Goal: Task Accomplishment & Management: Manage account settings

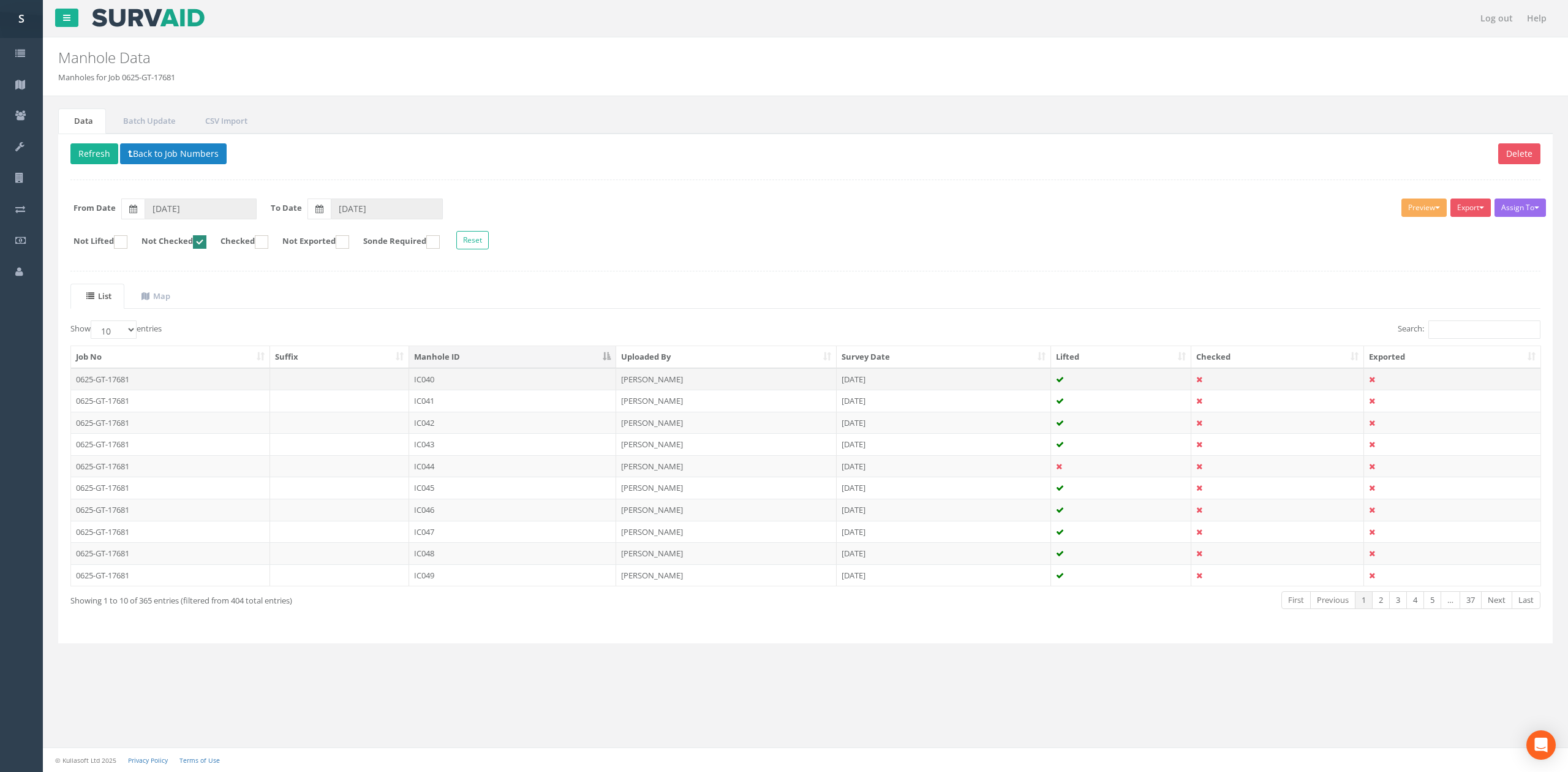
click at [1260, 390] on td at bounding box center [1278, 379] width 172 height 22
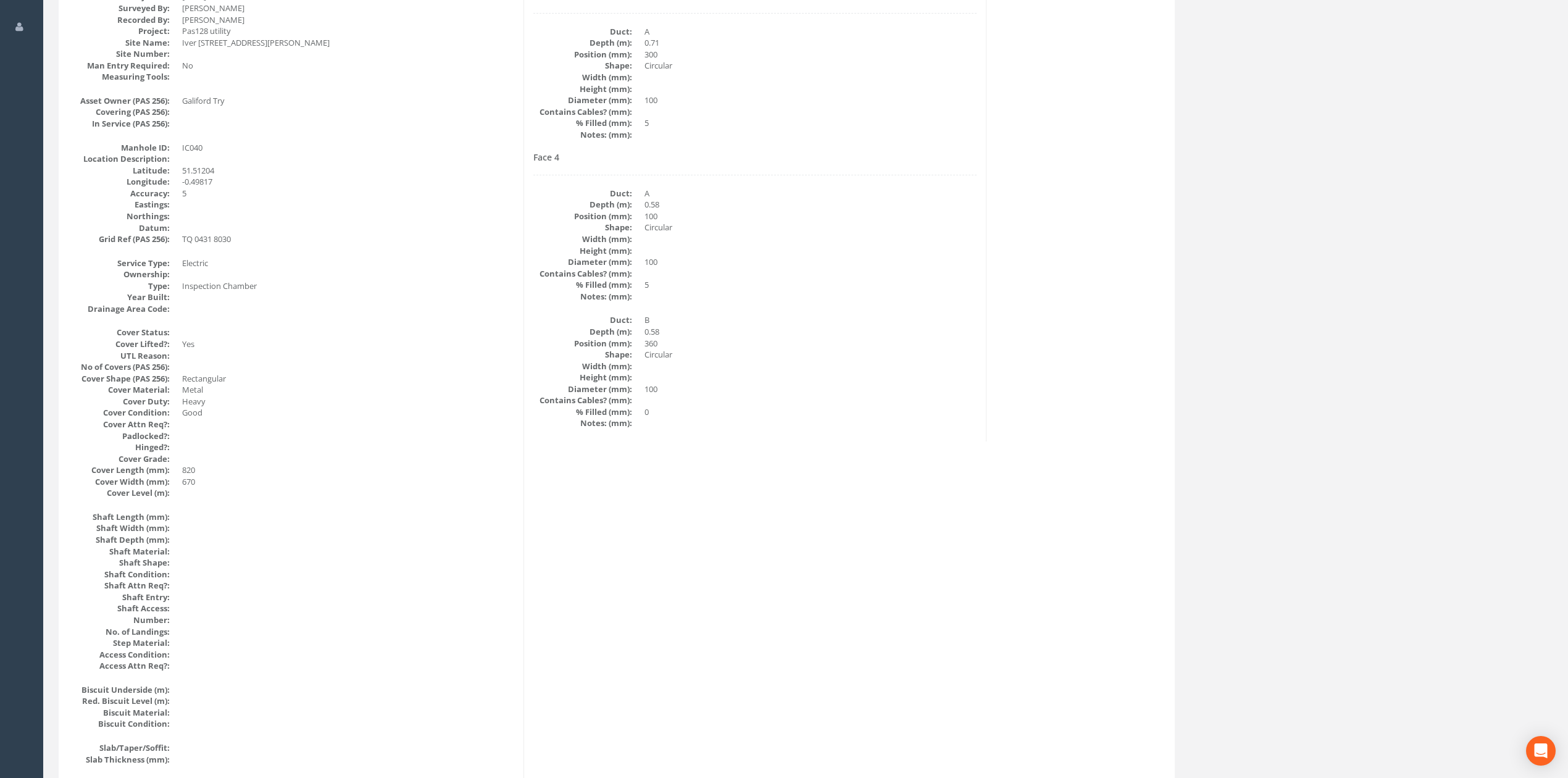
scroll to position [82, 0]
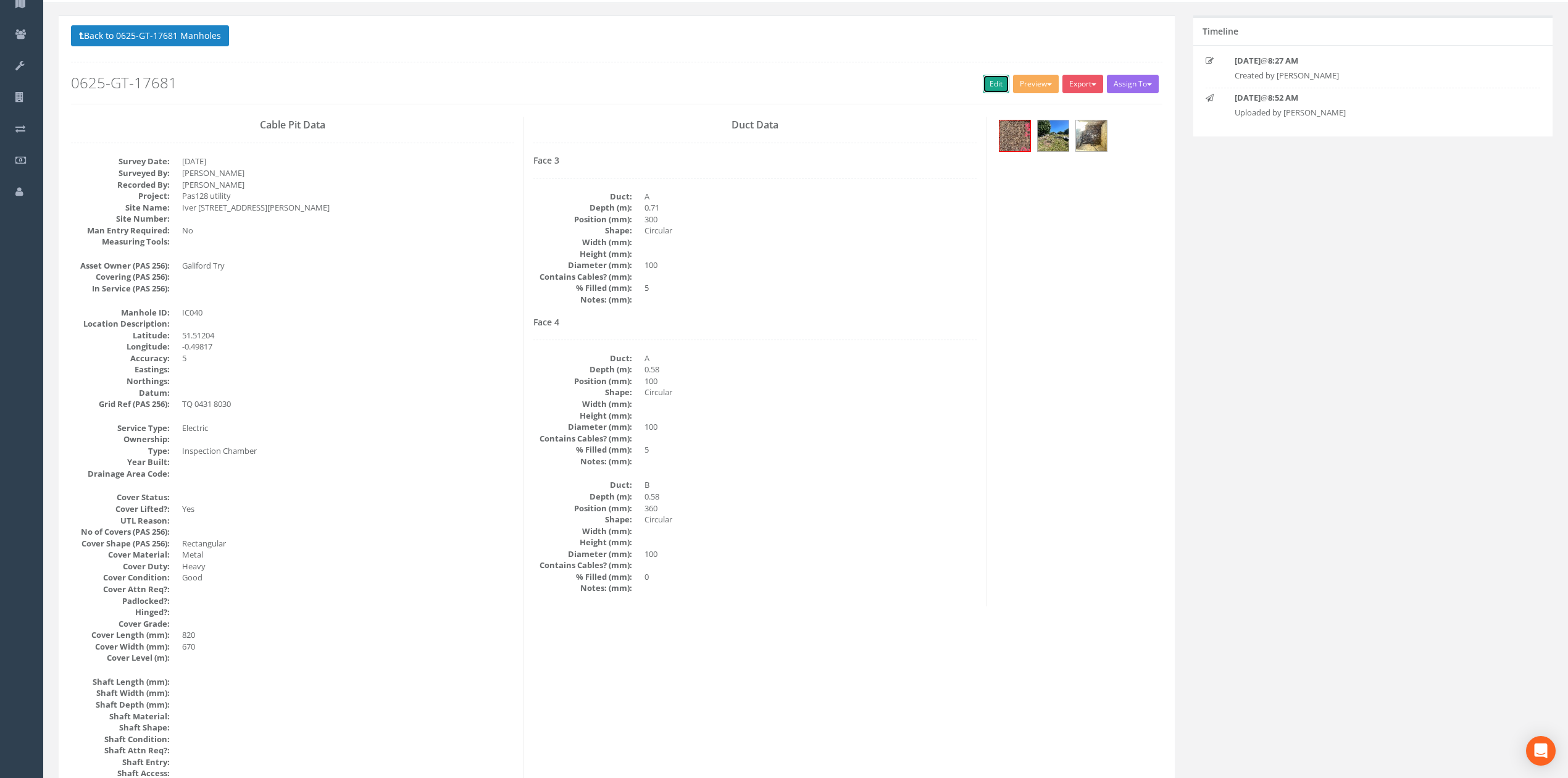
click at [992, 87] on link "Edit" at bounding box center [996, 83] width 27 height 19
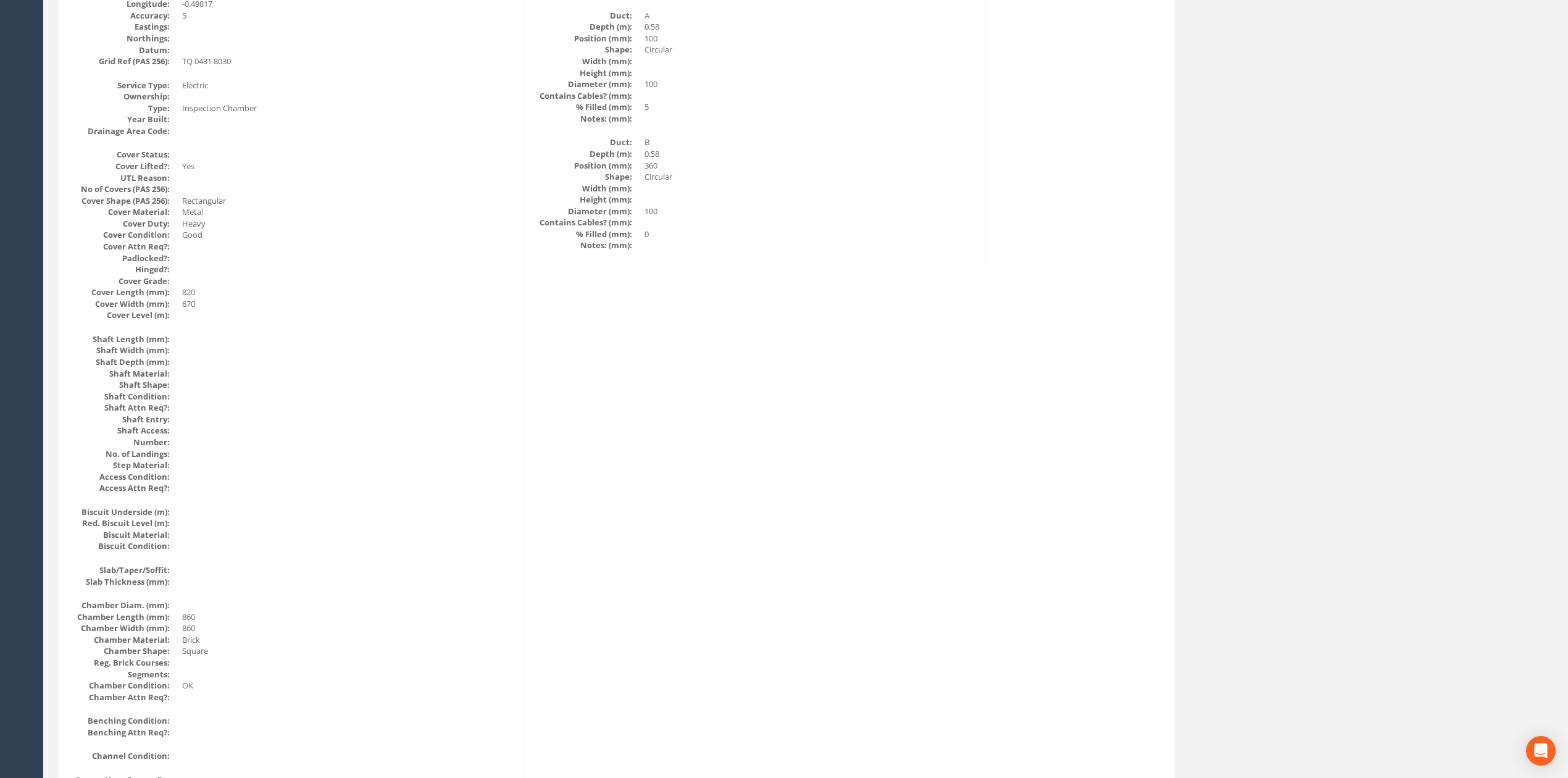
scroll to position [0, 0]
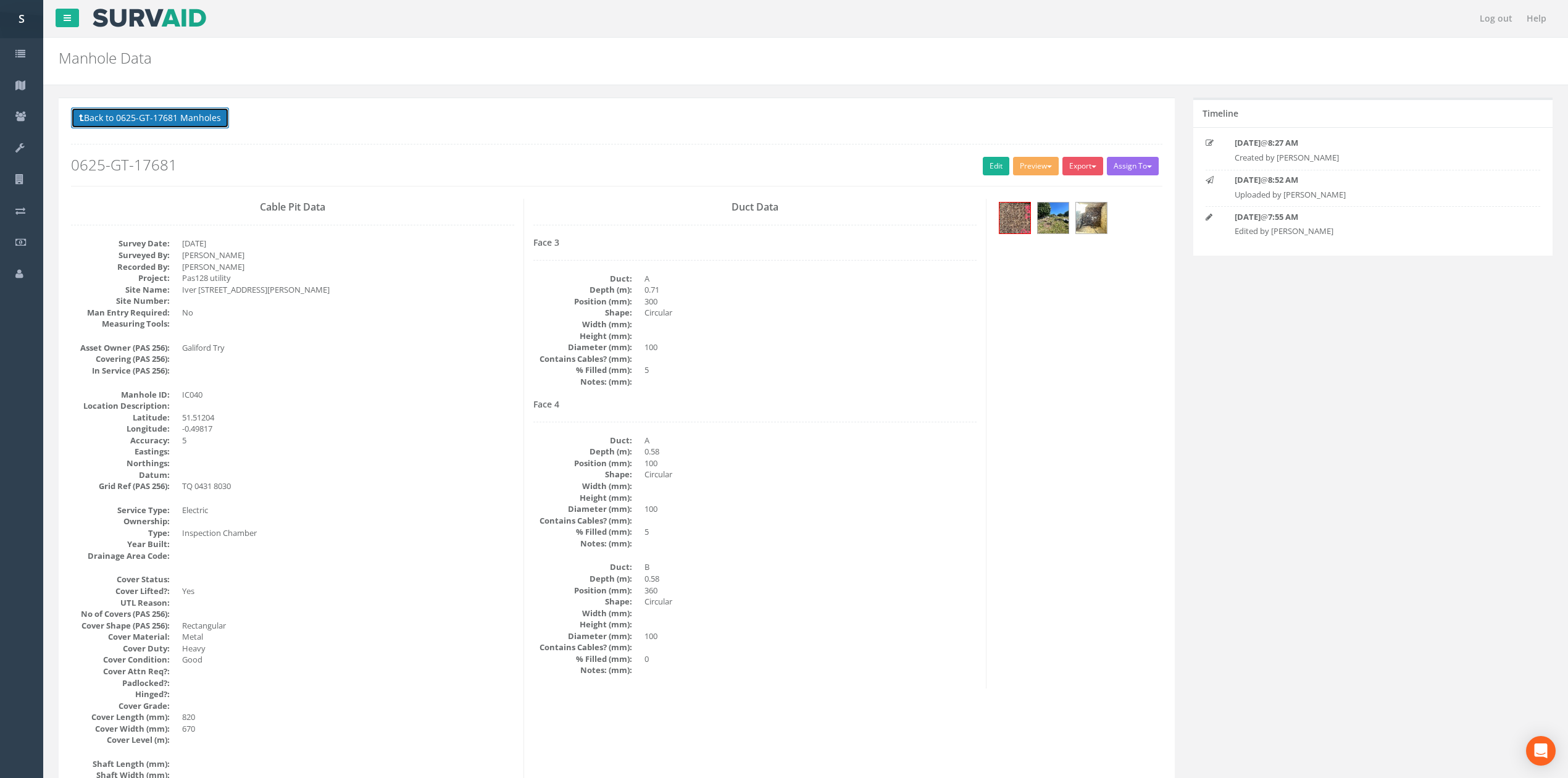
click at [183, 123] on button "Back to 0625-GT-17681 Manholes" at bounding box center [150, 118] width 158 height 21
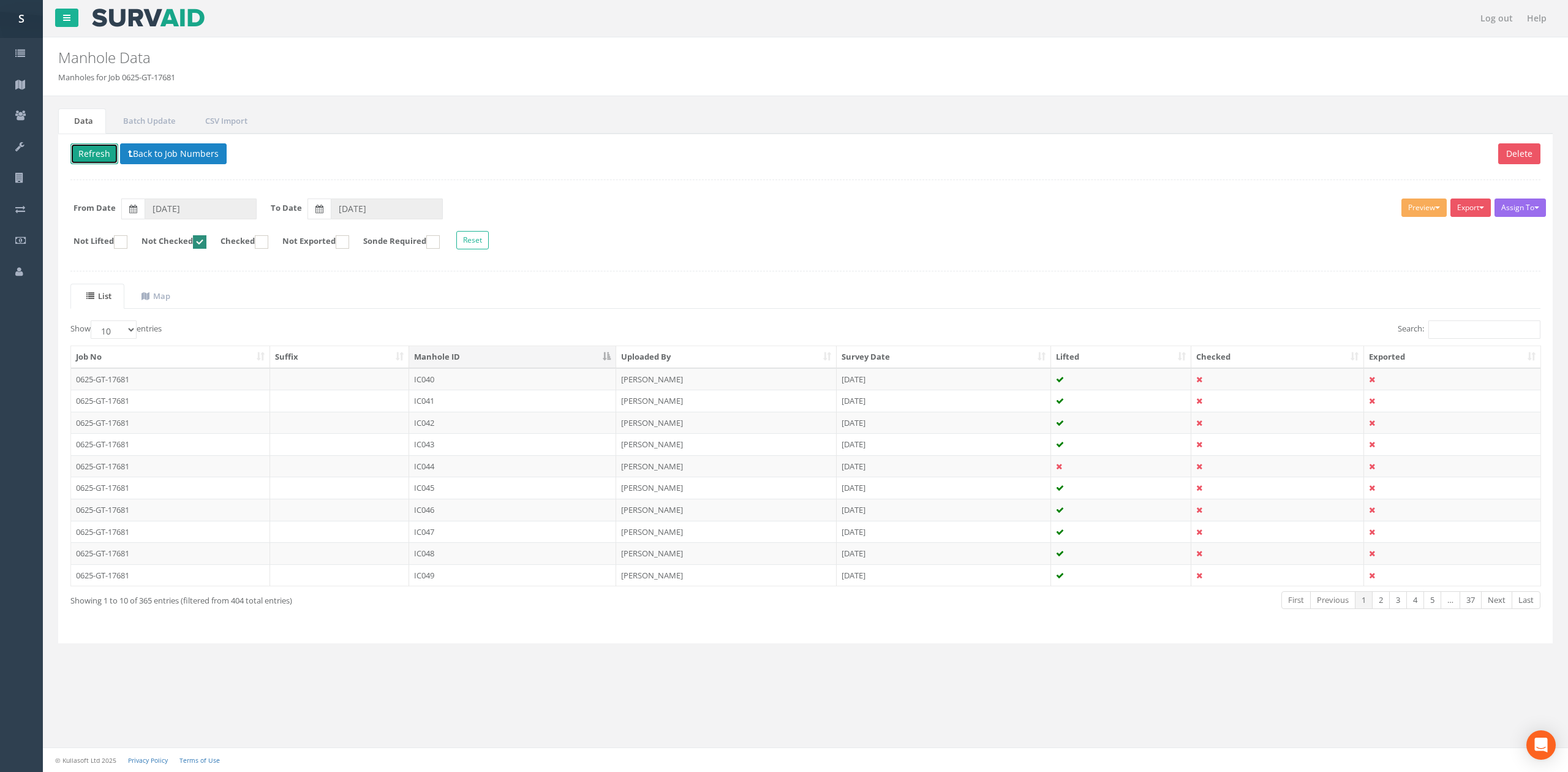
click at [84, 149] on button "Refresh" at bounding box center [94, 154] width 47 height 21
click at [449, 383] on td "IC041" at bounding box center [512, 379] width 207 height 22
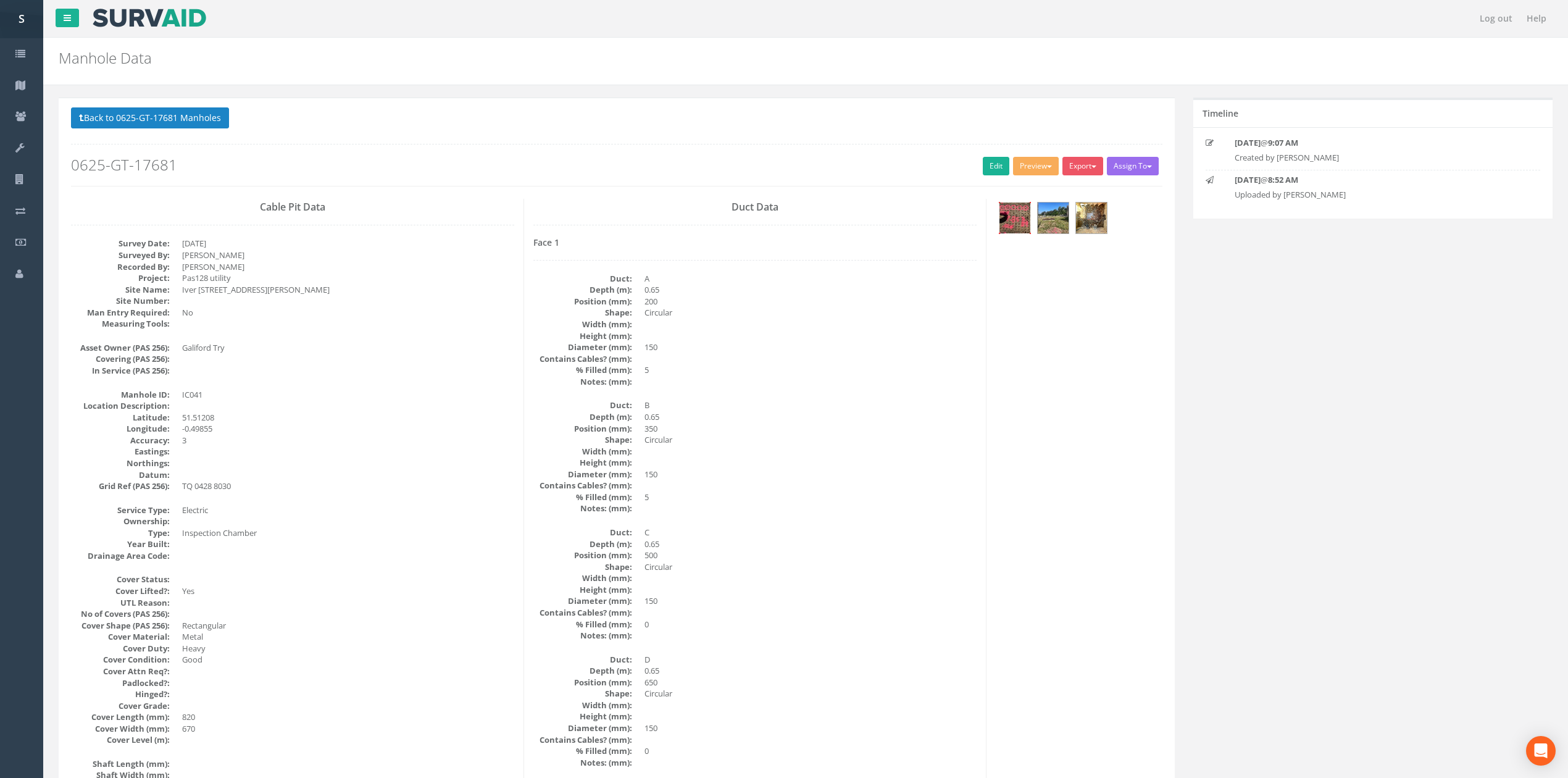
click at [1003, 229] on img at bounding box center [1015, 217] width 31 height 31
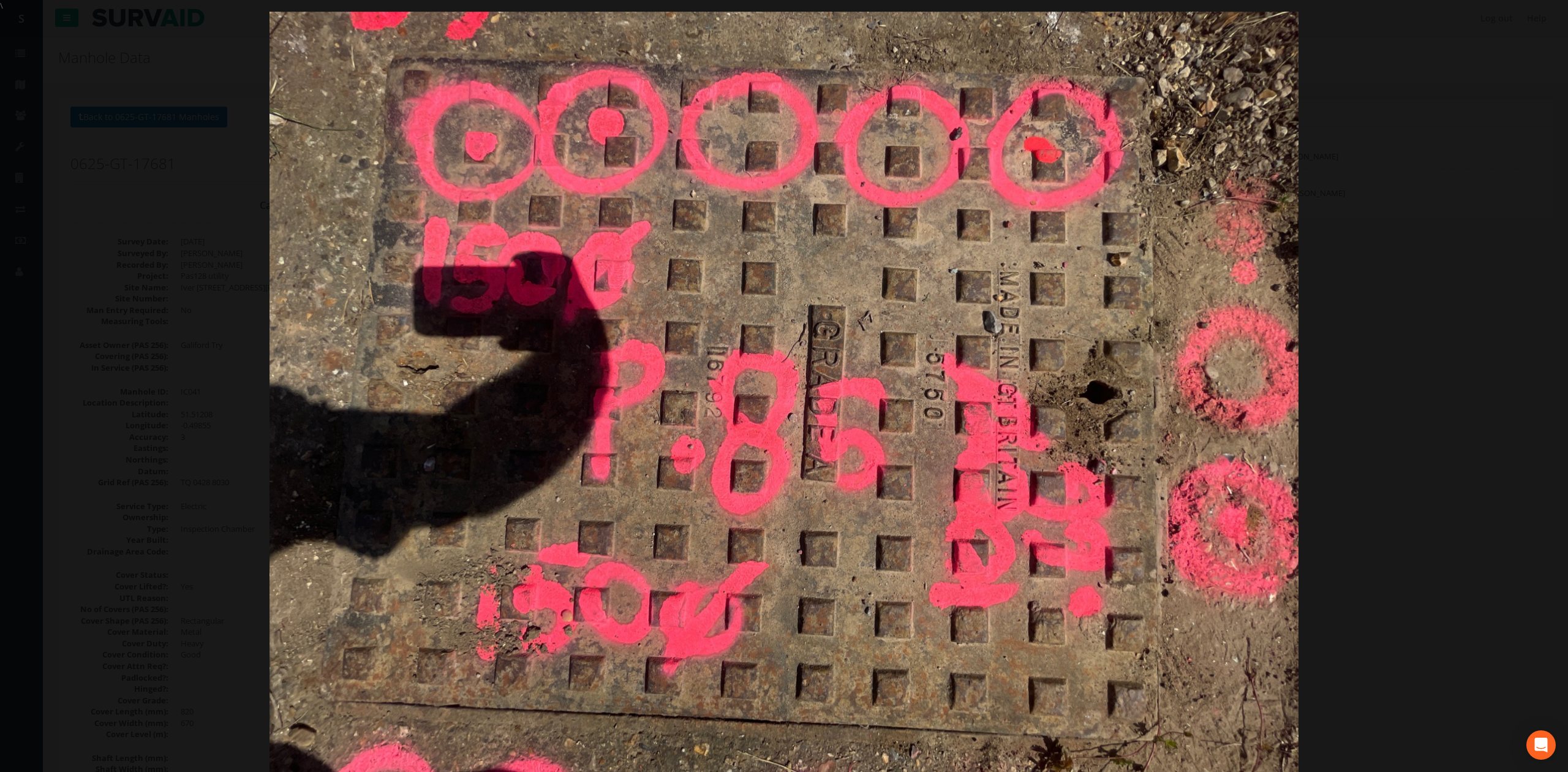
click at [1495, 349] on div at bounding box center [784, 397] width 1568 height 772
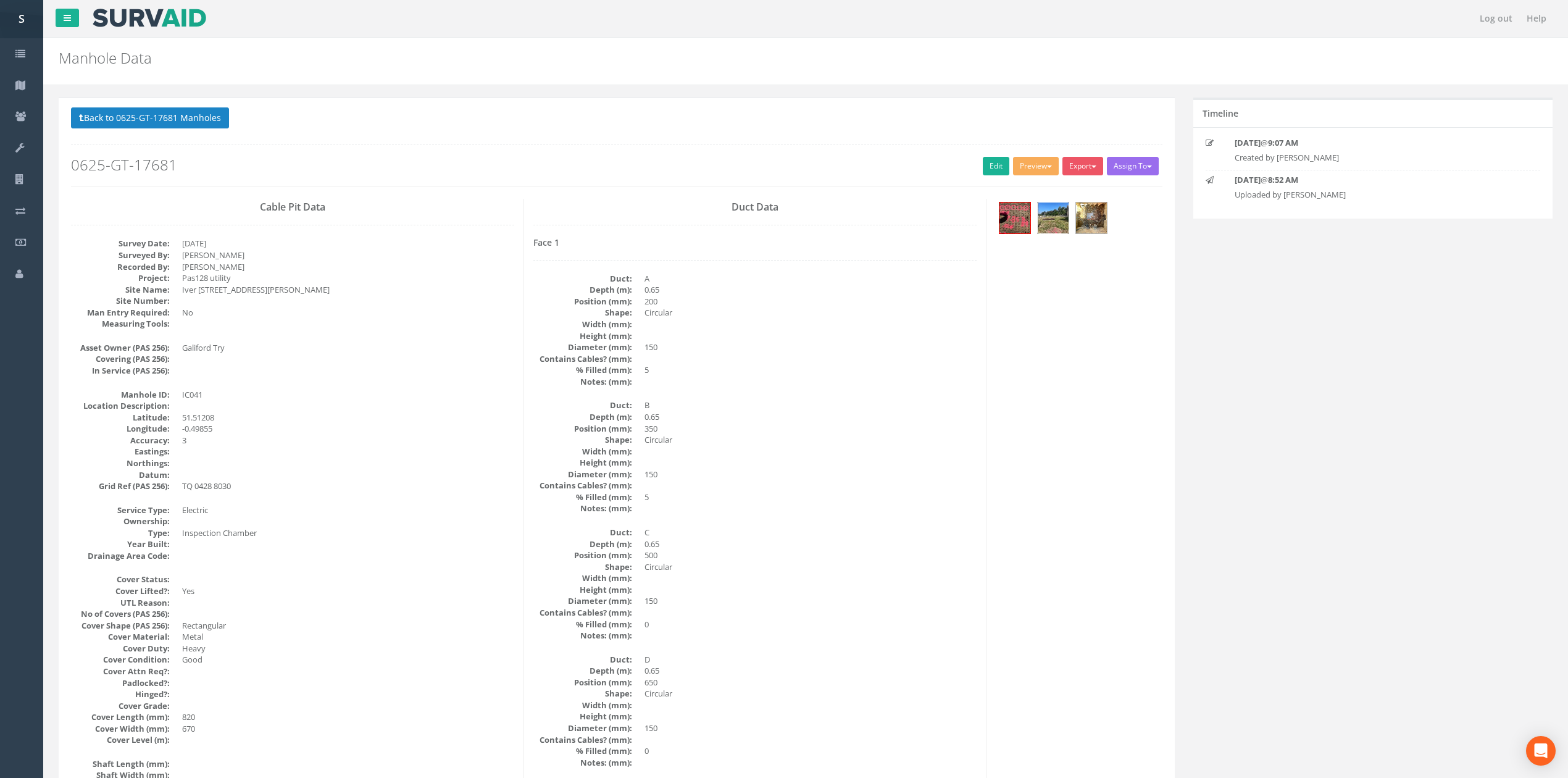
click at [1057, 218] on img at bounding box center [1053, 217] width 31 height 31
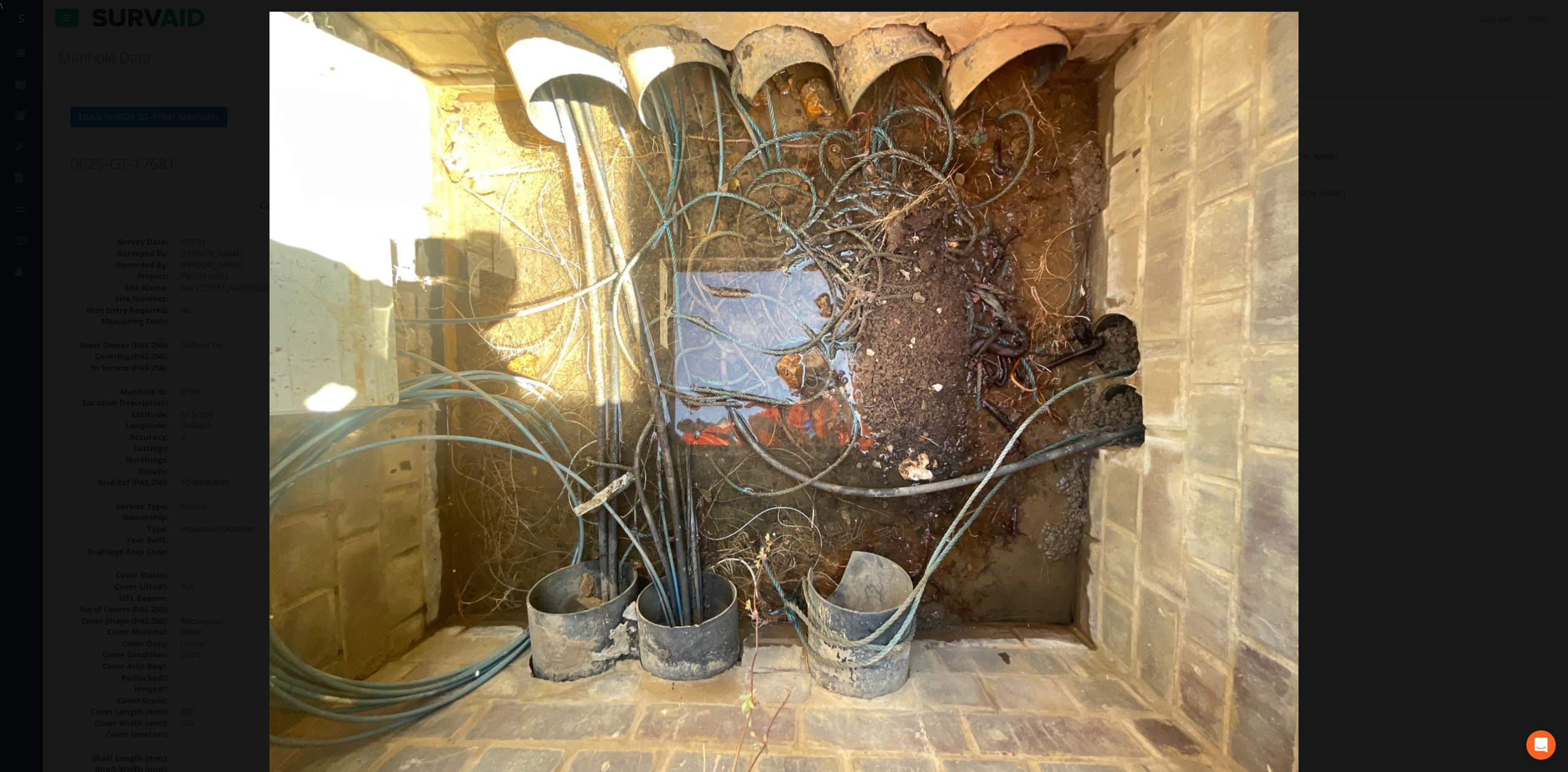
click at [1412, 477] on div at bounding box center [784, 397] width 1568 height 772
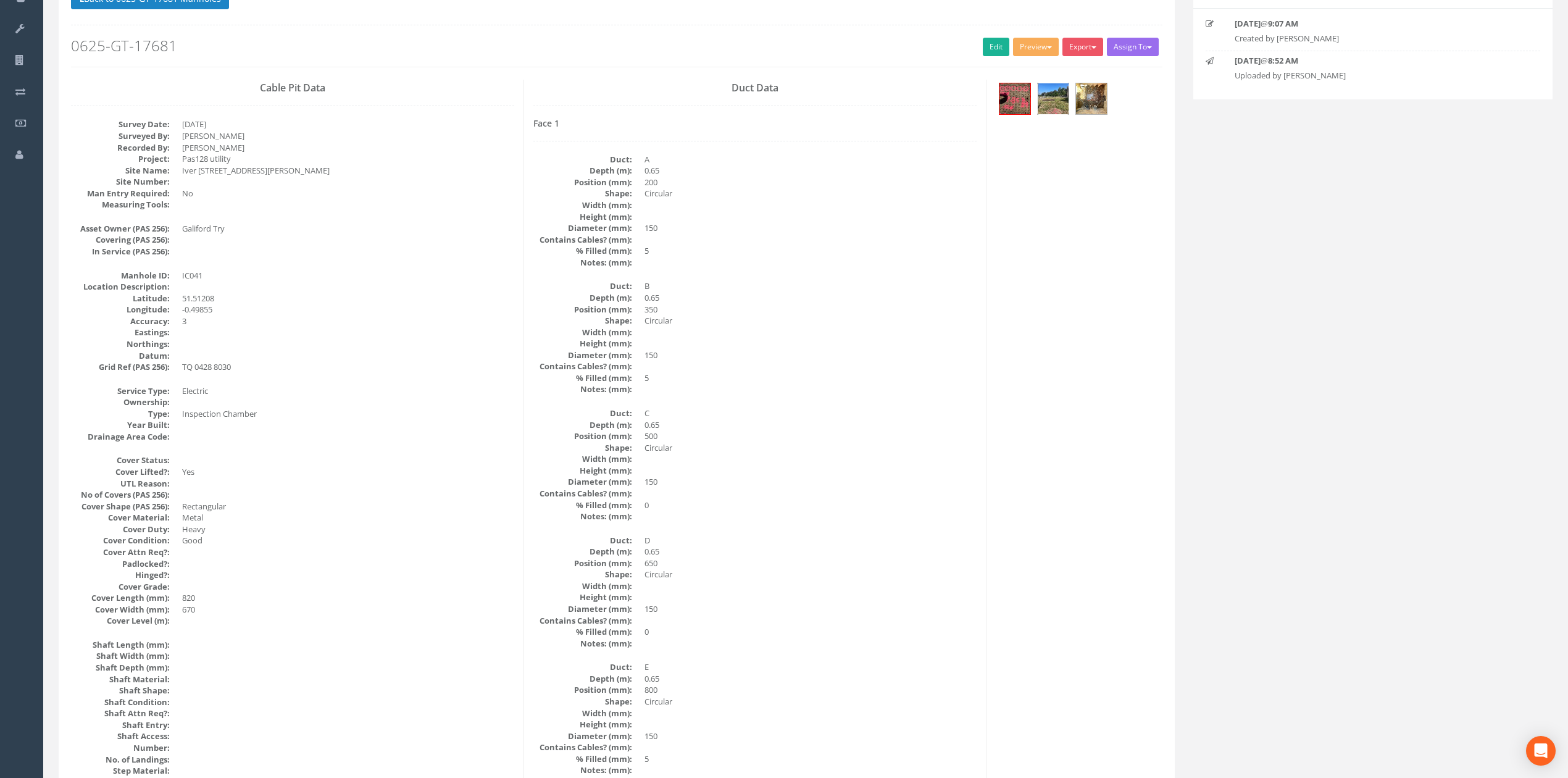
scroll to position [82, 0]
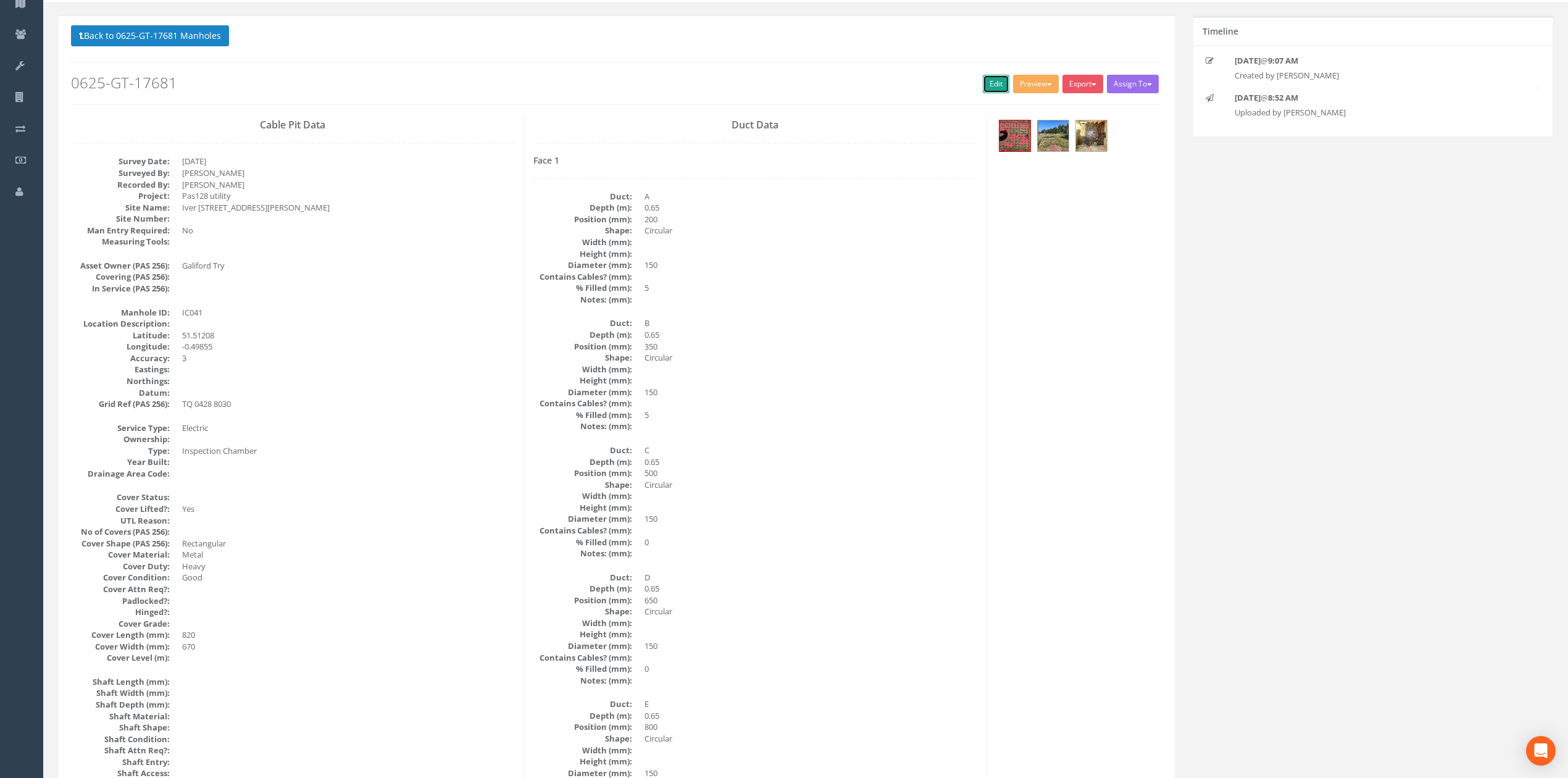
click at [984, 89] on link "Edit" at bounding box center [996, 83] width 27 height 19
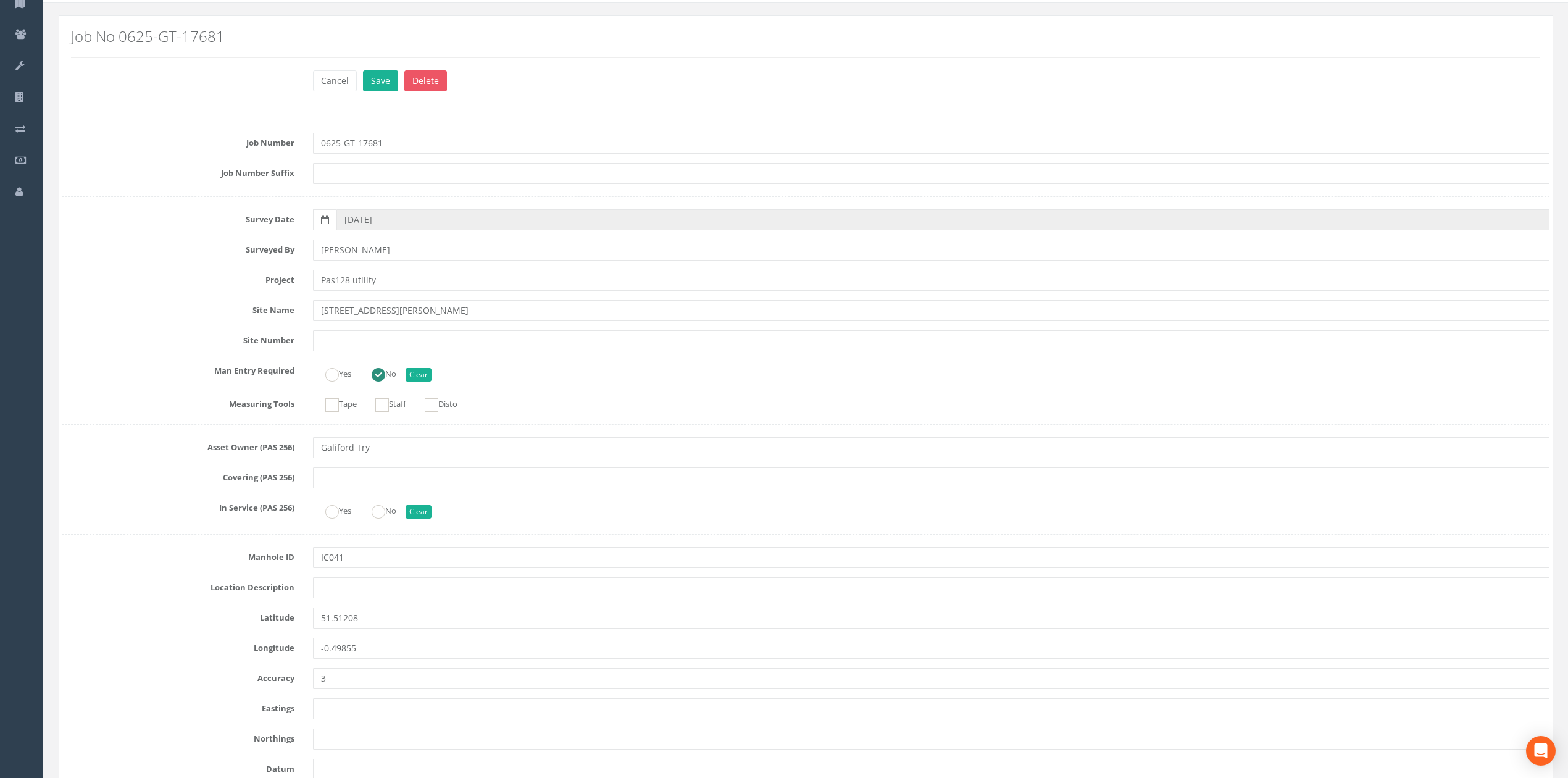
scroll to position [2223, 0]
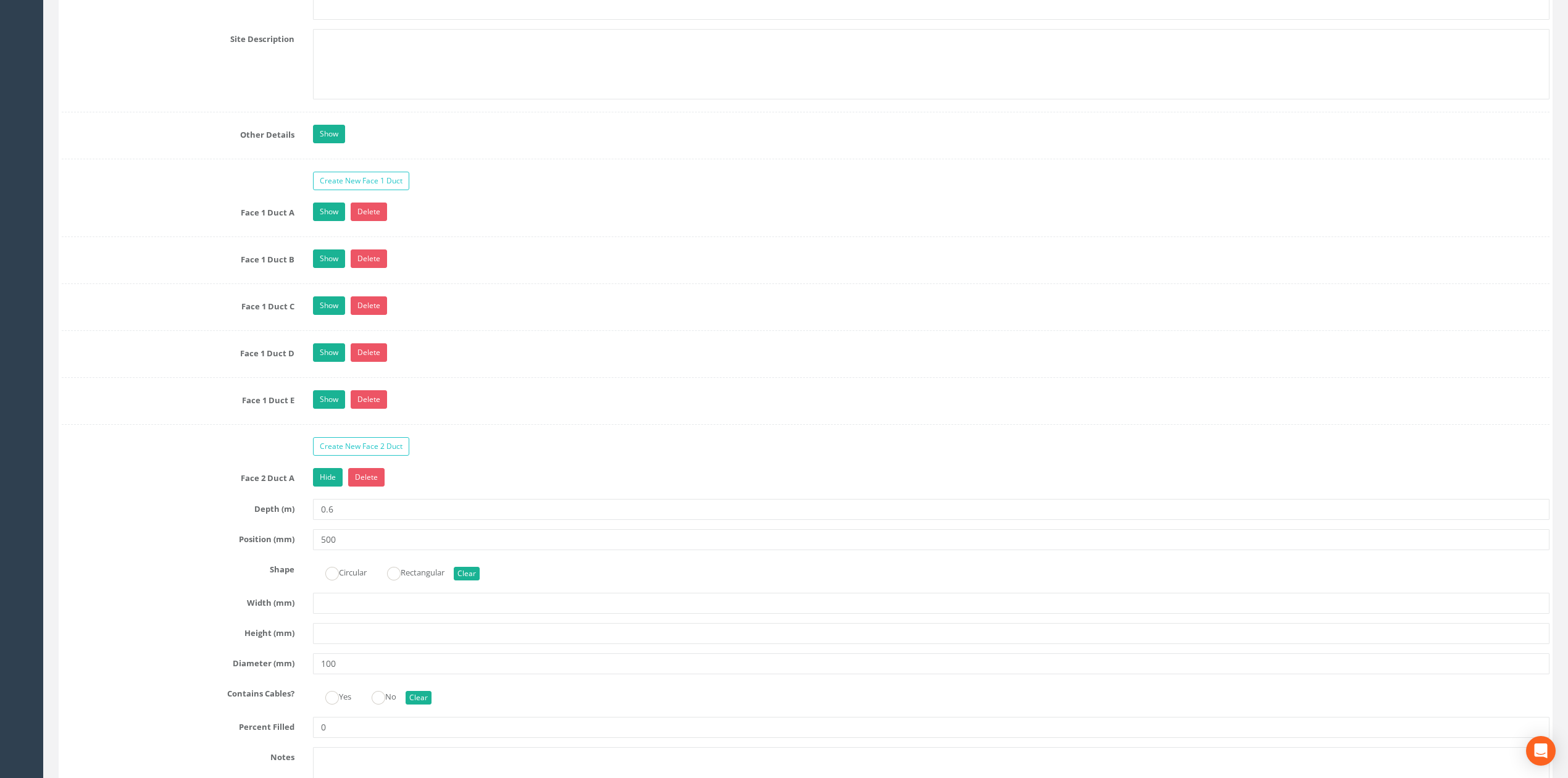
type input "0.69"
click at [323, 486] on link "Hide" at bounding box center [327, 477] width 29 height 19
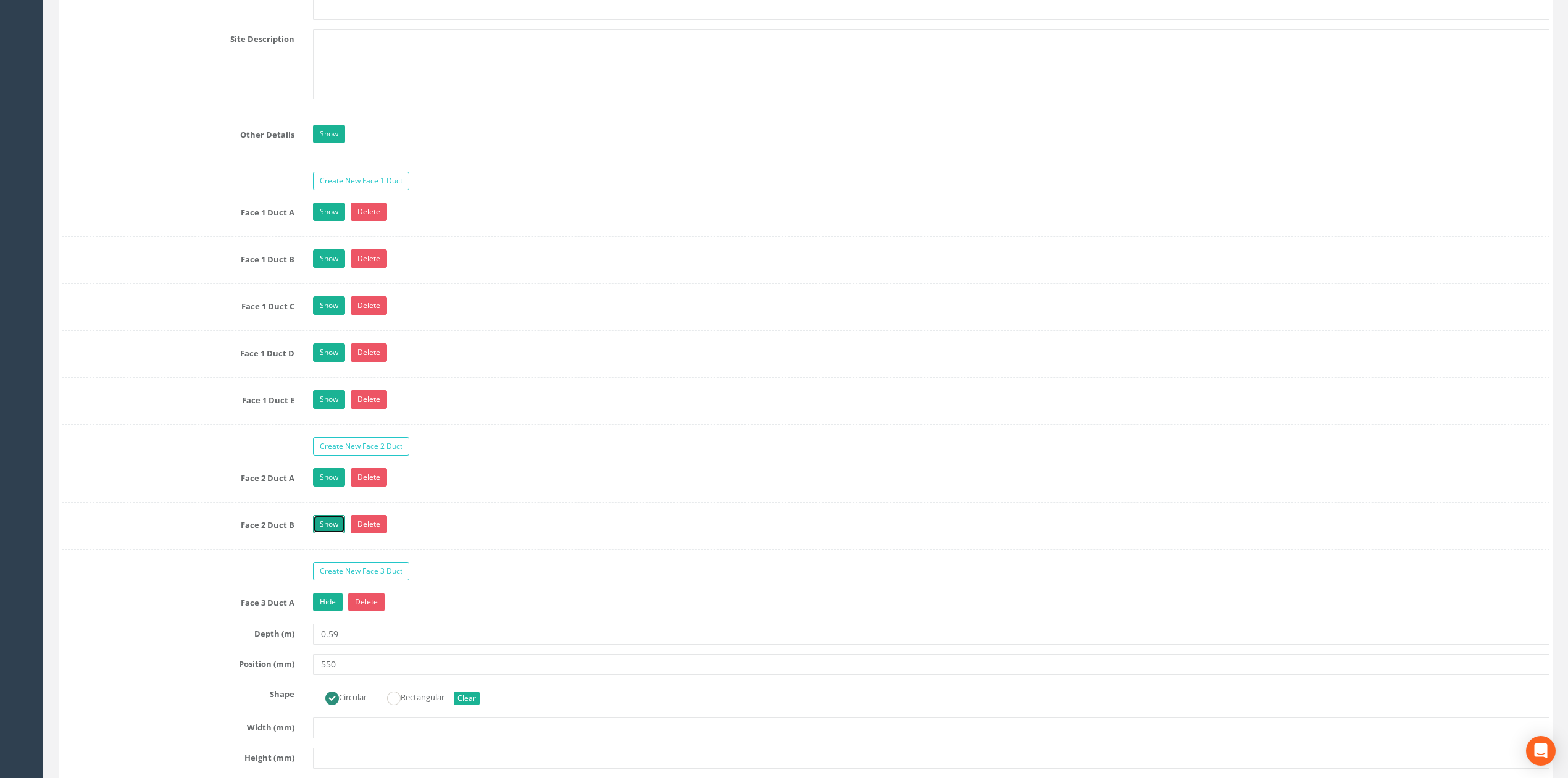
click at [329, 533] on link "Show" at bounding box center [329, 524] width 32 height 19
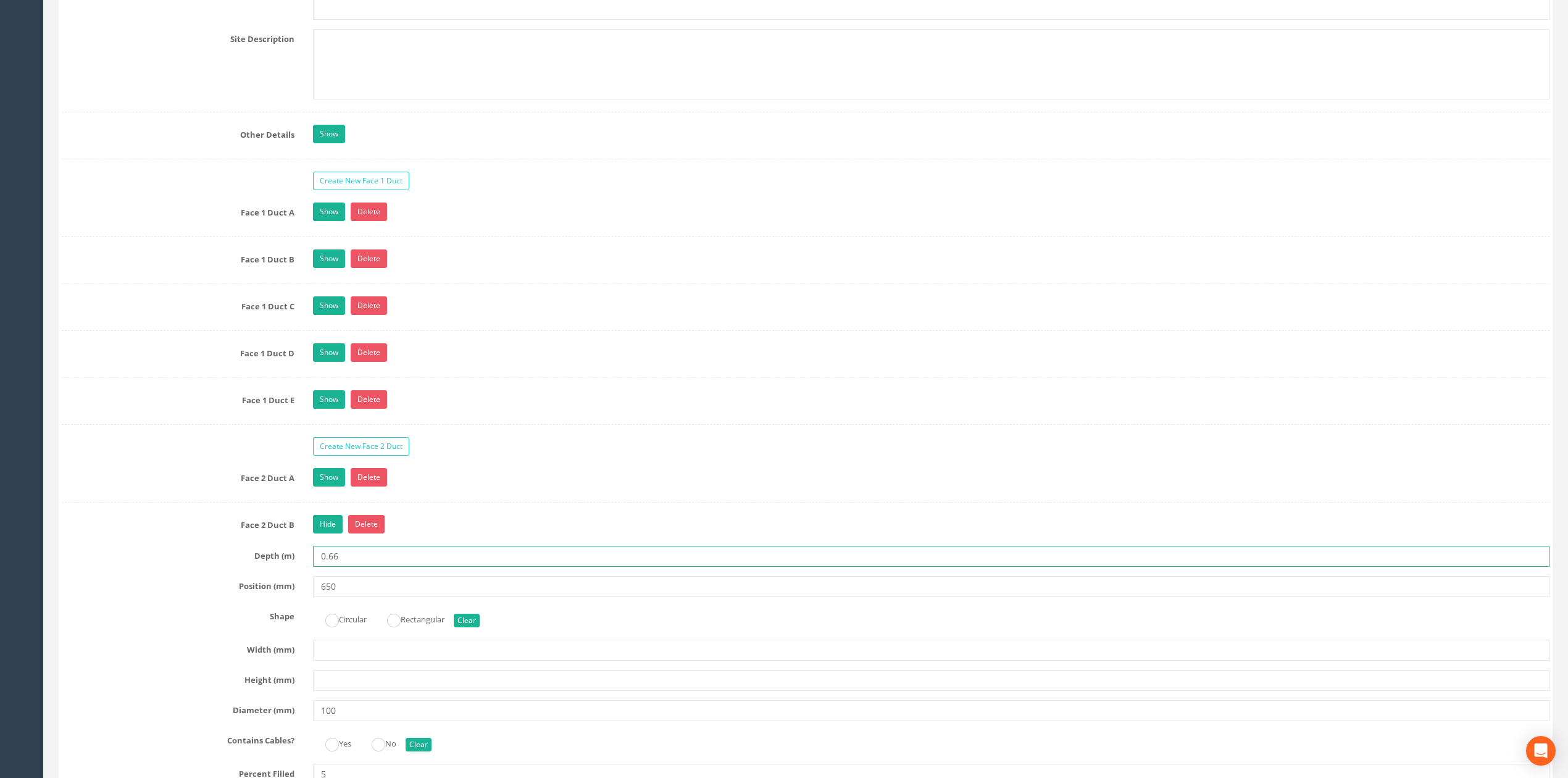
click at [378, 566] on input "0.66" at bounding box center [931, 556] width 1236 height 21
type input "0.69"
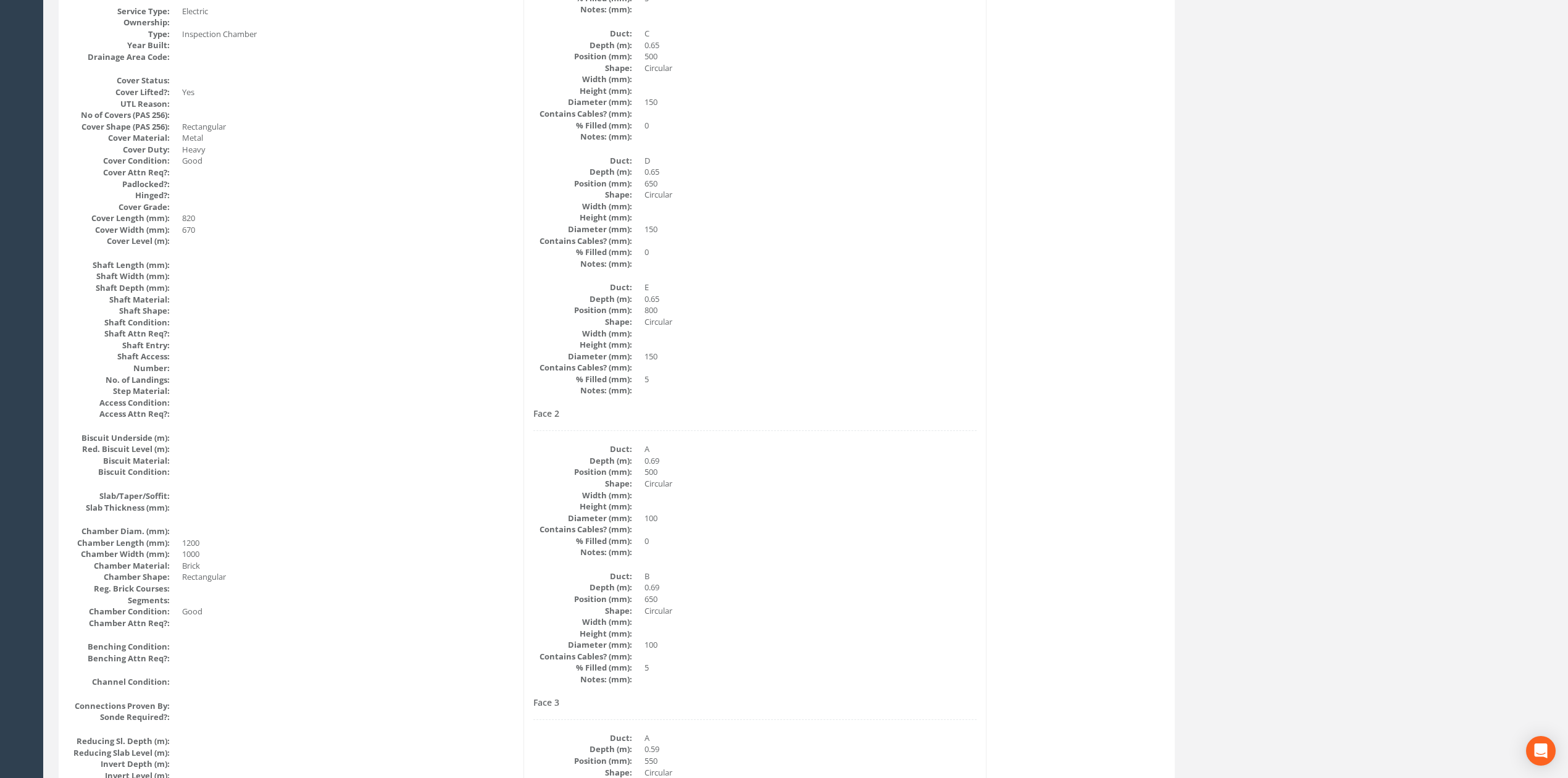
scroll to position [0, 0]
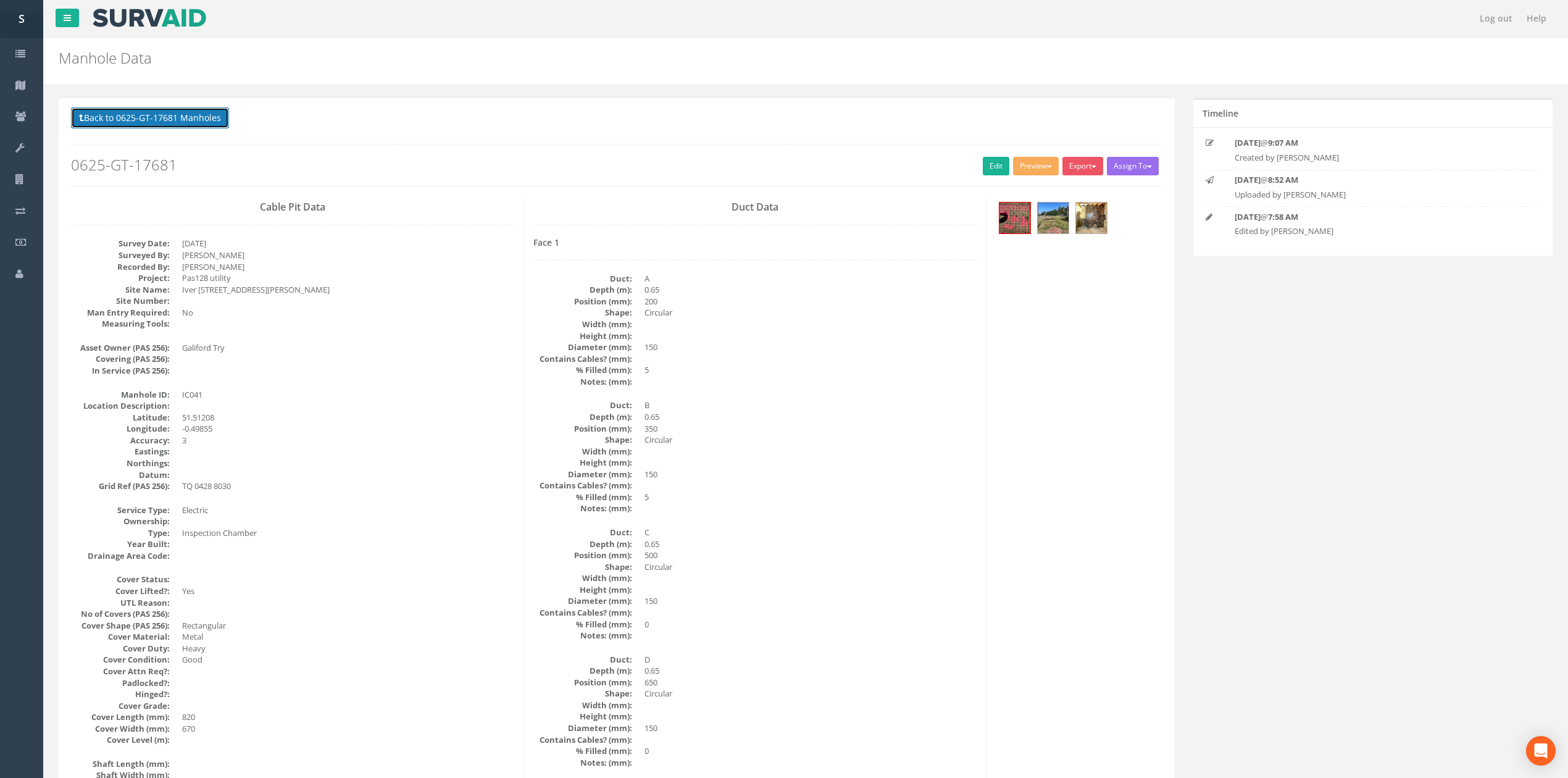
click at [134, 117] on button "Back to 0625-GT-17681 Manholes" at bounding box center [150, 118] width 158 height 21
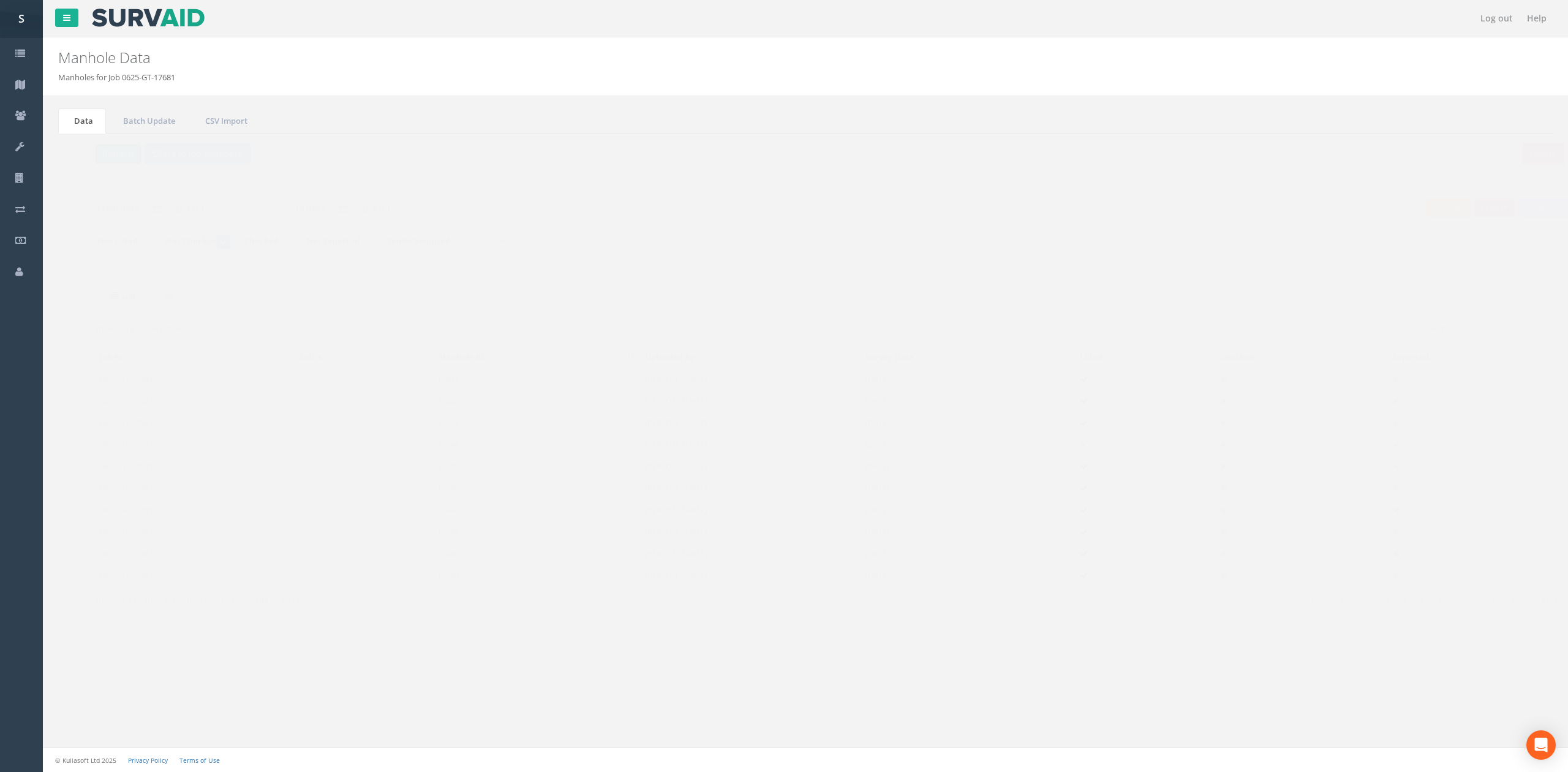
click at [111, 155] on button "Refresh" at bounding box center [94, 154] width 47 height 21
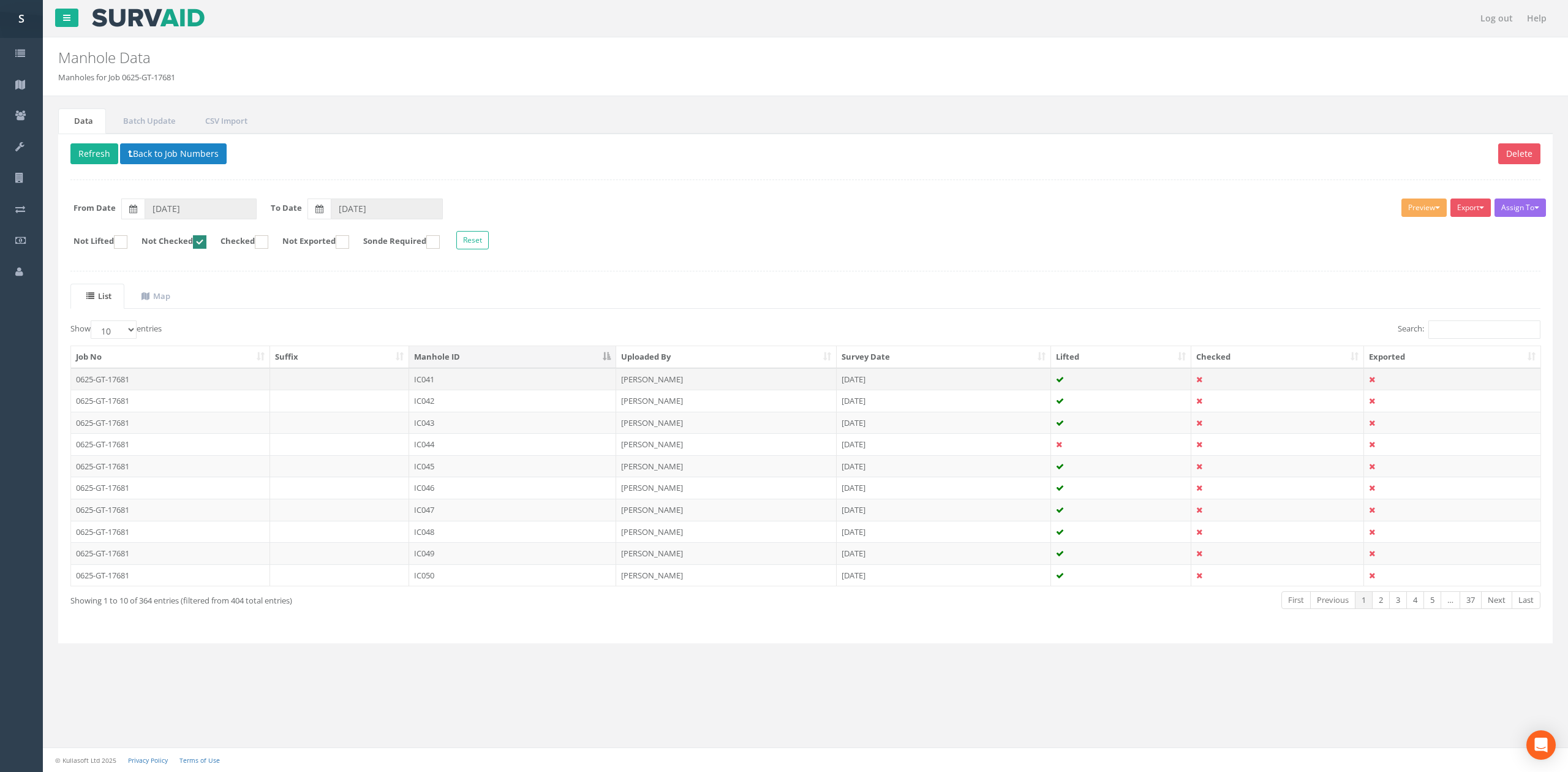
click at [476, 375] on td "IC041" at bounding box center [512, 379] width 207 height 22
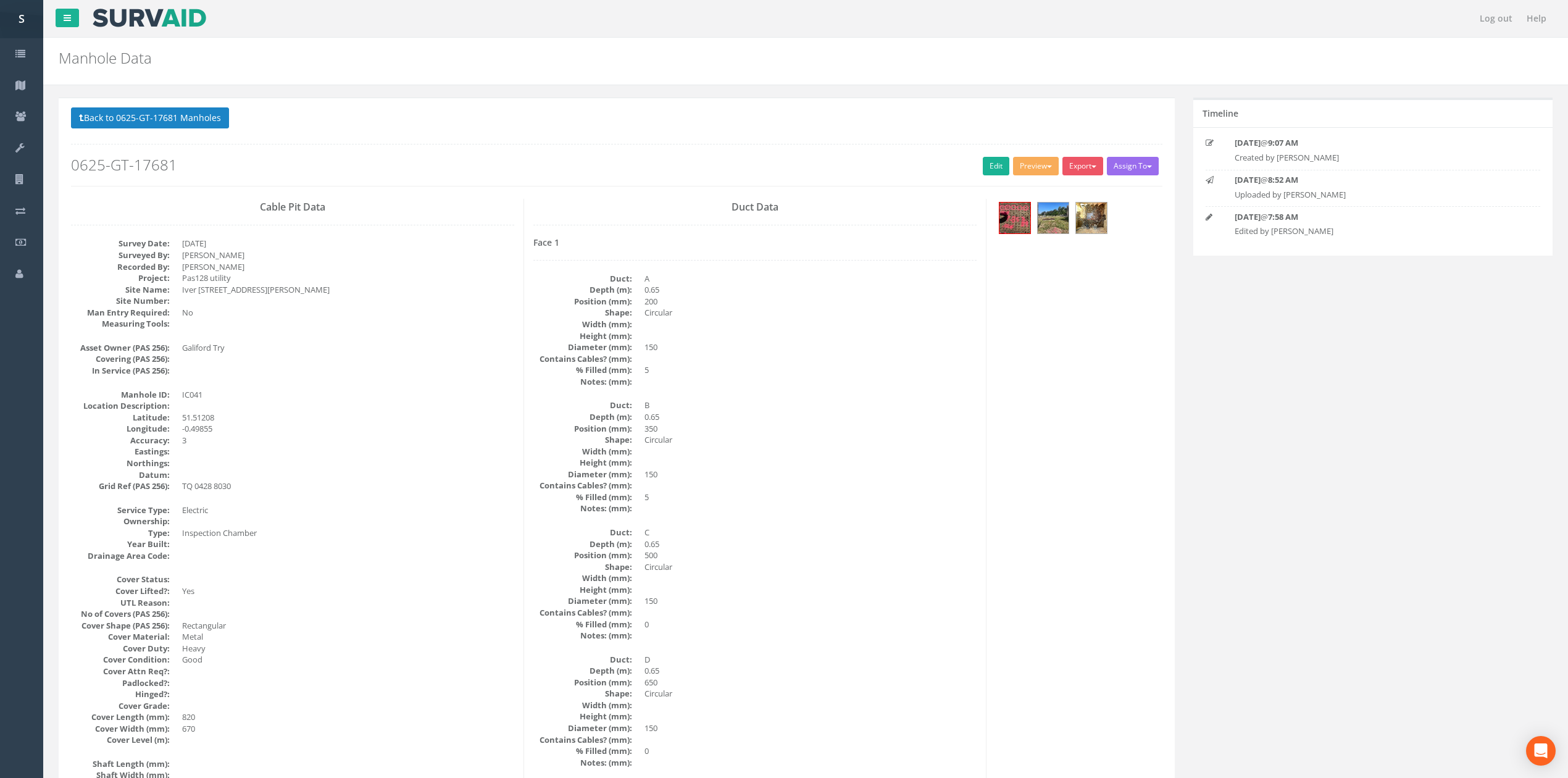
click at [1000, 180] on div "Back to 0625-GT-17681 Manholes Back to Map Assign To No Companies Added Export …" at bounding box center [616, 146] width 1091 height 78
click at [994, 172] on link "Edit" at bounding box center [996, 166] width 27 height 19
click at [150, 126] on button "Back to 0625-GT-17681 Manholes" at bounding box center [150, 118] width 158 height 21
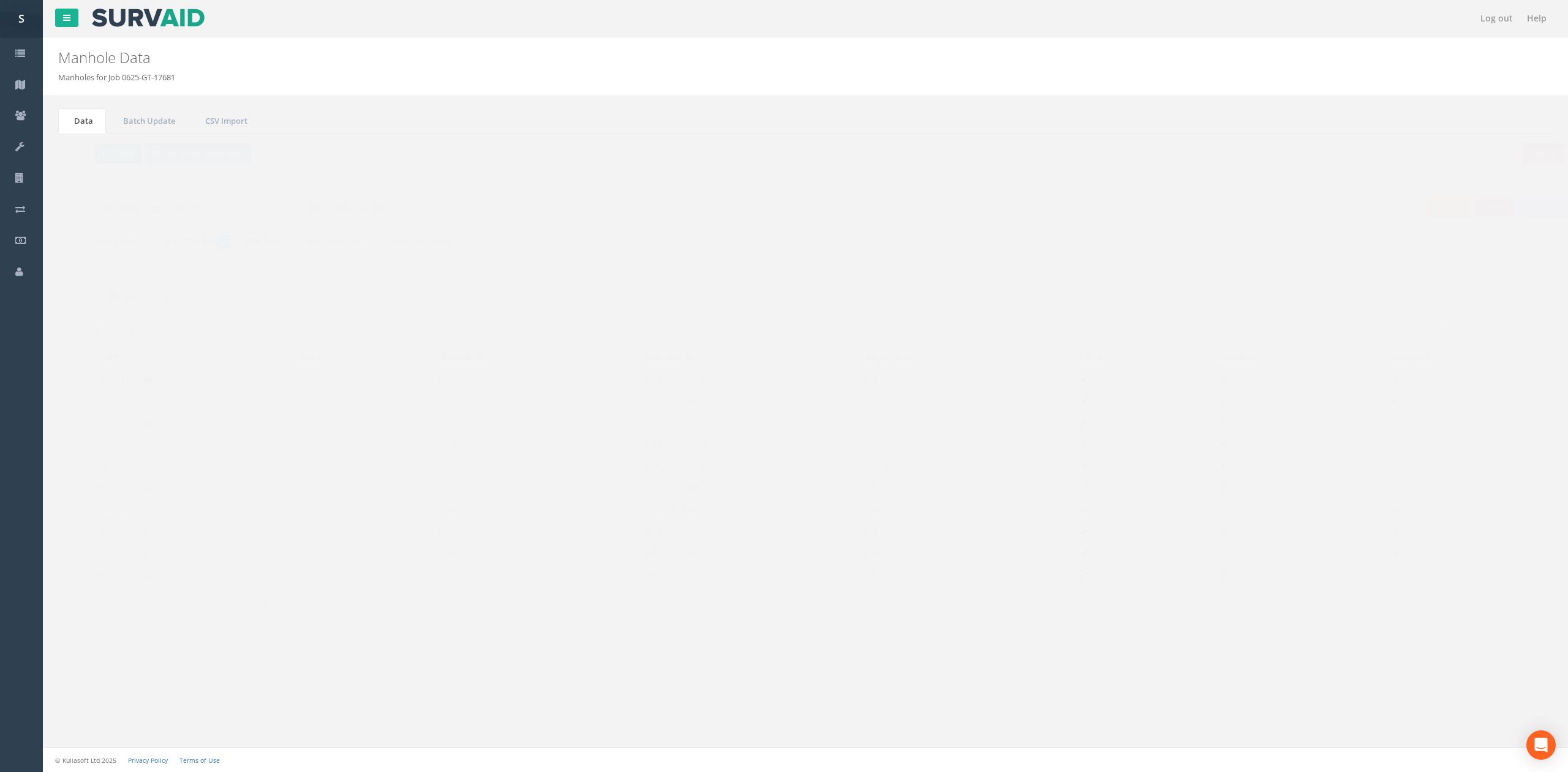
drag, startPoint x: 77, startPoint y: 152, endPoint x: 109, endPoint y: 159, distance: 32.8
click at [77, 152] on button "Refresh" at bounding box center [94, 154] width 47 height 21
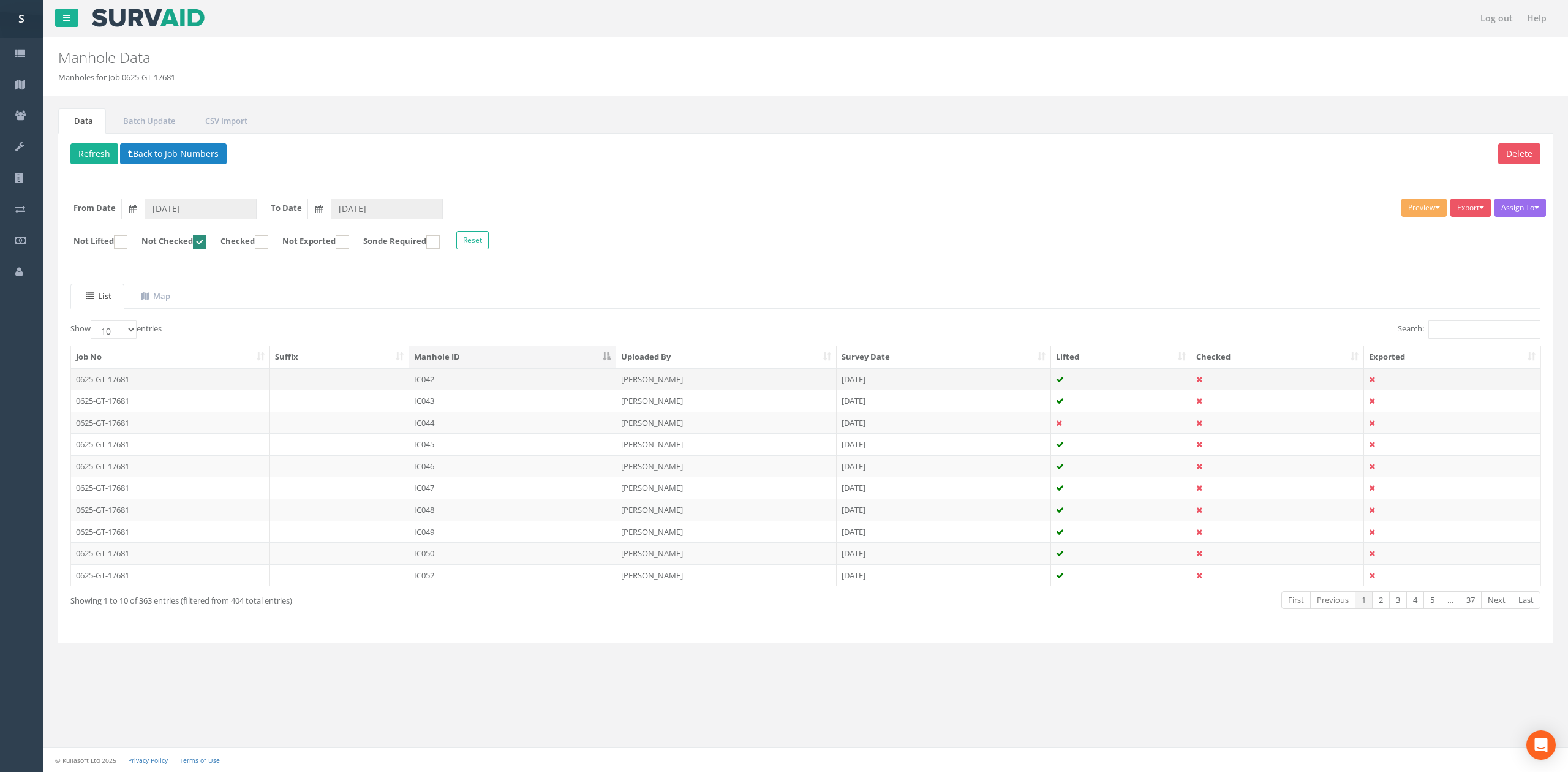
click at [455, 383] on td "IC042" at bounding box center [512, 379] width 207 height 22
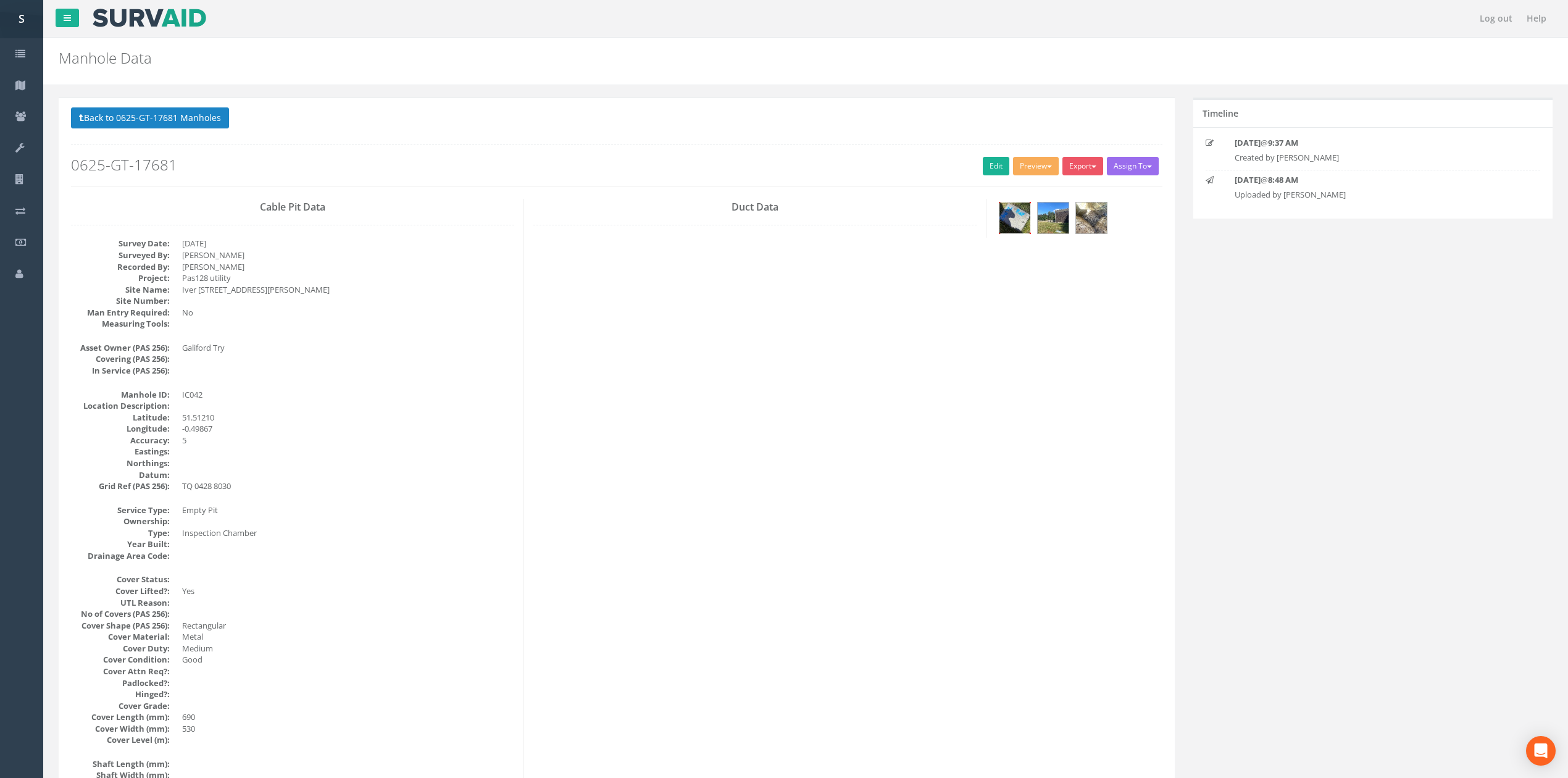
click at [1028, 223] on img at bounding box center [1015, 217] width 31 height 31
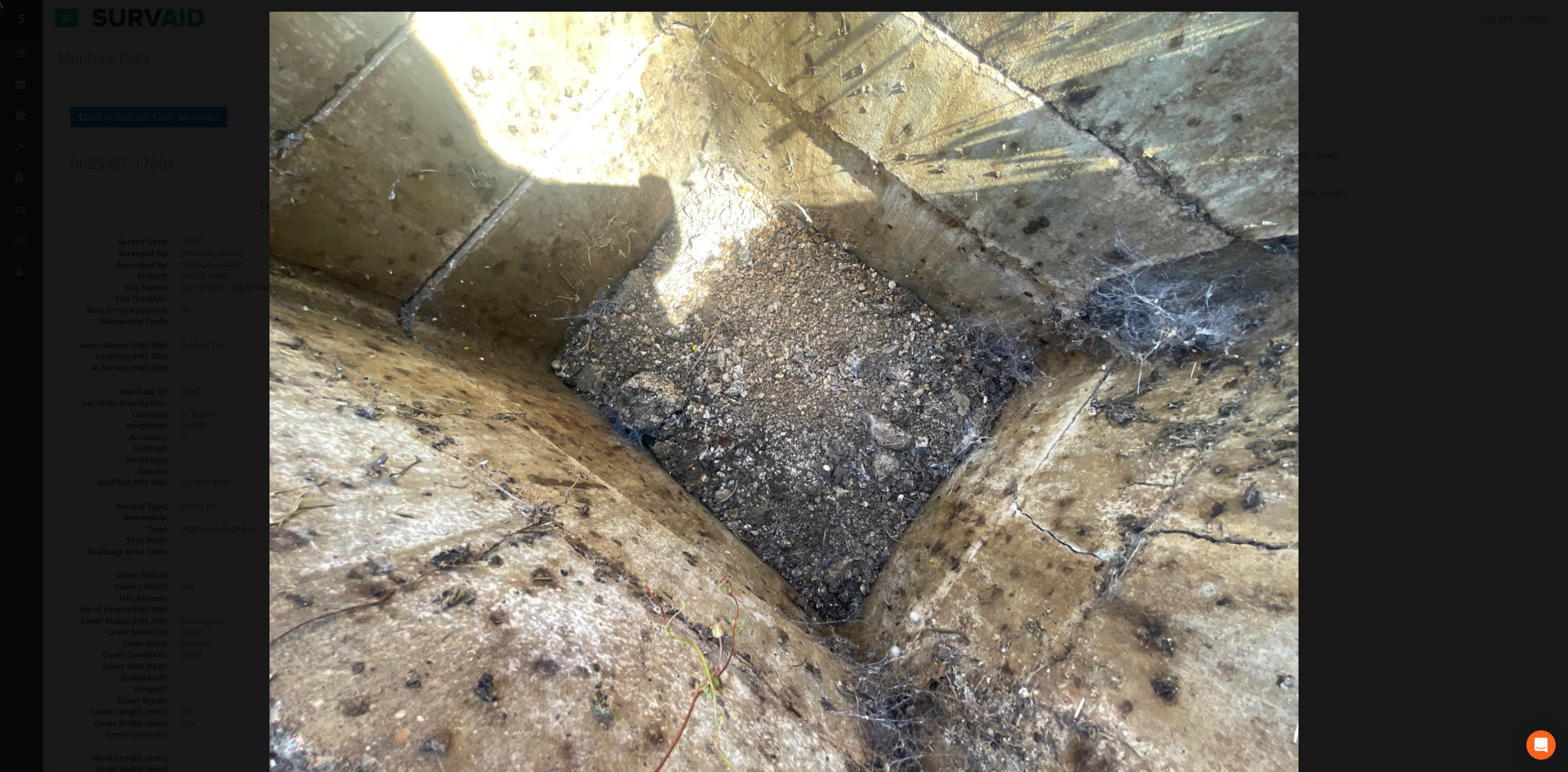
click at [1459, 312] on div at bounding box center [784, 397] width 1568 height 772
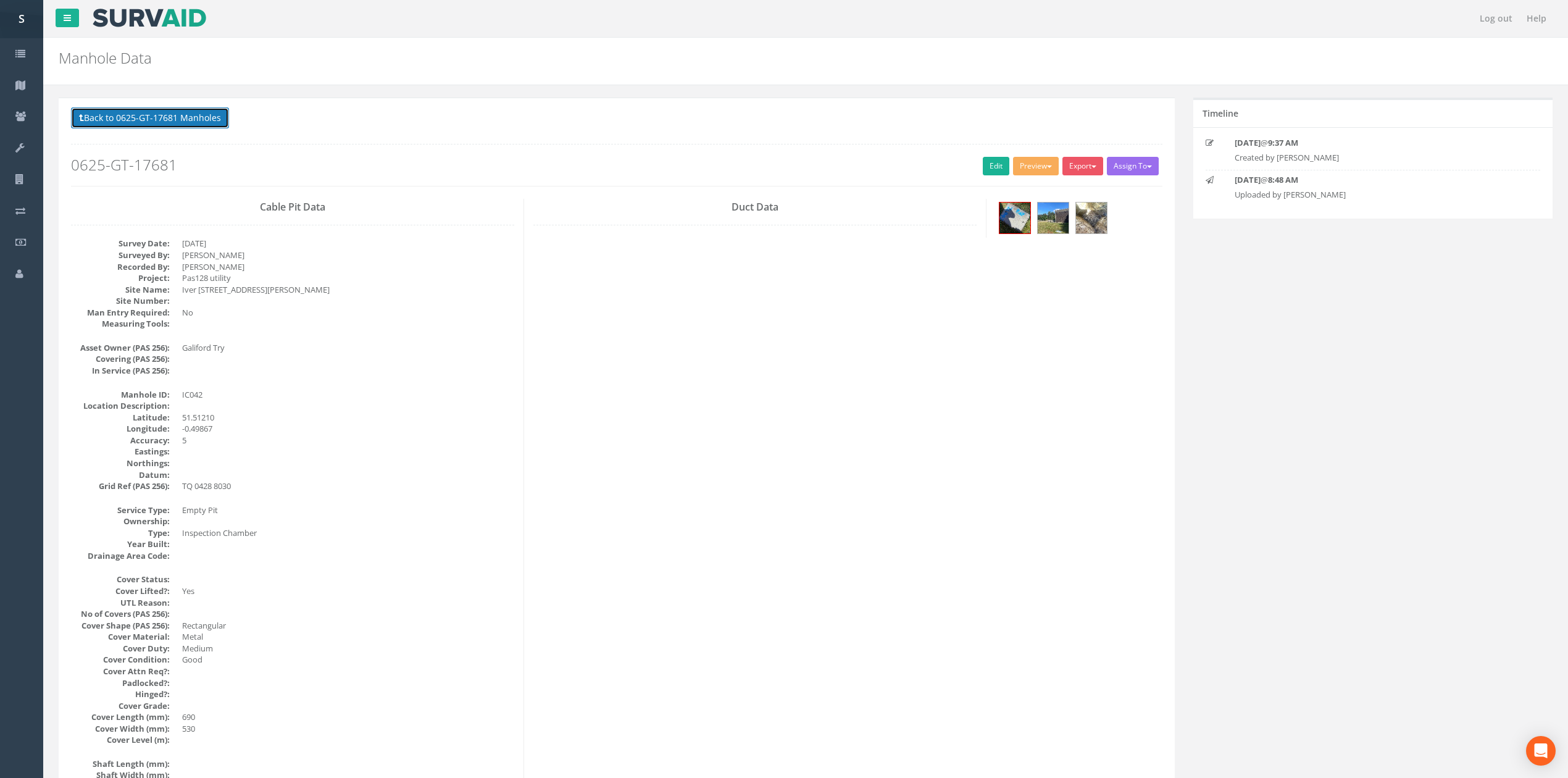
click at [204, 109] on button "Back to 0625-GT-17681 Manholes" at bounding box center [150, 118] width 158 height 21
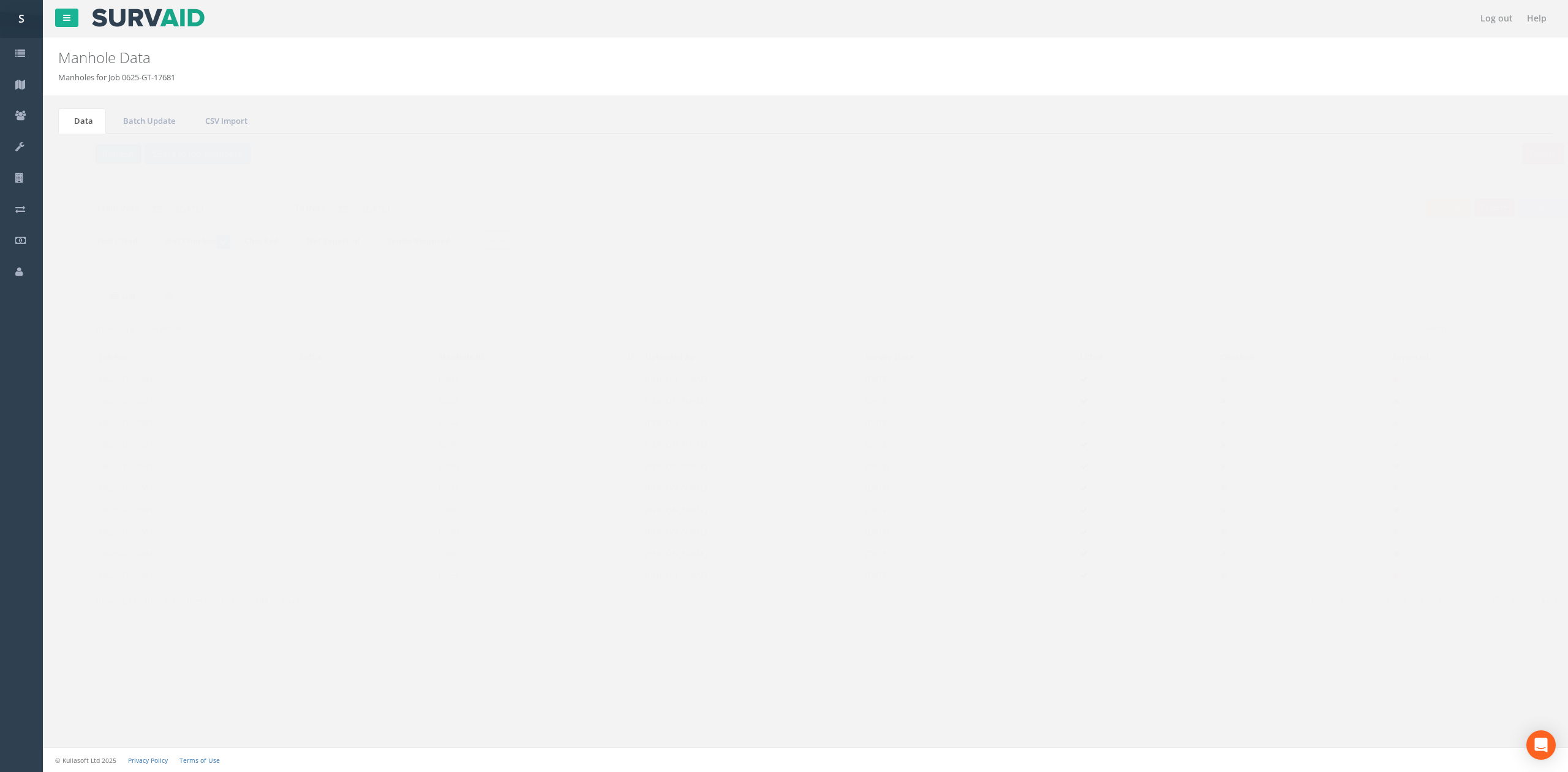
click at [81, 157] on button "Refresh" at bounding box center [94, 154] width 47 height 21
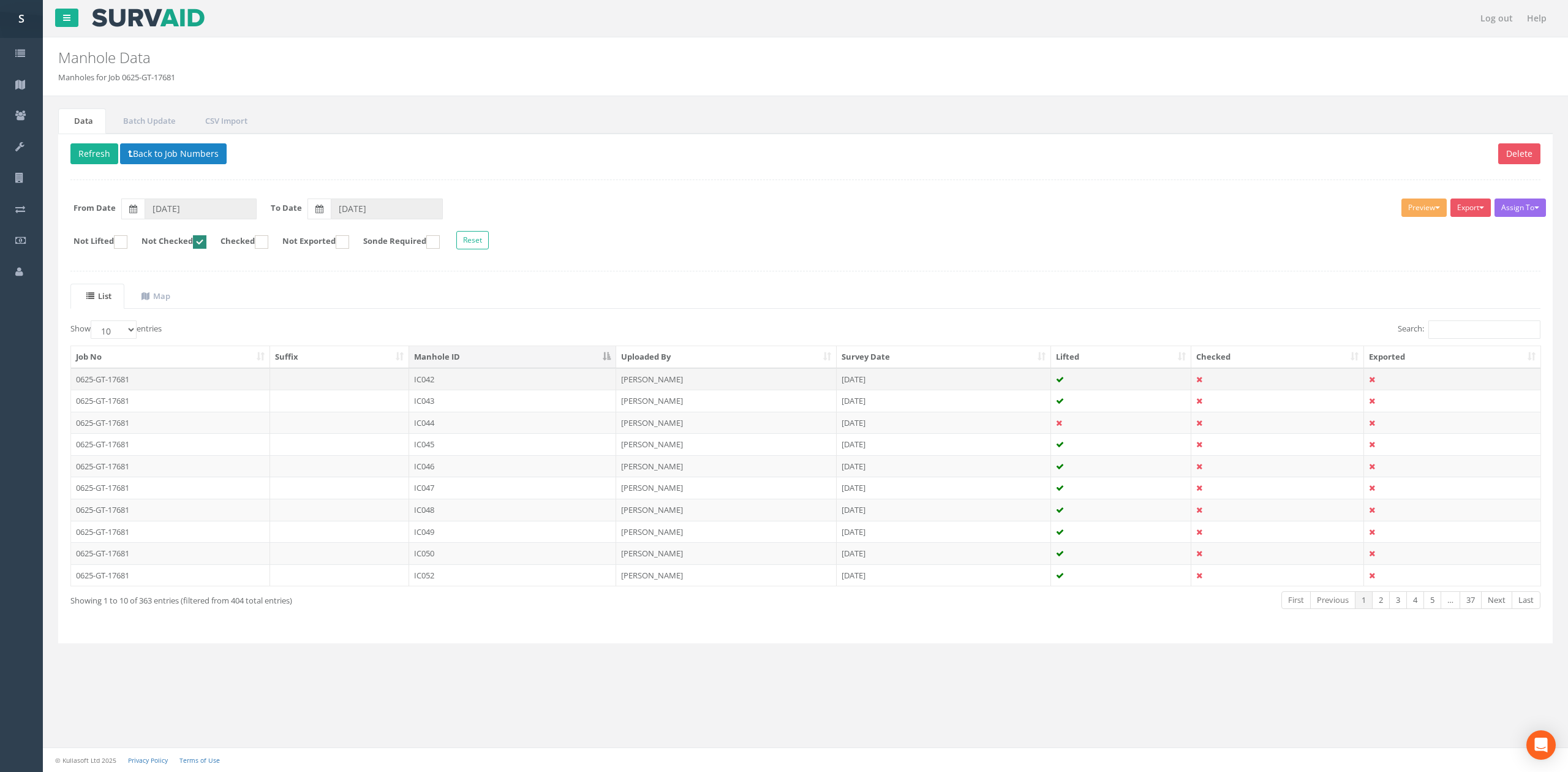
click at [453, 378] on td "IC042" at bounding box center [512, 379] width 207 height 22
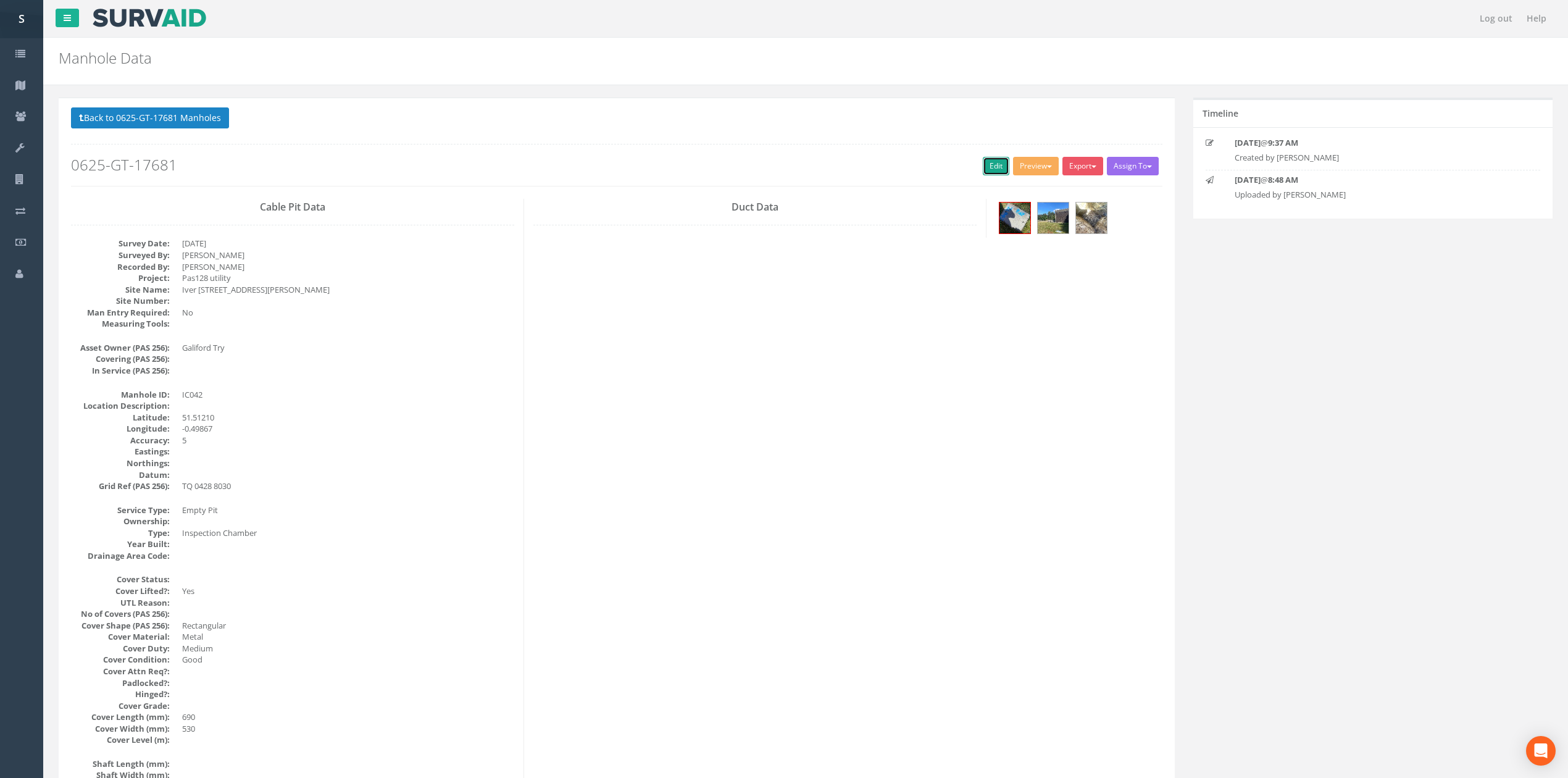
click at [987, 173] on link "Edit" at bounding box center [996, 166] width 27 height 19
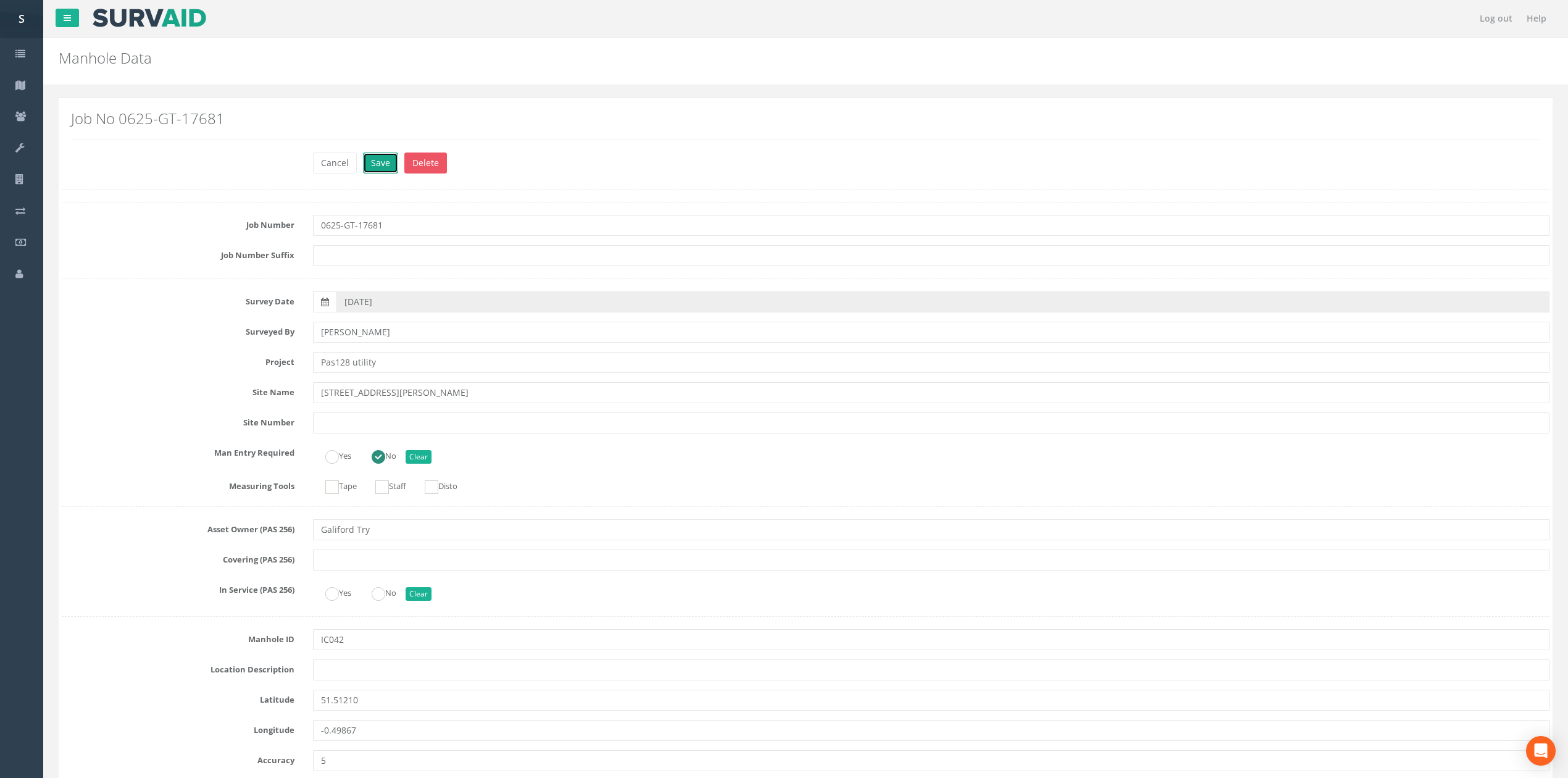
click at [388, 161] on button "Save" at bounding box center [381, 163] width 35 height 21
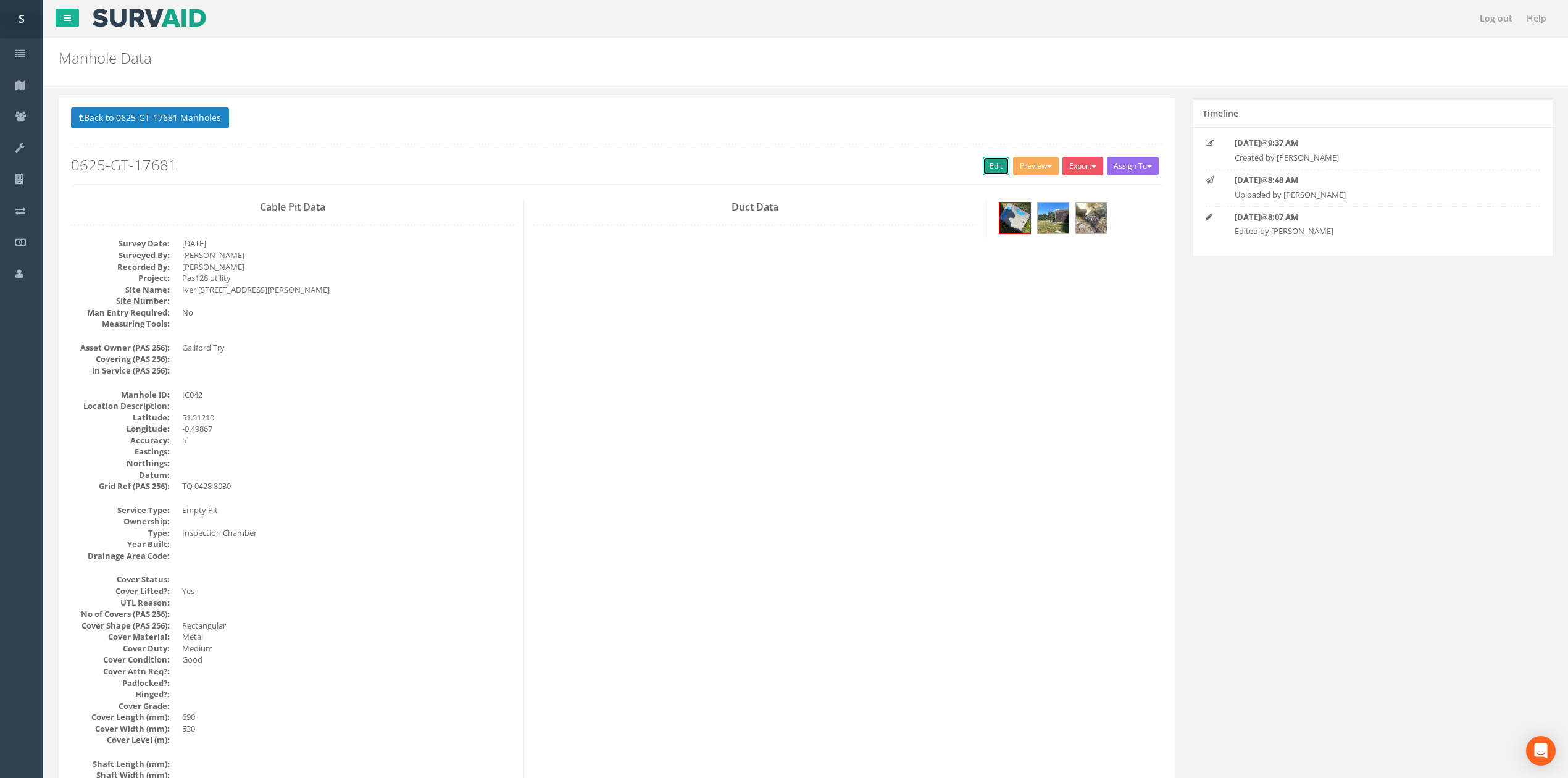
click at [983, 159] on link "Edit" at bounding box center [996, 166] width 27 height 19
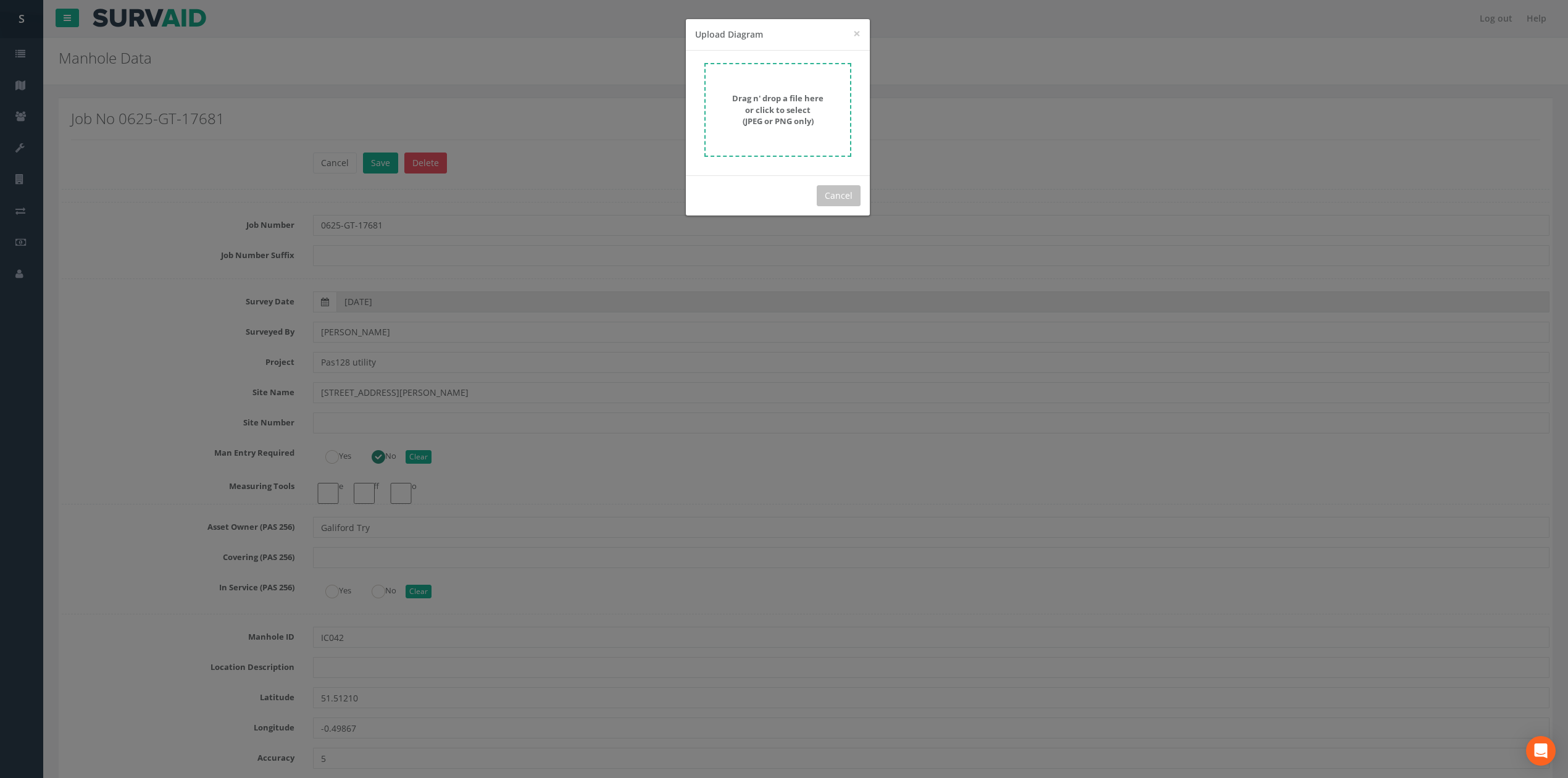
click at [538, 189] on div "× Close Upload Diagram Drag n' drop a file here or click to select (JPEG or PNG…" at bounding box center [784, 389] width 1568 height 778
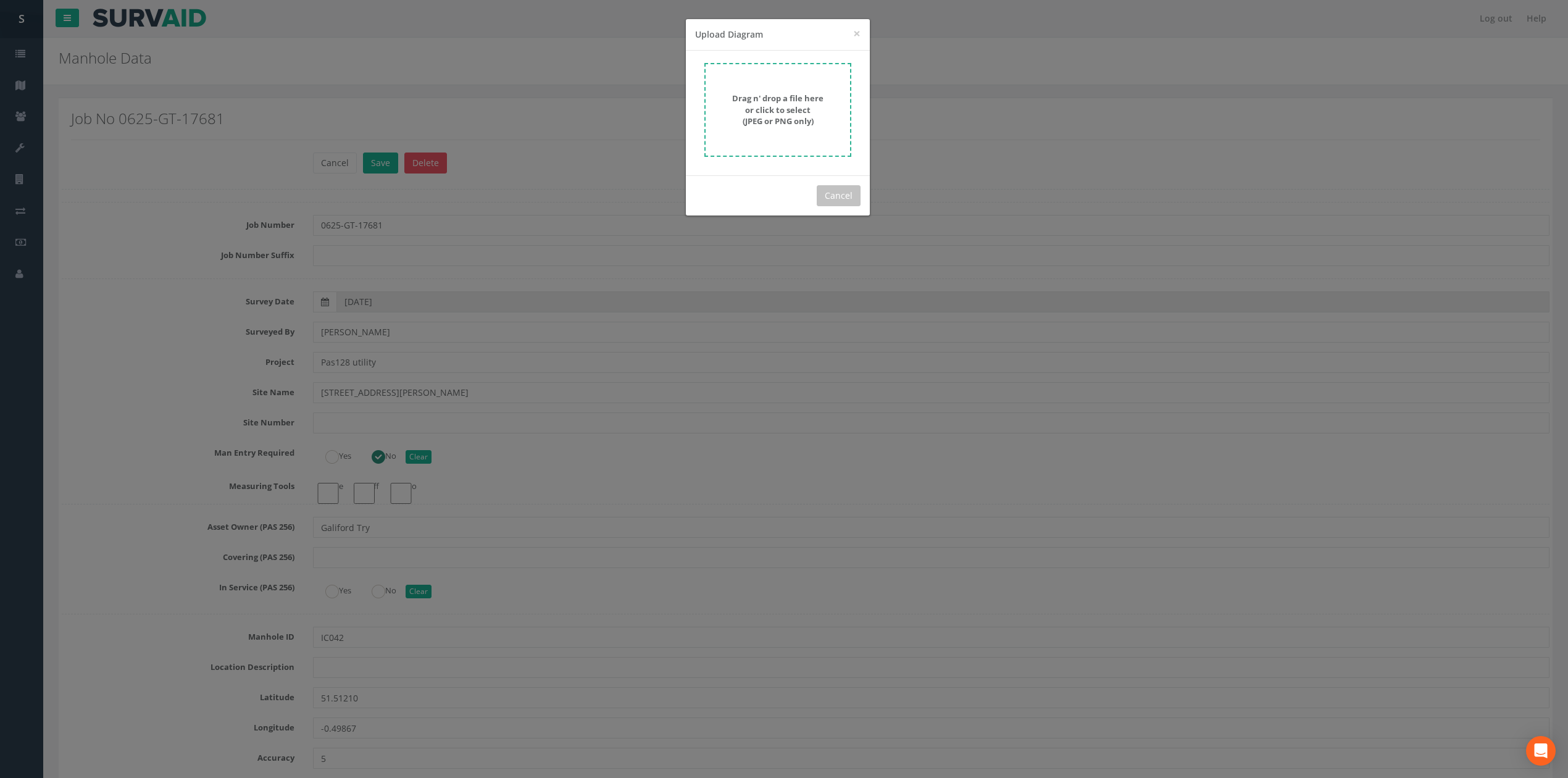
click at [792, 117] on strong "Drag n' drop a file here or click to select (JPEG or PNG only)" at bounding box center [777, 109] width 91 height 34
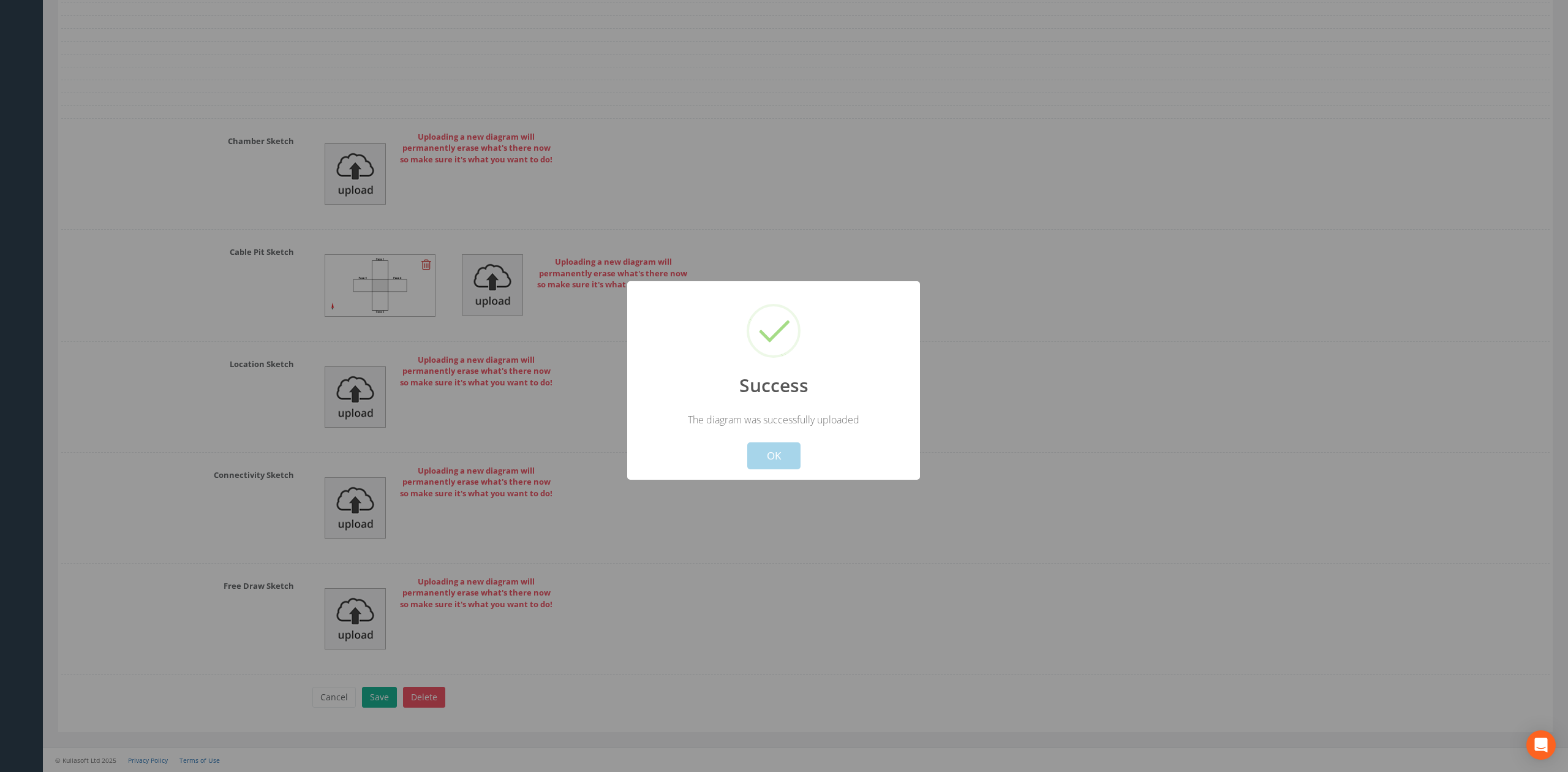
click at [774, 451] on button "OK" at bounding box center [774, 455] width 54 height 27
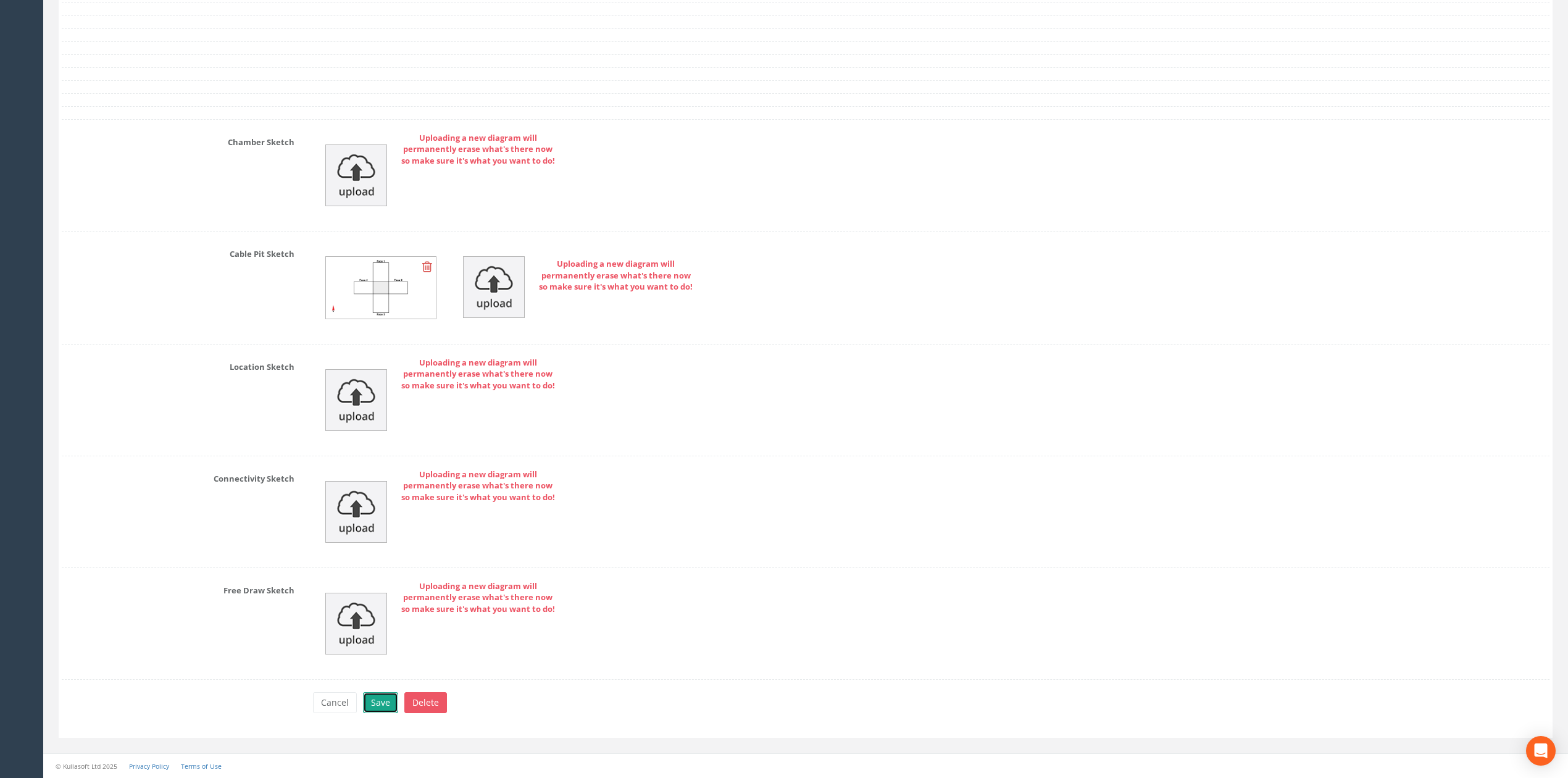
click at [371, 713] on button "Save" at bounding box center [381, 703] width 35 height 21
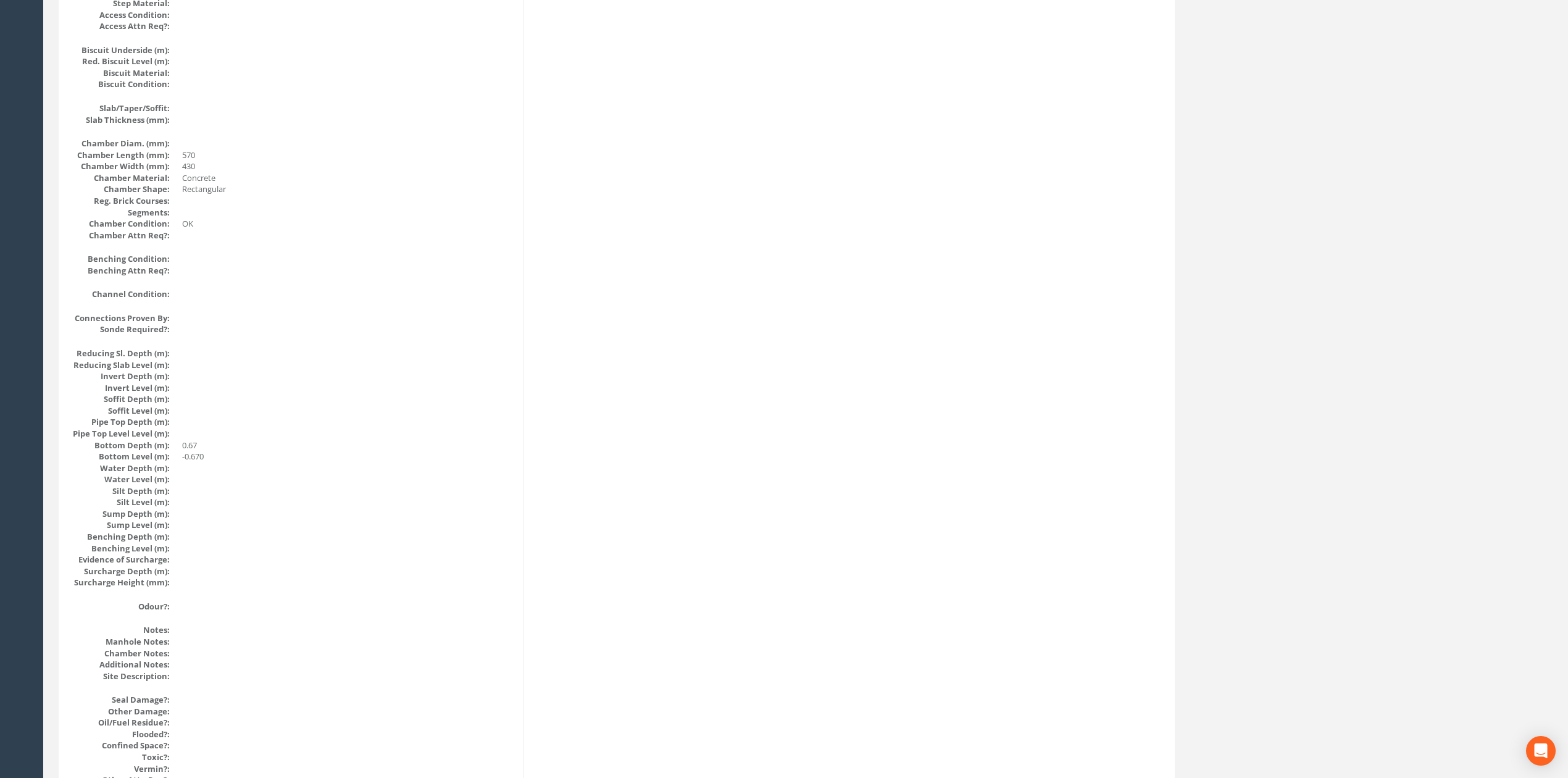
scroll to position [0, 0]
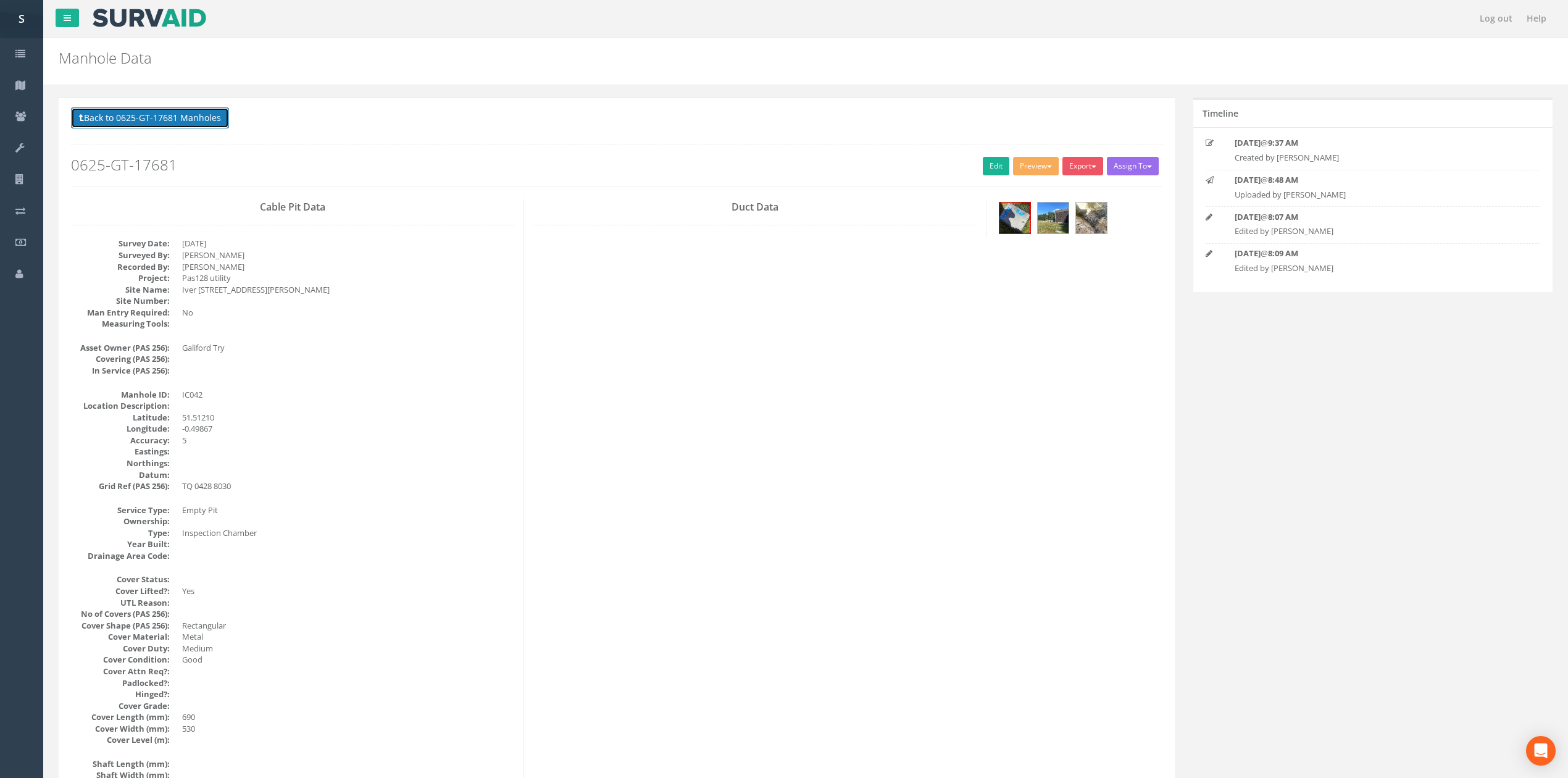
click at [185, 117] on button "Back to 0625-GT-17681 Manholes" at bounding box center [150, 118] width 158 height 21
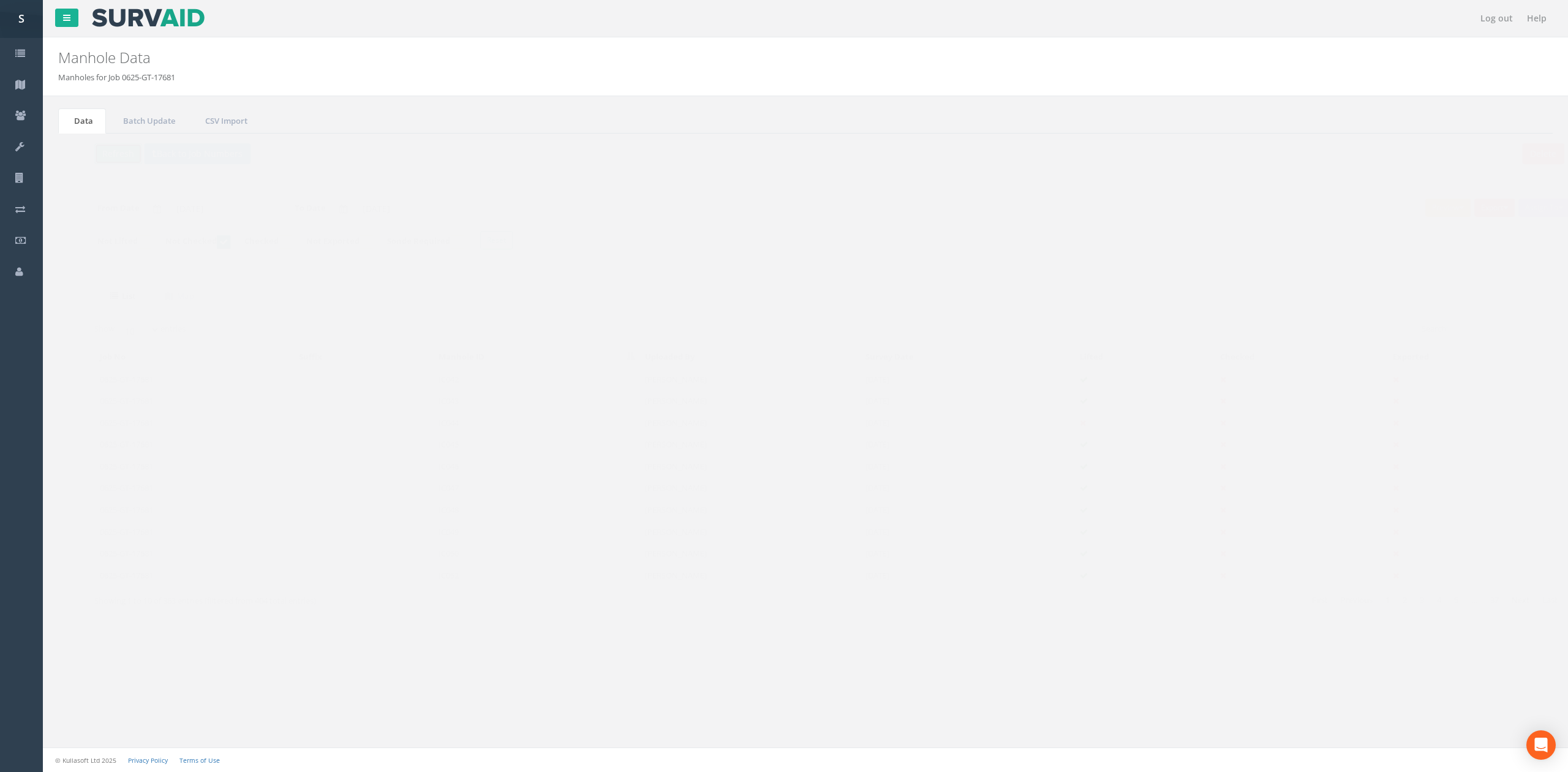
click at [98, 164] on button "Refresh" at bounding box center [94, 154] width 47 height 21
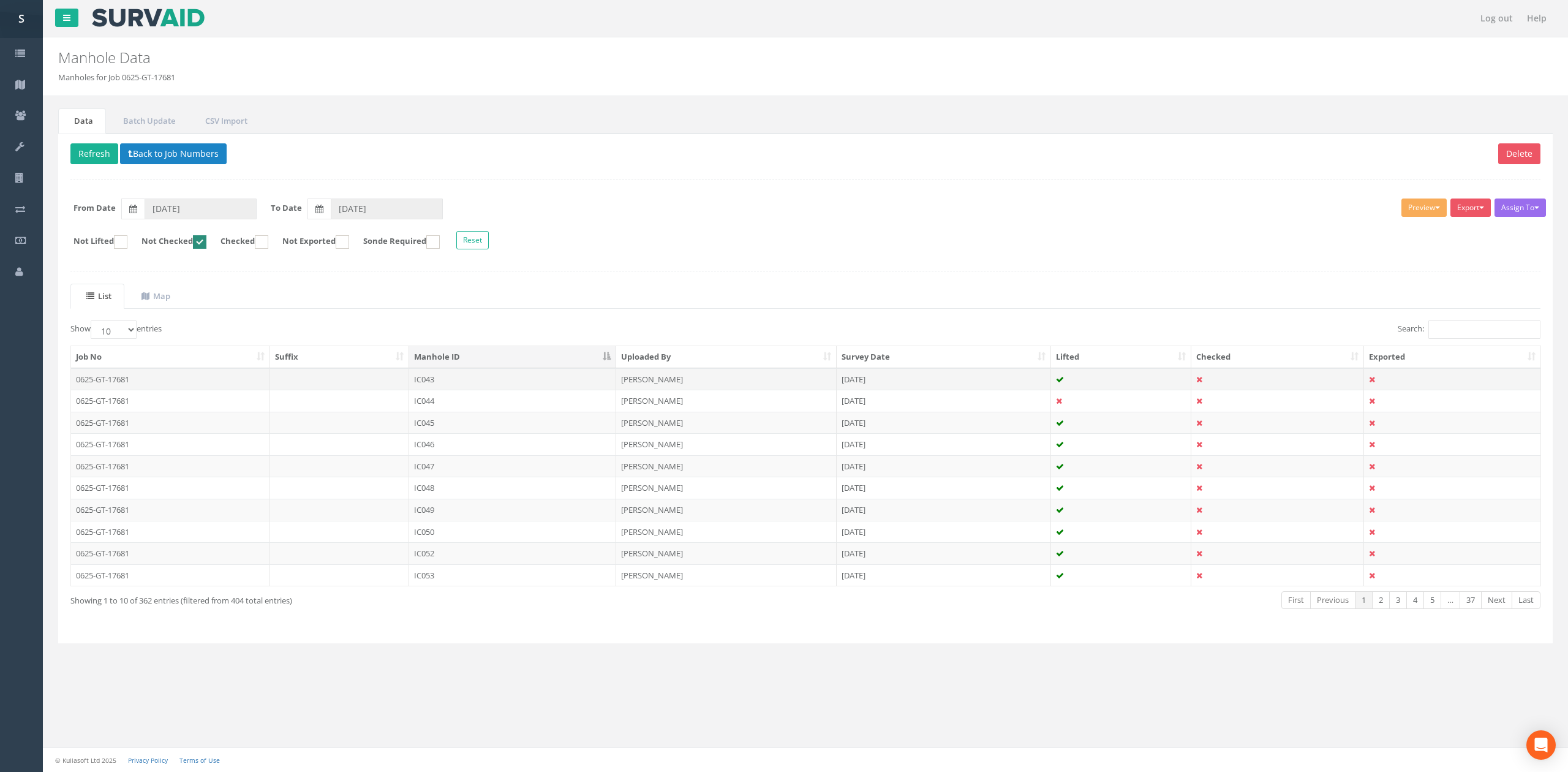
click at [543, 376] on td "IC043" at bounding box center [512, 379] width 207 height 22
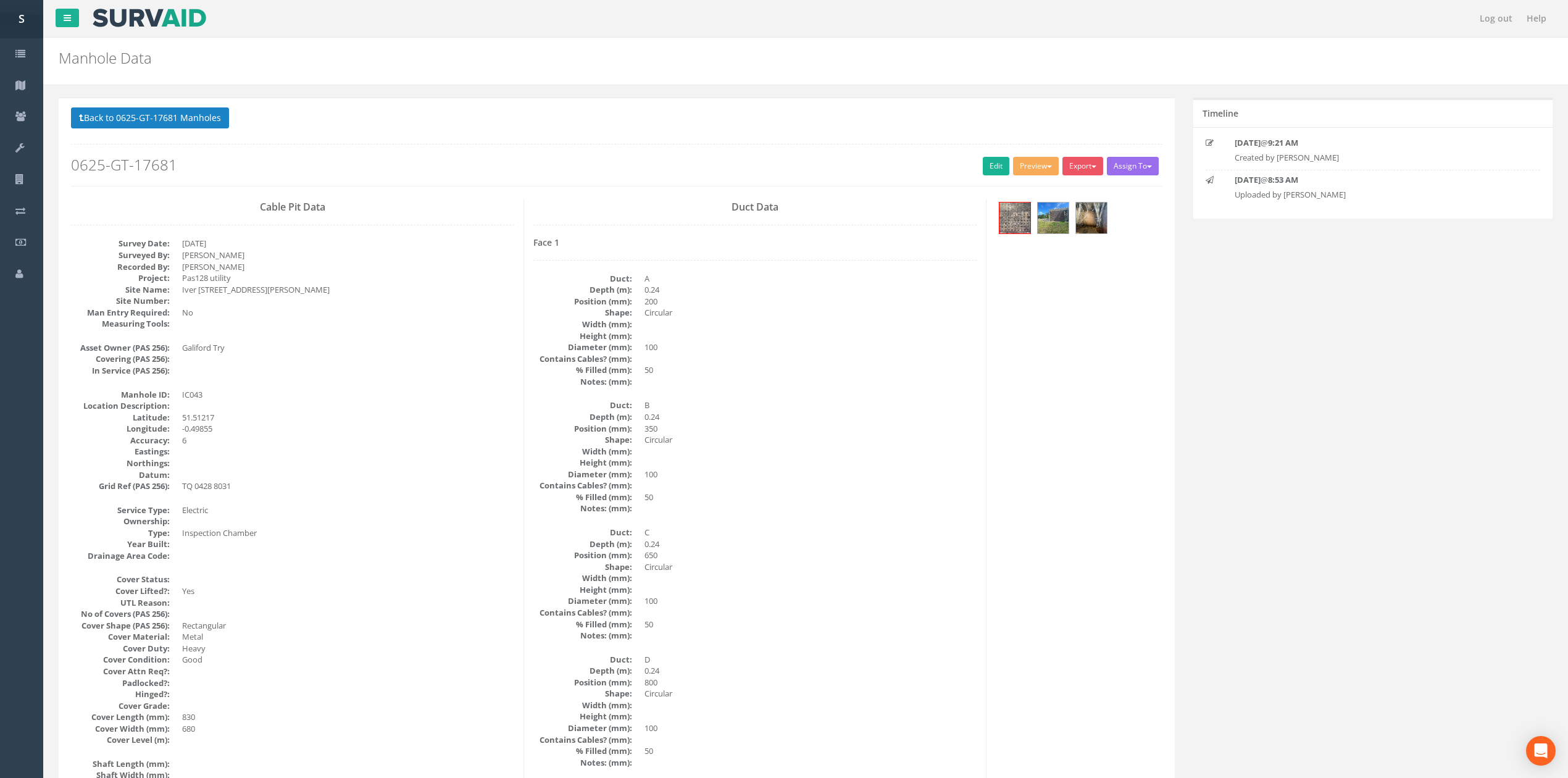
click at [842, 512] on dd at bounding box center [810, 508] width 332 height 12
click at [994, 216] on div at bounding box center [1079, 219] width 185 height 42
click at [1000, 219] on img at bounding box center [1015, 217] width 31 height 31
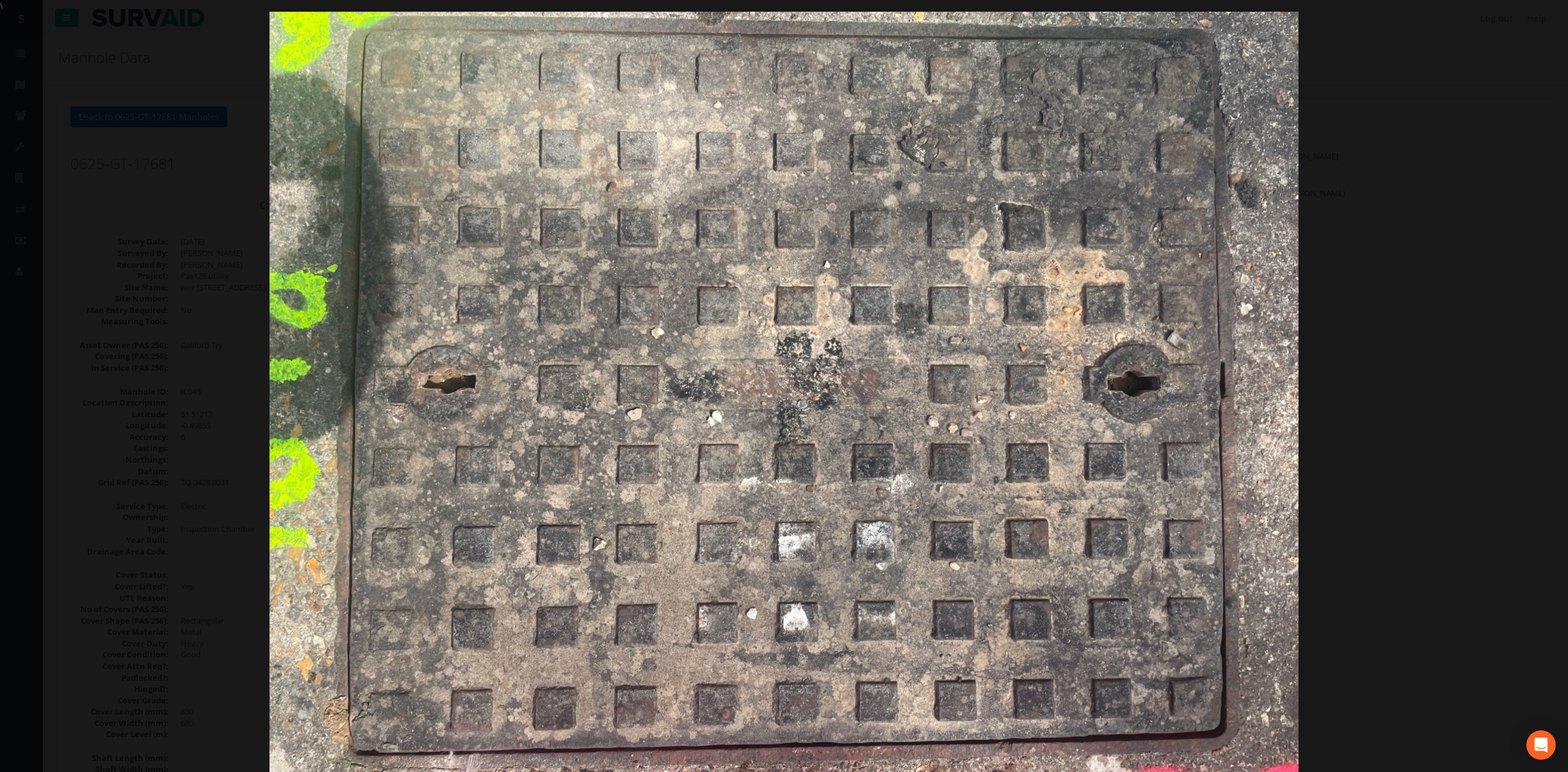
click at [1424, 296] on div at bounding box center [784, 397] width 1568 height 772
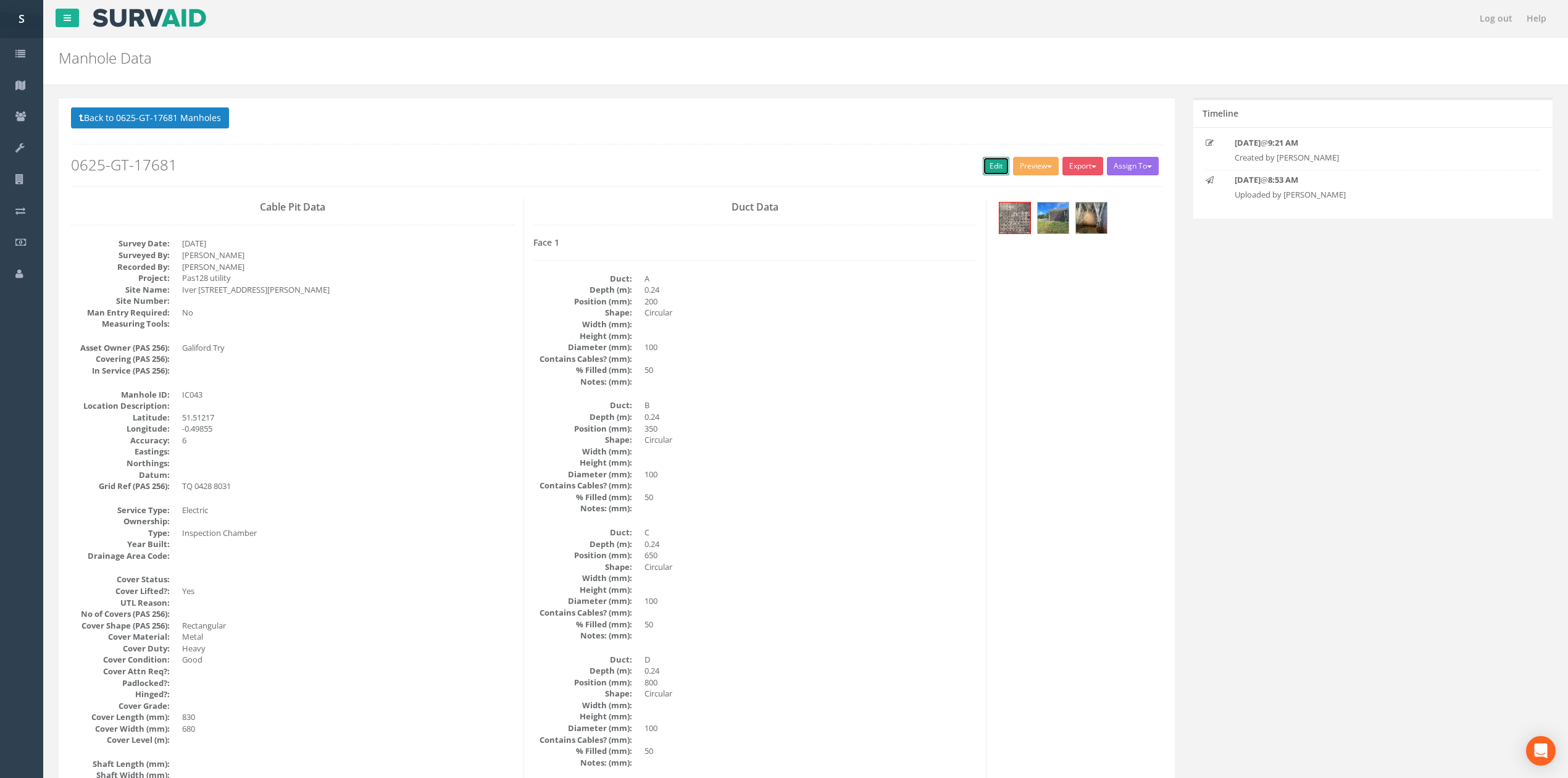
click at [983, 164] on link "Edit" at bounding box center [996, 166] width 27 height 19
click at [1010, 225] on img at bounding box center [1015, 217] width 31 height 31
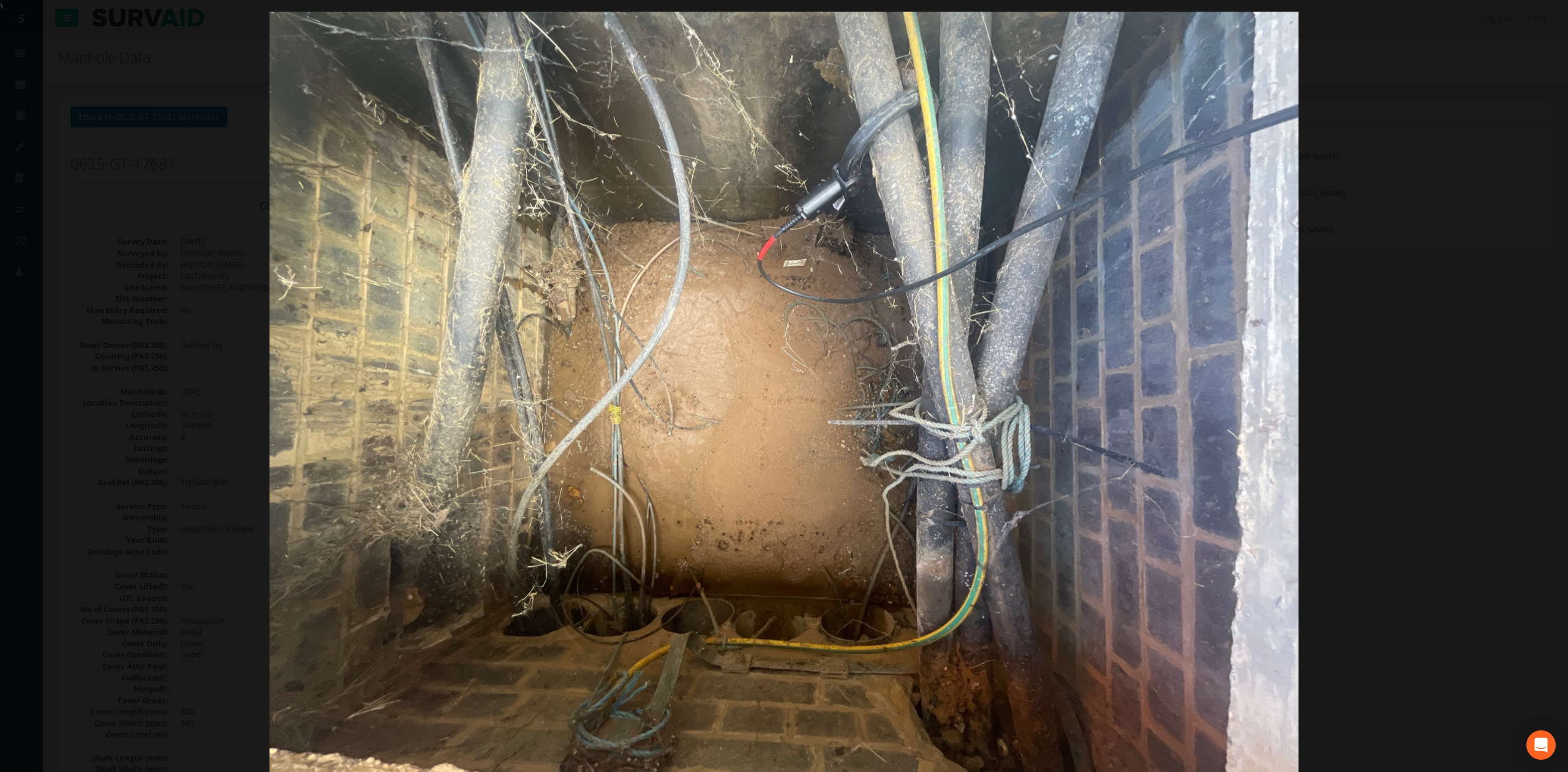
click at [1404, 383] on div at bounding box center [784, 397] width 1568 height 772
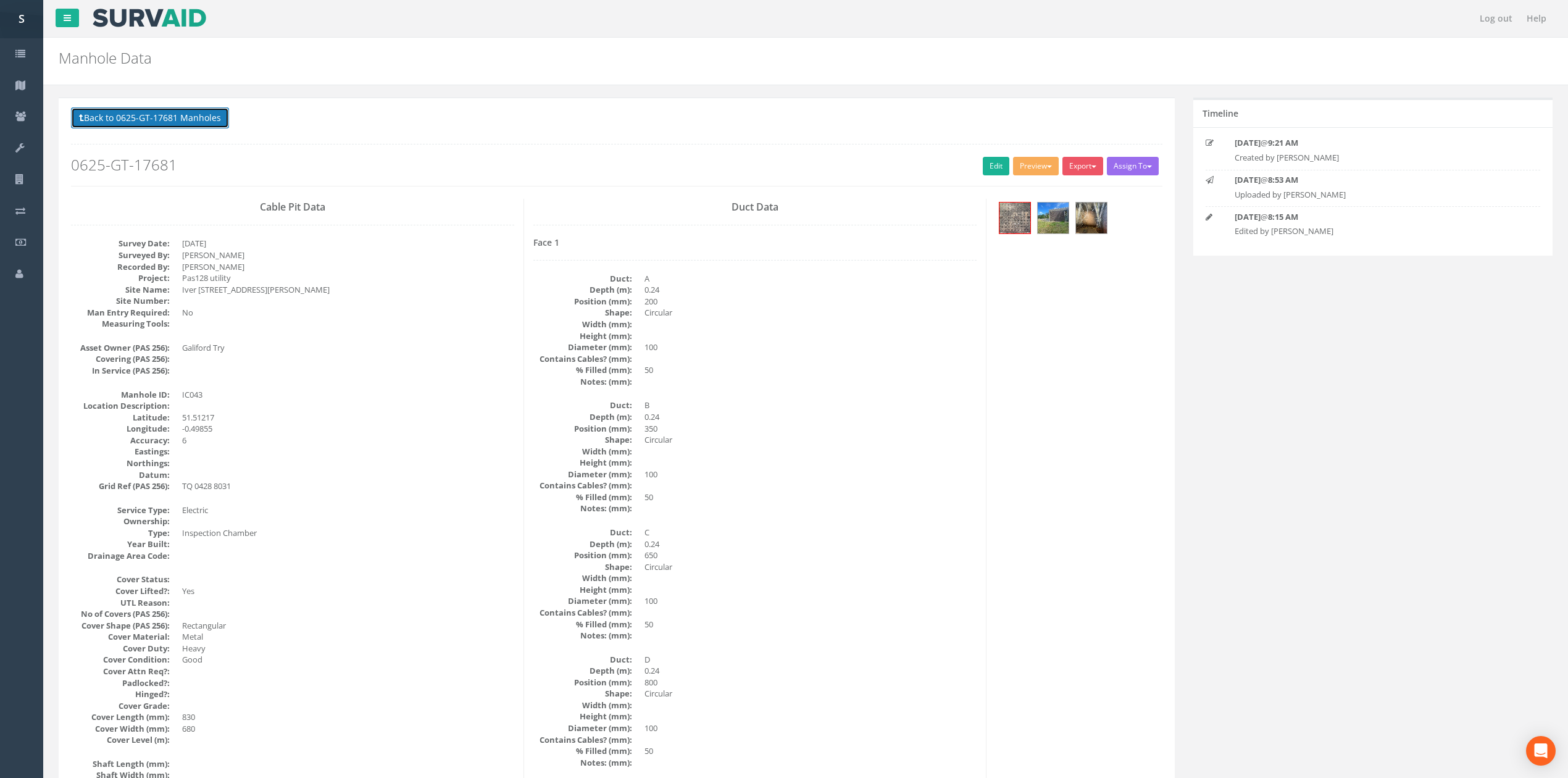
click at [147, 117] on button "Back to 0625-GT-17681 Manholes" at bounding box center [150, 118] width 158 height 21
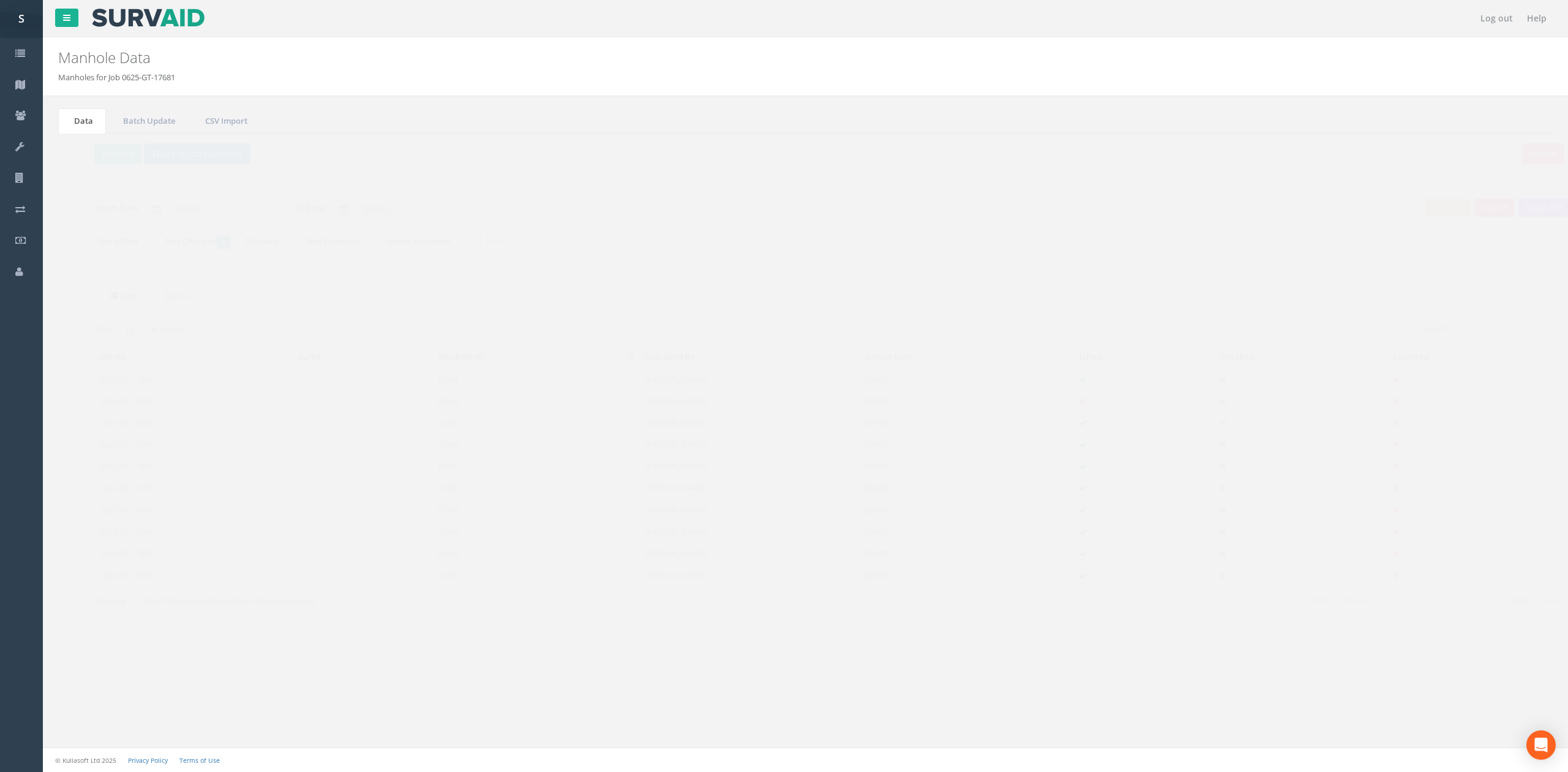
click at [447, 410] on td "IC044" at bounding box center [512, 400] width 207 height 22
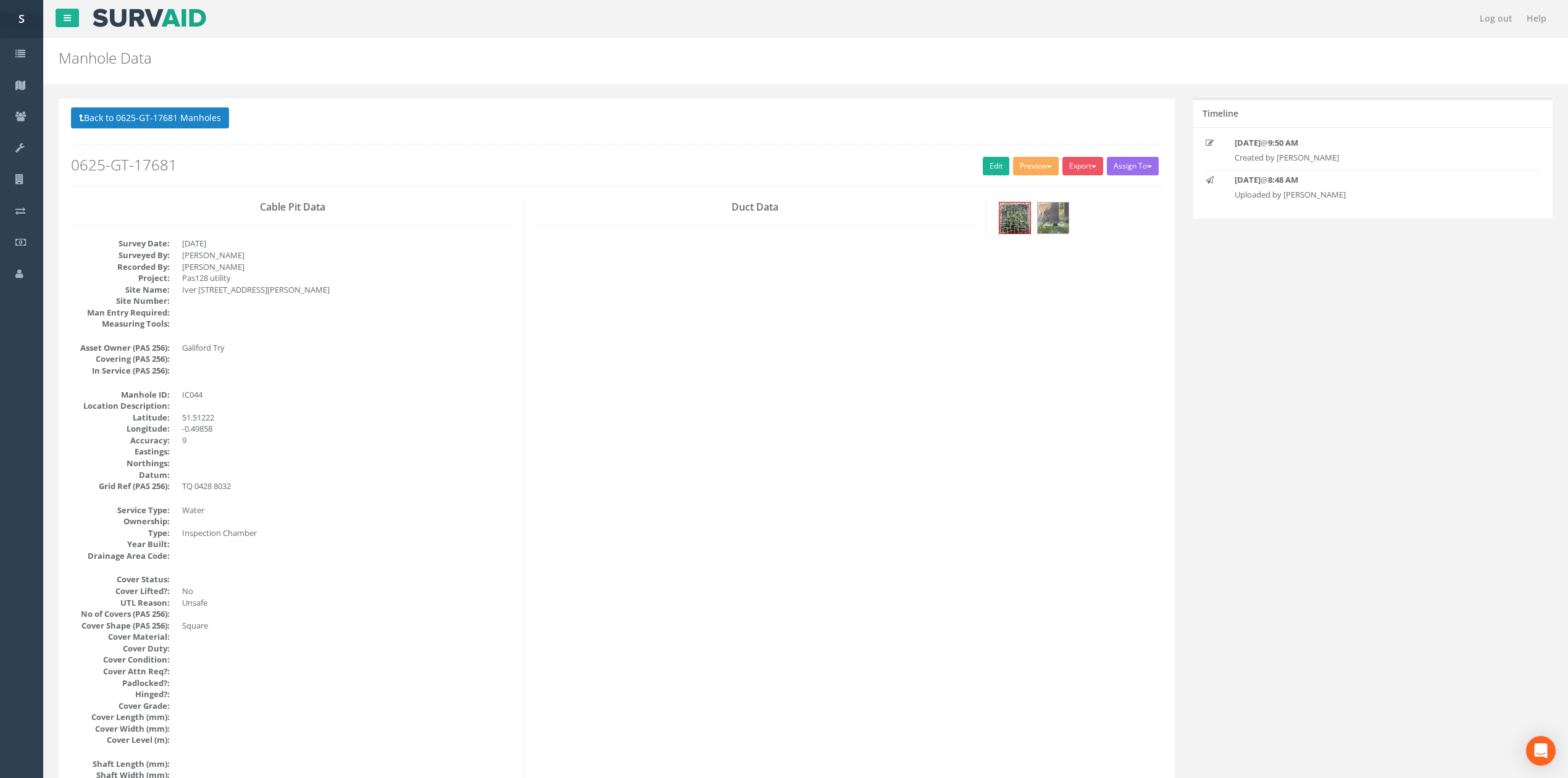
click at [991, 214] on div at bounding box center [1079, 219] width 185 height 42
click at [1002, 219] on img at bounding box center [1015, 217] width 31 height 31
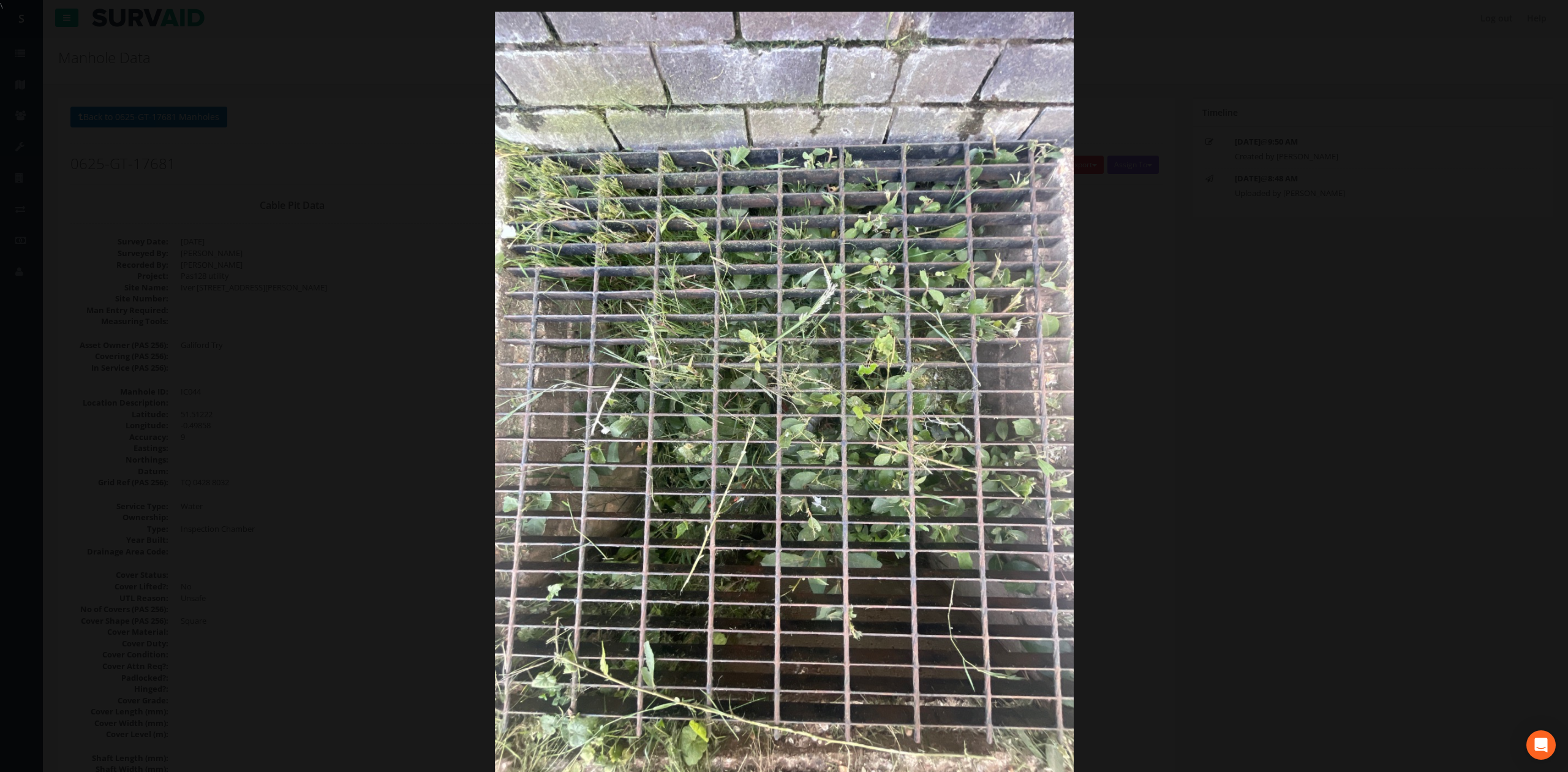
click at [1214, 353] on div at bounding box center [784, 397] width 1568 height 772
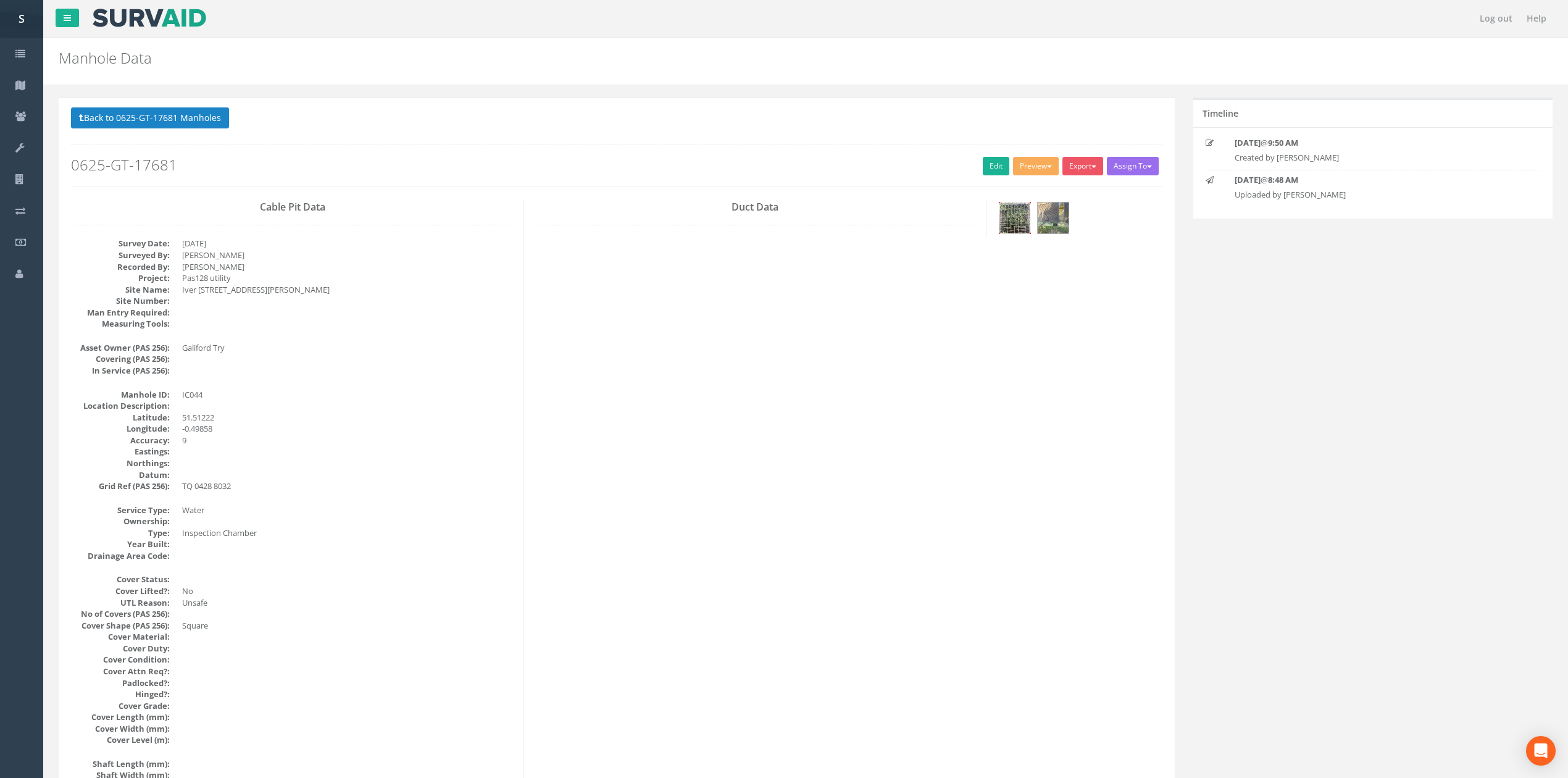
click at [1011, 225] on img at bounding box center [1015, 217] width 31 height 31
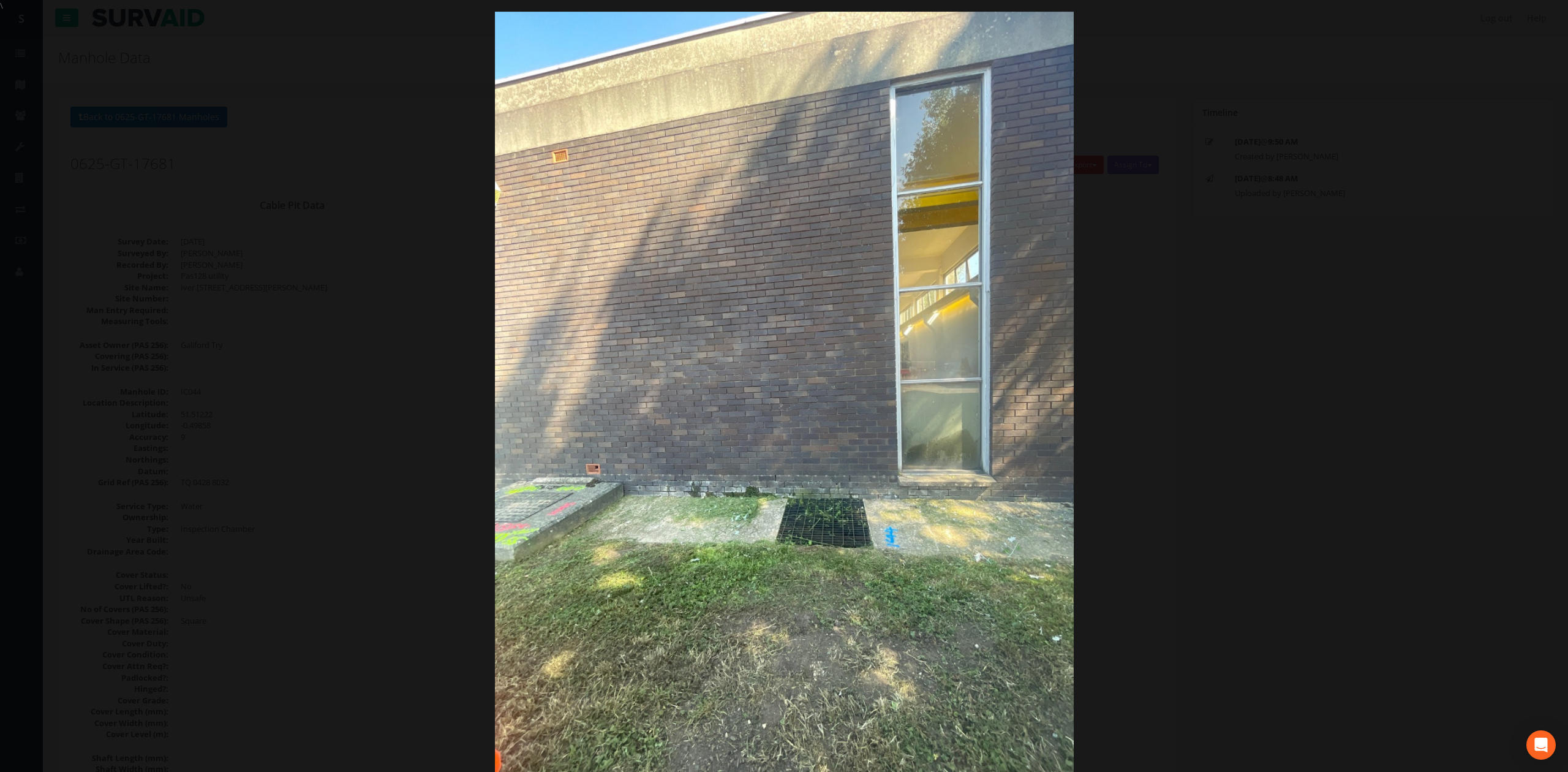
click at [1274, 346] on div at bounding box center [784, 397] width 1568 height 772
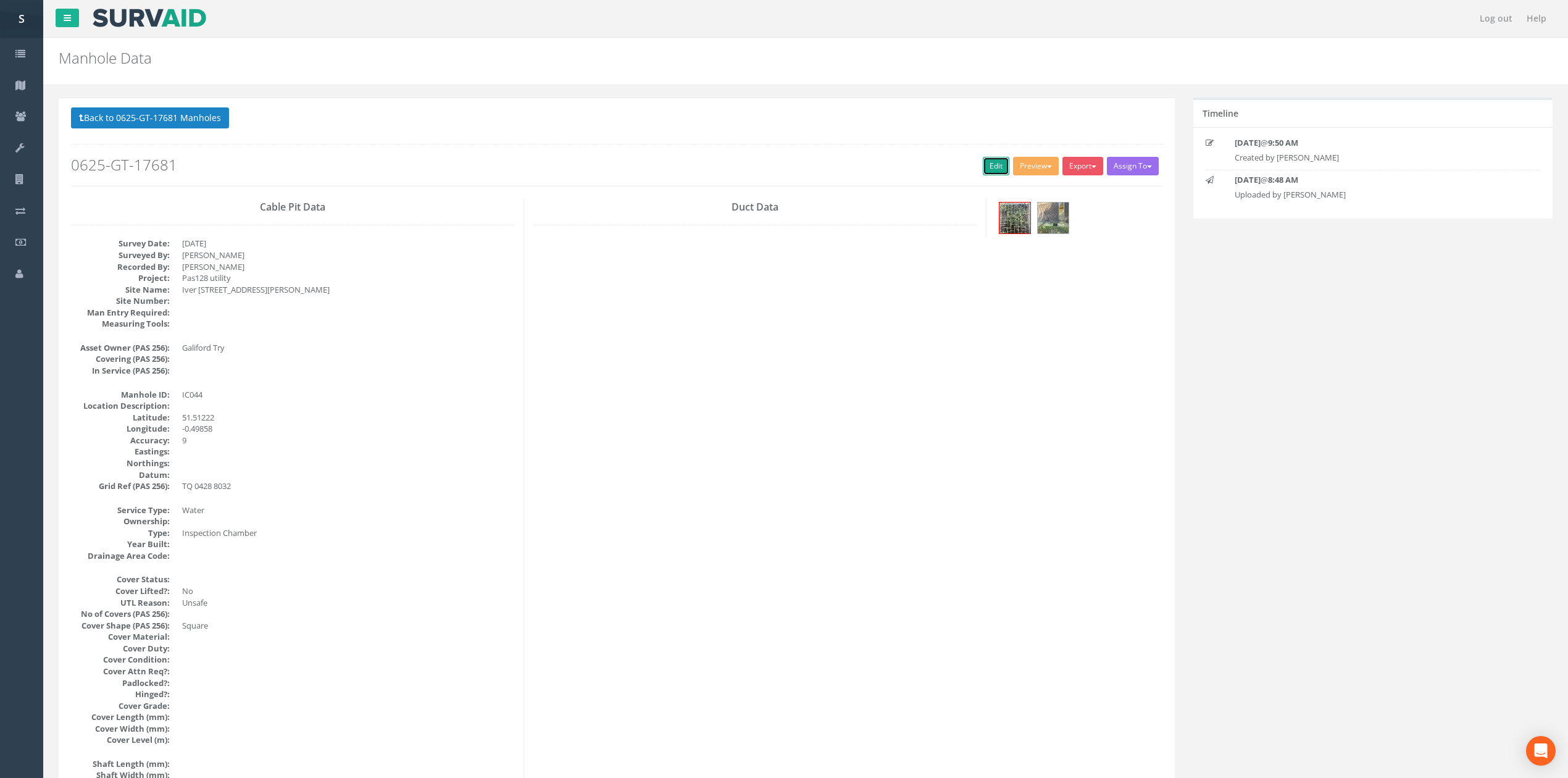
click at [989, 161] on link "Edit" at bounding box center [996, 166] width 27 height 19
click at [213, 117] on button "Back to 0625-GT-17681 Manholes" at bounding box center [150, 118] width 158 height 21
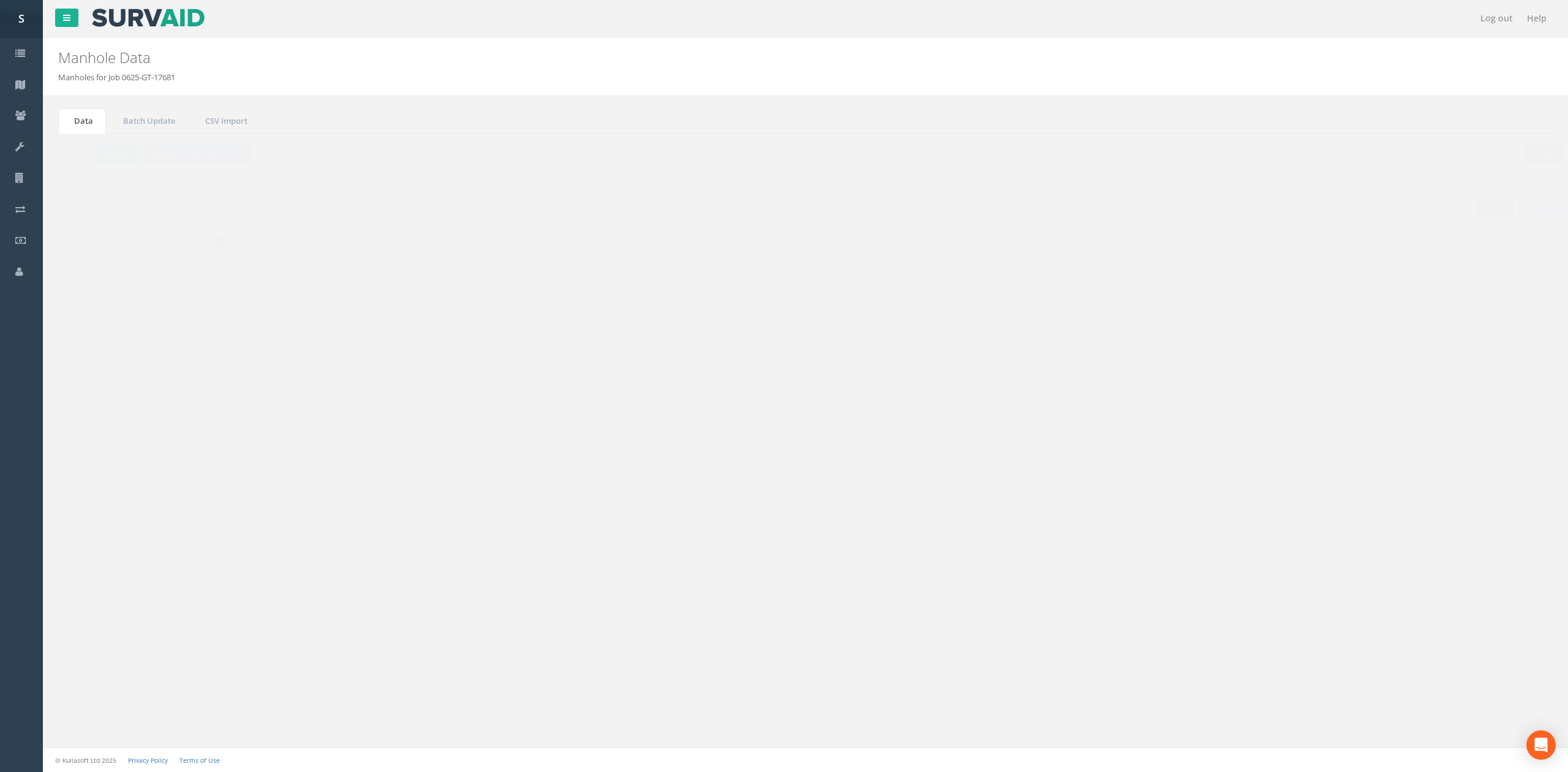
click at [455, 425] on td "IC045" at bounding box center [512, 422] width 207 height 22
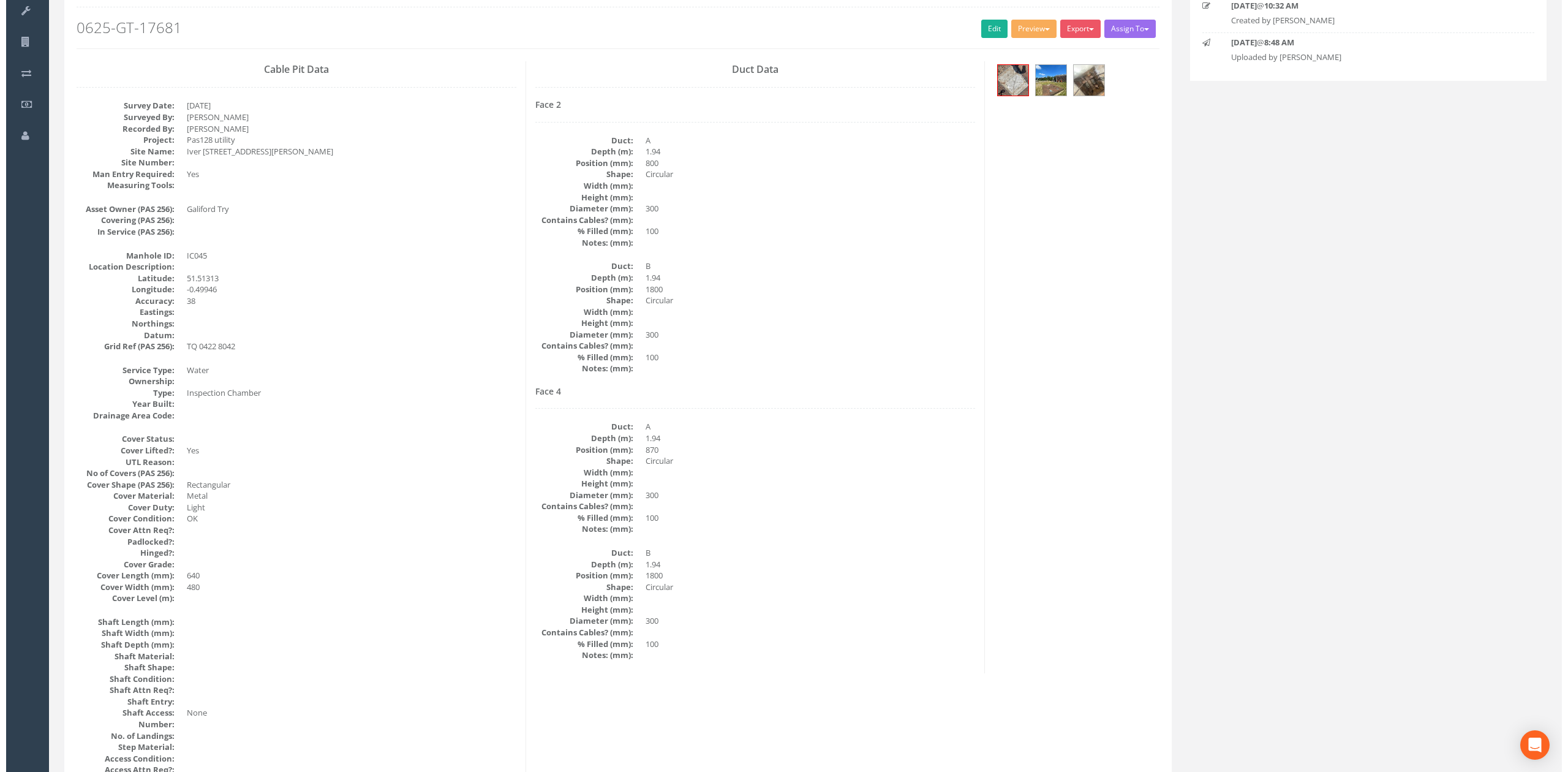
scroll to position [163, 0]
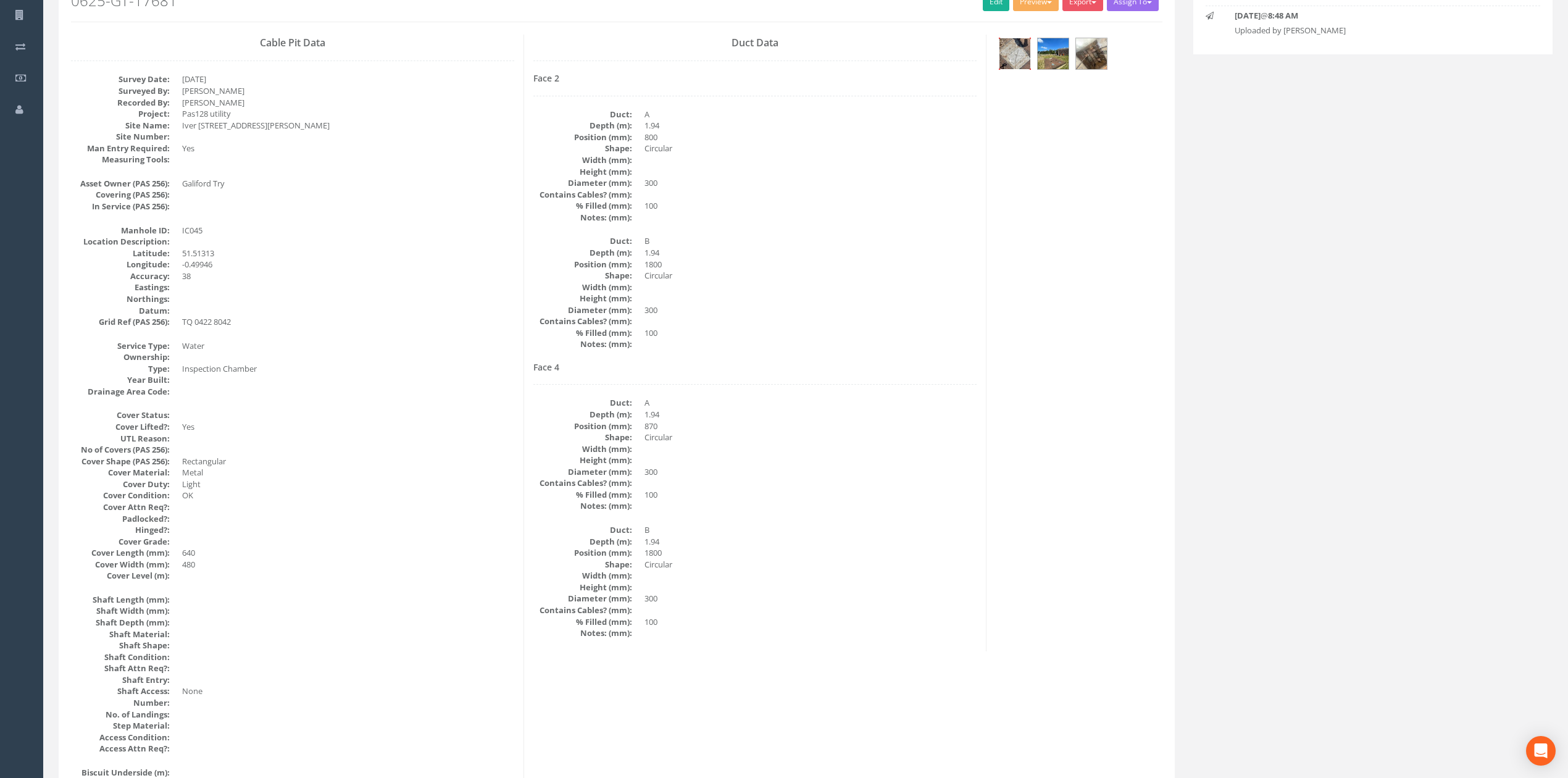
click at [1005, 44] on img at bounding box center [1015, 53] width 31 height 31
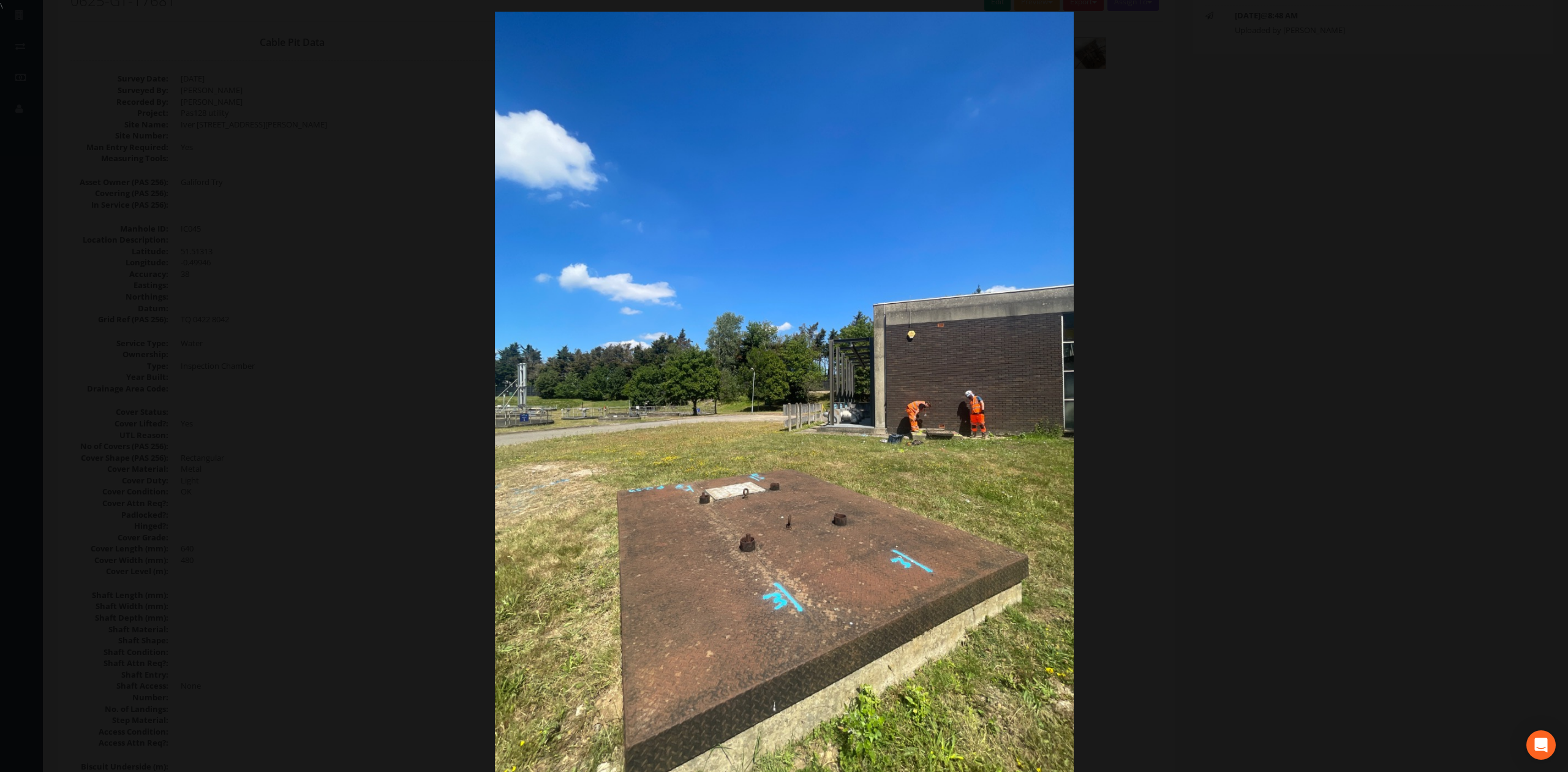
click at [250, 386] on div at bounding box center [784, 397] width 1568 height 772
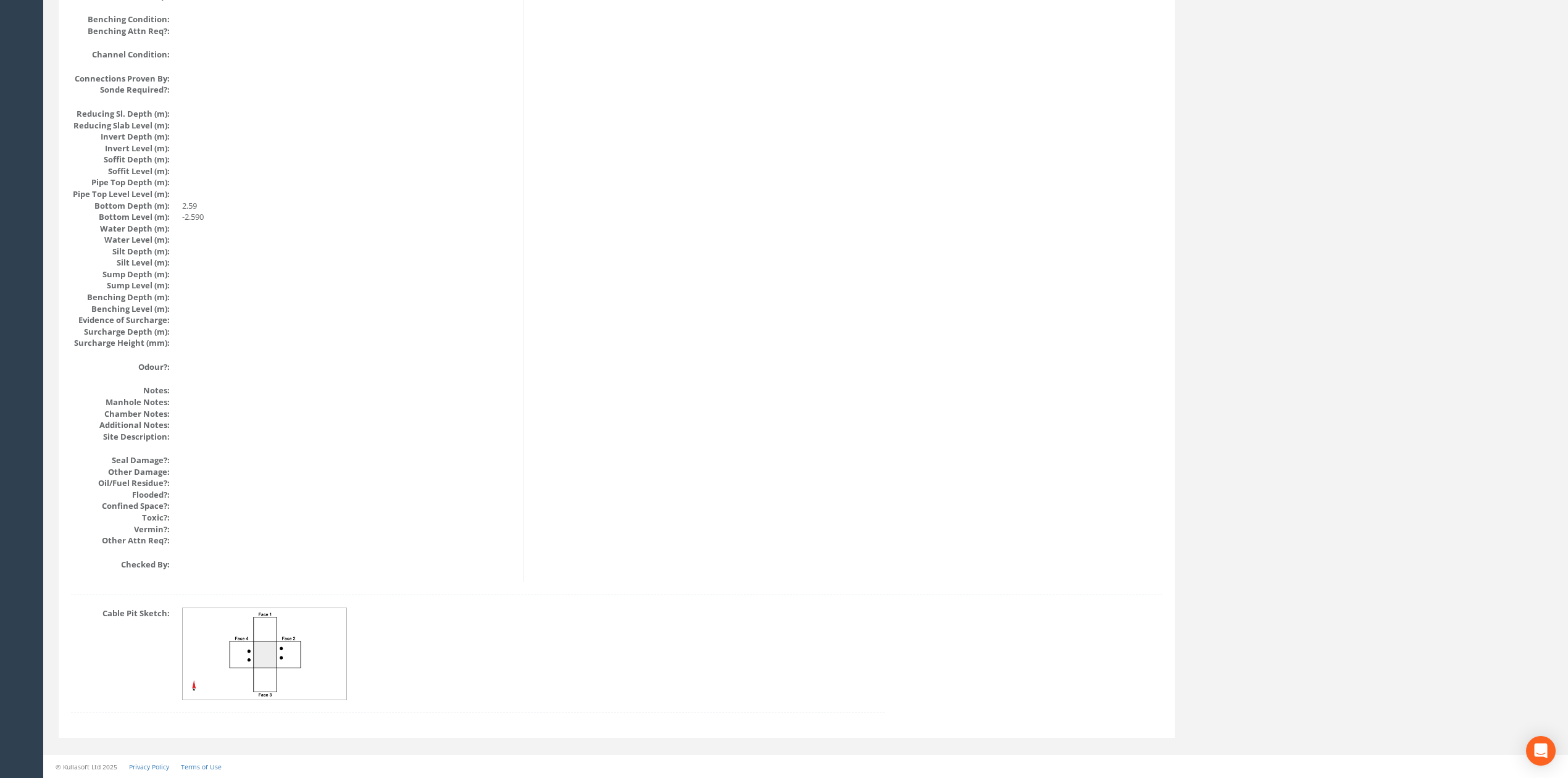
scroll to position [0, 0]
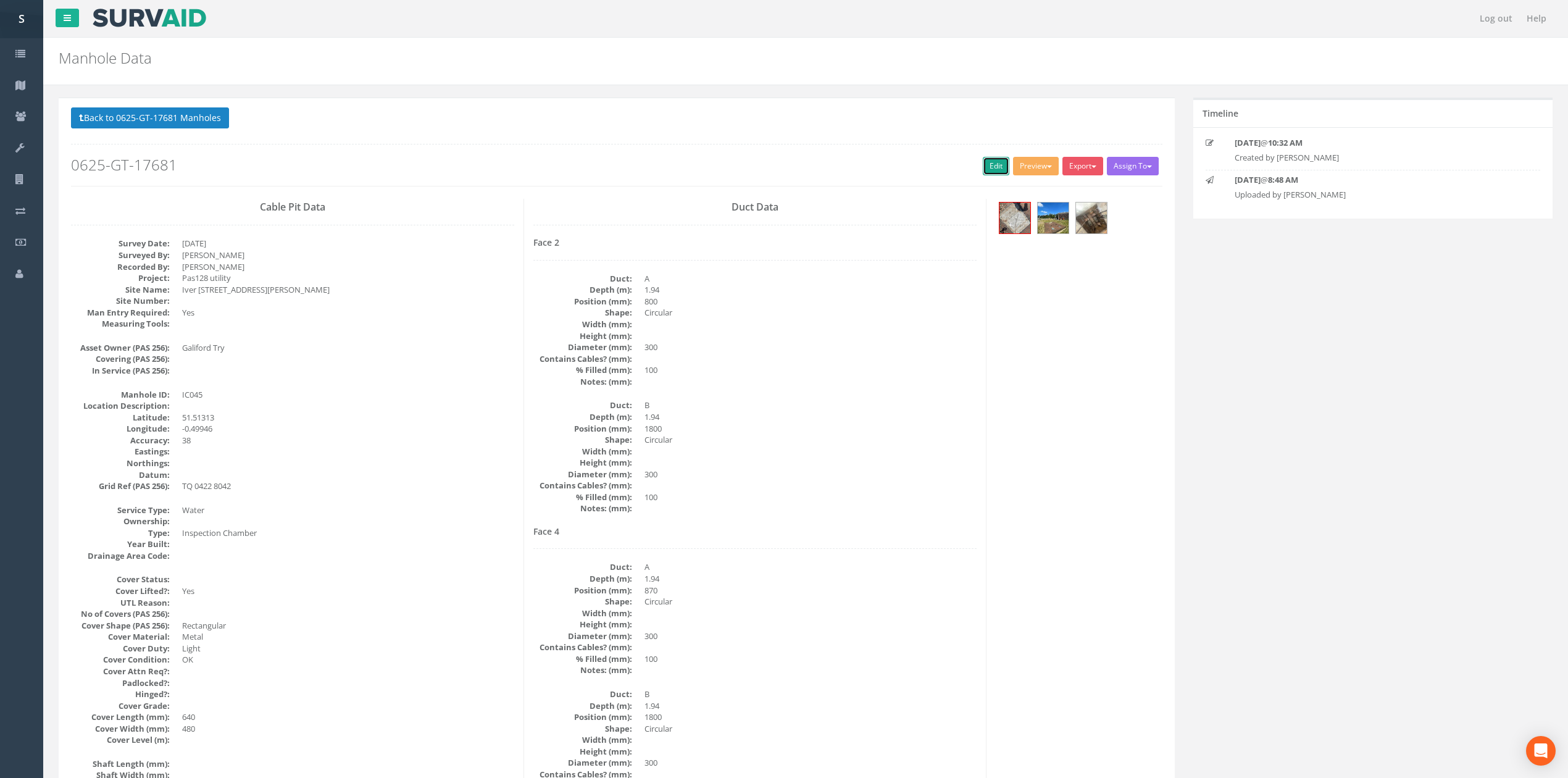
click at [983, 164] on link "Edit" at bounding box center [996, 166] width 27 height 19
click at [199, 124] on button "Back to 0625-GT-17681 Manholes" at bounding box center [150, 118] width 158 height 21
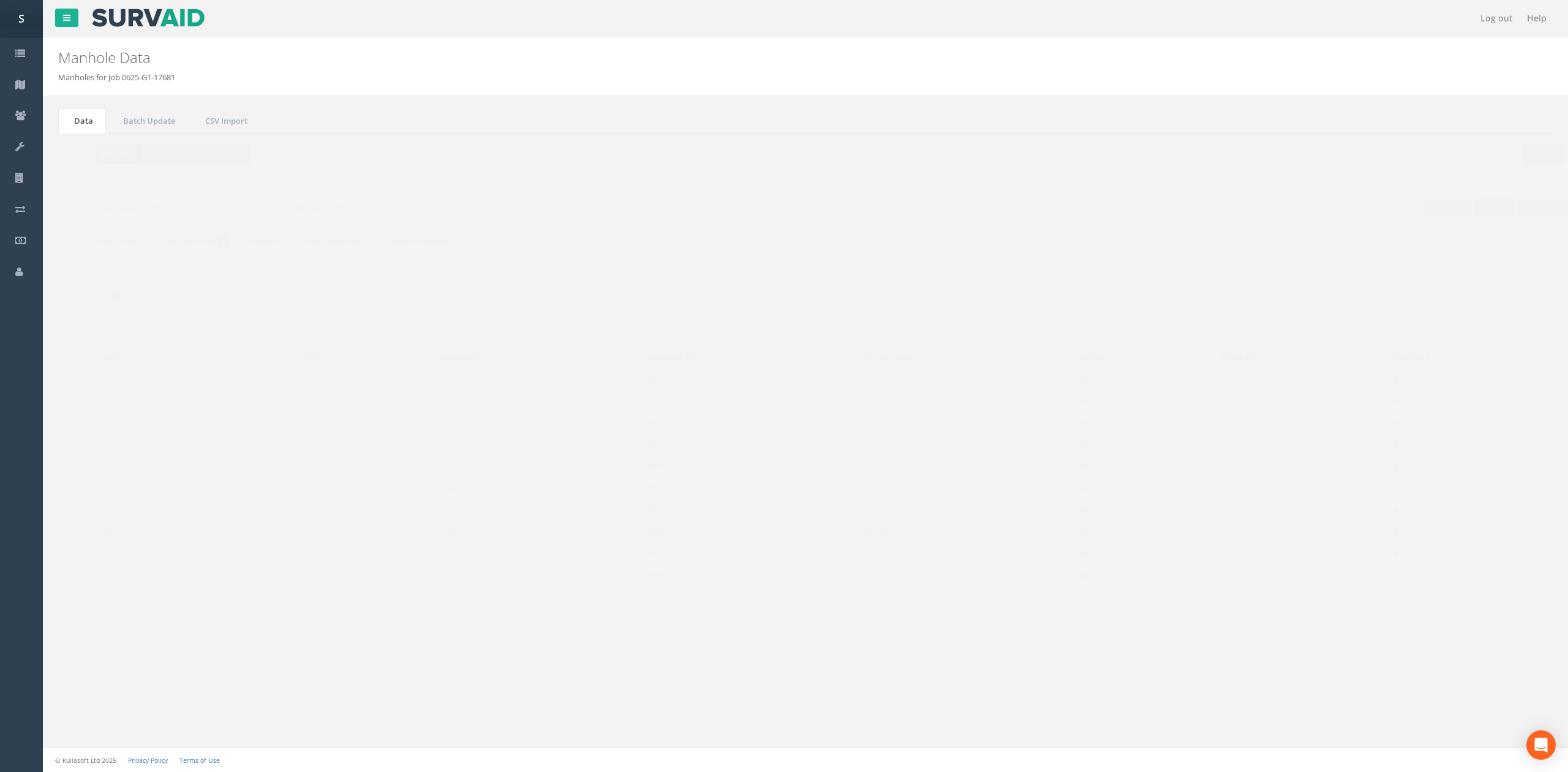
click at [74, 144] on button "Refresh" at bounding box center [94, 154] width 47 height 21
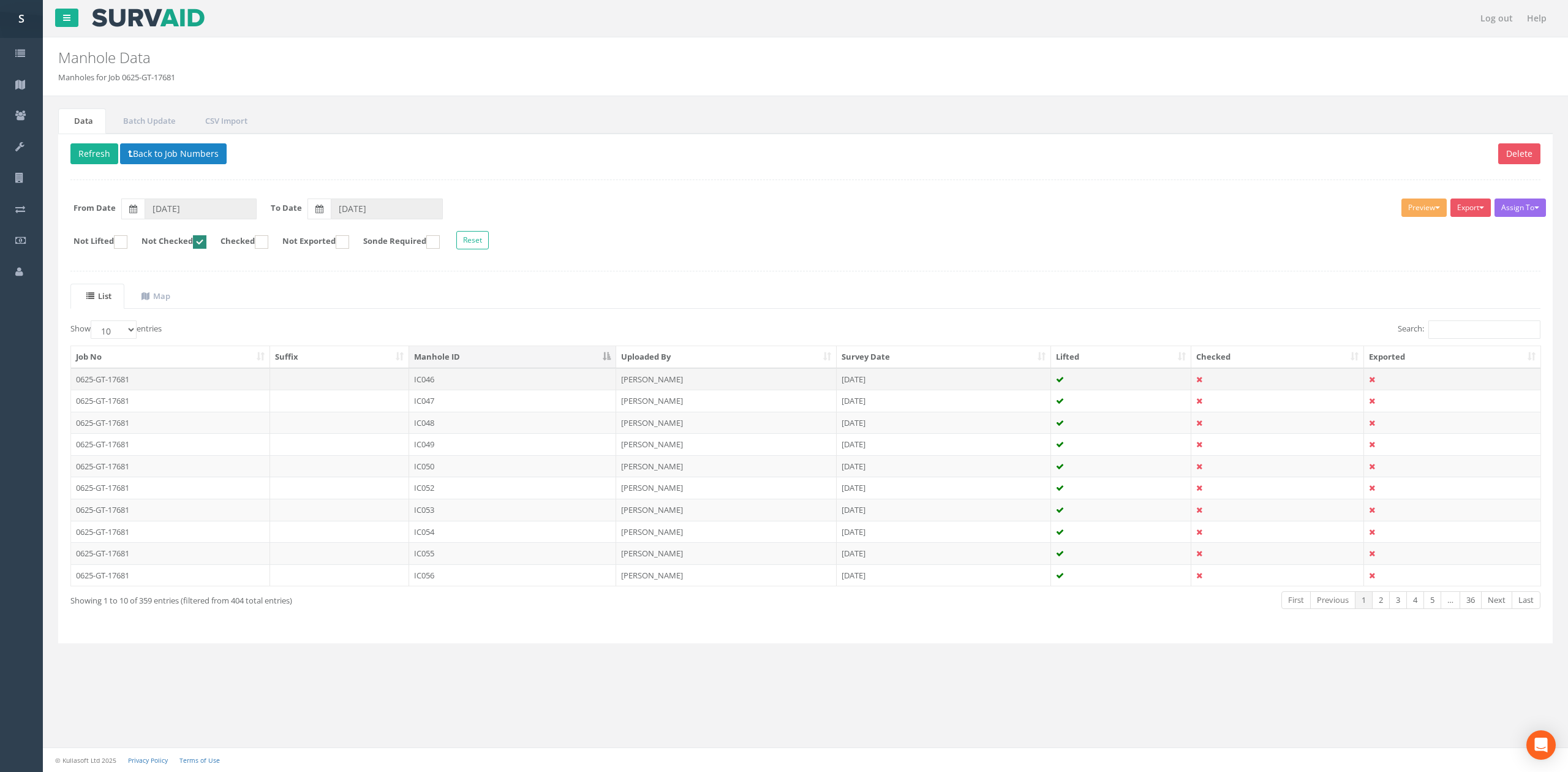
click at [463, 381] on td "IC046" at bounding box center [512, 379] width 207 height 22
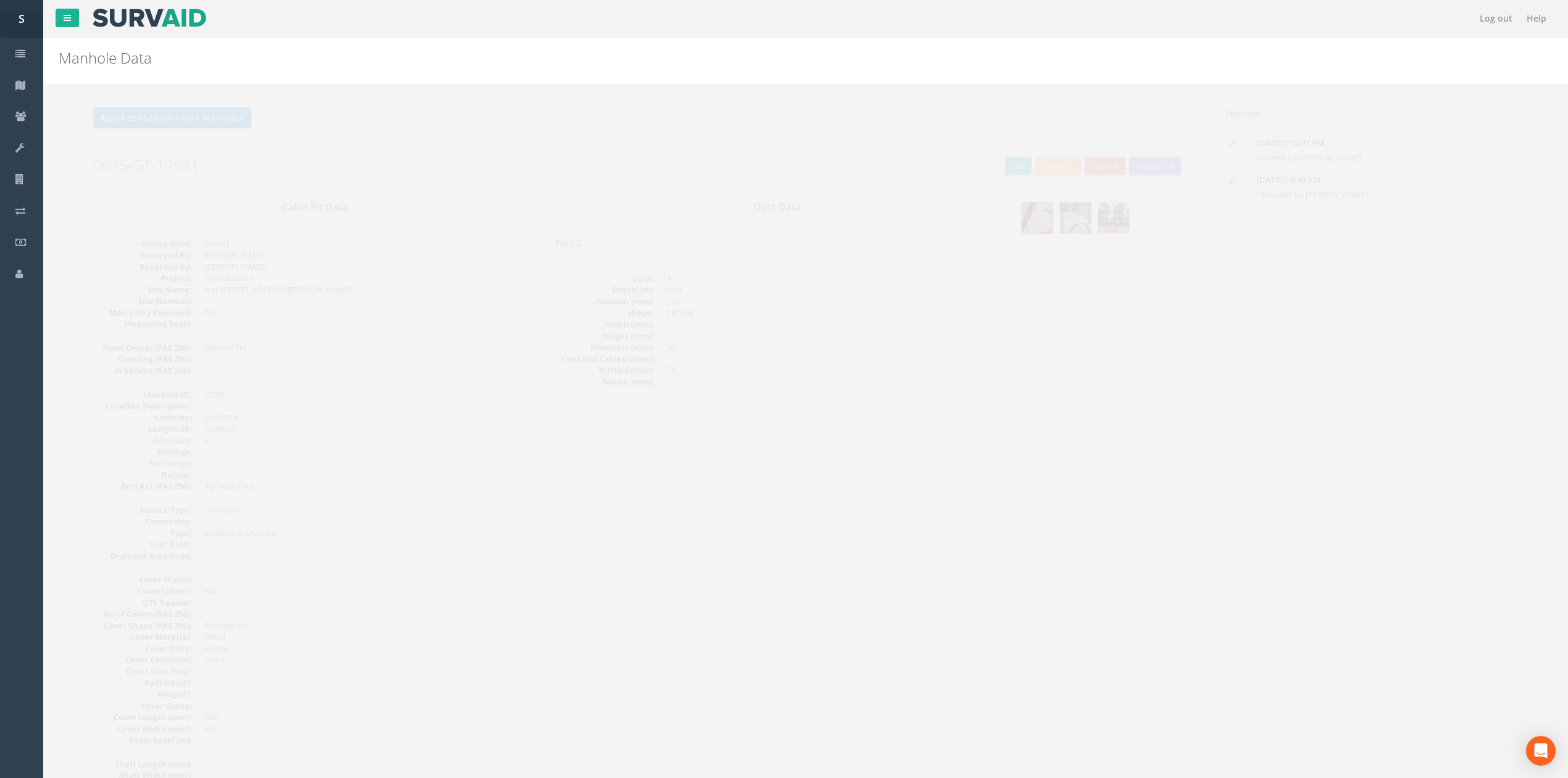
click at [1089, 220] on img at bounding box center [1091, 217] width 31 height 31
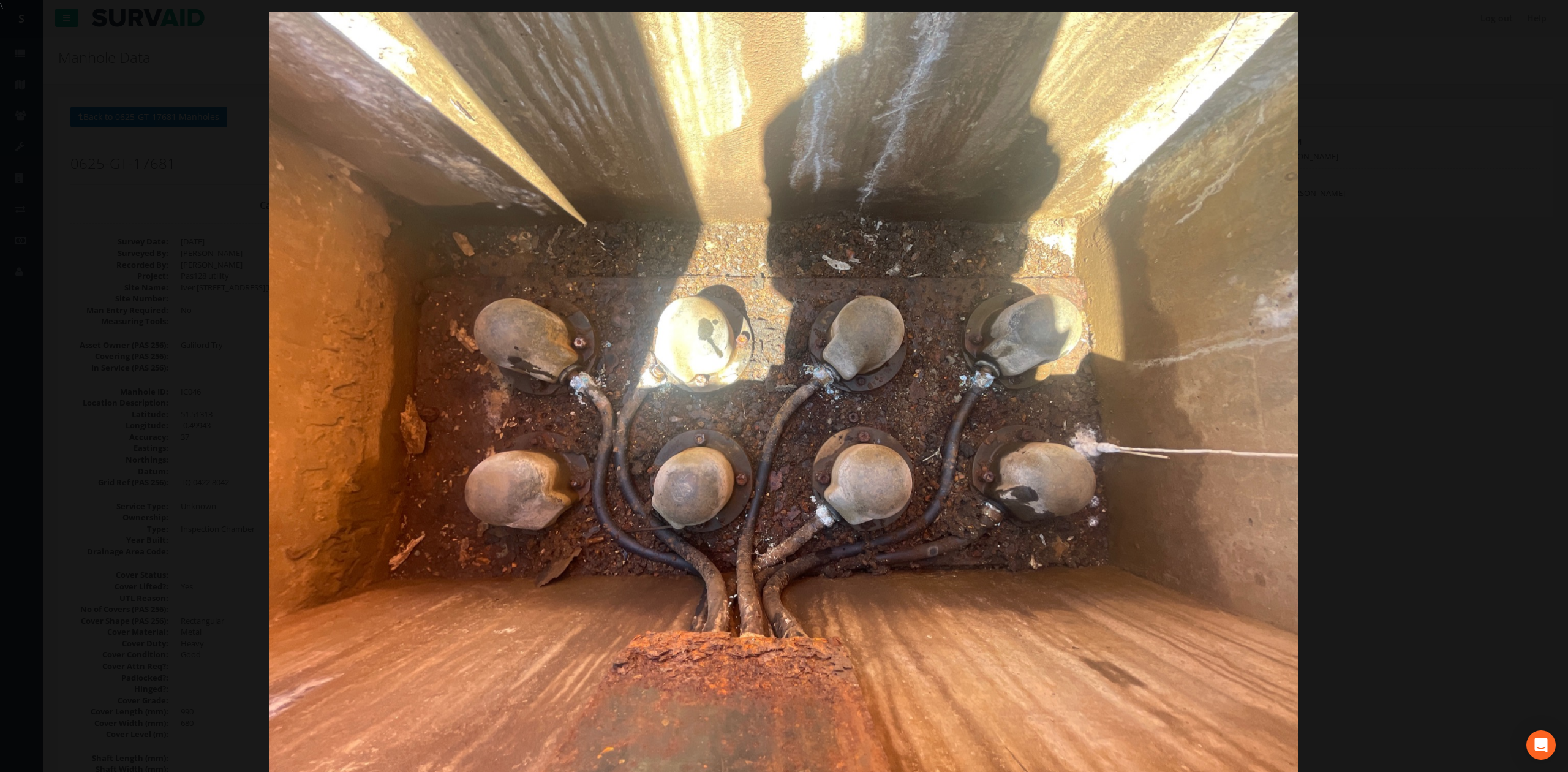
click at [1355, 368] on div at bounding box center [784, 397] width 1568 height 772
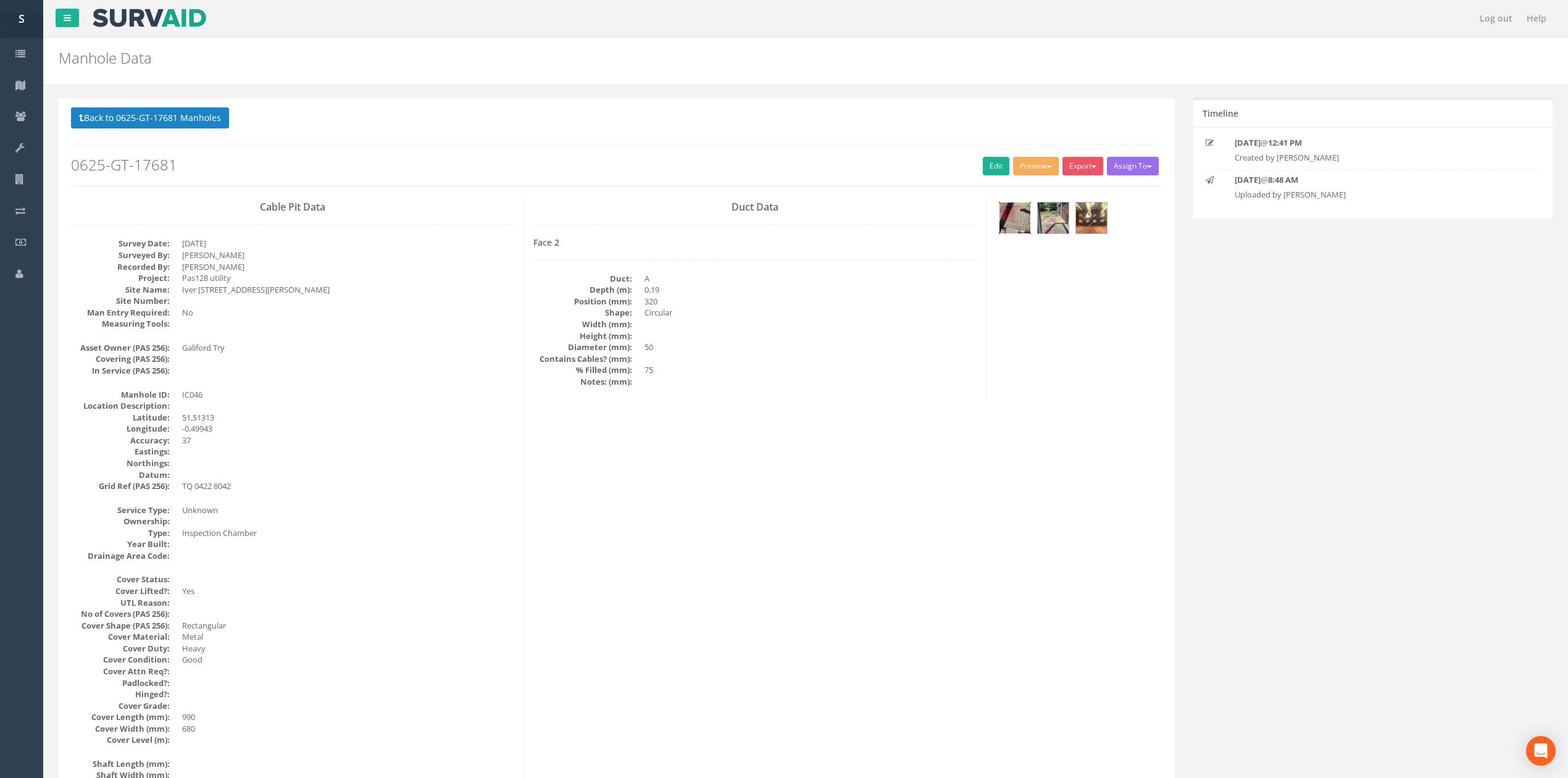
click at [1010, 225] on img at bounding box center [1015, 217] width 31 height 31
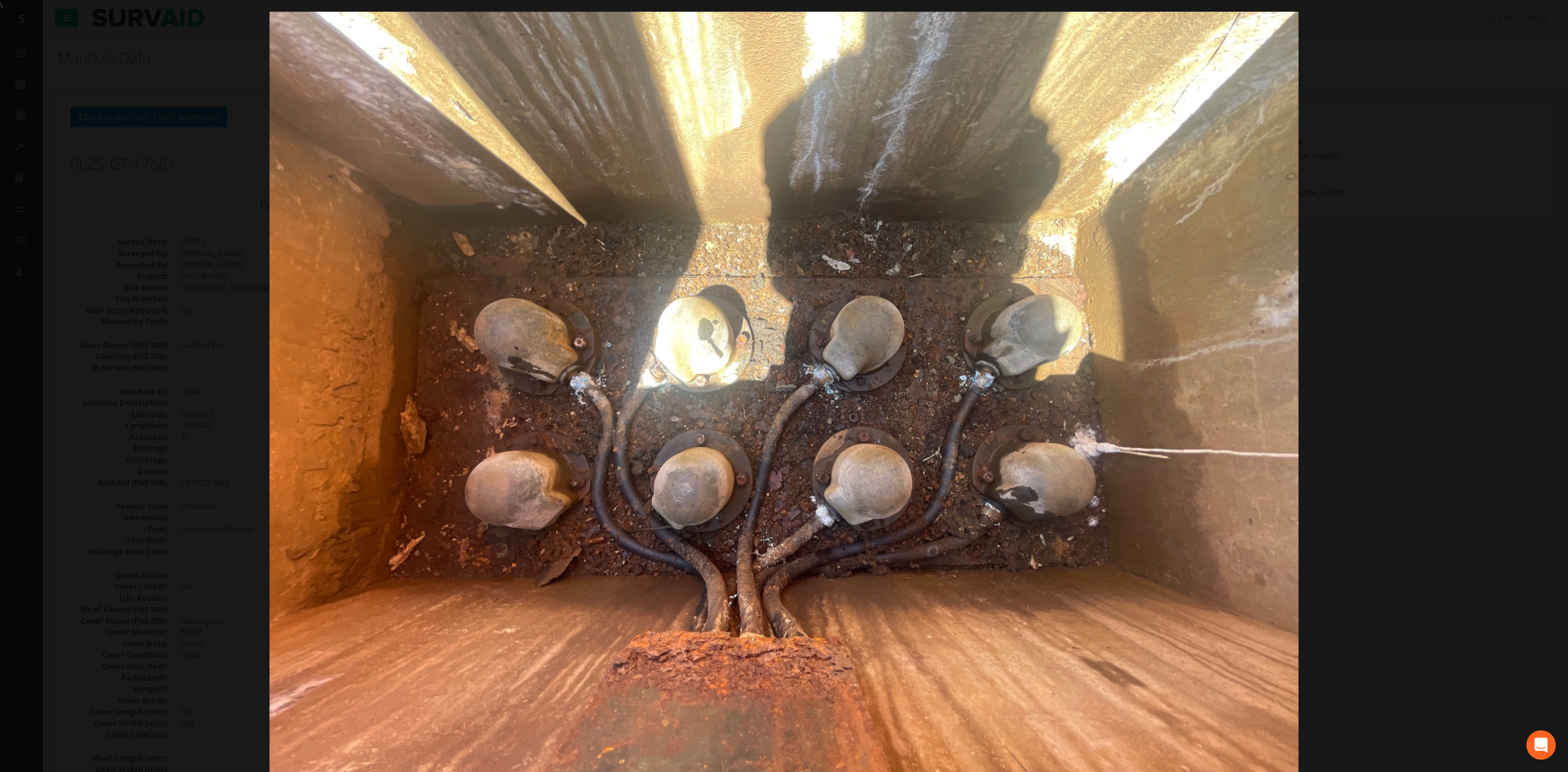
click at [1483, 372] on div at bounding box center [784, 397] width 1568 height 772
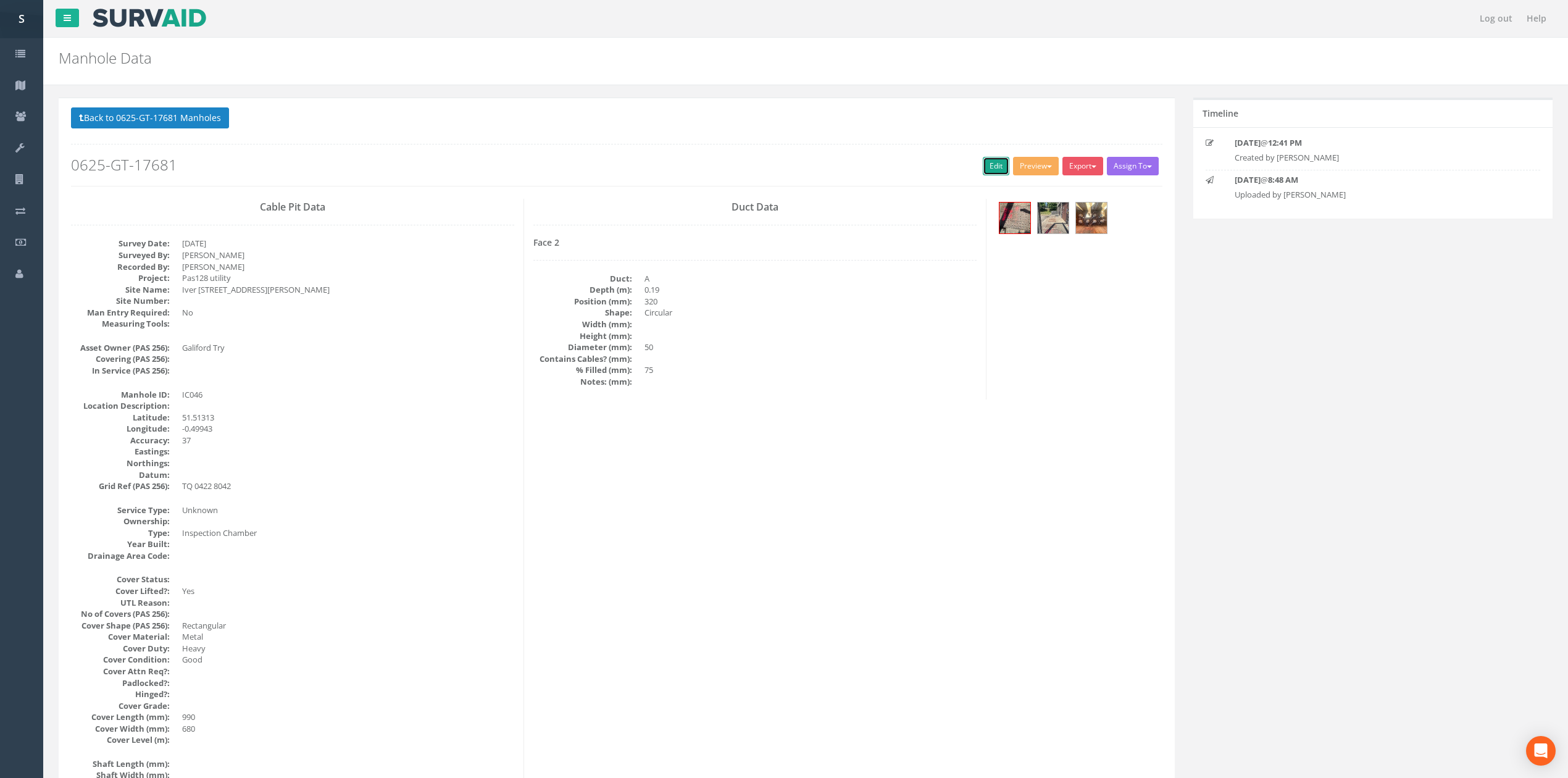
click at [984, 166] on link "Edit" at bounding box center [996, 166] width 27 height 19
click at [139, 114] on button "Back to 0625-GT-17681 Manholes" at bounding box center [150, 118] width 158 height 21
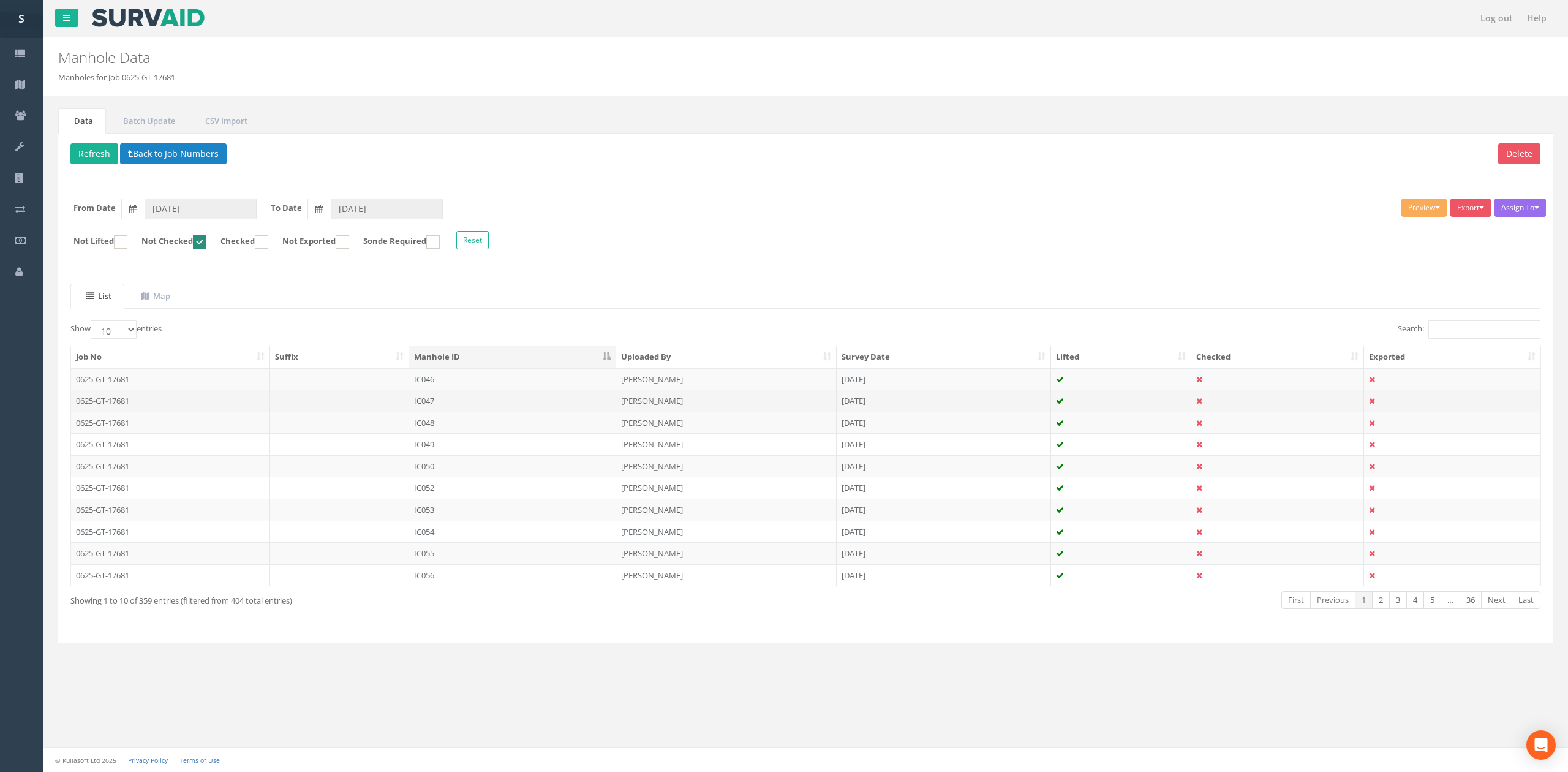
click at [433, 403] on td "IC047" at bounding box center [512, 400] width 207 height 22
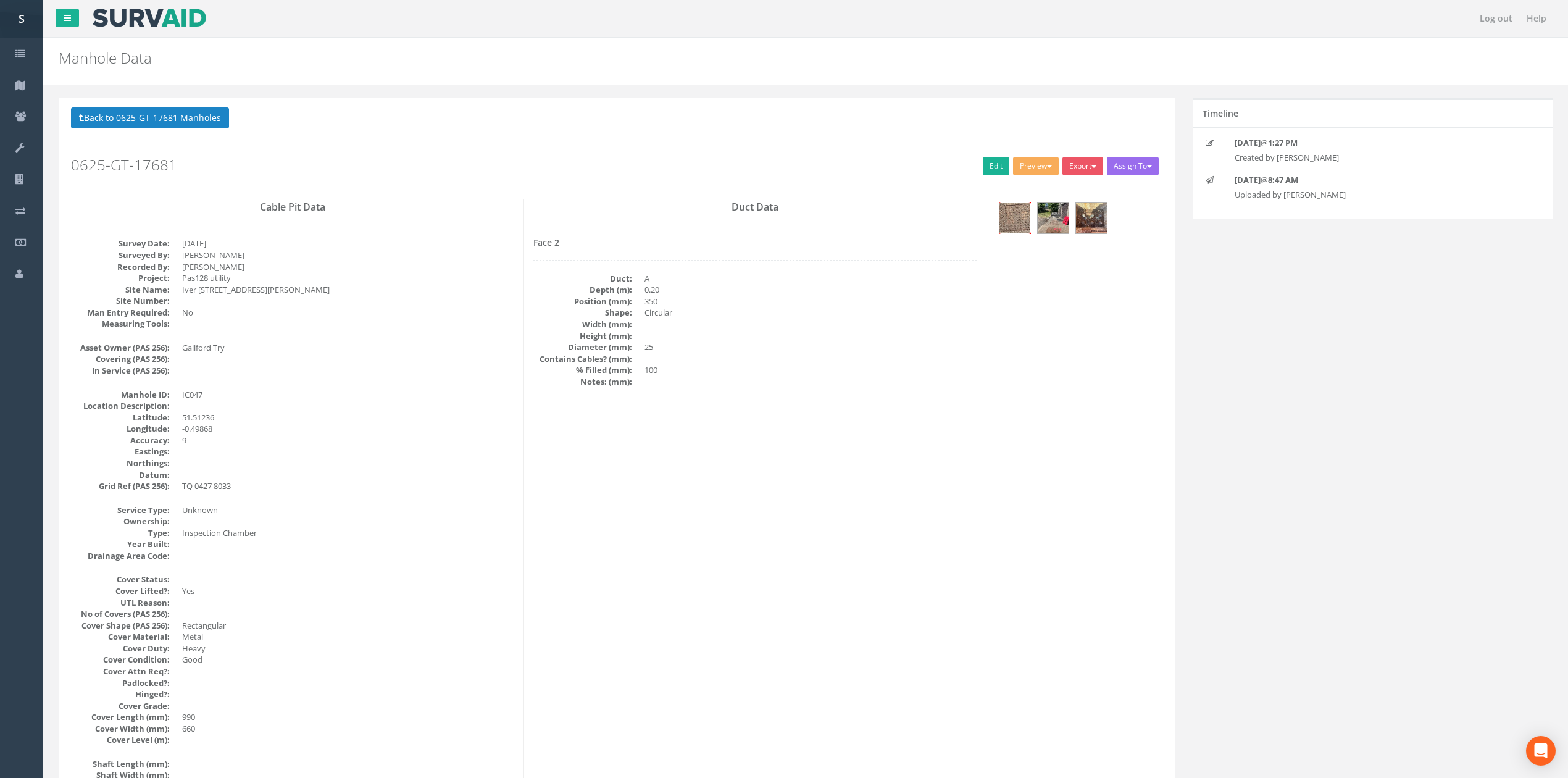
click at [999, 220] on div at bounding box center [1015, 218] width 32 height 32
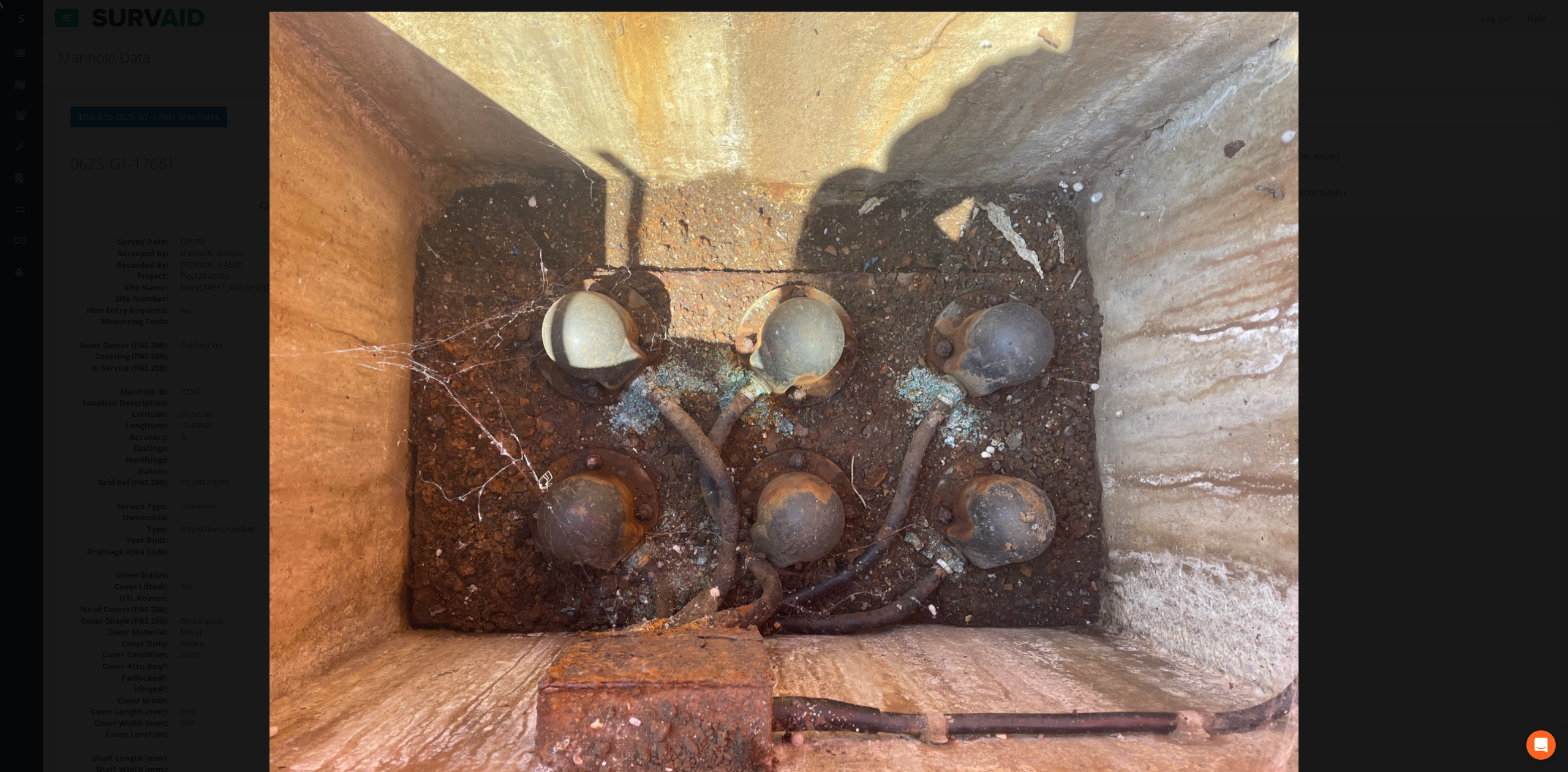
click at [1469, 341] on div at bounding box center [784, 397] width 1568 height 772
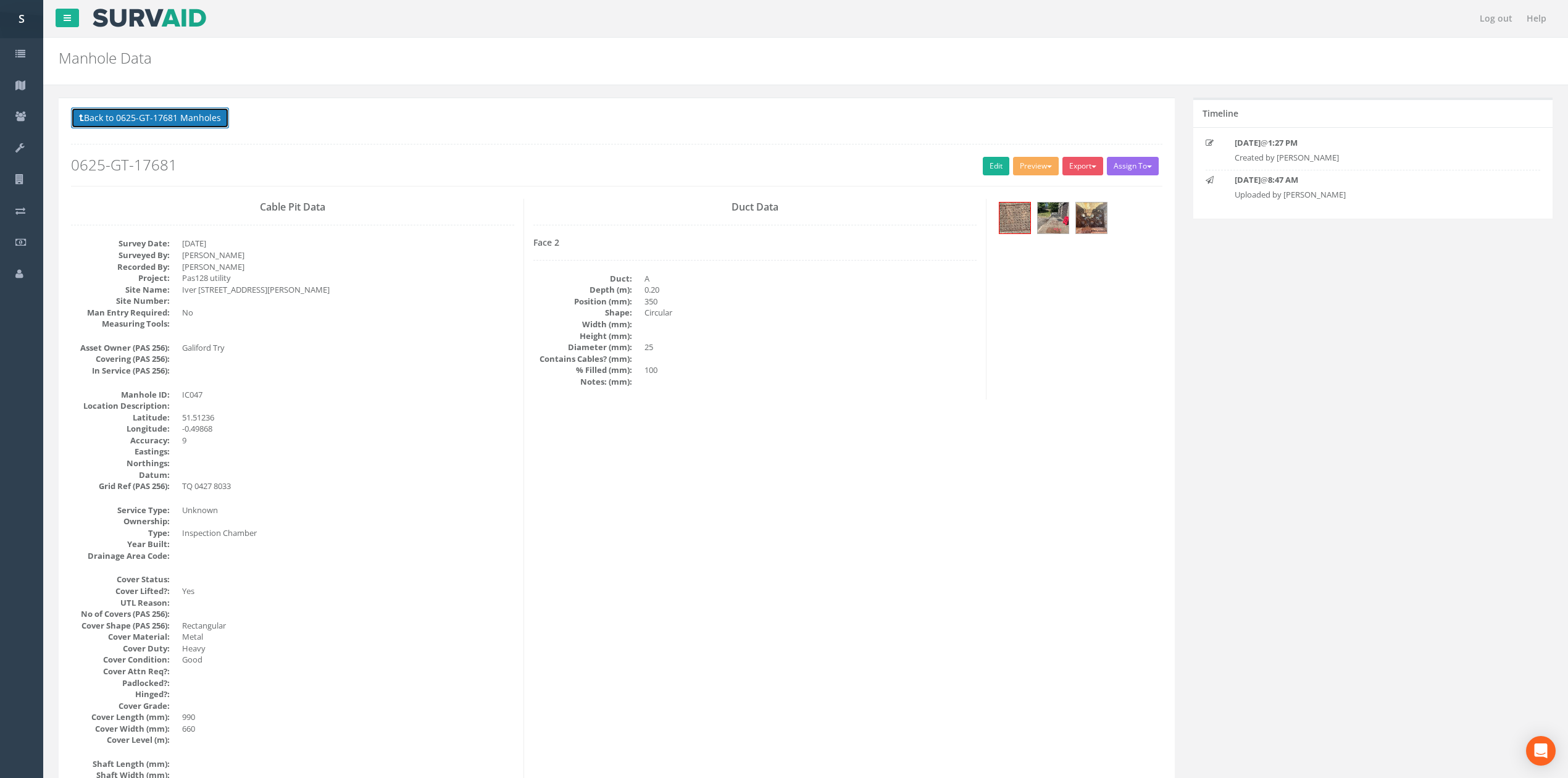
click at [215, 124] on button "Back to 0625-GT-17681 Manholes" at bounding box center [150, 118] width 158 height 21
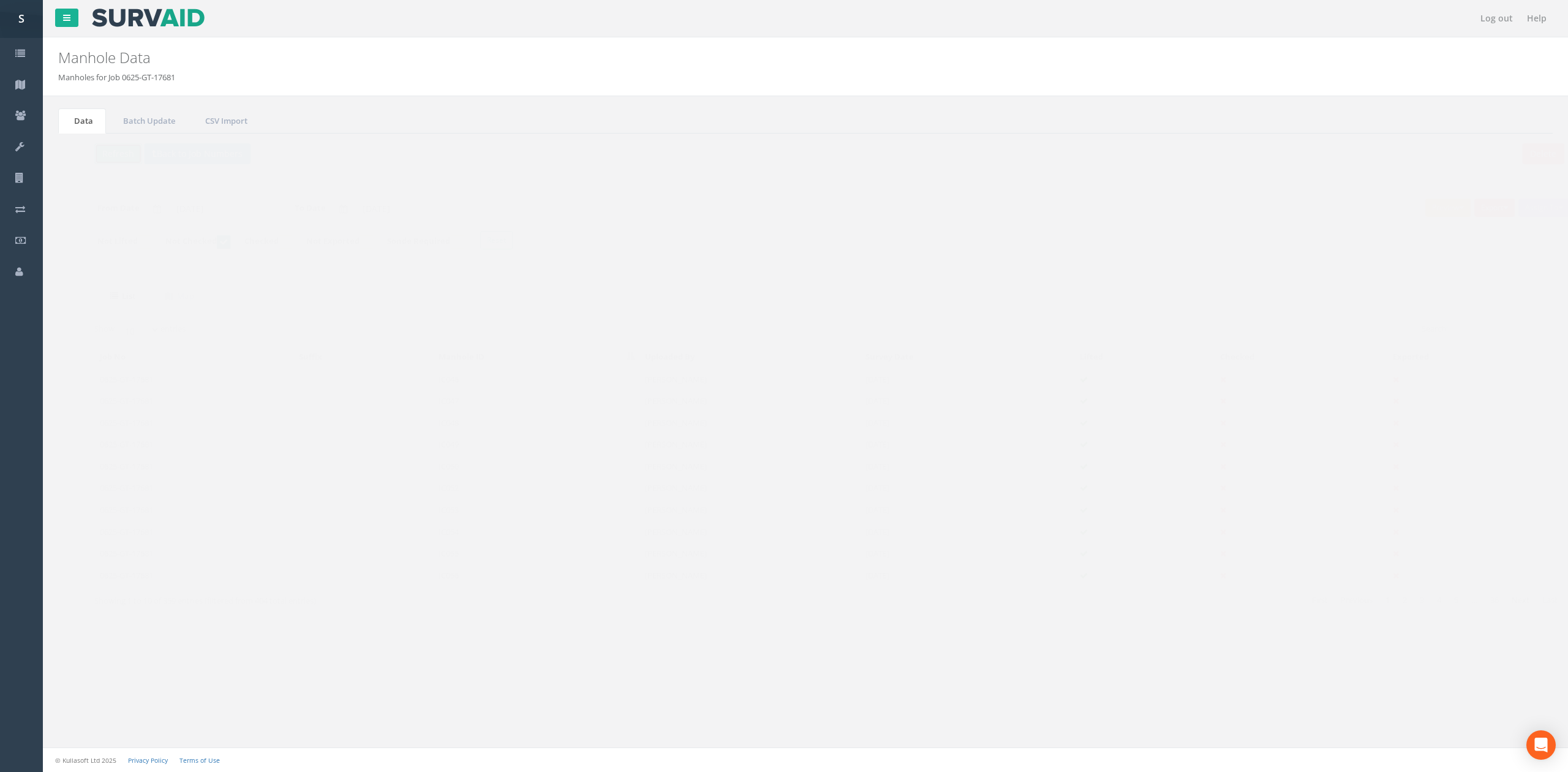
click at [94, 162] on button "Refresh" at bounding box center [94, 154] width 47 height 21
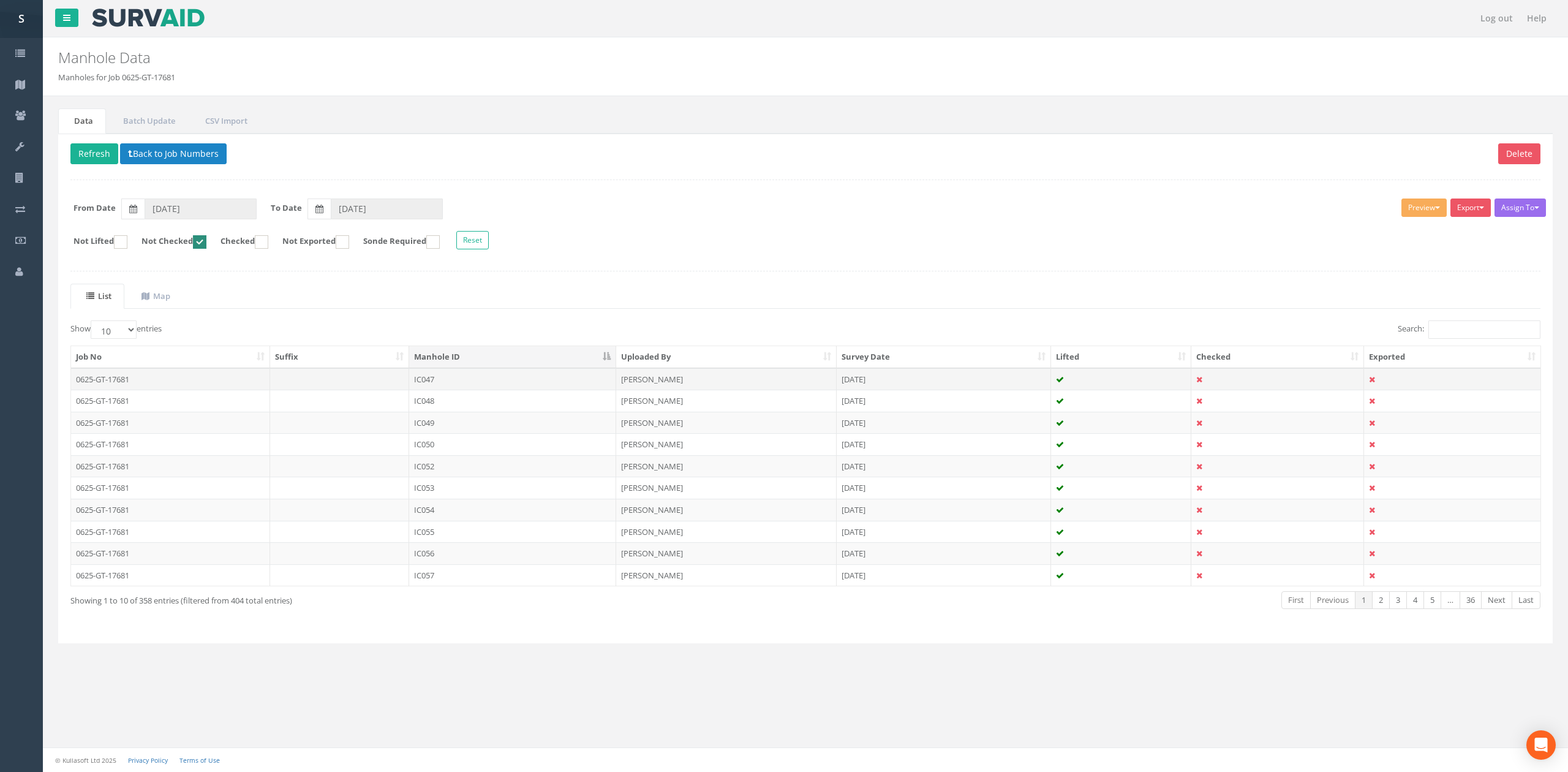
click at [479, 386] on td "IC047" at bounding box center [512, 379] width 207 height 22
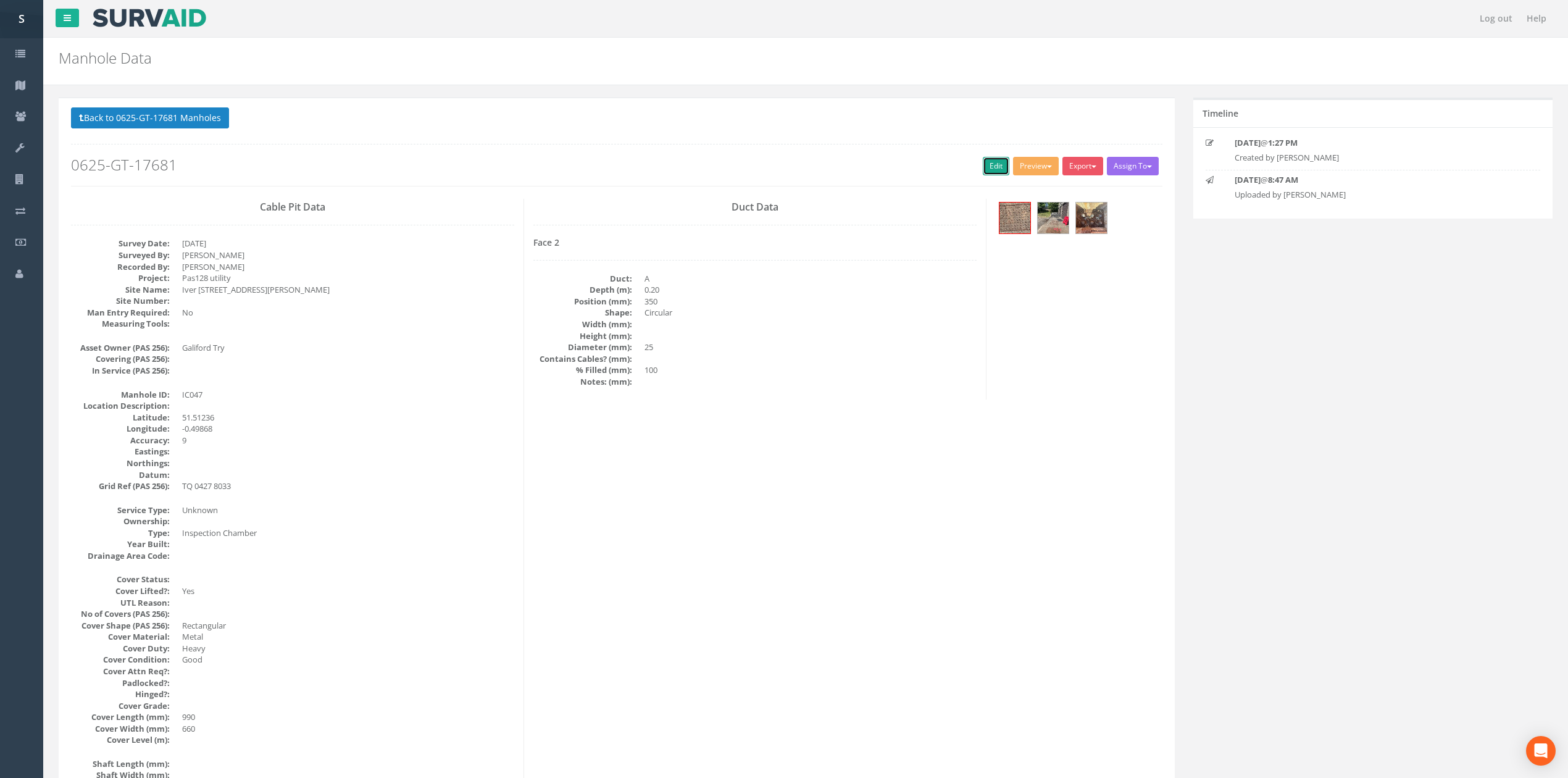
click at [983, 167] on link "Edit" at bounding box center [996, 166] width 27 height 19
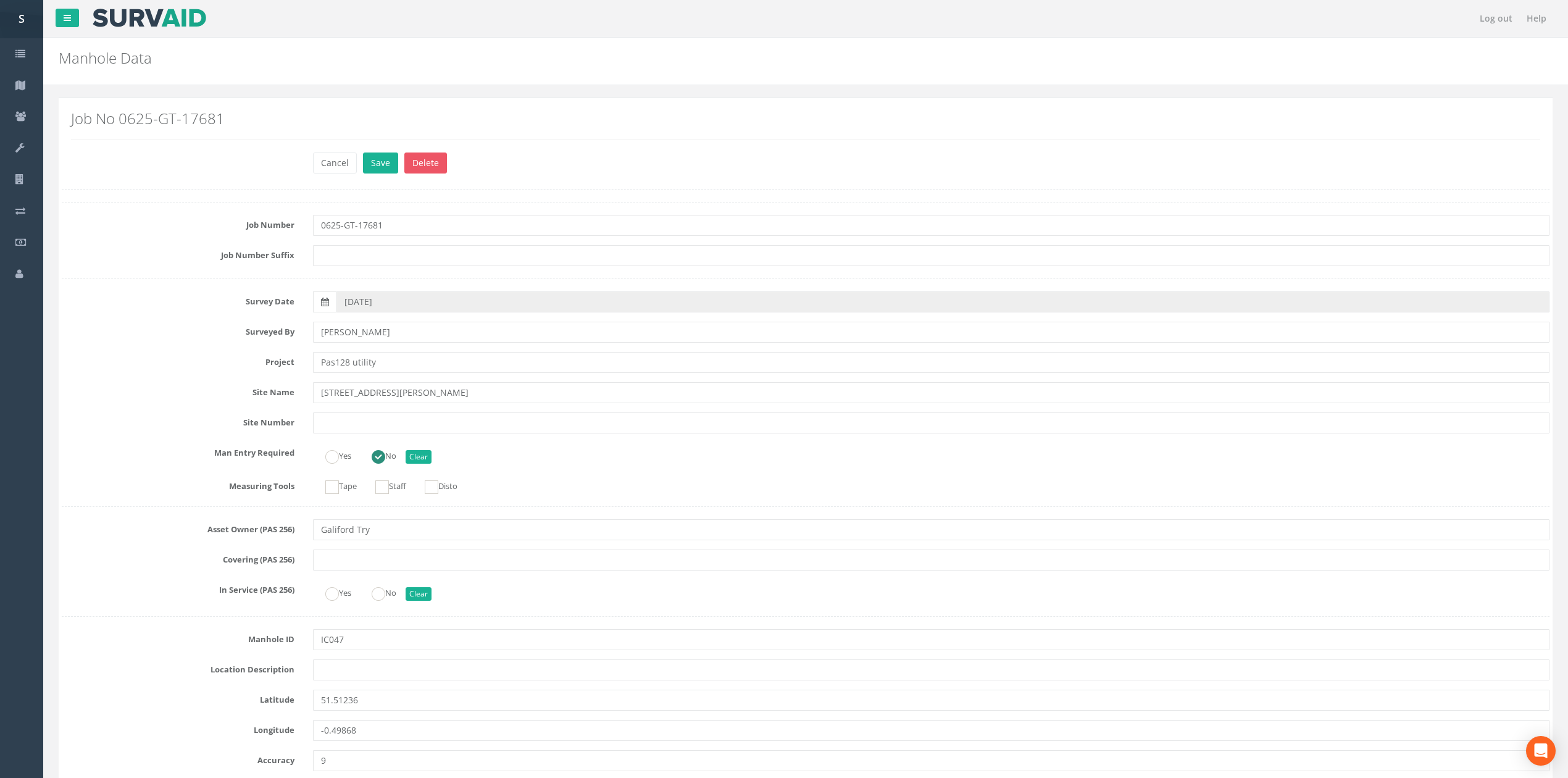
scroll to position [2899, 0]
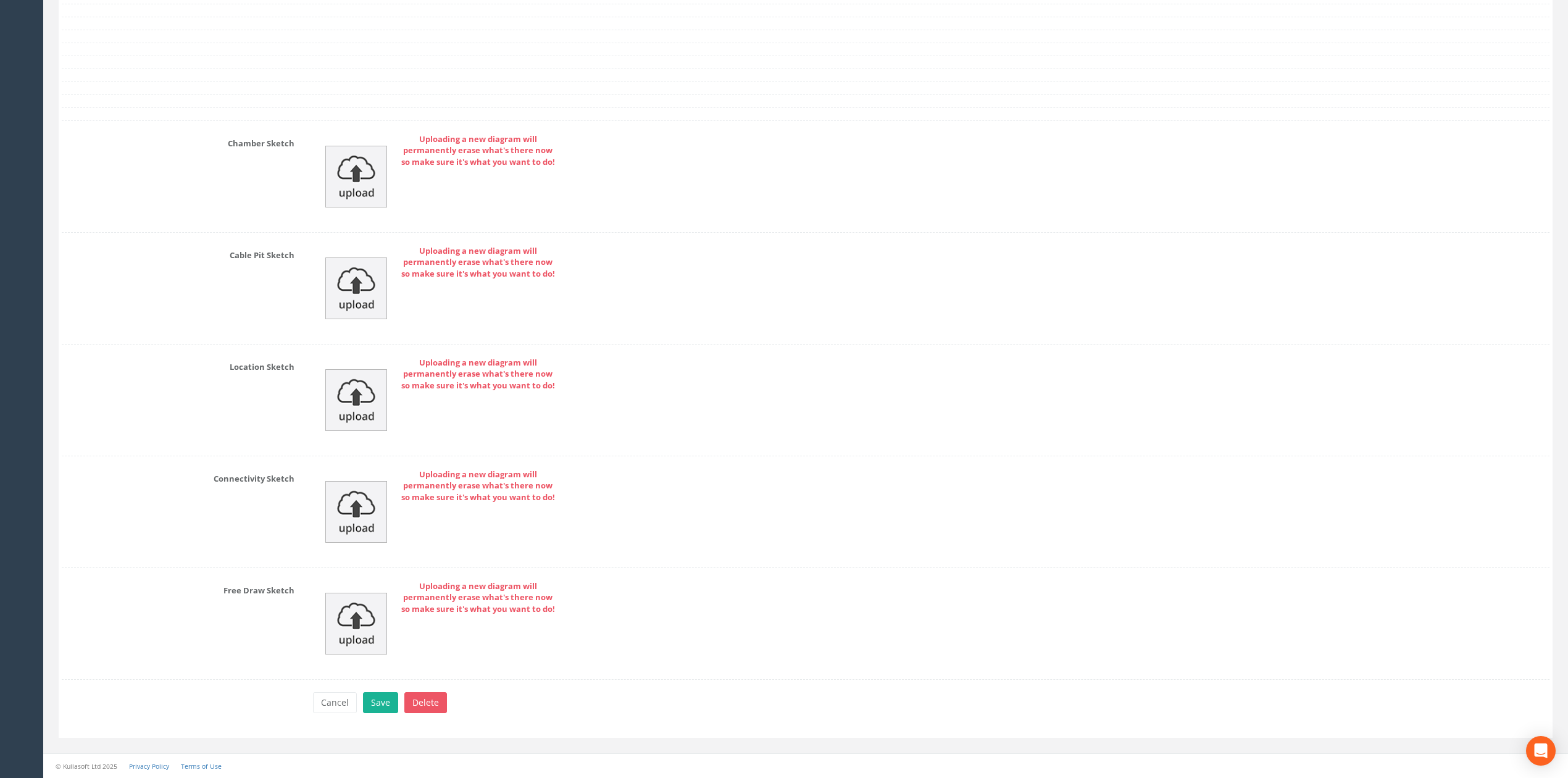
click at [390, 297] on div "Uploading a new diagram will permanently erase what's there now so make sure it…" at bounding box center [932, 289] width 1255 height 87
click at [378, 292] on img at bounding box center [356, 288] width 62 height 62
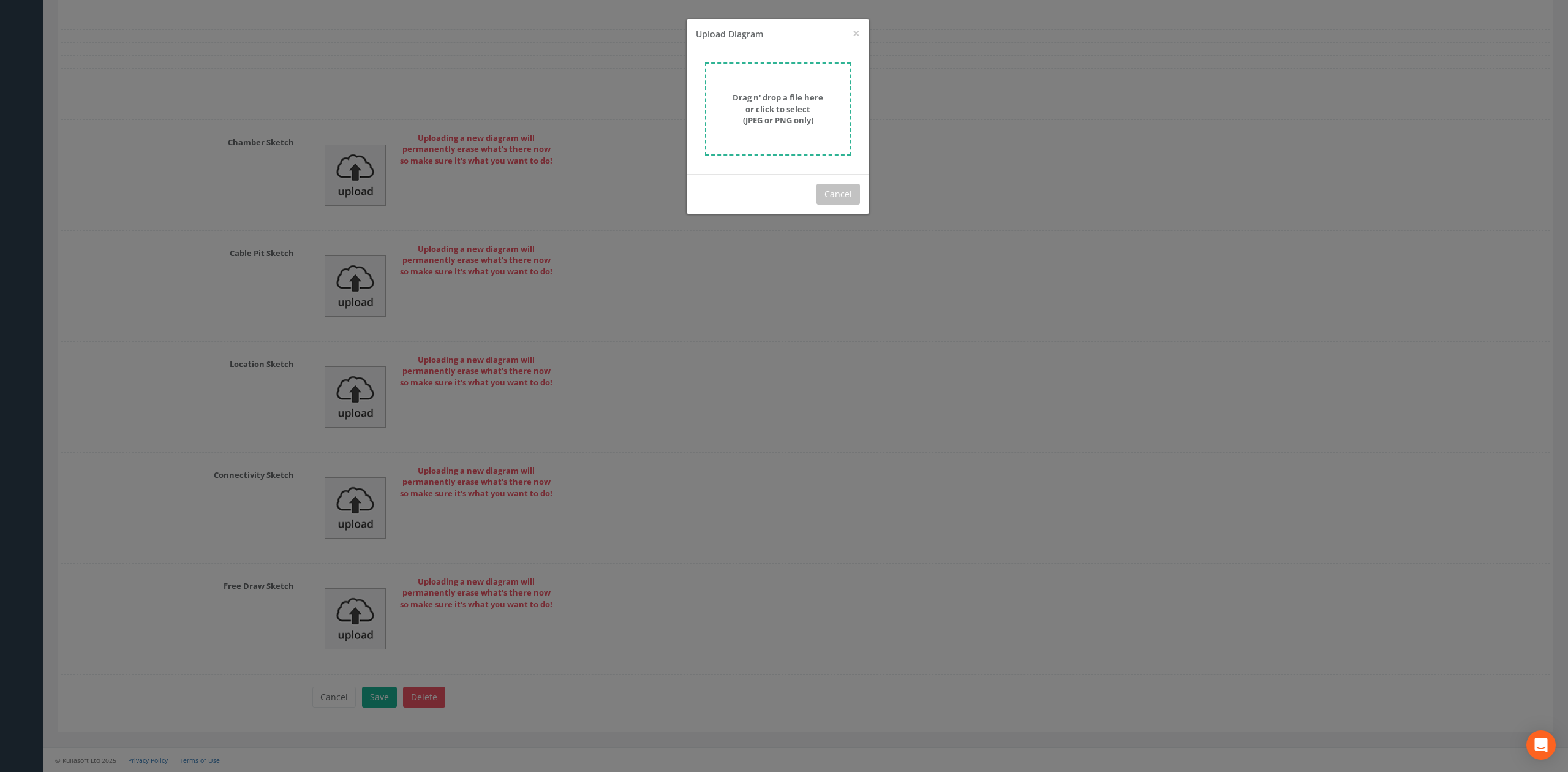
click at [783, 122] on strong "Drag n' drop a file here or click to select (JPEG or PNG only)" at bounding box center [777, 108] width 91 height 33
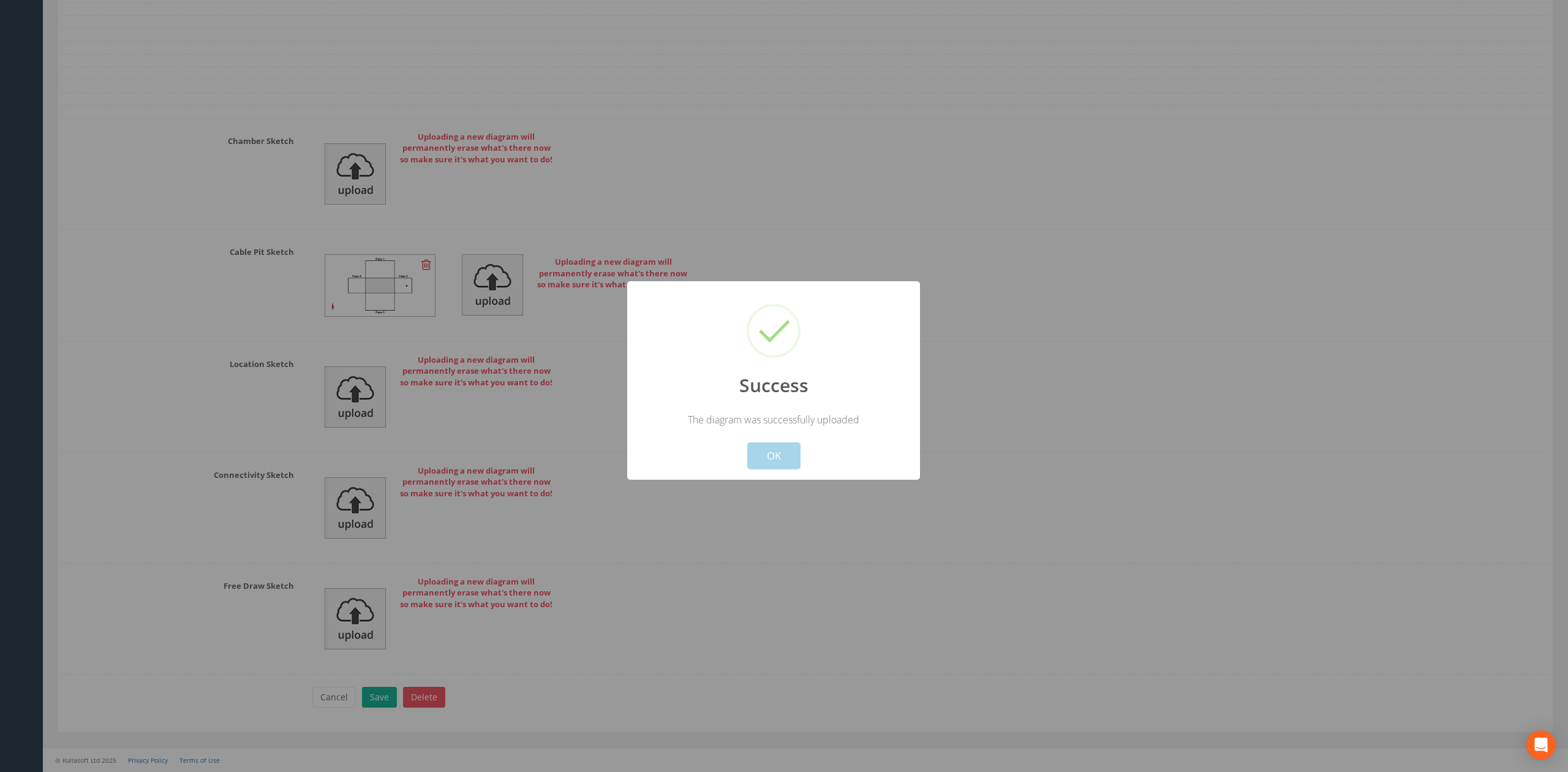
click at [783, 463] on button "OK" at bounding box center [774, 455] width 54 height 27
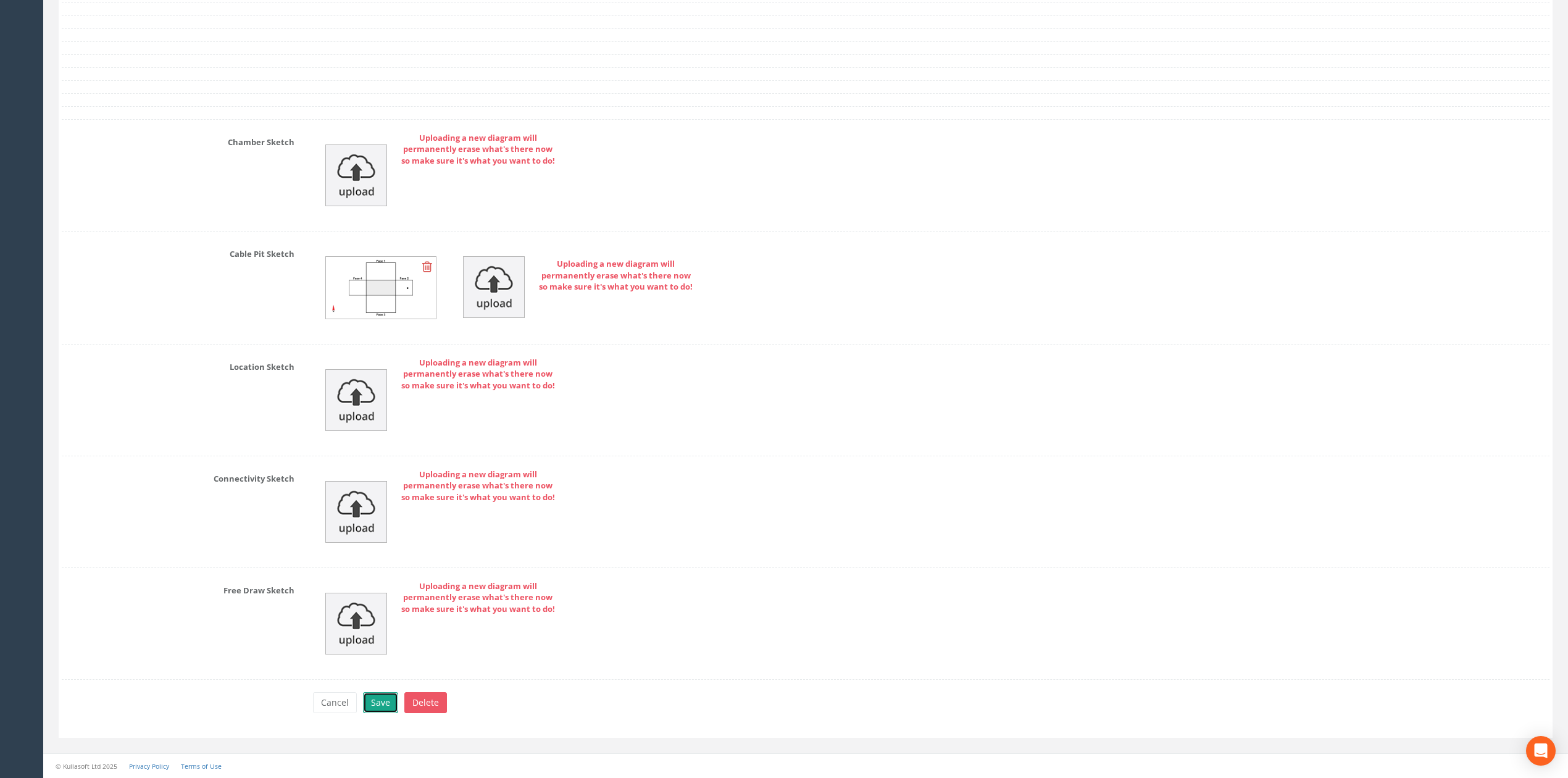
click at [371, 710] on button "Save" at bounding box center [381, 703] width 35 height 21
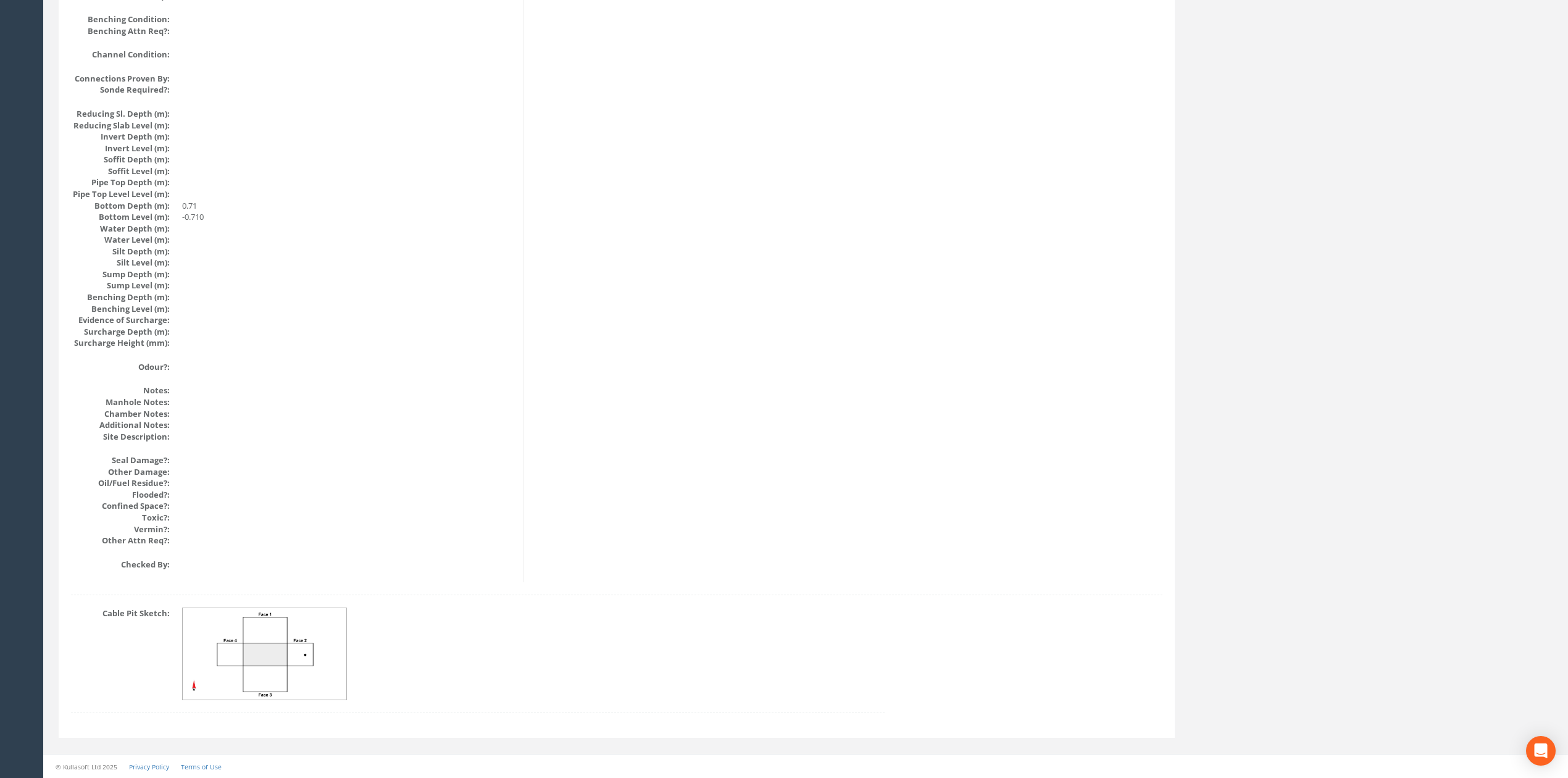
scroll to position [0, 0]
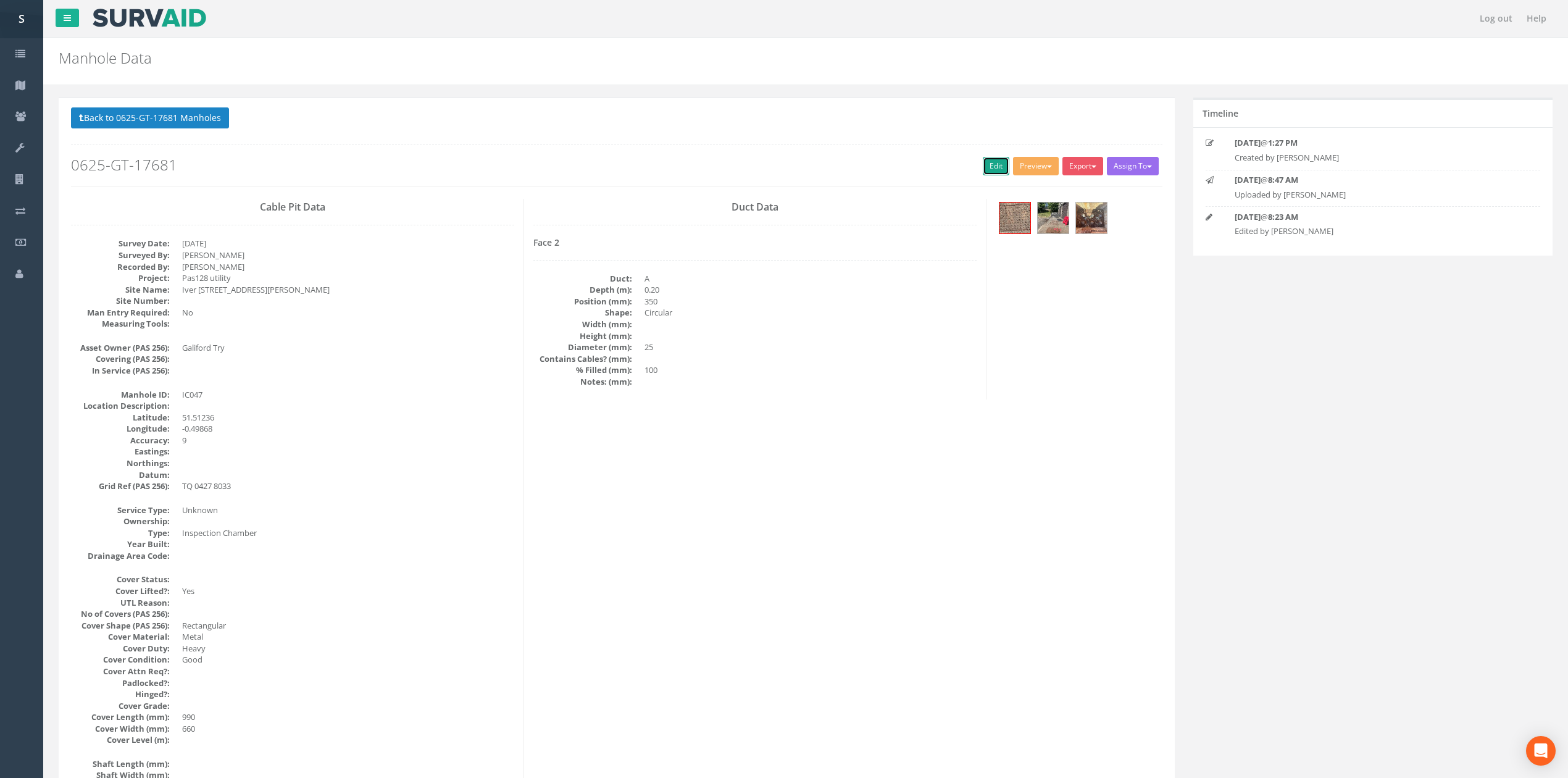
click at [995, 172] on link "Edit" at bounding box center [996, 166] width 27 height 19
click at [202, 121] on button "Back to 0625-GT-17681 Manholes" at bounding box center [150, 118] width 158 height 21
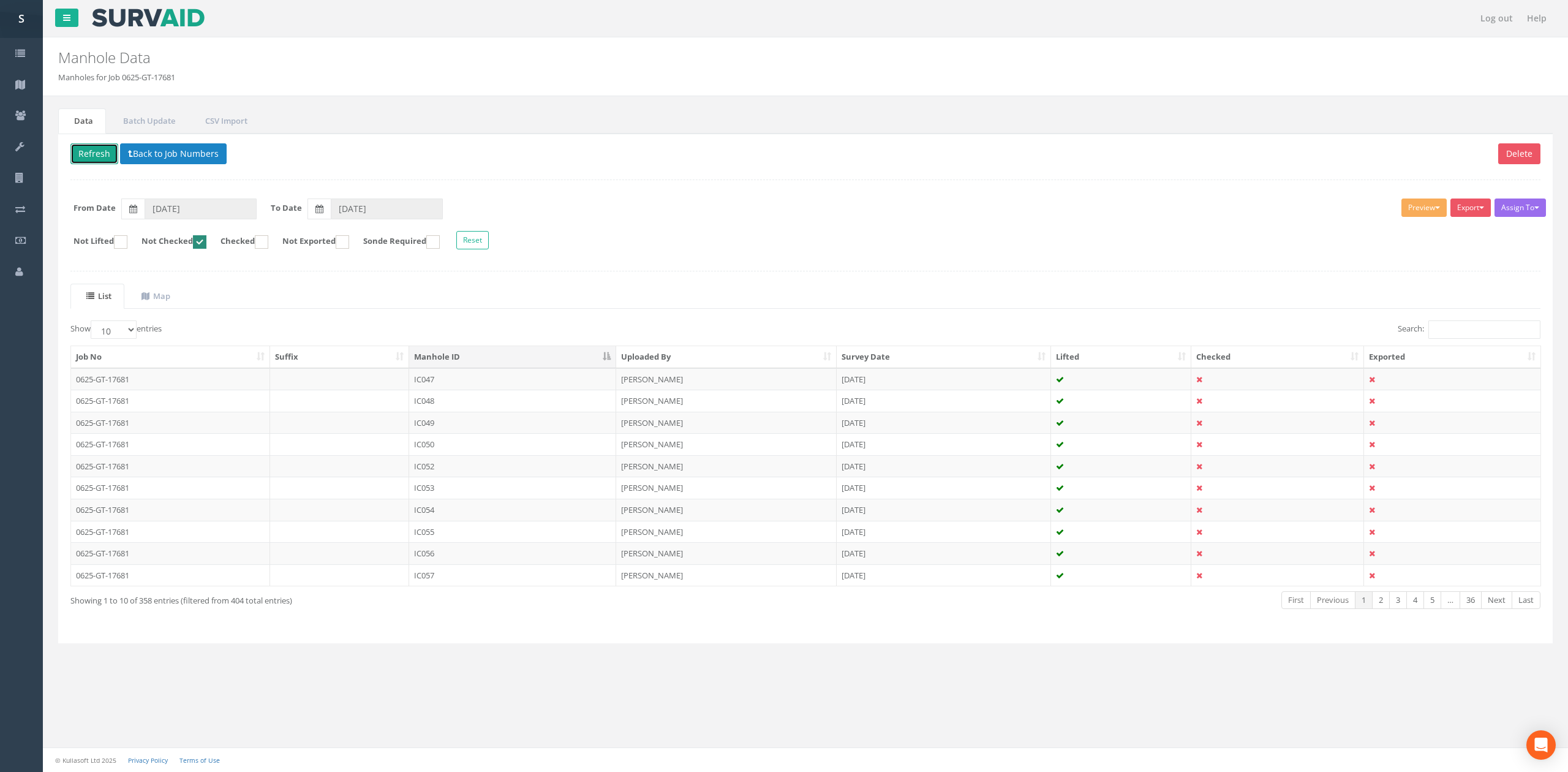
click at [82, 145] on button "Refresh" at bounding box center [94, 154] width 47 height 21
click at [469, 378] on td "IC048" at bounding box center [512, 379] width 207 height 22
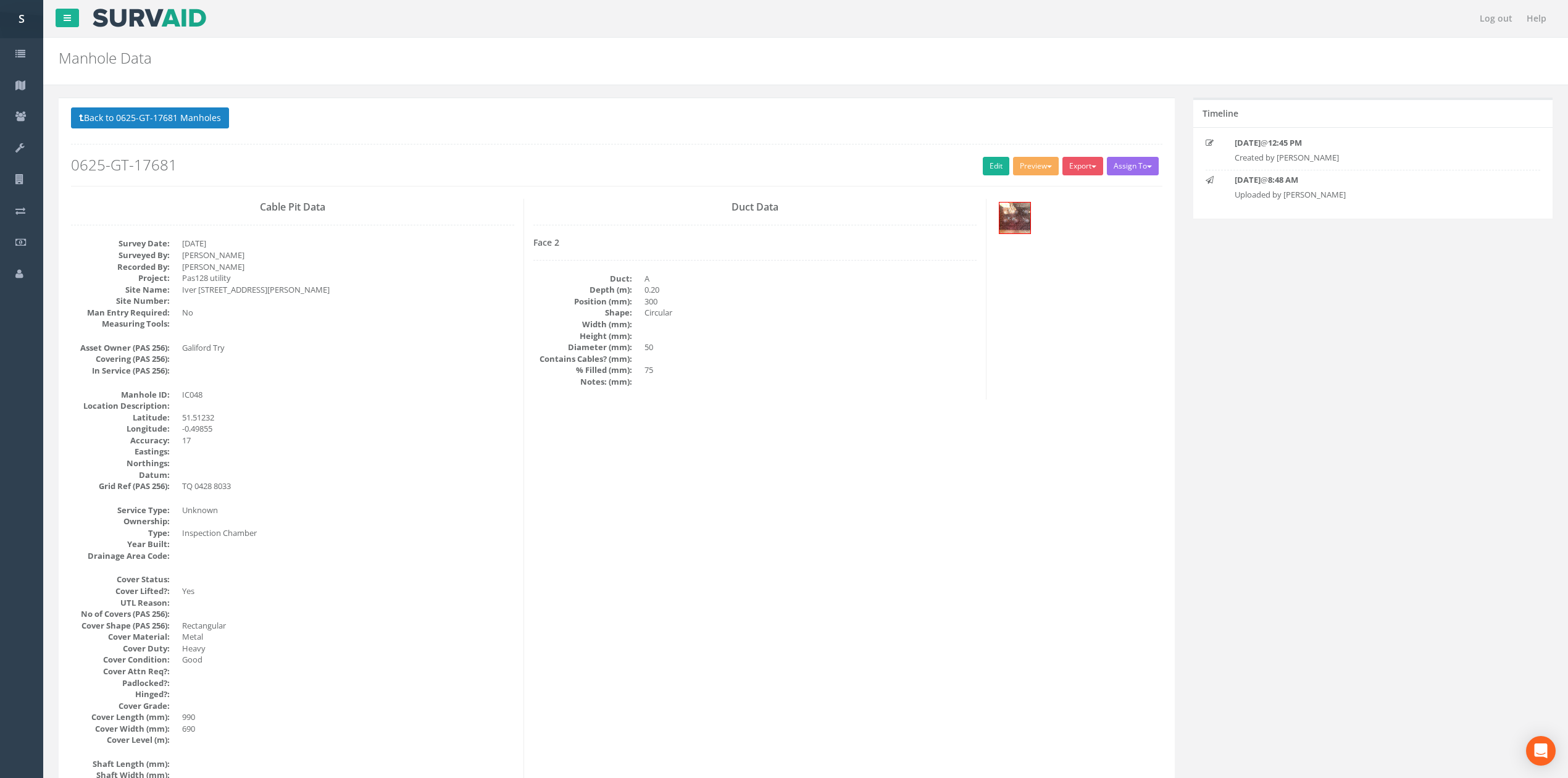
drag, startPoint x: 883, startPoint y: 285, endPoint x: 935, endPoint y: 586, distance: 305.5
drag, startPoint x: 978, startPoint y: 166, endPoint x: 445, endPoint y: 260, distance: 541.2
click at [983, 166] on link "Edit" at bounding box center [996, 166] width 27 height 19
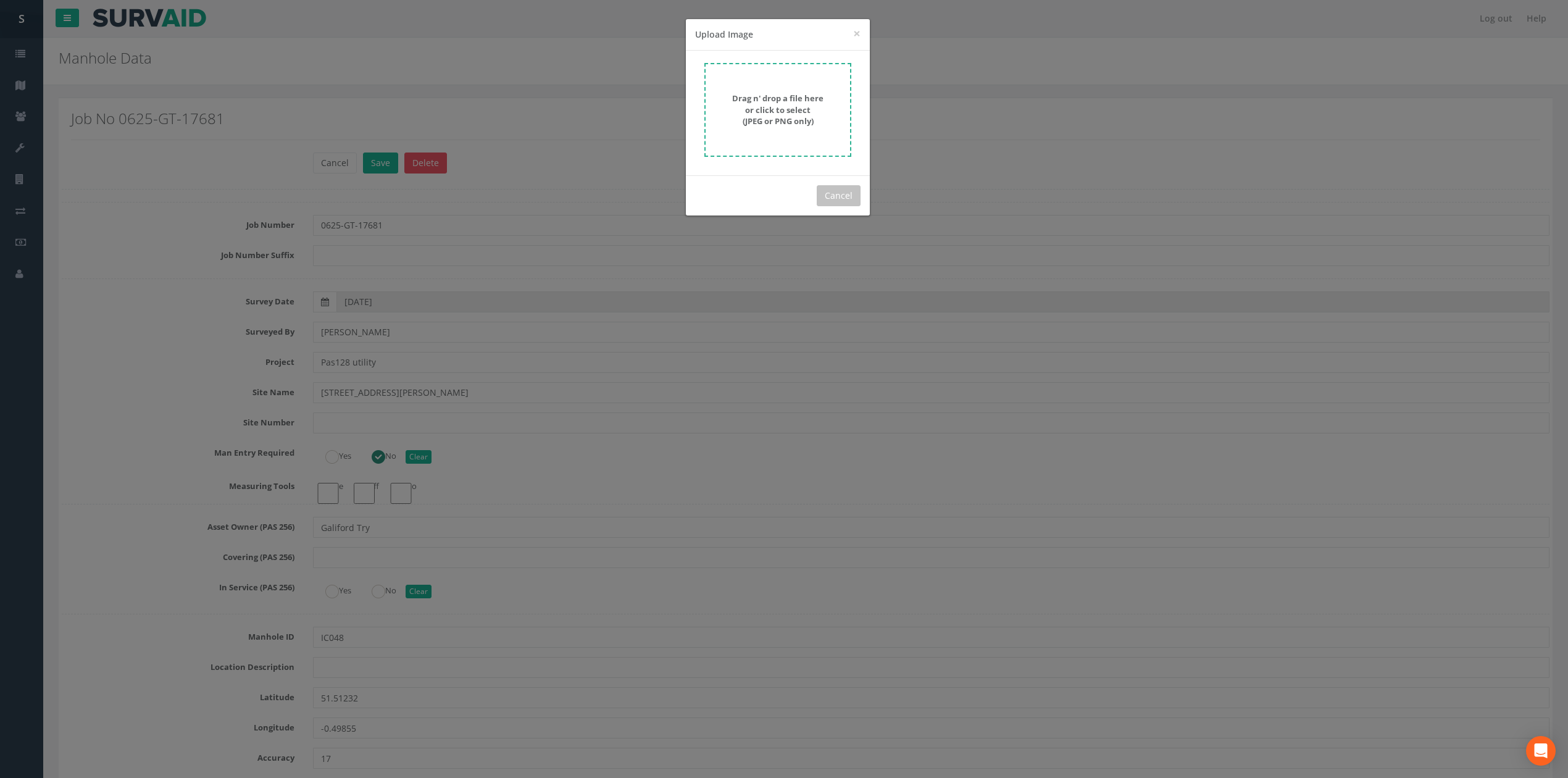
click at [832, 76] on form "Drag n' drop a file here or click to select (JPEG or PNG only)" at bounding box center [778, 110] width 147 height 94
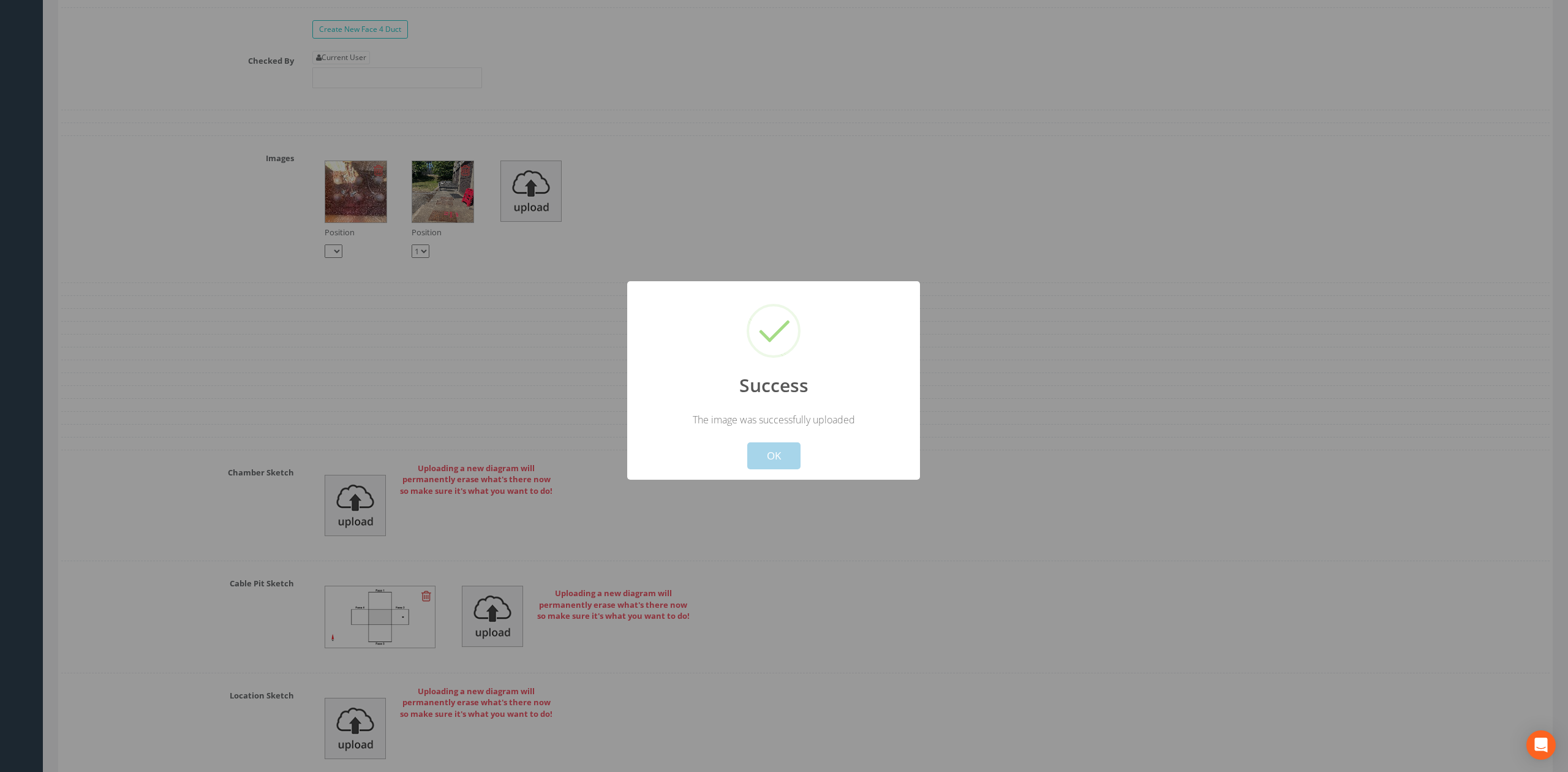
click at [789, 447] on button "OK" at bounding box center [774, 455] width 54 height 27
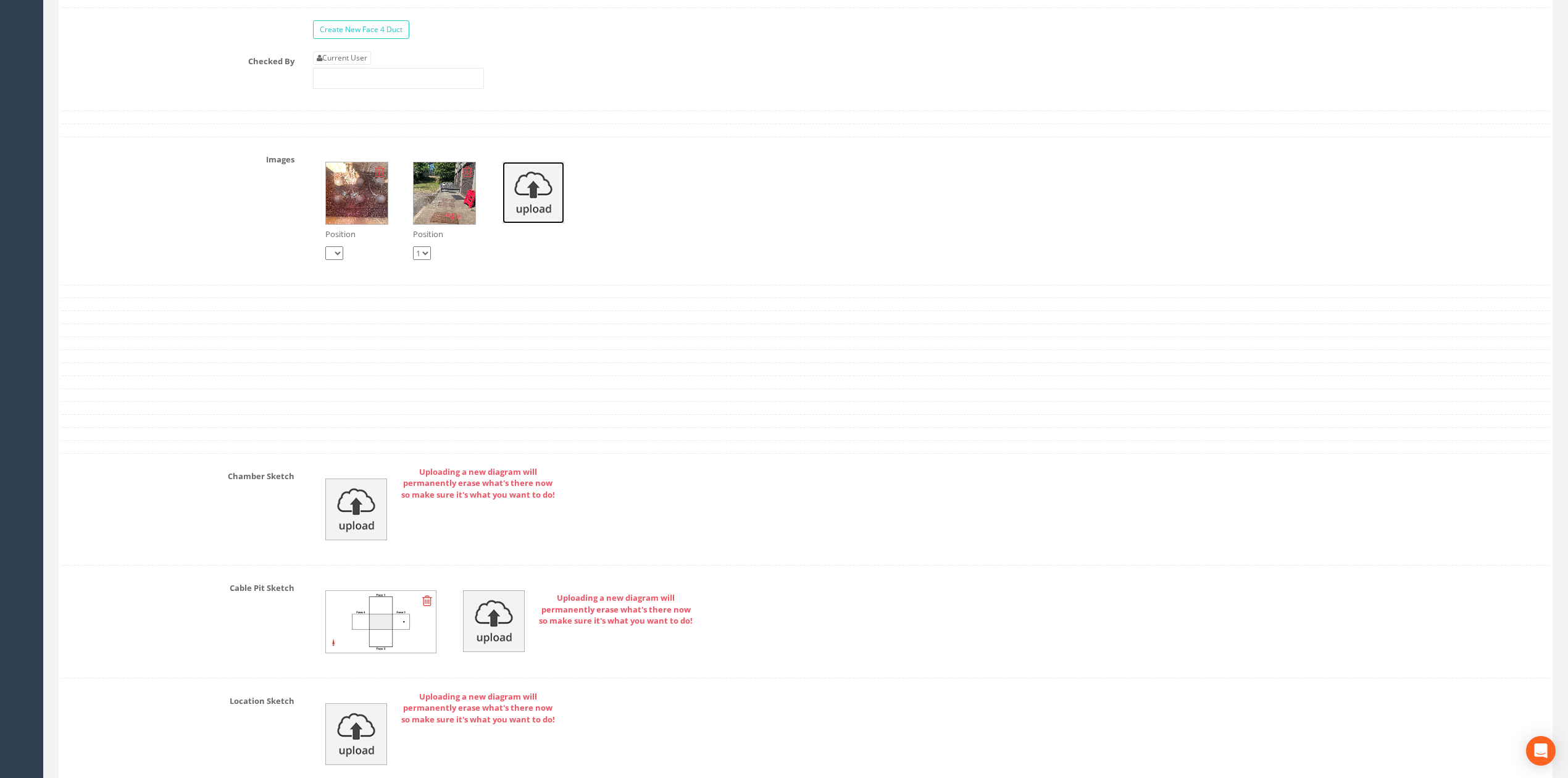
click at [539, 216] on img at bounding box center [534, 192] width 62 height 62
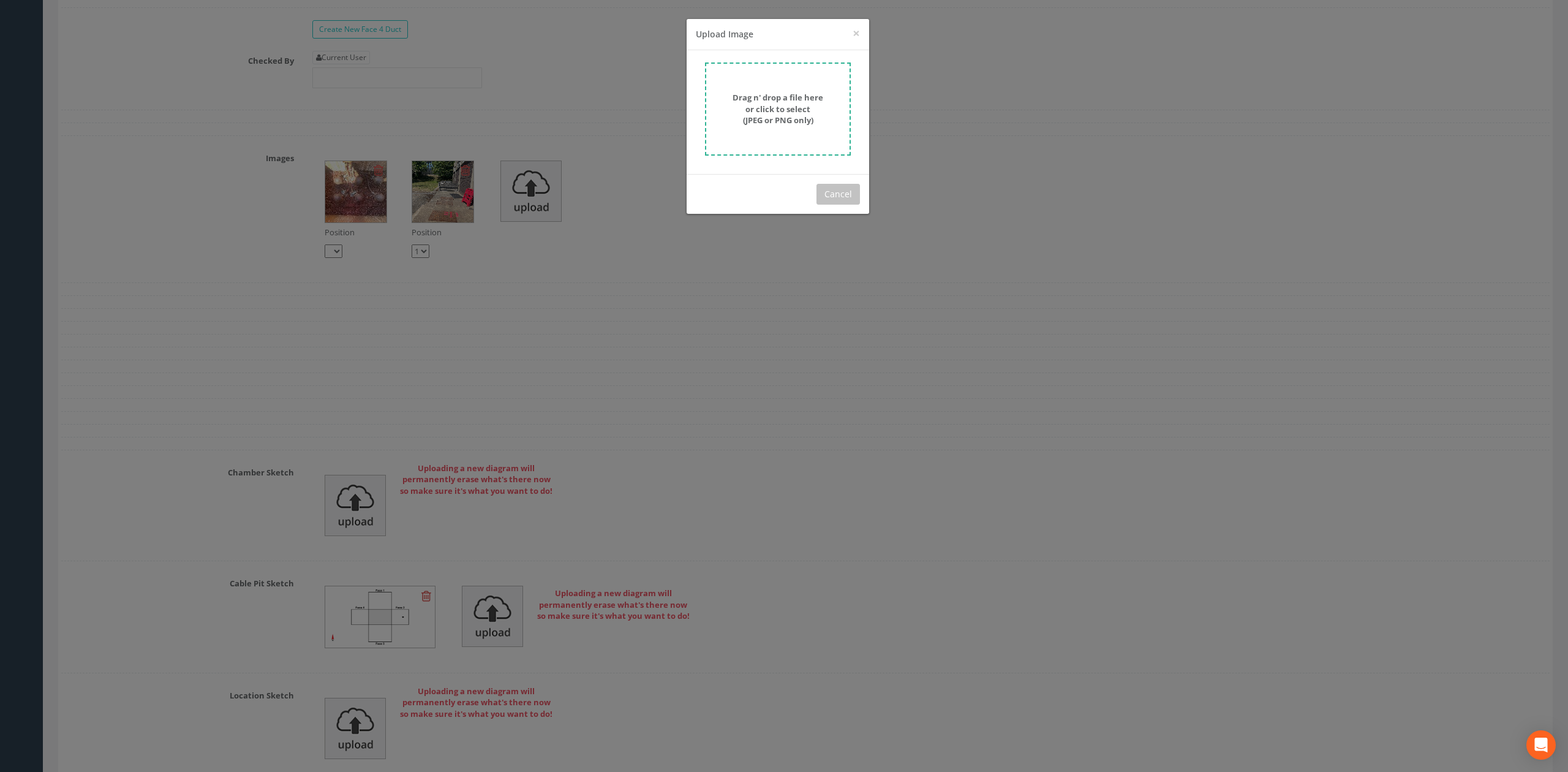
click at [711, 103] on form "Drag n' drop a file here or click to select (JPEG or PNG only)" at bounding box center [778, 109] width 146 height 93
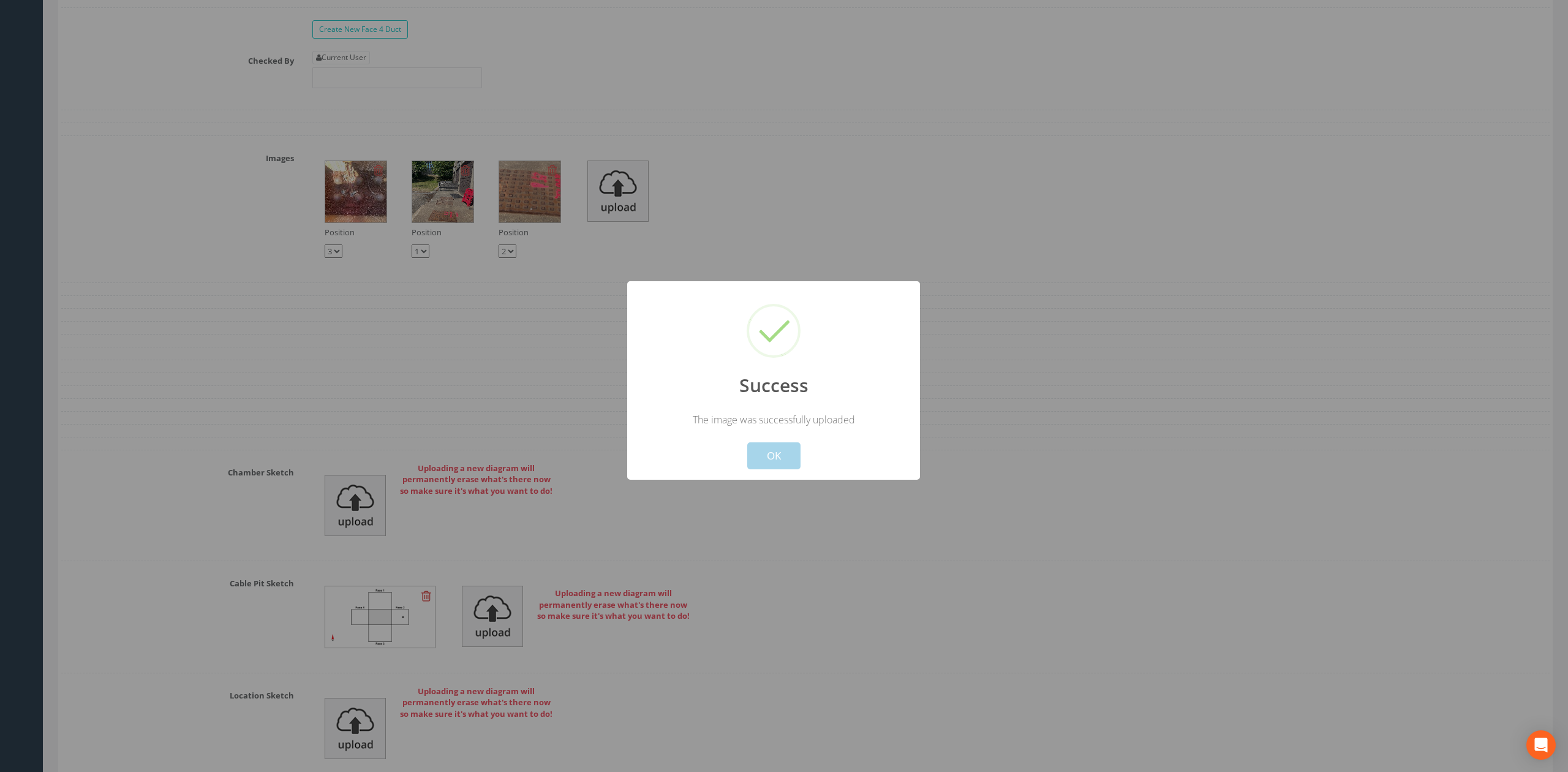
click at [776, 468] on button "OK" at bounding box center [774, 455] width 54 height 27
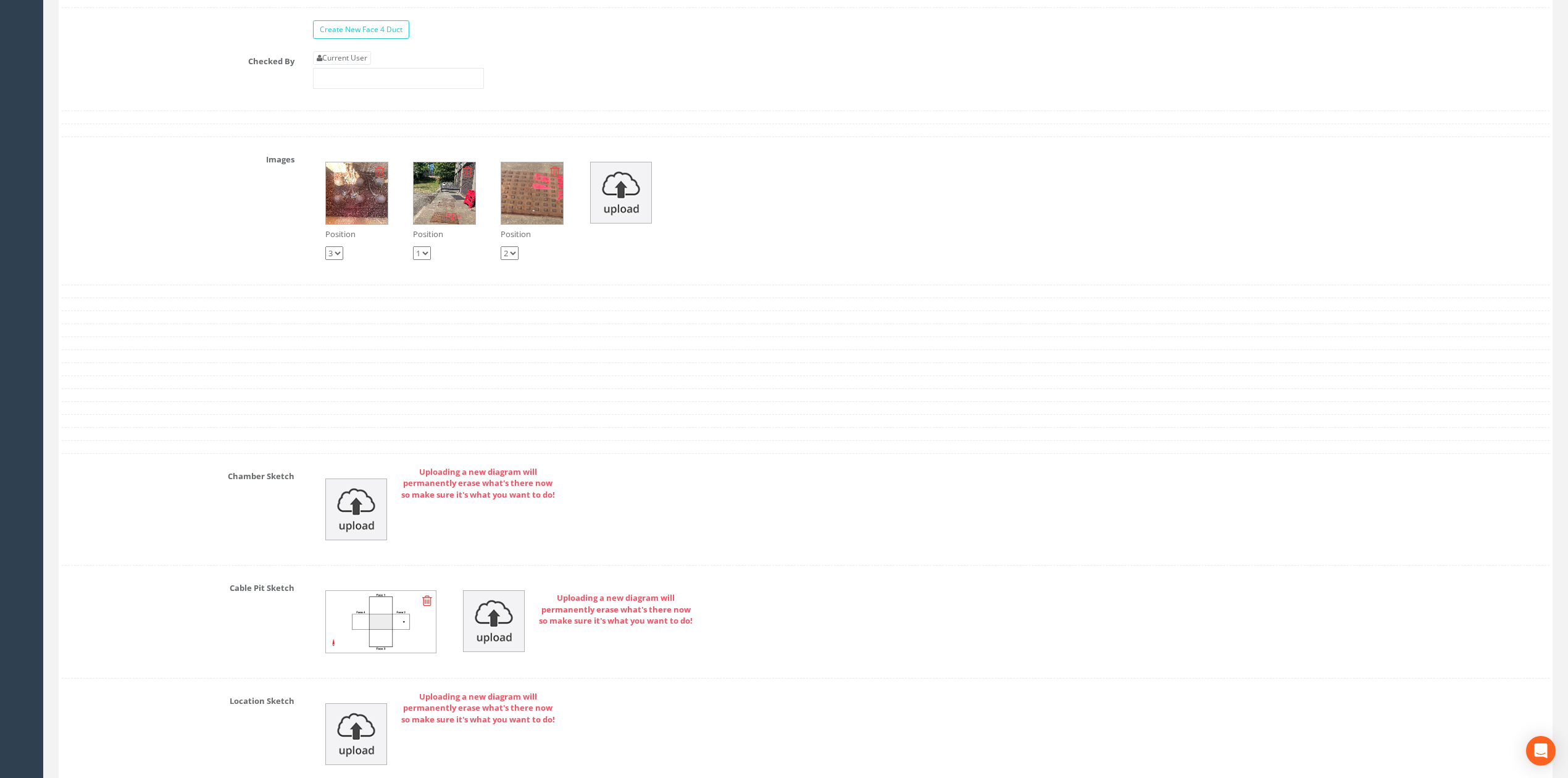
click at [514, 260] on div "Position 1 2 3" at bounding box center [532, 245] width 63 height 32
click at [514, 260] on select "1 2 3" at bounding box center [510, 253] width 18 height 13
select select "string:1"
click at [501, 260] on select "1 2 3" at bounding box center [510, 253] width 18 height 13
select select "string:2"
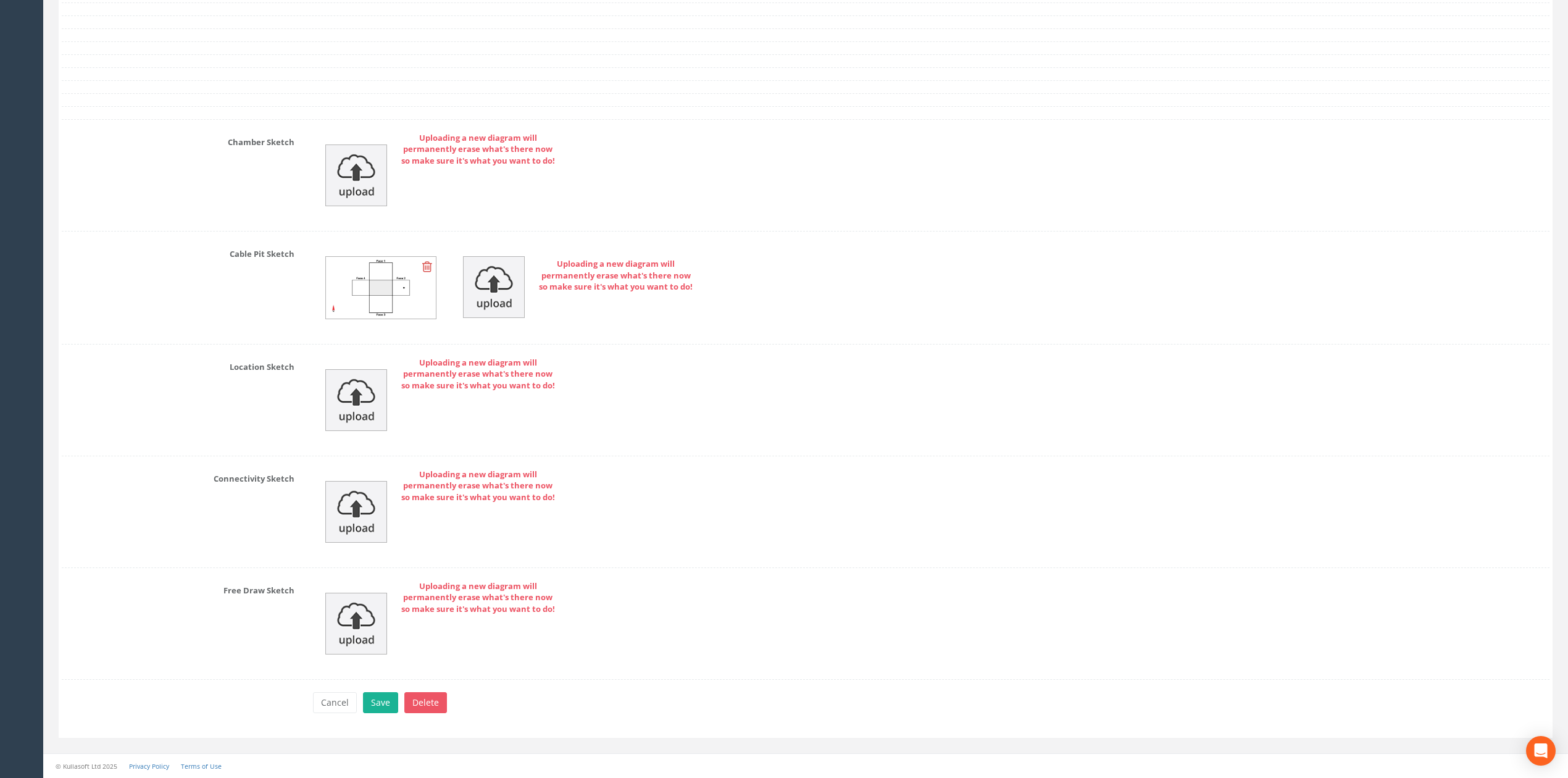
scroll to position [2901, 0]
click at [371, 698] on button "Save" at bounding box center [381, 703] width 35 height 21
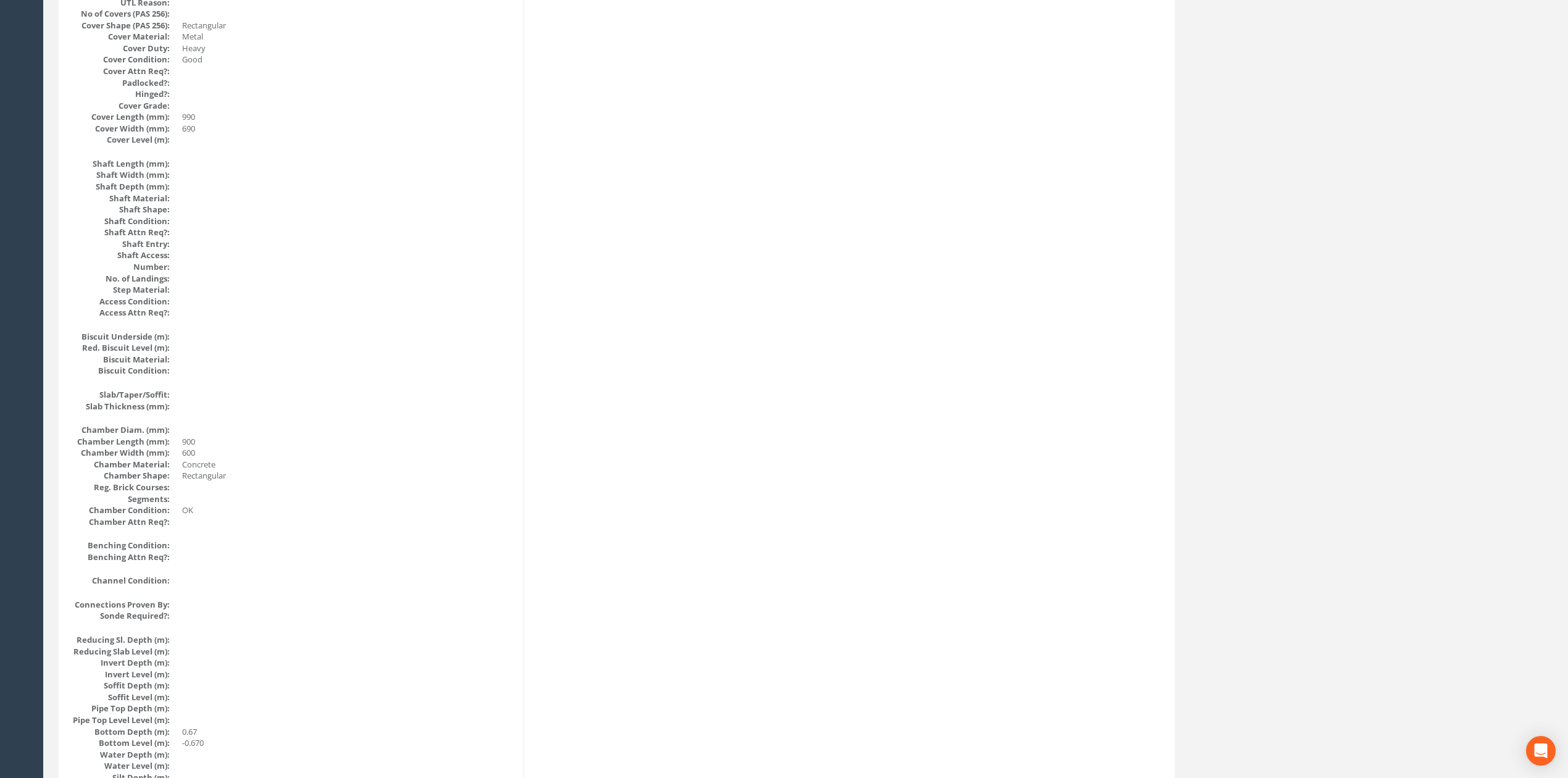
scroll to position [0, 0]
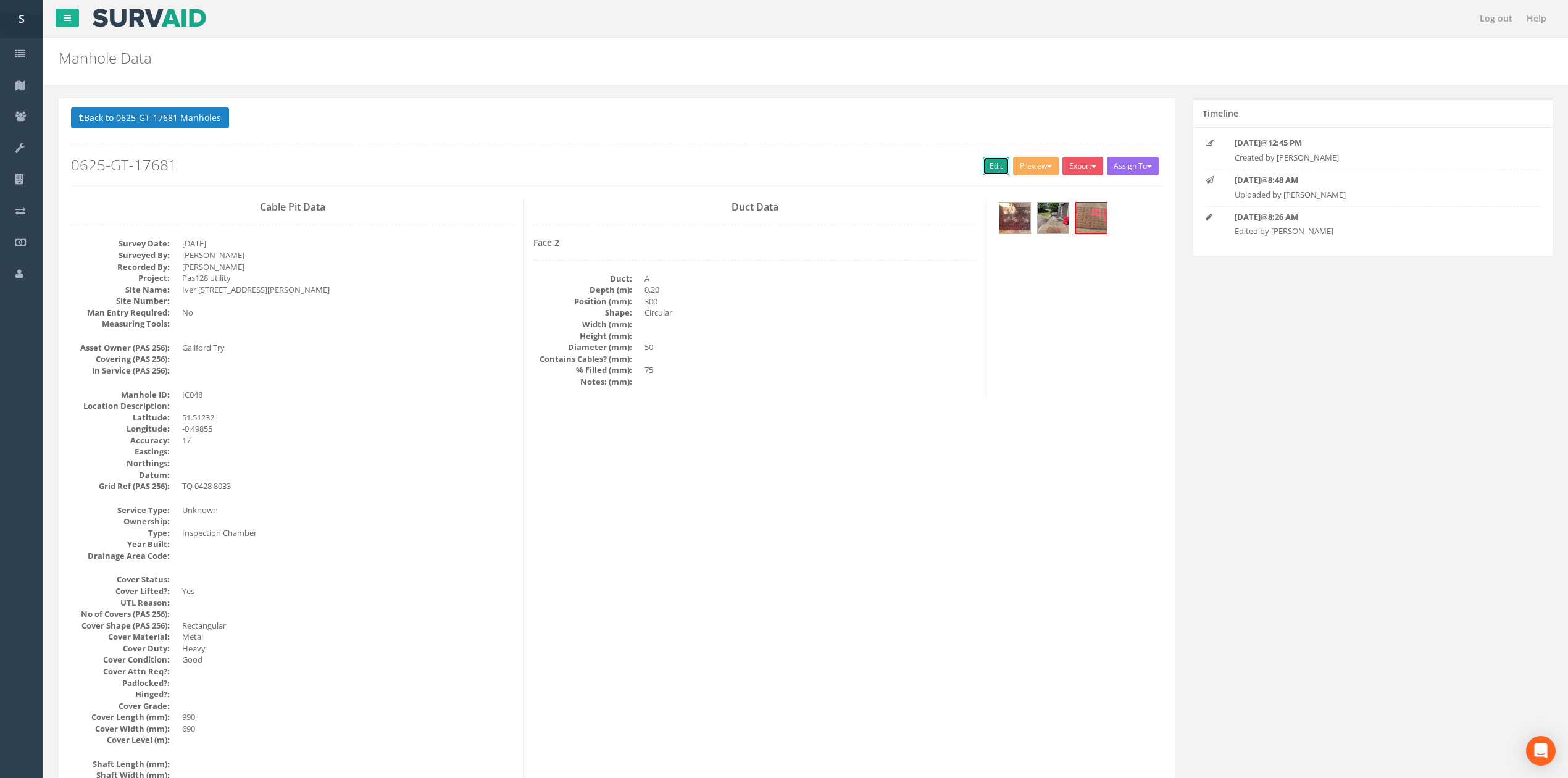
click at [983, 172] on link "Edit" at bounding box center [996, 166] width 27 height 19
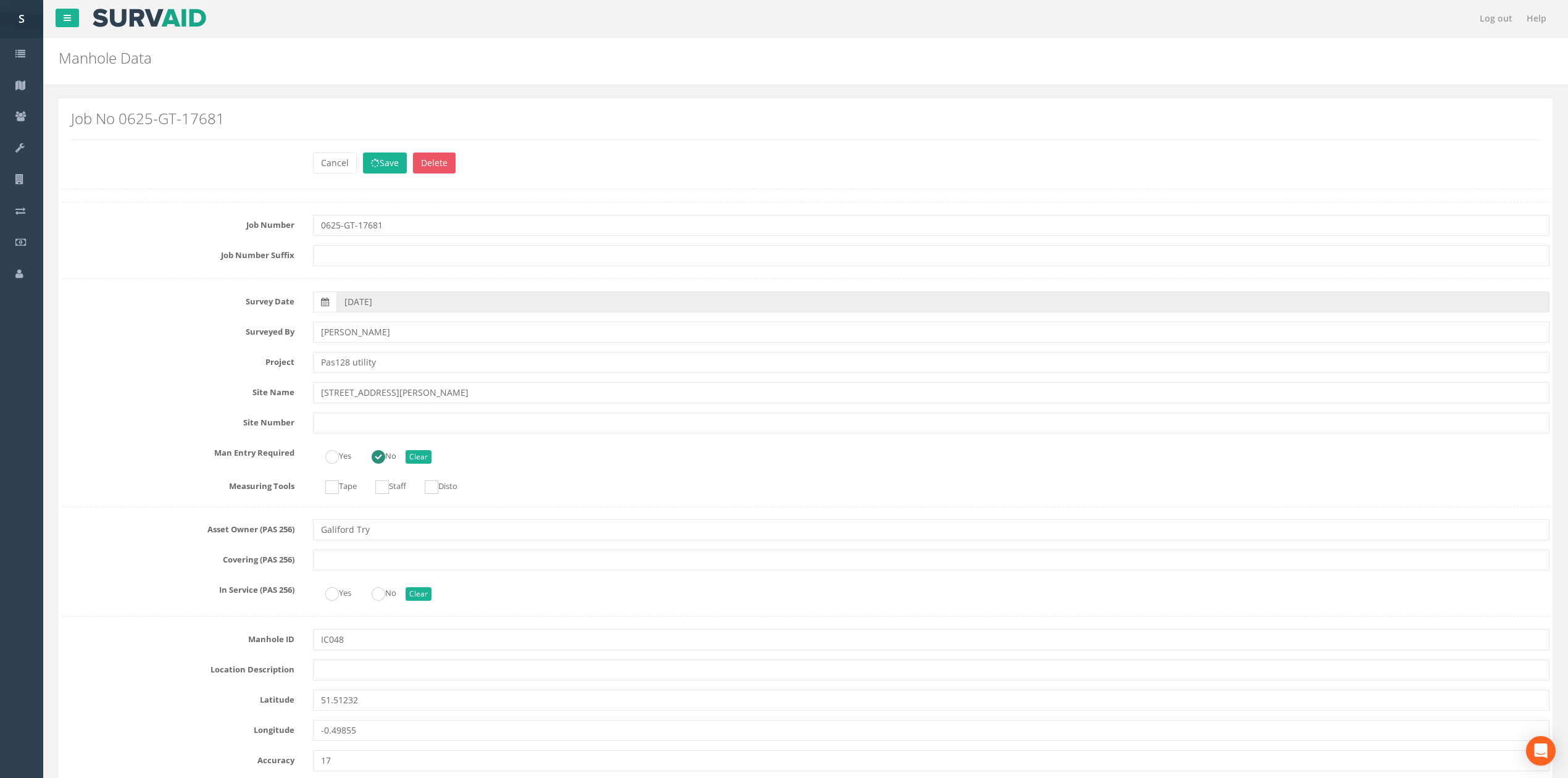
scroll to position [1128, 0]
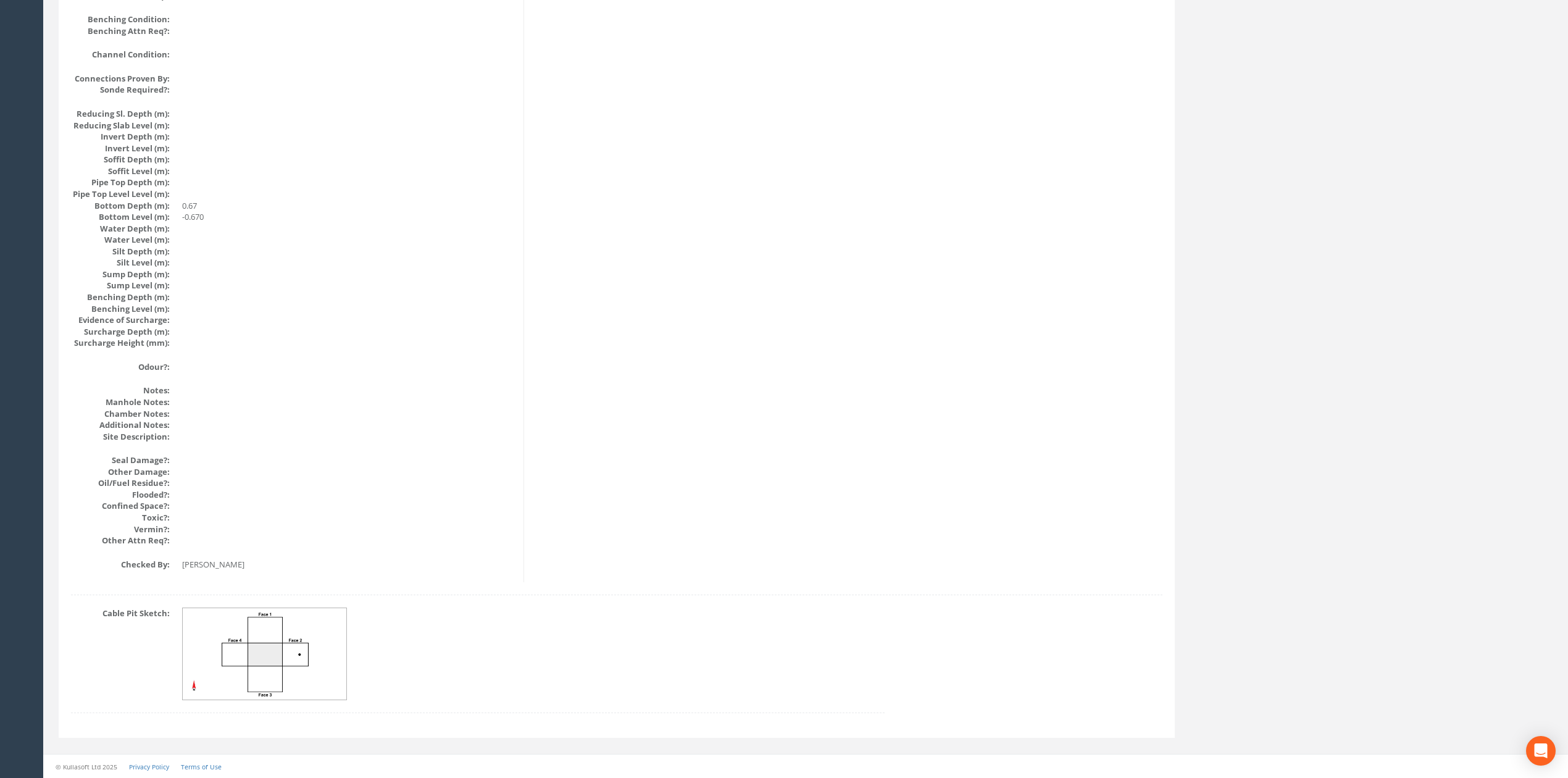
drag, startPoint x: 684, startPoint y: 467, endPoint x: 687, endPoint y: 433, distance: 34.1
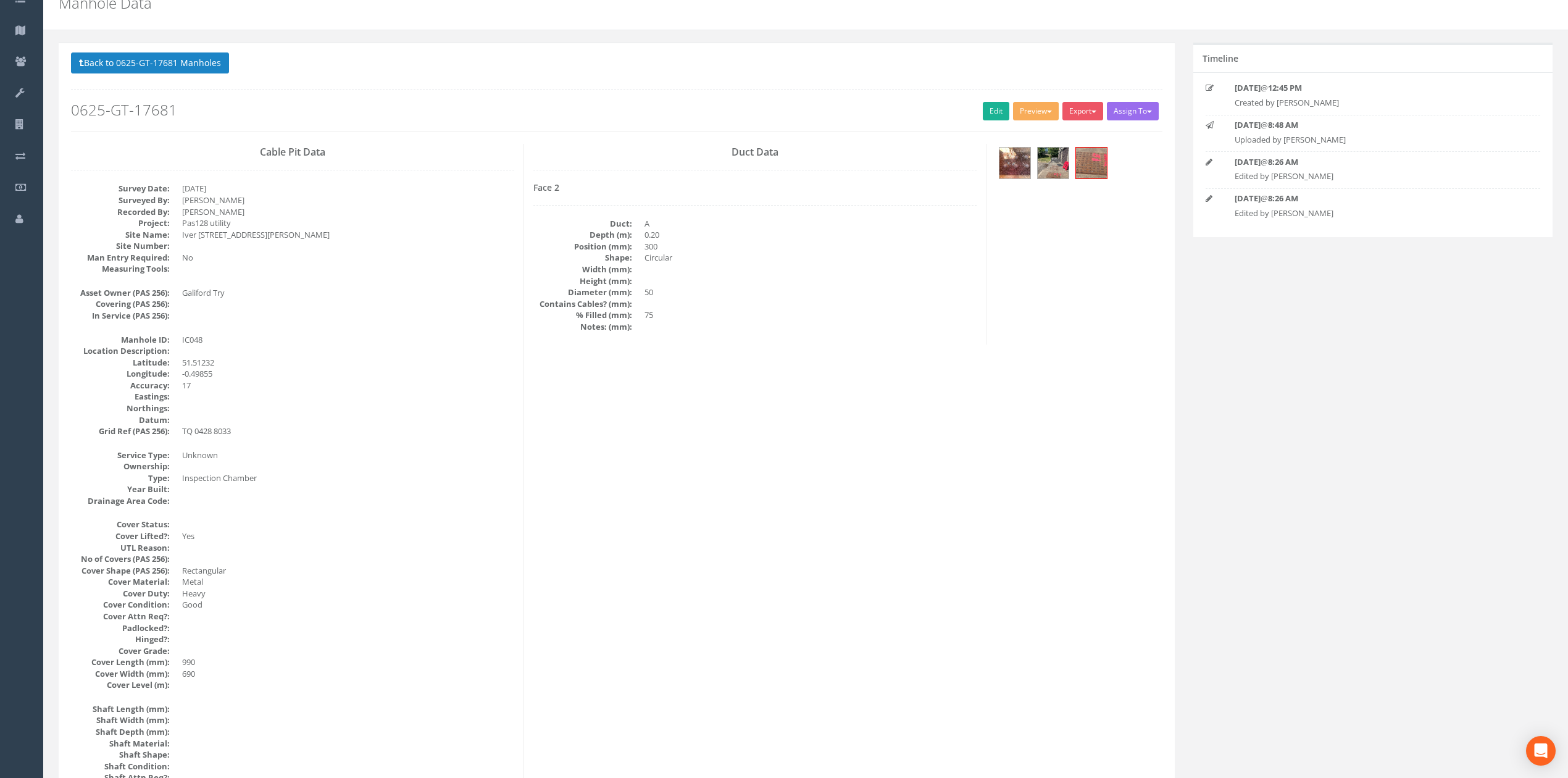
scroll to position [0, 0]
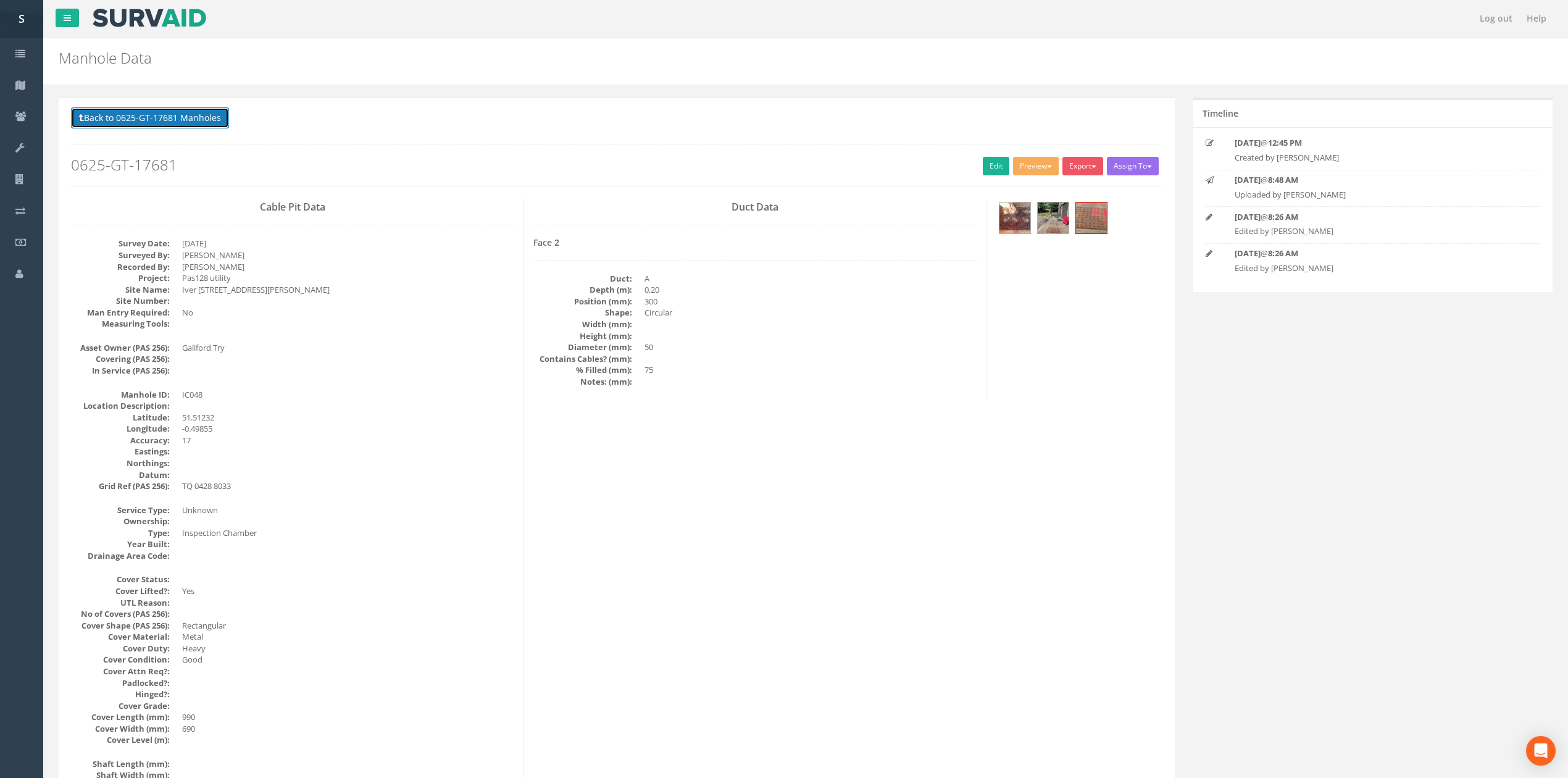
click at [225, 117] on button "Back to 0625-GT-17681 Manholes" at bounding box center [150, 118] width 158 height 21
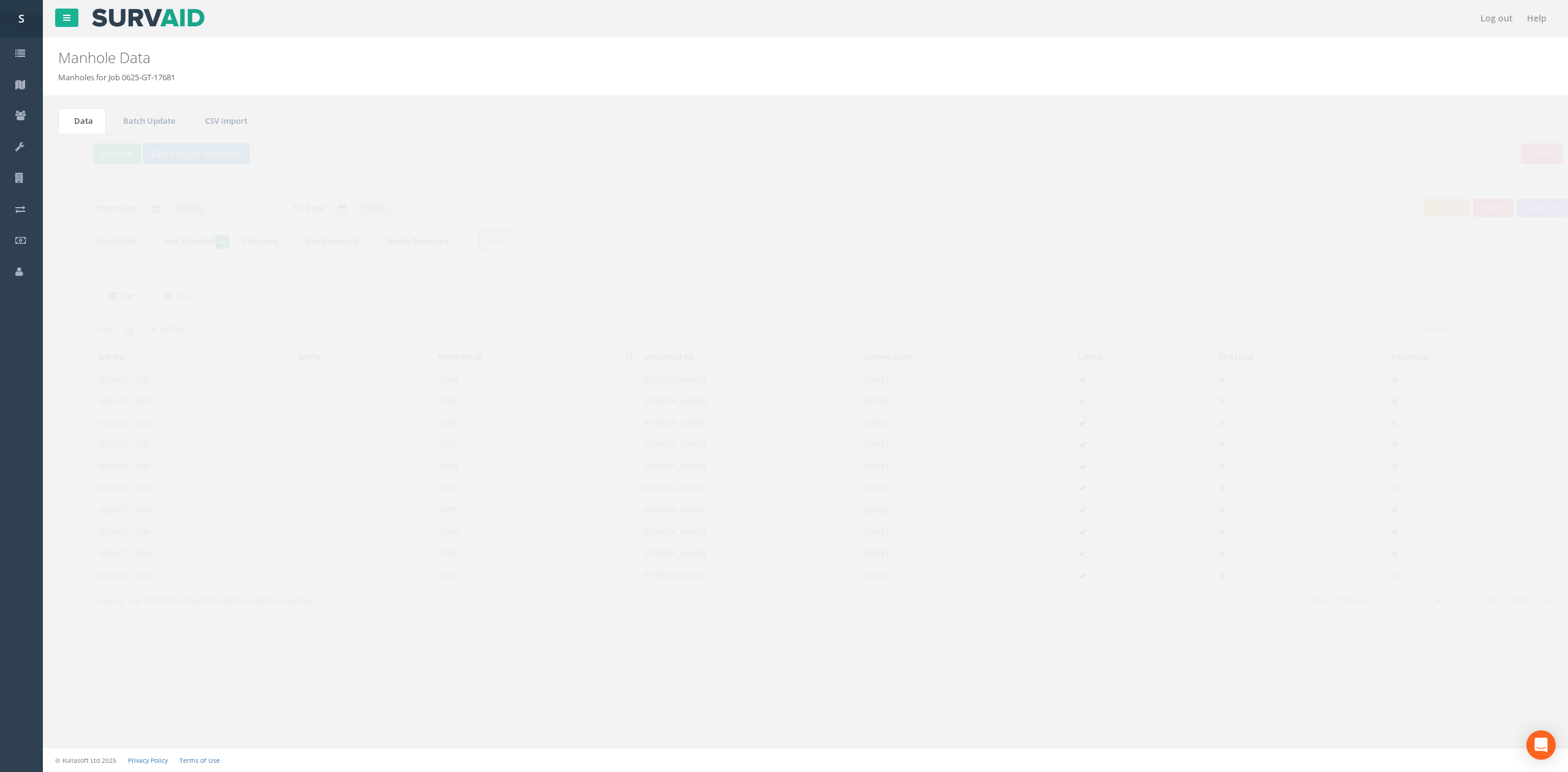
click at [436, 398] on td "IC049" at bounding box center [512, 400] width 207 height 22
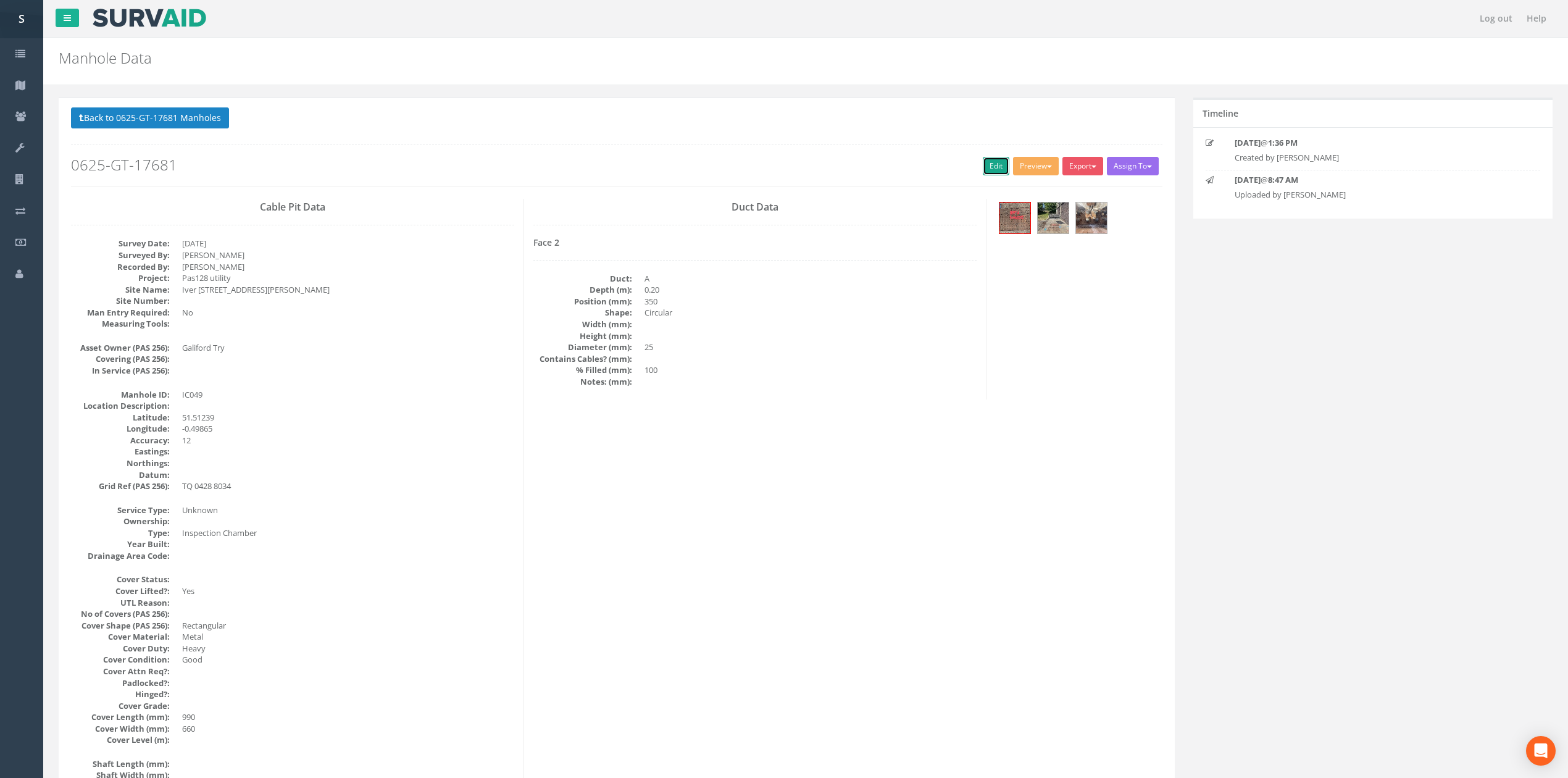
click at [991, 174] on link "Edit" at bounding box center [996, 166] width 27 height 19
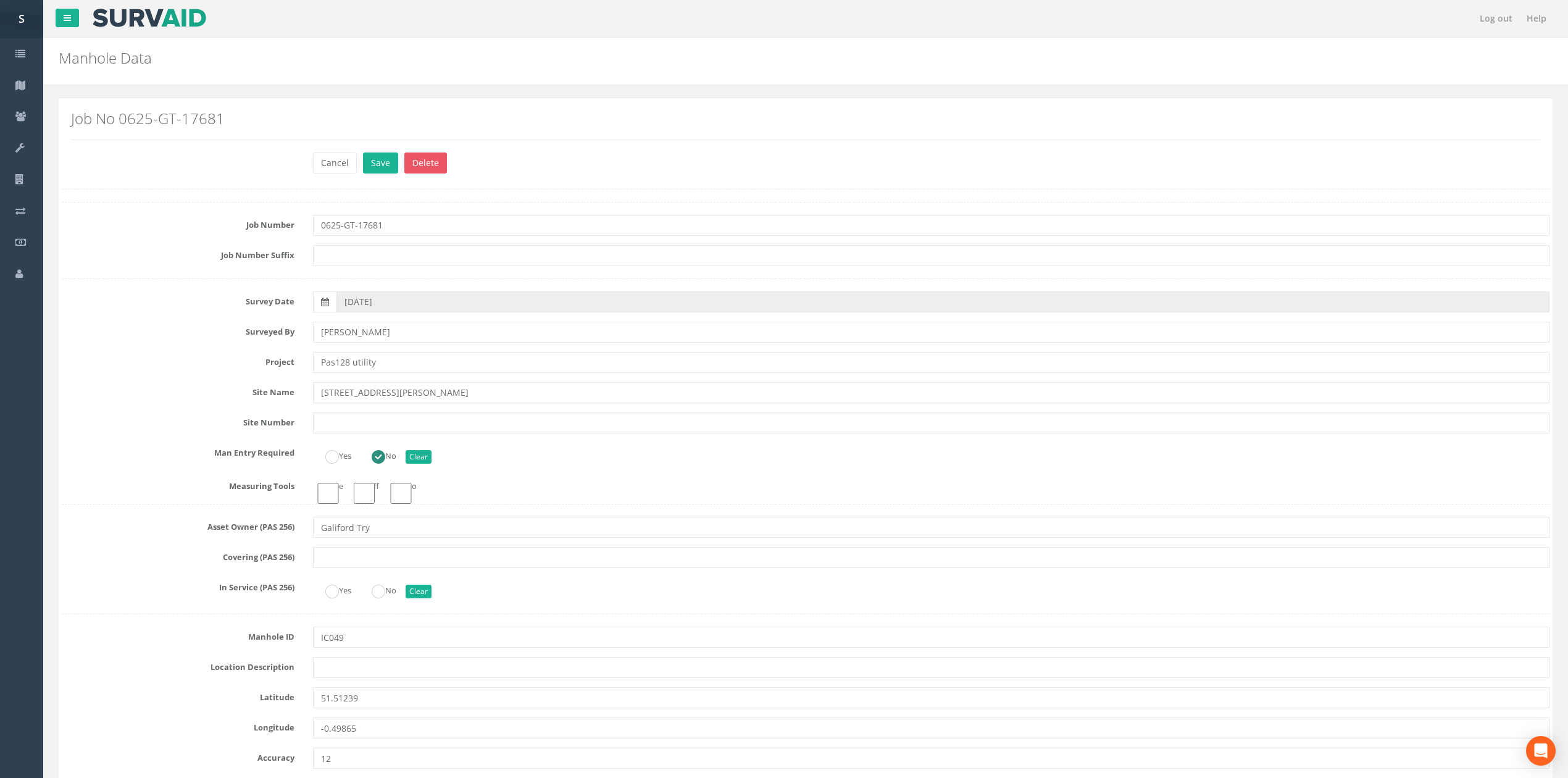
type input "[PERSON_NAME]"
click at [363, 152] on button "Save" at bounding box center [381, 163] width 35 height 21
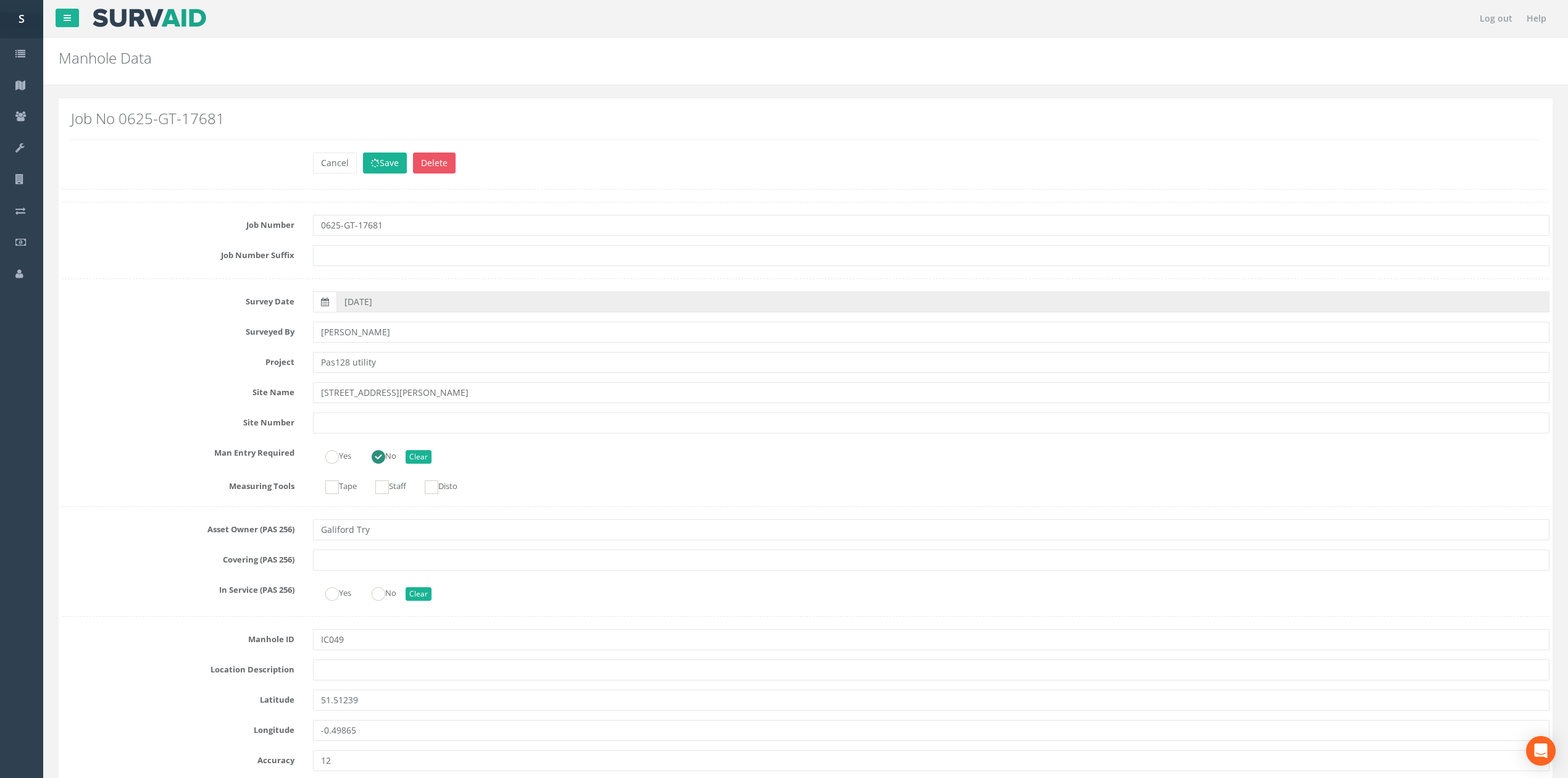
scroll to position [1128, 0]
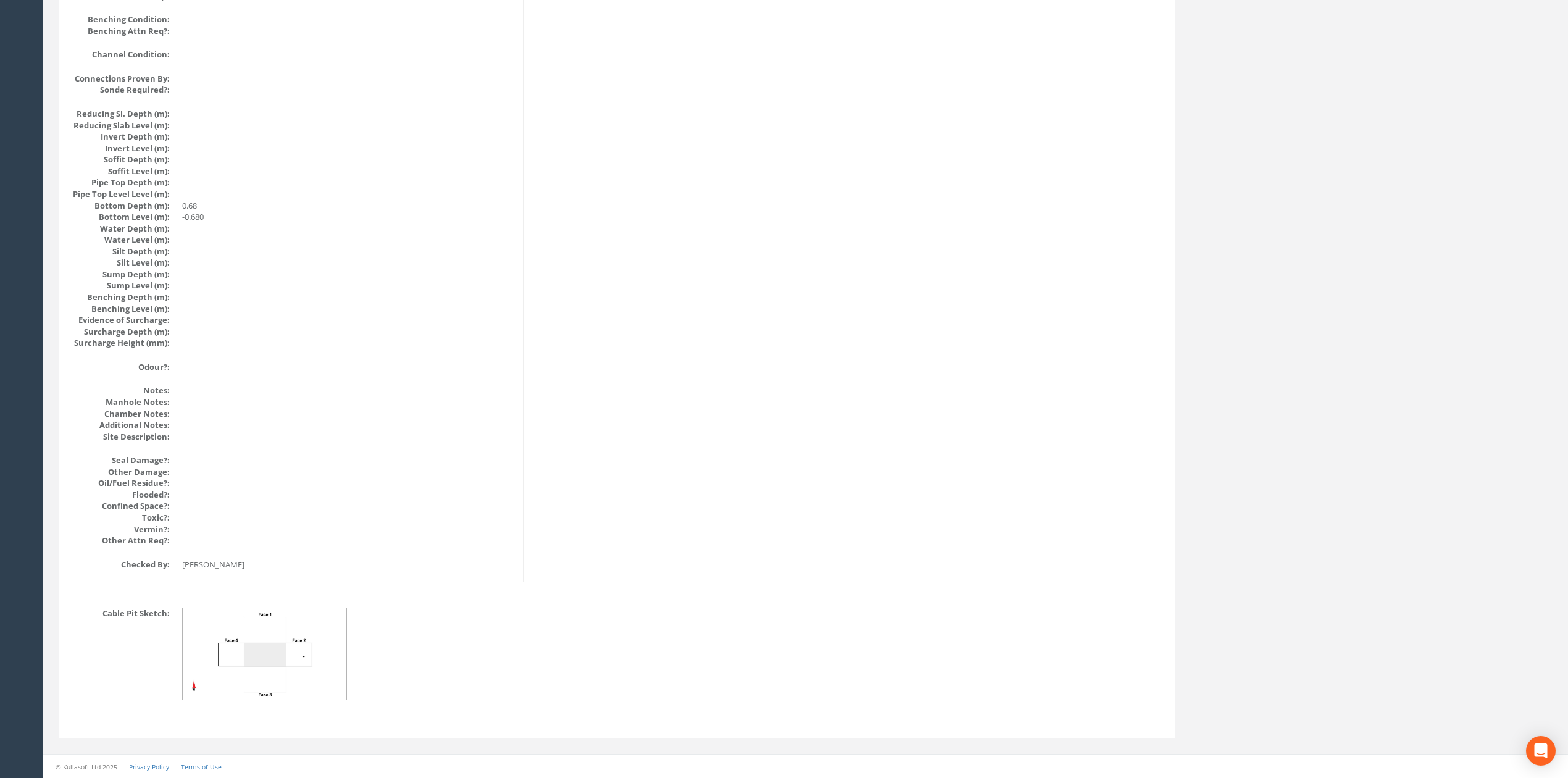
drag, startPoint x: 373, startPoint y: 556, endPoint x: 337, endPoint y: 342, distance: 217.0
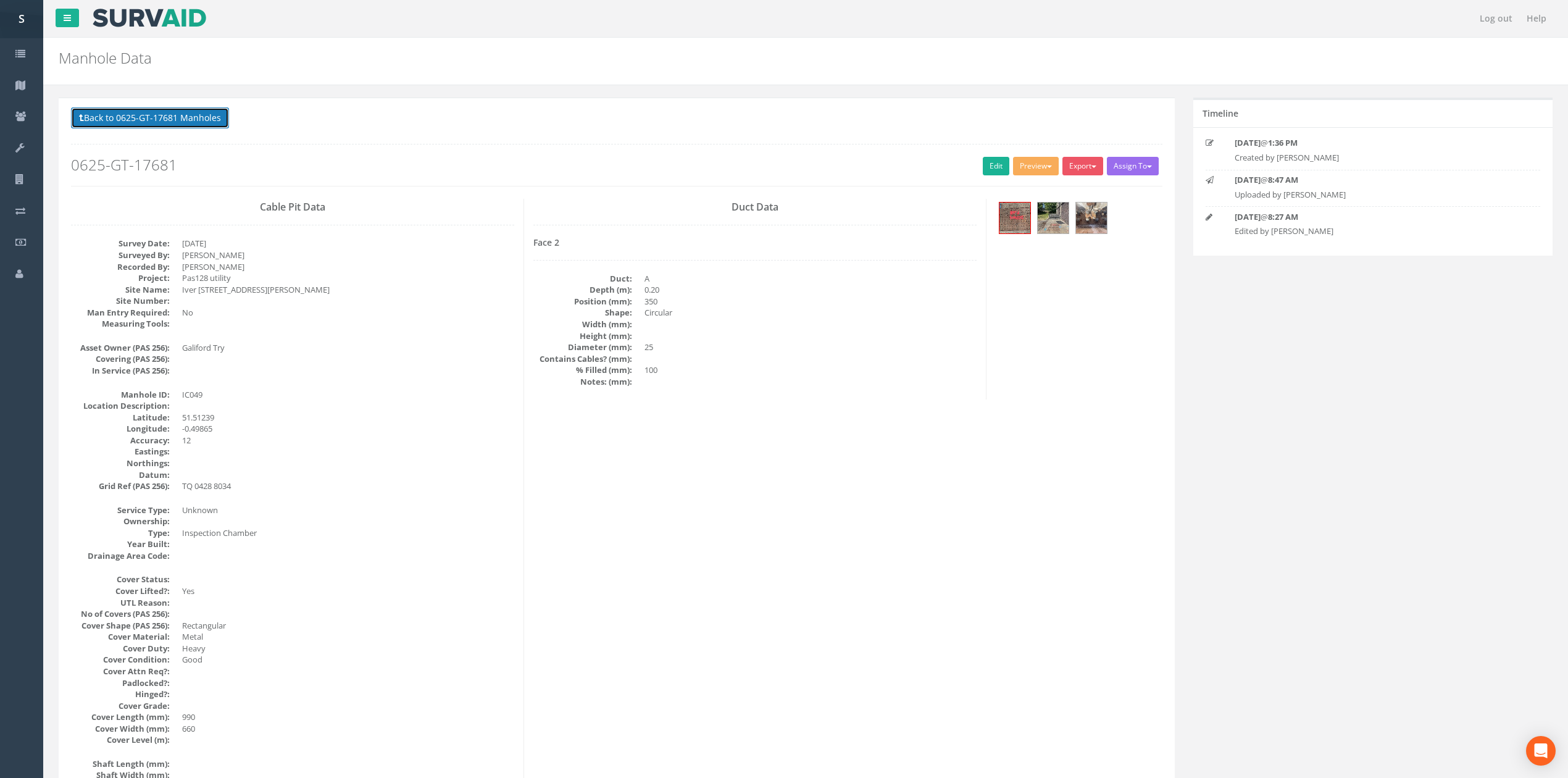
click at [135, 113] on button "Back to 0625-GT-17681 Manholes" at bounding box center [150, 118] width 158 height 21
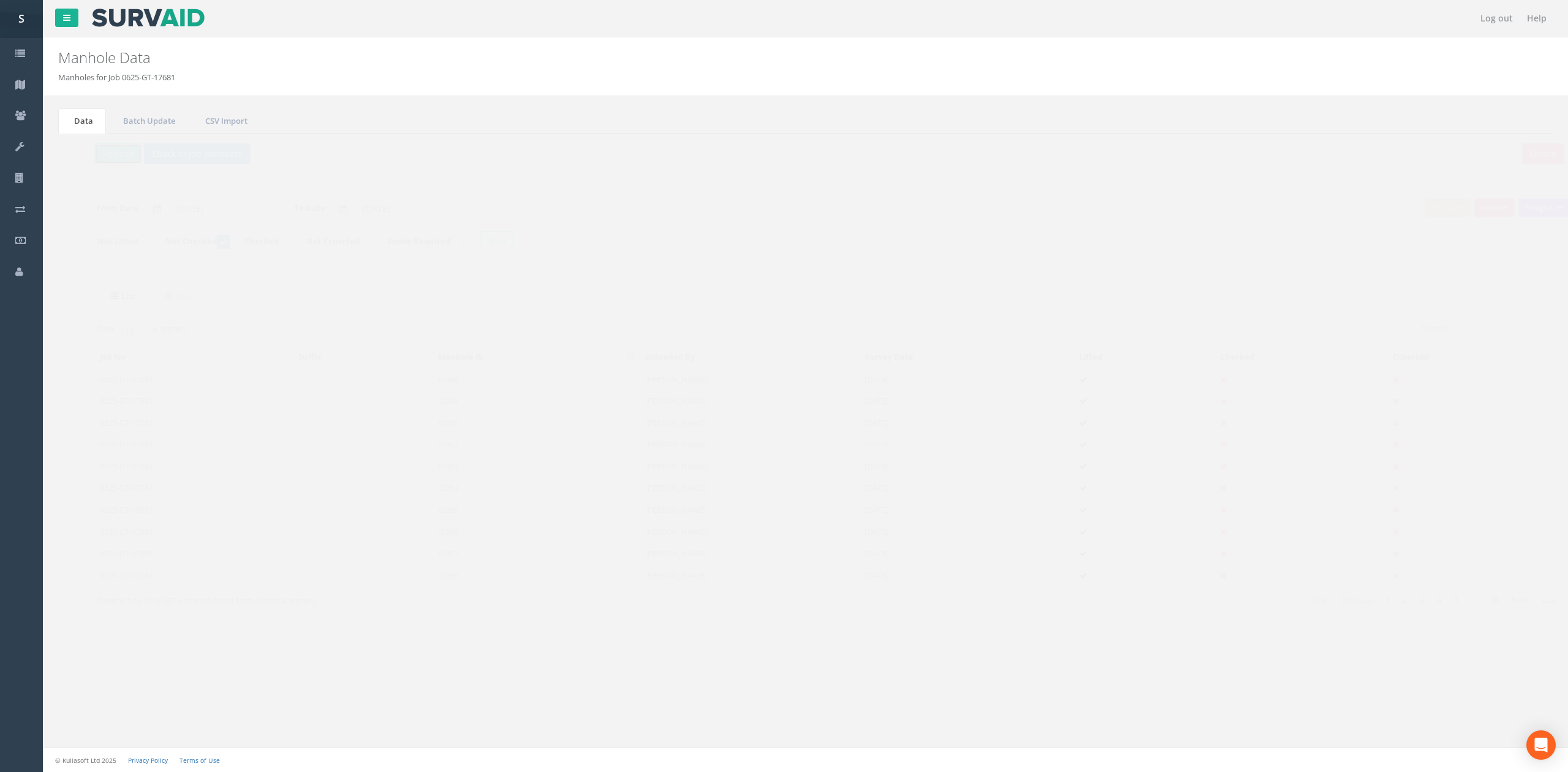
click at [84, 158] on button "Refresh" at bounding box center [94, 154] width 47 height 21
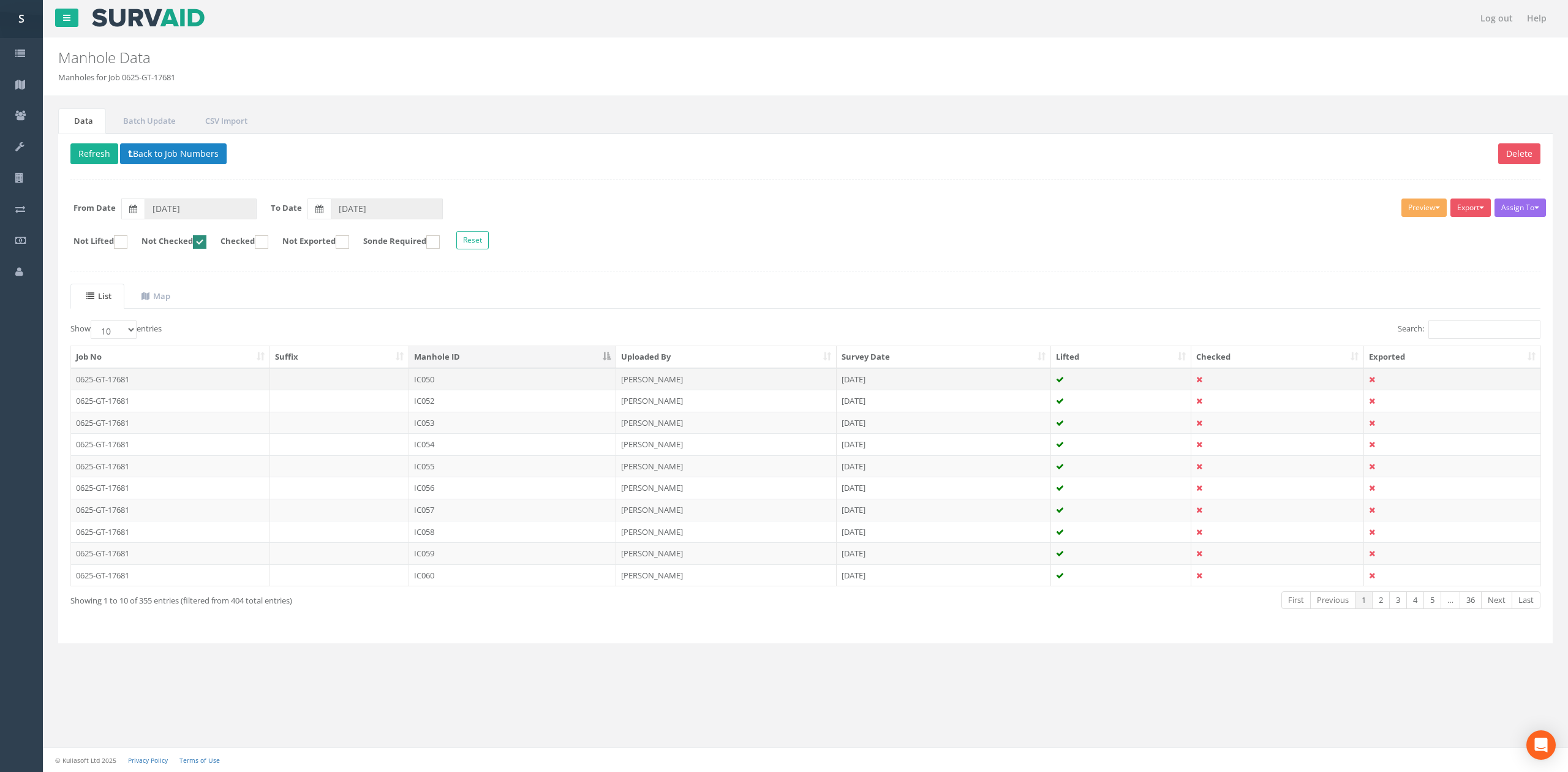
click at [478, 383] on td "IC050" at bounding box center [512, 379] width 207 height 22
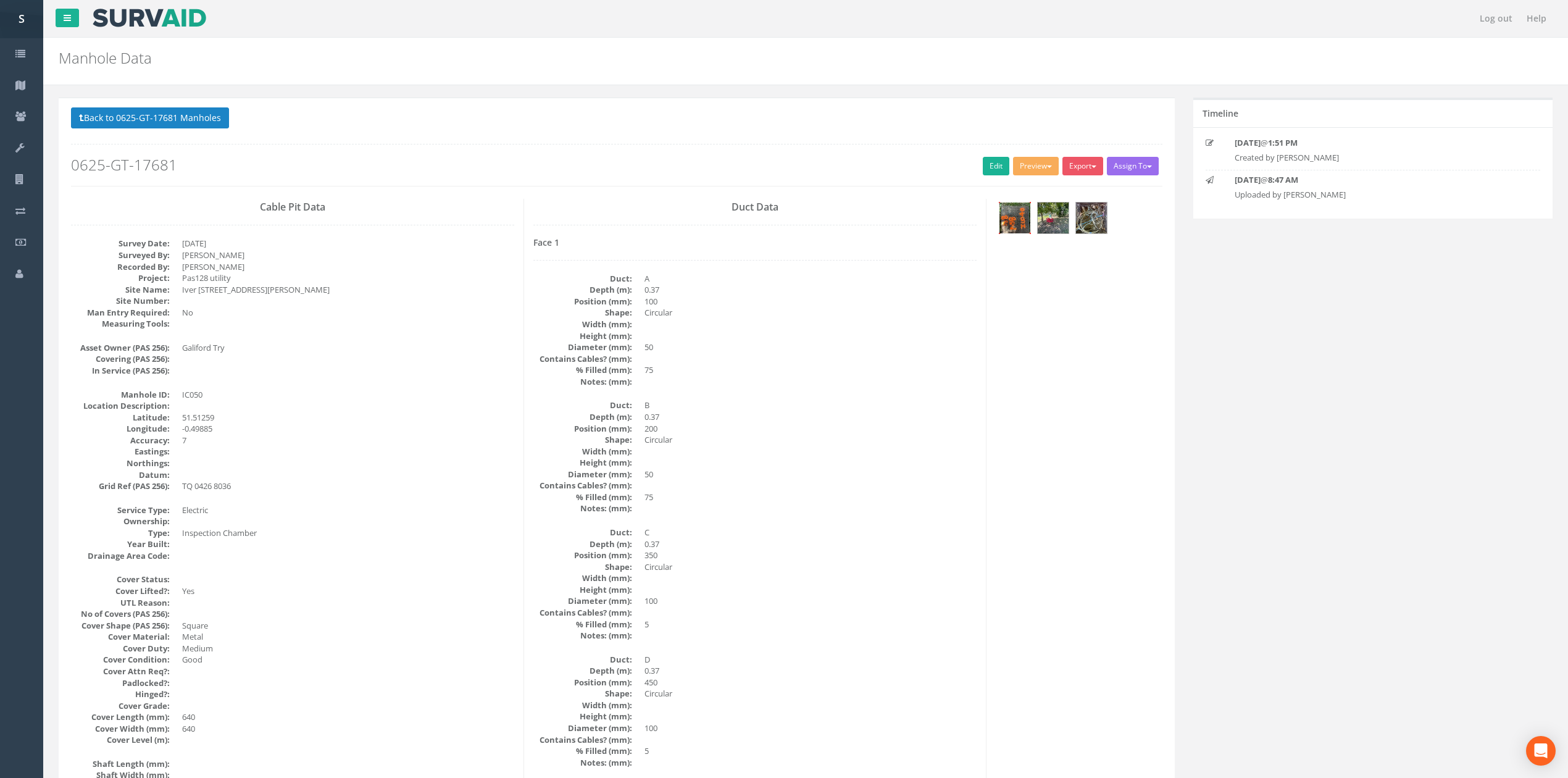
click at [999, 231] on div at bounding box center [1015, 218] width 32 height 32
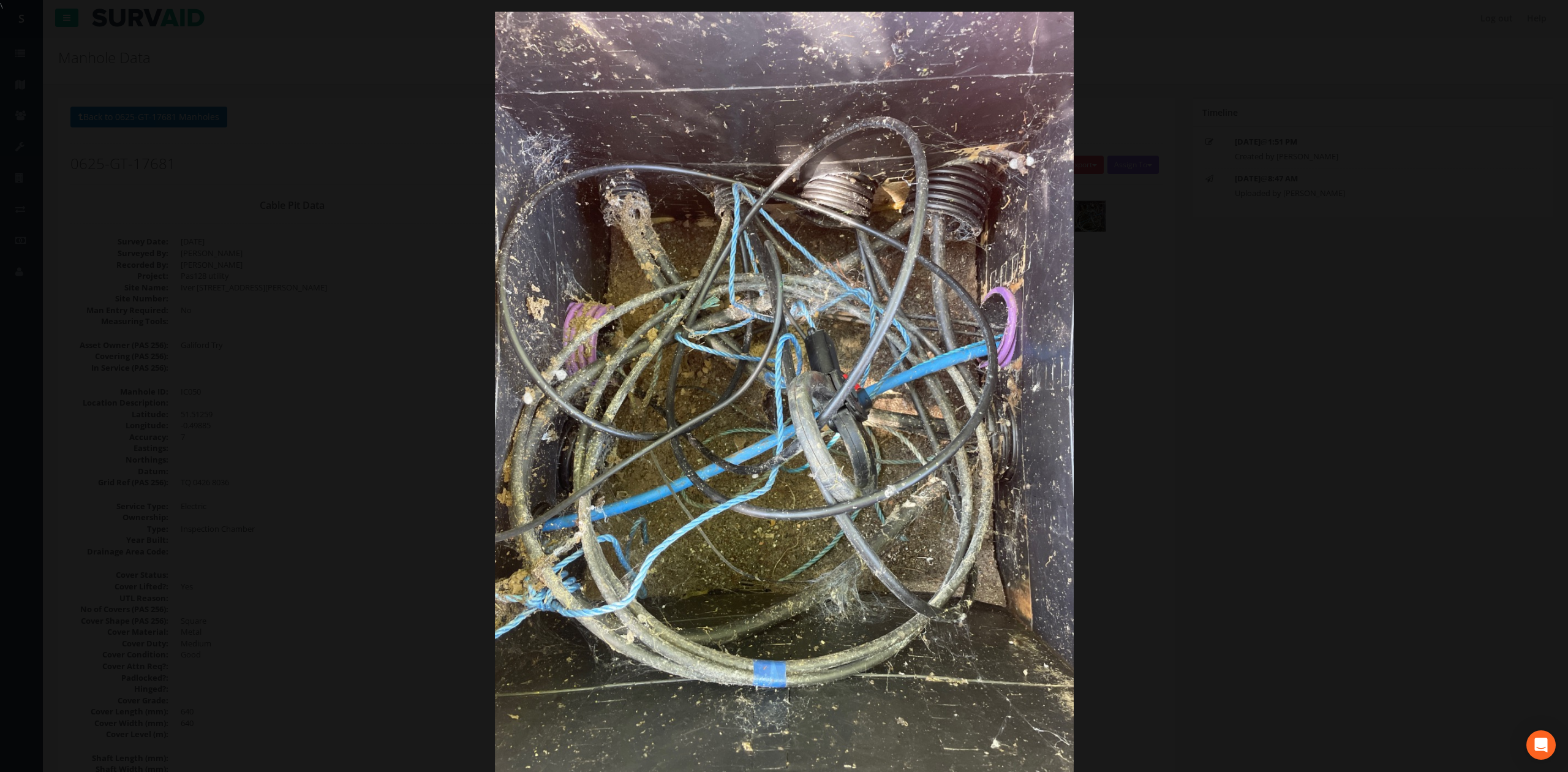
drag, startPoint x: 1231, startPoint y: 310, endPoint x: 686, endPoint y: 437, distance: 559.6
click at [1231, 310] on div at bounding box center [784, 397] width 1568 height 772
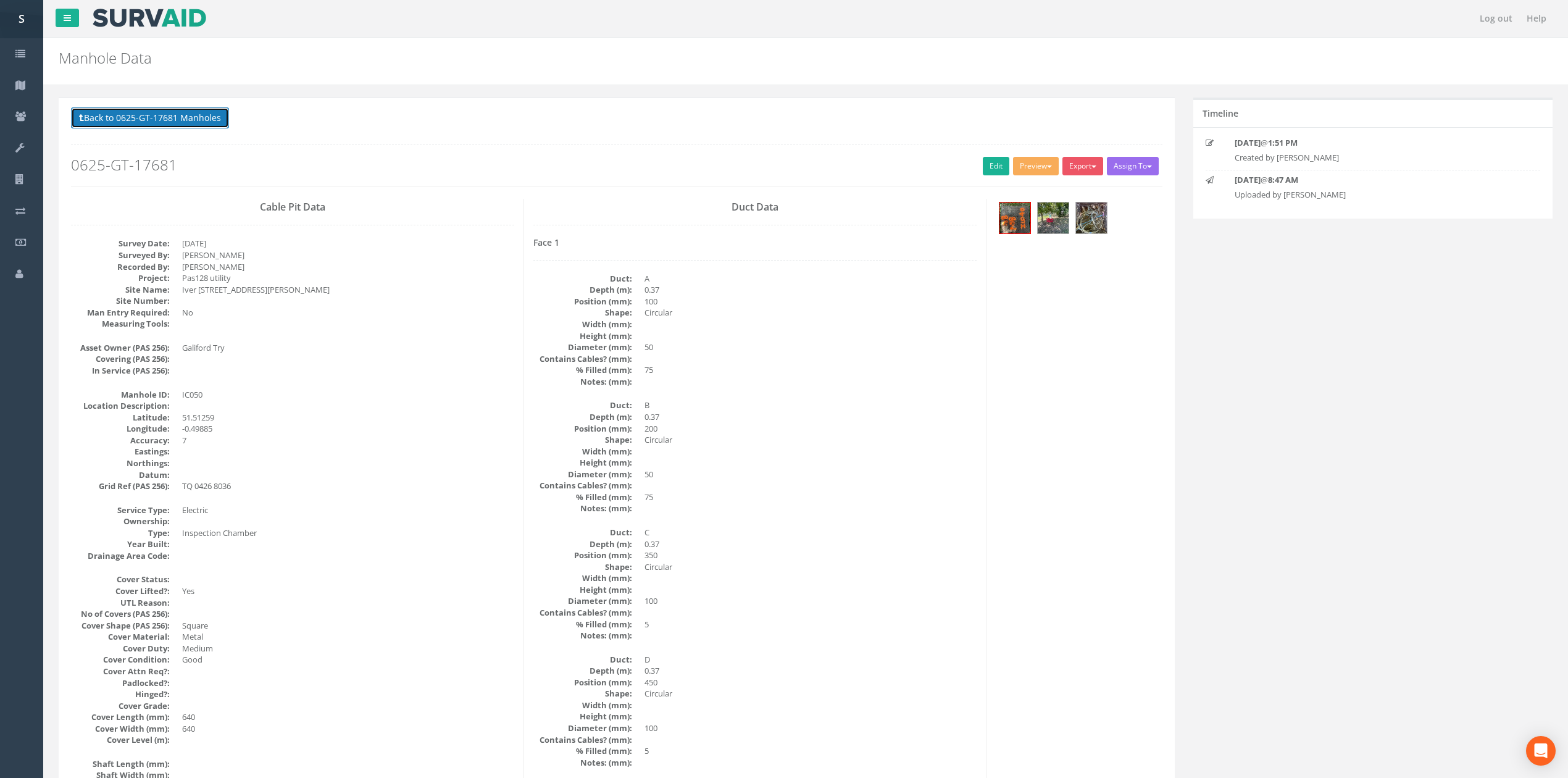
click at [161, 119] on button "Back to 0625-GT-17681 Manholes" at bounding box center [150, 118] width 158 height 21
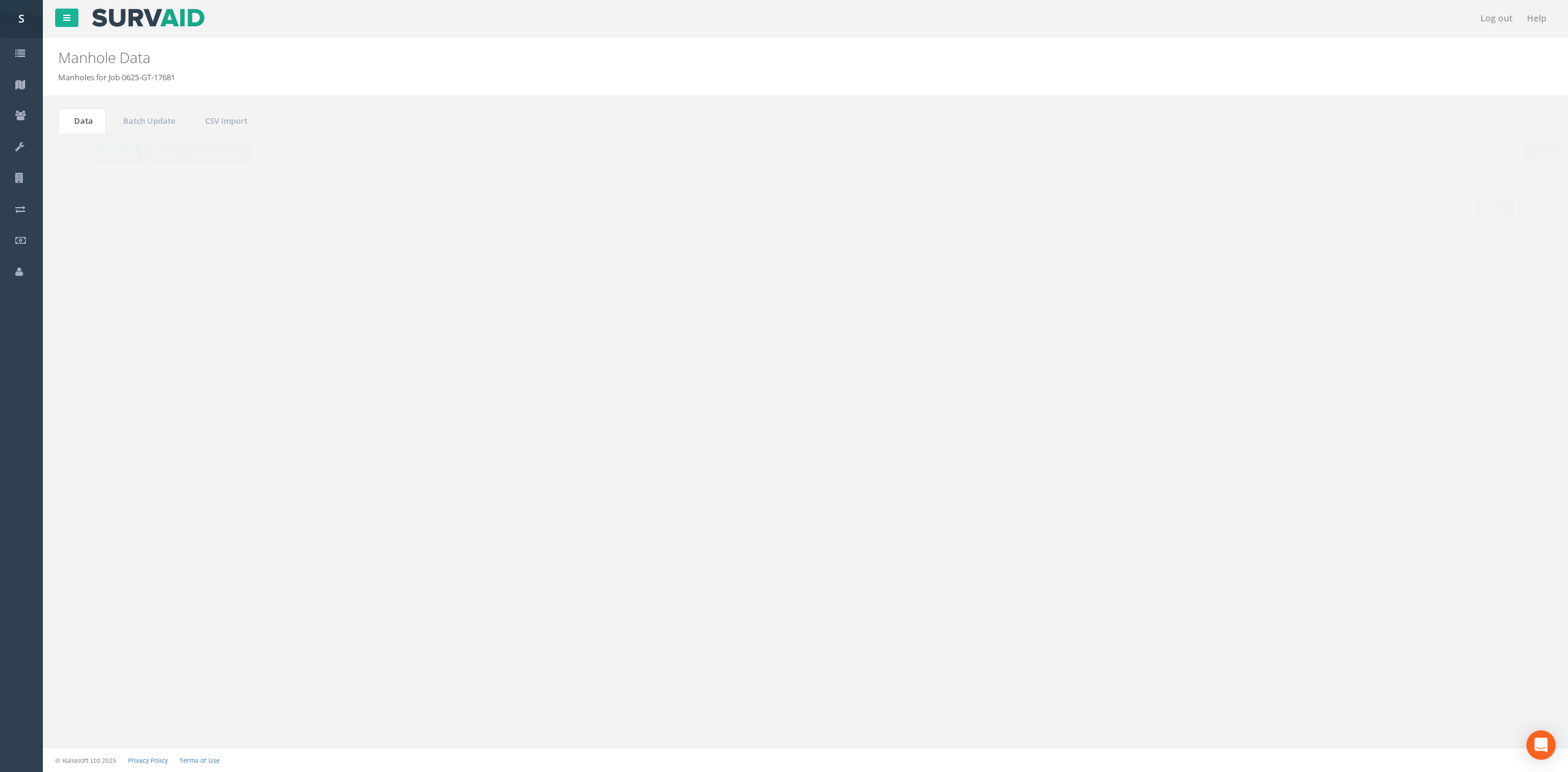
click at [98, 160] on button "Refresh" at bounding box center [94, 154] width 47 height 21
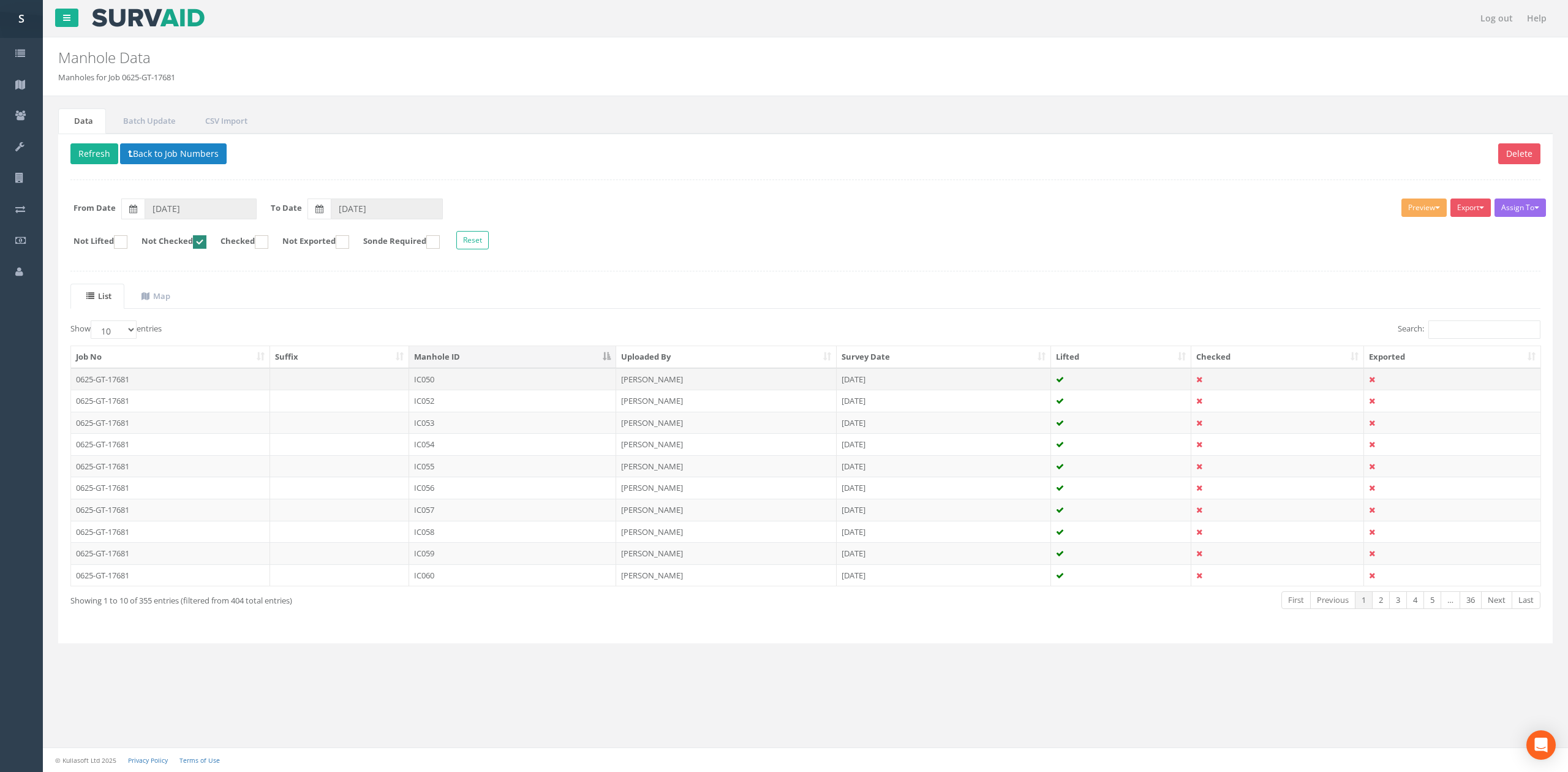
click at [467, 383] on td "IC050" at bounding box center [512, 379] width 207 height 22
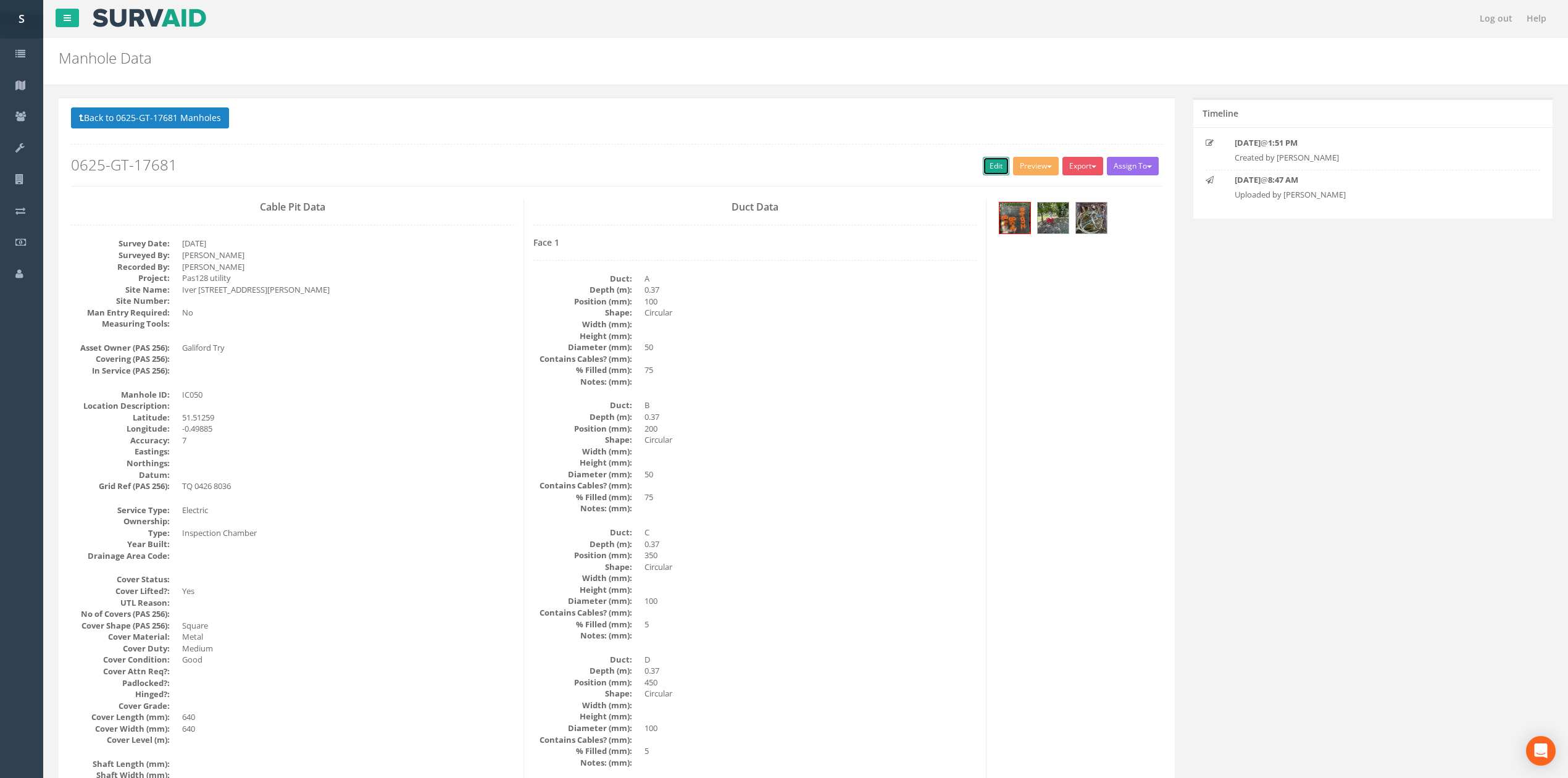
click at [983, 161] on link "Edit" at bounding box center [996, 166] width 27 height 19
click at [203, 128] on button "Back to 0625-GT-17681 Manholes" at bounding box center [150, 118] width 158 height 21
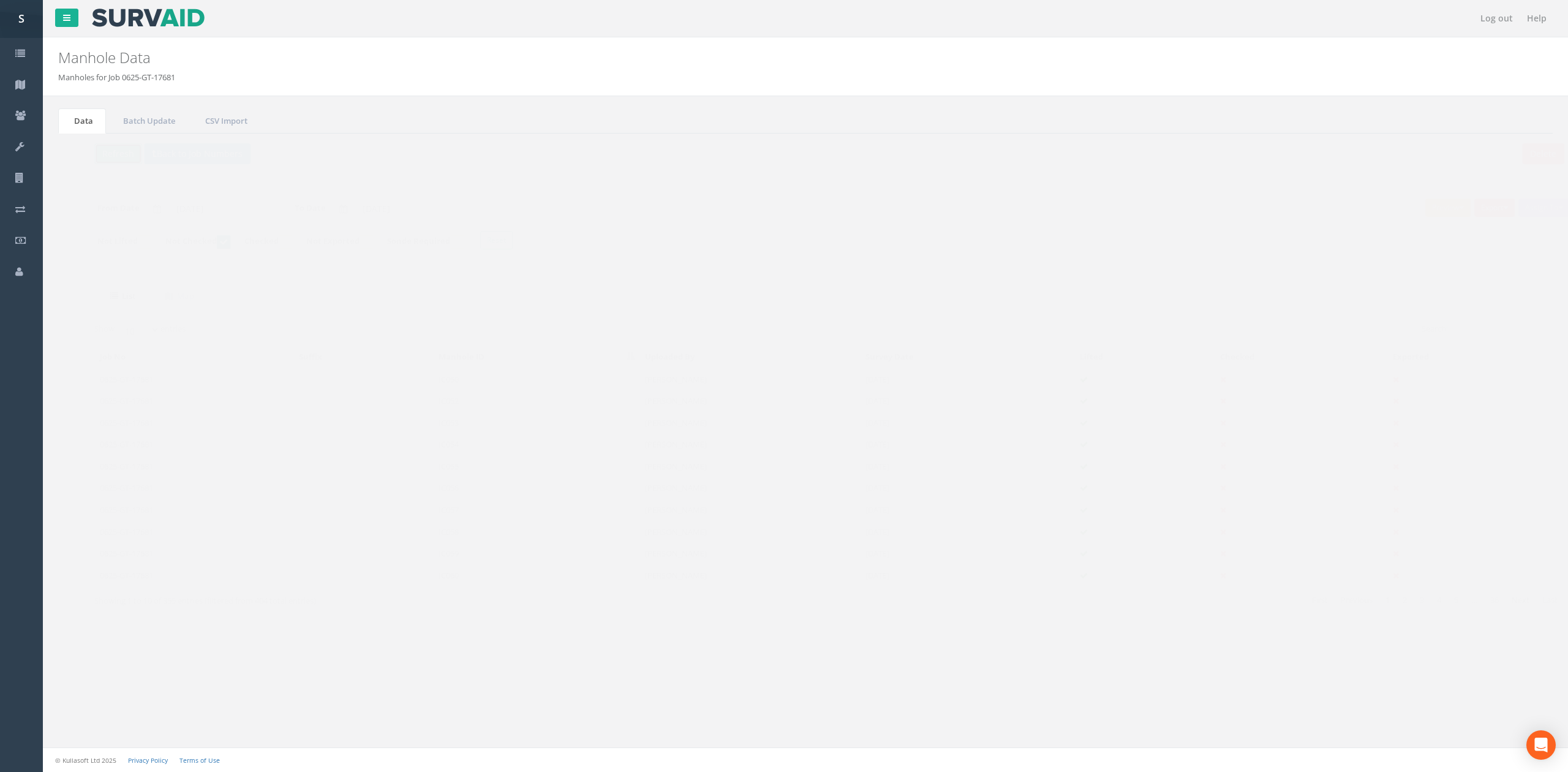
click at [86, 158] on button "Refresh" at bounding box center [94, 154] width 47 height 21
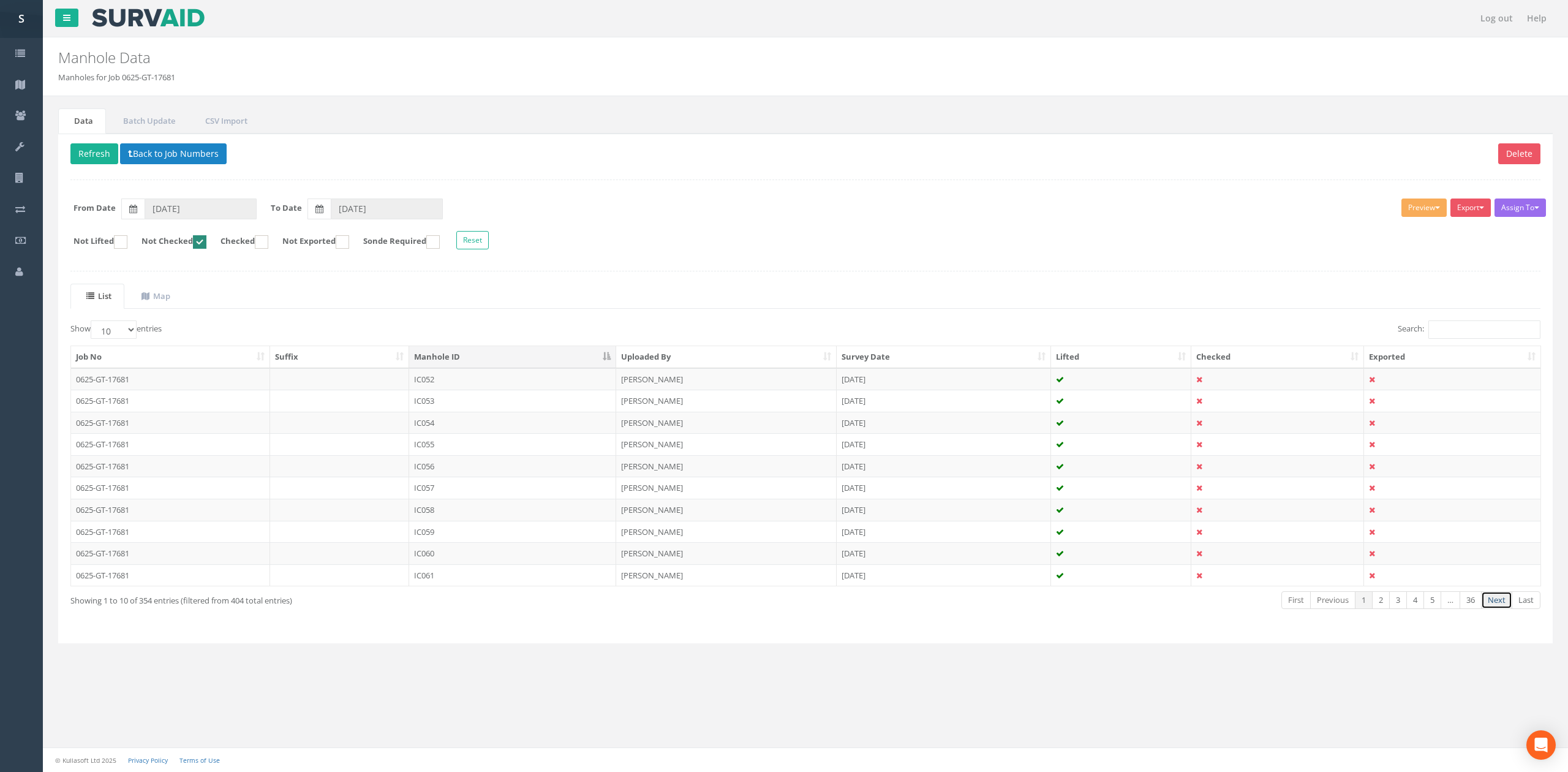
click at [1506, 604] on link "Next" at bounding box center [1497, 600] width 32 height 18
click at [577, 561] on td "IC069A" at bounding box center [512, 552] width 207 height 22
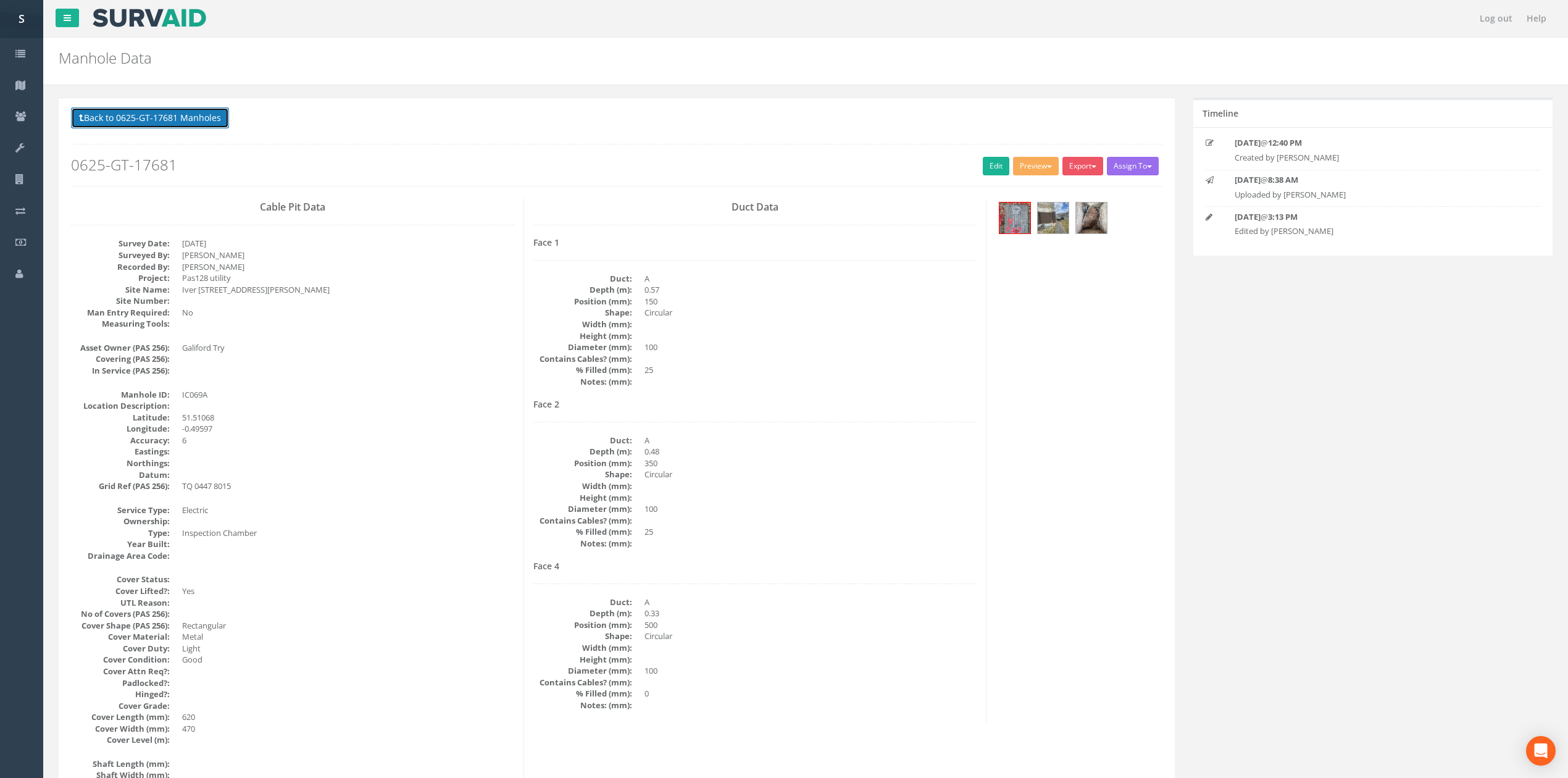
click at [147, 111] on button "Back to 0625-GT-17681 Manholes" at bounding box center [150, 118] width 158 height 21
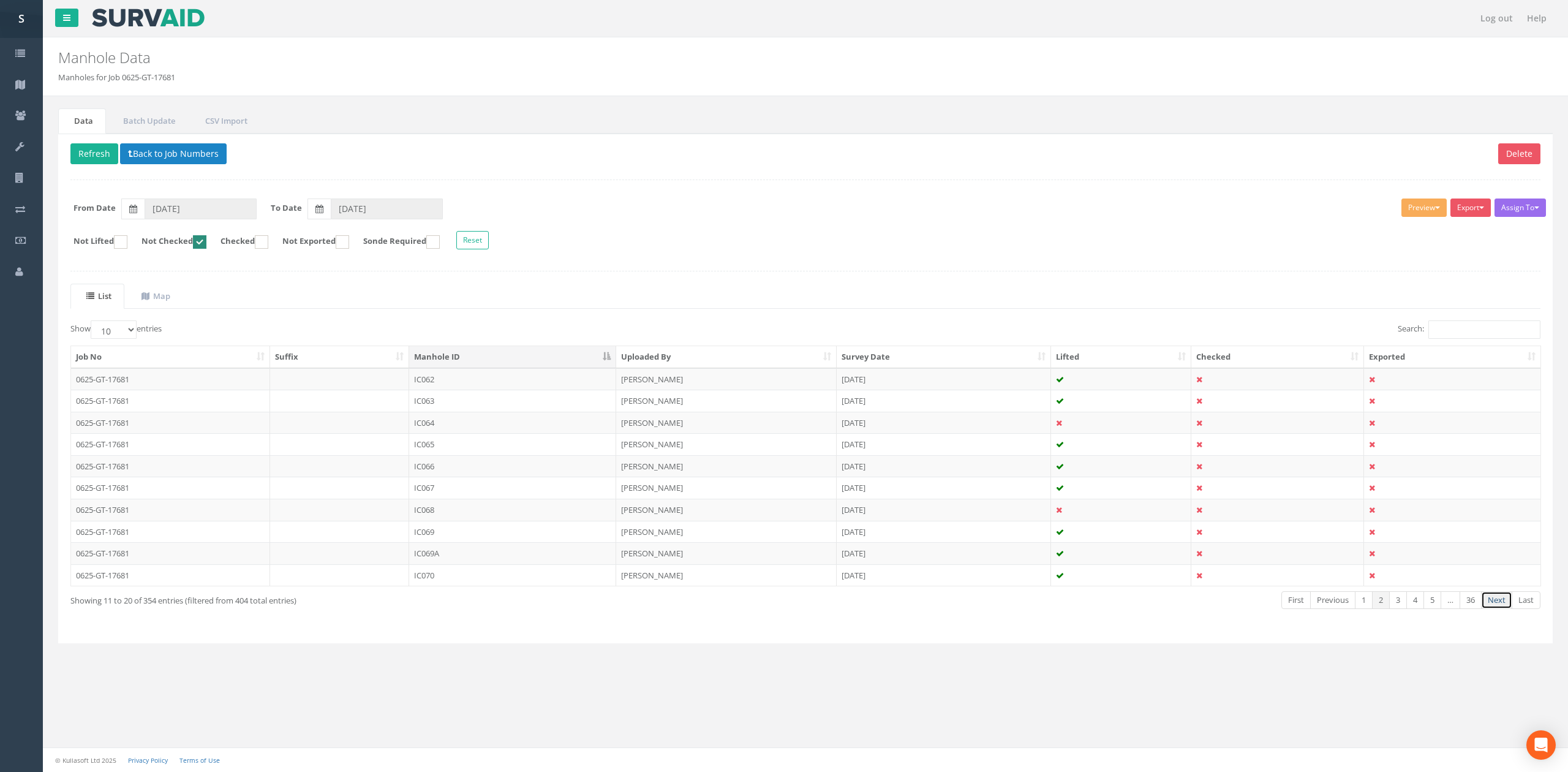
click at [1486, 607] on link "Next" at bounding box center [1497, 600] width 32 height 18
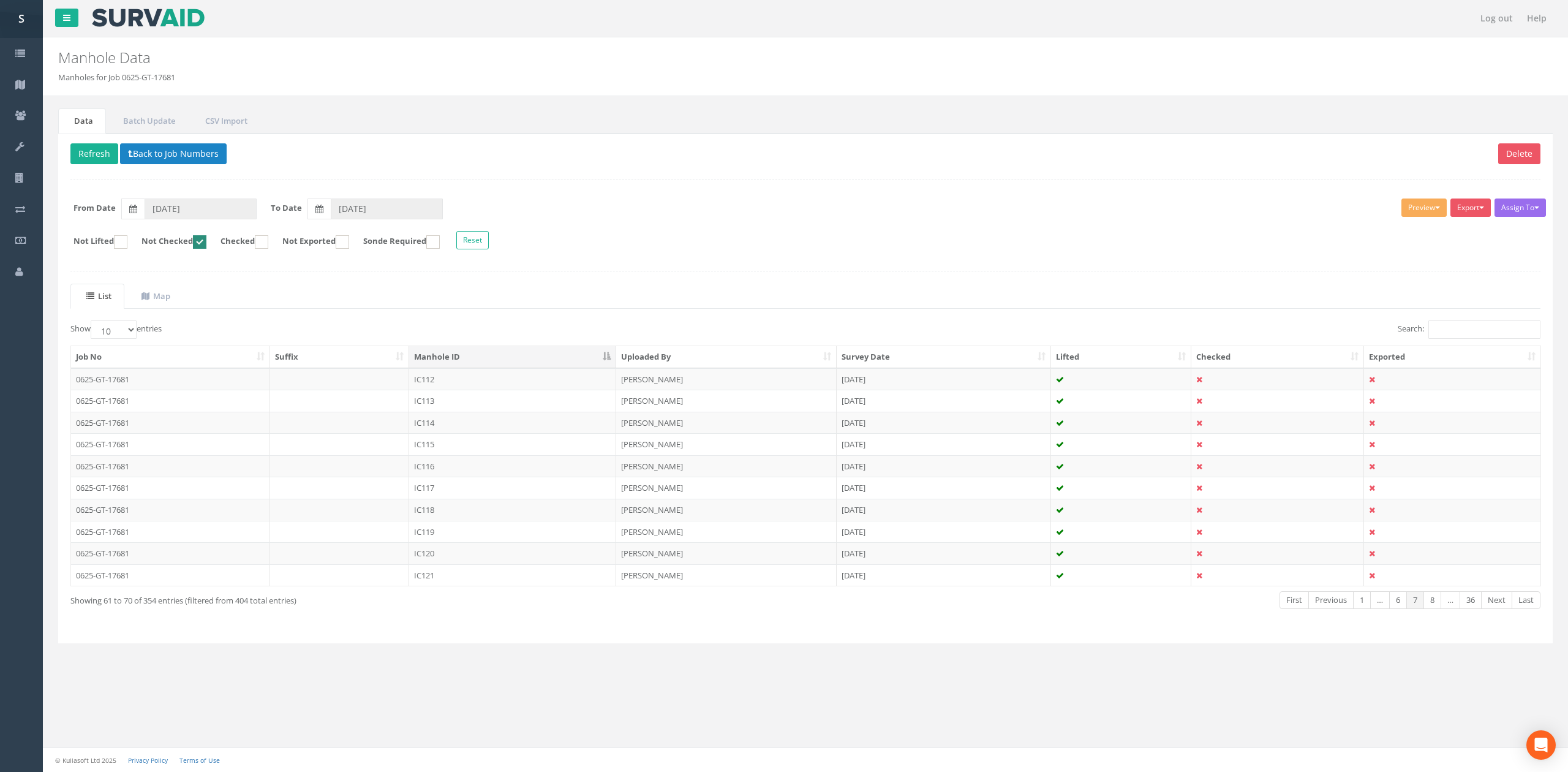
click at [1486, 607] on link "Next" at bounding box center [1497, 600] width 32 height 18
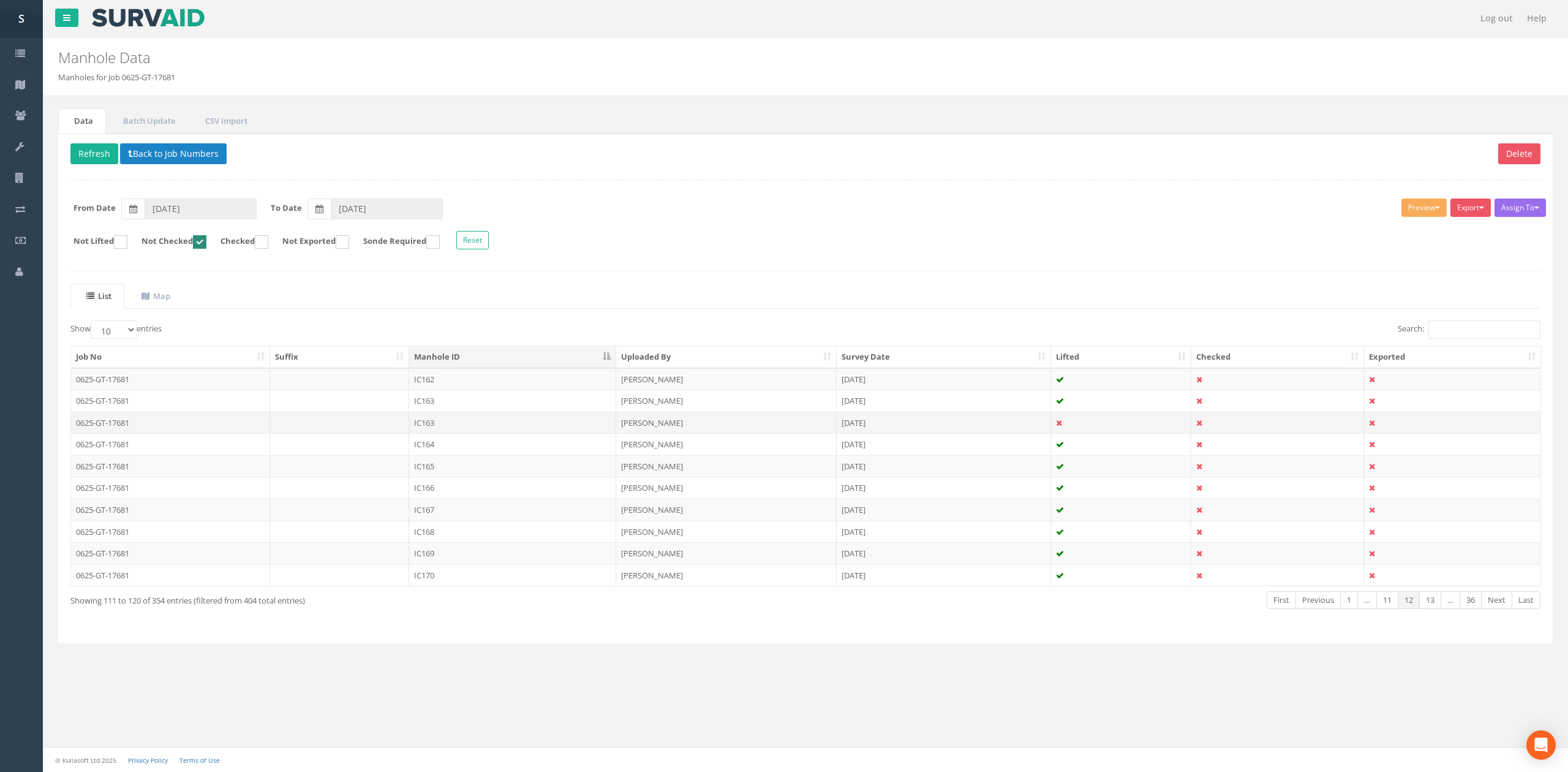
click at [442, 433] on td "IC163" at bounding box center [512, 422] width 207 height 22
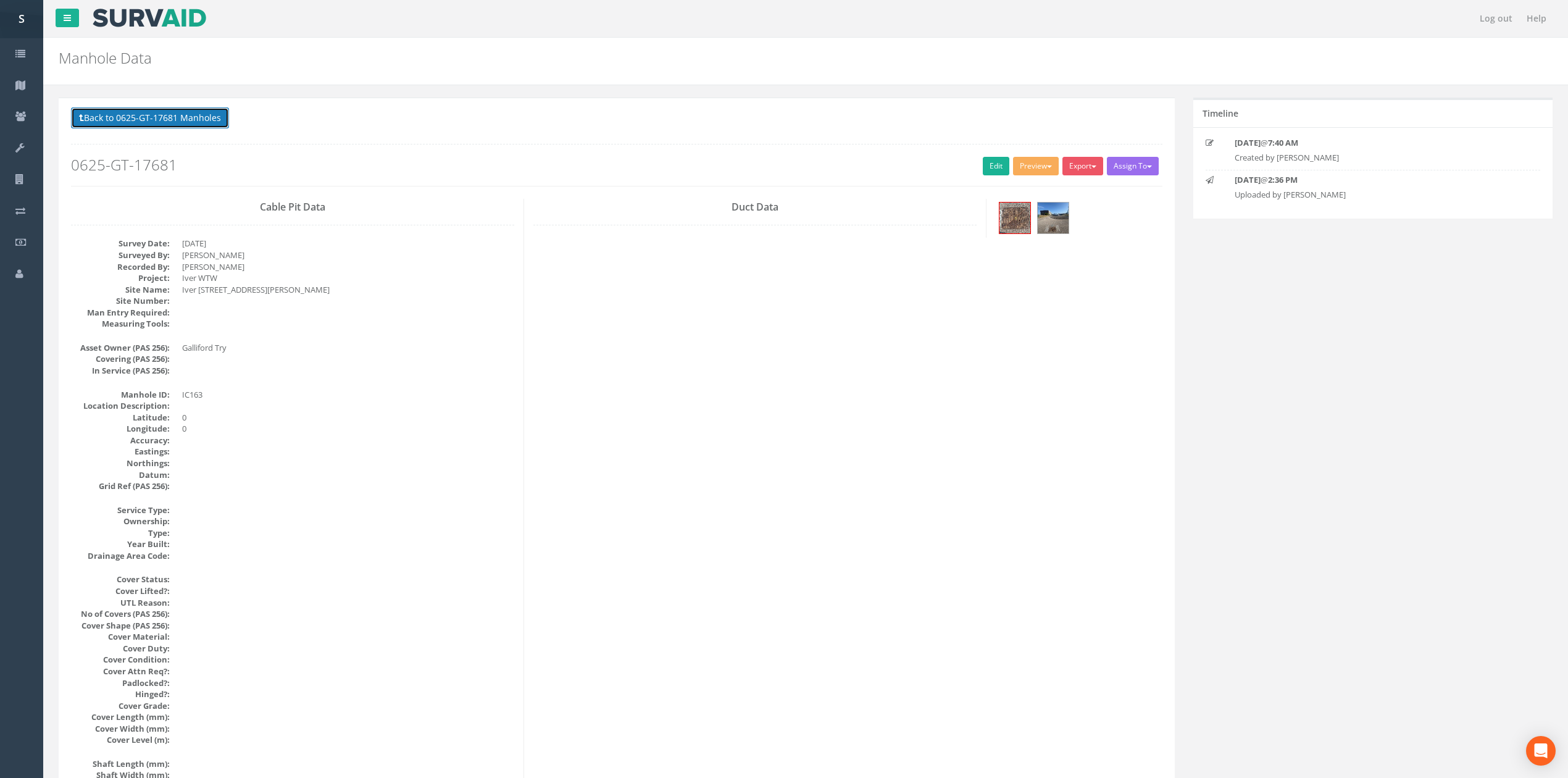
click at [112, 112] on button "Back to 0625-GT-17681 Manholes" at bounding box center [150, 118] width 158 height 21
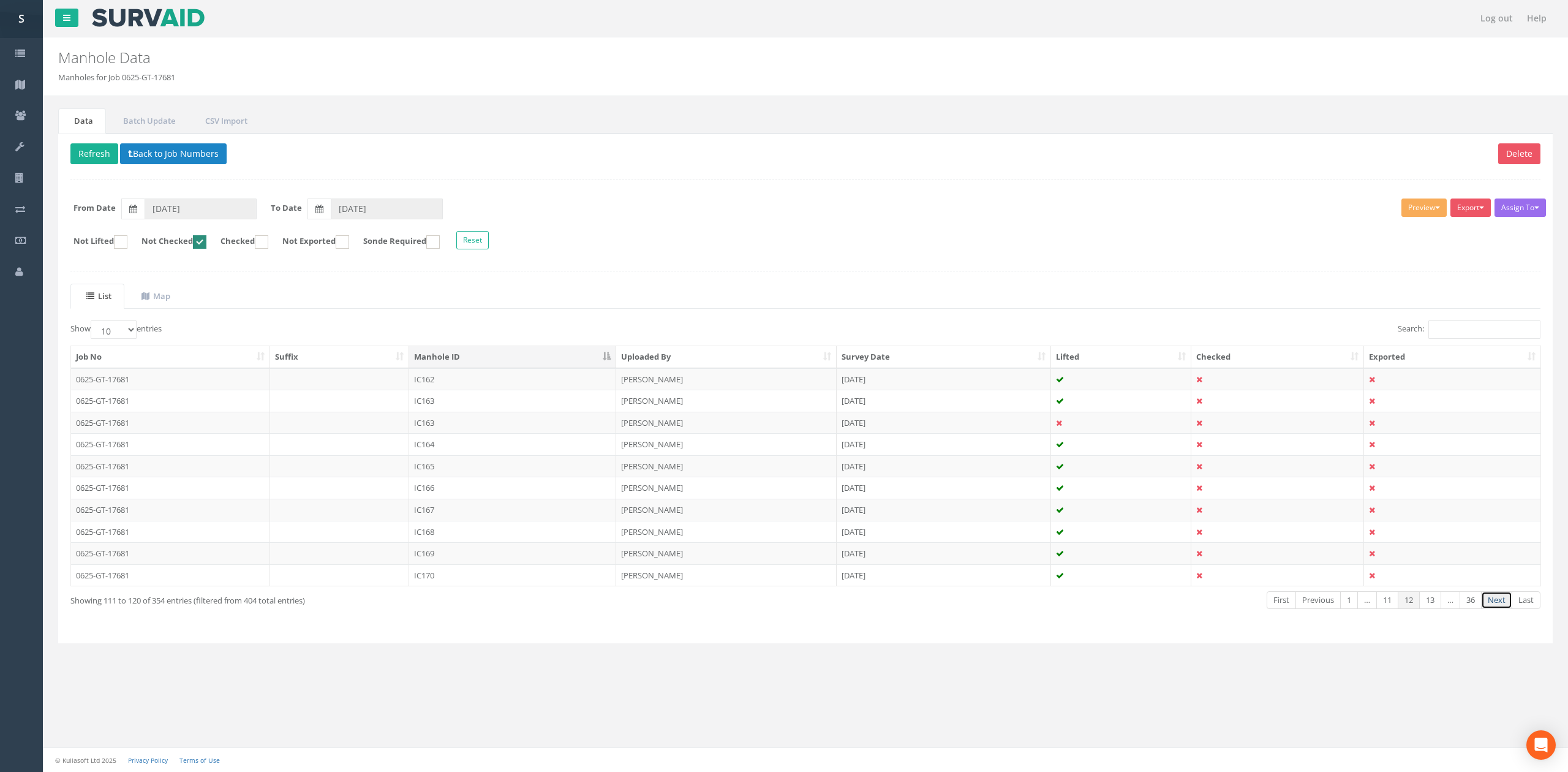
click at [1491, 608] on link "Next" at bounding box center [1497, 600] width 32 height 18
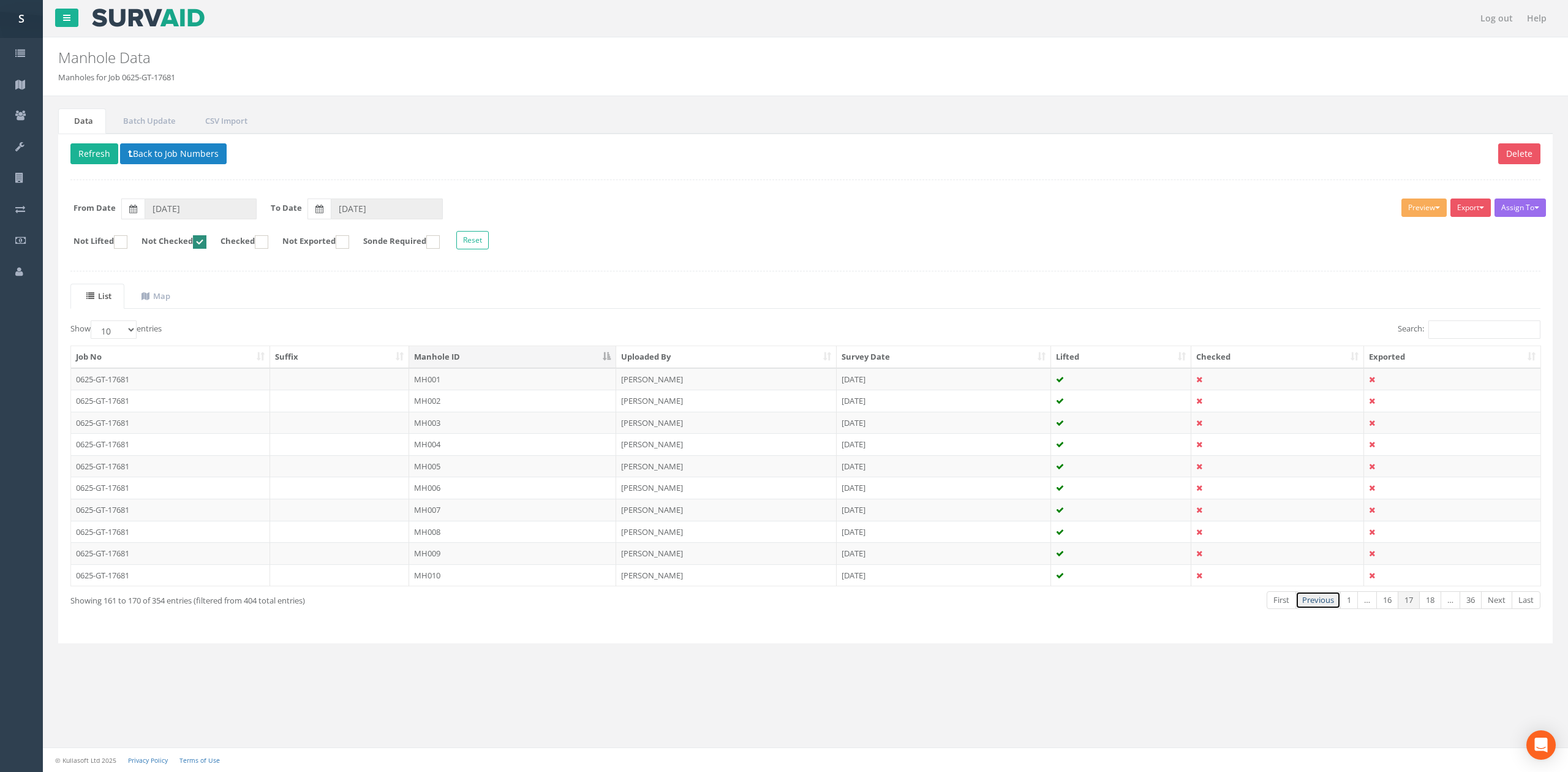
click at [1325, 608] on link "Previous" at bounding box center [1318, 600] width 46 height 18
click at [478, 574] on td "ICO51" at bounding box center [512, 575] width 207 height 22
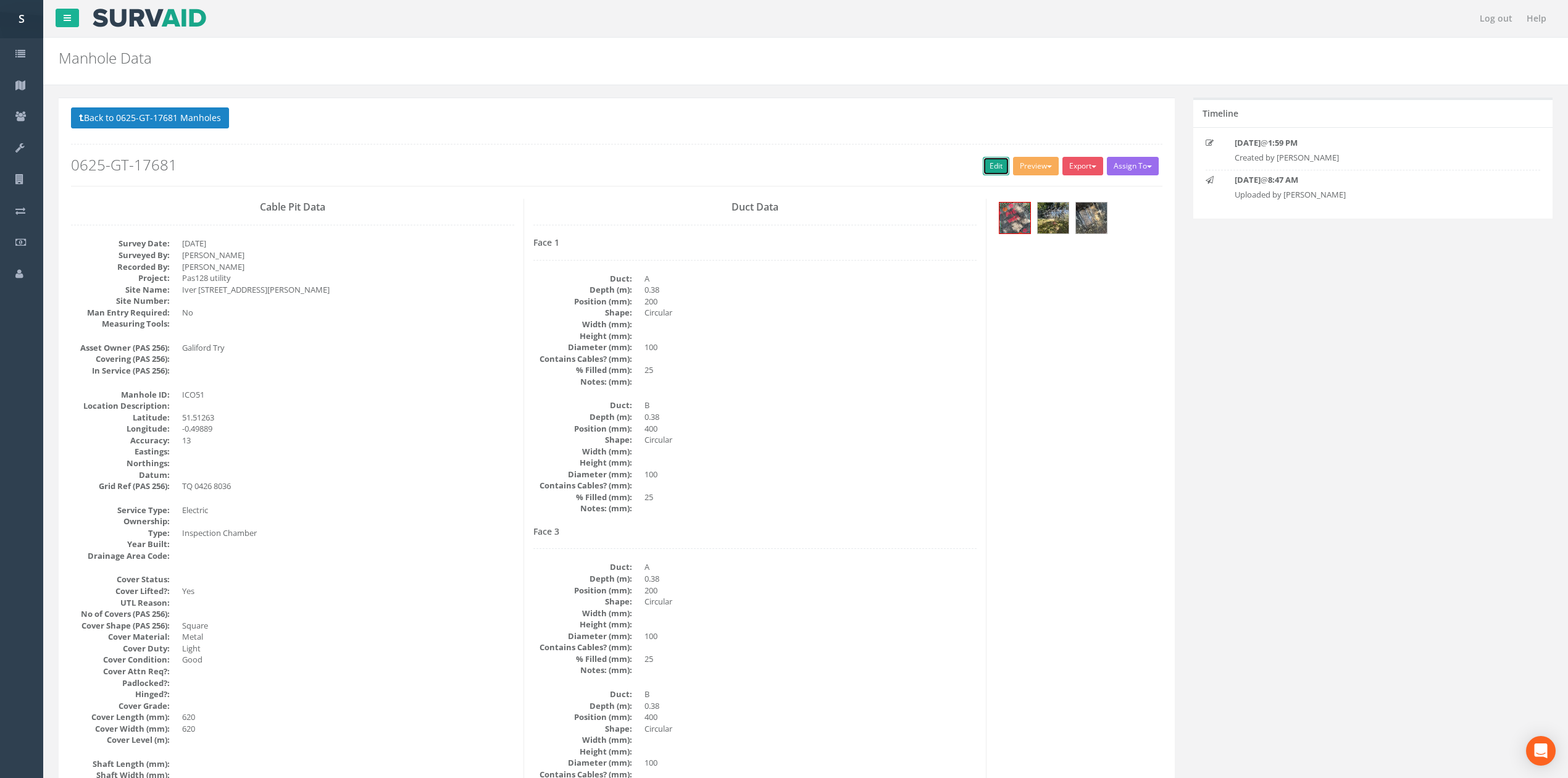
click at [996, 167] on link "Edit" at bounding box center [996, 166] width 27 height 19
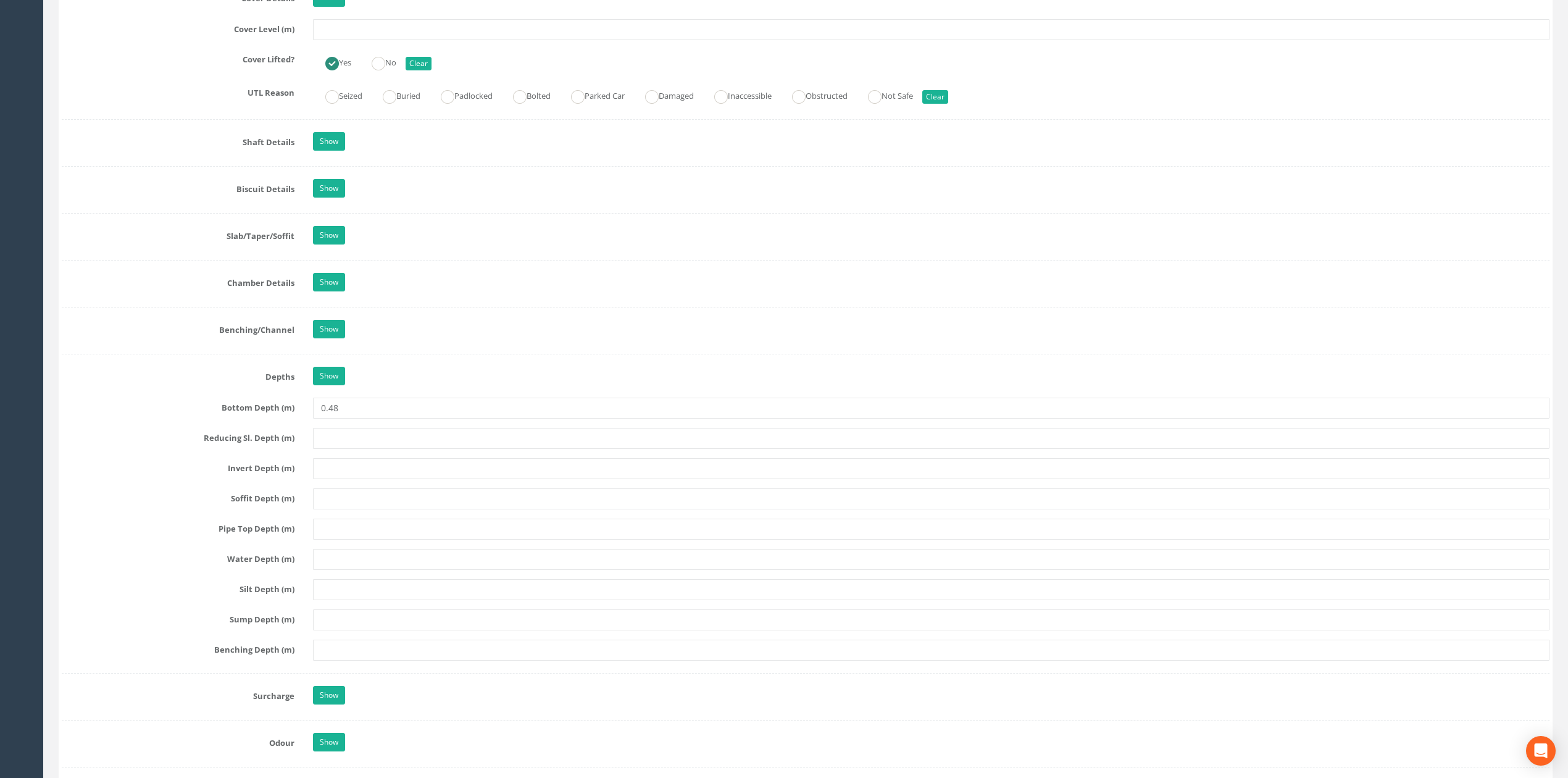
scroll to position [1152, 0]
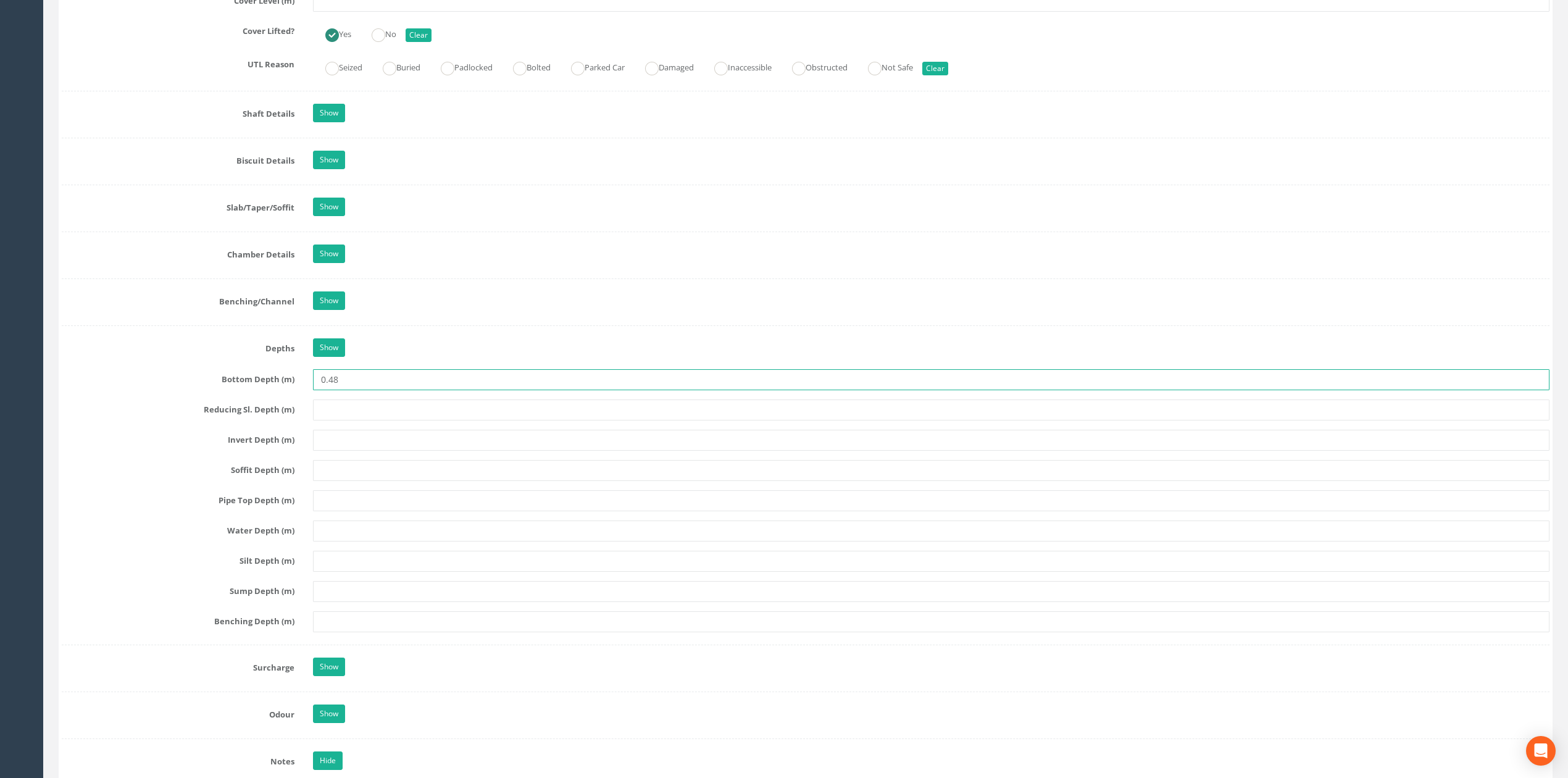
click at [377, 387] on input "0.48" at bounding box center [931, 380] width 1236 height 21
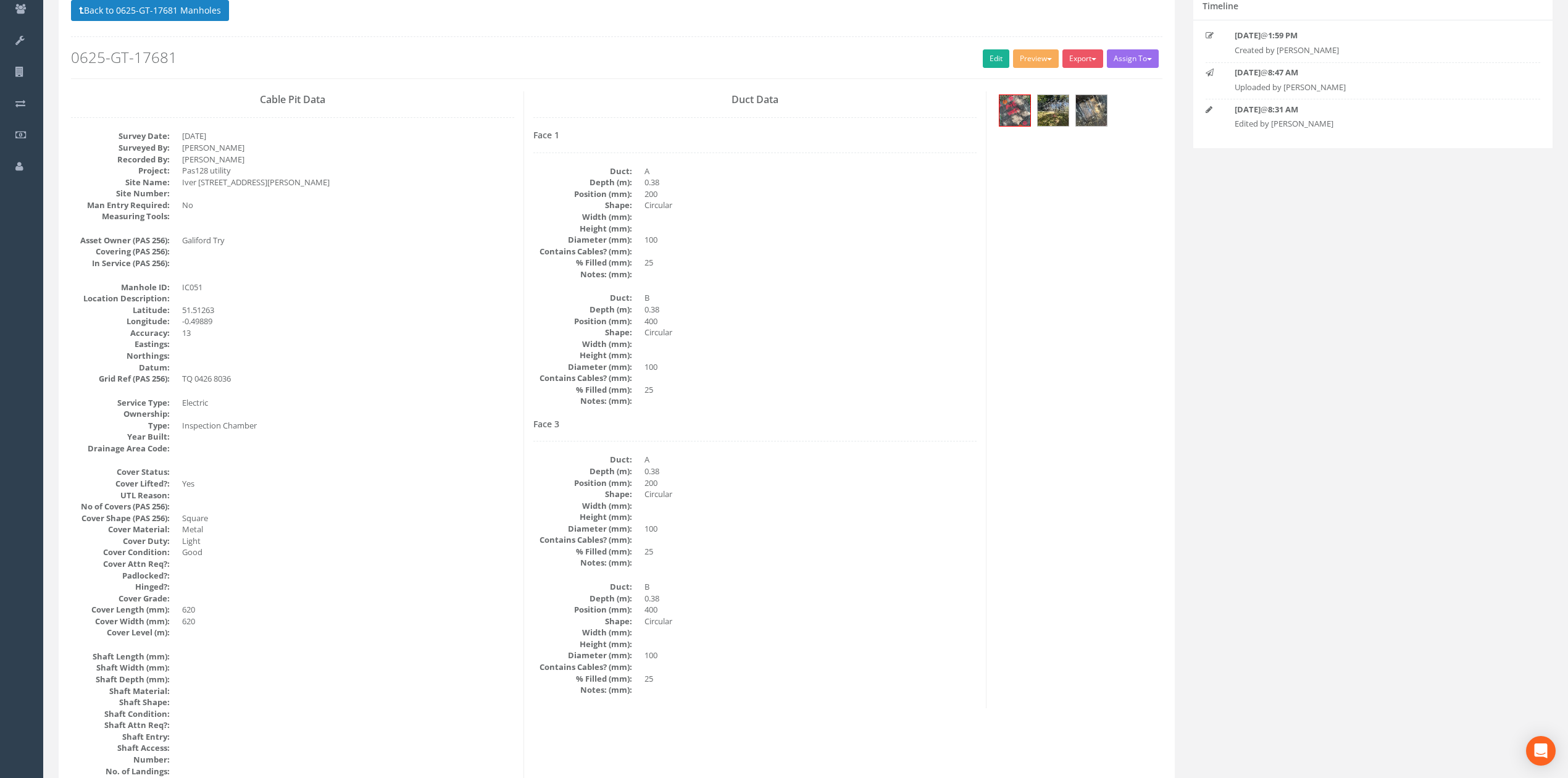
scroll to position [0, 0]
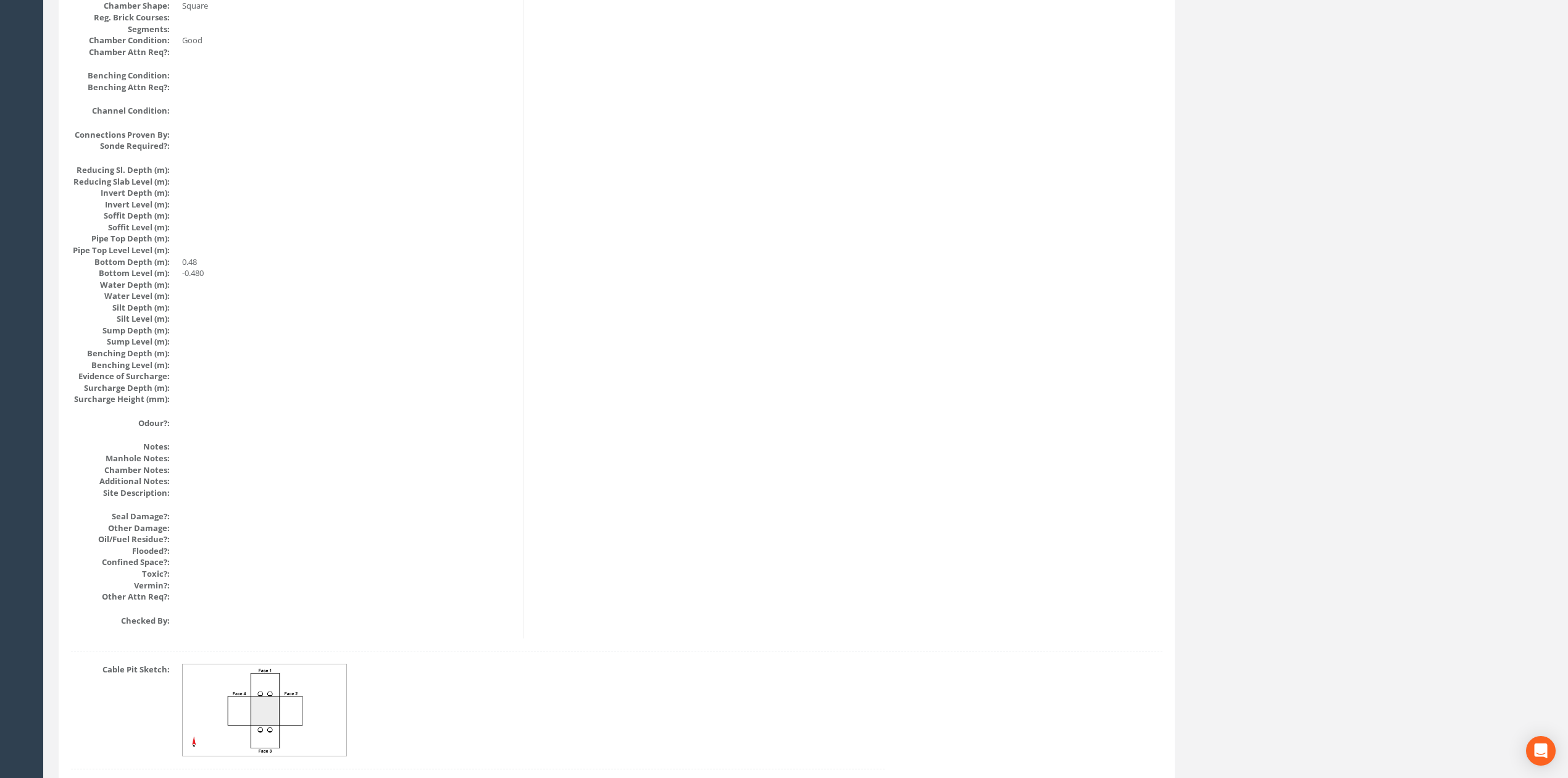
drag, startPoint x: 722, startPoint y: 525, endPoint x: 722, endPoint y: 485, distance: 40.0
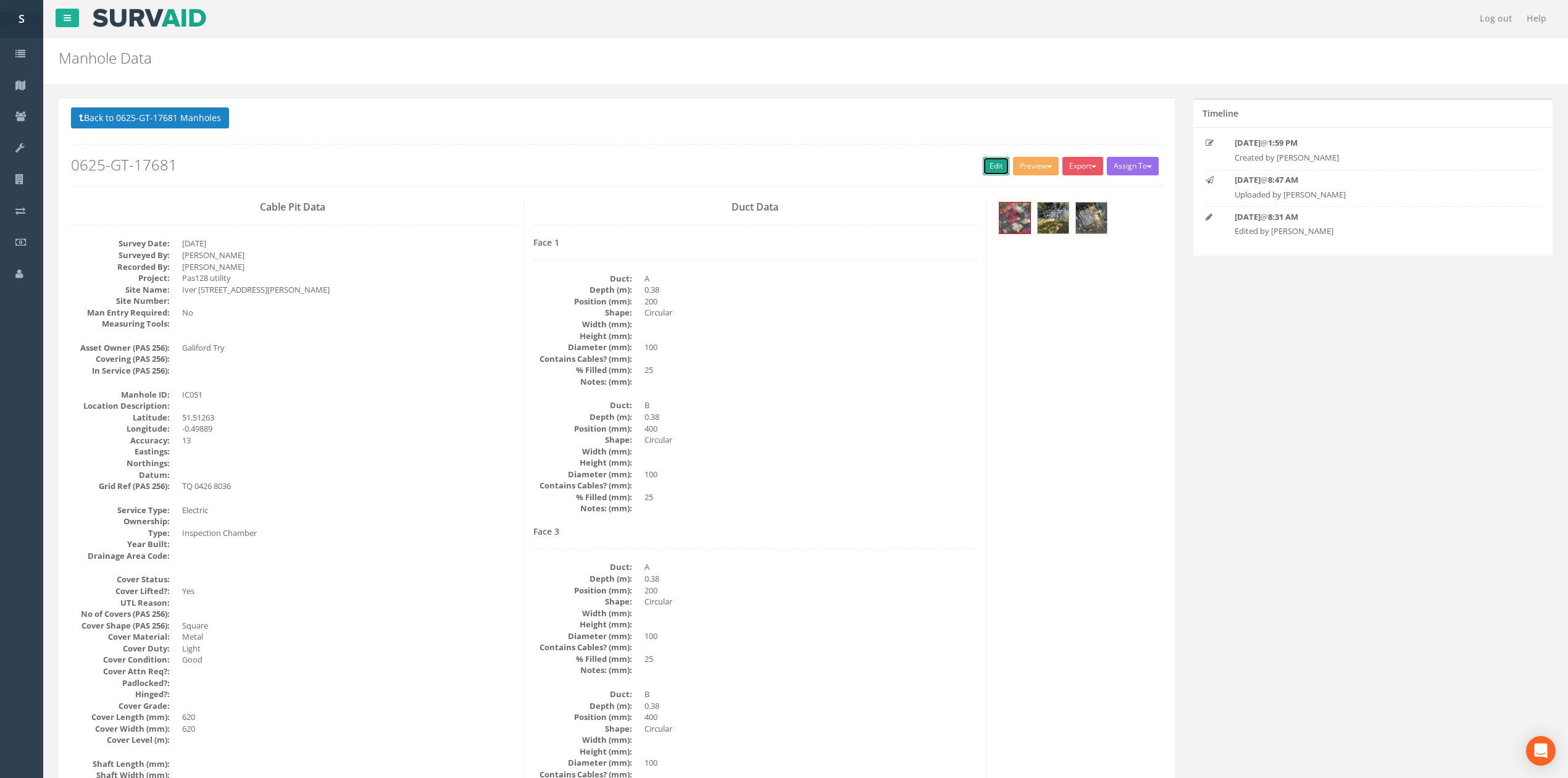
click at [994, 164] on link "Edit" at bounding box center [996, 166] width 27 height 19
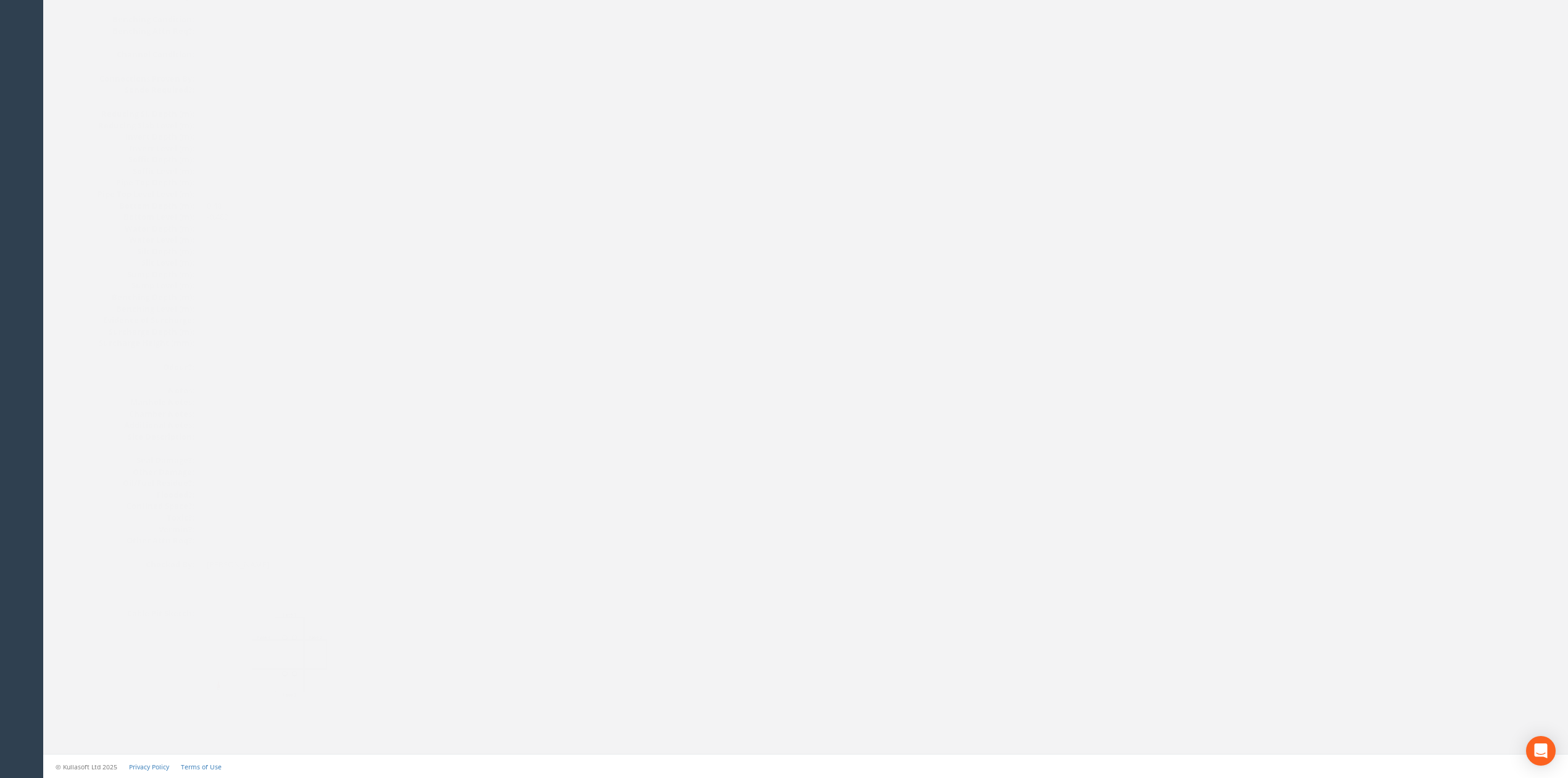
scroll to position [1128, 0]
click at [317, 613] on img at bounding box center [265, 654] width 165 height 92
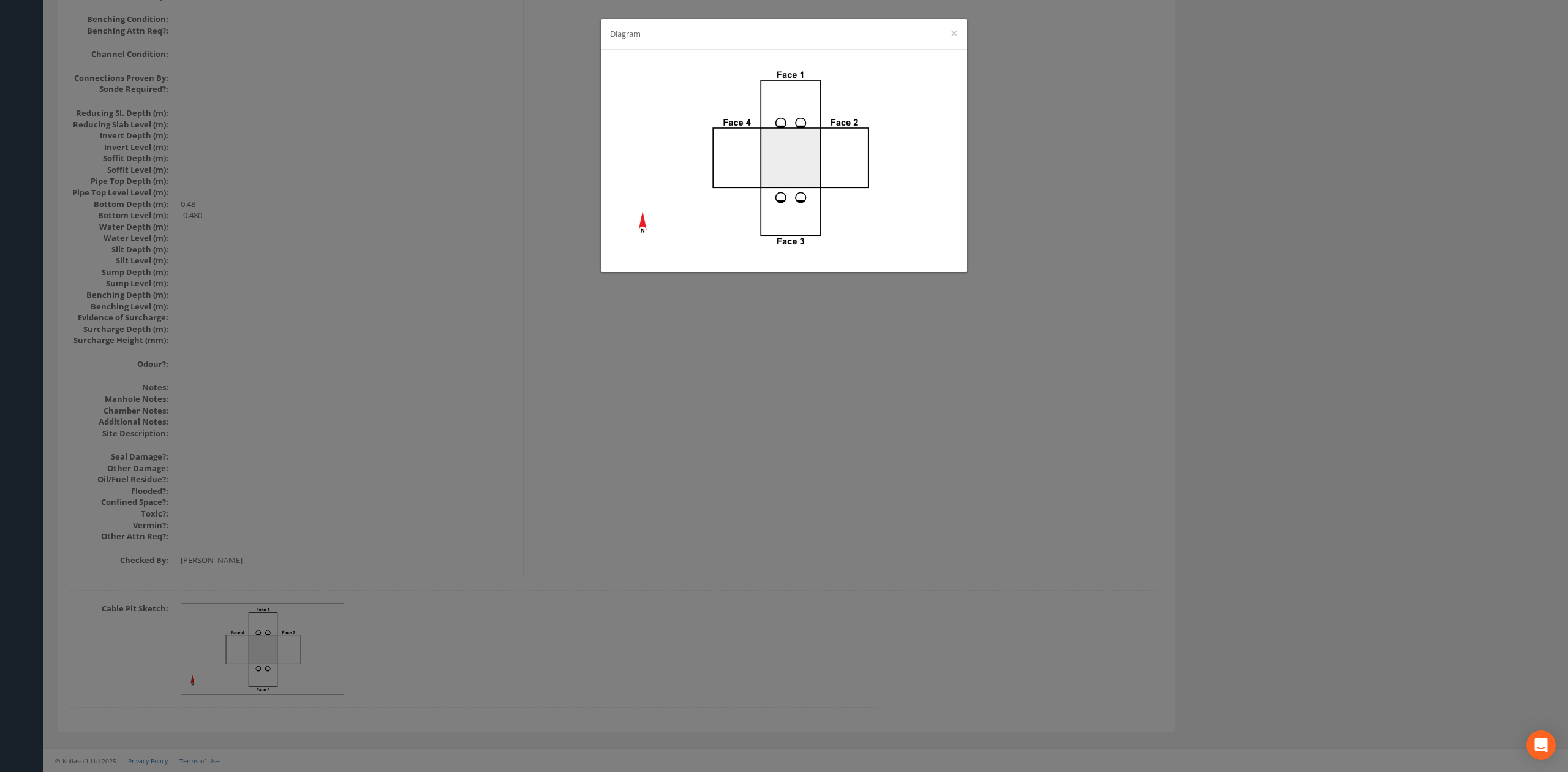
click at [604, 449] on div "Diagram ×" at bounding box center [784, 386] width 1568 height 772
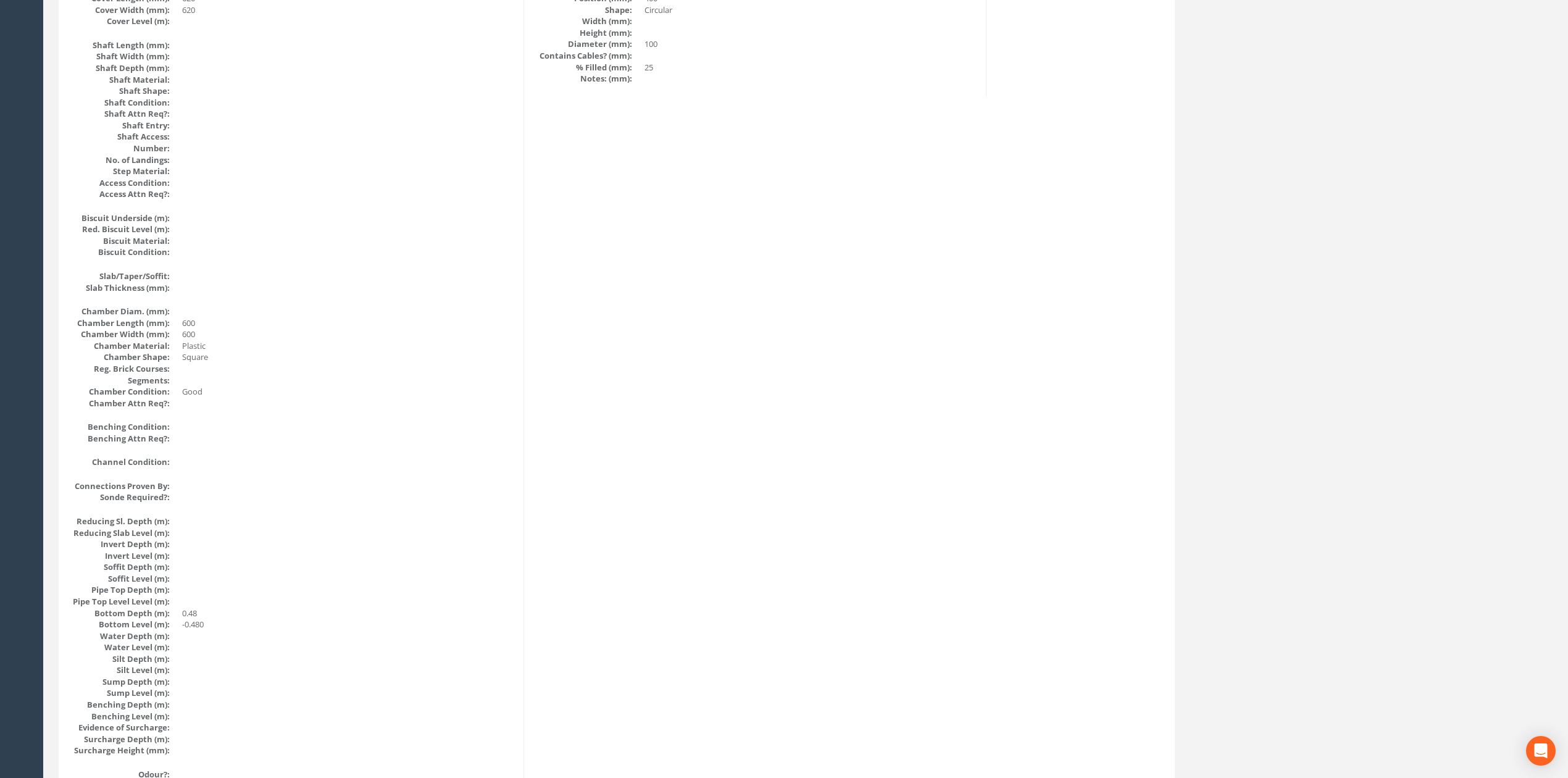
scroll to position [0, 0]
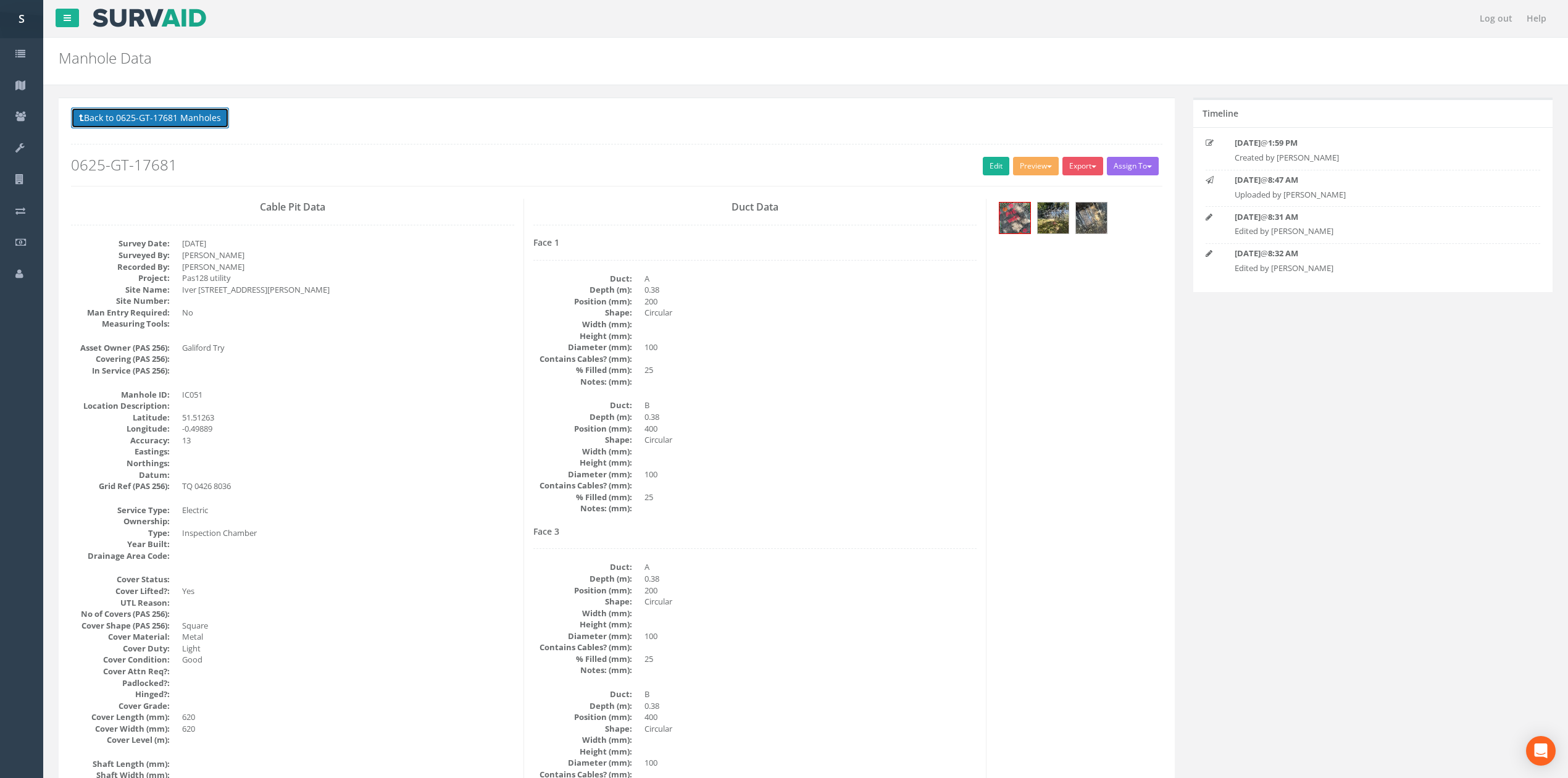
click at [210, 114] on button "Back to 0625-GT-17681 Manholes" at bounding box center [150, 118] width 158 height 21
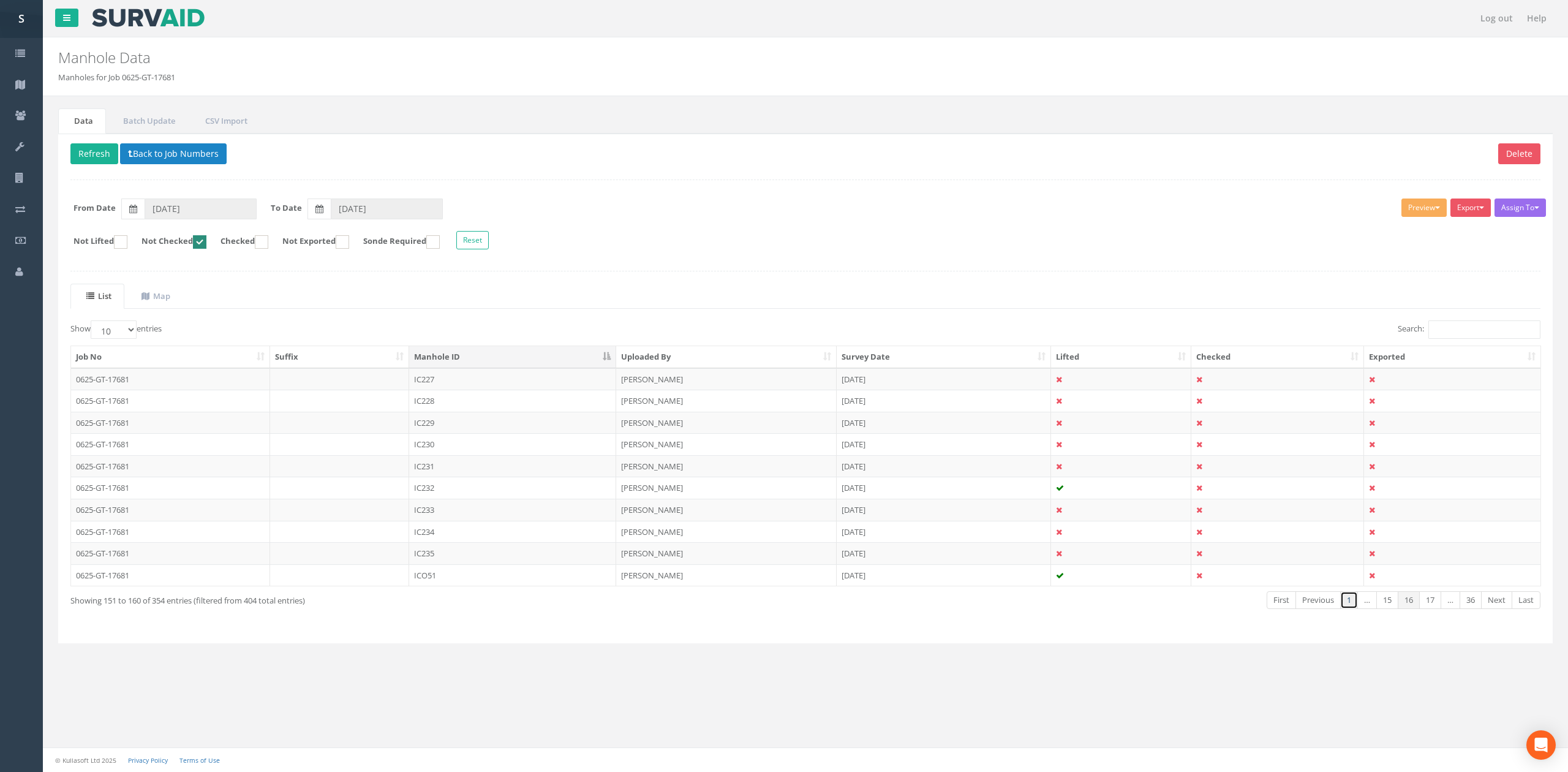
click at [1340, 604] on link "1" at bounding box center [1349, 600] width 18 height 18
click at [104, 156] on button "Refresh" at bounding box center [94, 154] width 47 height 21
click at [476, 384] on td "IC052" at bounding box center [512, 379] width 207 height 22
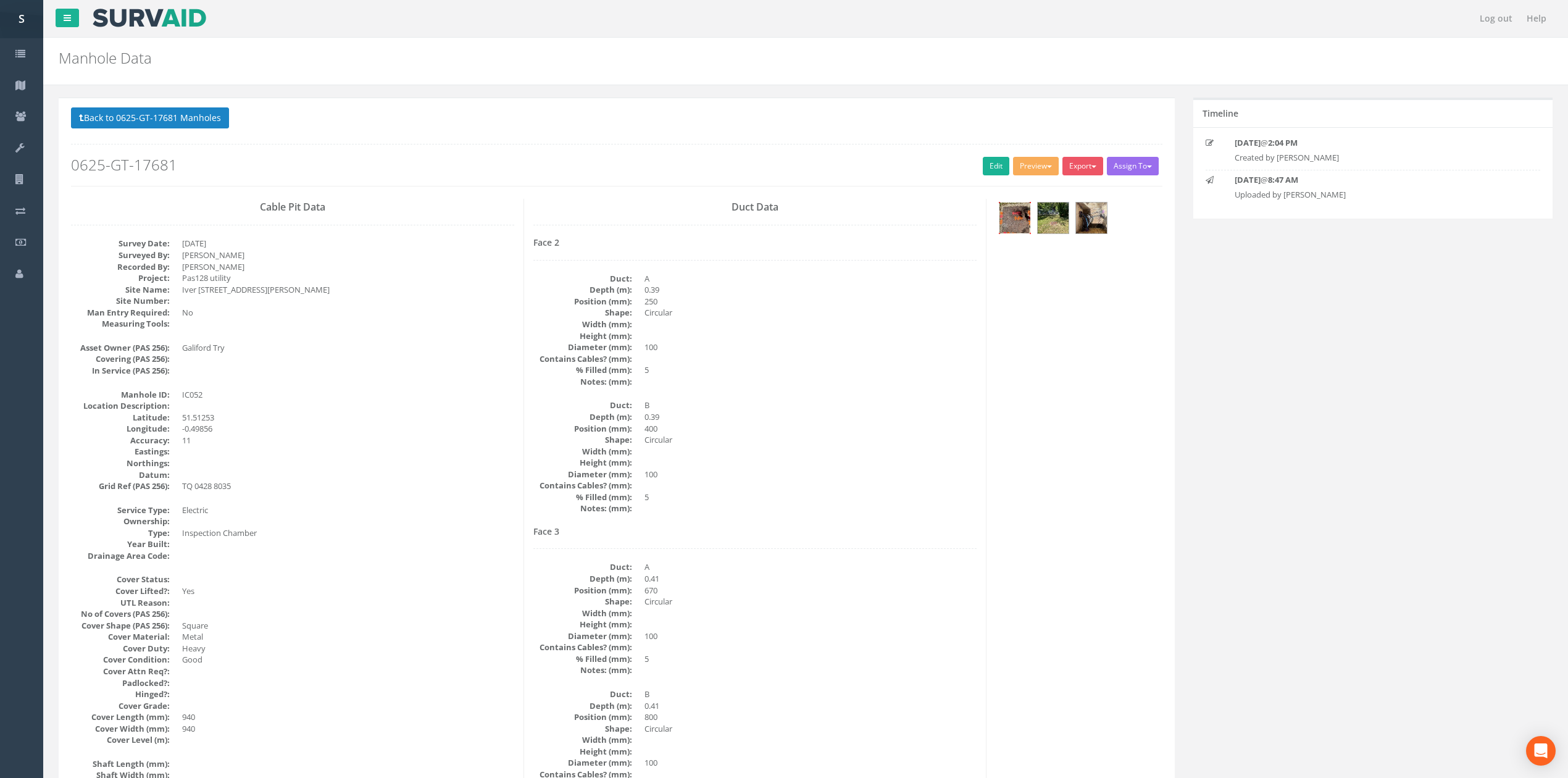
click at [1025, 222] on img at bounding box center [1015, 217] width 31 height 31
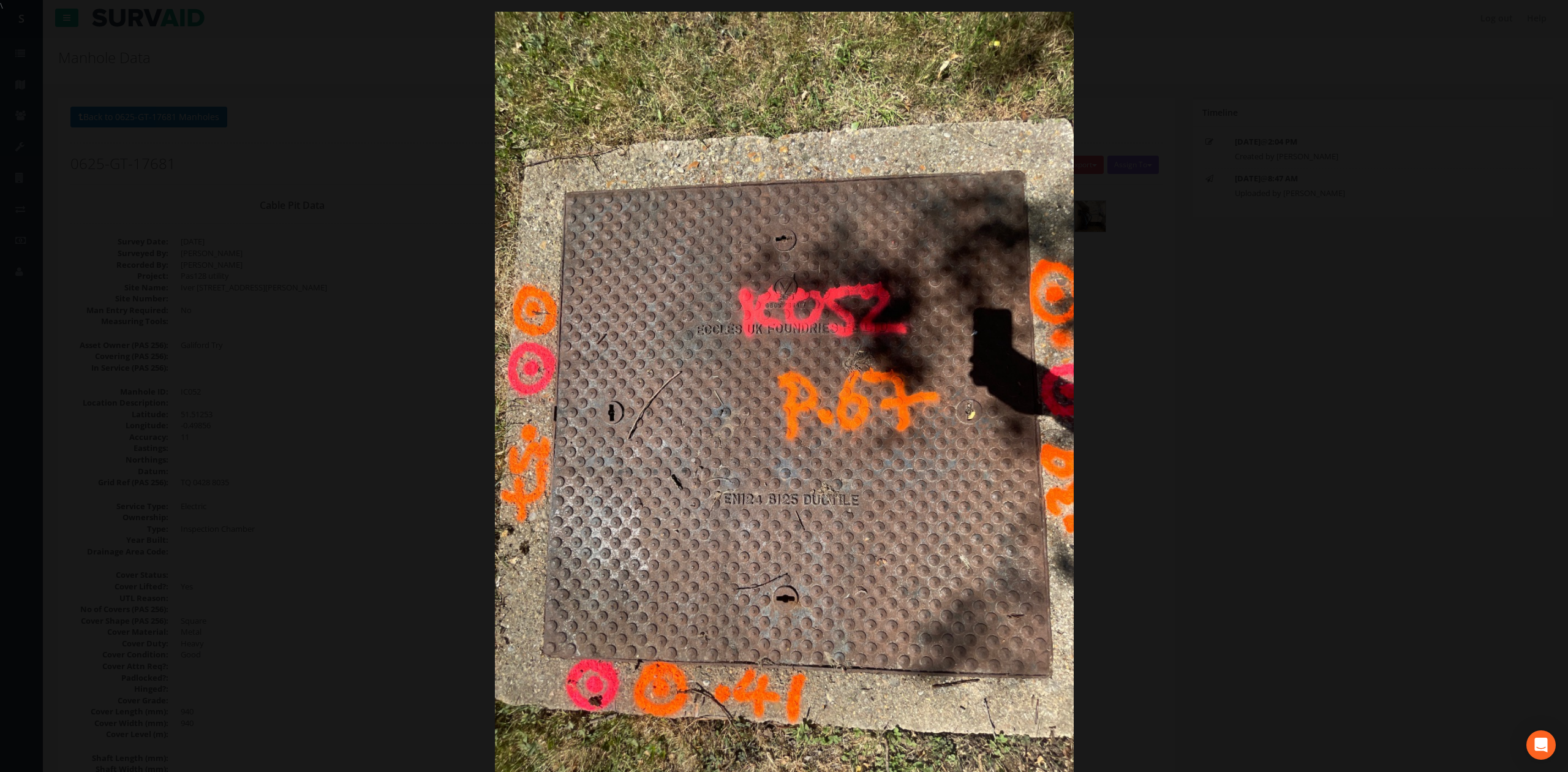
click at [1309, 300] on div at bounding box center [784, 397] width 1568 height 772
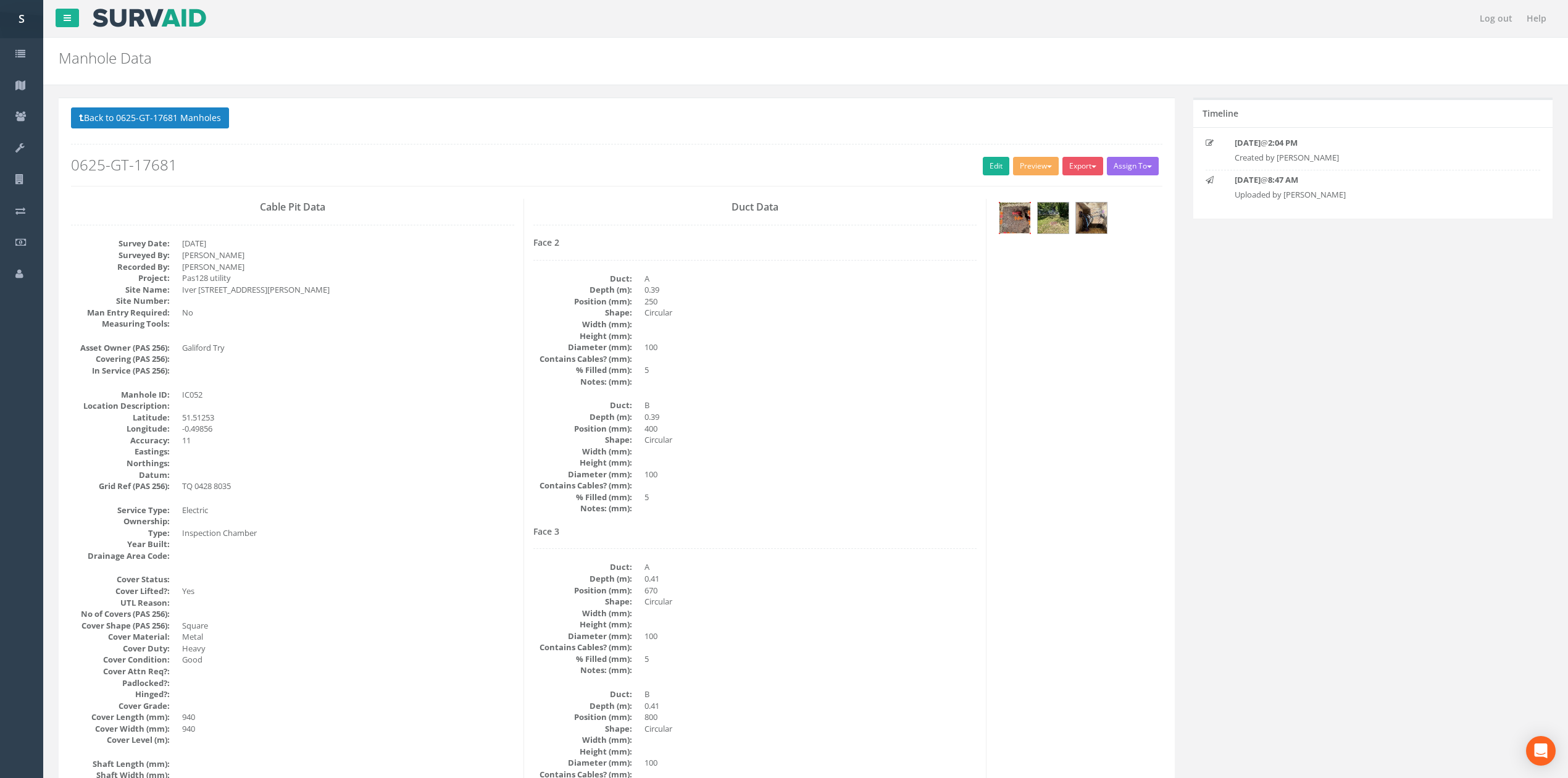
scroll to position [164, 0]
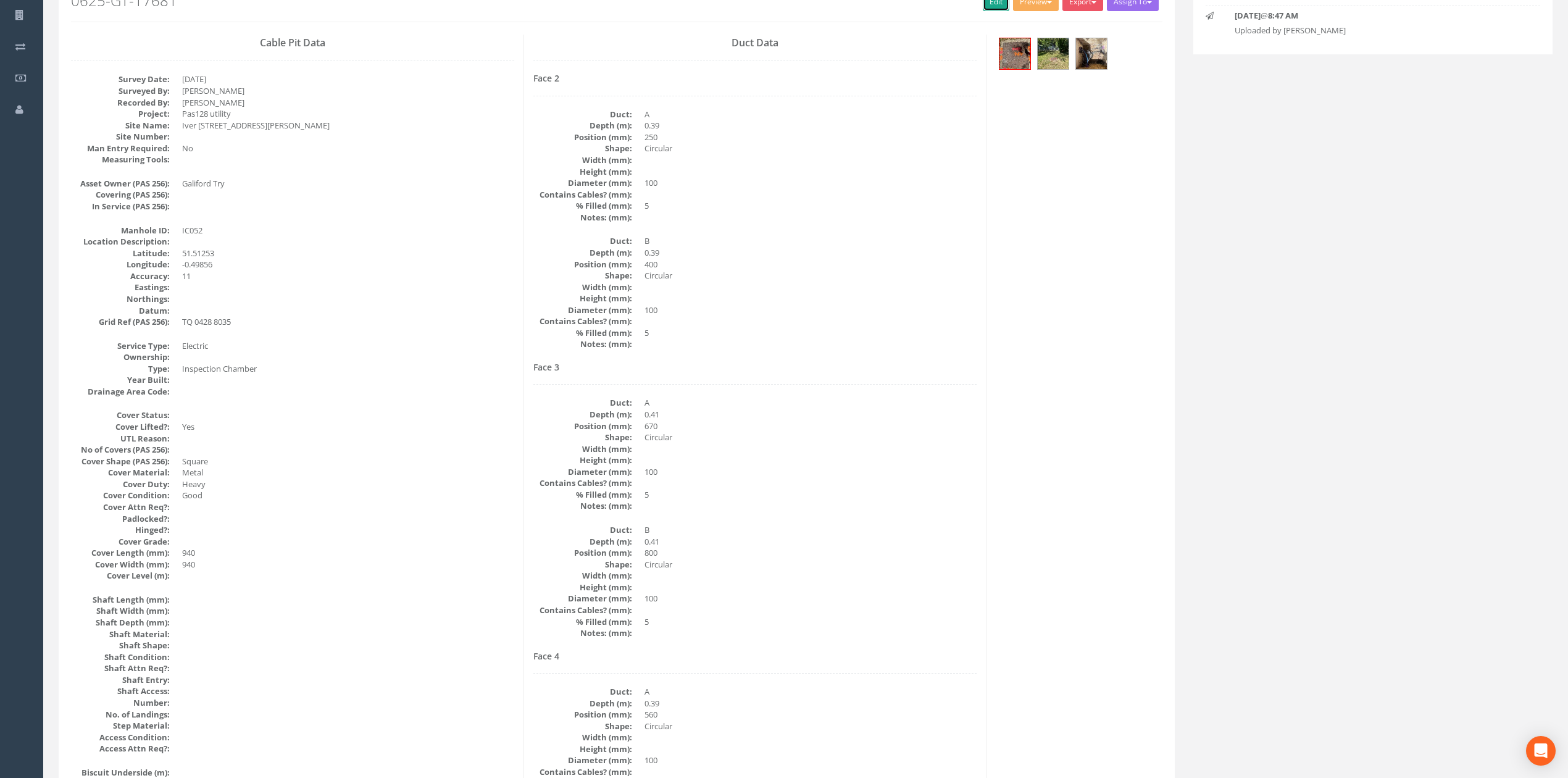
click at [983, 5] on link "Edit" at bounding box center [996, 2] width 27 height 19
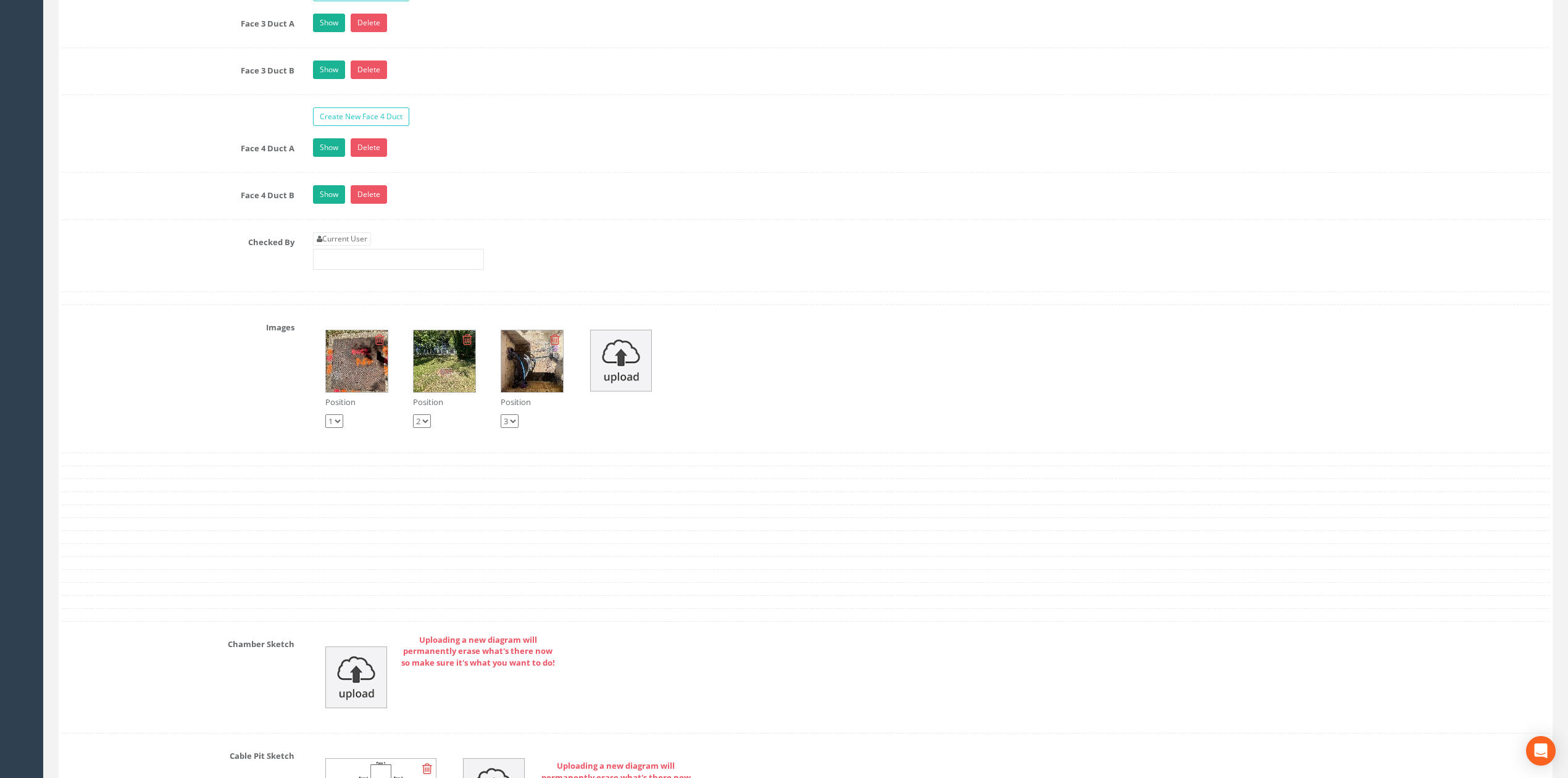
scroll to position [2889, 0]
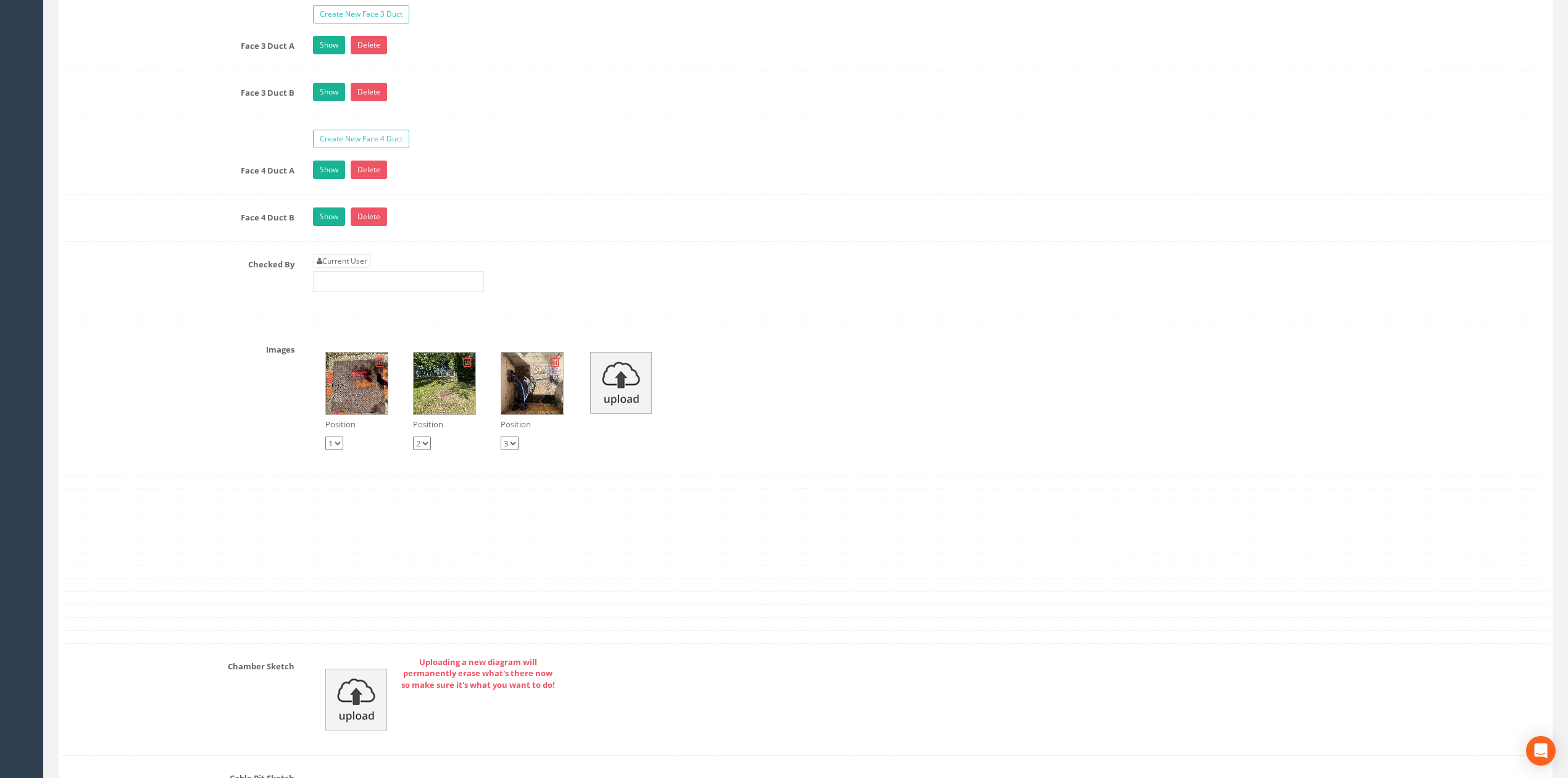
click at [329, 195] on div at bounding box center [806, 194] width 1488 height 1
click at [326, 226] on link "Show" at bounding box center [329, 216] width 32 height 19
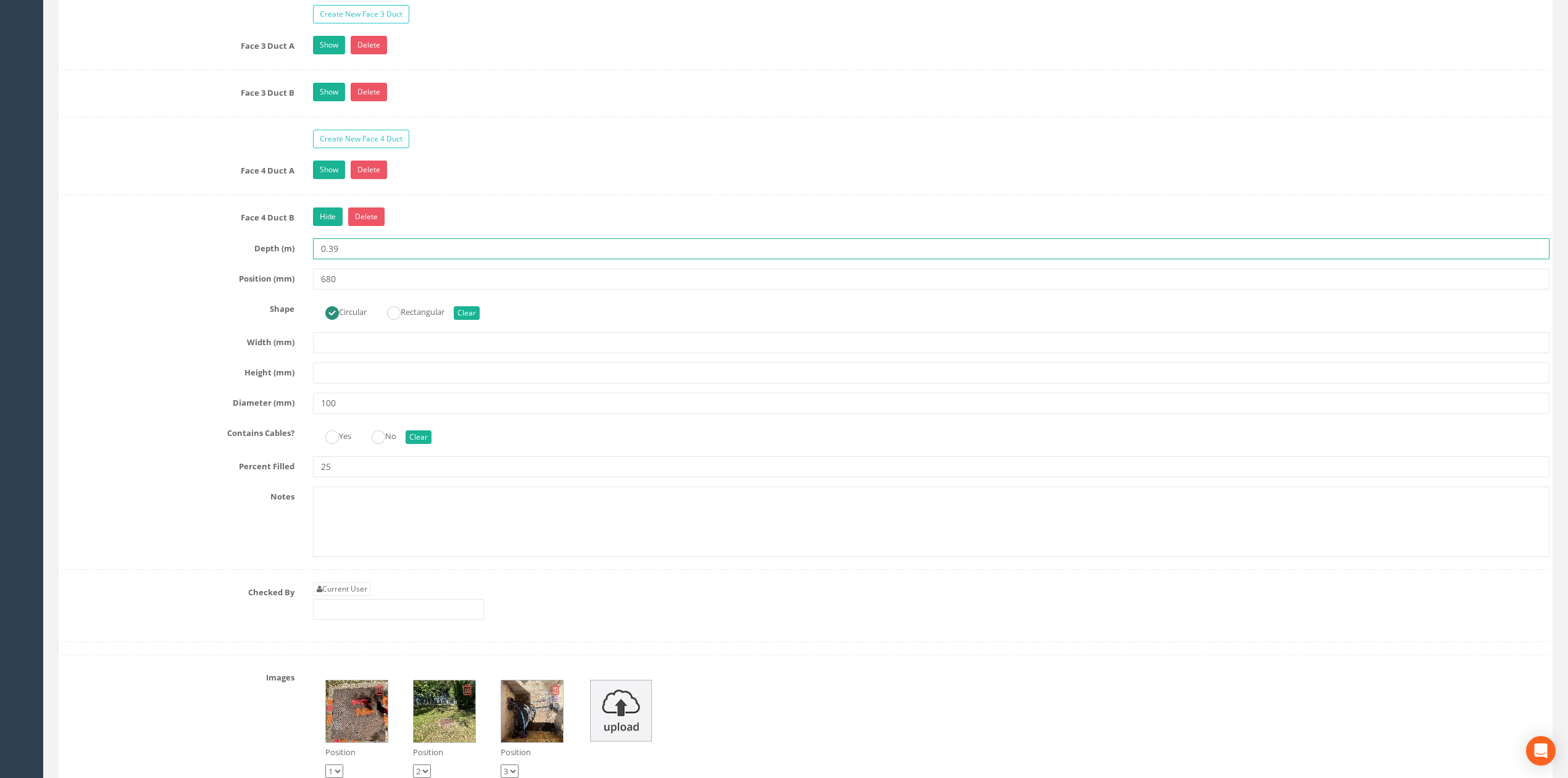
click at [337, 260] on input "0.39" at bounding box center [931, 249] width 1236 height 21
drag, startPoint x: 331, startPoint y: 261, endPoint x: 349, endPoint y: 264, distance: 18.2
click at [347, 260] on input "0.39" at bounding box center [931, 249] width 1236 height 21
type input "0.37"
click at [329, 179] on link "Show" at bounding box center [329, 169] width 32 height 19
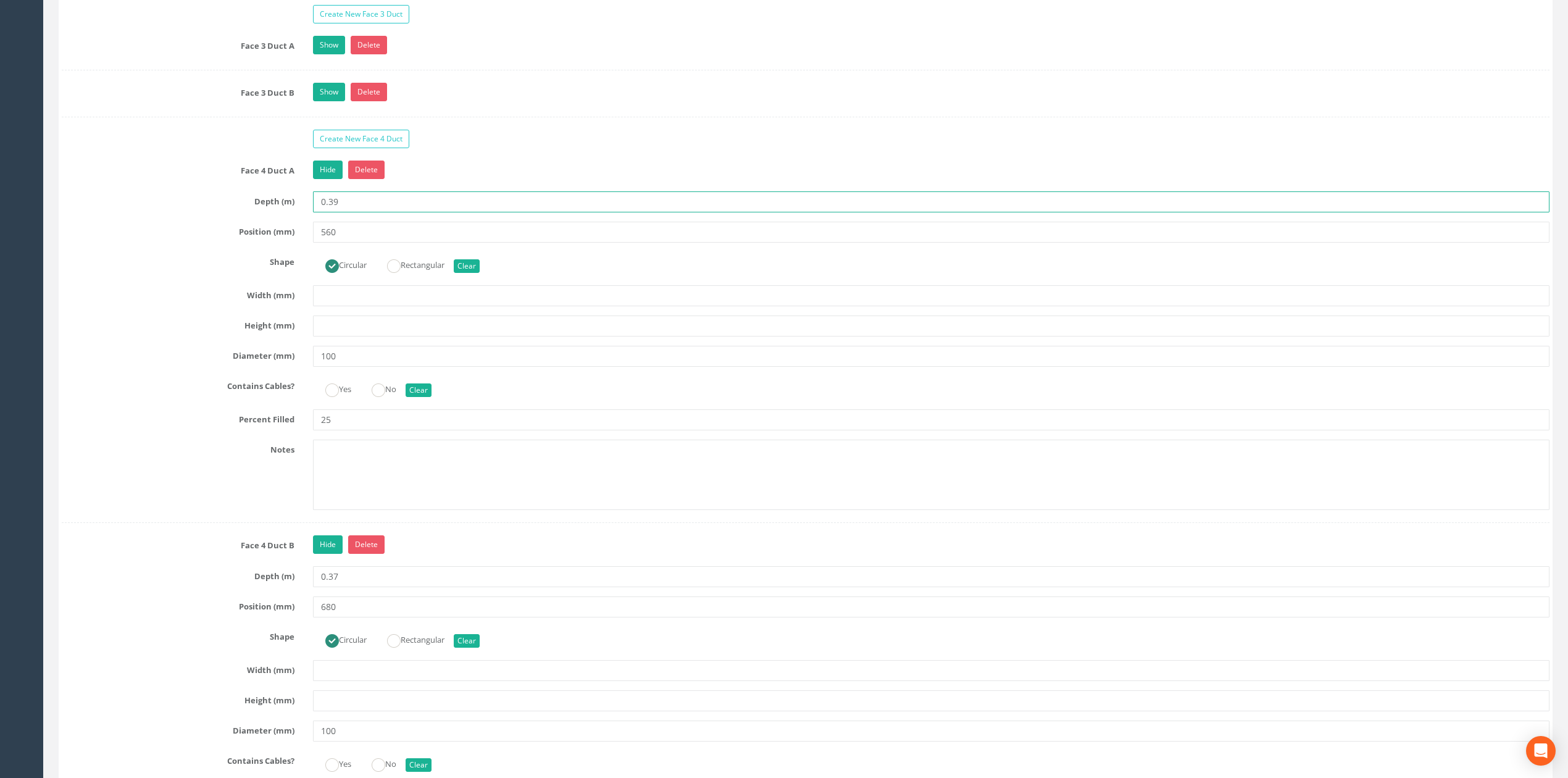
drag, startPoint x: 336, startPoint y: 219, endPoint x: 345, endPoint y: 220, distance: 9.1
click at [345, 213] on input "0.39" at bounding box center [931, 202] width 1236 height 21
drag, startPoint x: 333, startPoint y: 217, endPoint x: 349, endPoint y: 221, distance: 16.5
click at [348, 213] on input "0.39" at bounding box center [931, 202] width 1236 height 21
type input "0.37"
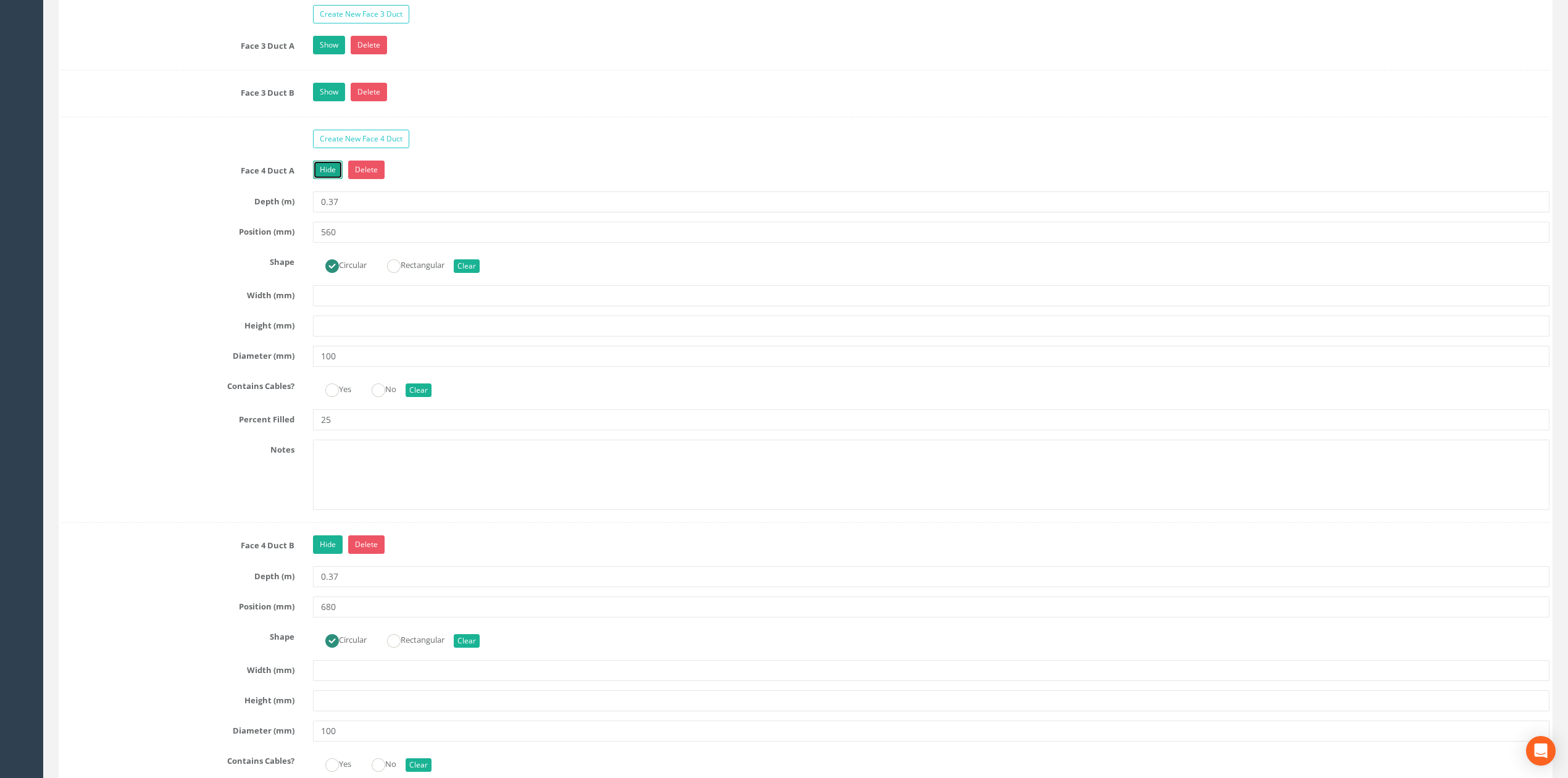
click at [320, 179] on link "Hide" at bounding box center [327, 169] width 29 height 19
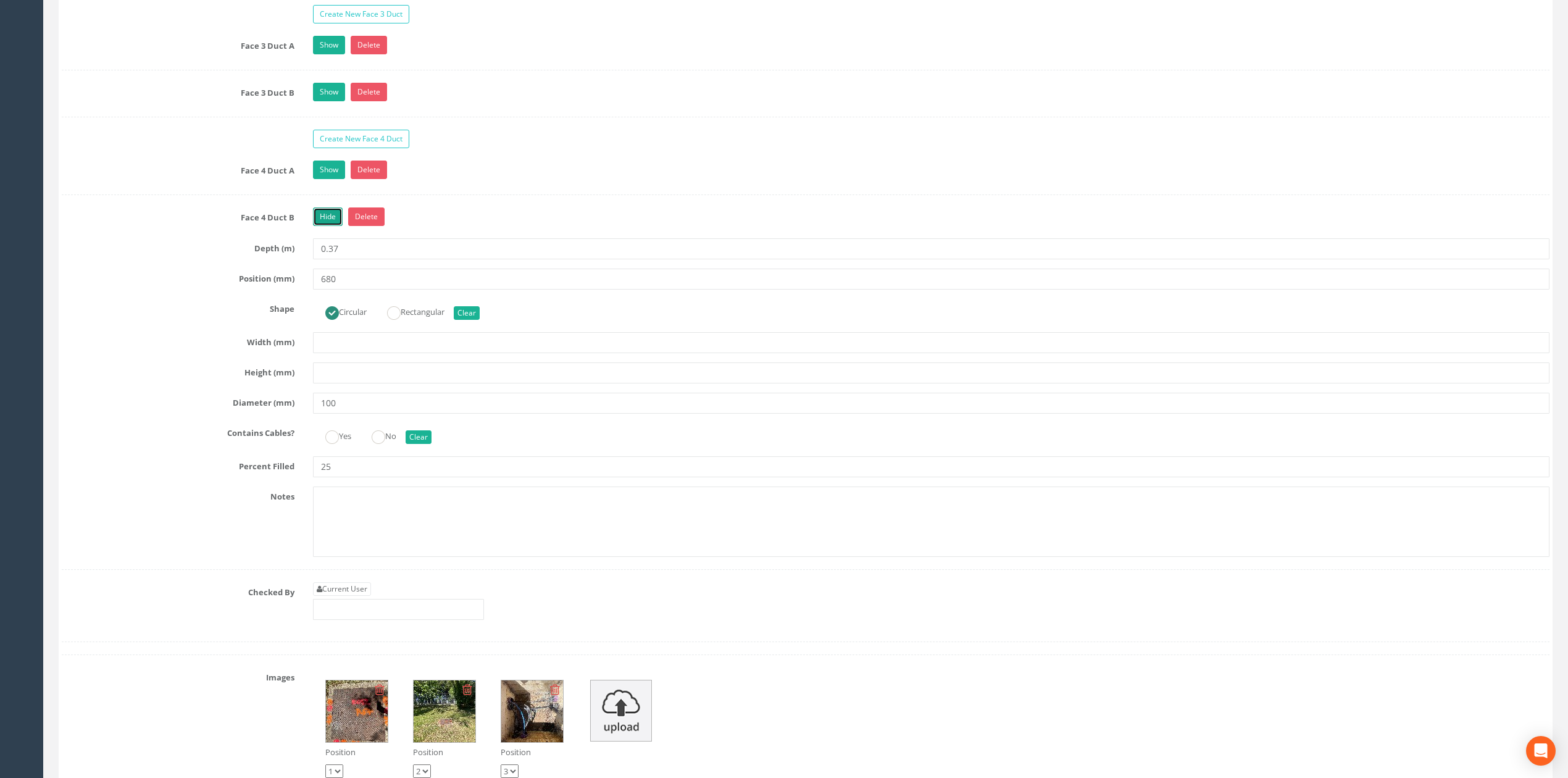
click at [324, 226] on link "Hide" at bounding box center [327, 216] width 29 height 19
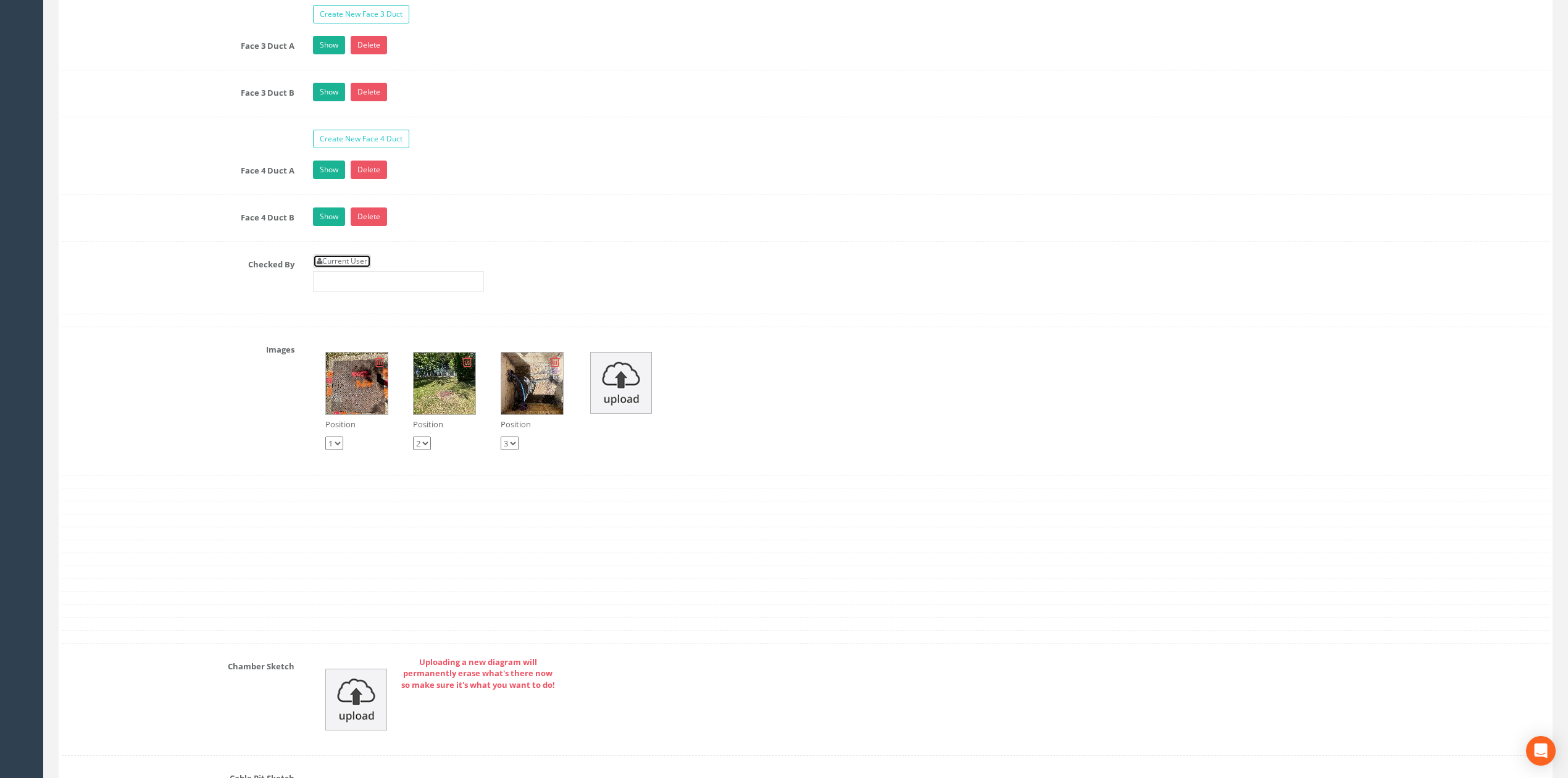
click at [359, 268] on link "Current User" at bounding box center [341, 261] width 58 height 13
type input "[PERSON_NAME]"
click at [381, 292] on input "[PERSON_NAME]" at bounding box center [398, 282] width 171 height 21
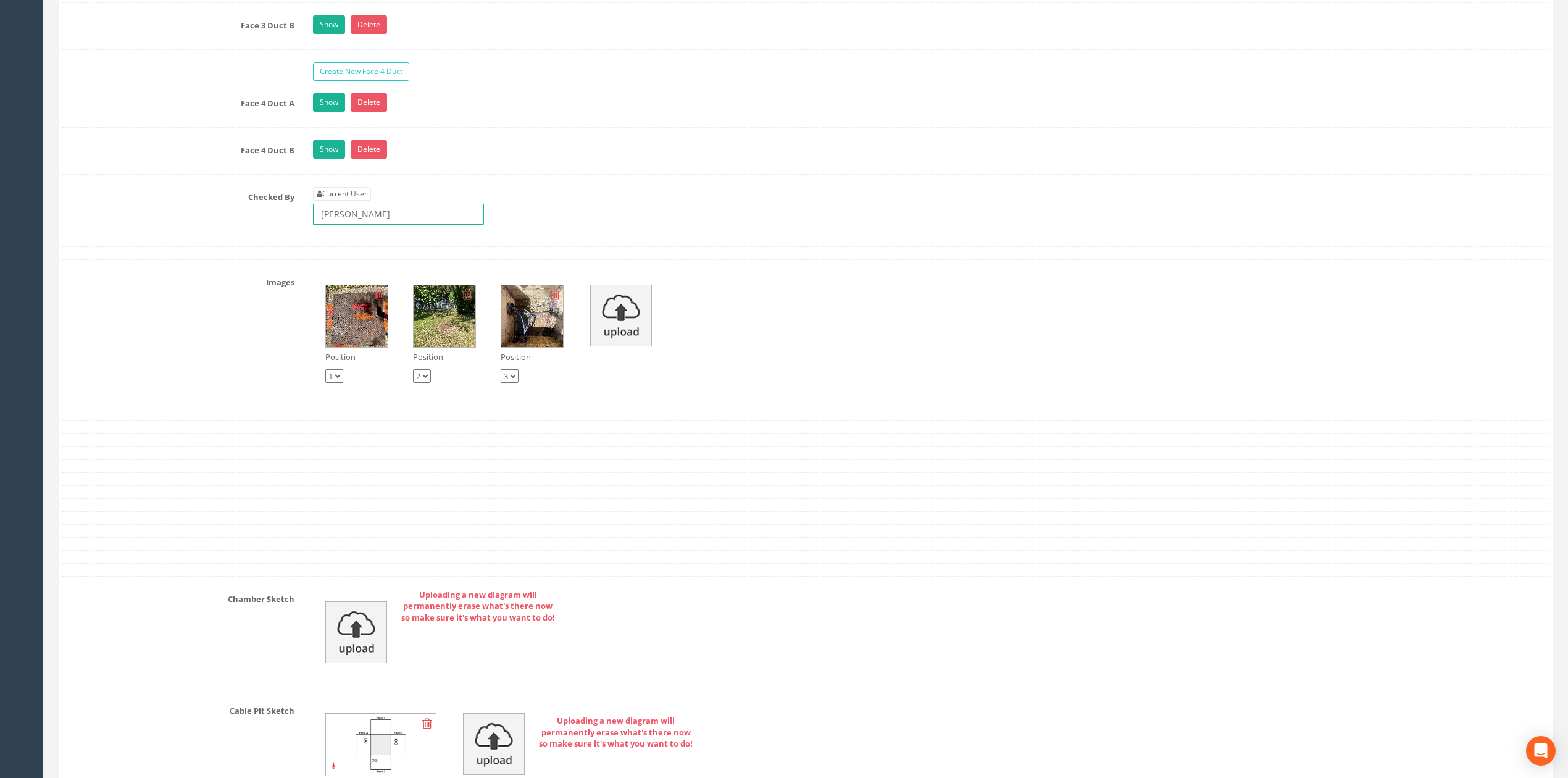
scroll to position [3218, 0]
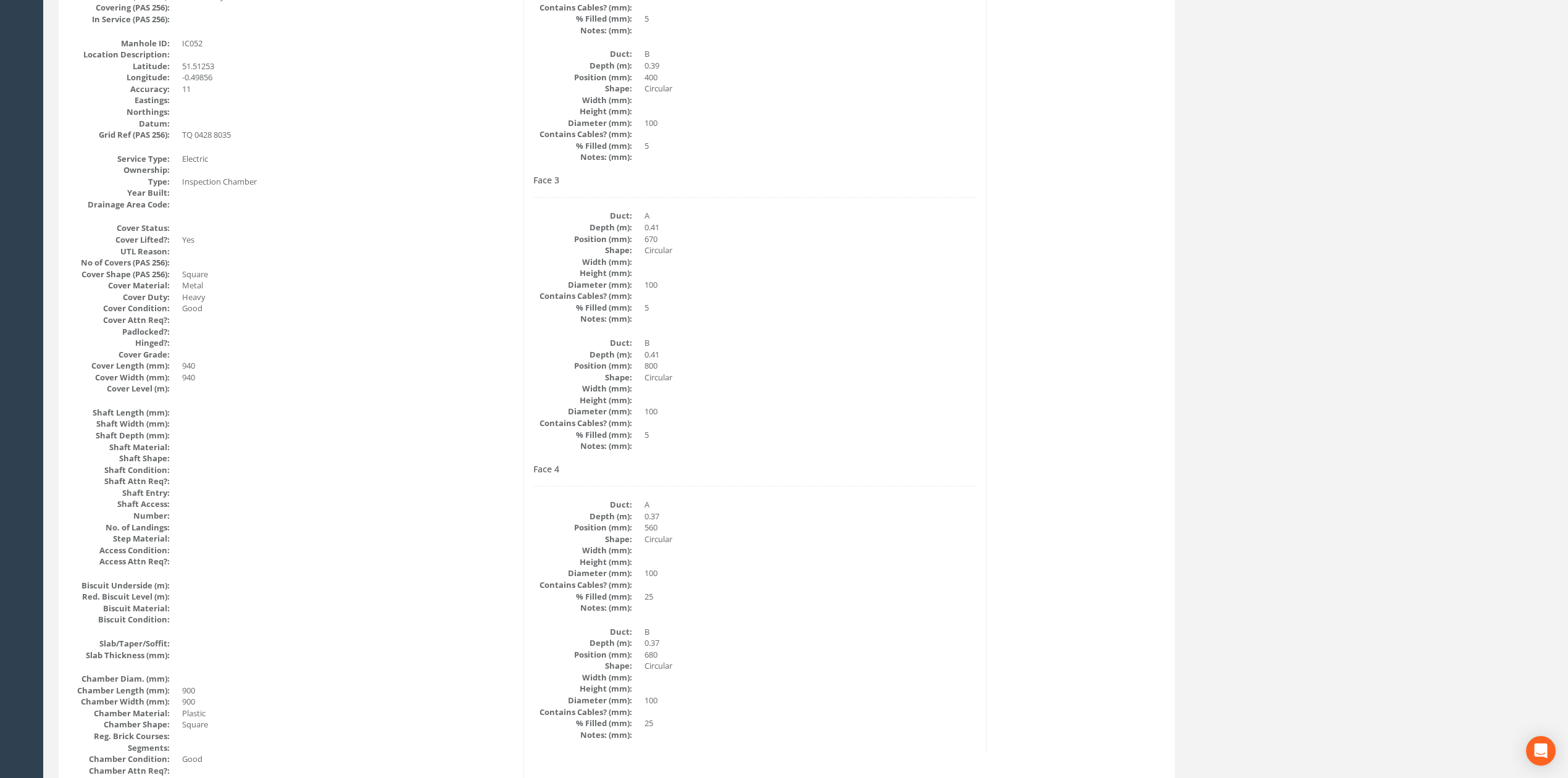
scroll to position [0, 0]
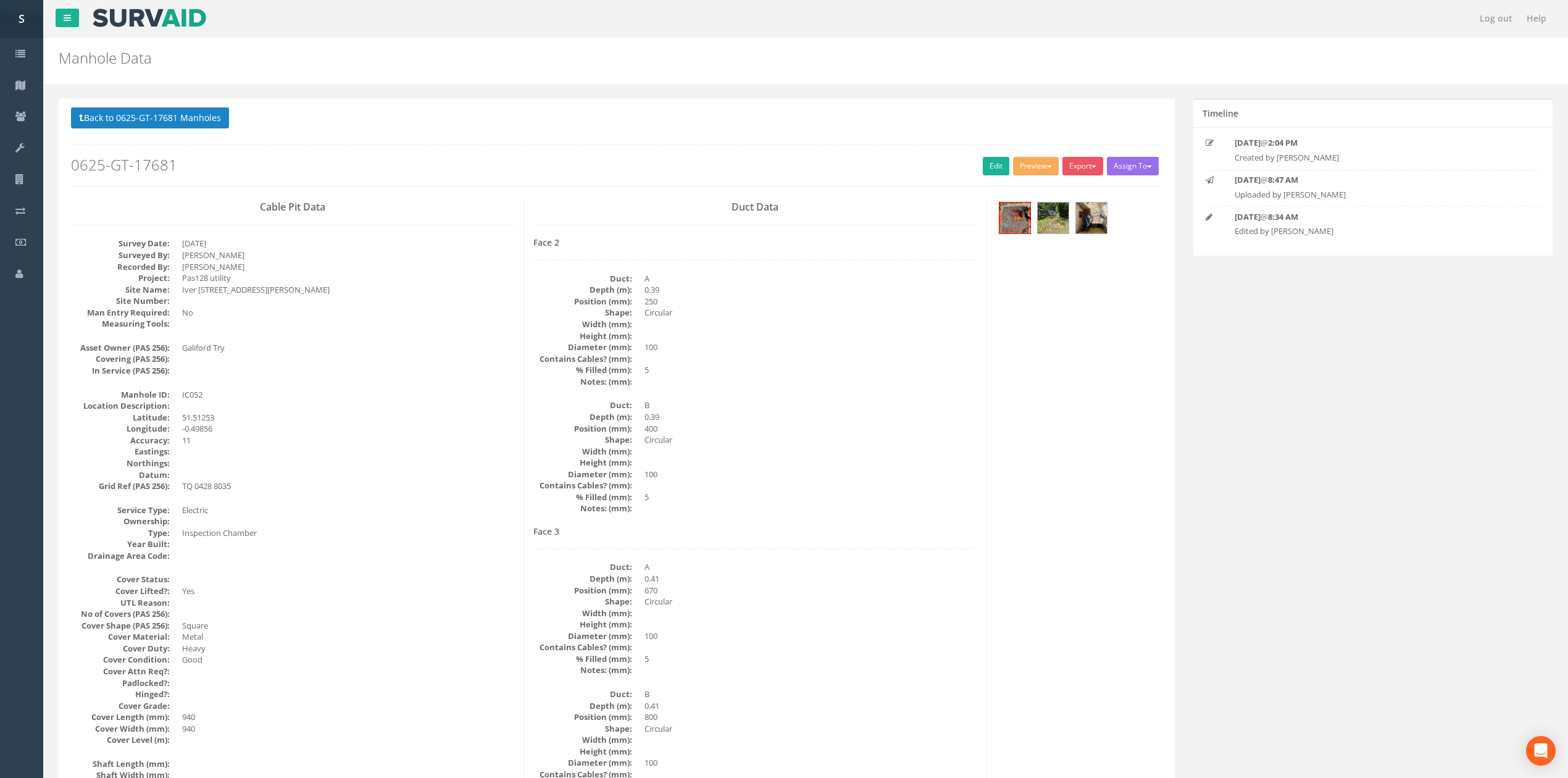
click at [995, 218] on div at bounding box center [1079, 219] width 185 height 42
click at [1000, 218] on img at bounding box center [1015, 217] width 31 height 31
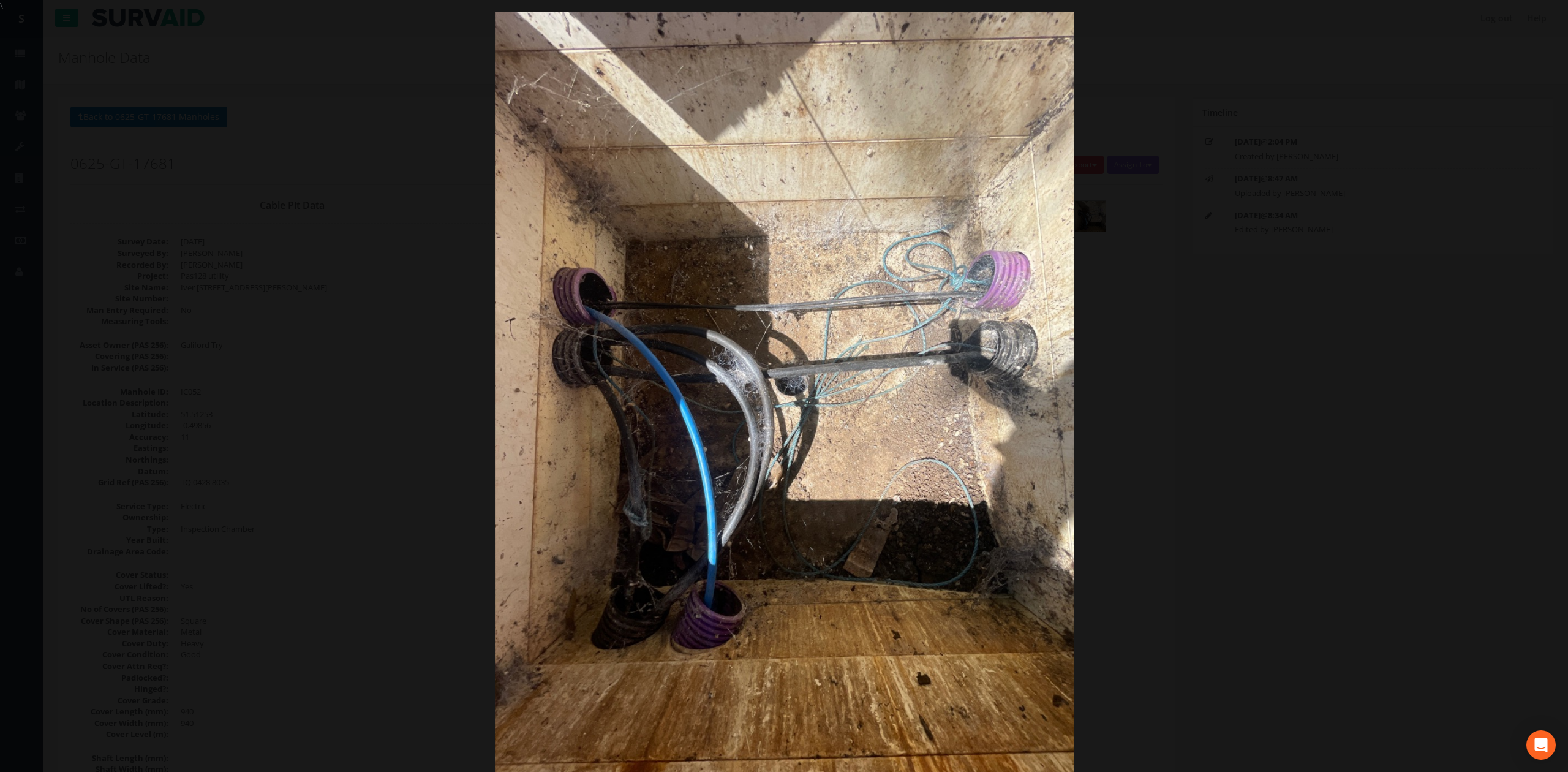
click at [1244, 346] on div at bounding box center [784, 397] width 1568 height 772
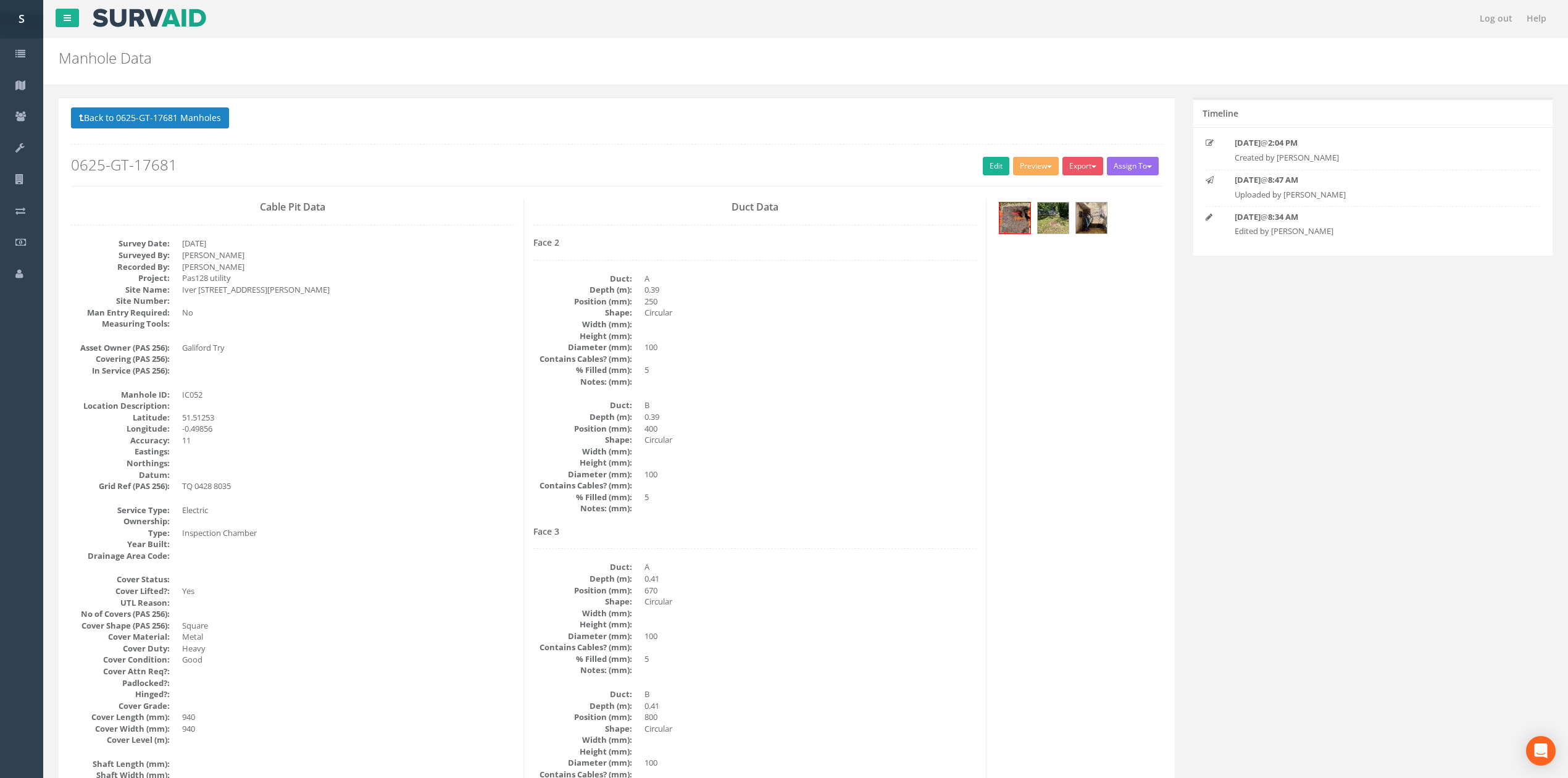
click at [996, 178] on div "Back to 0625-GT-17681 Manholes Back to Map Assign To No Companies Added Export …" at bounding box center [616, 146] width 1091 height 78
click at [991, 167] on link "Edit" at bounding box center [996, 166] width 27 height 19
click at [196, 111] on button "Back to 0625-GT-17681 Manholes" at bounding box center [150, 118] width 158 height 21
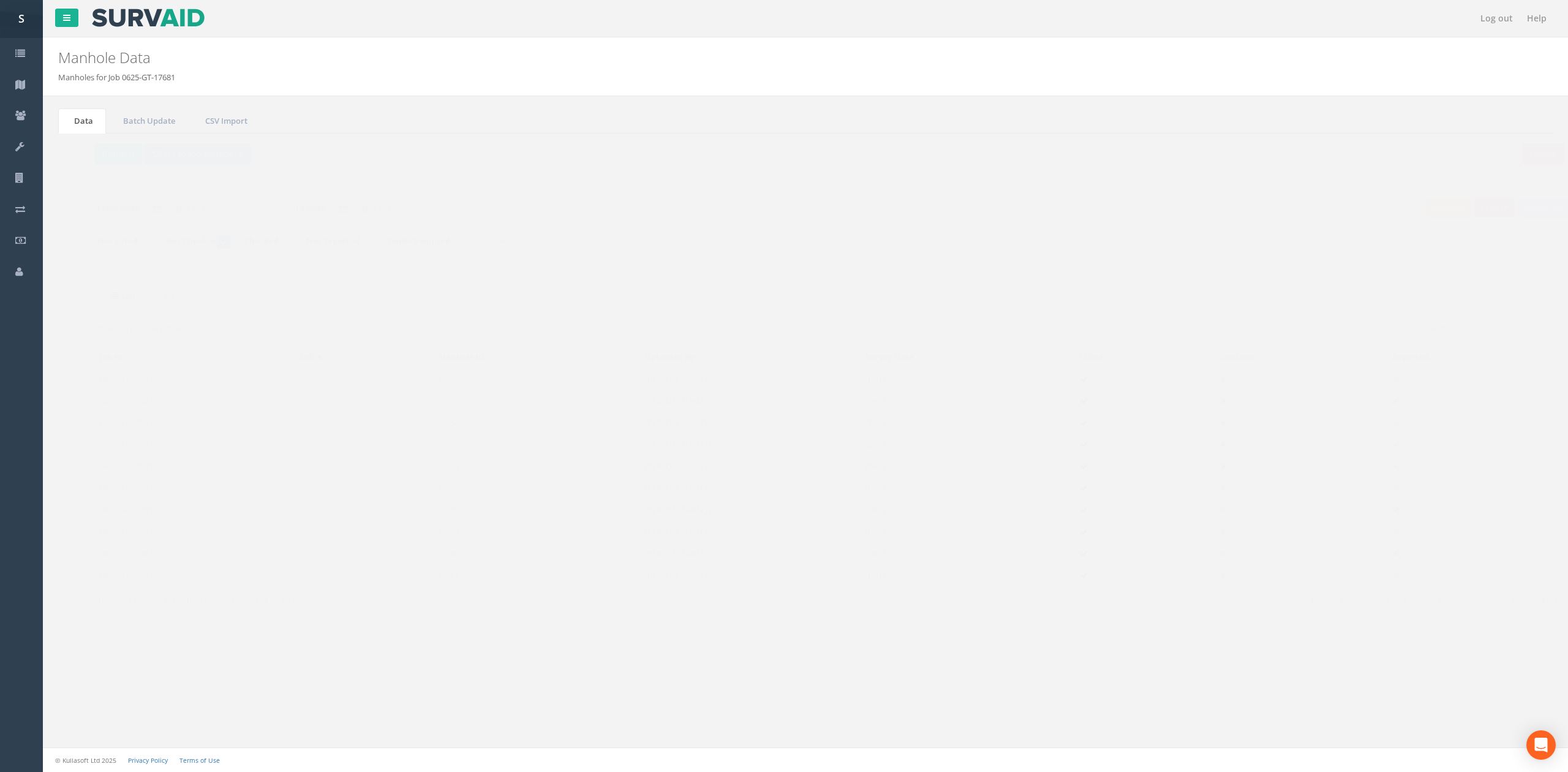
click at [502, 408] on td "IC053" at bounding box center [512, 400] width 207 height 22
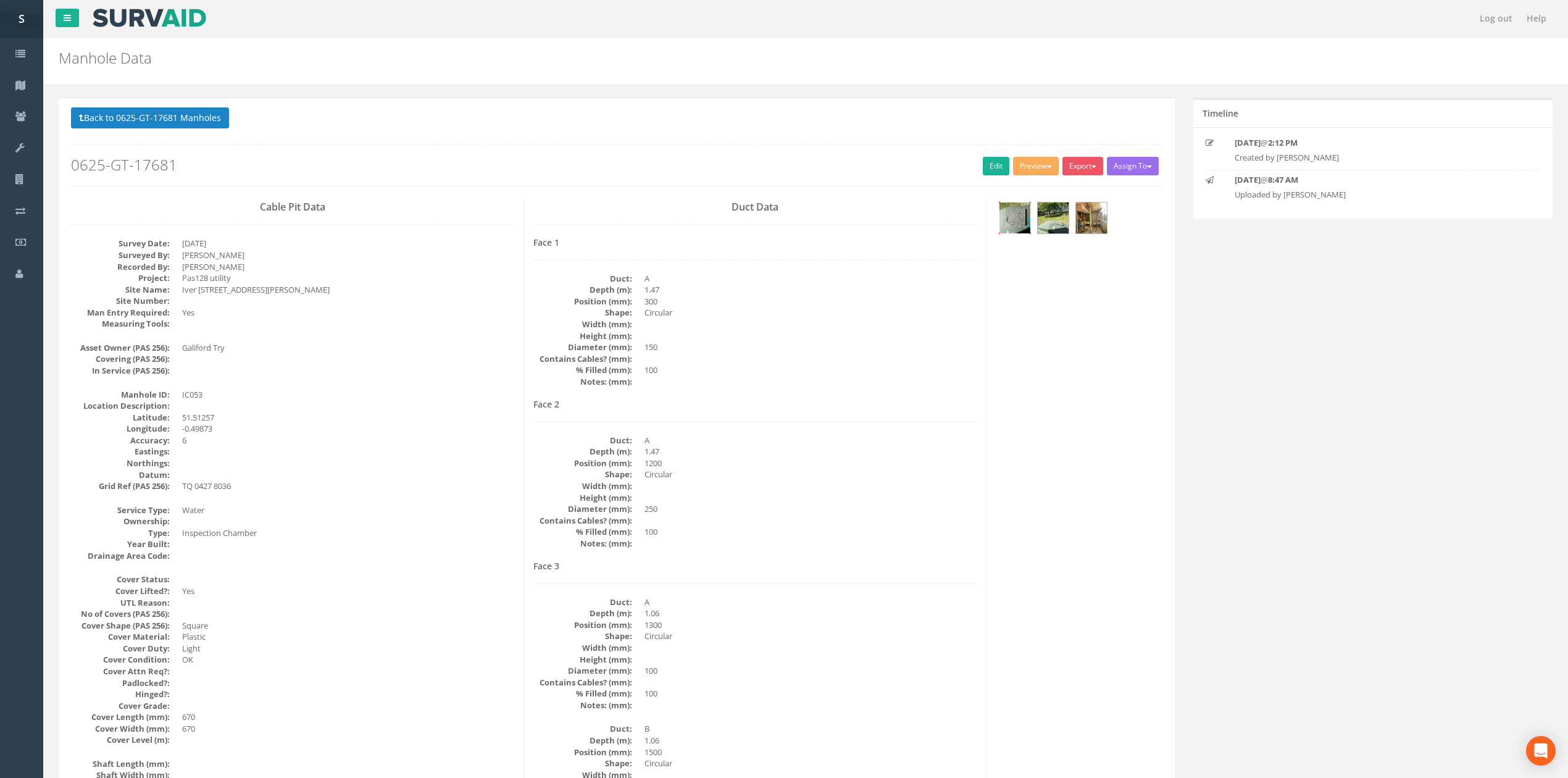
click at [1008, 222] on img at bounding box center [1015, 217] width 31 height 31
click at [1078, 229] on img at bounding box center [1091, 217] width 31 height 31
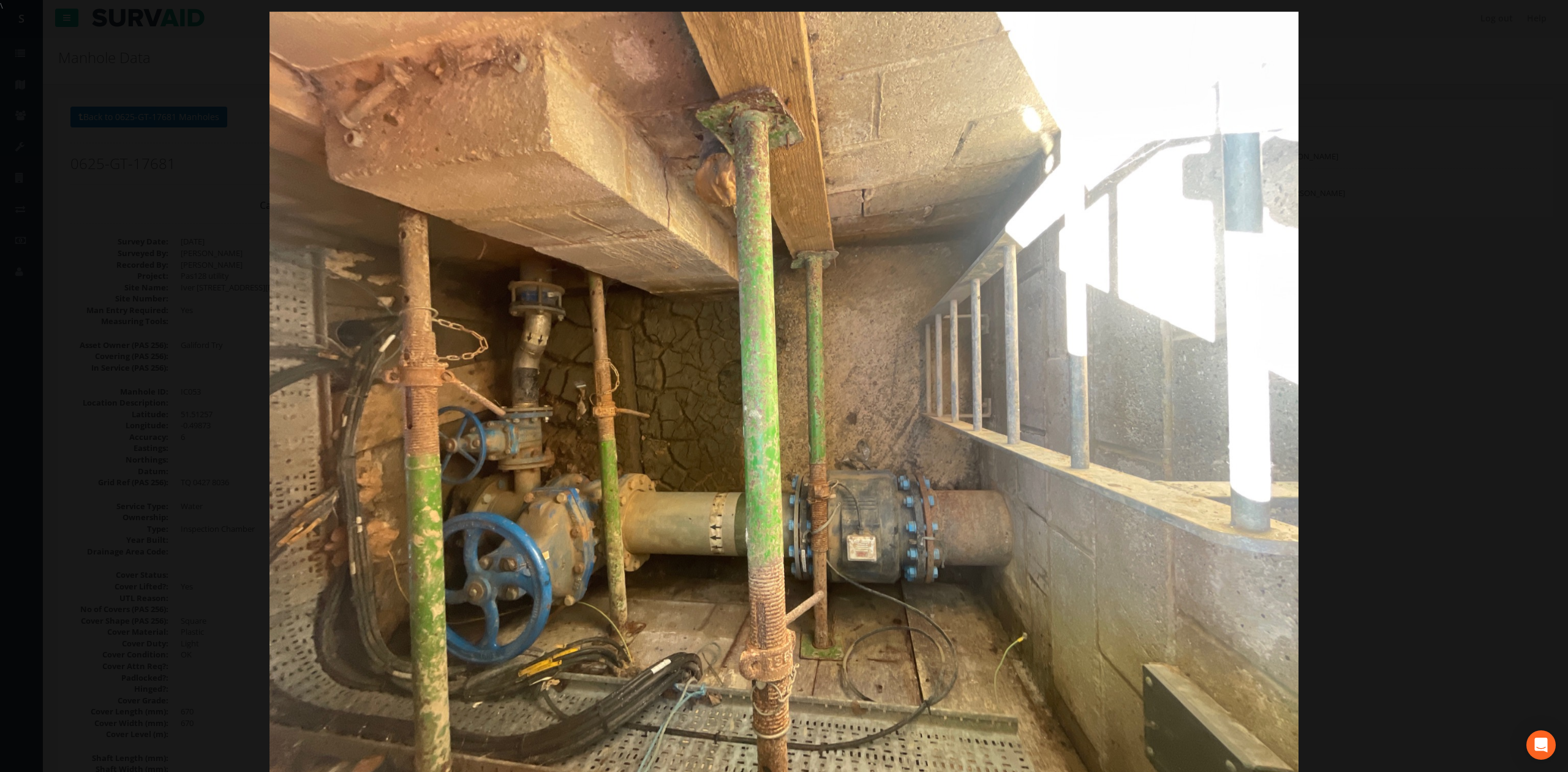
click at [1506, 398] on div at bounding box center [784, 397] width 1568 height 772
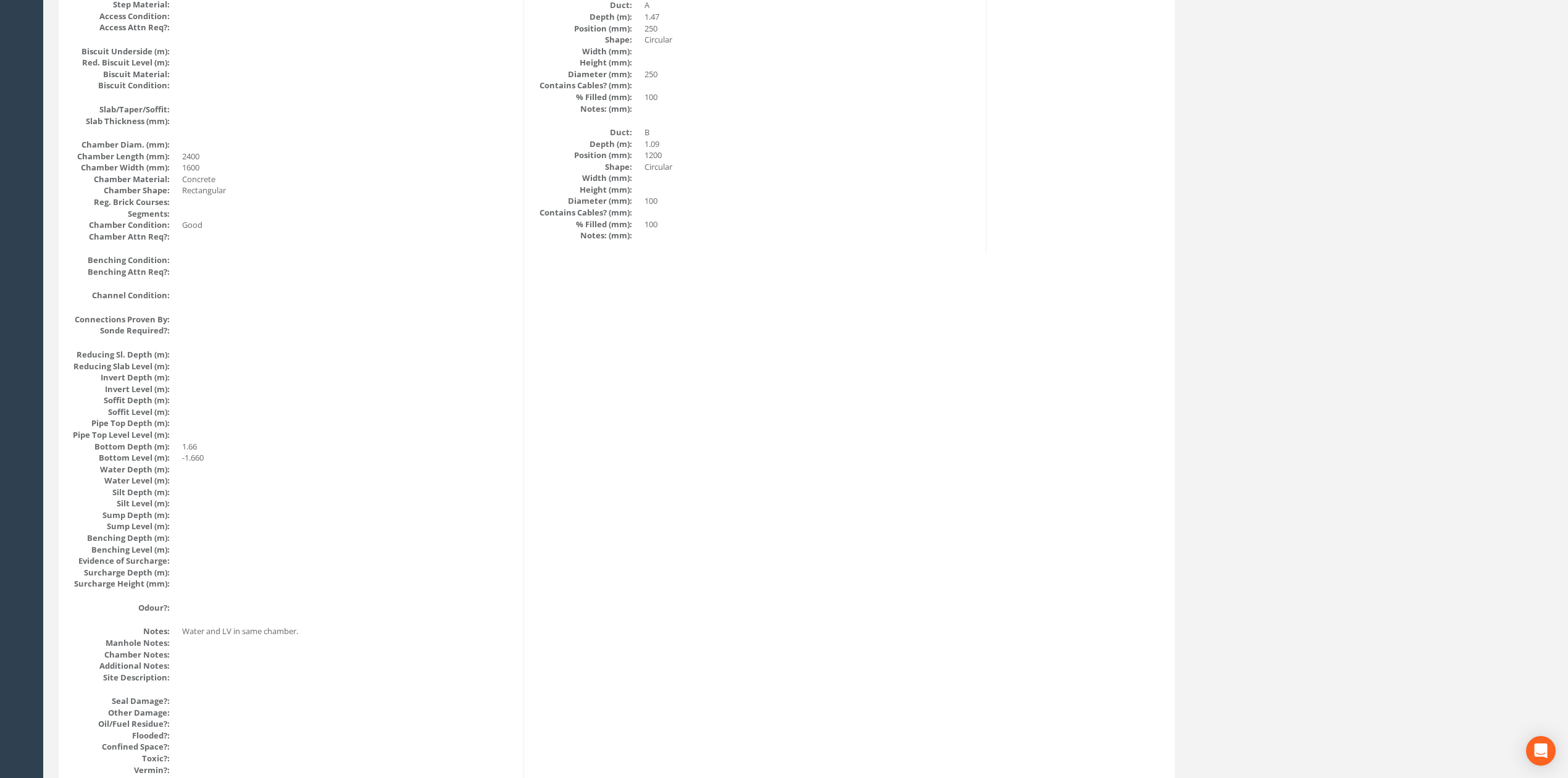
scroll to position [905, 0]
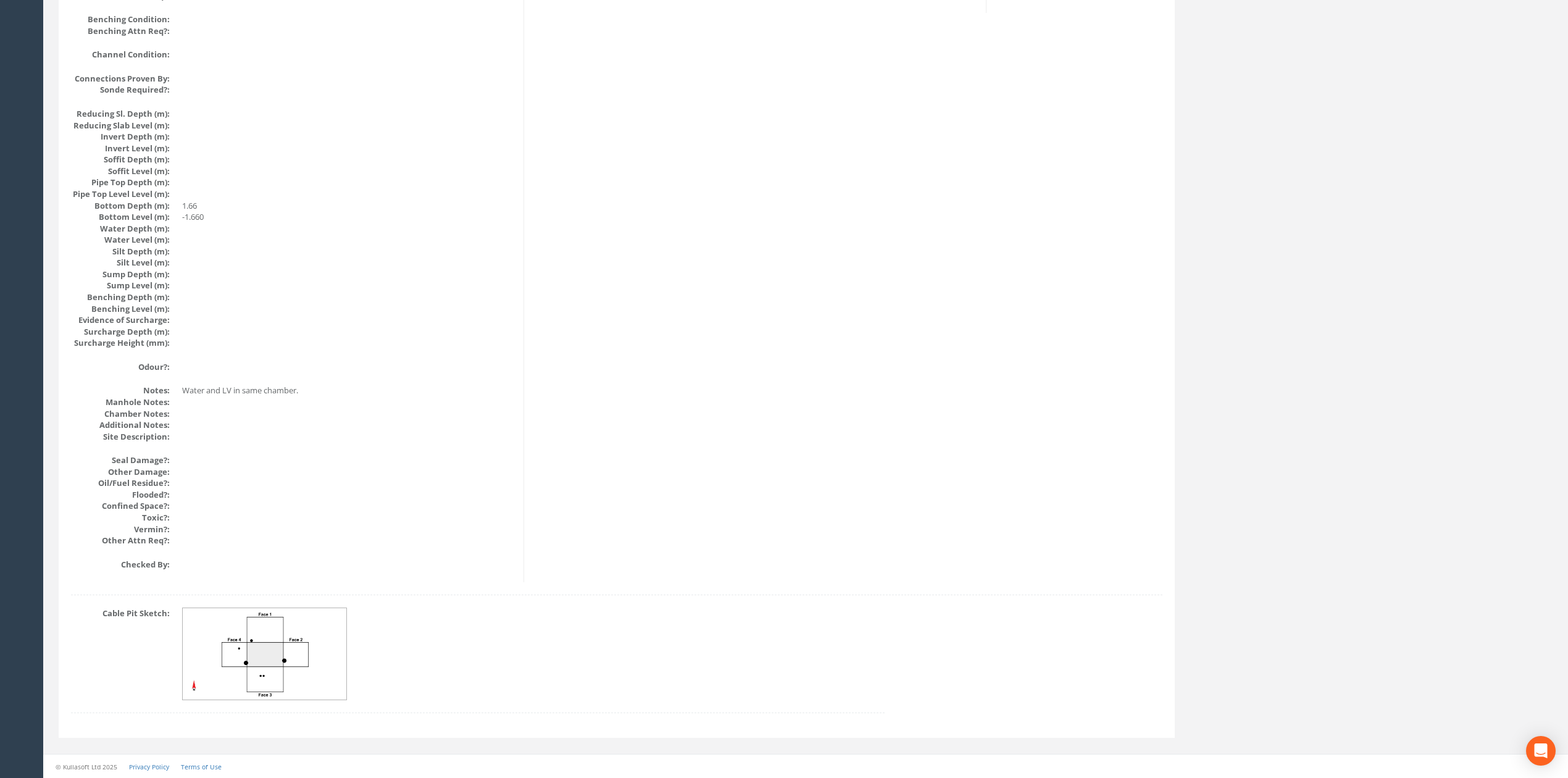
drag, startPoint x: 969, startPoint y: 510, endPoint x: 956, endPoint y: 428, distance: 83.0
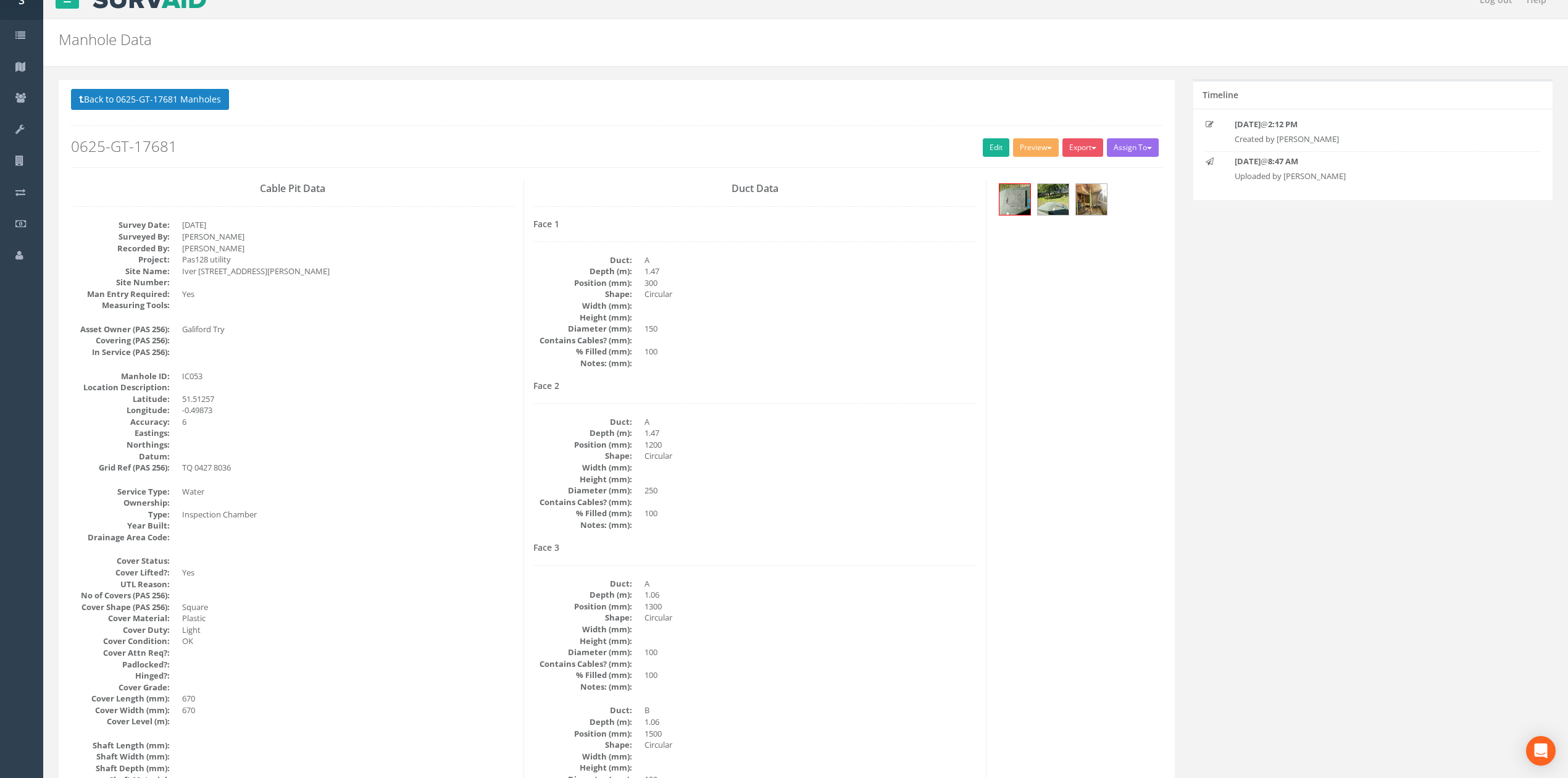
scroll to position [0, 0]
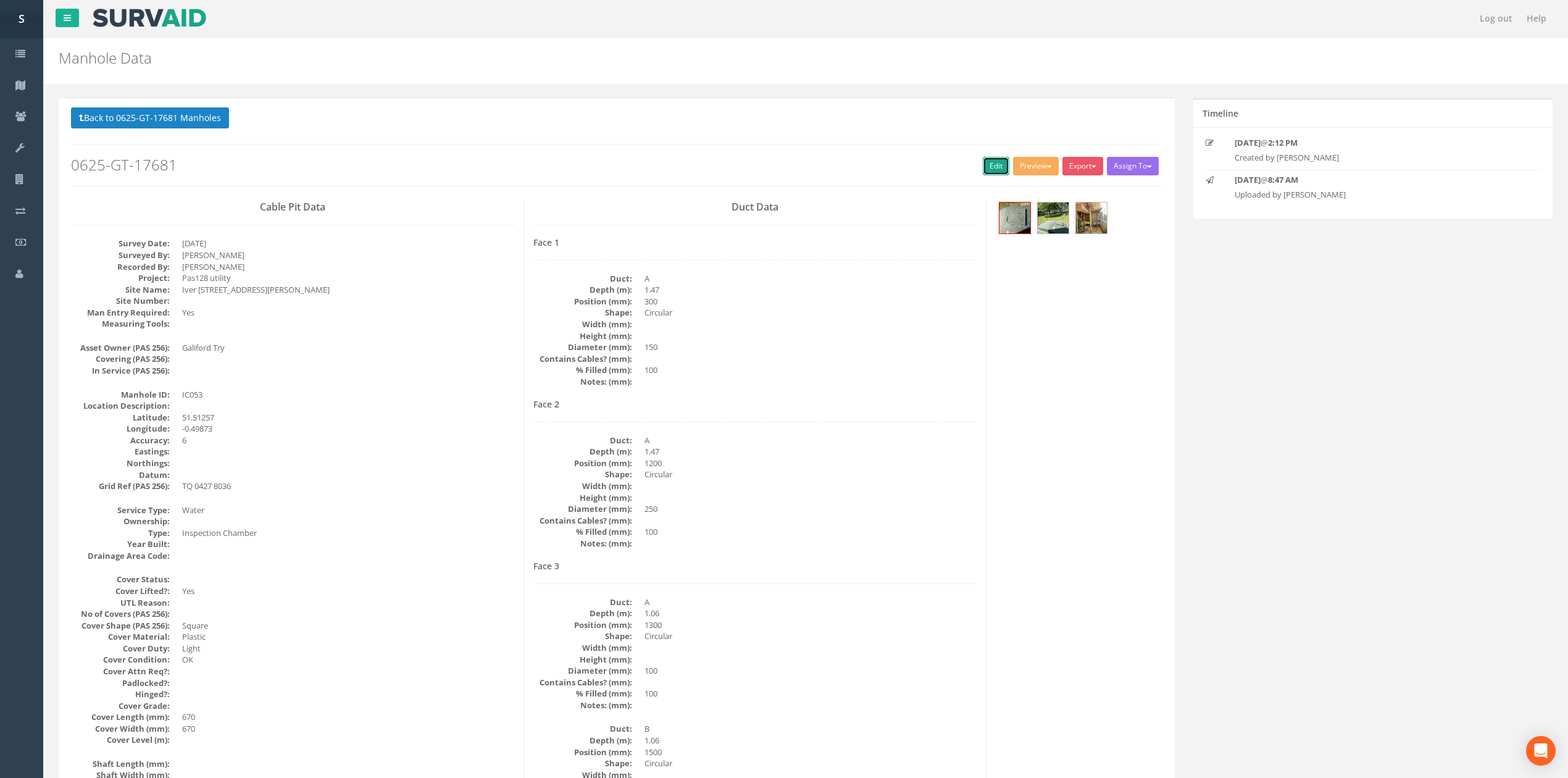
click at [983, 166] on link "Edit" at bounding box center [996, 166] width 27 height 19
click at [185, 124] on button "Back to 0625-GT-17681 Manholes" at bounding box center [150, 118] width 158 height 21
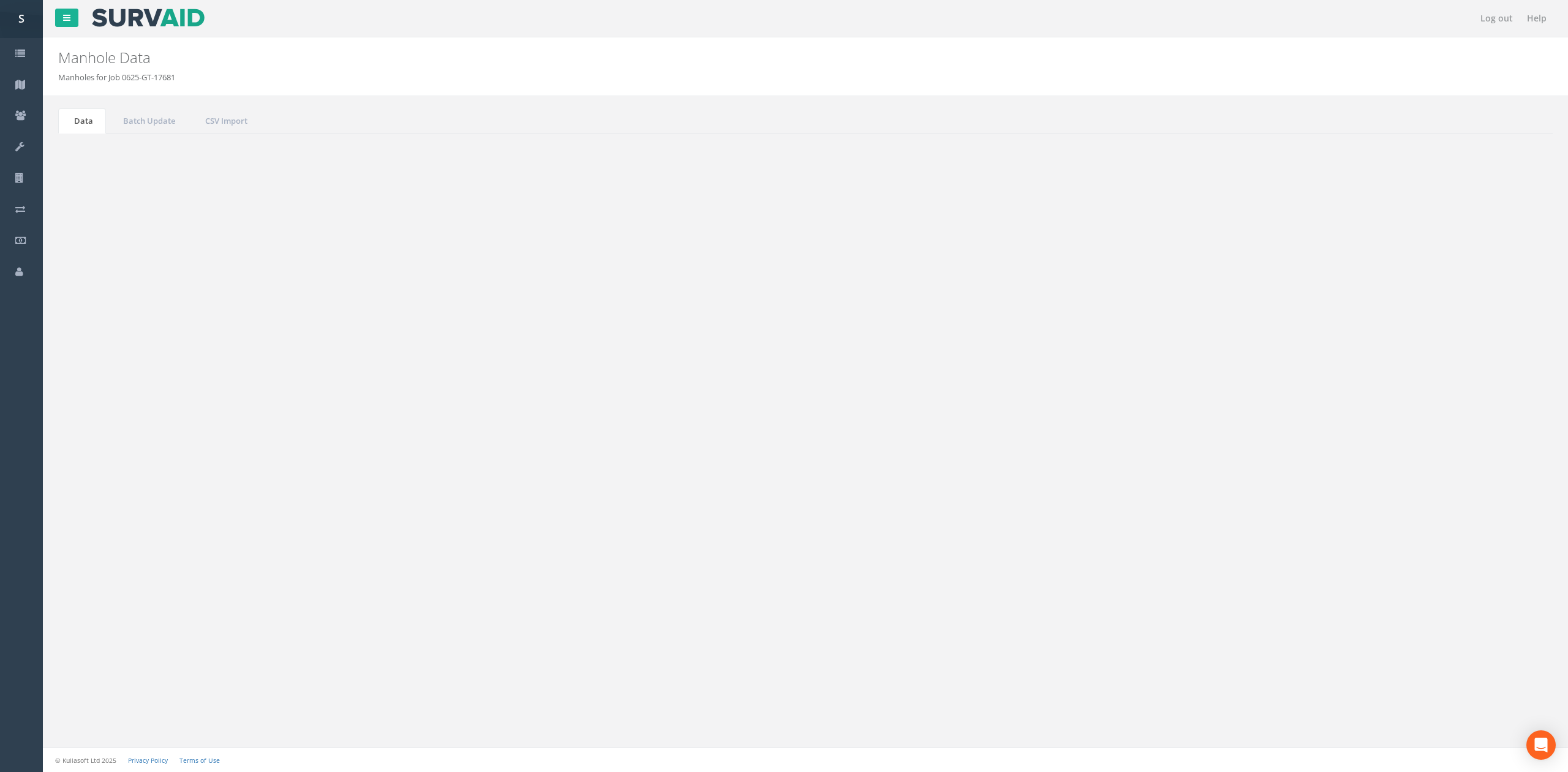
click at [89, 160] on button "Refresh" at bounding box center [94, 154] width 47 height 21
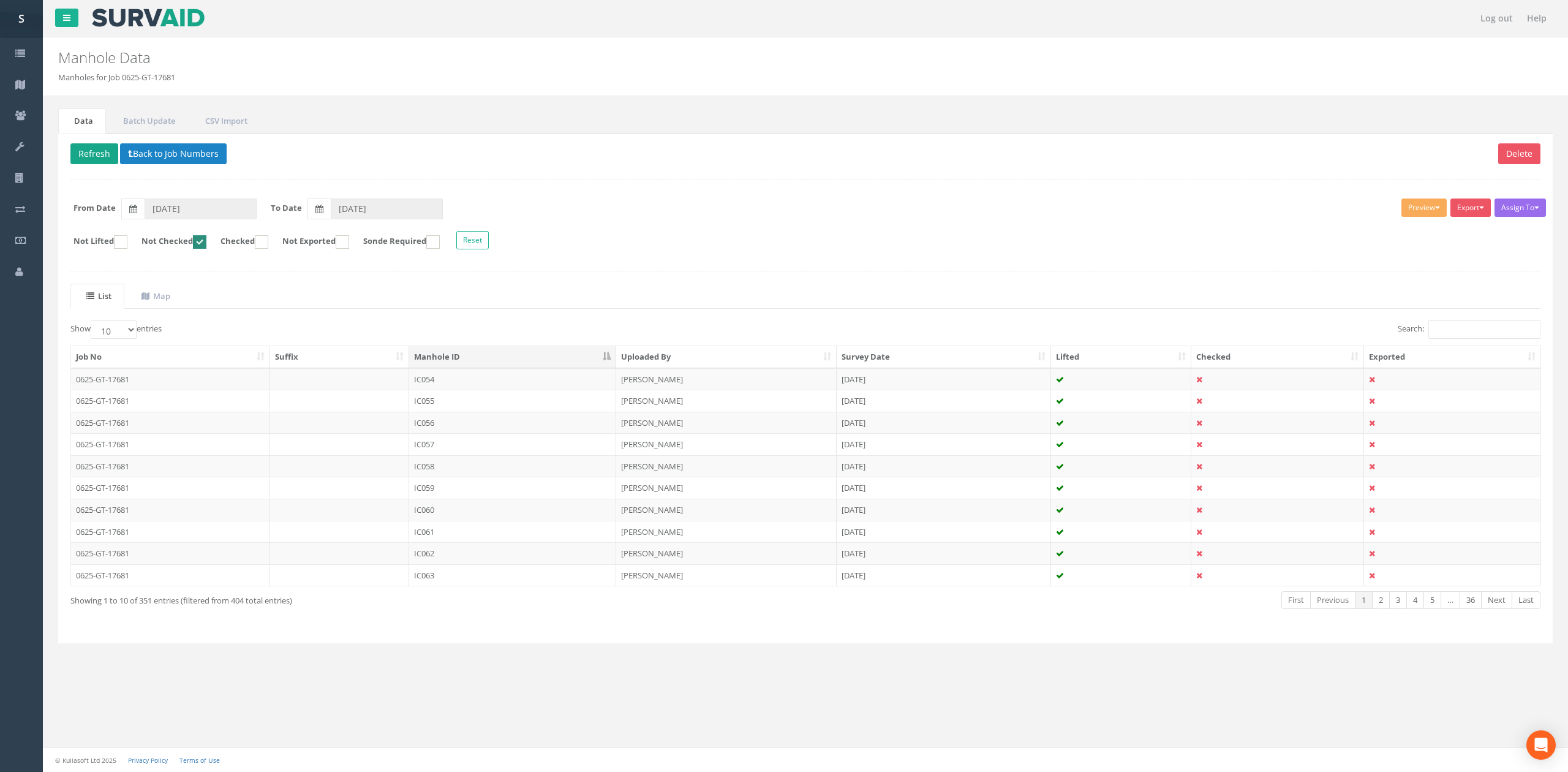
click at [67, 160] on div "Delete Refresh Back to Job Numbers Assign To No Companies Added Export SVS IC S…" at bounding box center [806, 389] width 1495 height 510
click at [71, 157] on button "Refresh" at bounding box center [94, 154] width 47 height 21
click at [503, 384] on td "IC054" at bounding box center [512, 379] width 207 height 22
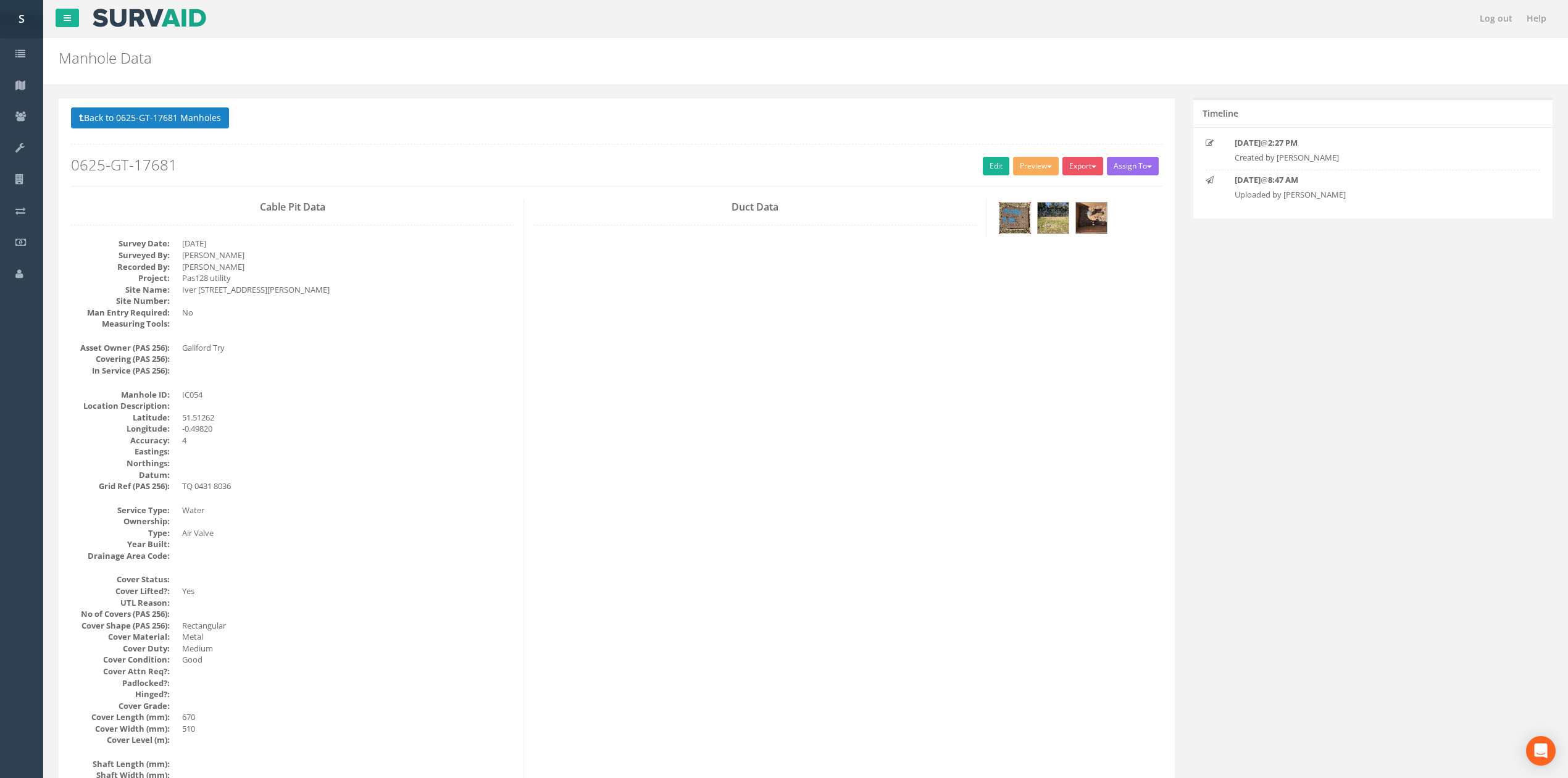
click at [1010, 226] on img at bounding box center [1015, 217] width 31 height 31
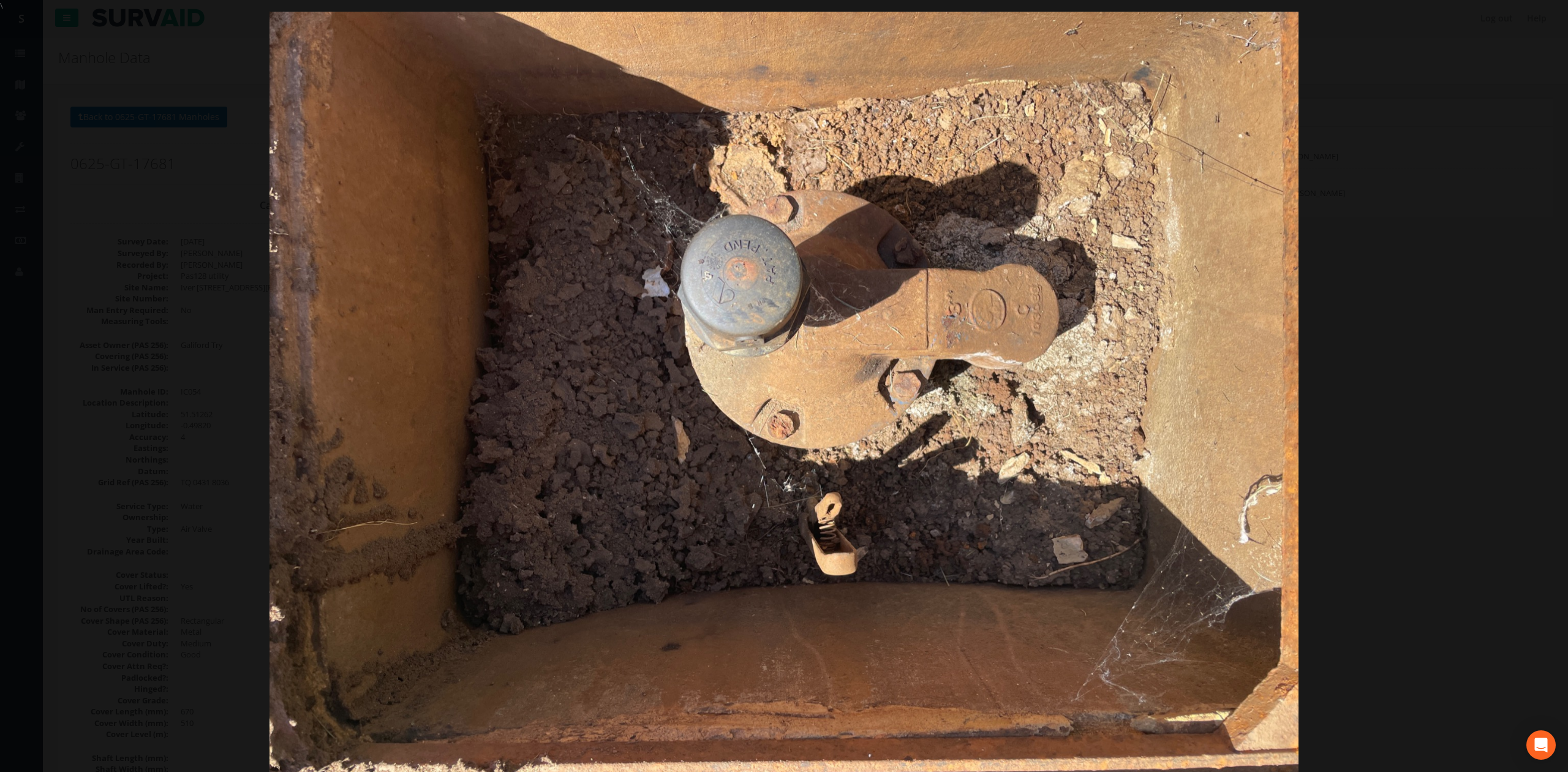
click at [1388, 356] on div at bounding box center [784, 397] width 1568 height 772
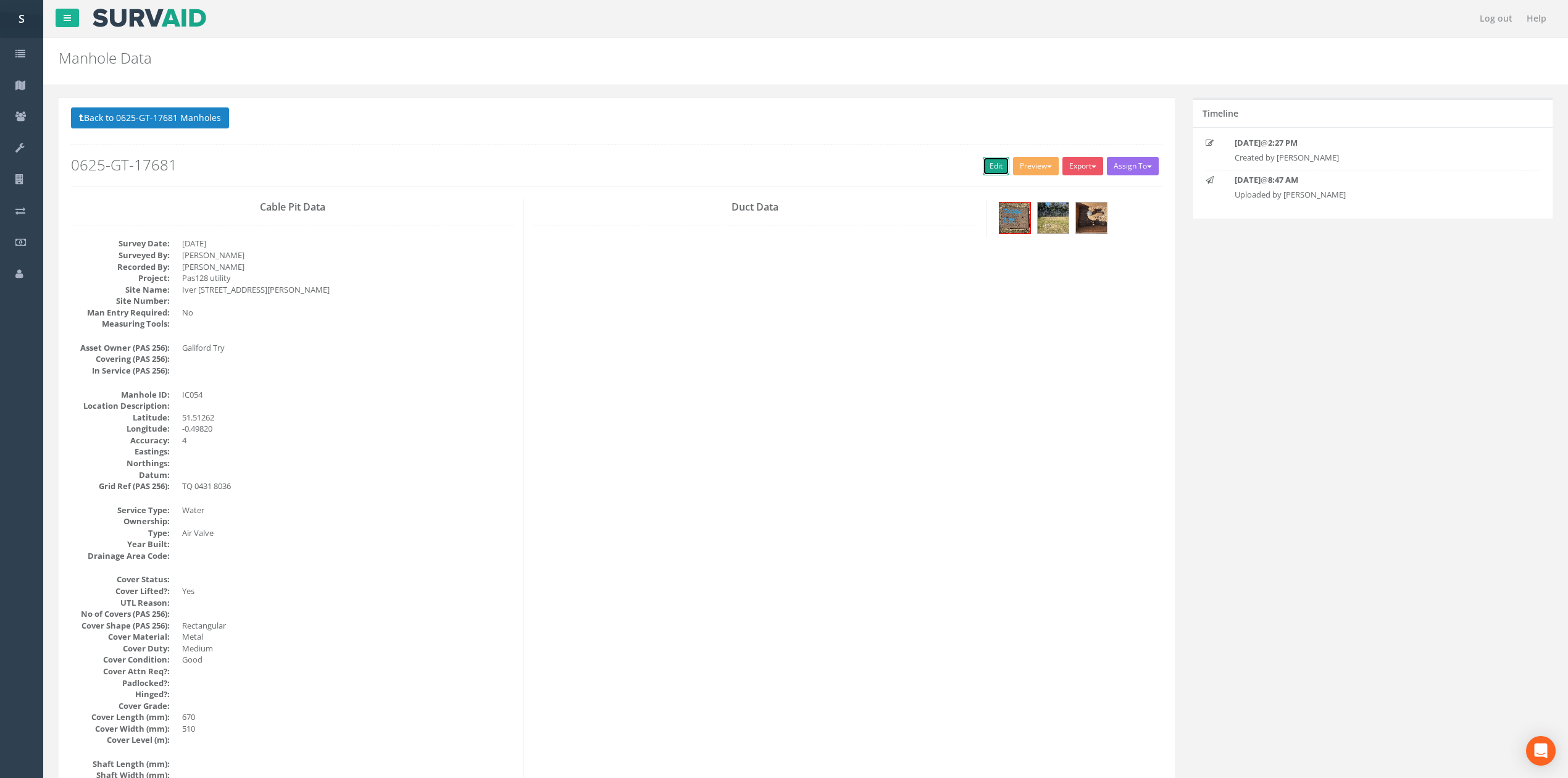
click at [983, 171] on link "Edit" at bounding box center [996, 166] width 27 height 19
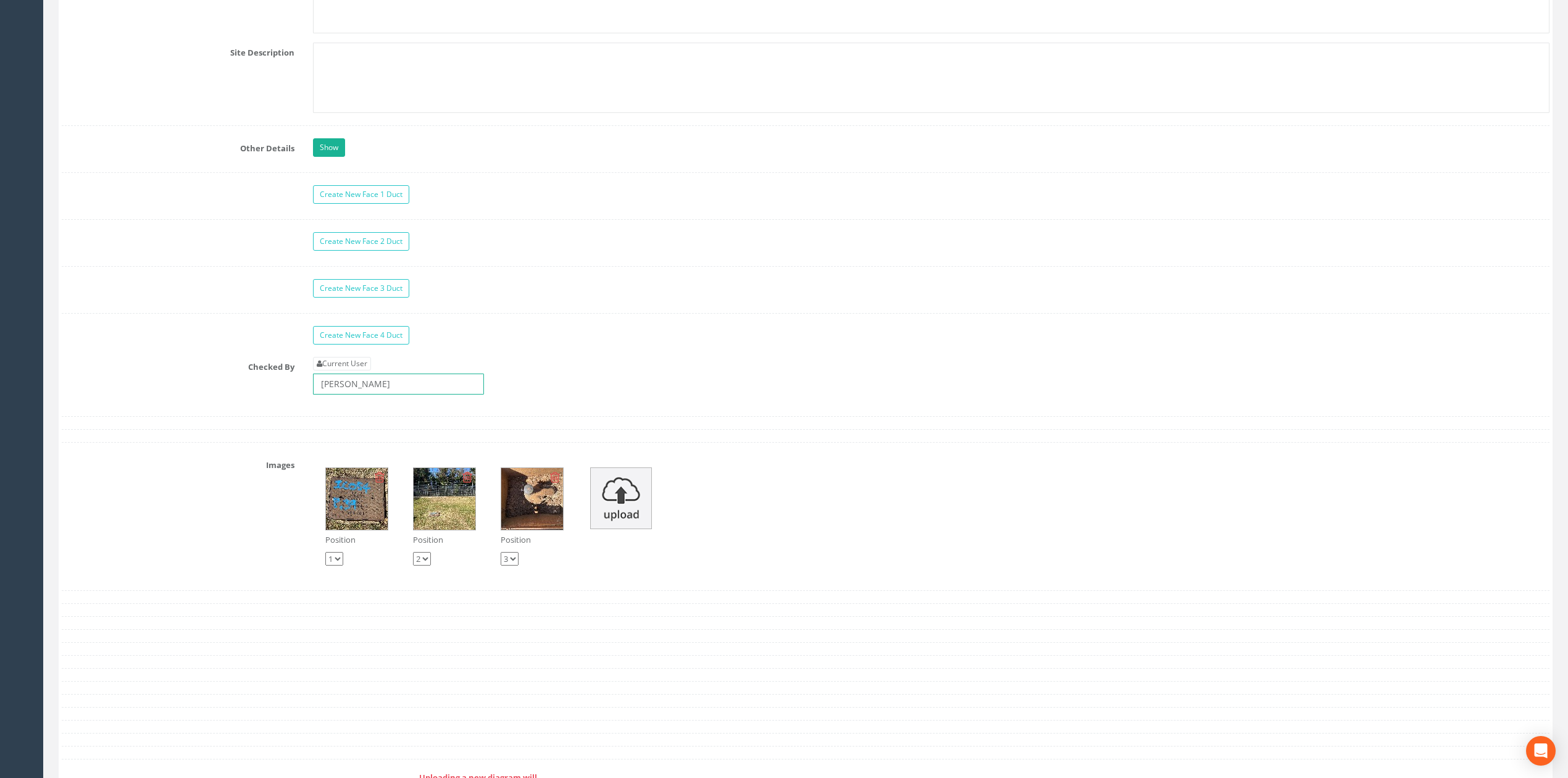
click at [390, 393] on input "[PERSON_NAME]" at bounding box center [398, 384] width 171 height 21
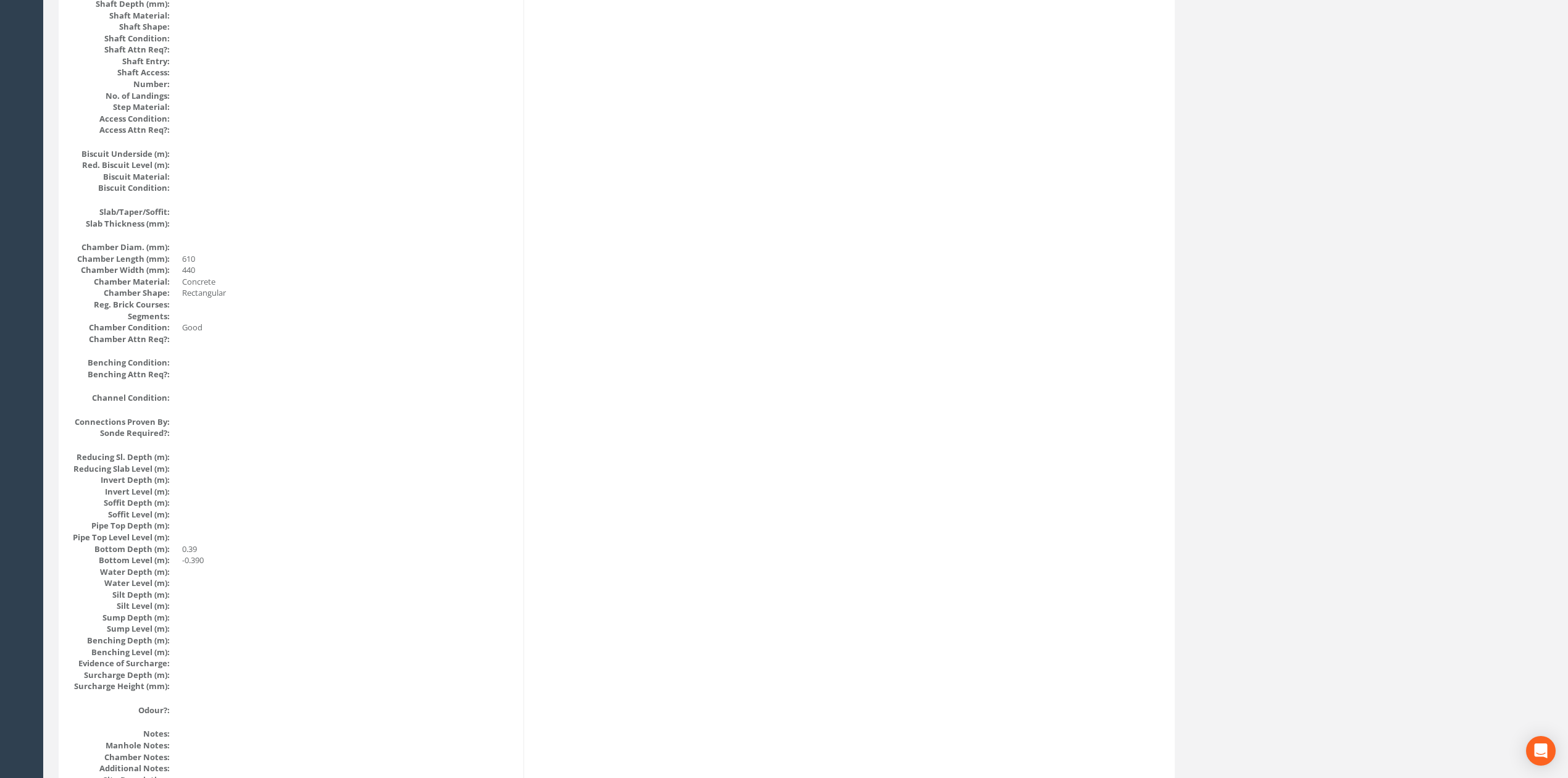
scroll to position [0, 0]
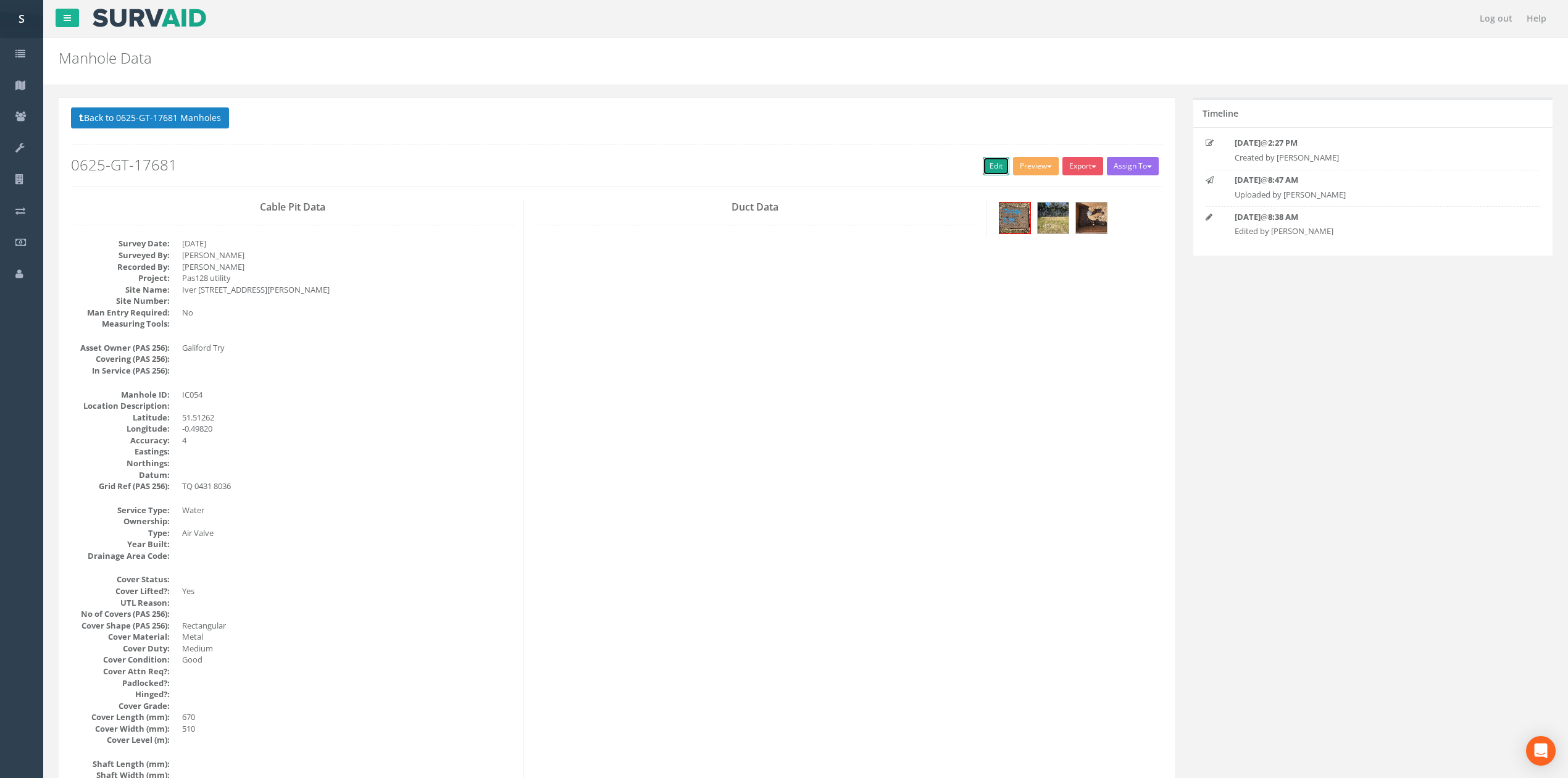
drag, startPoint x: 979, startPoint y: 159, endPoint x: 488, endPoint y: 84, distance: 496.7
click at [983, 159] on link "Edit" at bounding box center [996, 166] width 27 height 19
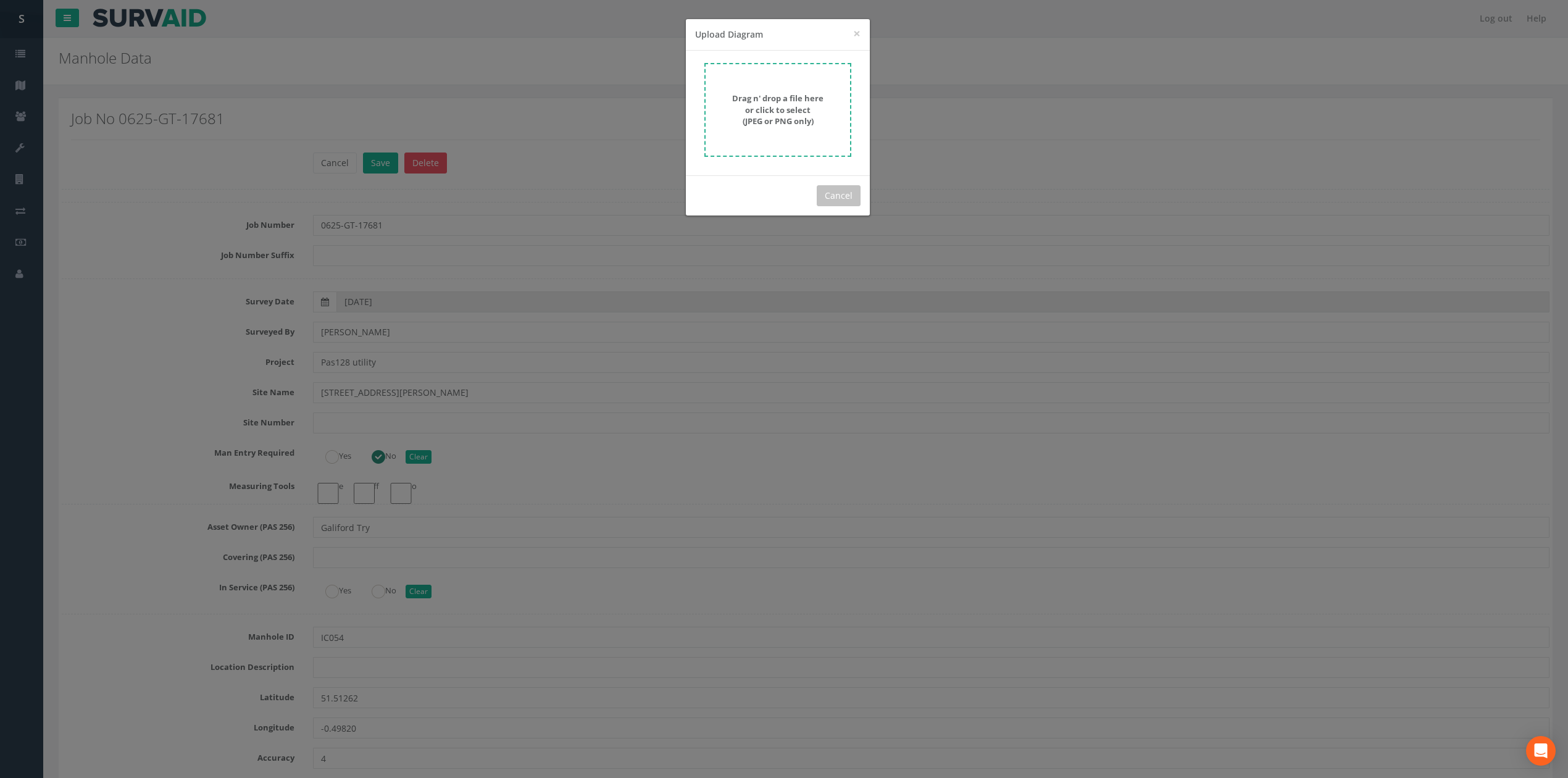
click at [762, 103] on strong "Drag n' drop a file here or click to select (JPEG or PNG only)" at bounding box center [777, 109] width 91 height 34
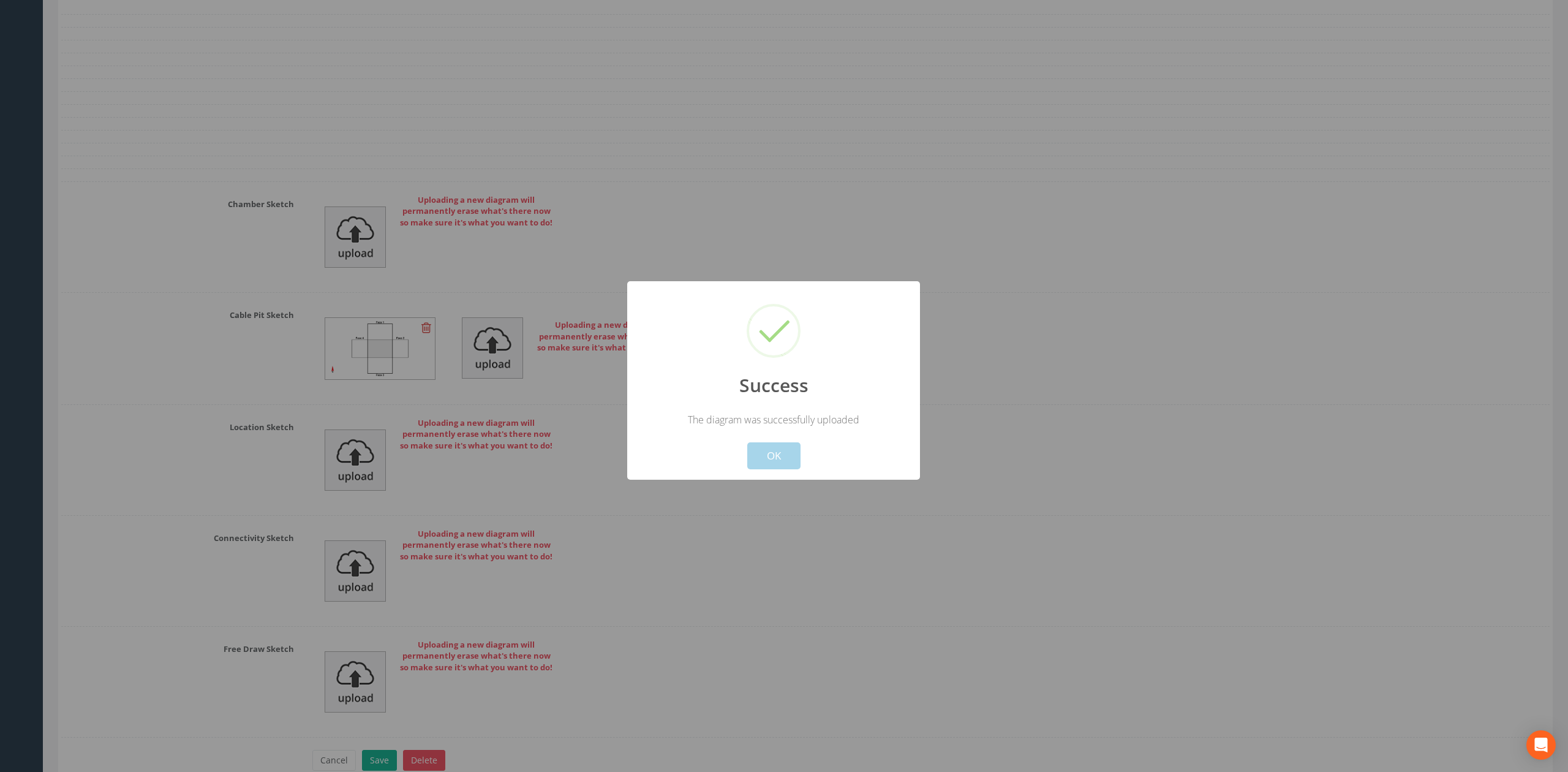
click at [782, 459] on button "OK" at bounding box center [774, 455] width 54 height 27
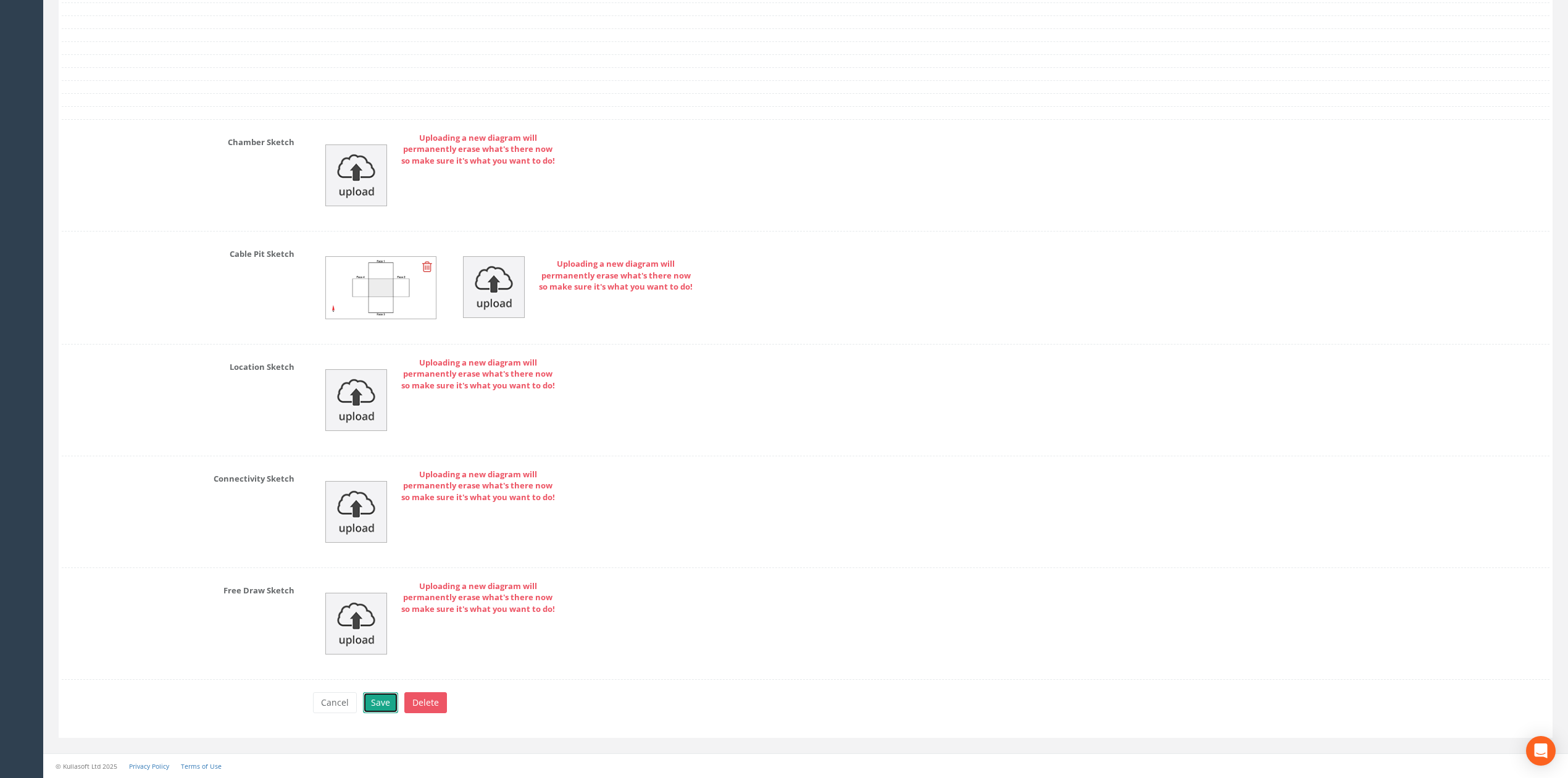
click at [380, 699] on button "Save" at bounding box center [381, 703] width 35 height 21
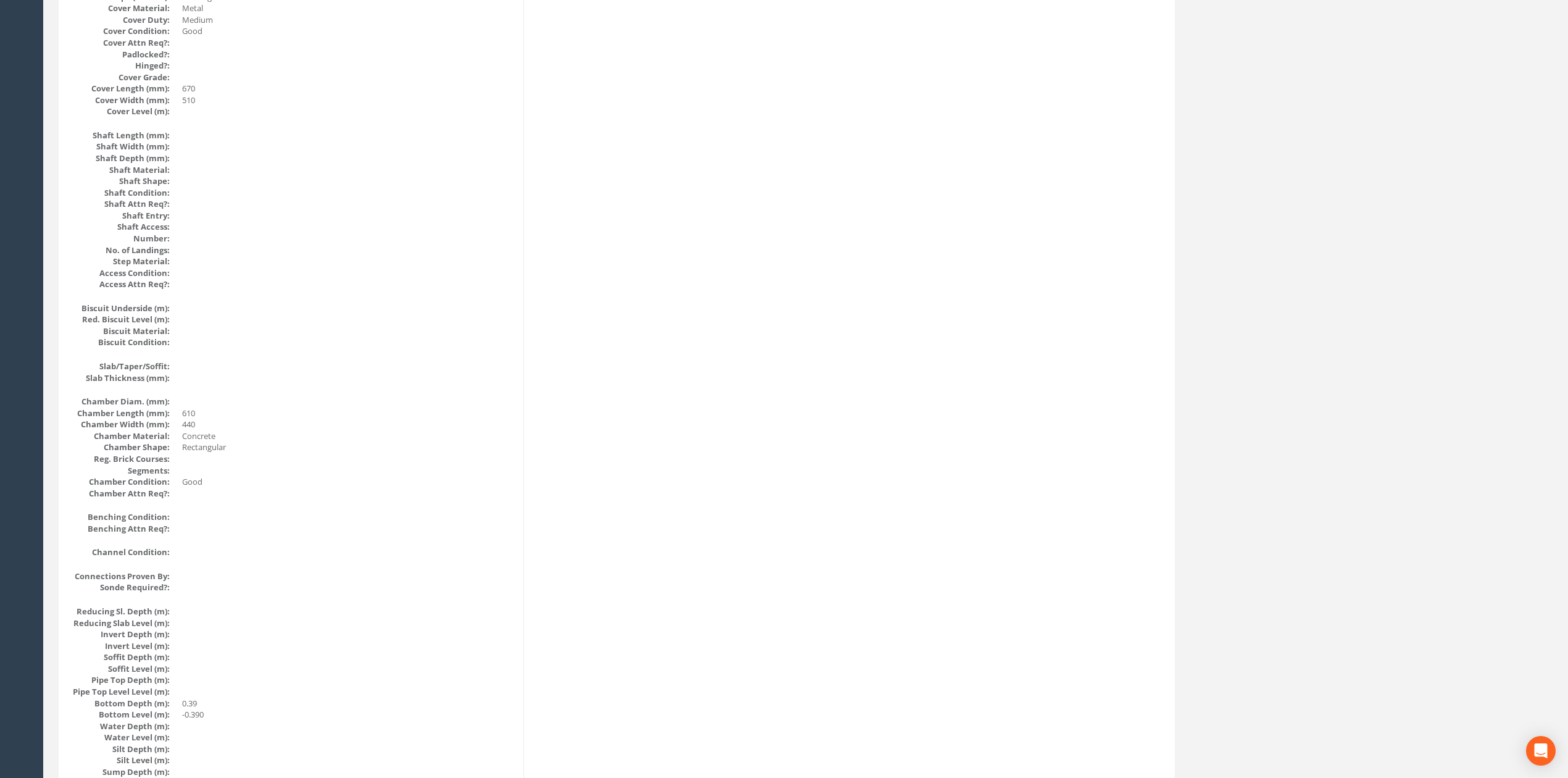
scroll to position [0, 0]
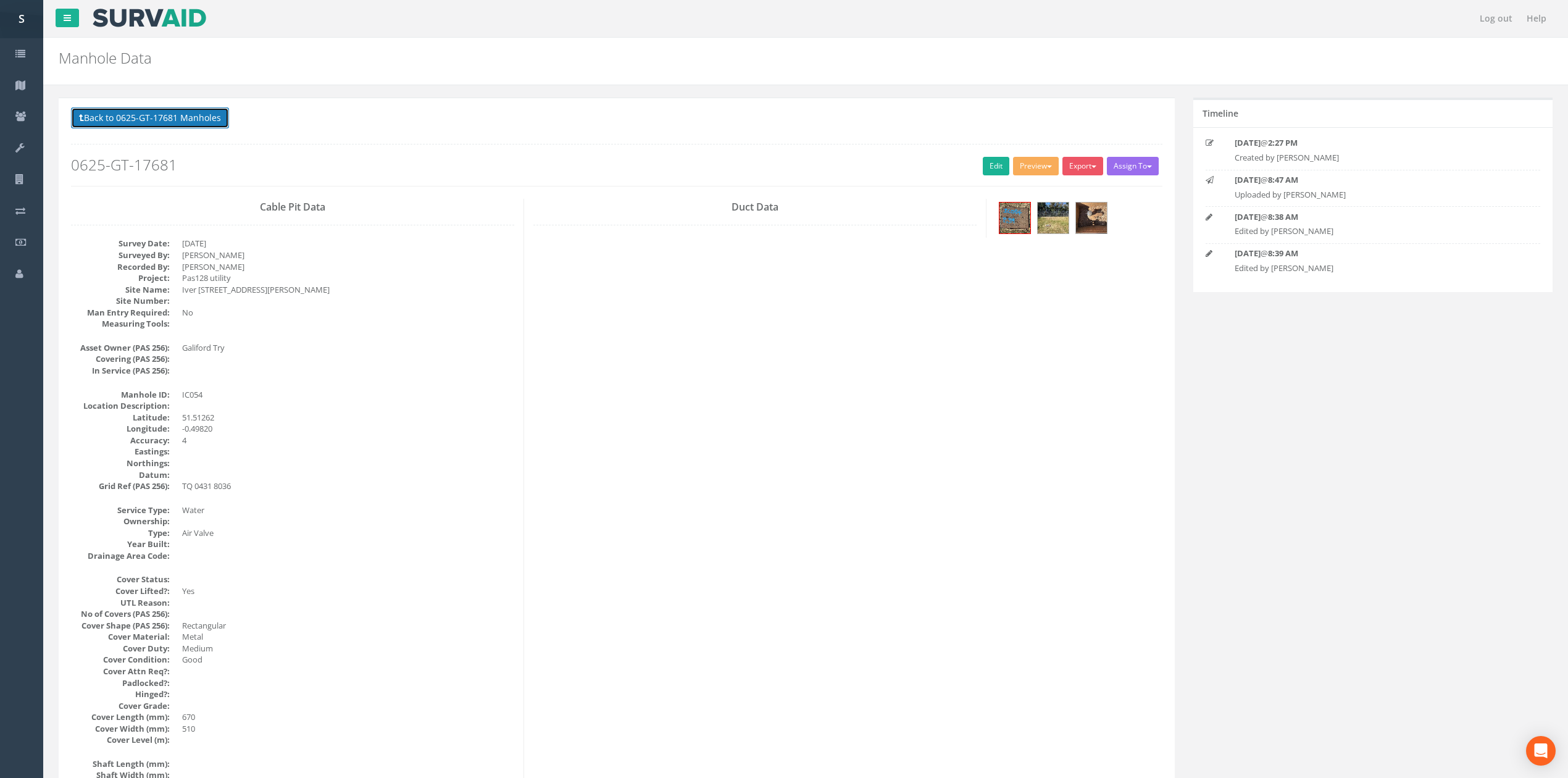
click at [160, 119] on button "Back to 0625-GT-17681 Manholes" at bounding box center [150, 118] width 158 height 21
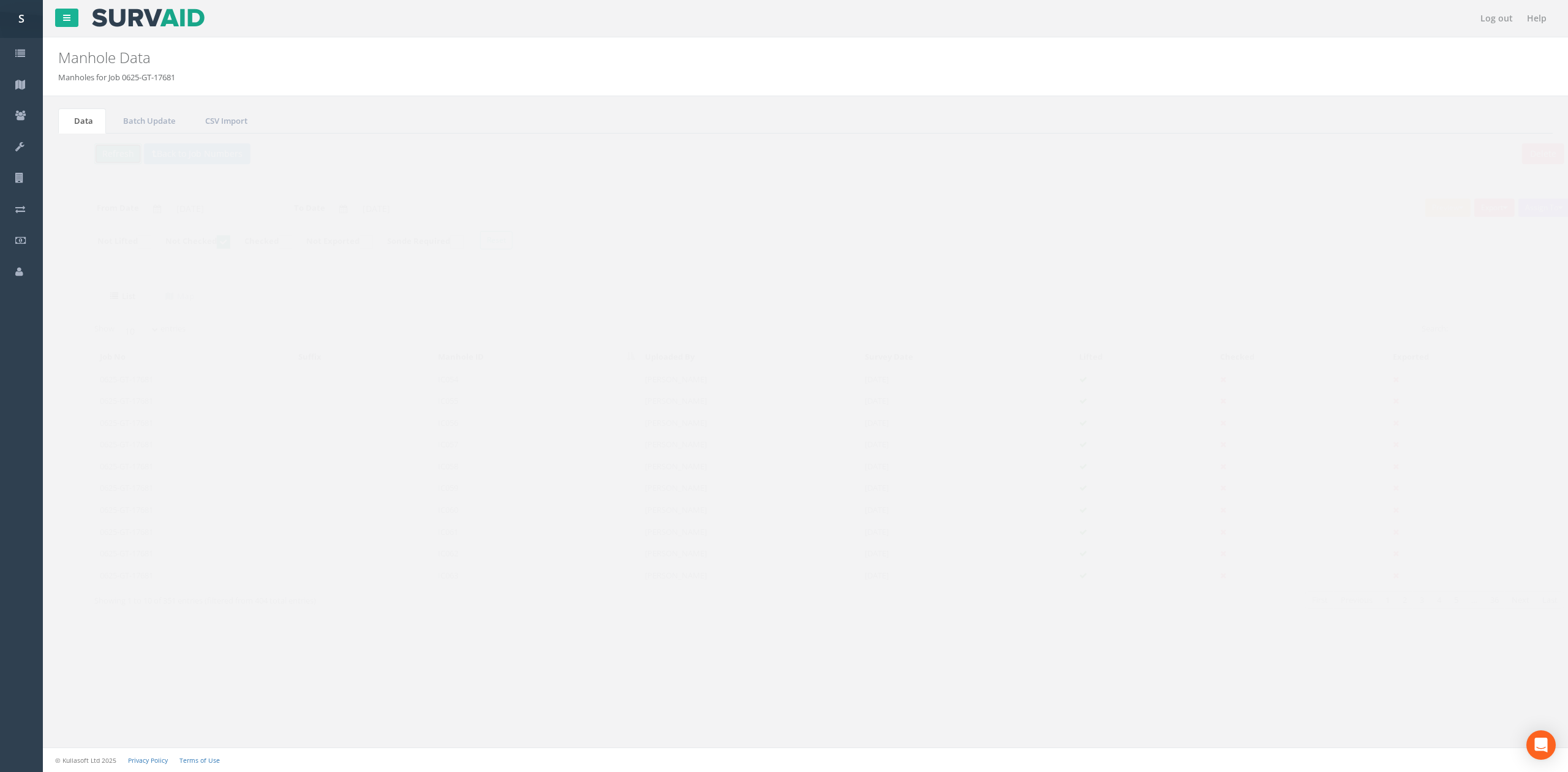
click at [77, 153] on button "Refresh" at bounding box center [94, 154] width 47 height 21
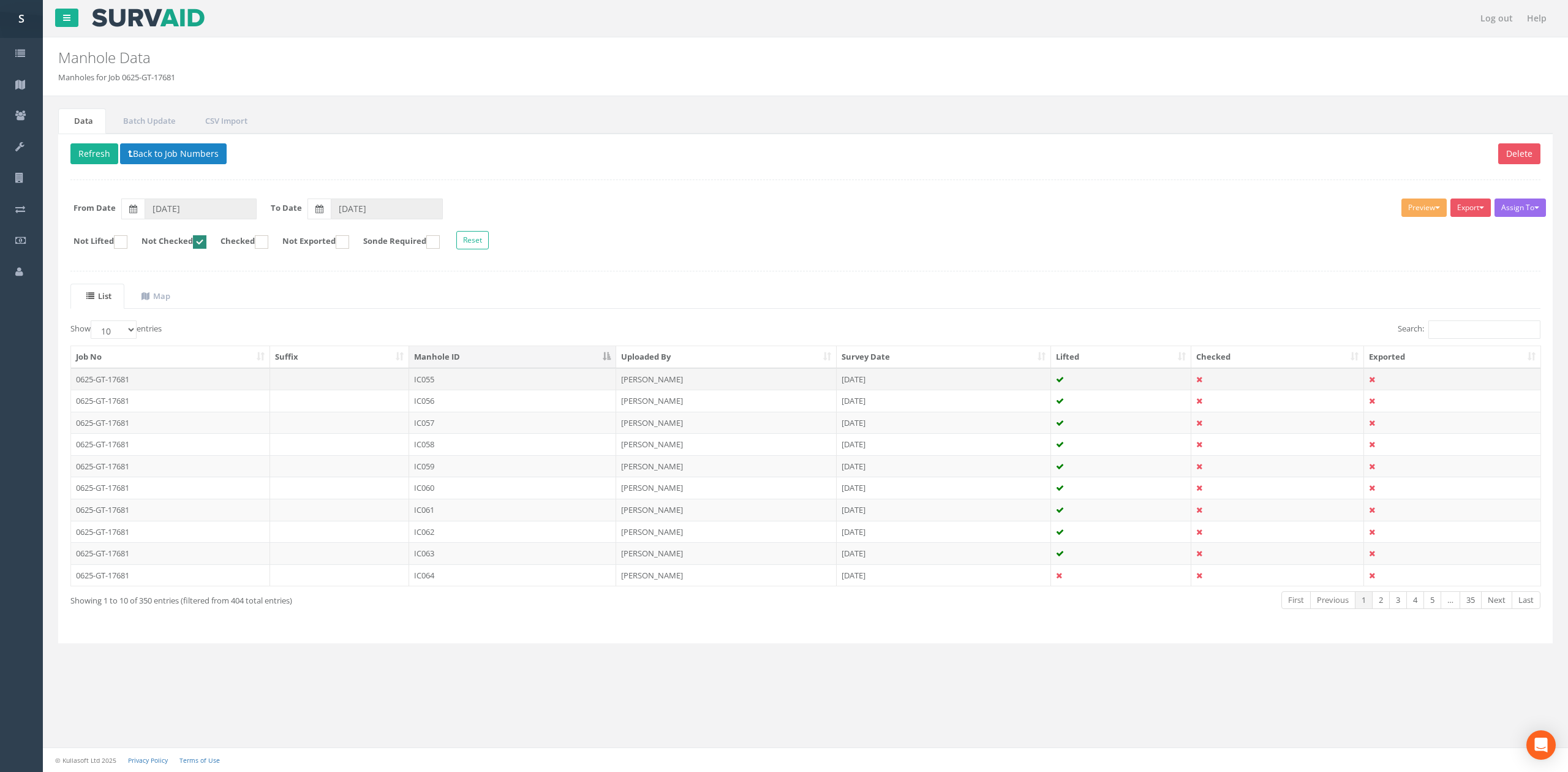
click at [458, 375] on td "IC055" at bounding box center [512, 379] width 207 height 22
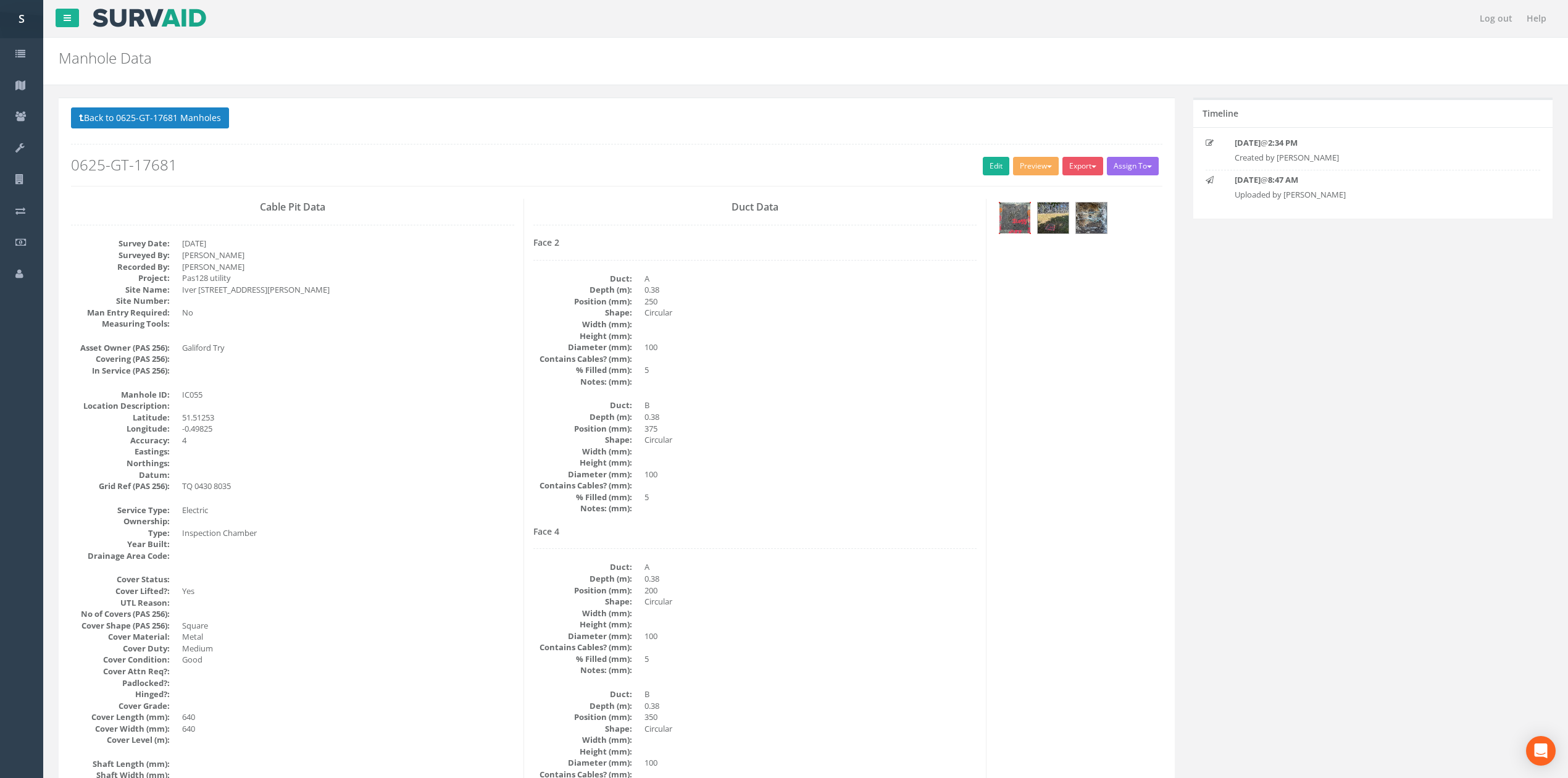
click at [1014, 222] on img at bounding box center [1015, 217] width 31 height 31
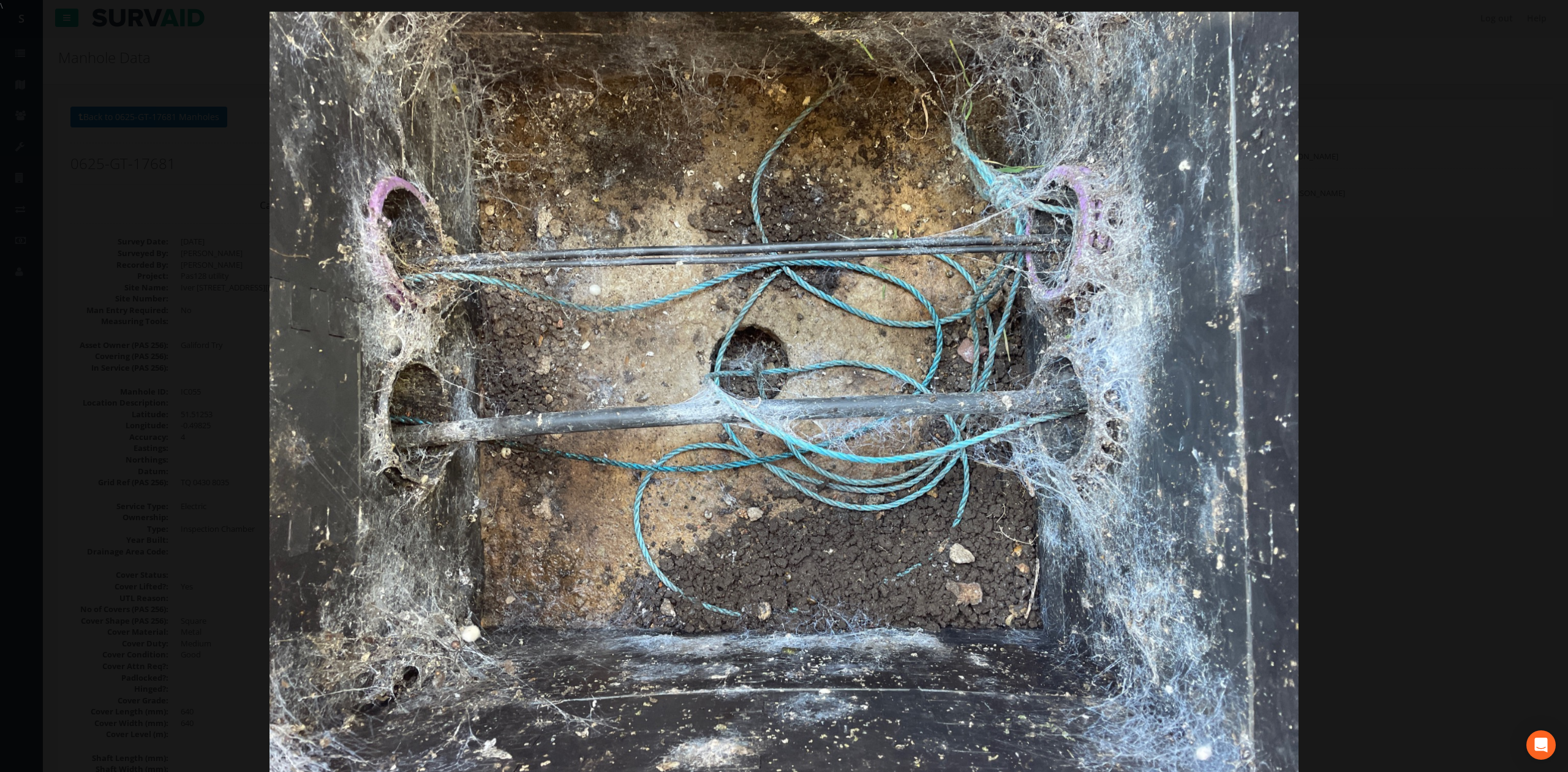
click at [1392, 317] on div at bounding box center [784, 397] width 1568 height 772
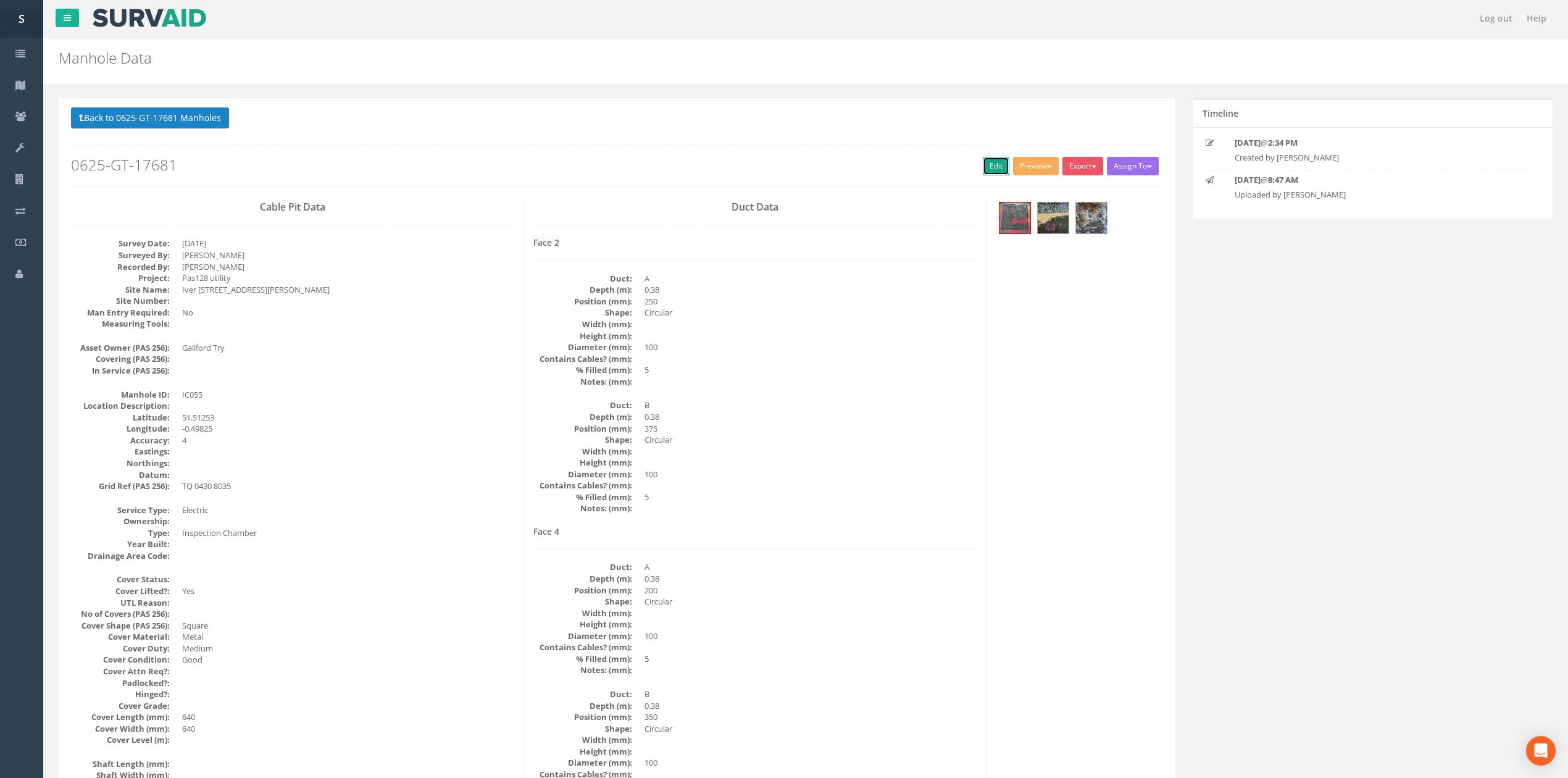
click at [983, 167] on link "Edit" at bounding box center [996, 166] width 27 height 19
click at [195, 121] on button "Back to 0625-GT-17681 Manholes" at bounding box center [150, 118] width 158 height 21
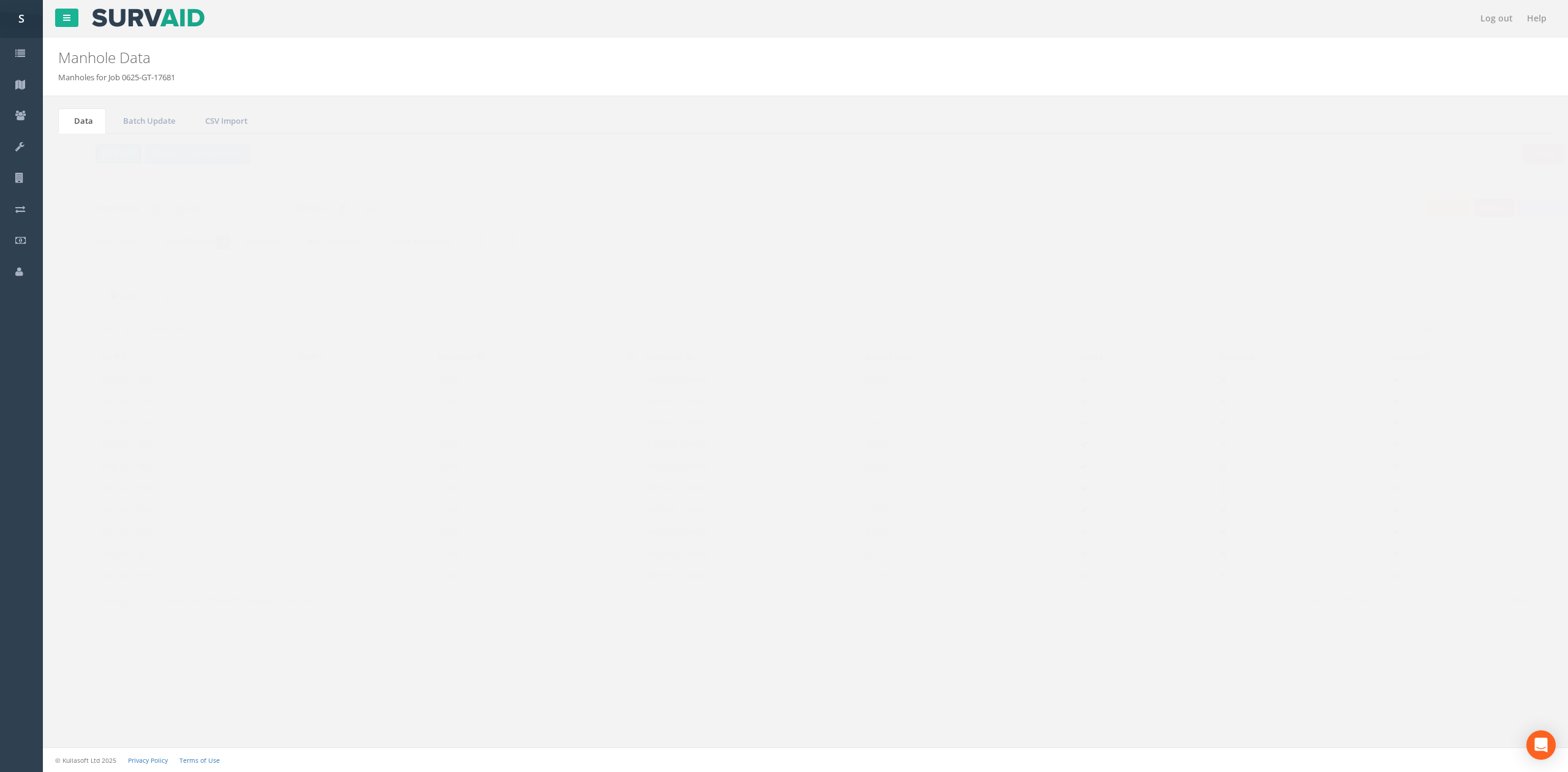
click at [74, 149] on button "Refresh" at bounding box center [94, 154] width 47 height 21
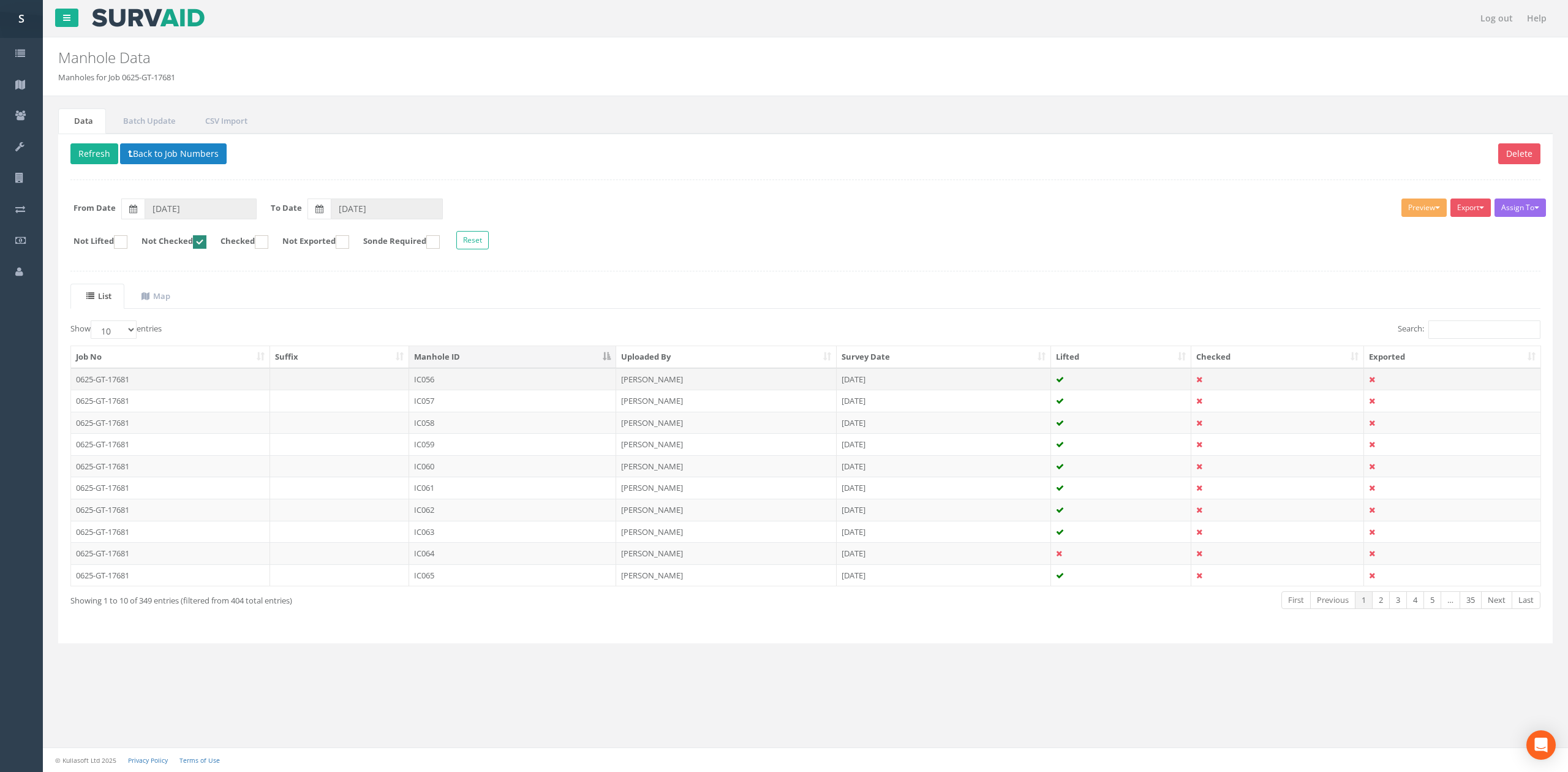
click at [478, 375] on td "IC056" at bounding box center [512, 379] width 207 height 22
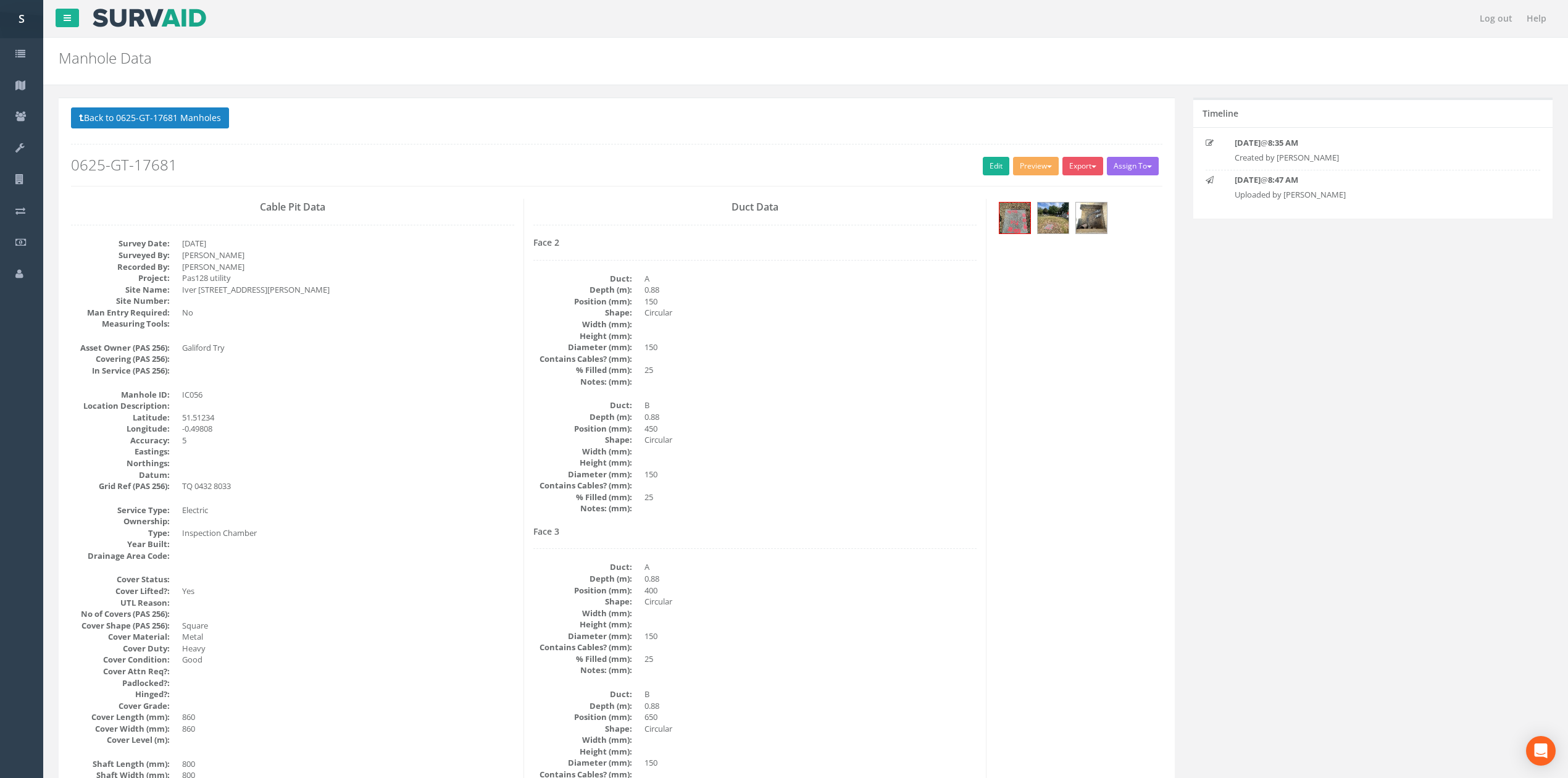
click at [996, 154] on div "Back to 0625-GT-17681 Manholes Back to Map Assign To No Companies Added Export …" at bounding box center [616, 146] width 1091 height 78
click at [995, 158] on link "Edit" at bounding box center [996, 166] width 27 height 19
click at [206, 116] on button "Back to 0625-GT-17681 Manholes" at bounding box center [150, 118] width 158 height 21
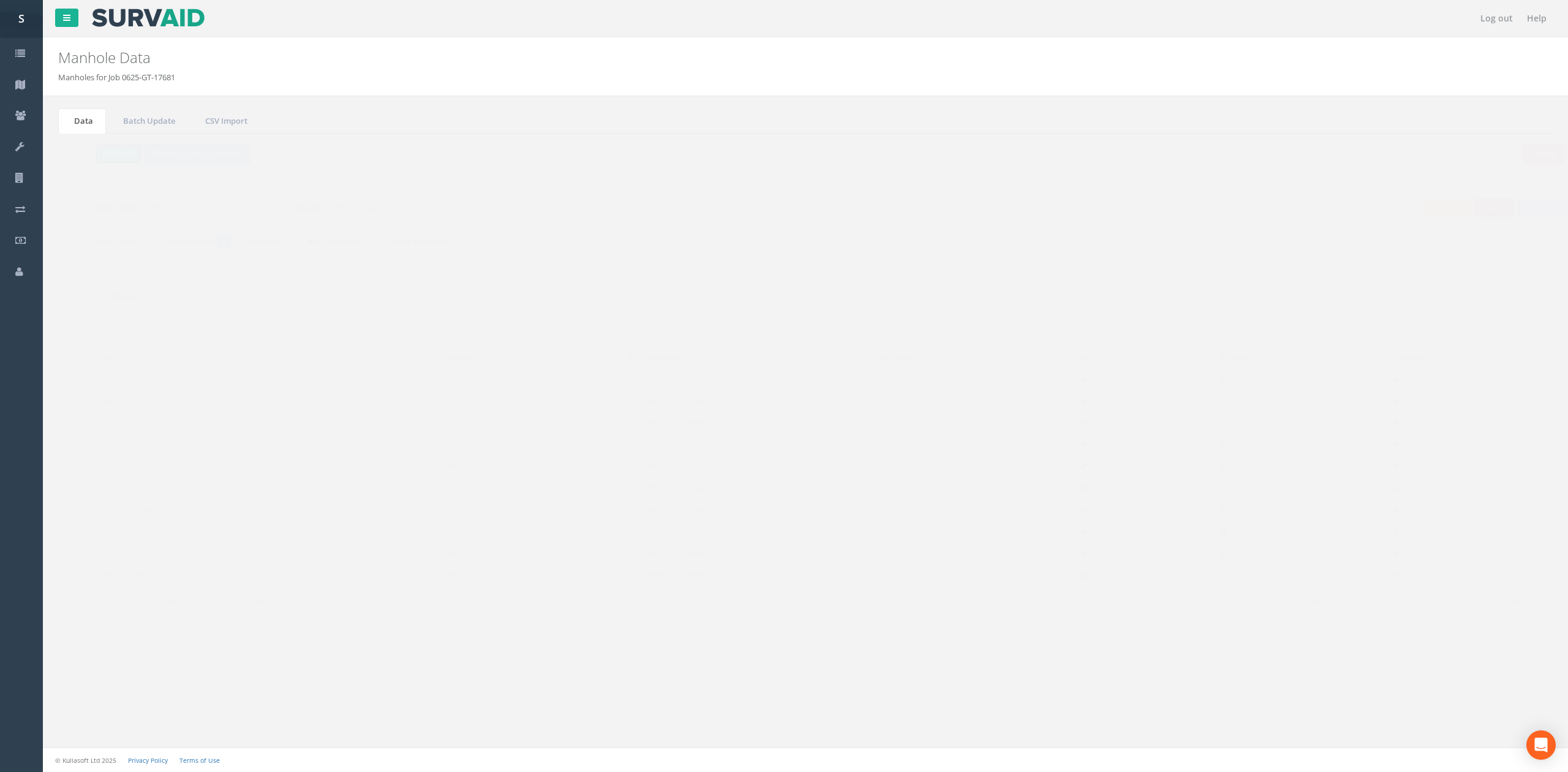
click at [96, 157] on button "Refresh" at bounding box center [94, 154] width 47 height 21
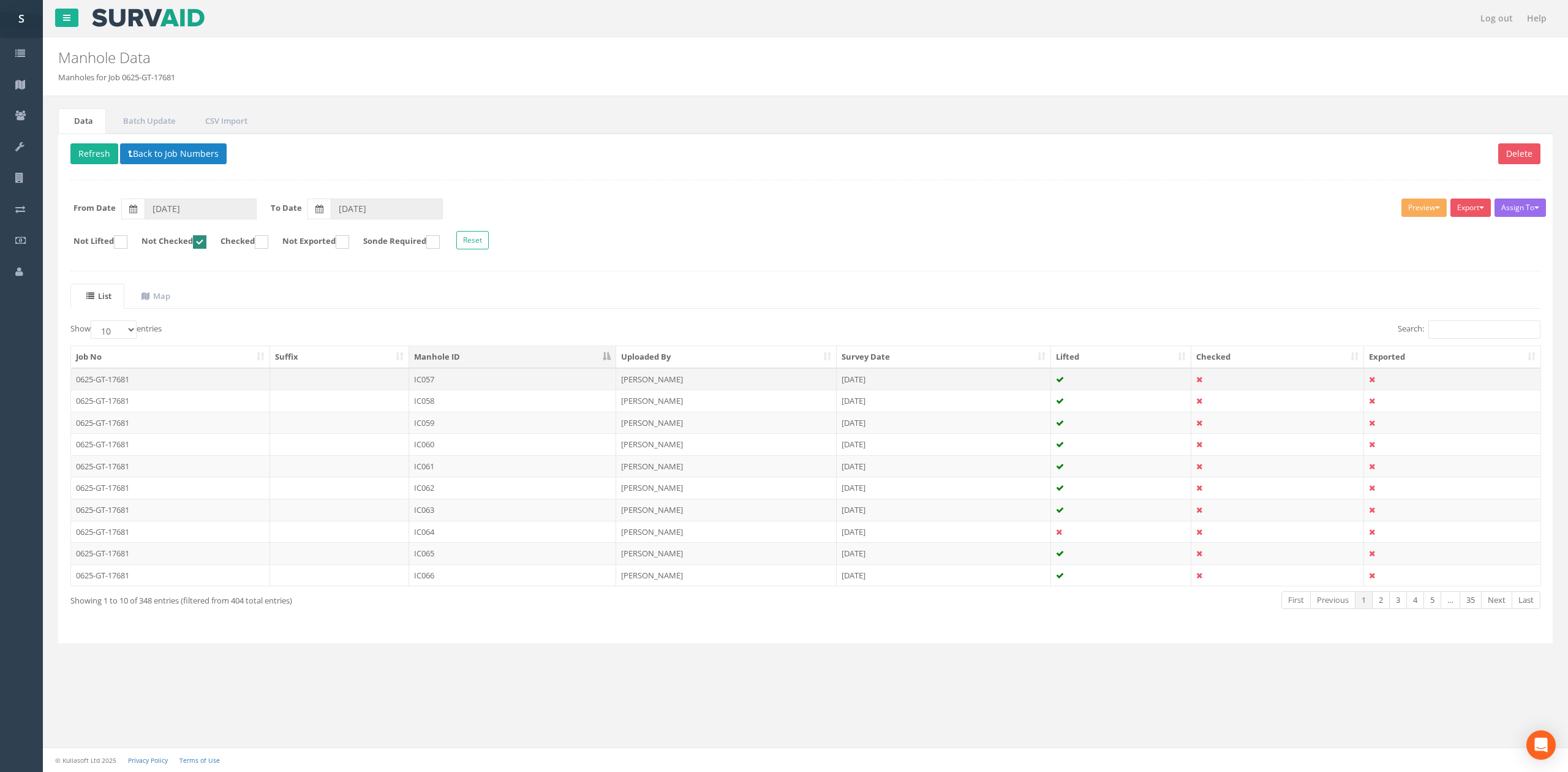
click at [441, 387] on td "IC057" at bounding box center [512, 379] width 207 height 22
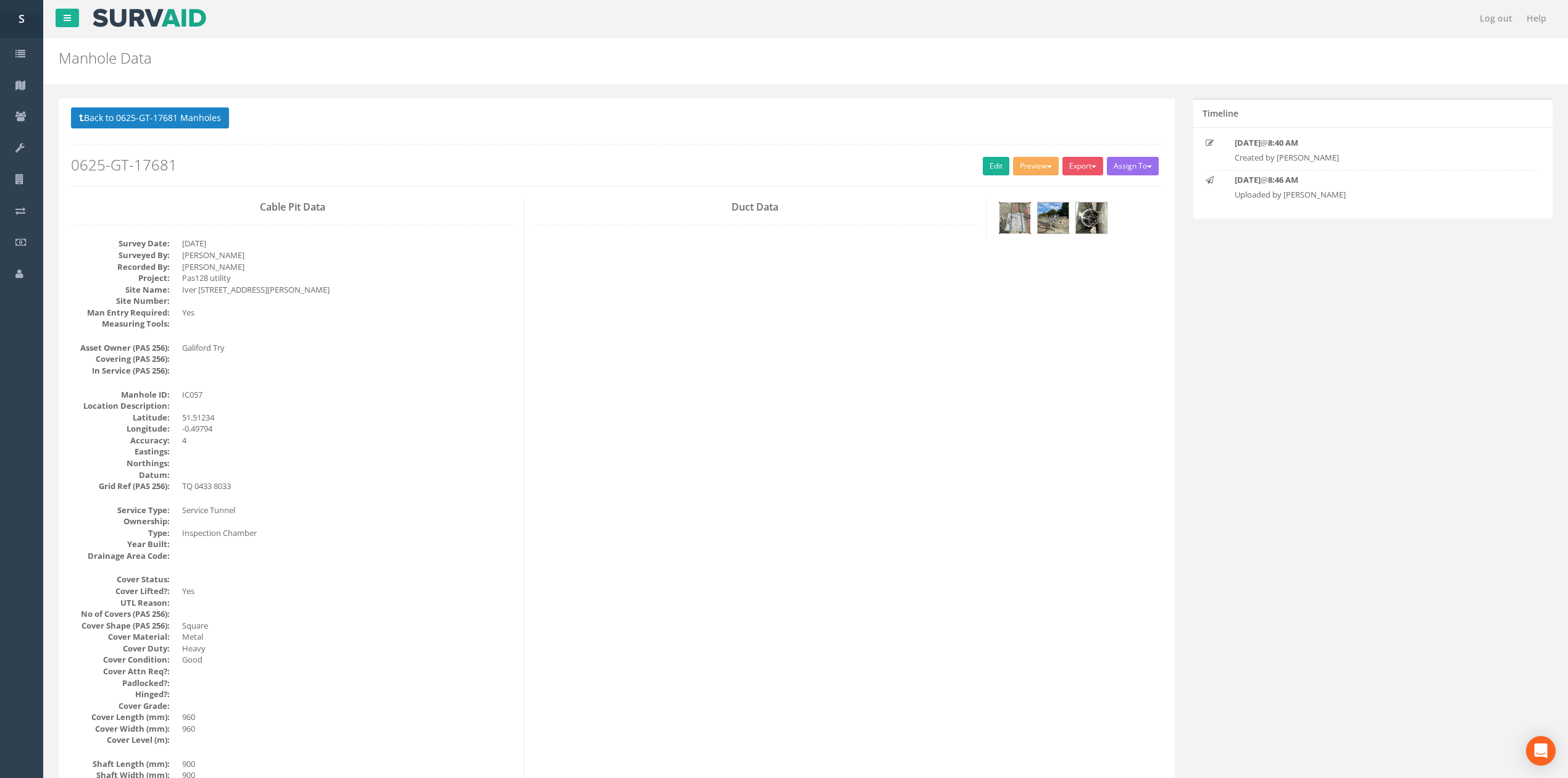
click at [1017, 218] on img at bounding box center [1015, 217] width 31 height 31
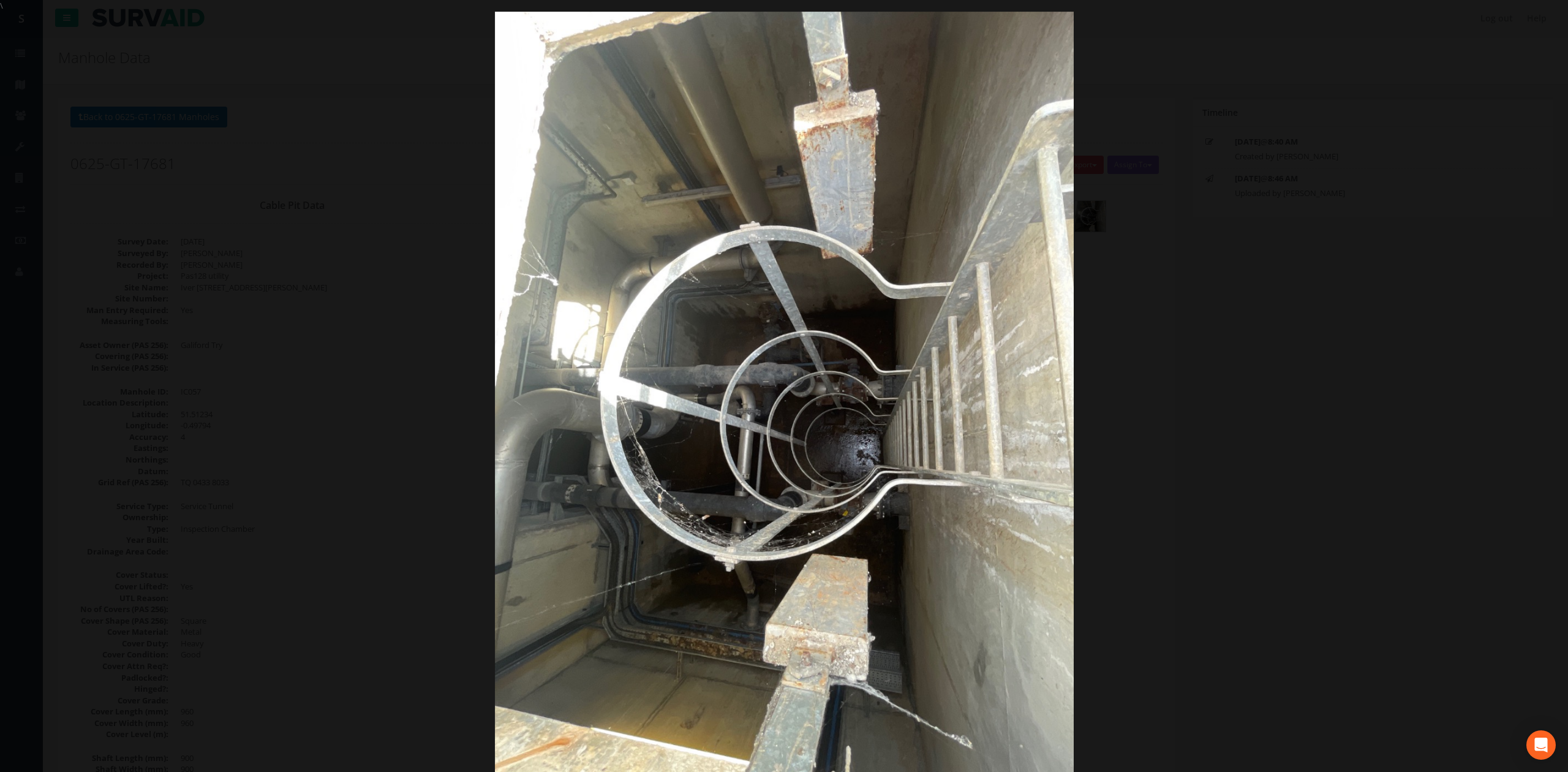
drag, startPoint x: 1267, startPoint y: 422, endPoint x: 1229, endPoint y: 426, distance: 38.2
click at [1267, 422] on div at bounding box center [784, 397] width 1568 height 772
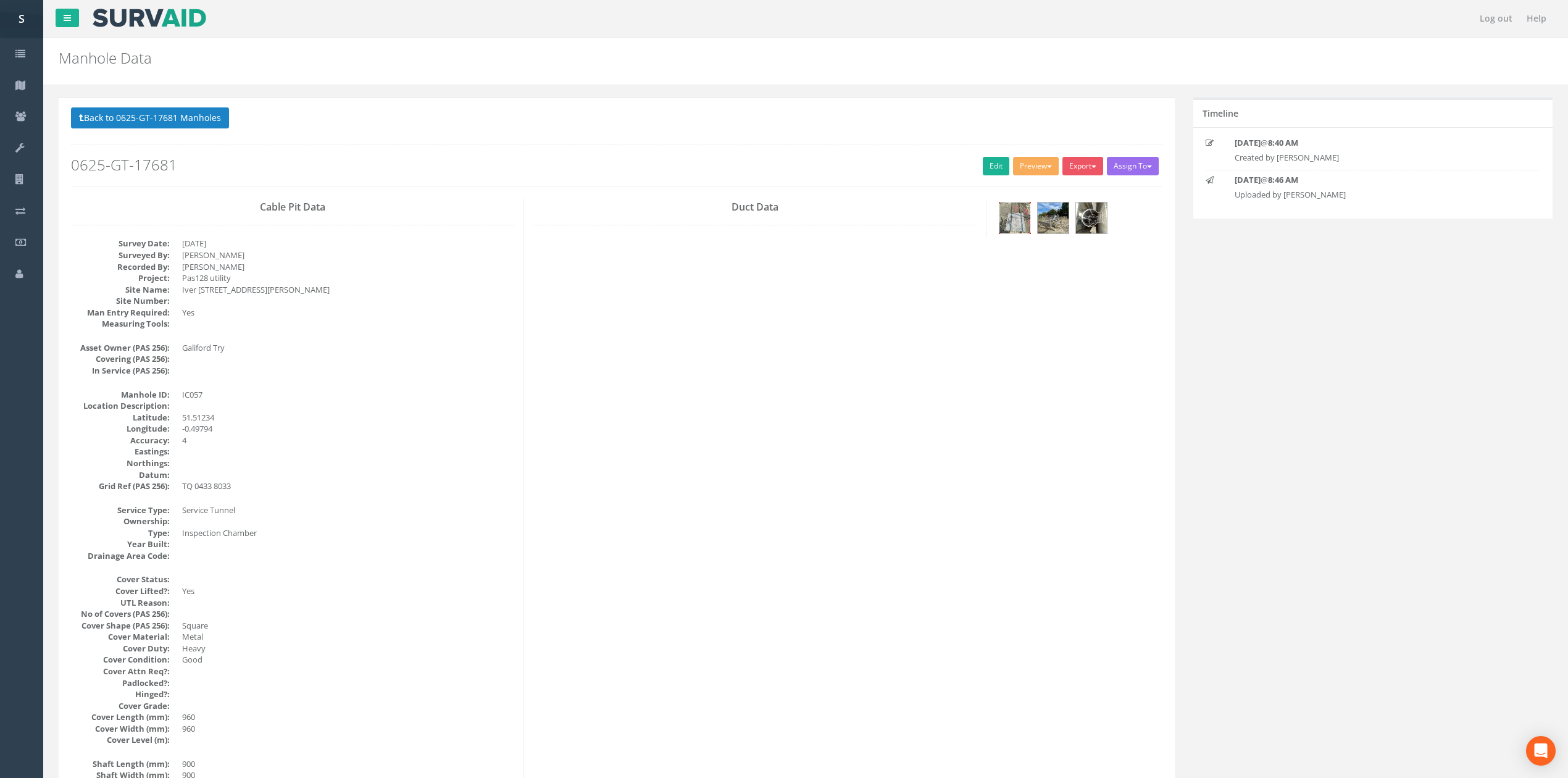
click at [1006, 216] on img at bounding box center [1015, 217] width 31 height 31
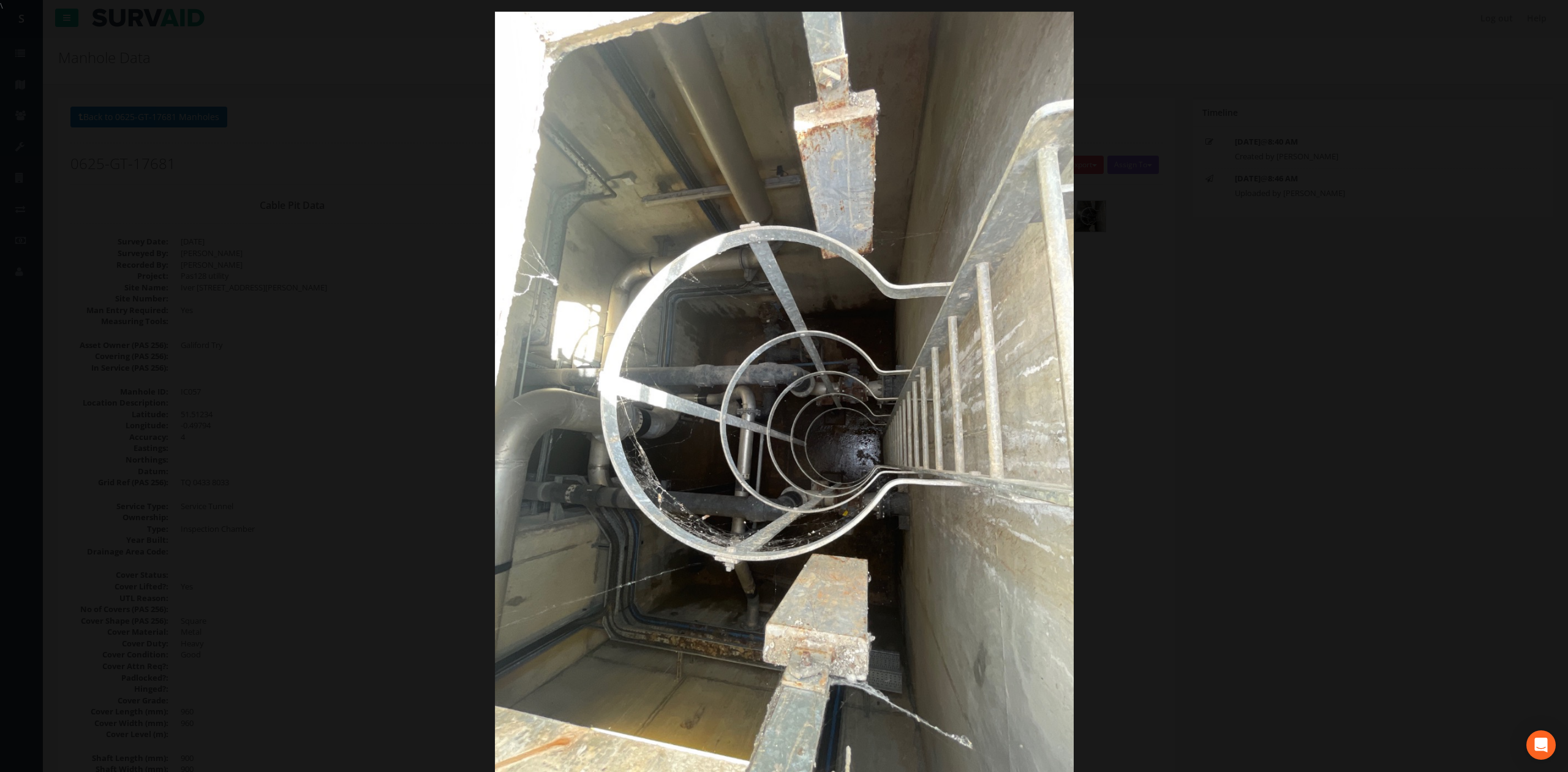
drag, startPoint x: 1262, startPoint y: 346, endPoint x: 1247, endPoint y: 348, distance: 15.1
click at [1260, 346] on div at bounding box center [784, 397] width 1568 height 772
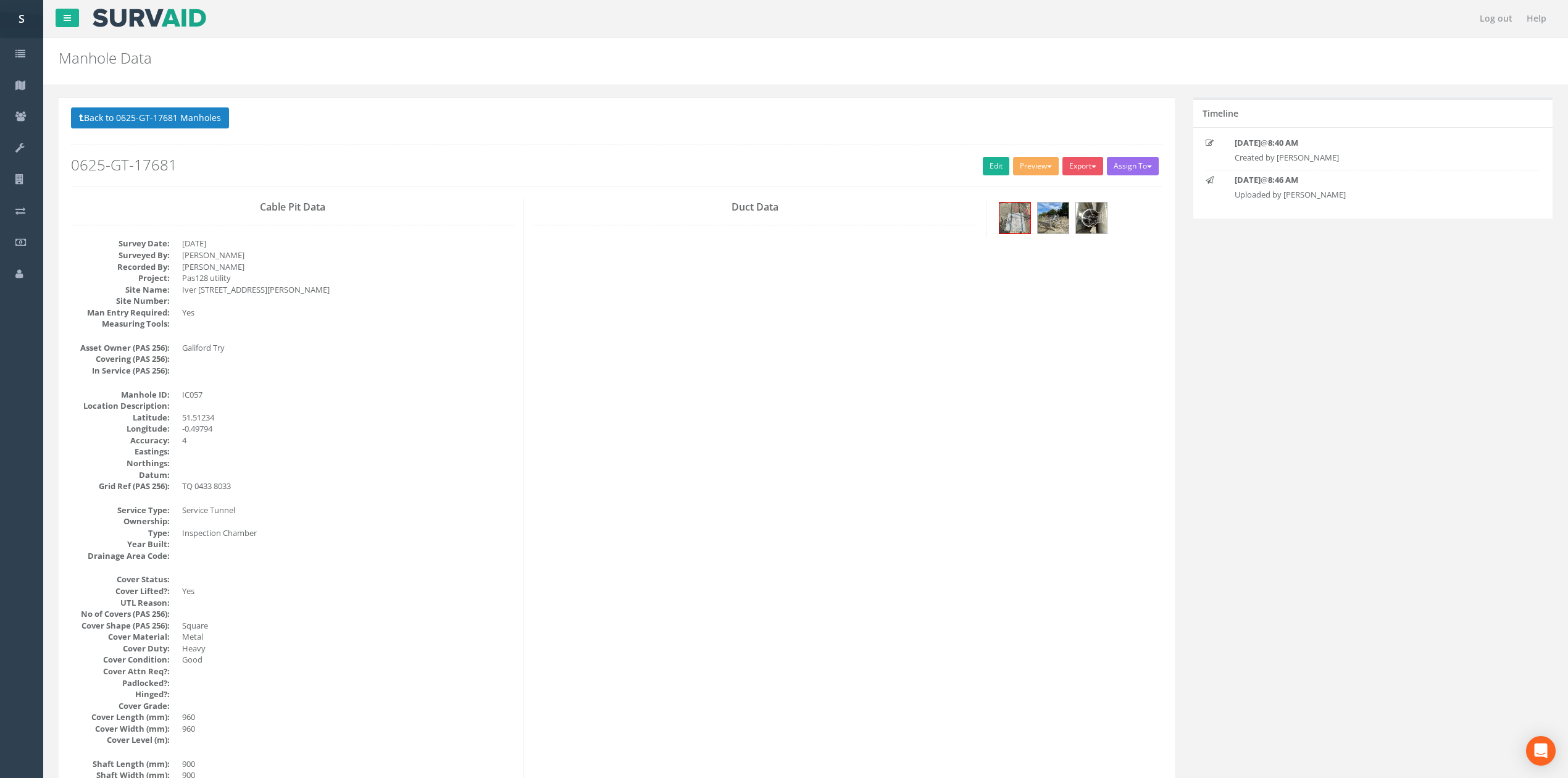
scroll to position [1010, 0]
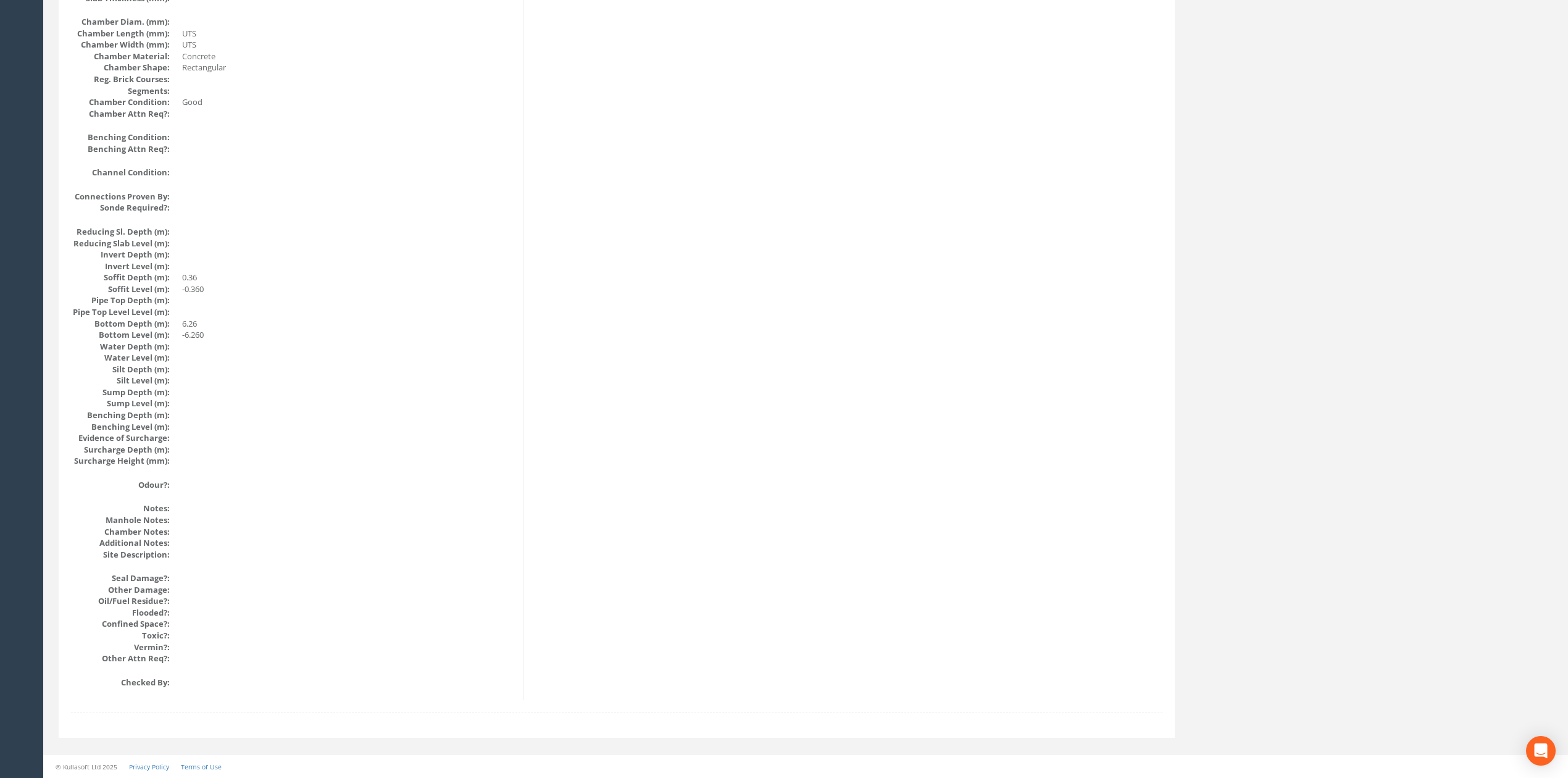
drag, startPoint x: 868, startPoint y: 680, endPoint x: 868, endPoint y: 650, distance: 30.0
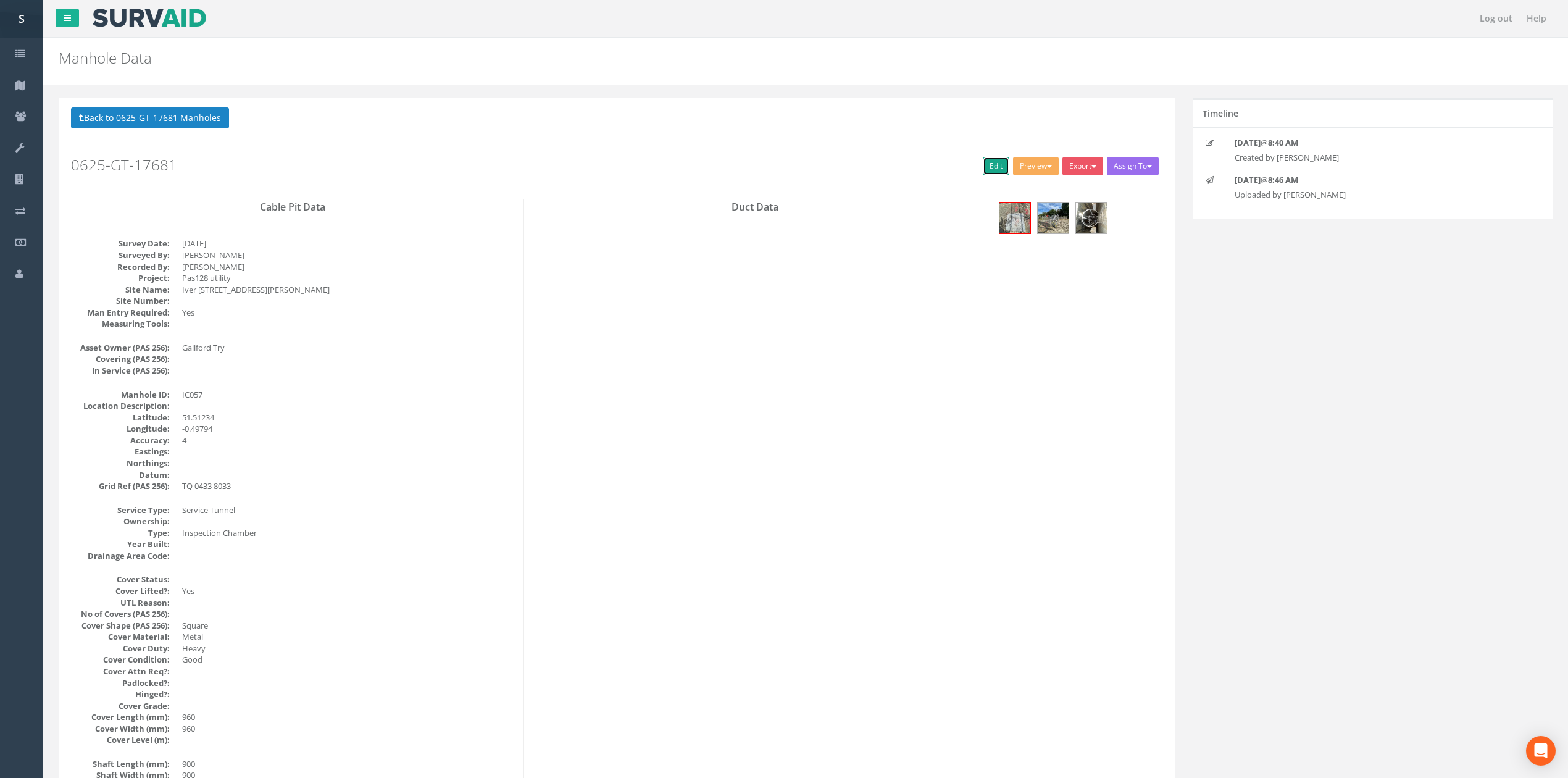
click at [995, 171] on link "Edit" at bounding box center [996, 166] width 27 height 19
click at [201, 122] on button "Back to 0625-GT-17681 Manholes" at bounding box center [150, 118] width 158 height 21
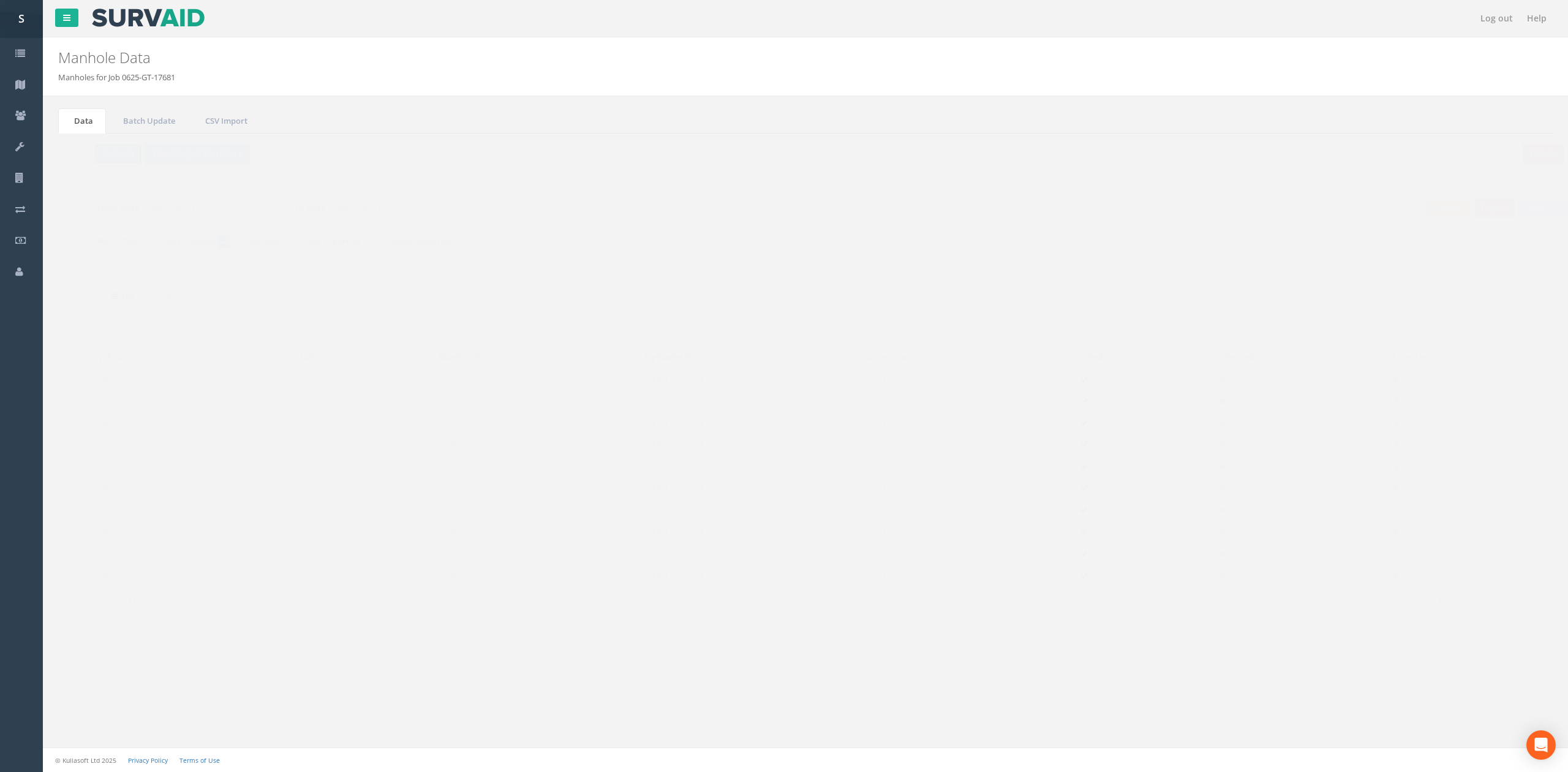
click at [99, 146] on button "Refresh" at bounding box center [94, 154] width 47 height 21
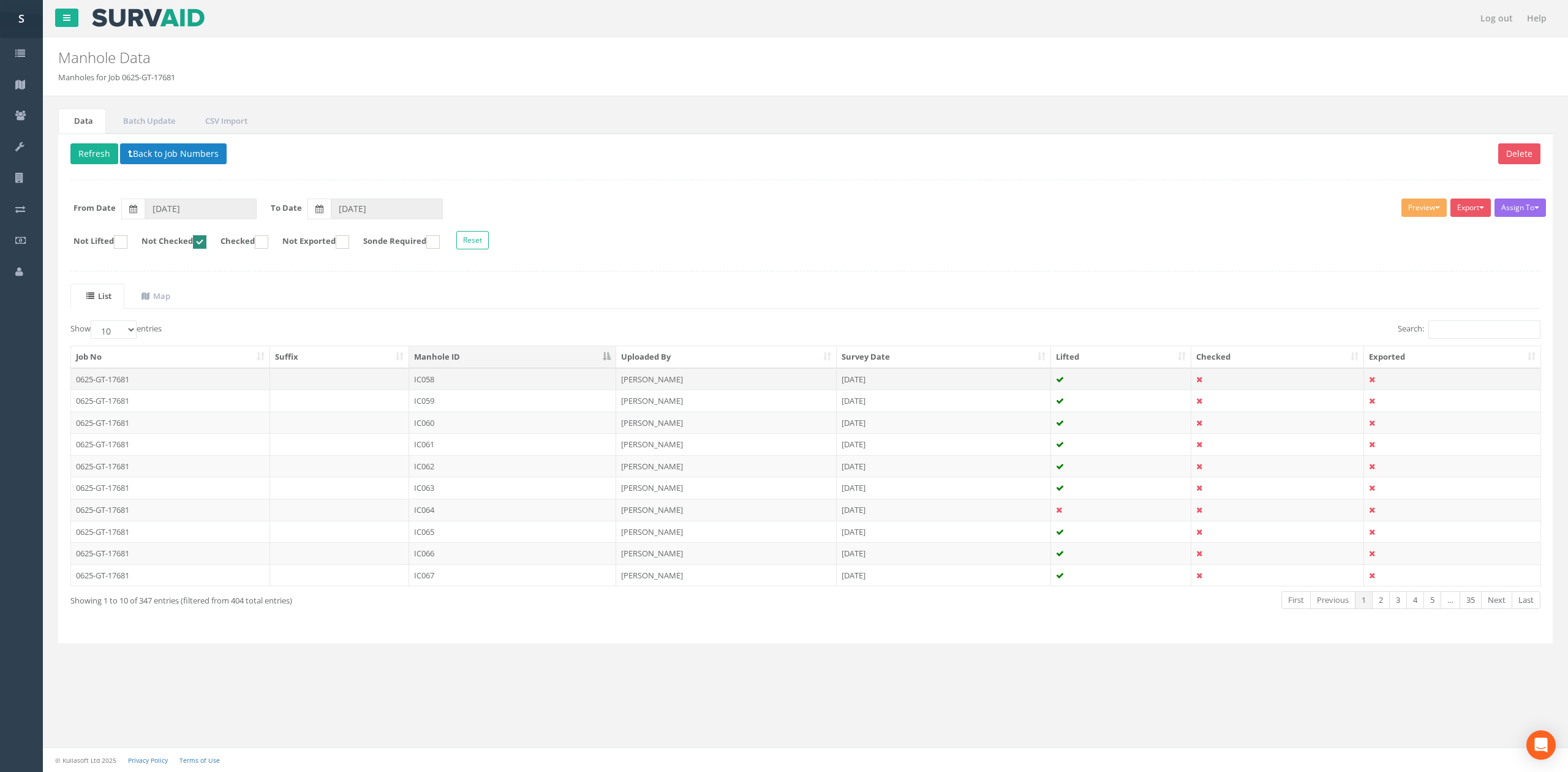
click at [434, 387] on td "IC058" at bounding box center [512, 379] width 207 height 22
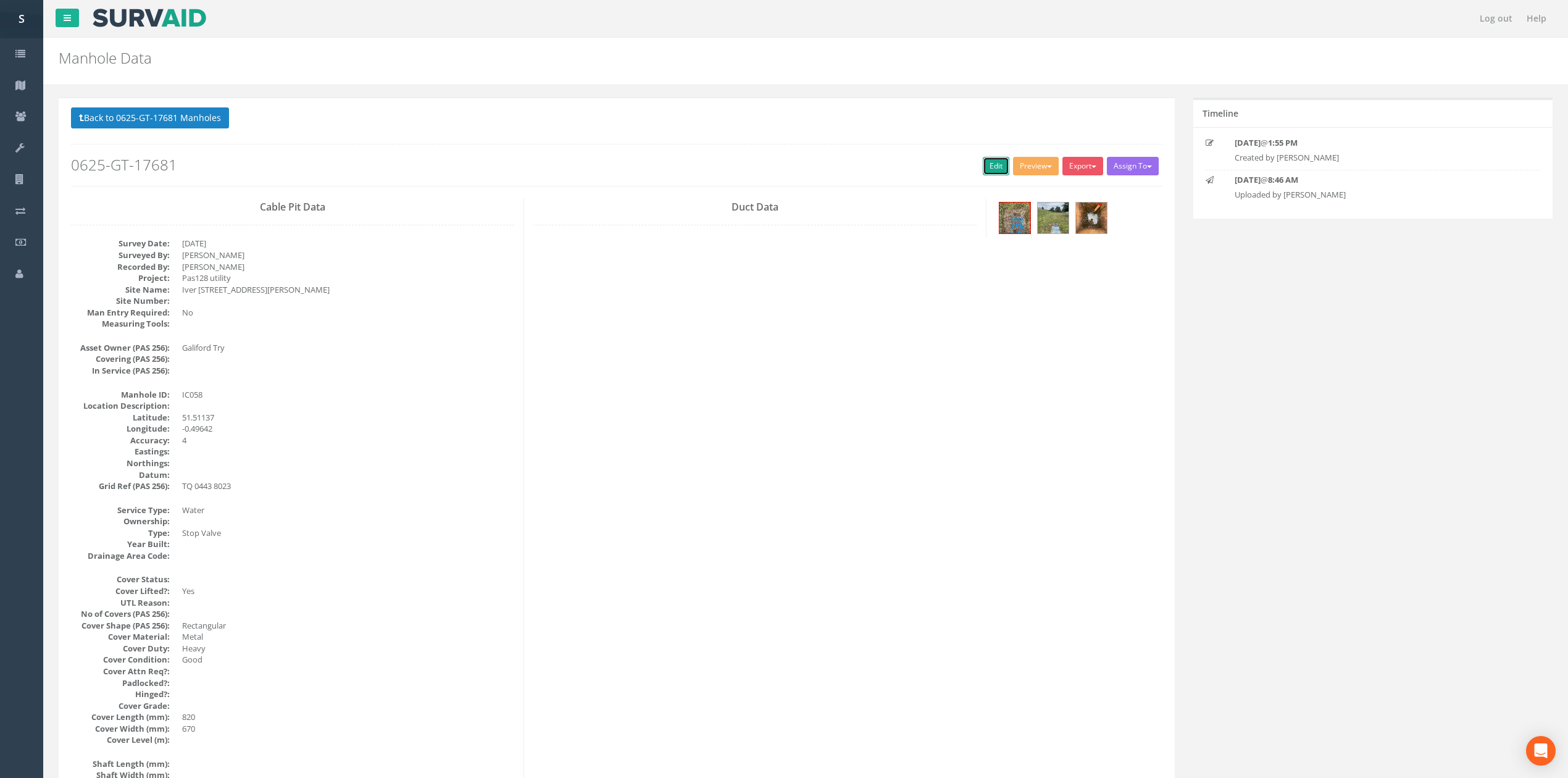
click at [992, 172] on link "Edit" at bounding box center [996, 166] width 27 height 19
click at [199, 121] on button "Back to 0625-GT-17681 Manholes" at bounding box center [150, 118] width 158 height 21
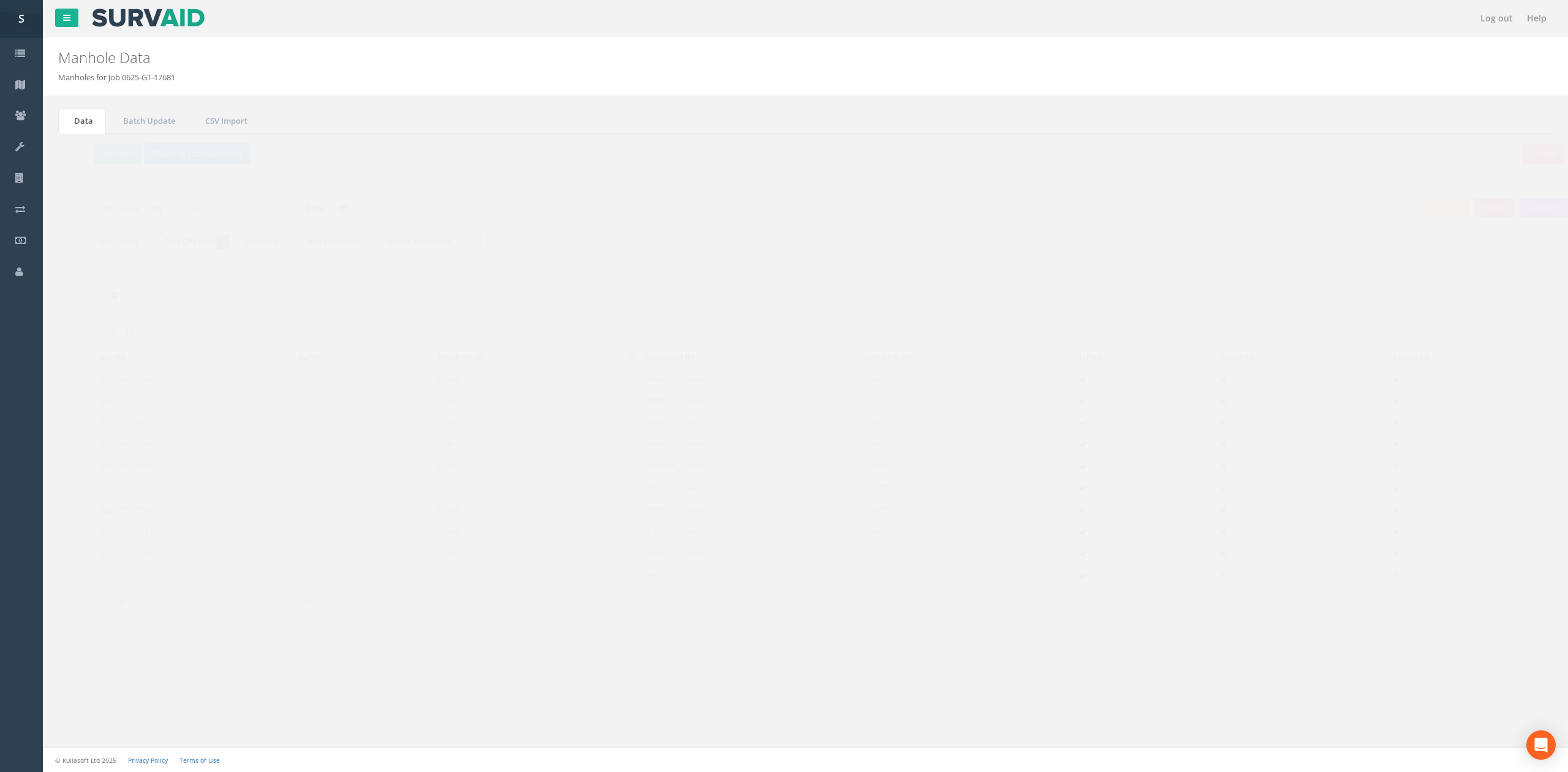
click at [466, 403] on td "IC059" at bounding box center [512, 400] width 207 height 22
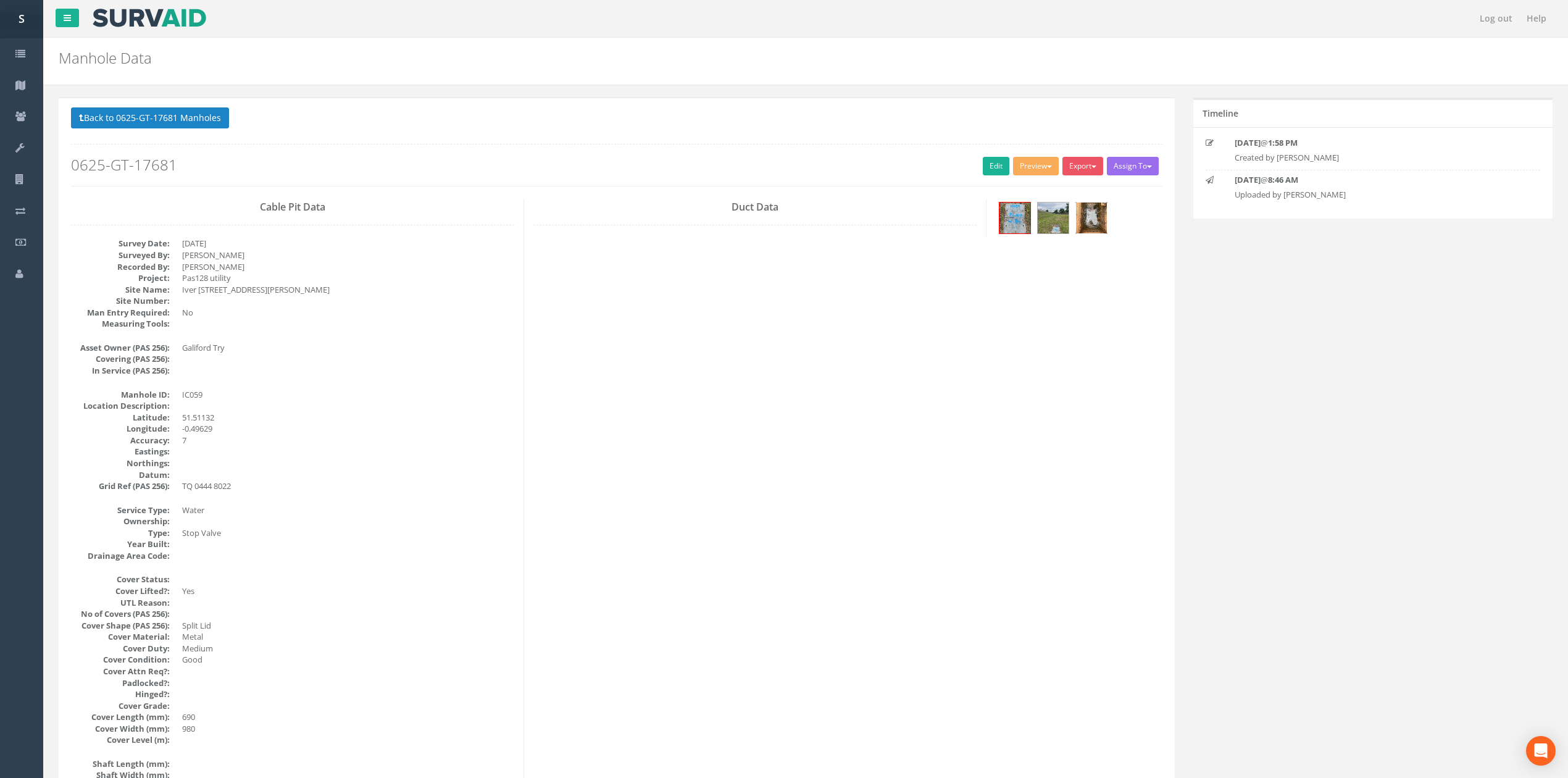
click at [1089, 222] on img at bounding box center [1091, 217] width 31 height 31
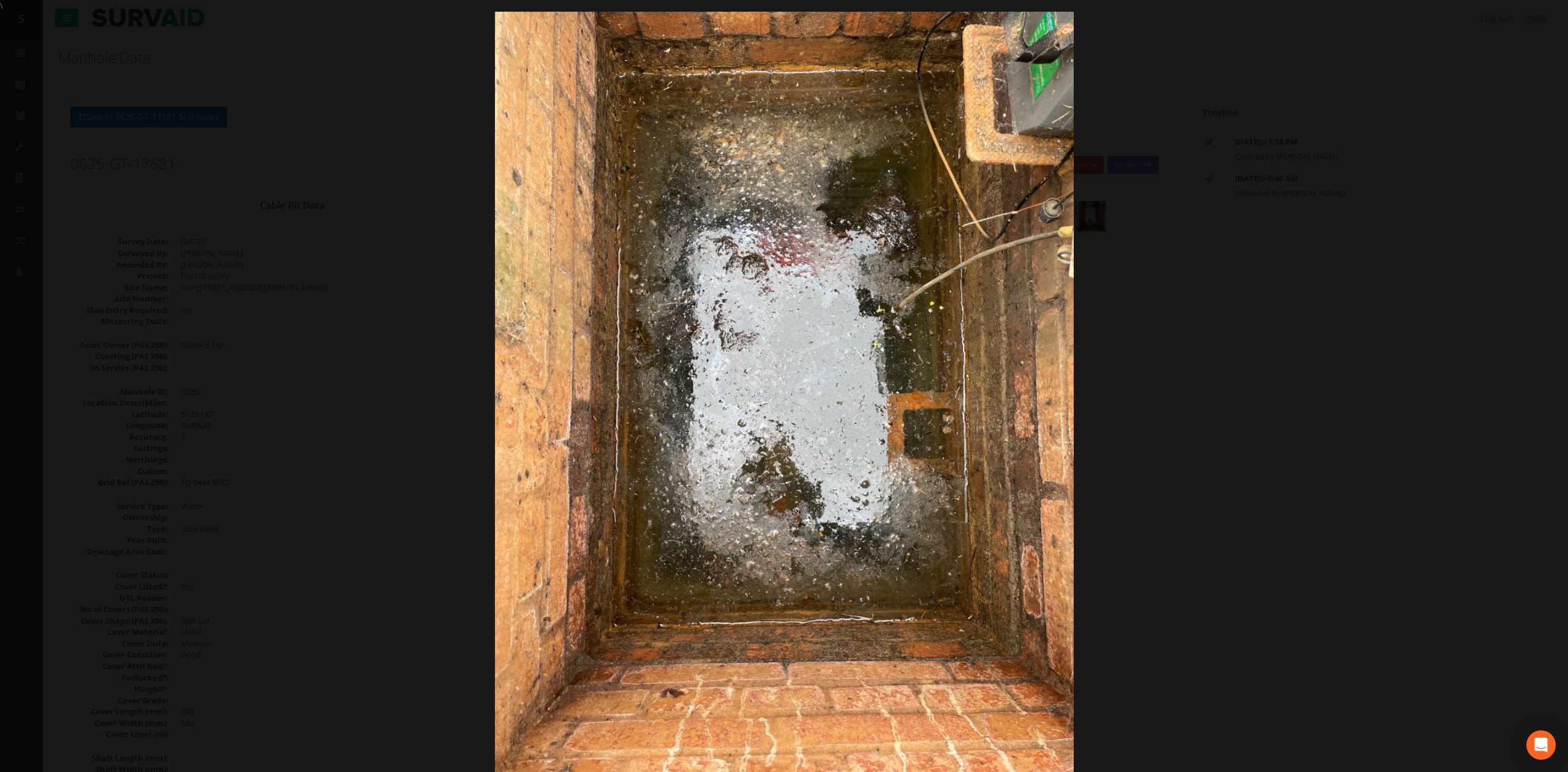
click at [1311, 341] on div at bounding box center [784, 397] width 1568 height 772
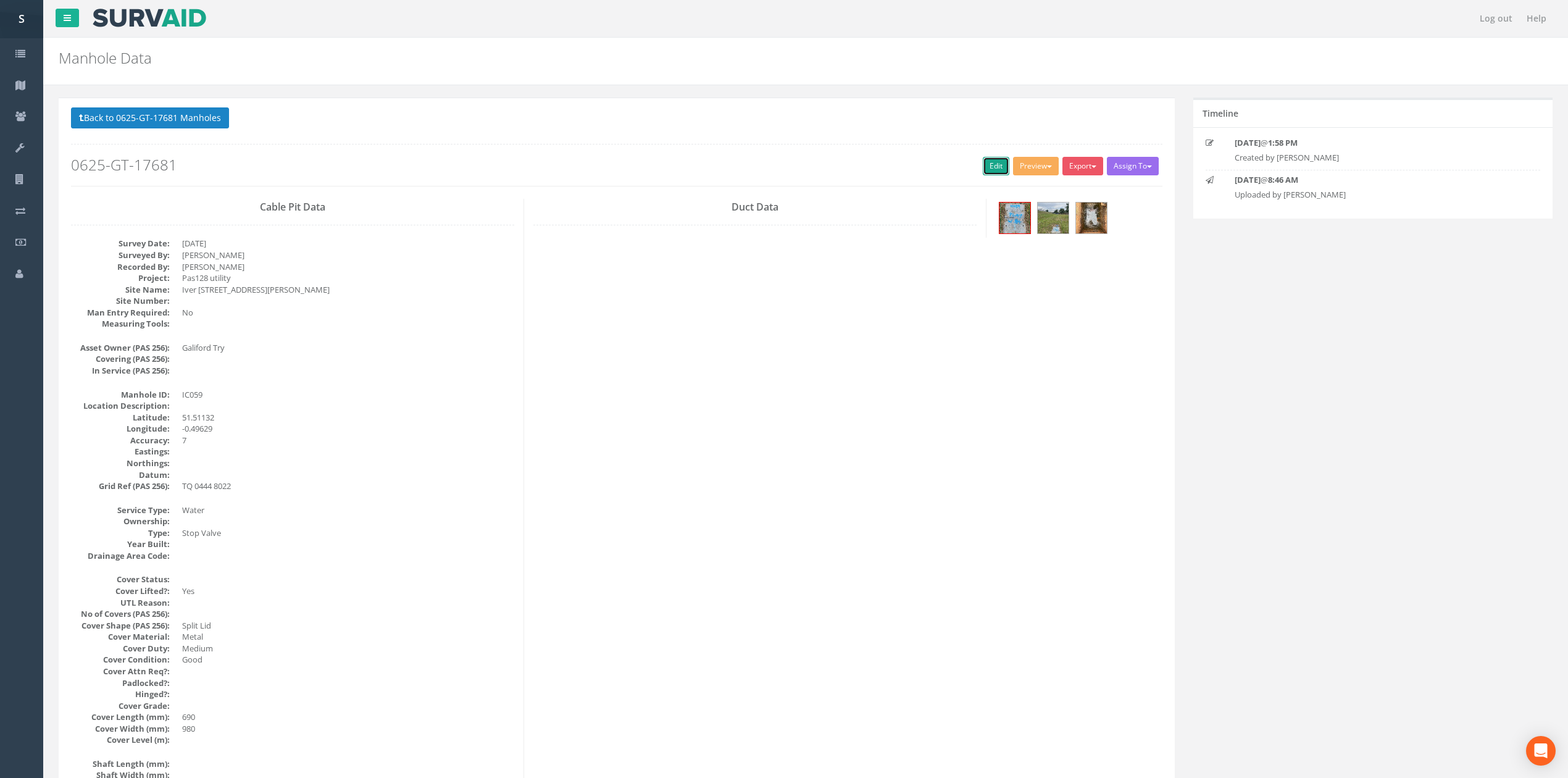
click at [995, 168] on link "Edit" at bounding box center [996, 166] width 27 height 19
click at [191, 123] on button "Back to 0625-GT-17681 Manholes" at bounding box center [150, 118] width 158 height 21
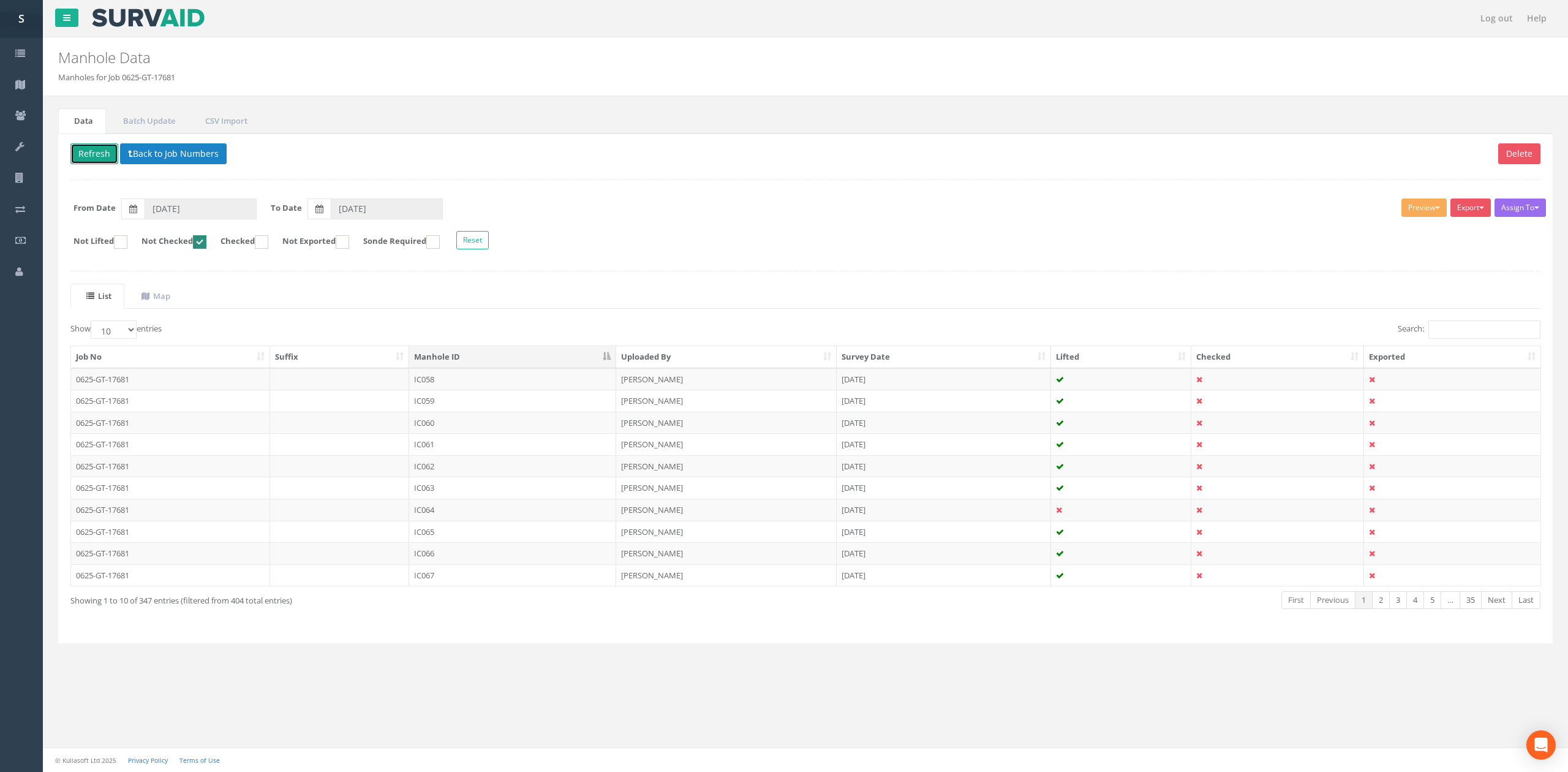
click at [84, 146] on button "Refresh" at bounding box center [94, 154] width 47 height 21
drag, startPoint x: 489, startPoint y: 383, endPoint x: 478, endPoint y: 368, distance: 18.6
click at [489, 383] on td "IC060" at bounding box center [512, 379] width 207 height 22
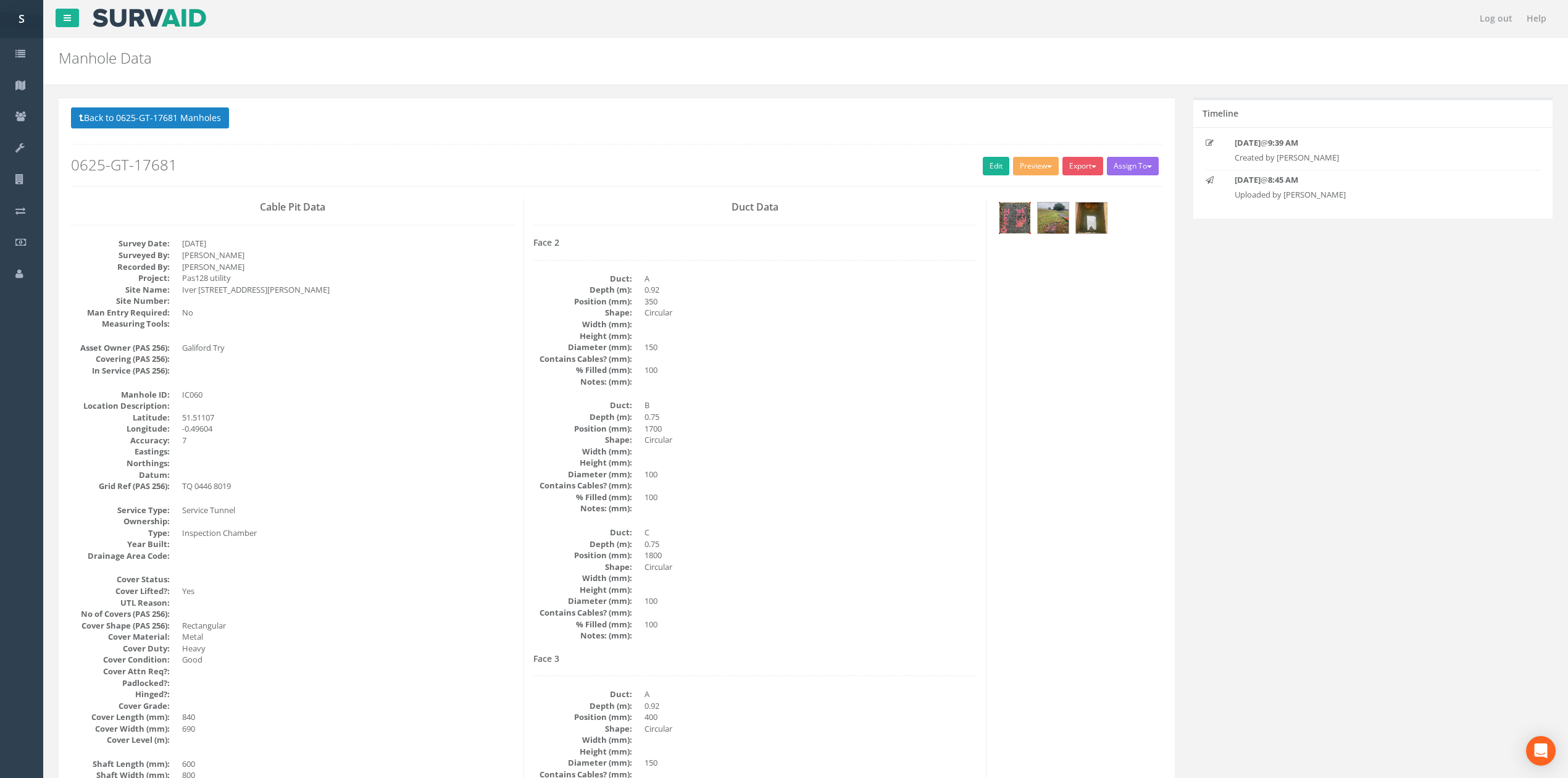
click at [1013, 214] on img at bounding box center [1015, 217] width 31 height 31
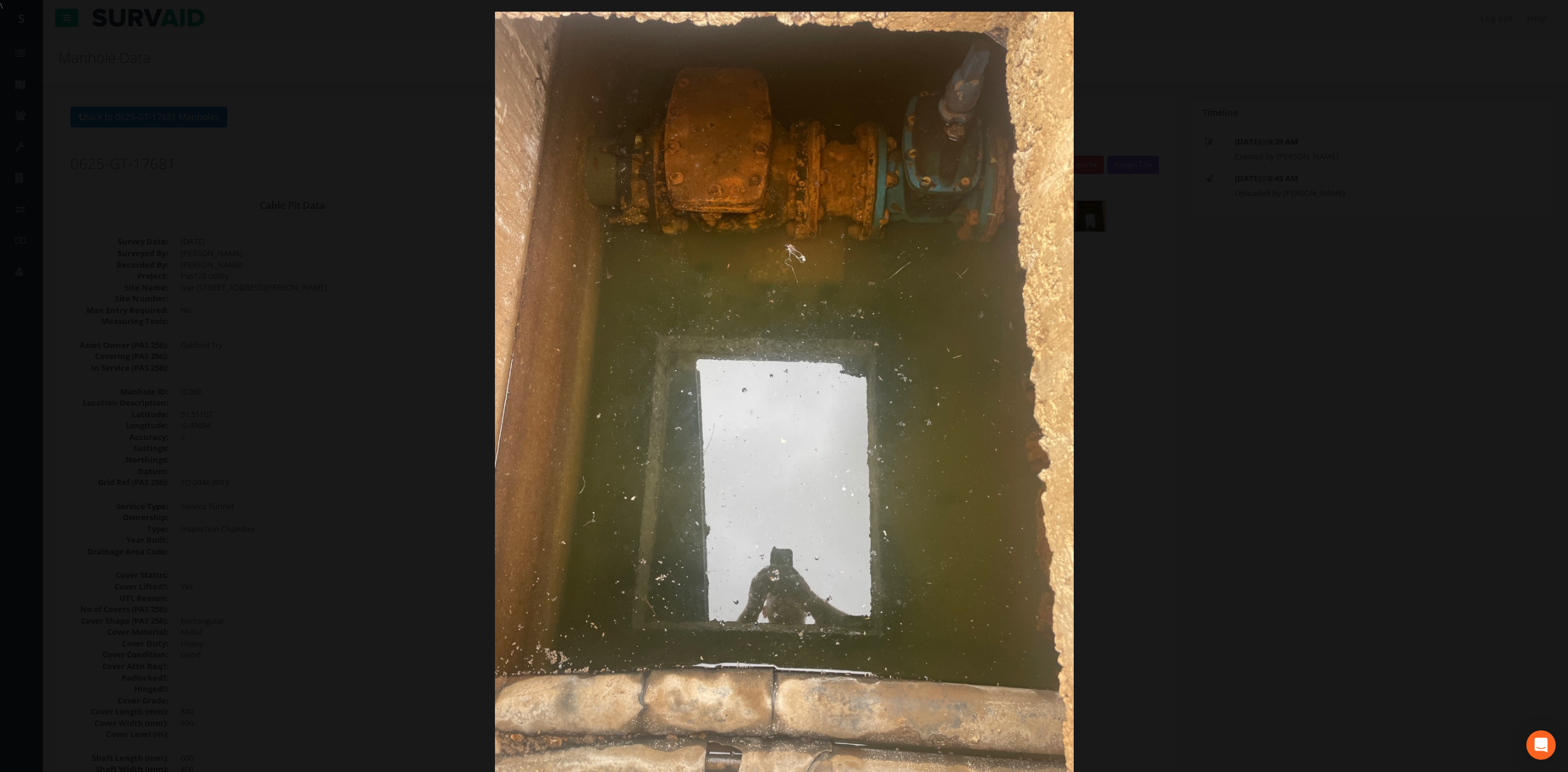
click at [1238, 324] on div at bounding box center [784, 397] width 1568 height 772
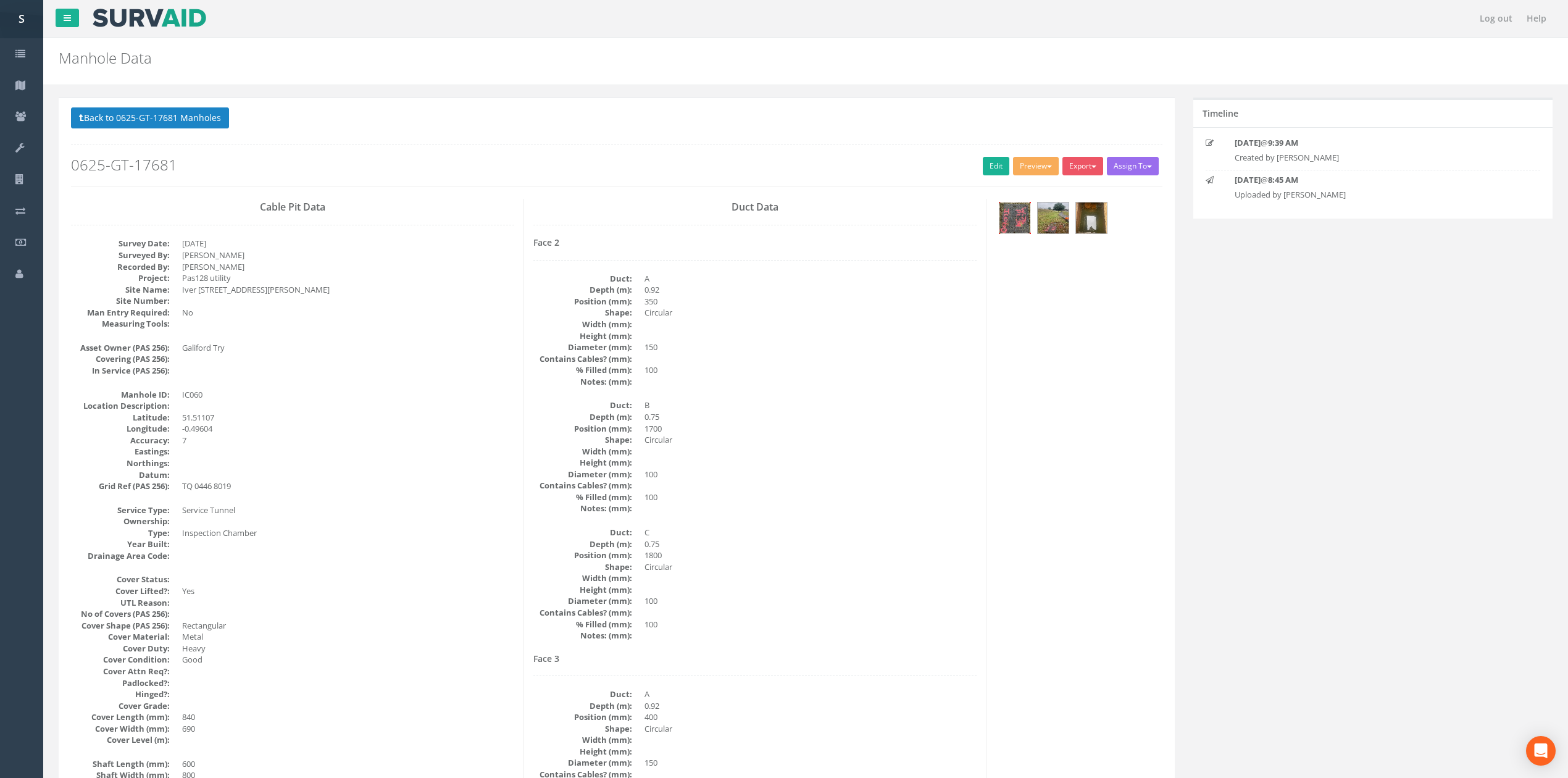
click at [1016, 222] on img at bounding box center [1015, 217] width 31 height 31
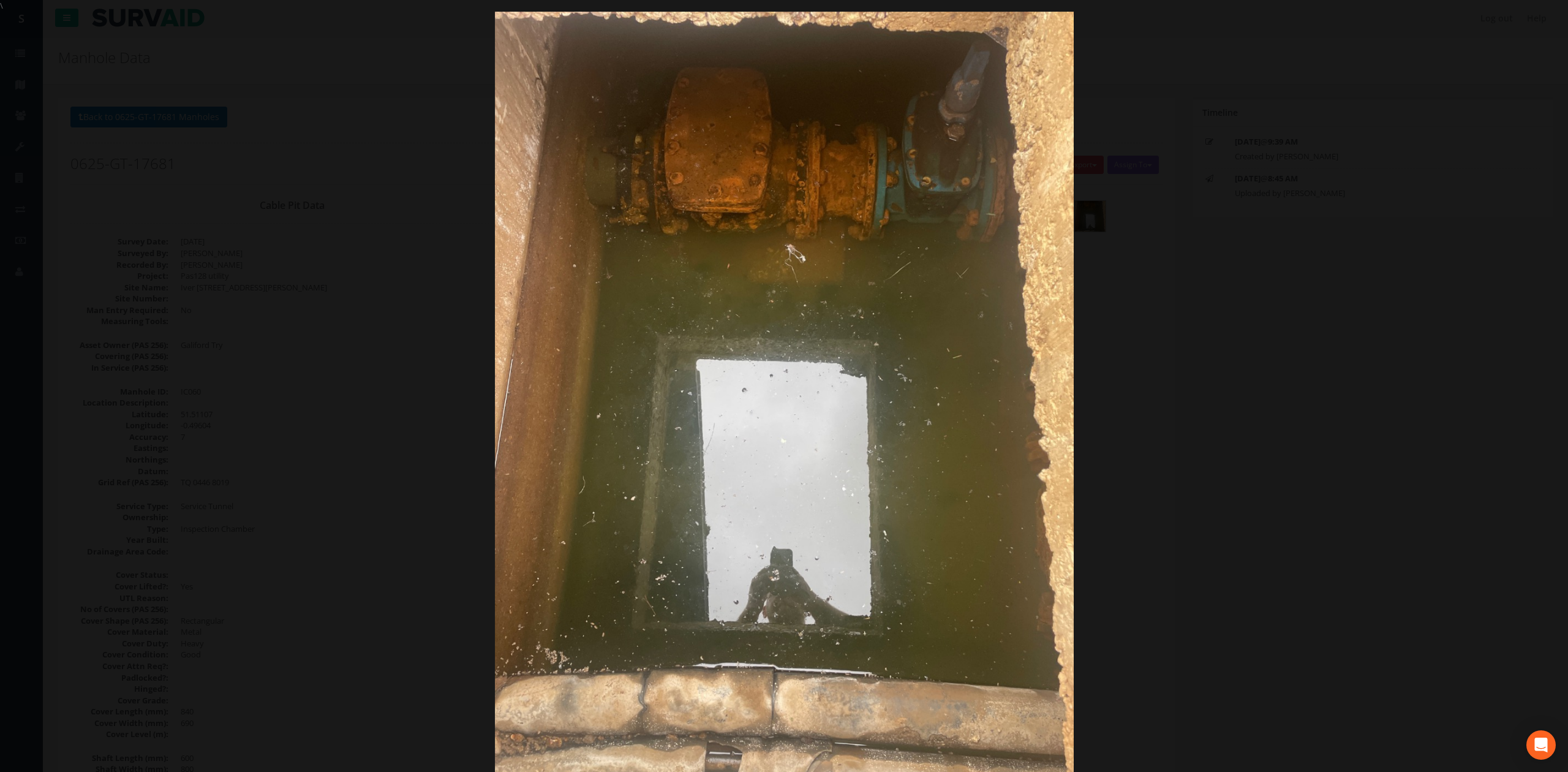
click at [1315, 468] on div at bounding box center [784, 397] width 1568 height 772
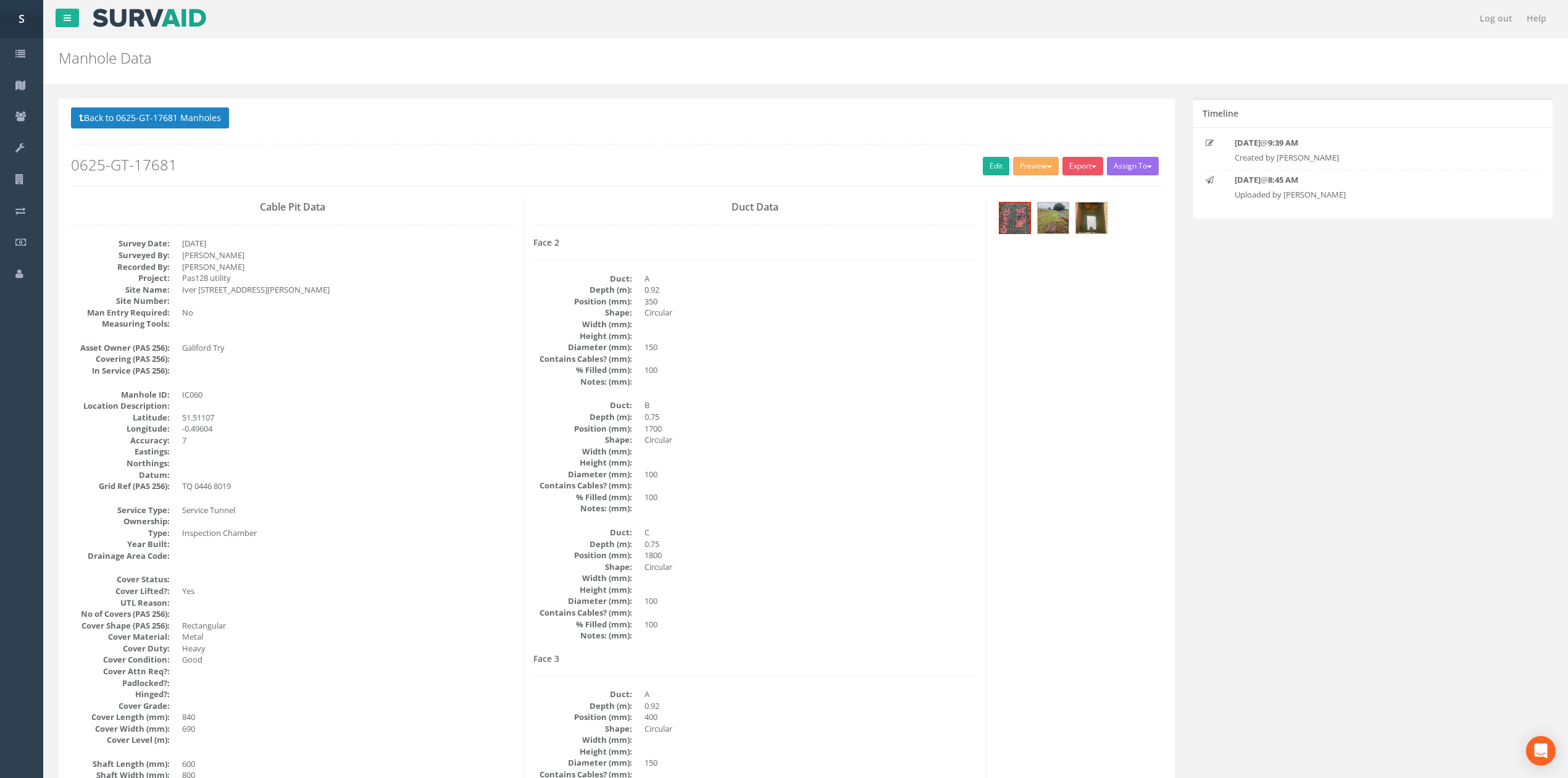
click at [973, 164] on h2 "0625-GT-17681" at bounding box center [616, 165] width 1091 height 16
click at [962, 163] on h2 "0625-GT-17681" at bounding box center [616, 165] width 1091 height 16
click at [991, 171] on link "Edit" at bounding box center [996, 166] width 27 height 19
click at [204, 122] on button "Back to 0625-GT-17681 Manholes" at bounding box center [150, 118] width 158 height 21
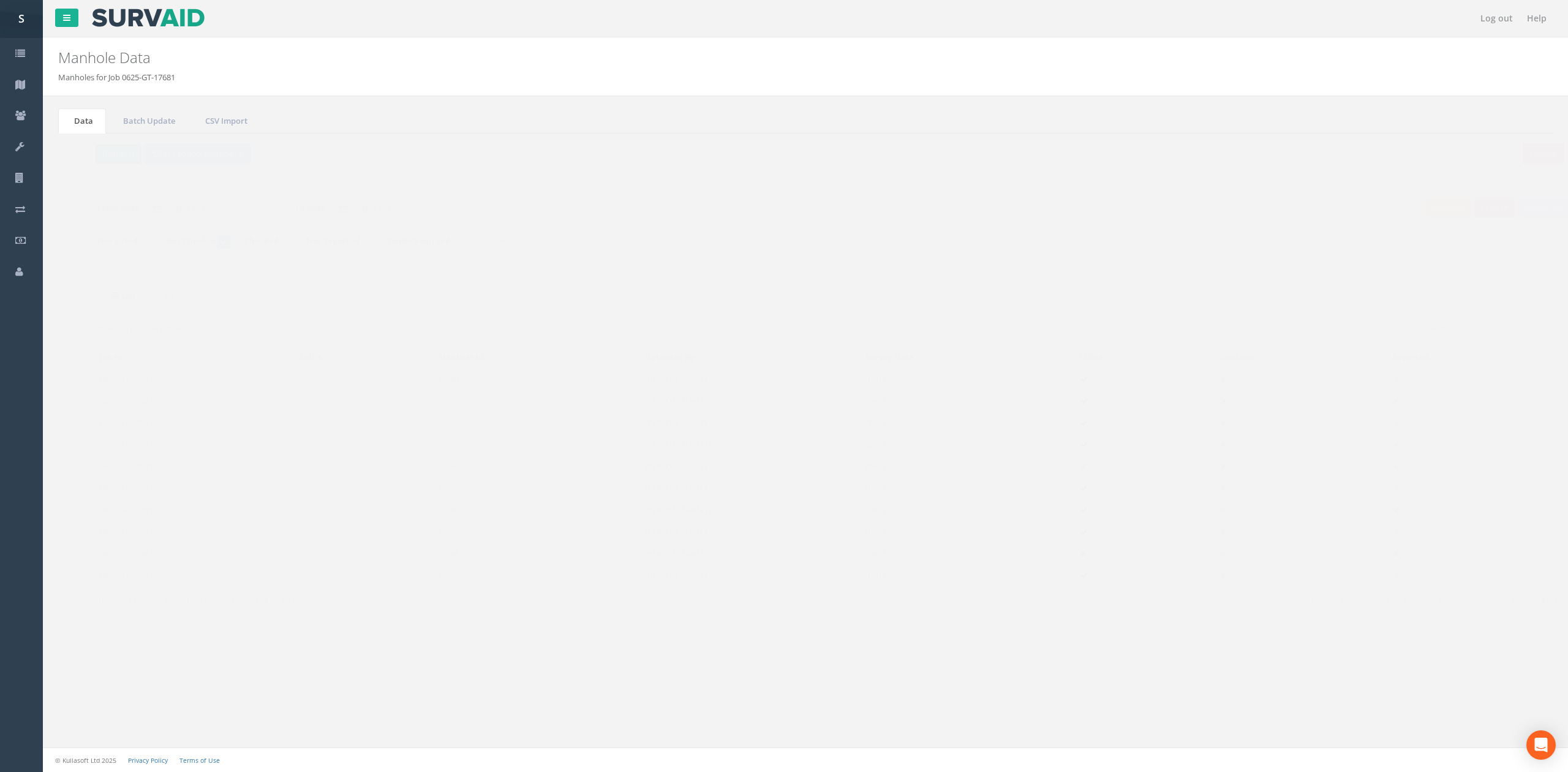
click at [91, 155] on button "Refresh" at bounding box center [94, 154] width 47 height 21
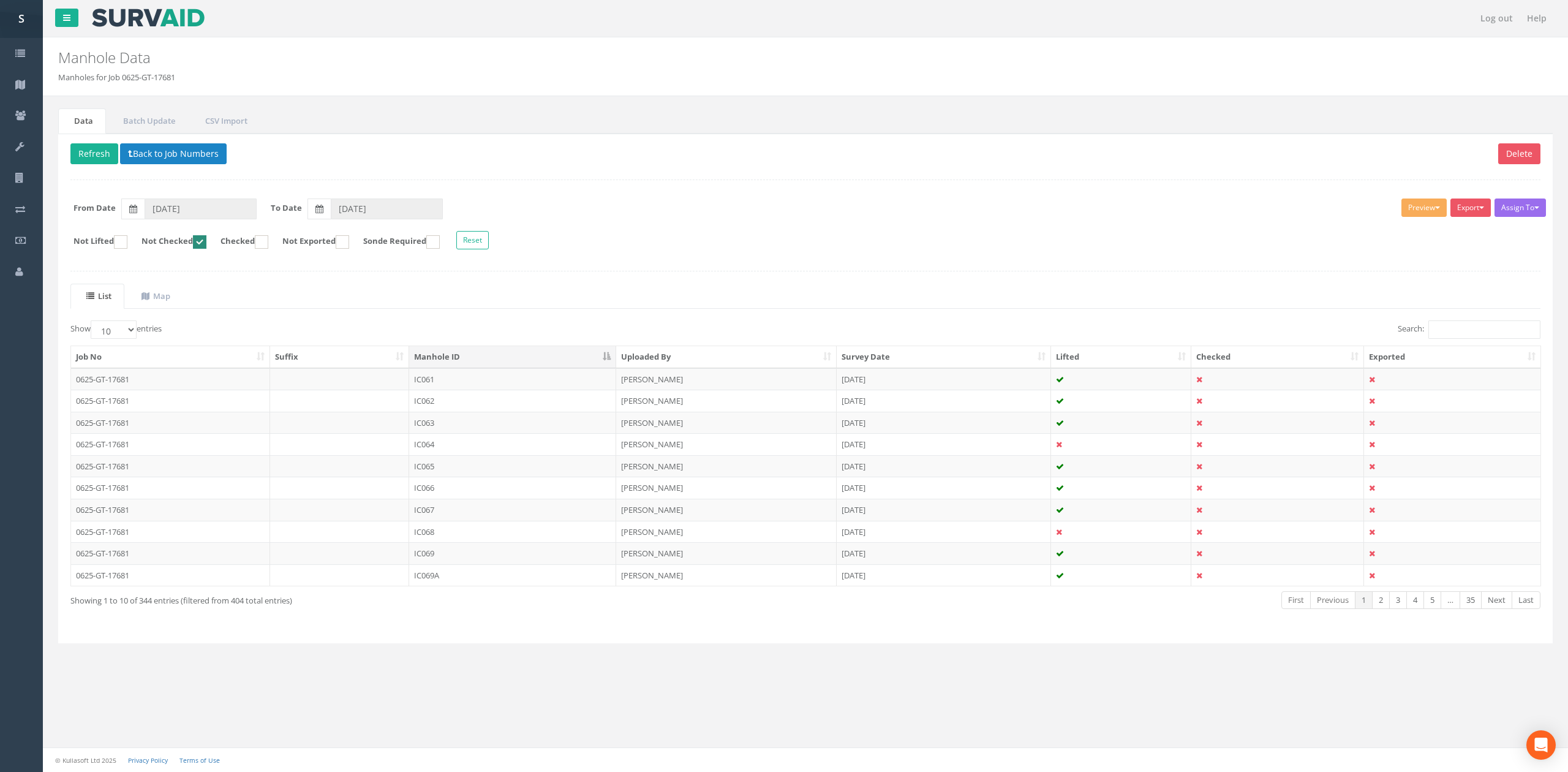
click at [898, 226] on div "Assign To No Companies Added Export SVS IC SVS MH Heathrow United Utilities Sur…" at bounding box center [806, 226] width 1489 height 67
click at [425, 384] on td "IC061" at bounding box center [512, 379] width 207 height 22
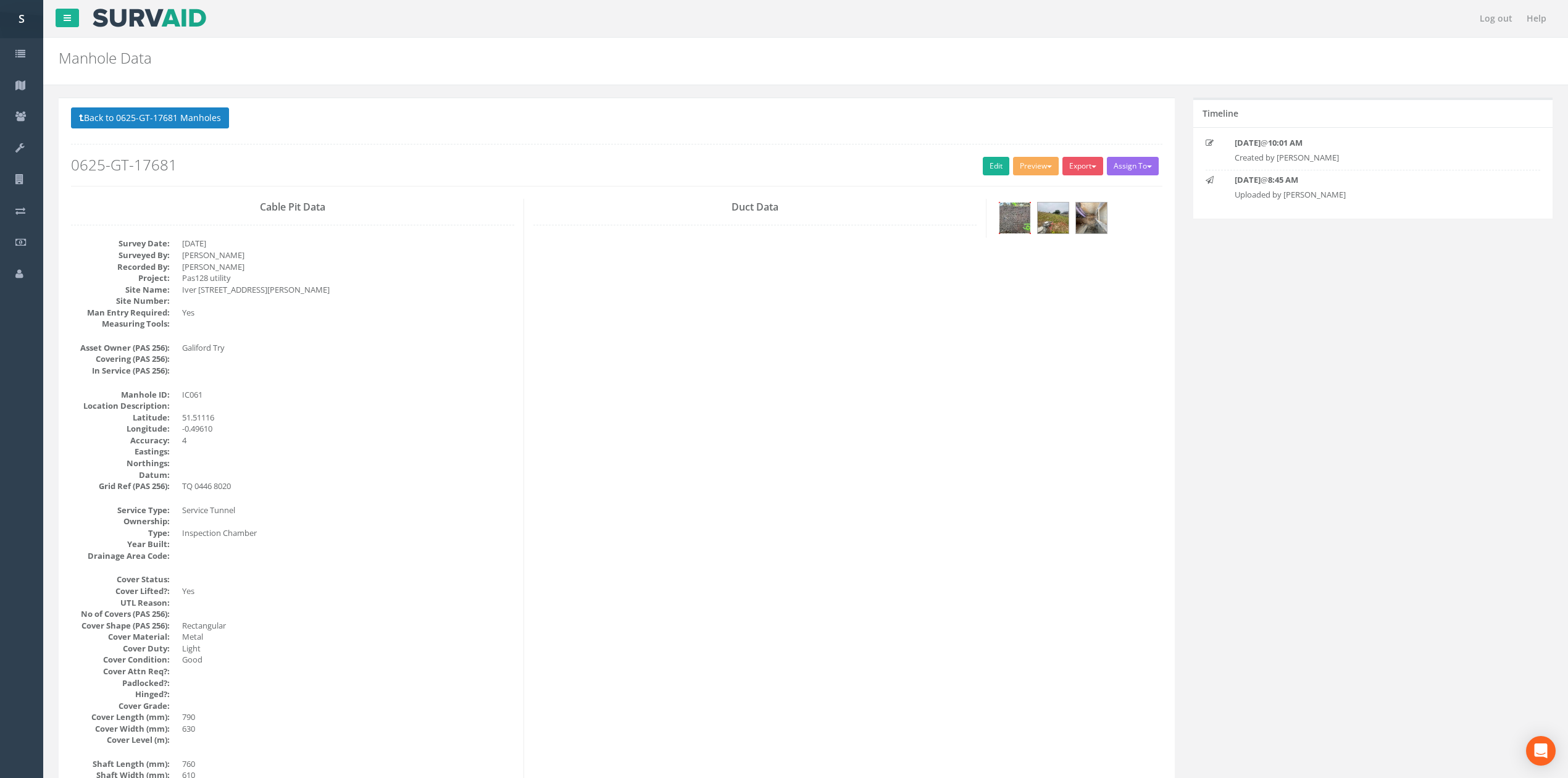
click at [1016, 216] on img at bounding box center [1015, 217] width 31 height 31
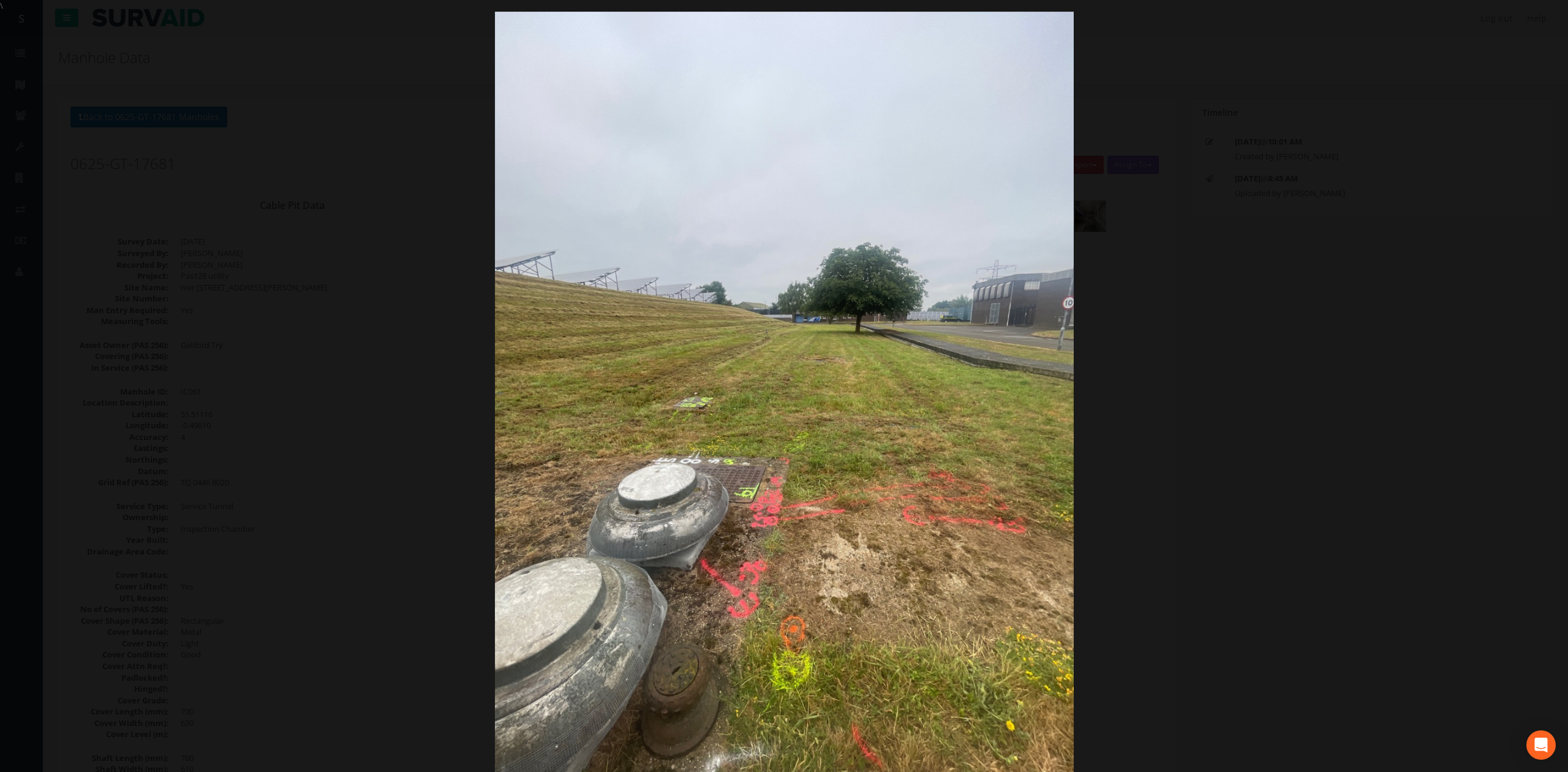
click at [1174, 436] on div at bounding box center [784, 397] width 1568 height 772
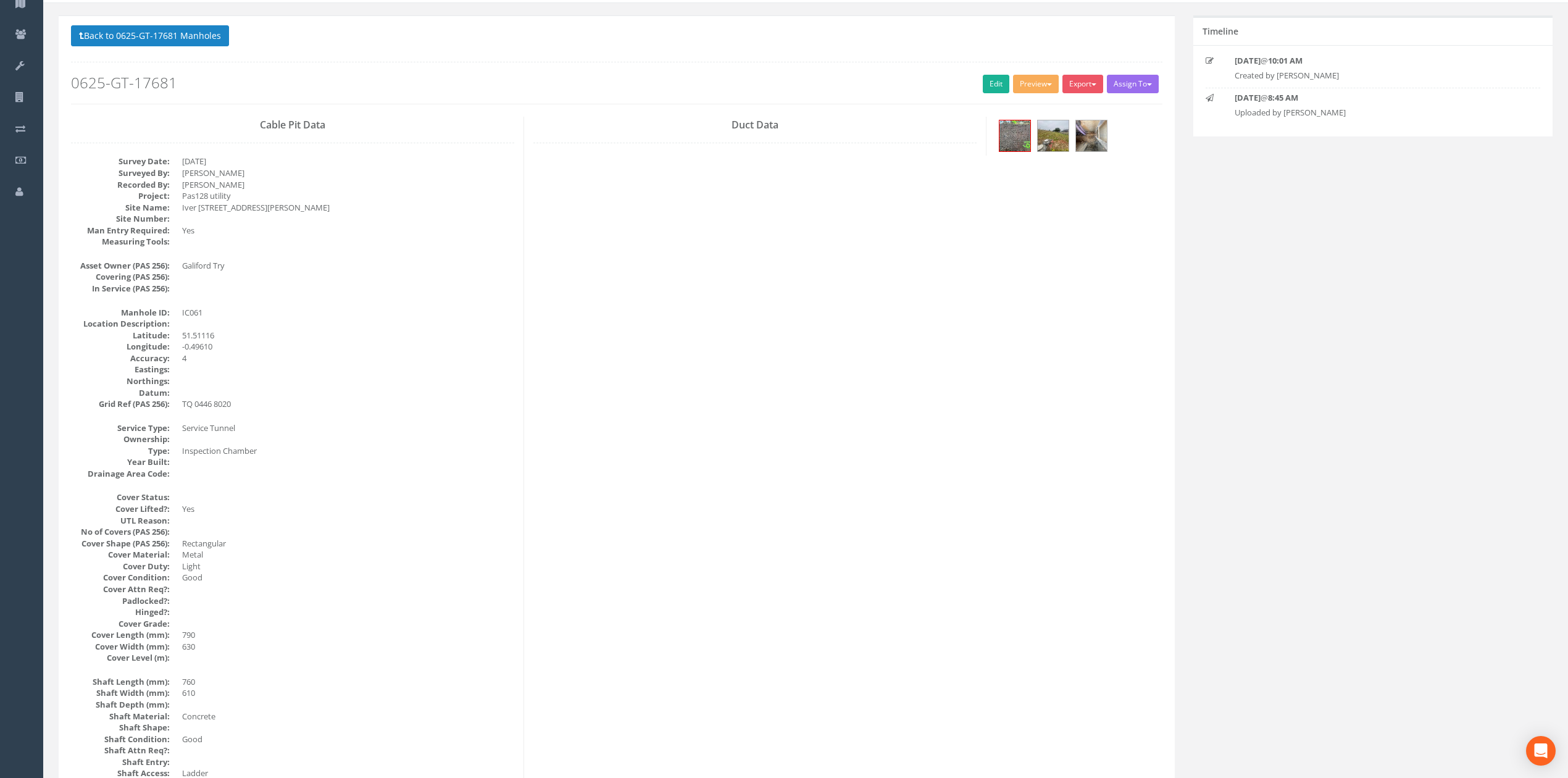
drag, startPoint x: 842, startPoint y: 374, endPoint x: 846, endPoint y: 663, distance: 289.0
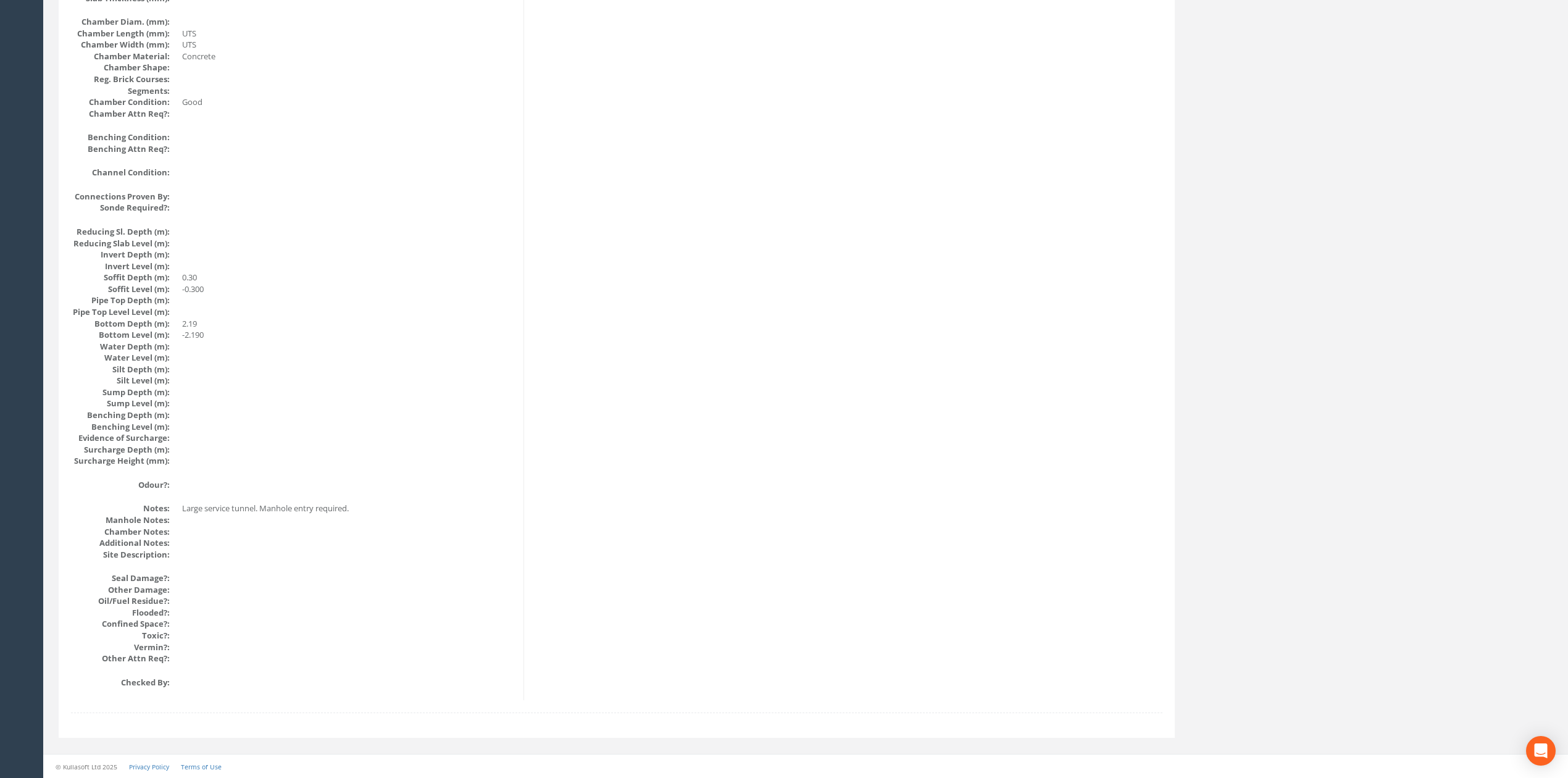
drag, startPoint x: 817, startPoint y: 619, endPoint x: 781, endPoint y: 277, distance: 343.9
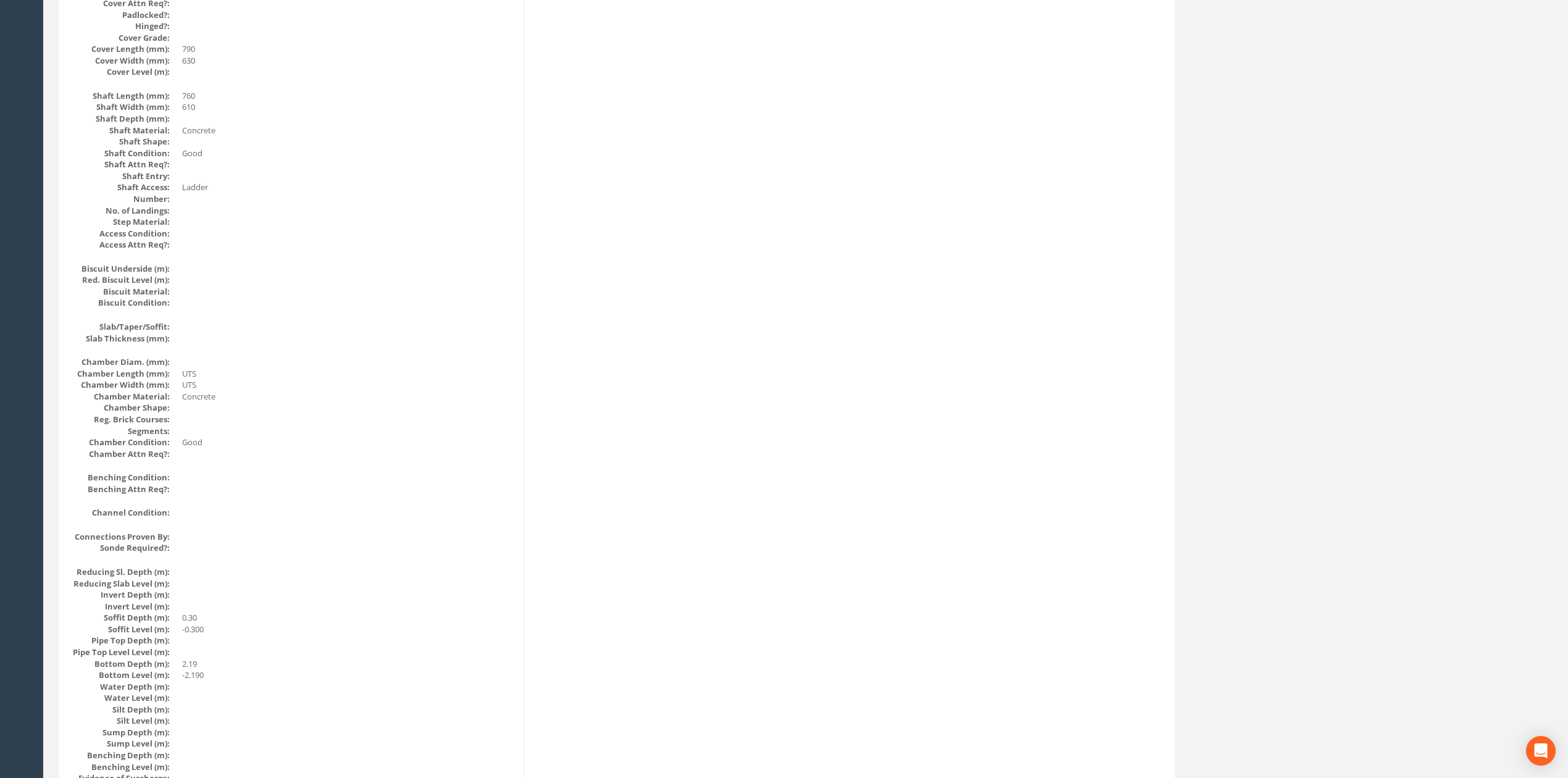
scroll to position [0, 0]
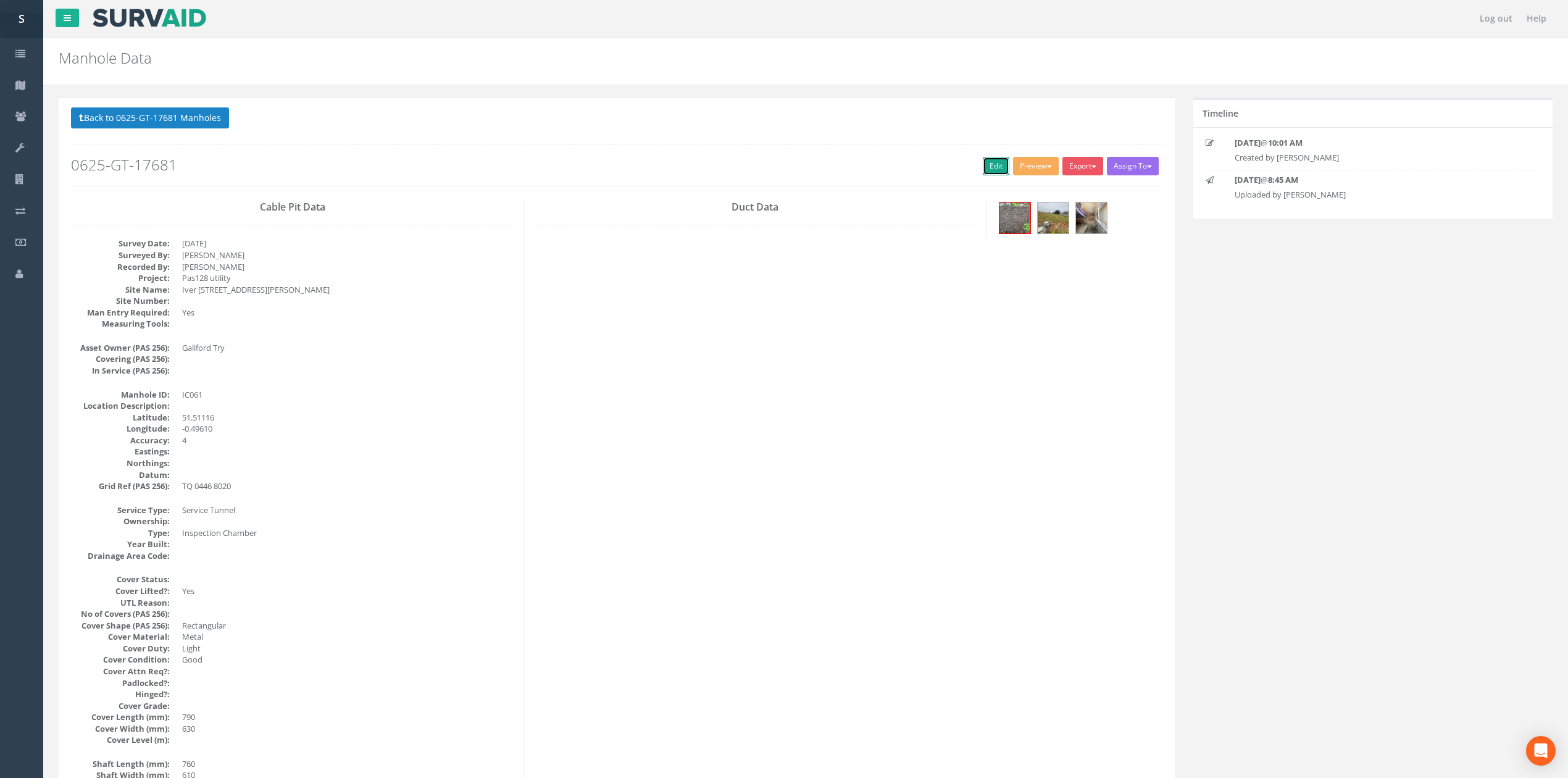
click at [1000, 161] on link "Edit" at bounding box center [996, 166] width 27 height 19
click at [183, 119] on button "Back to 0625-GT-17681 Manholes" at bounding box center [150, 118] width 158 height 21
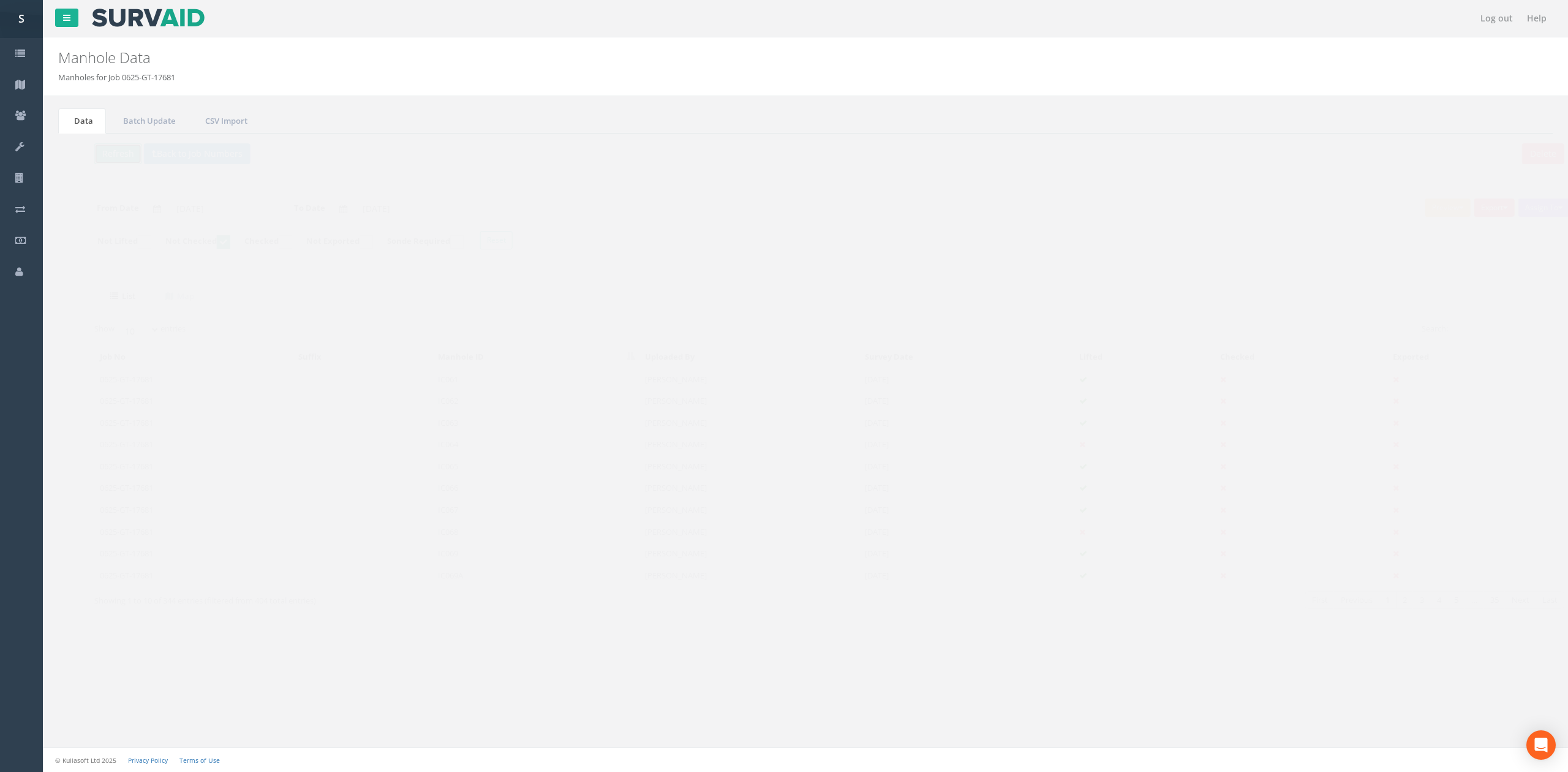
click at [106, 150] on button "Refresh" at bounding box center [94, 154] width 47 height 21
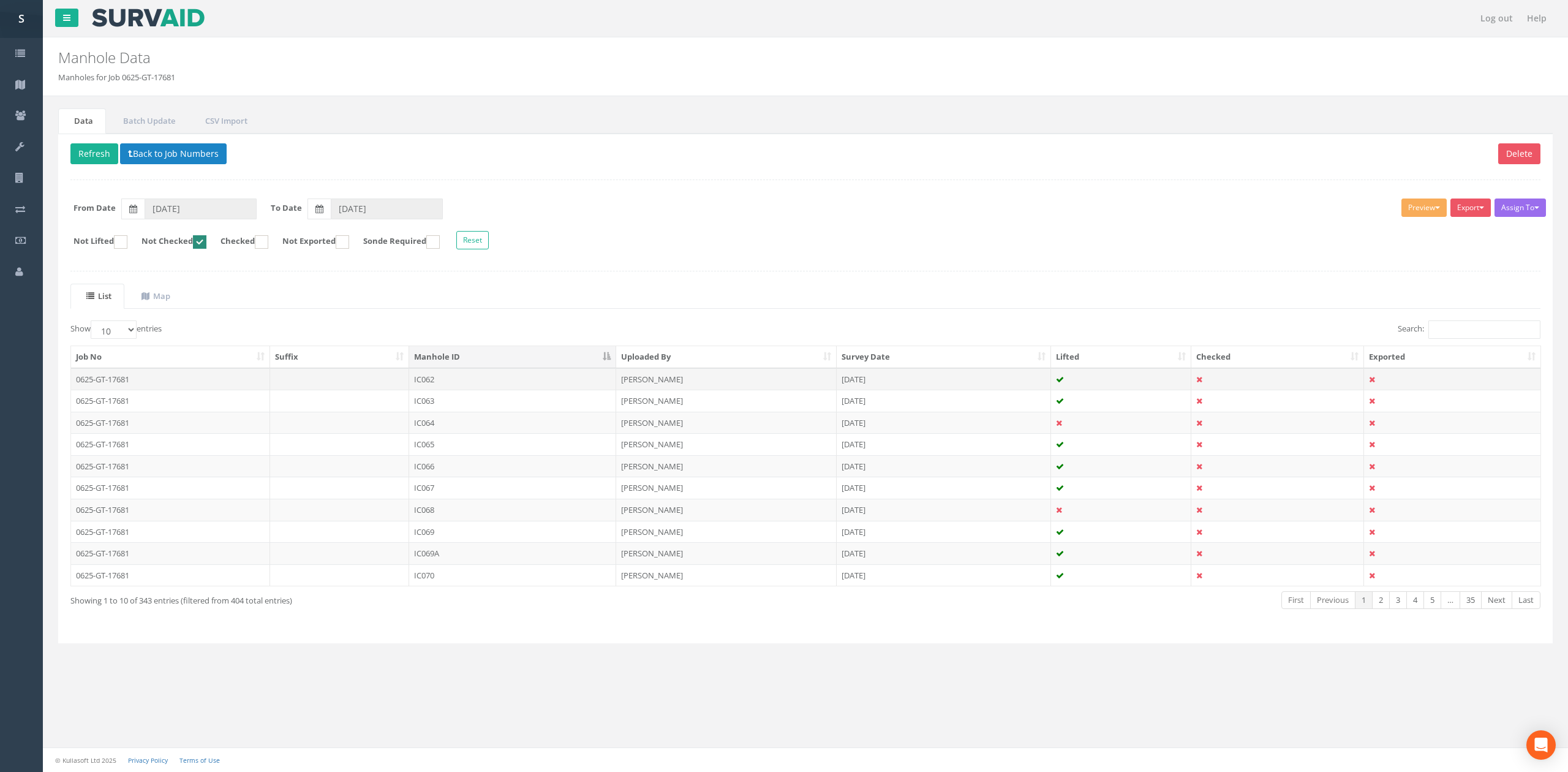
click at [449, 381] on td "IC062" at bounding box center [512, 379] width 207 height 22
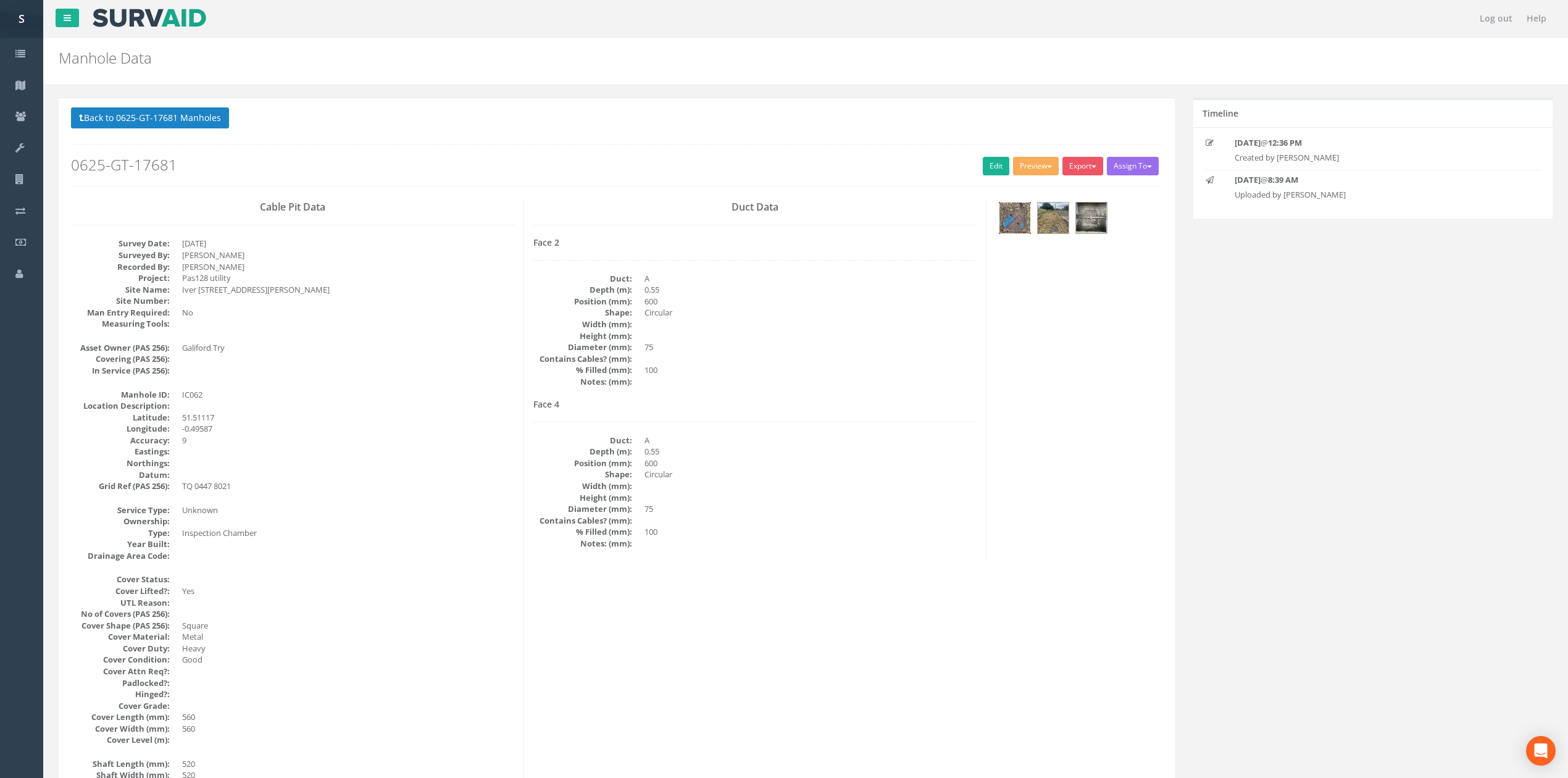
click at [1009, 228] on img at bounding box center [1015, 217] width 31 height 31
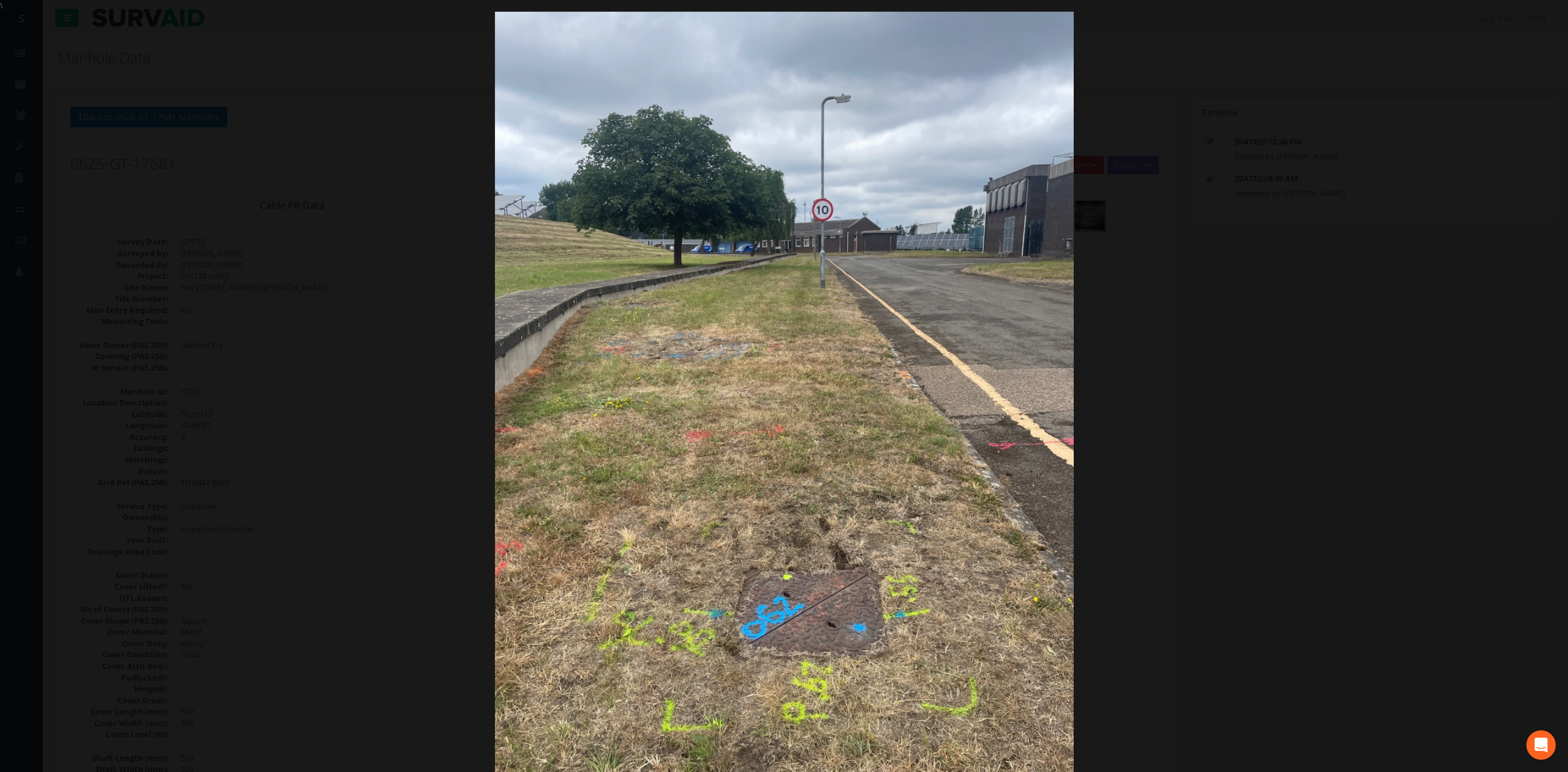
drag, startPoint x: 1192, startPoint y: 469, endPoint x: 1174, endPoint y: 471, distance: 18.1
click at [1192, 469] on div at bounding box center [784, 397] width 1568 height 772
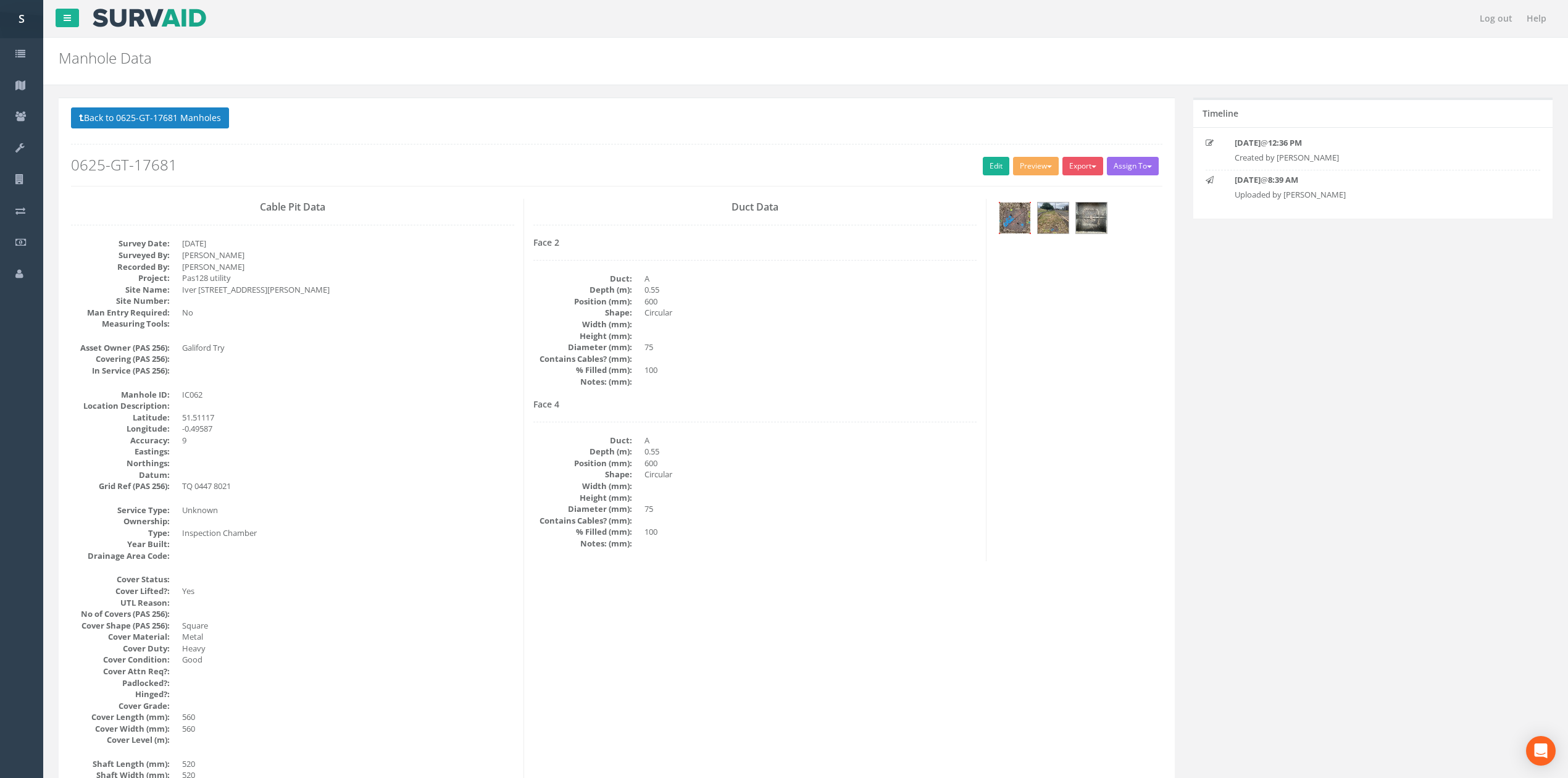
click at [1026, 220] on img at bounding box center [1015, 217] width 31 height 31
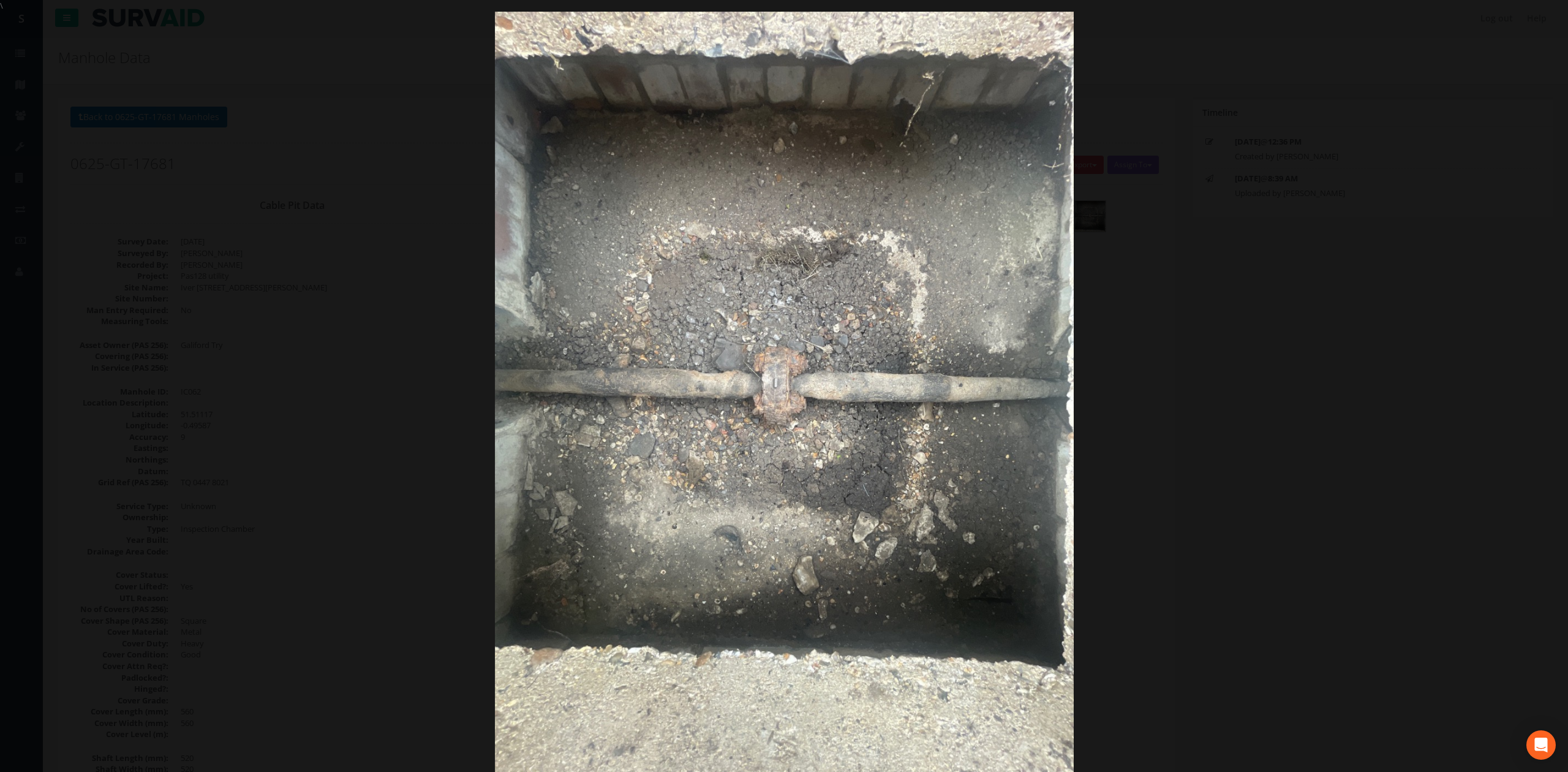
click at [1311, 294] on div at bounding box center [784, 397] width 1568 height 772
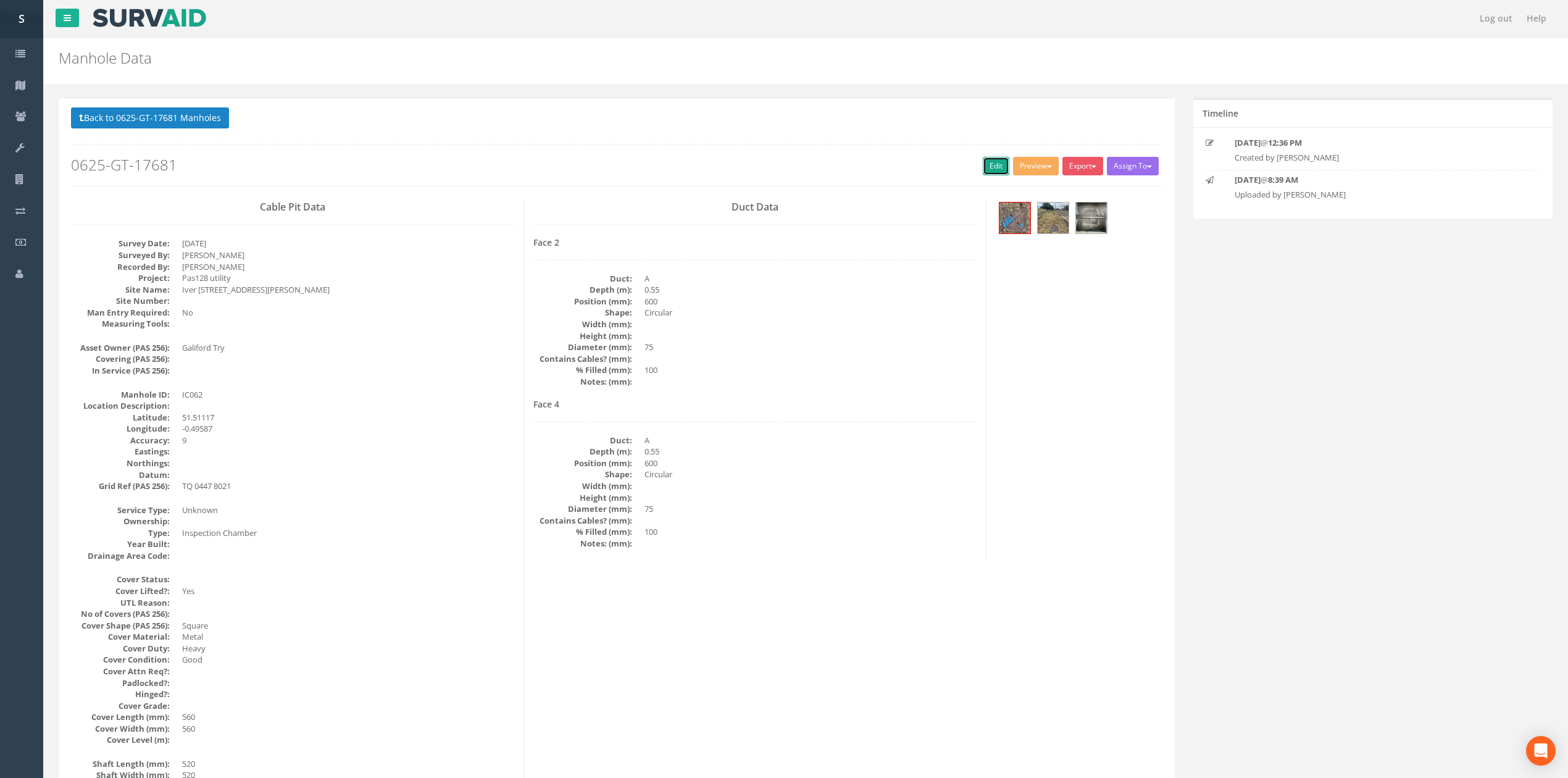
click at [989, 166] on link "Edit" at bounding box center [996, 166] width 27 height 19
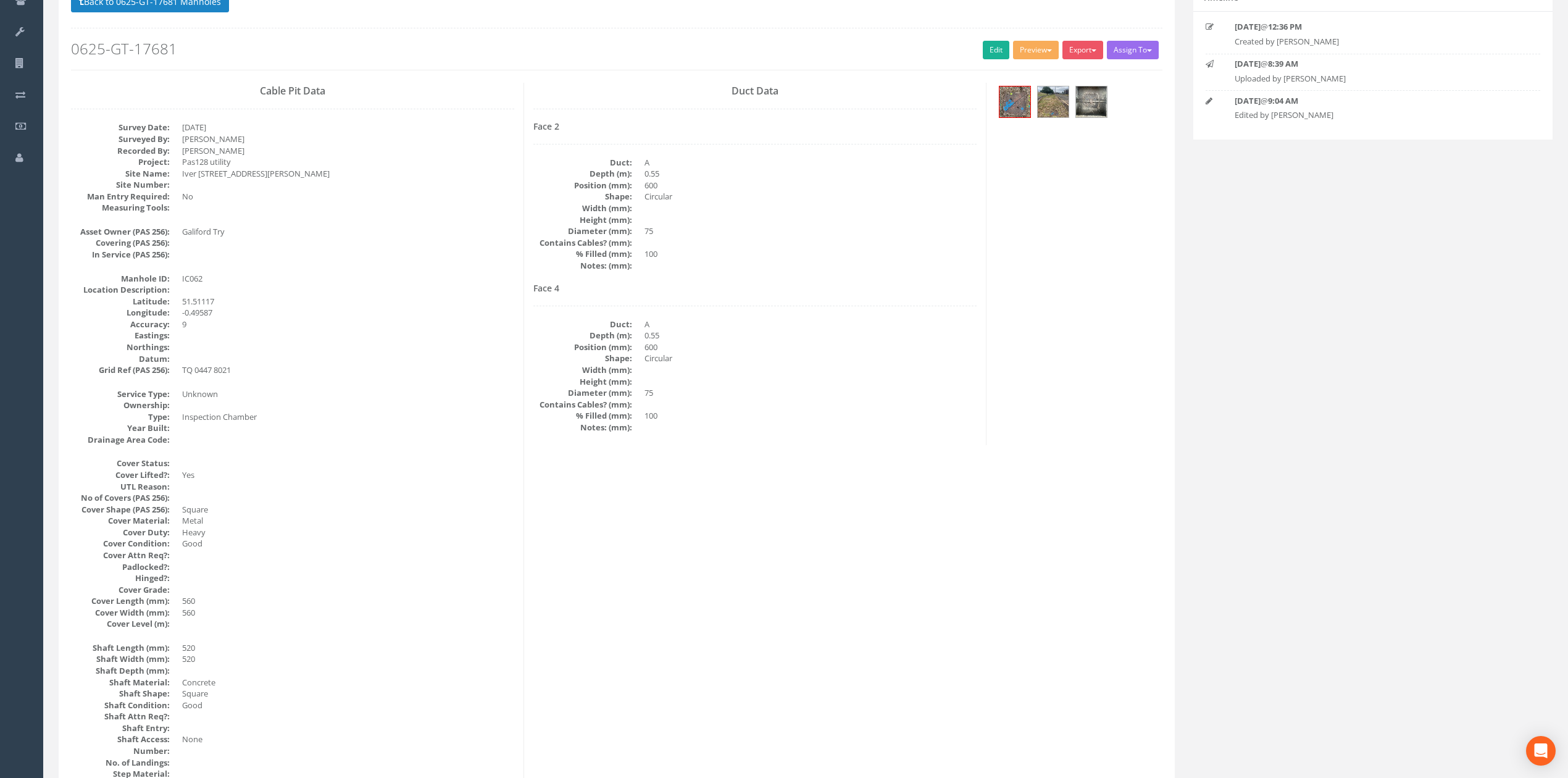
scroll to position [82, 0]
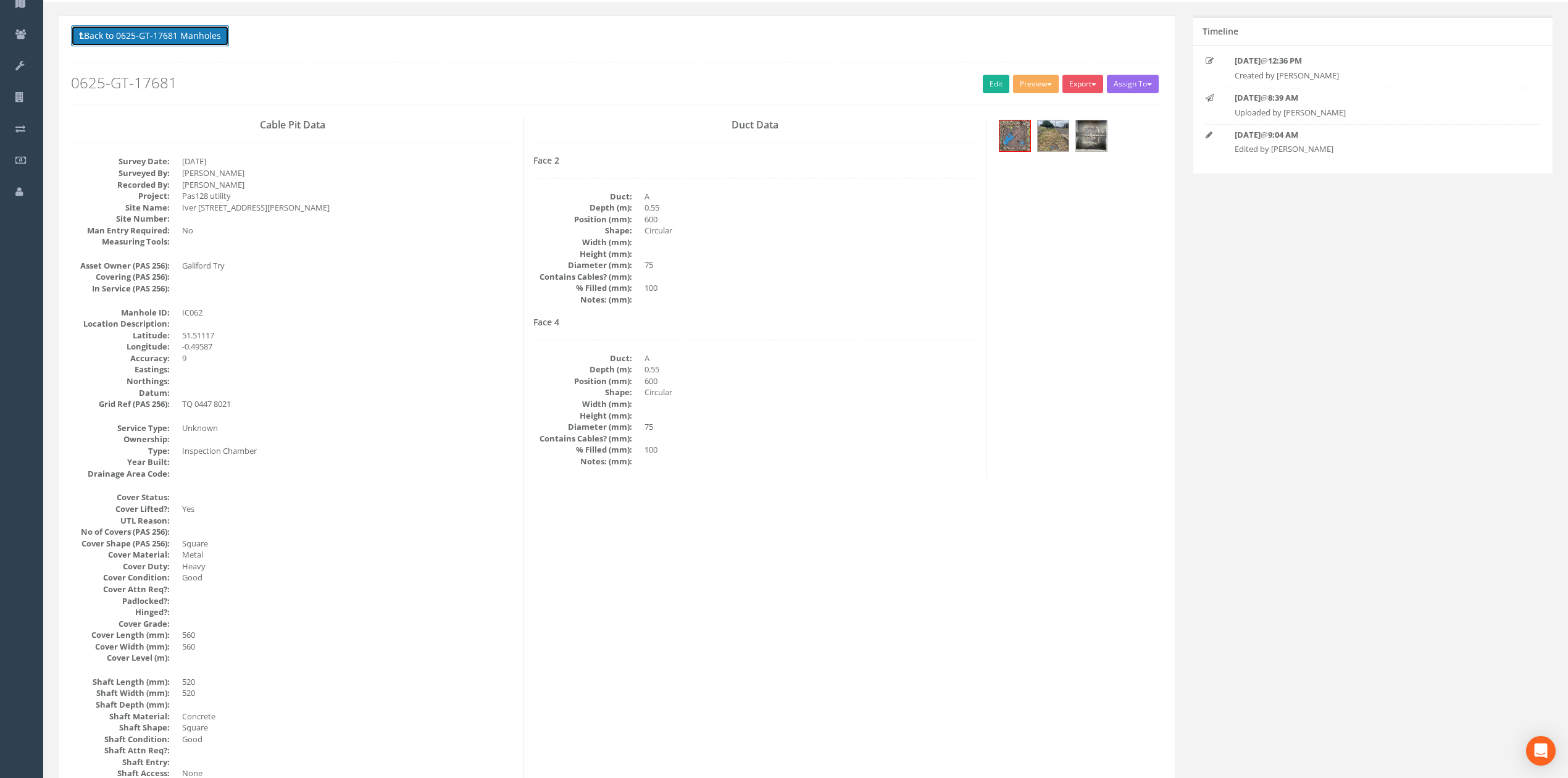
click at [160, 37] on button "Back to 0625-GT-17681 Manholes" at bounding box center [150, 36] width 158 height 21
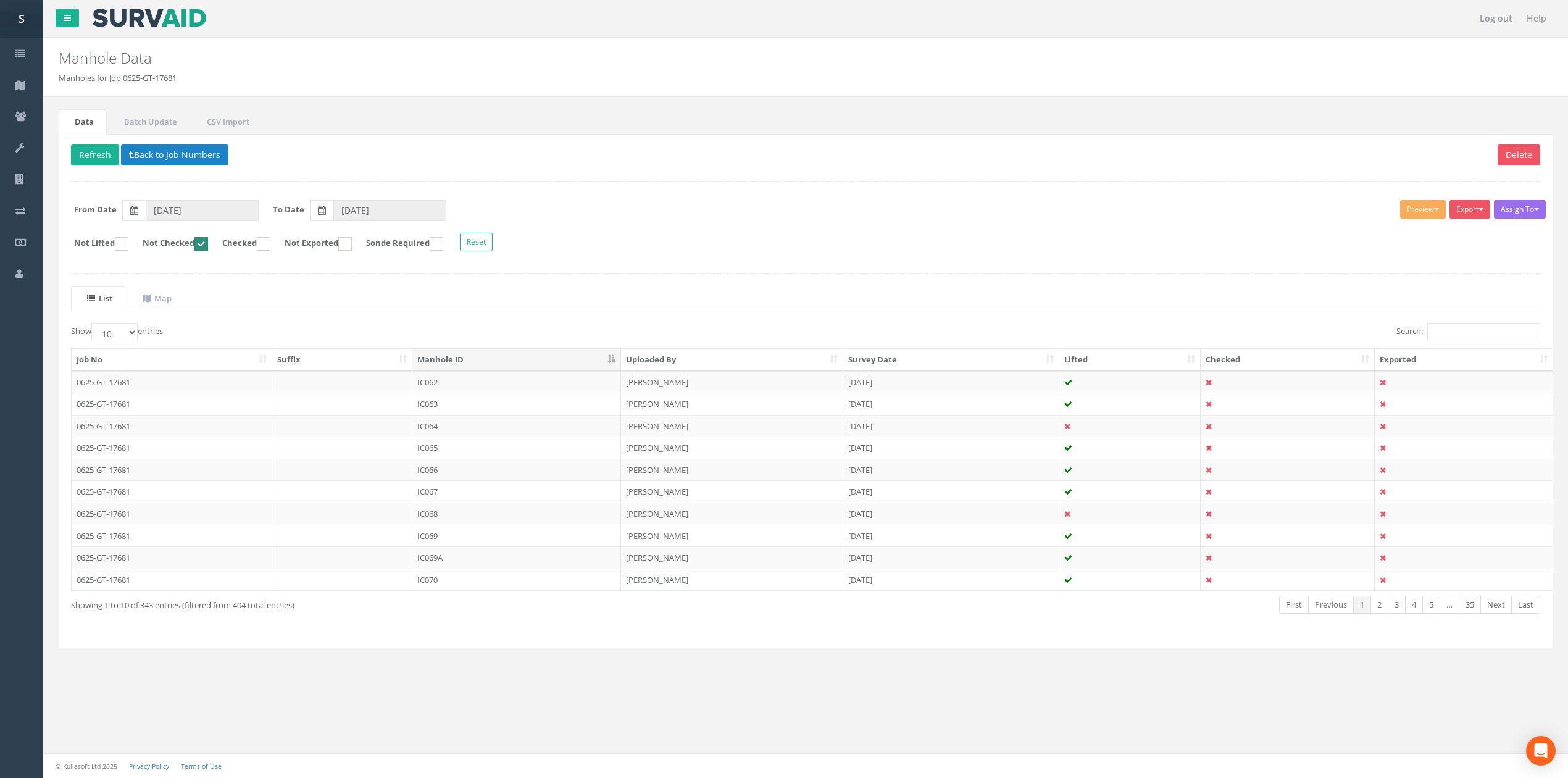
scroll to position [0, 0]
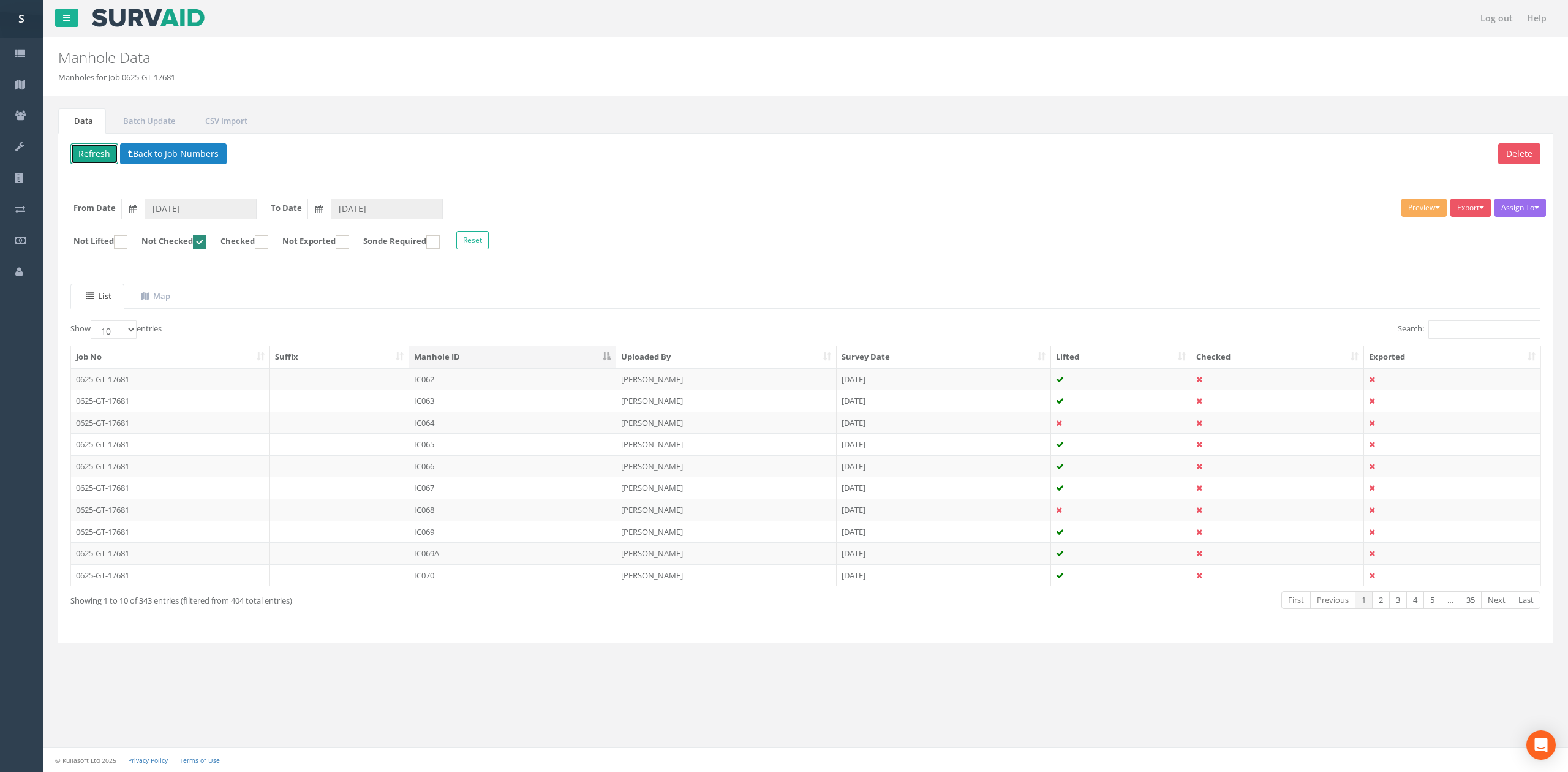
click at [89, 148] on button "Refresh" at bounding box center [94, 154] width 47 height 21
click at [444, 382] on td "IC063" at bounding box center [512, 379] width 207 height 22
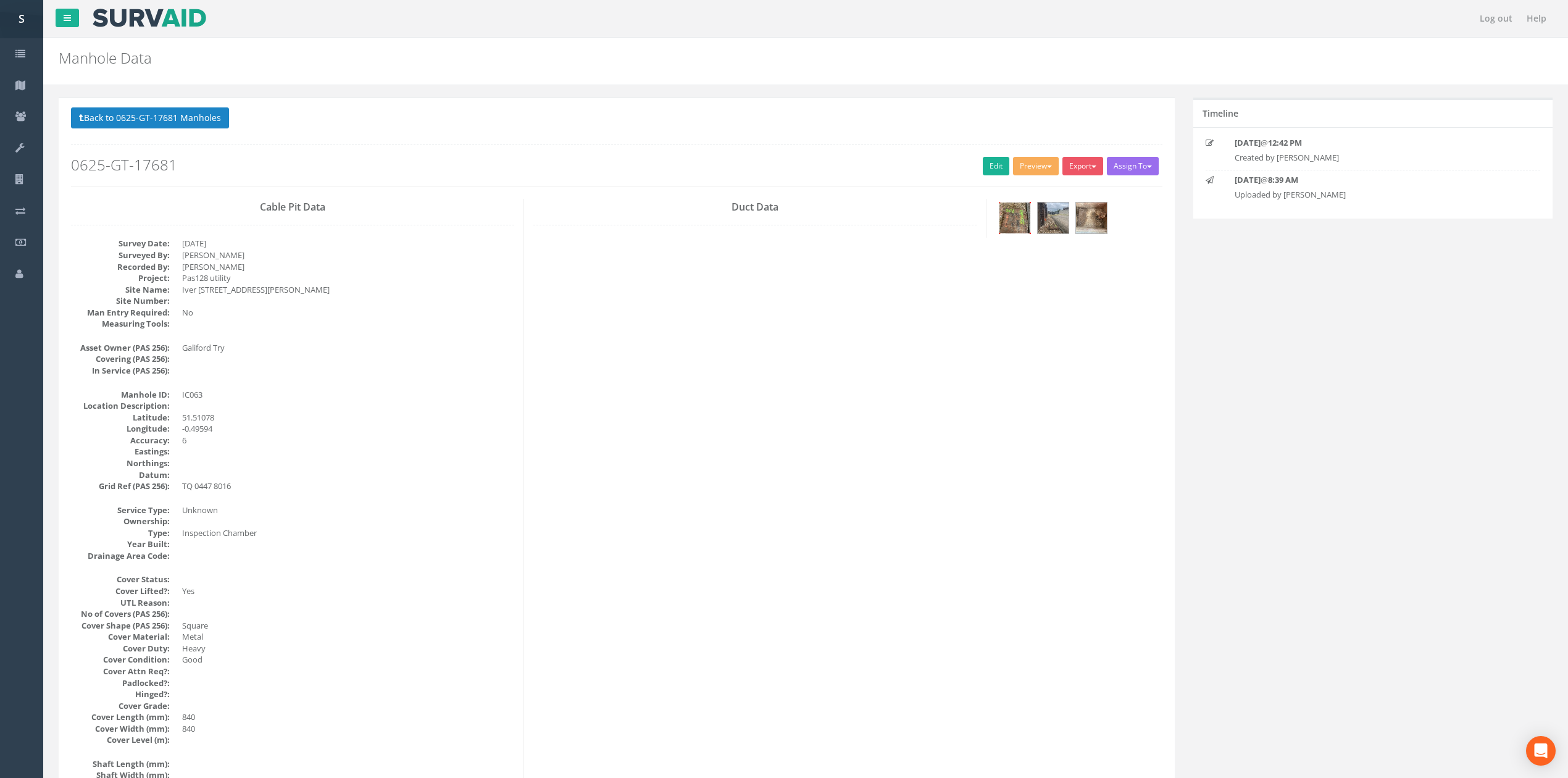
click at [1018, 225] on img at bounding box center [1015, 217] width 31 height 31
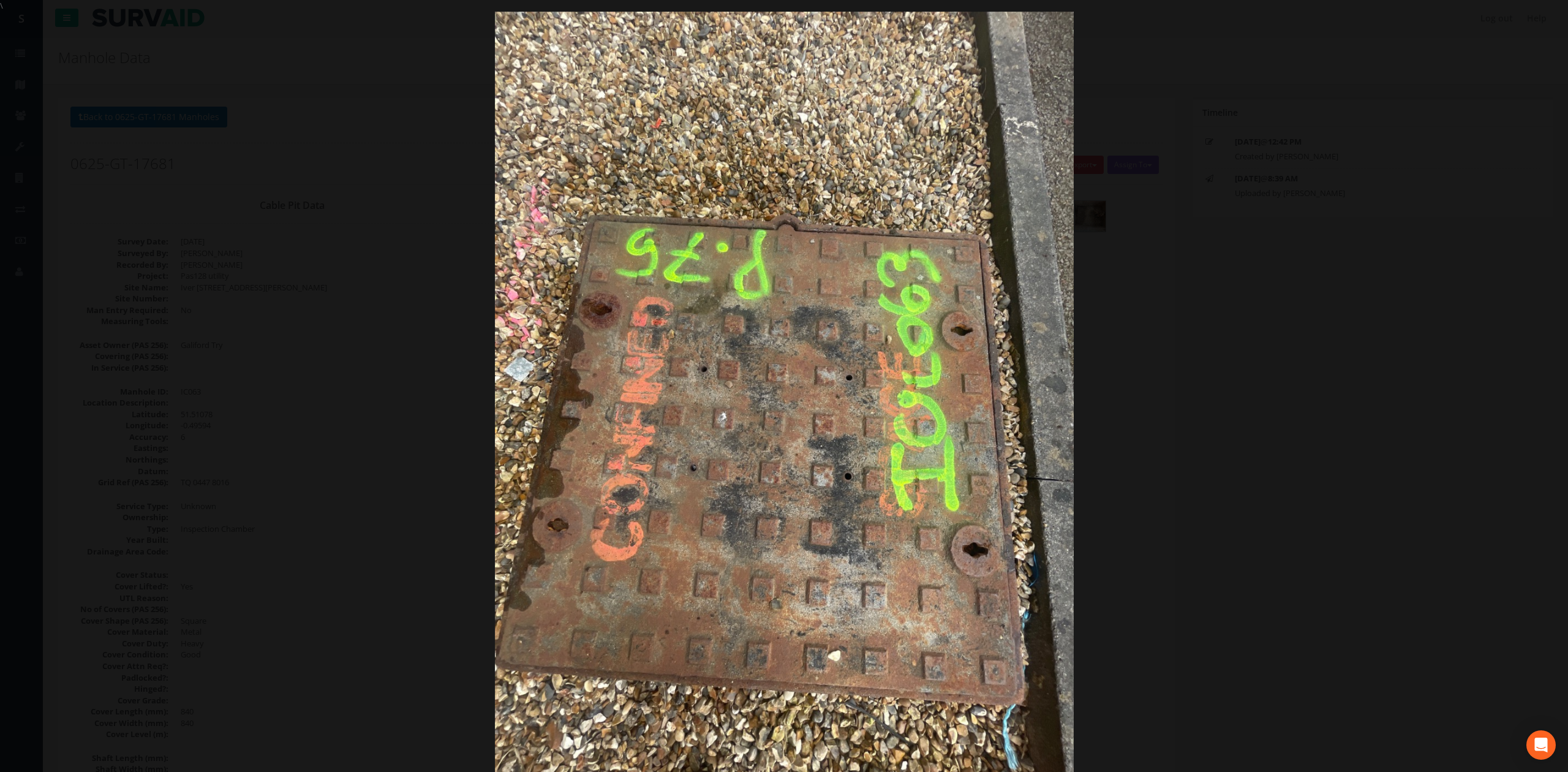
click at [1307, 395] on div at bounding box center [784, 397] width 1568 height 772
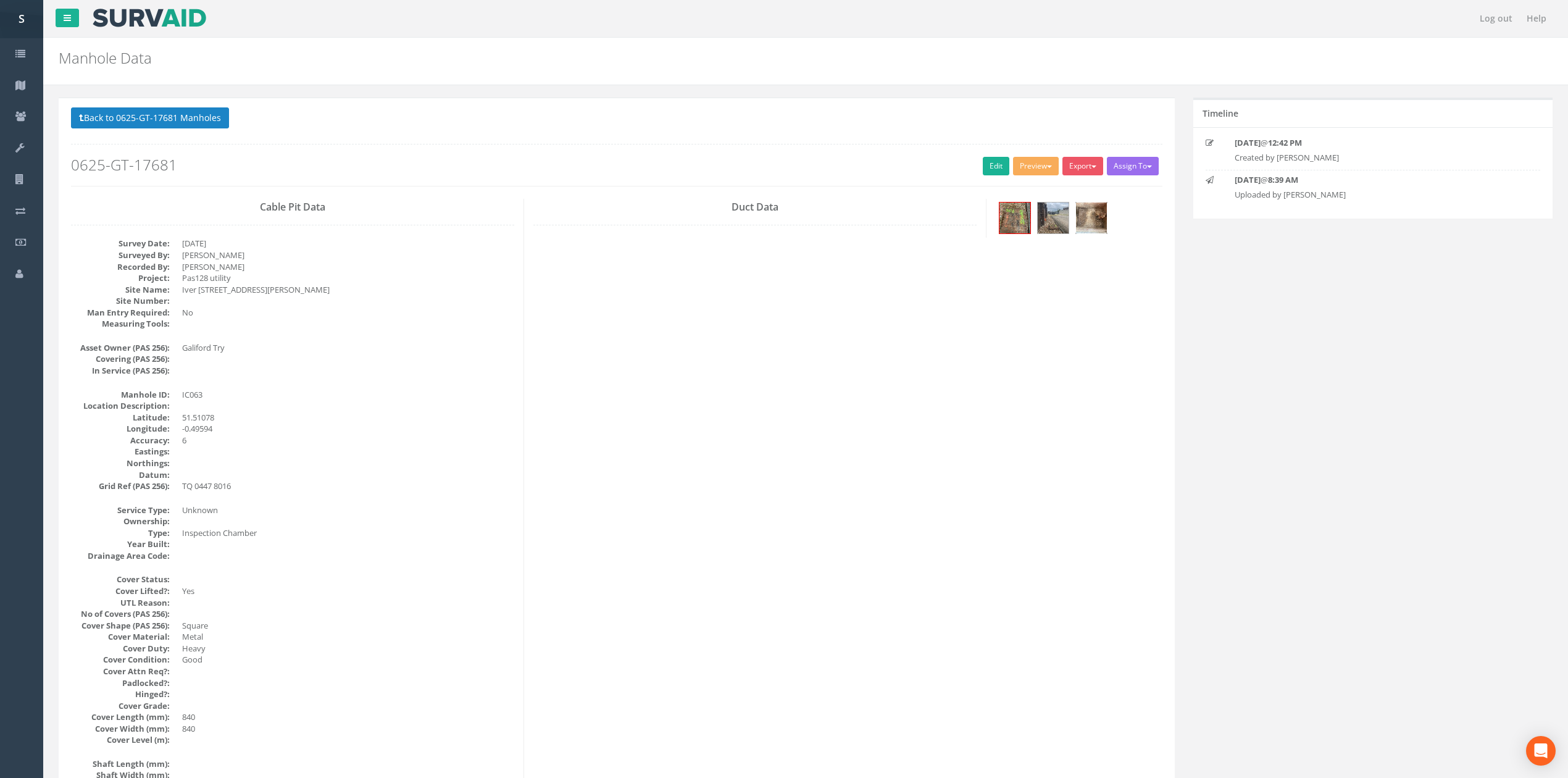
click at [1097, 223] on img at bounding box center [1091, 217] width 31 height 31
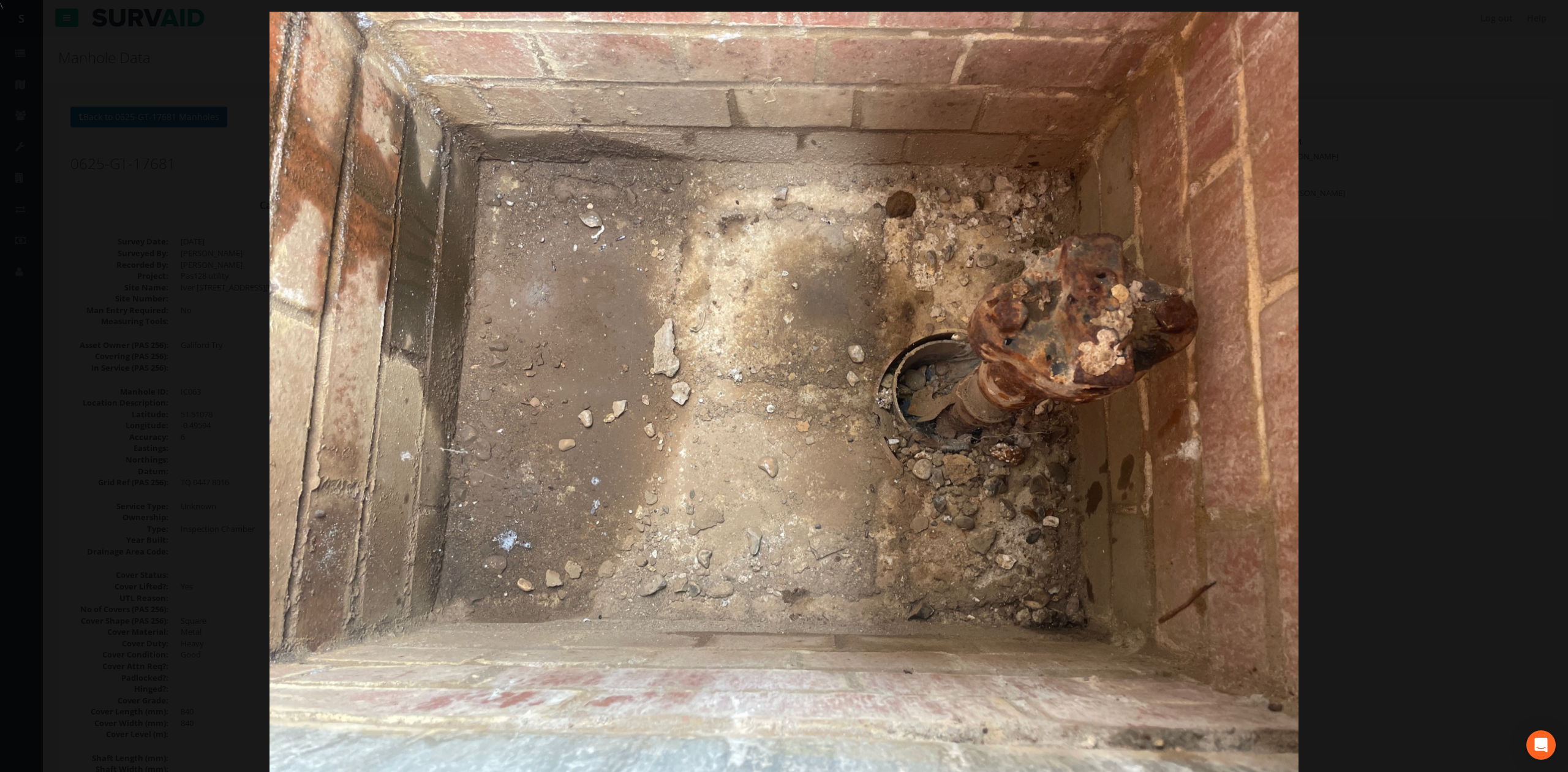
click at [1365, 463] on div at bounding box center [784, 397] width 1568 height 772
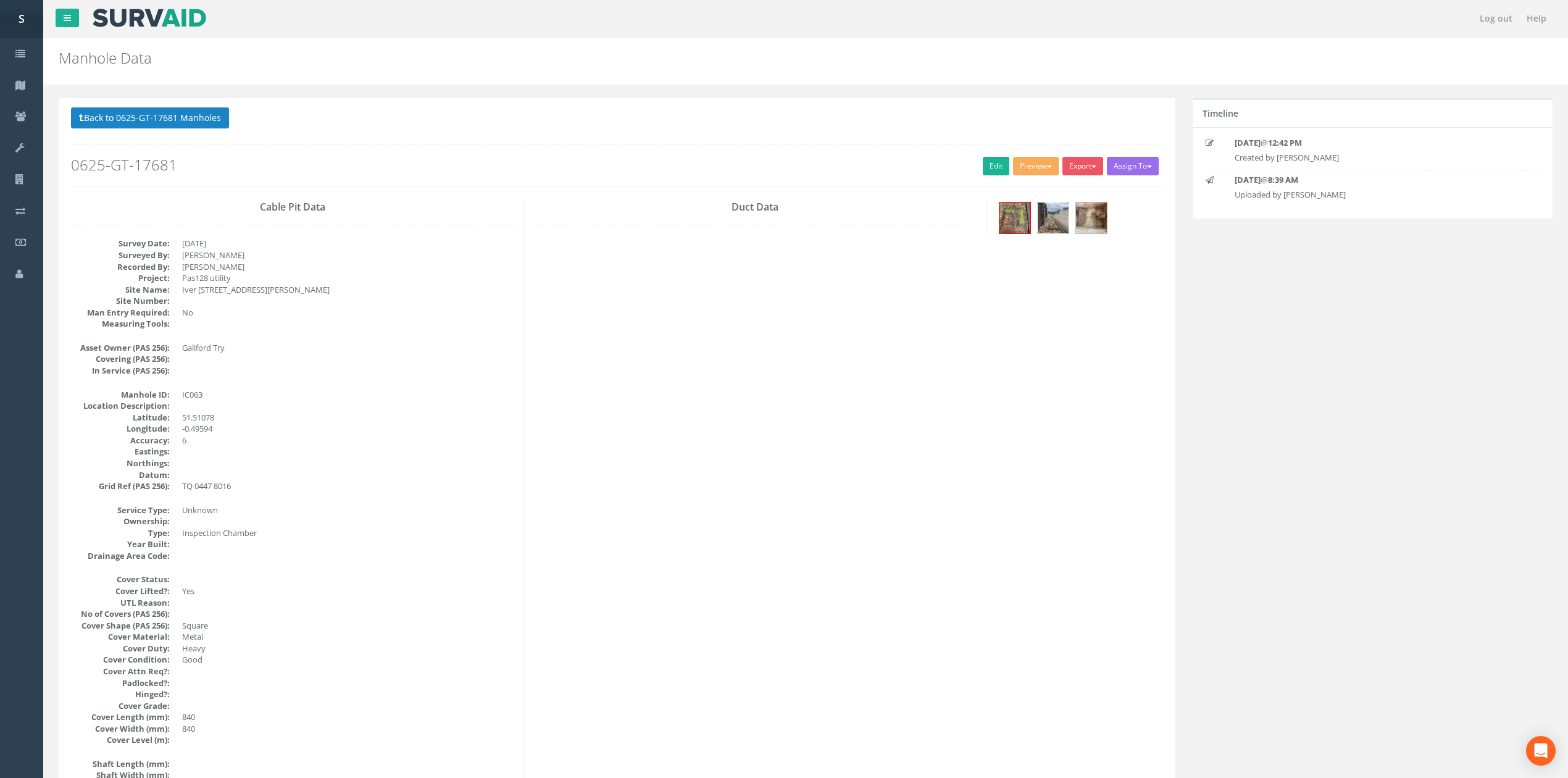
click at [1065, 221] on img at bounding box center [1053, 217] width 31 height 31
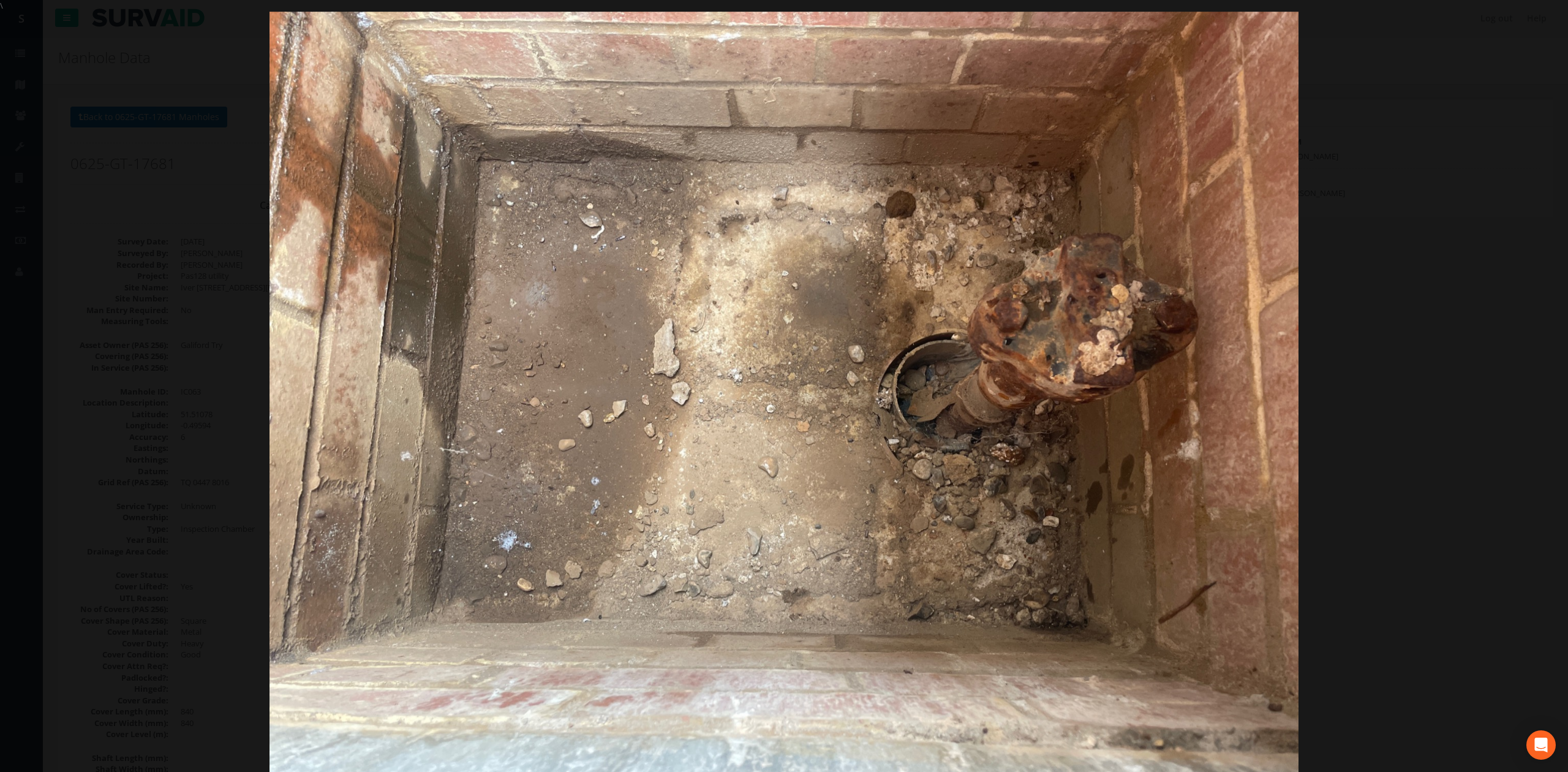
drag, startPoint x: 1510, startPoint y: 356, endPoint x: 1501, endPoint y: 356, distance: 9.0
click at [1510, 356] on div at bounding box center [784, 397] width 1568 height 772
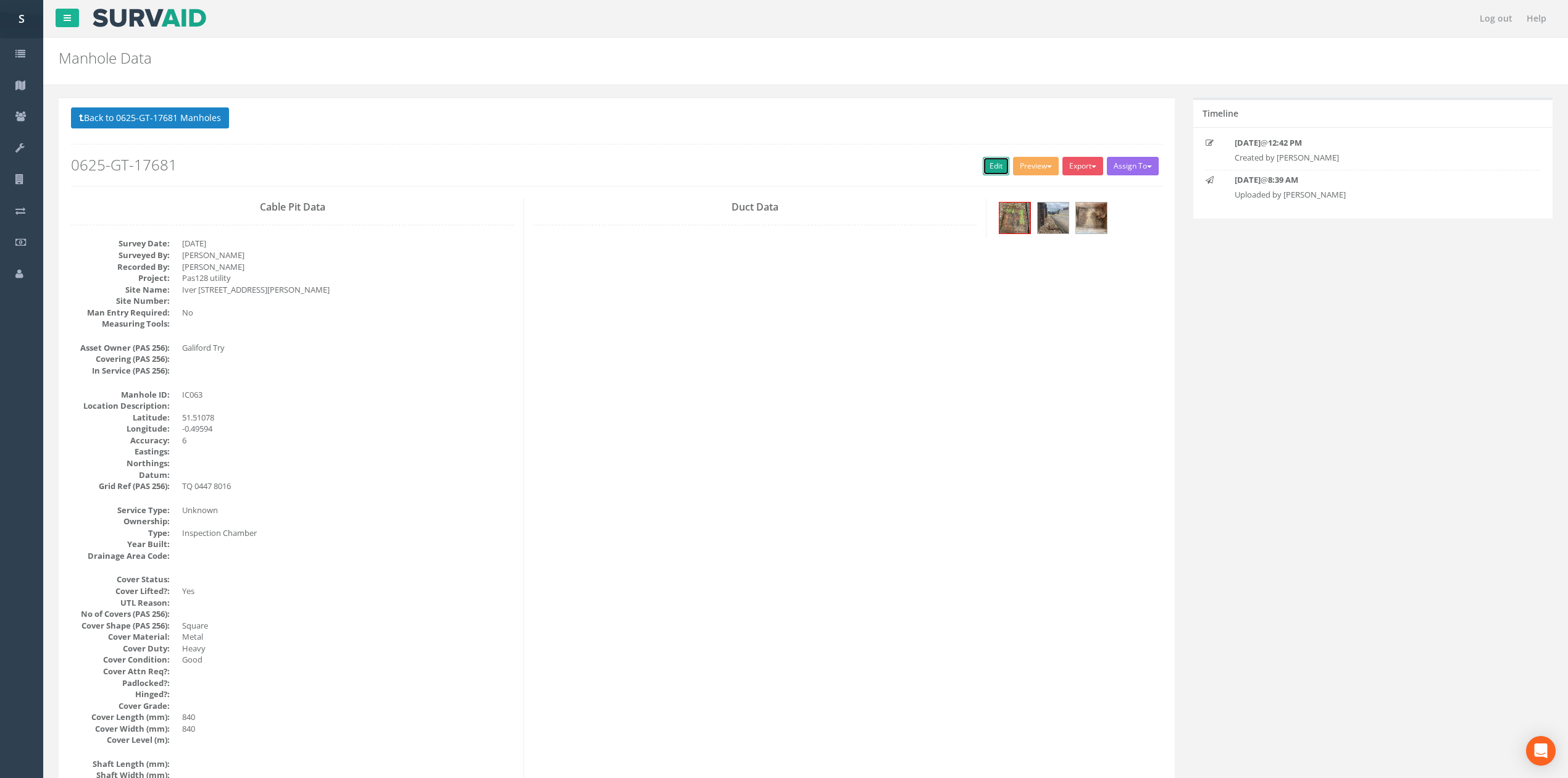
click at [983, 160] on link "Edit" at bounding box center [996, 166] width 27 height 19
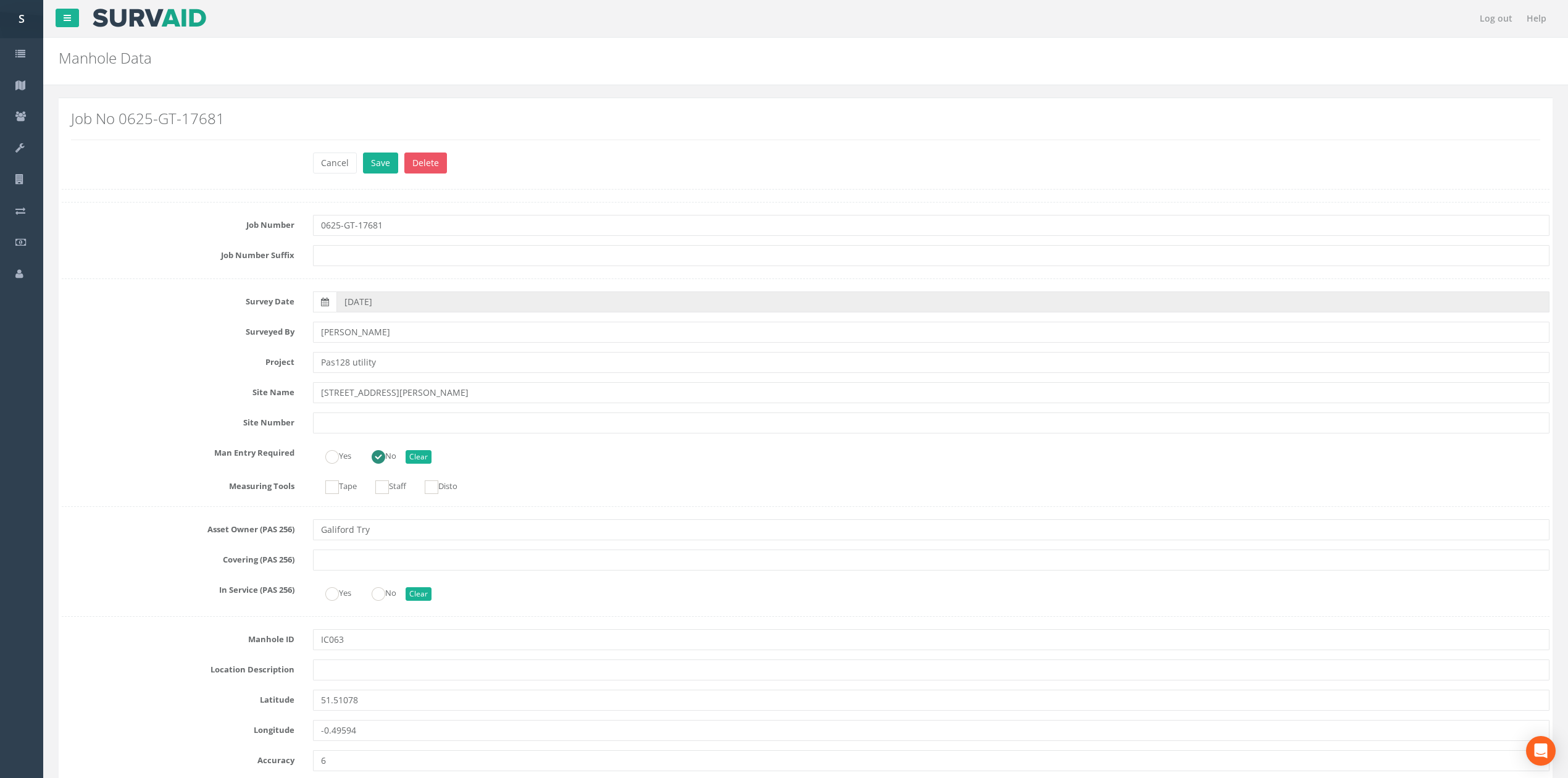
scroll to position [1715, 0]
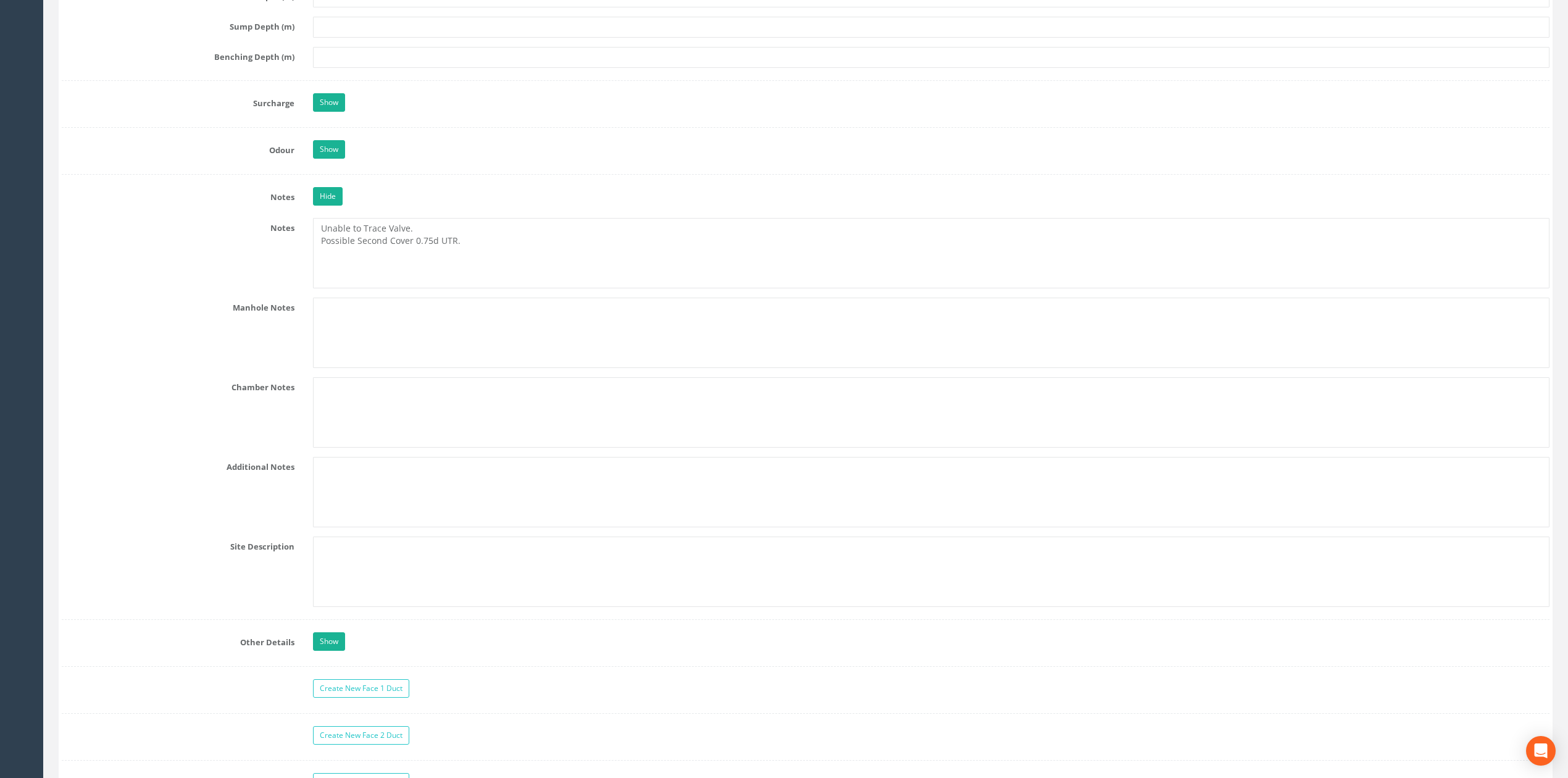
click at [386, 252] on textarea "Unable to Trace Valve. Possible Second Cover 0.75d UTR." at bounding box center [931, 253] width 1236 height 70
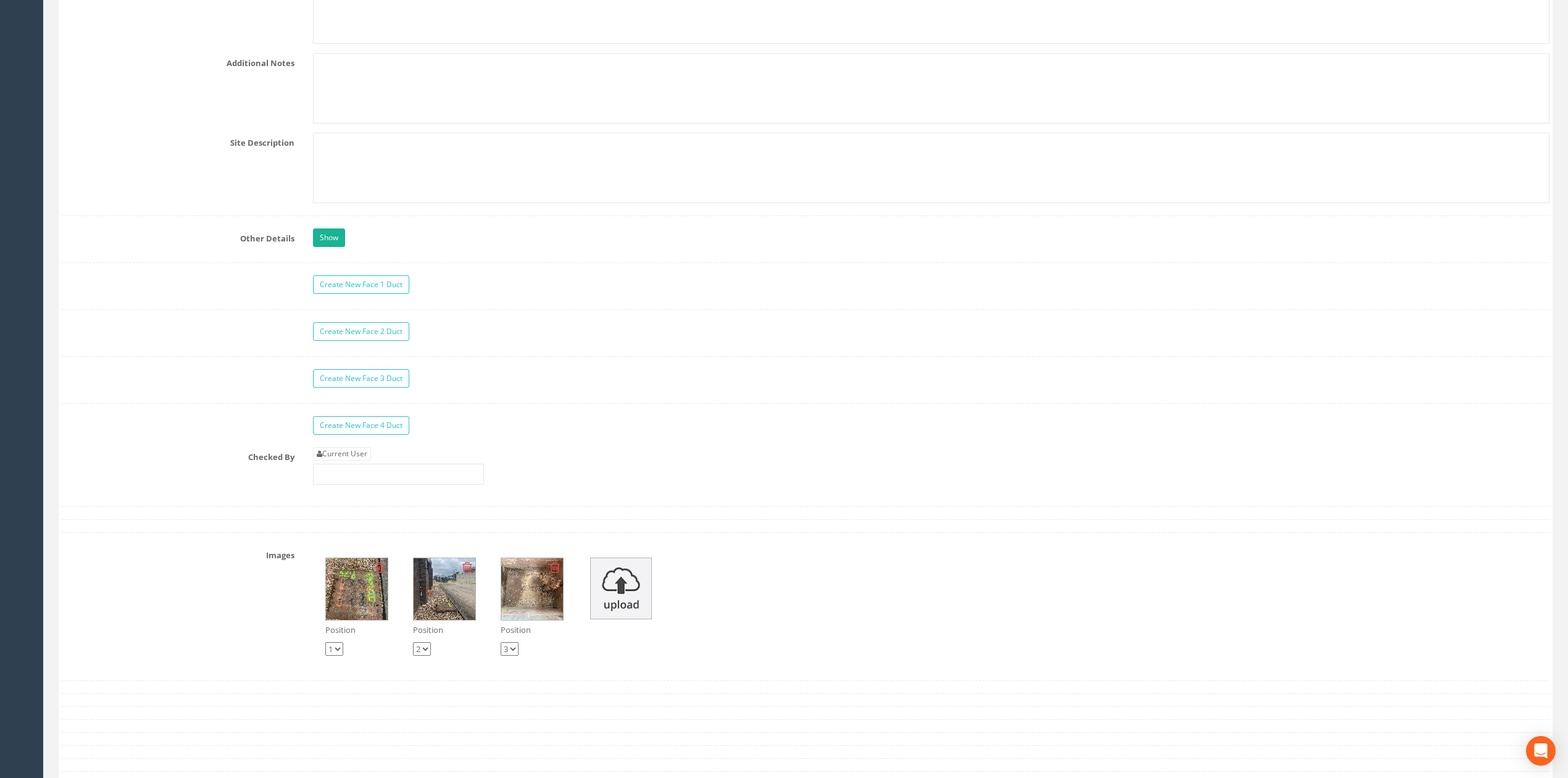
scroll to position [2291, 0]
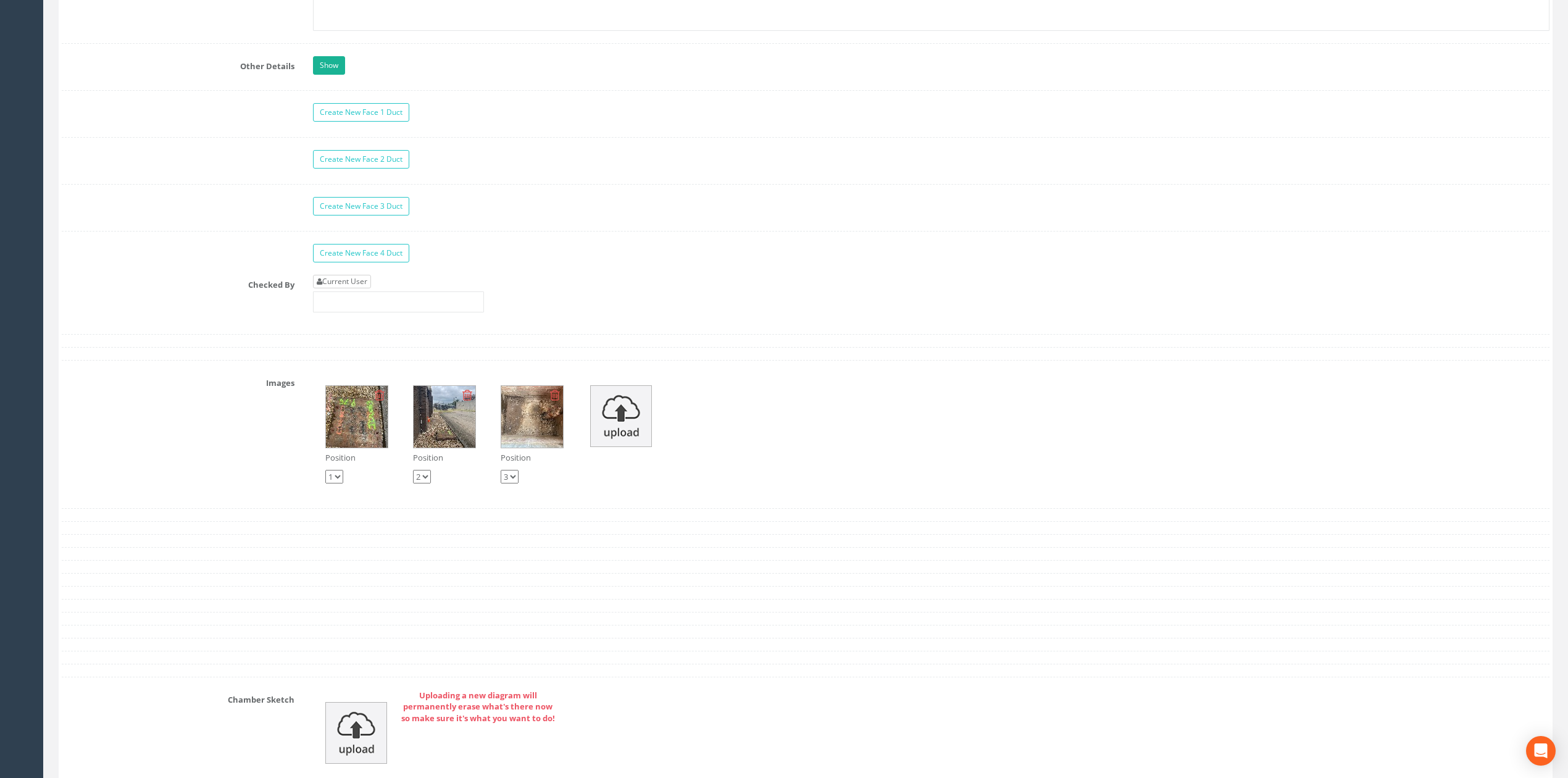
type textarea "Unable to Trace Valve. Possible Second Internal Cover 0.75d UTR."
click at [369, 288] on link "Current User" at bounding box center [341, 281] width 58 height 13
type input "[PERSON_NAME]"
click at [404, 312] on input "[PERSON_NAME]" at bounding box center [398, 302] width 171 height 21
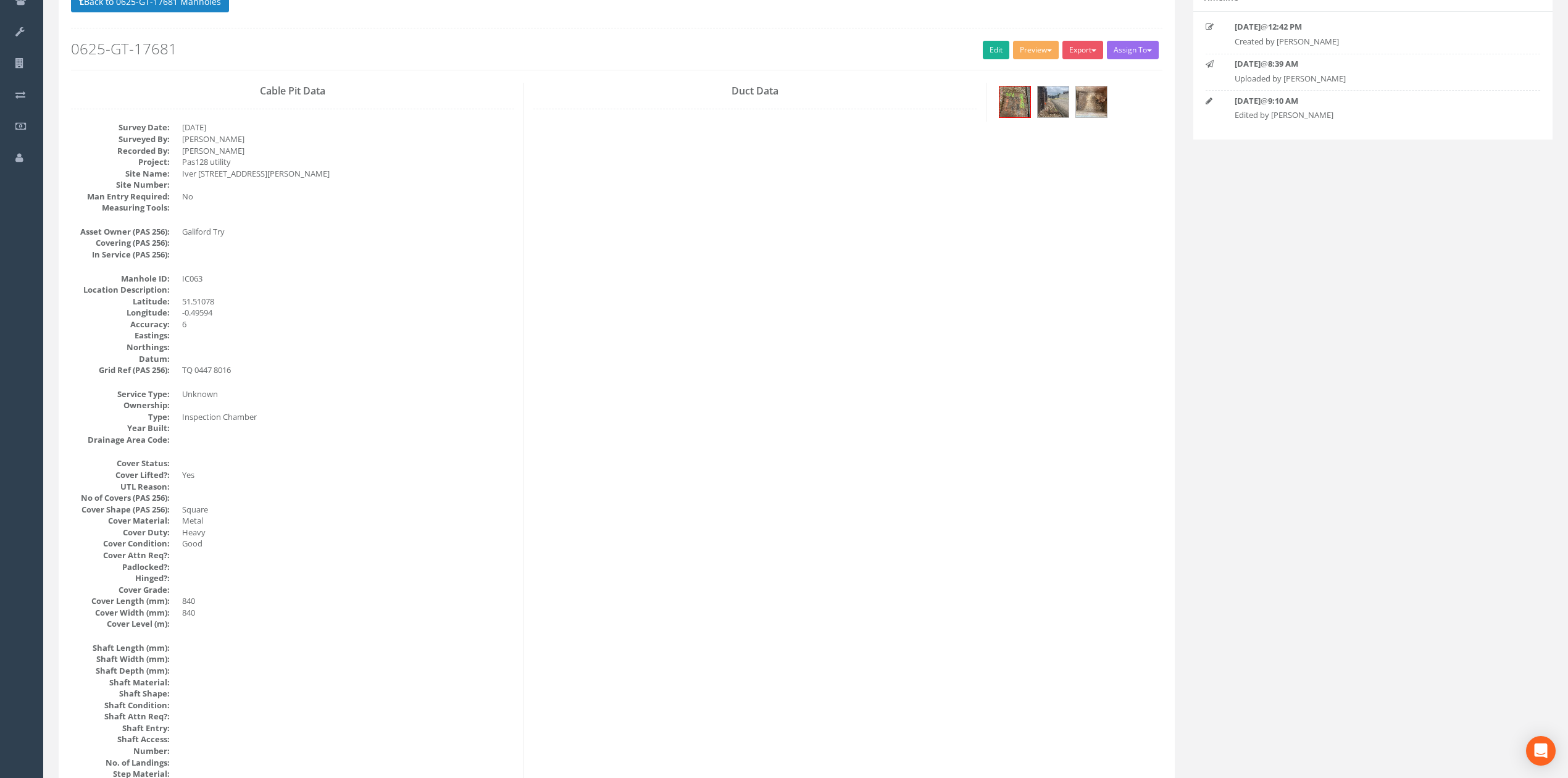
scroll to position [0, 0]
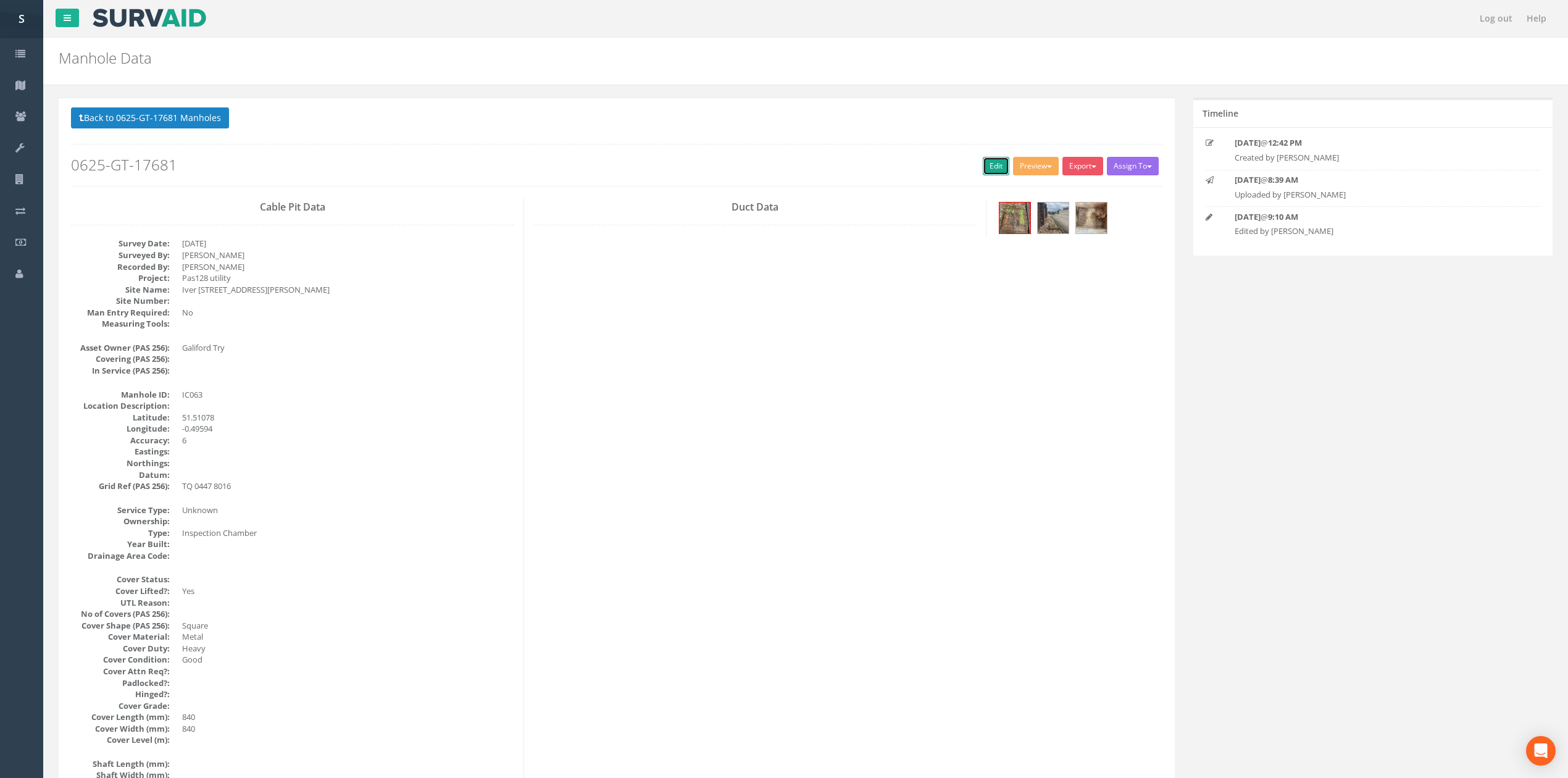
click at [995, 173] on link "Edit" at bounding box center [996, 166] width 27 height 19
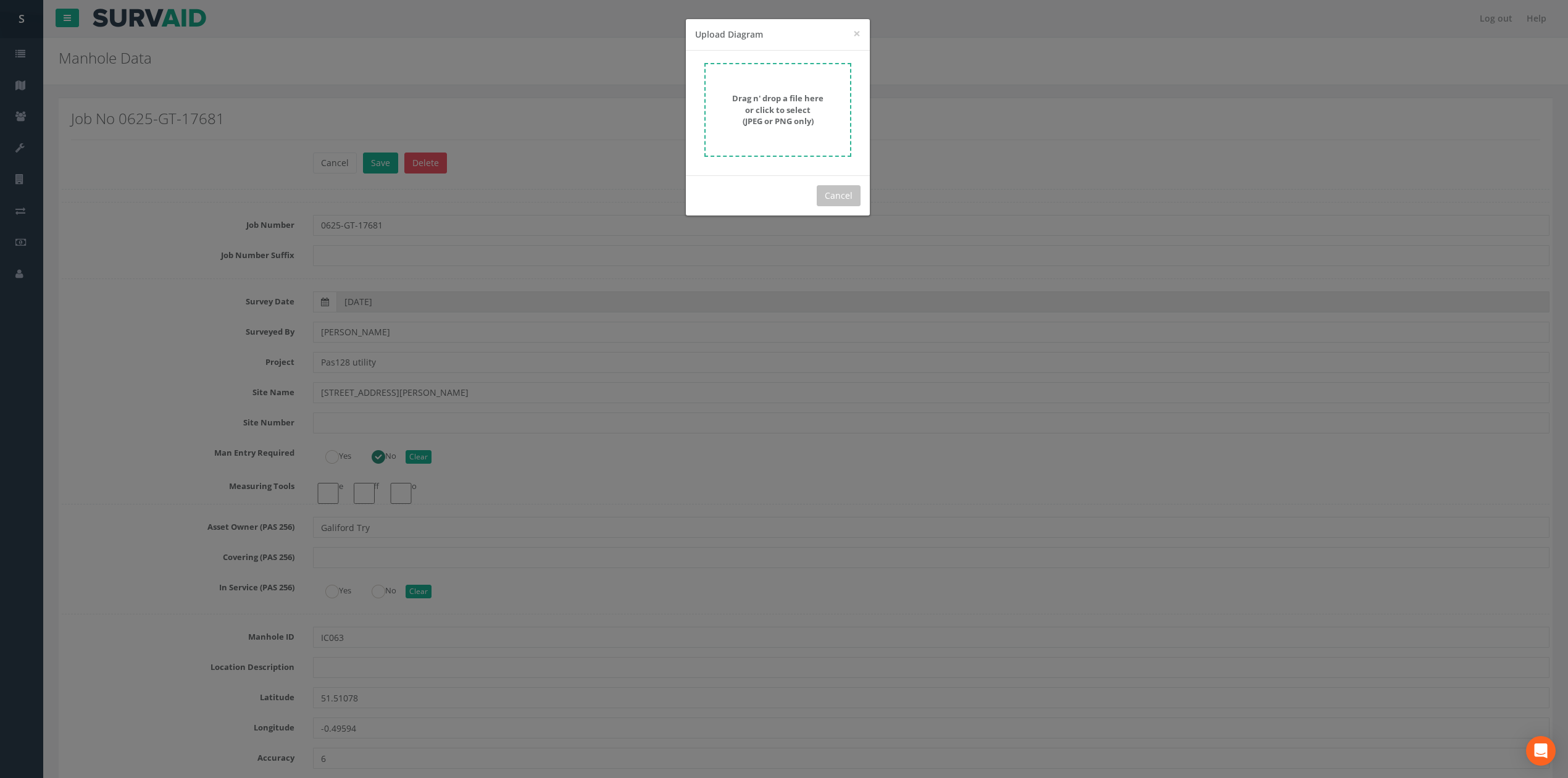
click at [818, 74] on form "Drag n' drop a file here or click to select (JPEG or PNG only)" at bounding box center [778, 110] width 147 height 94
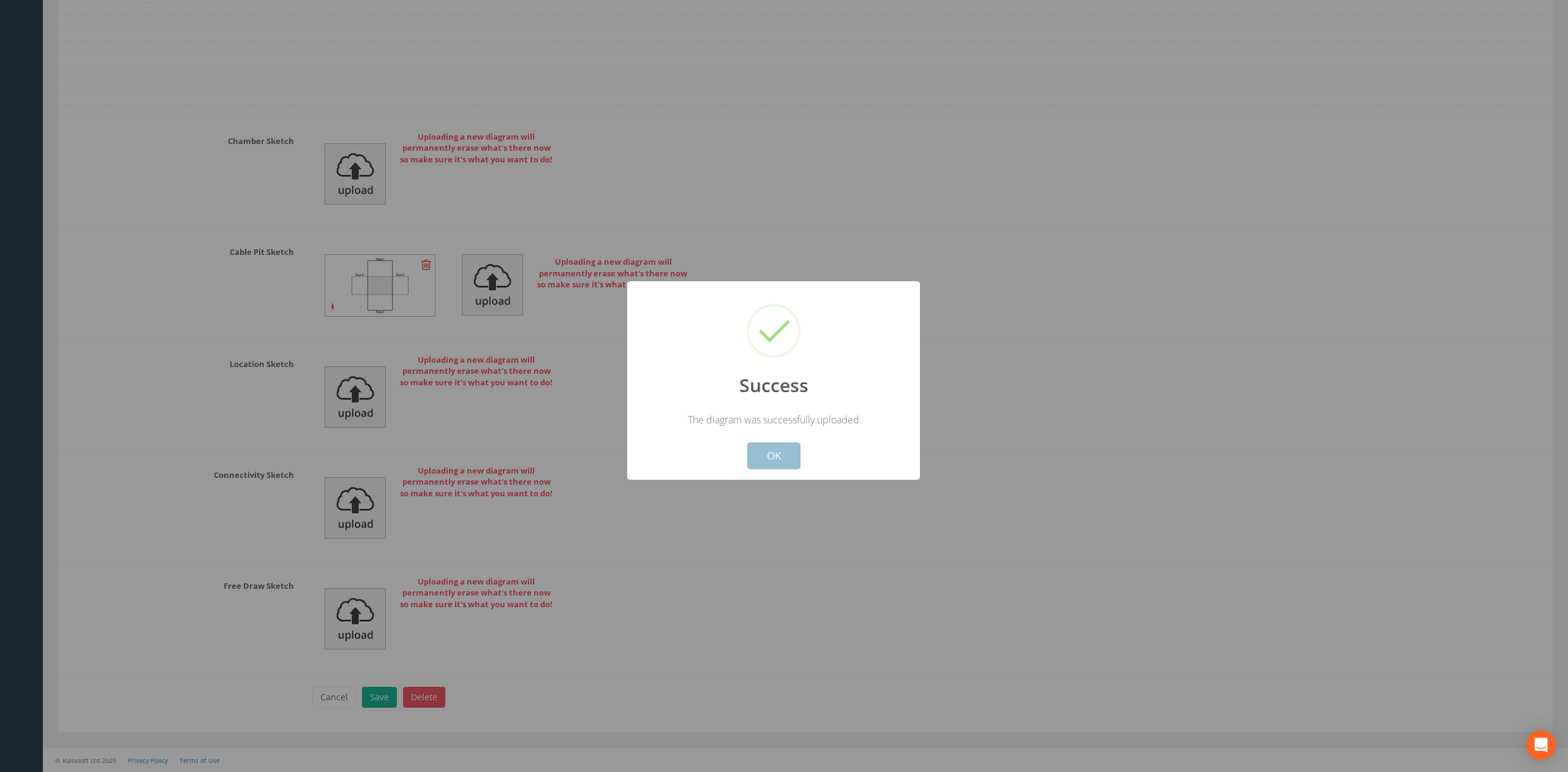
click at [775, 463] on button "OK" at bounding box center [774, 455] width 54 height 27
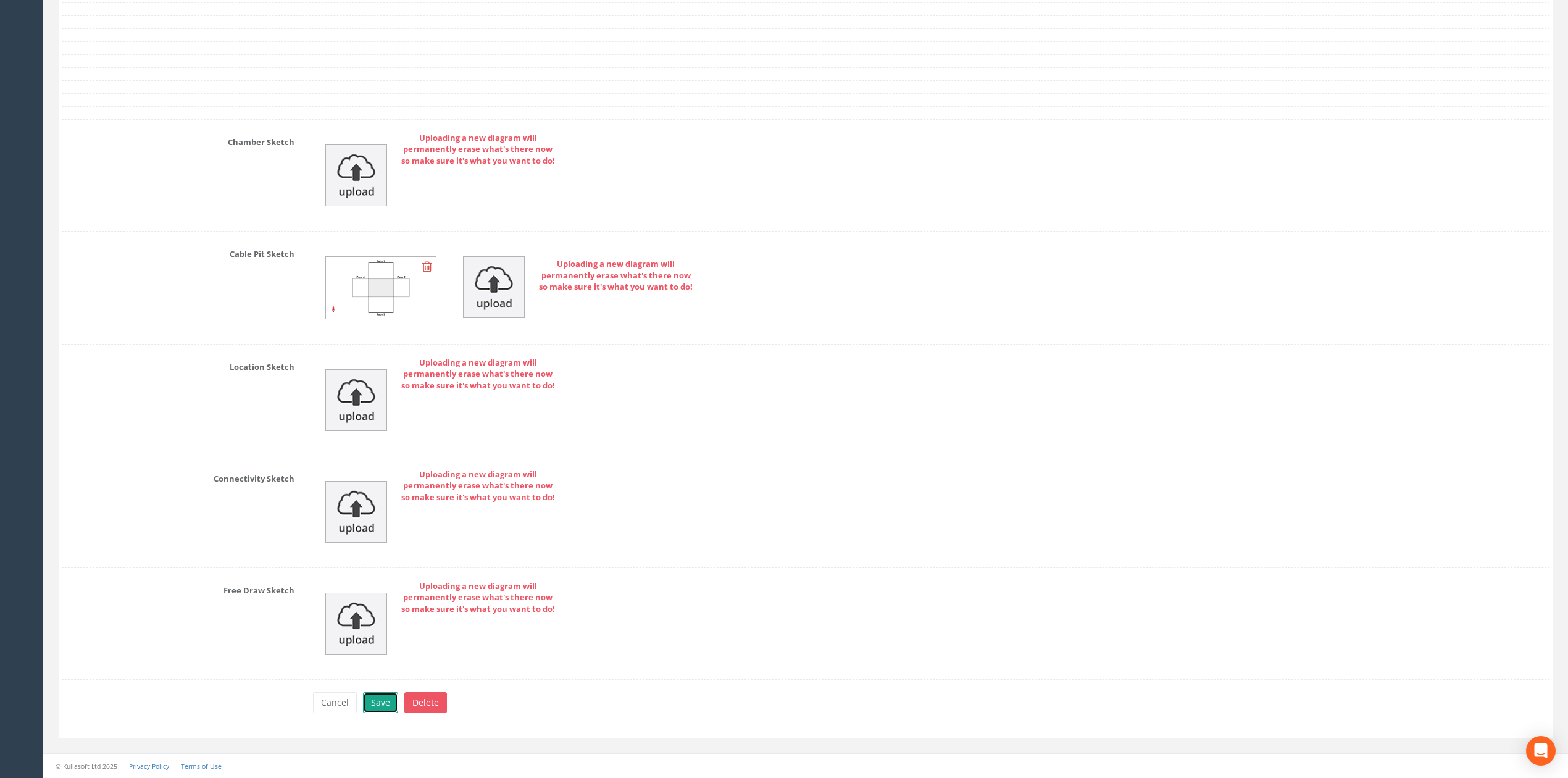
click at [387, 696] on button "Save" at bounding box center [381, 703] width 35 height 21
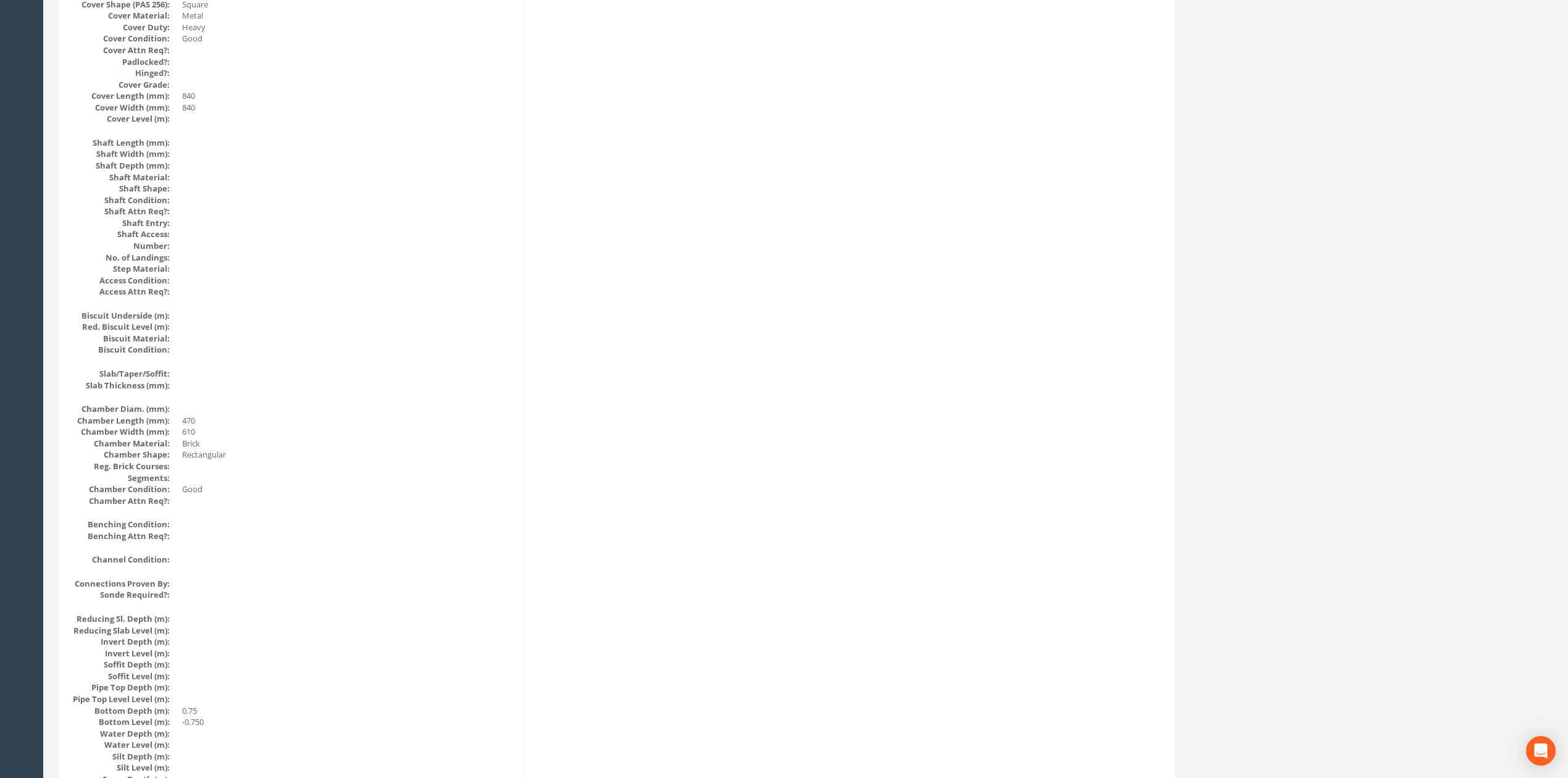
scroll to position [0, 0]
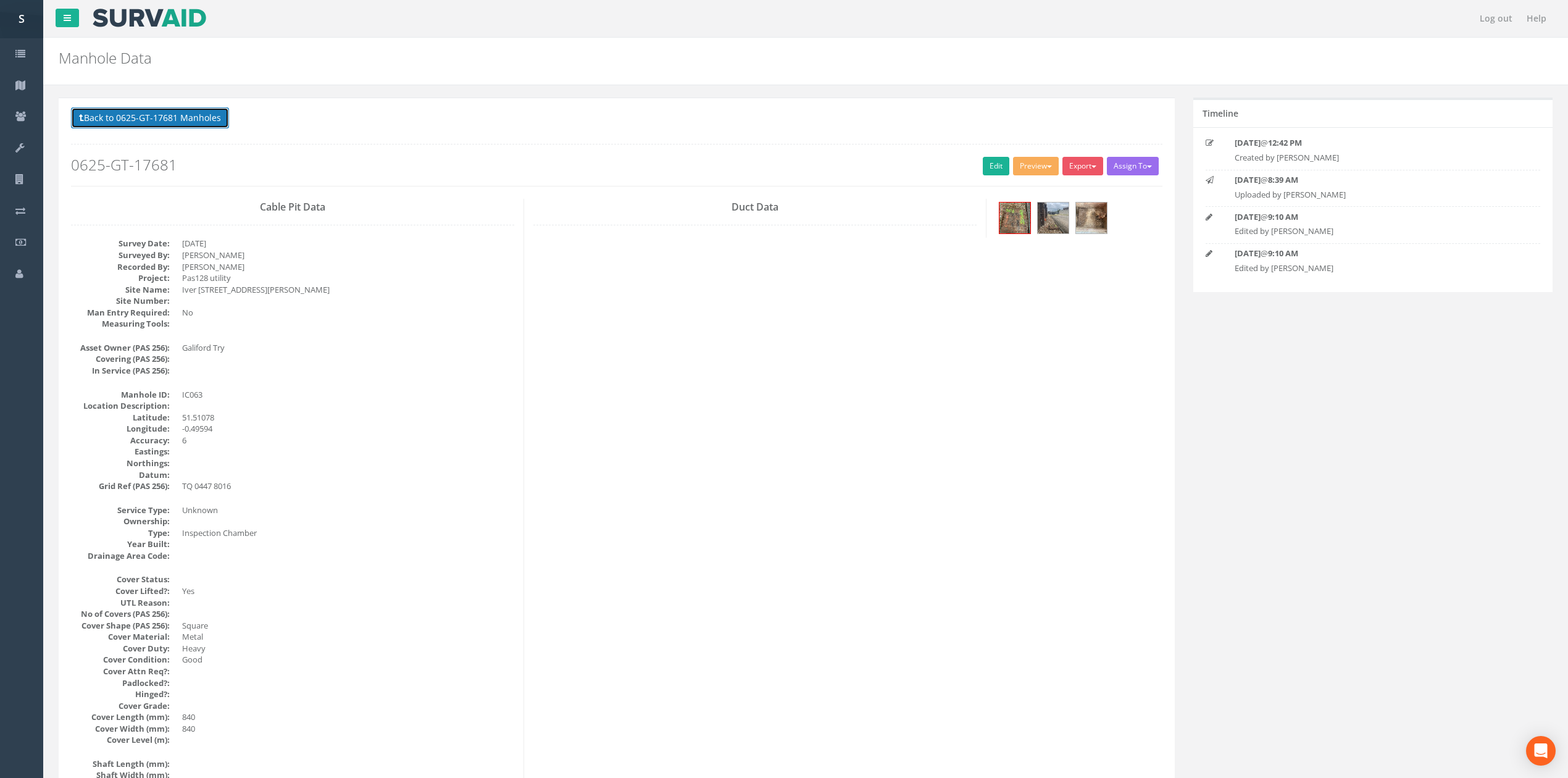
click at [144, 122] on button "Back to 0625-GT-17681 Manholes" at bounding box center [150, 118] width 158 height 21
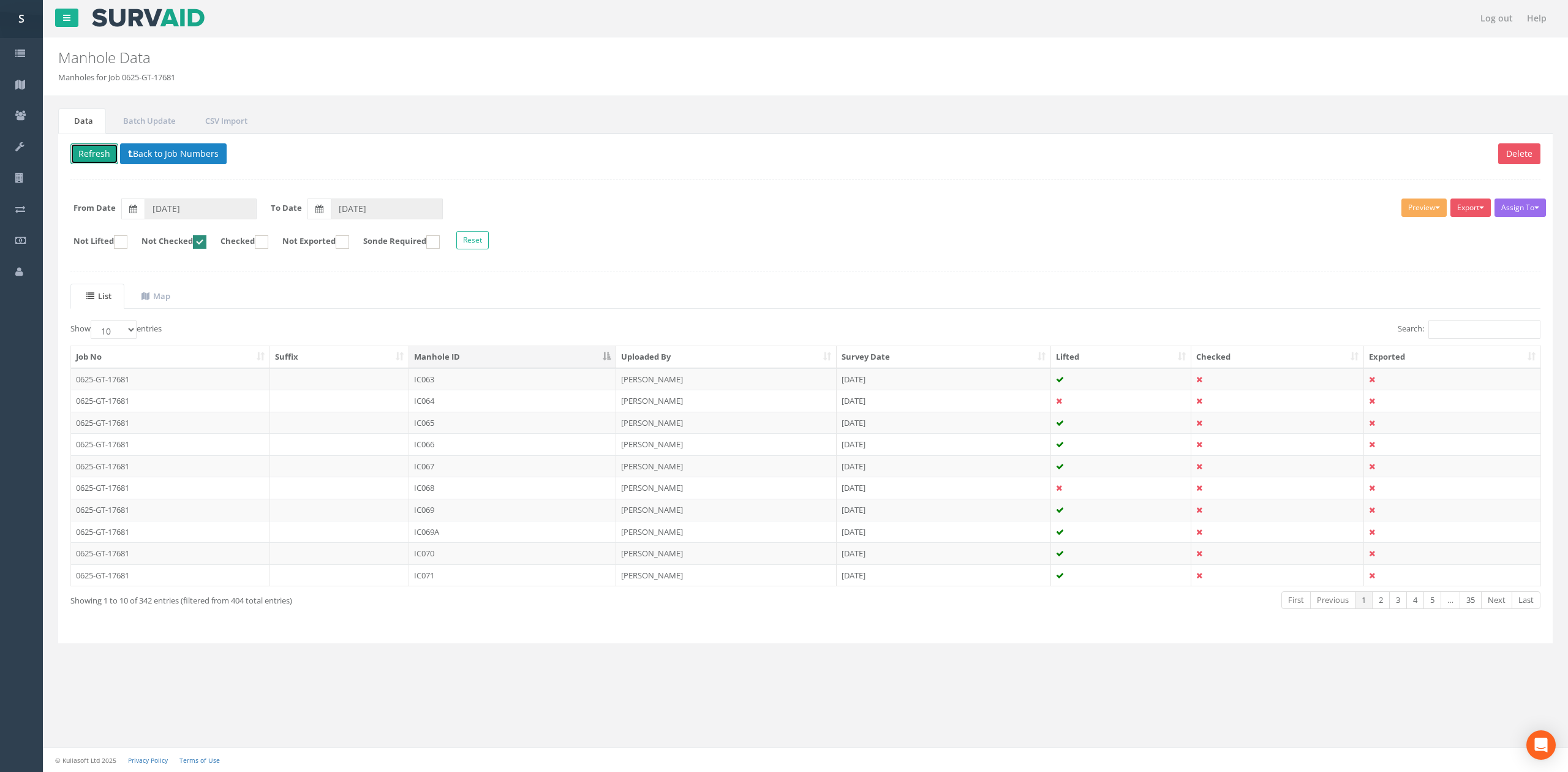
click at [82, 152] on button "Refresh" at bounding box center [94, 154] width 47 height 21
click at [1317, 630] on div "Show 10 25 50 100 entries Search: Job No Suffix Manhole ID Uploaded By Survey D…" at bounding box center [806, 475] width 1470 height 310
click at [106, 157] on button "Refresh" at bounding box center [94, 154] width 47 height 21
click at [410, 382] on td "IC064" at bounding box center [512, 379] width 207 height 22
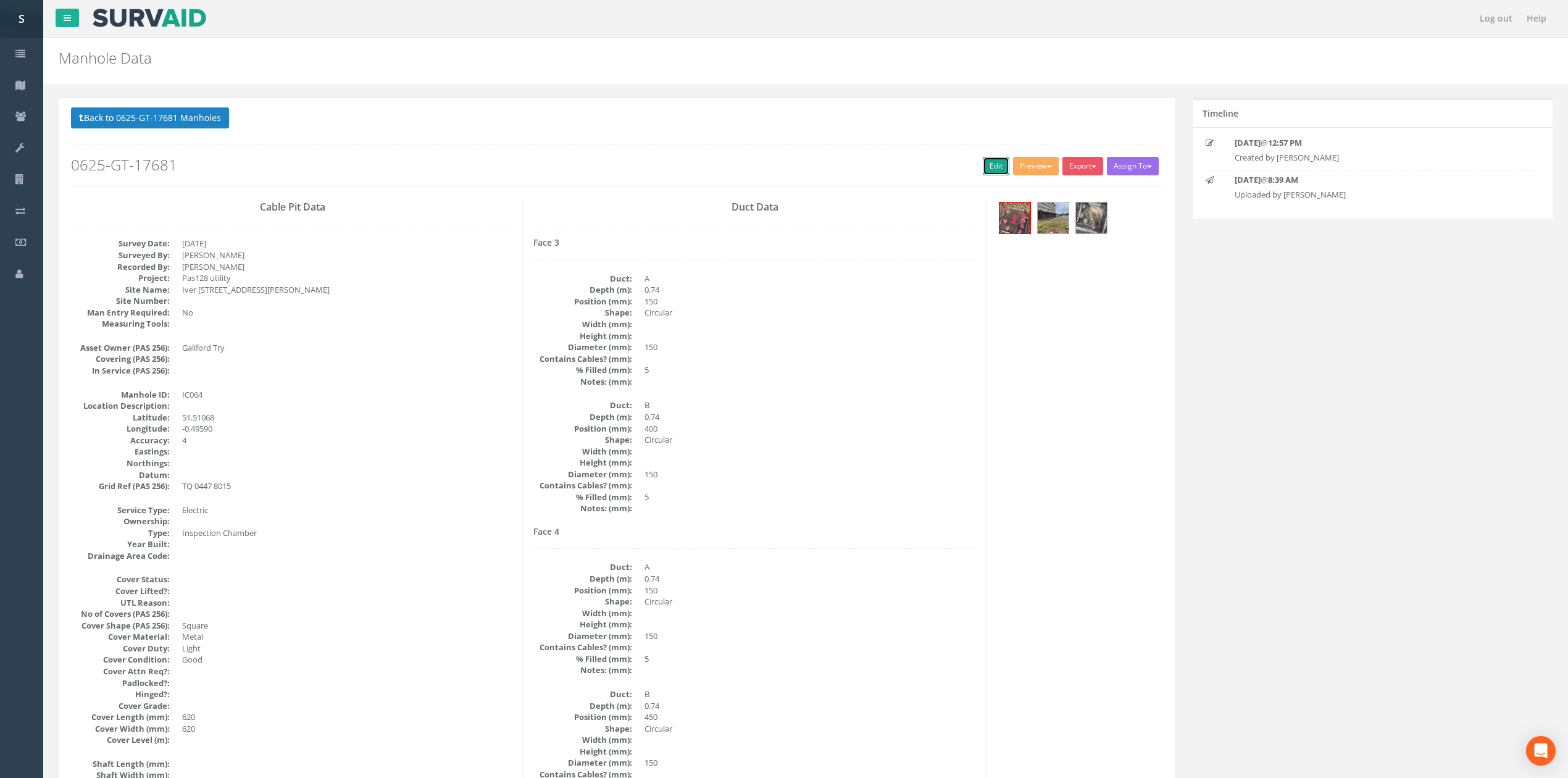
click at [984, 170] on link "Edit" at bounding box center [996, 166] width 27 height 19
click at [185, 113] on button "Back to 0625-GT-17681 Manholes" at bounding box center [150, 118] width 158 height 21
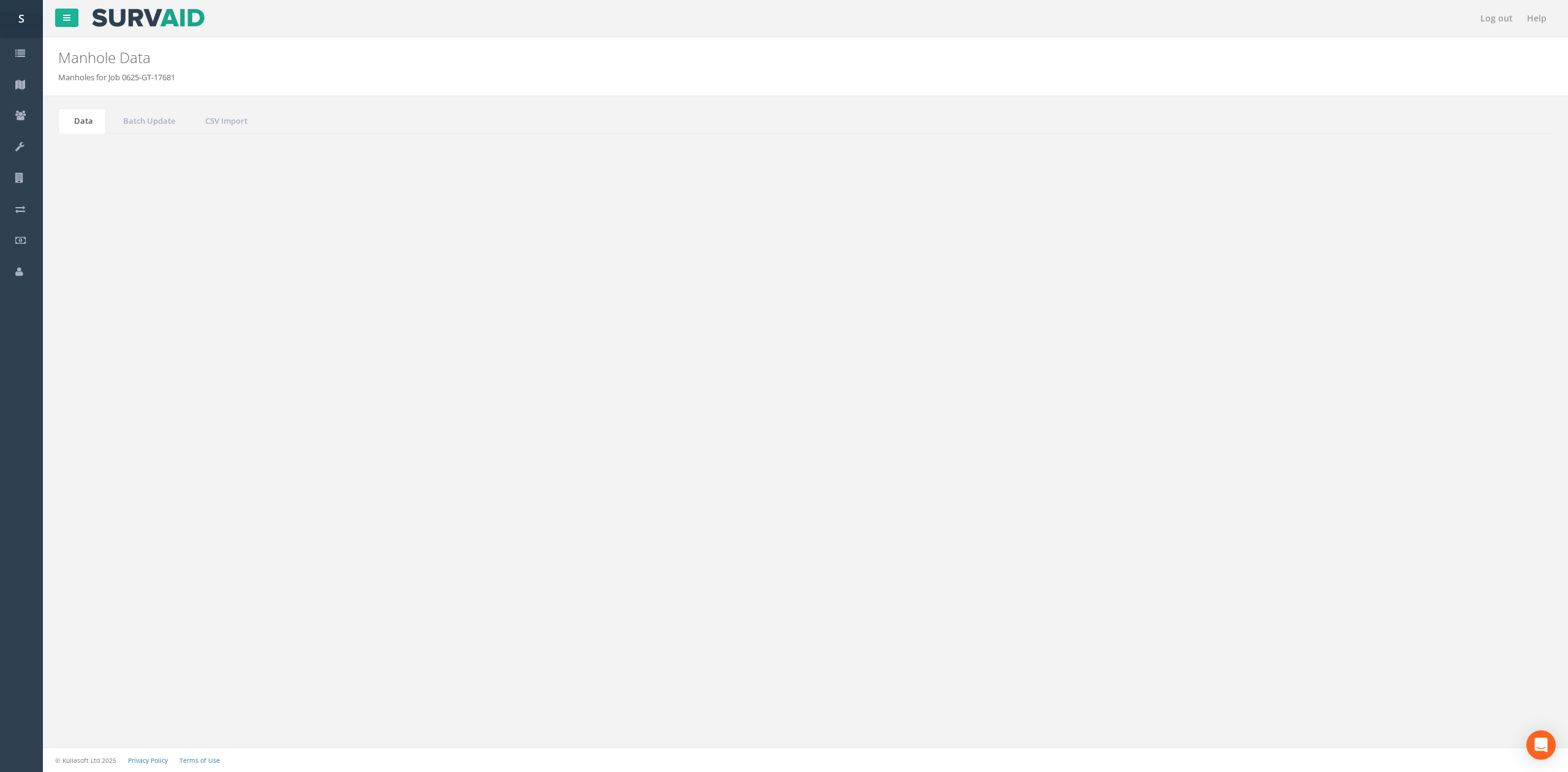
click at [91, 147] on button "Refresh" at bounding box center [94, 154] width 47 height 21
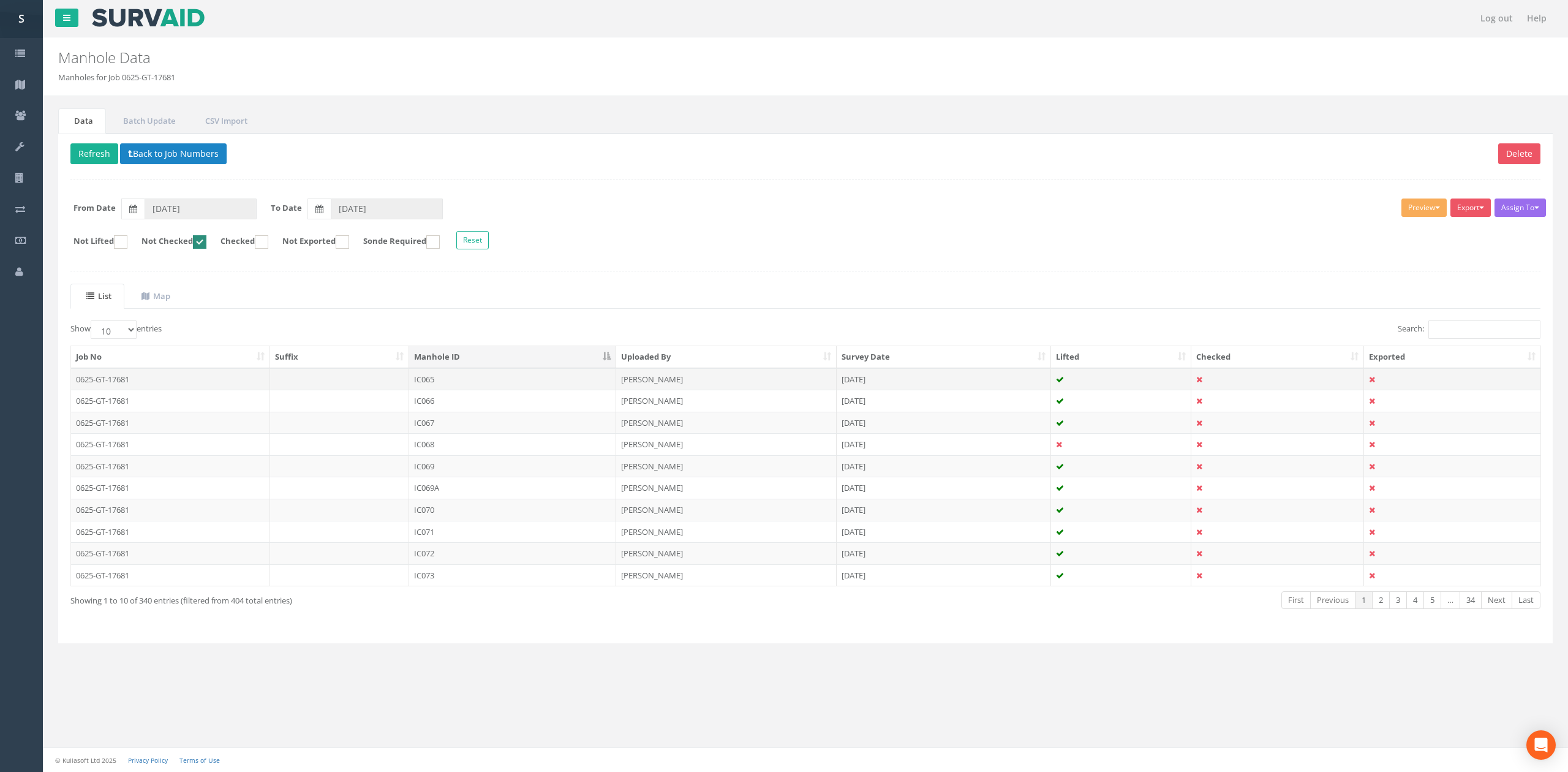
click at [502, 381] on td "IC065" at bounding box center [512, 379] width 207 height 22
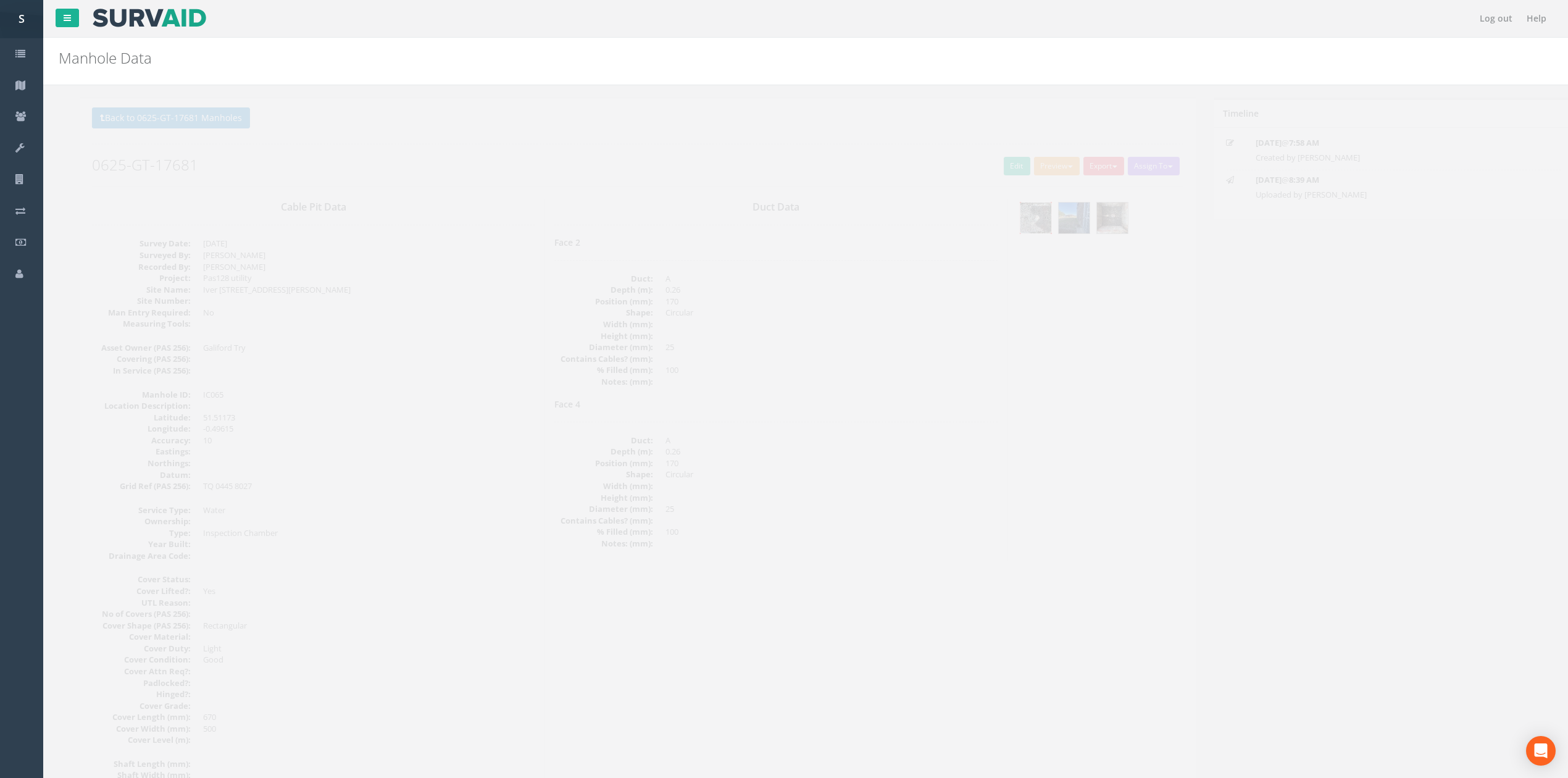
click at [1008, 217] on img at bounding box center [1015, 217] width 31 height 31
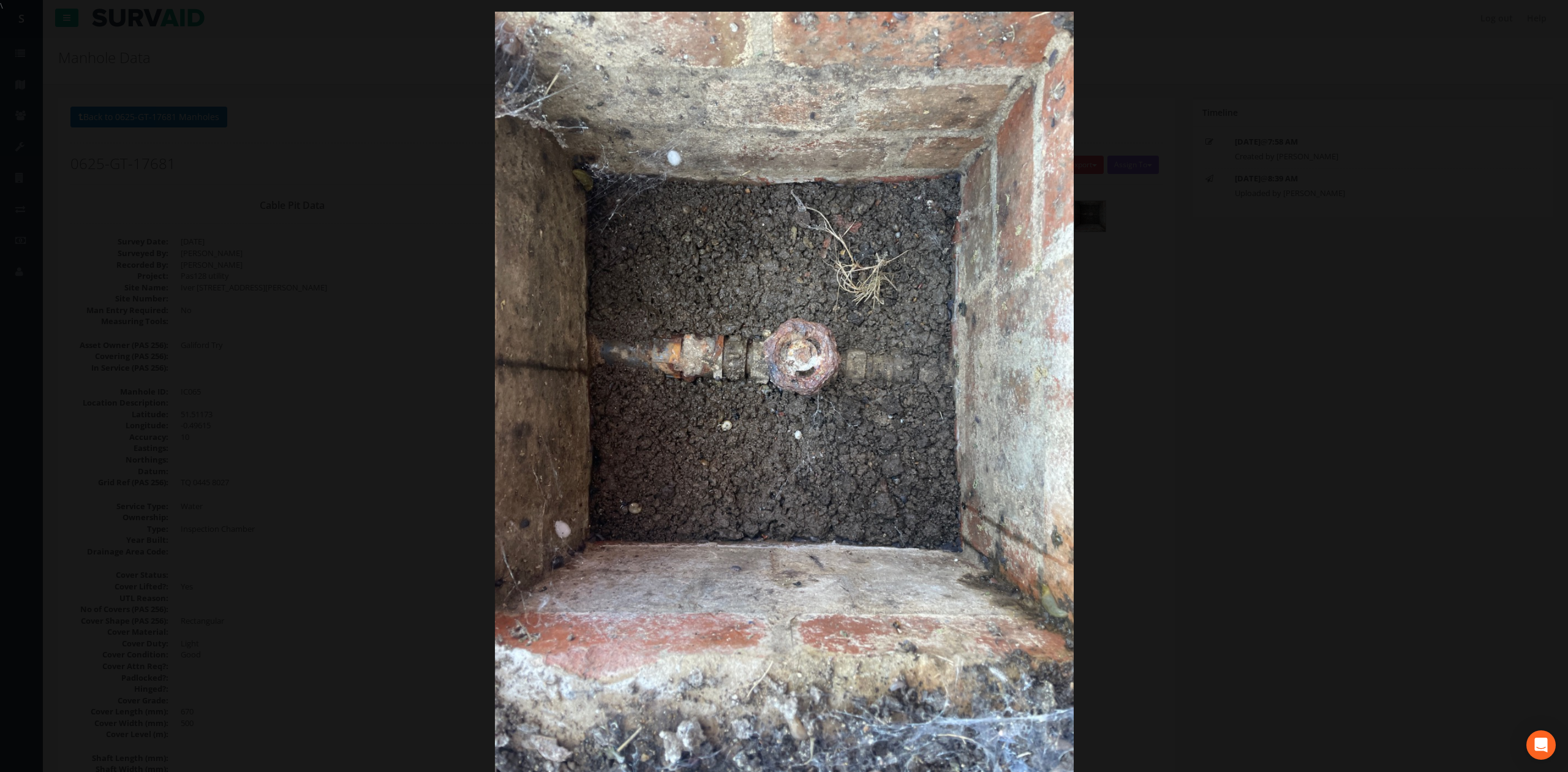
drag, startPoint x: 1248, startPoint y: 316, endPoint x: 1150, endPoint y: 354, distance: 105.1
click at [1248, 316] on div at bounding box center [784, 397] width 1568 height 772
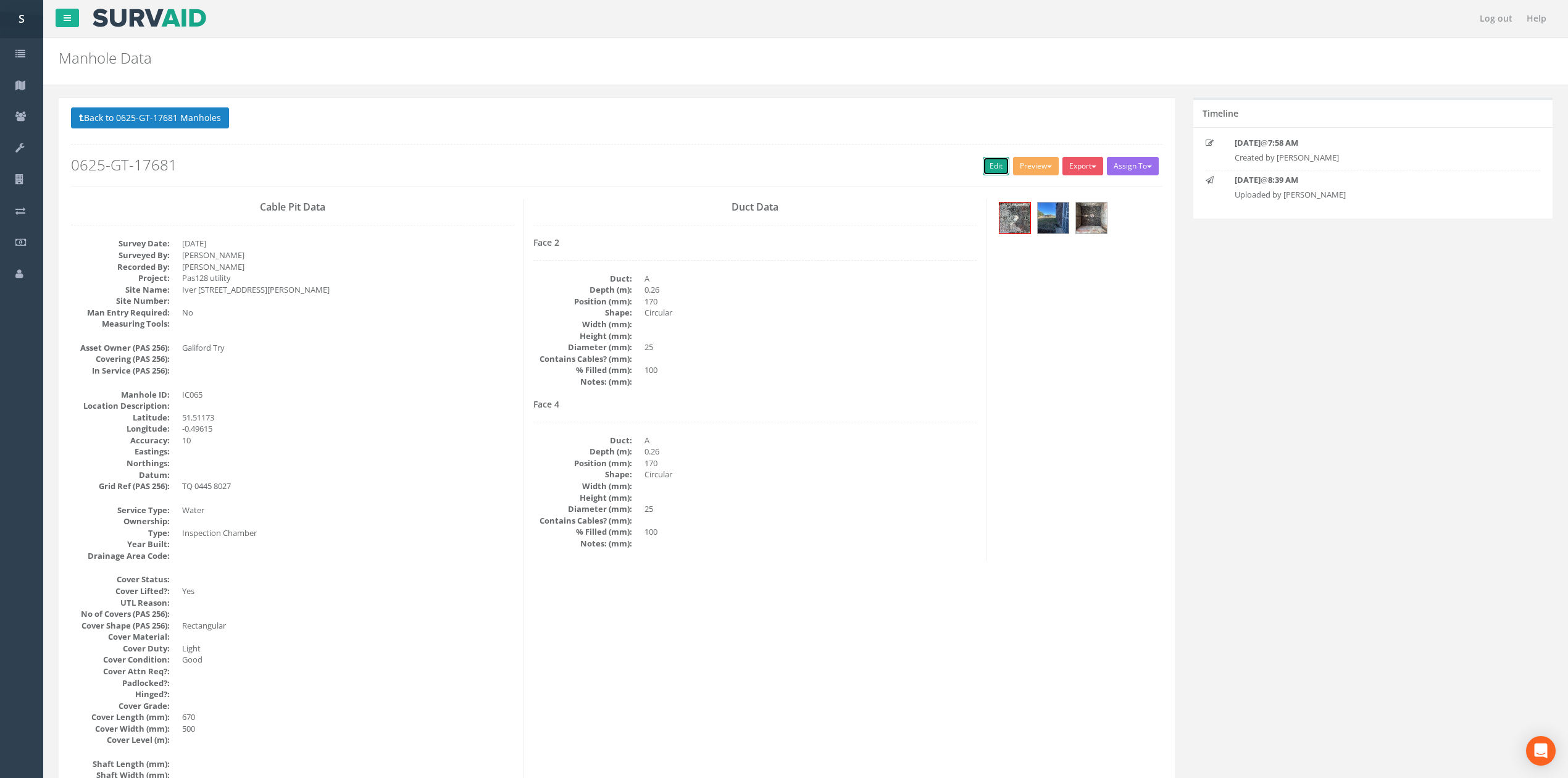
click at [983, 174] on link "Edit" at bounding box center [996, 166] width 27 height 19
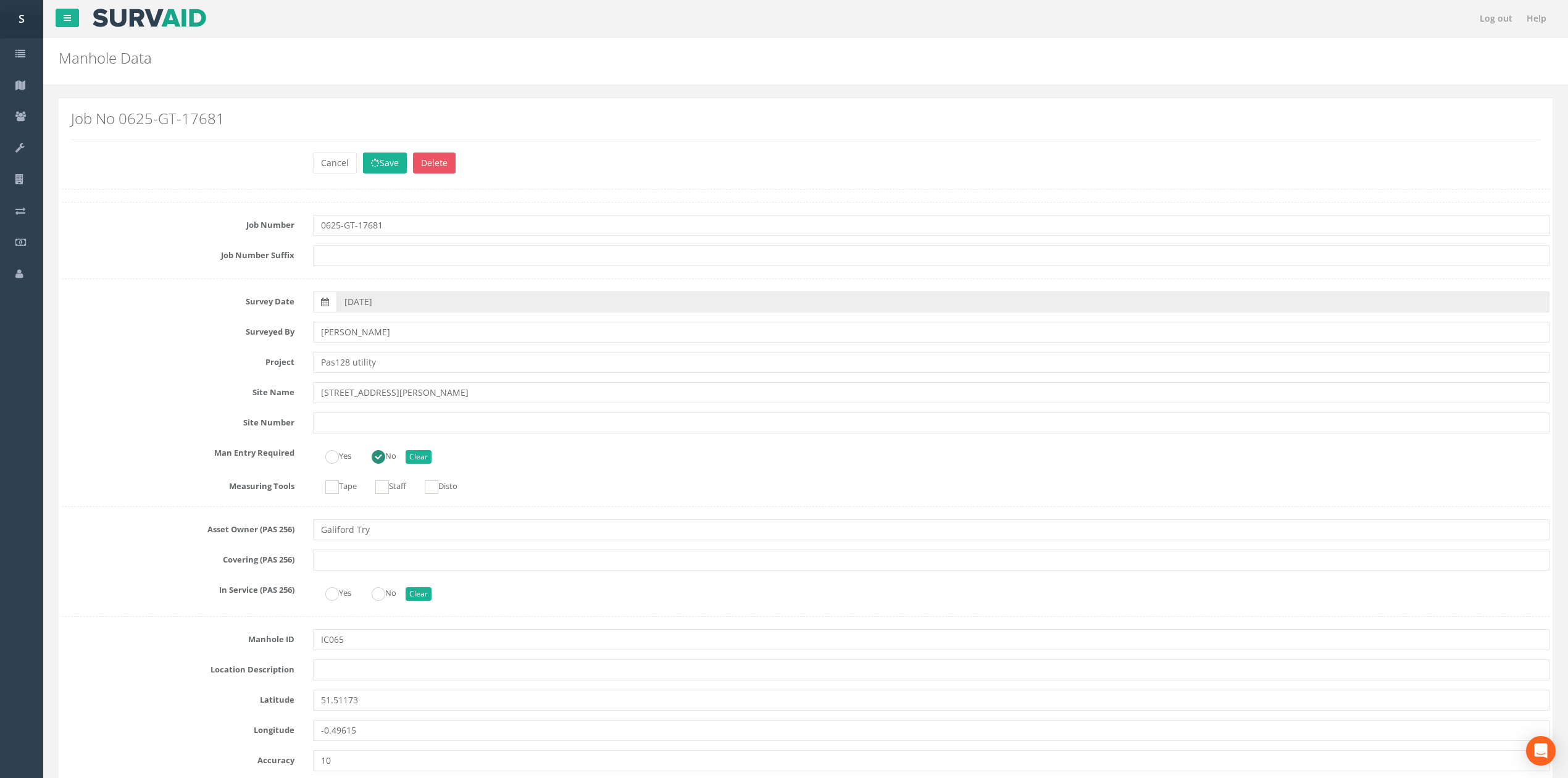
scroll to position [1128, 0]
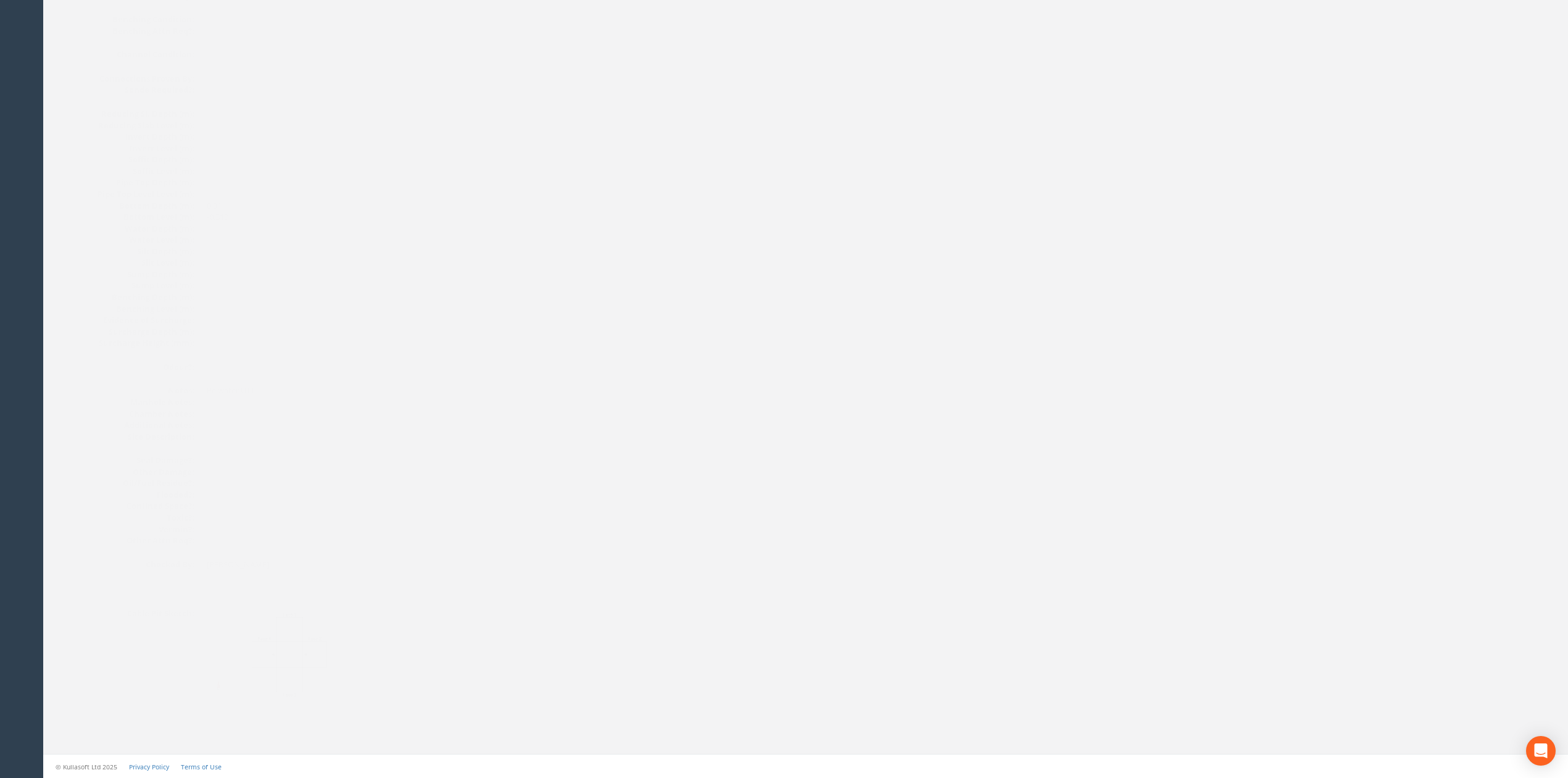
drag, startPoint x: 821, startPoint y: 363, endPoint x: 571, endPoint y: 287, distance: 261.3
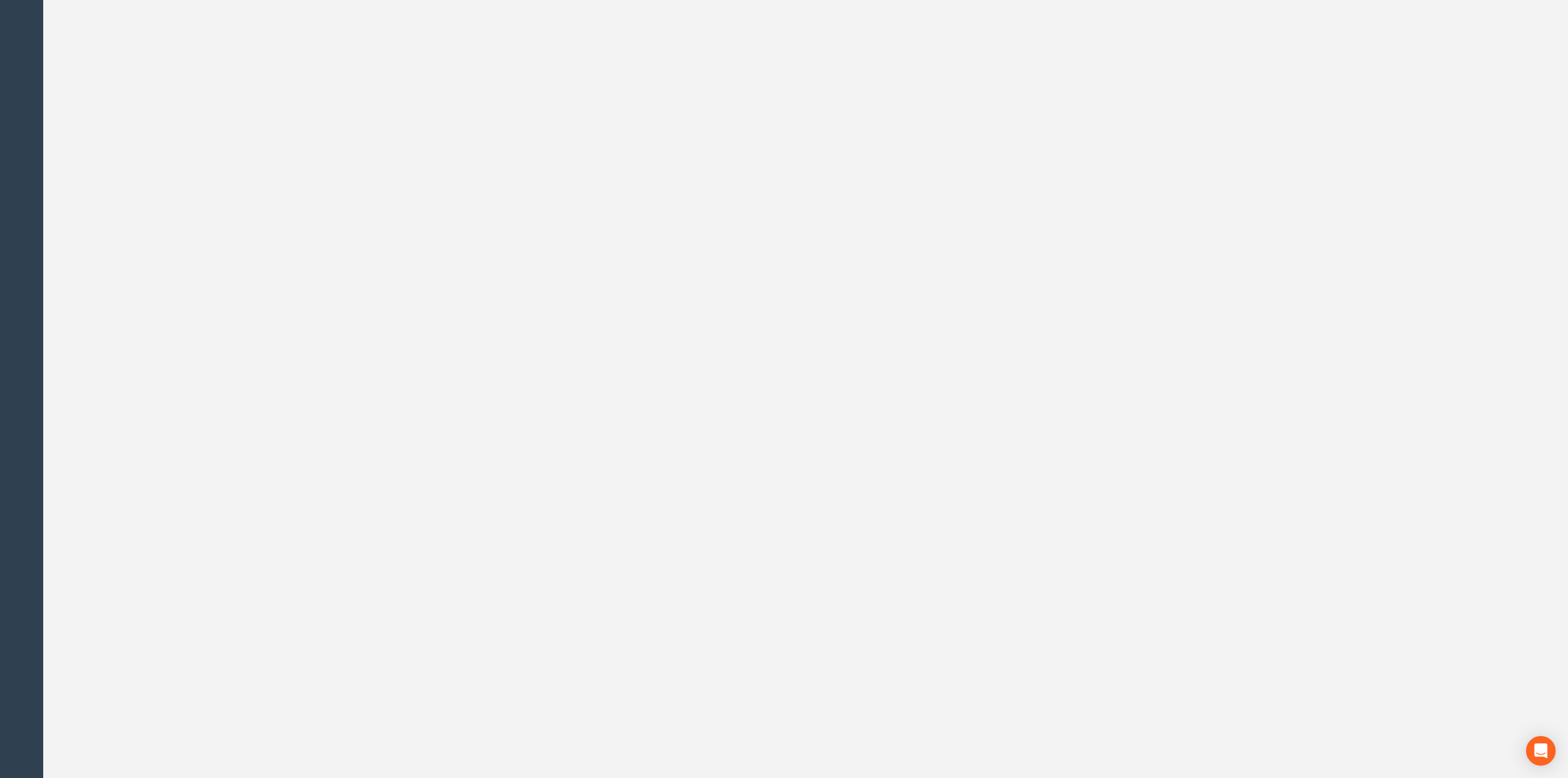
scroll to position [0, 0]
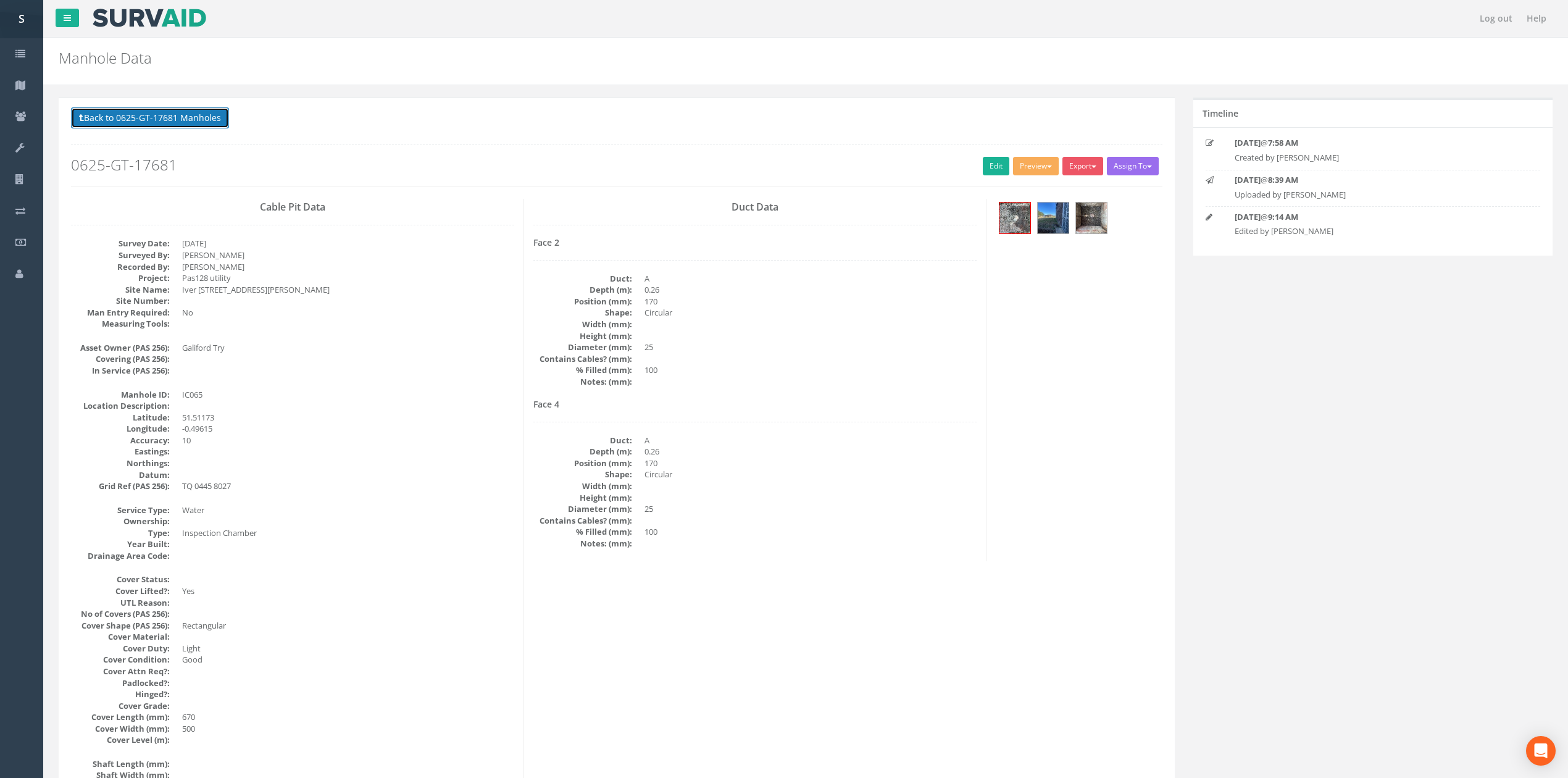
click at [200, 125] on button "Back to 0625-GT-17681 Manholes" at bounding box center [150, 118] width 158 height 21
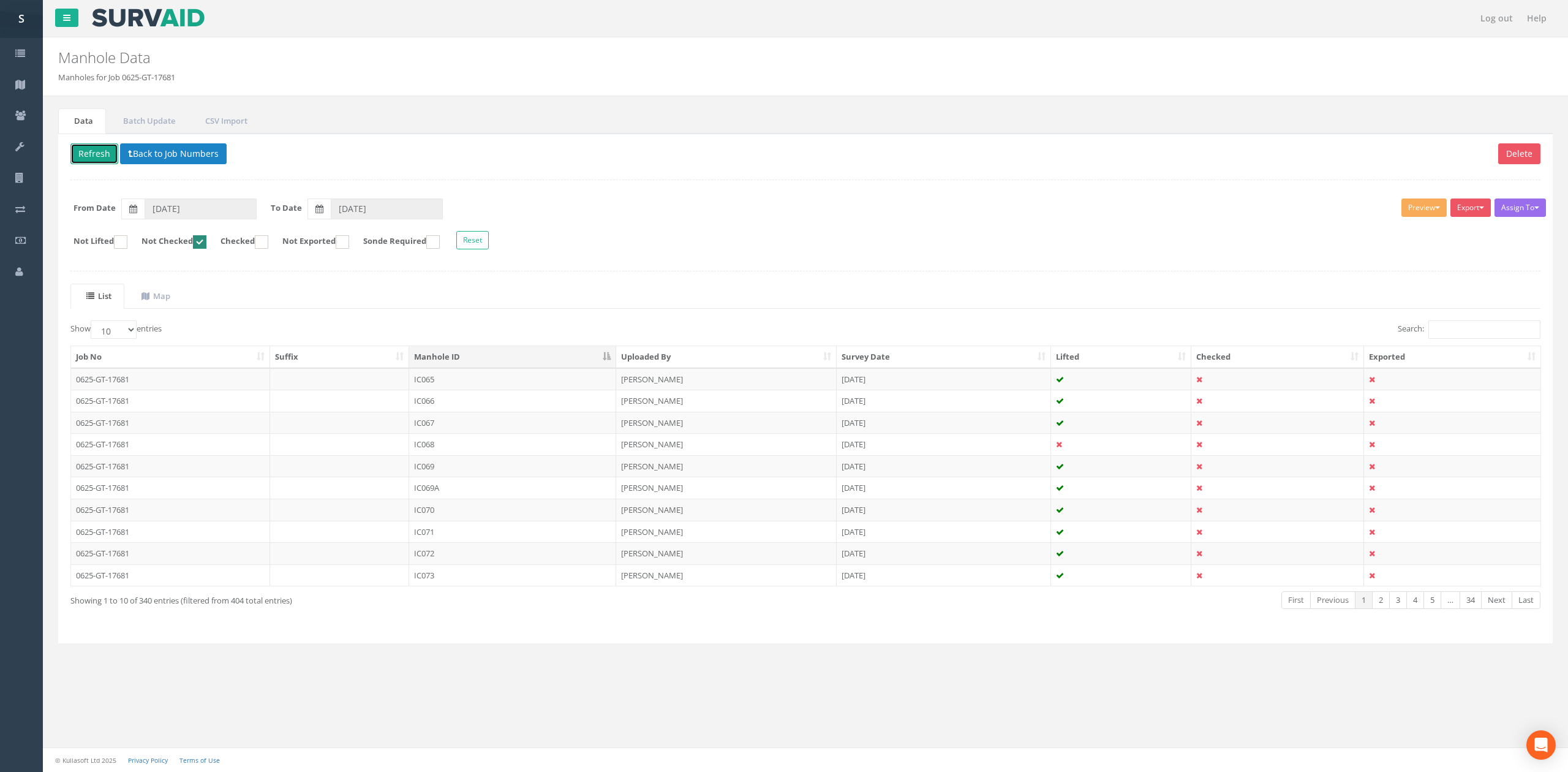
drag, startPoint x: 94, startPoint y: 162, endPoint x: 116, endPoint y: 171, distance: 23.8
click at [94, 162] on button "Refresh" at bounding box center [94, 154] width 47 height 21
click at [473, 380] on td "IC066" at bounding box center [512, 379] width 207 height 22
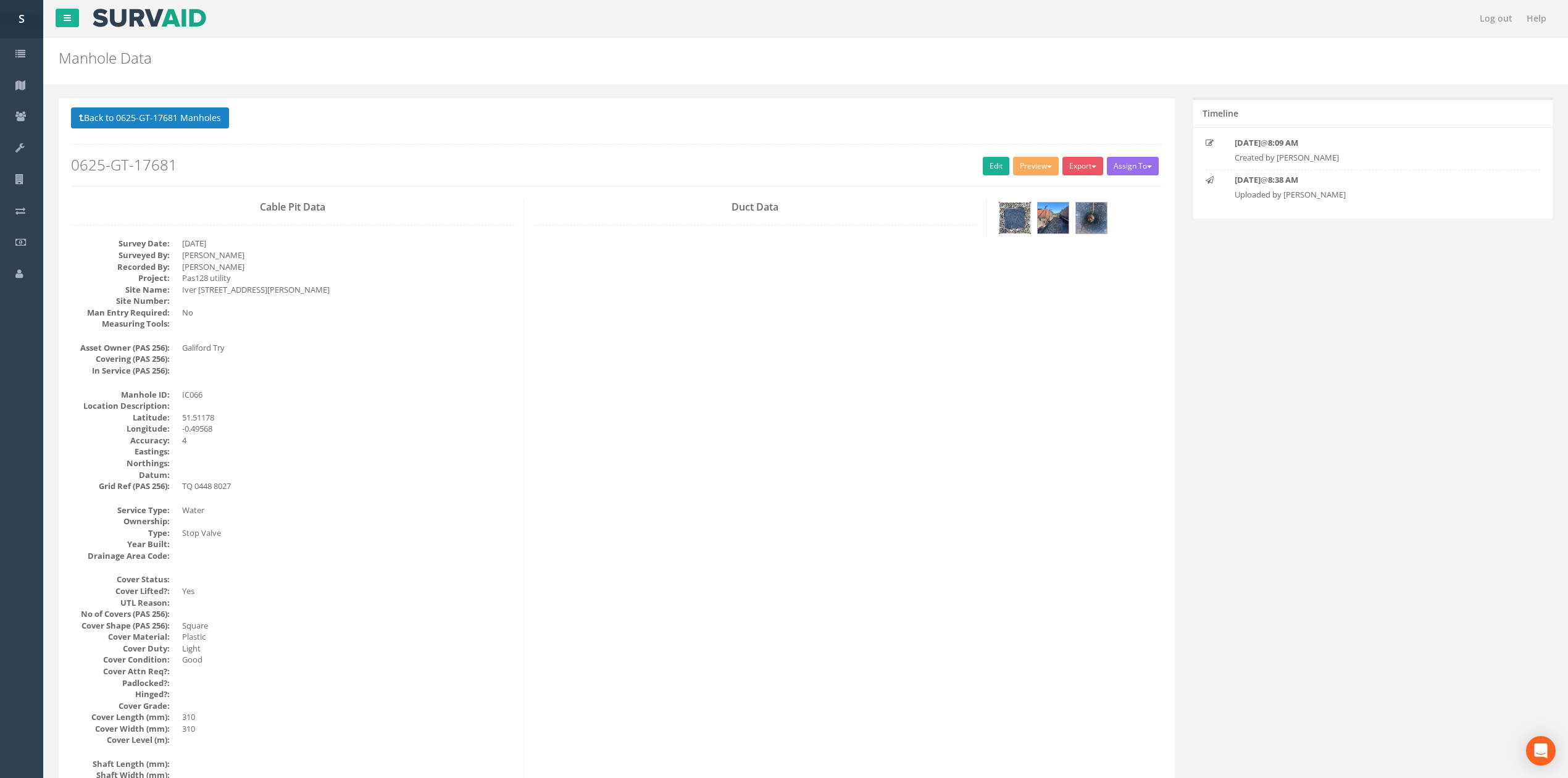
click at [1010, 223] on img at bounding box center [1015, 217] width 31 height 31
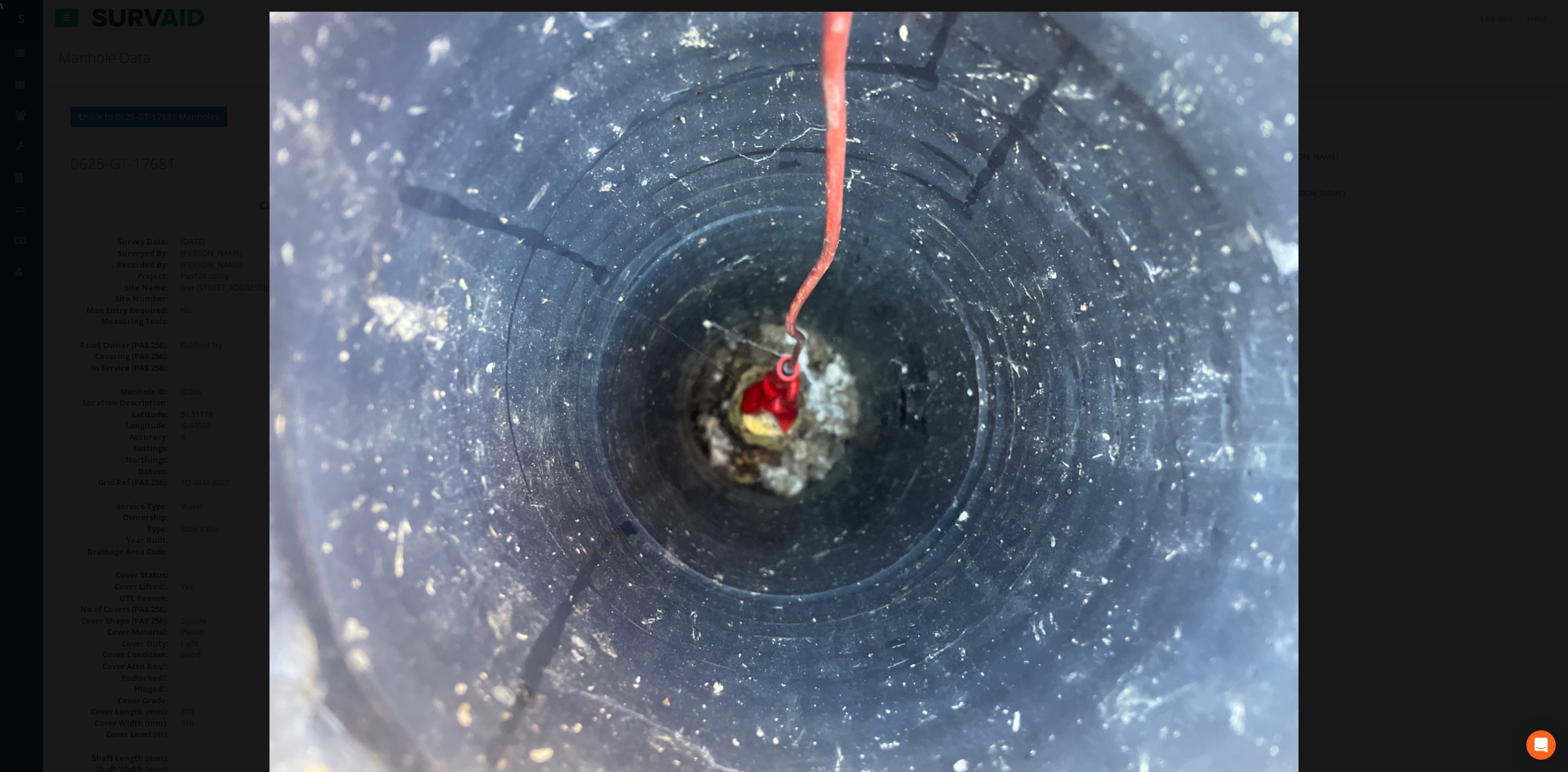
click at [1331, 341] on div at bounding box center [784, 397] width 1568 height 772
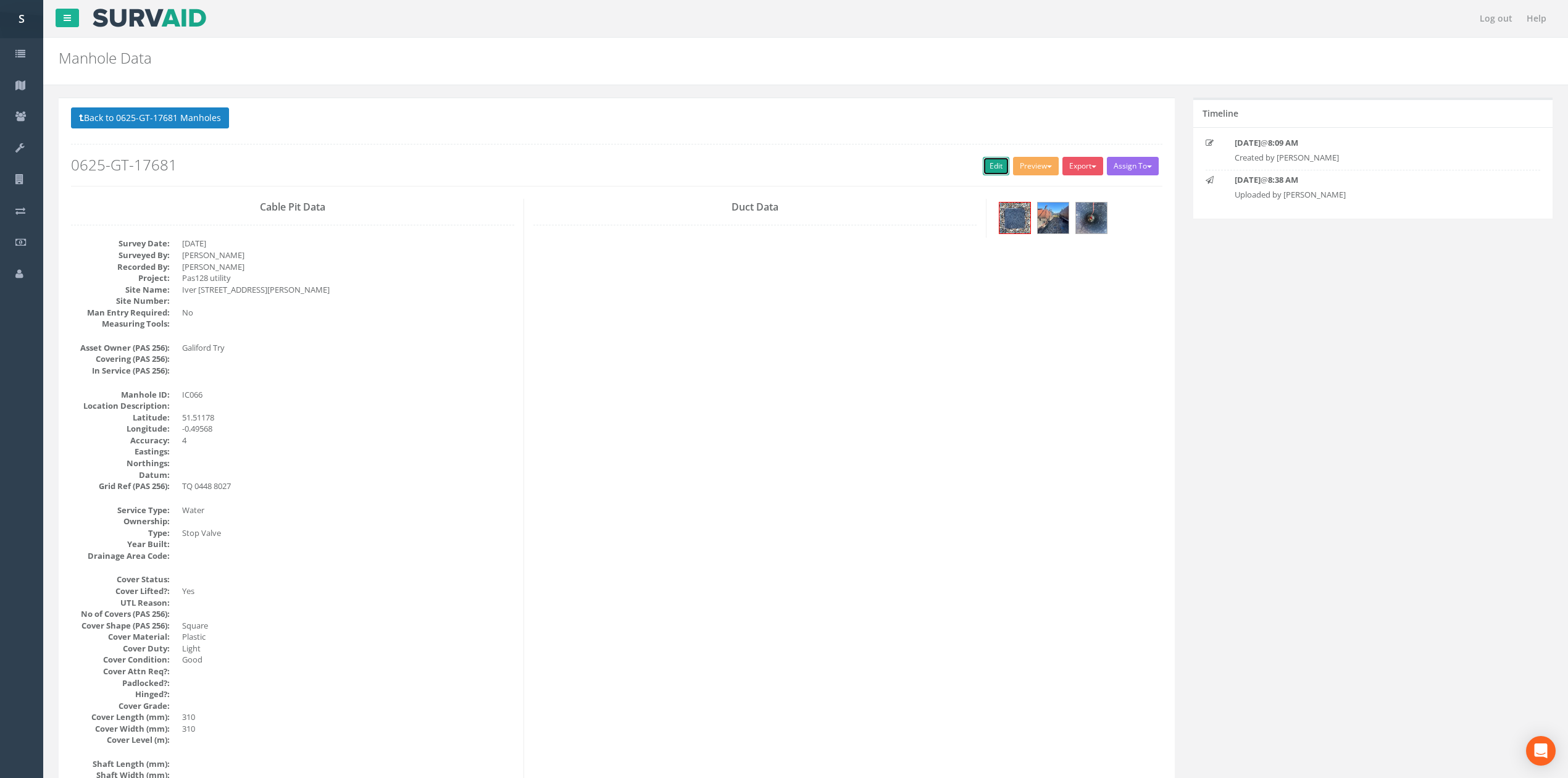
drag, startPoint x: 983, startPoint y: 170, endPoint x: 771, endPoint y: 275, distance: 236.6
click at [983, 170] on link "Edit" at bounding box center [996, 166] width 27 height 19
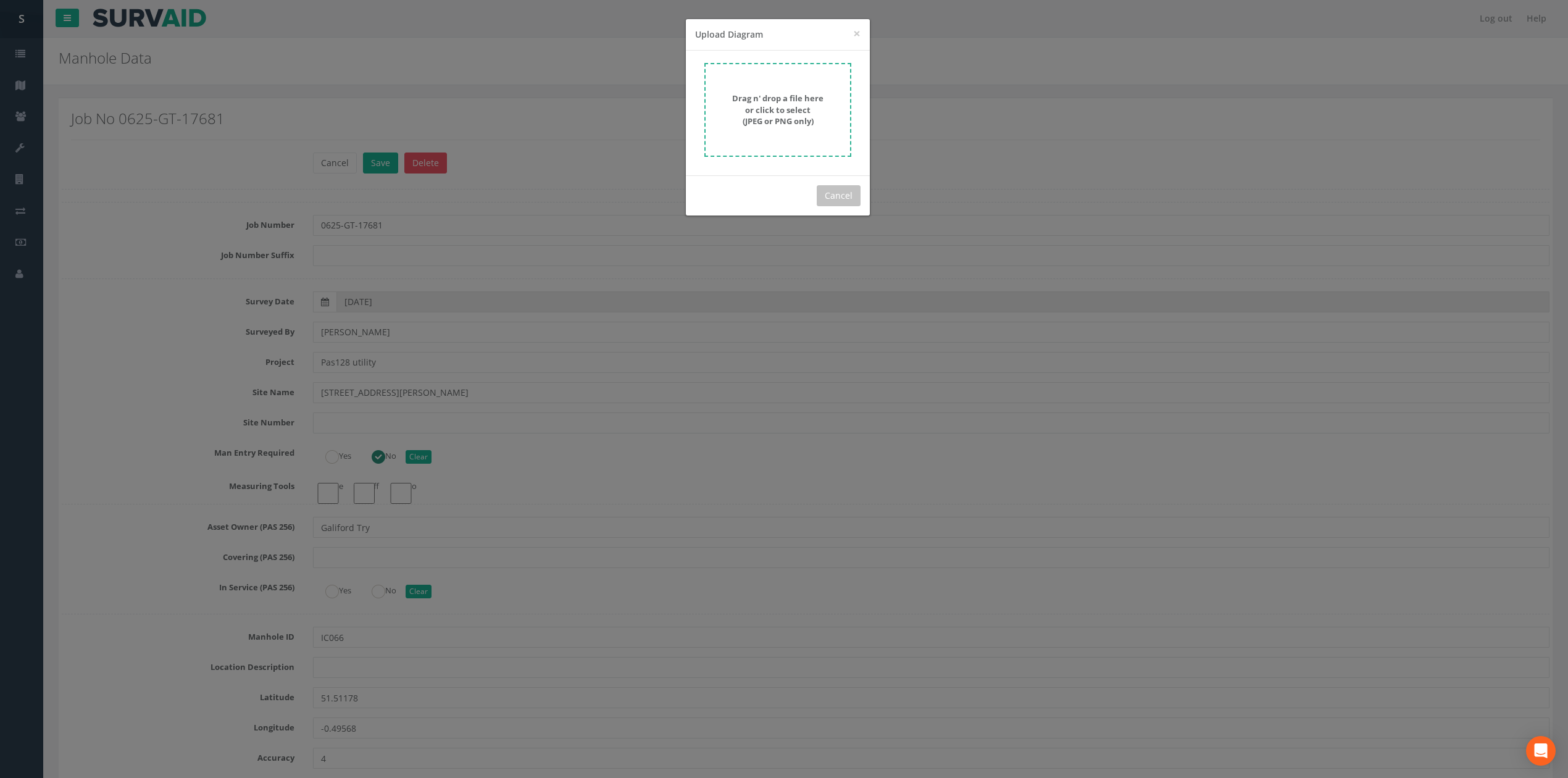
click at [838, 97] on div "Drag n' drop a file here or click to select (JPEG or PNG only)" at bounding box center [777, 109] width 120 height 35
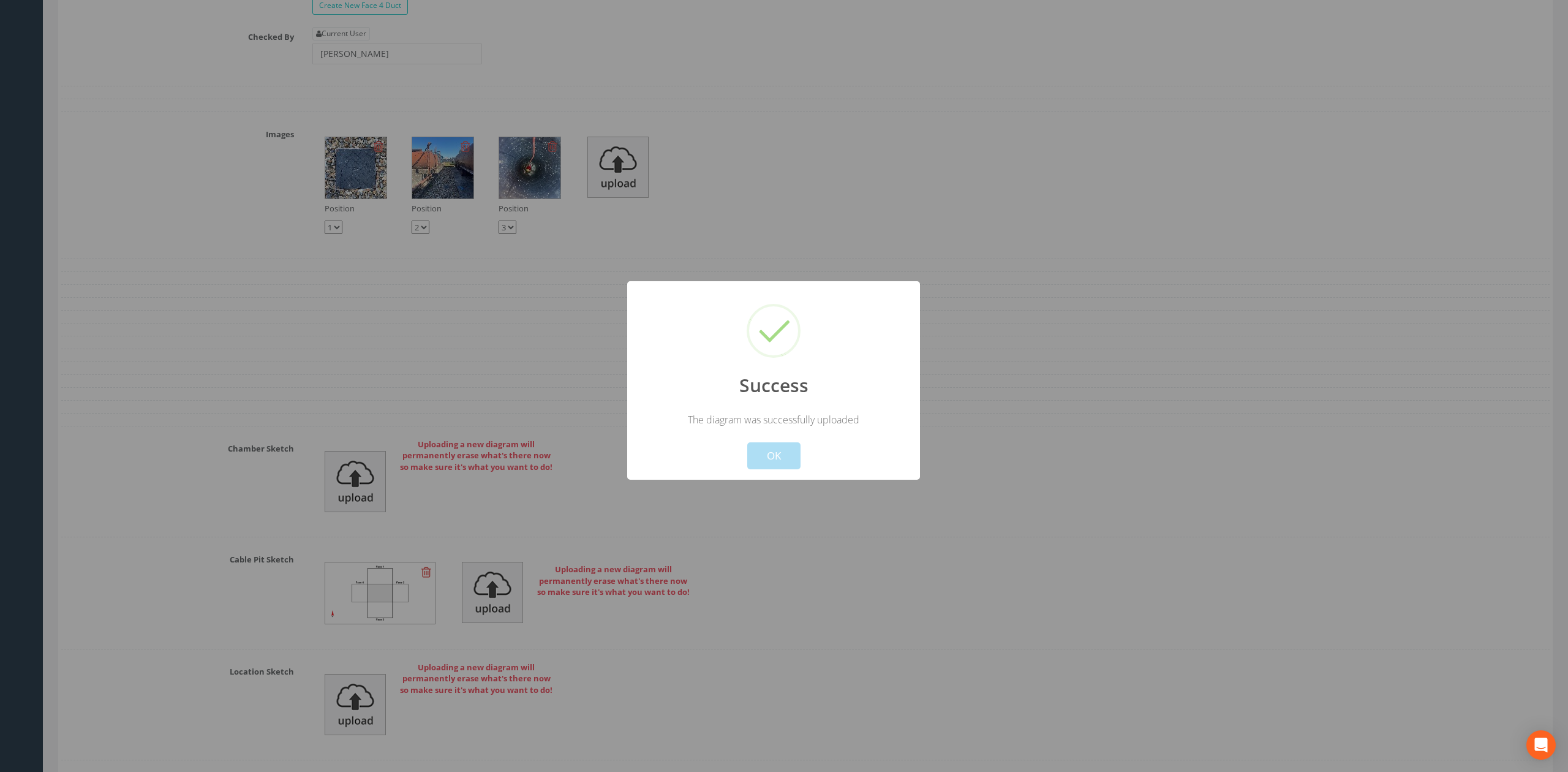
click at [778, 461] on button "OK" at bounding box center [774, 455] width 54 height 27
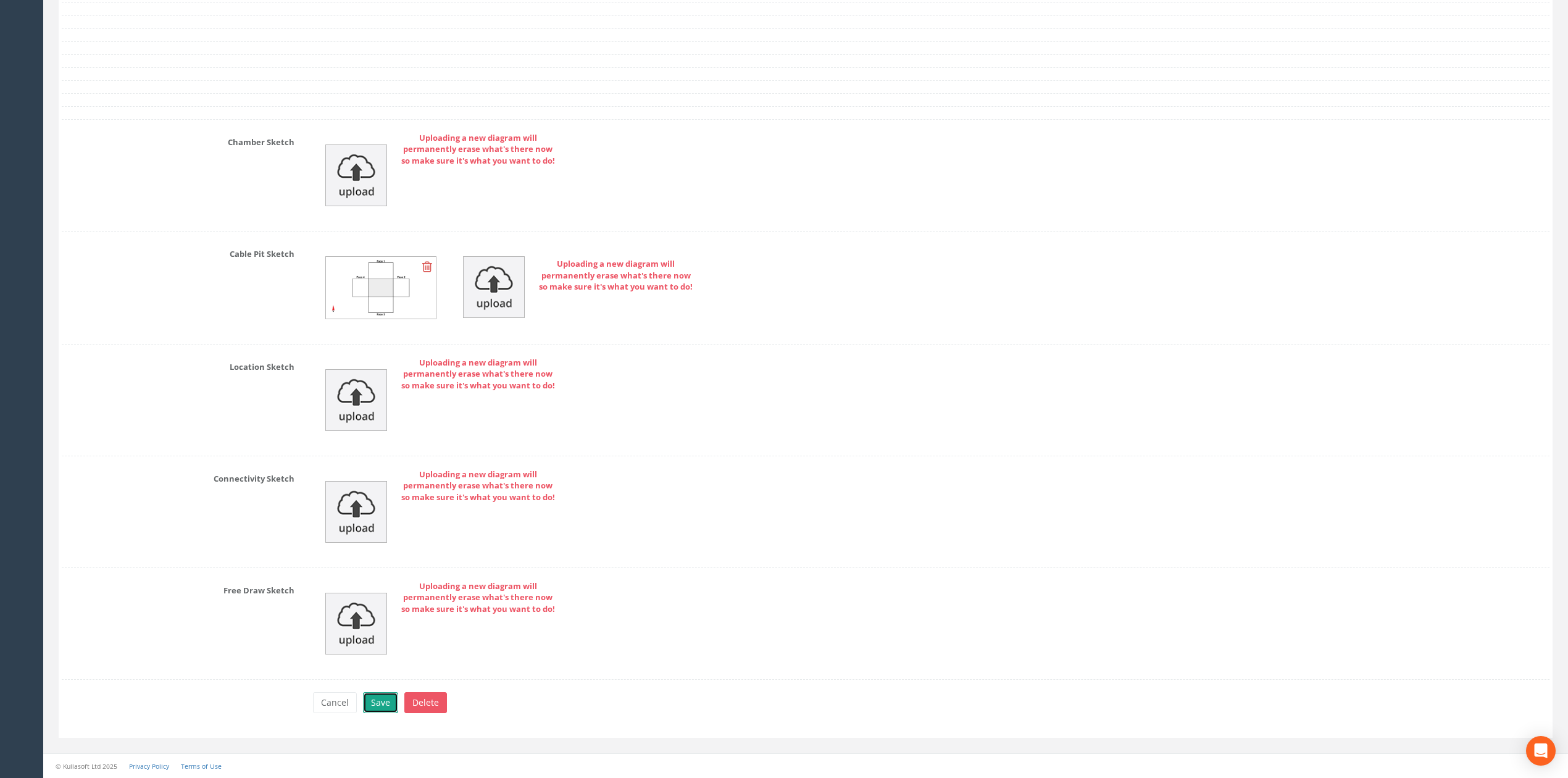
click at [381, 707] on button "Save" at bounding box center [381, 703] width 35 height 21
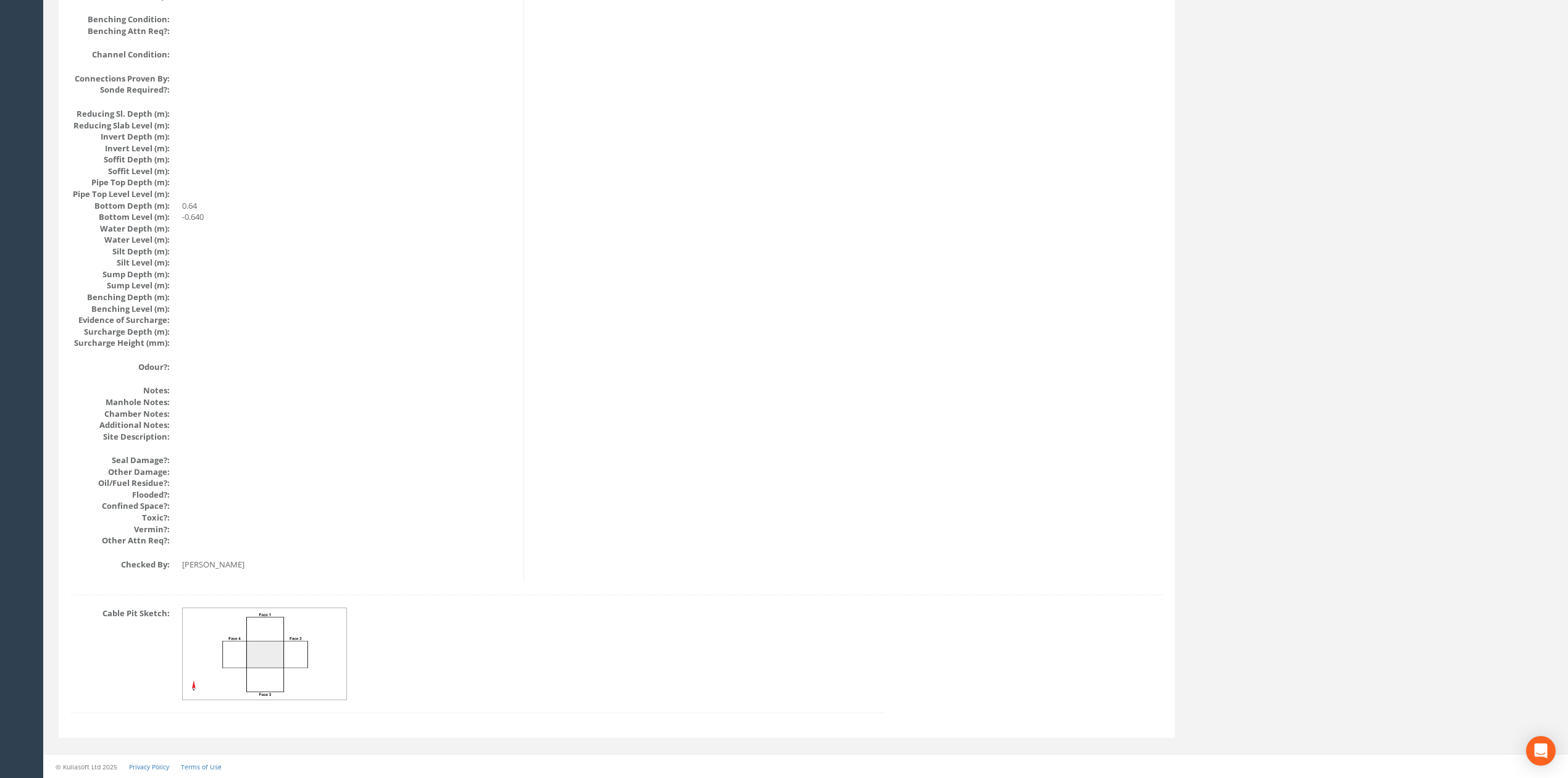
scroll to position [0, 0]
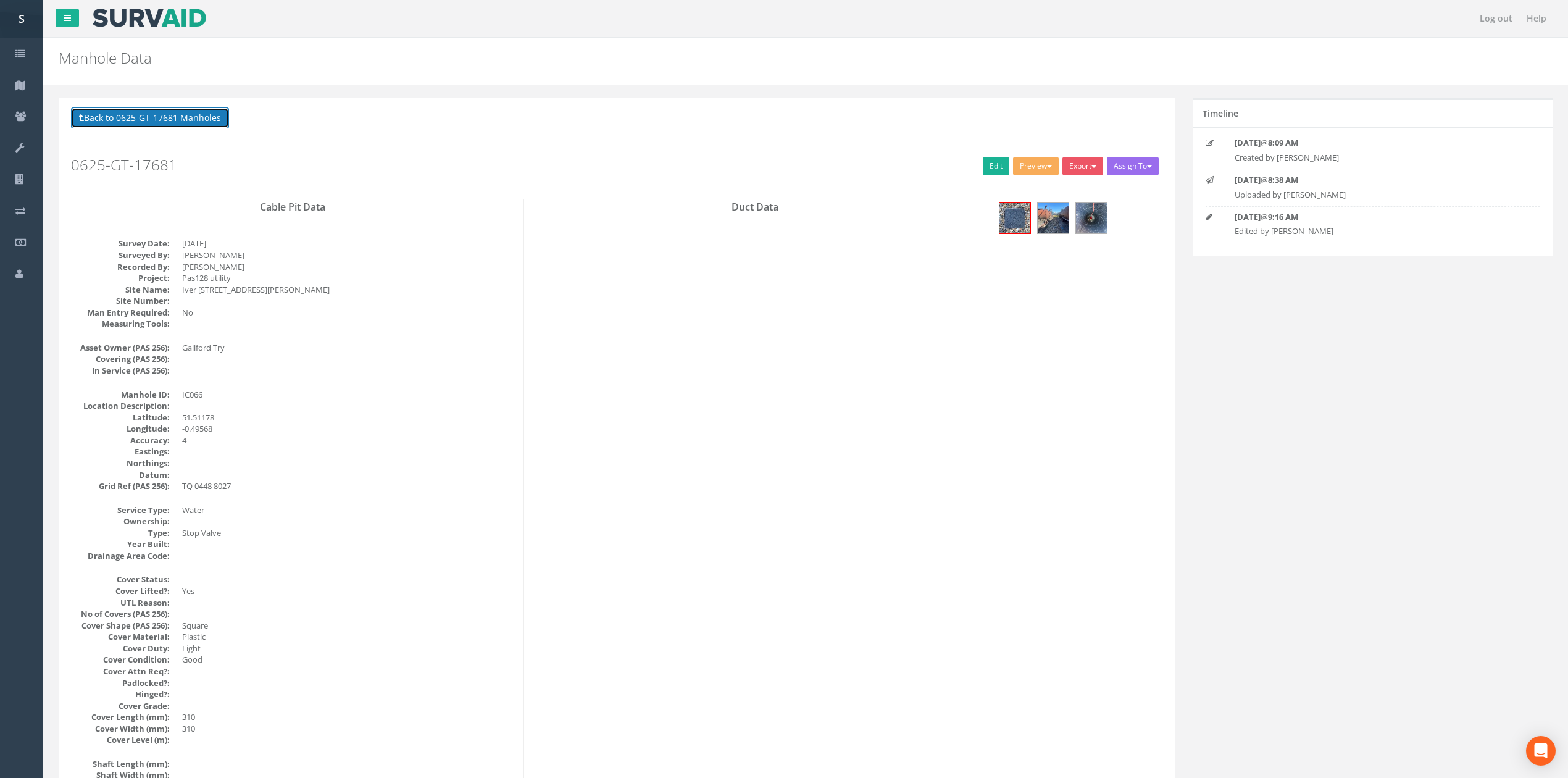
click at [113, 119] on button "Back to 0625-GT-17681 Manholes" at bounding box center [150, 118] width 158 height 21
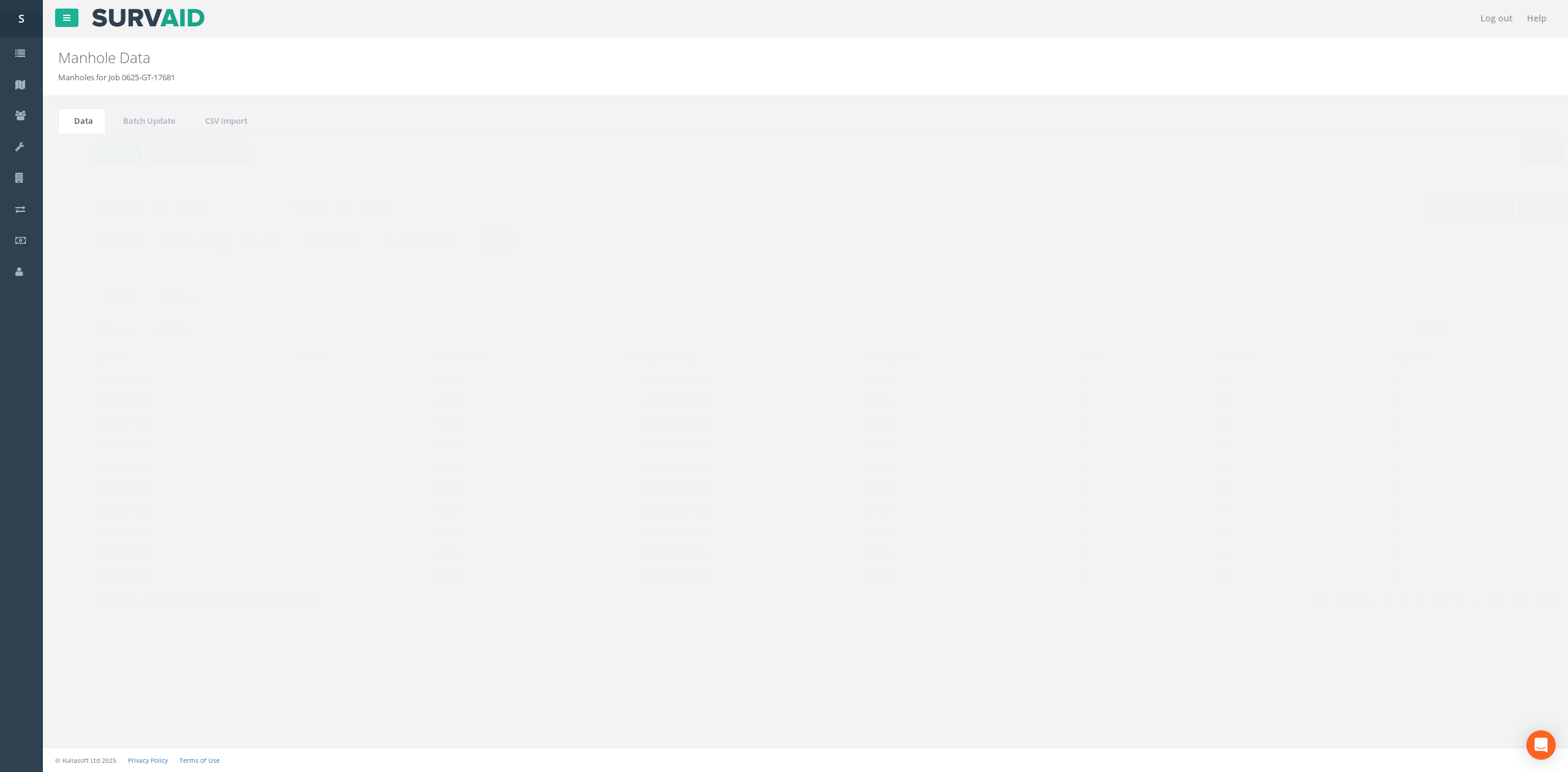
click at [94, 164] on button "Refresh" at bounding box center [94, 154] width 47 height 21
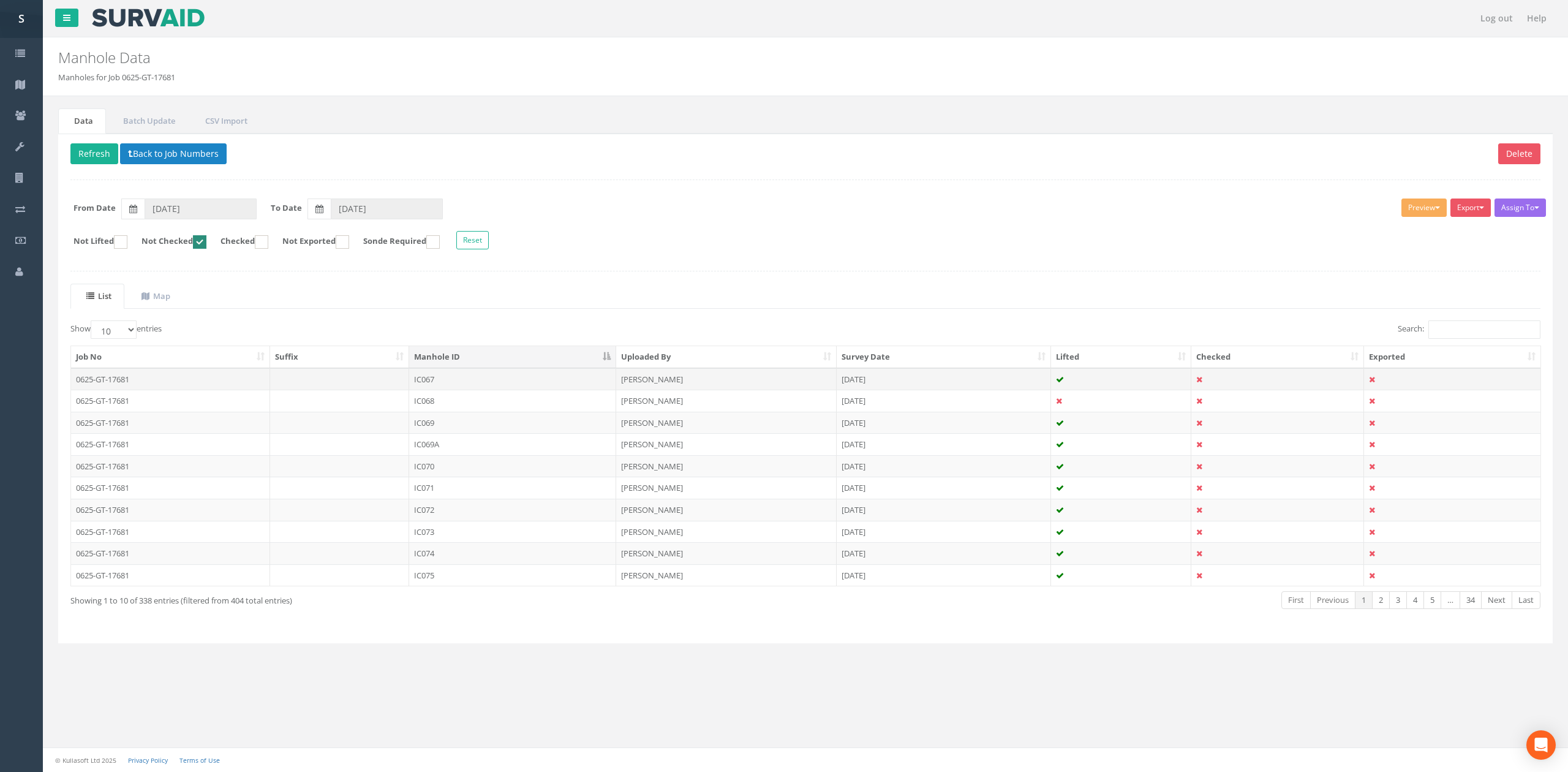
click at [456, 386] on td "IC067" at bounding box center [512, 379] width 207 height 22
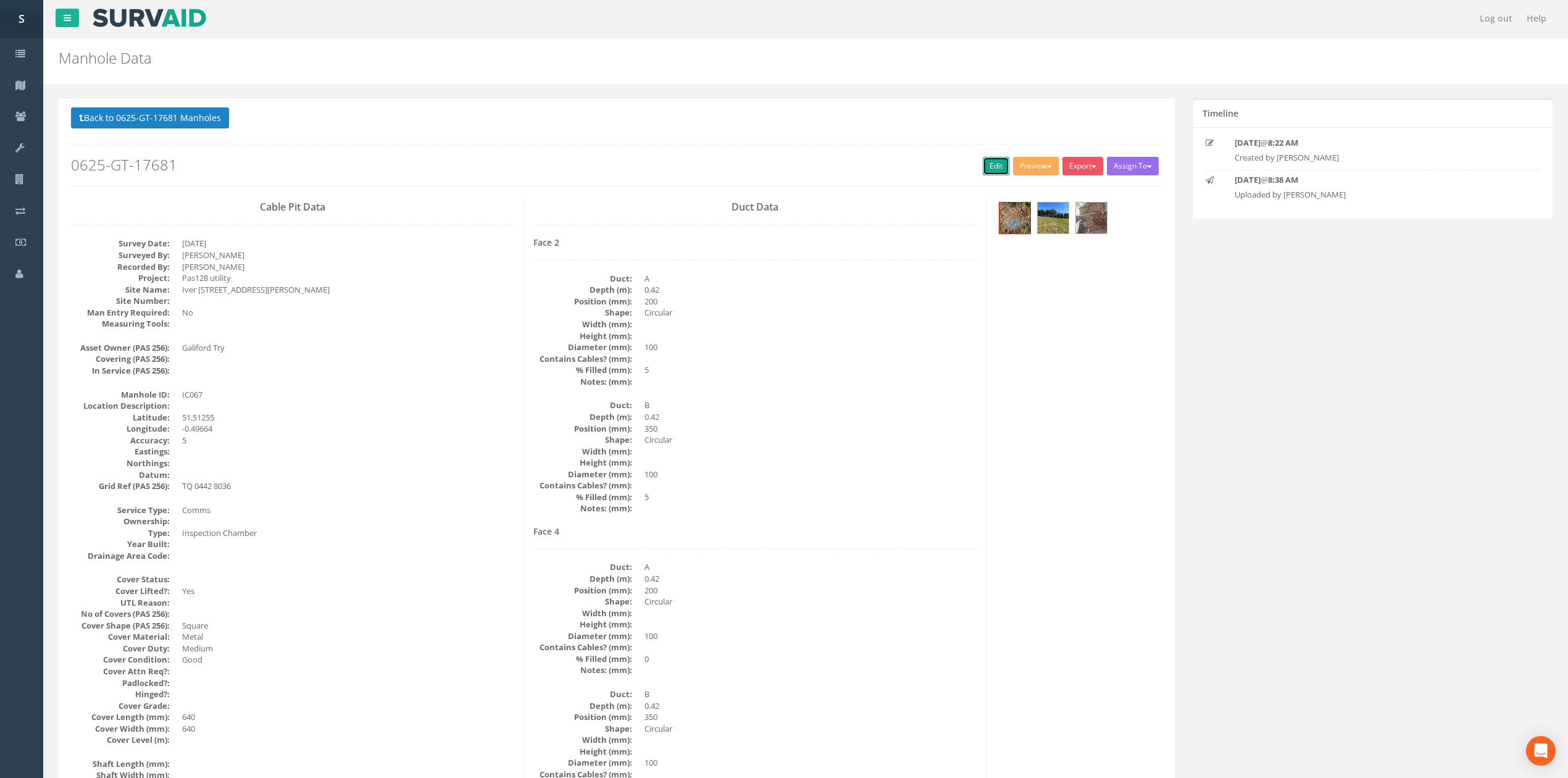
click at [984, 159] on link "Edit" at bounding box center [996, 166] width 27 height 19
click at [154, 110] on button "Back to 0625-GT-17681 Manholes" at bounding box center [150, 118] width 158 height 21
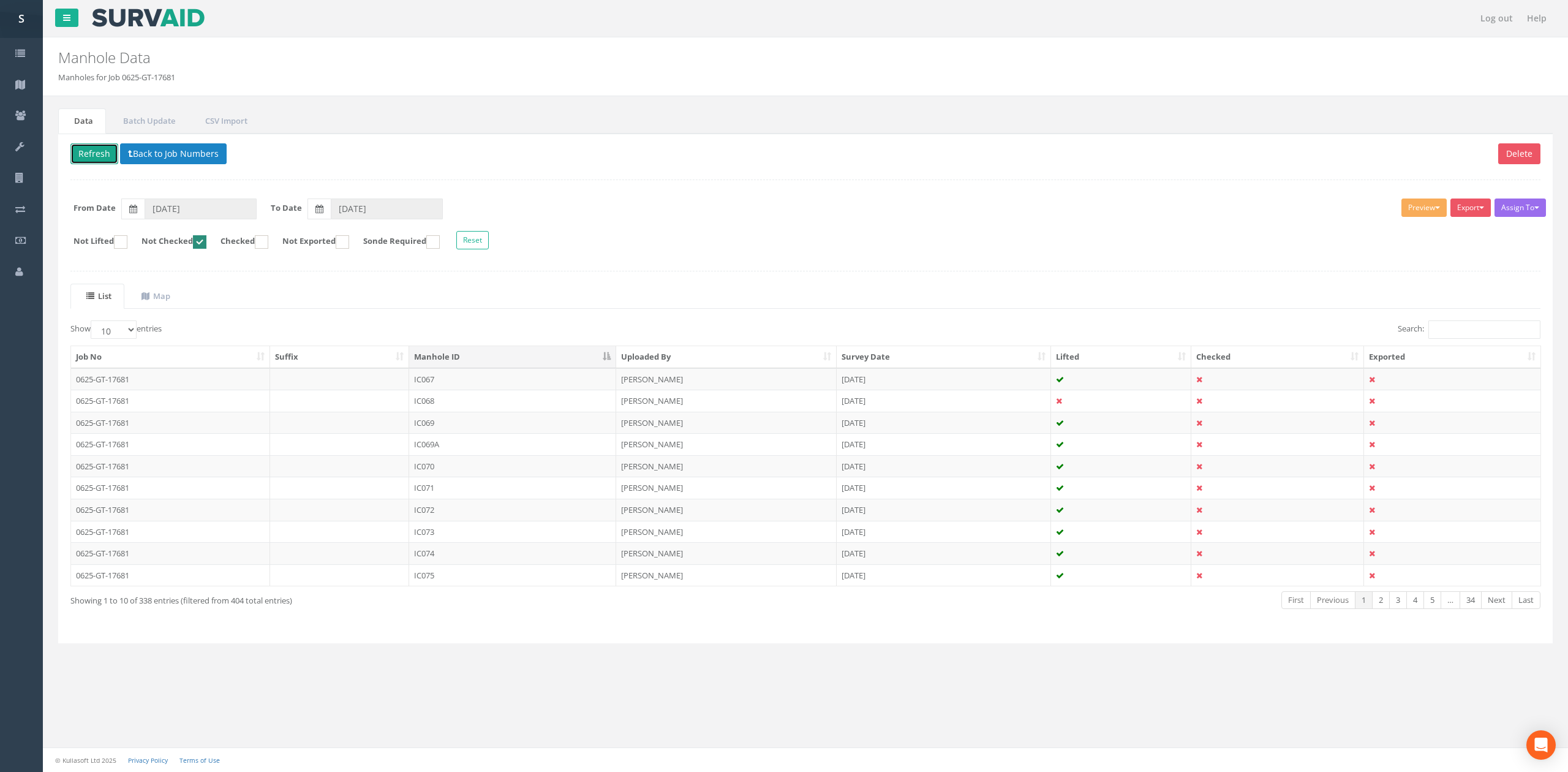
click at [86, 155] on button "Refresh" at bounding box center [94, 154] width 47 height 21
click at [505, 385] on td "IC068" at bounding box center [512, 379] width 207 height 22
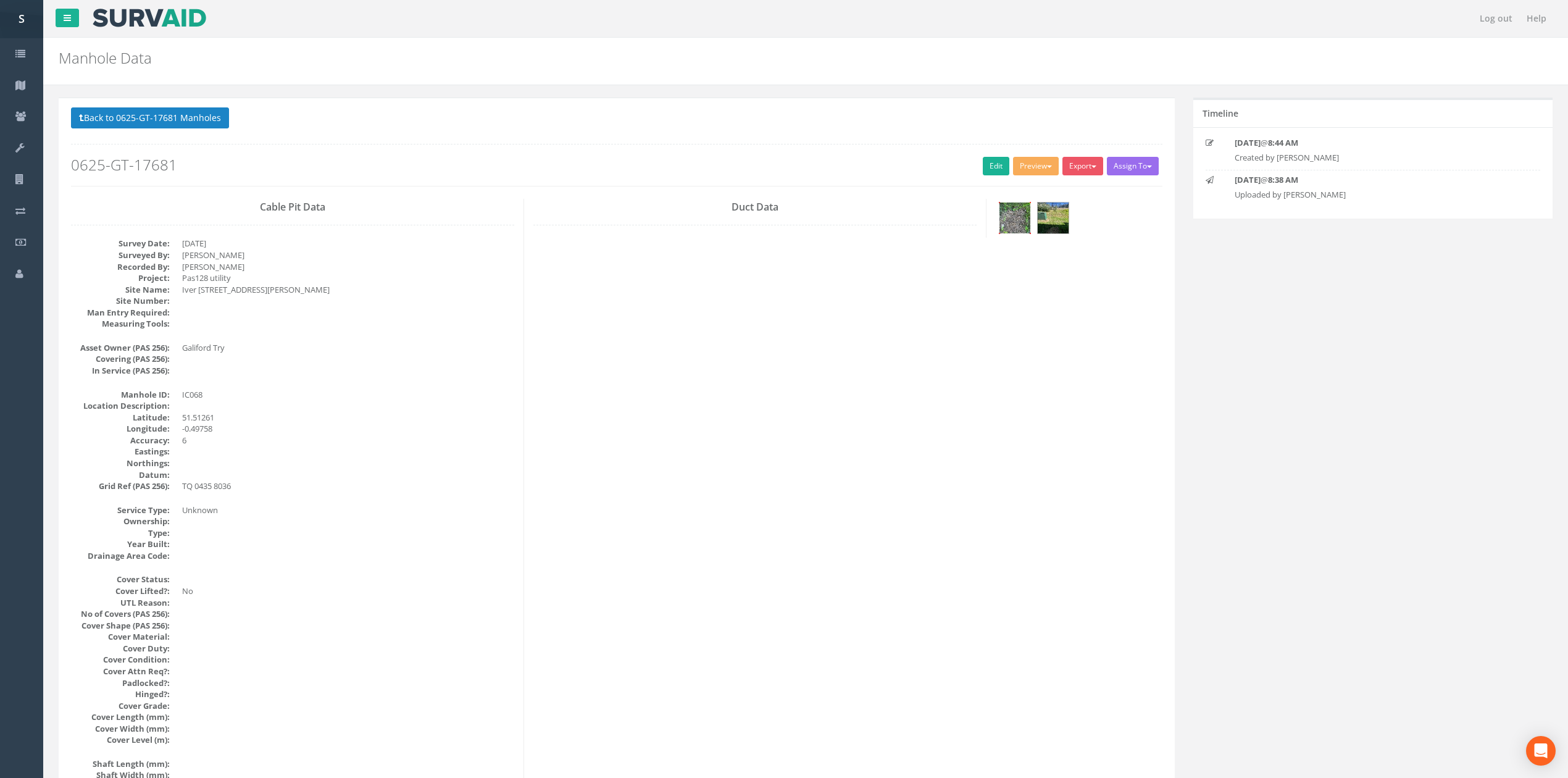
click at [1020, 229] on img at bounding box center [1015, 217] width 31 height 31
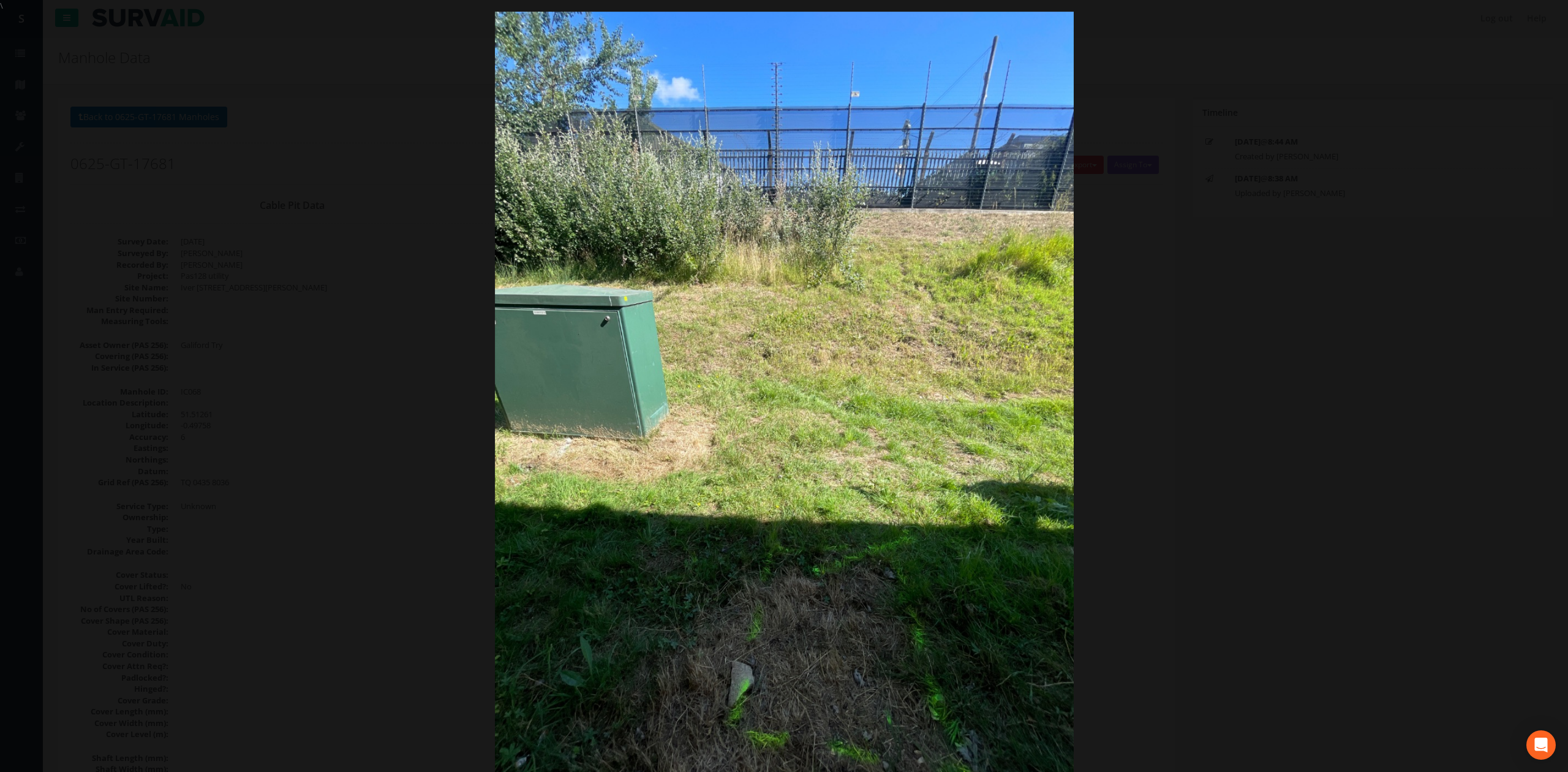
drag, startPoint x: 1385, startPoint y: 310, endPoint x: 1392, endPoint y: 310, distance: 7.0
click at [1388, 310] on div at bounding box center [784, 397] width 1568 height 772
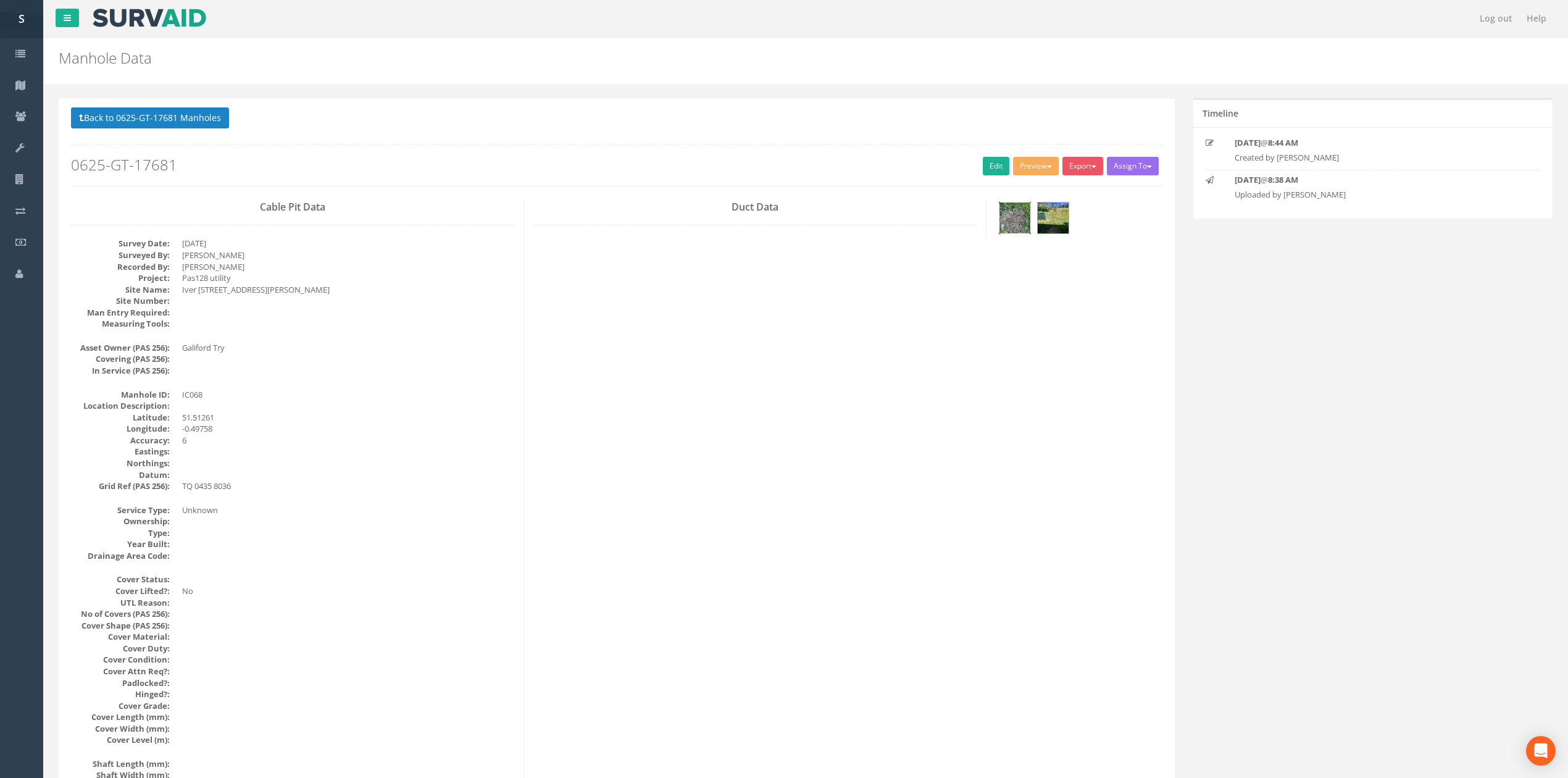
click at [1008, 221] on img at bounding box center [1015, 217] width 31 height 31
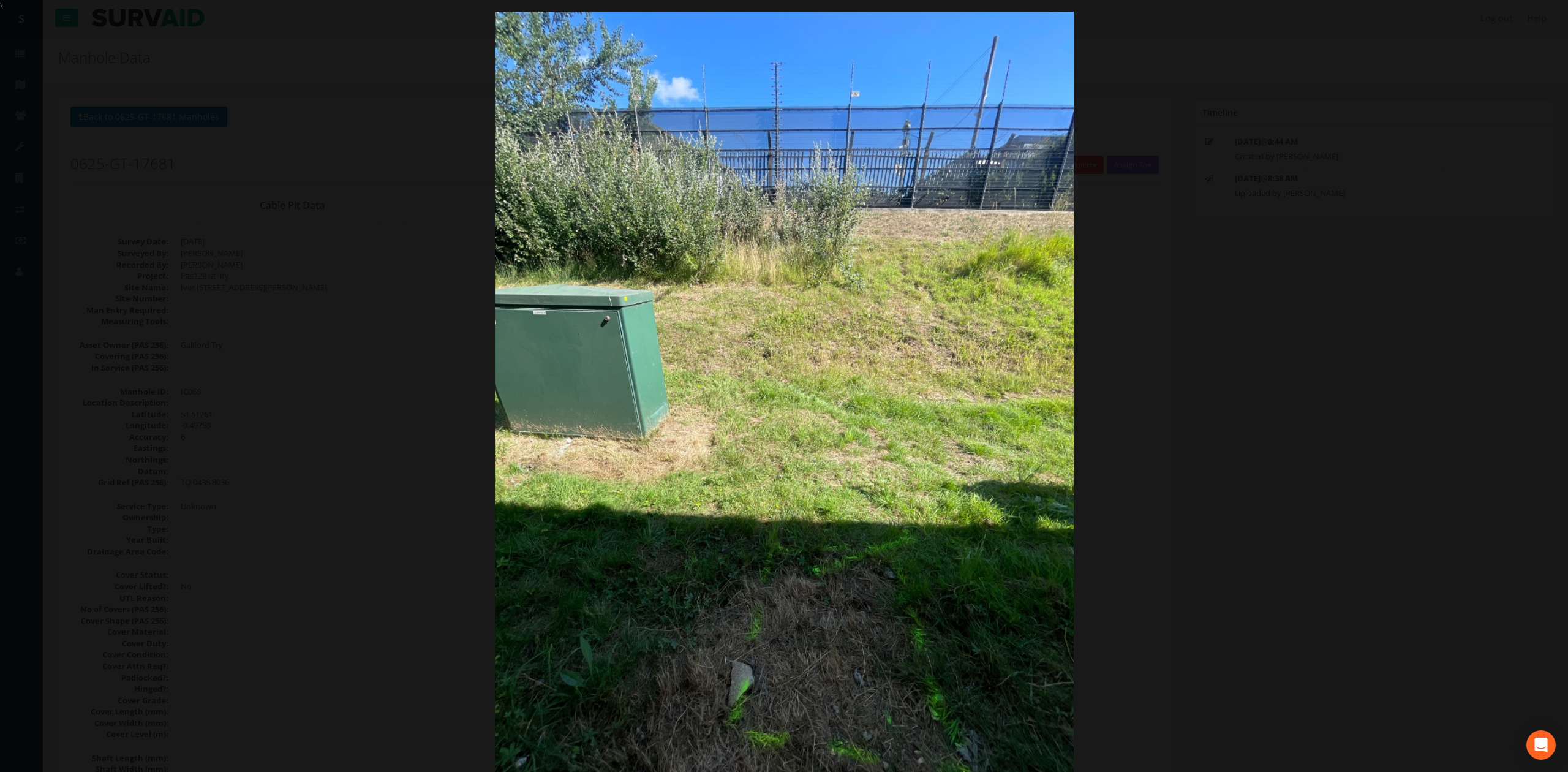
drag, startPoint x: 1178, startPoint y: 327, endPoint x: 1110, endPoint y: 324, distance: 68.1
click at [1178, 327] on div at bounding box center [784, 397] width 1568 height 772
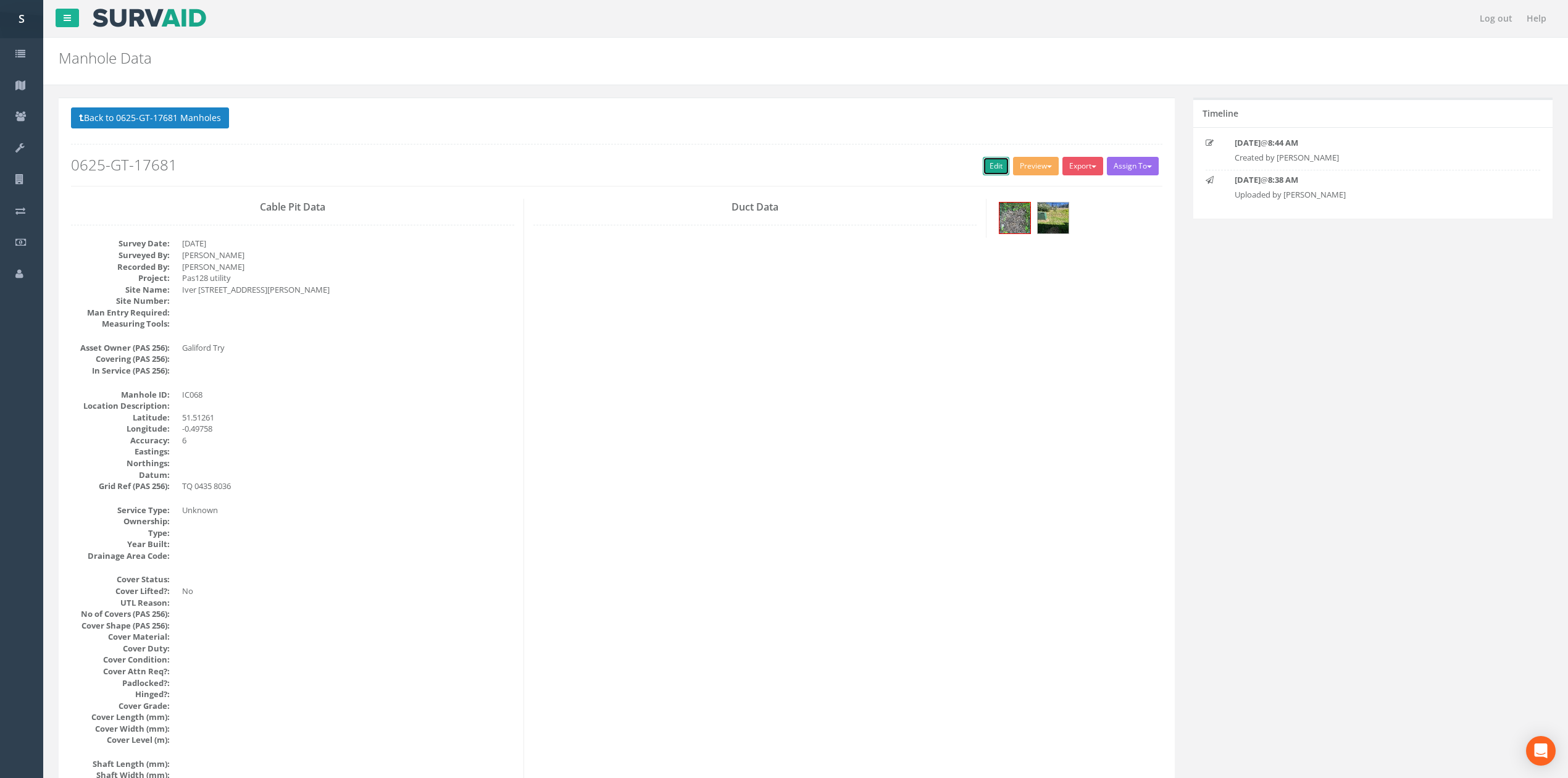
click at [988, 166] on link "Edit" at bounding box center [996, 166] width 27 height 19
click at [207, 135] on div "Back to 0625-GT-17681 Manholes Back to Map Assign To No Companies Added Export …" at bounding box center [616, 146] width 1091 height 78
click at [153, 128] on button "Back to 0625-GT-17681 Manholes" at bounding box center [150, 118] width 158 height 21
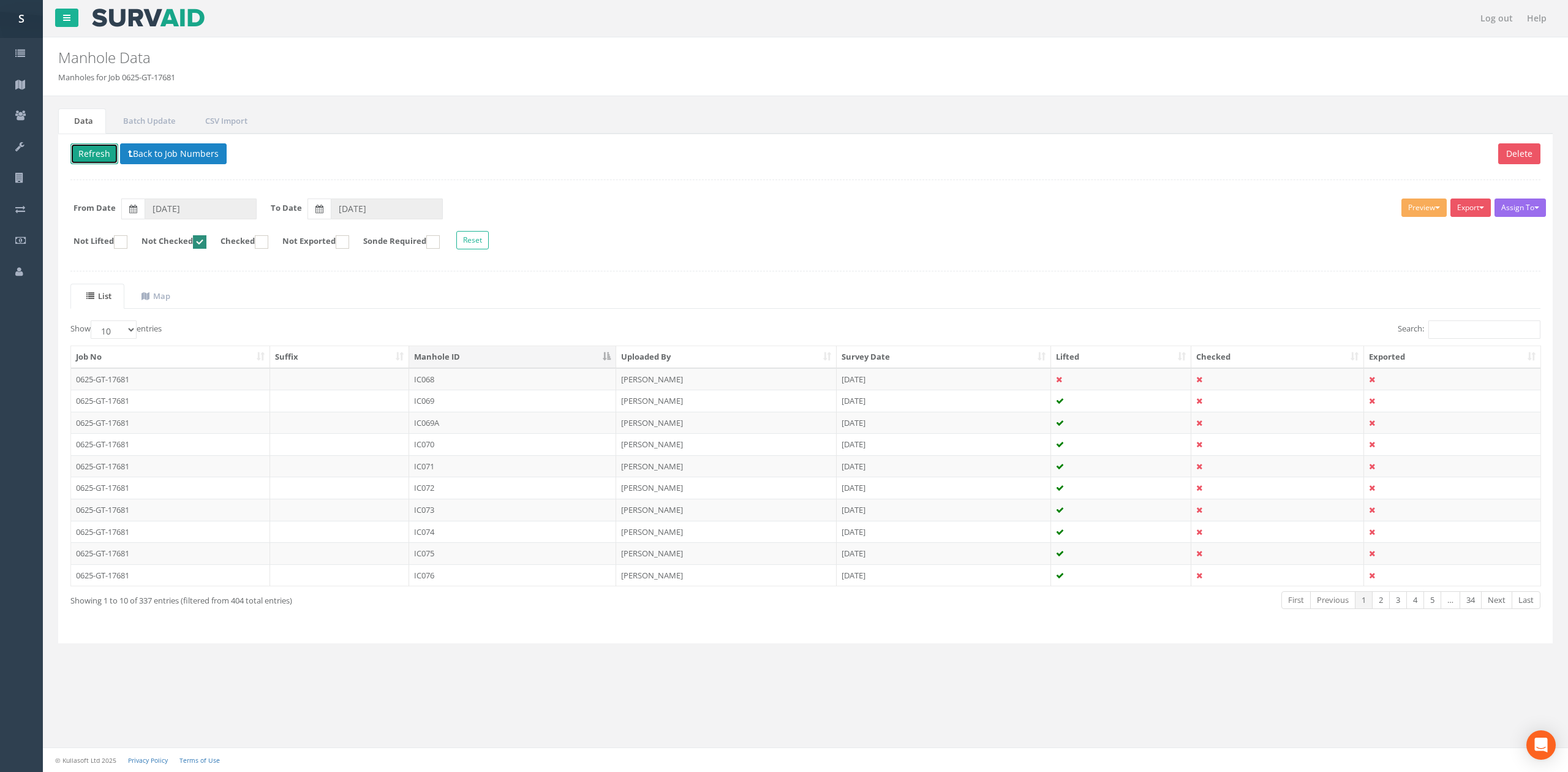
click at [86, 155] on button "Refresh" at bounding box center [94, 154] width 47 height 21
click at [1187, 322] on div "List Map Show 10 25 50 100 entries Search: Job No Suffix Manhole ID Uploaded By…" at bounding box center [806, 456] width 1470 height 347
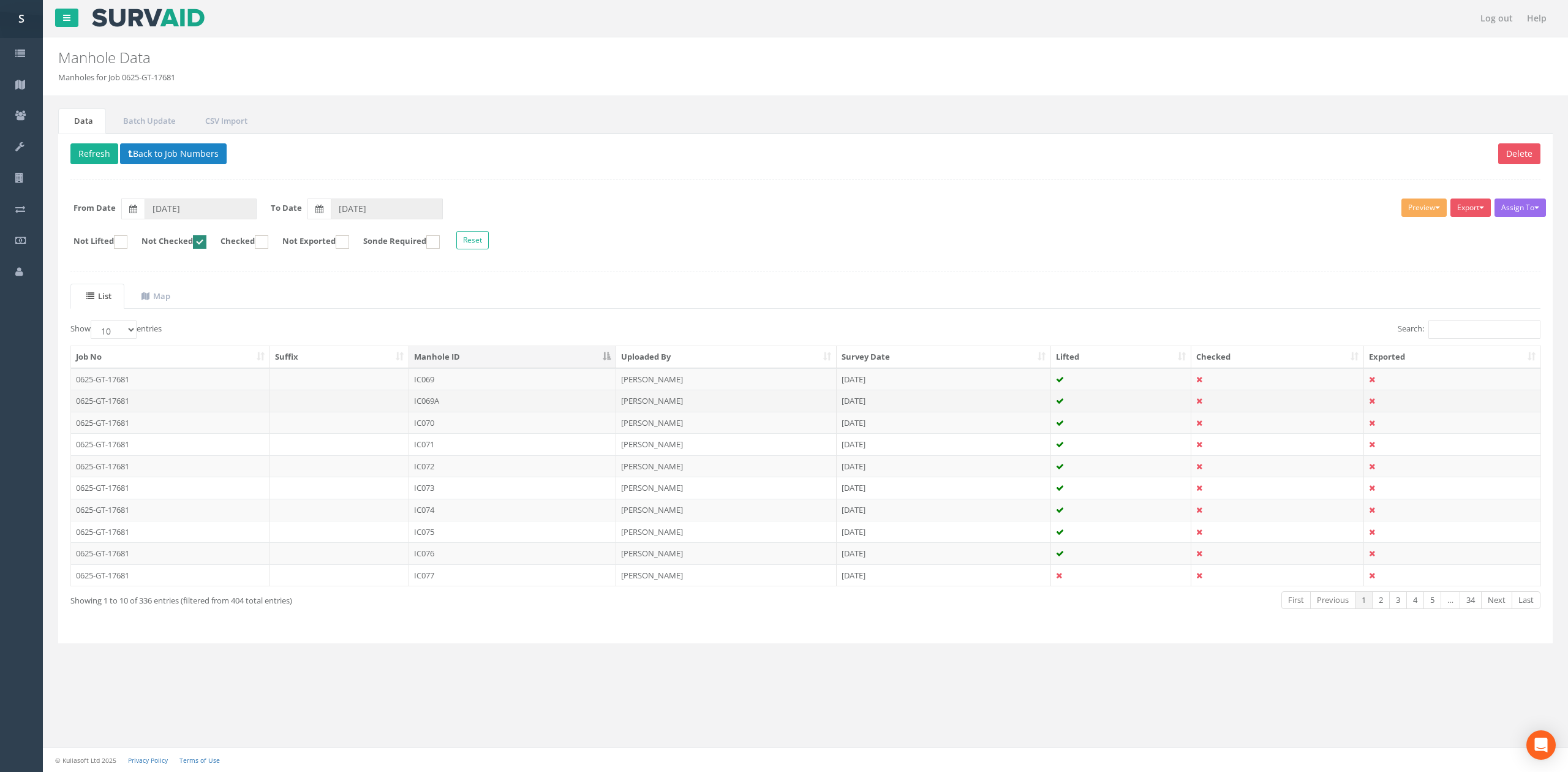
click at [512, 410] on td "IC069A" at bounding box center [512, 400] width 207 height 22
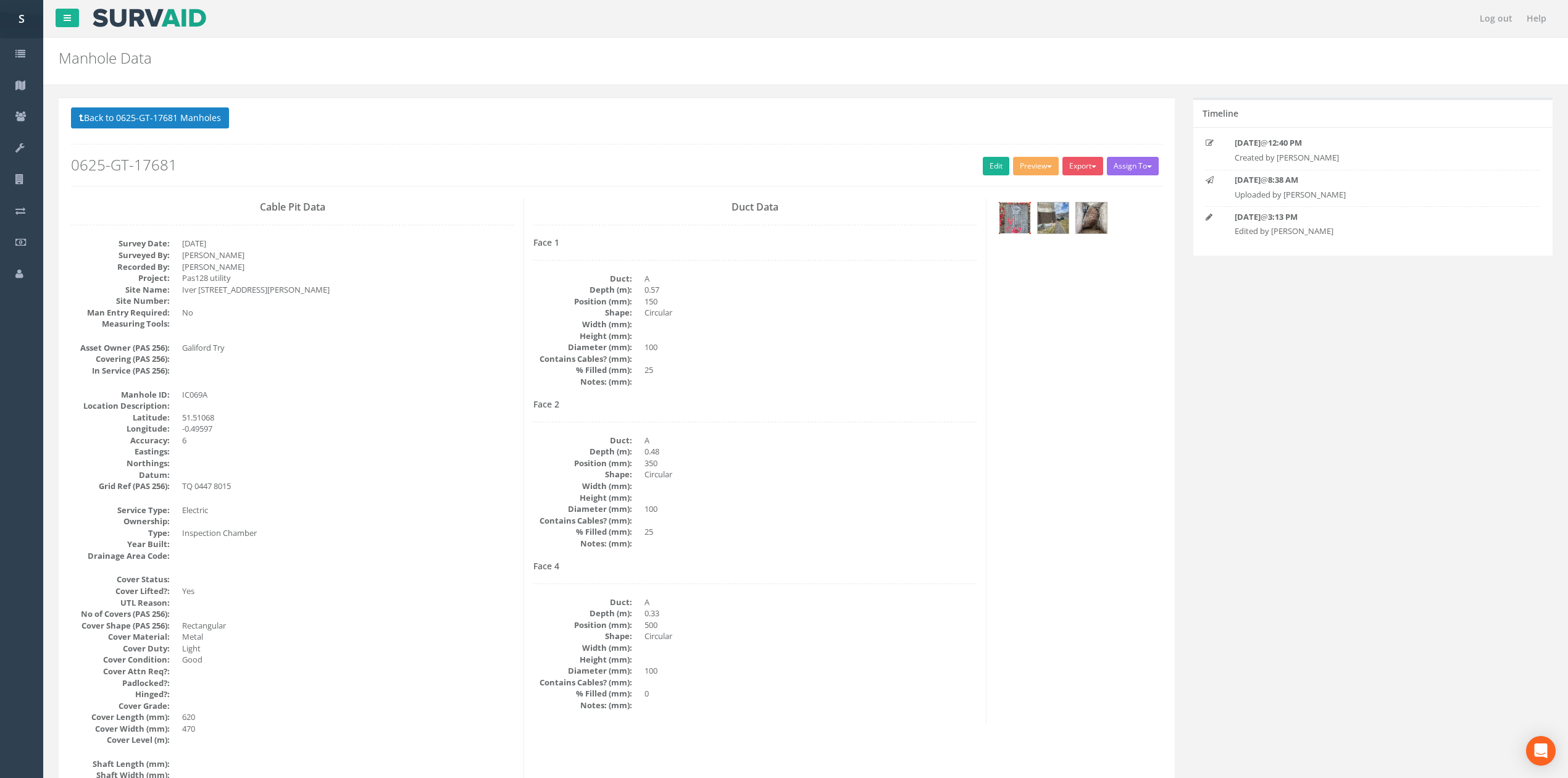
click at [1010, 222] on img at bounding box center [1015, 217] width 31 height 31
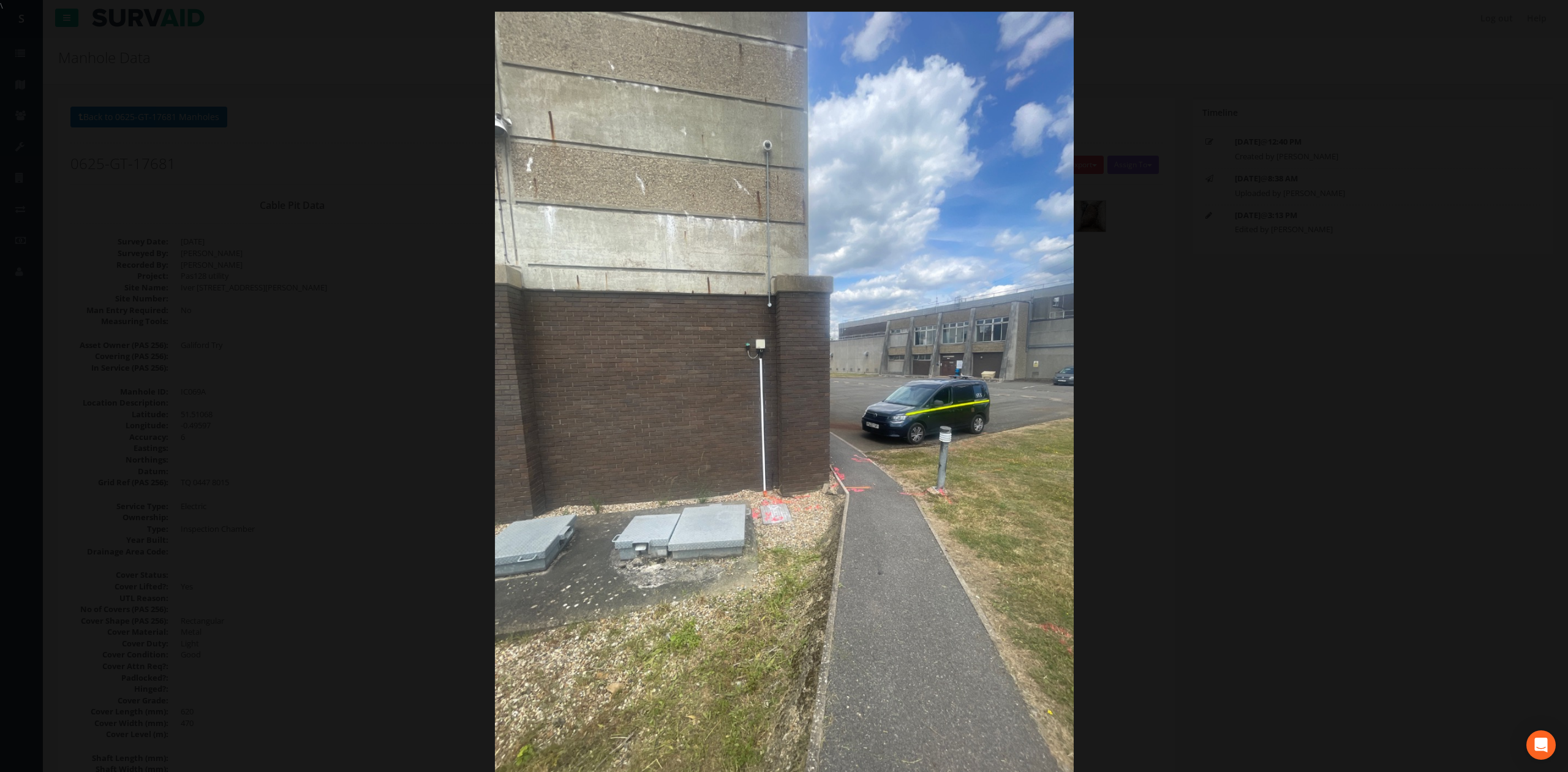
click at [1250, 476] on div at bounding box center [784, 397] width 1568 height 772
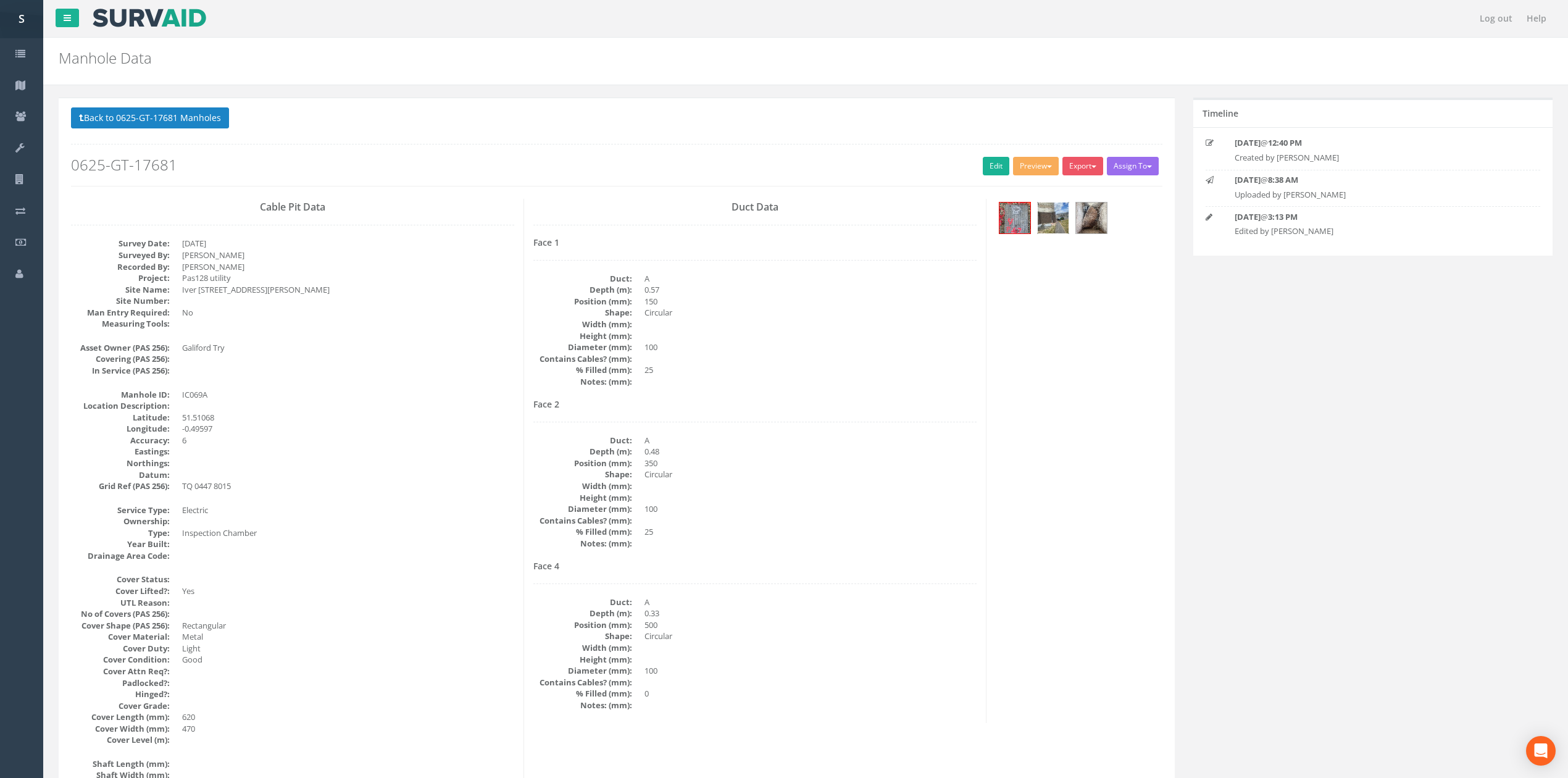
click at [1052, 221] on img at bounding box center [1053, 217] width 31 height 31
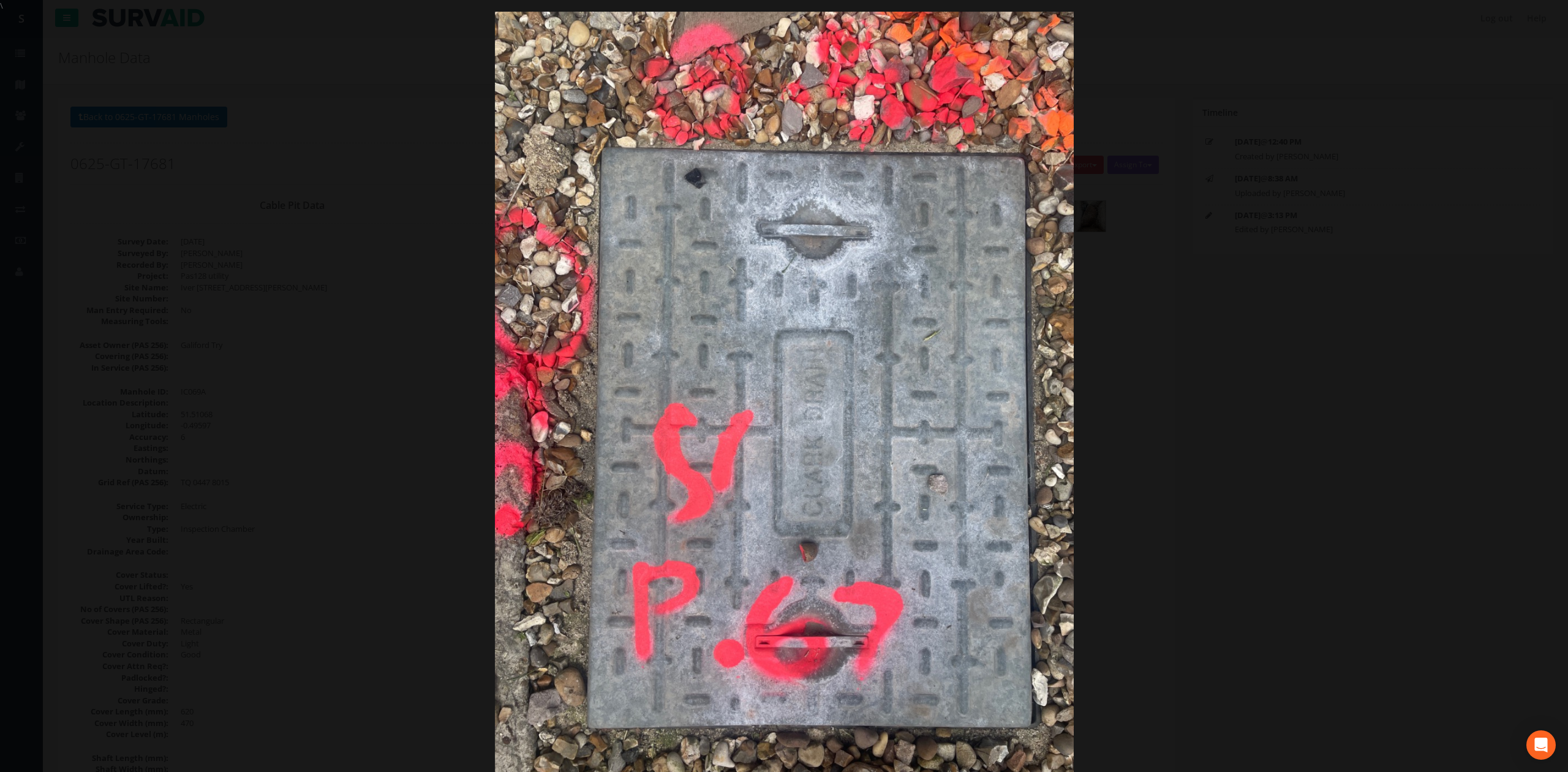
click at [1424, 340] on div at bounding box center [784, 397] width 1568 height 772
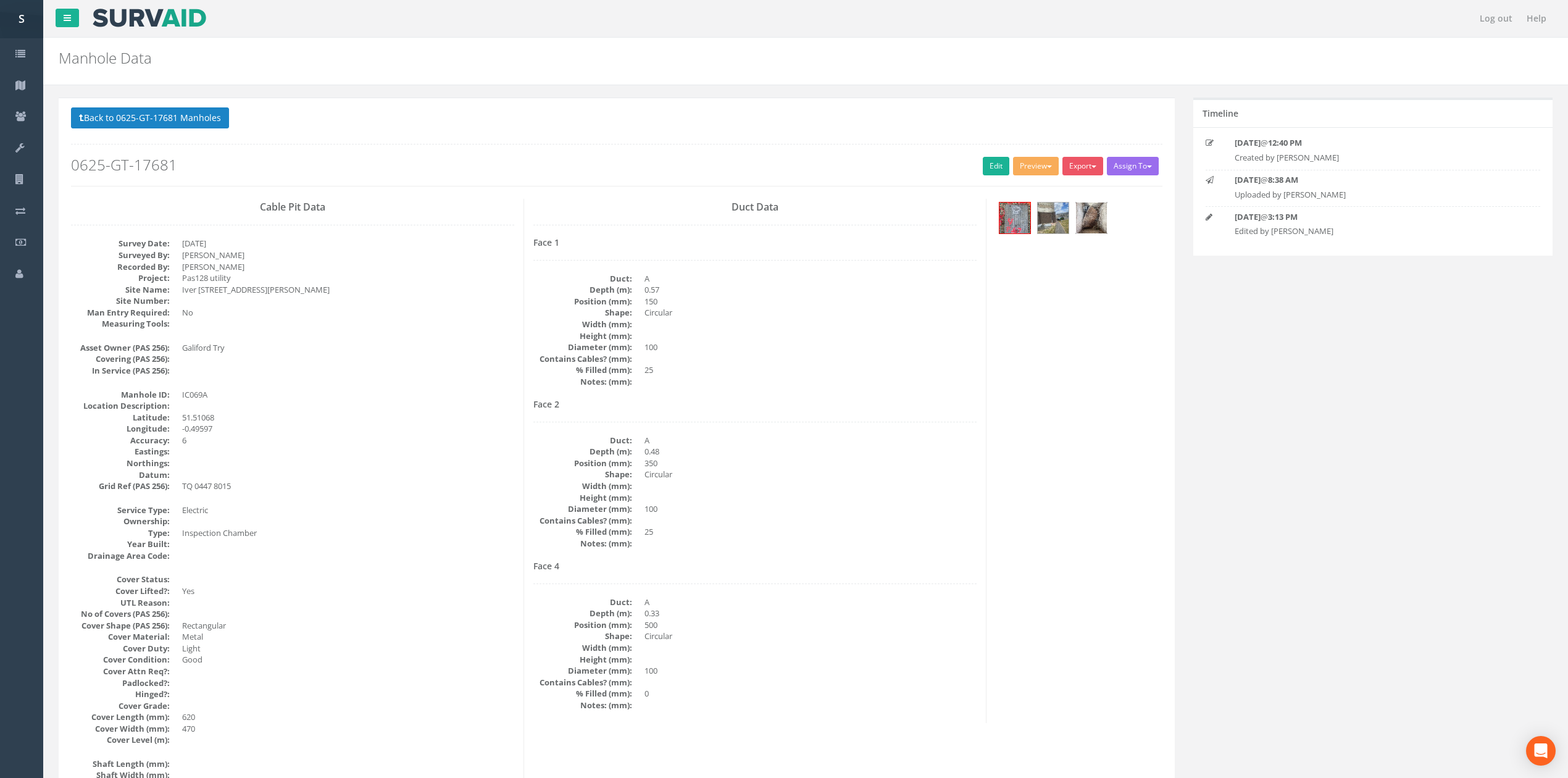
click at [1083, 221] on img at bounding box center [1091, 217] width 31 height 31
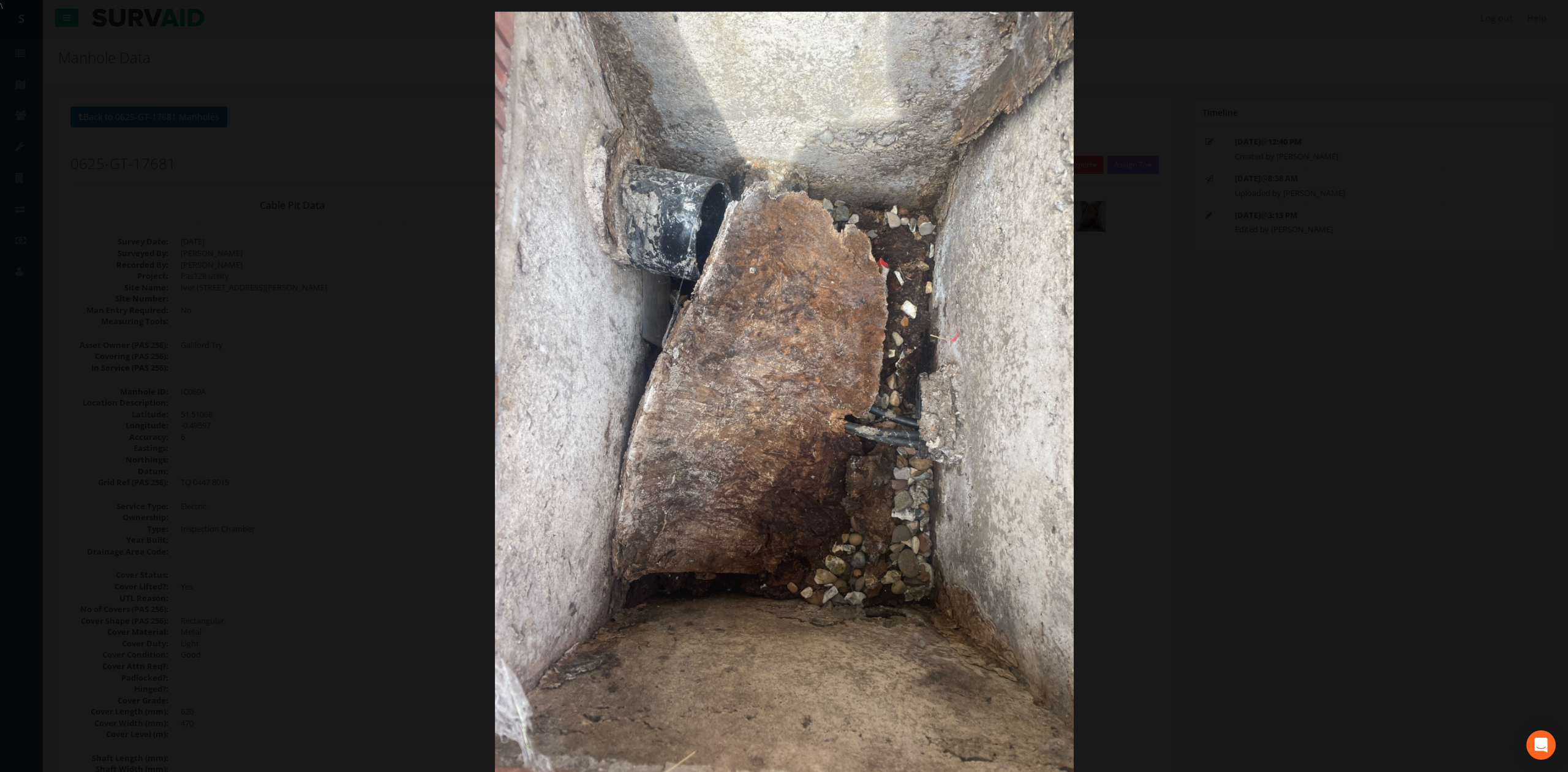
click at [1096, 368] on div at bounding box center [784, 397] width 1568 height 772
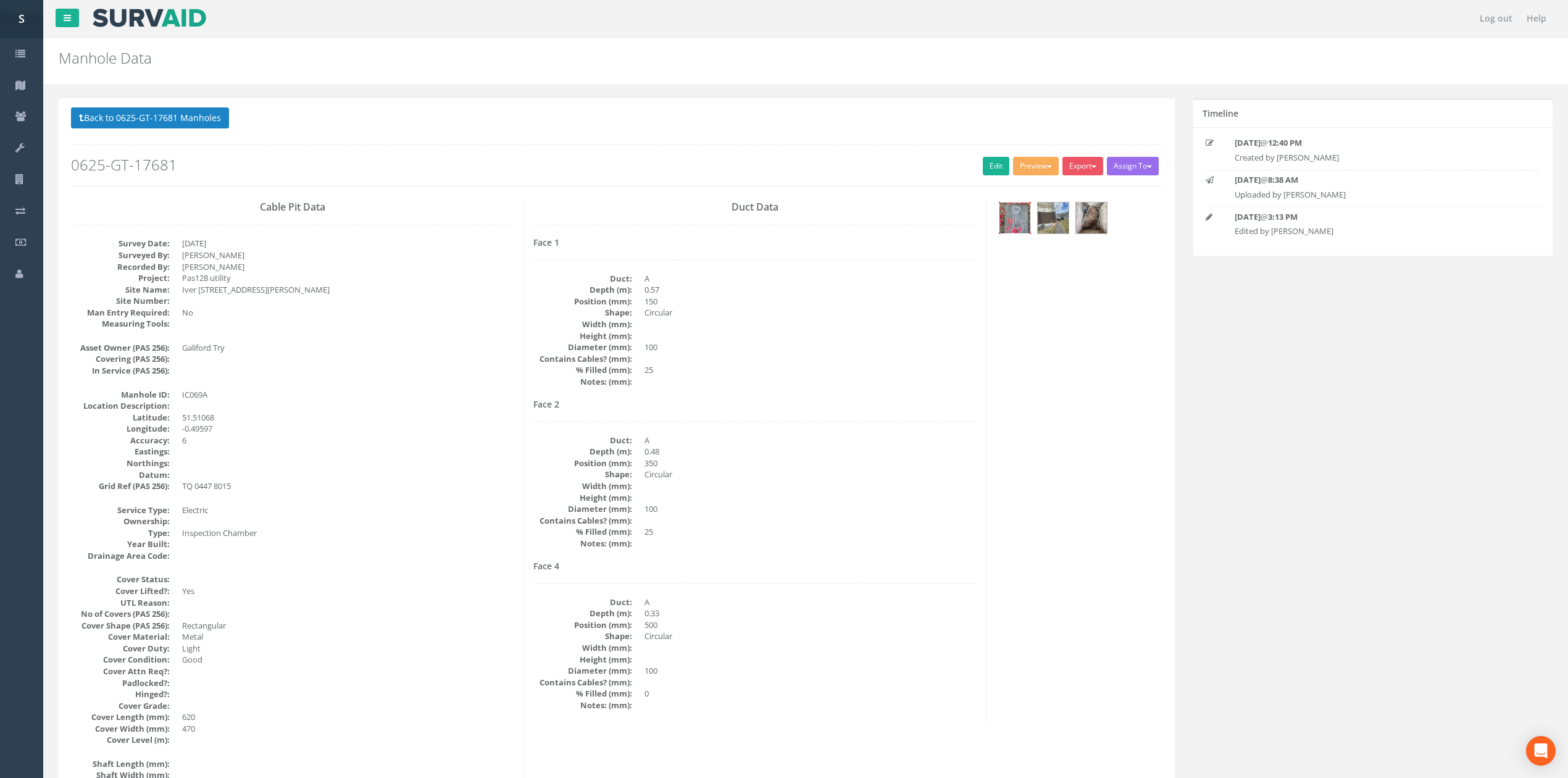
click at [1023, 214] on img at bounding box center [1015, 217] width 31 height 31
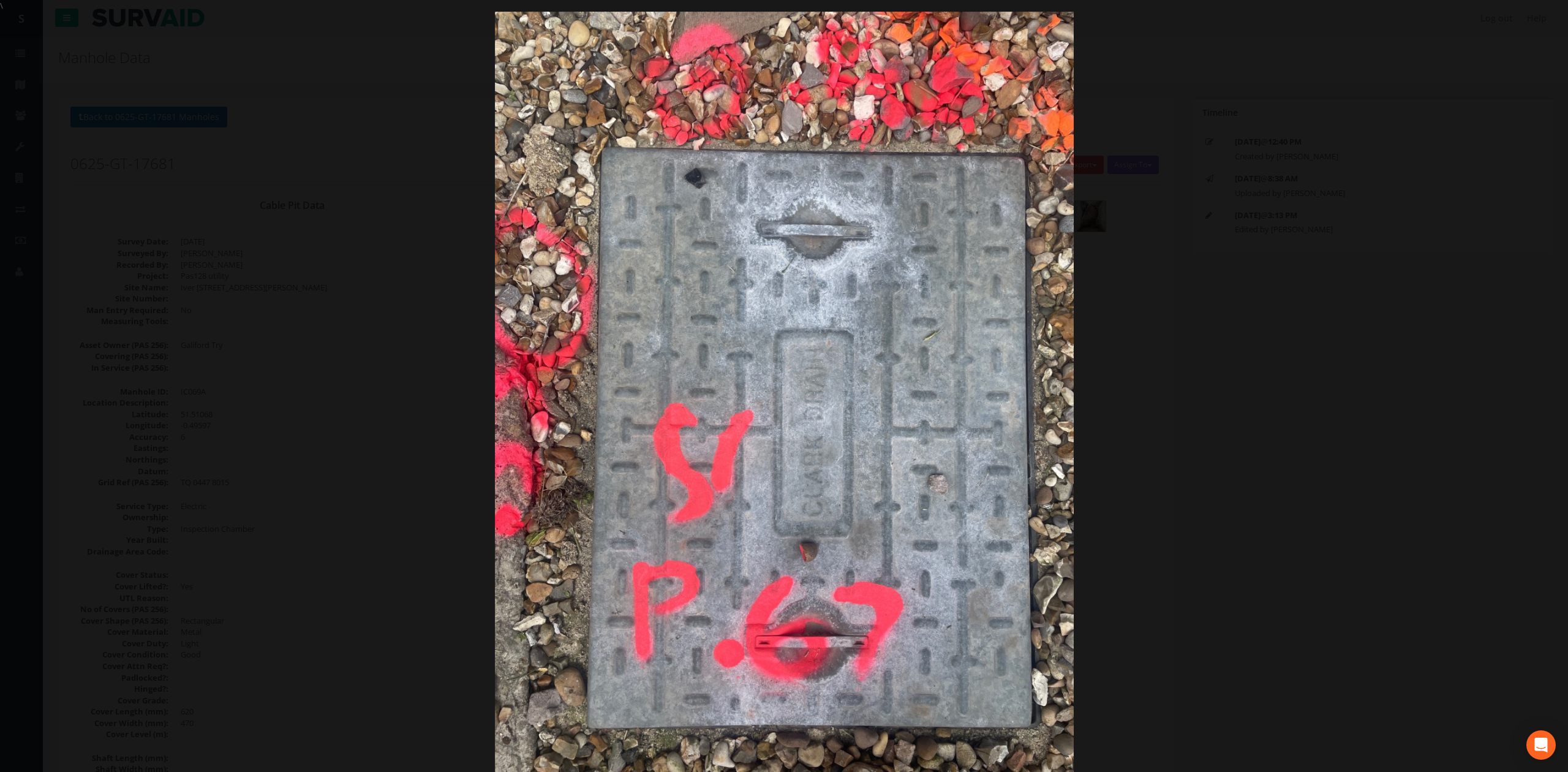
click at [1204, 431] on div at bounding box center [784, 397] width 1568 height 772
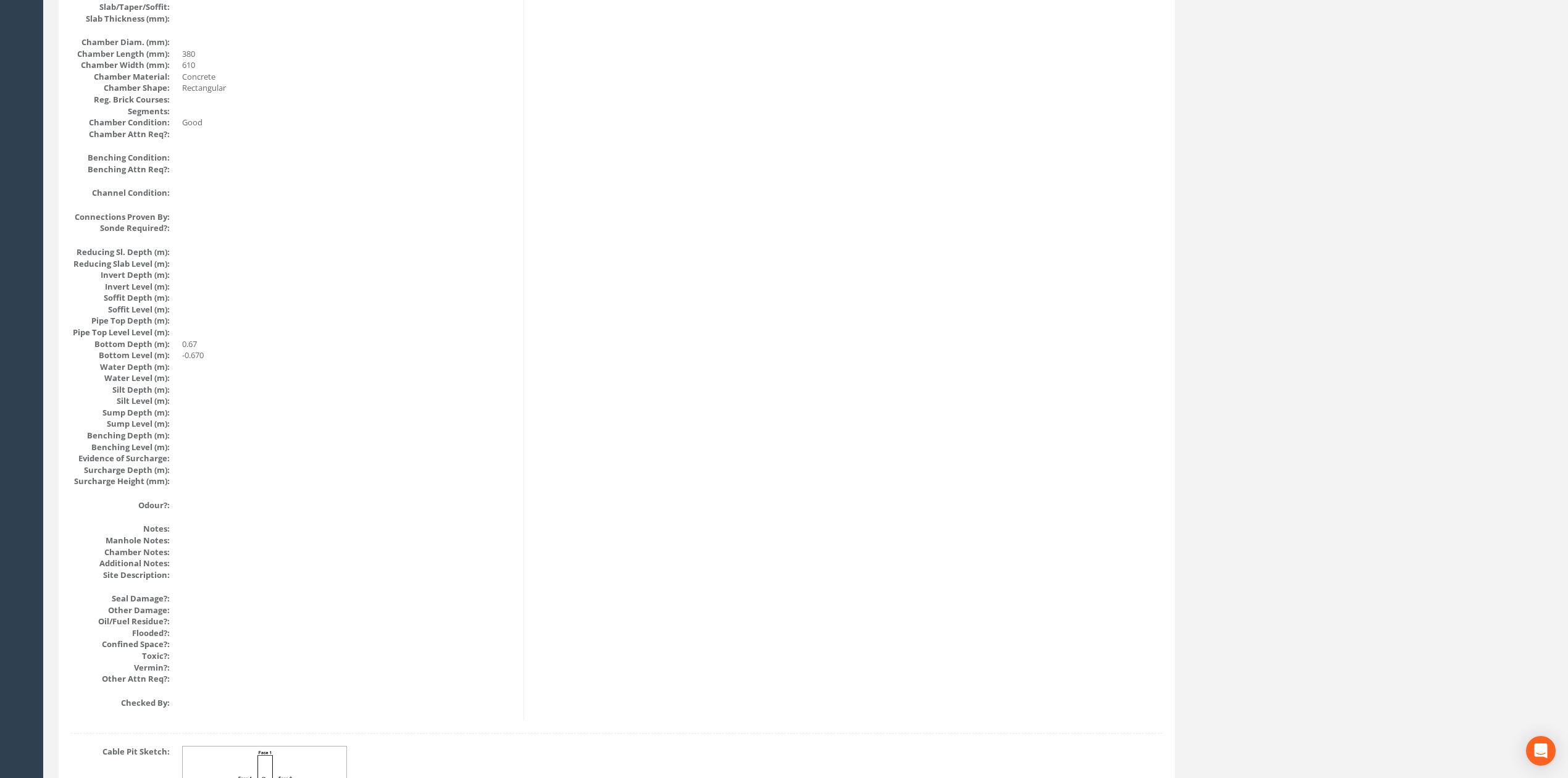
drag, startPoint x: 763, startPoint y: 497, endPoint x: 758, endPoint y: 440, distance: 57.2
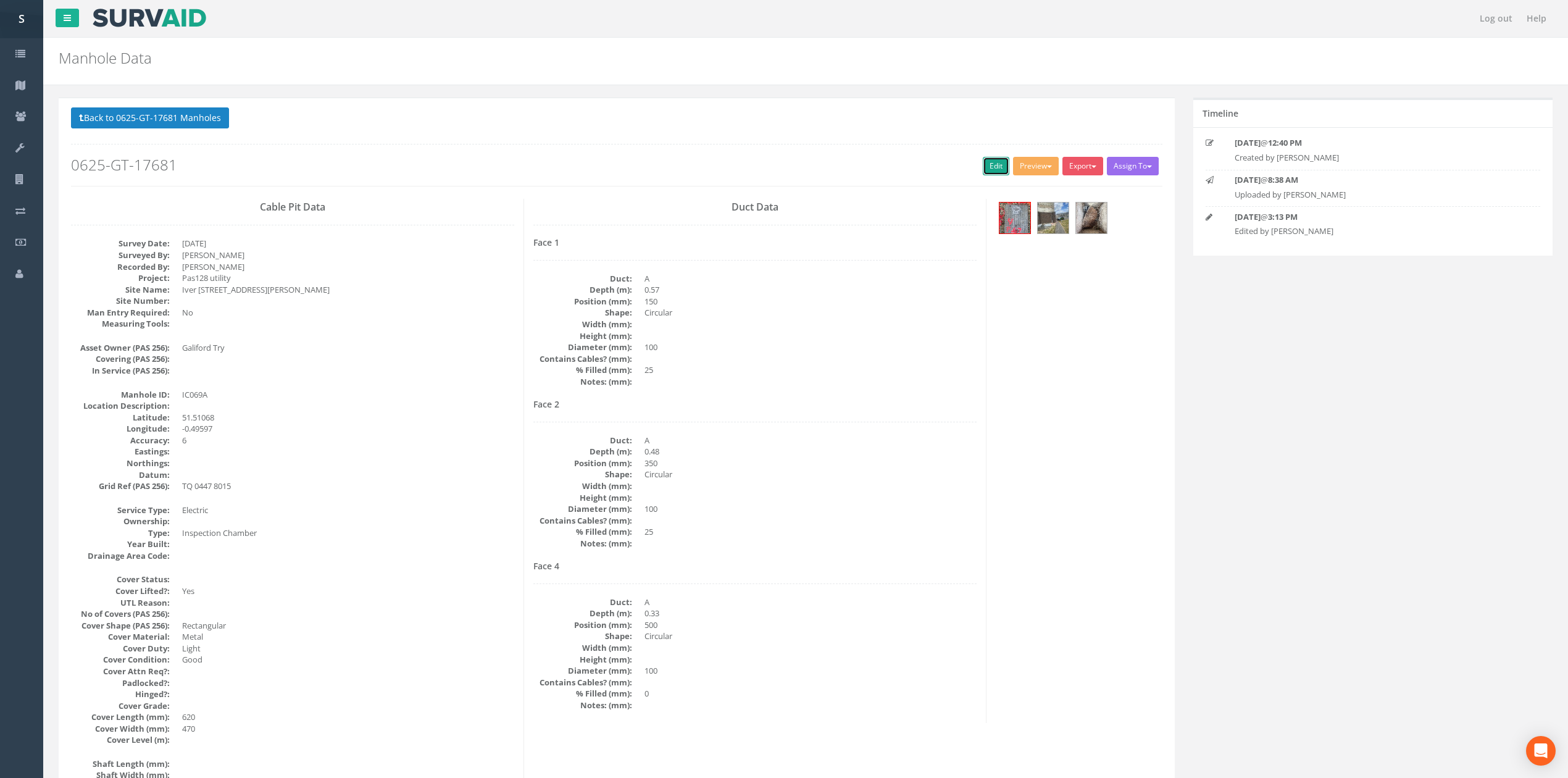
click at [983, 169] on link "Edit" at bounding box center [996, 166] width 27 height 19
click at [196, 119] on button "Back to 0625-GT-17681 Manholes" at bounding box center [150, 118] width 158 height 21
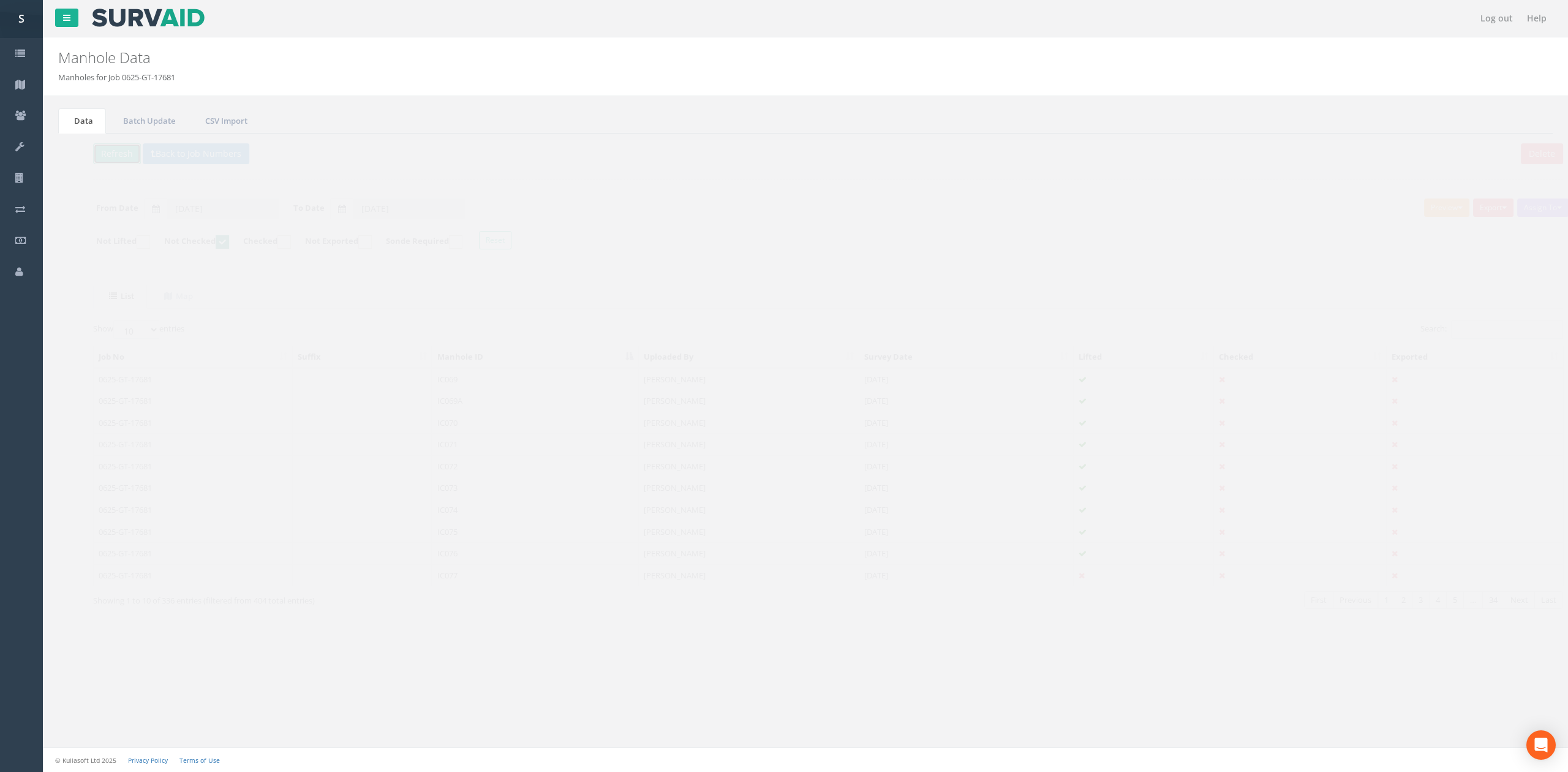
click at [100, 150] on button "Refresh" at bounding box center [94, 154] width 47 height 21
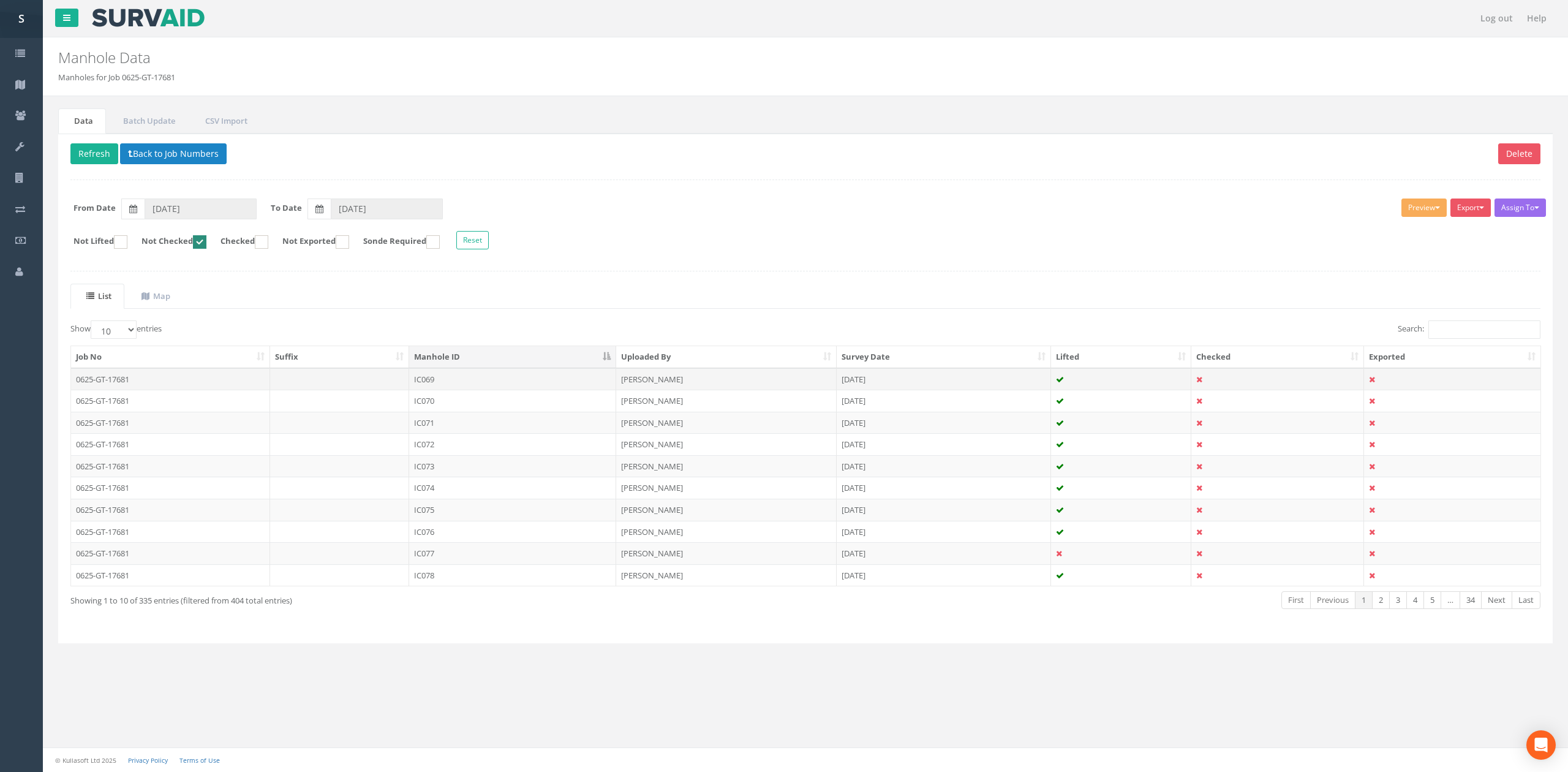
click at [439, 385] on td "IC069" at bounding box center [512, 379] width 207 height 22
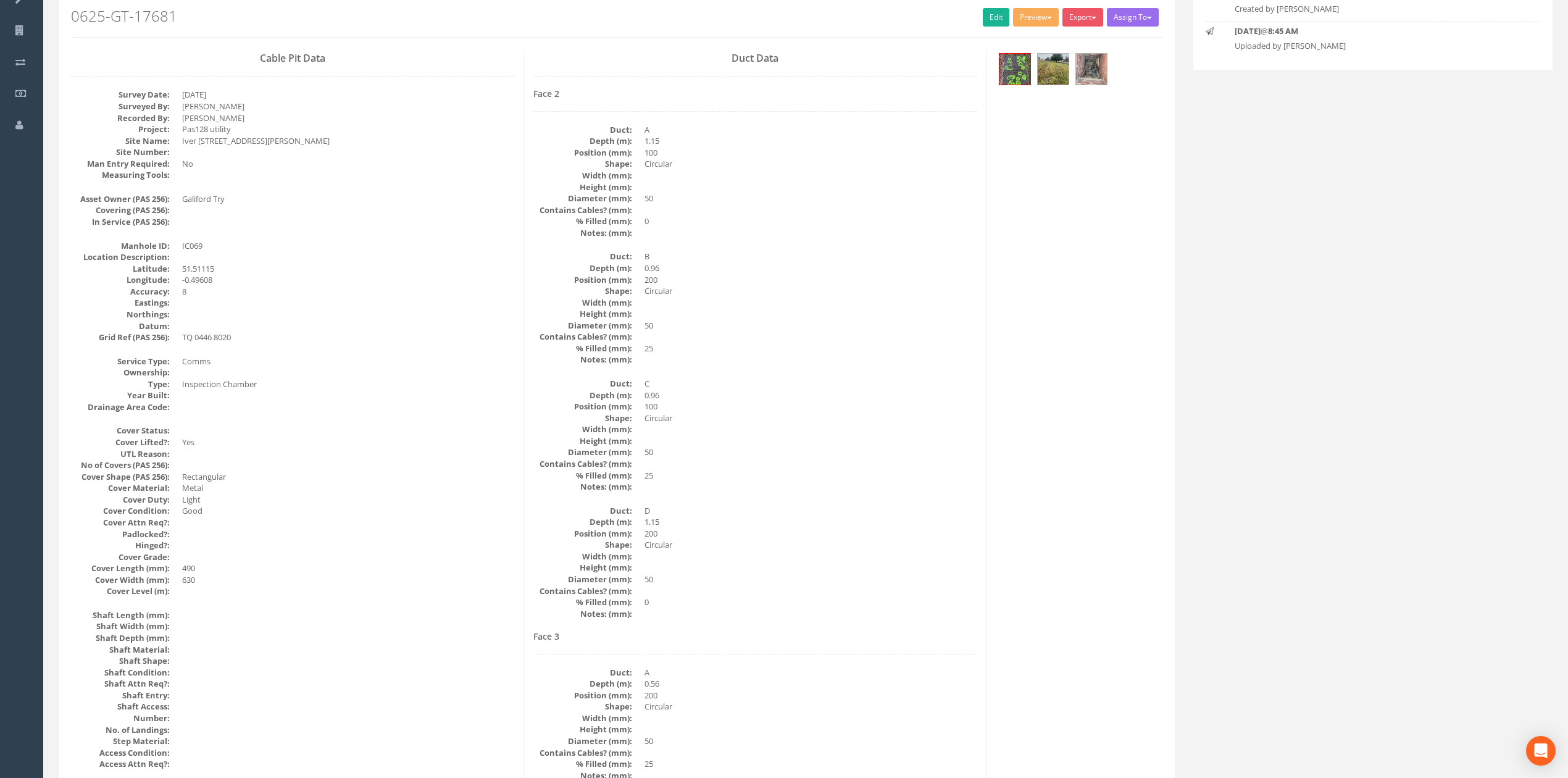
scroll to position [144, 0]
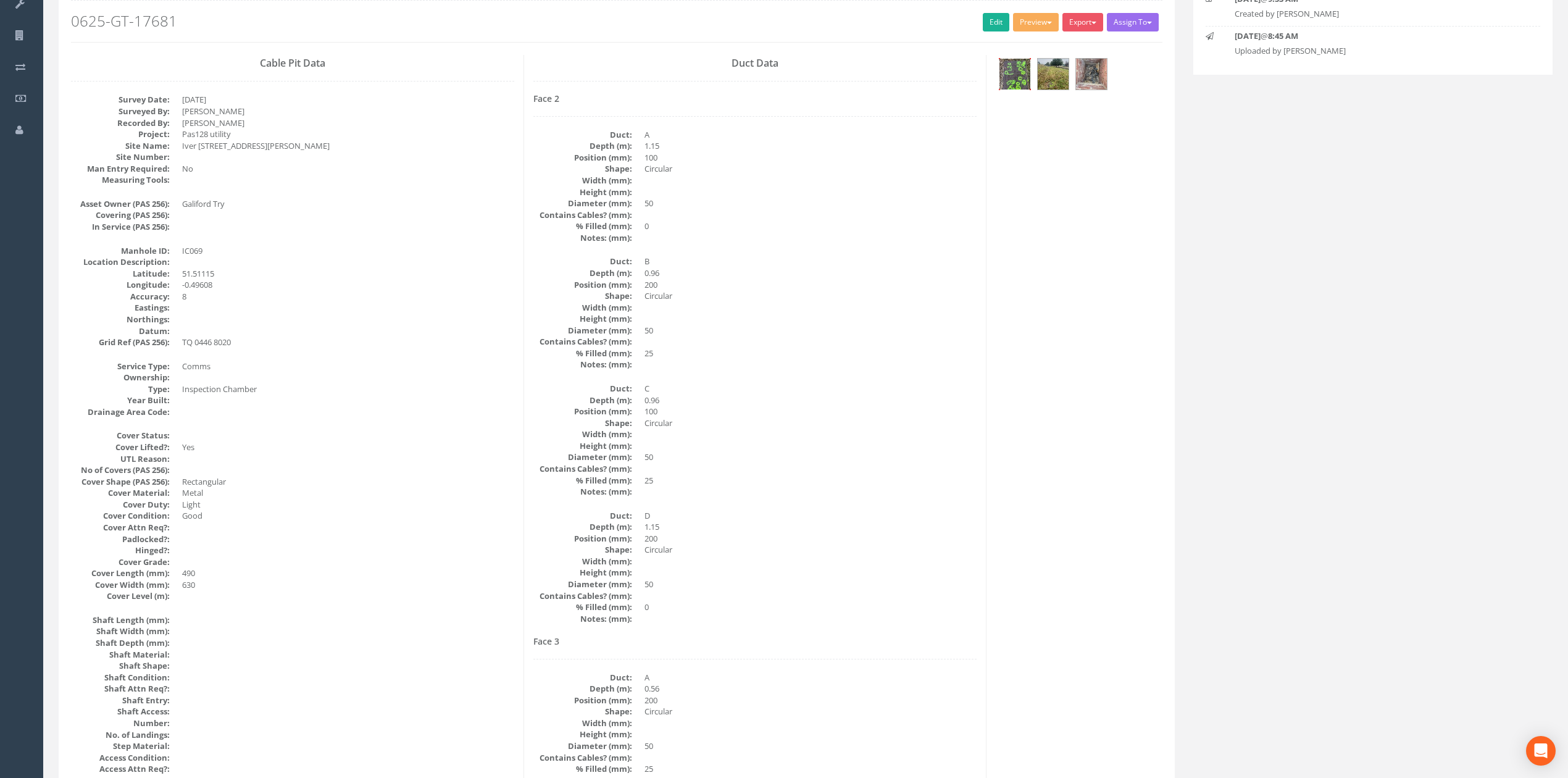
click at [1010, 80] on img at bounding box center [1015, 74] width 31 height 31
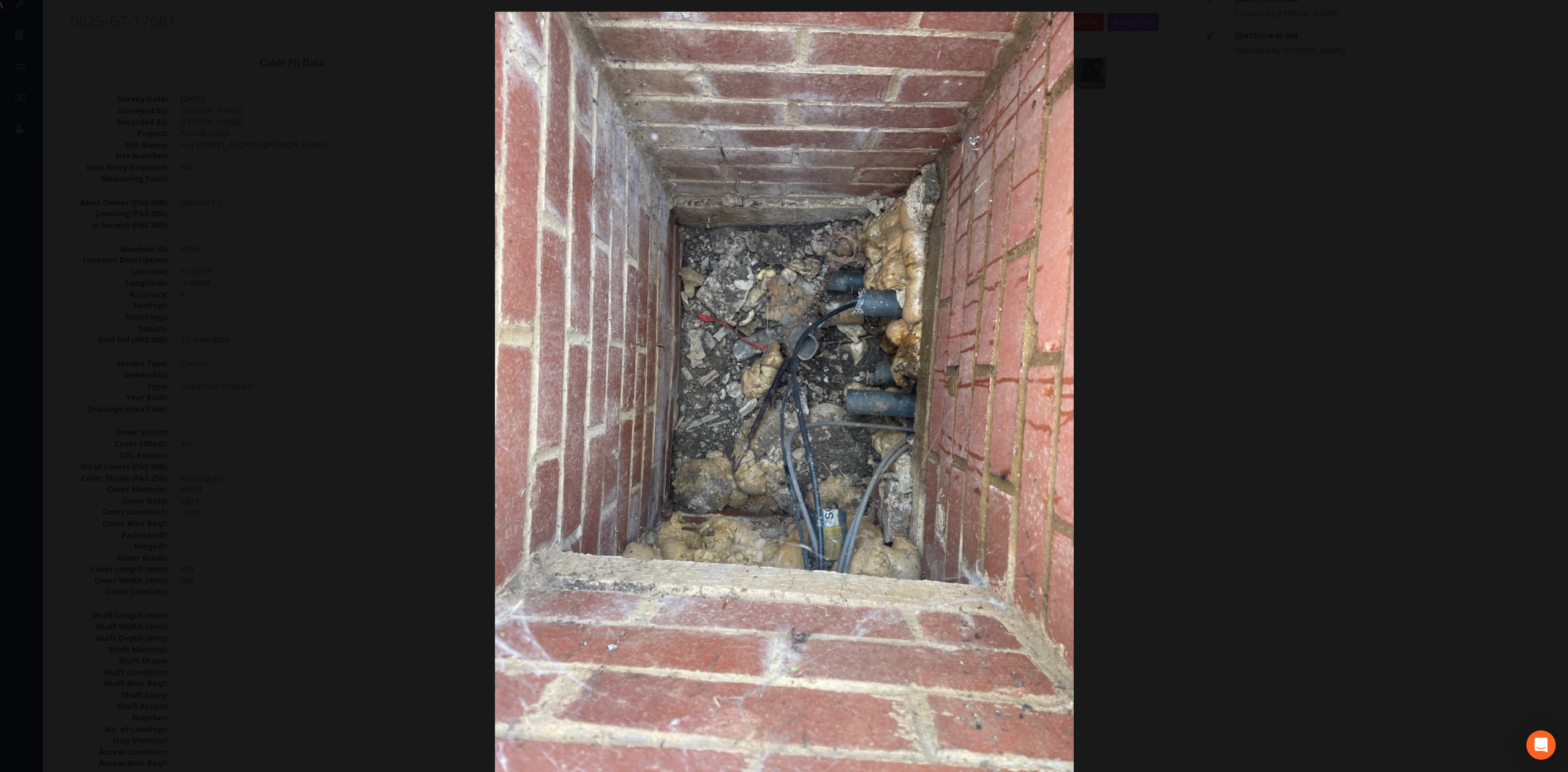
drag, startPoint x: 1267, startPoint y: 374, endPoint x: 1135, endPoint y: 390, distance: 133.0
click at [1267, 374] on div at bounding box center [784, 397] width 1568 height 772
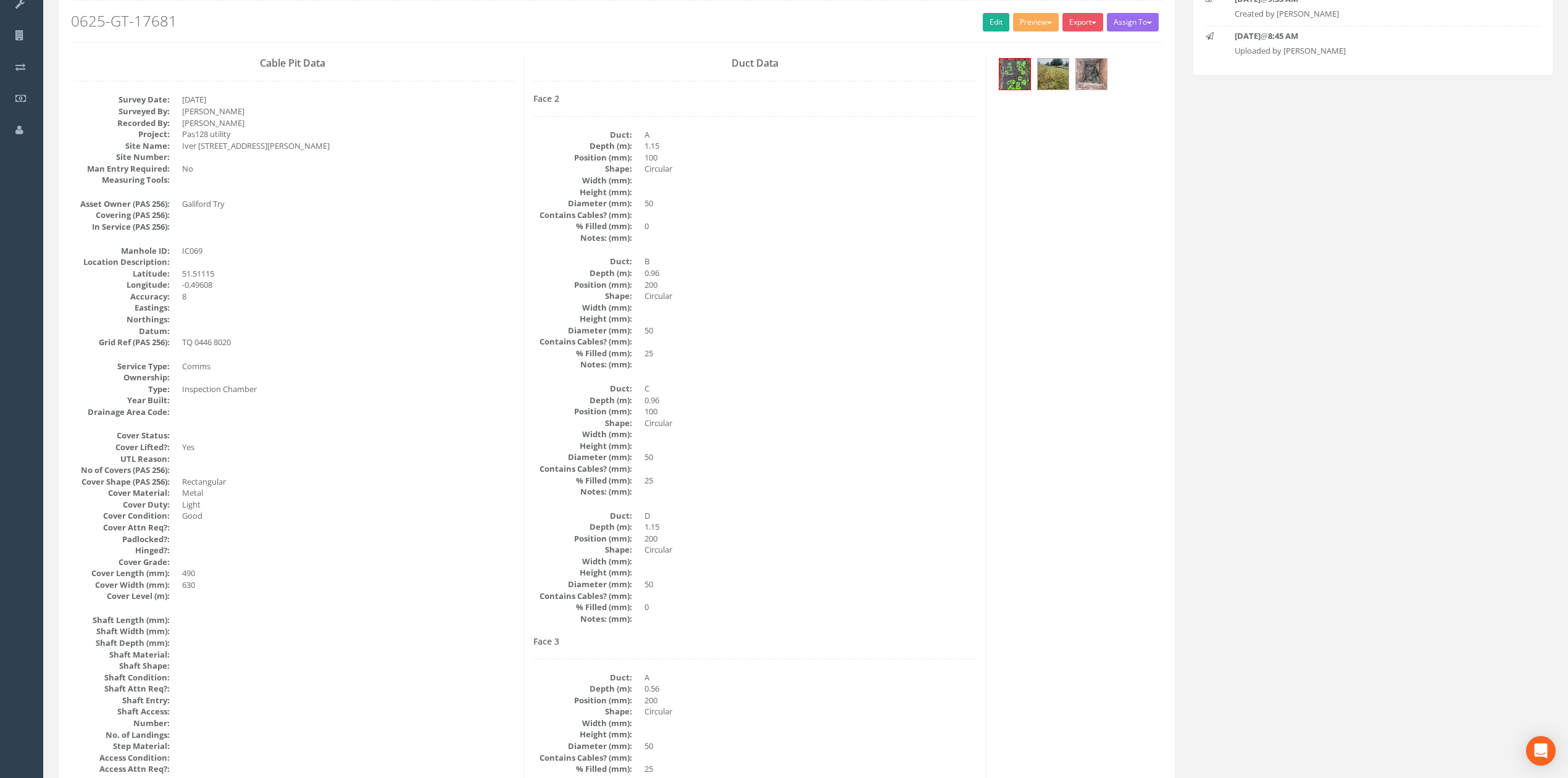
drag, startPoint x: 1151, startPoint y: 353, endPoint x: 1112, endPoint y: 361, distance: 39.8
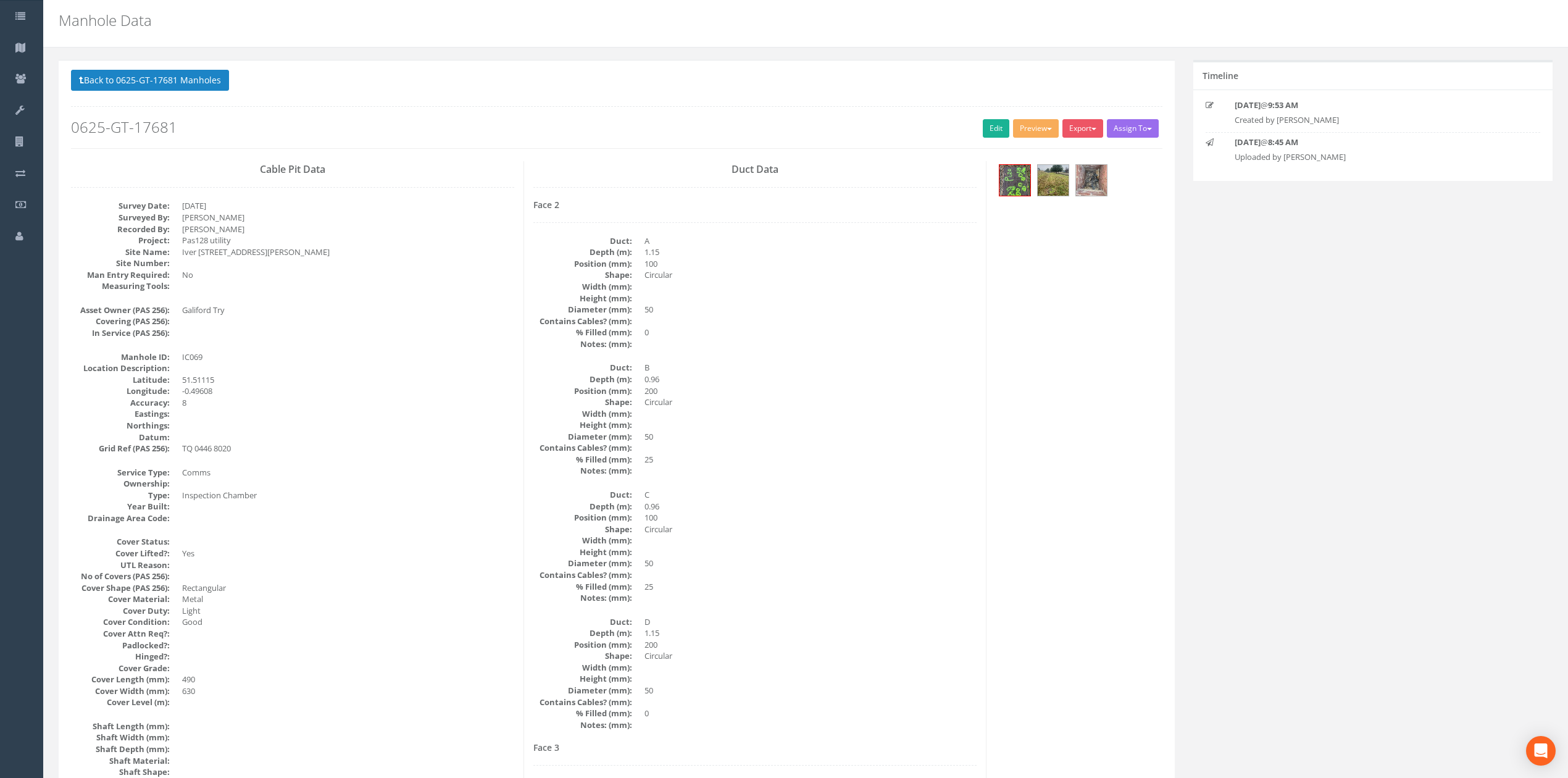
scroll to position [9, 0]
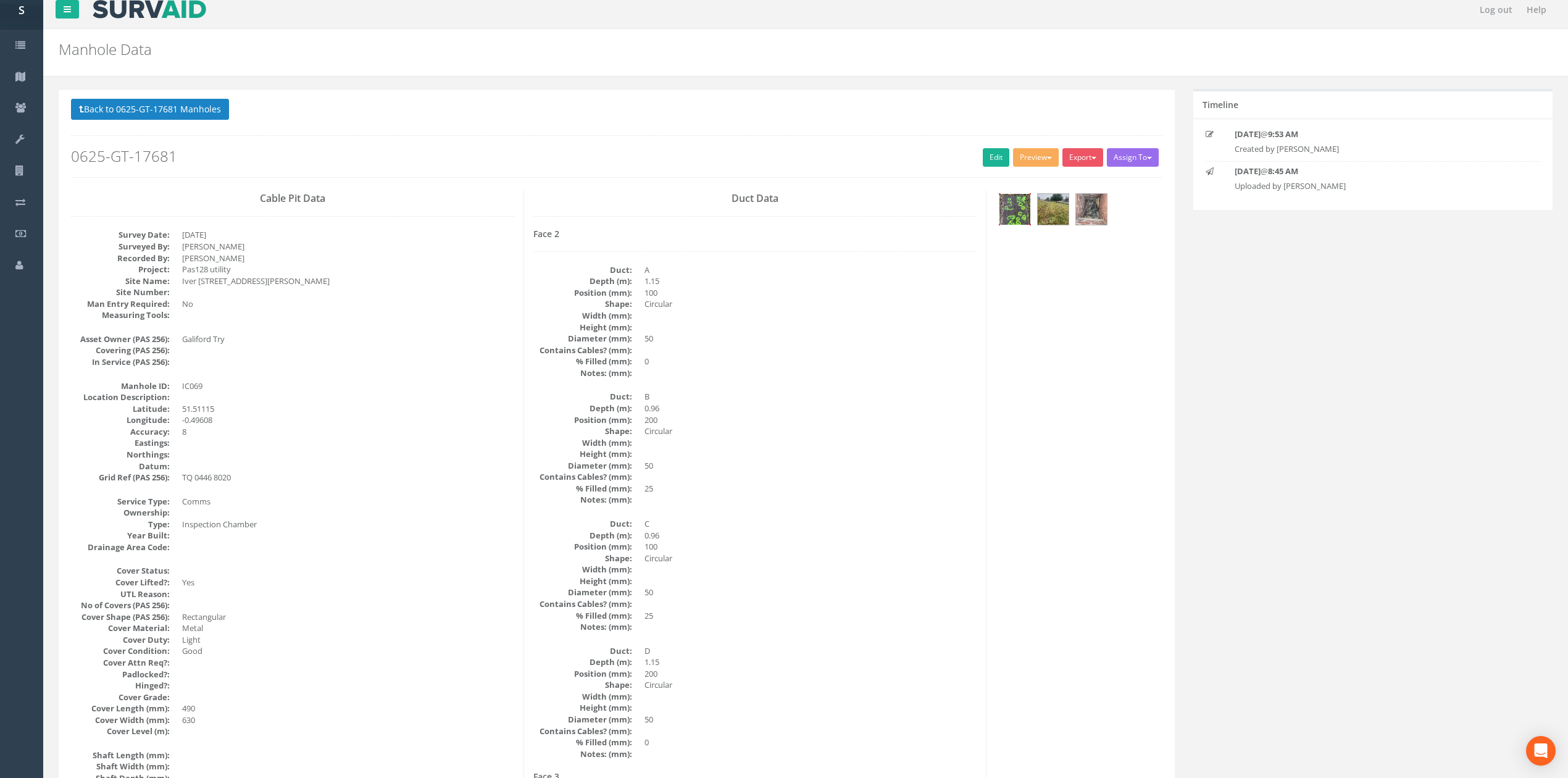
click at [1020, 211] on img at bounding box center [1015, 209] width 31 height 31
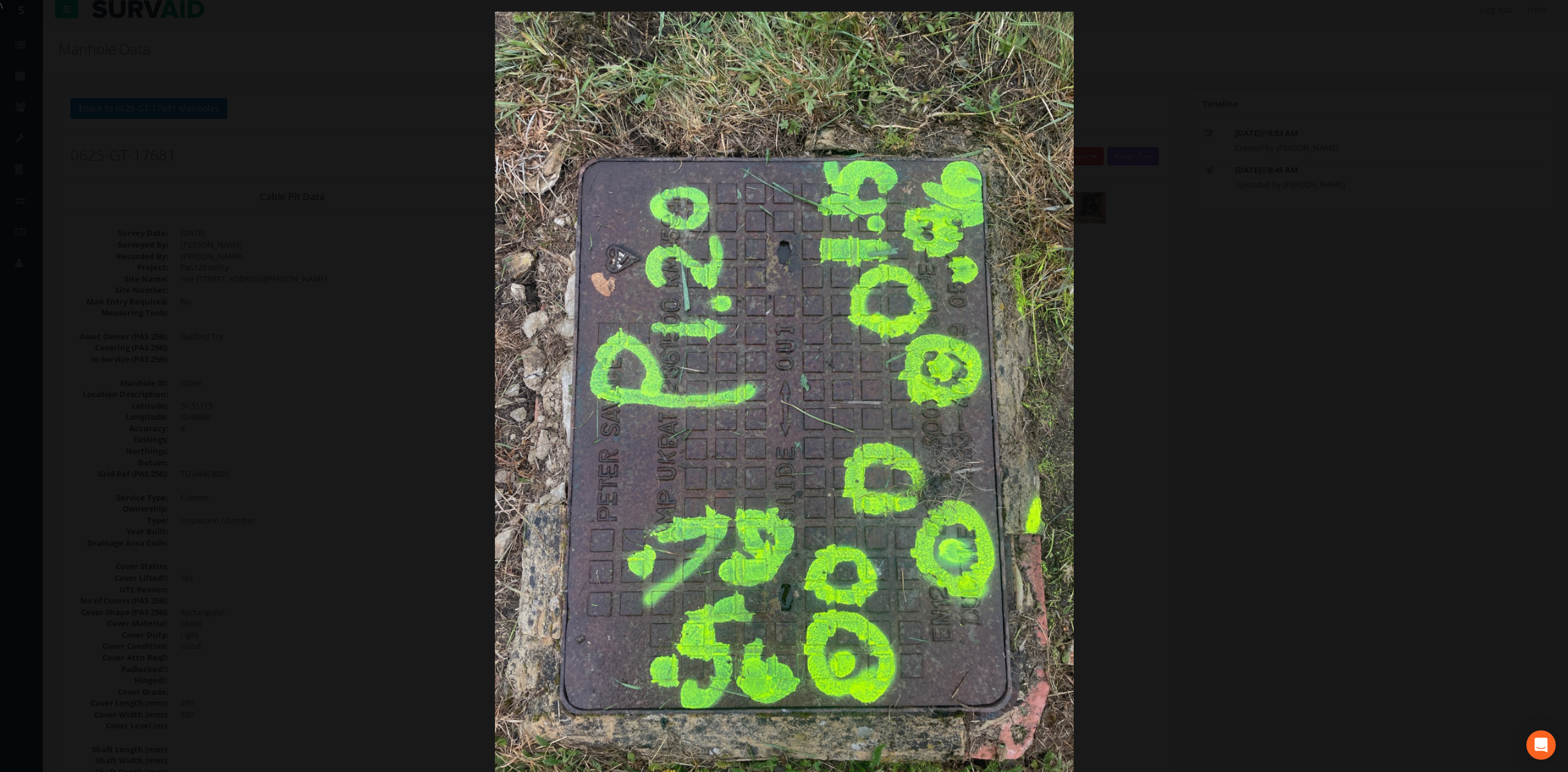
click at [1167, 423] on div at bounding box center [784, 397] width 1568 height 772
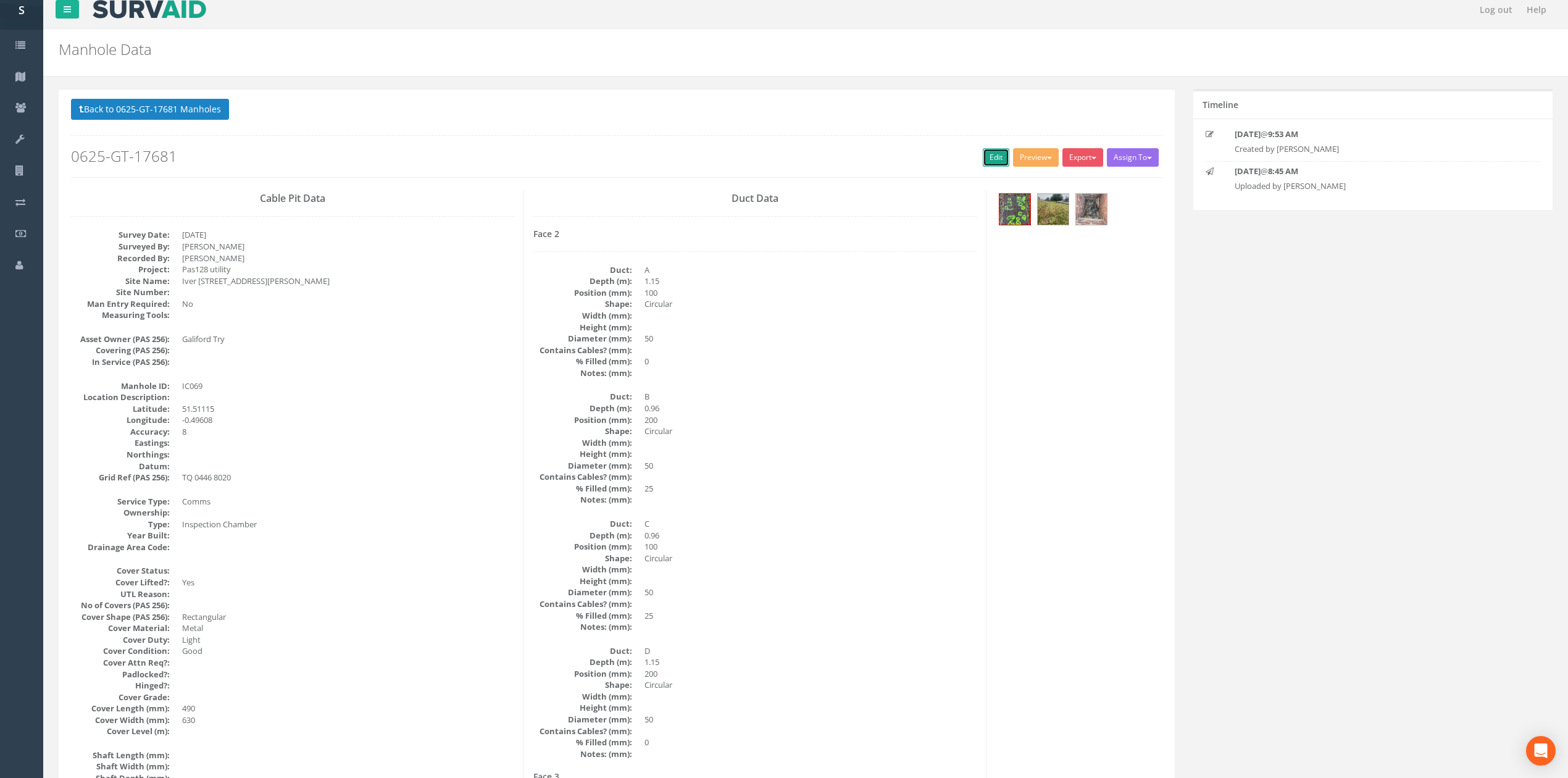
click at [986, 164] on link "Edit" at bounding box center [996, 157] width 27 height 19
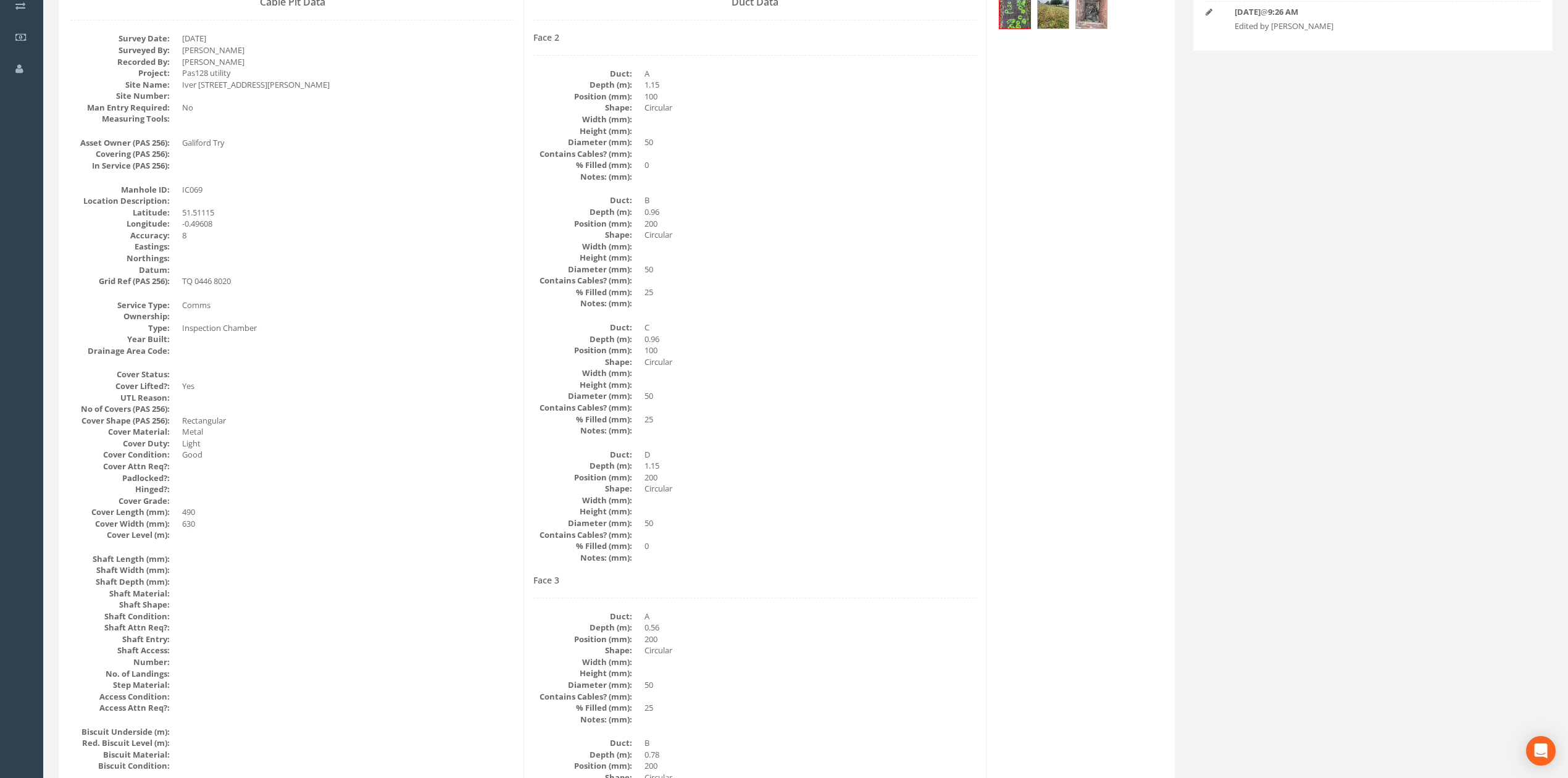
scroll to position [0, 0]
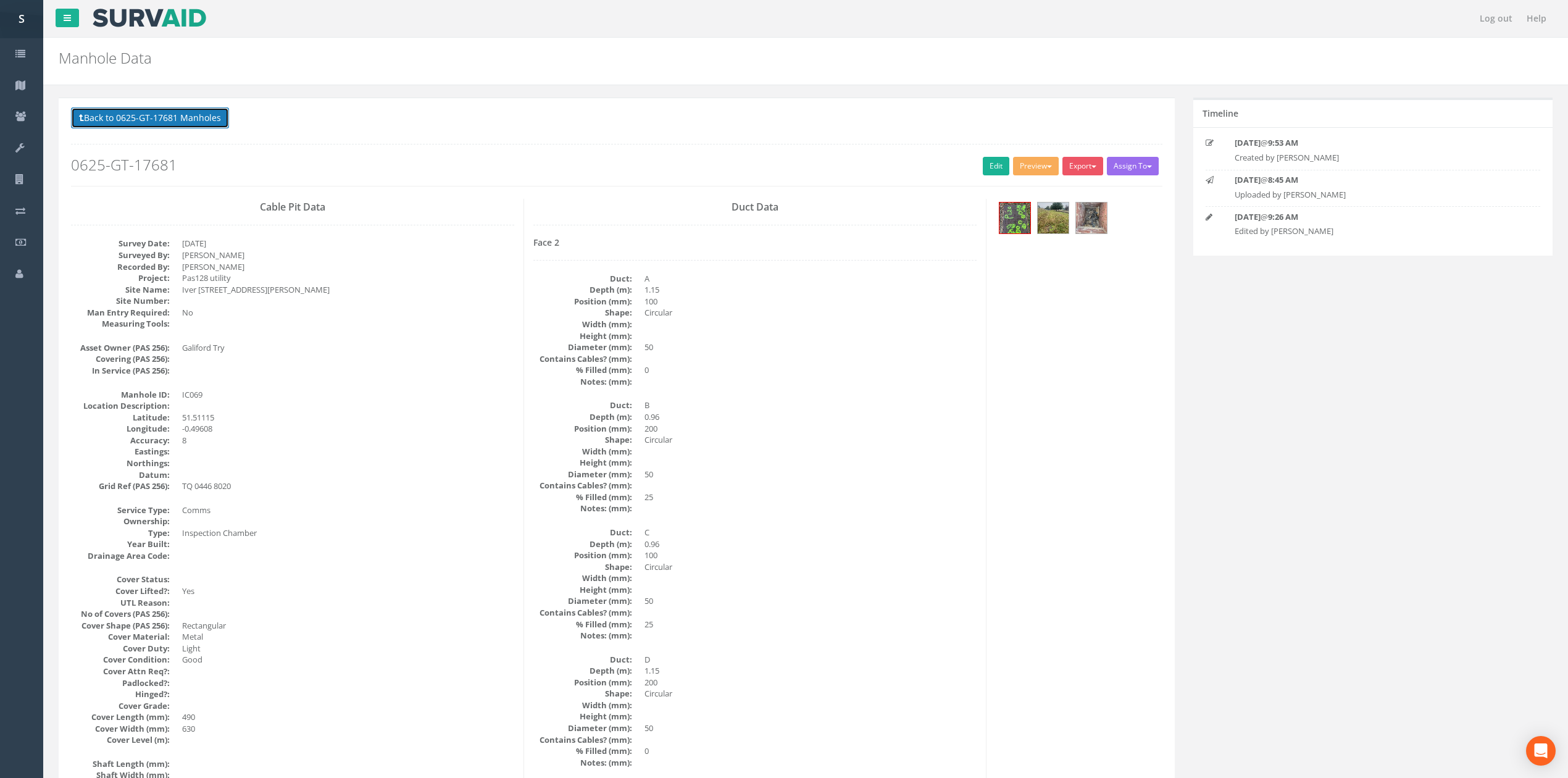
click at [116, 111] on button "Back to 0625-GT-17681 Manholes" at bounding box center [150, 118] width 158 height 21
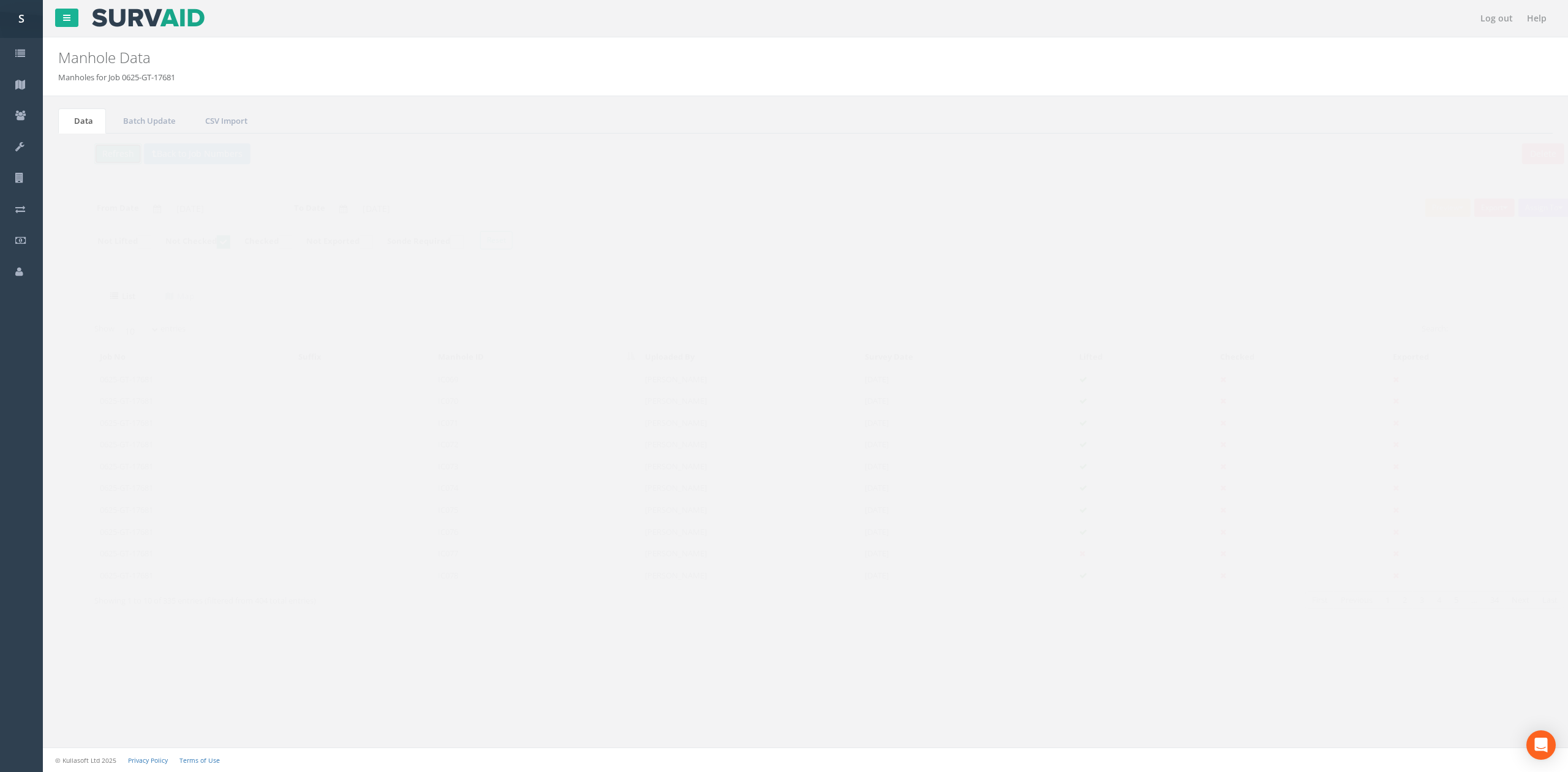
click at [91, 159] on button "Refresh" at bounding box center [94, 154] width 47 height 21
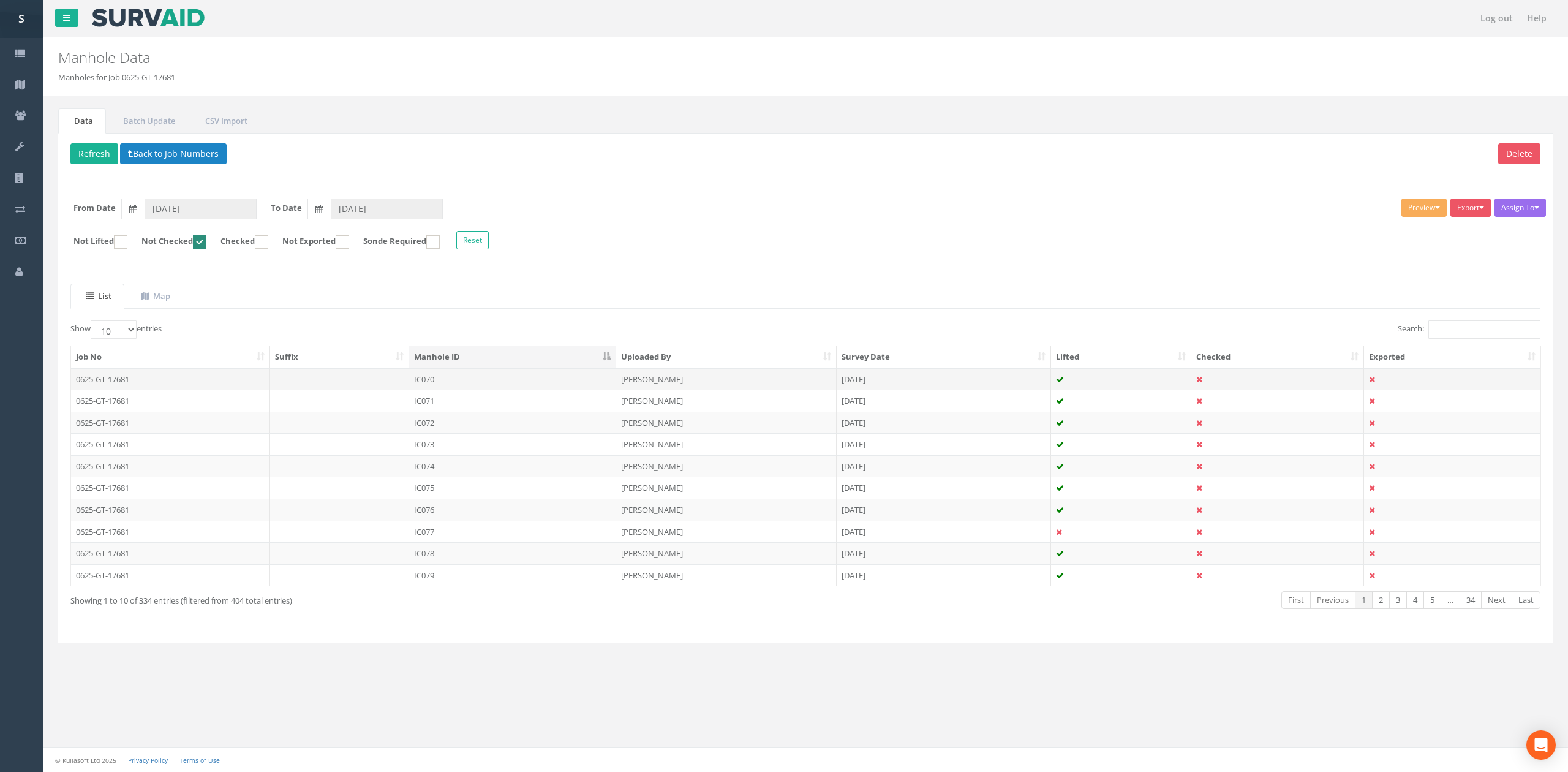
click at [361, 385] on td at bounding box center [339, 379] width 140 height 22
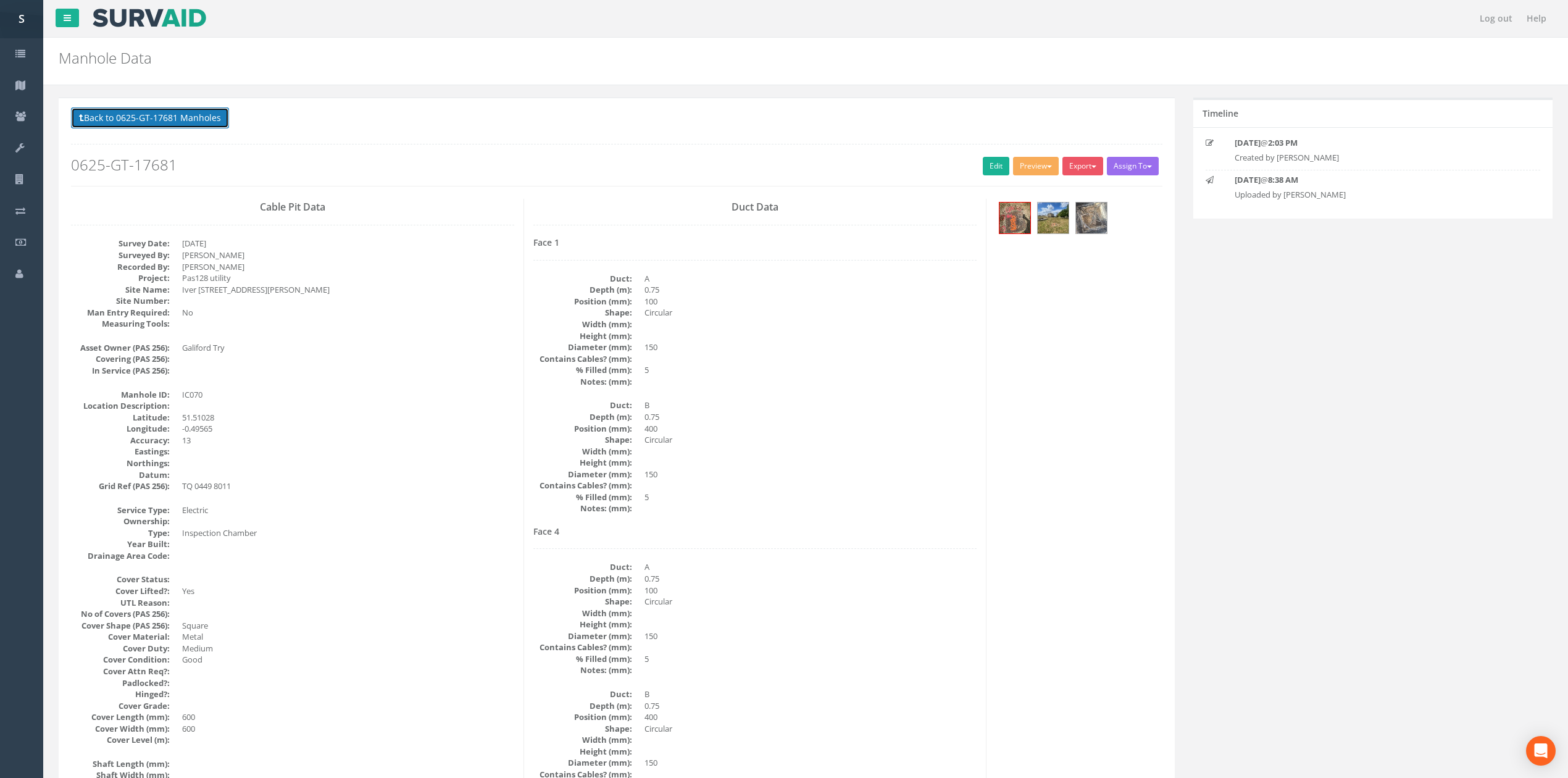
click at [183, 117] on button "Back to 0625-GT-17681 Manholes" at bounding box center [150, 118] width 158 height 21
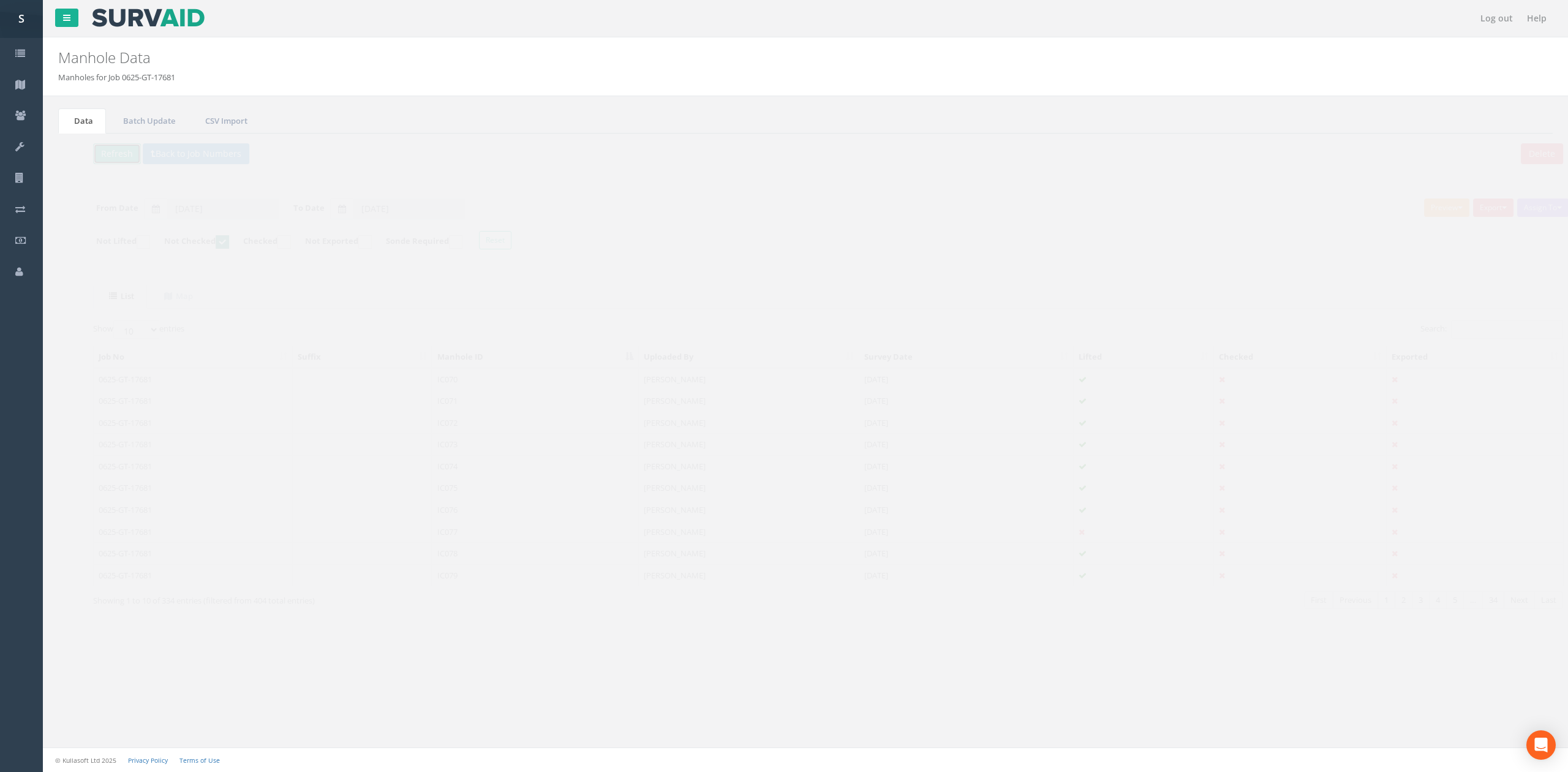
click at [102, 147] on button "Refresh" at bounding box center [94, 154] width 47 height 21
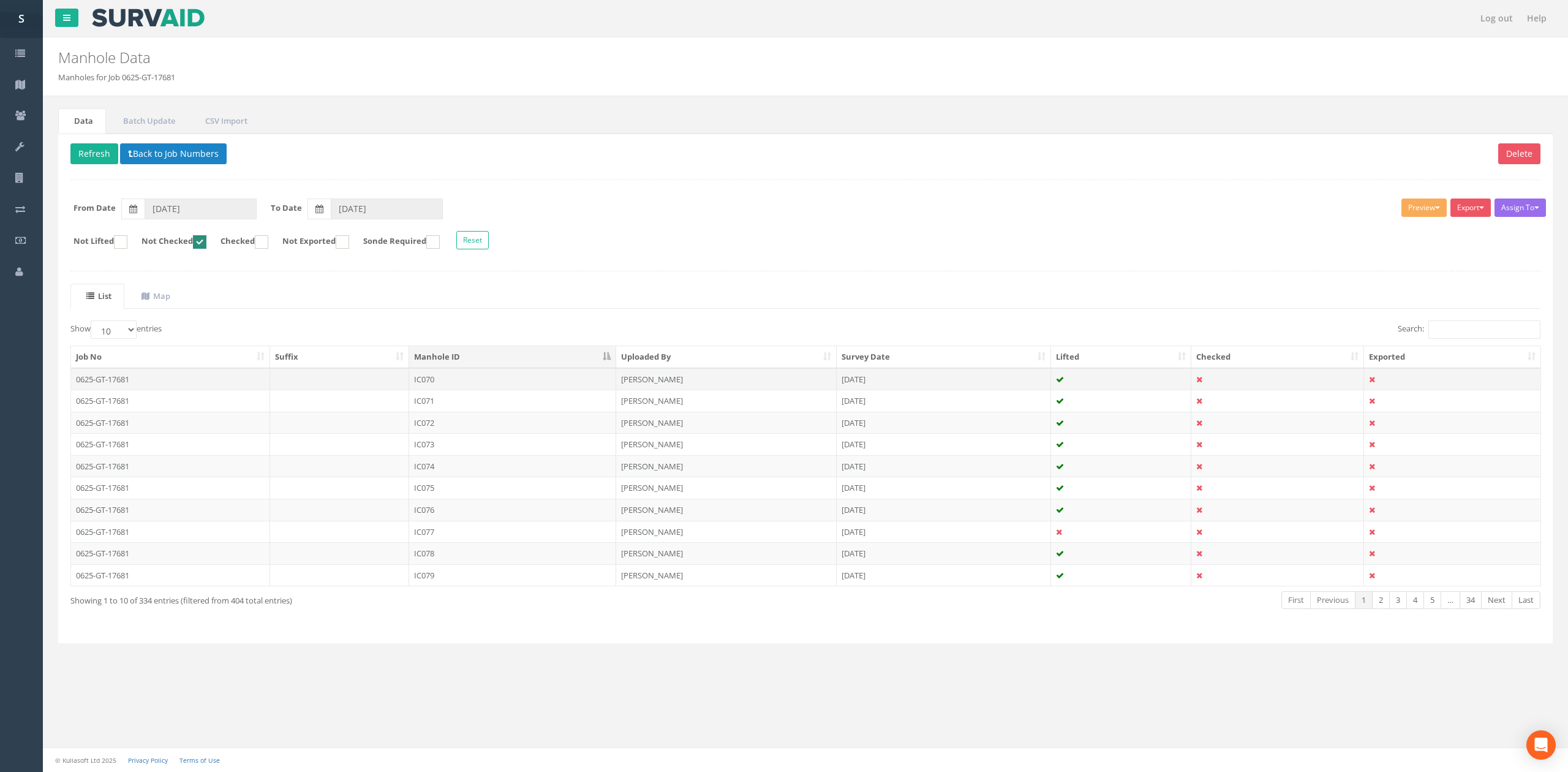
click at [476, 378] on td "IC070" at bounding box center [512, 379] width 207 height 22
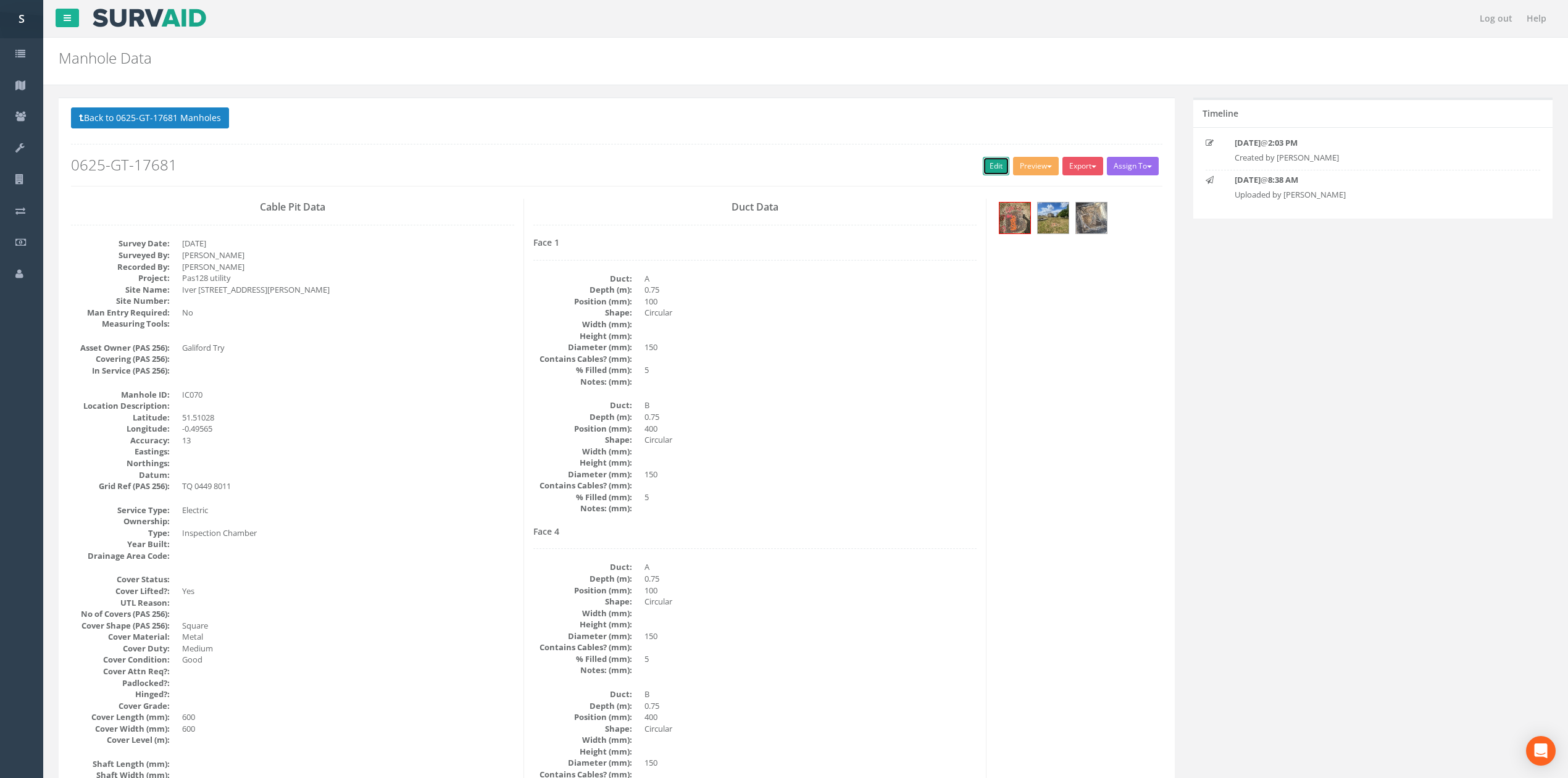
click at [994, 175] on link "Edit" at bounding box center [996, 166] width 27 height 19
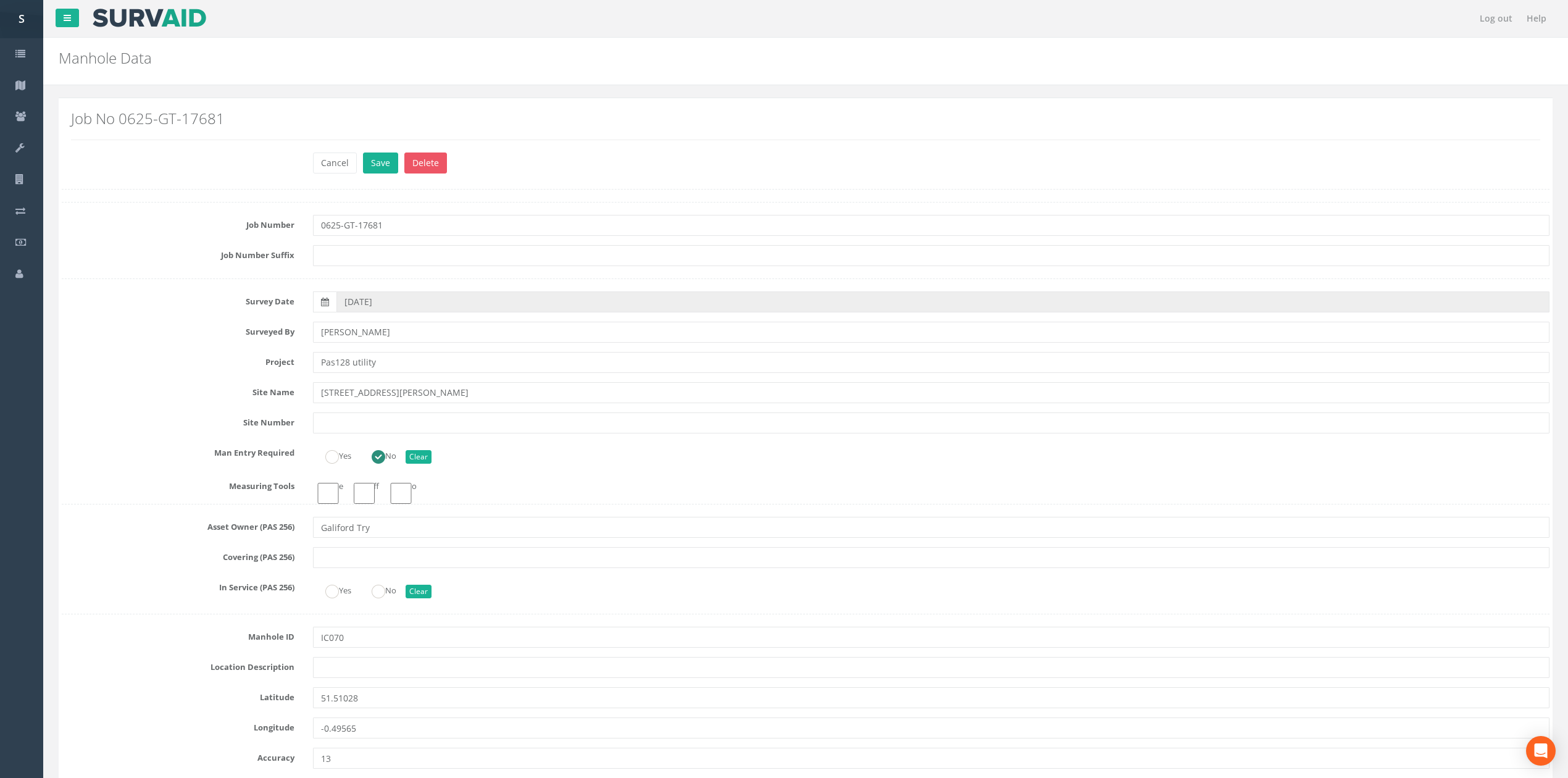
click button "Save" at bounding box center [381, 163] width 35 height 21
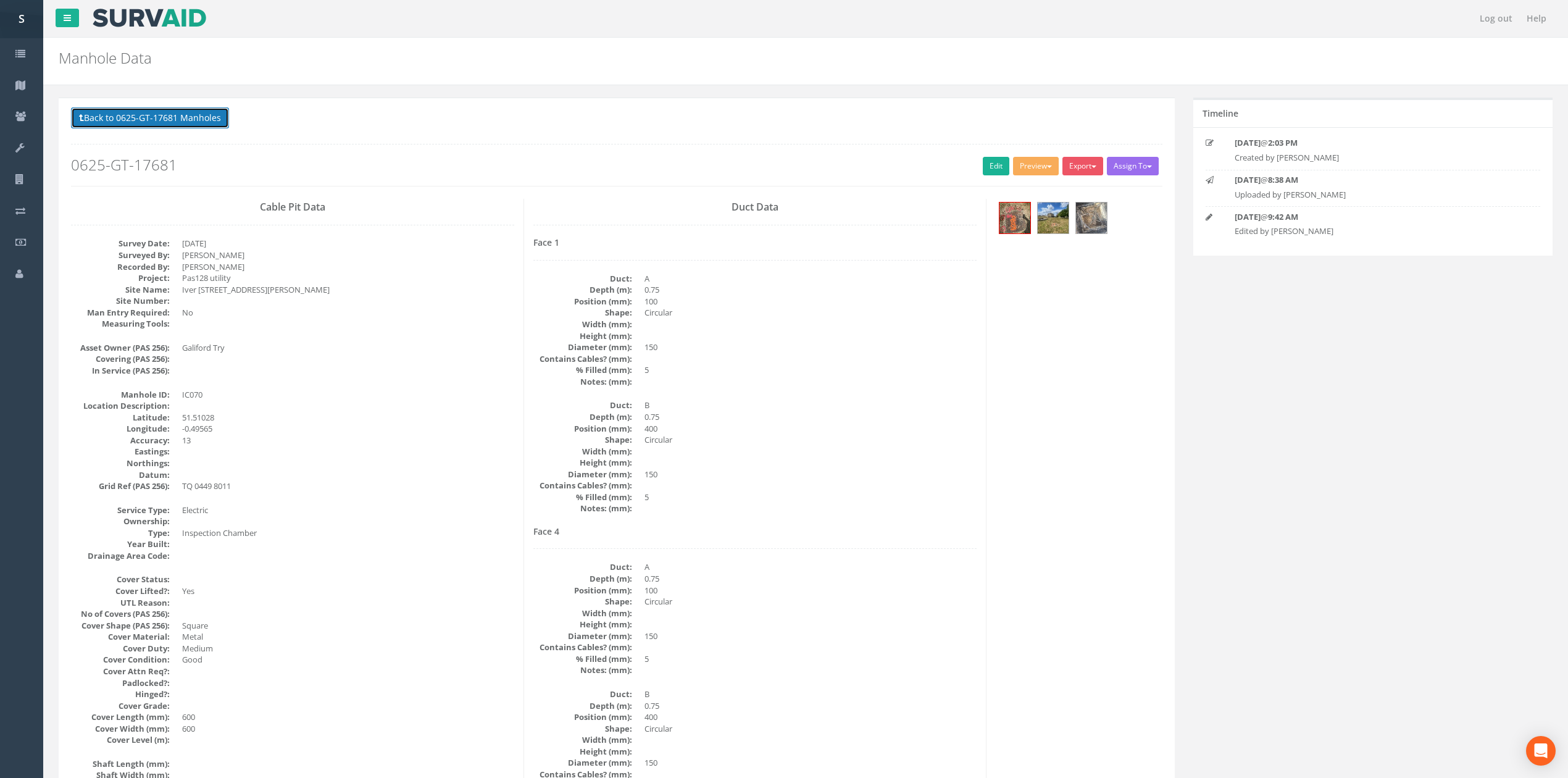
click at [153, 121] on button "Back to 0625-GT-17681 Manholes" at bounding box center [150, 118] width 158 height 21
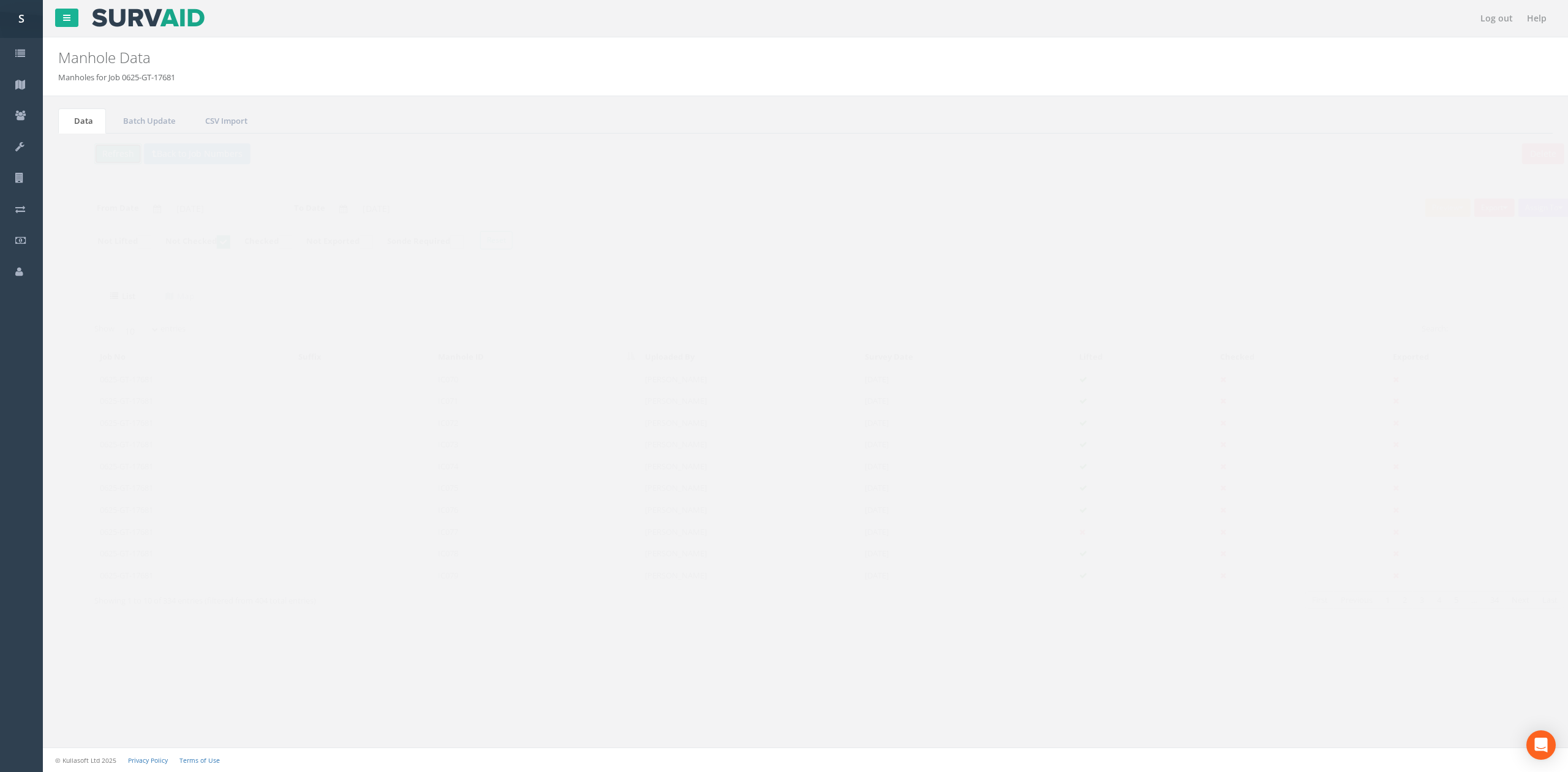
click at [99, 153] on button "Refresh" at bounding box center [94, 154] width 47 height 21
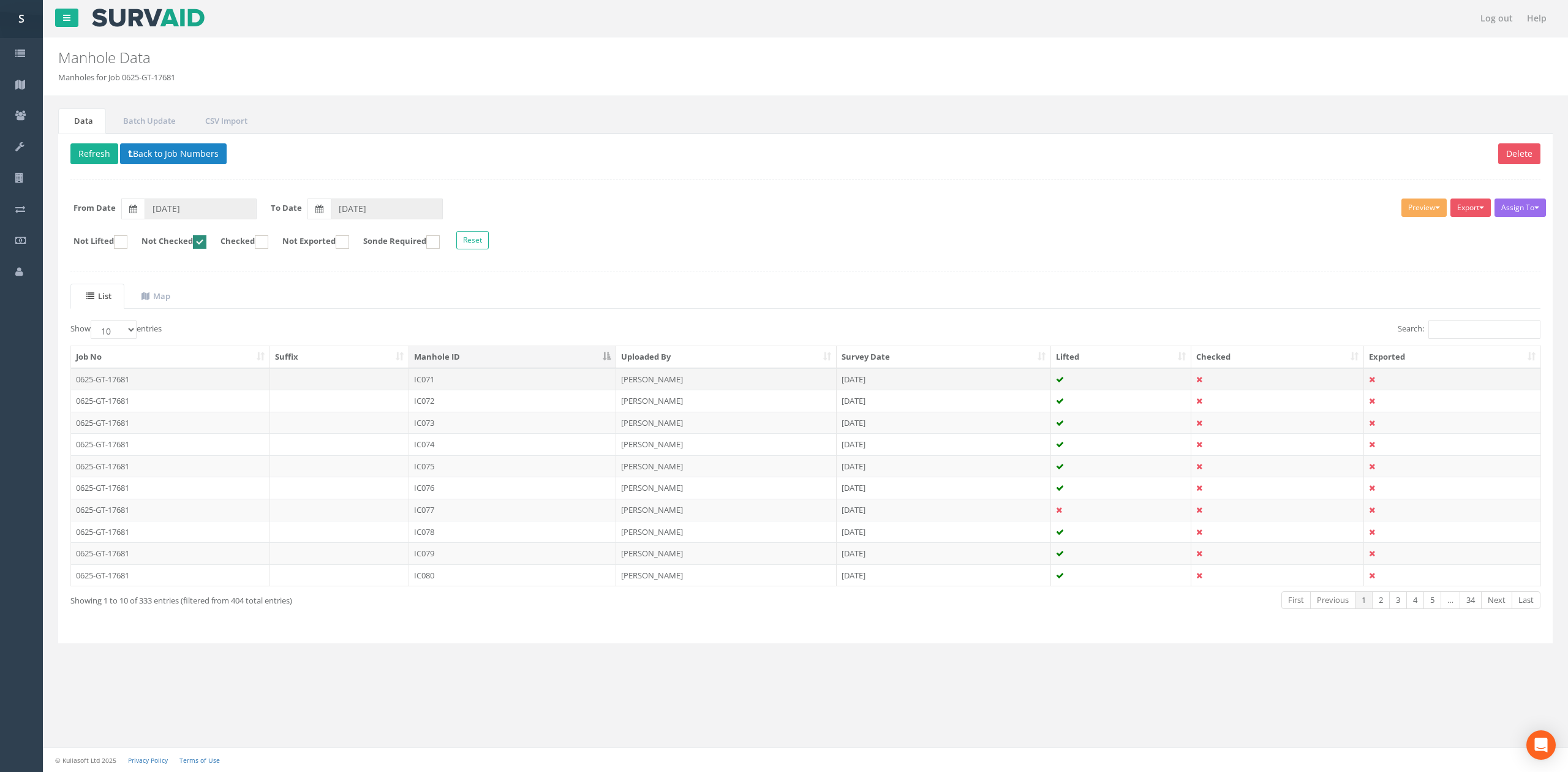
click at [481, 387] on td "IC071" at bounding box center [512, 379] width 207 height 22
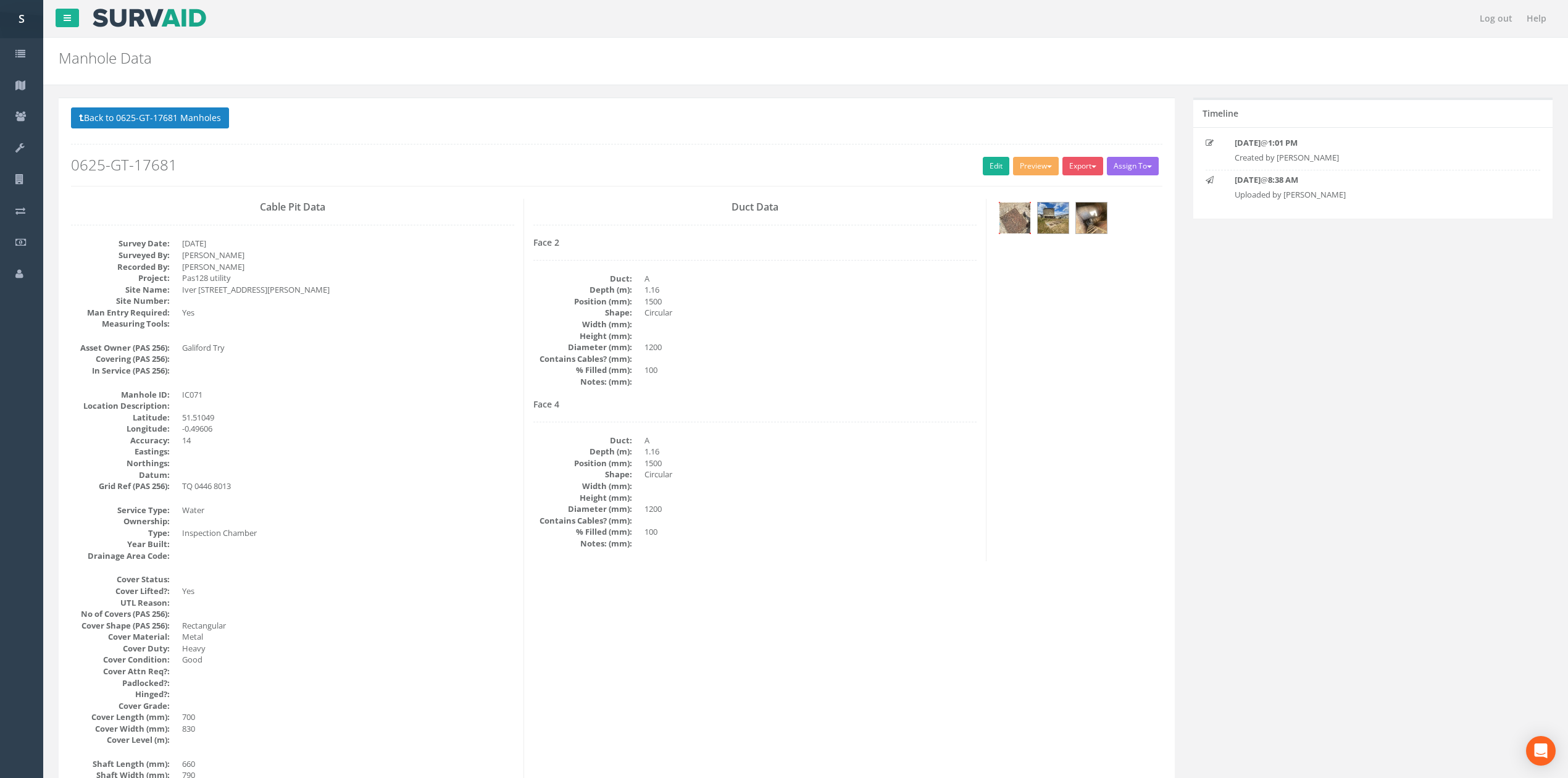
click at [1008, 219] on img at bounding box center [1015, 217] width 31 height 31
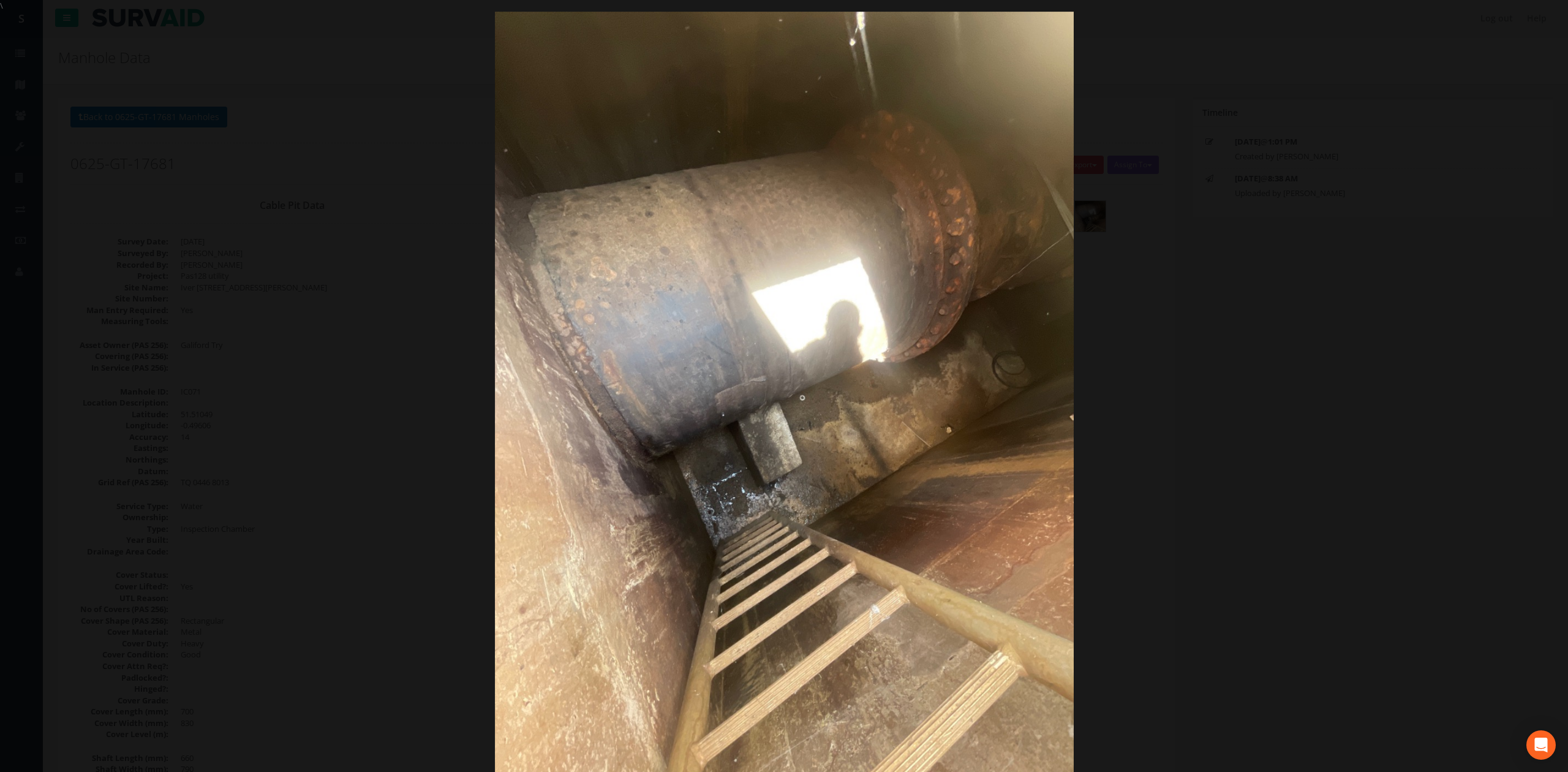
click at [1187, 344] on div at bounding box center [784, 397] width 1568 height 772
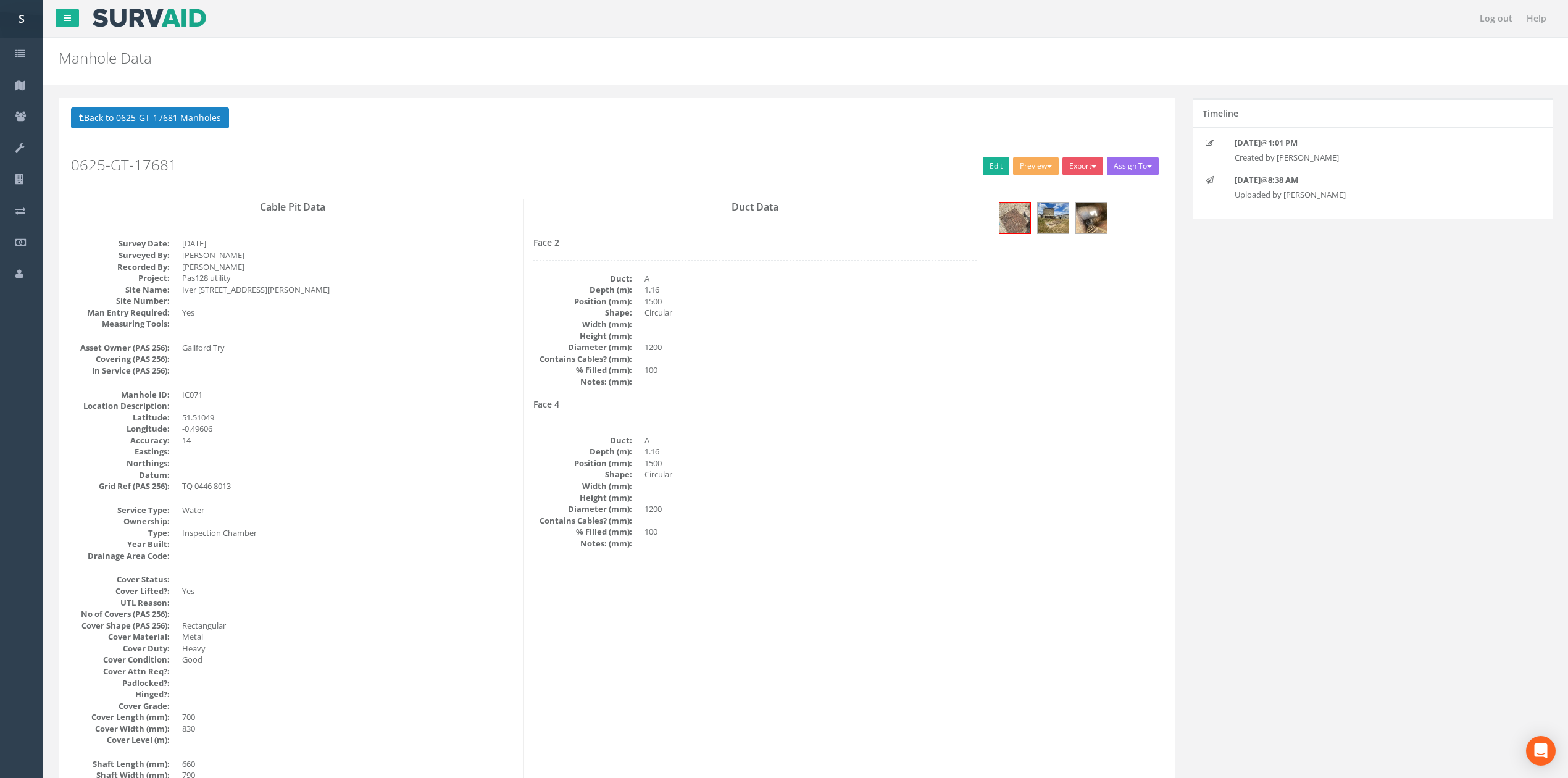
drag, startPoint x: 316, startPoint y: 282, endPoint x: 316, endPoint y: 300, distance: 18.0
click at [992, 173] on link "Edit" at bounding box center [996, 166] width 27 height 19
click at [92, 109] on button "Back to 0625-GT-17681 Manholes" at bounding box center [150, 118] width 158 height 21
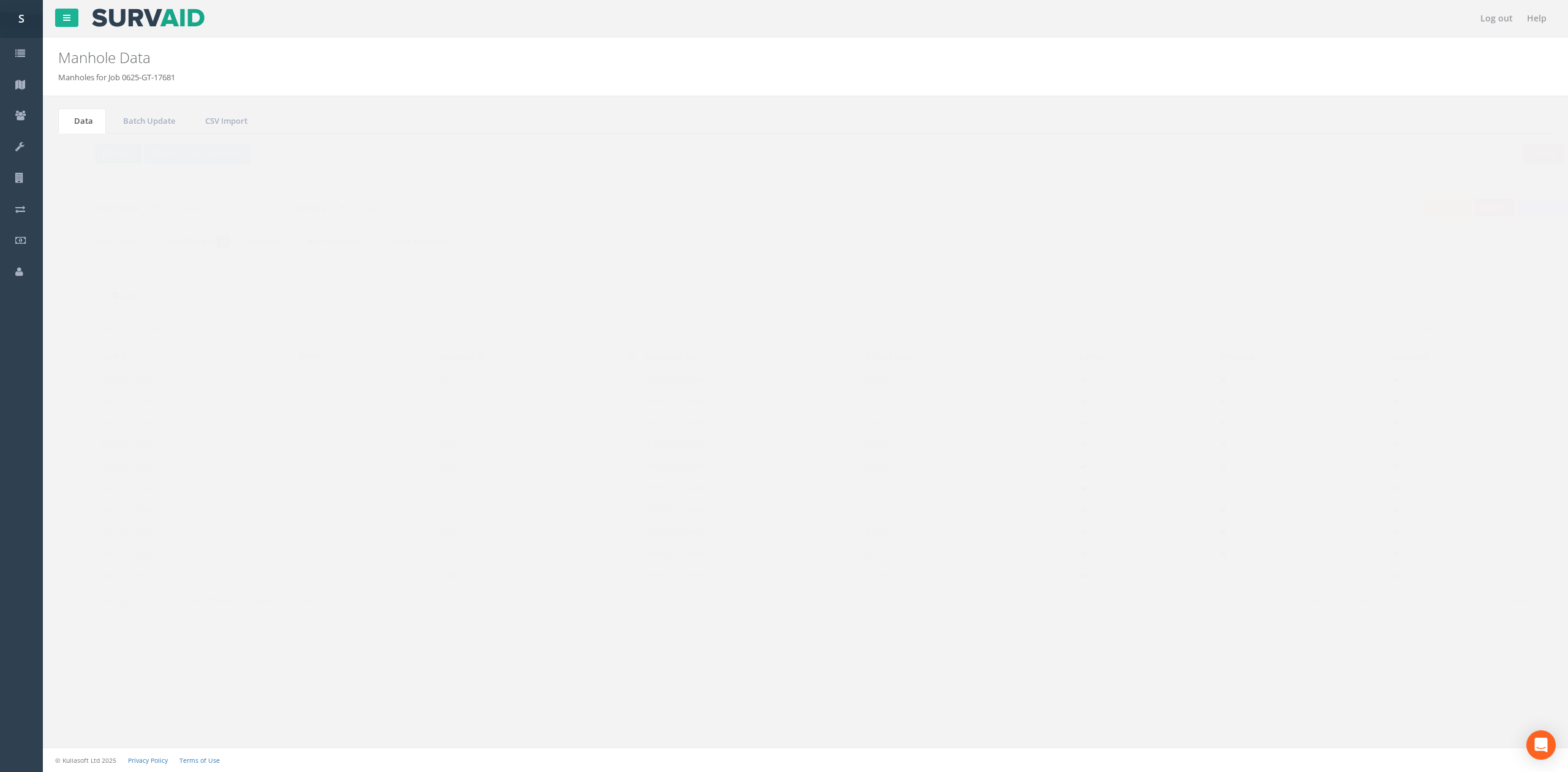
click at [91, 156] on button "Refresh" at bounding box center [94, 154] width 47 height 21
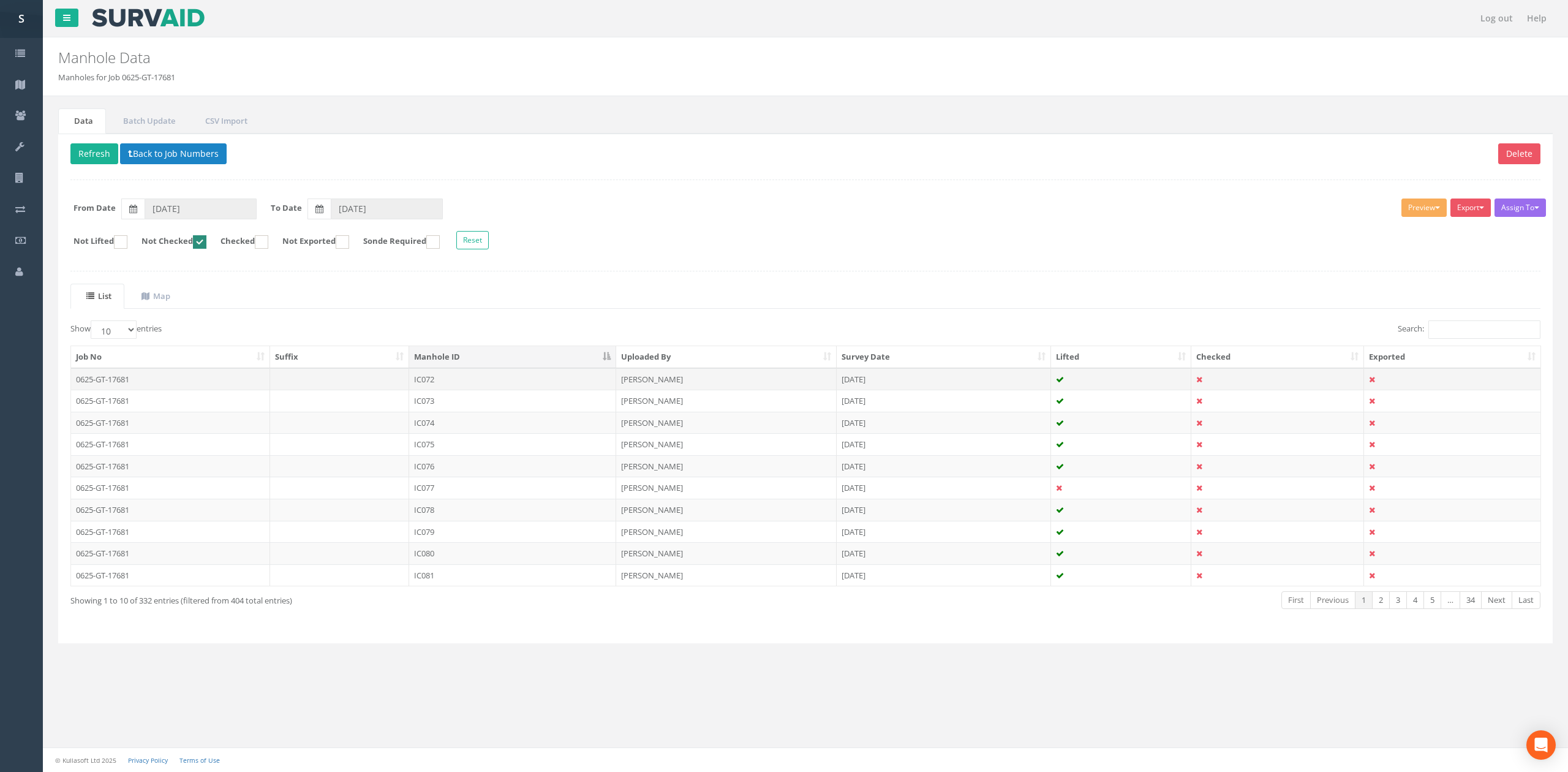
click at [434, 383] on td "IC072" at bounding box center [512, 379] width 207 height 22
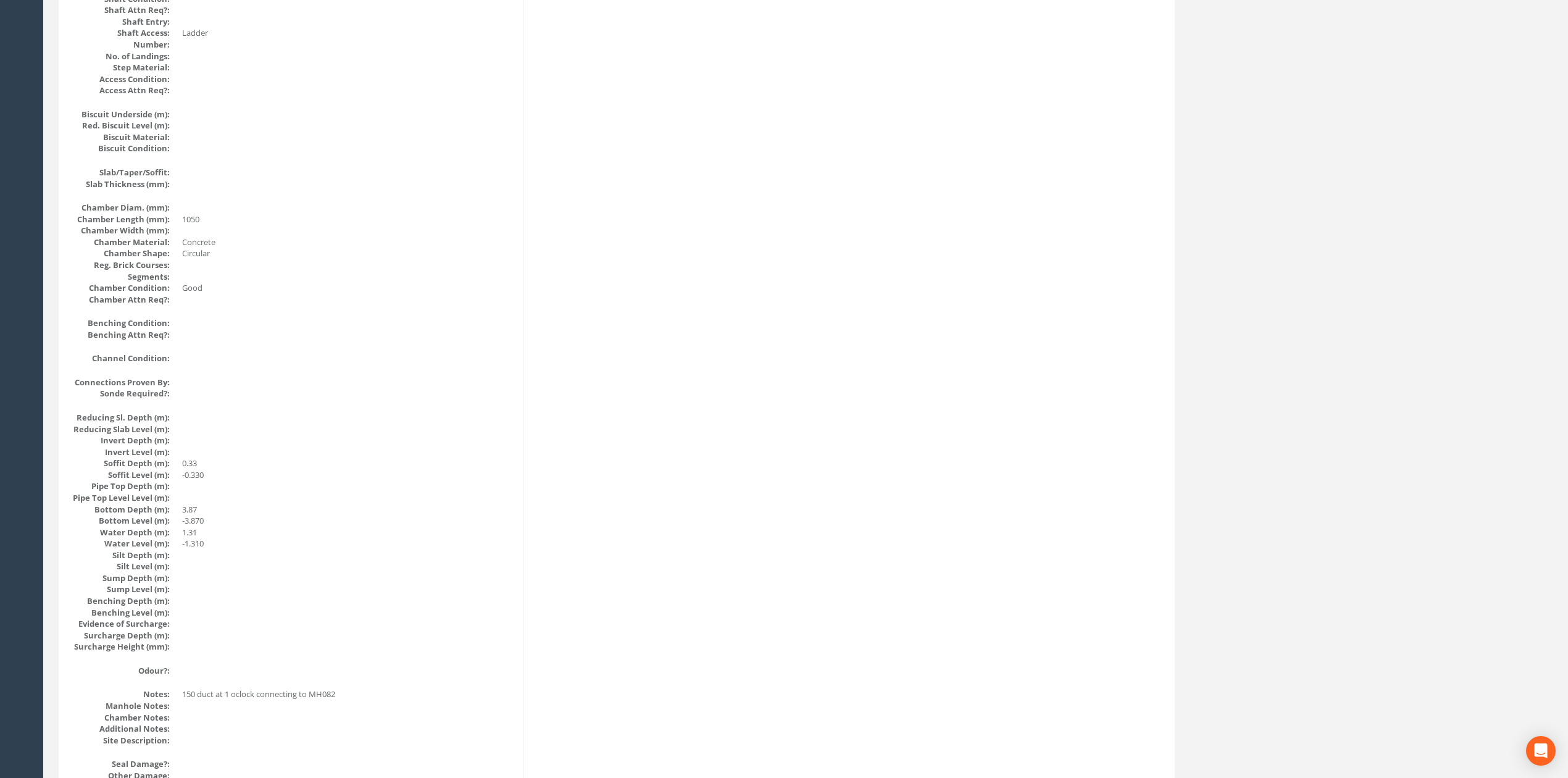
scroll to position [822, 0]
drag, startPoint x: 783, startPoint y: 654, endPoint x: 823, endPoint y: 289, distance: 367.2
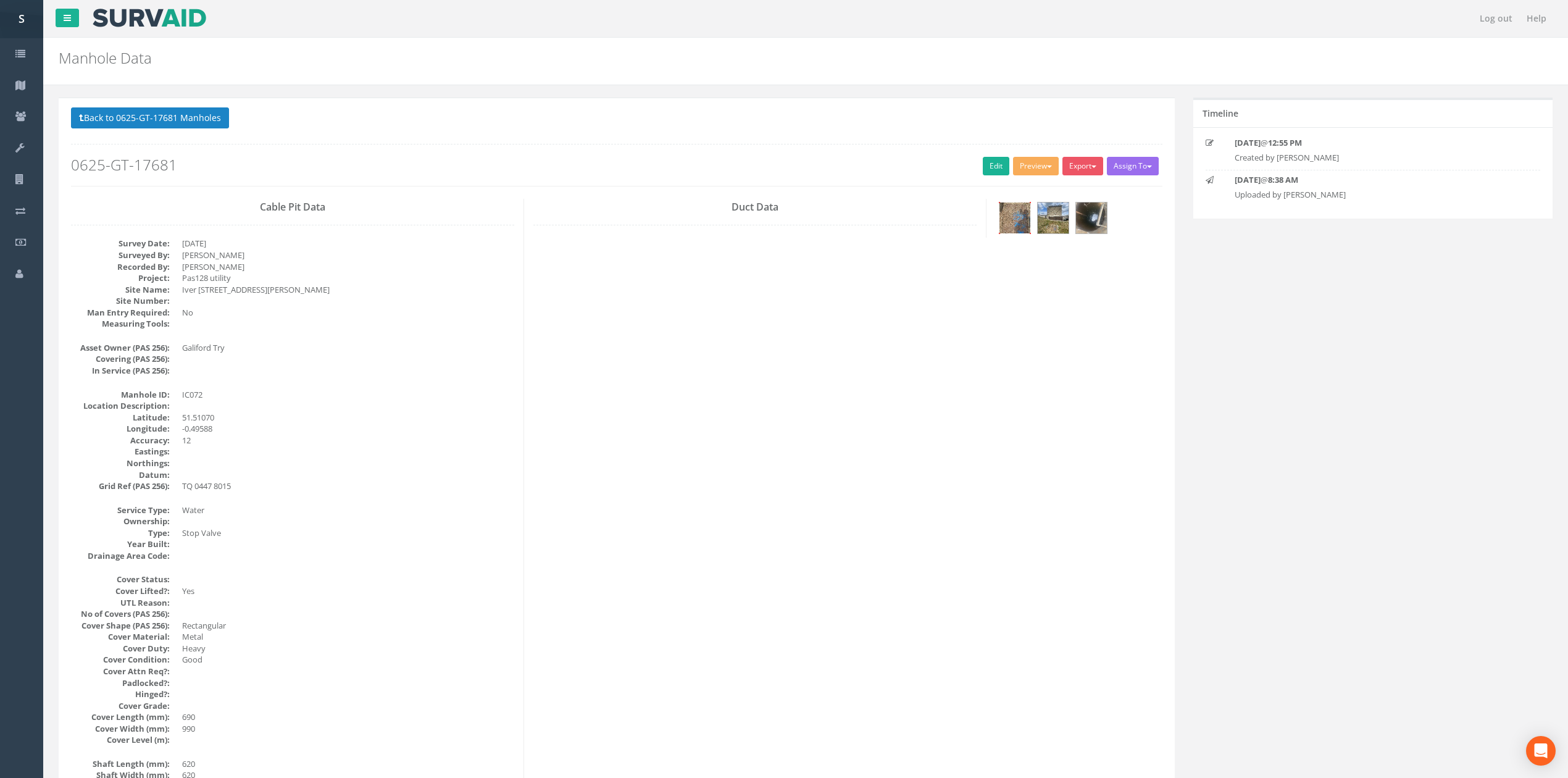
click at [1016, 215] on img at bounding box center [1015, 217] width 31 height 31
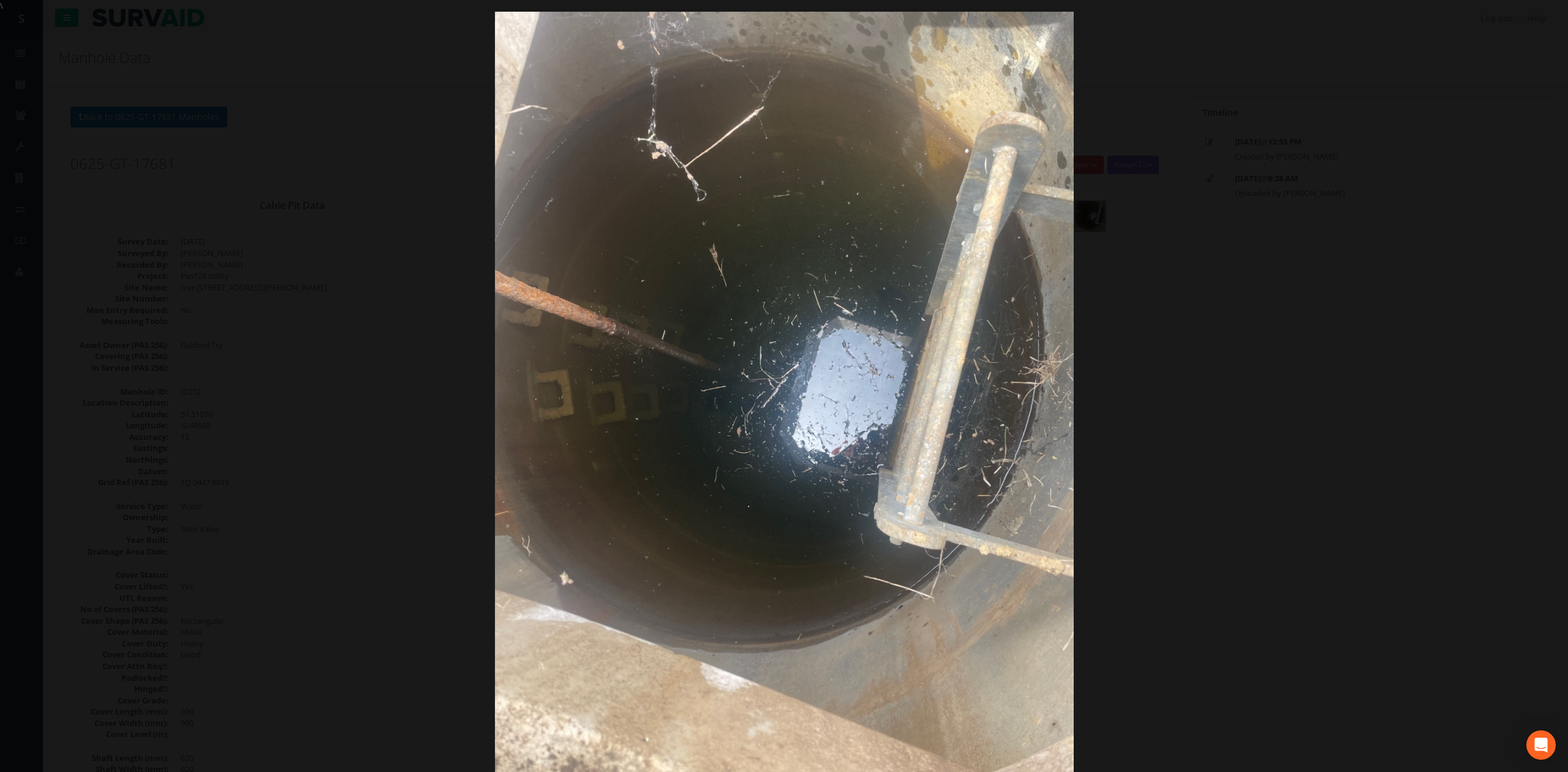
click at [1496, 353] on div at bounding box center [784, 397] width 1568 height 772
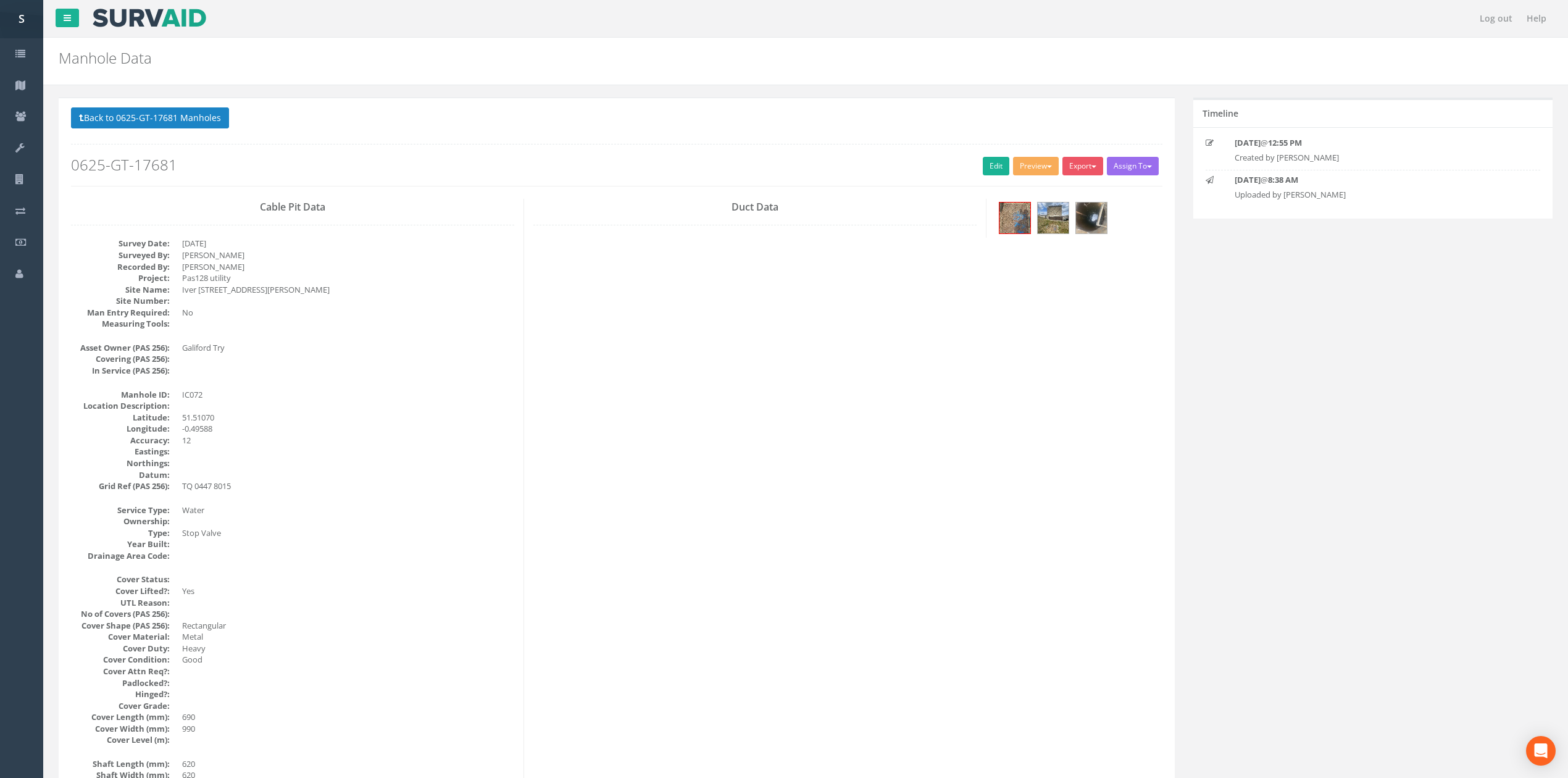
drag, startPoint x: 737, startPoint y: 398, endPoint x: 747, endPoint y: 485, distance: 87.6
click at [990, 174] on link "Edit" at bounding box center [996, 166] width 27 height 19
click at [178, 122] on button "Back to 0625-GT-17681 Manholes" at bounding box center [150, 118] width 158 height 21
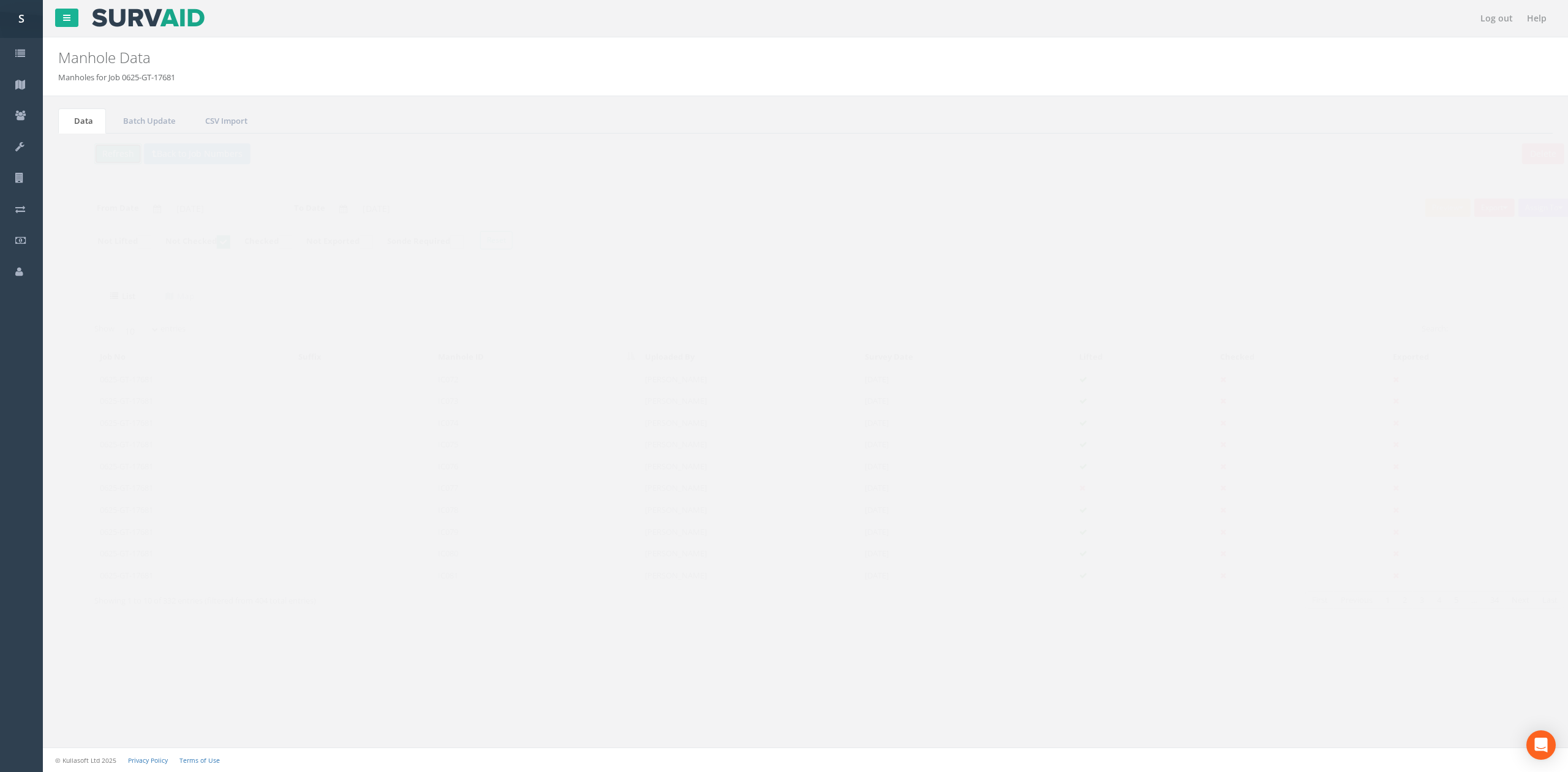
click at [86, 162] on button "Refresh" at bounding box center [94, 154] width 47 height 21
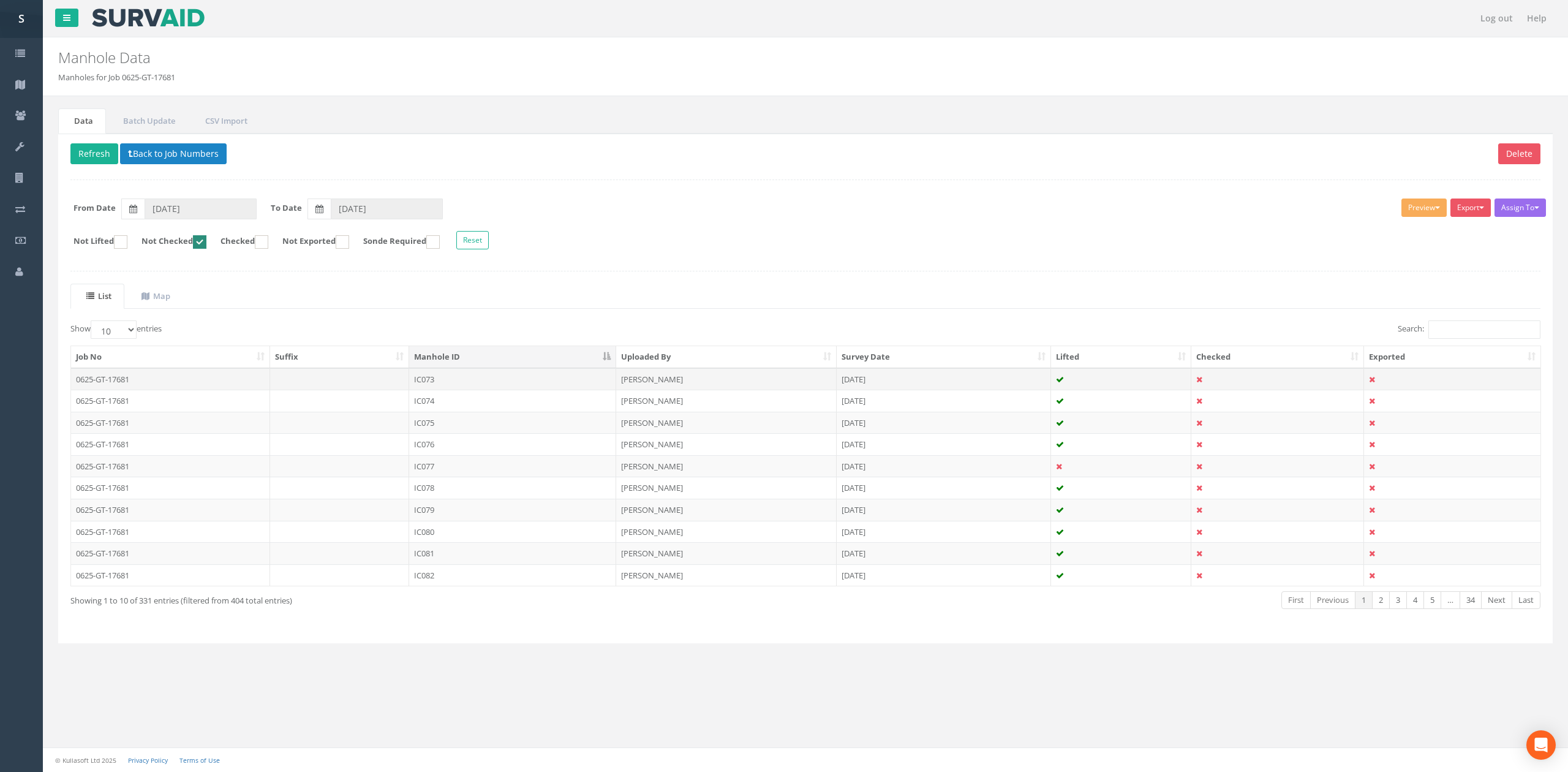
drag, startPoint x: 518, startPoint y: 378, endPoint x: 726, endPoint y: 356, distance: 209.2
click at [518, 378] on td "IC073" at bounding box center [512, 379] width 207 height 22
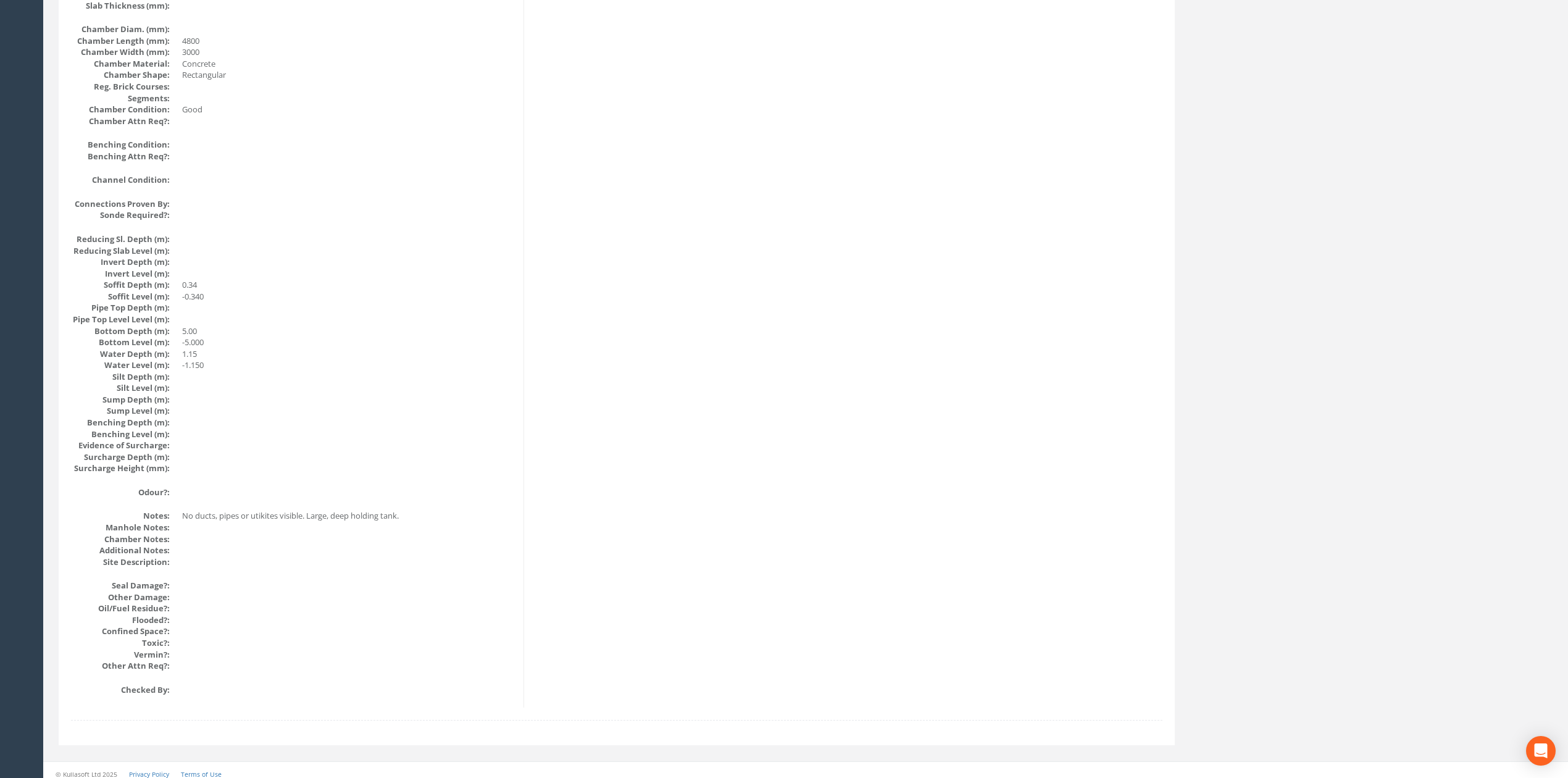
scroll to position [1010, 0]
drag, startPoint x: 712, startPoint y: 587, endPoint x: 726, endPoint y: 381, distance: 206.5
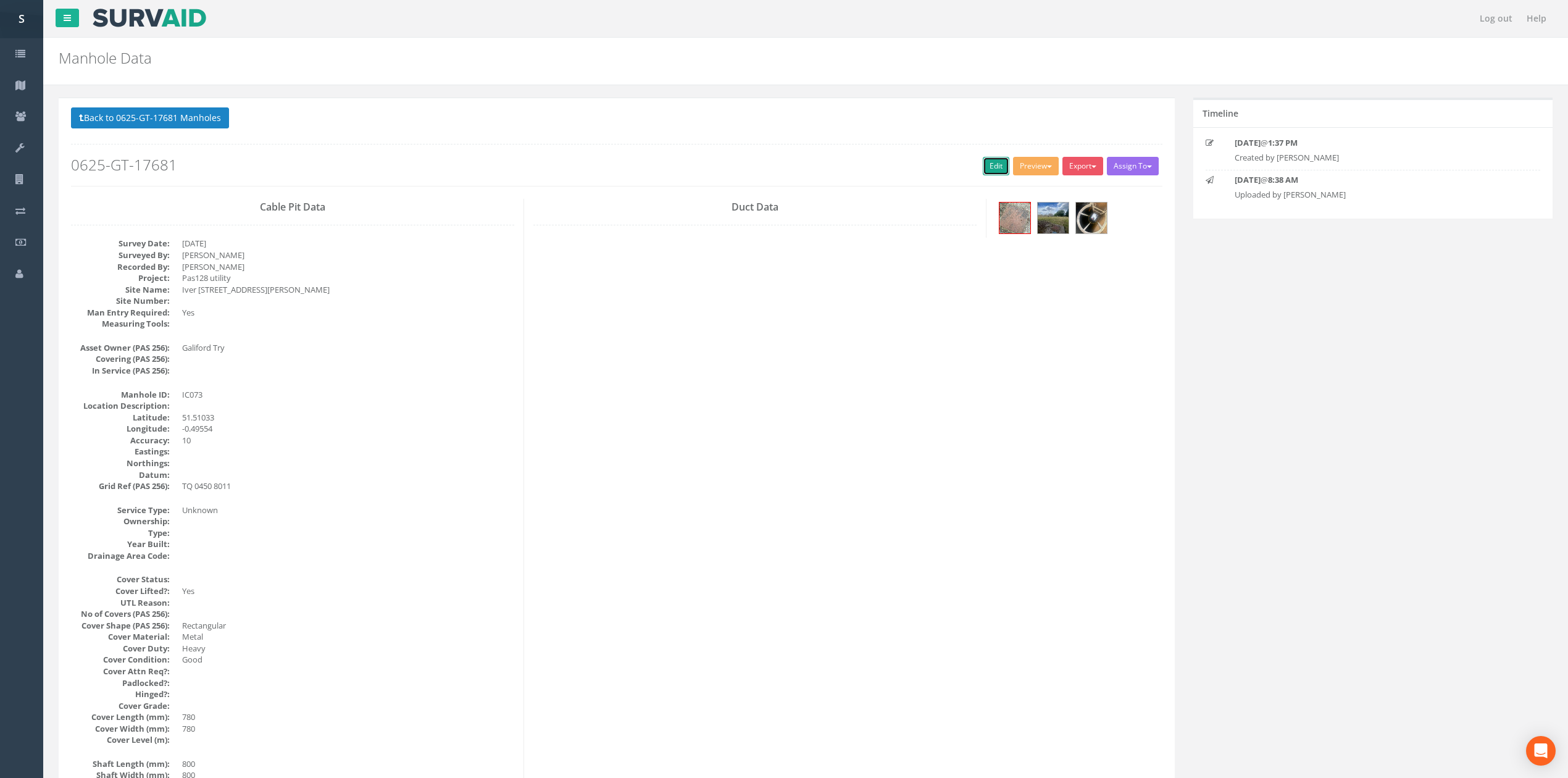
click at [983, 166] on link "Edit" at bounding box center [996, 166] width 27 height 19
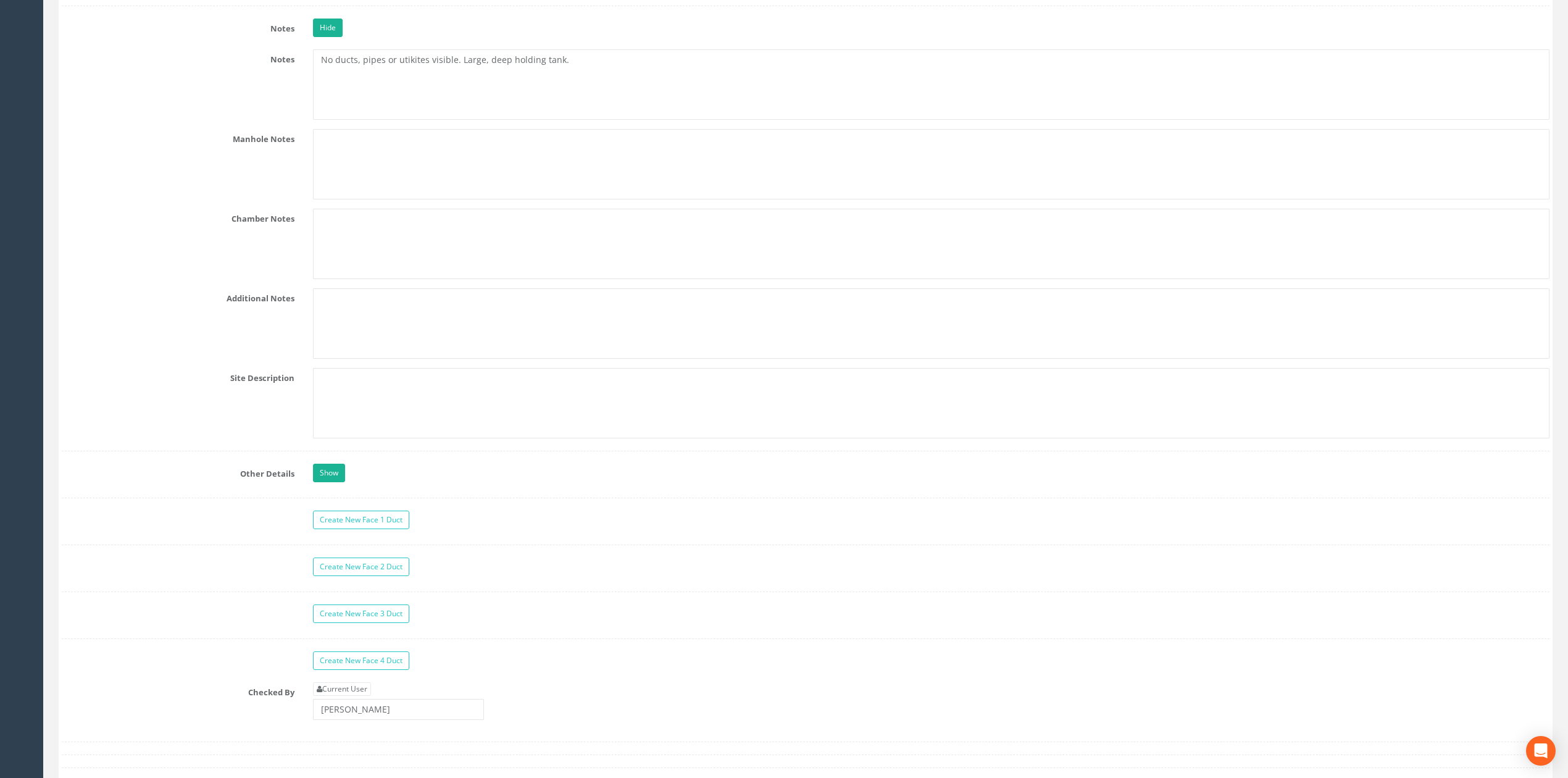
scroll to position [2054, 0]
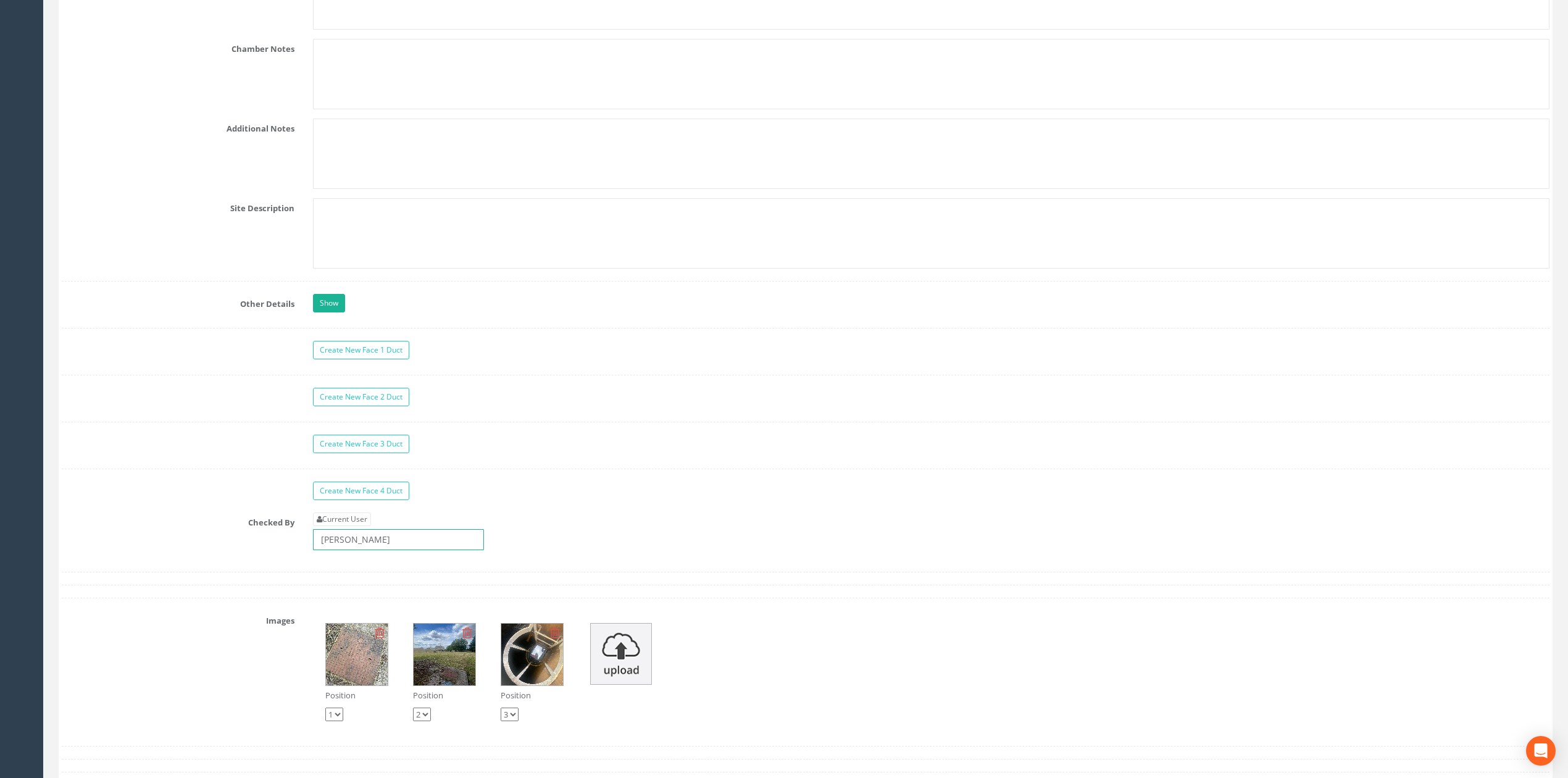
click at [399, 550] on input "[PERSON_NAME]" at bounding box center [398, 540] width 171 height 21
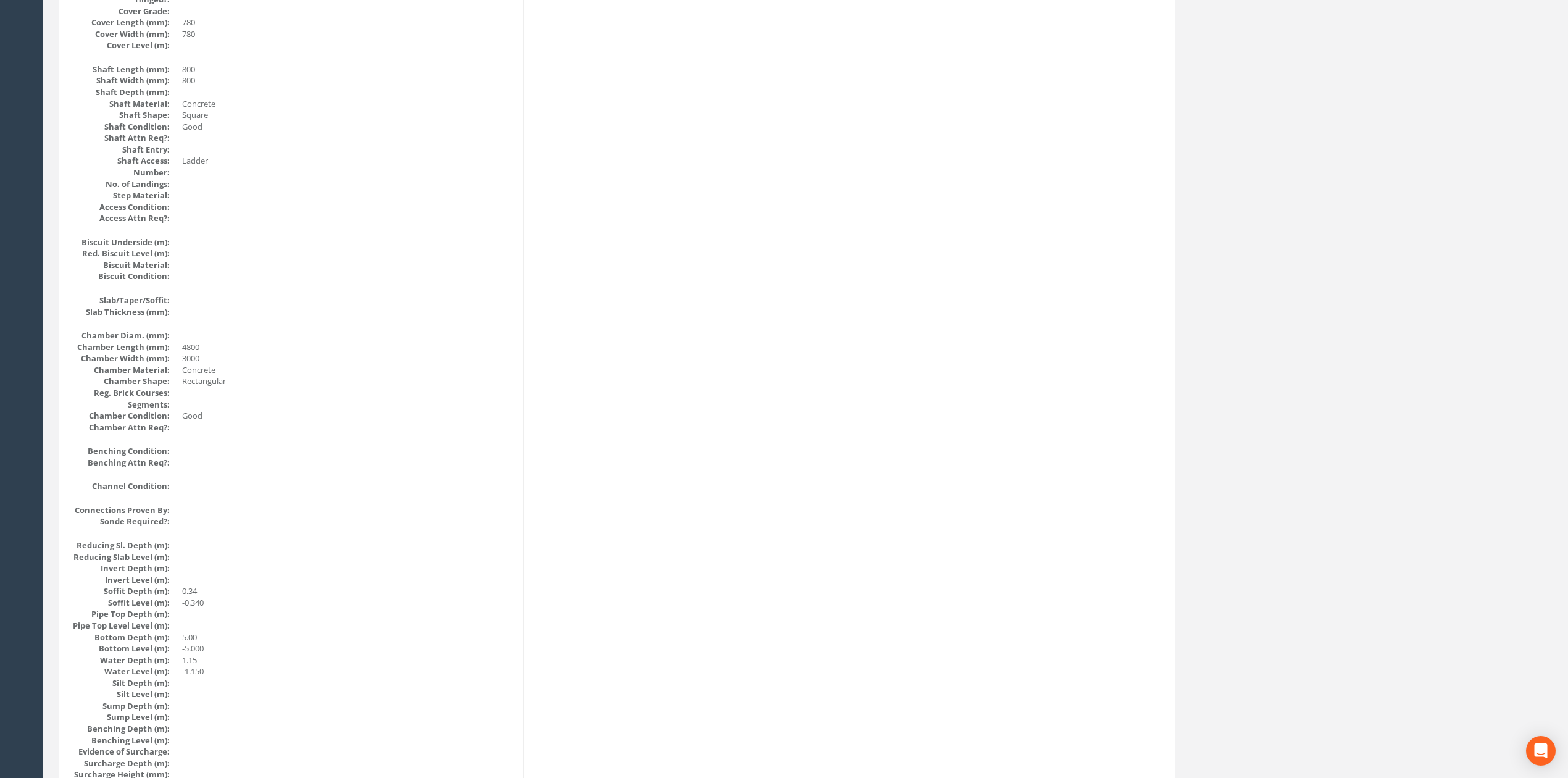
scroll to position [0, 0]
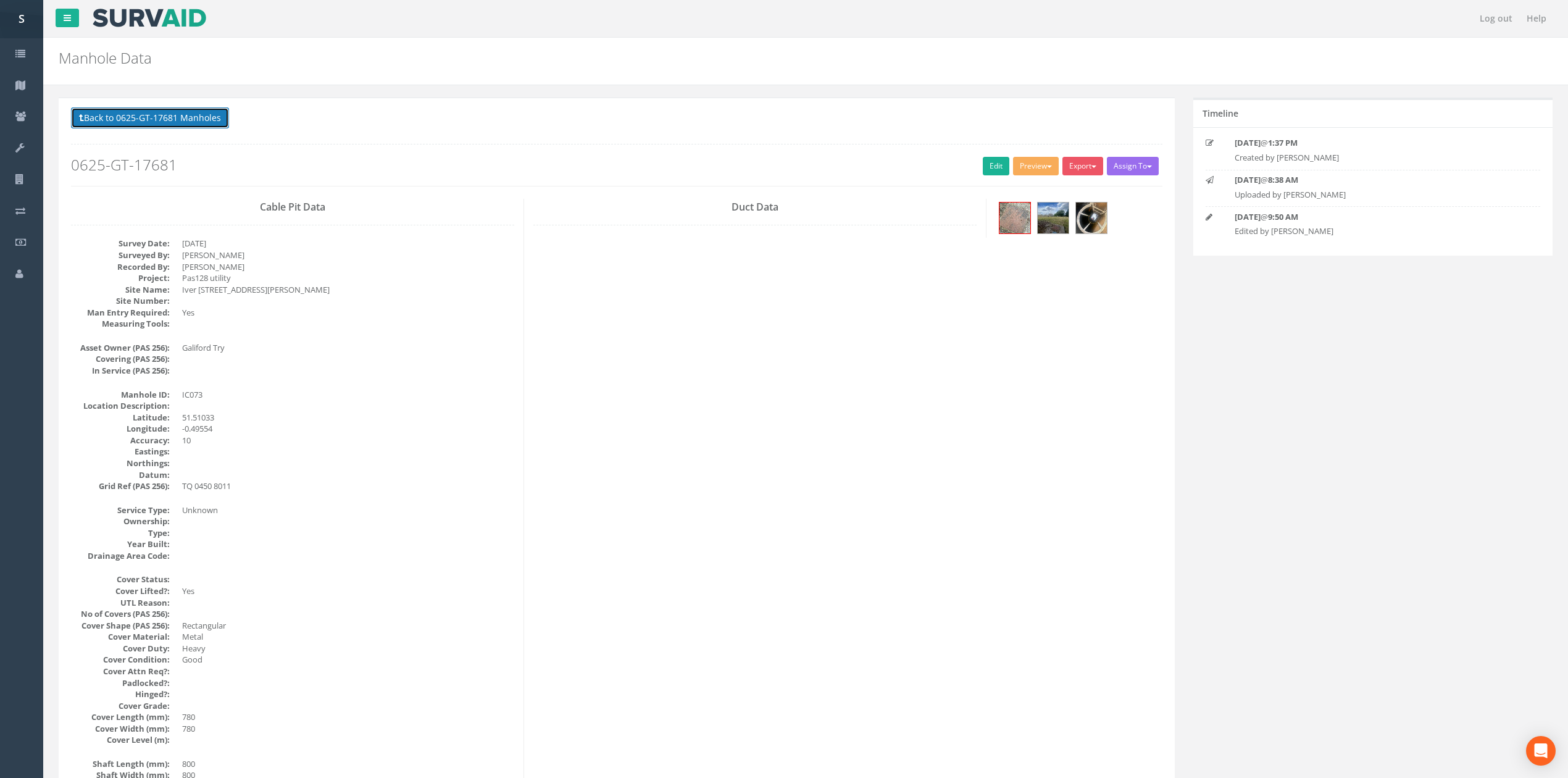
click at [145, 113] on button "Back to 0625-GT-17681 Manholes" at bounding box center [150, 118] width 158 height 21
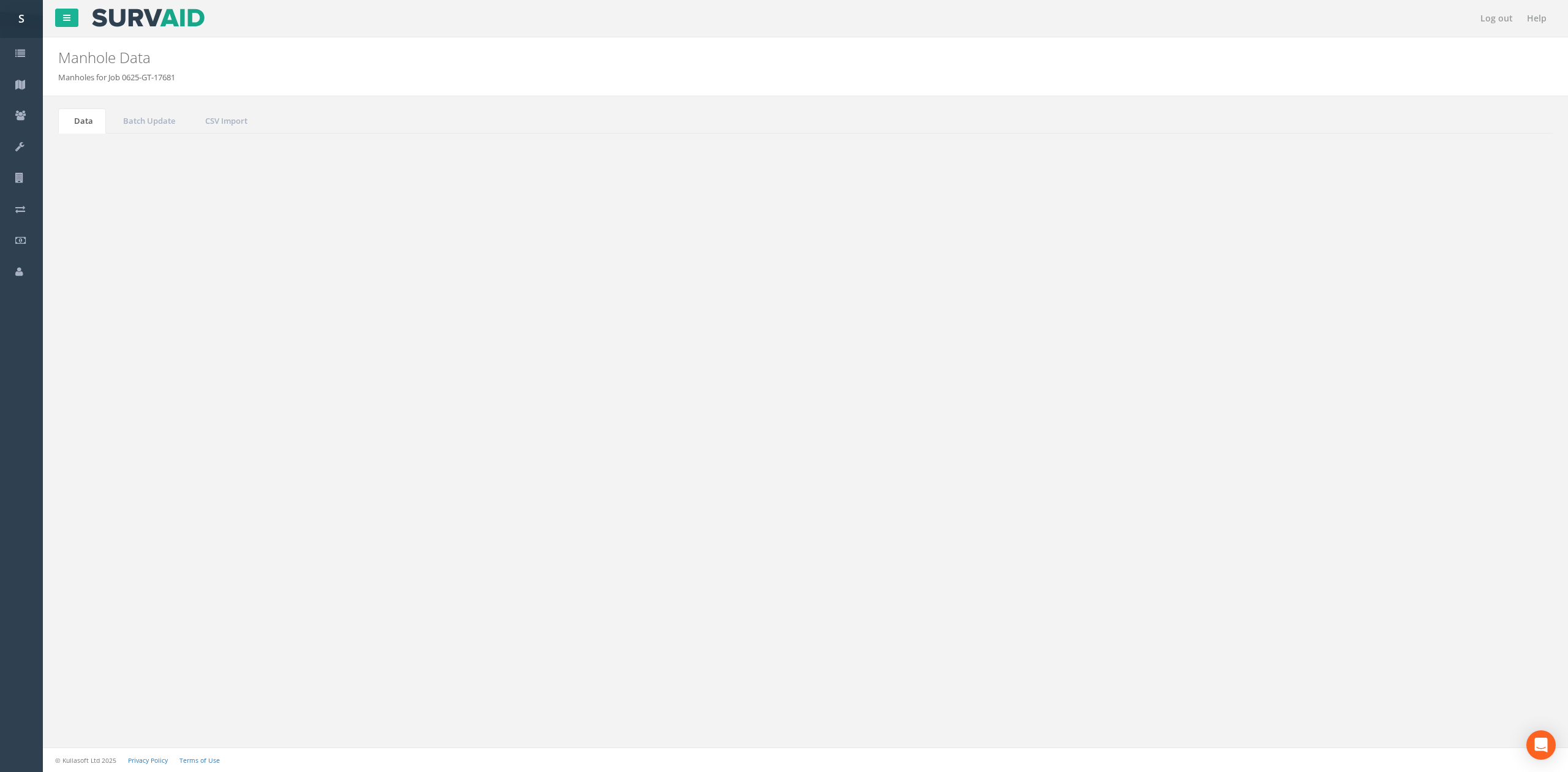
click at [98, 163] on button "Refresh" at bounding box center [94, 154] width 47 height 21
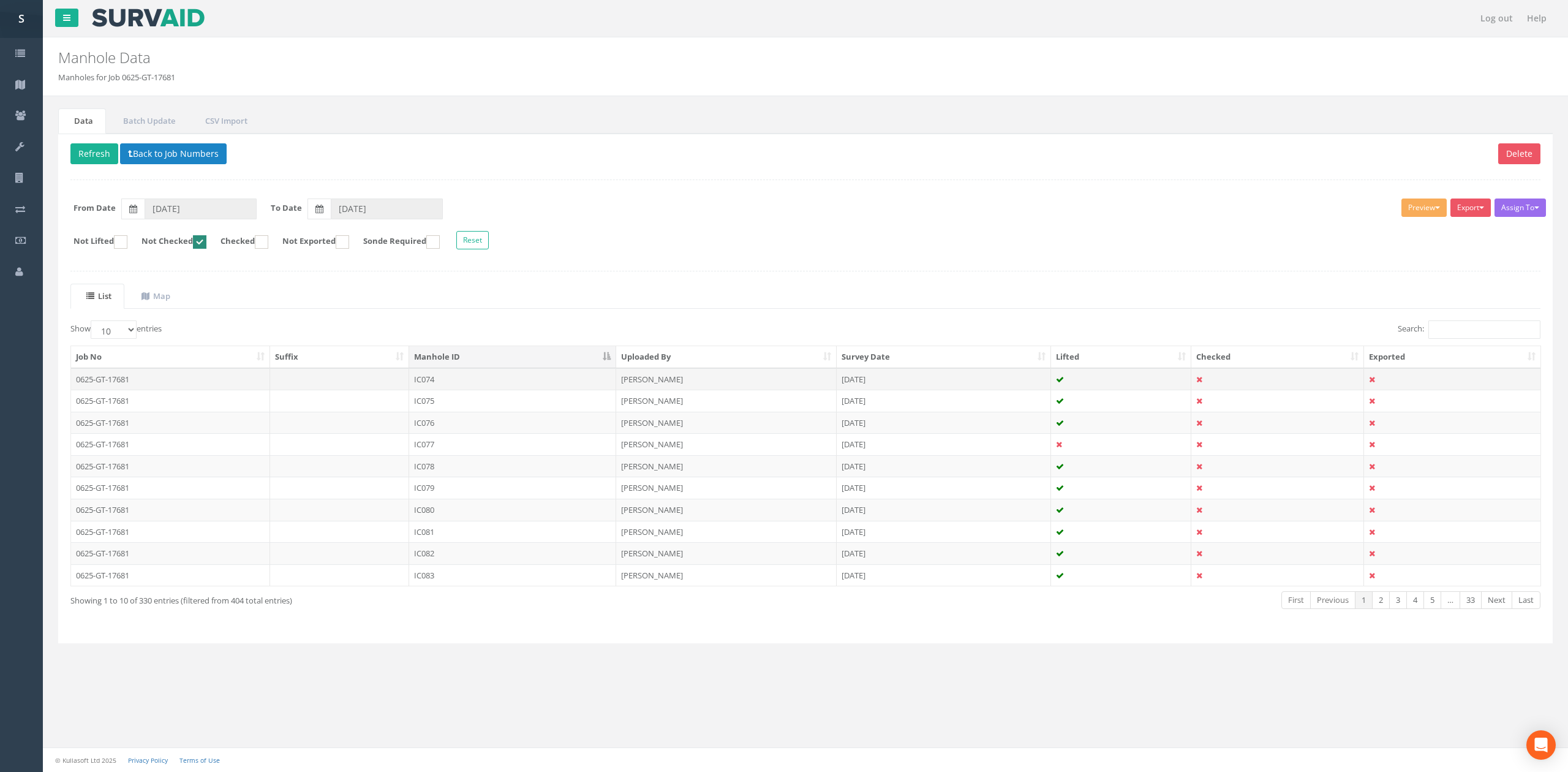
click at [457, 382] on td "IC074" at bounding box center [512, 379] width 207 height 22
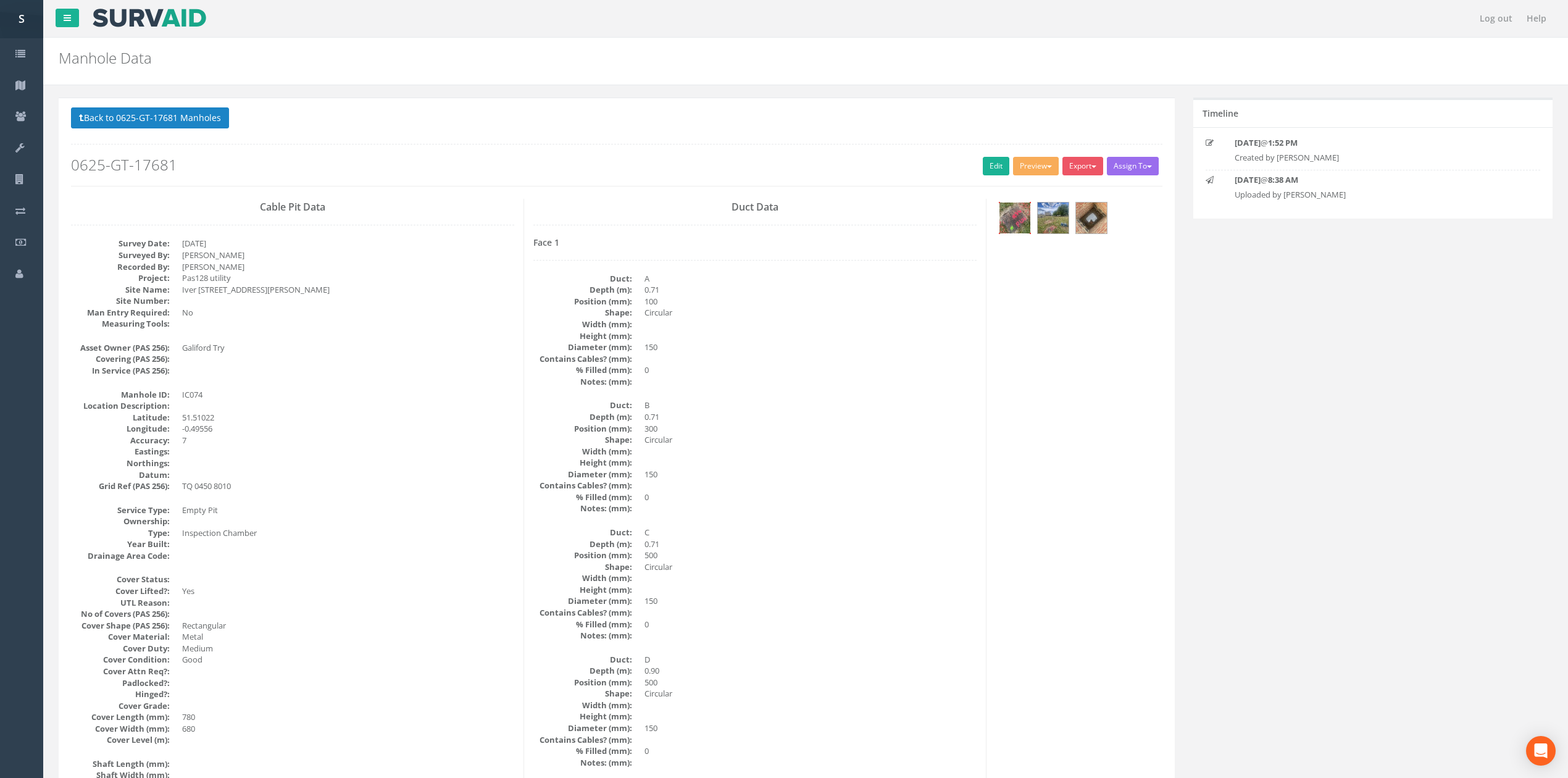
click at [1008, 222] on img at bounding box center [1015, 217] width 31 height 31
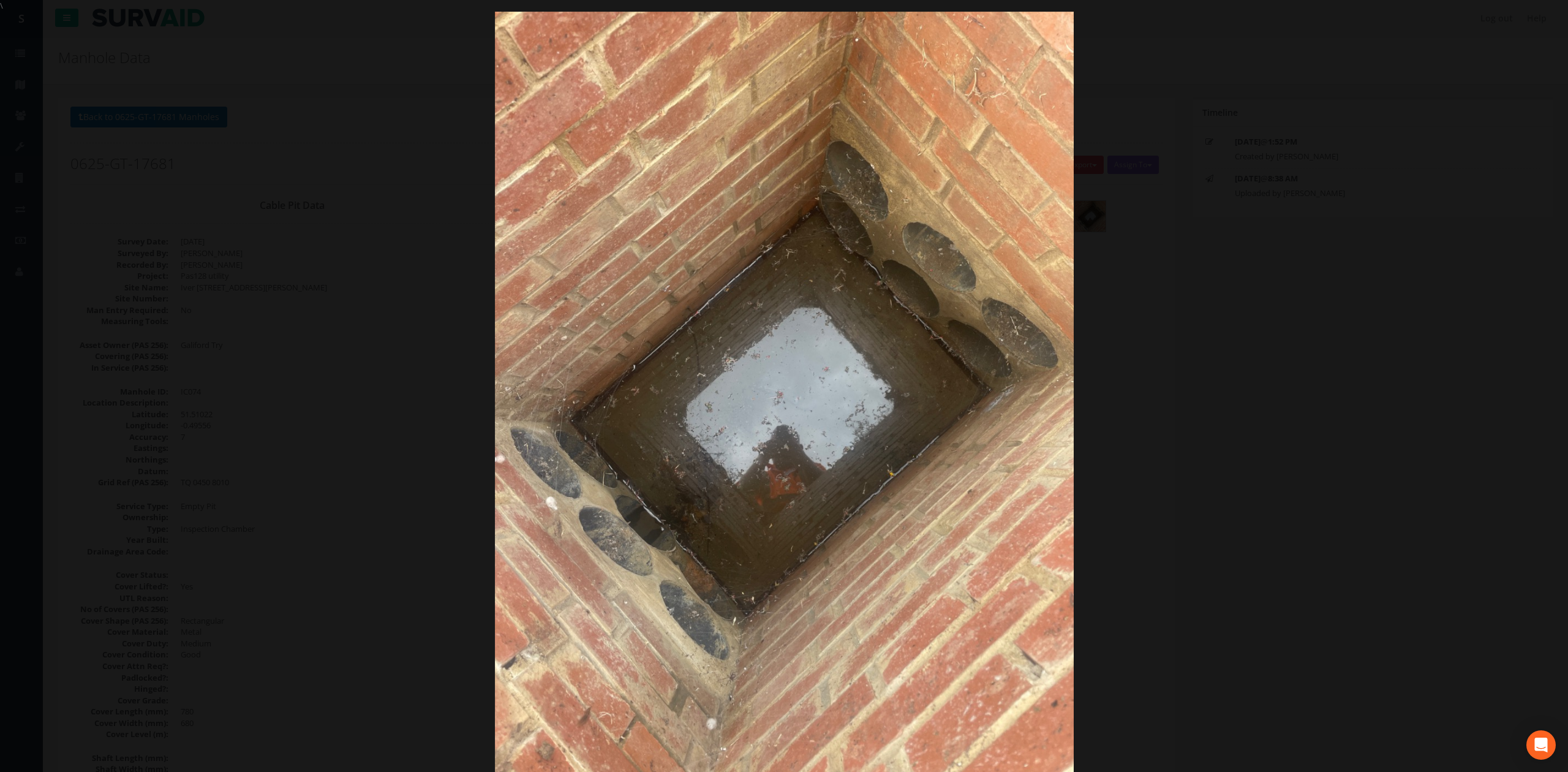
click at [1252, 324] on div at bounding box center [784, 397] width 1568 height 772
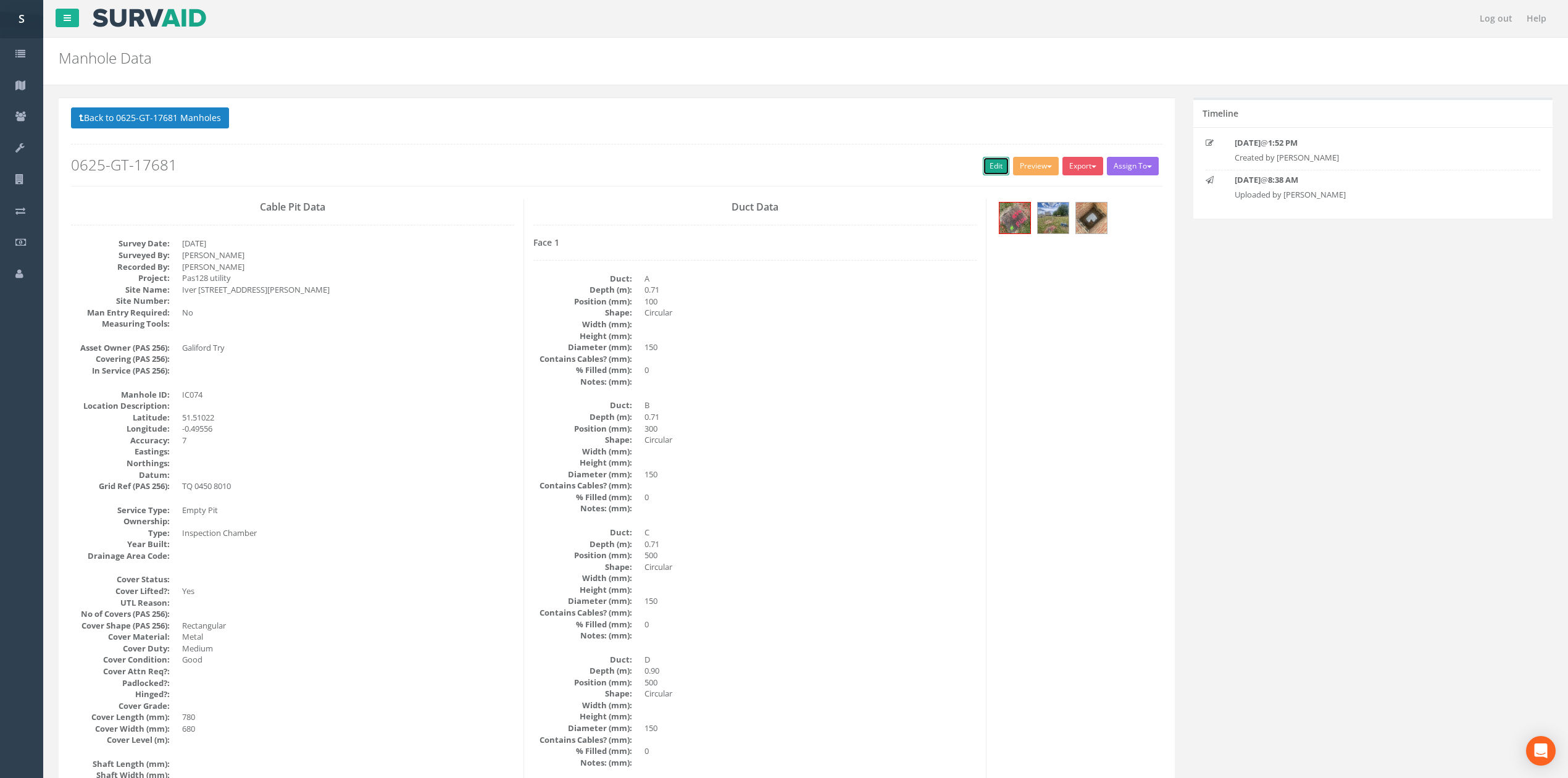
click at [984, 170] on link "Edit" at bounding box center [996, 166] width 27 height 19
click at [137, 117] on button "Back to 0625-GT-17681 Manholes" at bounding box center [150, 118] width 158 height 21
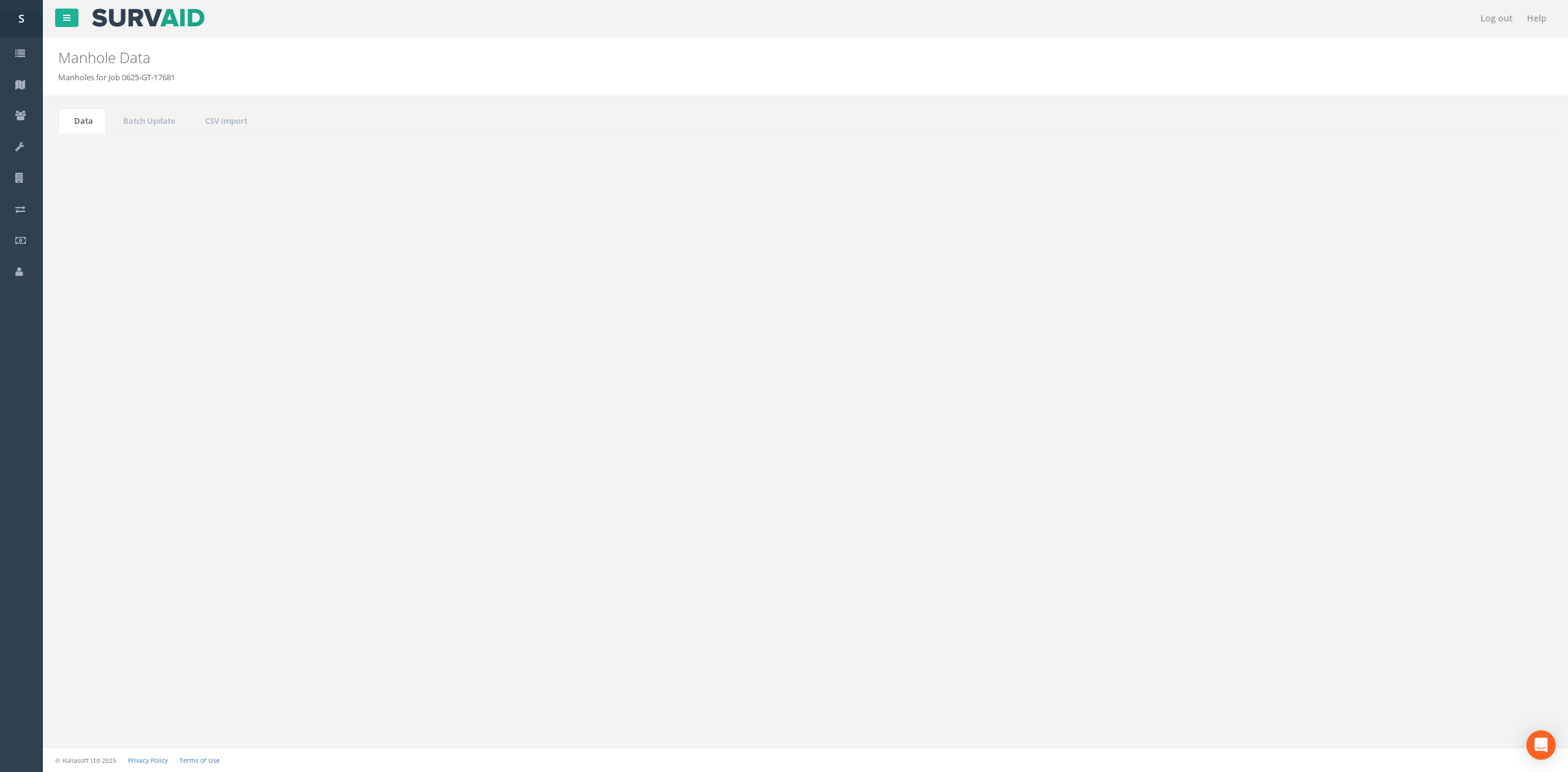
click at [101, 150] on button "Refresh" at bounding box center [94, 154] width 47 height 21
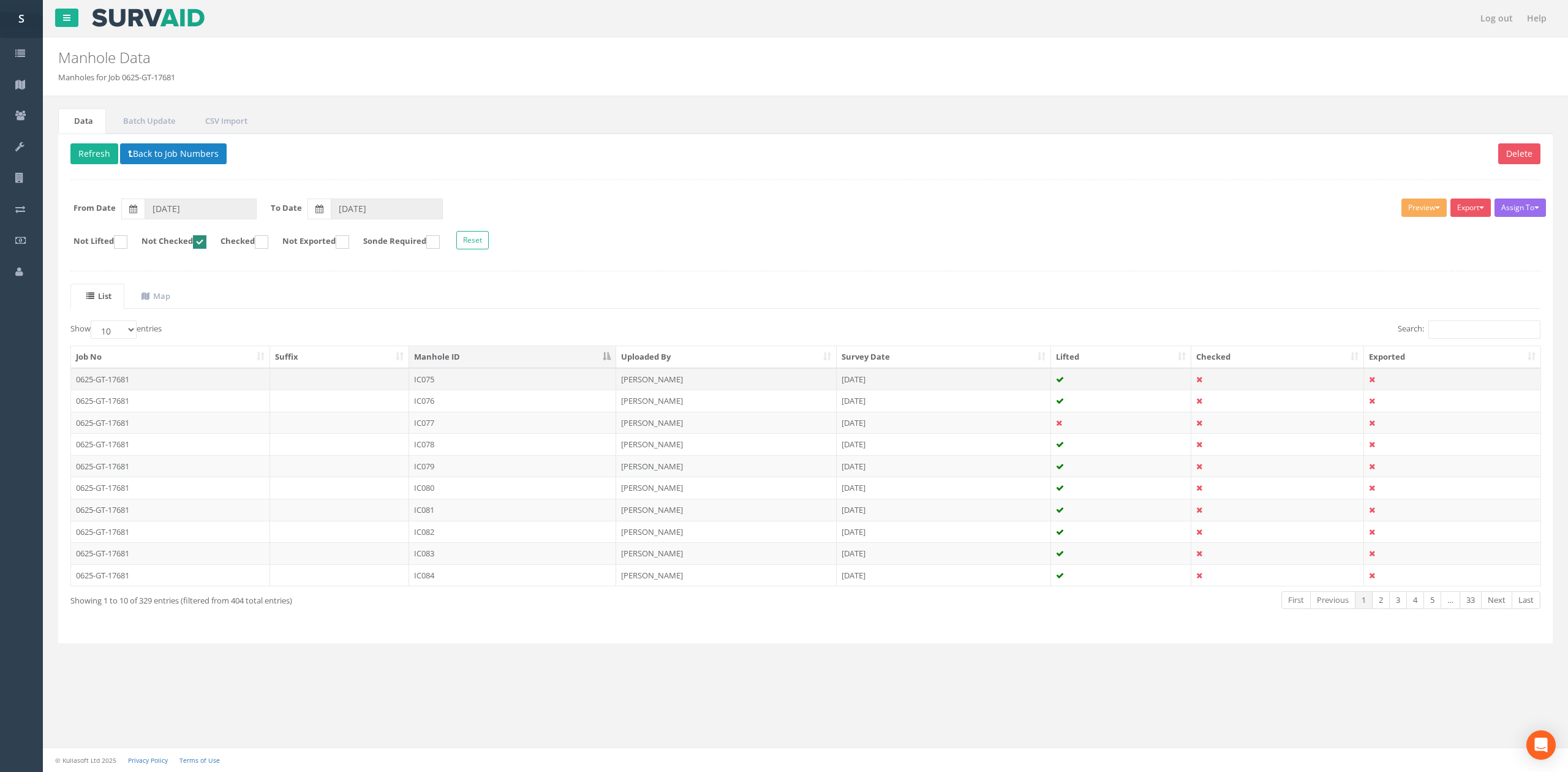
click at [485, 389] on td "IC075" at bounding box center [512, 379] width 207 height 22
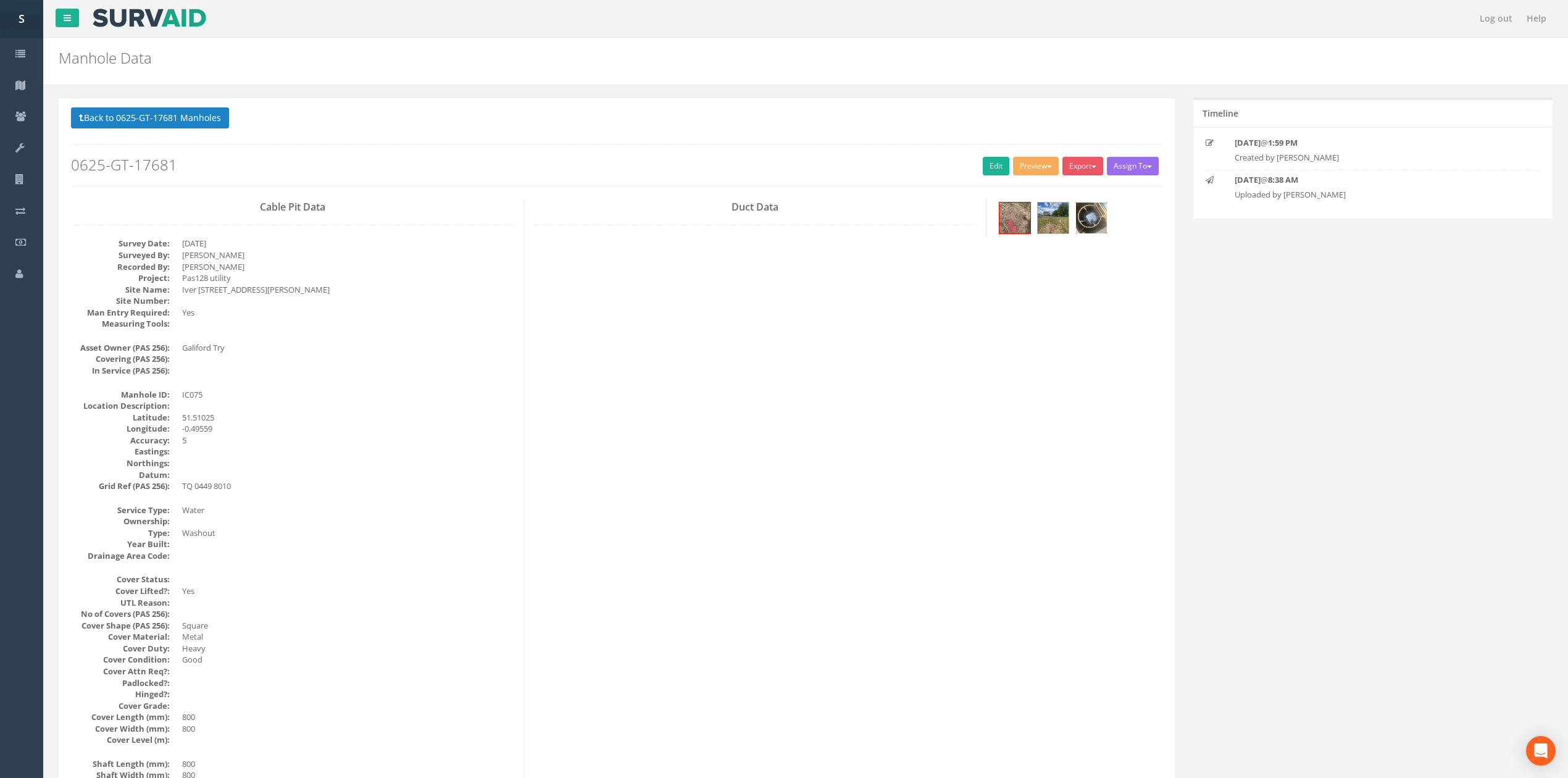
click at [1097, 222] on img at bounding box center [1091, 217] width 31 height 31
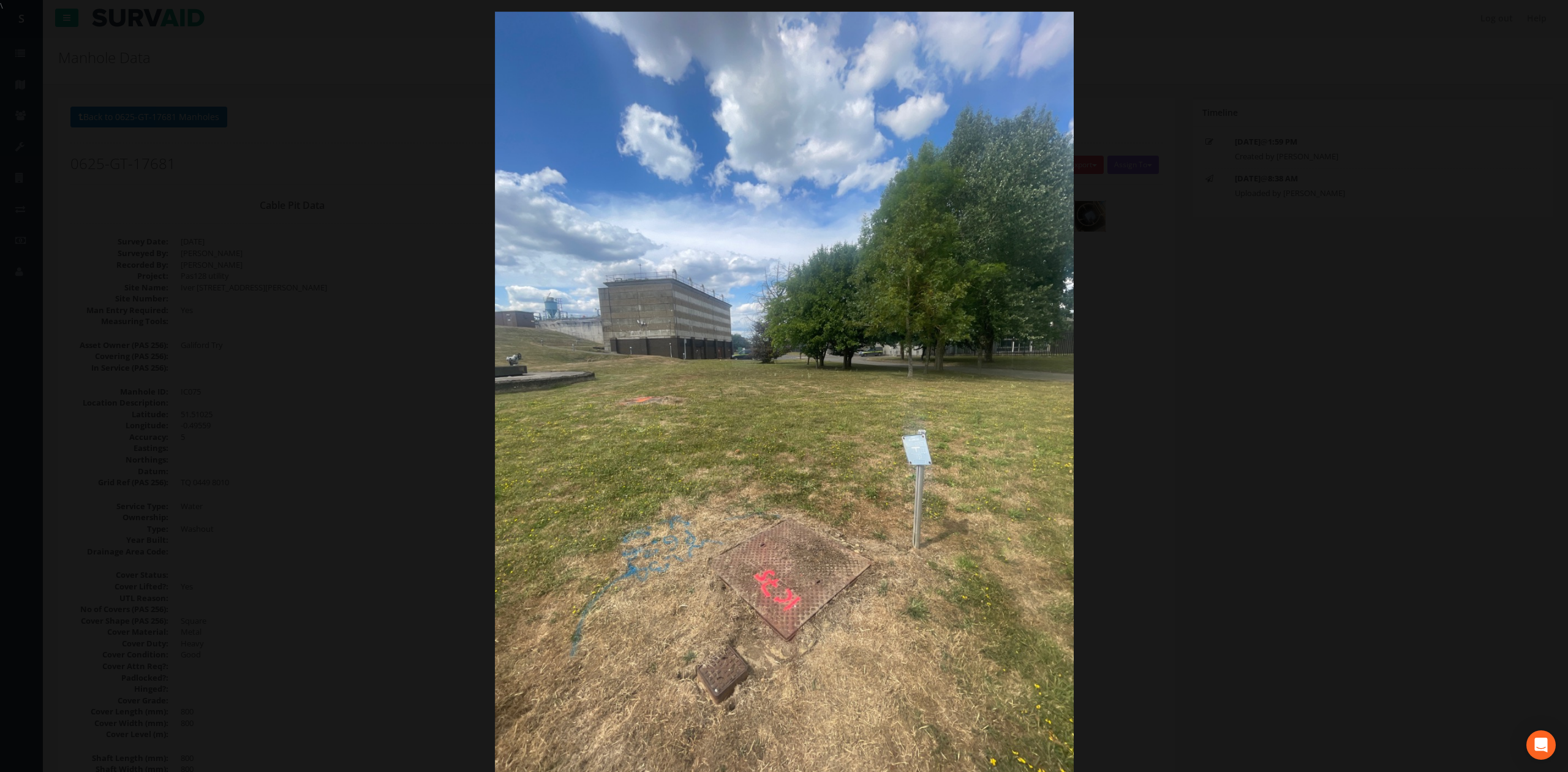
click at [1218, 322] on div at bounding box center [784, 397] width 1568 height 772
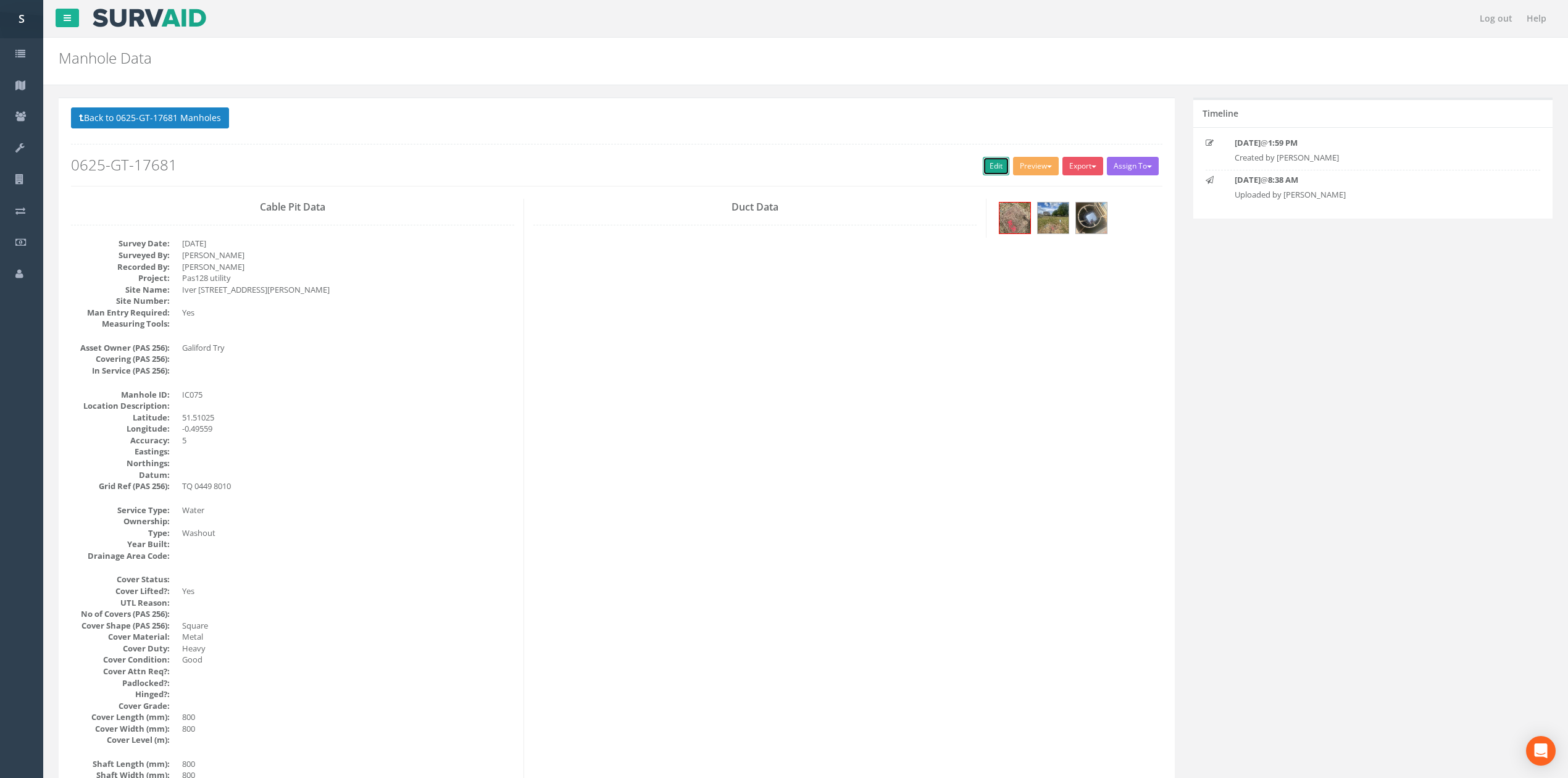
click at [987, 167] on link "Edit" at bounding box center [996, 166] width 27 height 19
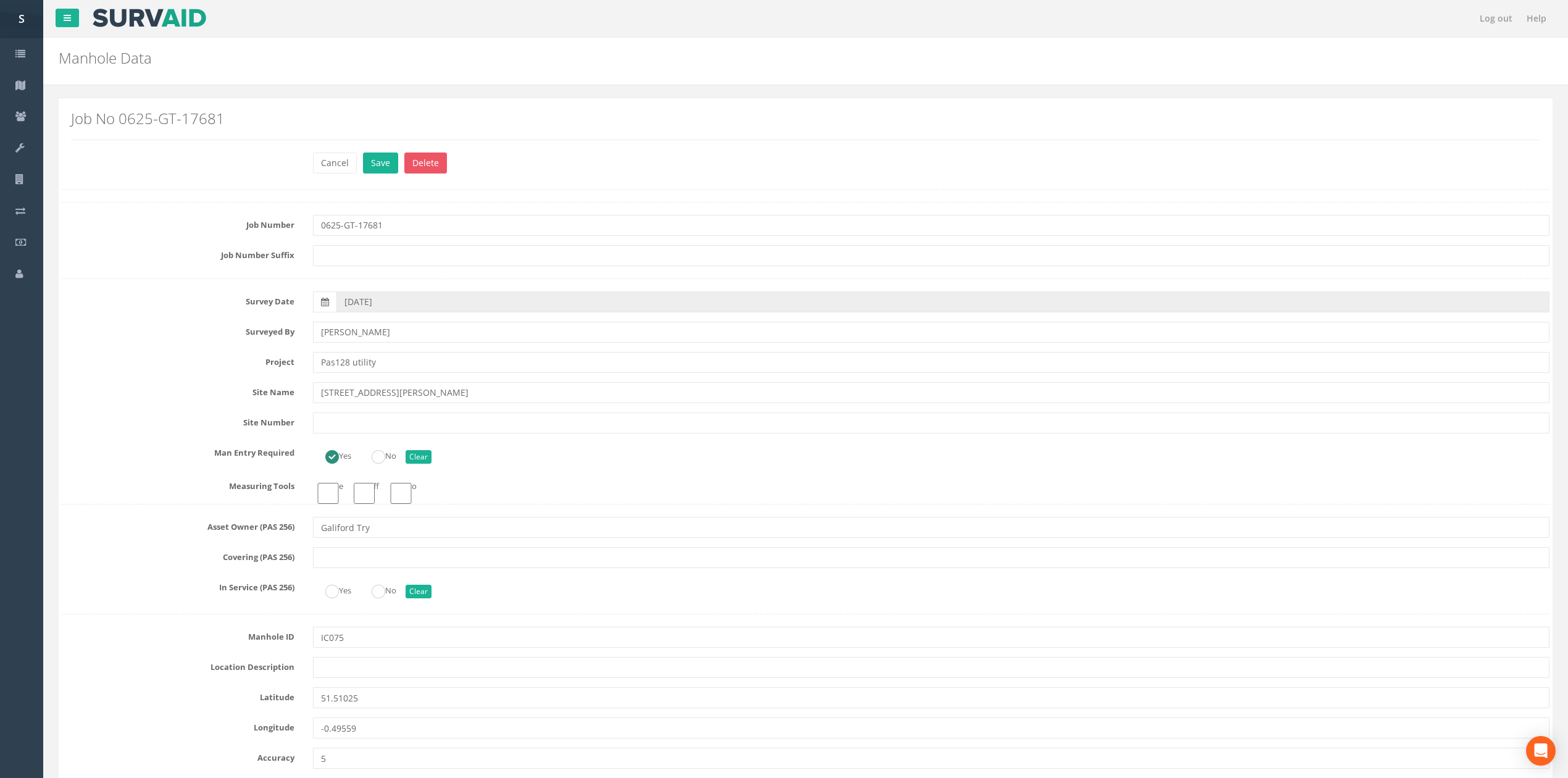
click button "Save" at bounding box center [381, 163] width 35 height 21
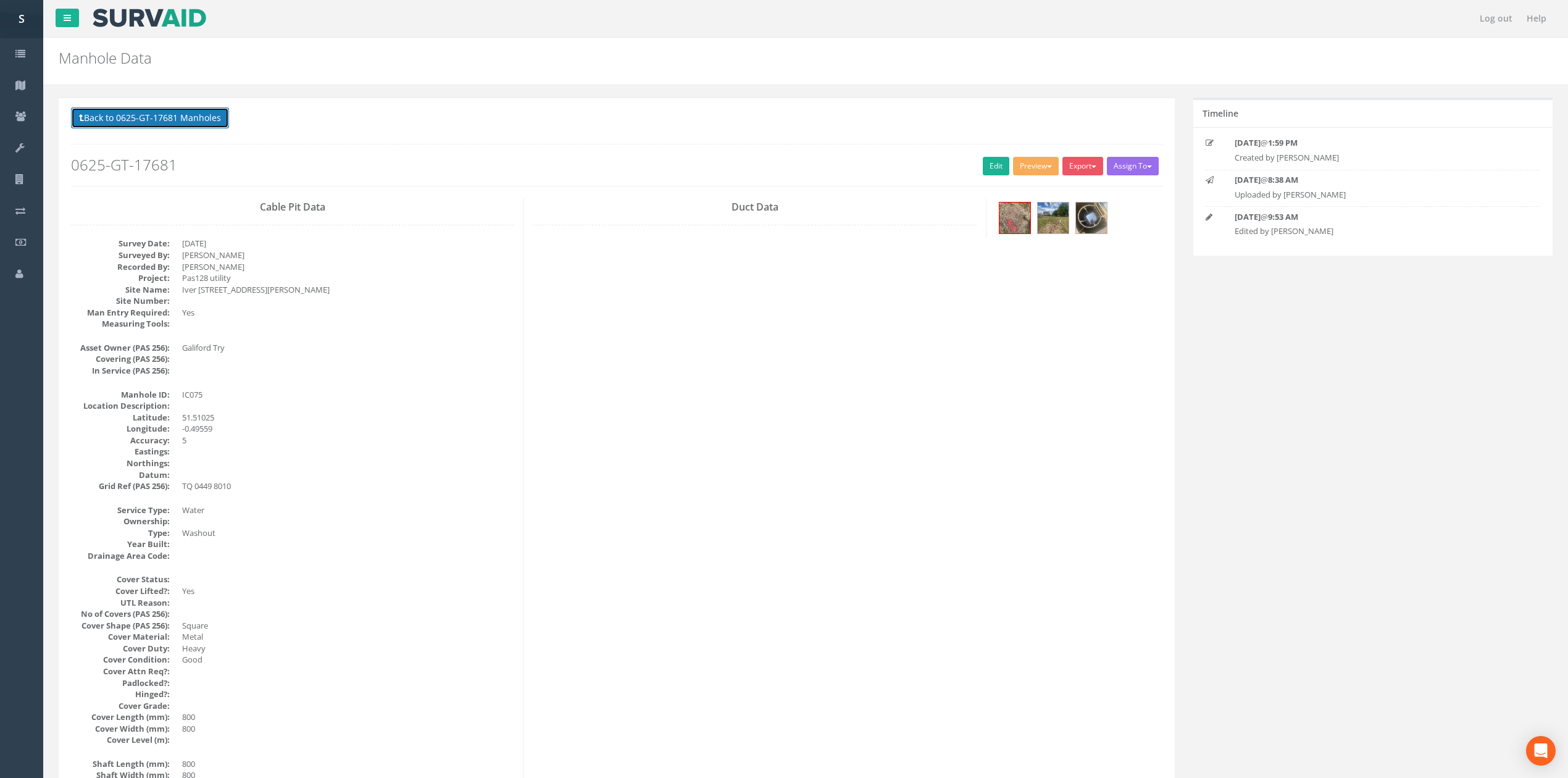
click at [191, 123] on button "Back to 0625-GT-17681 Manholes" at bounding box center [150, 118] width 158 height 21
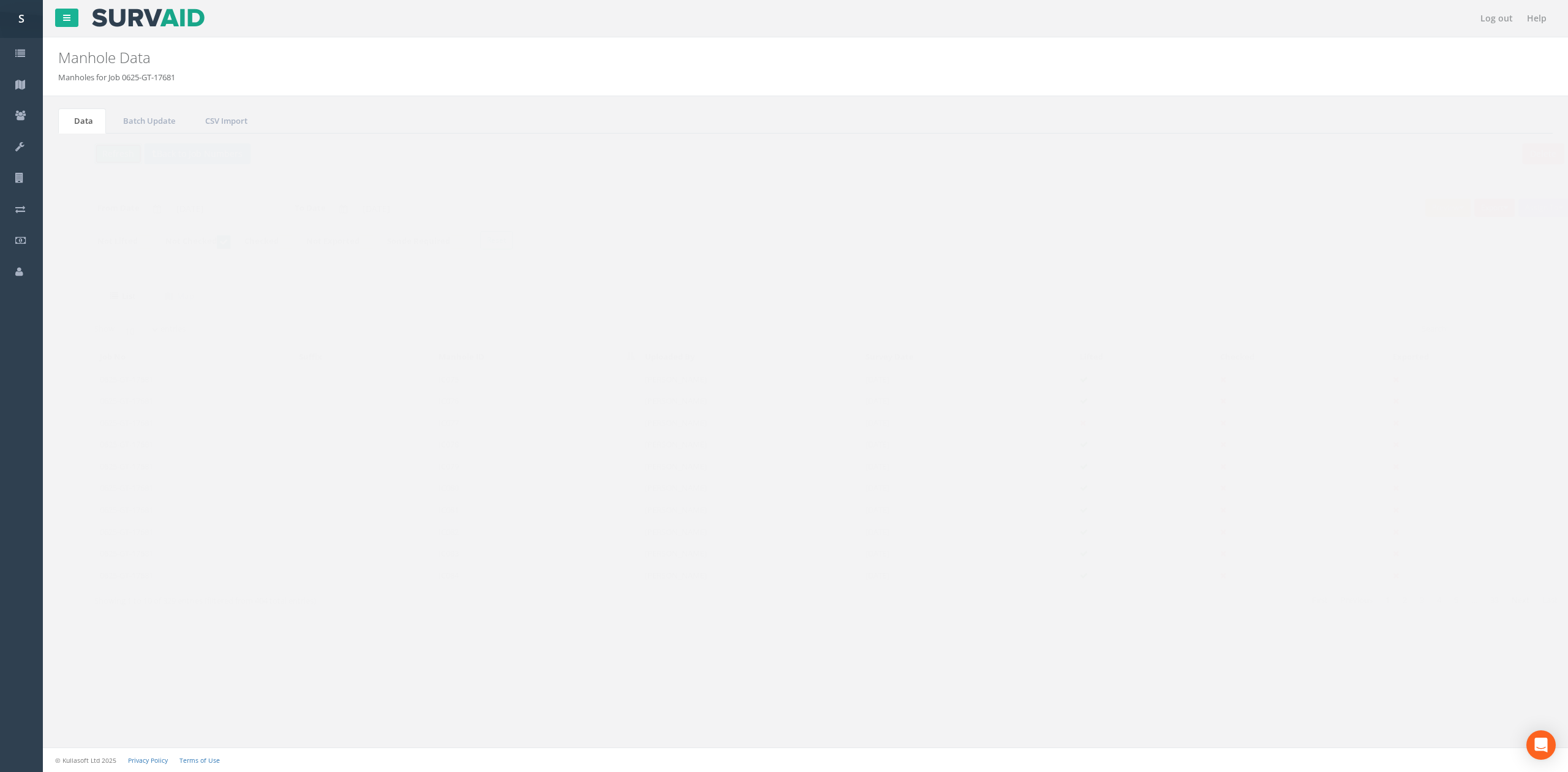
click at [90, 153] on button "Refresh" at bounding box center [94, 154] width 47 height 21
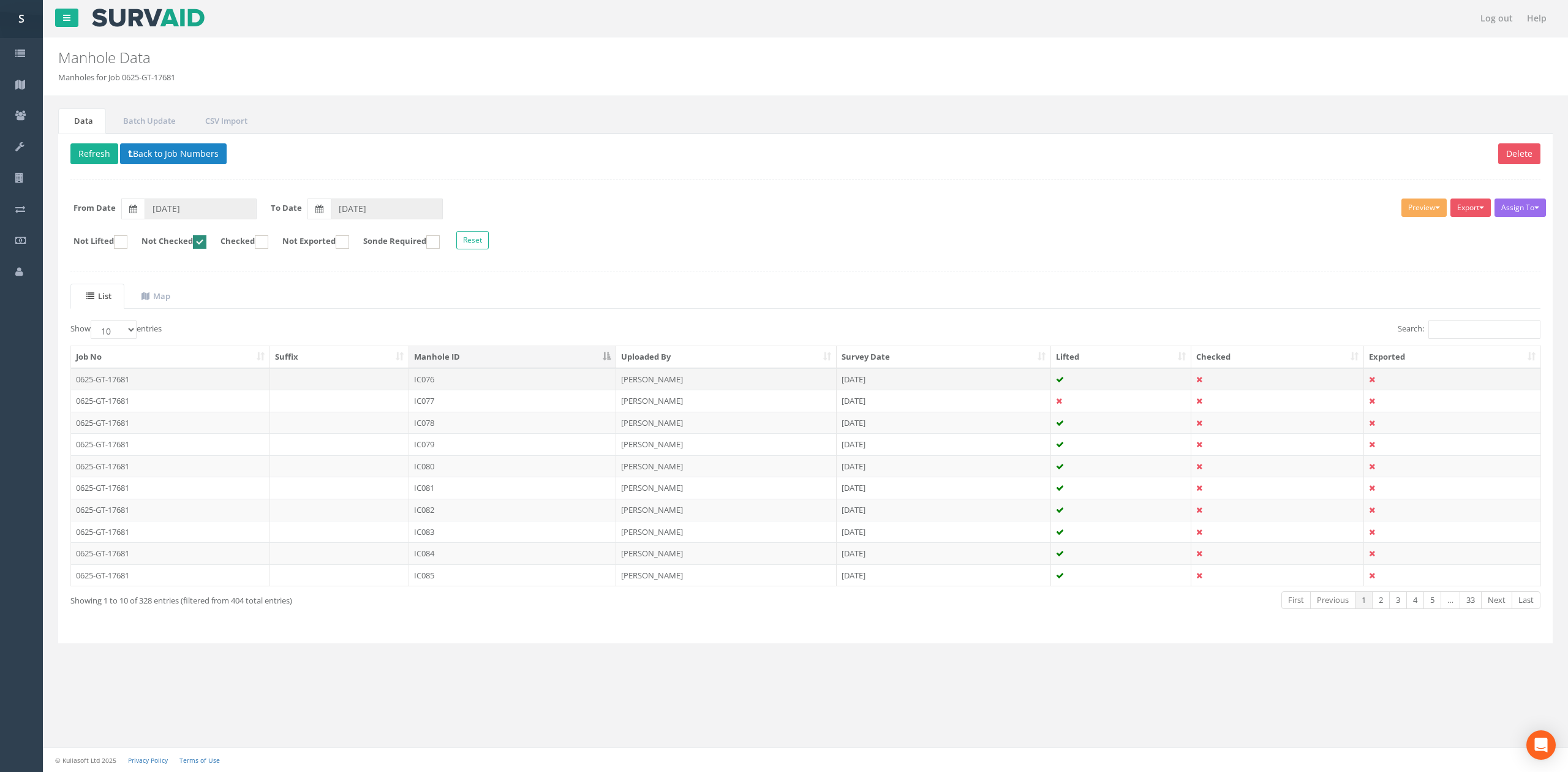
click at [525, 390] on td "IC076" at bounding box center [512, 379] width 207 height 22
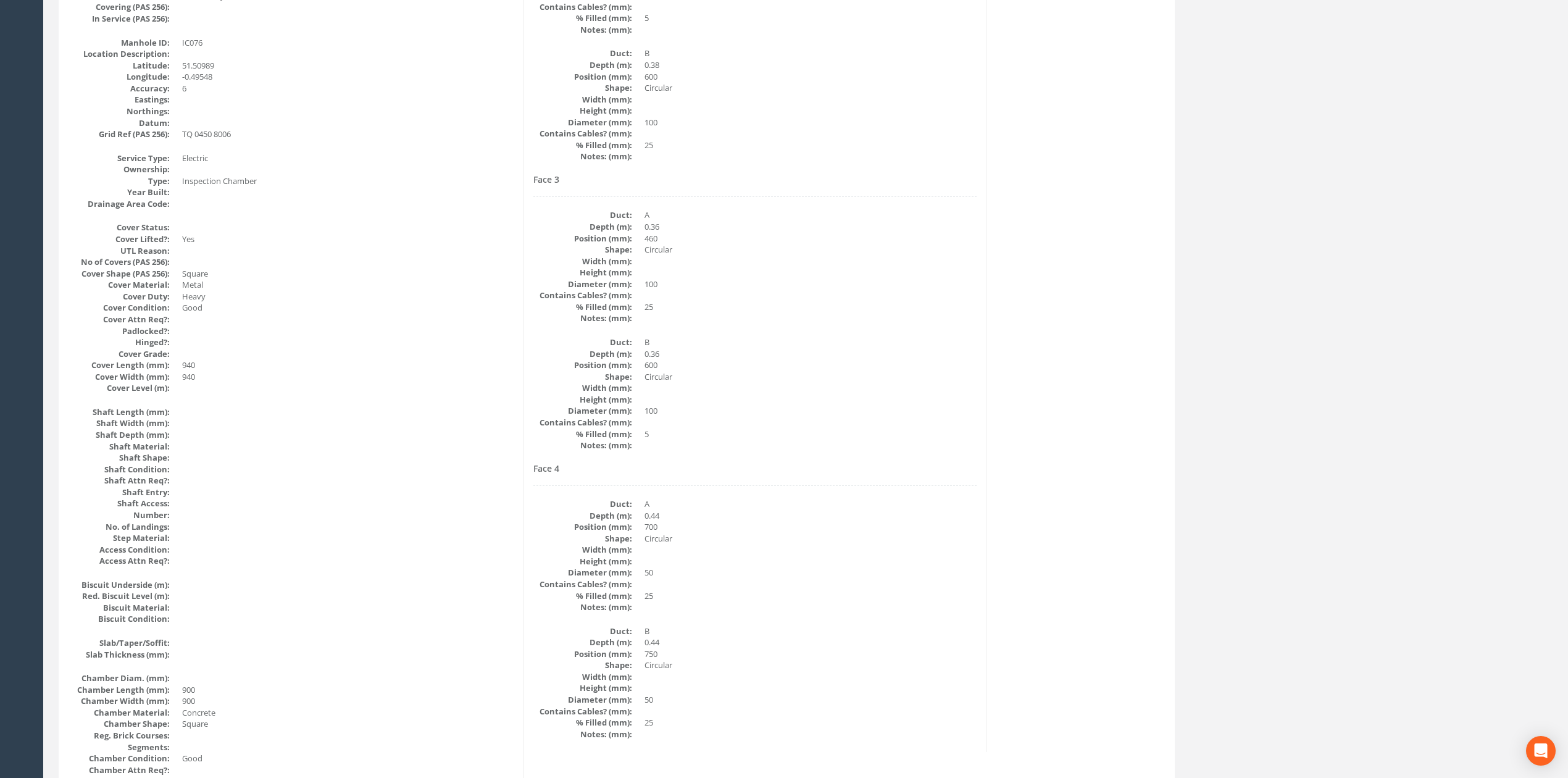
scroll to position [329, 0]
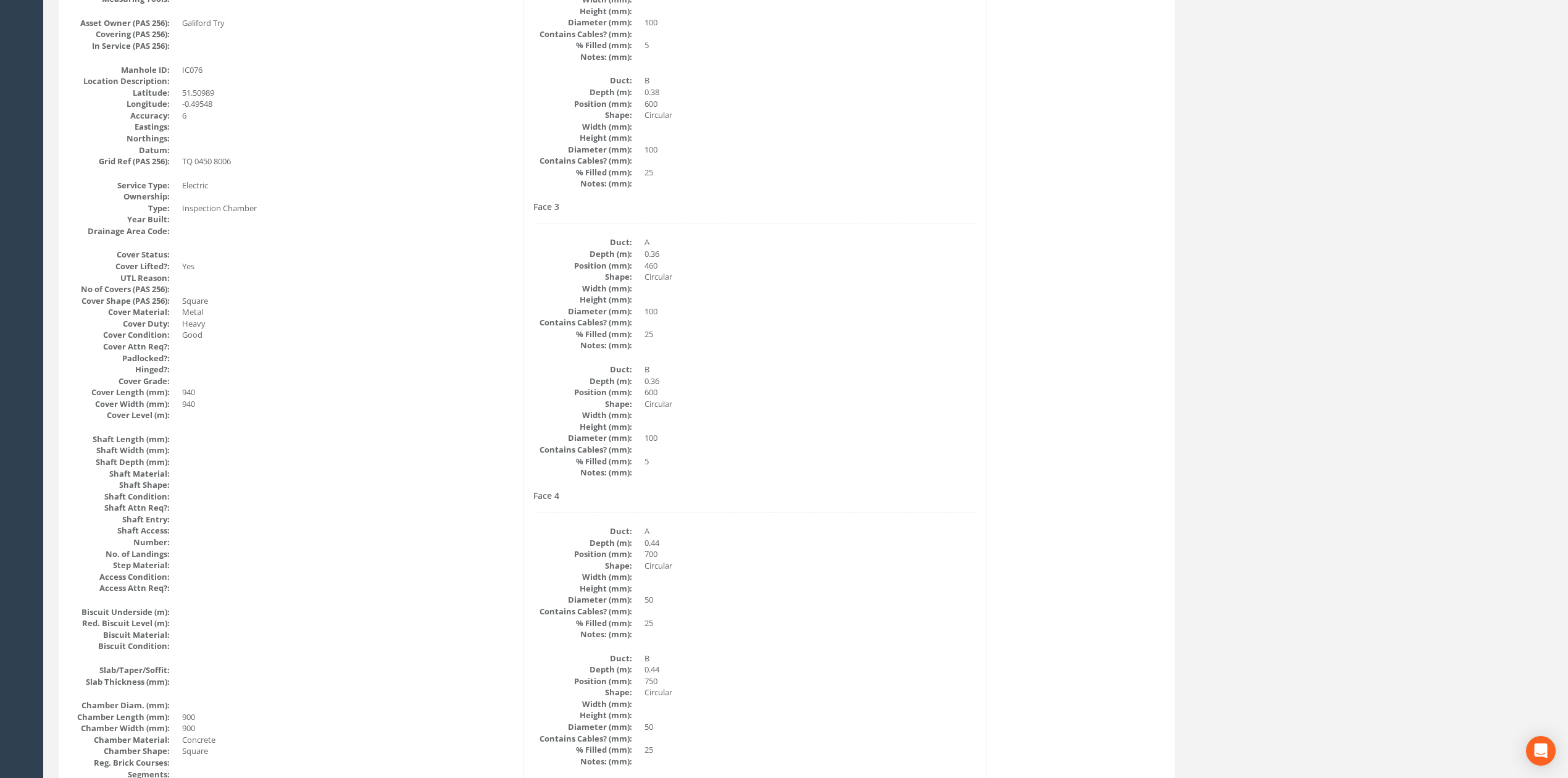
drag, startPoint x: 1026, startPoint y: 289, endPoint x: 1026, endPoint y: 235, distance: 54.0
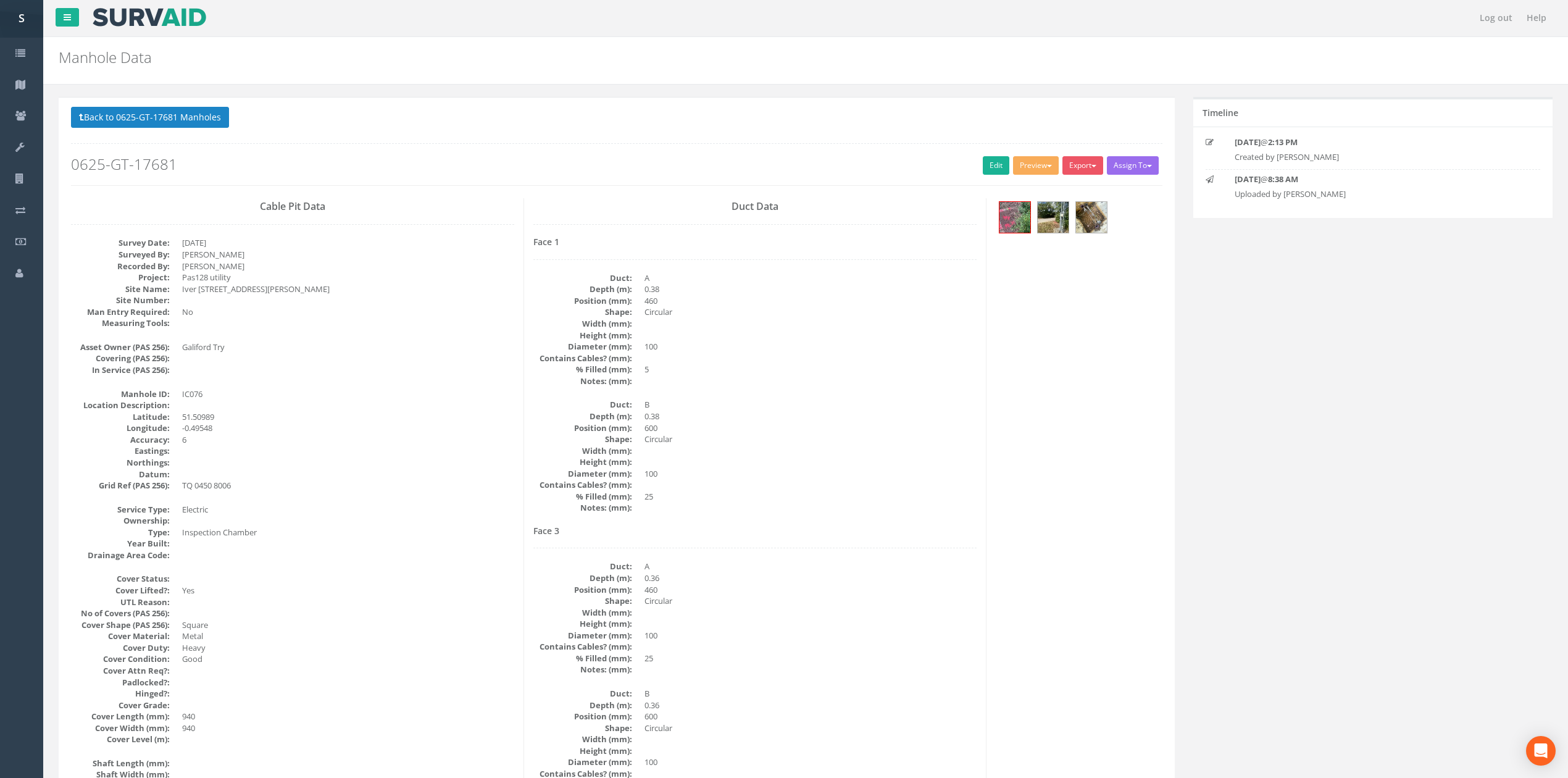
scroll to position [0, 0]
click at [987, 171] on link "Edit" at bounding box center [996, 166] width 27 height 19
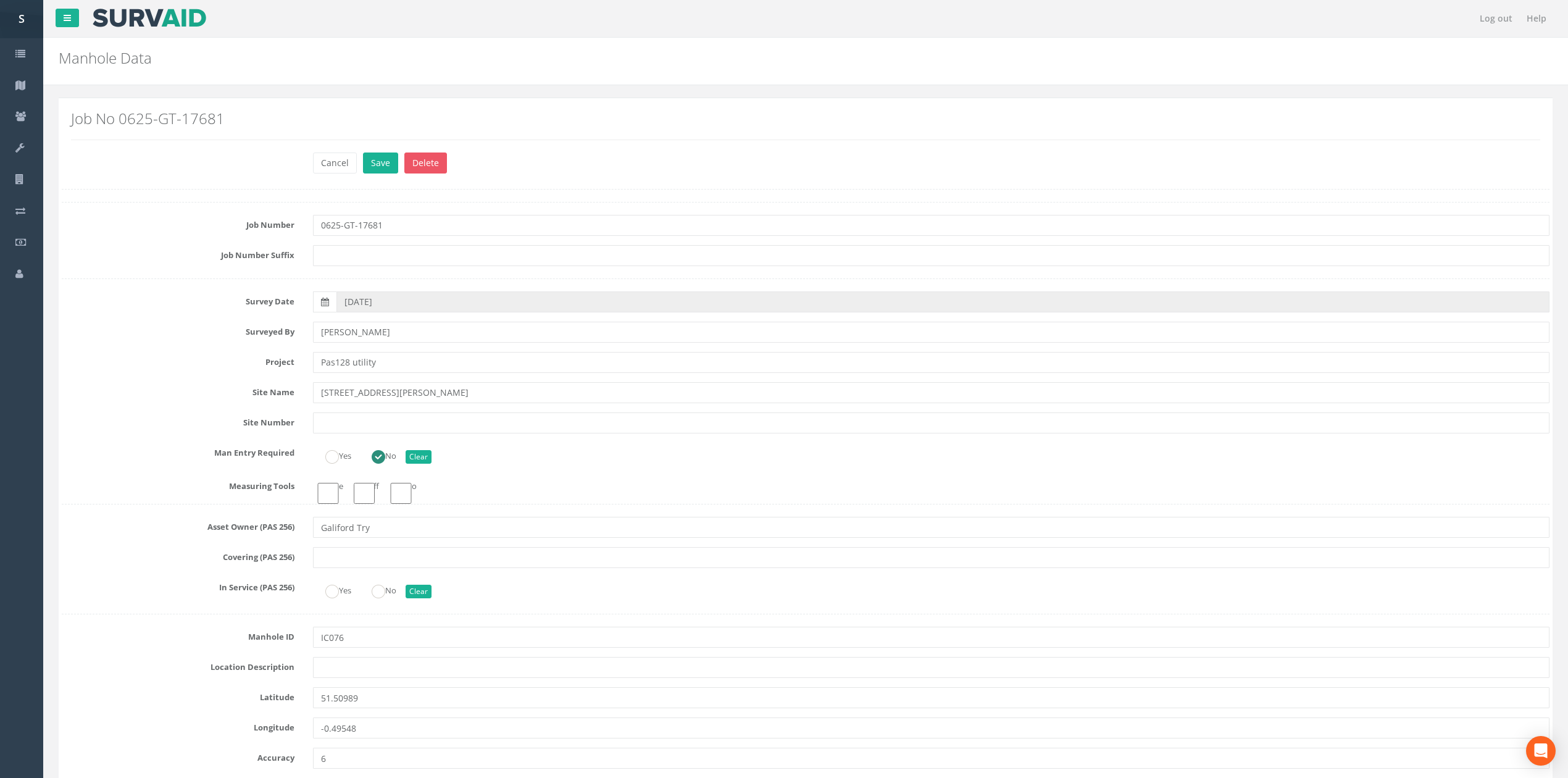
type input "[PERSON_NAME]"
click at [363, 152] on button "Save" at bounding box center [381, 163] width 35 height 21
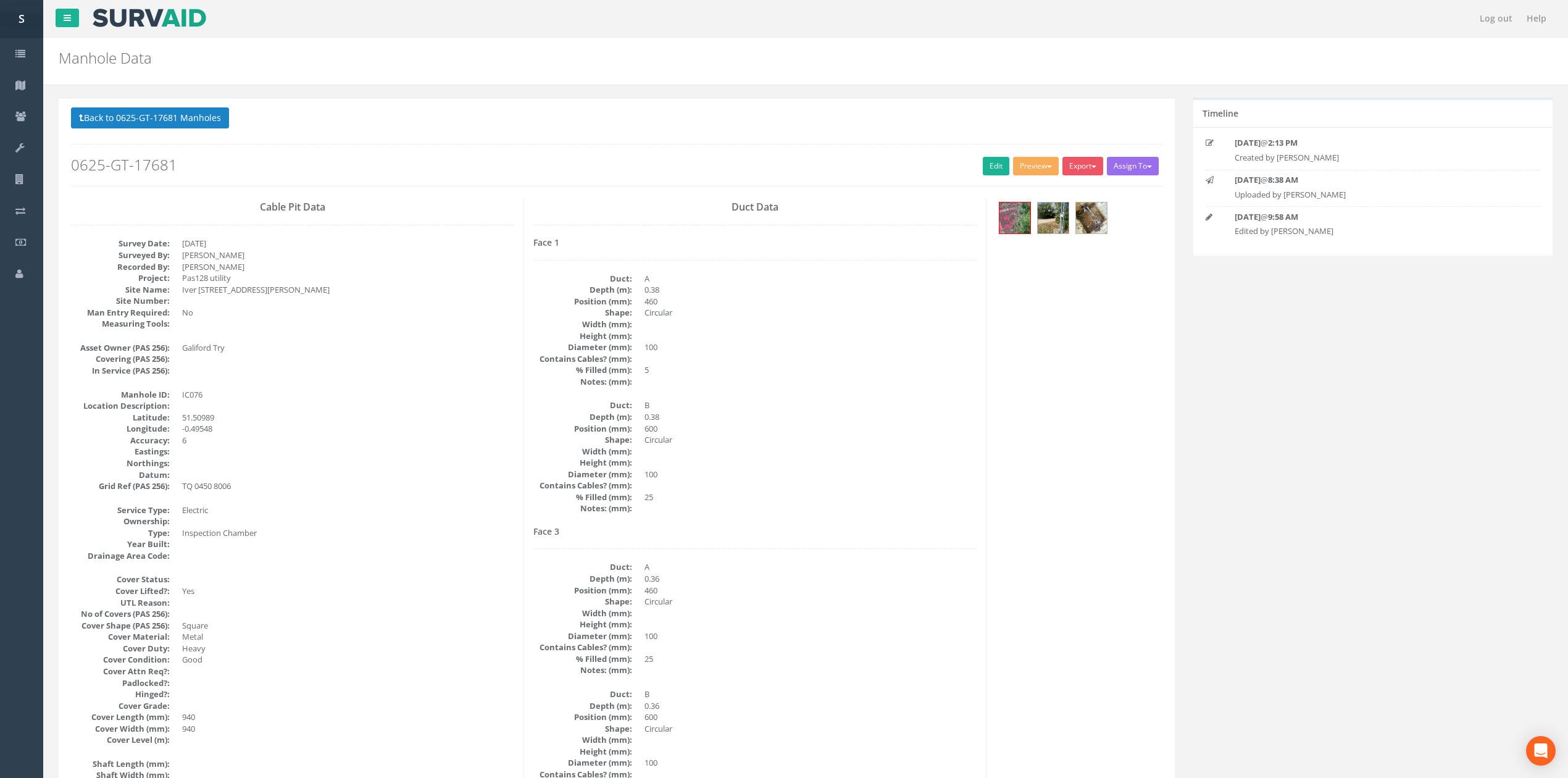
scroll to position [1128, 0]
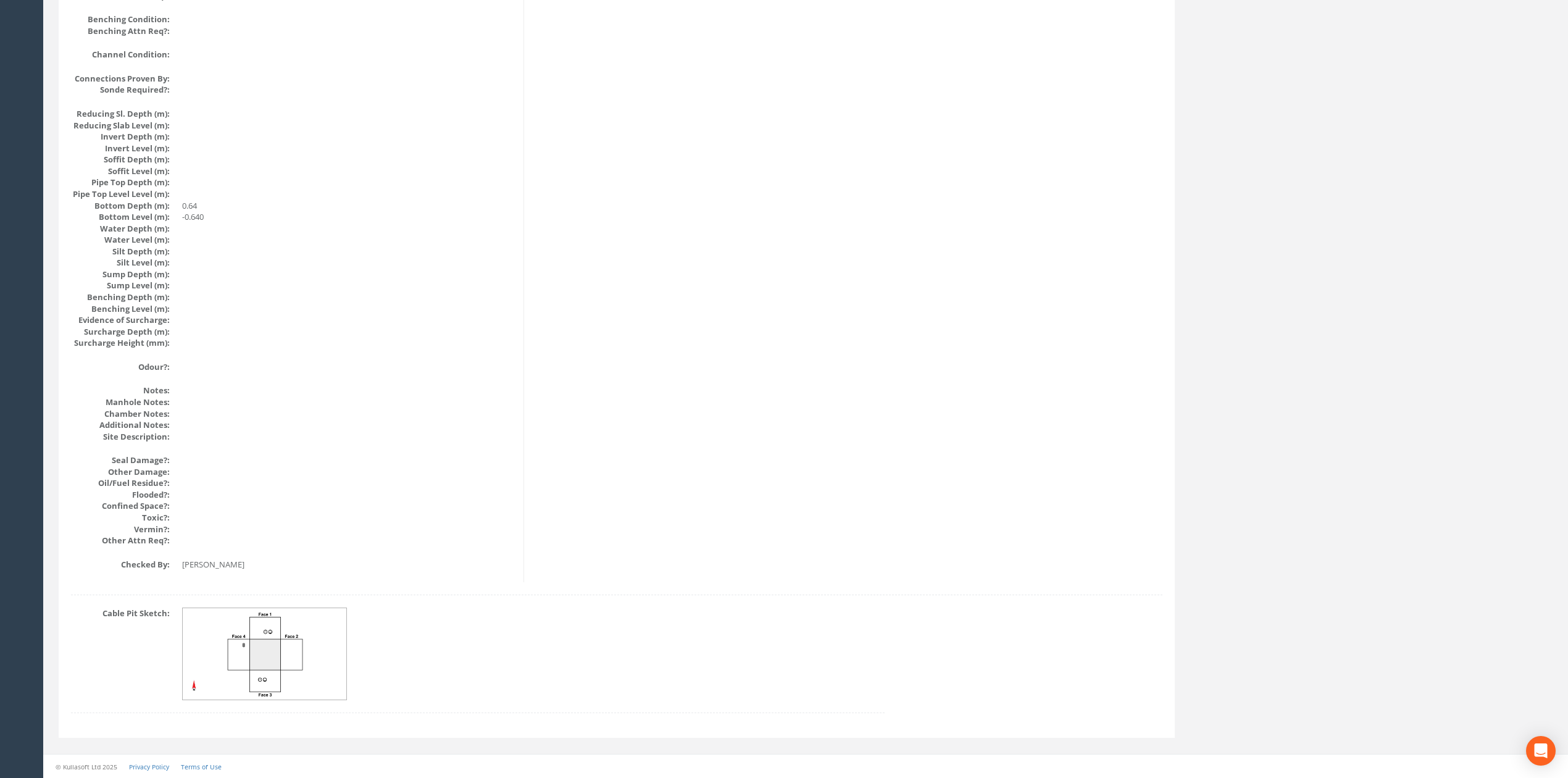
drag, startPoint x: 723, startPoint y: 677, endPoint x: 707, endPoint y: 559, distance: 119.1
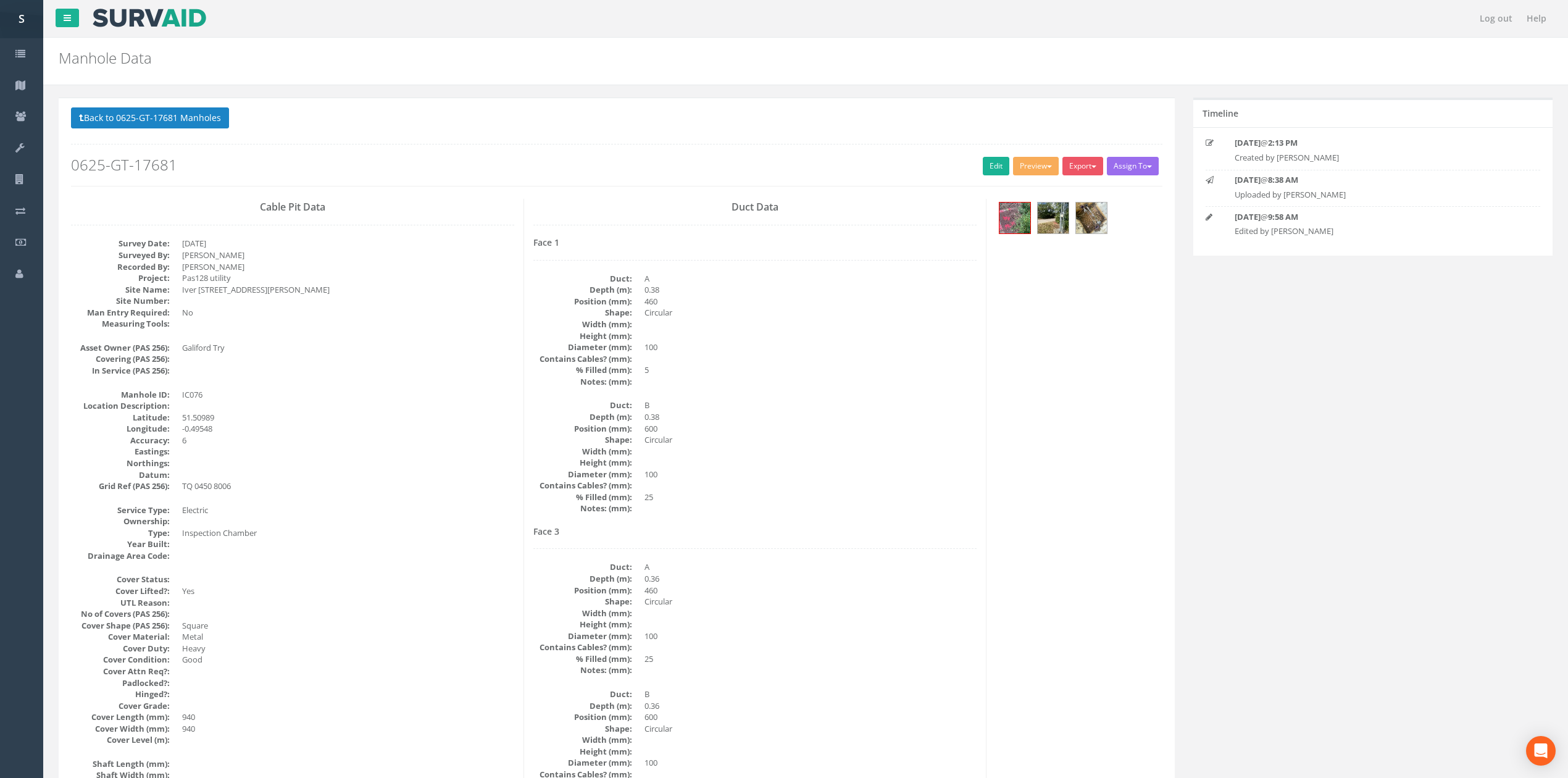
click at [112, 125] on button "Back to 0625-GT-17681 Manholes" at bounding box center [150, 118] width 158 height 21
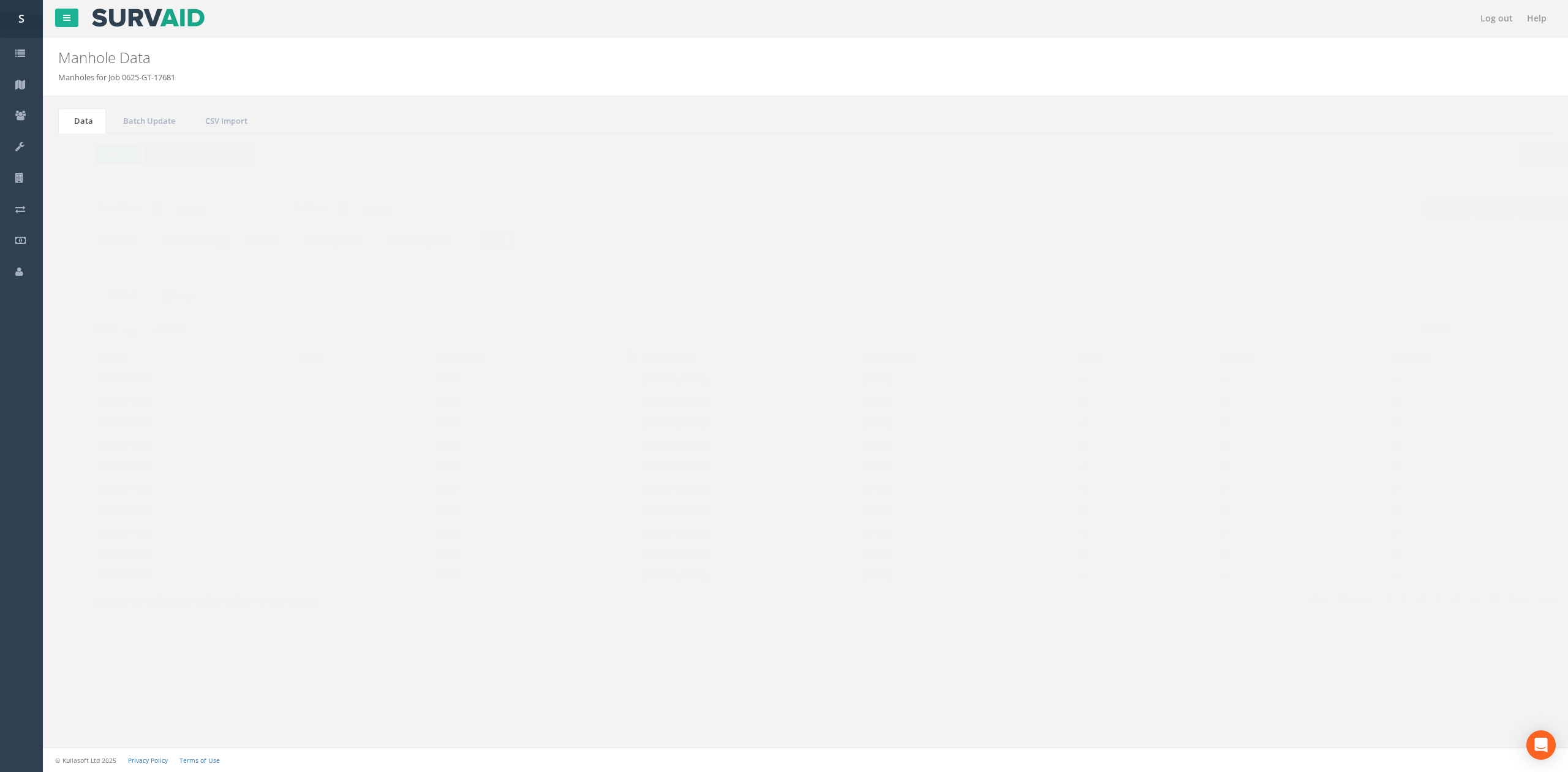
click at [109, 155] on button "Refresh" at bounding box center [94, 154] width 47 height 21
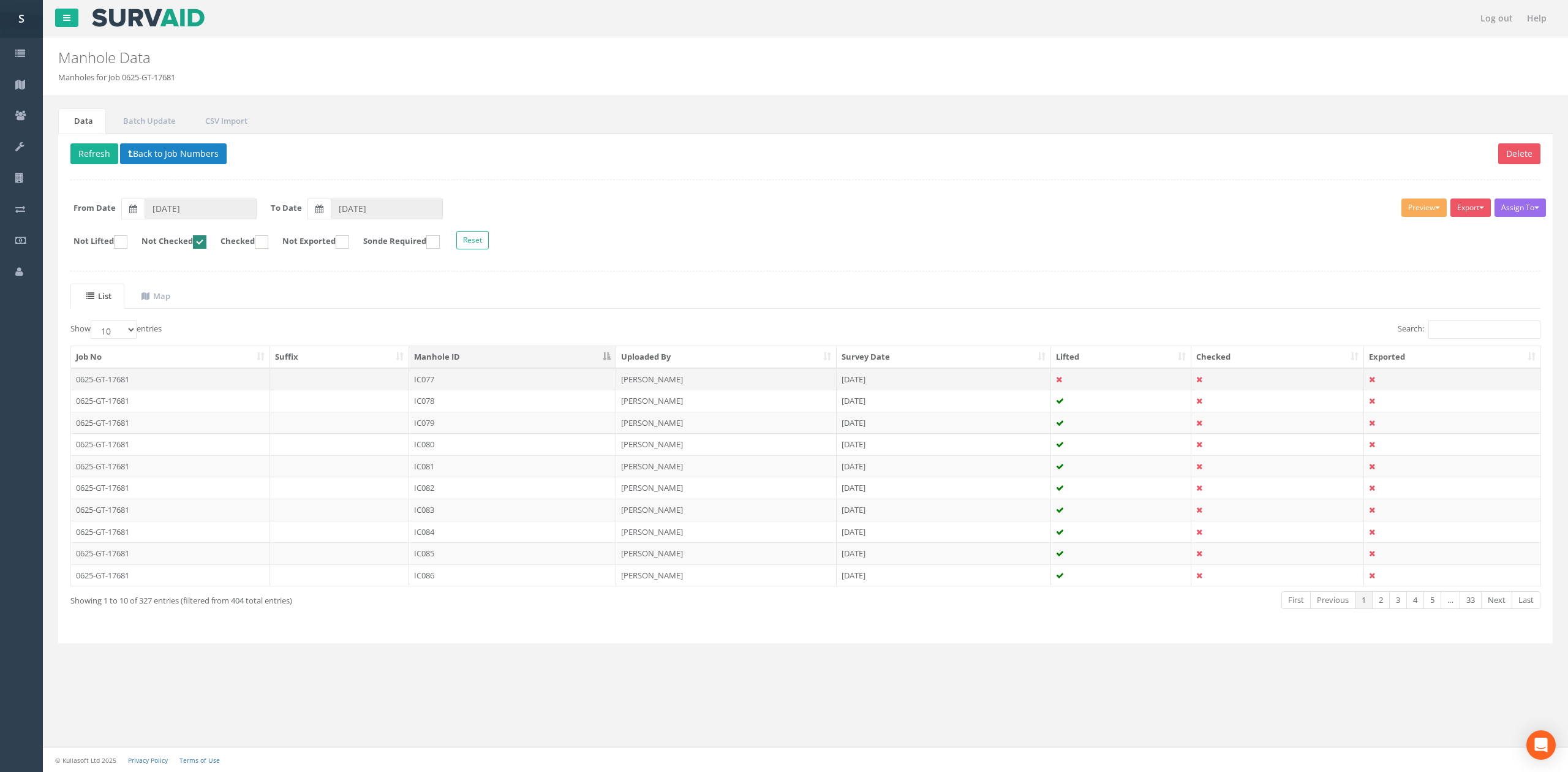
click at [467, 382] on td "IC077" at bounding box center [512, 379] width 207 height 22
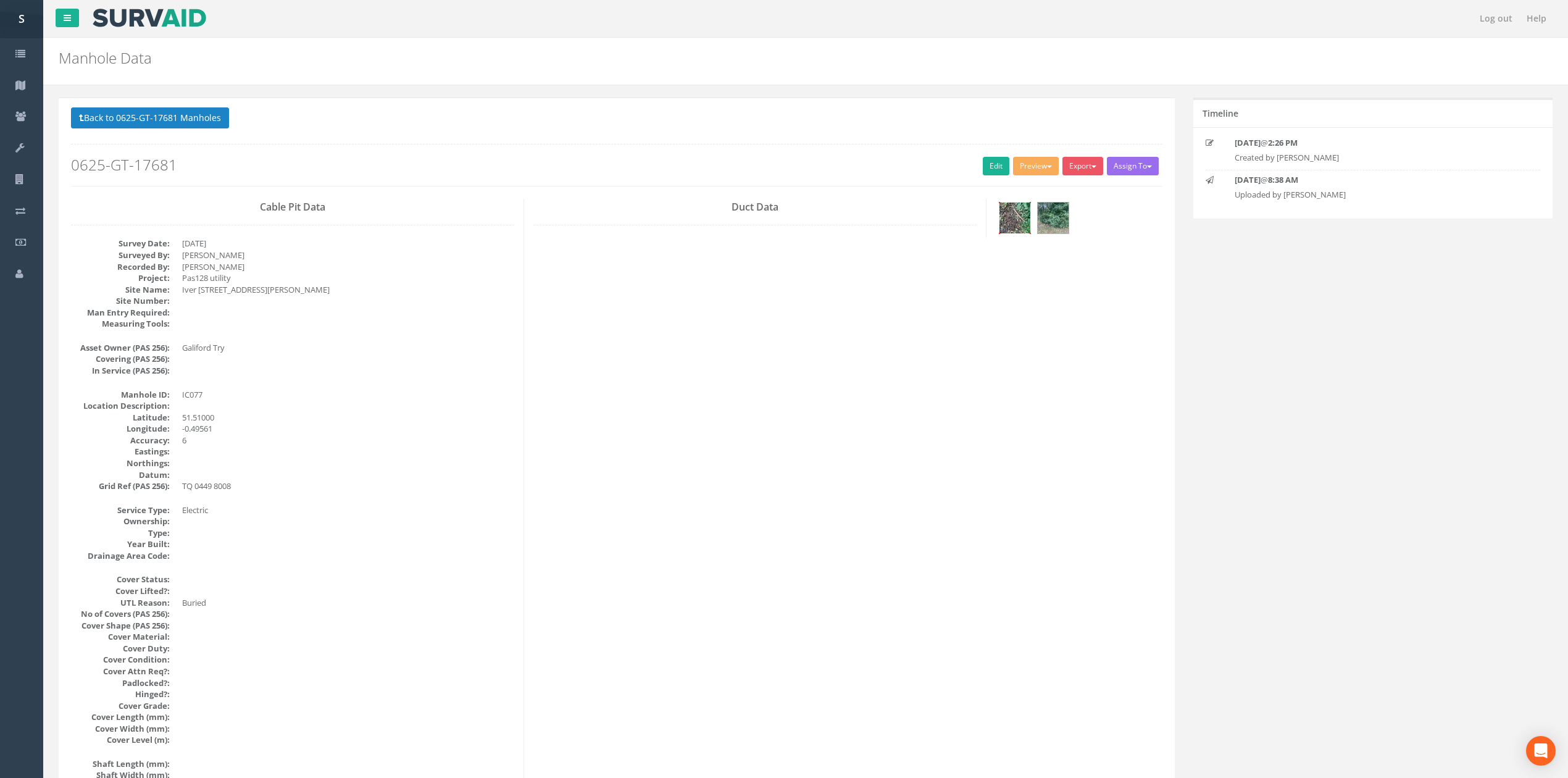
click at [1008, 202] on div at bounding box center [1015, 218] width 32 height 32
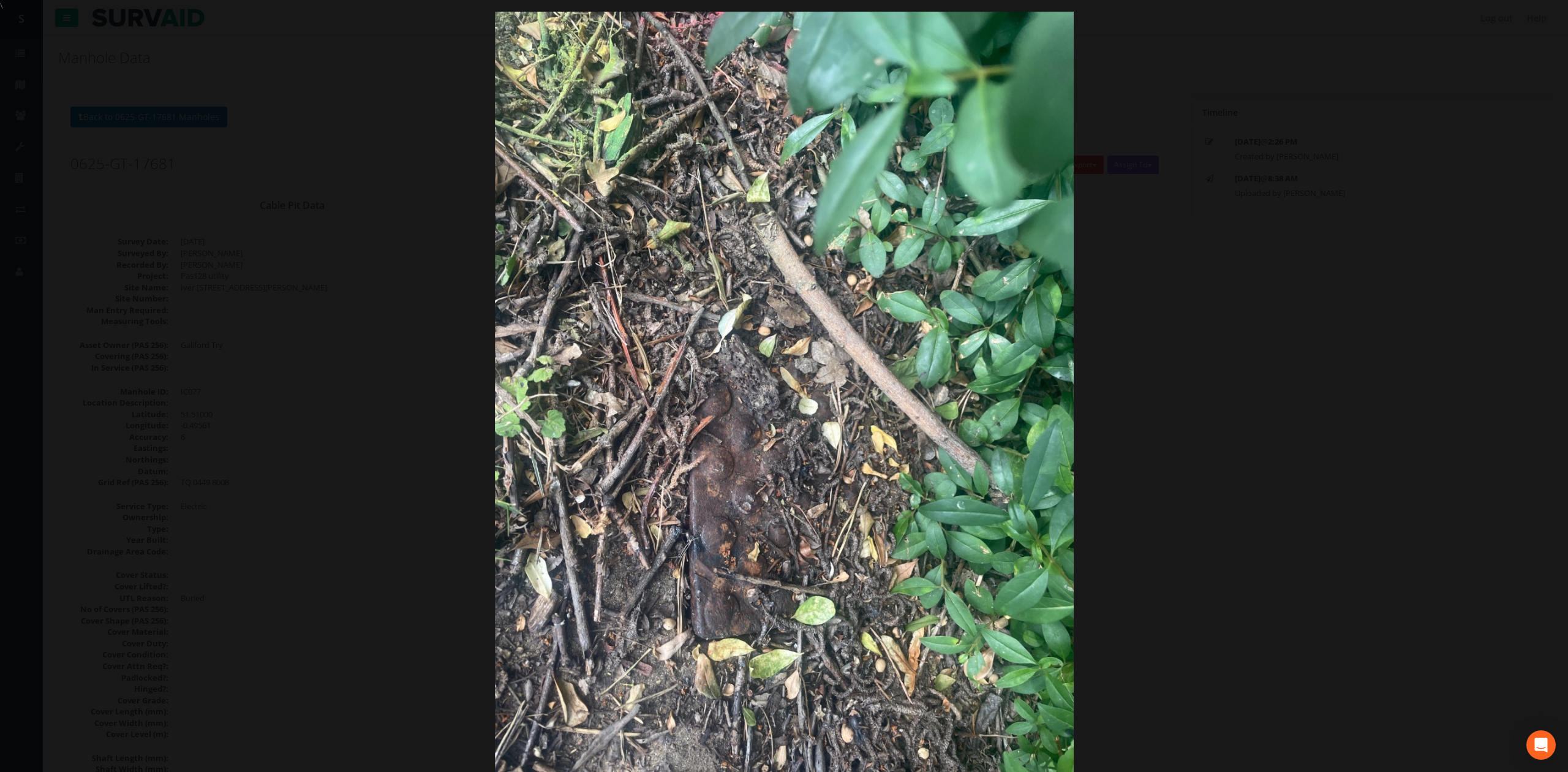
click at [1224, 348] on div at bounding box center [784, 397] width 1568 height 772
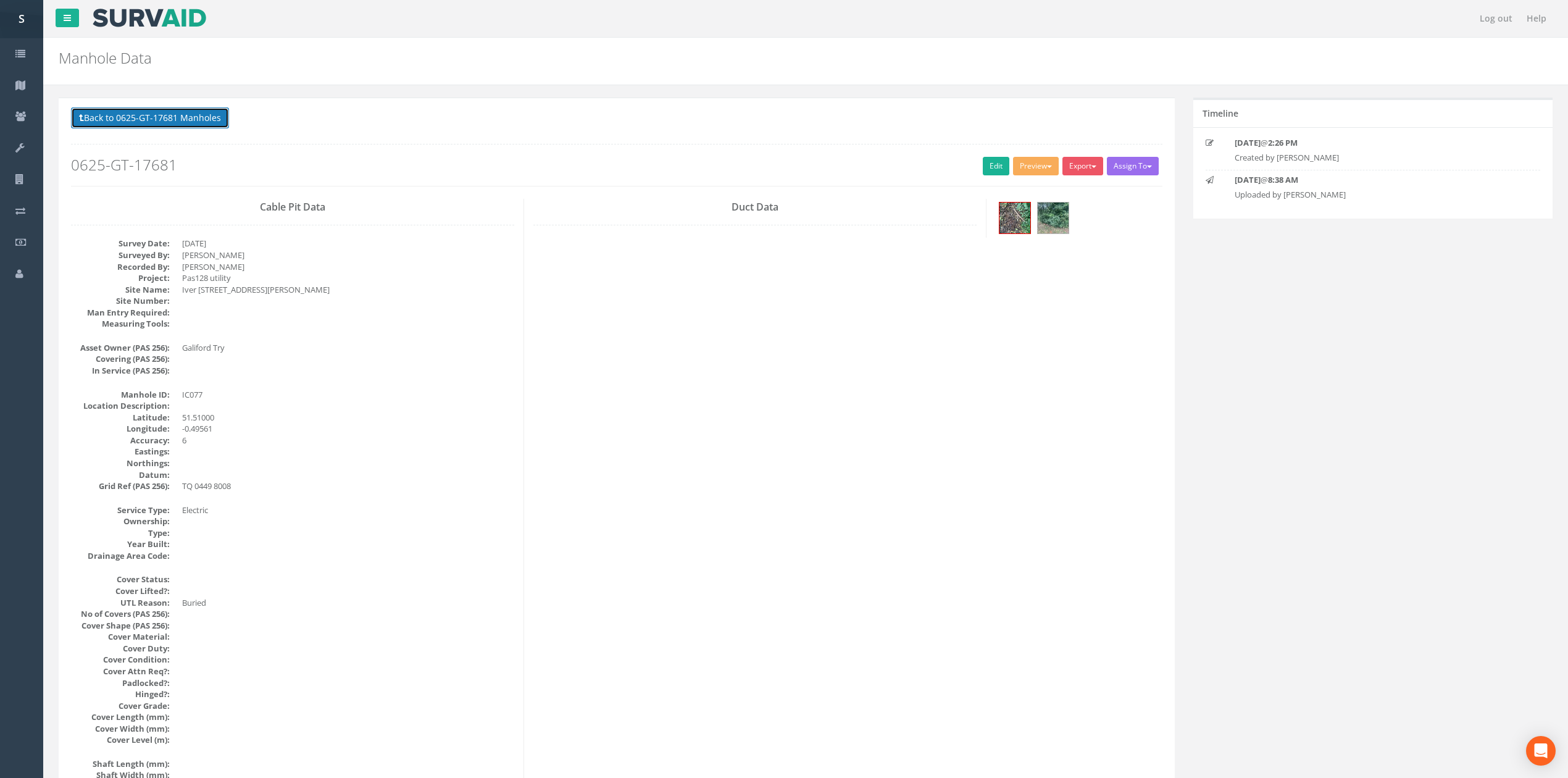
click at [160, 124] on button "Back to 0625-GT-17681 Manholes" at bounding box center [150, 118] width 158 height 21
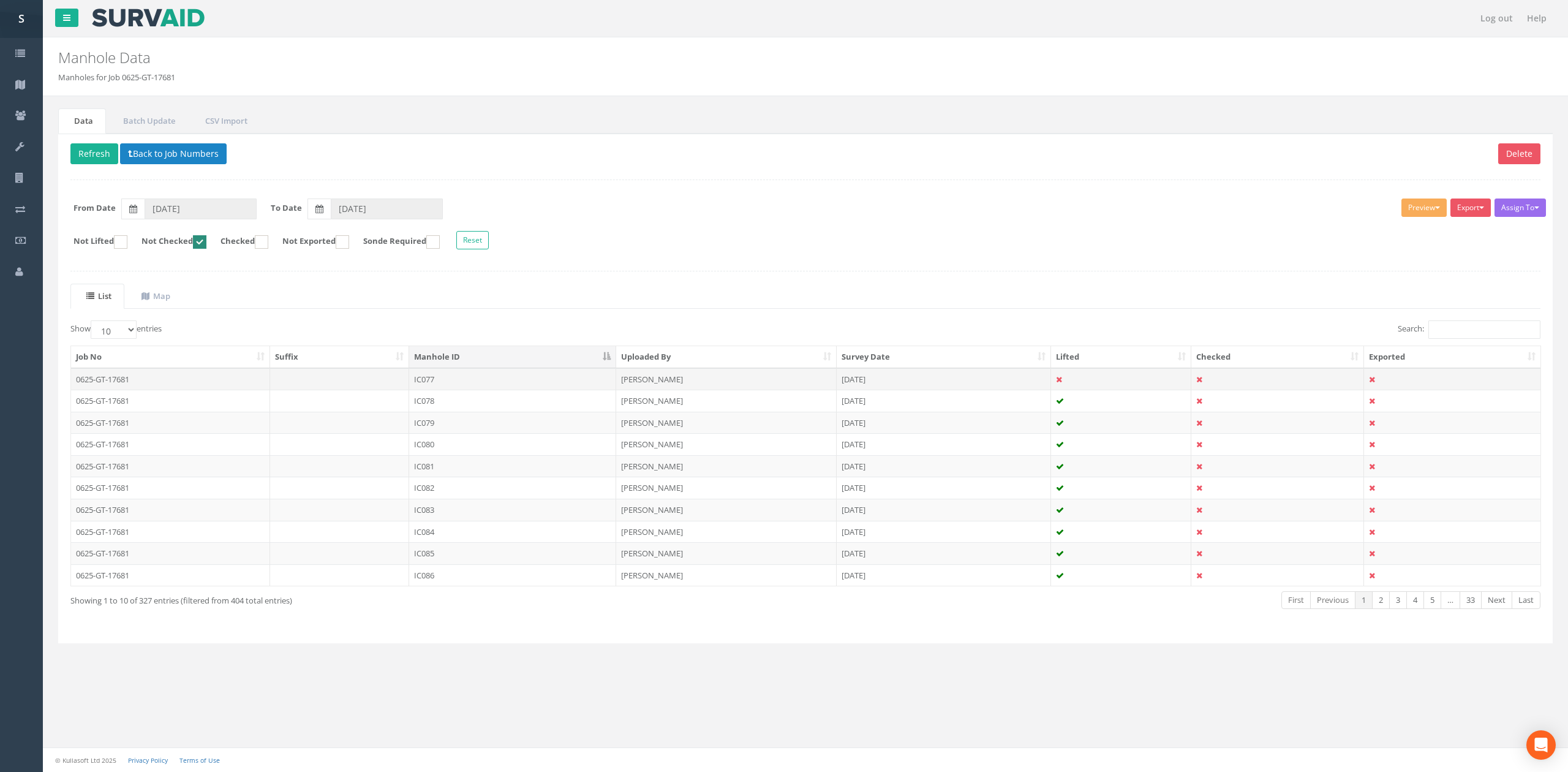
click at [490, 385] on td "IC077" at bounding box center [512, 379] width 207 height 22
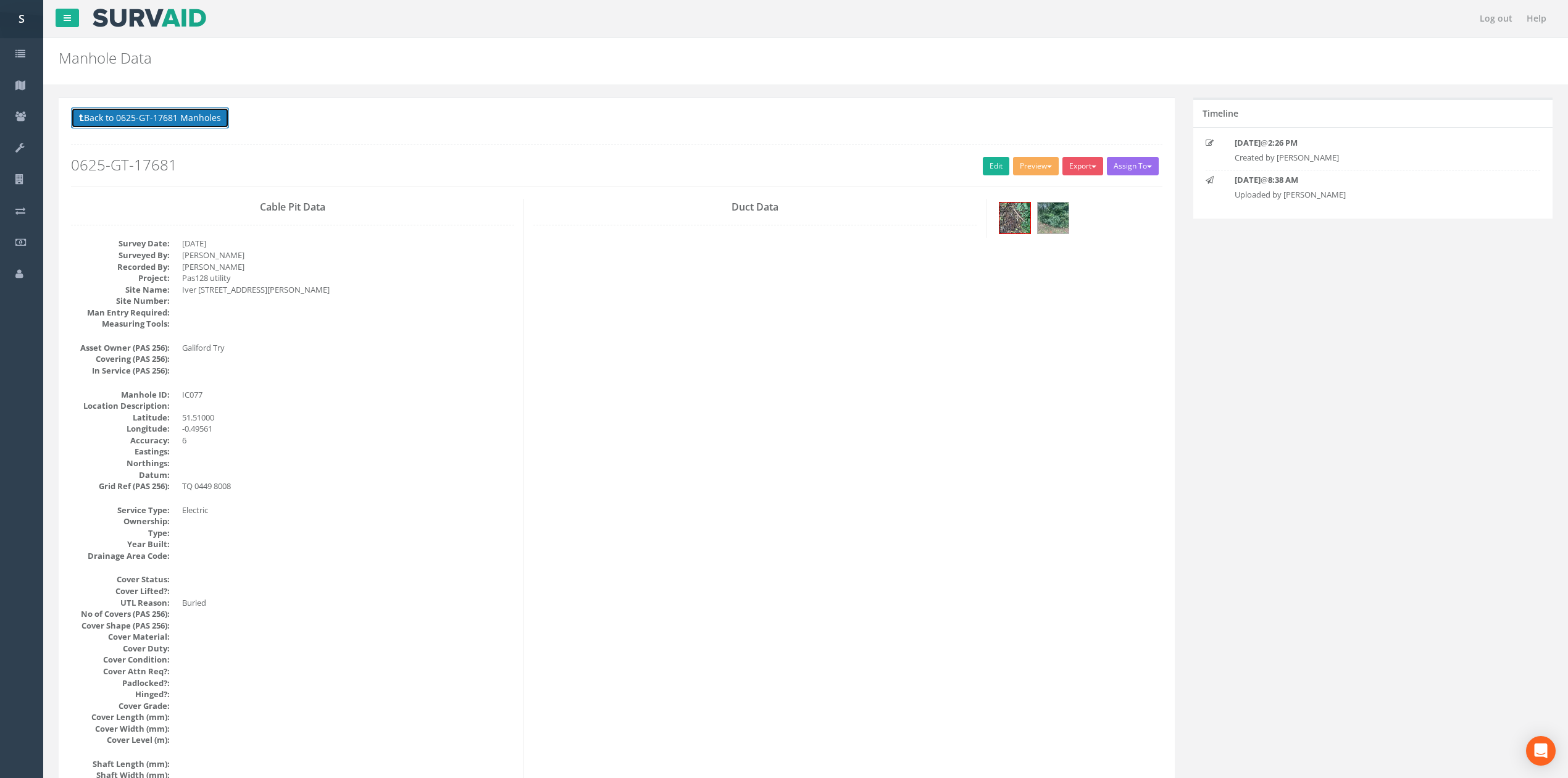
click at [199, 110] on button "Back to 0625-GT-17681 Manholes" at bounding box center [150, 118] width 158 height 21
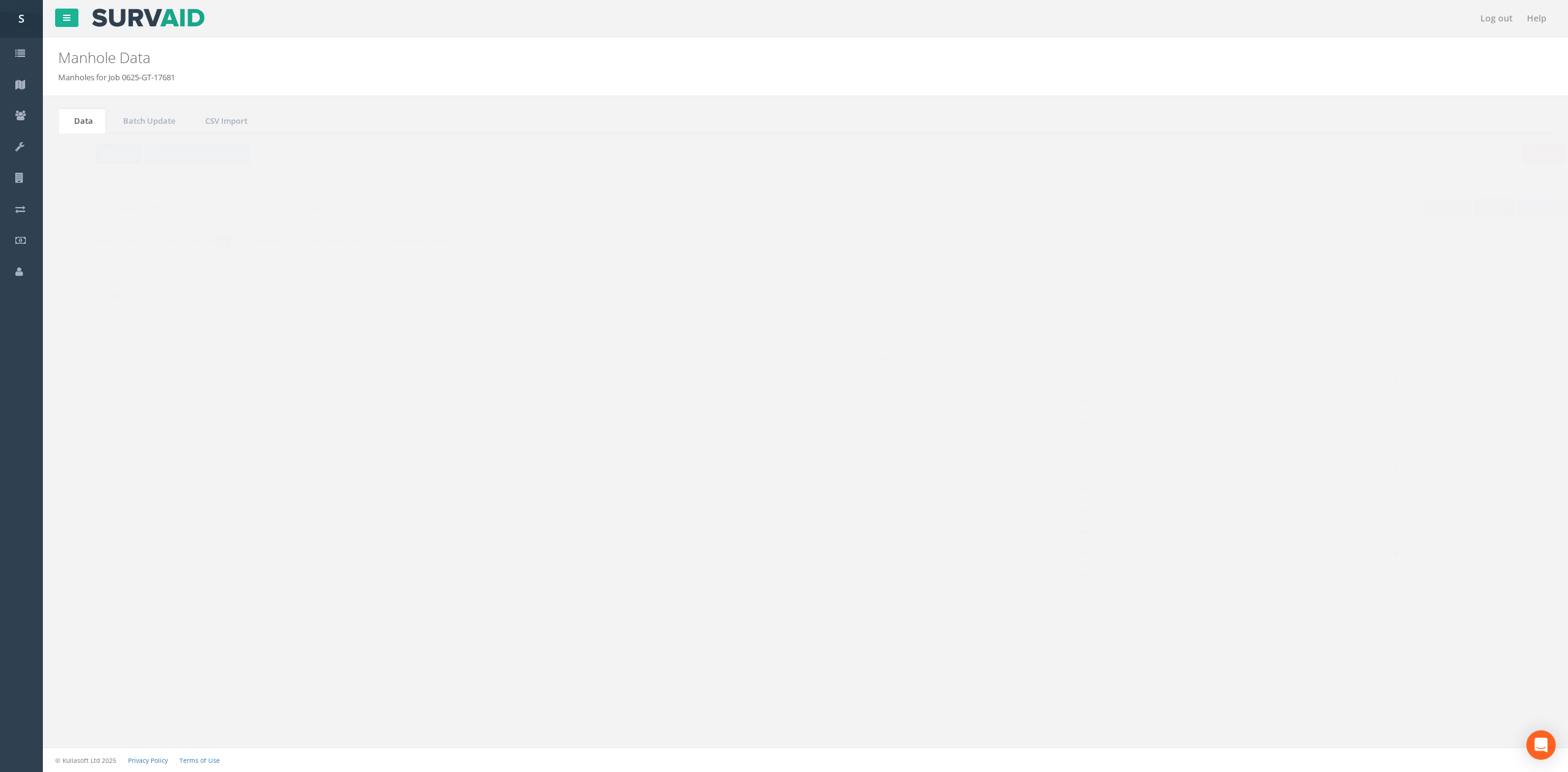
drag, startPoint x: 91, startPoint y: 157, endPoint x: 106, endPoint y: 160, distance: 15.3
click at [91, 157] on button "Refresh" at bounding box center [94, 154] width 47 height 21
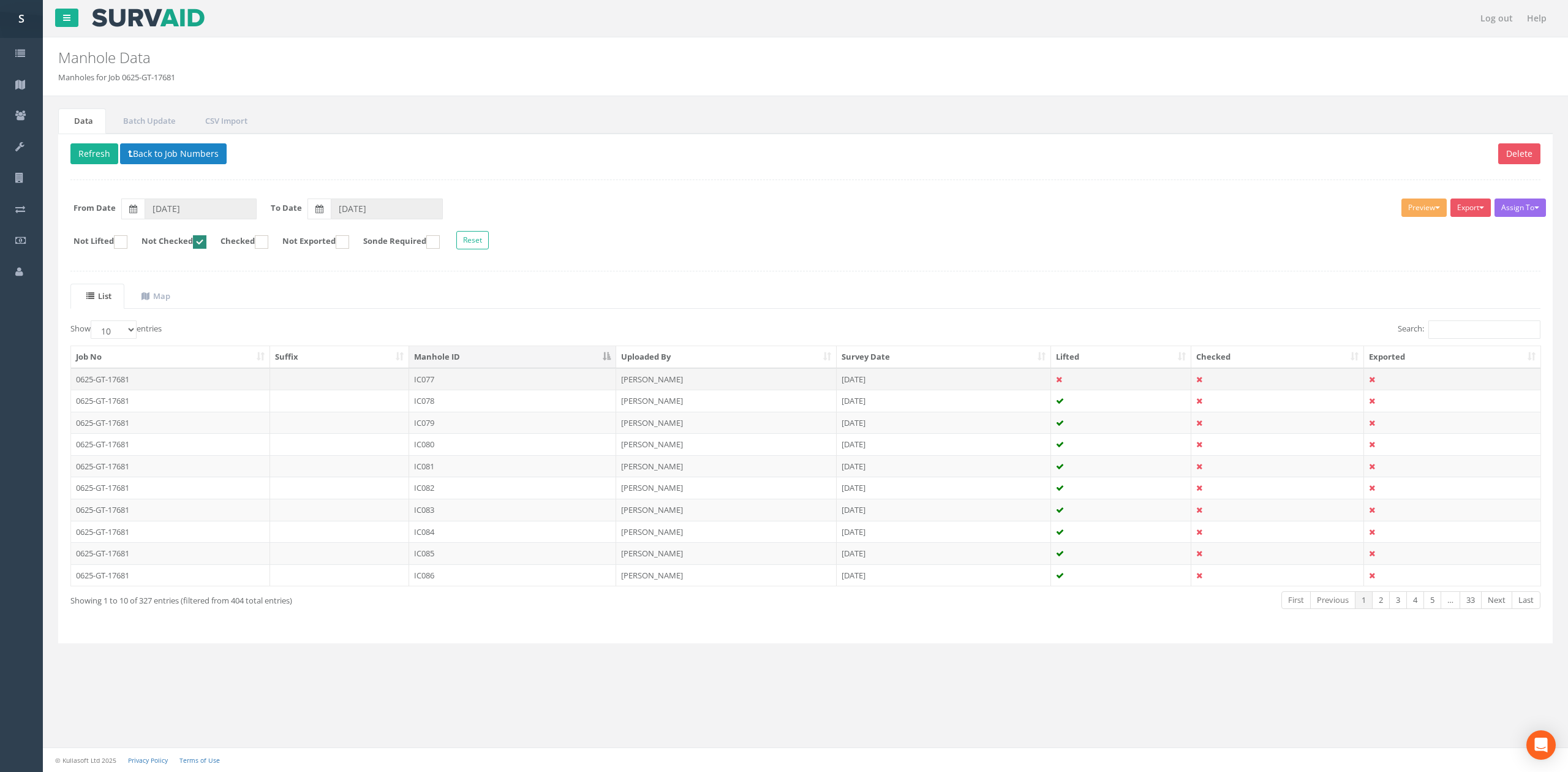
click at [395, 385] on td at bounding box center [339, 379] width 140 height 22
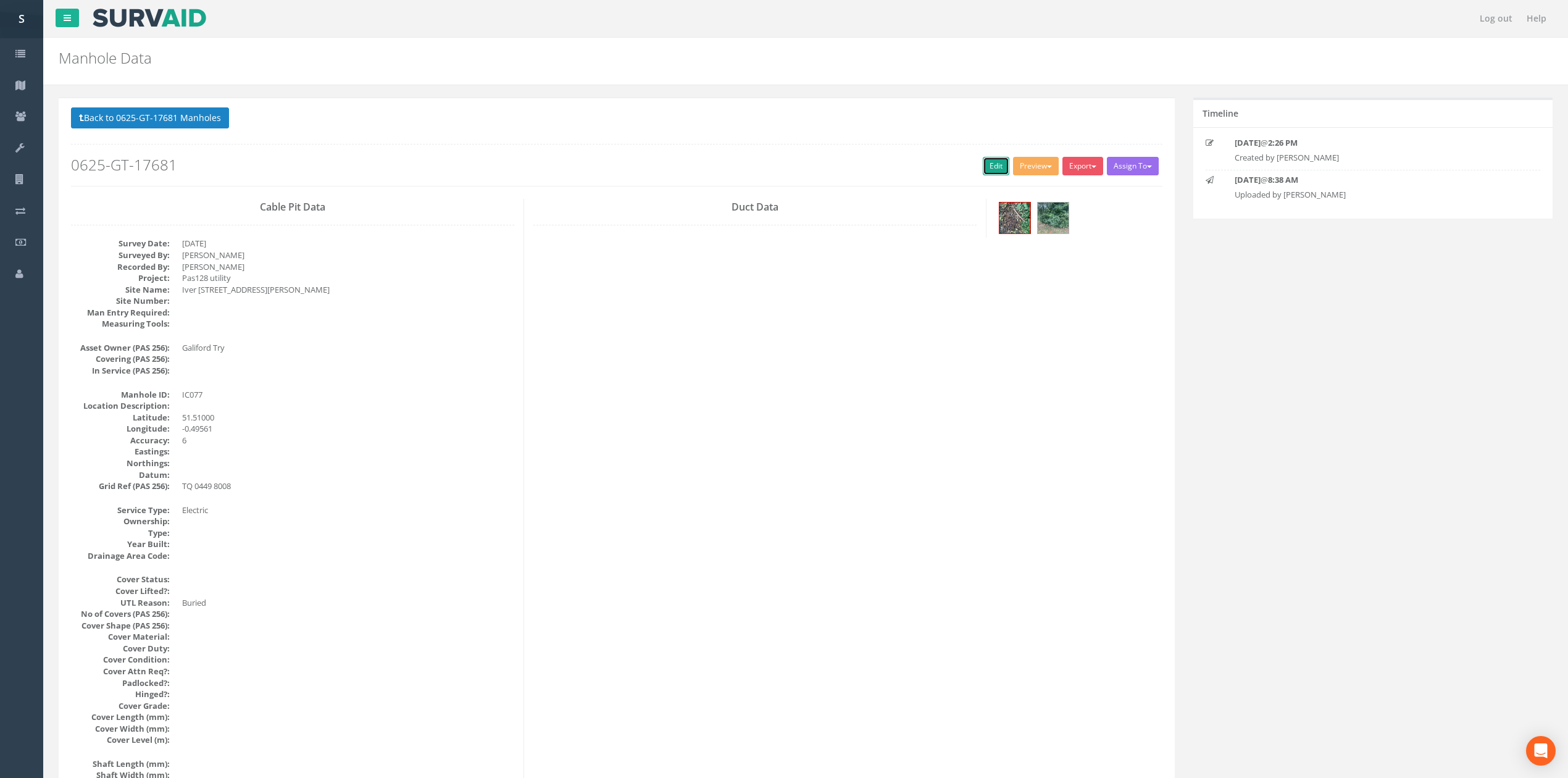
click at [986, 167] on link "Edit" at bounding box center [996, 166] width 27 height 19
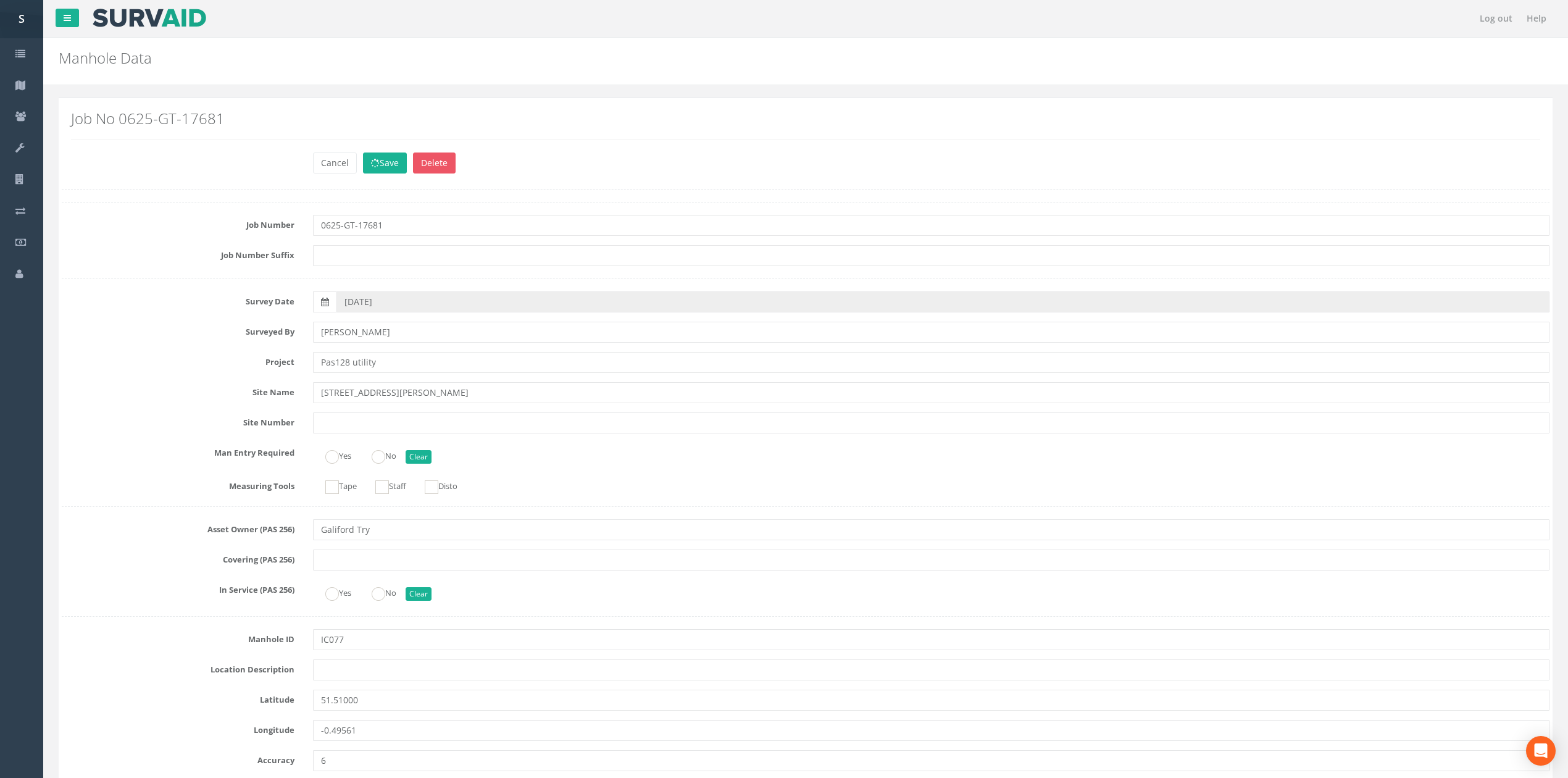
scroll to position [1010, 0]
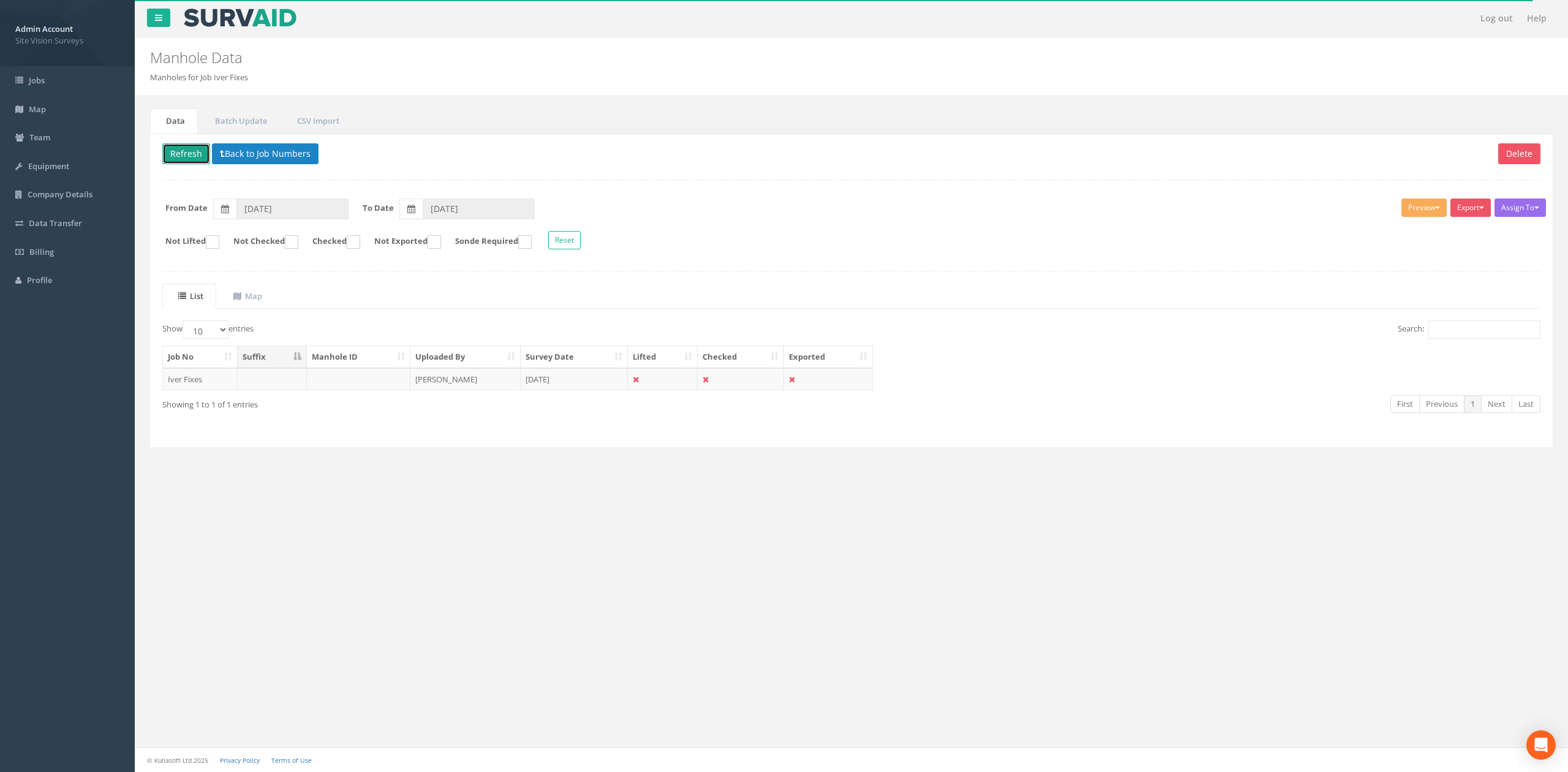
click at [180, 155] on button "Refresh" at bounding box center [186, 154] width 47 height 21
click at [290, 152] on button "Back to Job Numbers" at bounding box center [265, 154] width 106 height 21
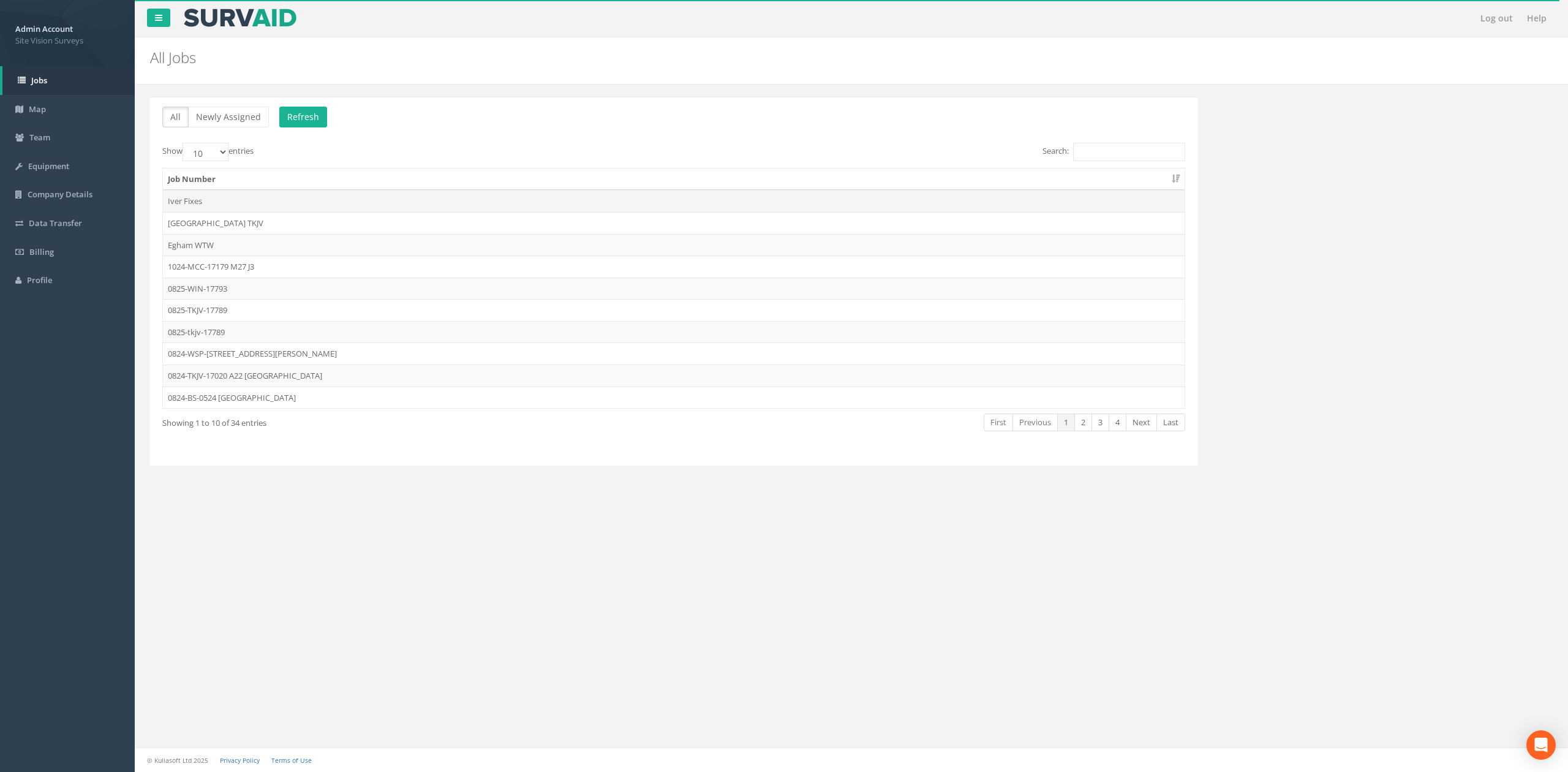
click at [237, 201] on td "Iver Fixes" at bounding box center [674, 200] width 1022 height 22
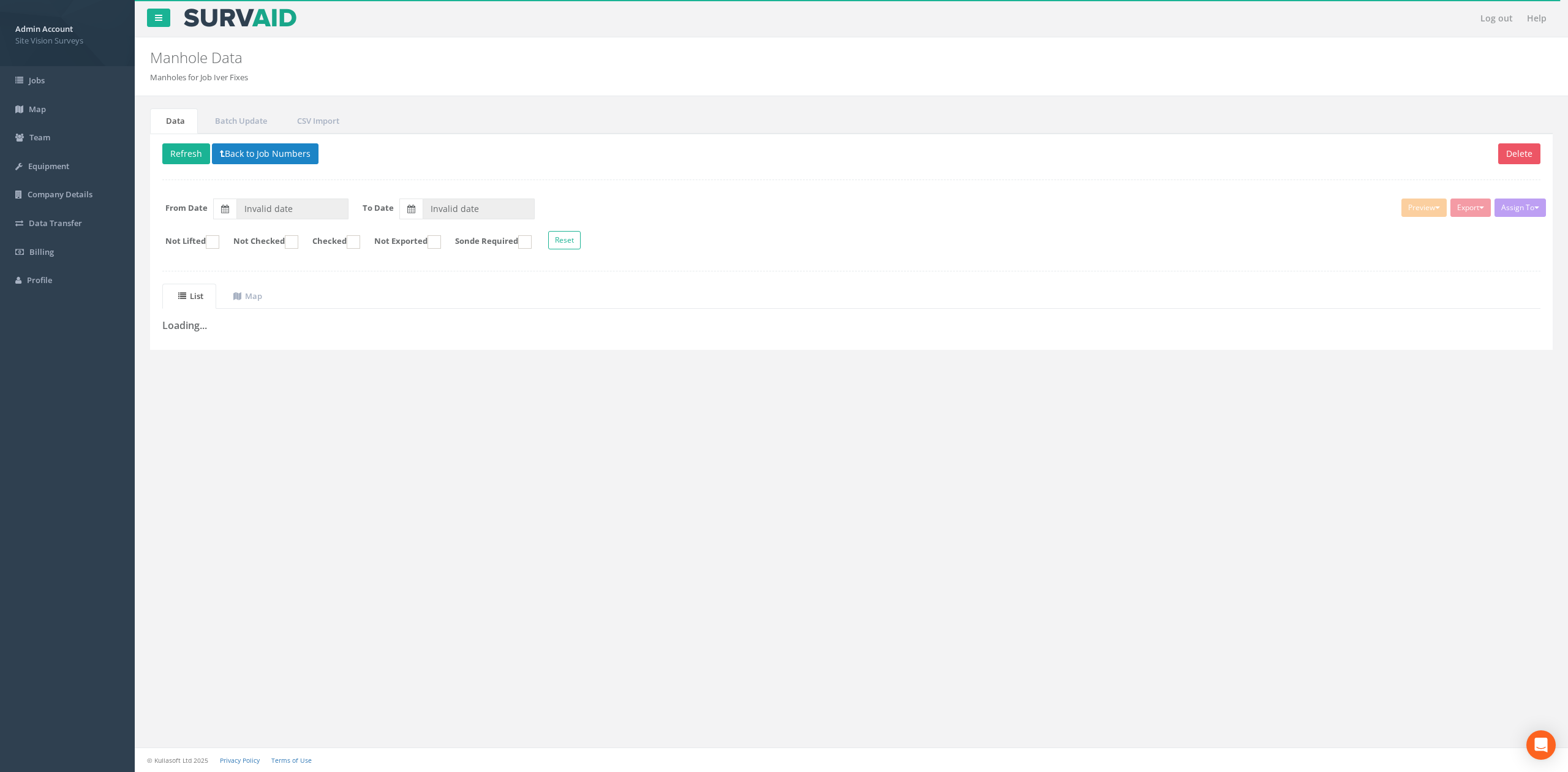
type input "28/08/2025"
type input "[DATE]"
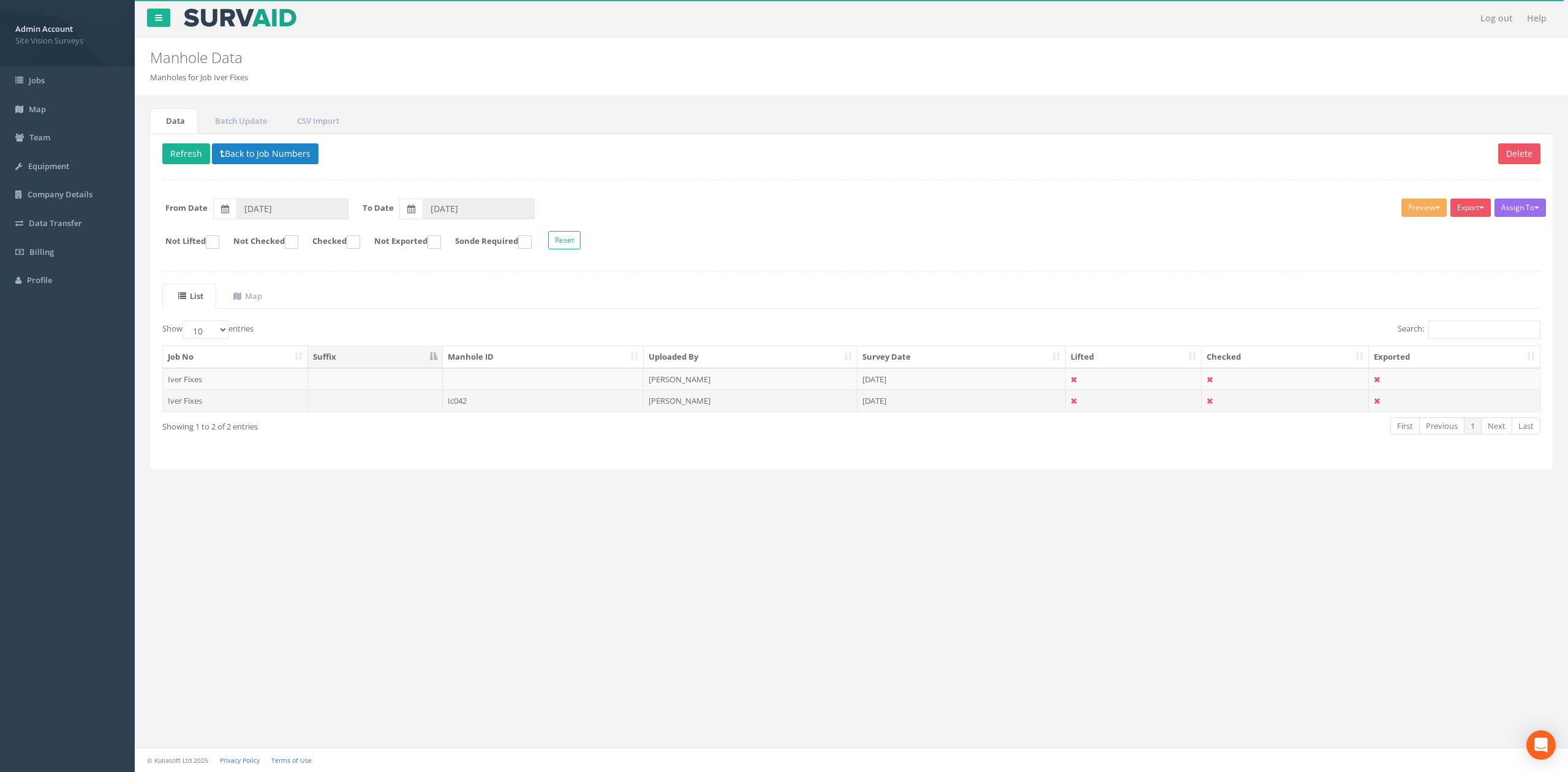
click at [324, 401] on td at bounding box center [376, 400] width 135 height 22
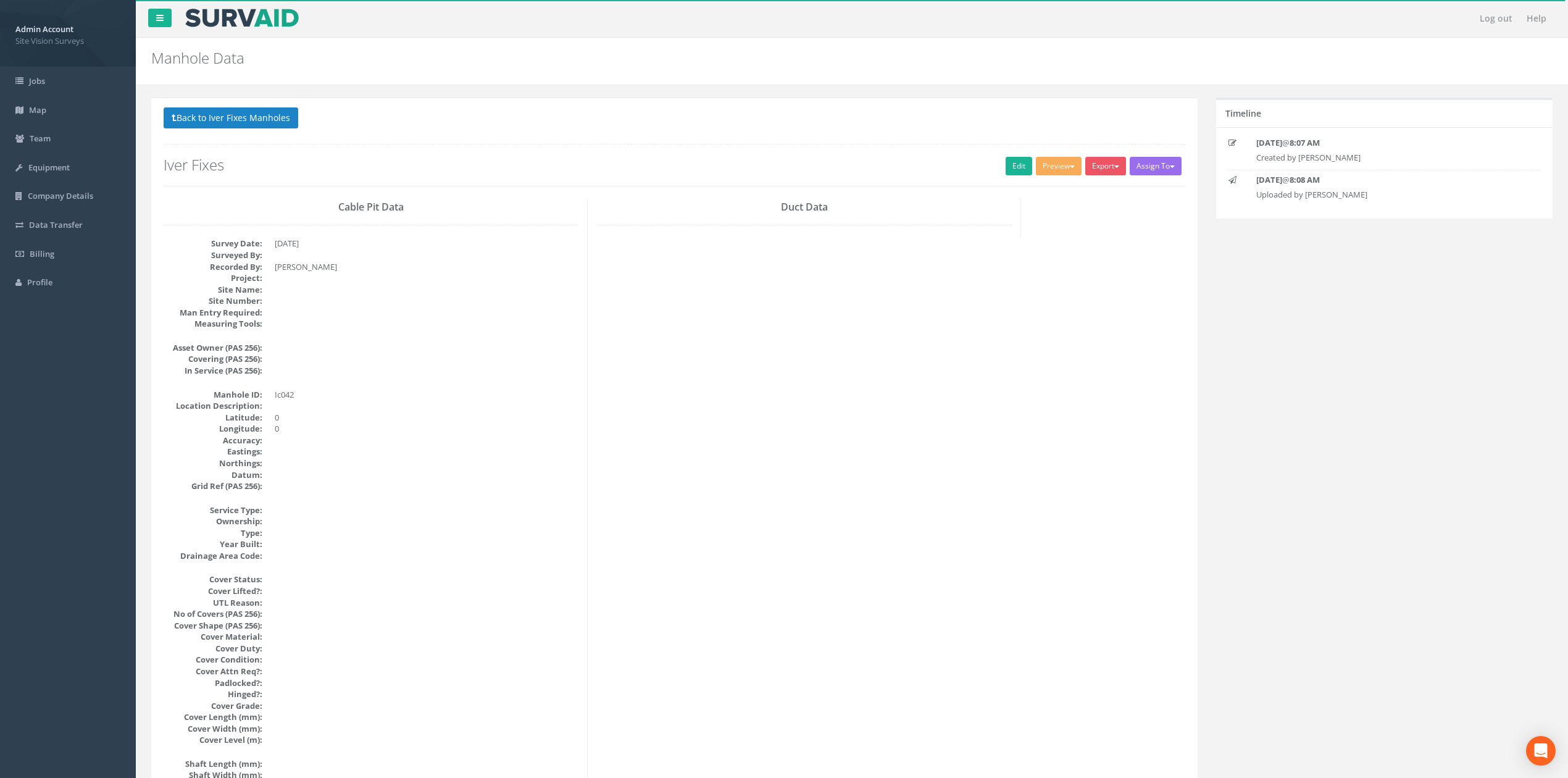
scroll to position [1128, 0]
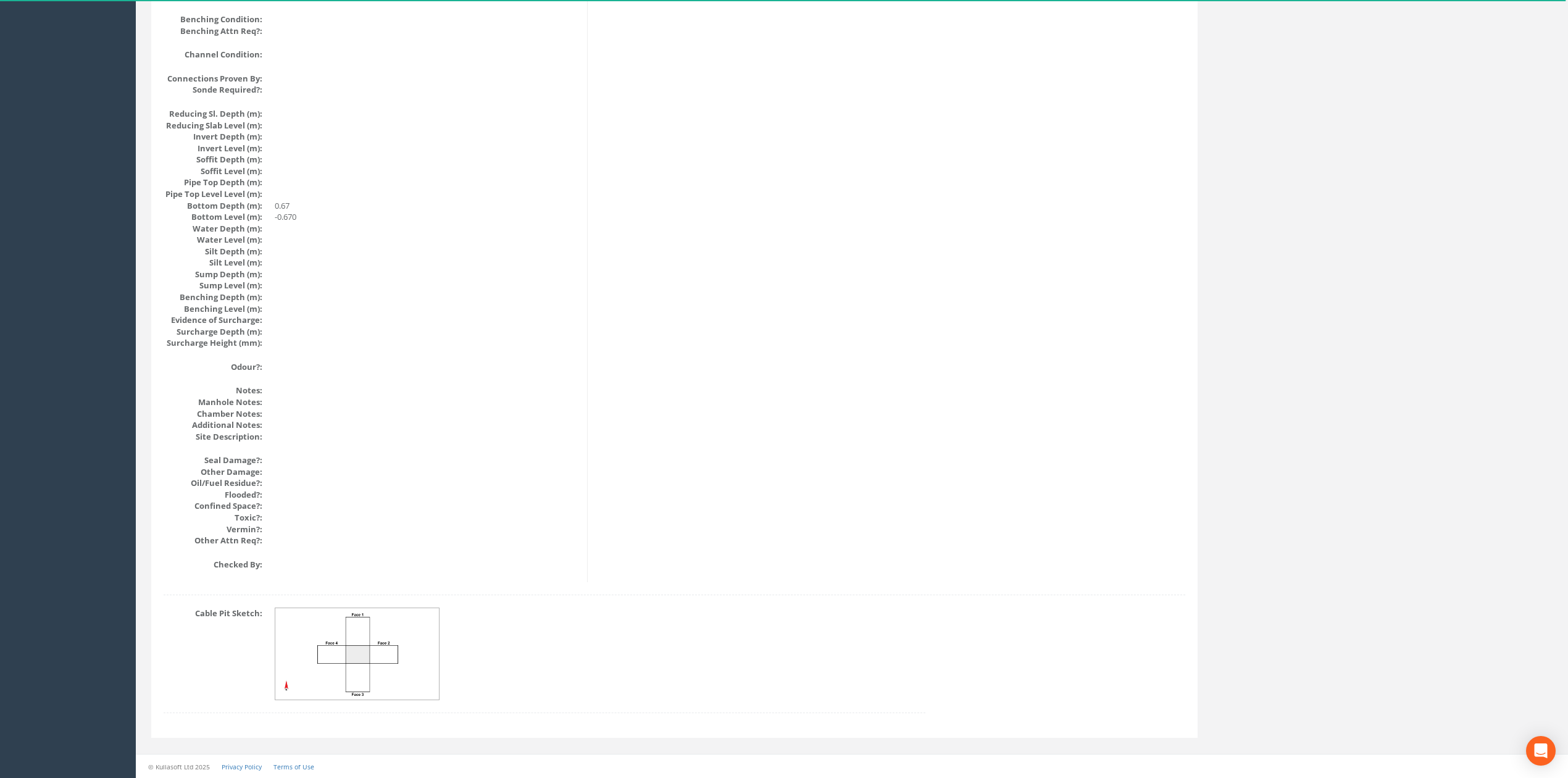
click at [317, 695] on img at bounding box center [358, 654] width 165 height 92
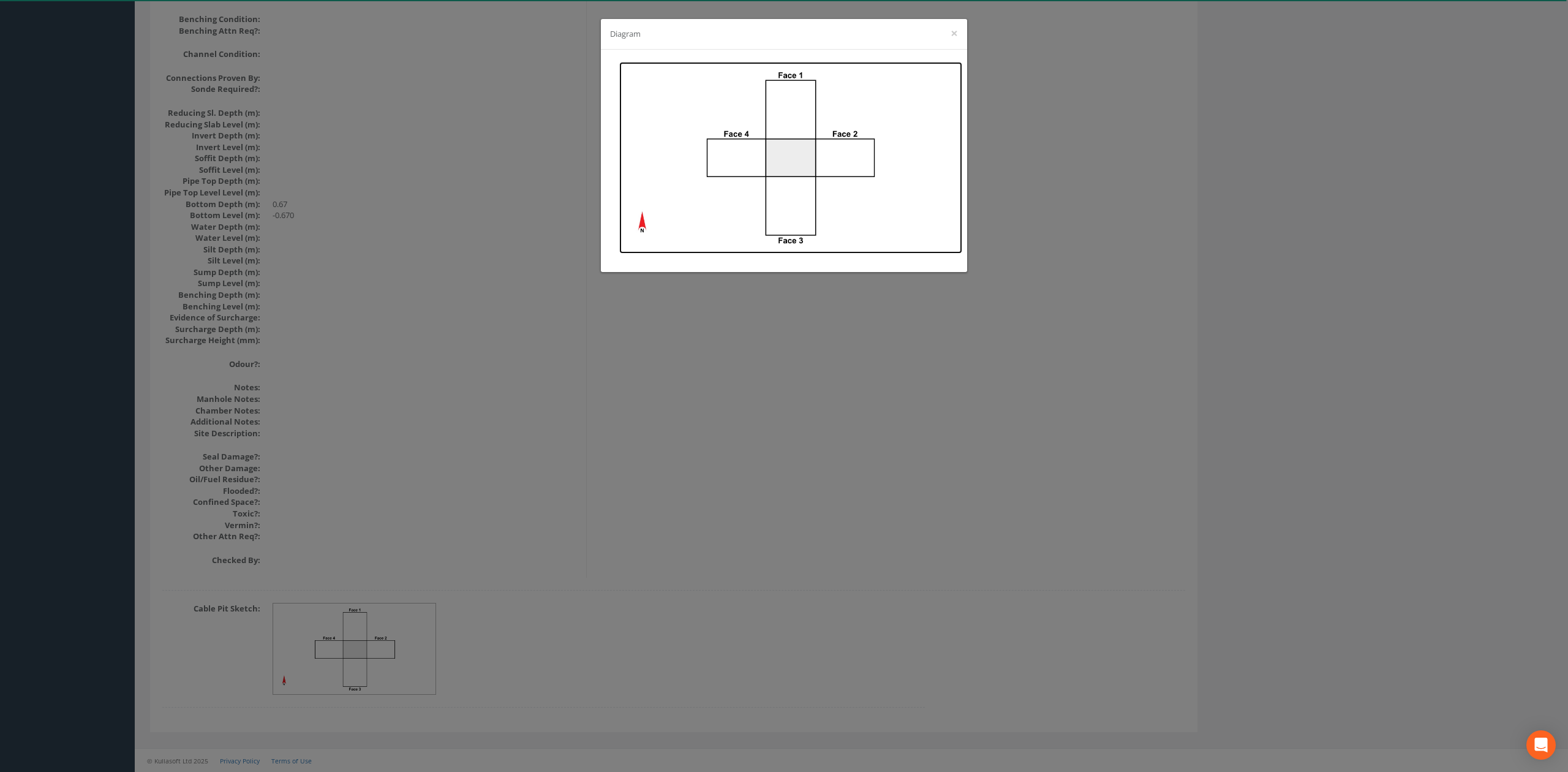
drag, startPoint x: 752, startPoint y: 202, endPoint x: 755, endPoint y: 147, distance: 55.1
click at [755, 147] on img at bounding box center [791, 157] width 343 height 192
click at [389, 35] on div "Diagram ×" at bounding box center [784, 386] width 1568 height 772
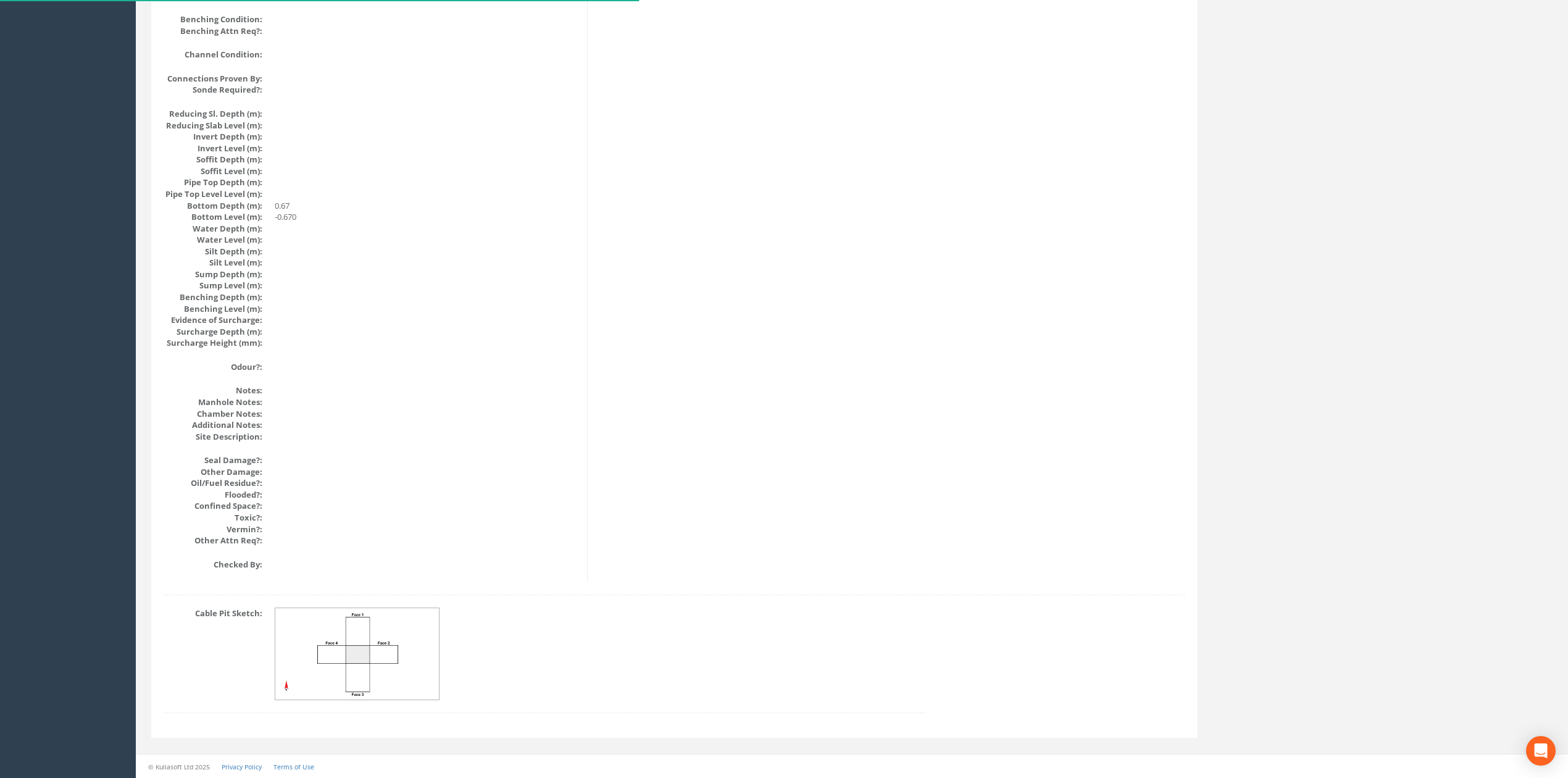
scroll to position [0, 0]
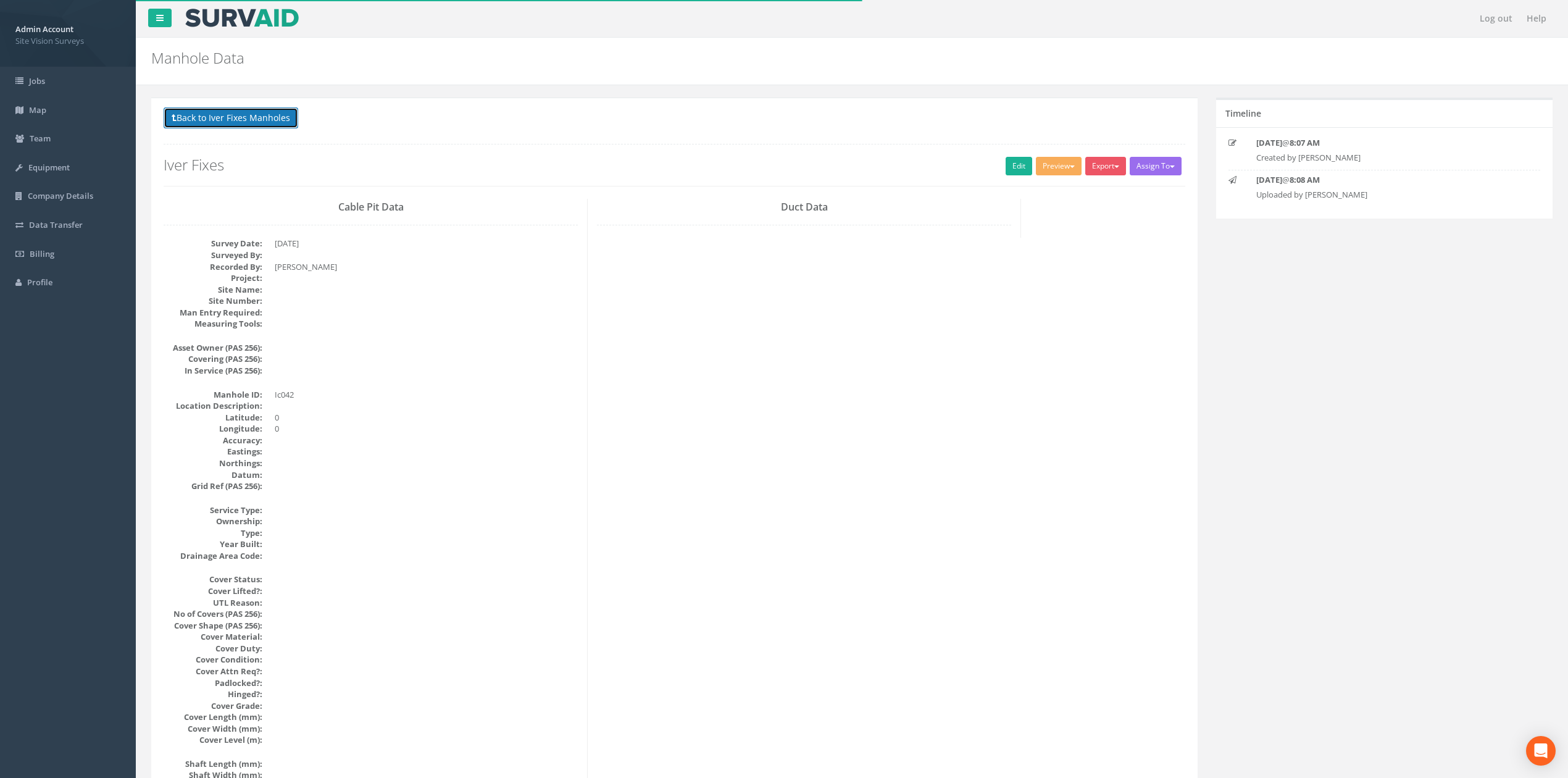
click at [280, 110] on button "Back to Iver Fixes Manholes" at bounding box center [231, 118] width 135 height 21
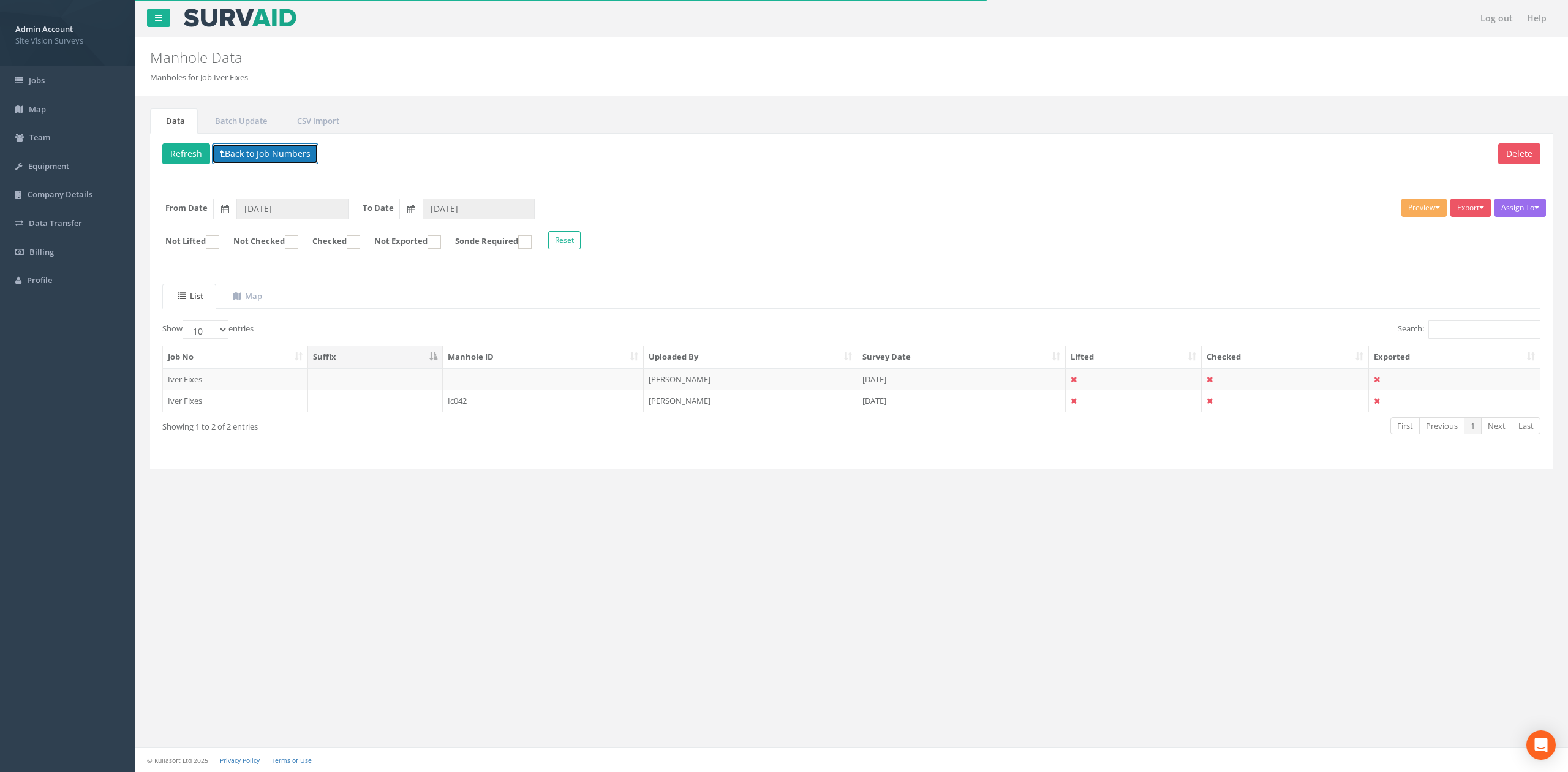
click at [261, 163] on button "Back to Job Numbers" at bounding box center [265, 154] width 106 height 21
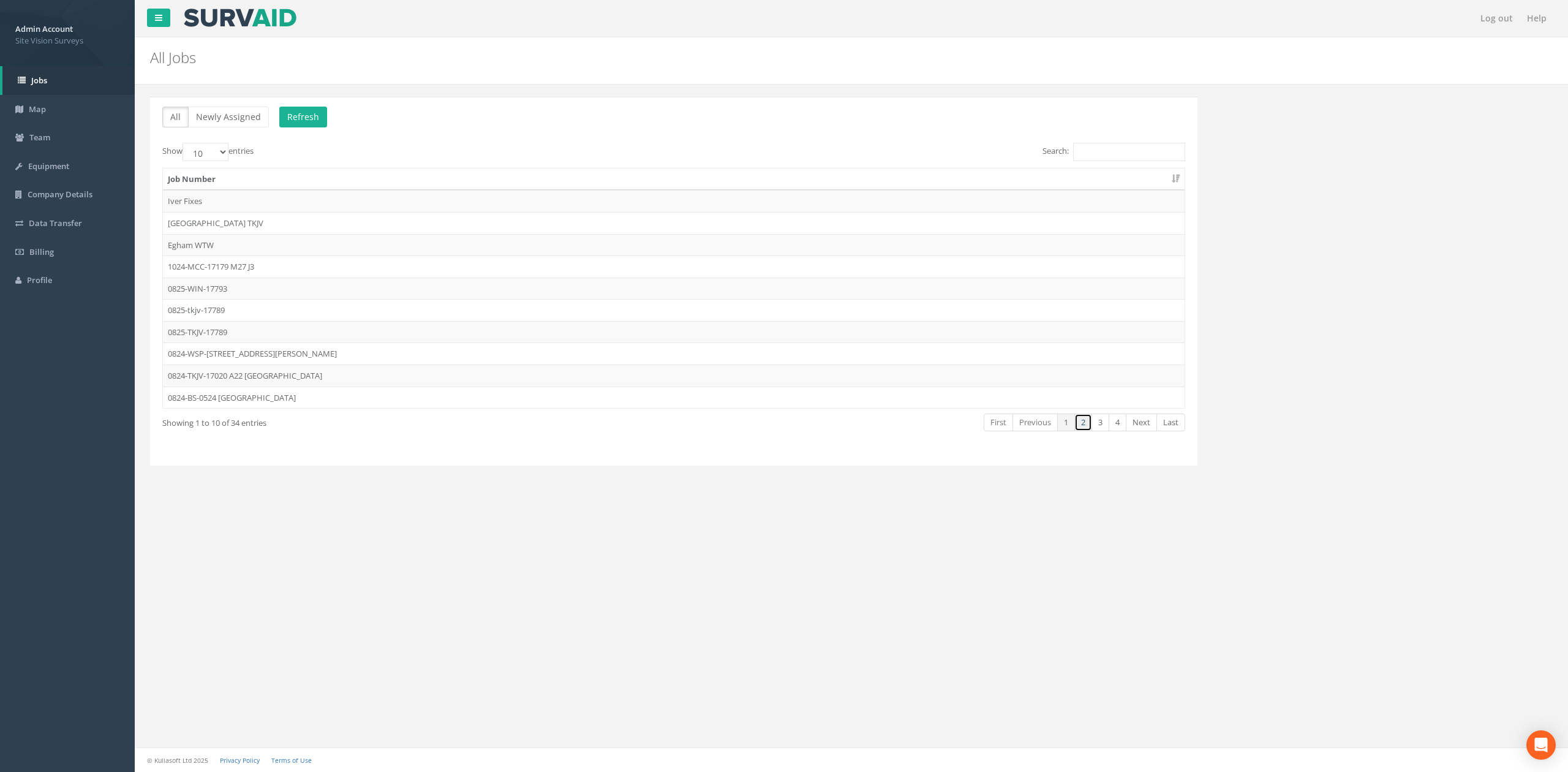
click at [1075, 425] on link "2" at bounding box center [1083, 422] width 18 height 18
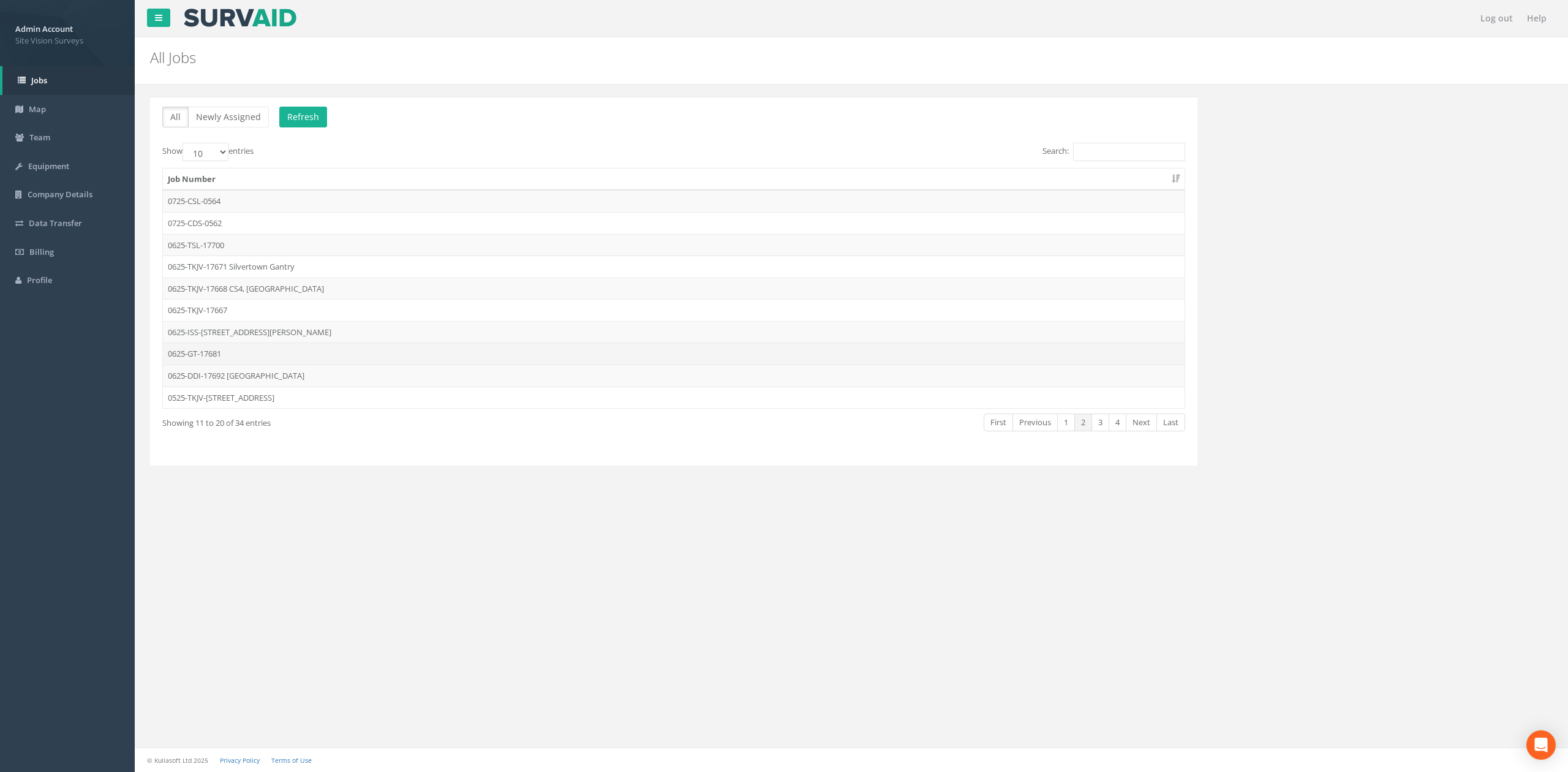
click at [245, 358] on td "0625-GT-17681" at bounding box center [674, 353] width 1022 height 22
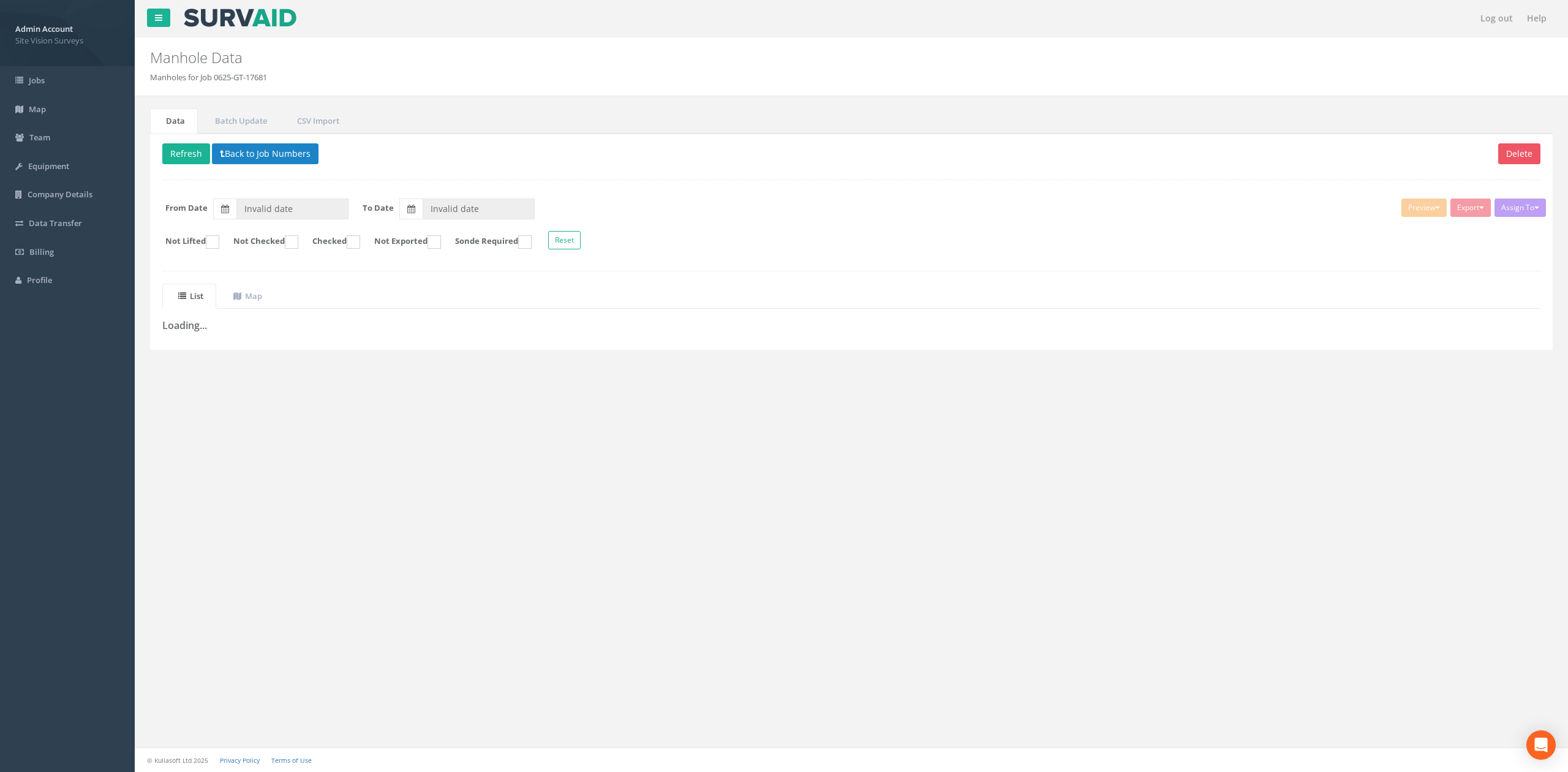
type input "[DATE]"
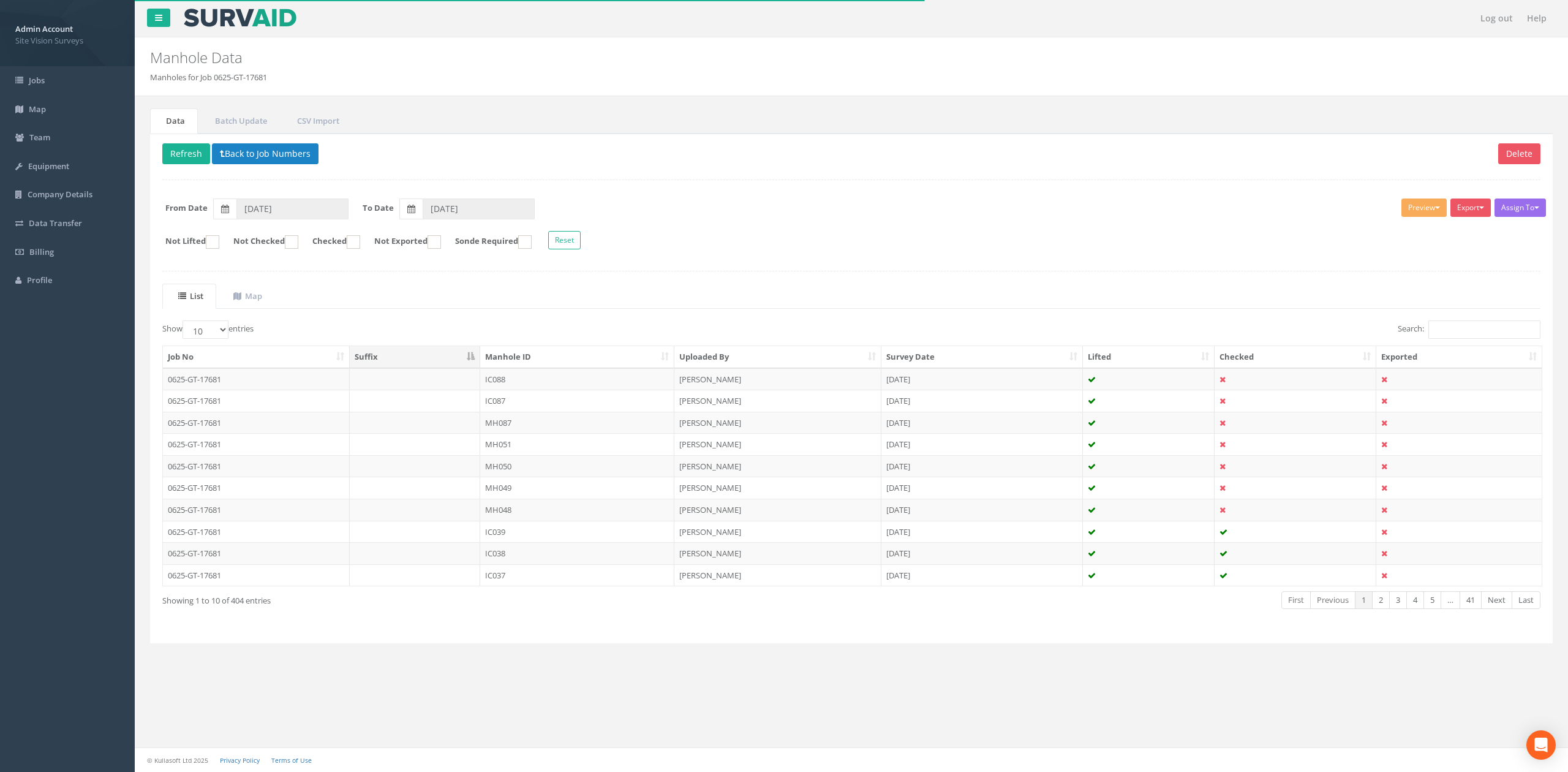
click at [564, 356] on th "Manhole ID" at bounding box center [577, 357] width 194 height 22
click at [281, 243] on input "Not Checked" at bounding box center [276, 248] width 8 height 21
click at [297, 240] on ins at bounding box center [291, 241] width 13 height 13
click at [295, 245] on label "Not Checked" at bounding box center [259, 241] width 77 height 13
checkbox input "false"
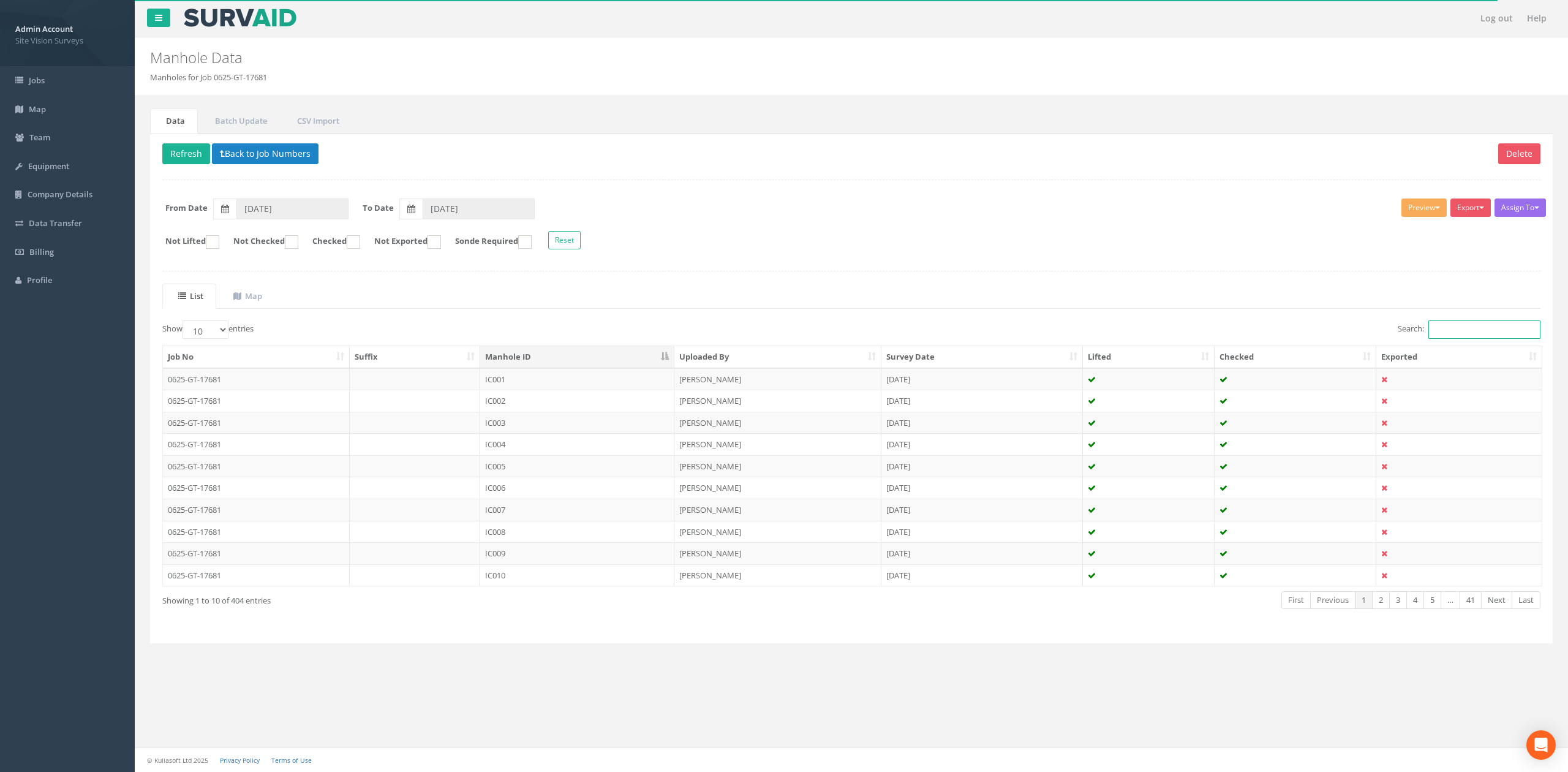
click at [1465, 328] on input "Search:" at bounding box center [1484, 329] width 112 height 18
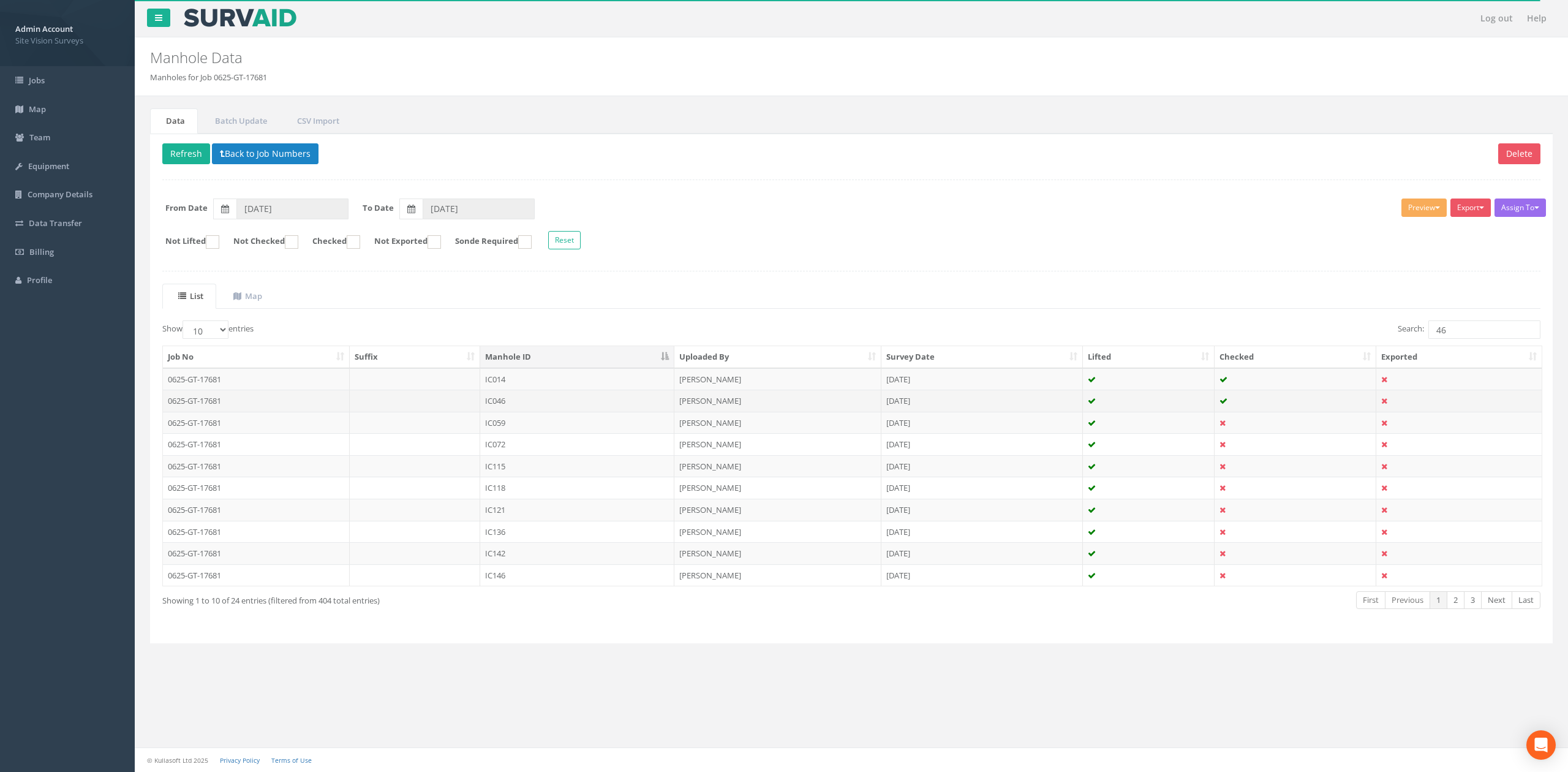
click at [521, 407] on td "IC046" at bounding box center [577, 400] width 194 height 22
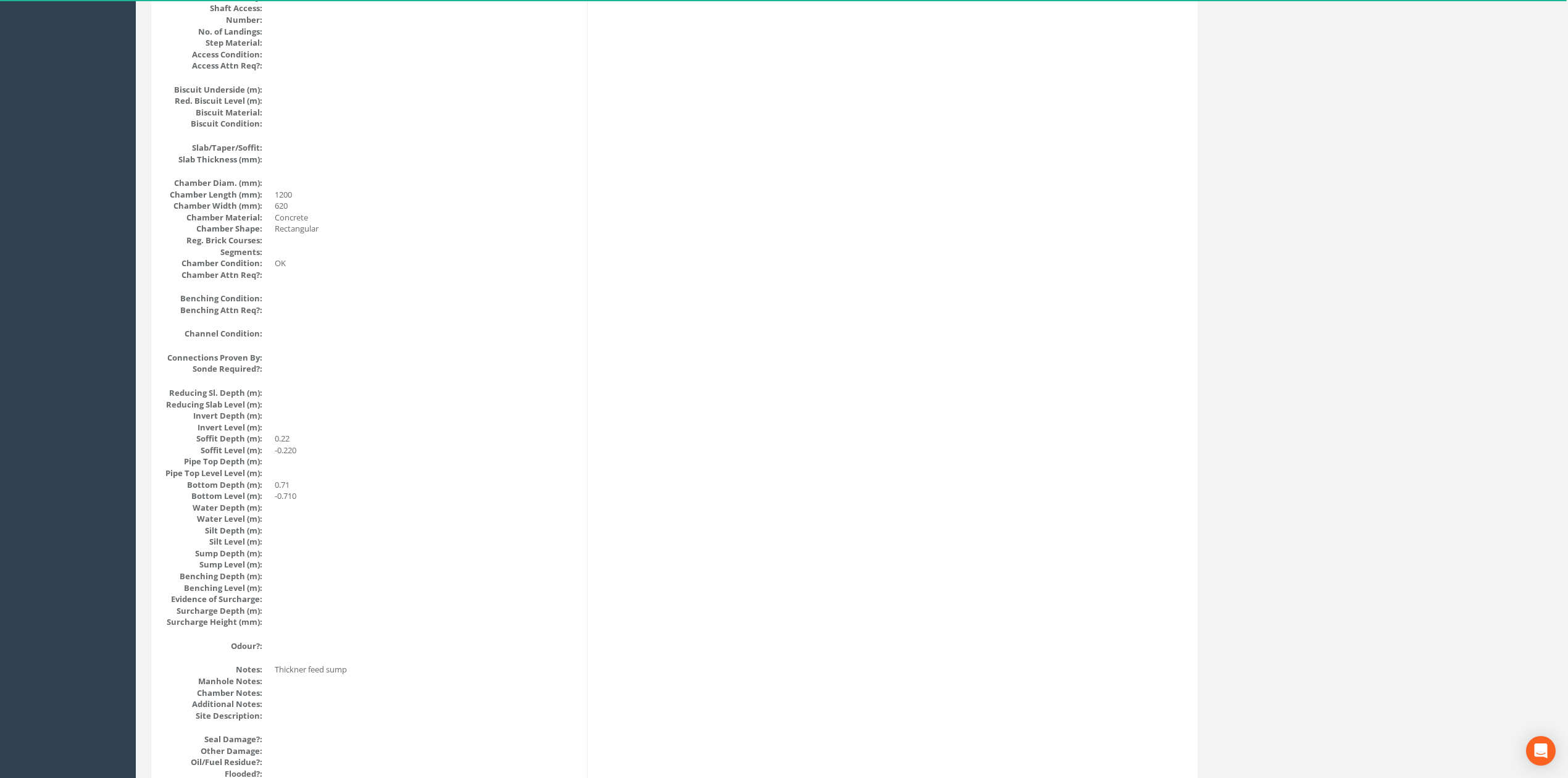
scroll to position [1128, 0]
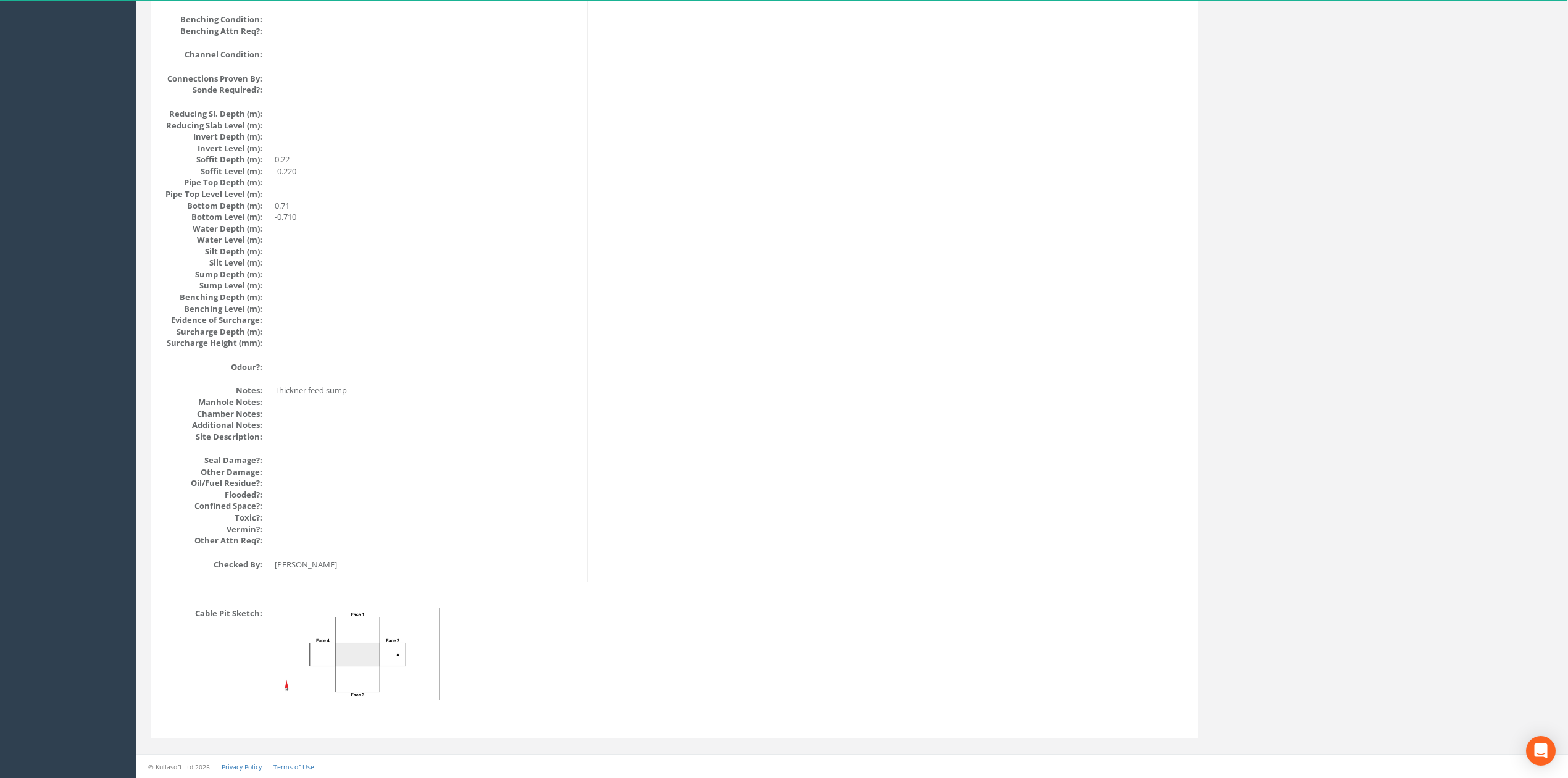
click at [402, 654] on img at bounding box center [358, 654] width 165 height 92
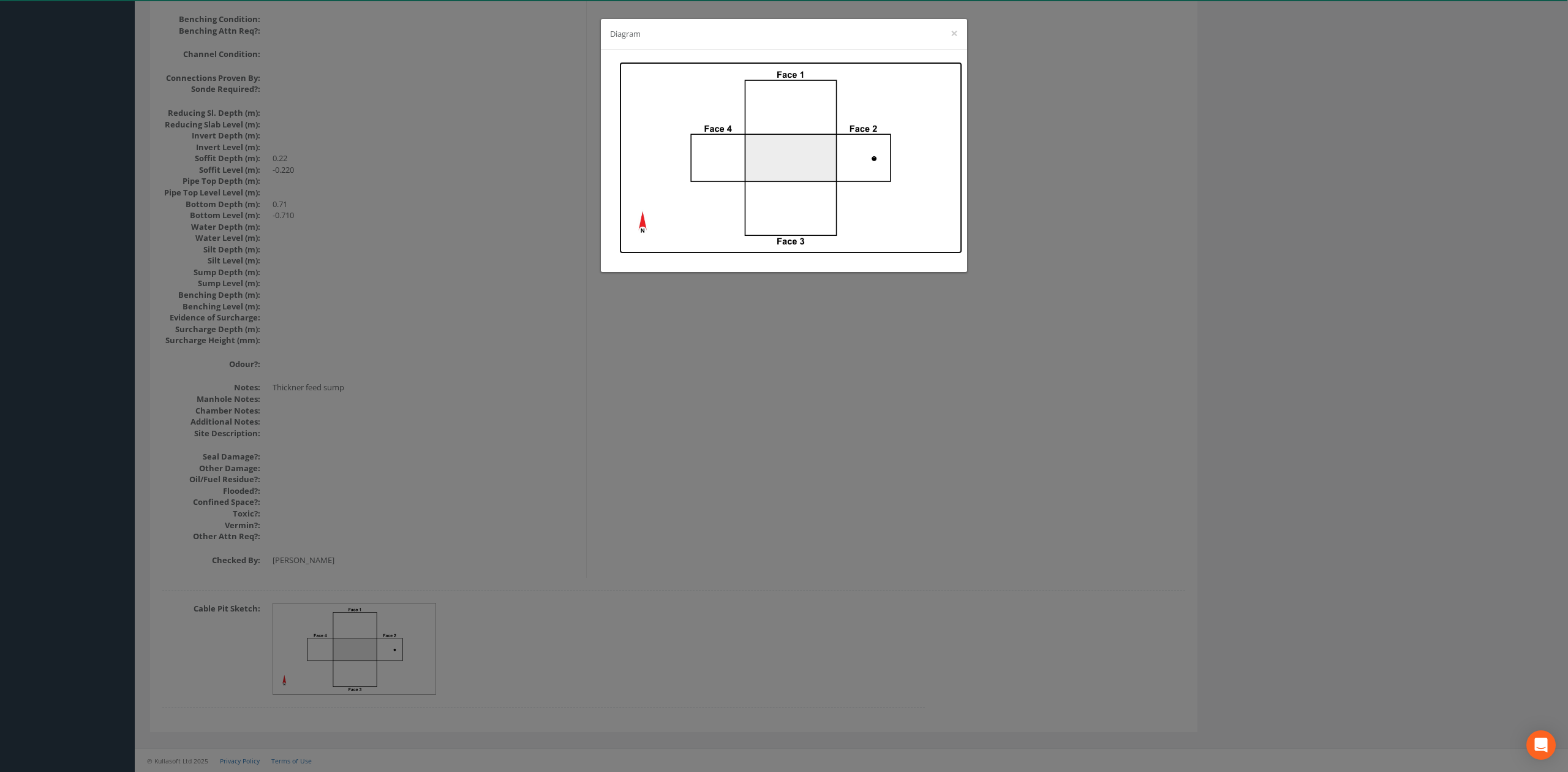
click at [828, 175] on img at bounding box center [791, 157] width 343 height 192
click at [346, 293] on div "Diagram ×" at bounding box center [784, 386] width 1568 height 772
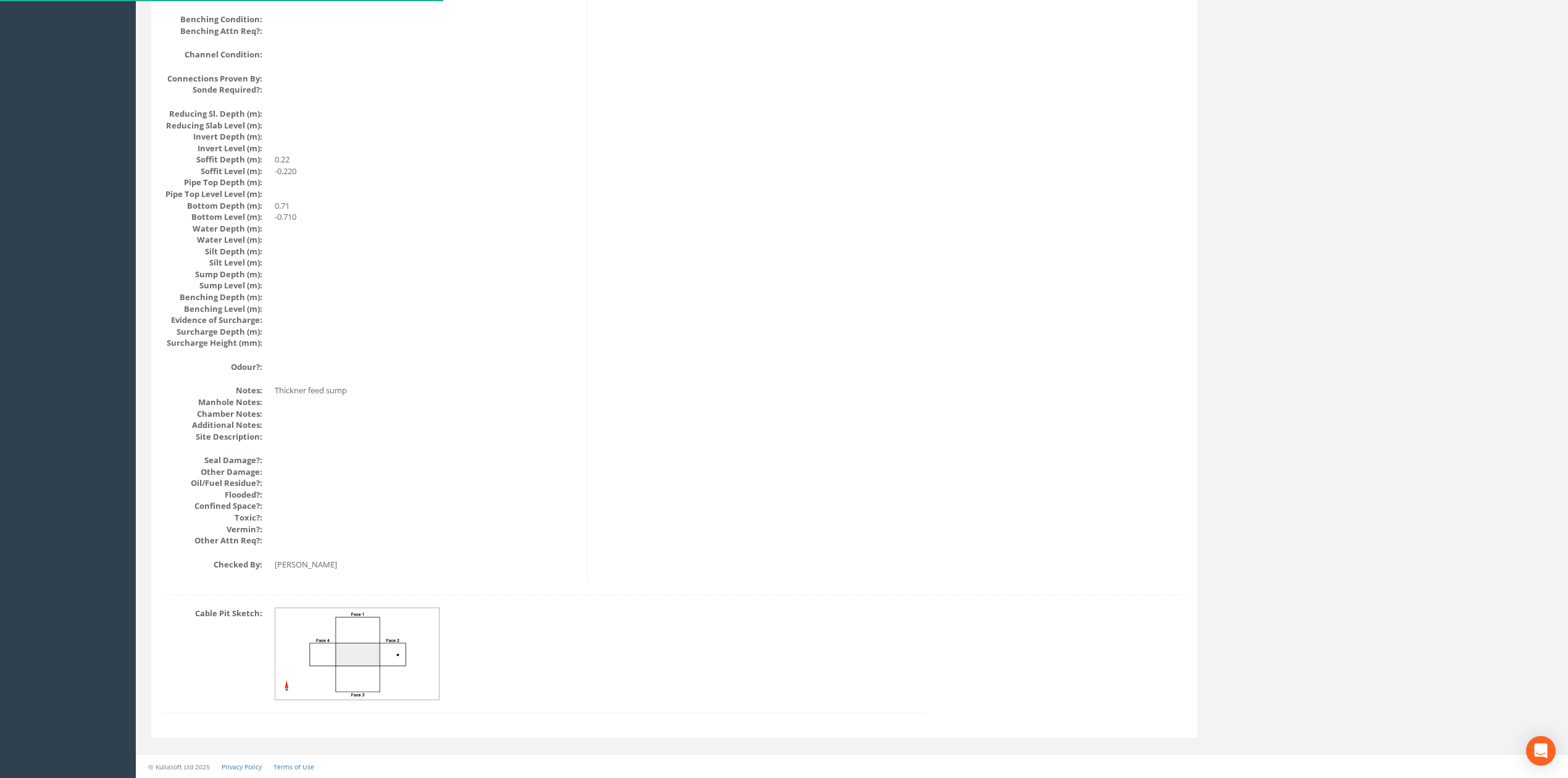
scroll to position [0, 0]
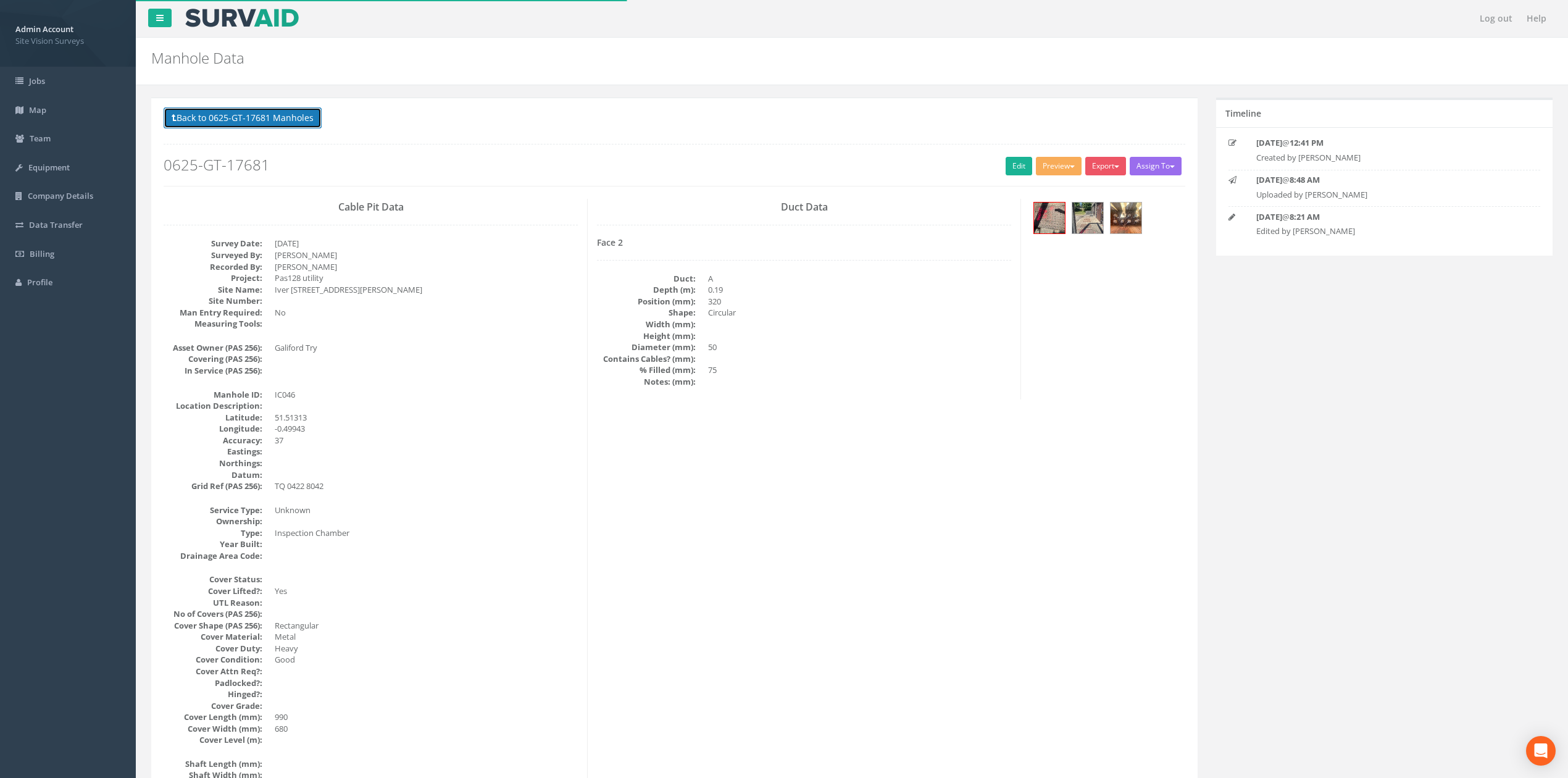
click at [186, 121] on button "Back to 0625-GT-17681 Manholes" at bounding box center [243, 118] width 158 height 21
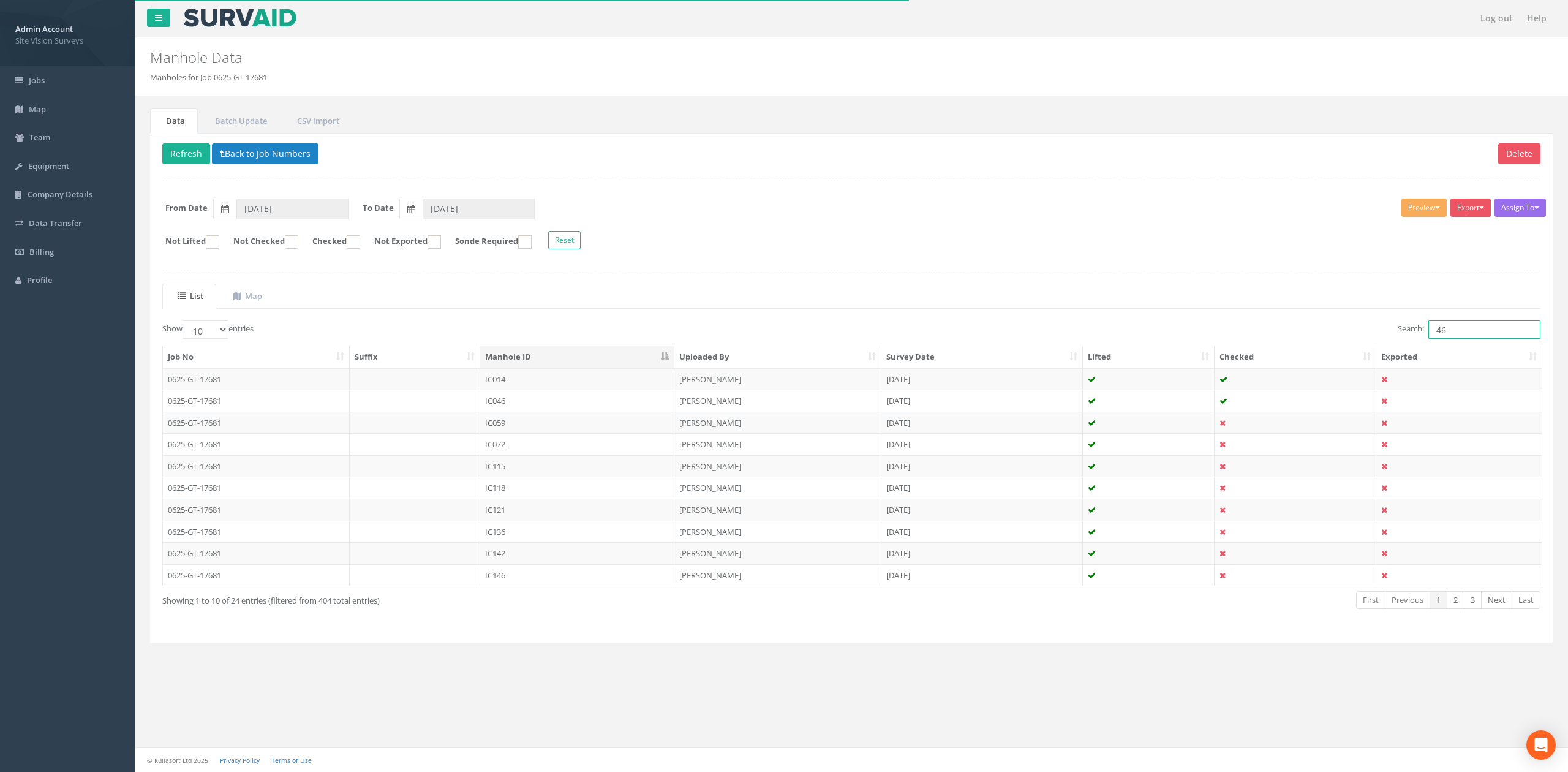
click at [1440, 326] on input "46" at bounding box center [1484, 329] width 112 height 18
drag, startPoint x: 1458, startPoint y: 326, endPoint x: 1266, endPoint y: 322, distance: 192.0
click at [1324, 319] on div "List Map Show 10 25 50 100 entries Search: 46 Job No Suffix Manhole ID Uploaded…" at bounding box center [851, 456] width 1378 height 347
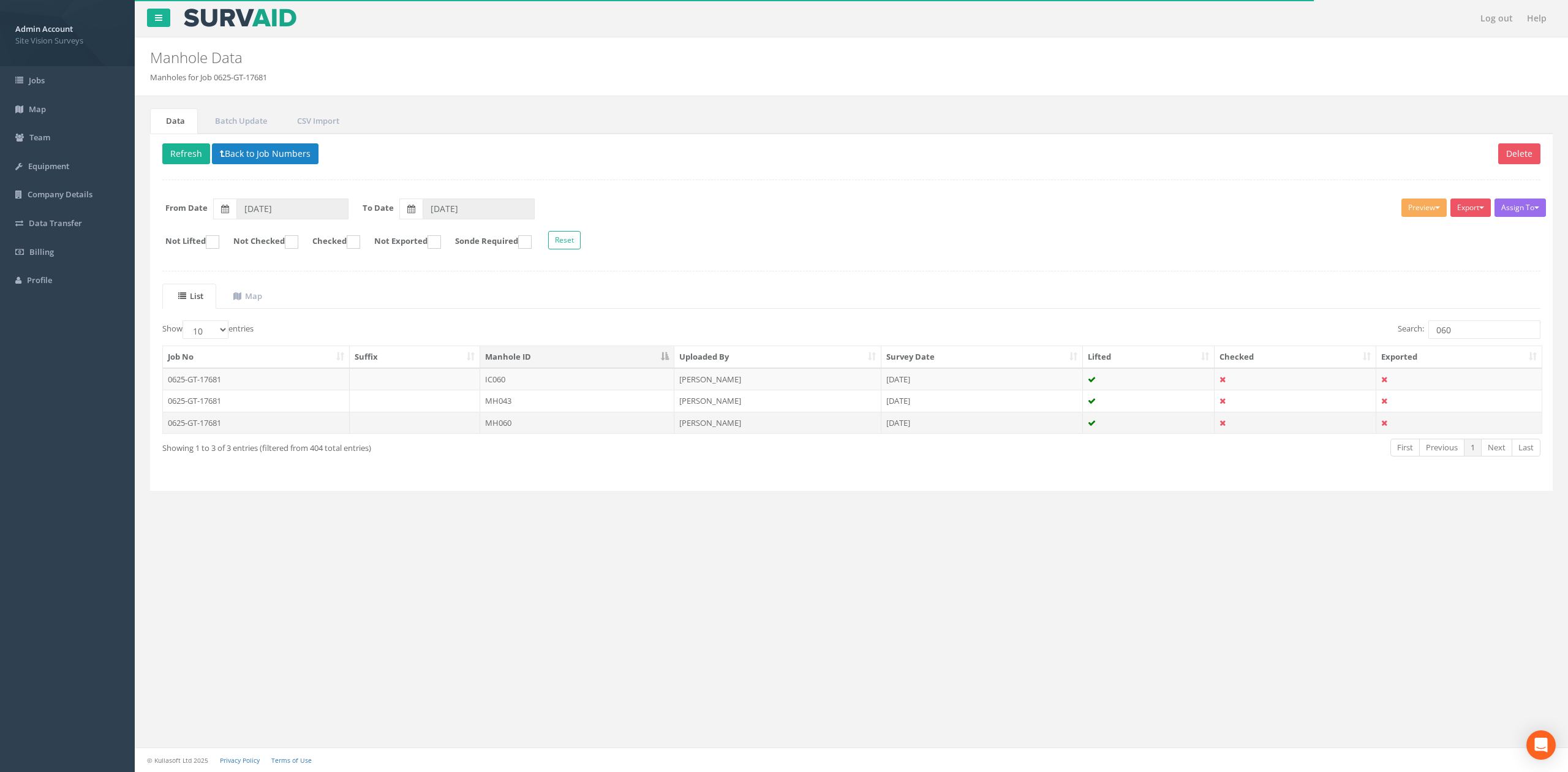
click at [574, 432] on td "MH060" at bounding box center [577, 422] width 194 height 22
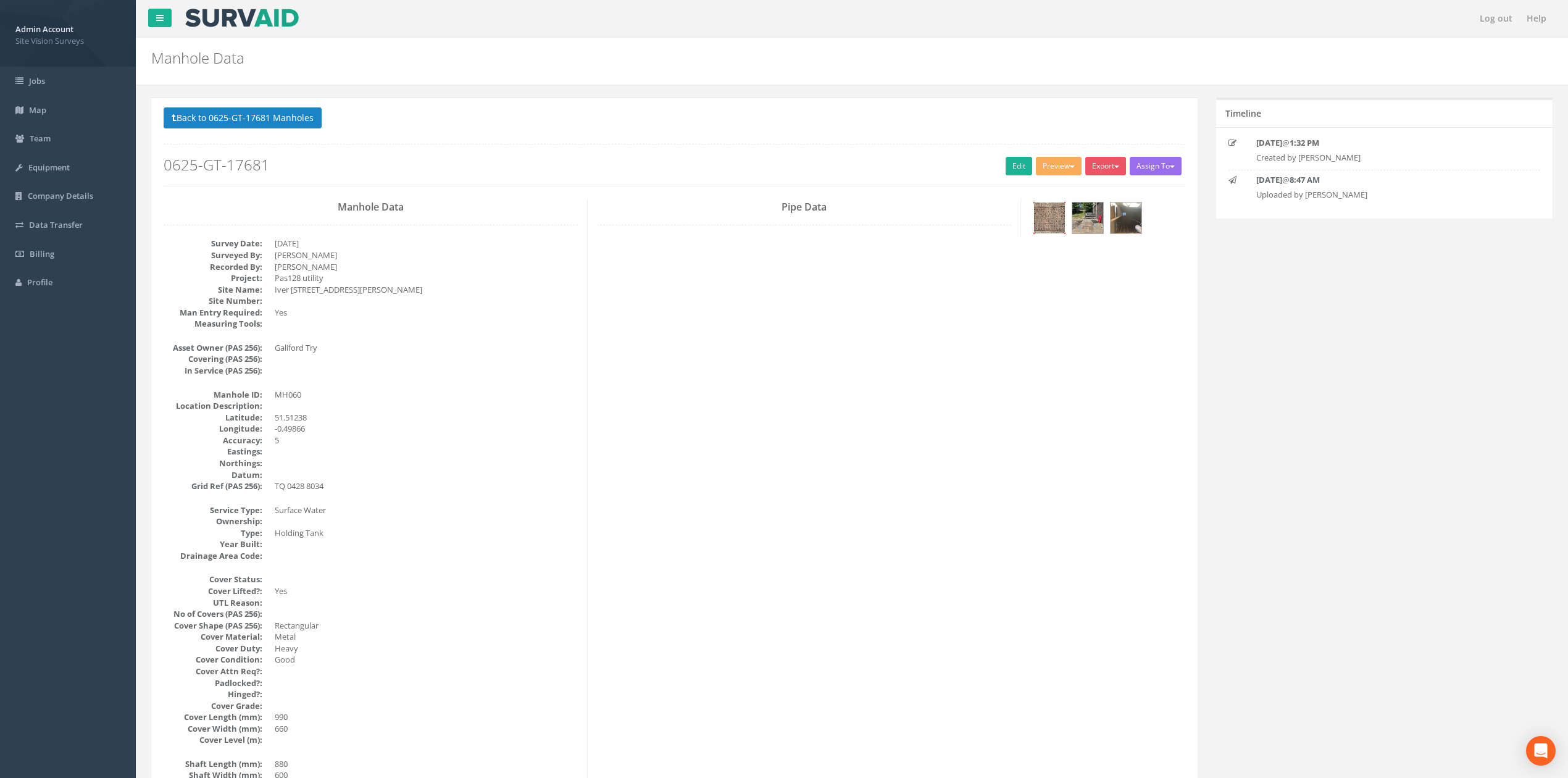
click at [1065, 217] on img at bounding box center [1049, 217] width 31 height 31
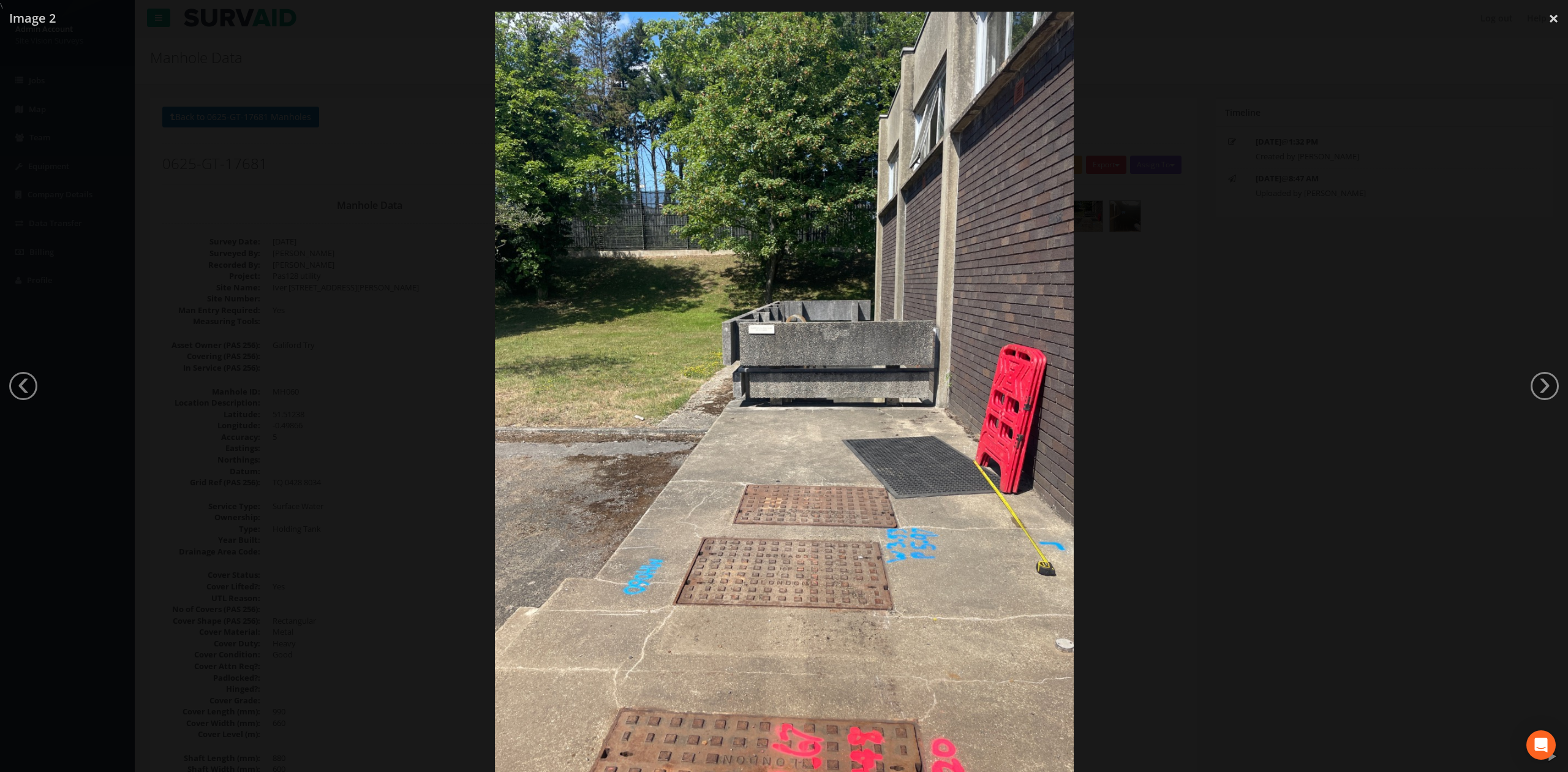
drag, startPoint x: 890, startPoint y: 426, endPoint x: 1353, endPoint y: 498, distance: 468.6
click at [1353, 498] on div at bounding box center [784, 397] width 1568 height 772
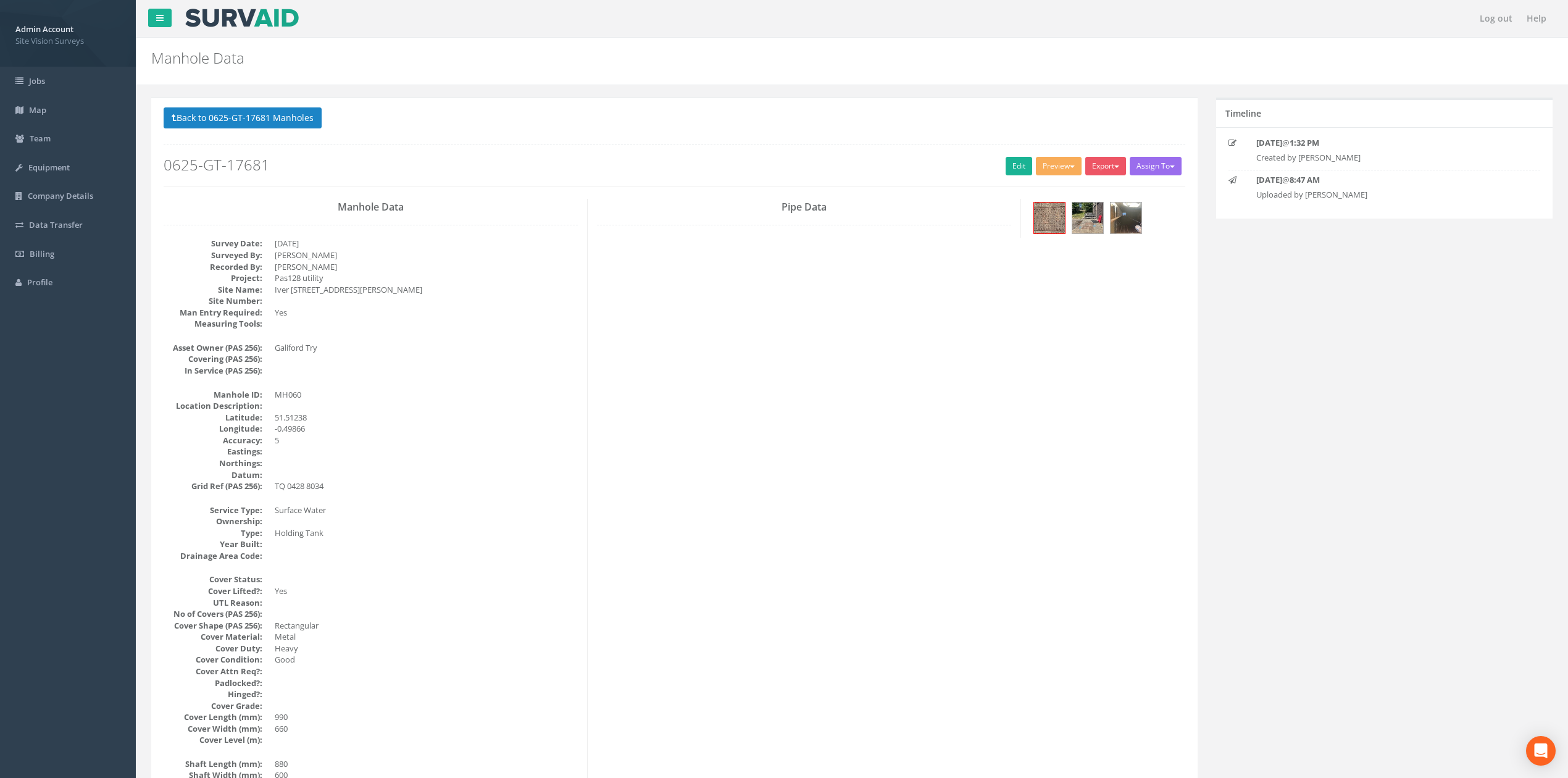
click at [243, 131] on p "Back to 0625-GT-17681 Manholes Back to Map" at bounding box center [675, 119] width 1022 height 24
click at [250, 122] on button "Back to 0625-GT-17681 Manholes" at bounding box center [243, 118] width 158 height 21
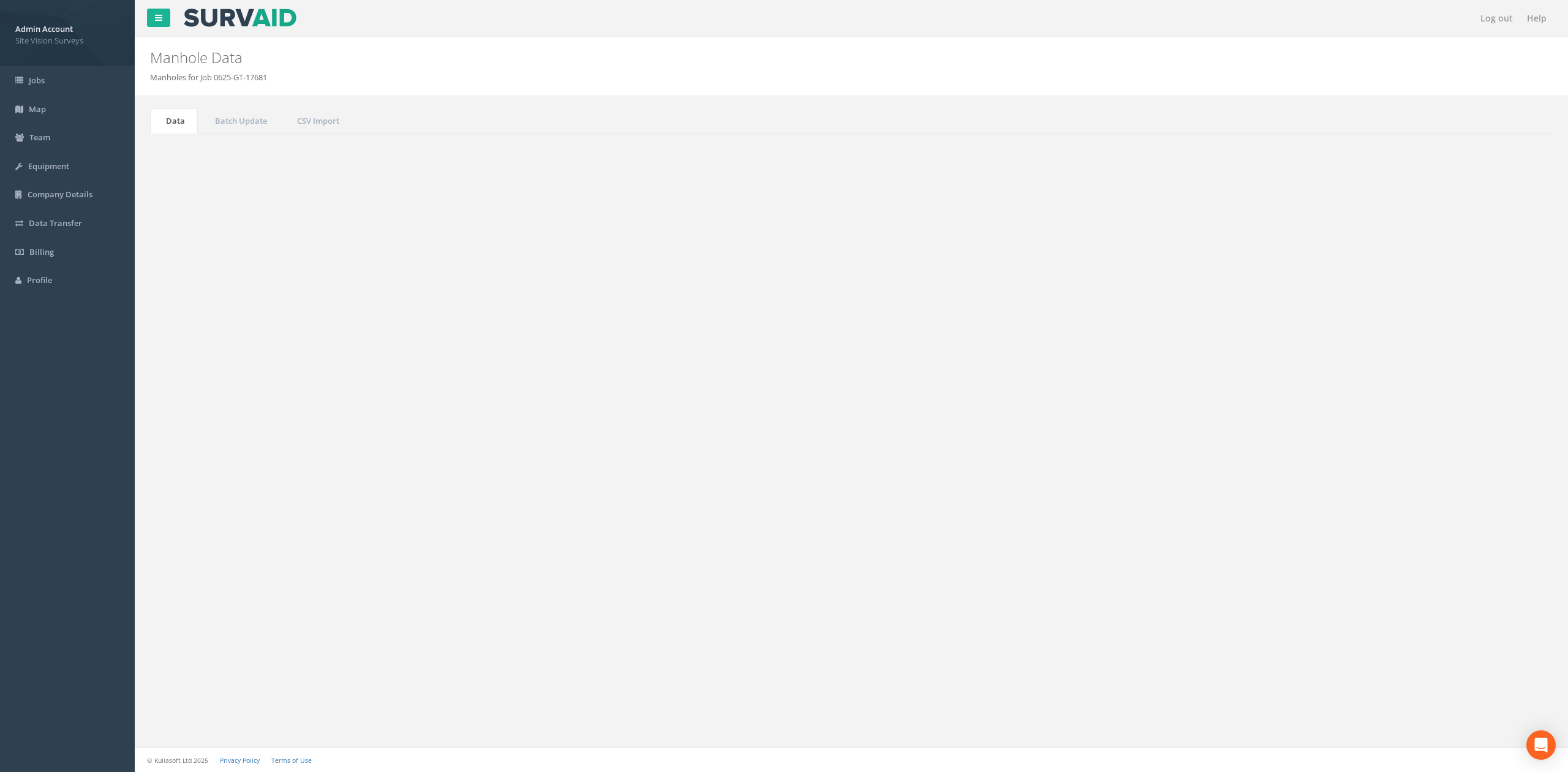
drag, startPoint x: 1502, startPoint y: 330, endPoint x: 1260, endPoint y: 321, distance: 242.2
click at [1260, 324] on div "Search: 060" at bounding box center [1200, 331] width 680 height 21
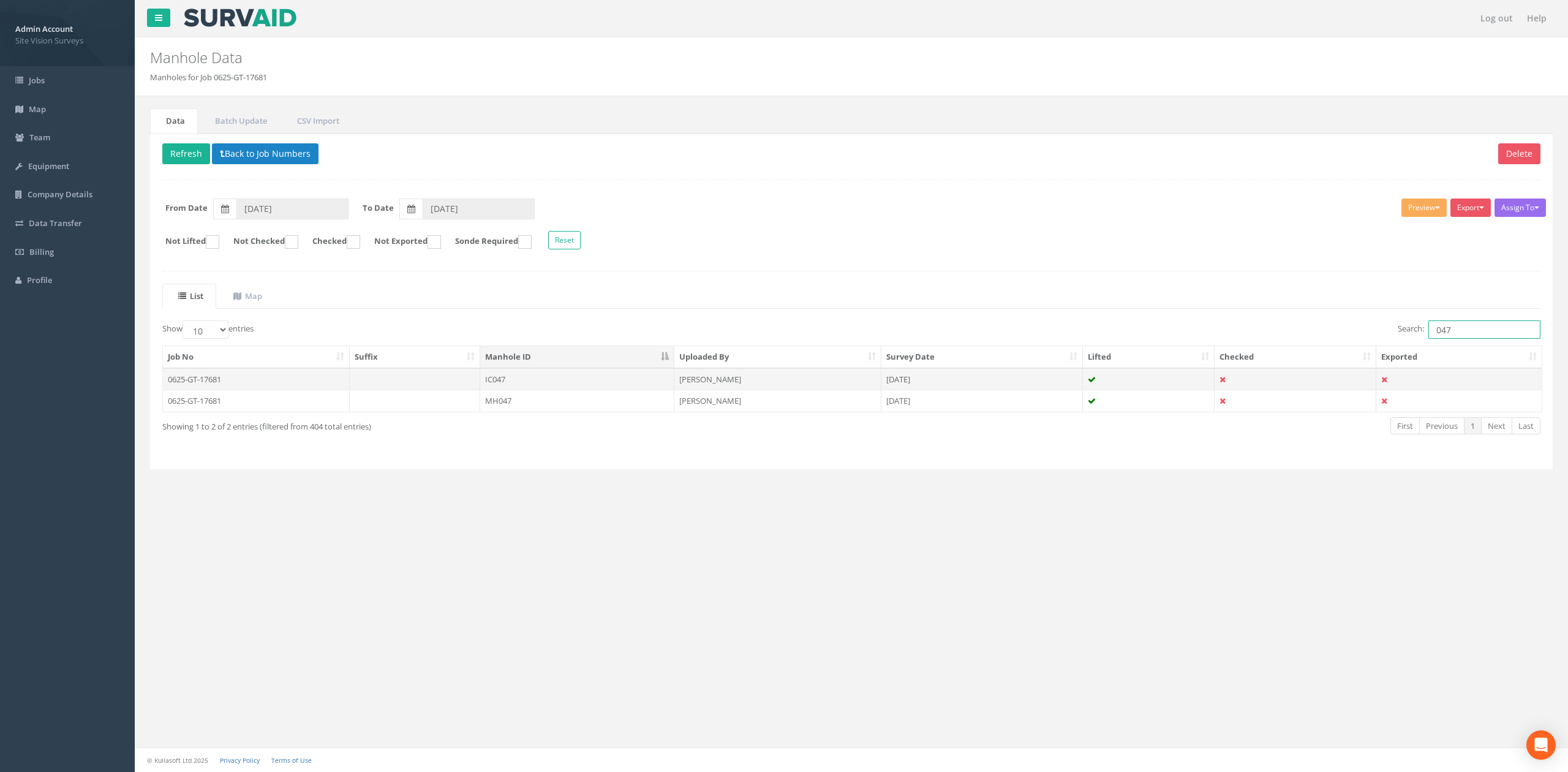
type input "047"
click at [554, 372] on td "IC047" at bounding box center [577, 379] width 194 height 22
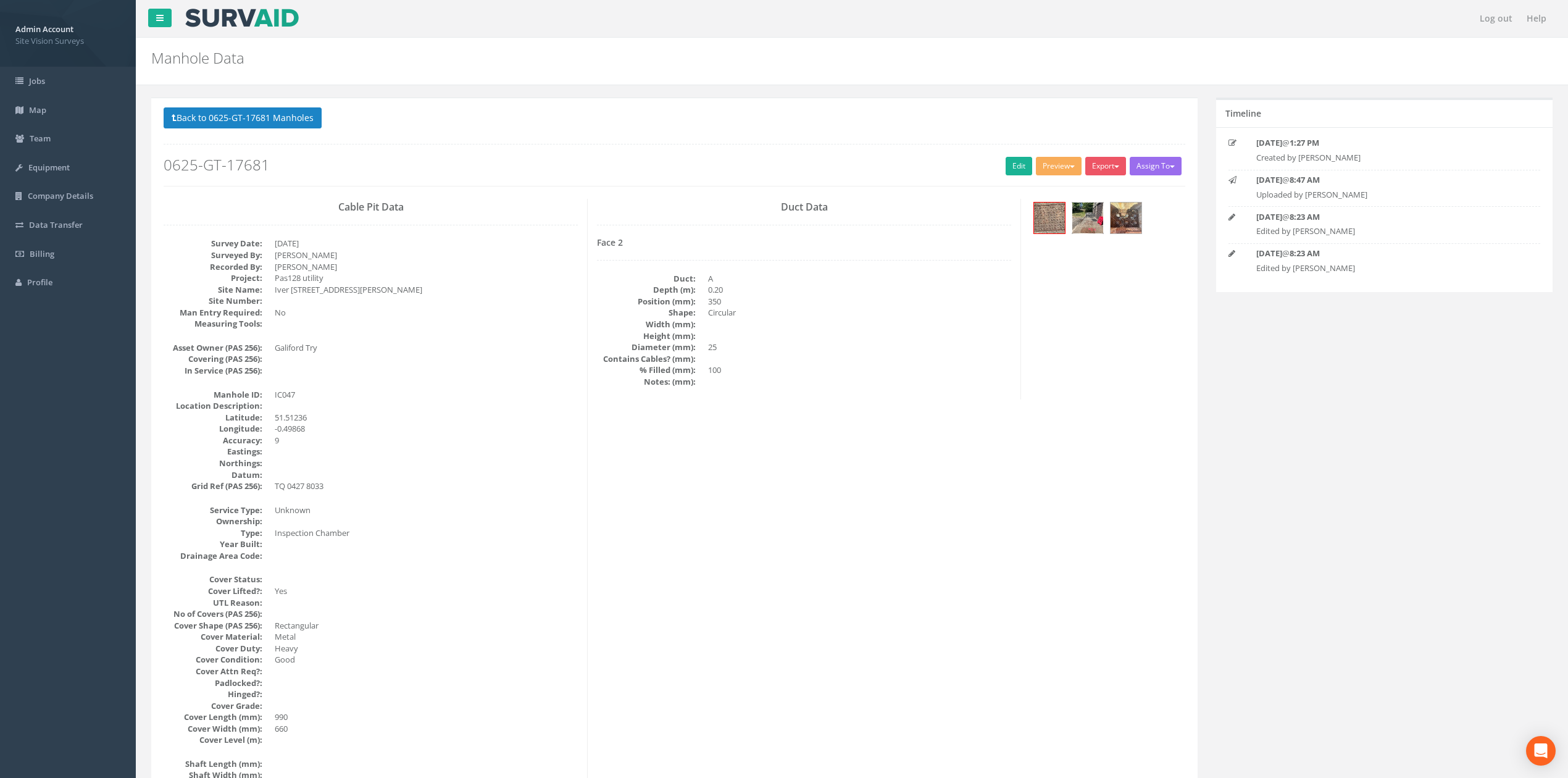
click at [1104, 219] on img at bounding box center [1088, 217] width 31 height 31
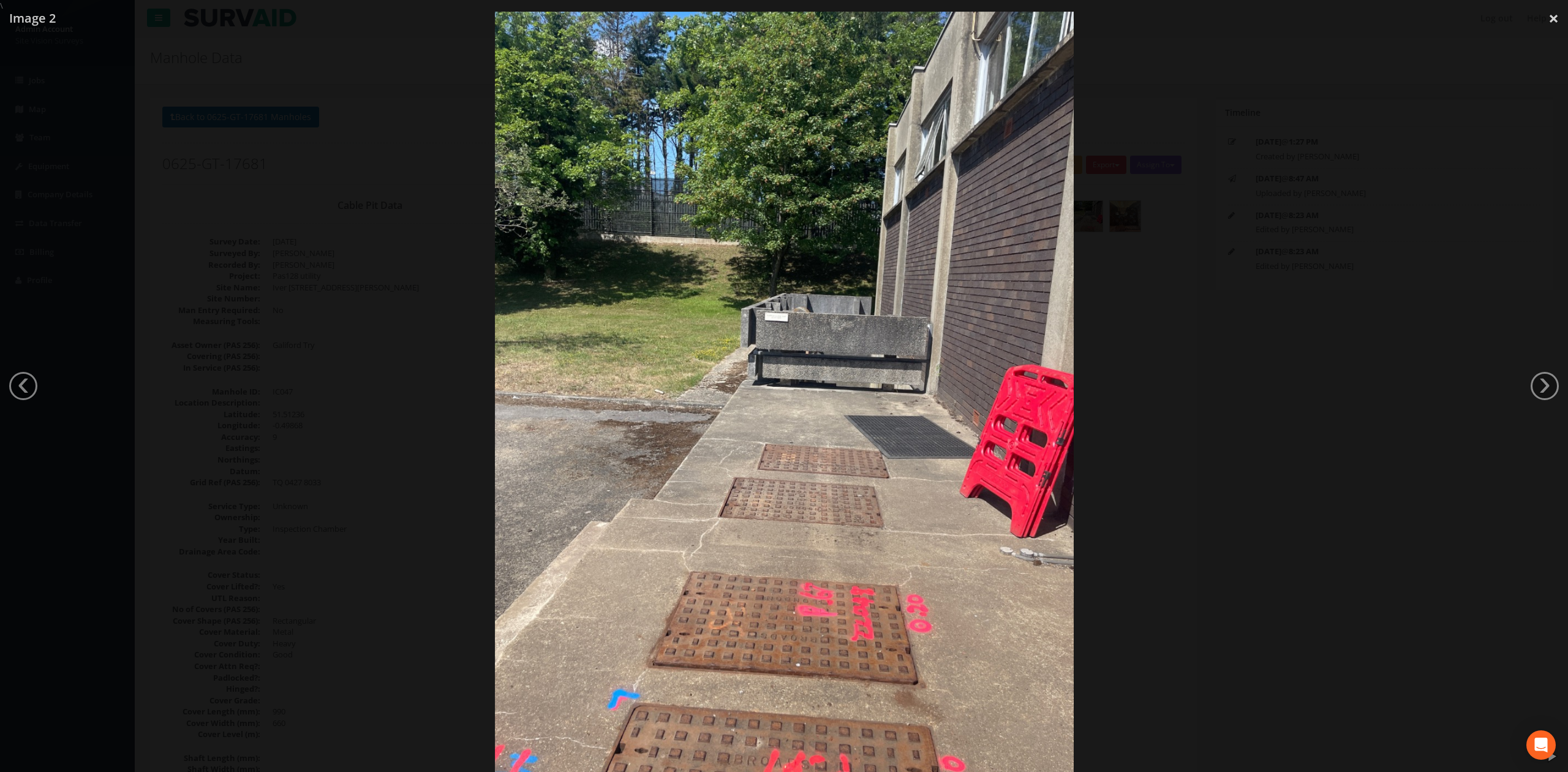
click at [339, 137] on div at bounding box center [784, 397] width 1568 height 772
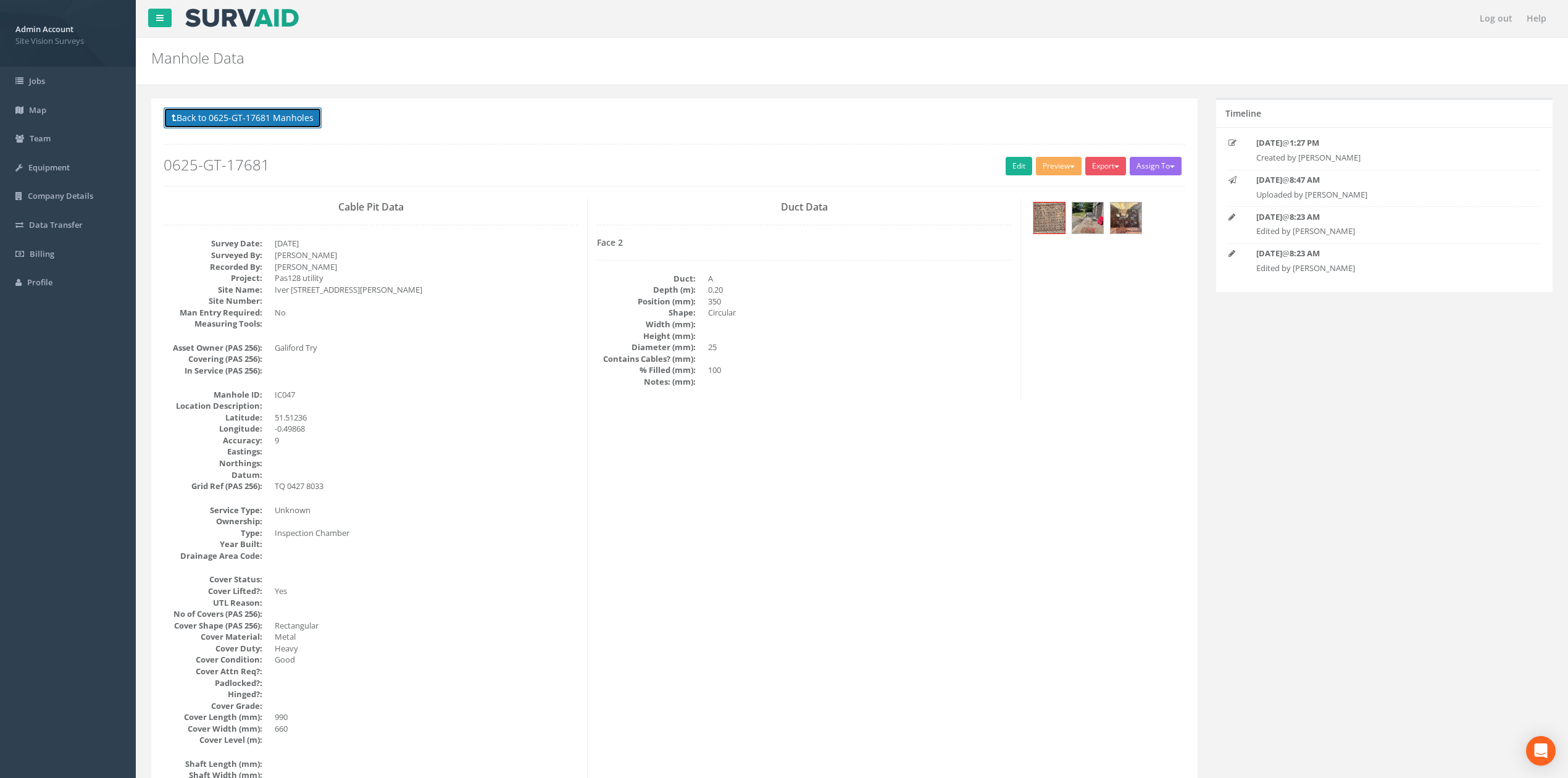
click at [247, 112] on button "Back to 0625-GT-17681 Manholes" at bounding box center [243, 118] width 158 height 21
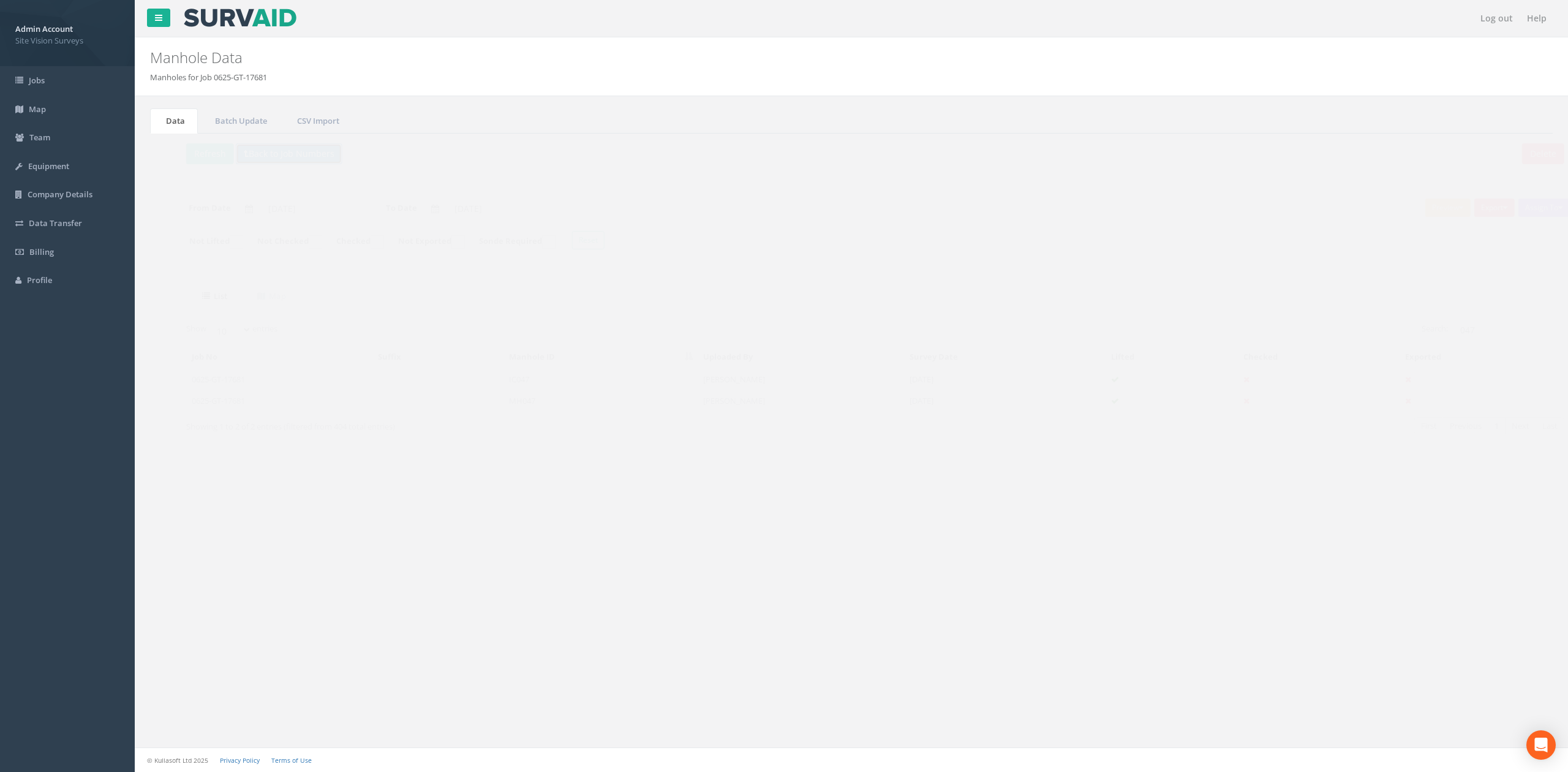
click at [271, 149] on button "Back to Job Numbers" at bounding box center [265, 154] width 106 height 21
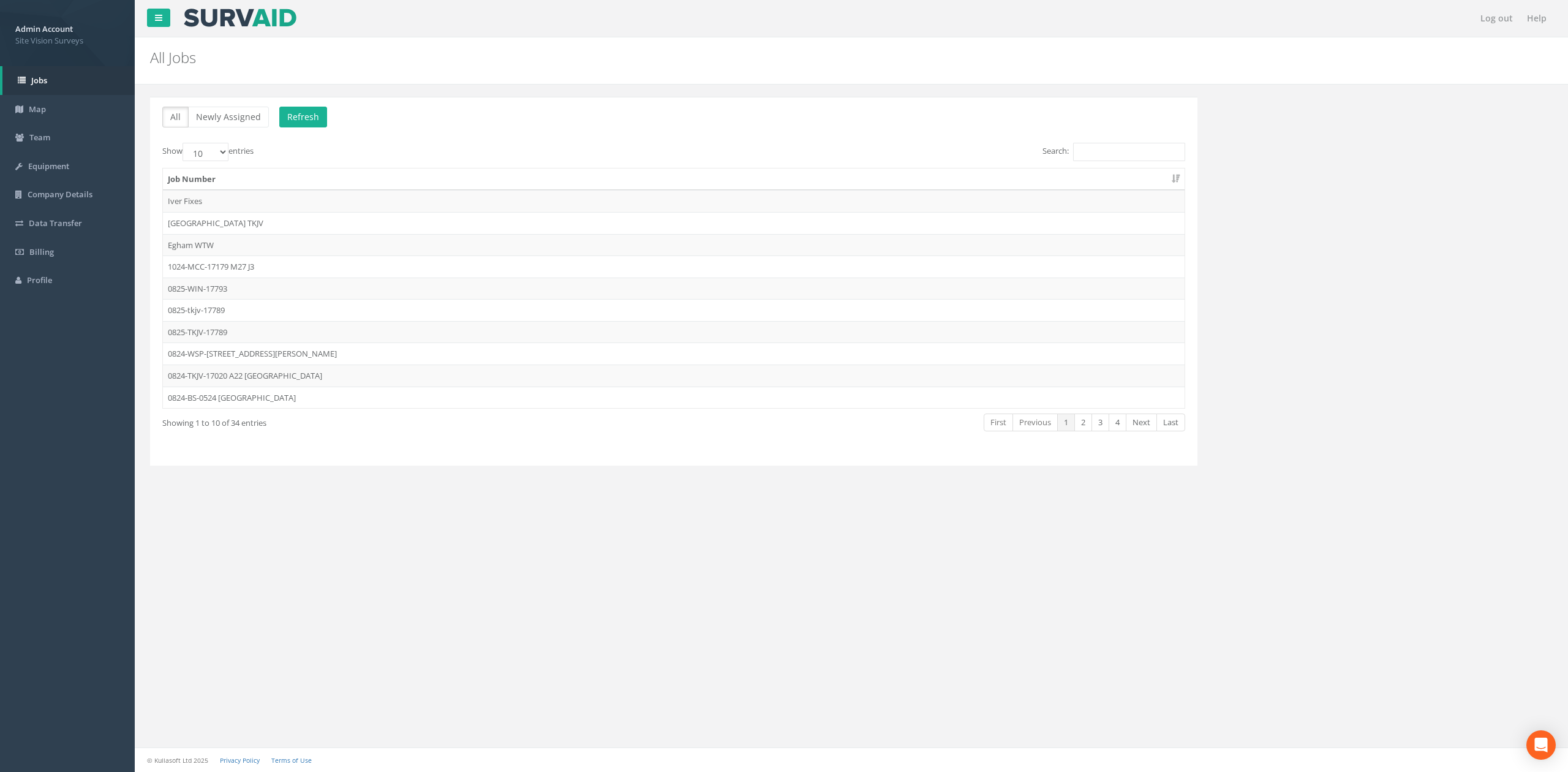
click at [194, 153] on label "Show 10 25 50 100 entries" at bounding box center [208, 151] width 91 height 18
click at [194, 153] on select "10 25 50 100" at bounding box center [206, 151] width 46 height 18
click at [319, 109] on button "Refresh" at bounding box center [303, 117] width 47 height 21
click at [304, 205] on td "Iver Fixes" at bounding box center [674, 200] width 1022 height 22
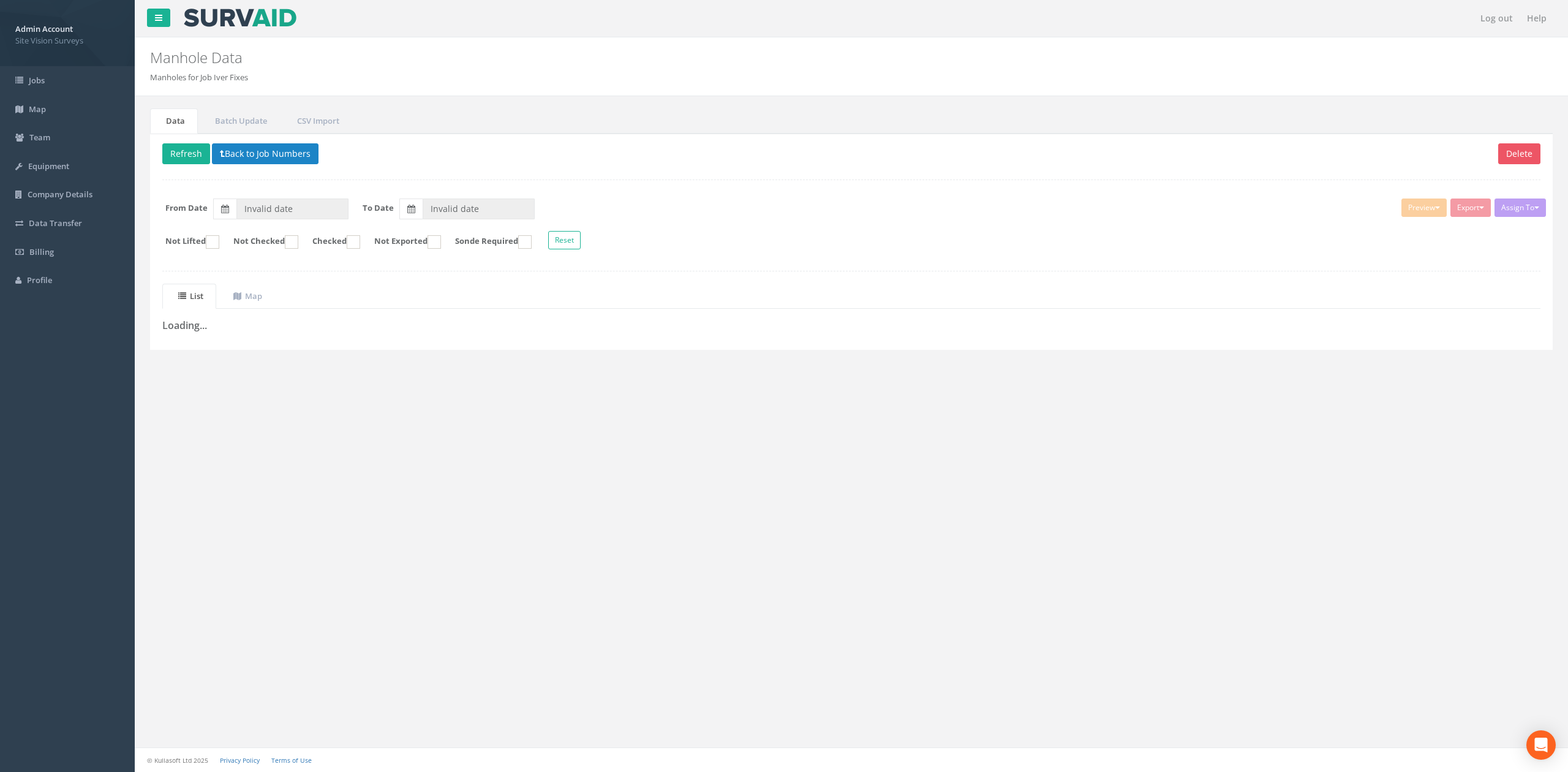
type input "28/08/2025"
type input "[DATE]"
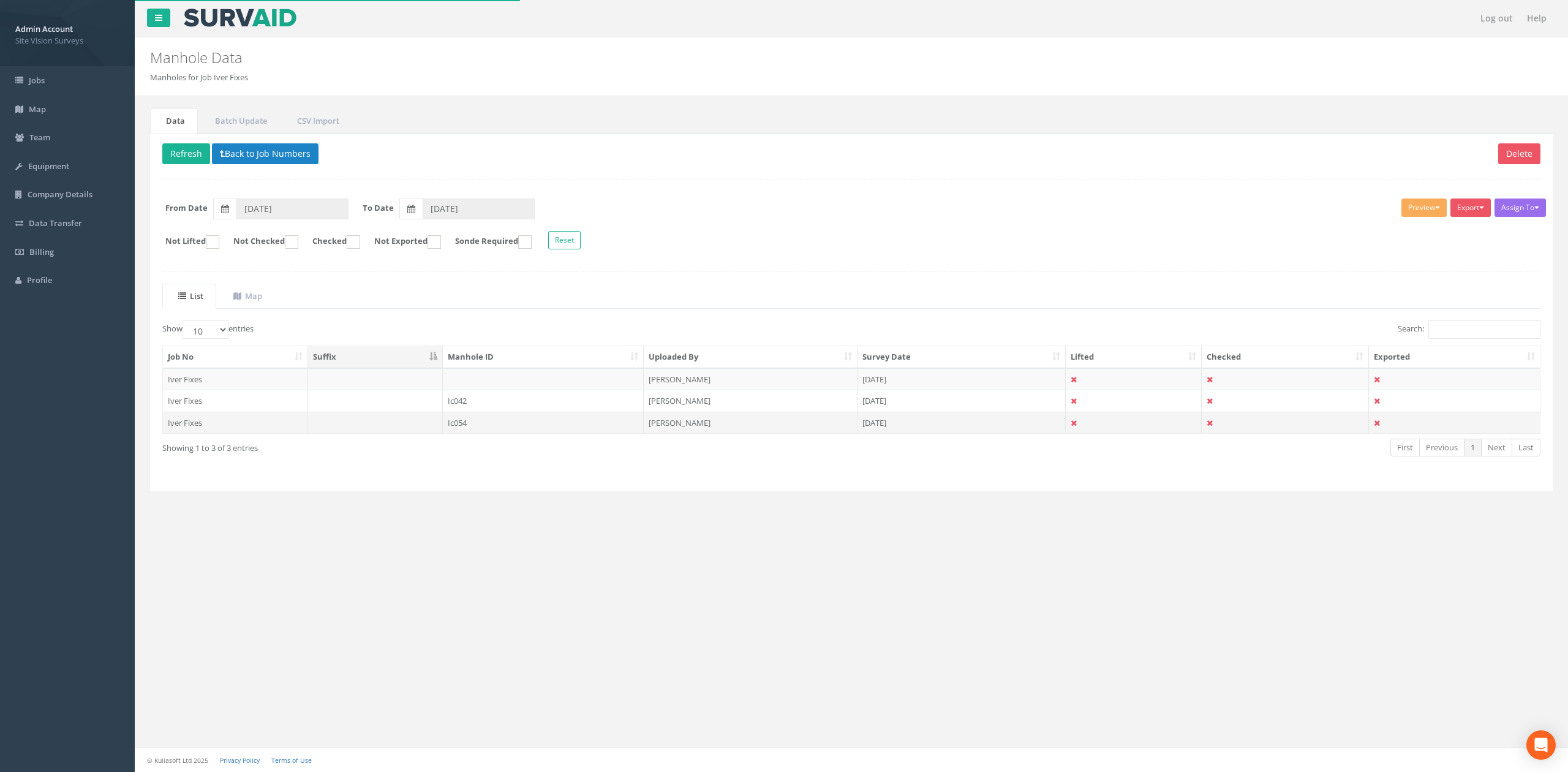
click at [463, 430] on td "Ic054" at bounding box center [543, 422] width 201 height 22
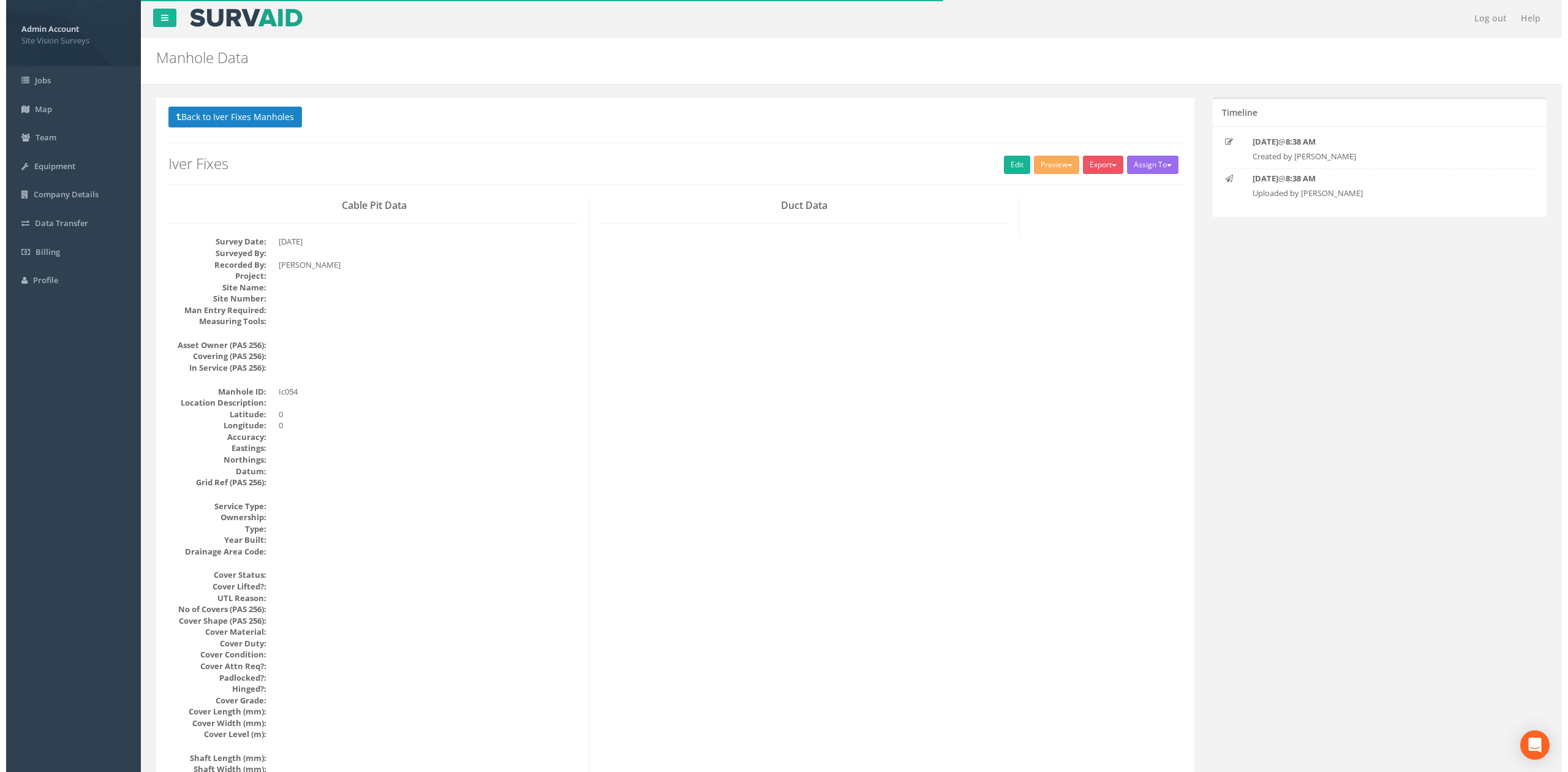
scroll to position [1119, 0]
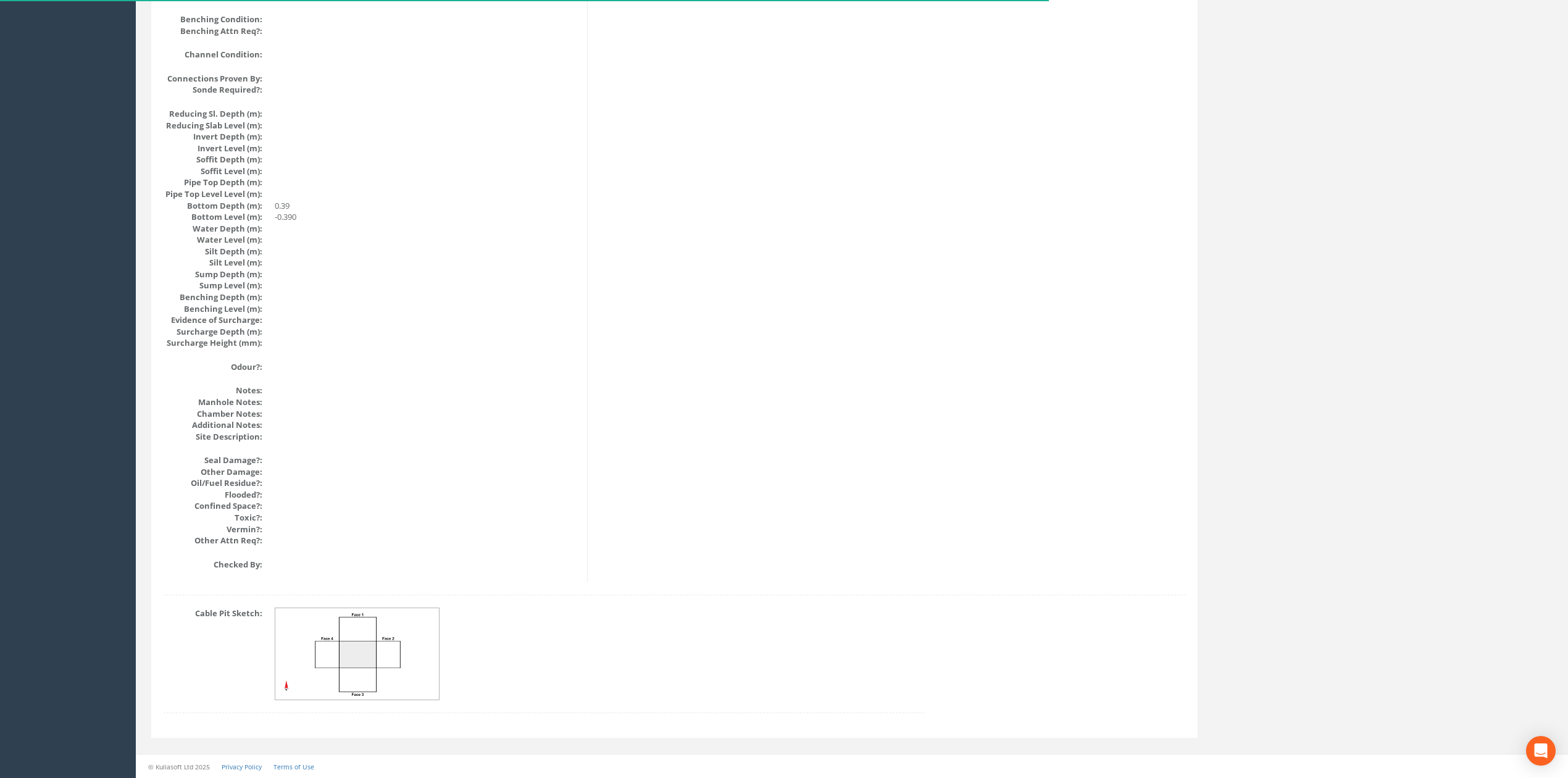
click at [355, 635] on img at bounding box center [358, 654] width 165 height 92
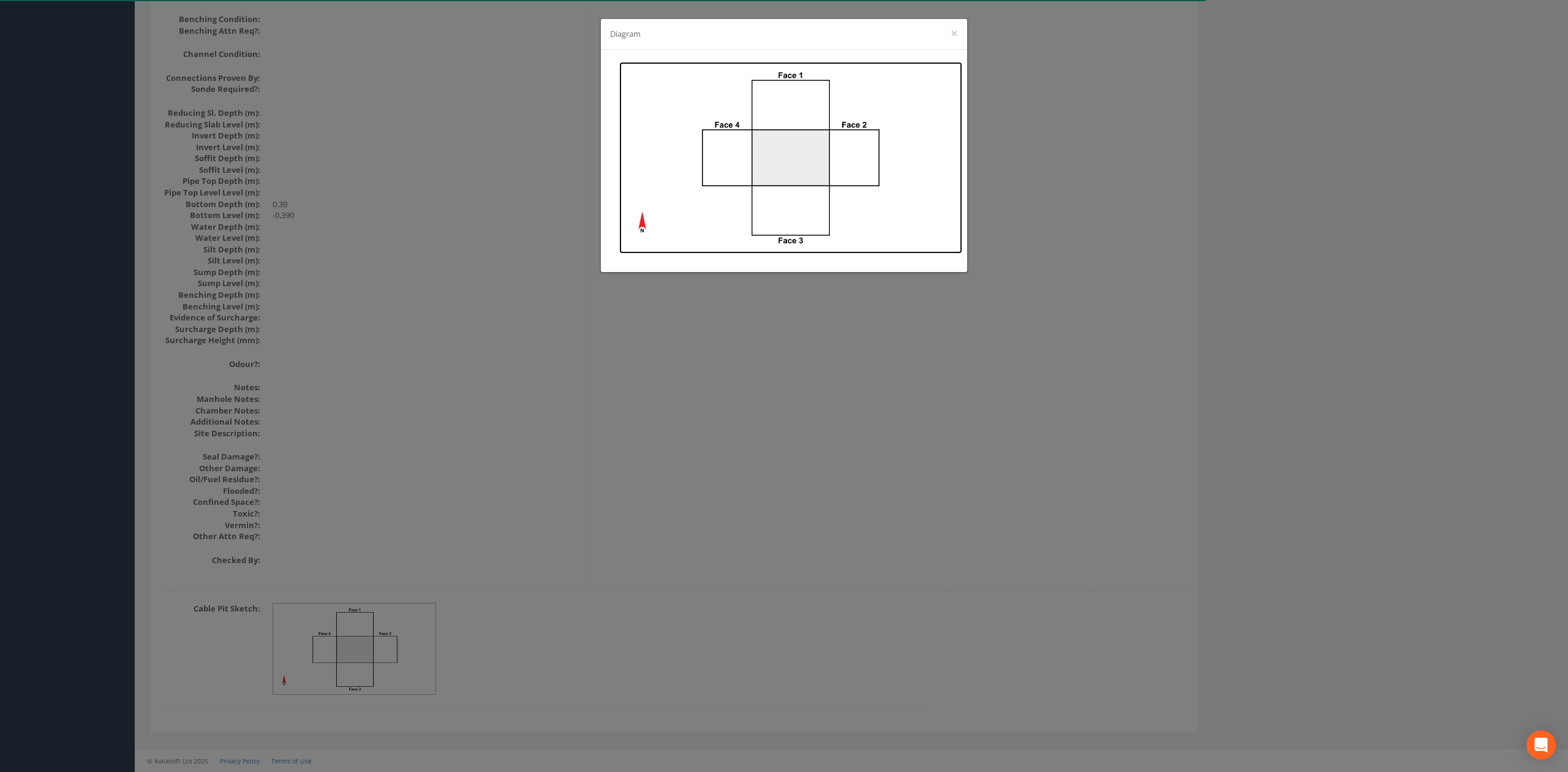
drag, startPoint x: 679, startPoint y: 221, endPoint x: 718, endPoint y: 186, distance: 52.4
click at [718, 186] on img at bounding box center [791, 157] width 343 height 192
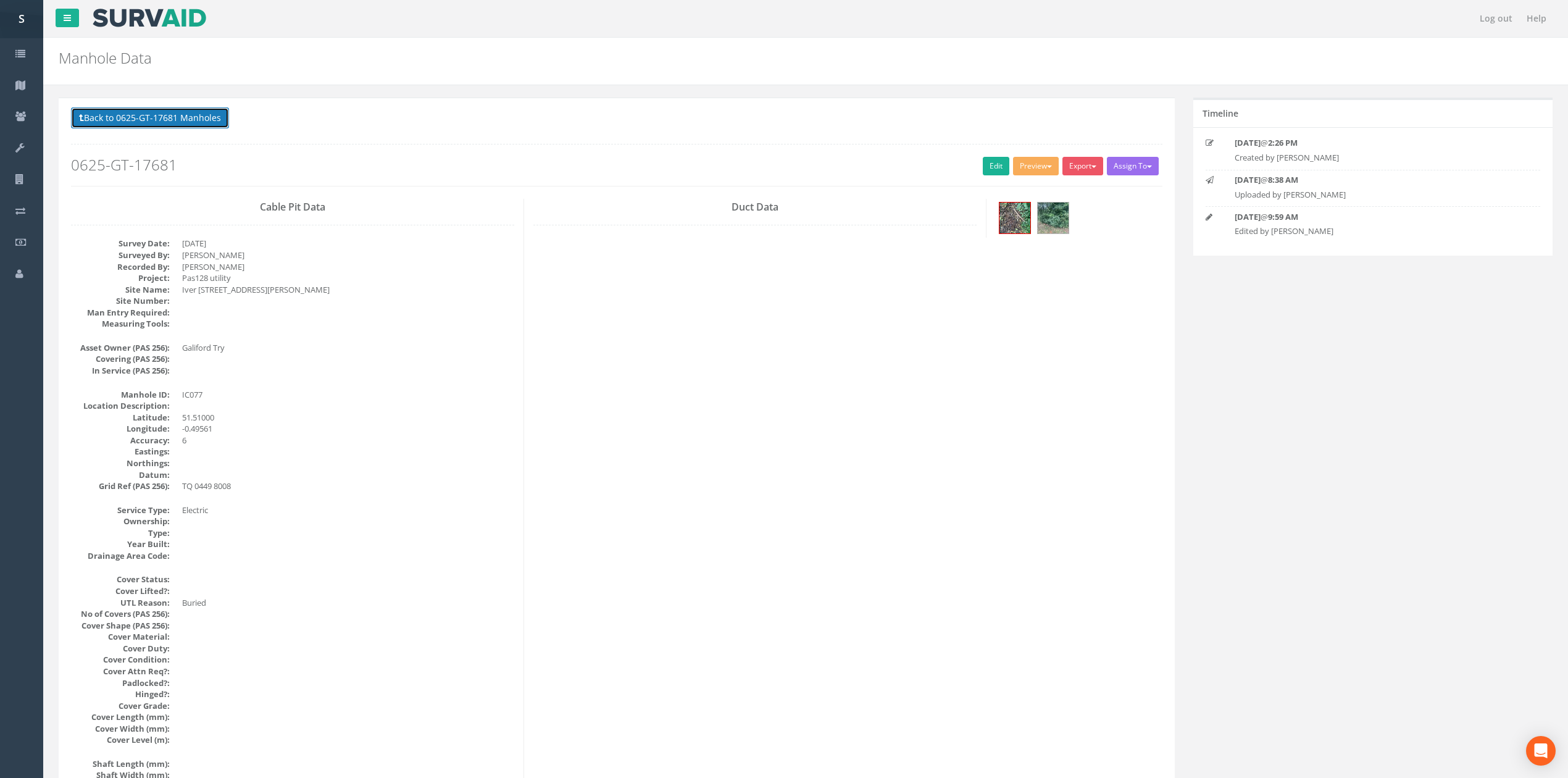
click at [171, 113] on button "Back to 0625-GT-17681 Manholes" at bounding box center [150, 118] width 158 height 21
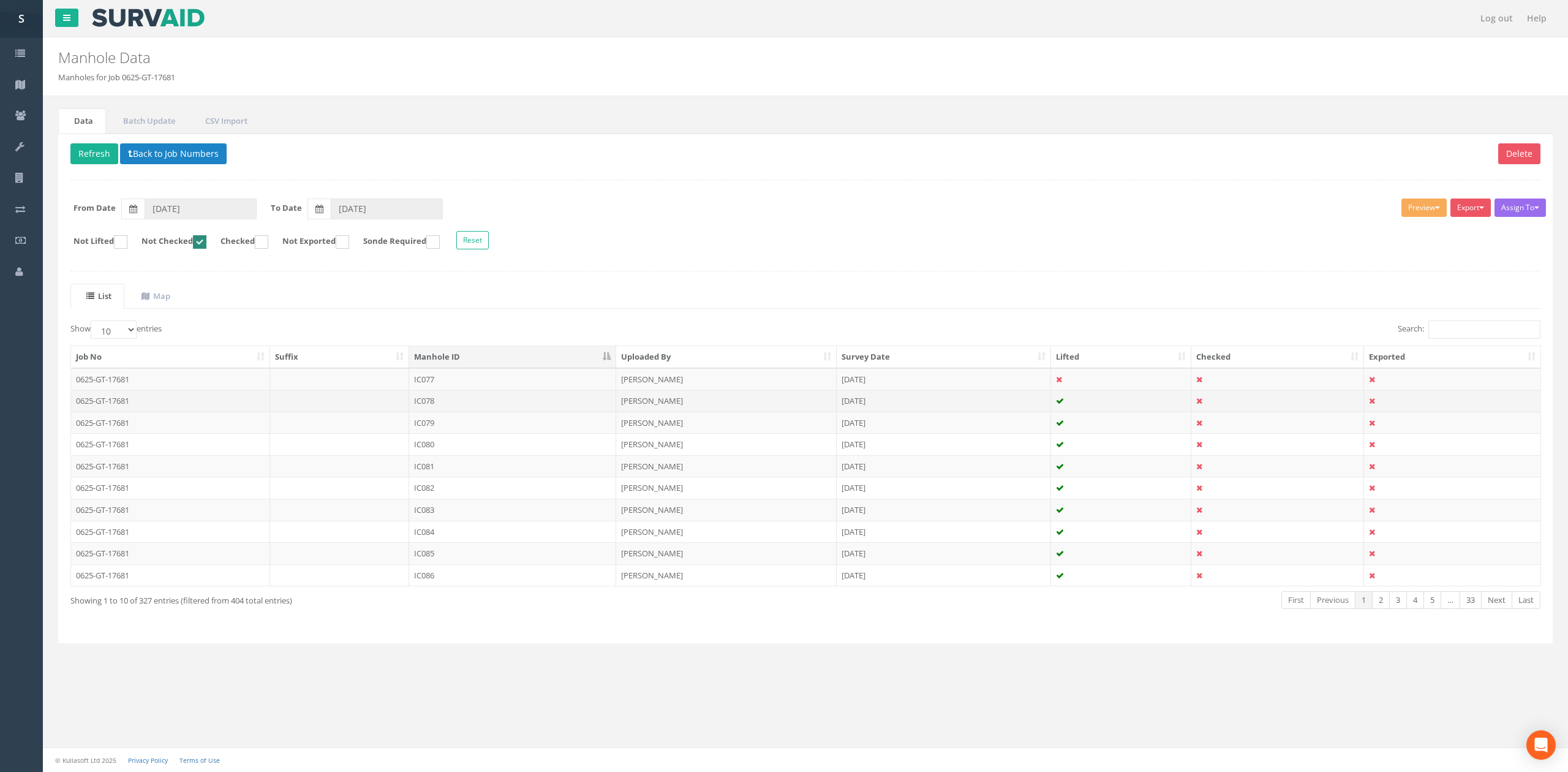
click at [427, 398] on td "IC078" at bounding box center [512, 400] width 207 height 22
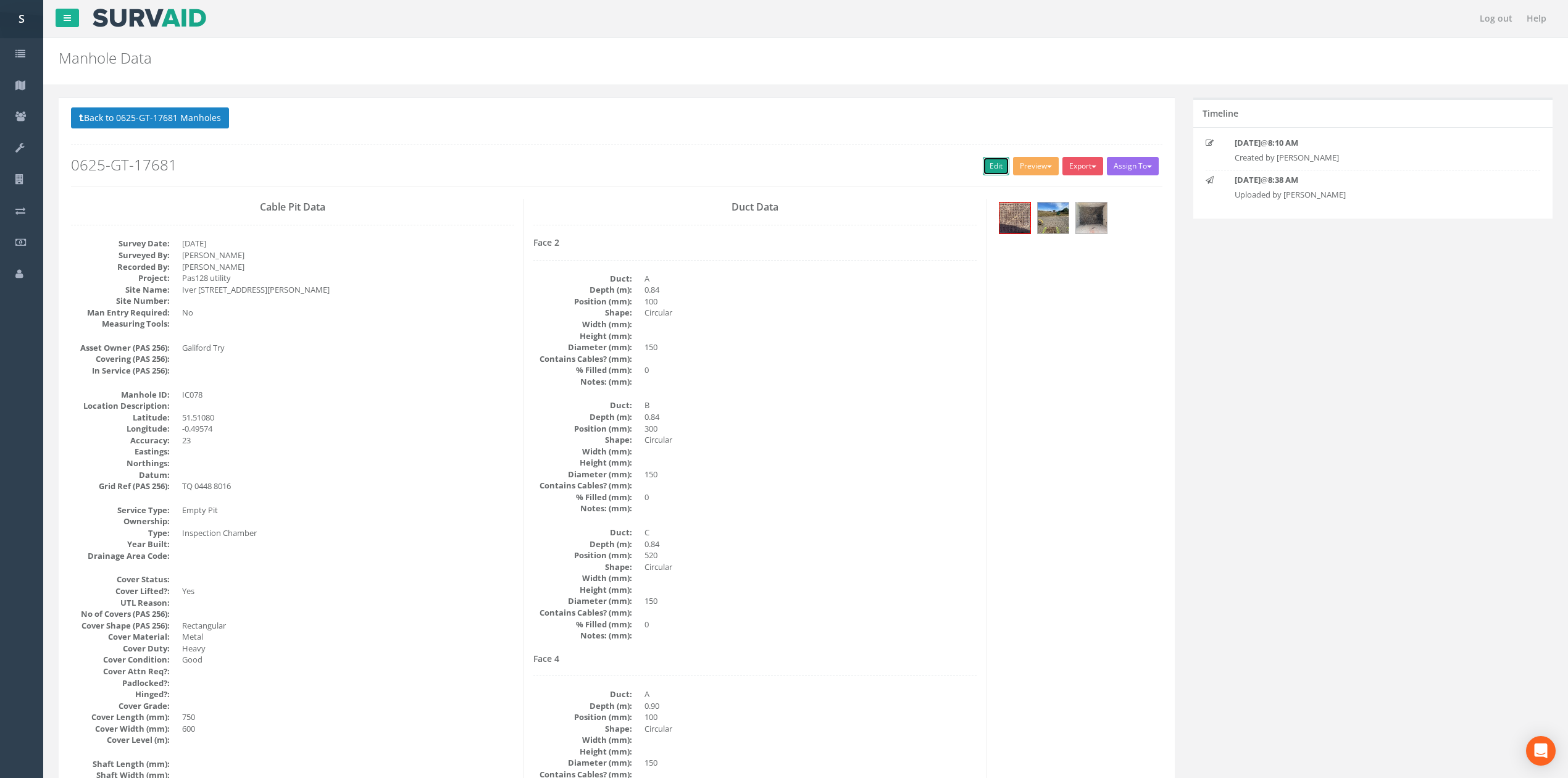
click at [993, 167] on link "Edit" at bounding box center [996, 166] width 27 height 19
click at [196, 117] on button "Back to 0625-GT-17681 Manholes" at bounding box center [150, 118] width 158 height 21
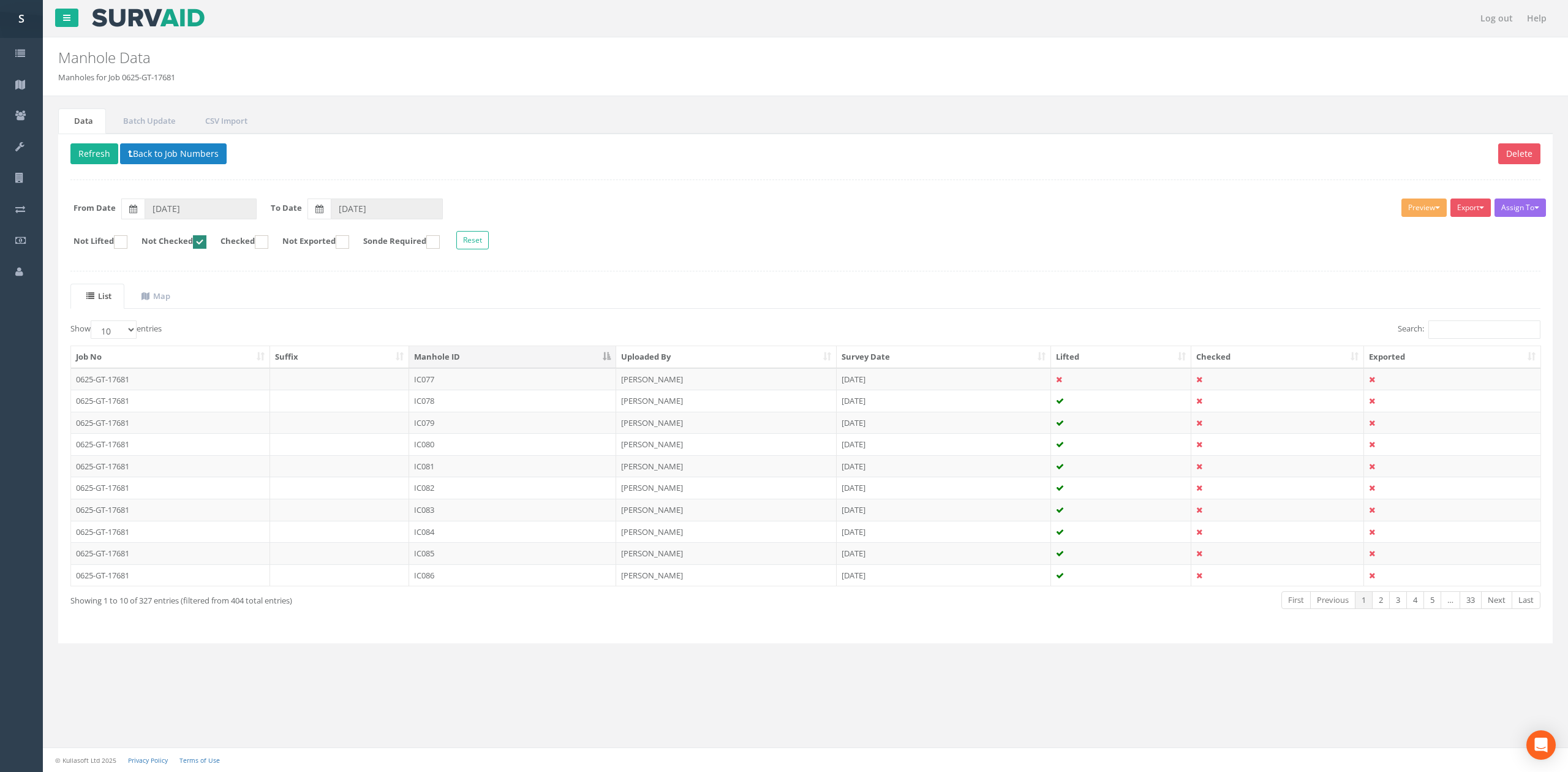
click at [102, 166] on p "Delete Refresh Back to Job Numbers" at bounding box center [806, 155] width 1470 height 24
click at [94, 149] on button "Refresh" at bounding box center [94, 154] width 47 height 21
click at [469, 387] on td "IC079" at bounding box center [512, 379] width 207 height 22
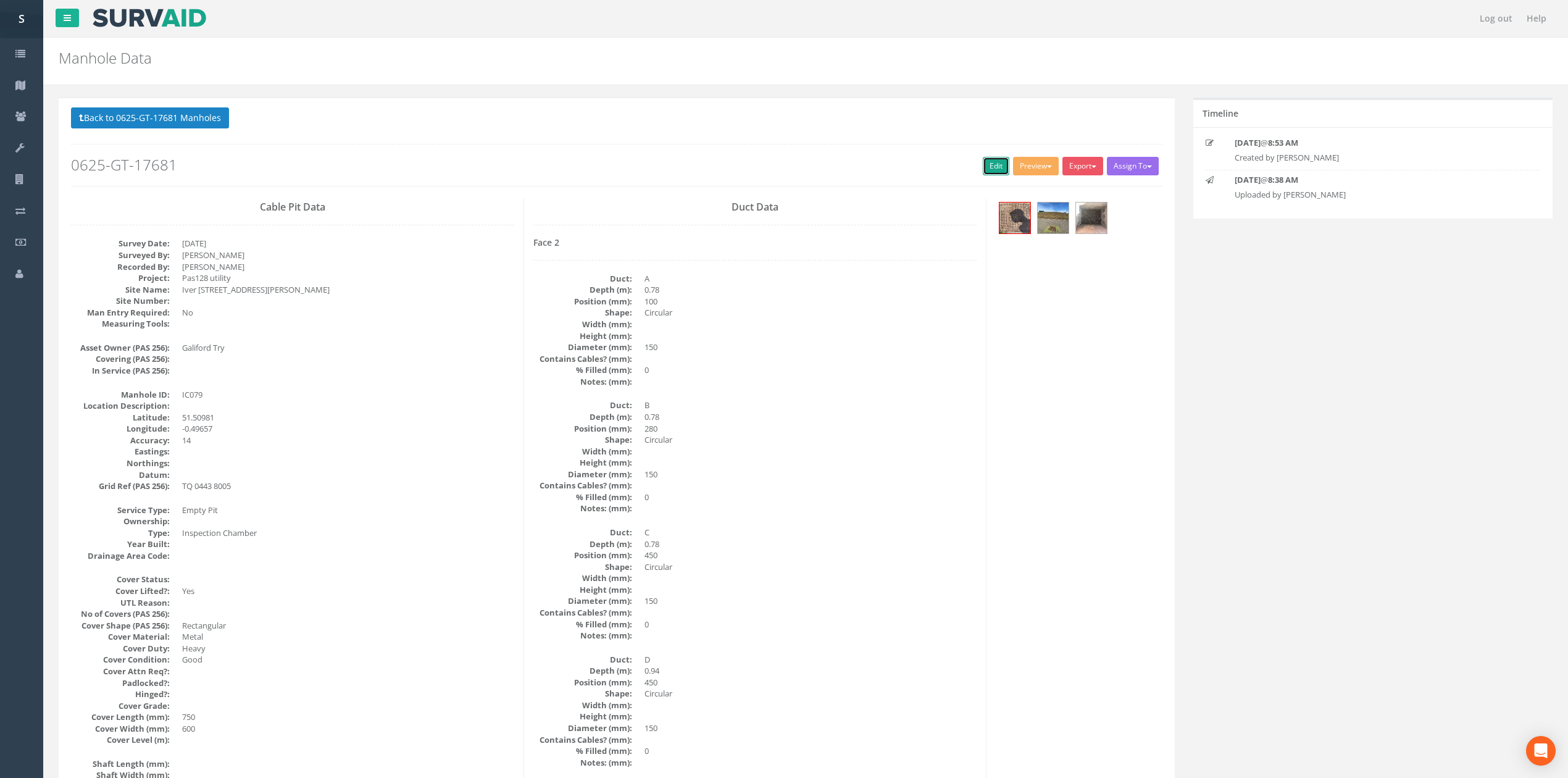
click at [990, 170] on link "Edit" at bounding box center [996, 166] width 27 height 19
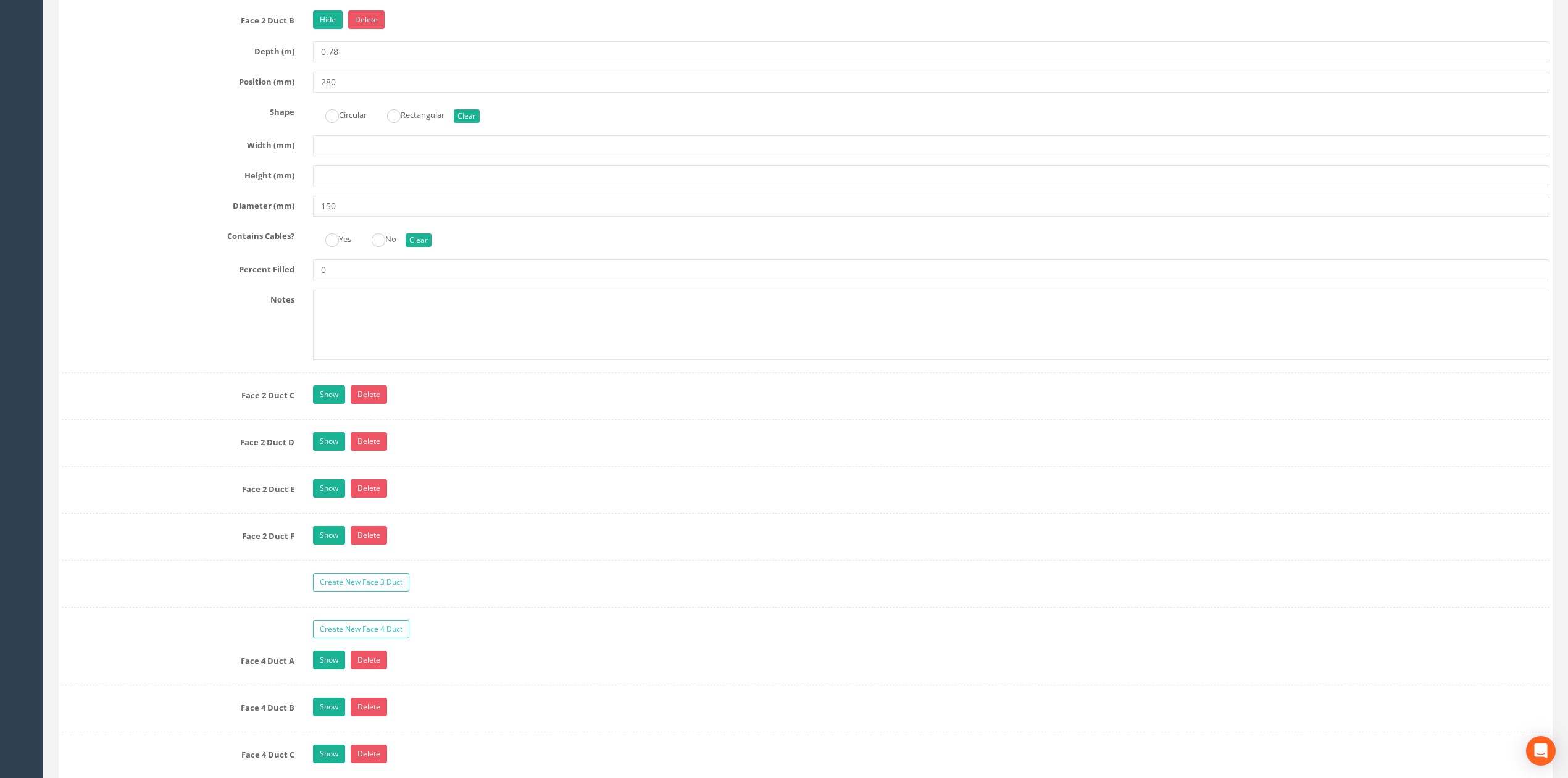
scroll to position [2469, 0]
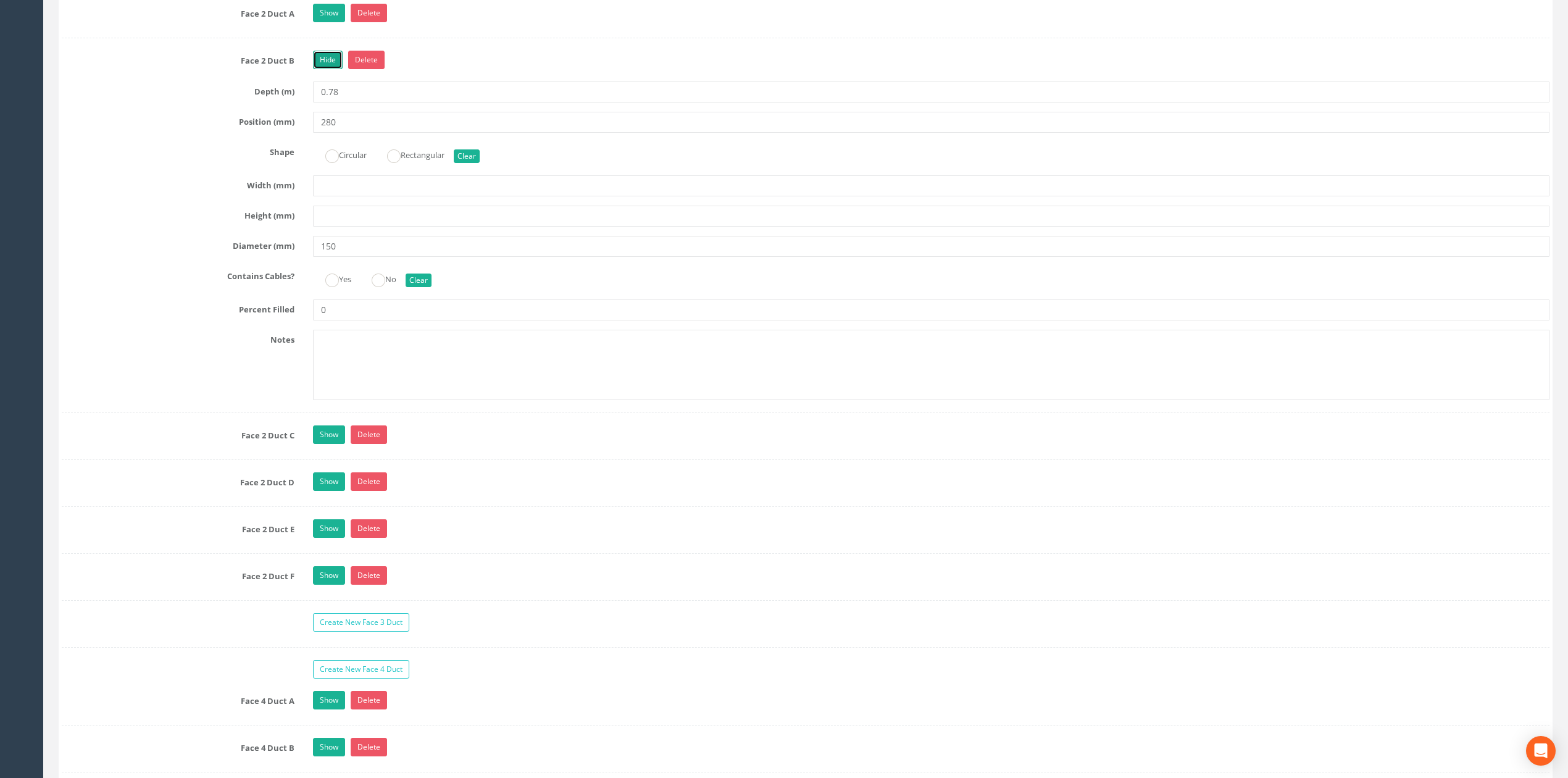
click at [329, 69] on link "Hide" at bounding box center [327, 59] width 29 height 19
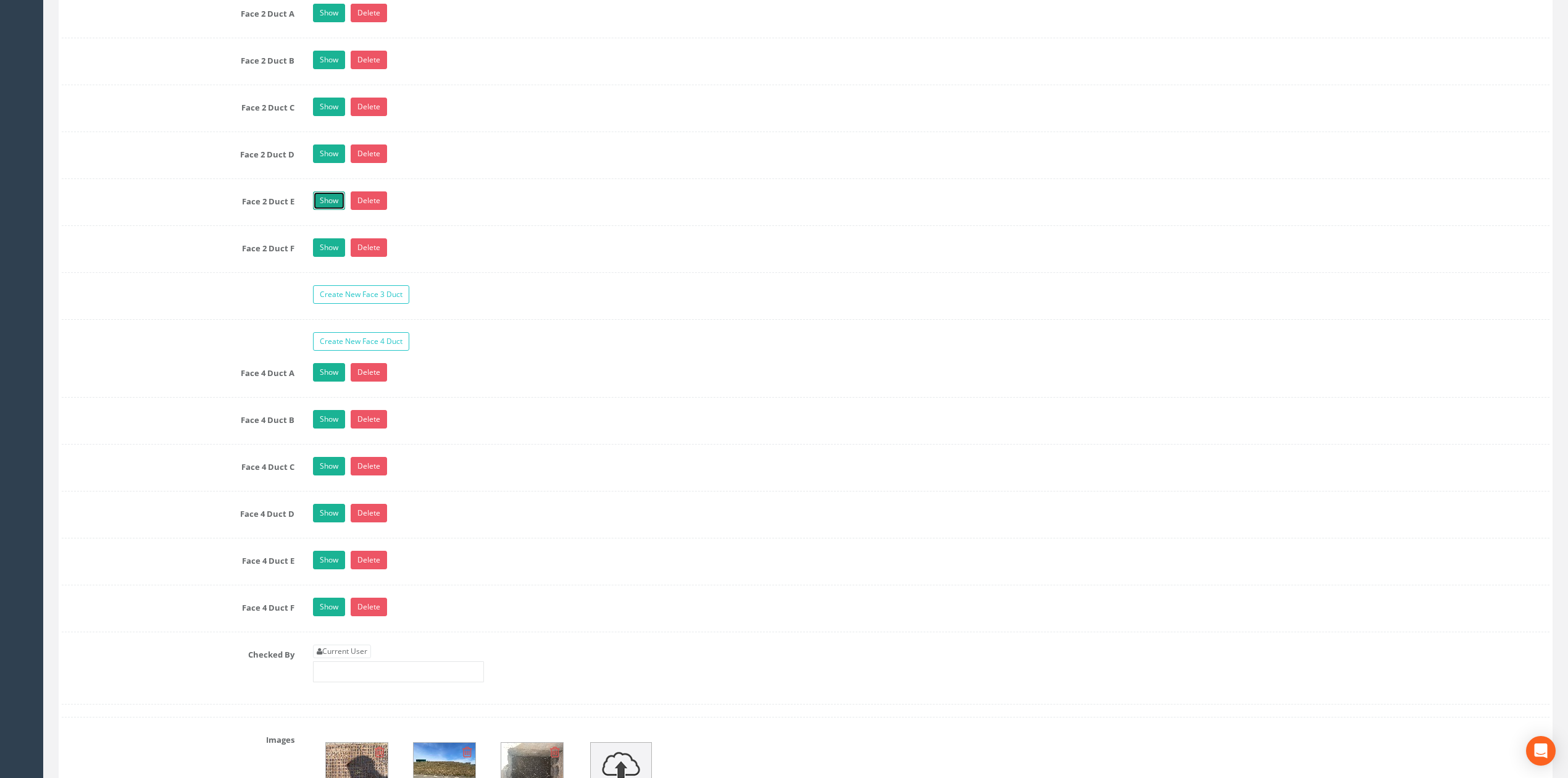
click at [329, 210] on link "Show" at bounding box center [329, 200] width 32 height 19
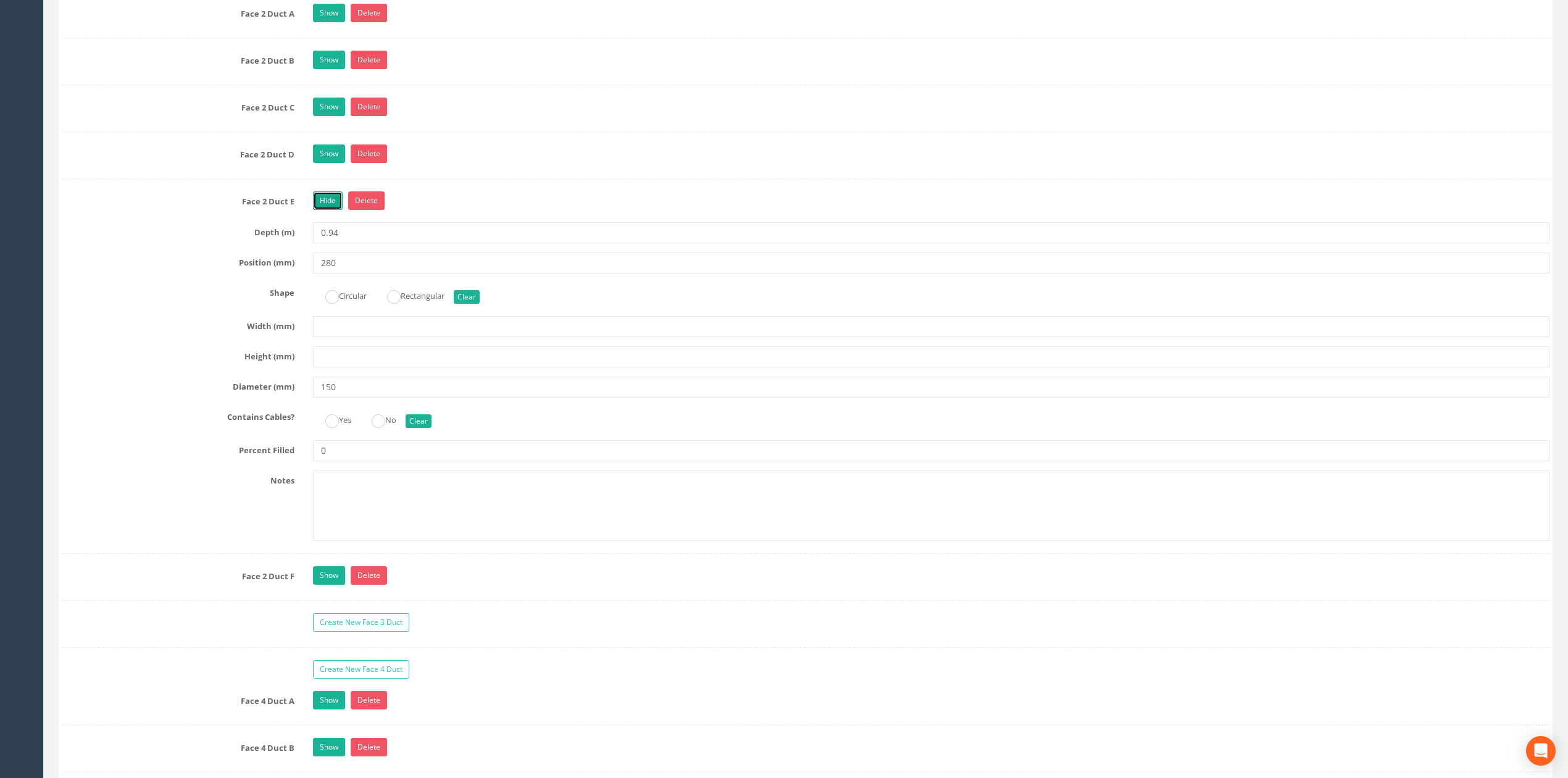
click at [329, 210] on link "Hide" at bounding box center [327, 200] width 29 height 19
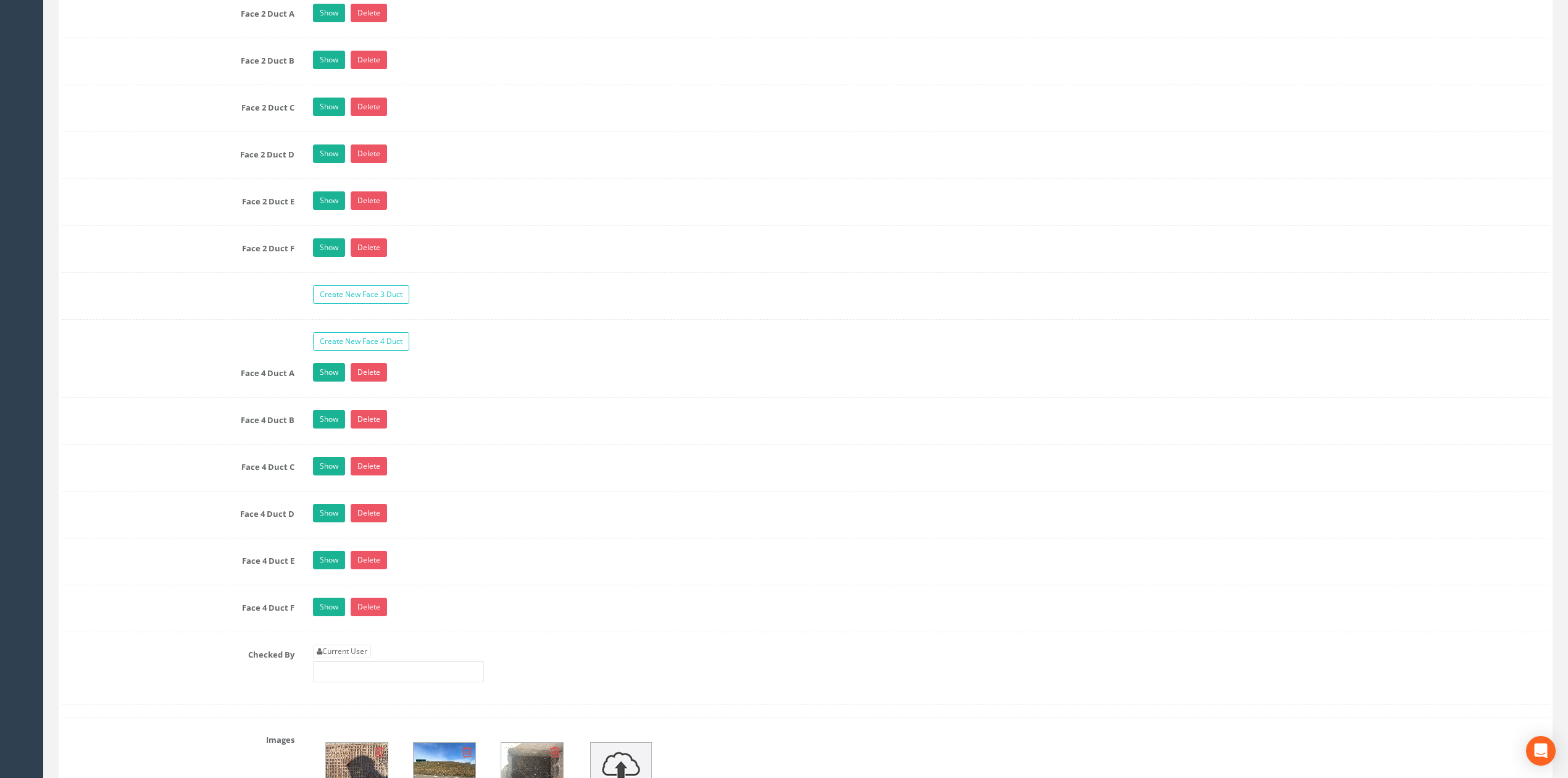
click at [336, 398] on div "Face 4 Duct A Show Delete Depth (m) 0.73 Position (mm) 100 Shape Circular Recta…" at bounding box center [806, 380] width 1488 height 35
click at [332, 381] on link "Show" at bounding box center [329, 372] width 32 height 19
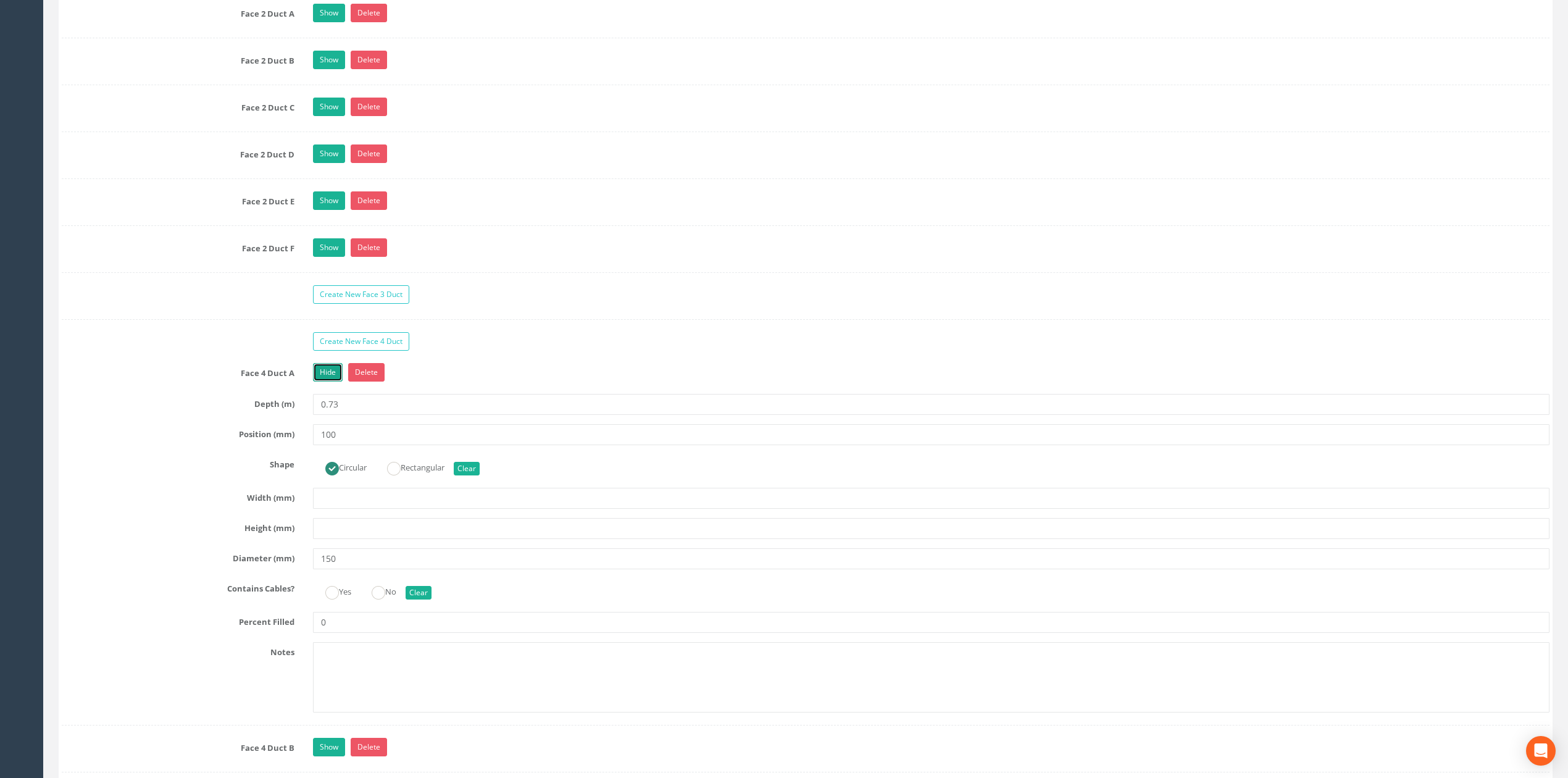
click at [332, 381] on link "Hide" at bounding box center [327, 372] width 29 height 19
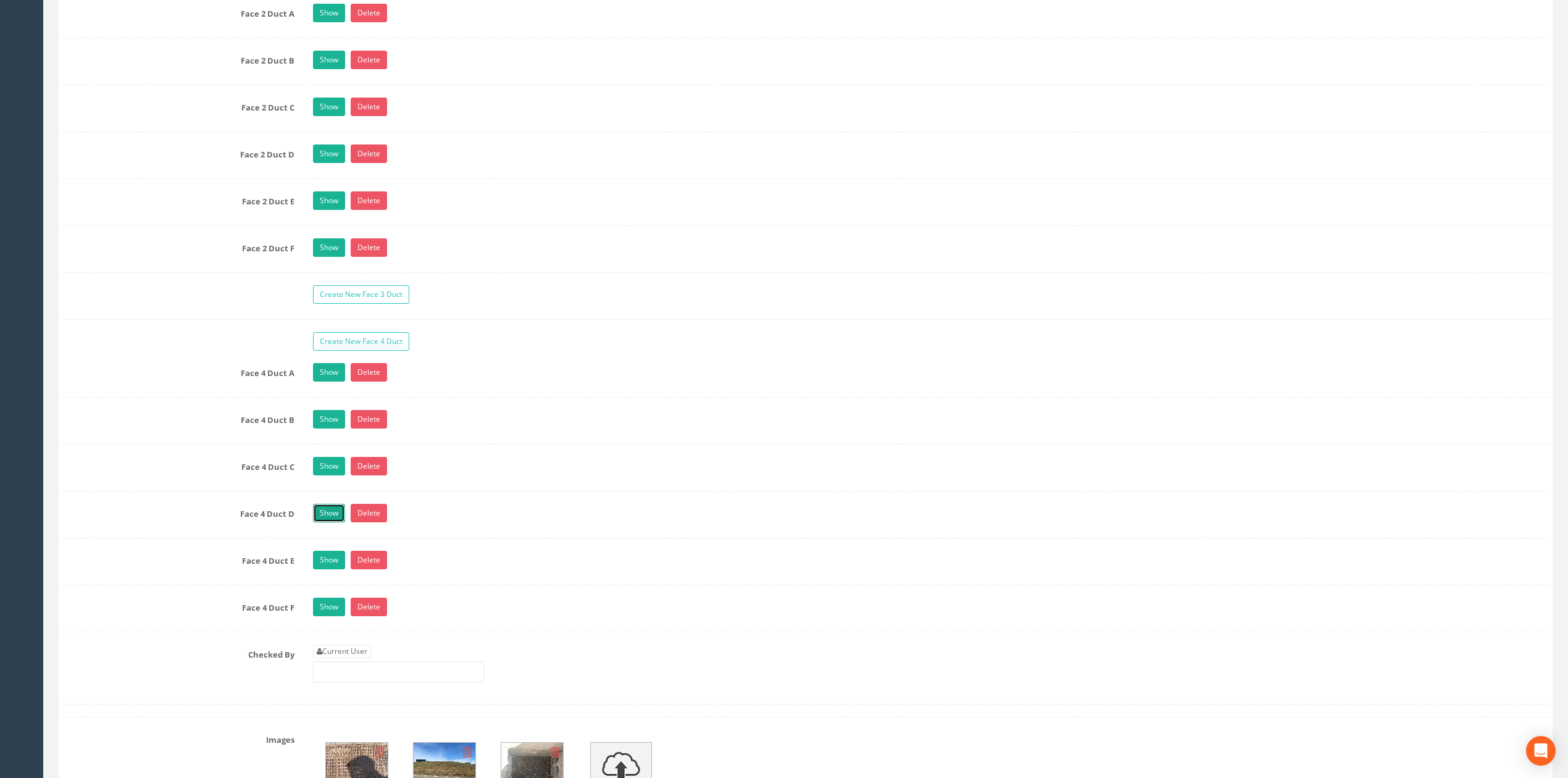
click at [319, 522] on link "Show" at bounding box center [329, 512] width 32 height 19
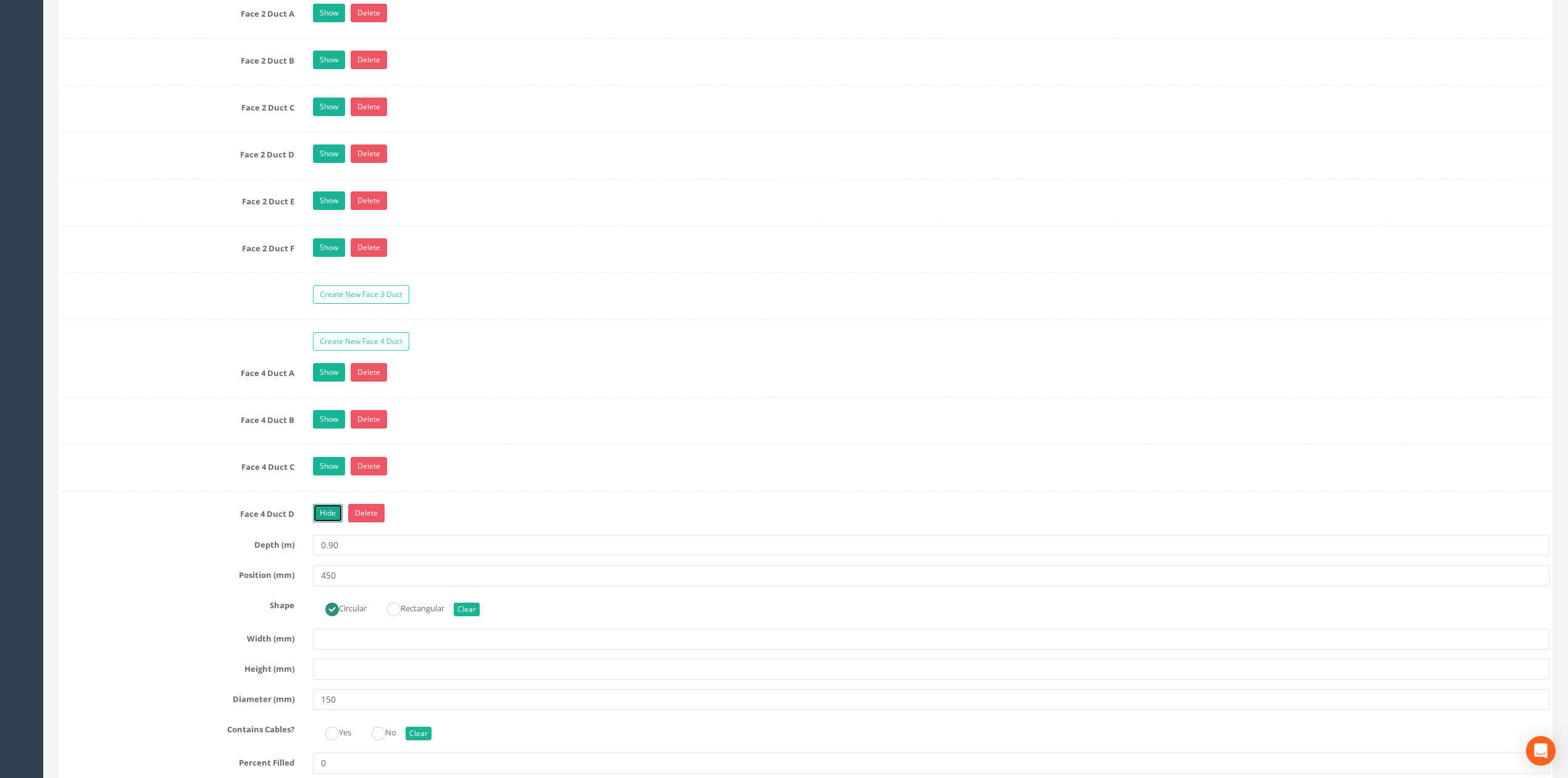
click at [320, 522] on link "Hide" at bounding box center [327, 512] width 29 height 19
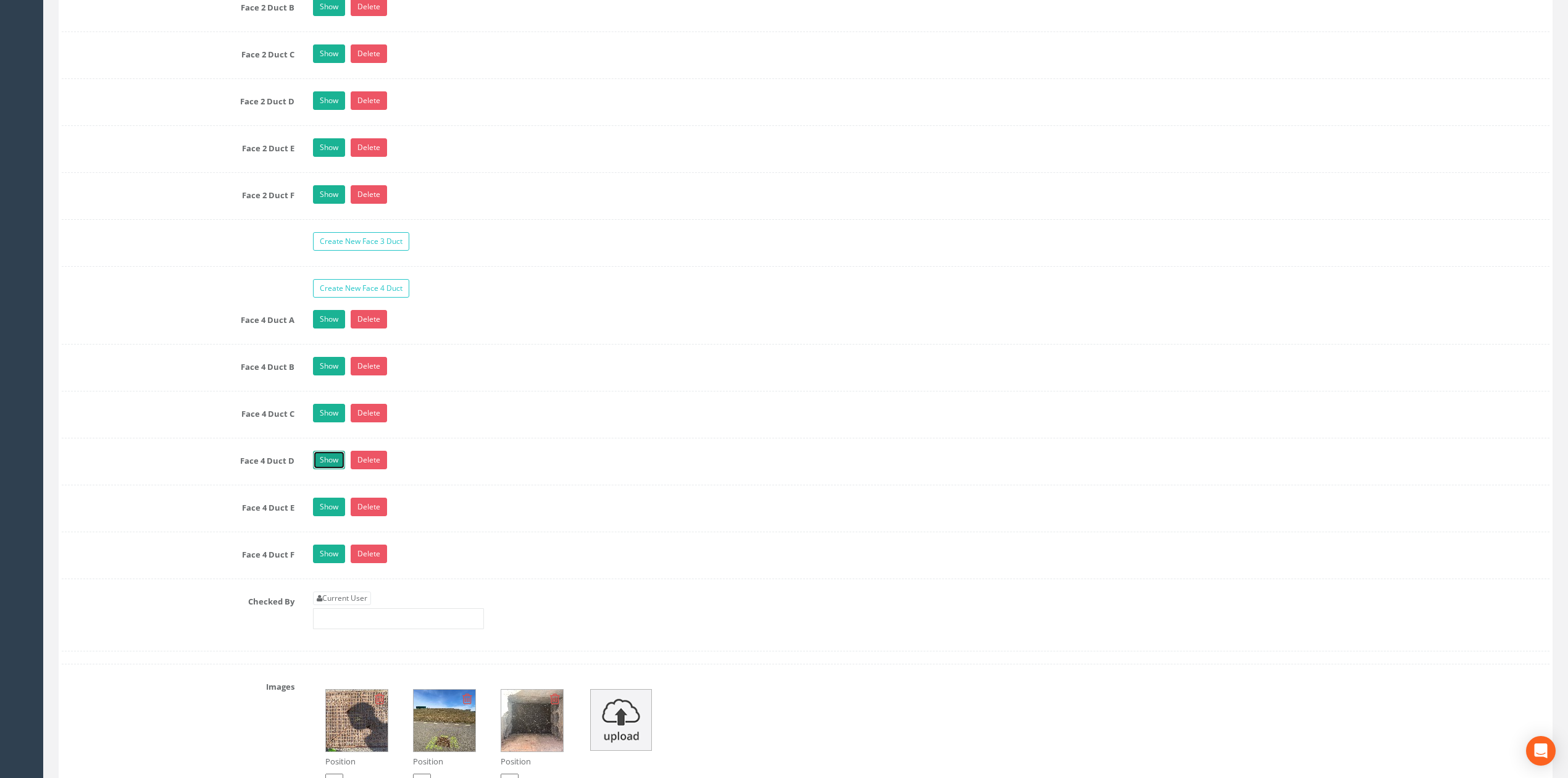
scroll to position [2551, 0]
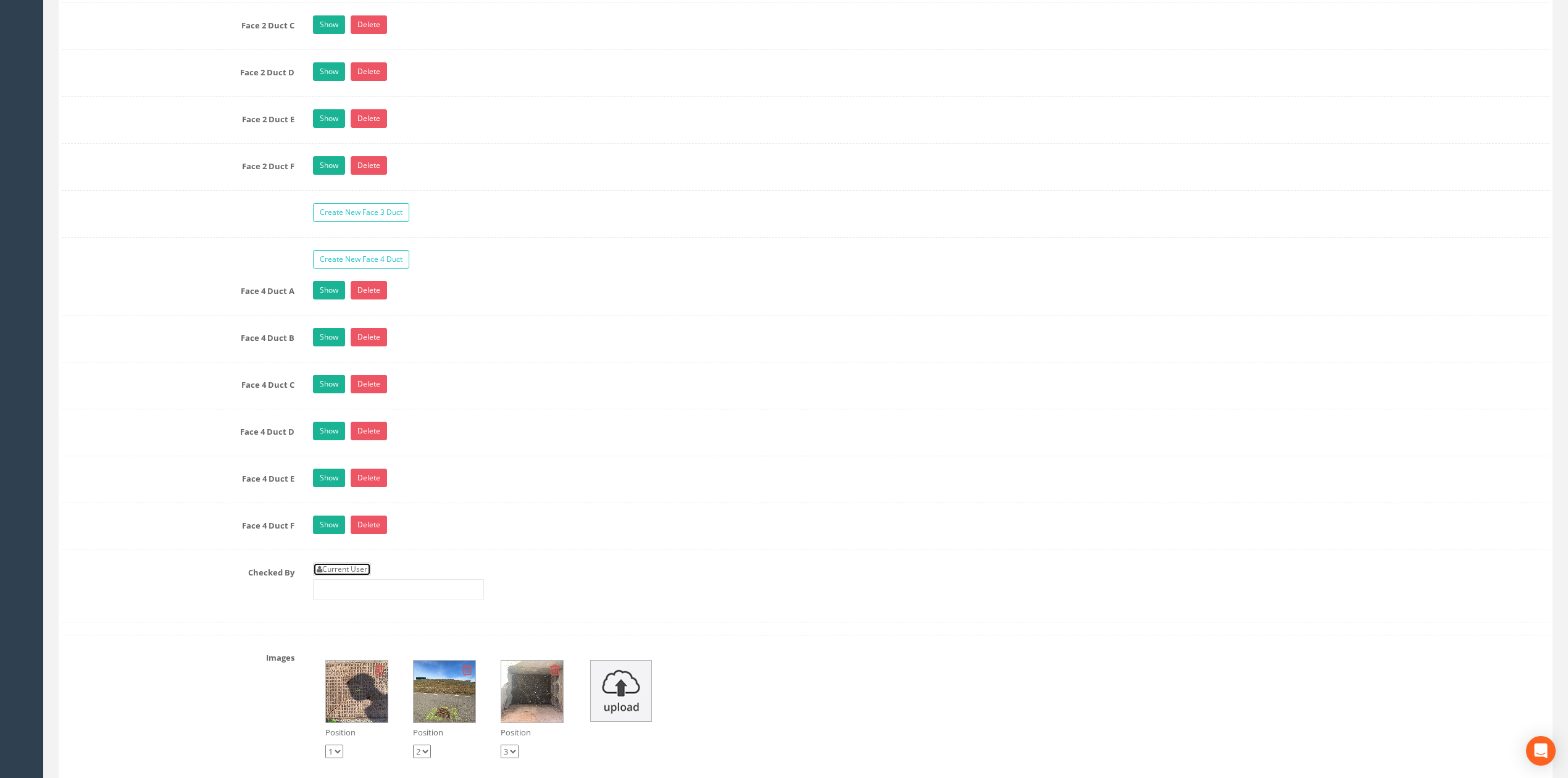
click at [349, 576] on link "Current User" at bounding box center [341, 569] width 58 height 13
type input "[PERSON_NAME]"
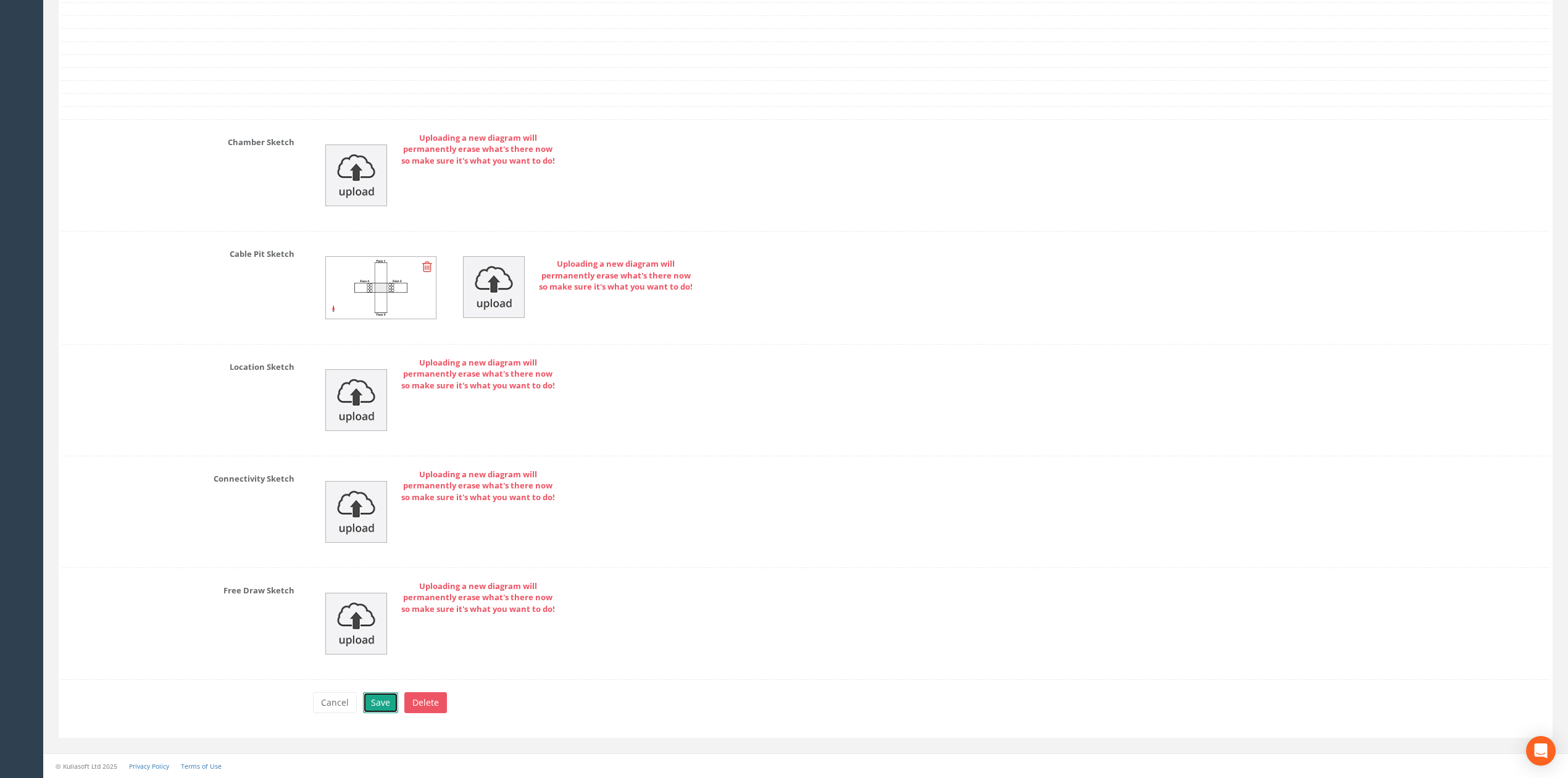
click at [386, 707] on button "Save" at bounding box center [381, 703] width 35 height 21
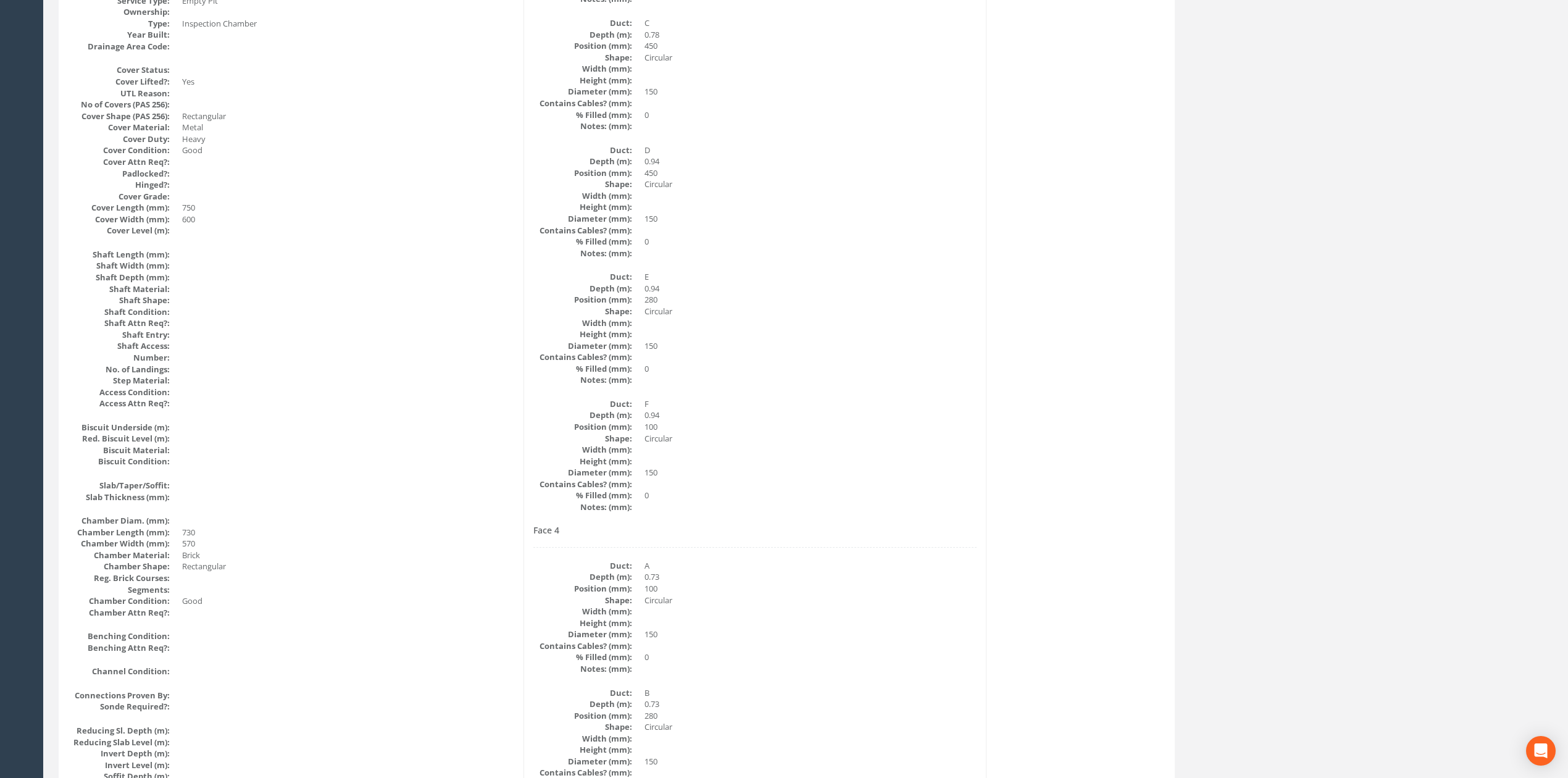
scroll to position [0, 0]
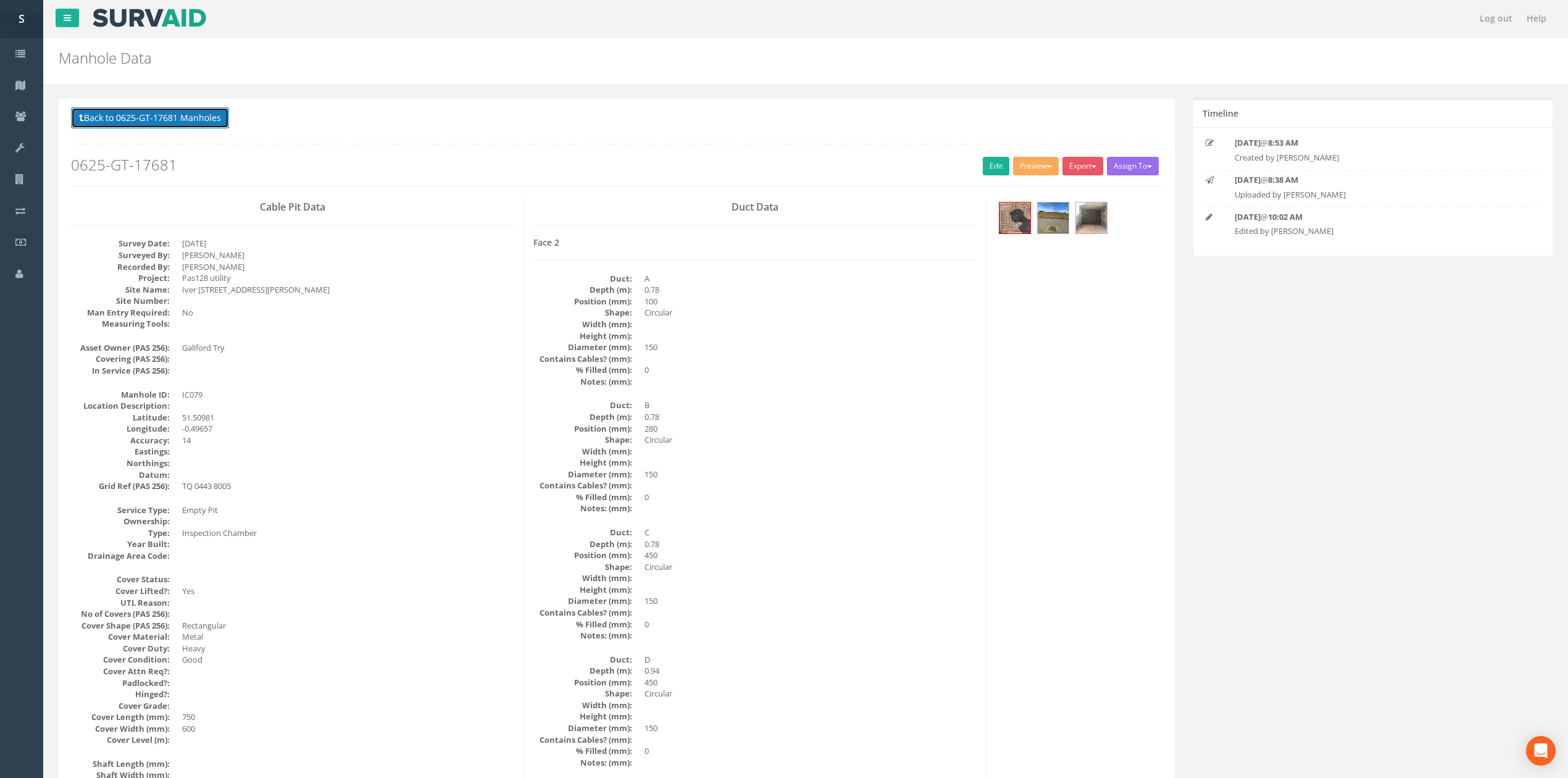
click at [146, 115] on button "Back to 0625-GT-17681 Manholes" at bounding box center [150, 118] width 158 height 21
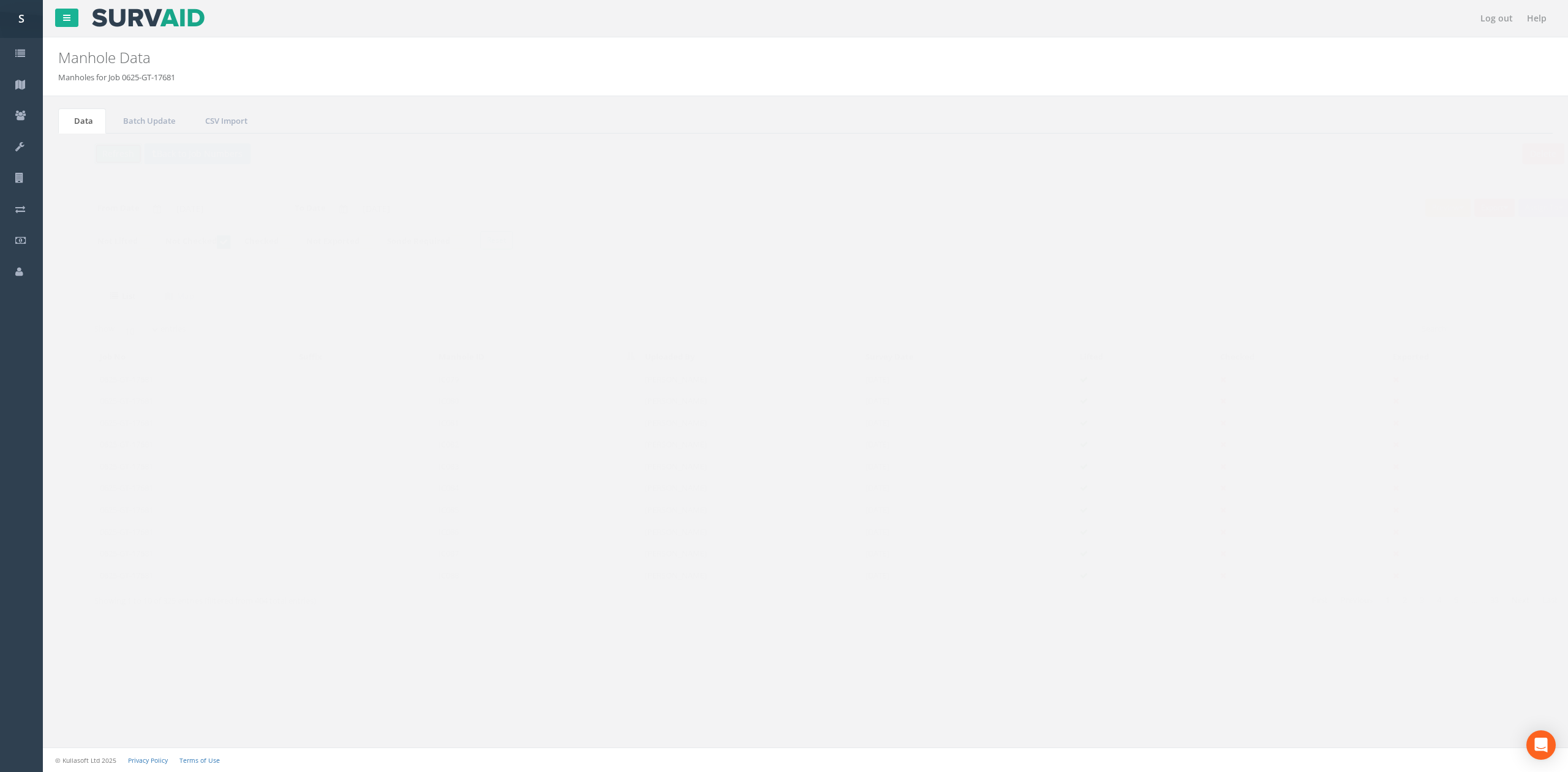
click at [88, 155] on button "Refresh" at bounding box center [94, 154] width 47 height 21
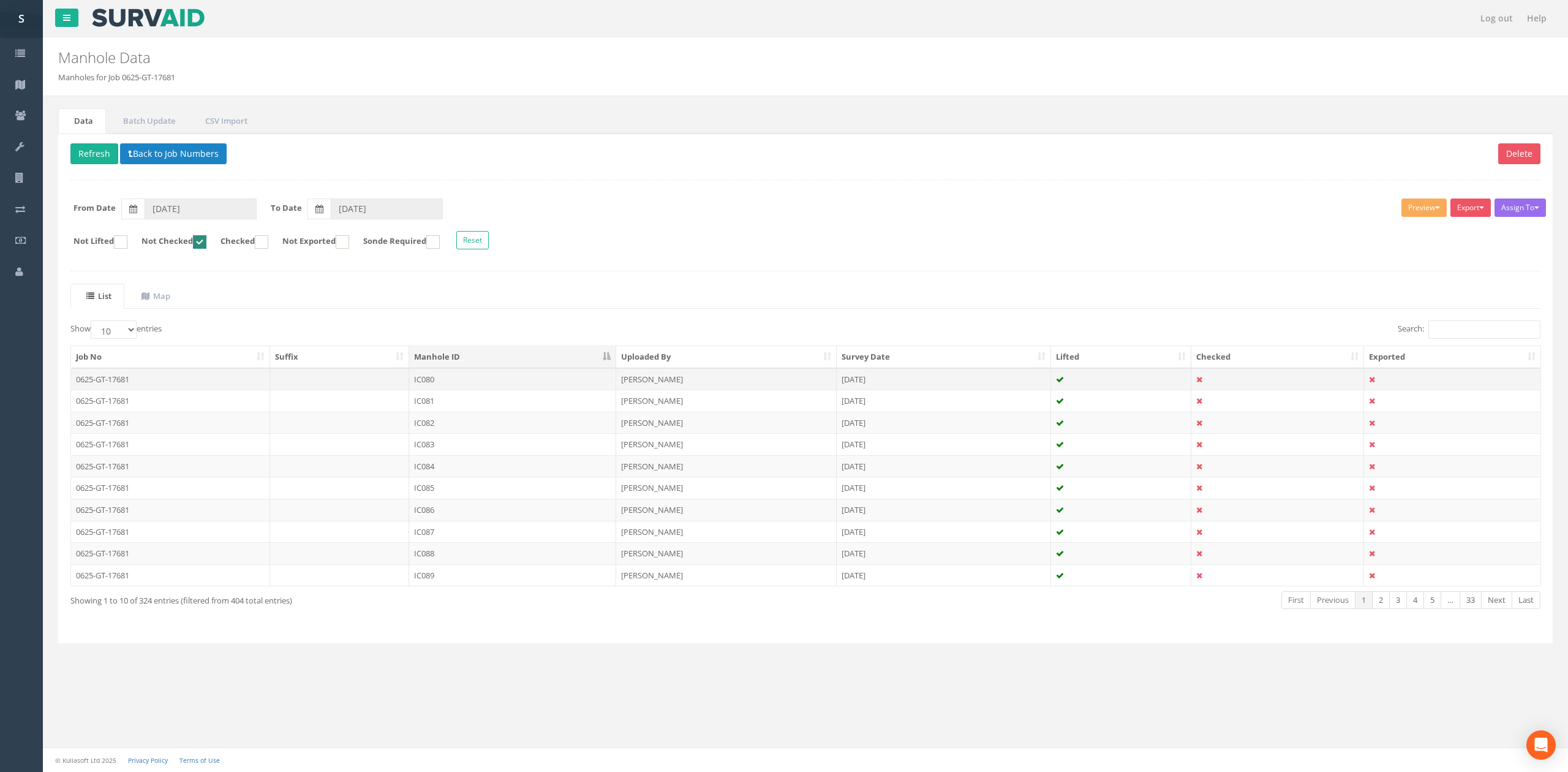
click at [462, 387] on td "IC080" at bounding box center [512, 379] width 207 height 22
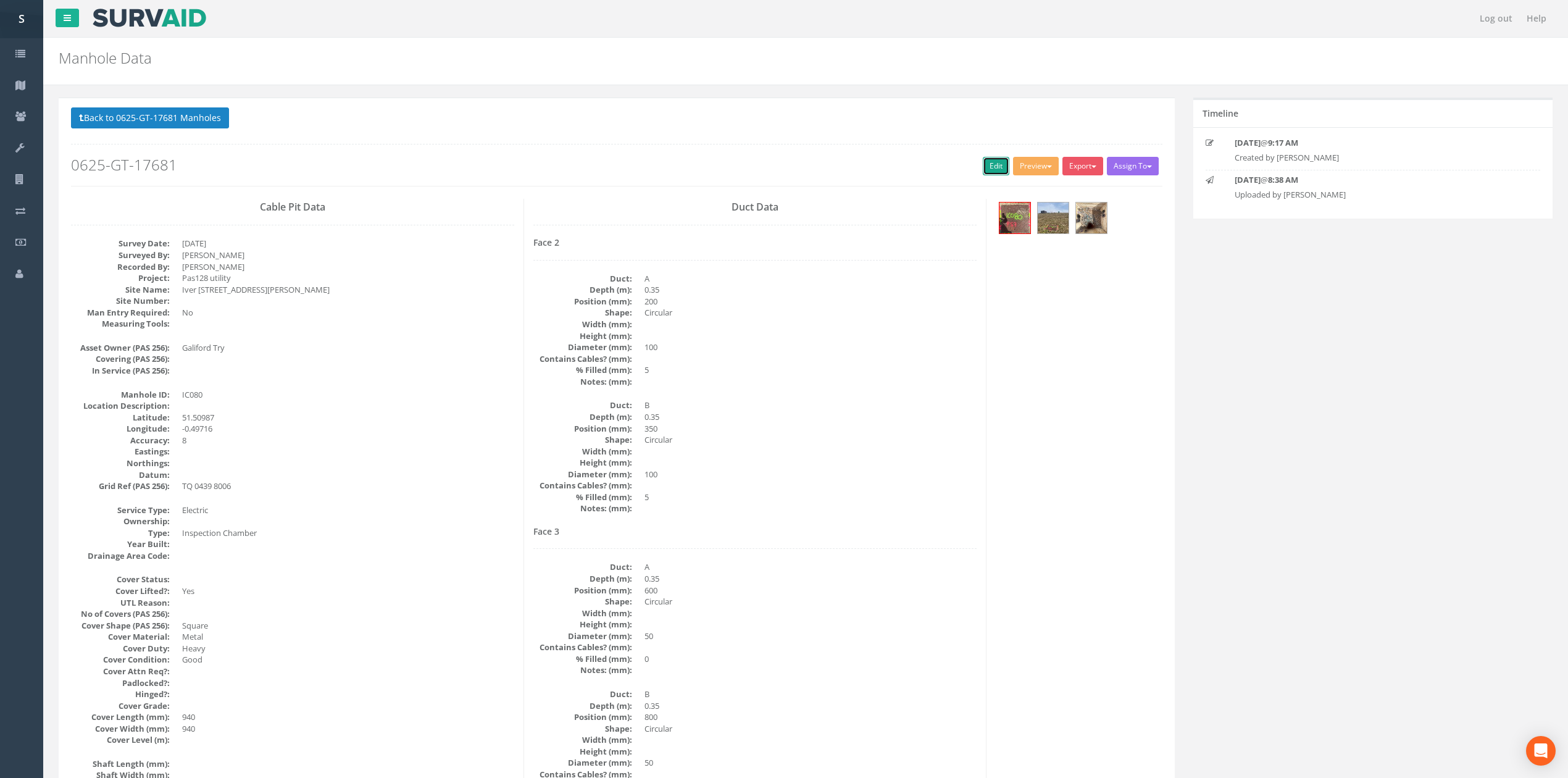
click at [994, 158] on link "Edit" at bounding box center [996, 166] width 27 height 19
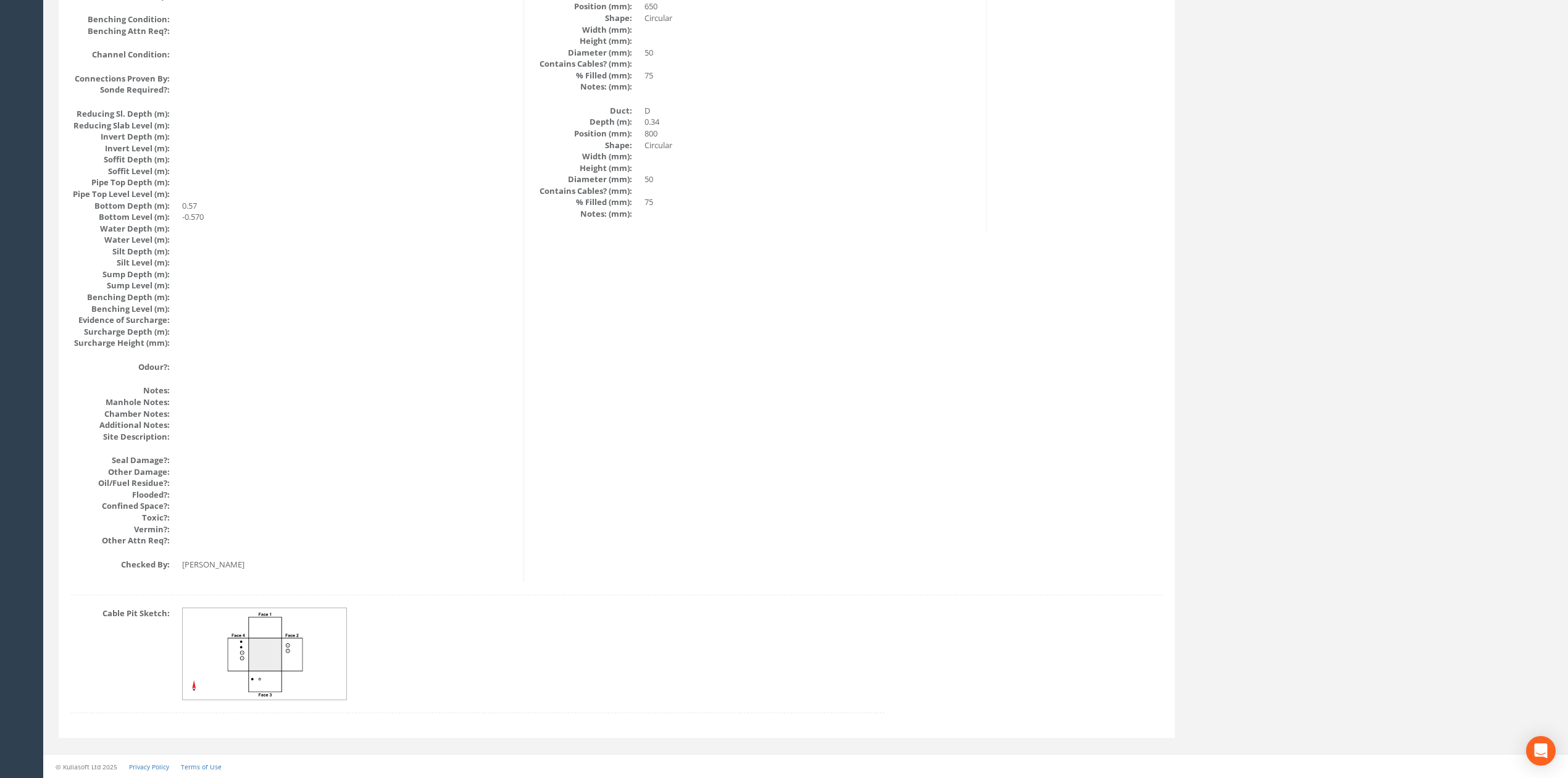
drag, startPoint x: 977, startPoint y: 556, endPoint x: 924, endPoint y: 214, distance: 346.1
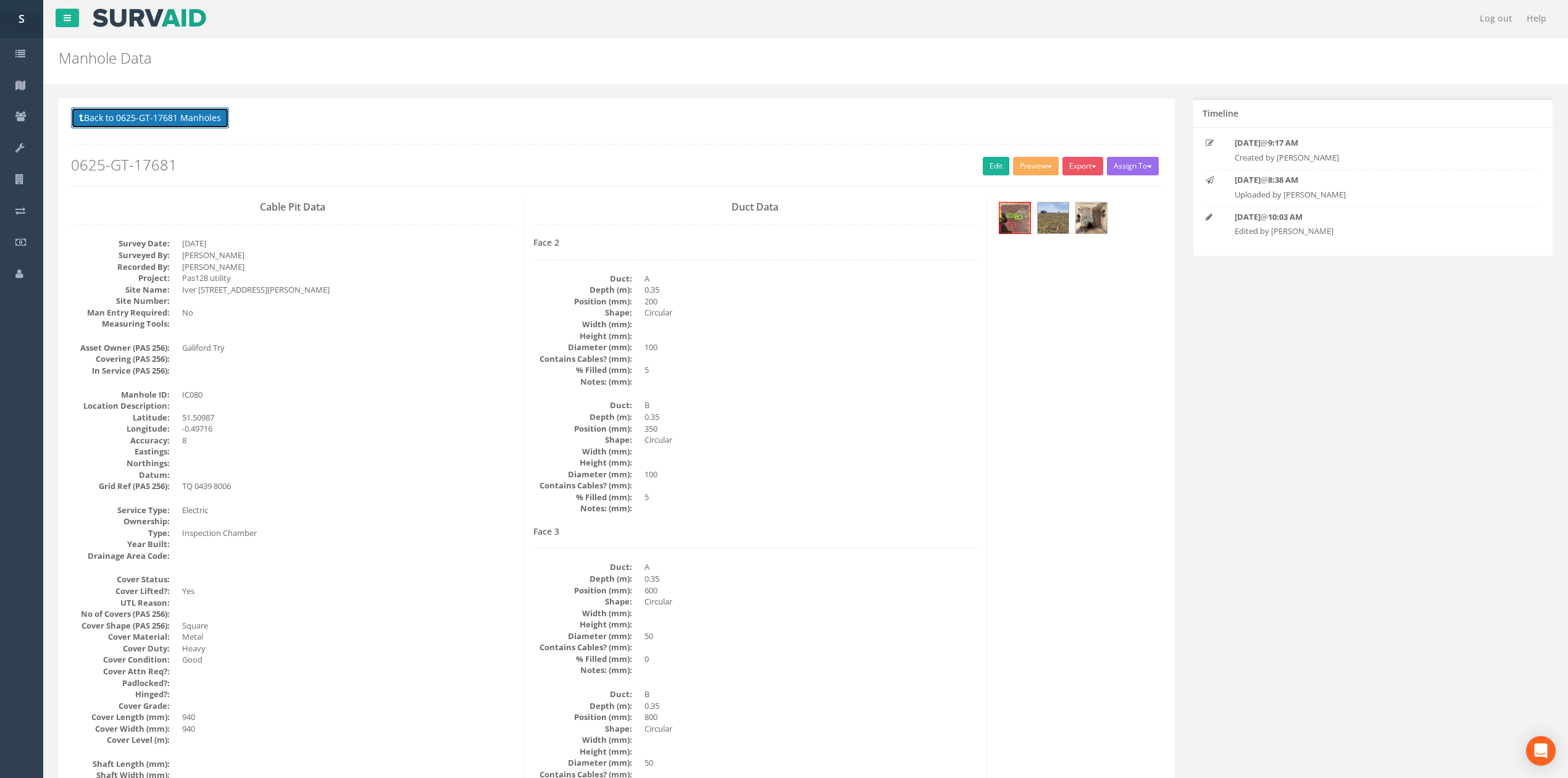
click at [191, 124] on button "Back to 0625-GT-17681 Manholes" at bounding box center [150, 118] width 158 height 21
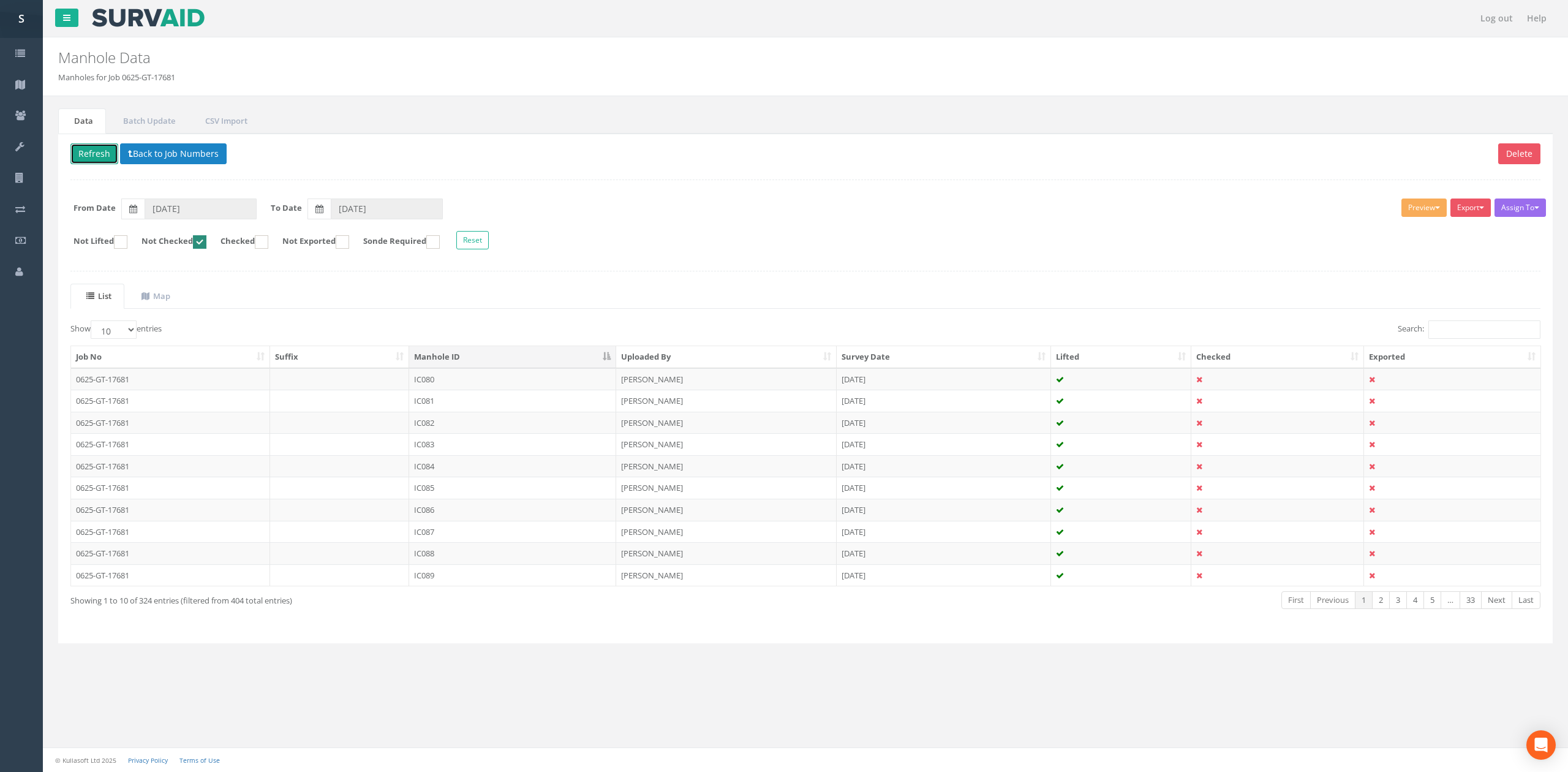
click at [112, 157] on button "Refresh" at bounding box center [94, 154] width 47 height 21
click at [566, 387] on td "IC081" at bounding box center [512, 379] width 207 height 22
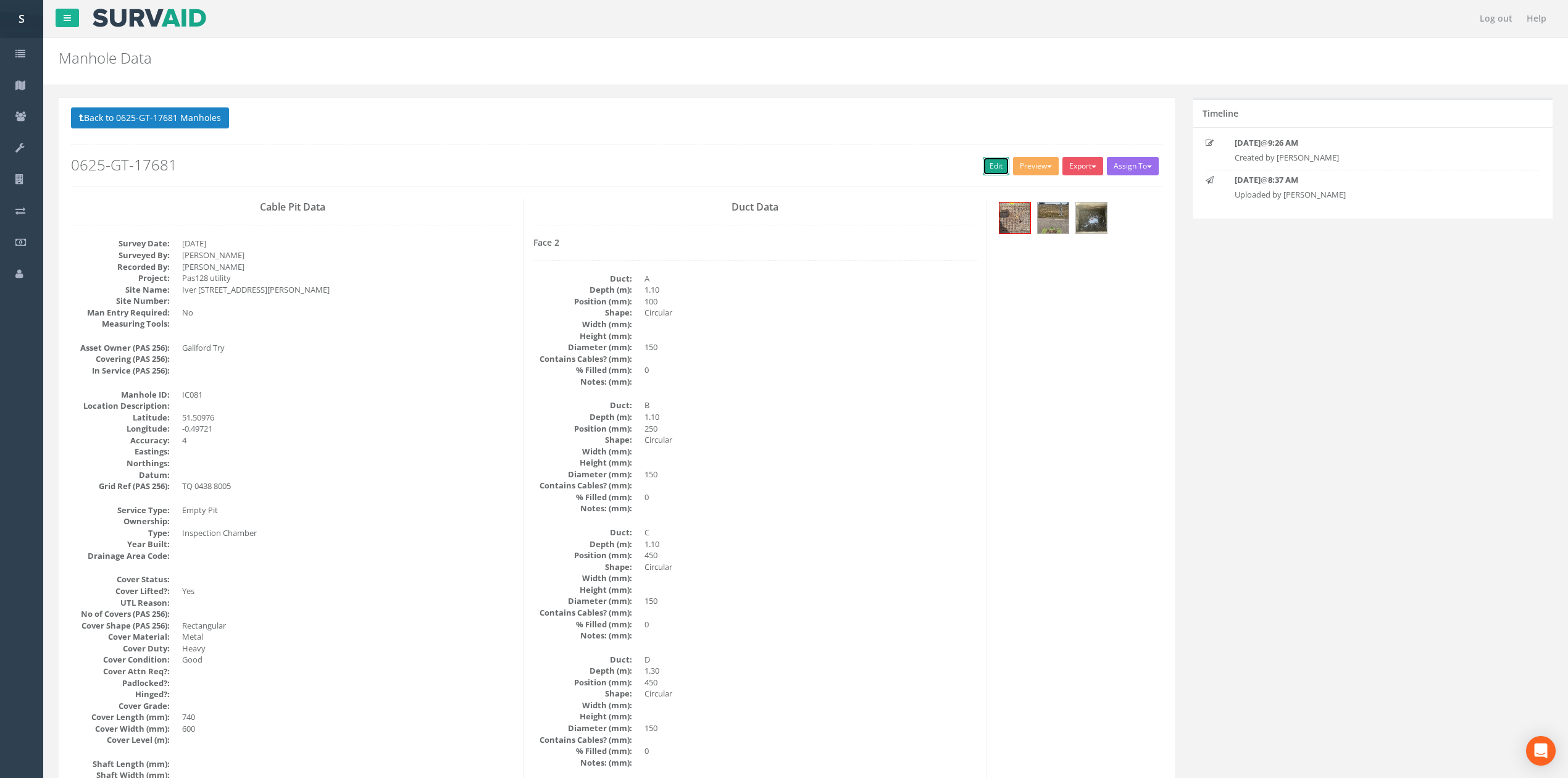
click at [983, 166] on link "Edit" at bounding box center [996, 166] width 27 height 19
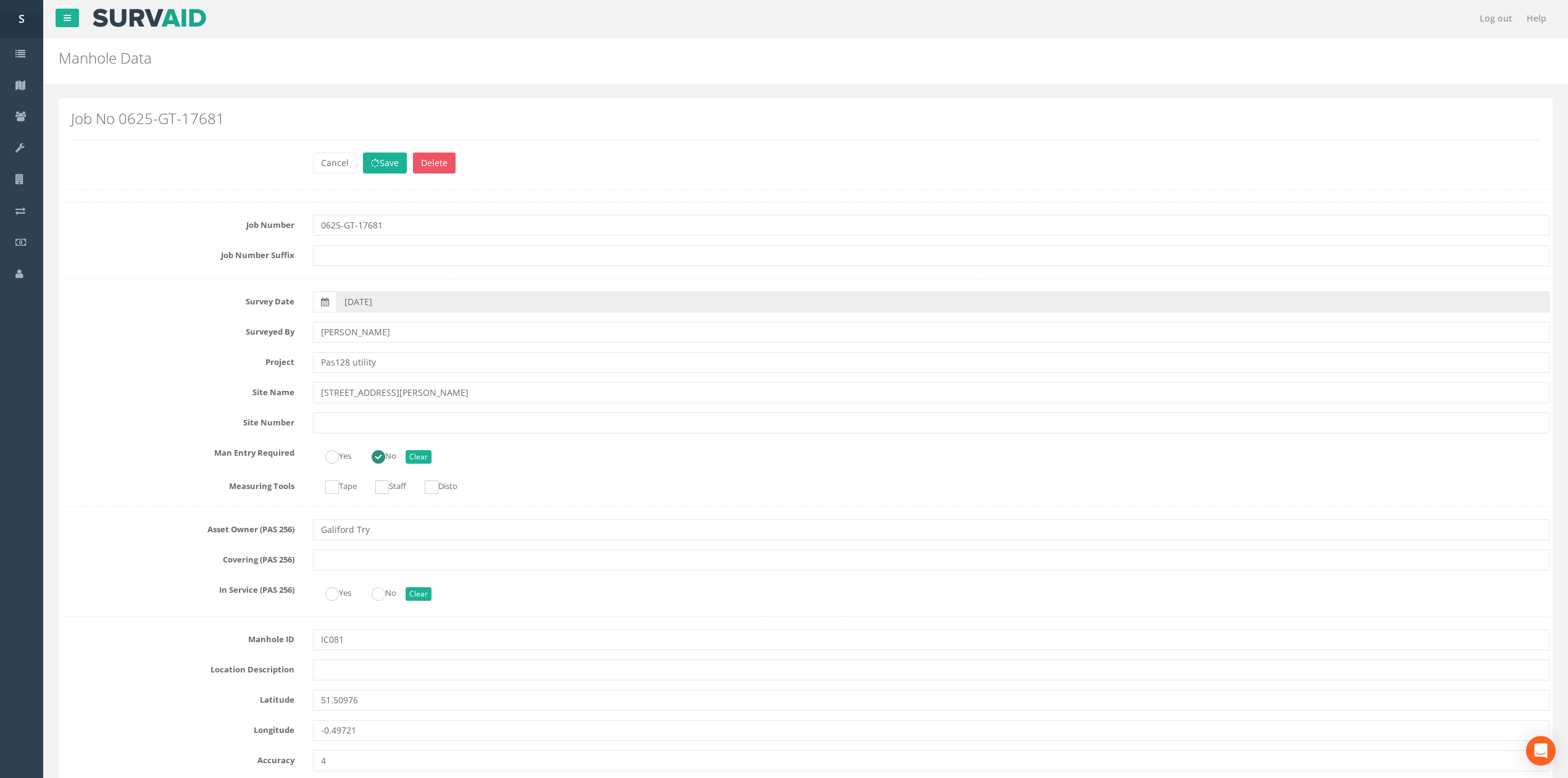
scroll to position [1250, 0]
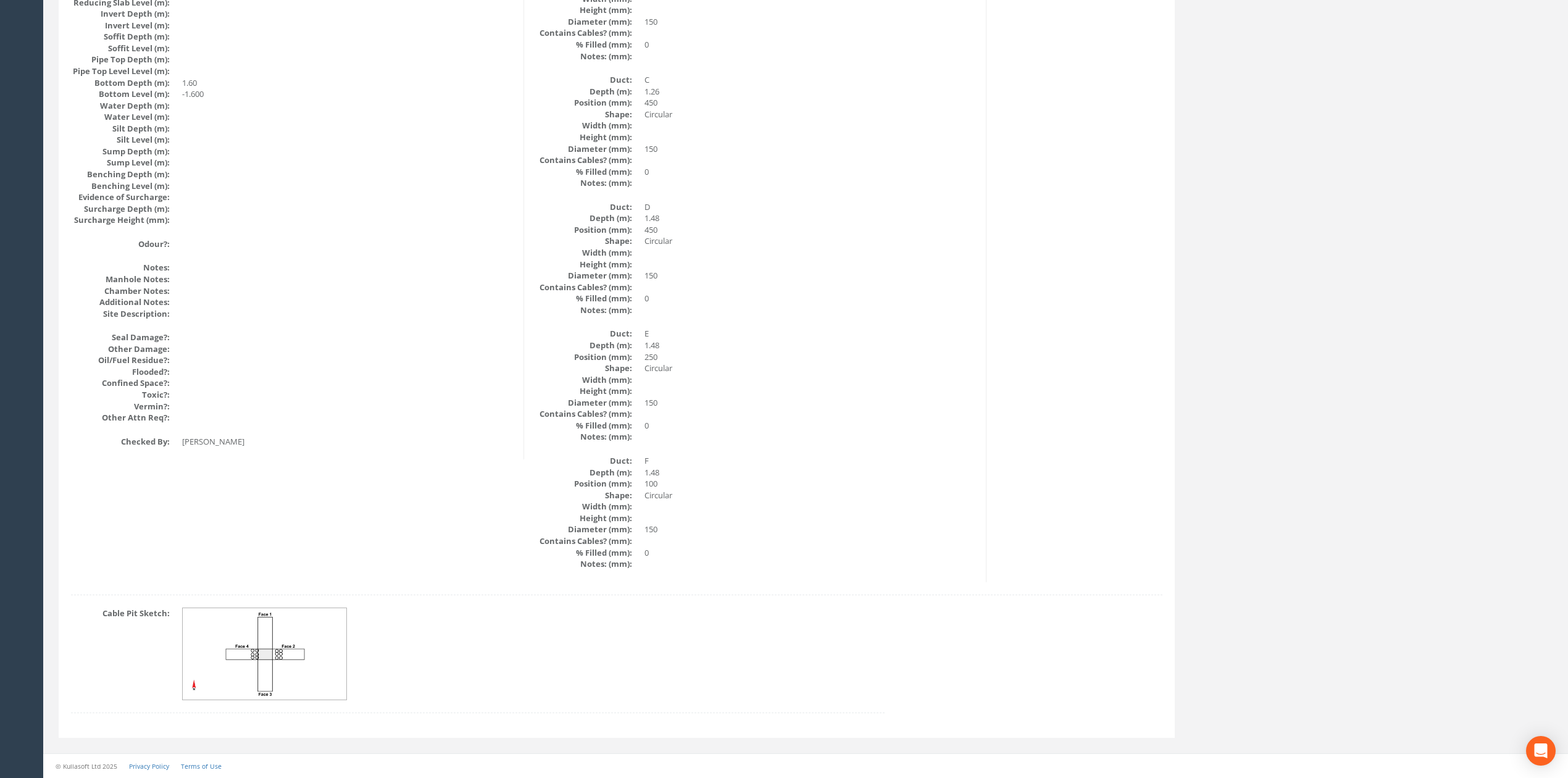
drag, startPoint x: 726, startPoint y: 711, endPoint x: 673, endPoint y: 494, distance: 223.4
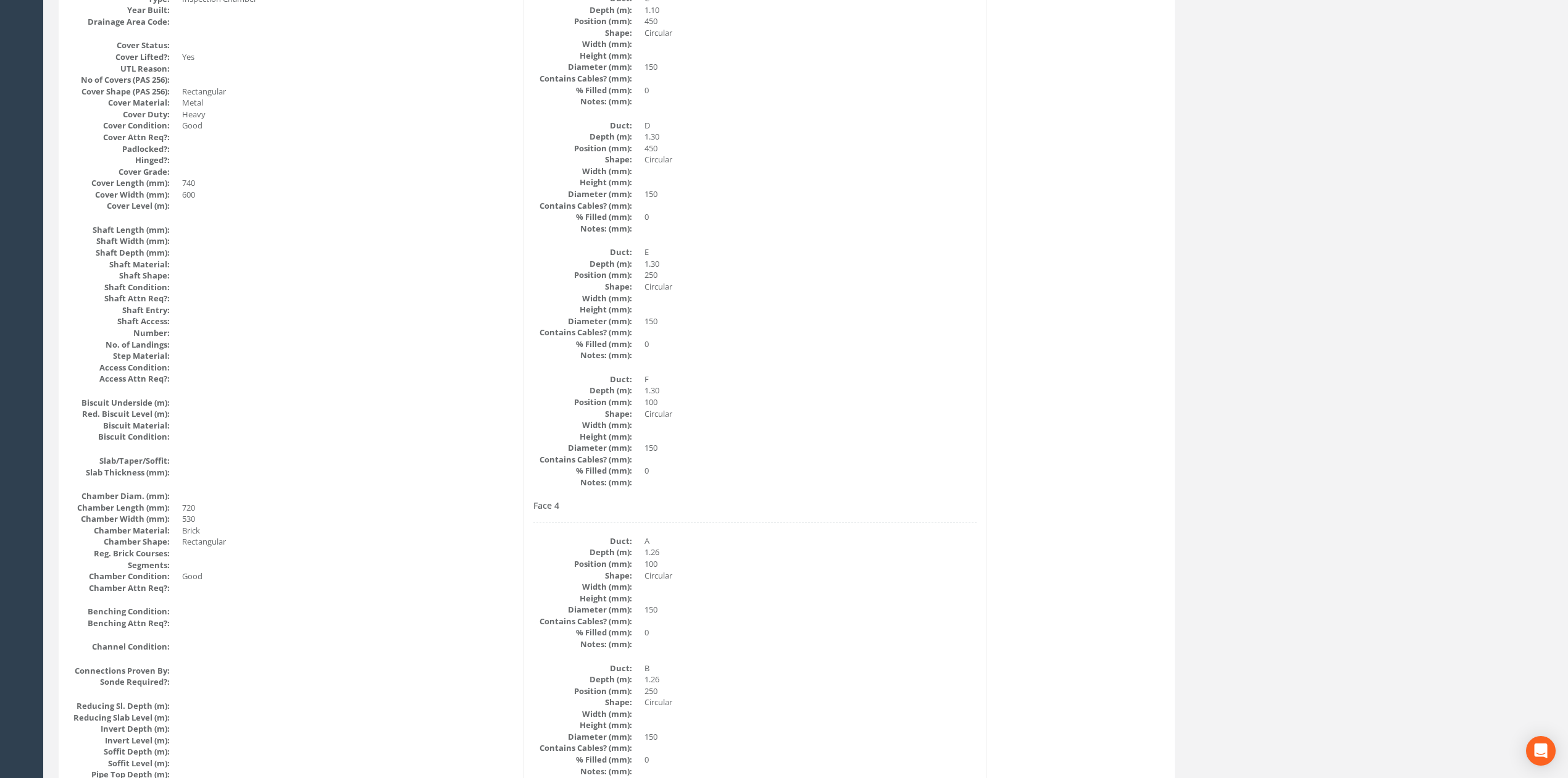
scroll to position [0, 0]
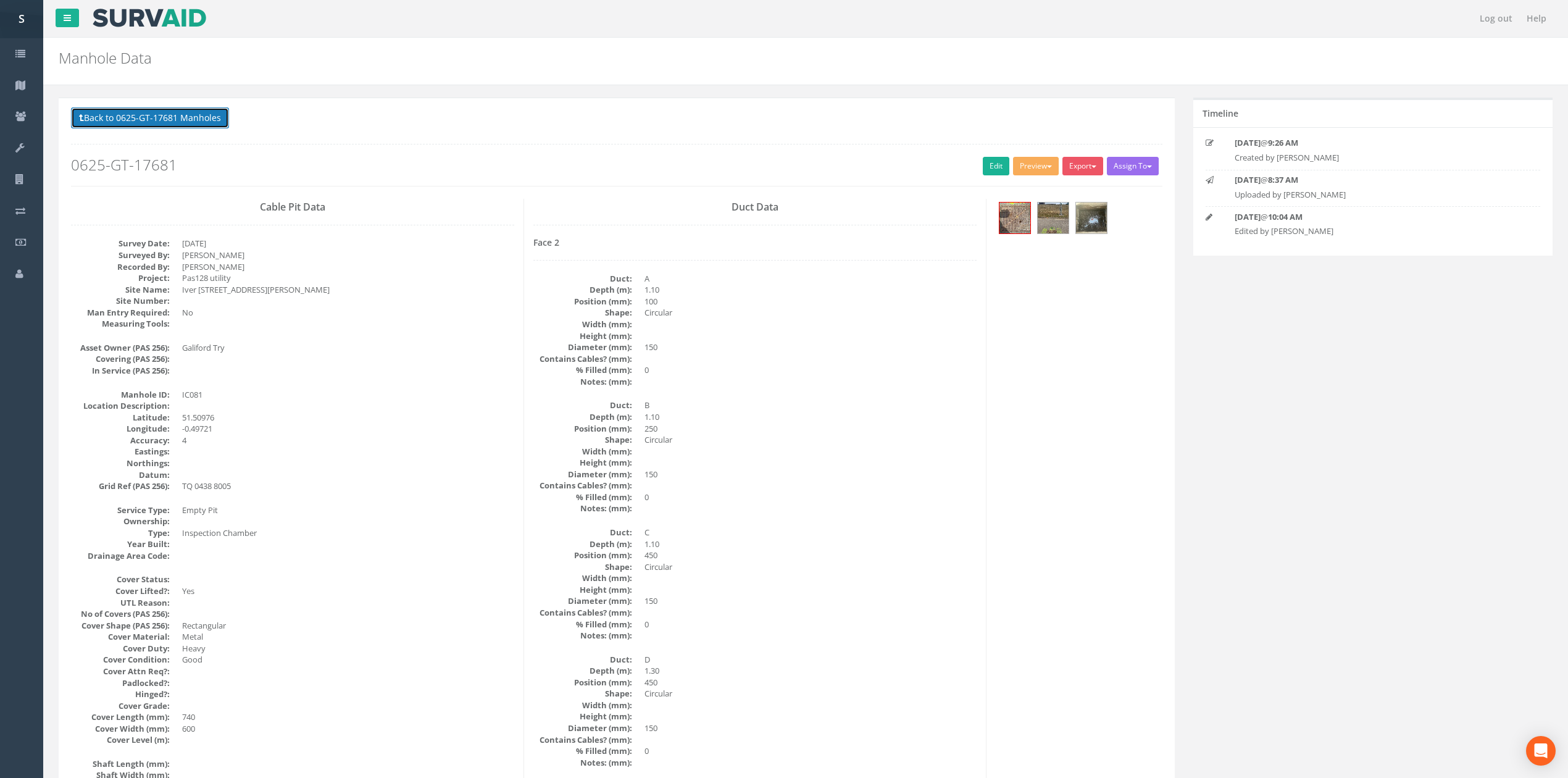
click at [119, 109] on button "Back to 0625-GT-17681 Manholes" at bounding box center [150, 118] width 158 height 21
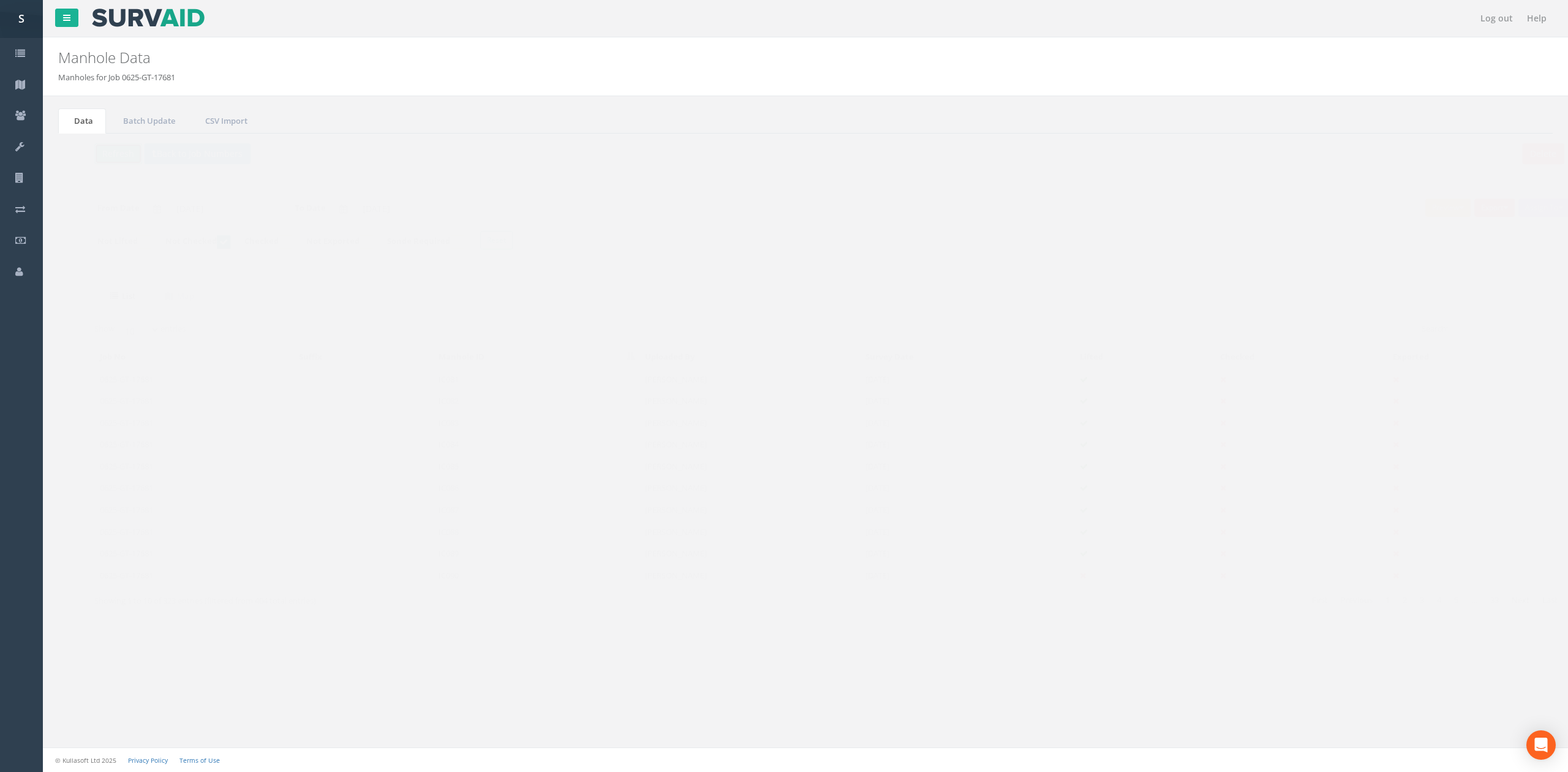
click at [101, 155] on button "Refresh" at bounding box center [94, 154] width 47 height 21
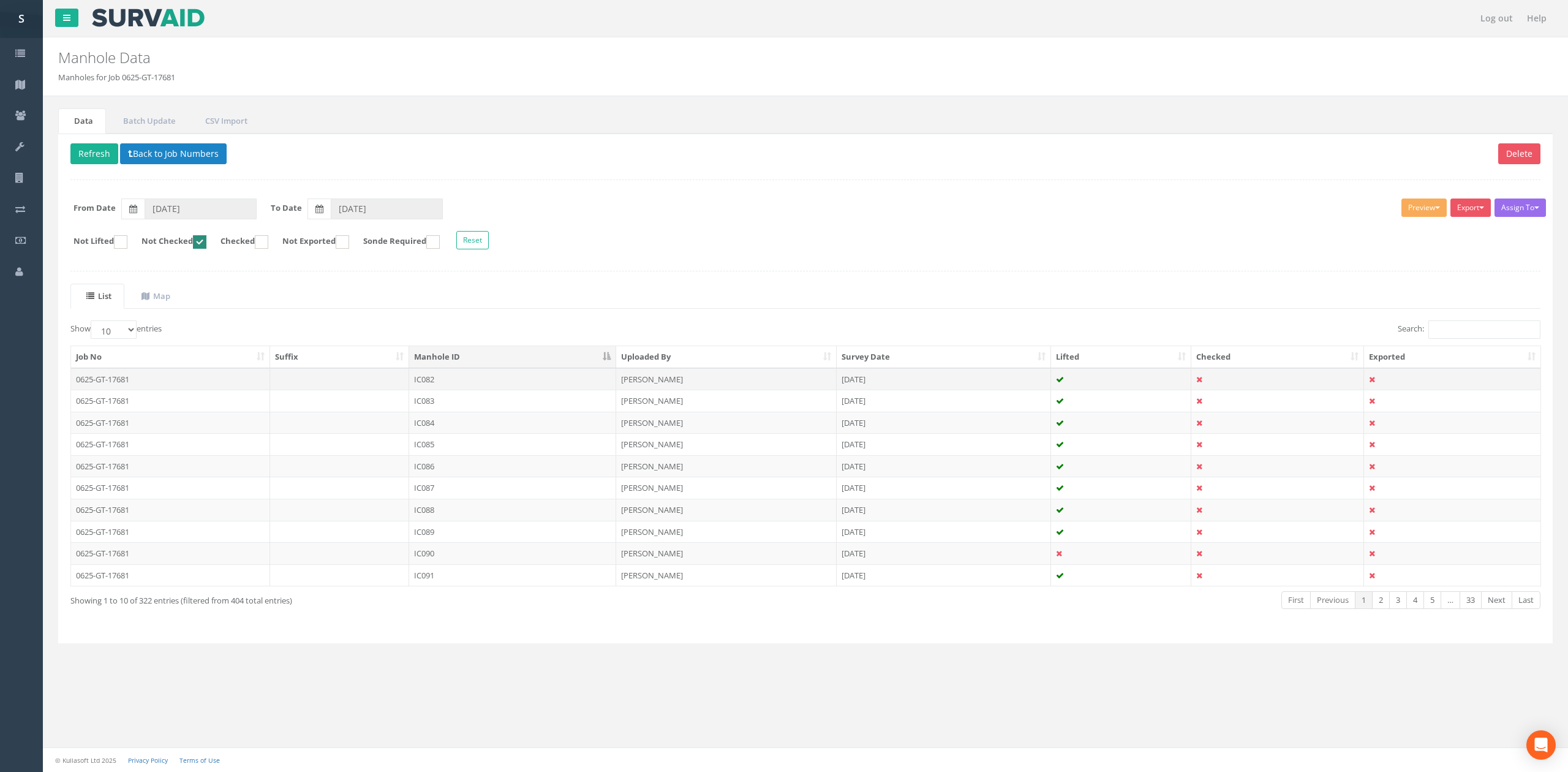
click at [471, 385] on td "IC082" at bounding box center [512, 379] width 207 height 22
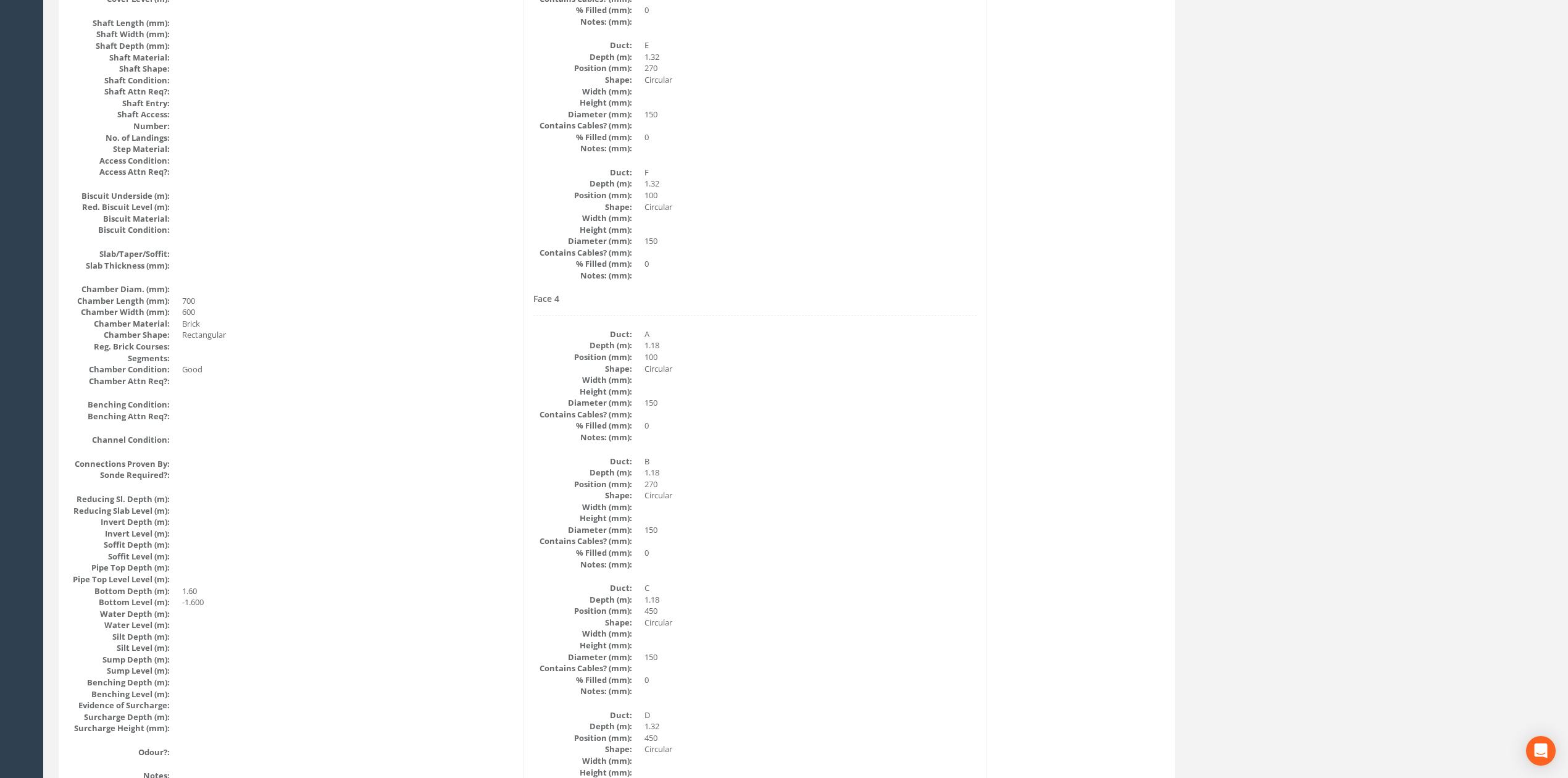
scroll to position [987, 0]
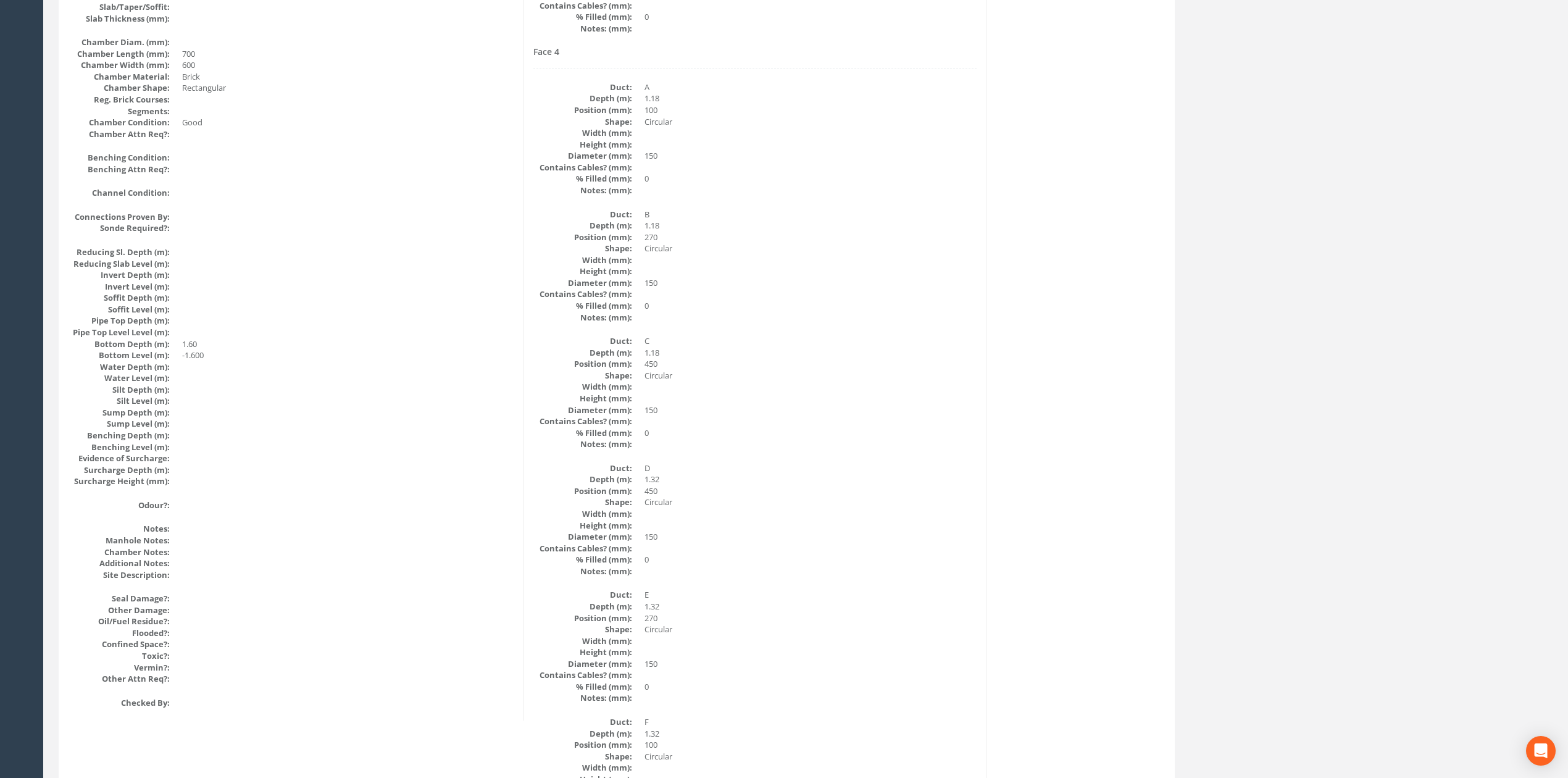
drag, startPoint x: 624, startPoint y: 517, endPoint x: 616, endPoint y: 272, distance: 245.1
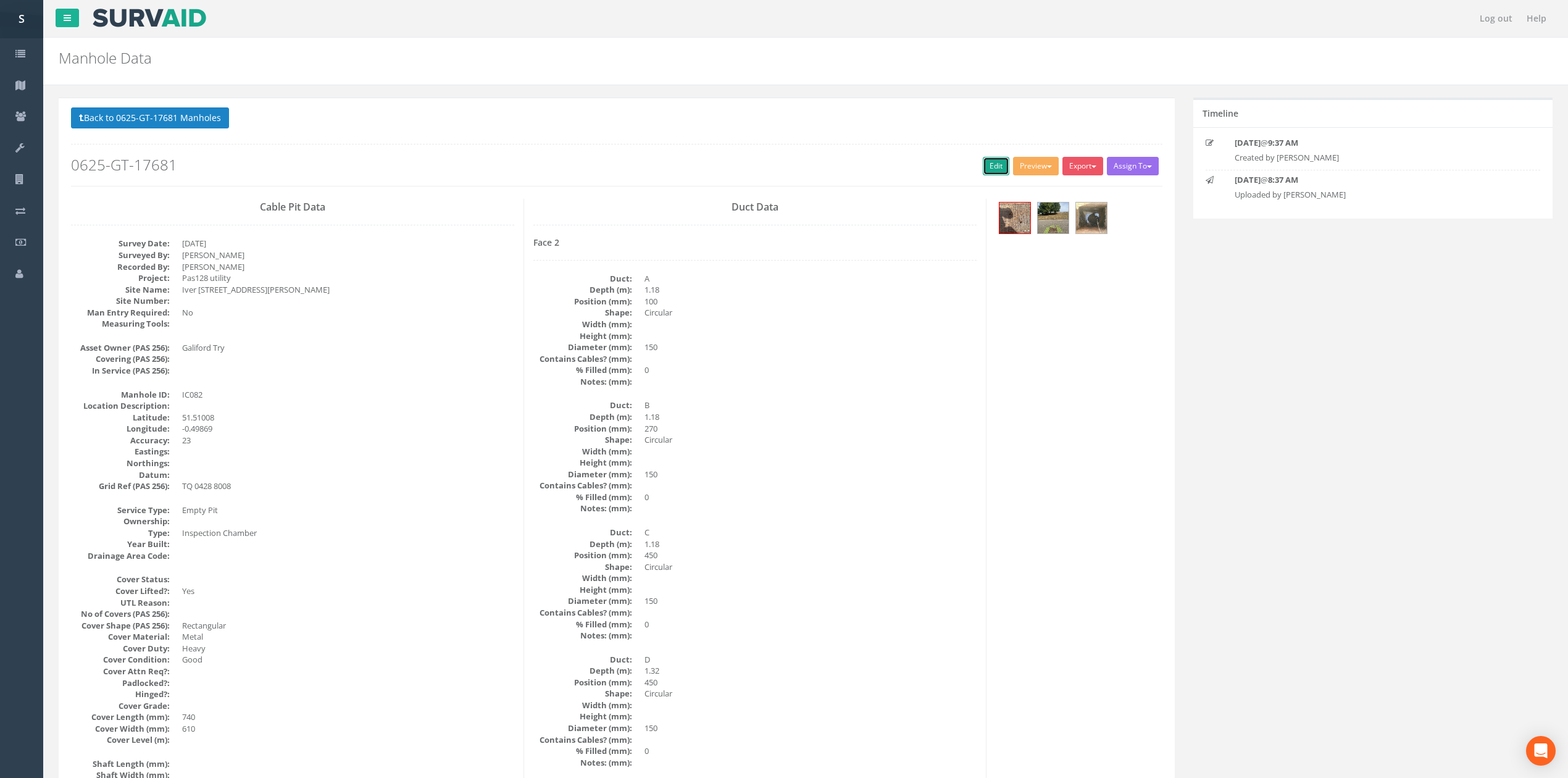
click at [990, 161] on link "Edit" at bounding box center [996, 166] width 27 height 19
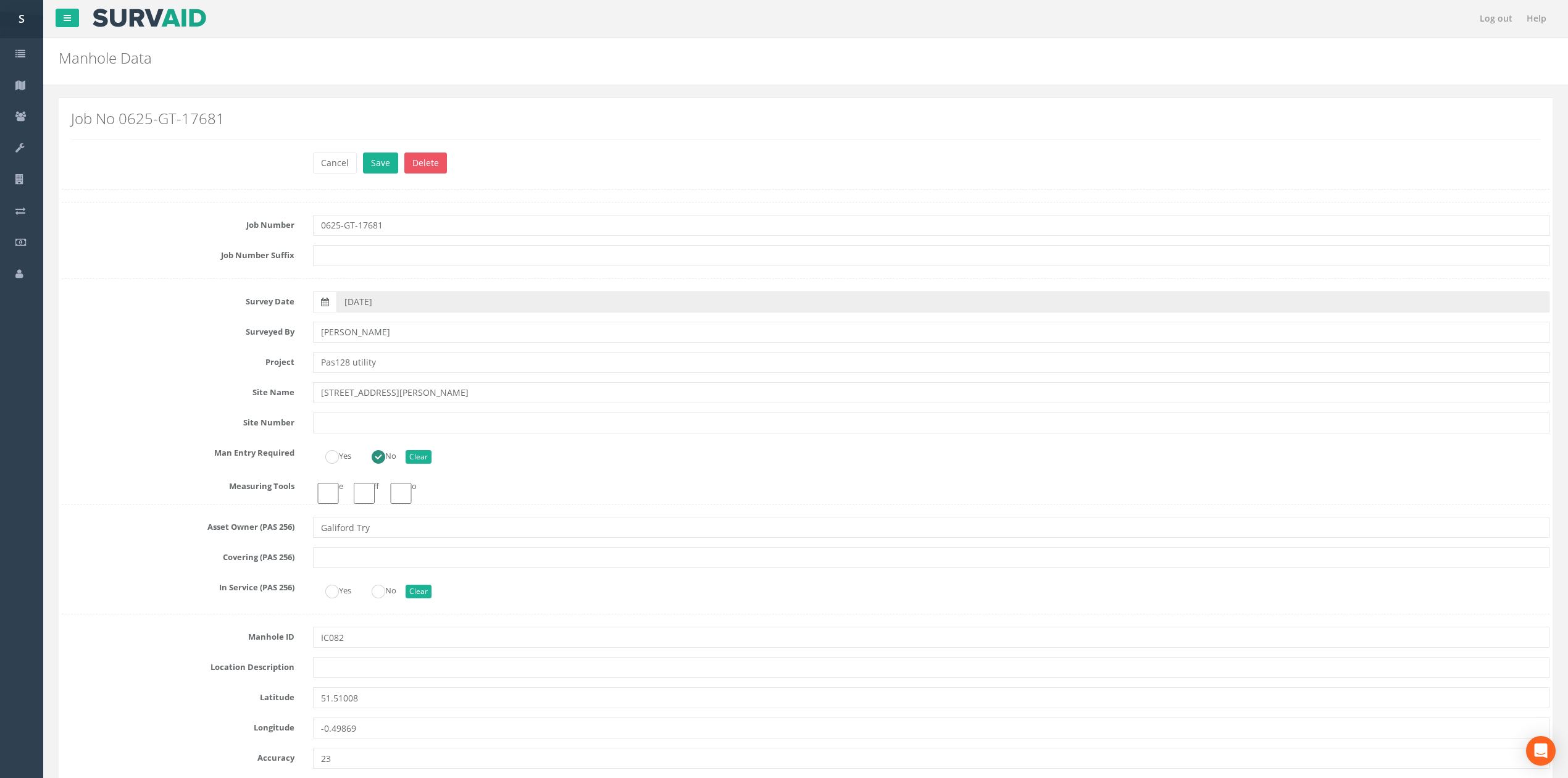
type input "[PERSON_NAME]"
click at [363, 152] on button "Save" at bounding box center [381, 163] width 35 height 21
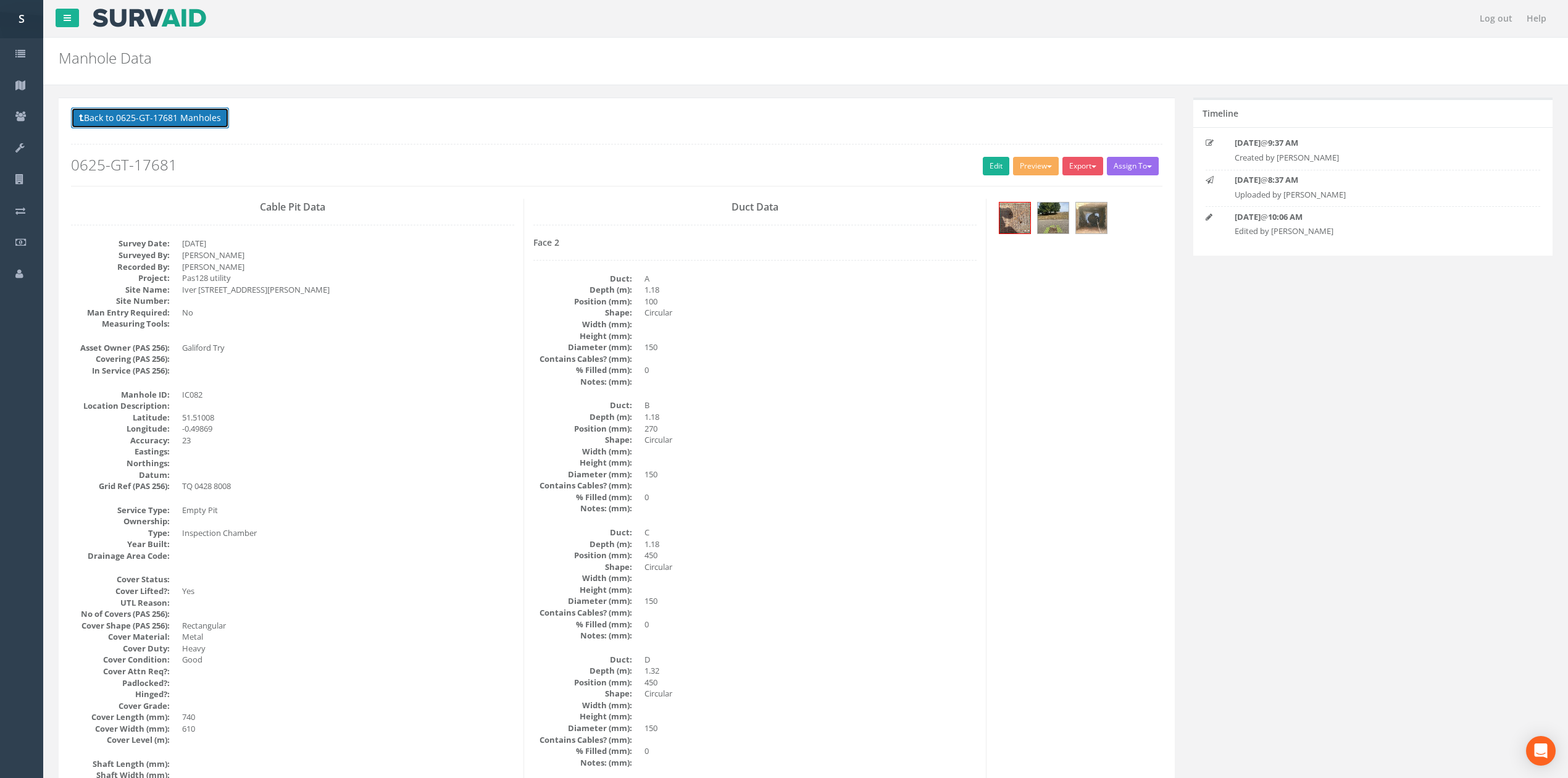
click at [176, 122] on button "Back to 0625-GT-17681 Manholes" at bounding box center [150, 118] width 158 height 21
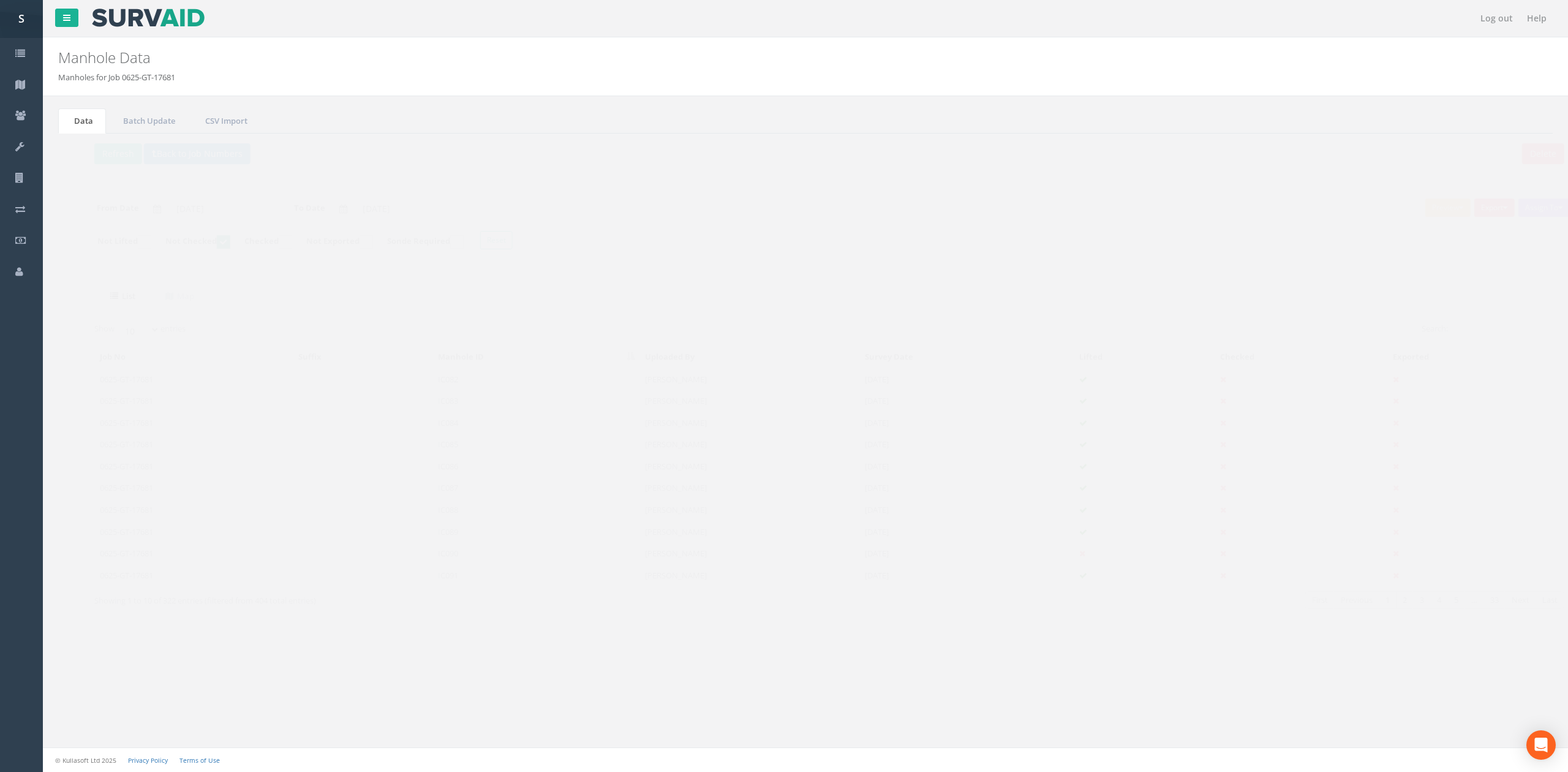
click at [82, 165] on p "Delete Refresh Back to Job Numbers" at bounding box center [806, 155] width 1470 height 24
click at [82, 160] on button "Refresh" at bounding box center [94, 154] width 47 height 21
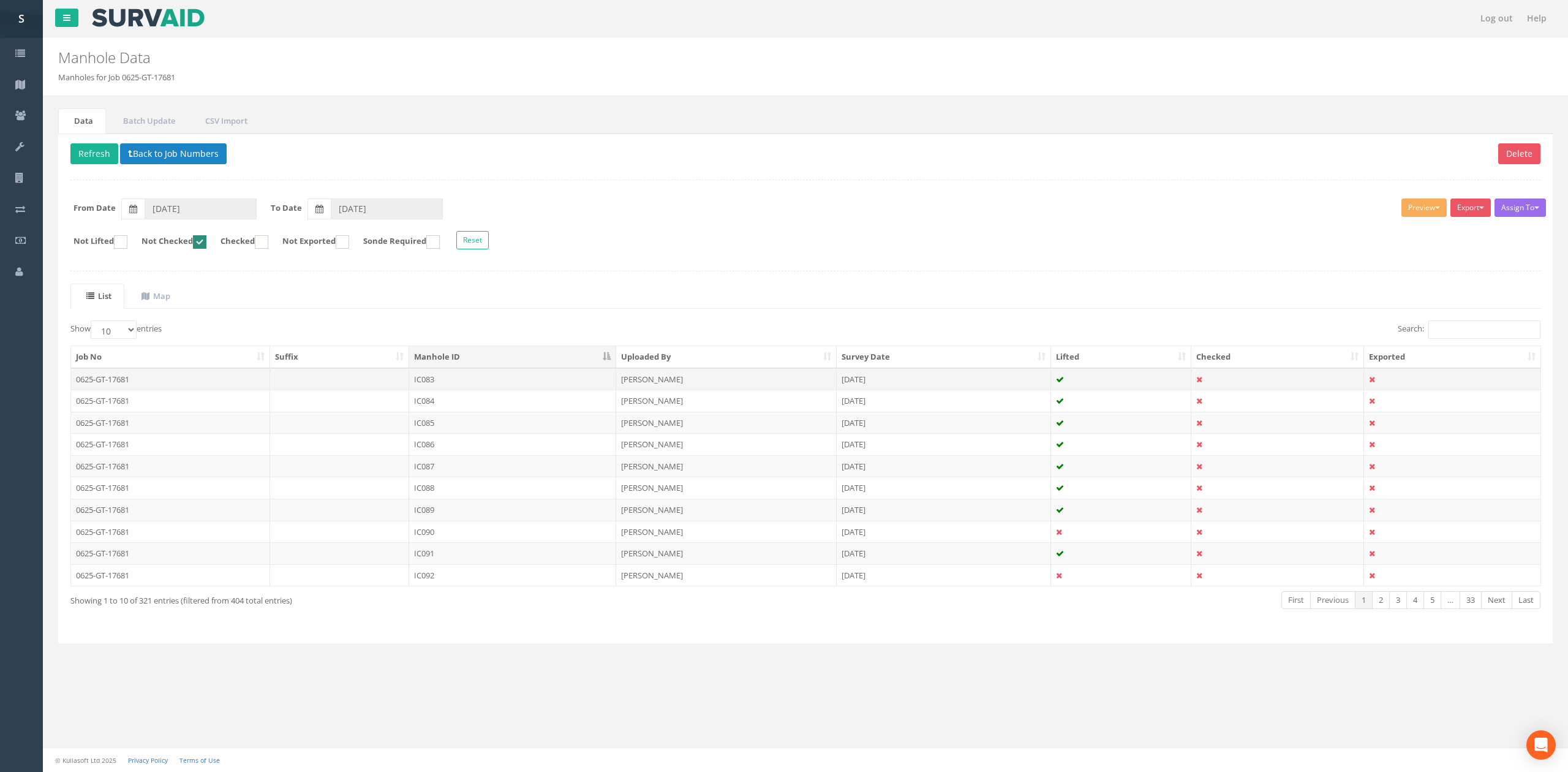
click at [465, 380] on td "IC083" at bounding box center [512, 379] width 207 height 22
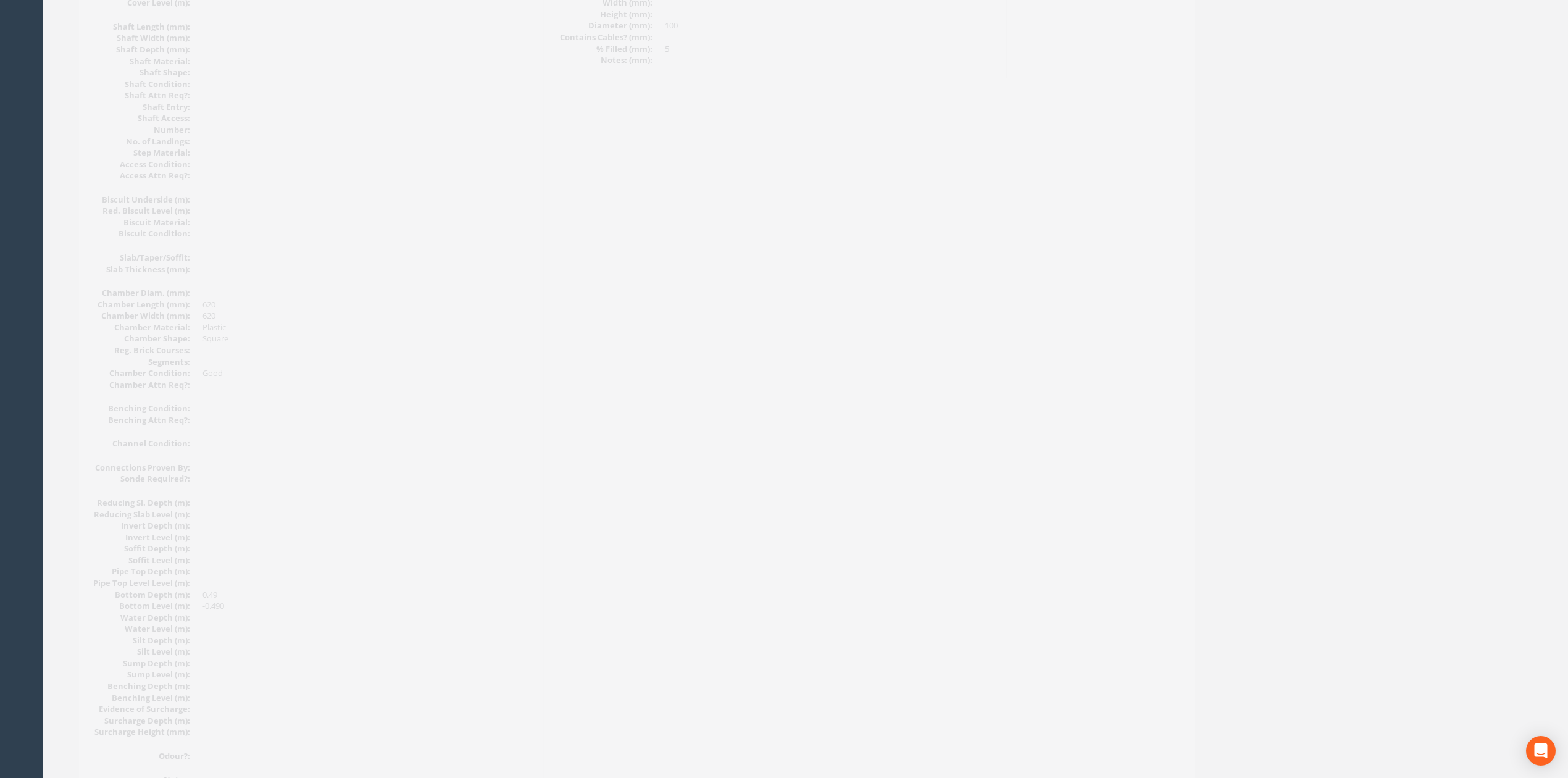
scroll to position [822, 0]
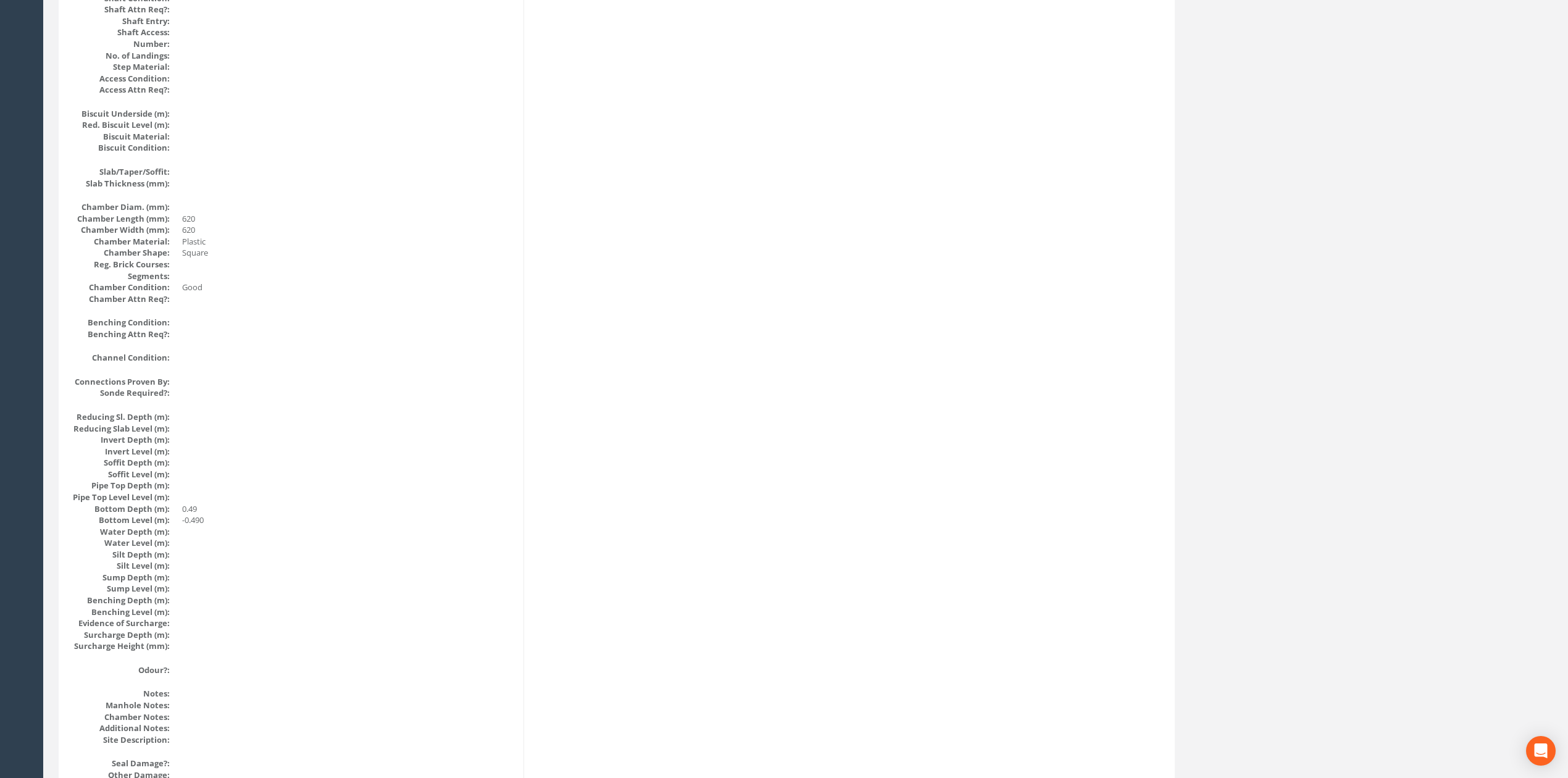
click at [768, 491] on div "Cable Pit Data Survey Date: [DATE] Surveyed By: [PERSON_NAME] Recorded By: [PER…" at bounding box center [617, 130] width 1110 height 1509
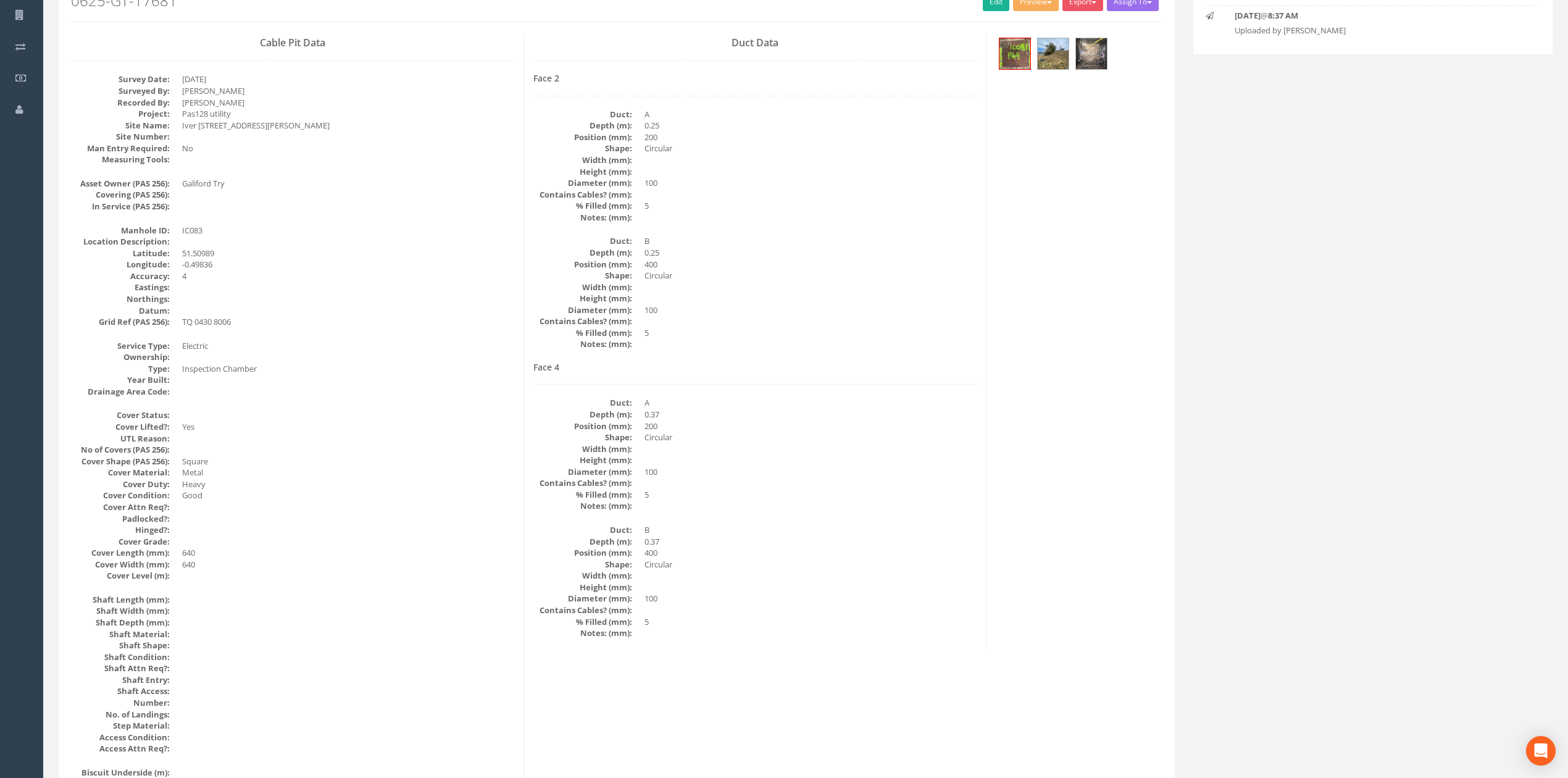
scroll to position [82, 0]
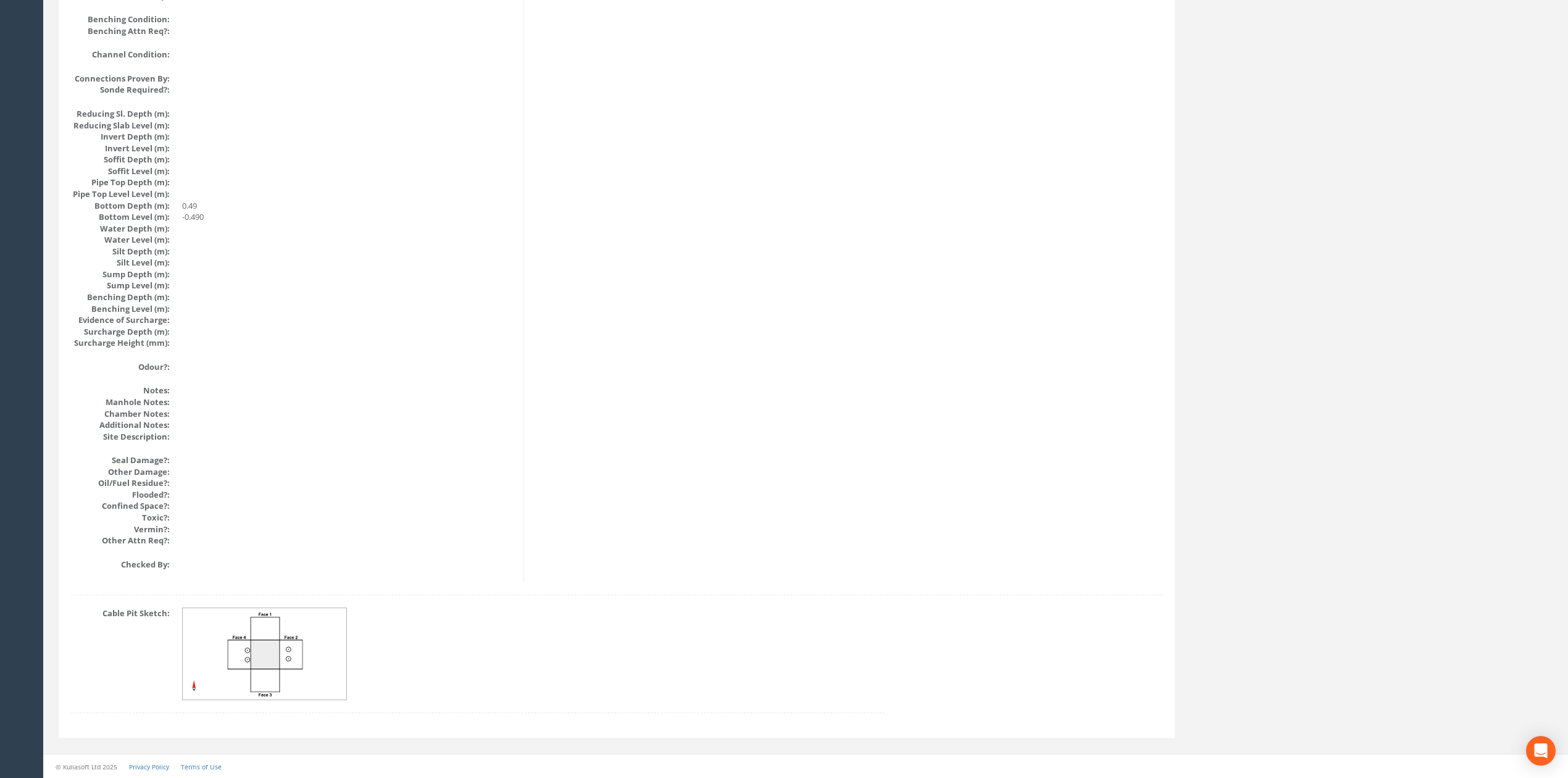
drag, startPoint x: 707, startPoint y: 615, endPoint x: 707, endPoint y: 608, distance: 7.0
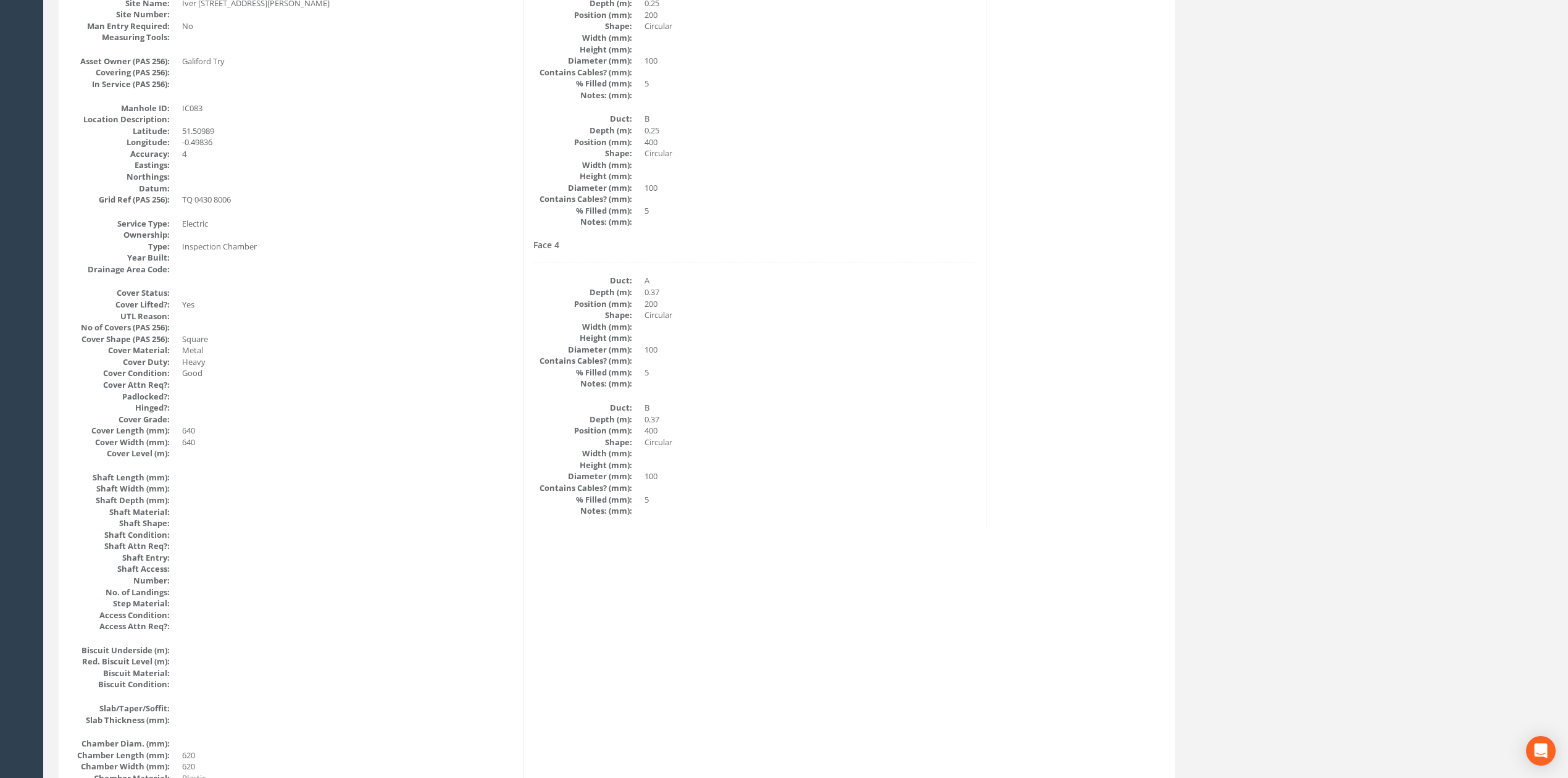
scroll to position [0, 0]
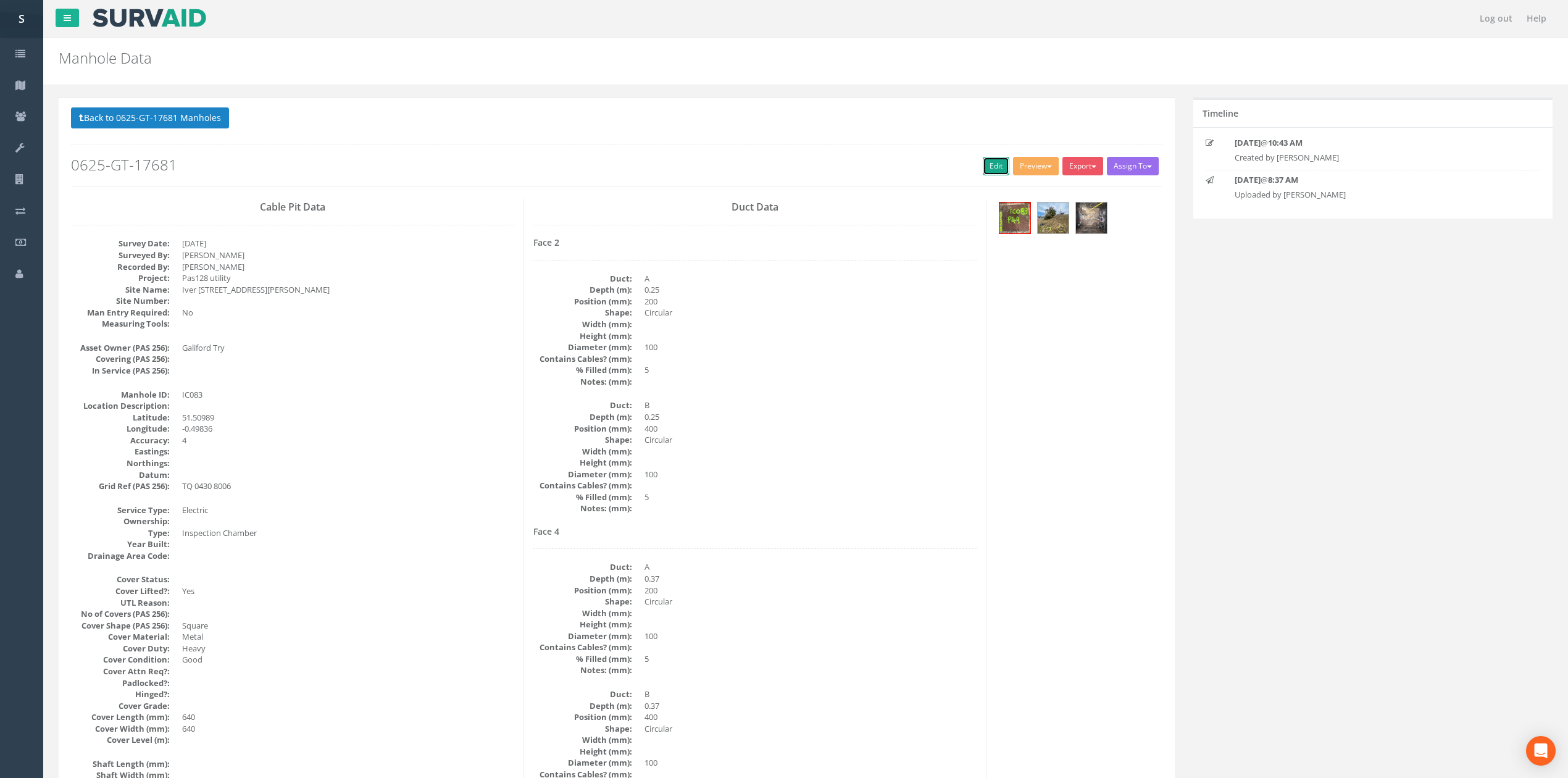
click at [992, 171] on link "Edit" at bounding box center [996, 166] width 27 height 19
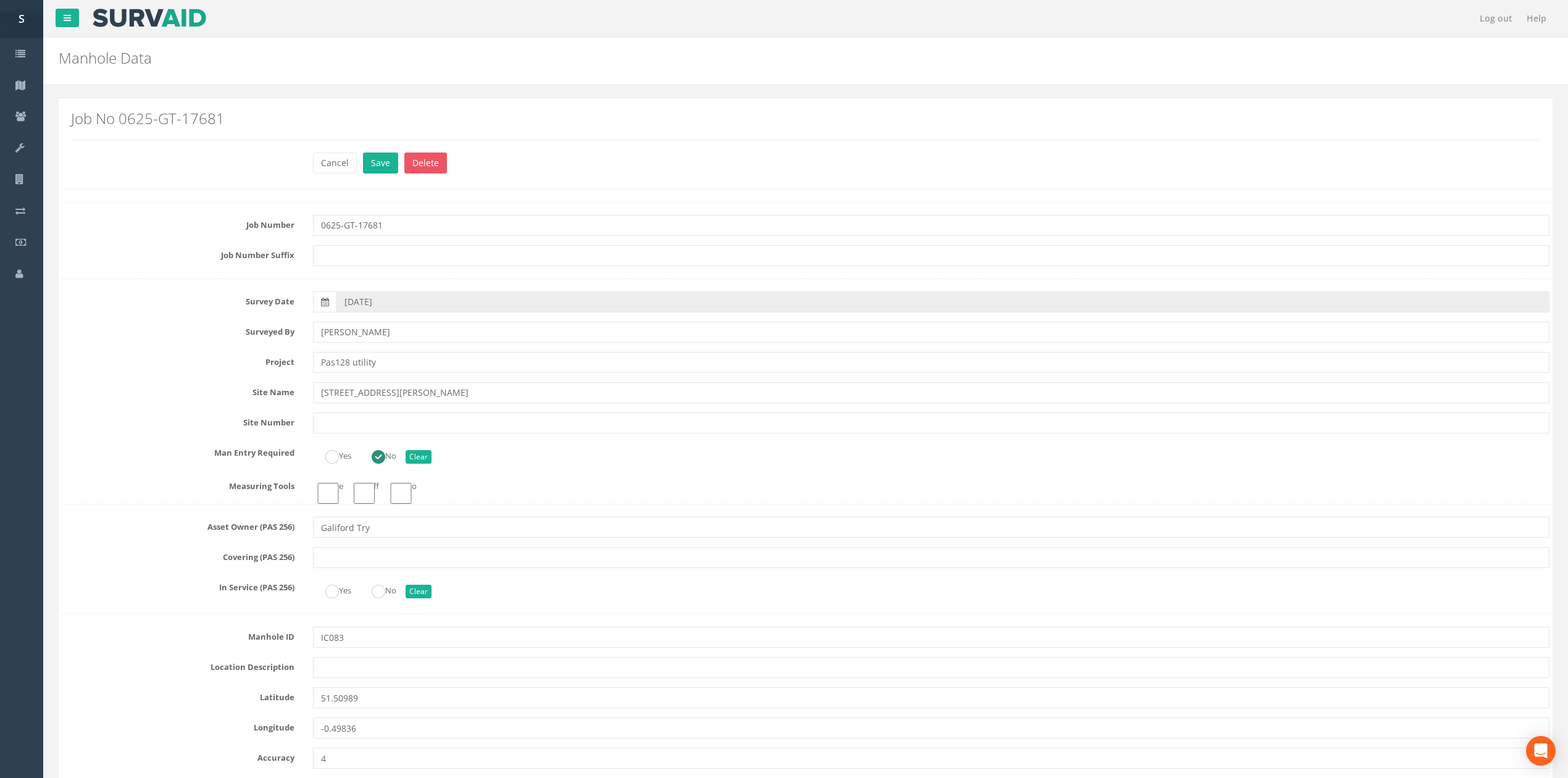
click button "Save" at bounding box center [381, 163] width 35 height 21
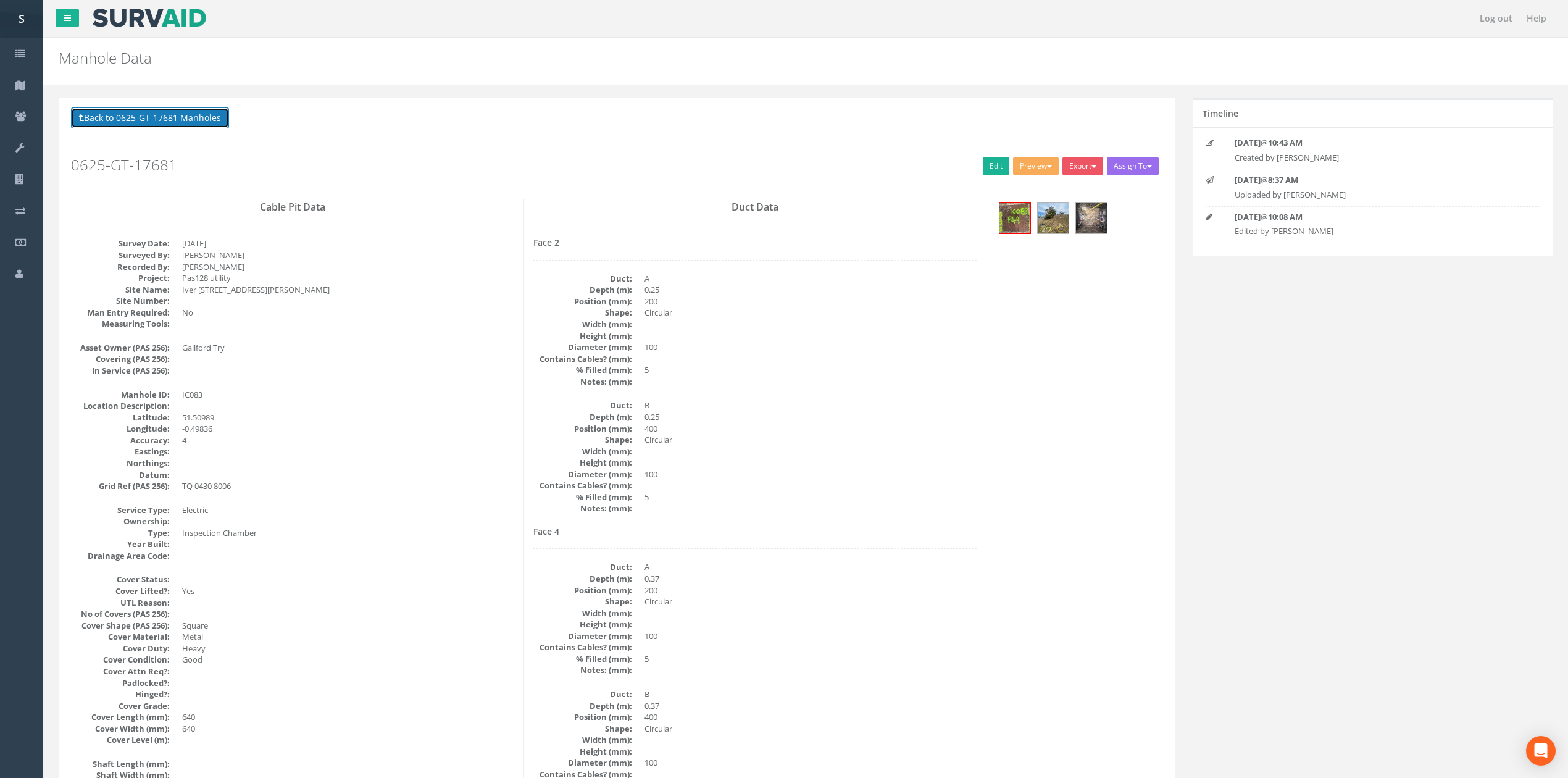
click at [205, 126] on button "Back to 0625-GT-17681 Manholes" at bounding box center [150, 118] width 158 height 21
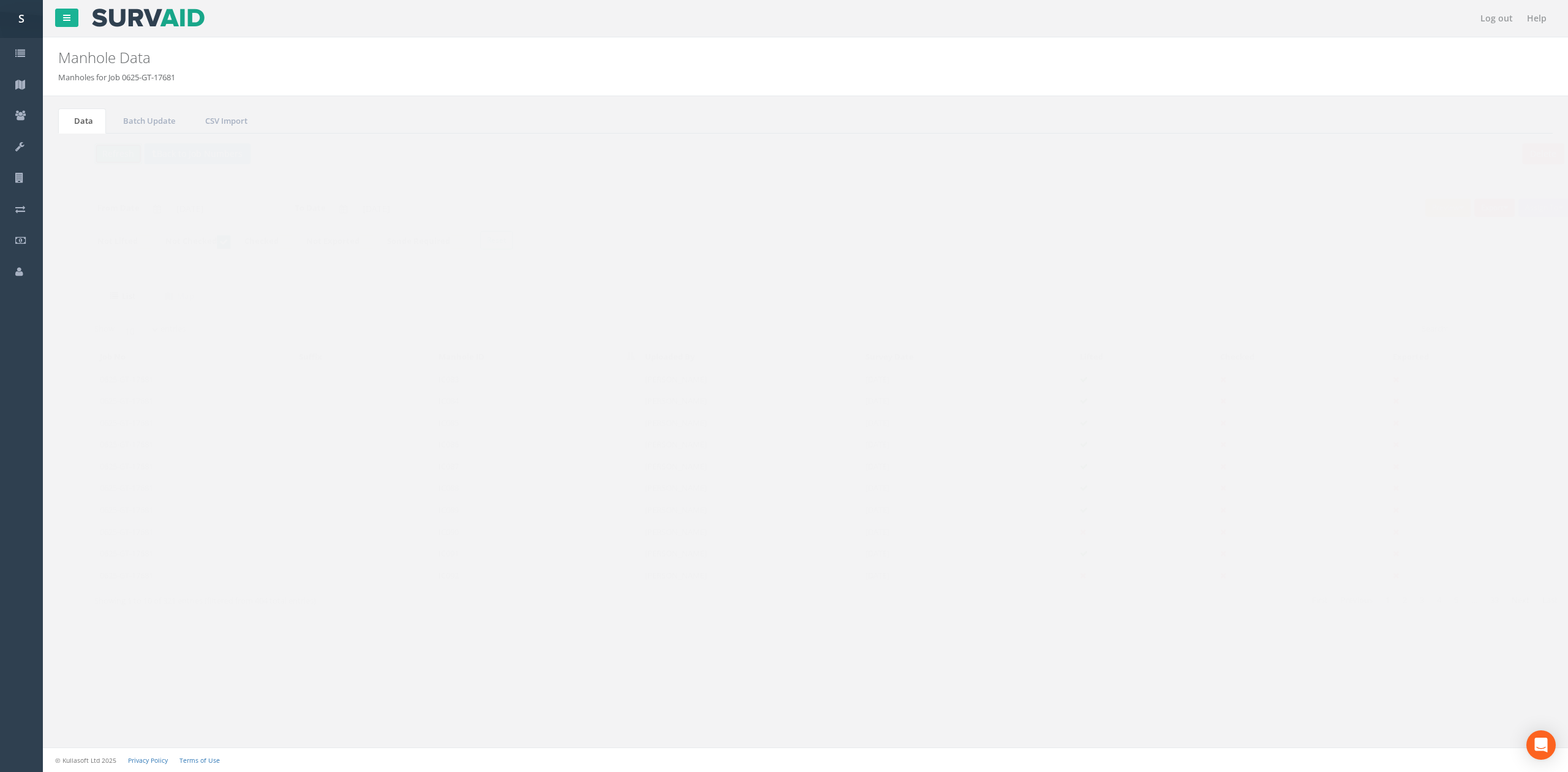
click at [93, 149] on button "Refresh" at bounding box center [94, 154] width 47 height 21
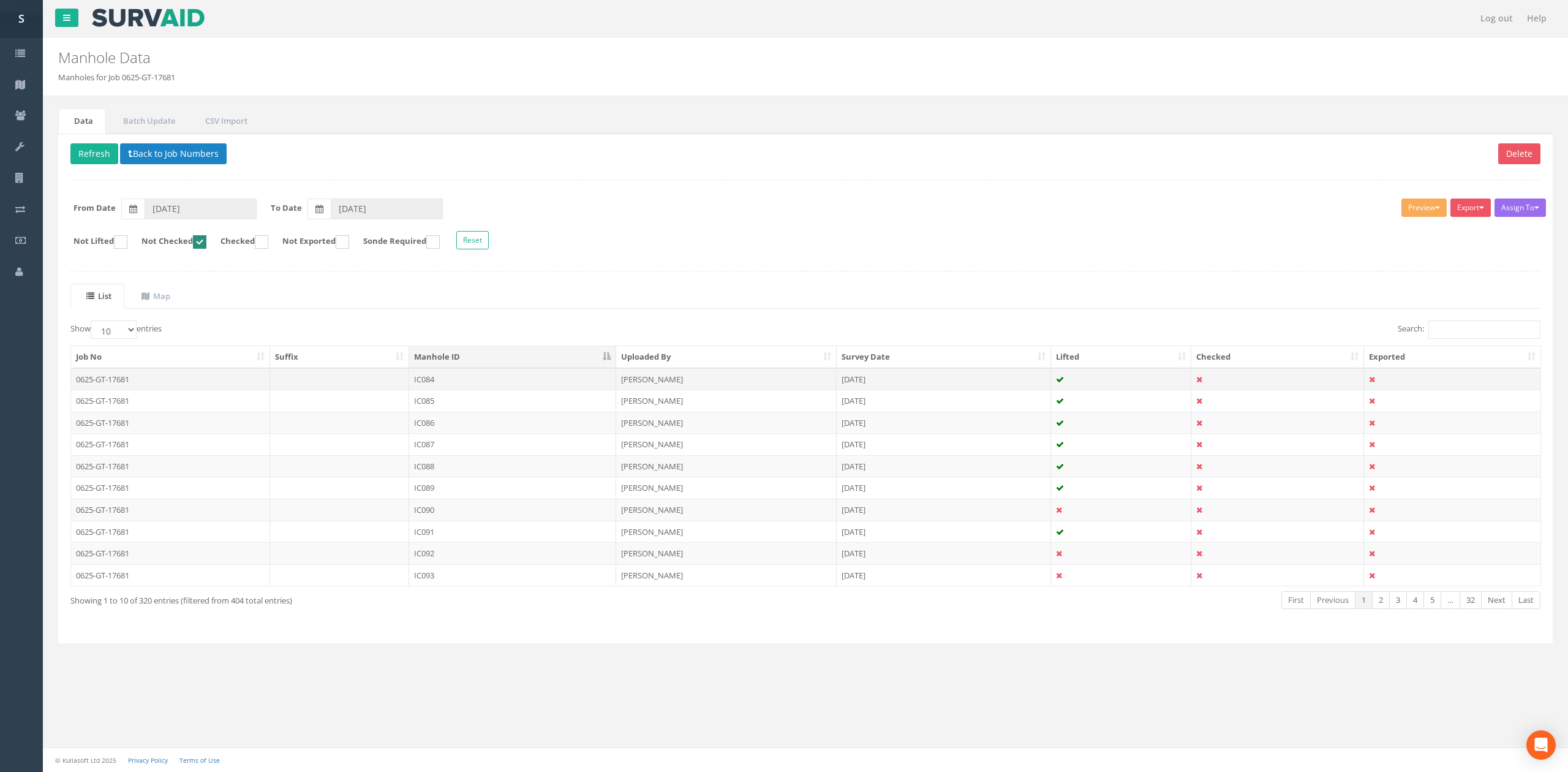
click at [470, 375] on td "IC084" at bounding box center [512, 379] width 207 height 22
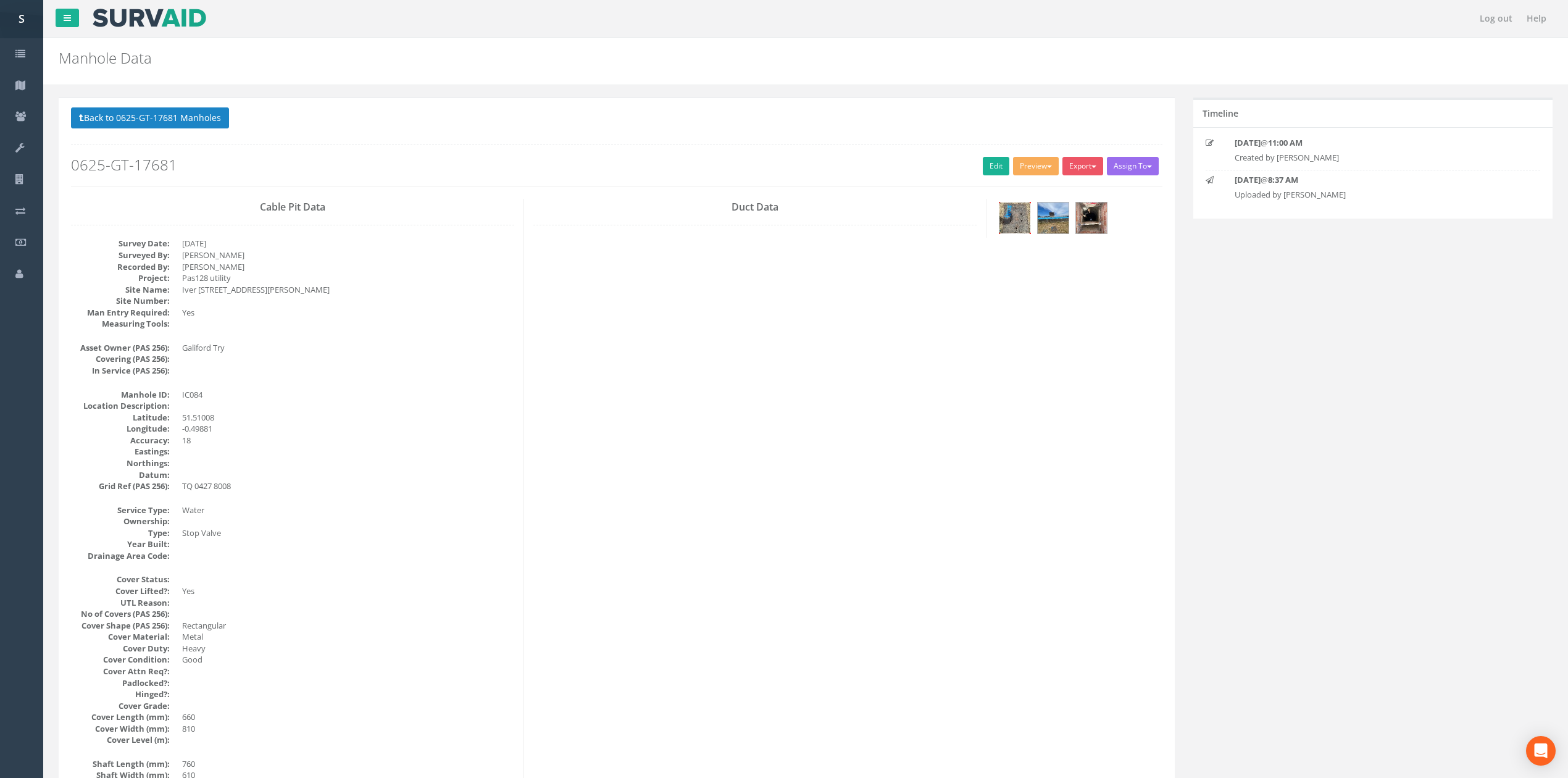
click at [1018, 218] on img at bounding box center [1015, 217] width 31 height 31
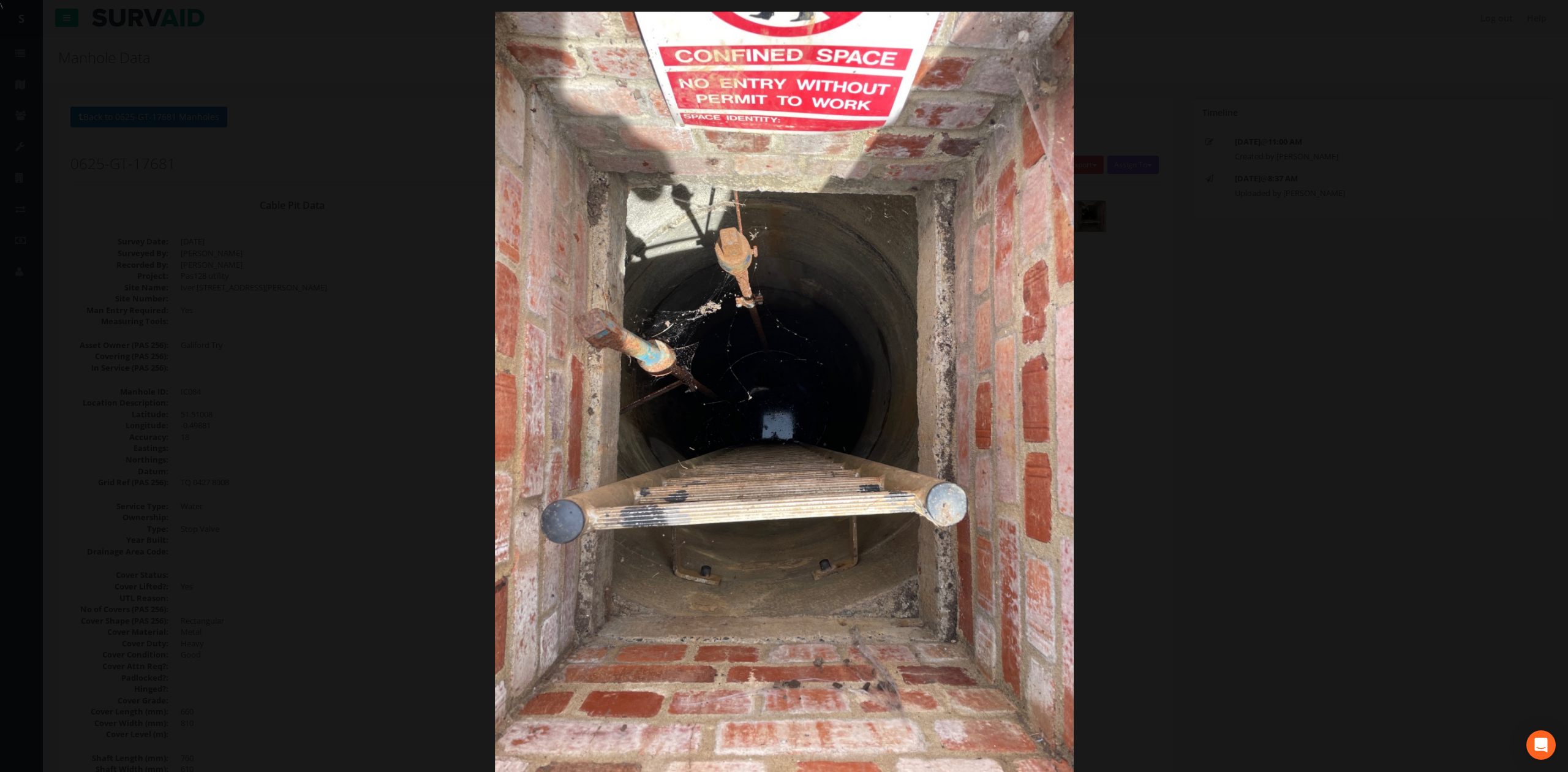
click at [1231, 244] on div at bounding box center [784, 397] width 1568 height 772
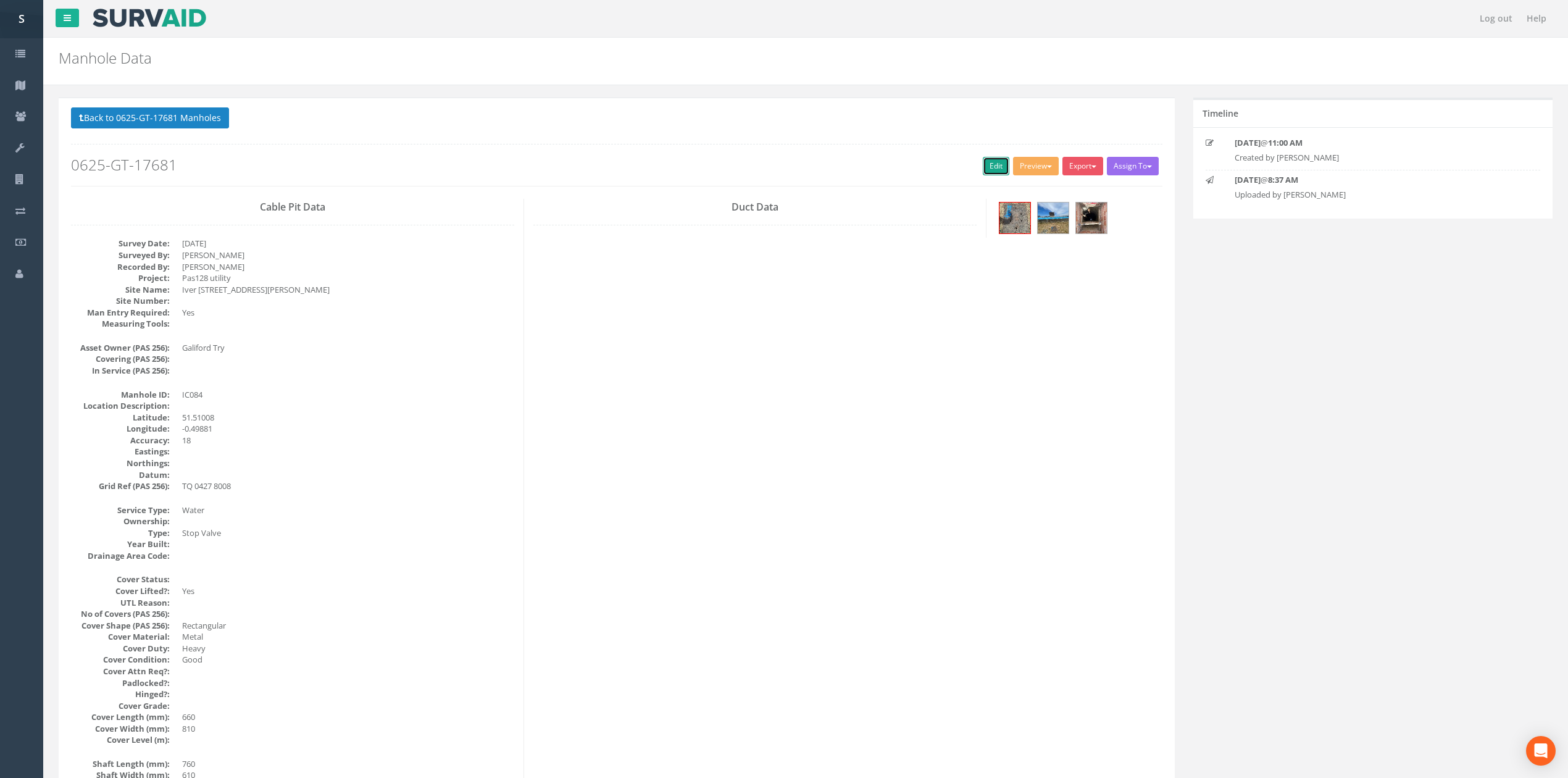
click at [983, 167] on link "Edit" at bounding box center [996, 166] width 27 height 19
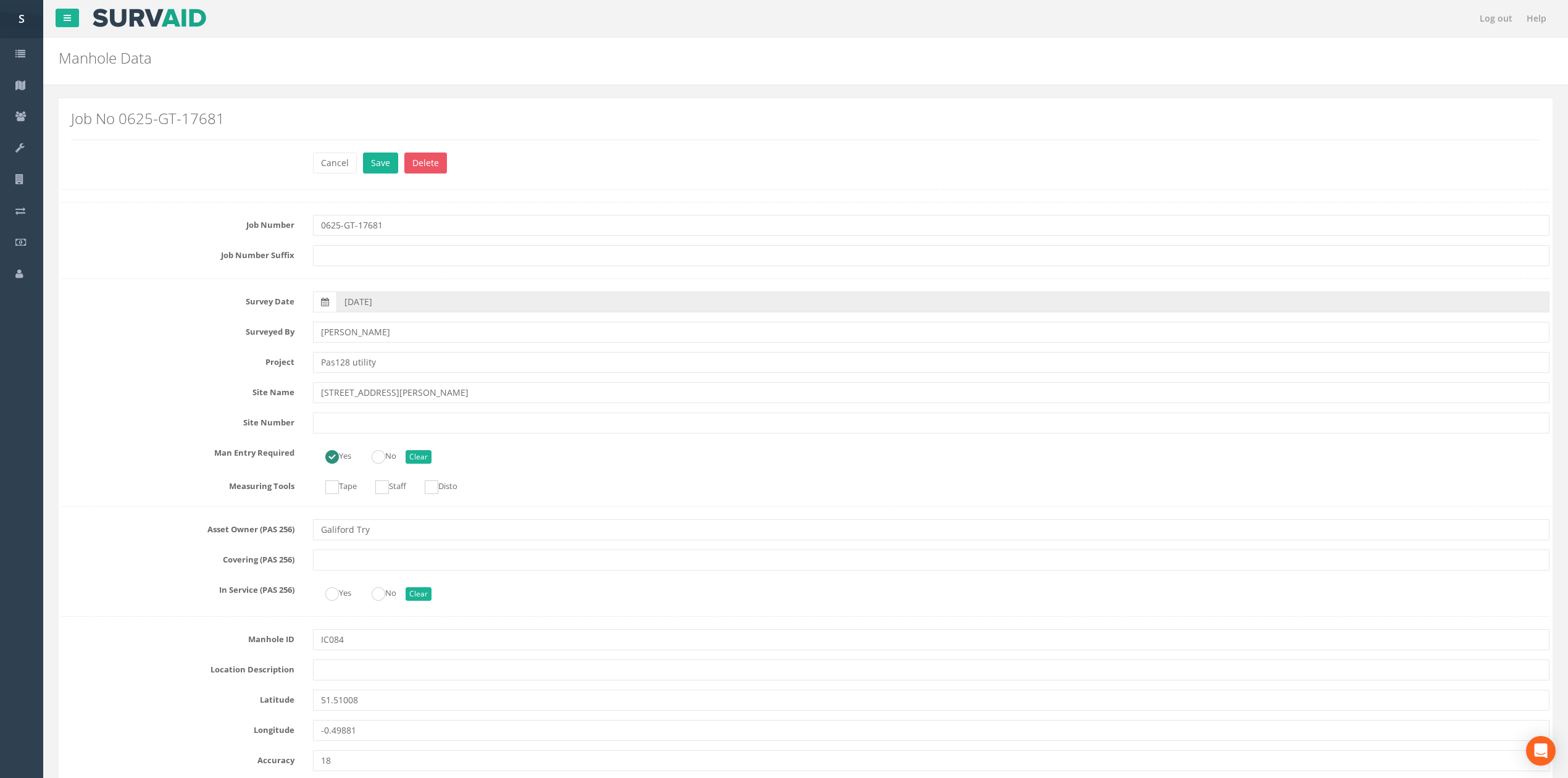
scroll to position [2456, 0]
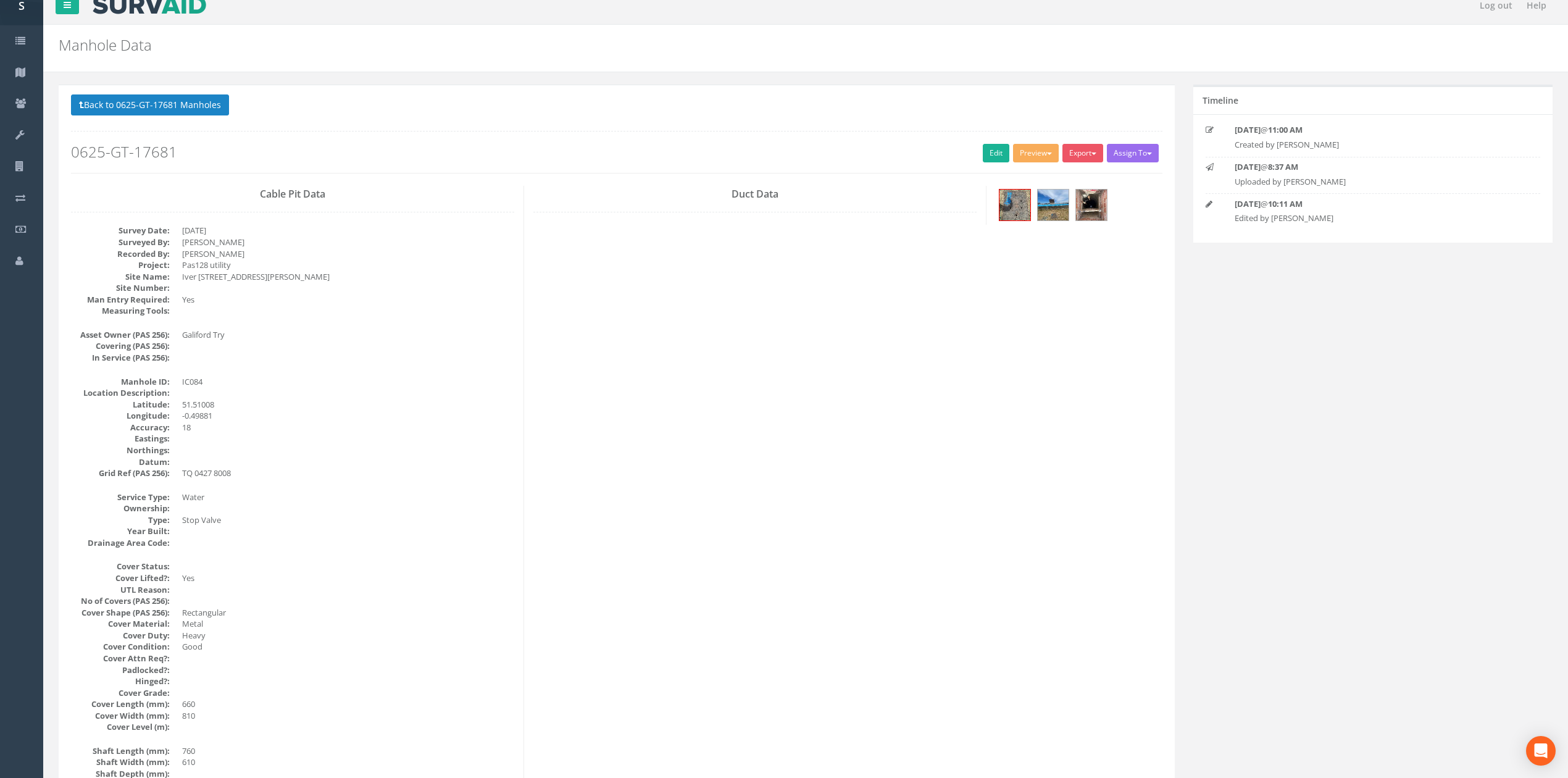
scroll to position [0, 0]
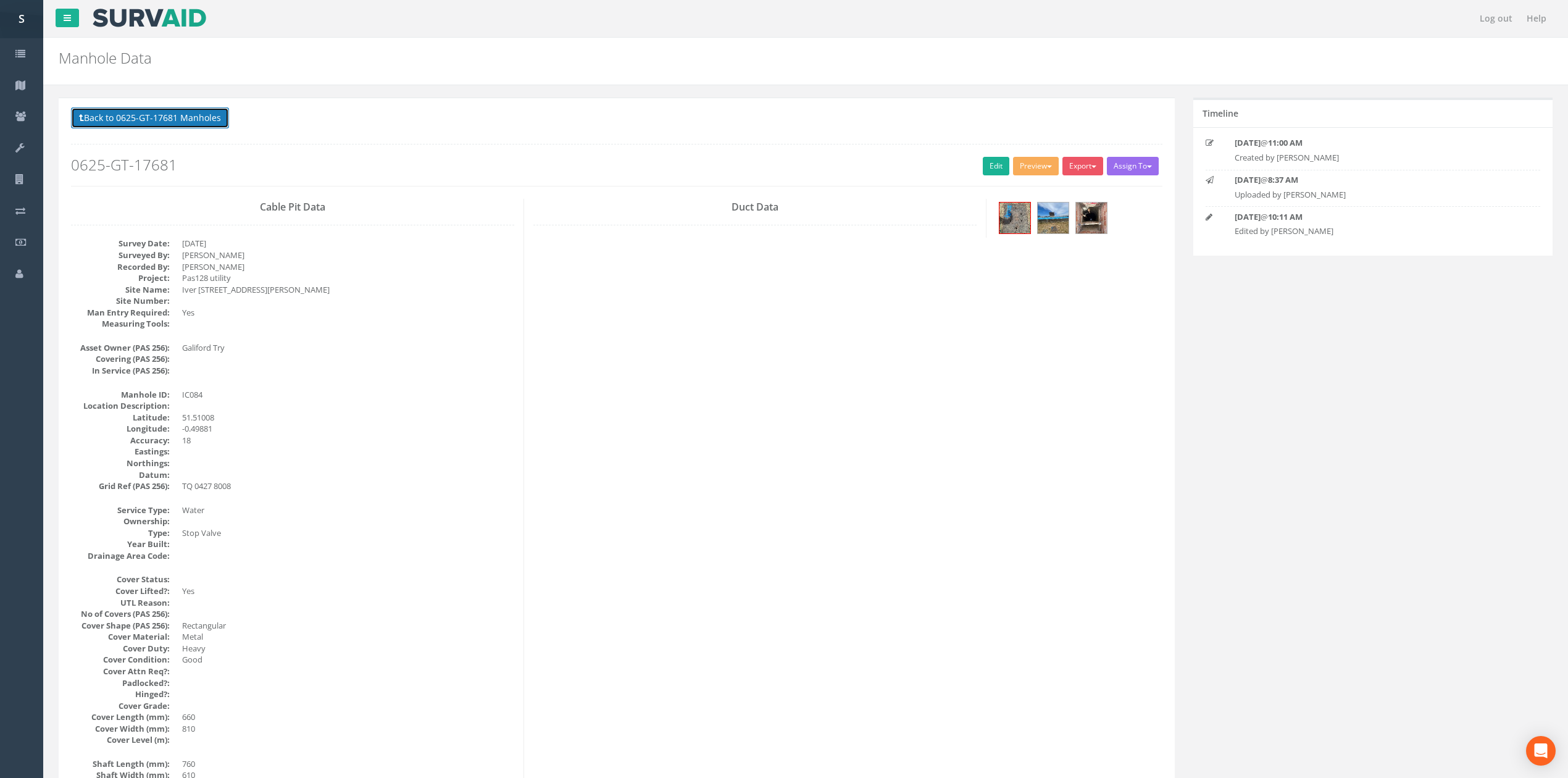
click at [211, 122] on button "Back to 0625-GT-17681 Manholes" at bounding box center [150, 118] width 158 height 21
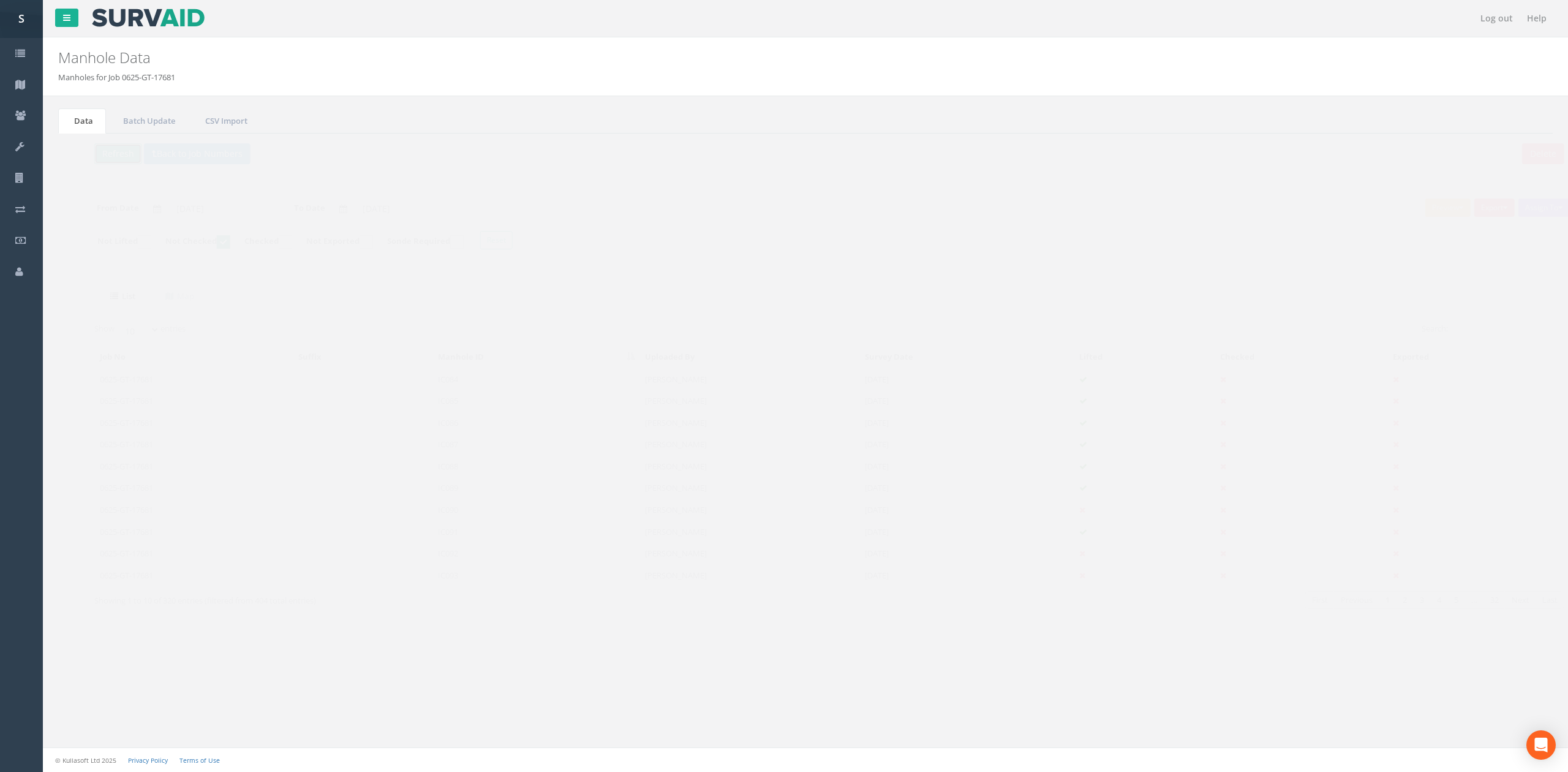
click at [96, 157] on button "Refresh" at bounding box center [94, 154] width 47 height 21
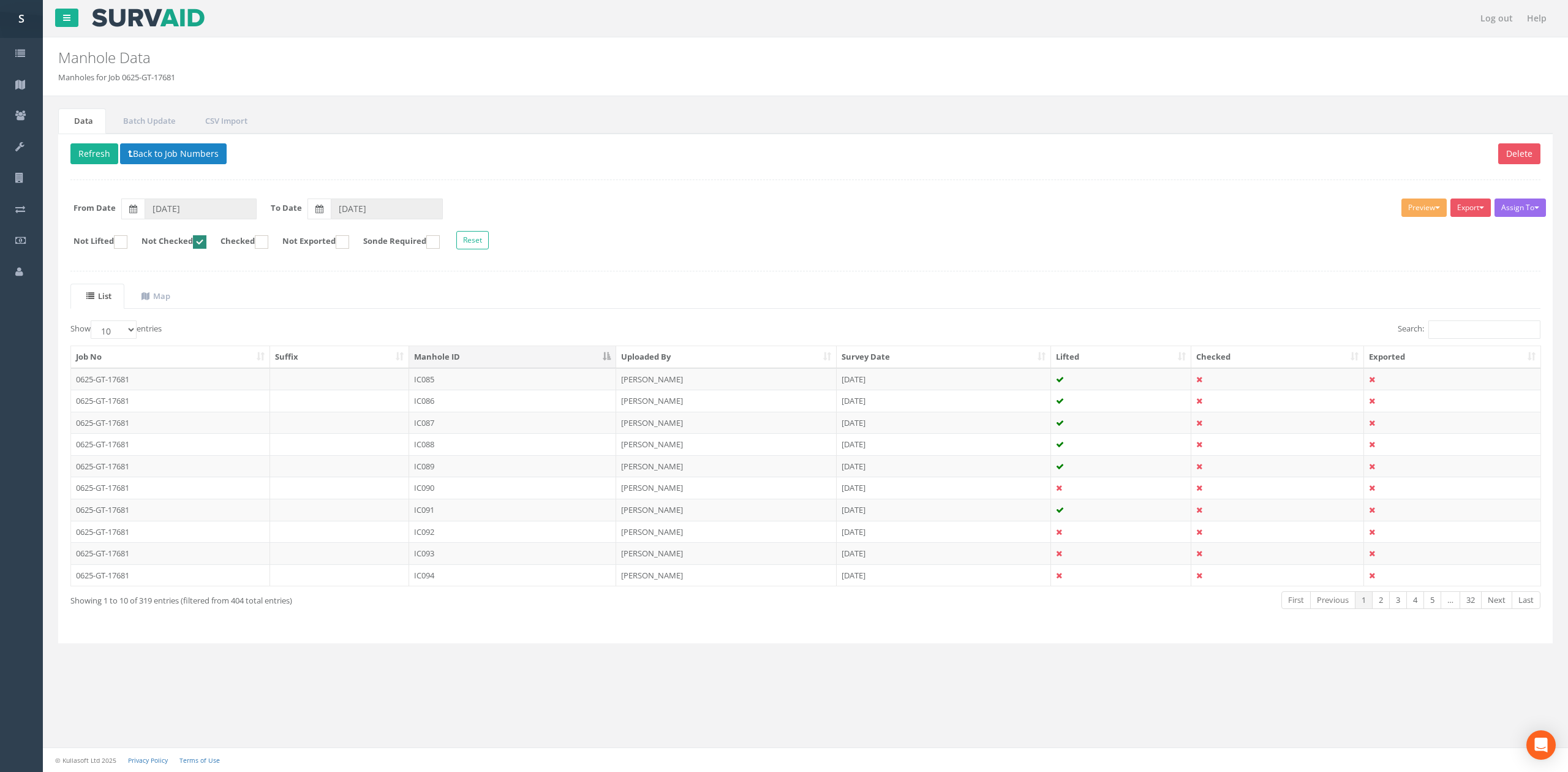
drag, startPoint x: 455, startPoint y: 384, endPoint x: 454, endPoint y: 407, distance: 23.0
click at [455, 384] on td "IC085" at bounding box center [512, 379] width 207 height 22
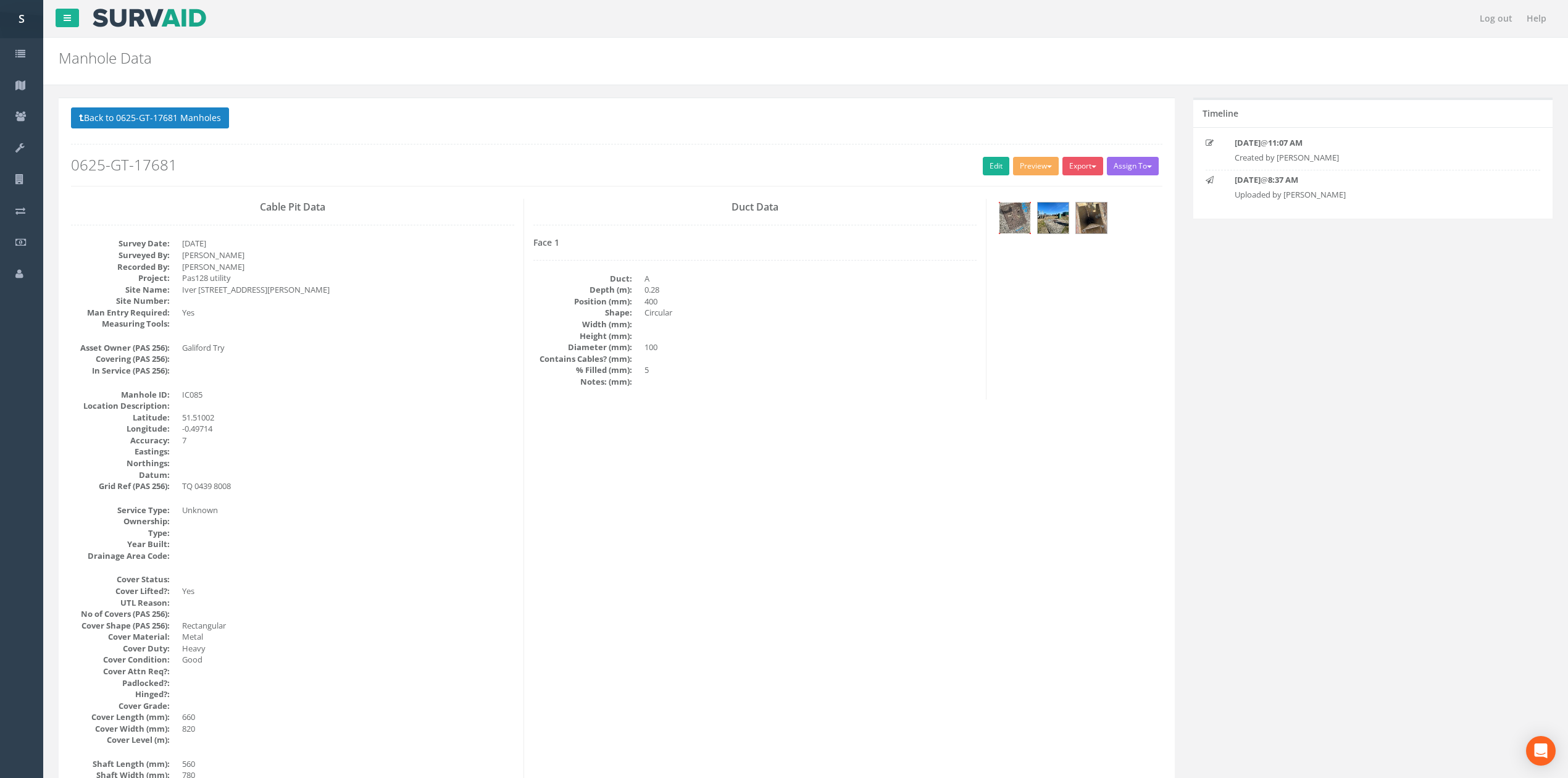
click at [1010, 227] on img at bounding box center [1015, 217] width 31 height 31
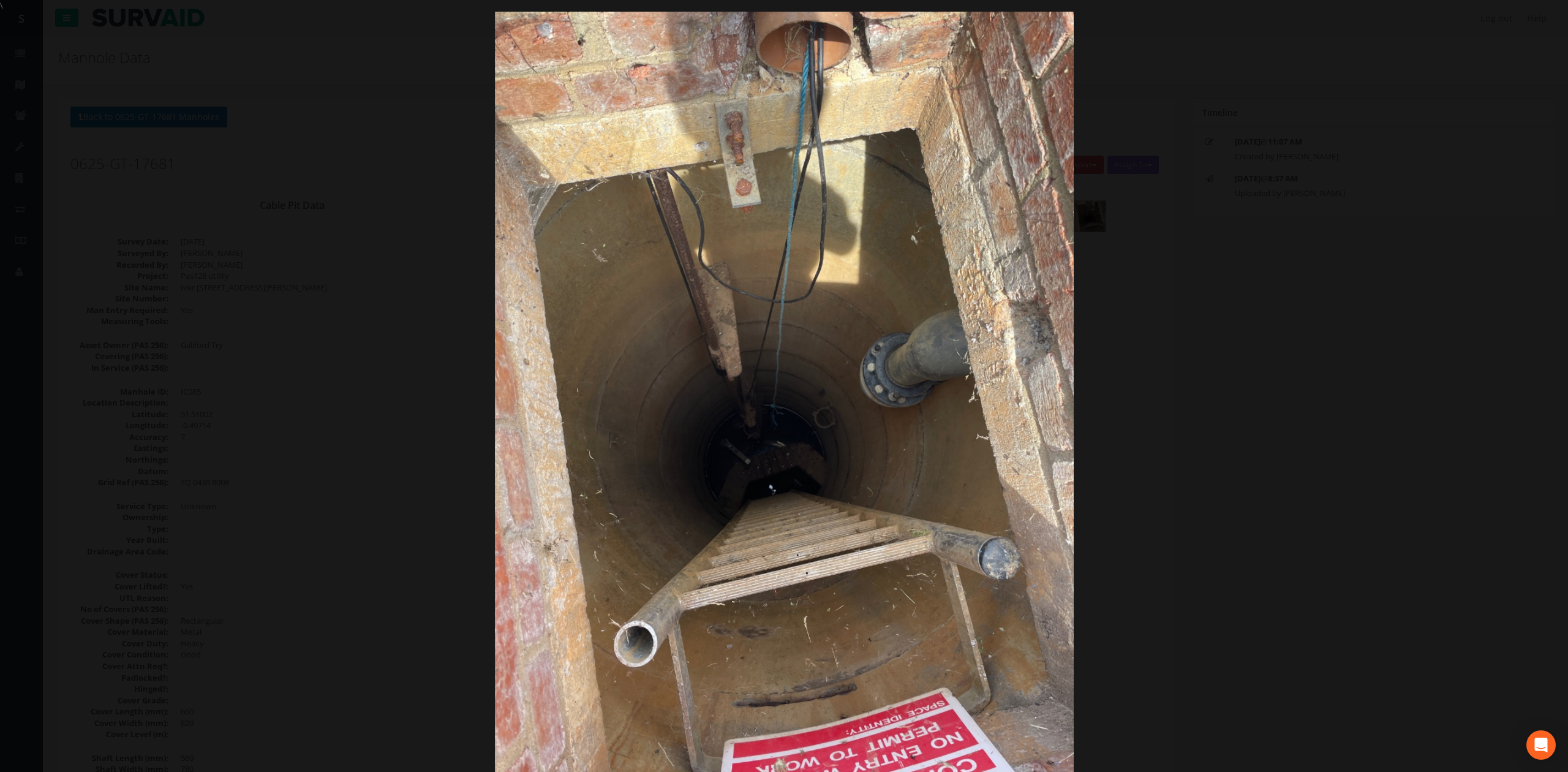
drag, startPoint x: 346, startPoint y: 300, endPoint x: 356, endPoint y: 302, distance: 10.2
click at [346, 300] on div at bounding box center [784, 397] width 1568 height 772
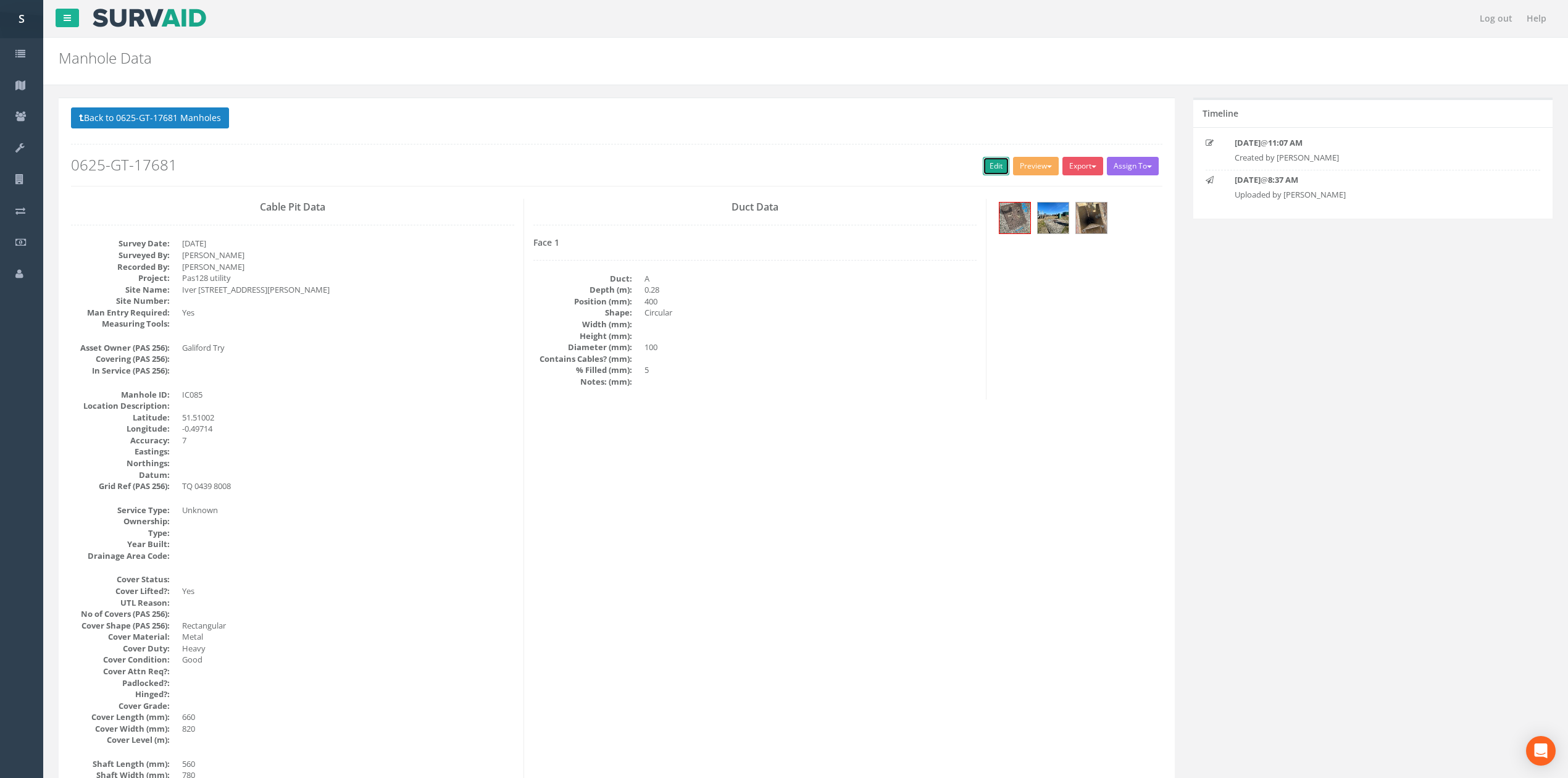
click at [996, 166] on link "Edit" at bounding box center [996, 166] width 27 height 19
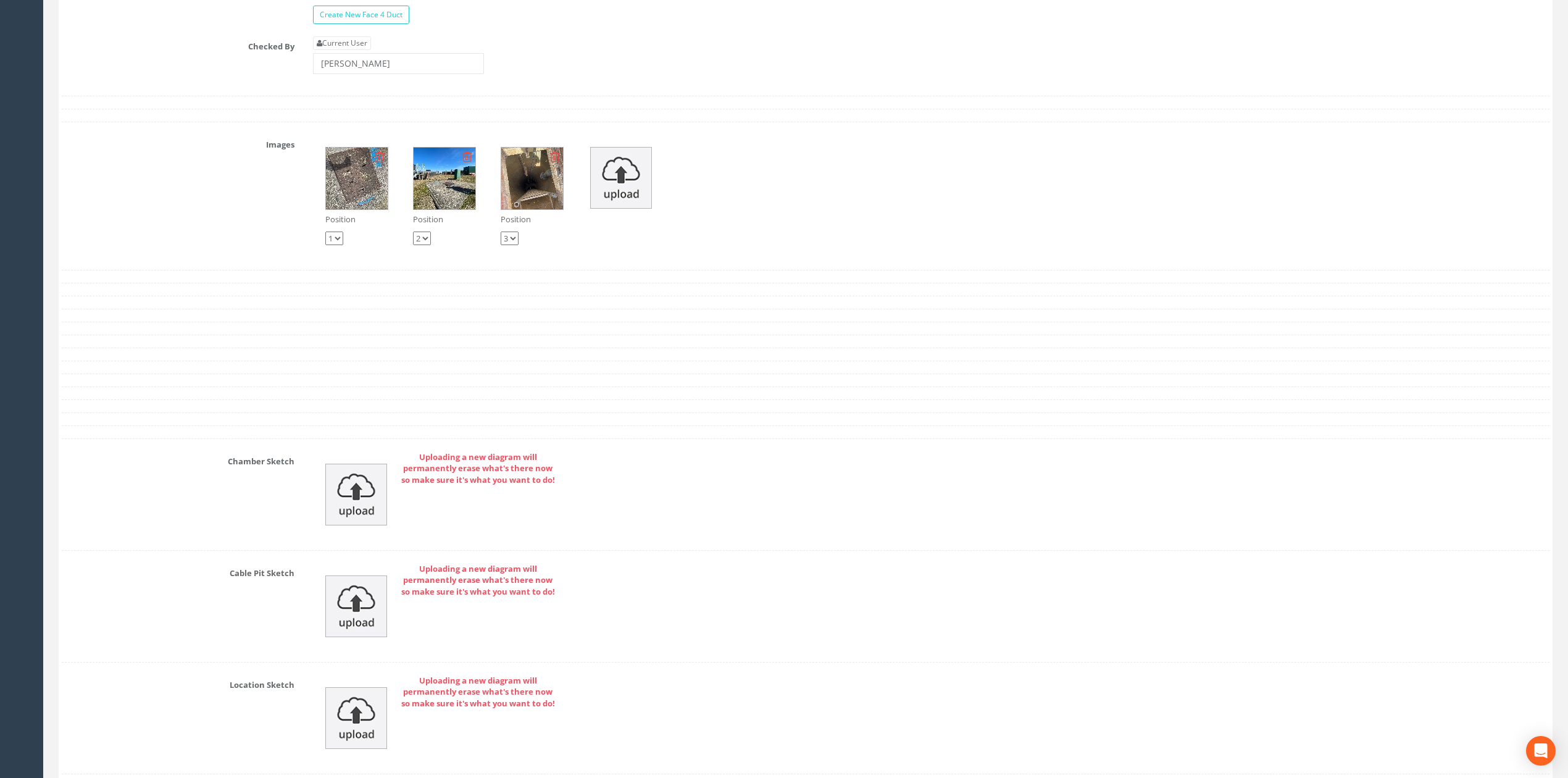
scroll to position [2899, 0]
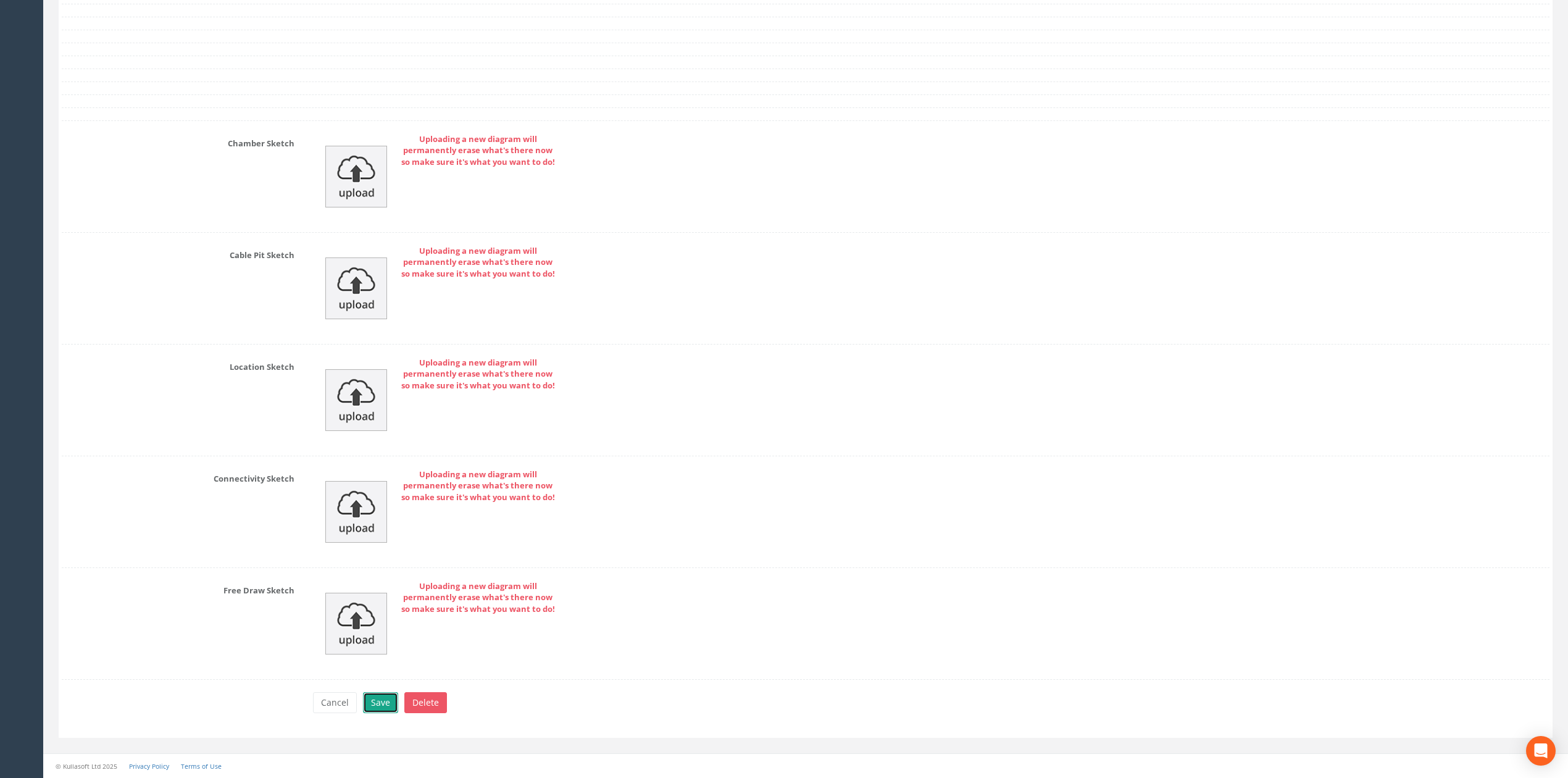
click at [378, 703] on button "Save" at bounding box center [381, 703] width 35 height 21
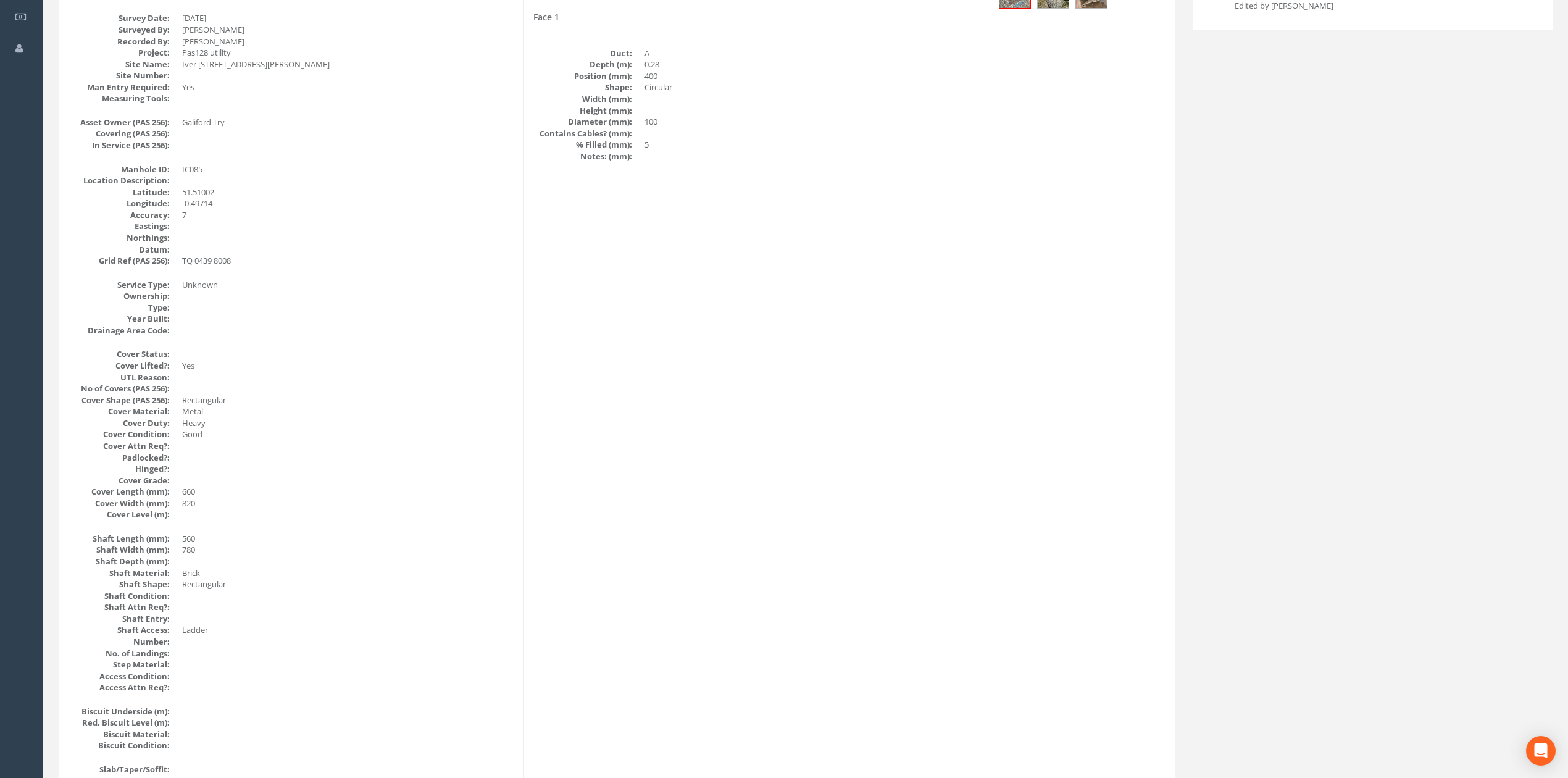
scroll to position [0, 0]
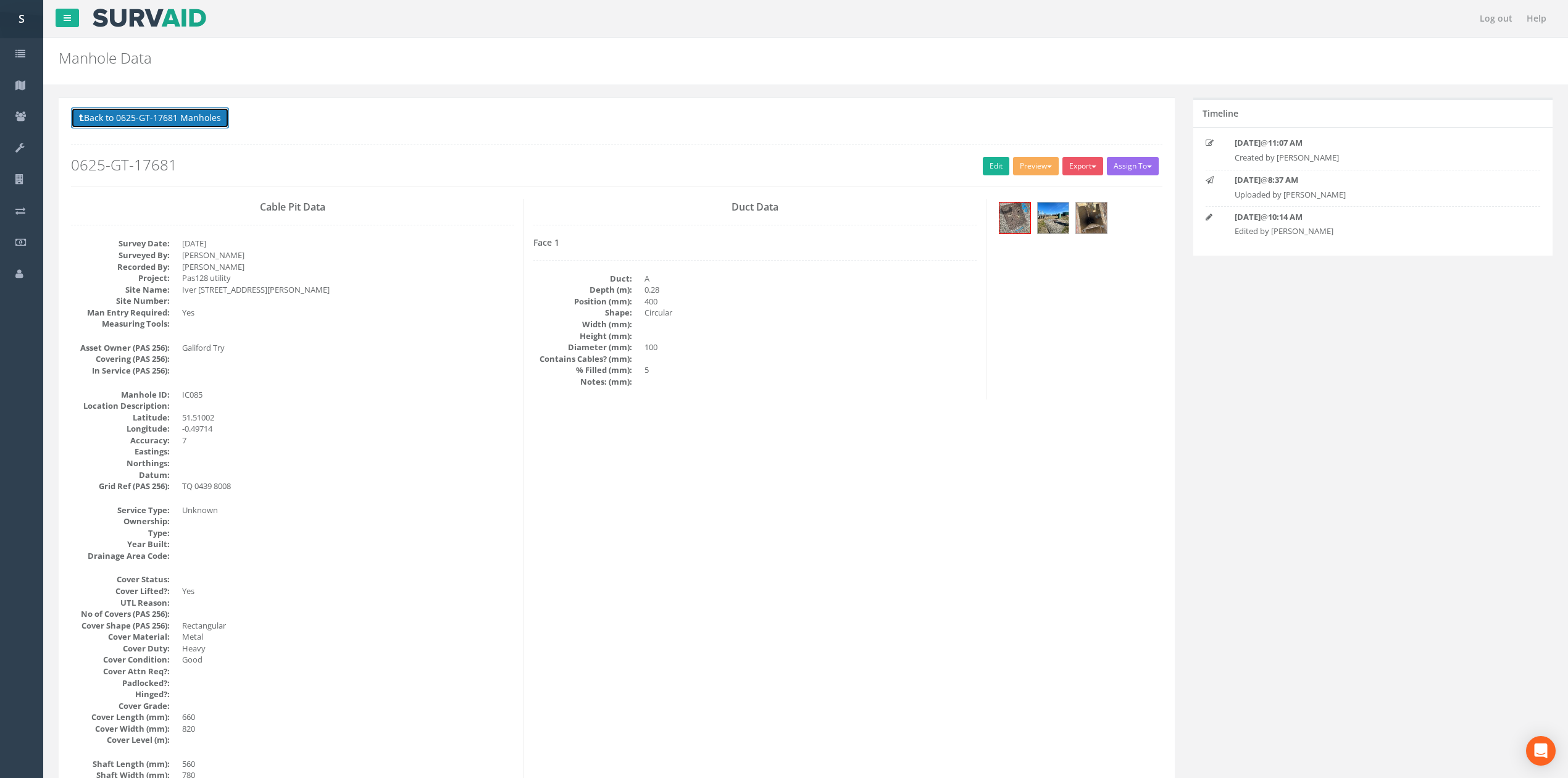
click at [136, 120] on button "Back to 0625-GT-17681 Manholes" at bounding box center [150, 118] width 158 height 21
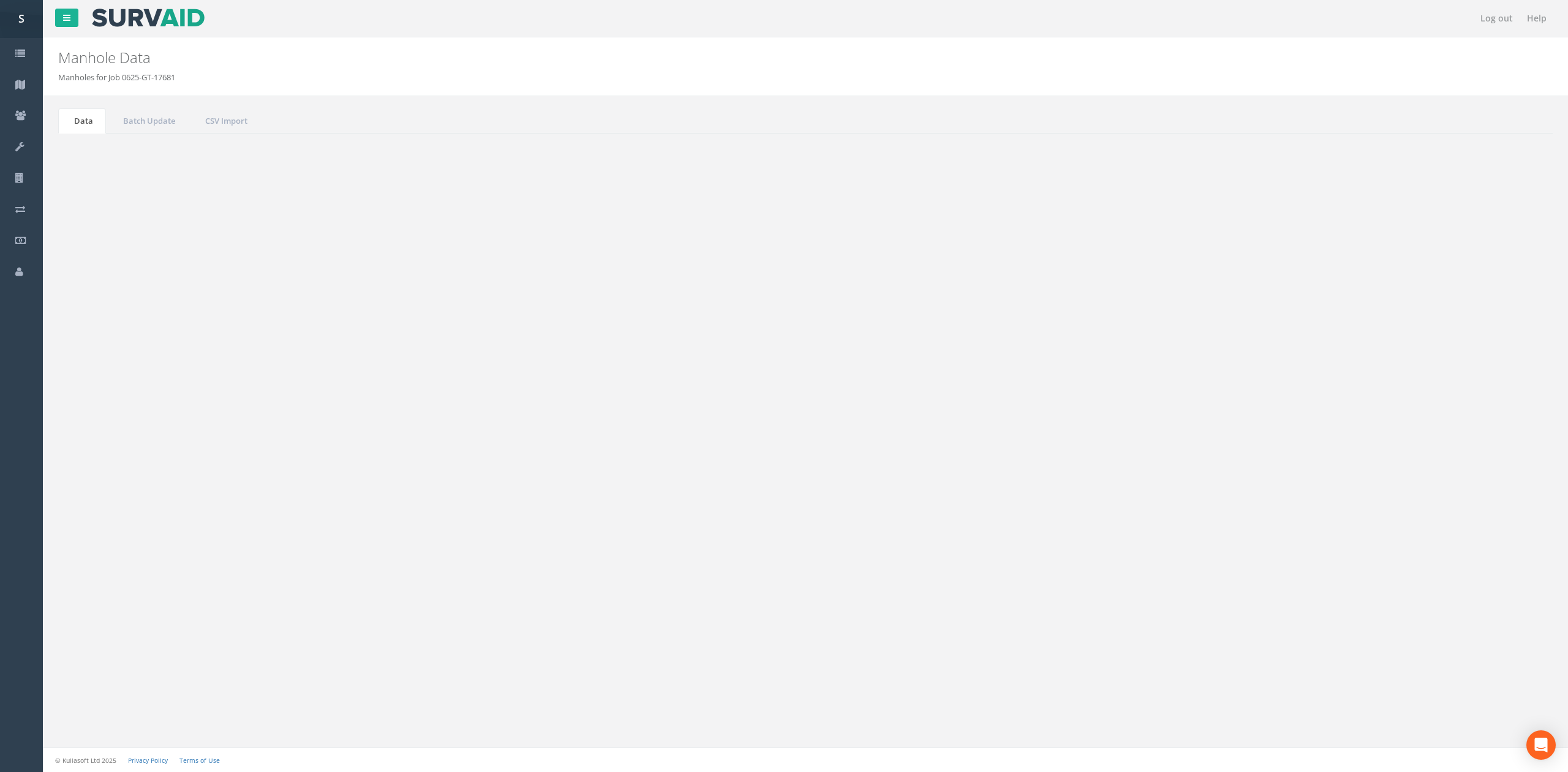
drag, startPoint x: 104, startPoint y: 156, endPoint x: 358, endPoint y: 259, distance: 274.1
click at [104, 156] on button "Refresh" at bounding box center [94, 154] width 47 height 21
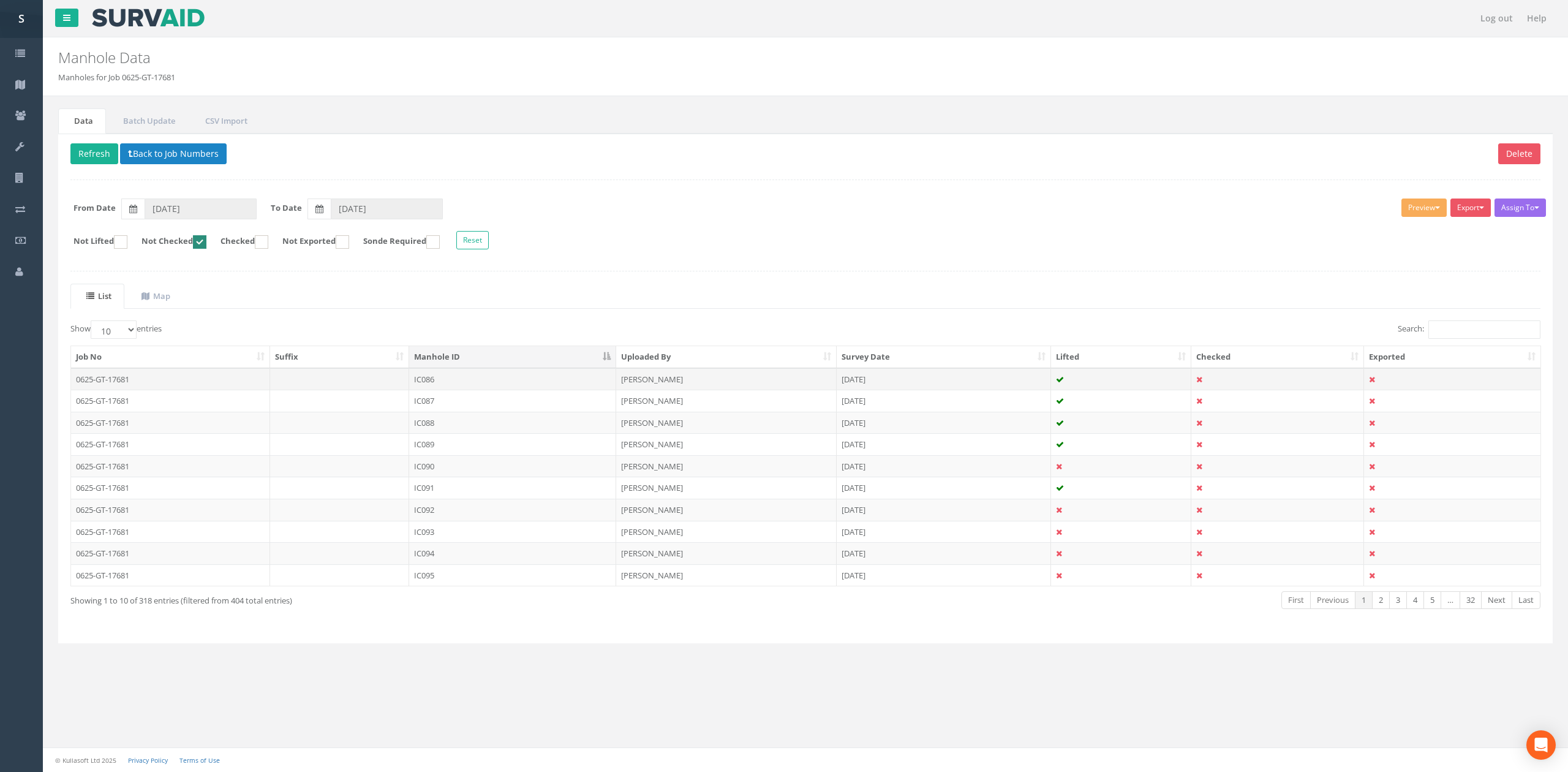
click at [520, 378] on td "IC086" at bounding box center [512, 379] width 207 height 22
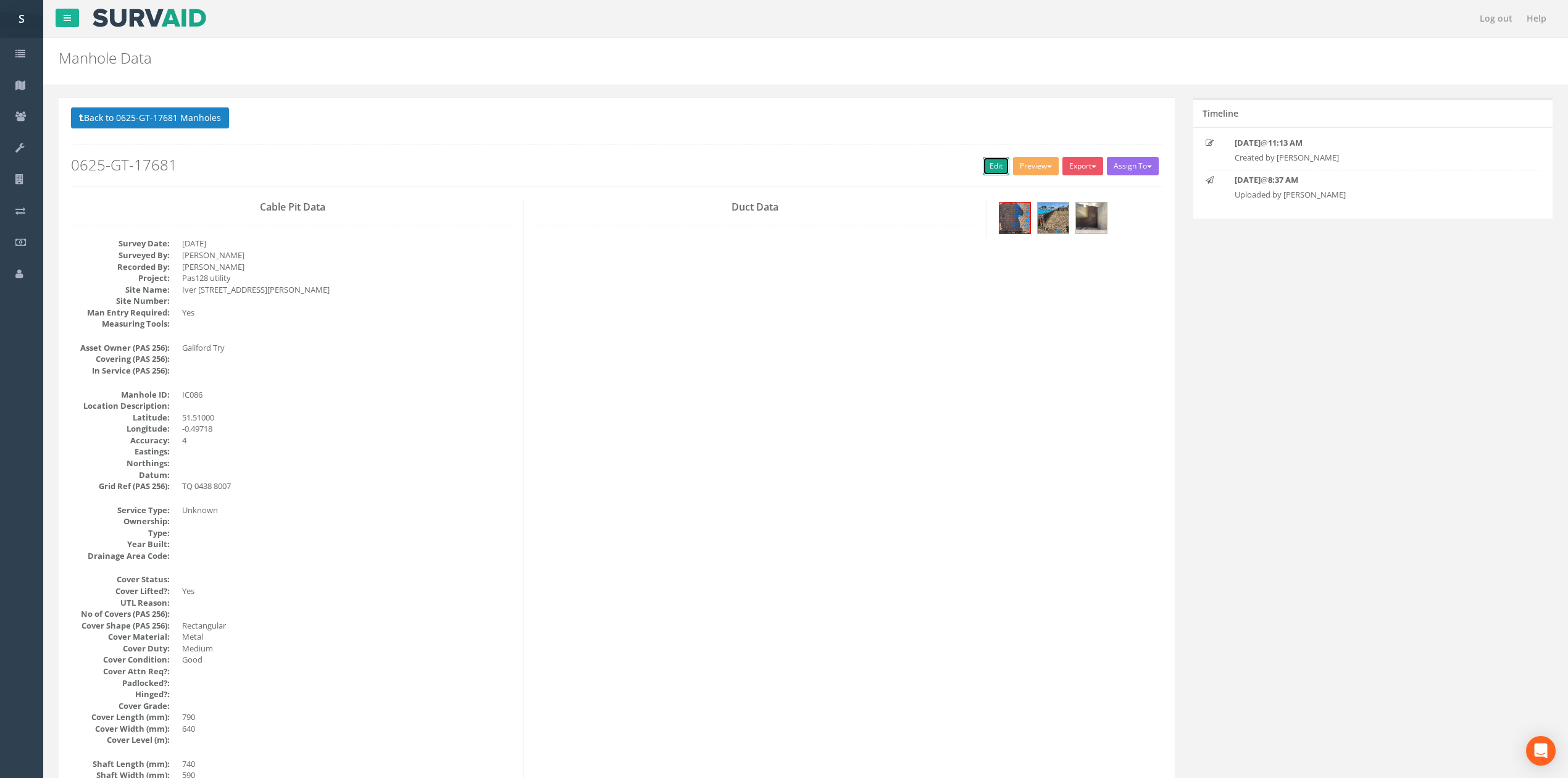
click at [1001, 163] on link "Edit" at bounding box center [996, 166] width 27 height 19
click at [1090, 229] on img at bounding box center [1091, 217] width 31 height 31
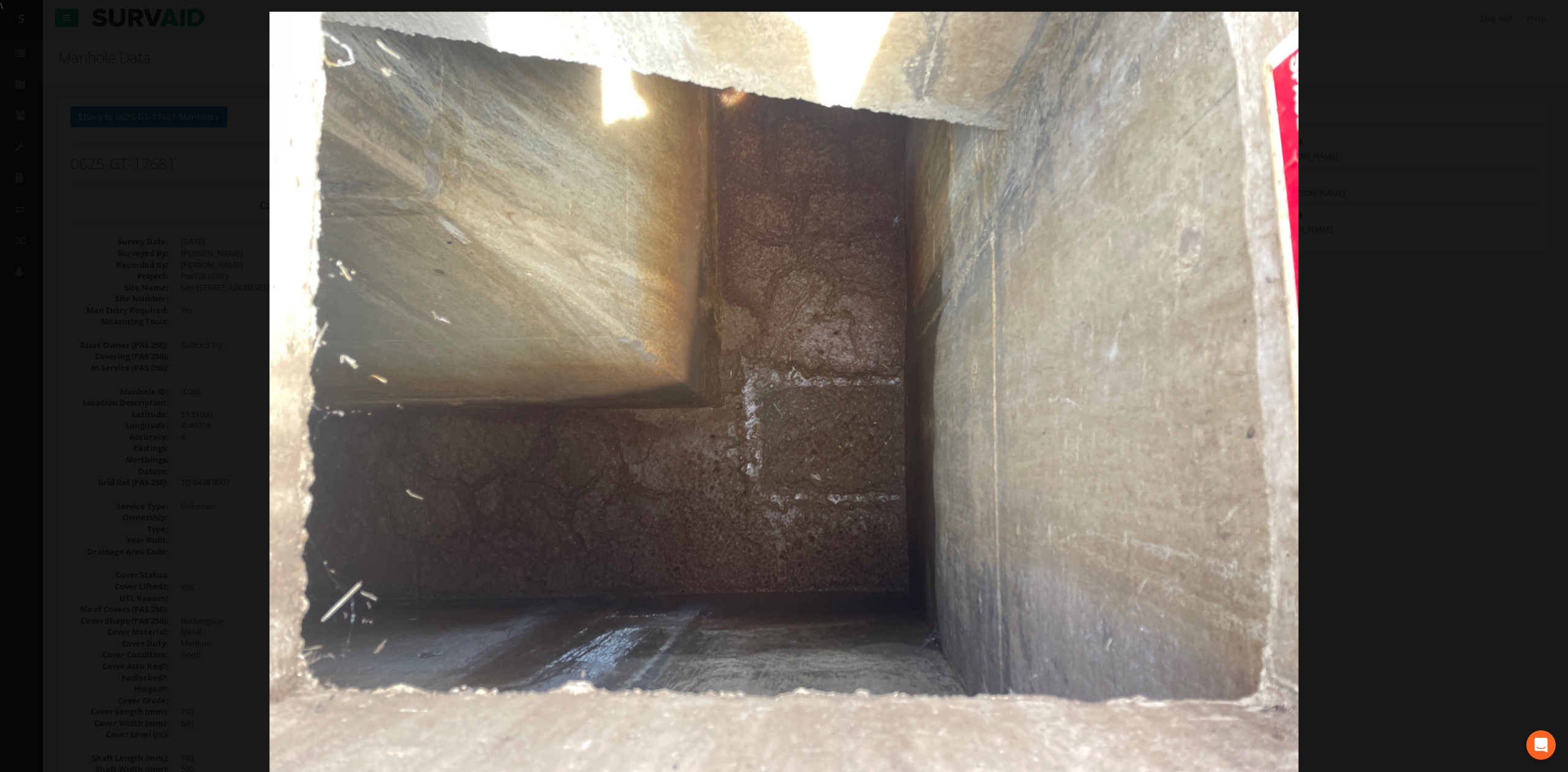
click at [1402, 382] on div at bounding box center [784, 397] width 1568 height 772
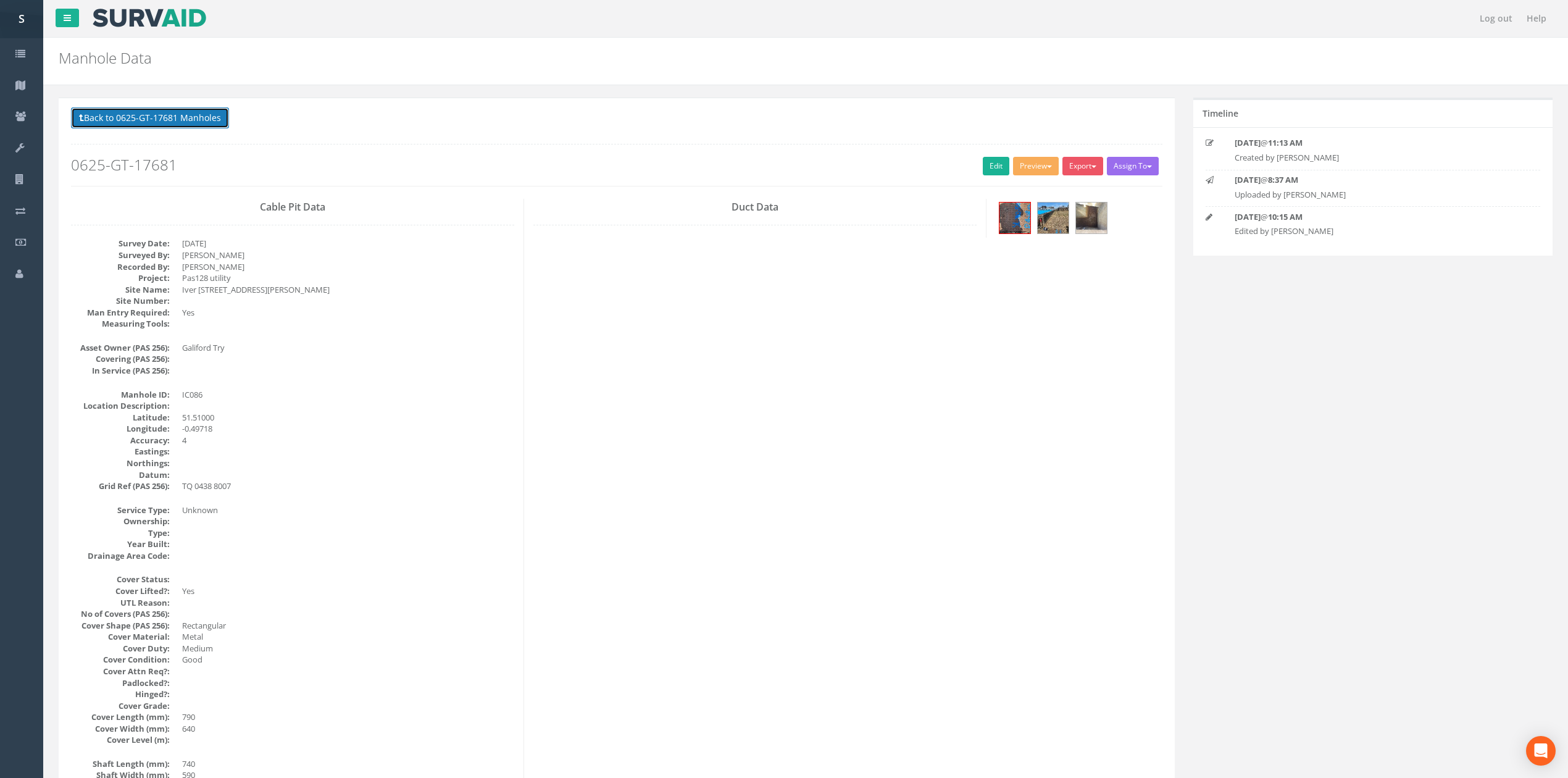
click at [176, 128] on button "Back to 0625-GT-17681 Manholes" at bounding box center [150, 118] width 158 height 21
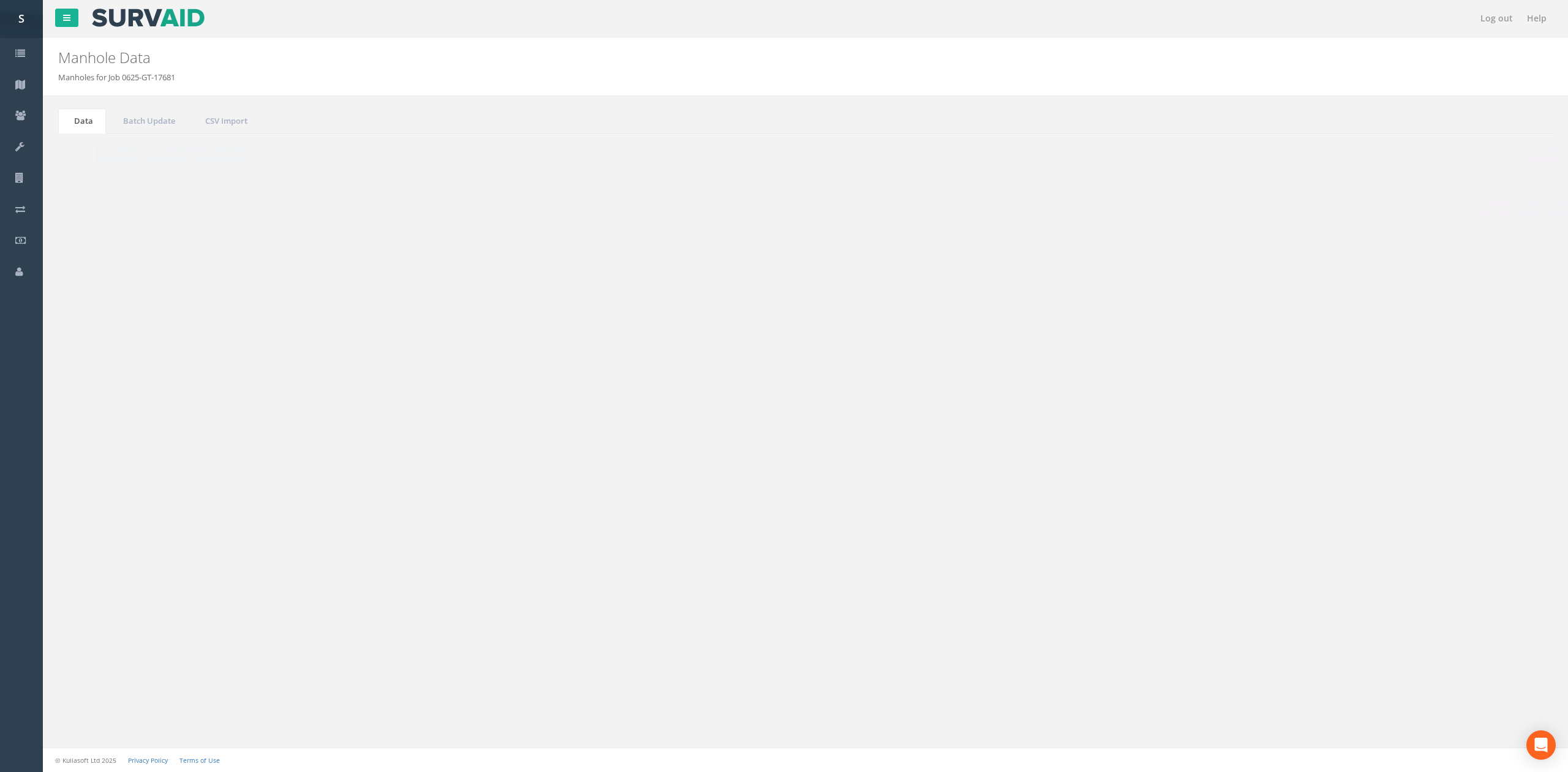
click at [98, 148] on button "Refresh" at bounding box center [94, 154] width 47 height 21
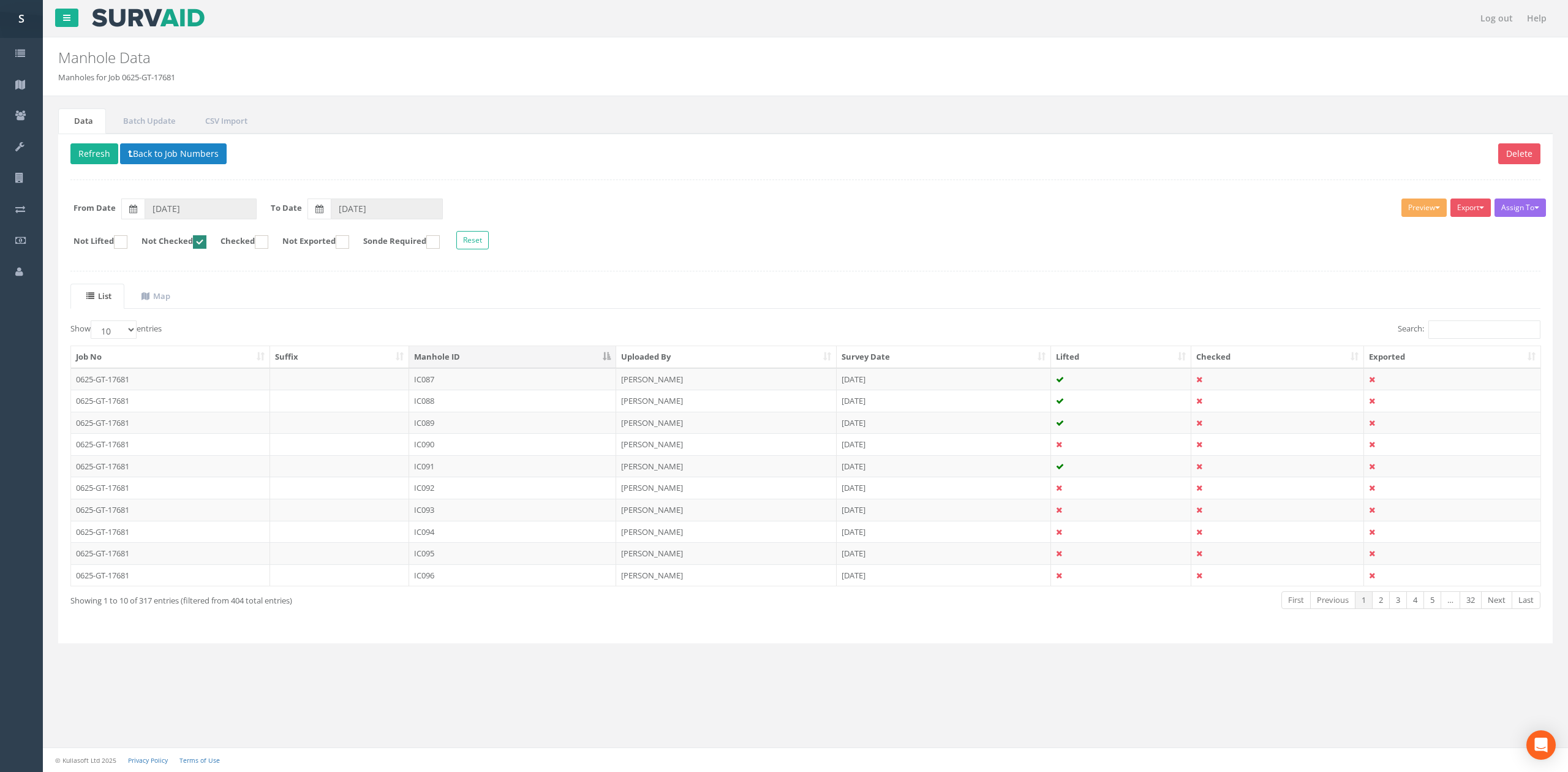
click at [566, 390] on td "IC087" at bounding box center [512, 379] width 207 height 22
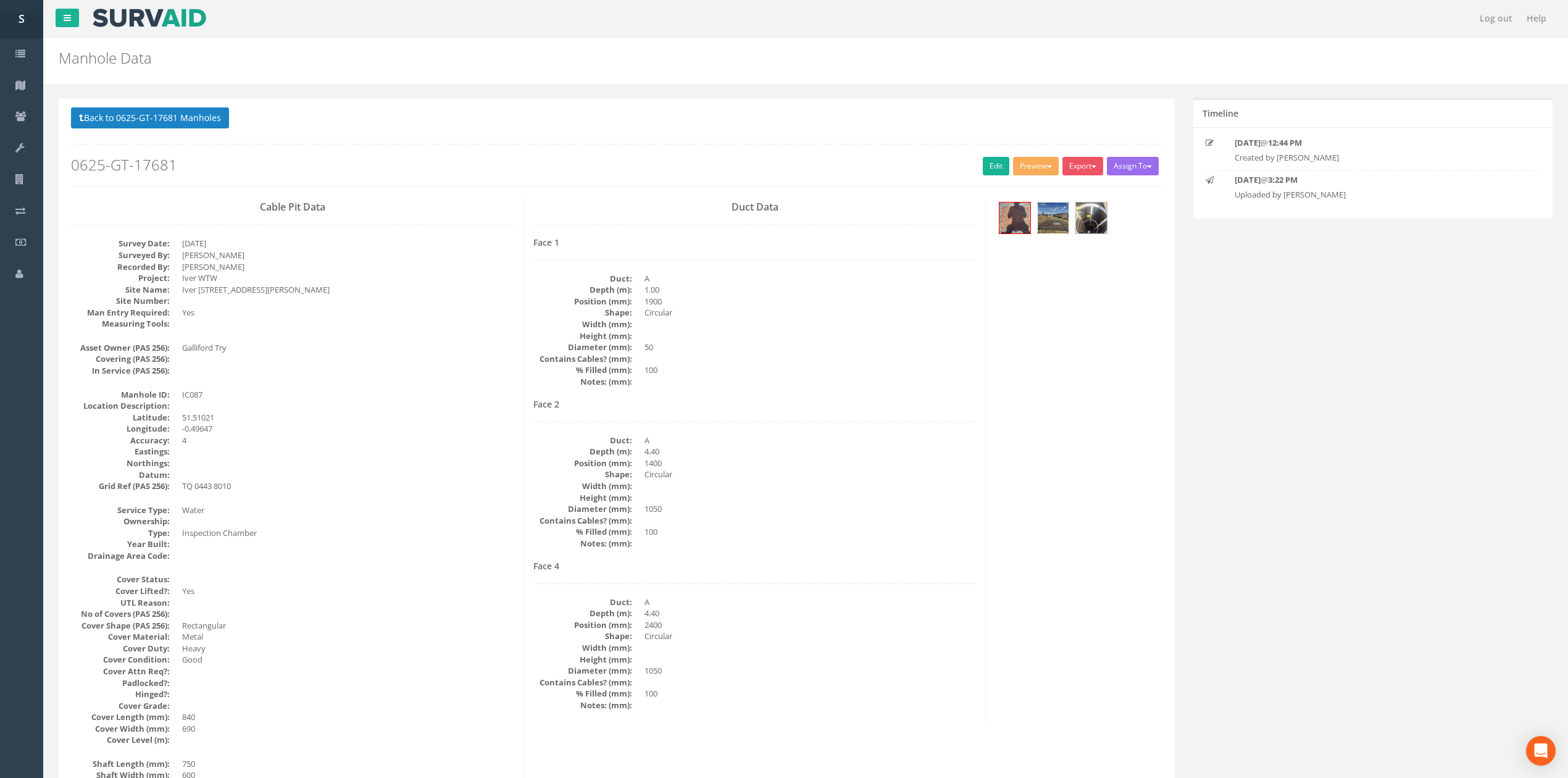
click at [1062, 226] on img at bounding box center [1053, 217] width 31 height 31
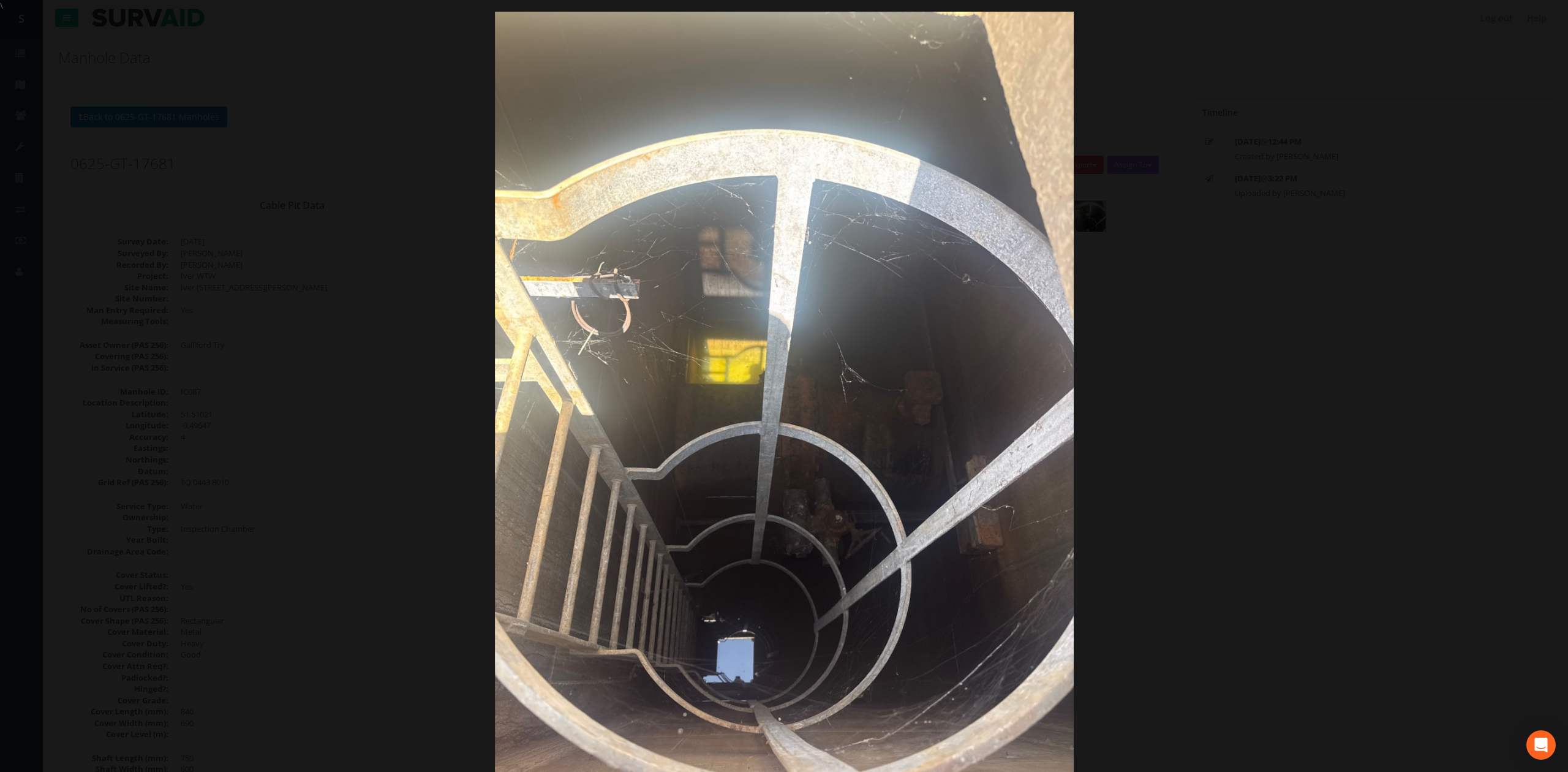
click at [1360, 253] on div at bounding box center [784, 397] width 1568 height 772
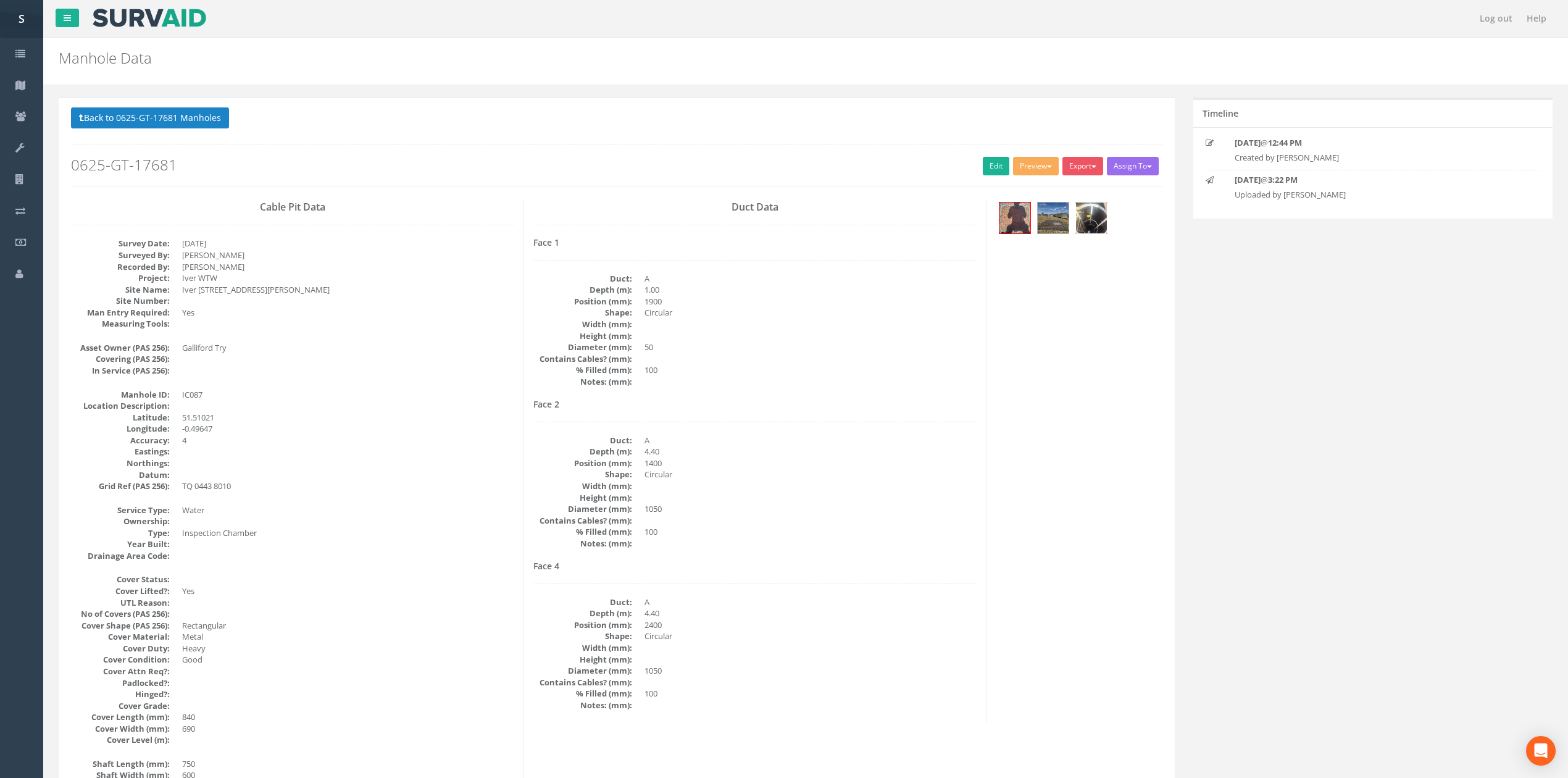
click at [1092, 222] on img at bounding box center [1091, 217] width 31 height 31
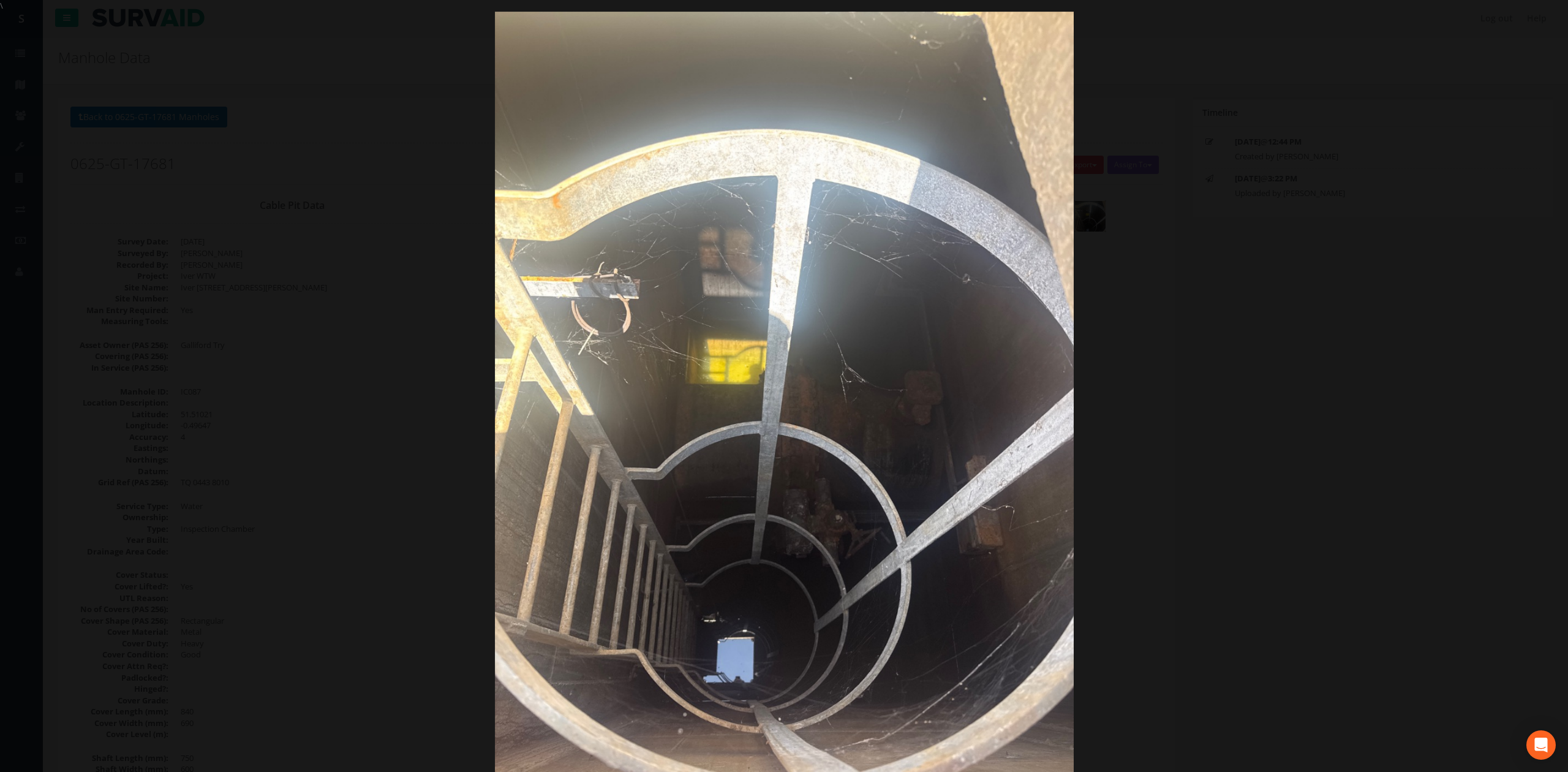
click at [1346, 288] on div at bounding box center [784, 397] width 1568 height 772
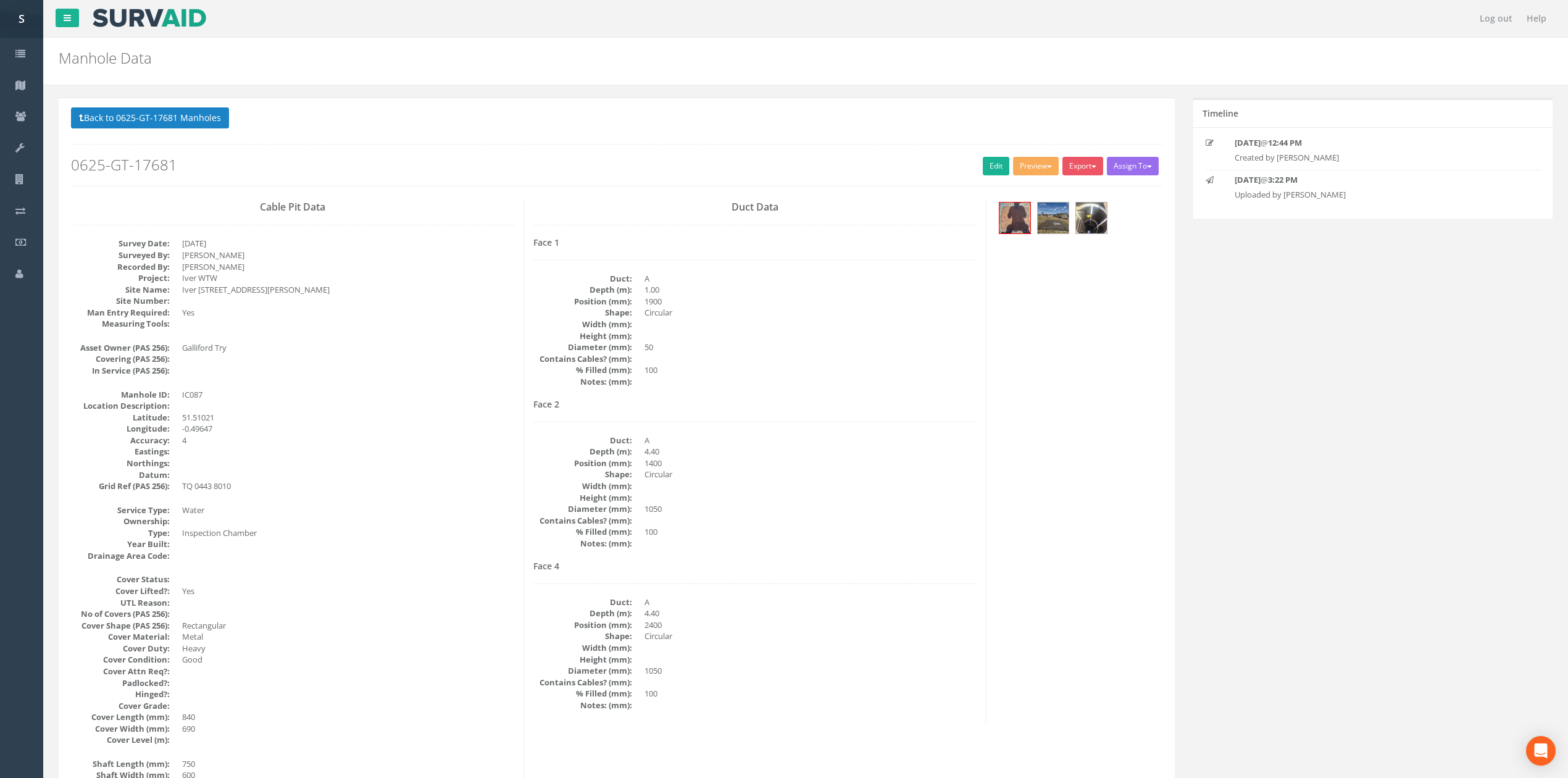
click at [1073, 228] on div at bounding box center [1080, 219] width 167 height 42
click at [1097, 221] on img at bounding box center [1091, 217] width 31 height 31
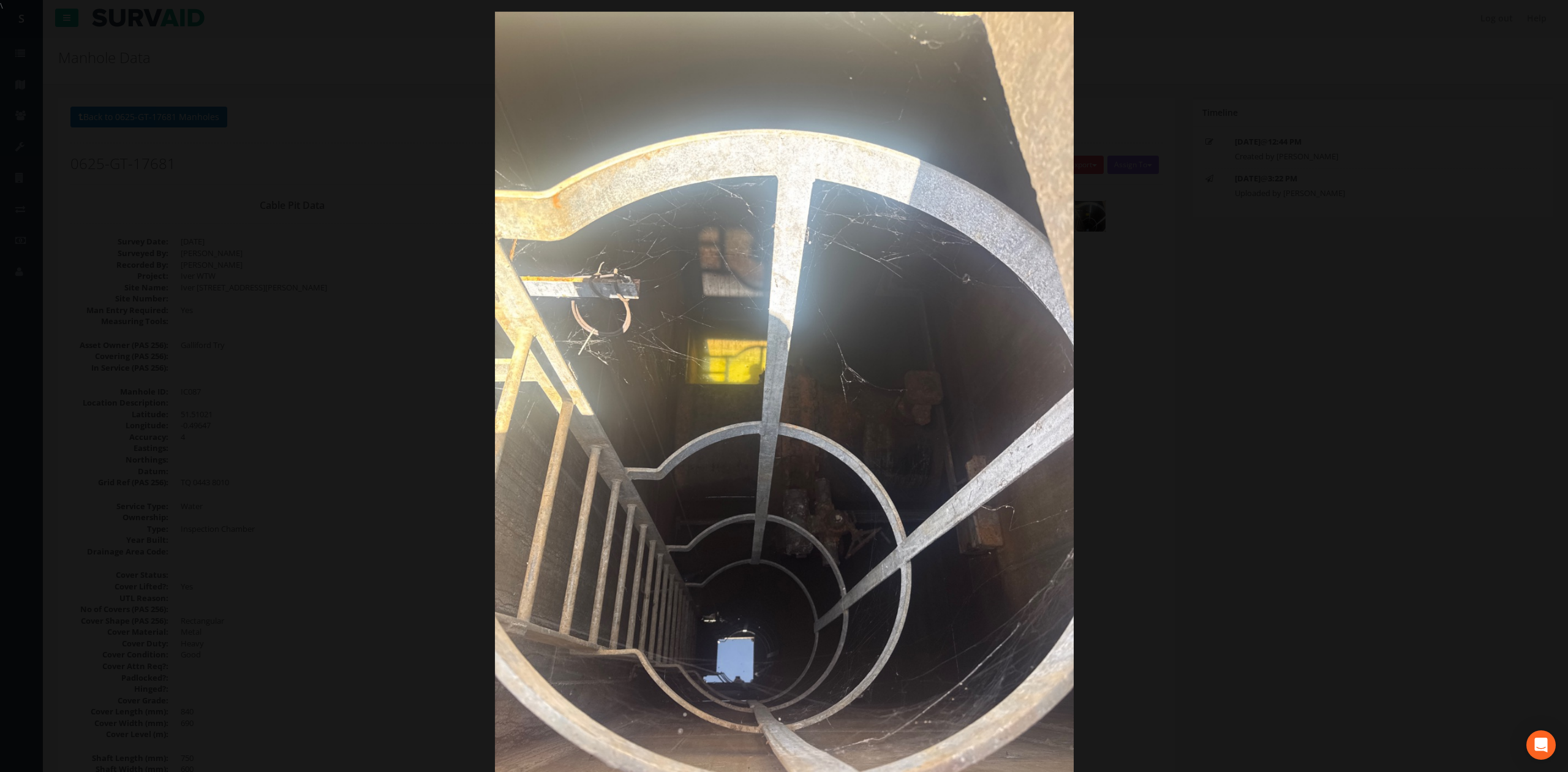
click at [1343, 314] on div at bounding box center [784, 397] width 1568 height 772
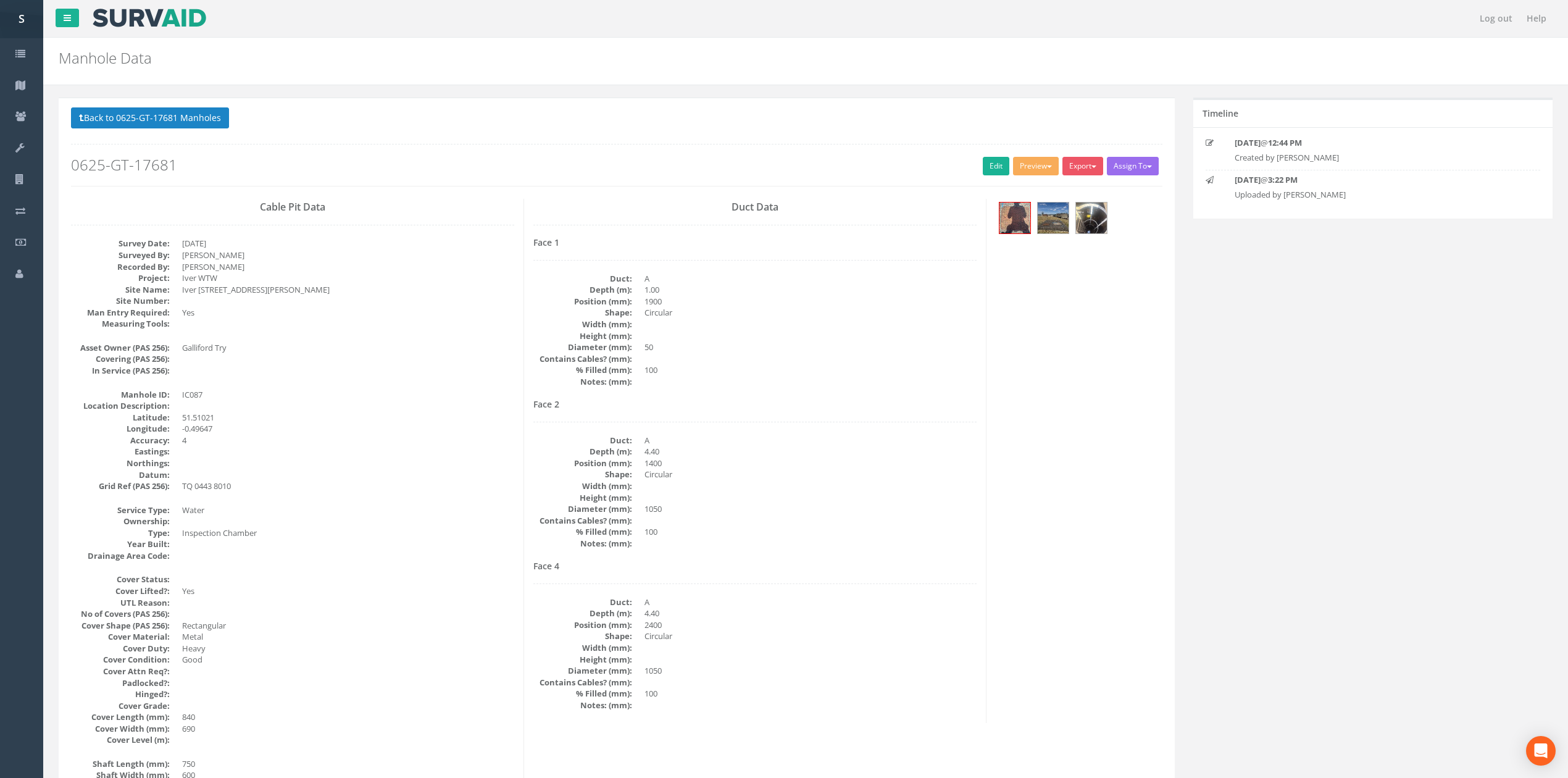
click at [791, 469] on dd "1400" at bounding box center [810, 463] width 332 height 12
click at [983, 173] on link "Edit" at bounding box center [996, 166] width 27 height 19
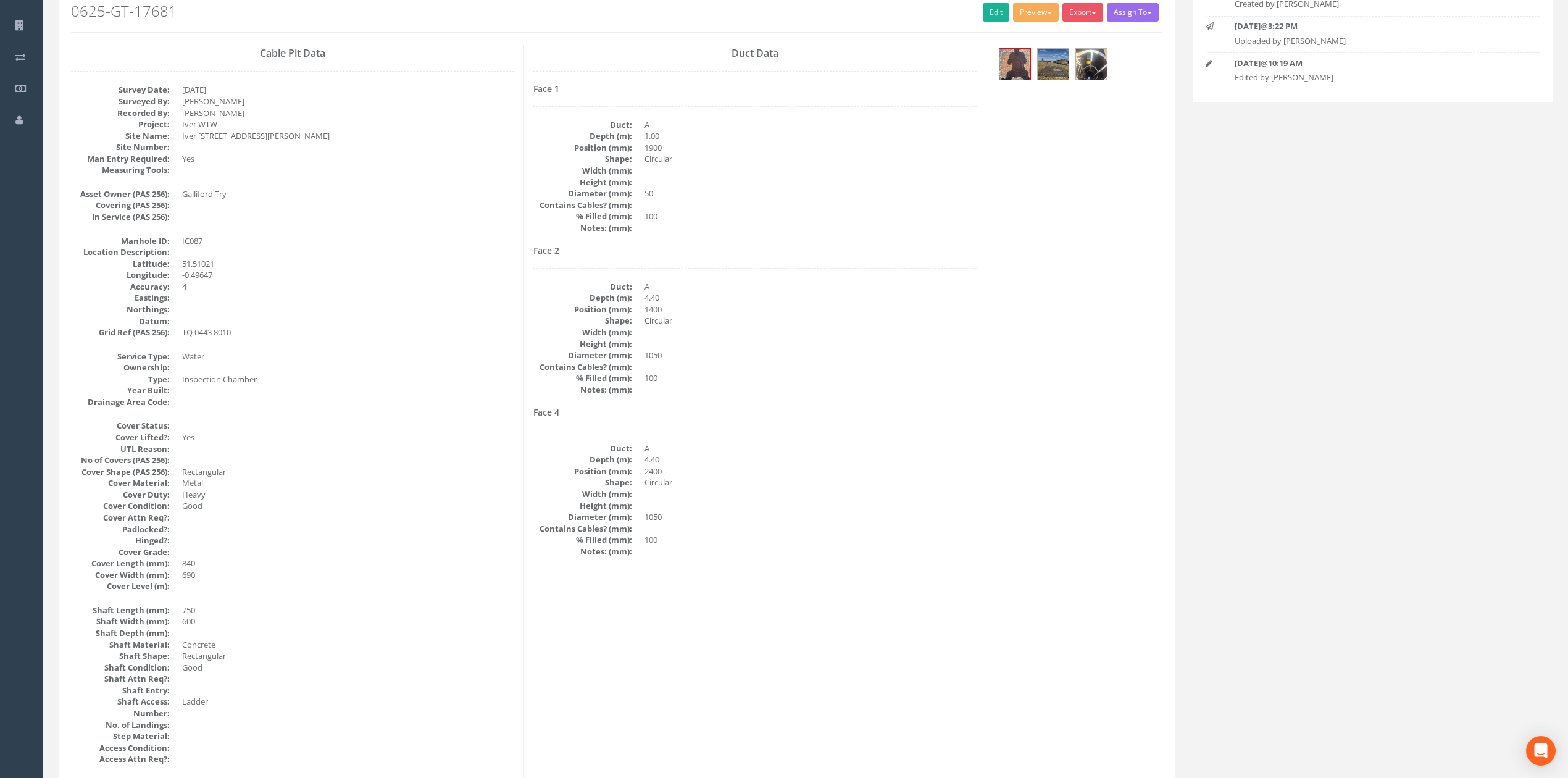
scroll to position [58, 0]
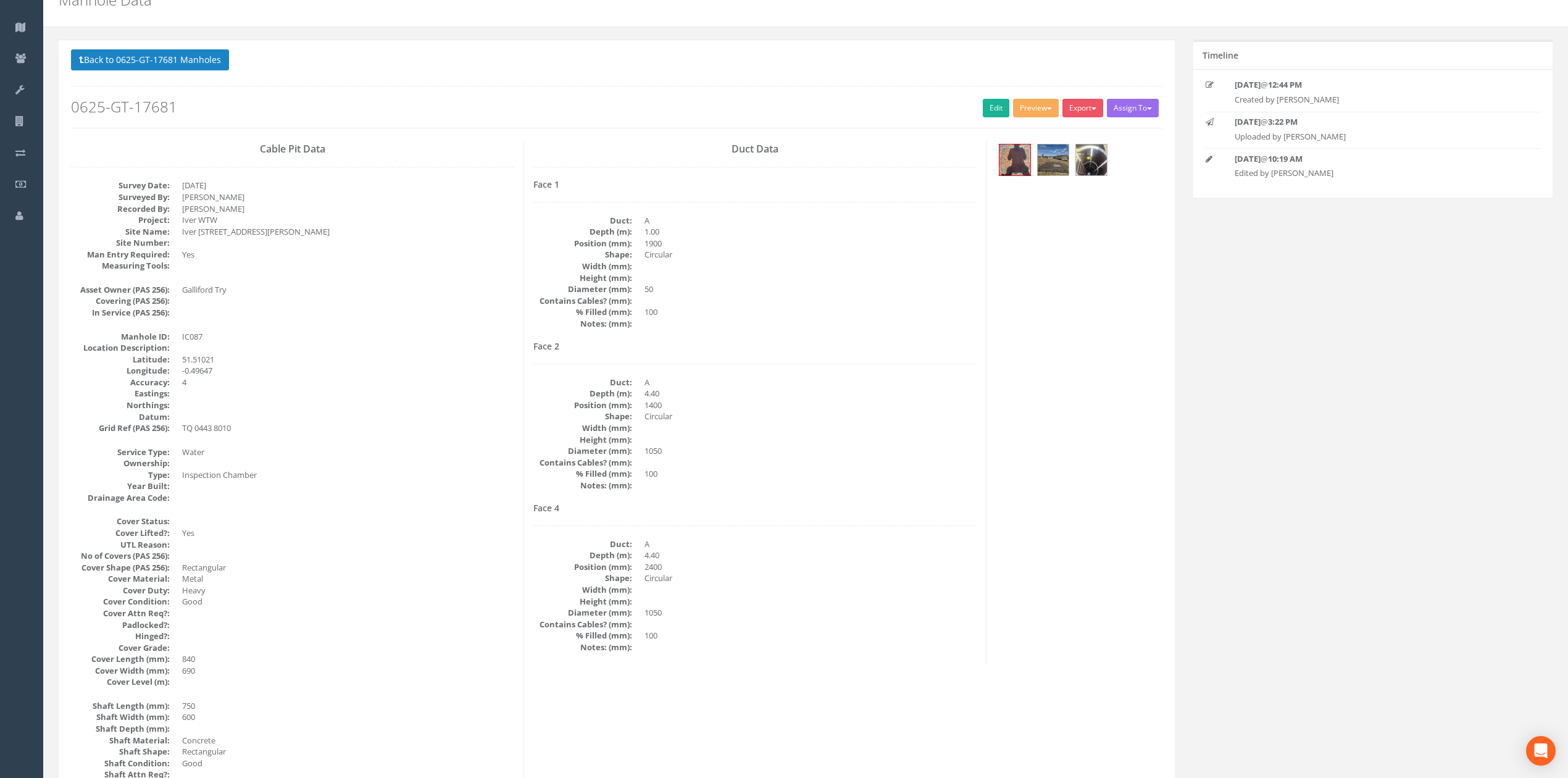
click at [173, 77] on div "Back to 0625-GT-17681 Manholes Back to Map Assign To No Companies Added Export …" at bounding box center [616, 89] width 1091 height 78
click at [174, 62] on button "Back to 0625-GT-17681 Manholes" at bounding box center [150, 60] width 158 height 21
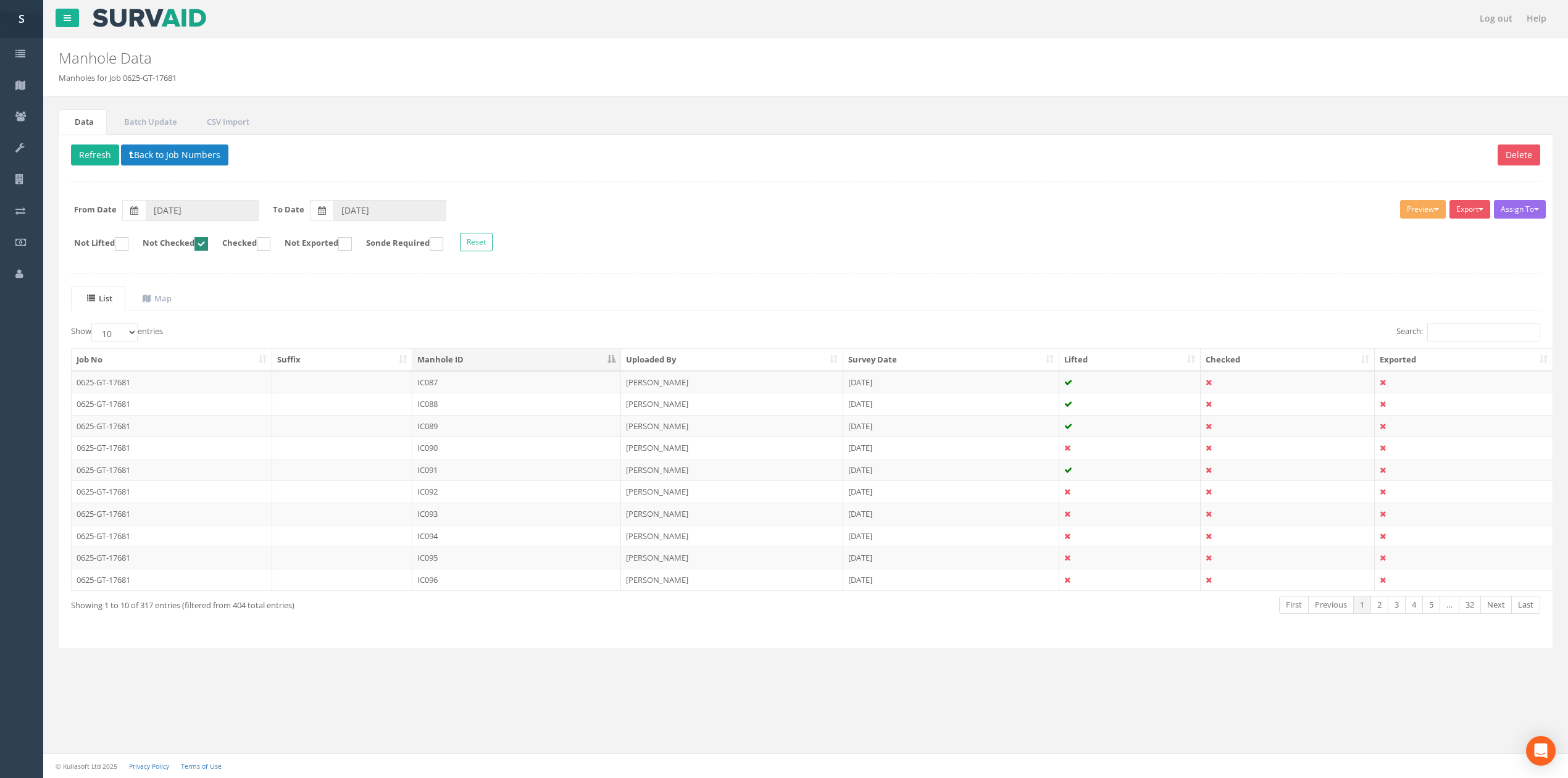
scroll to position [0, 0]
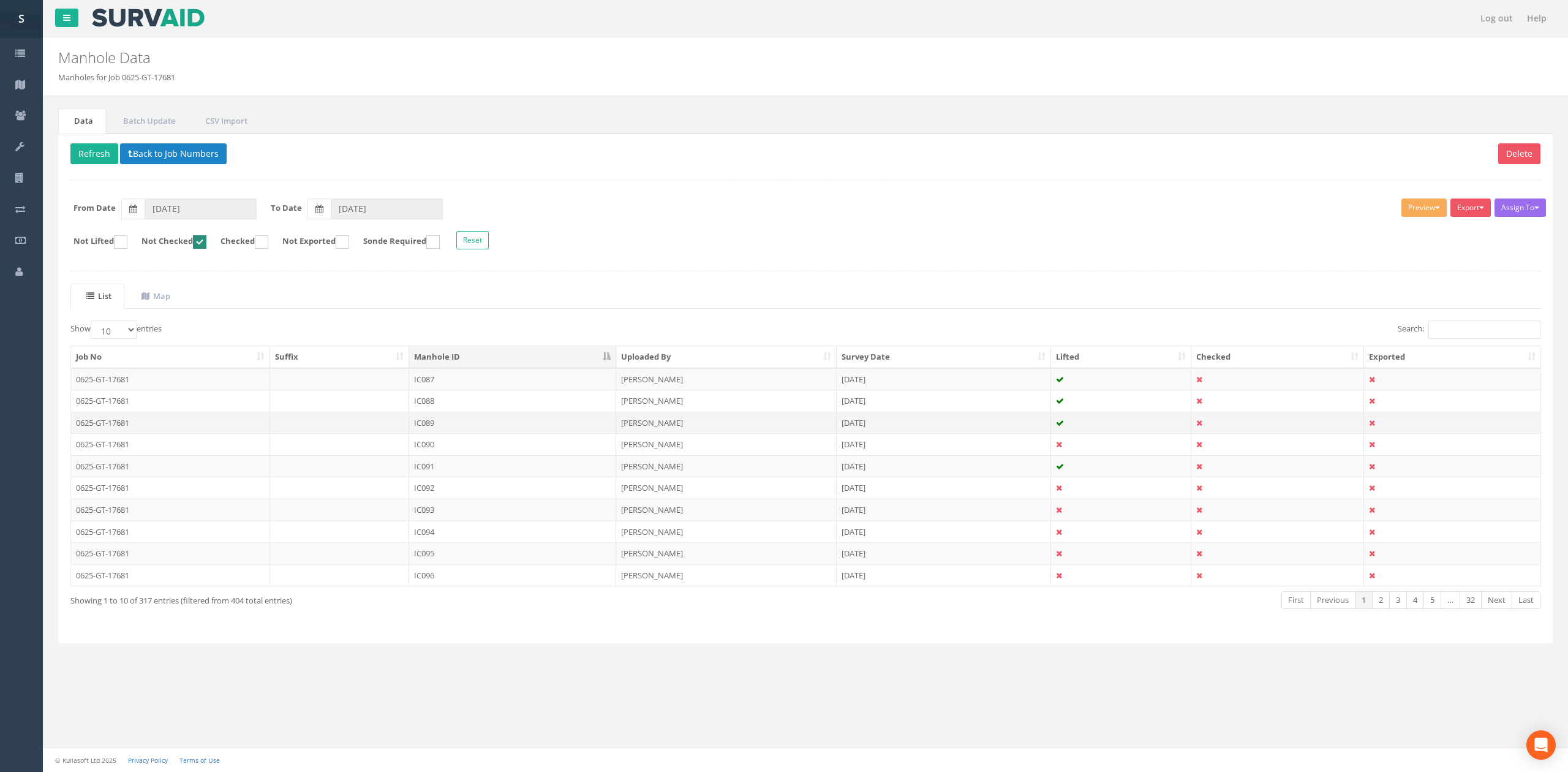
click at [466, 417] on td "IC089" at bounding box center [512, 422] width 207 height 22
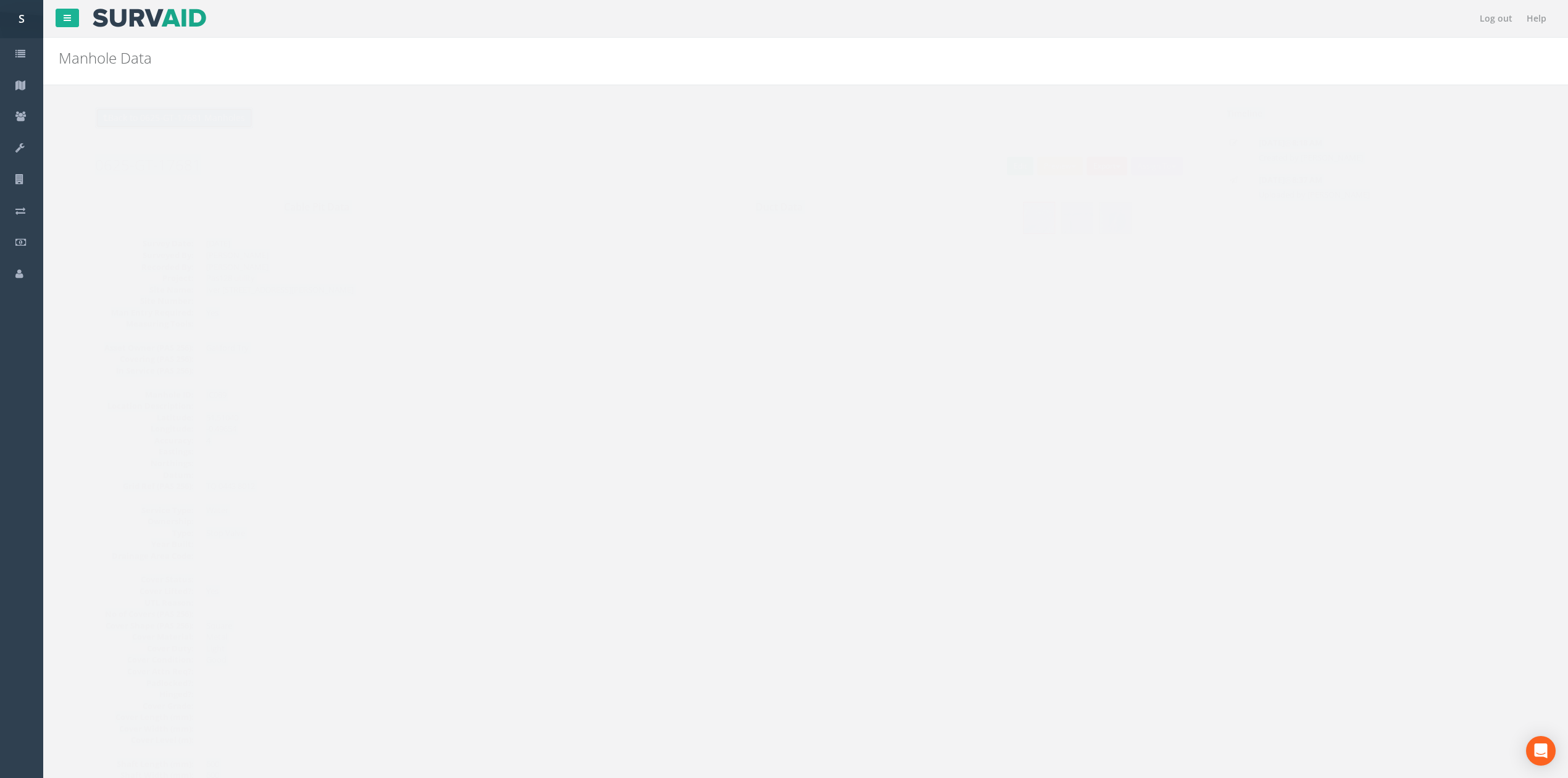
click at [158, 128] on button "Back to 0625-GT-17681 Manholes" at bounding box center [150, 118] width 158 height 21
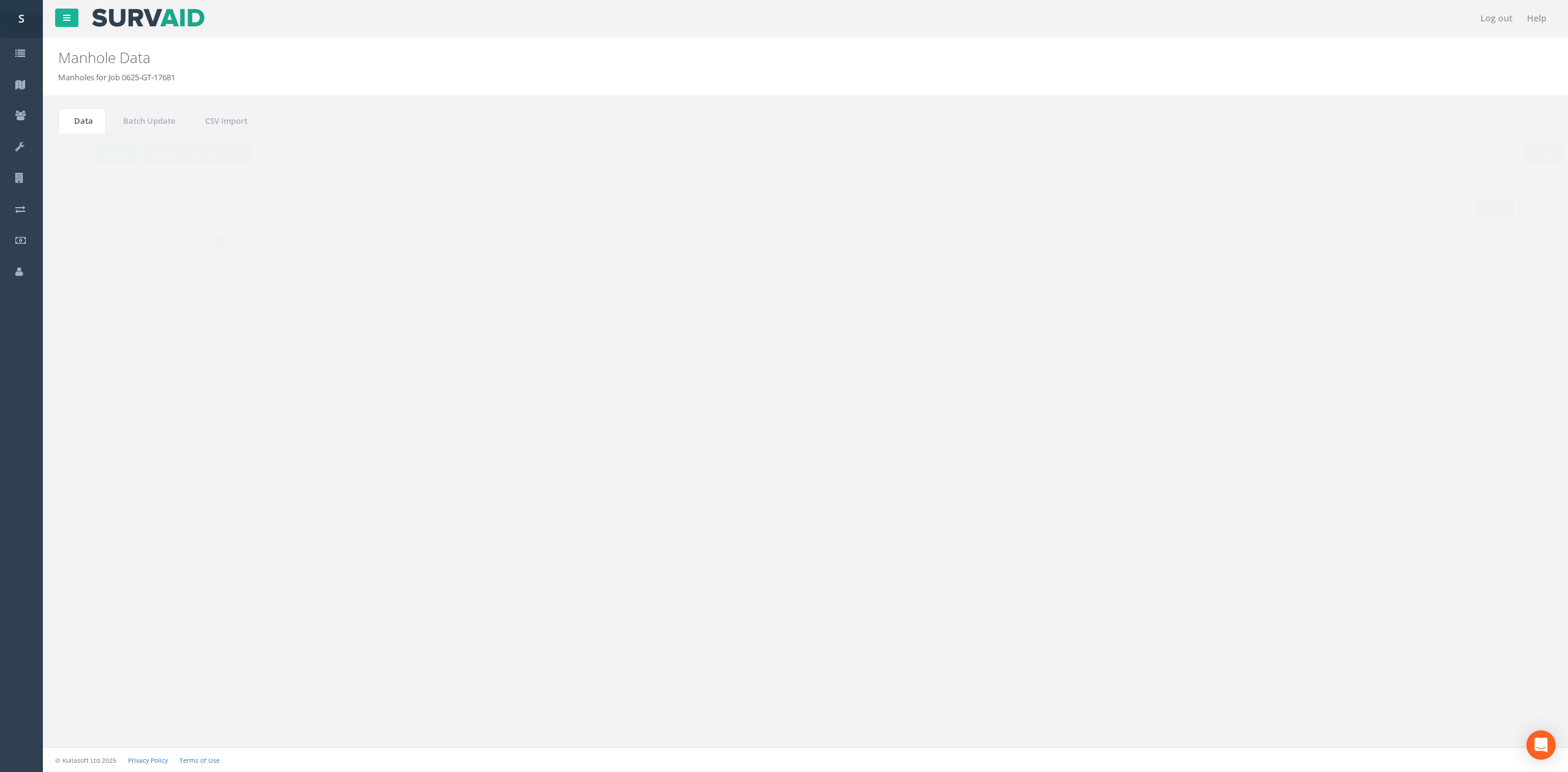
click at [510, 395] on td "IC088" at bounding box center [512, 400] width 207 height 22
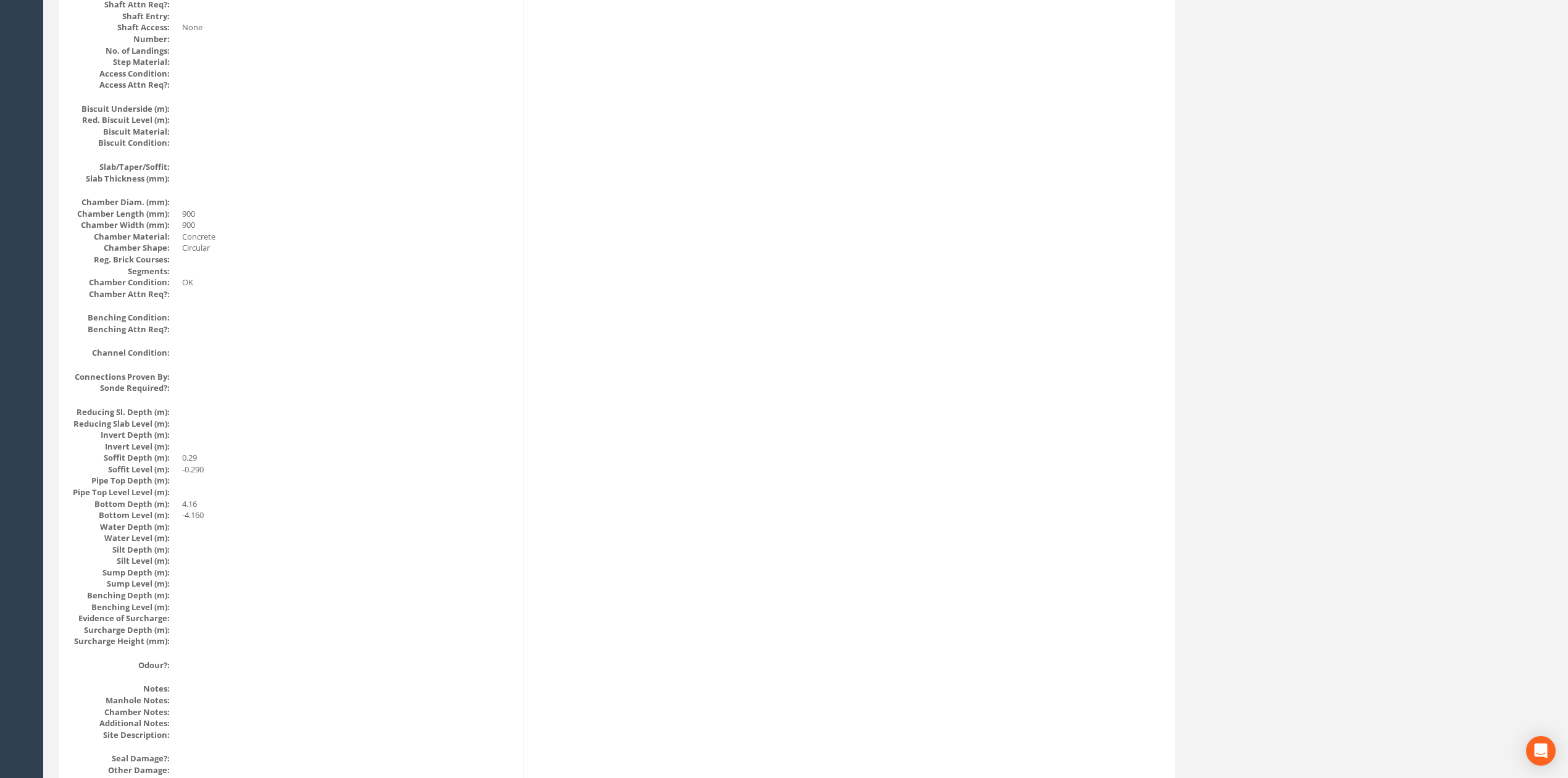
scroll to position [987, 0]
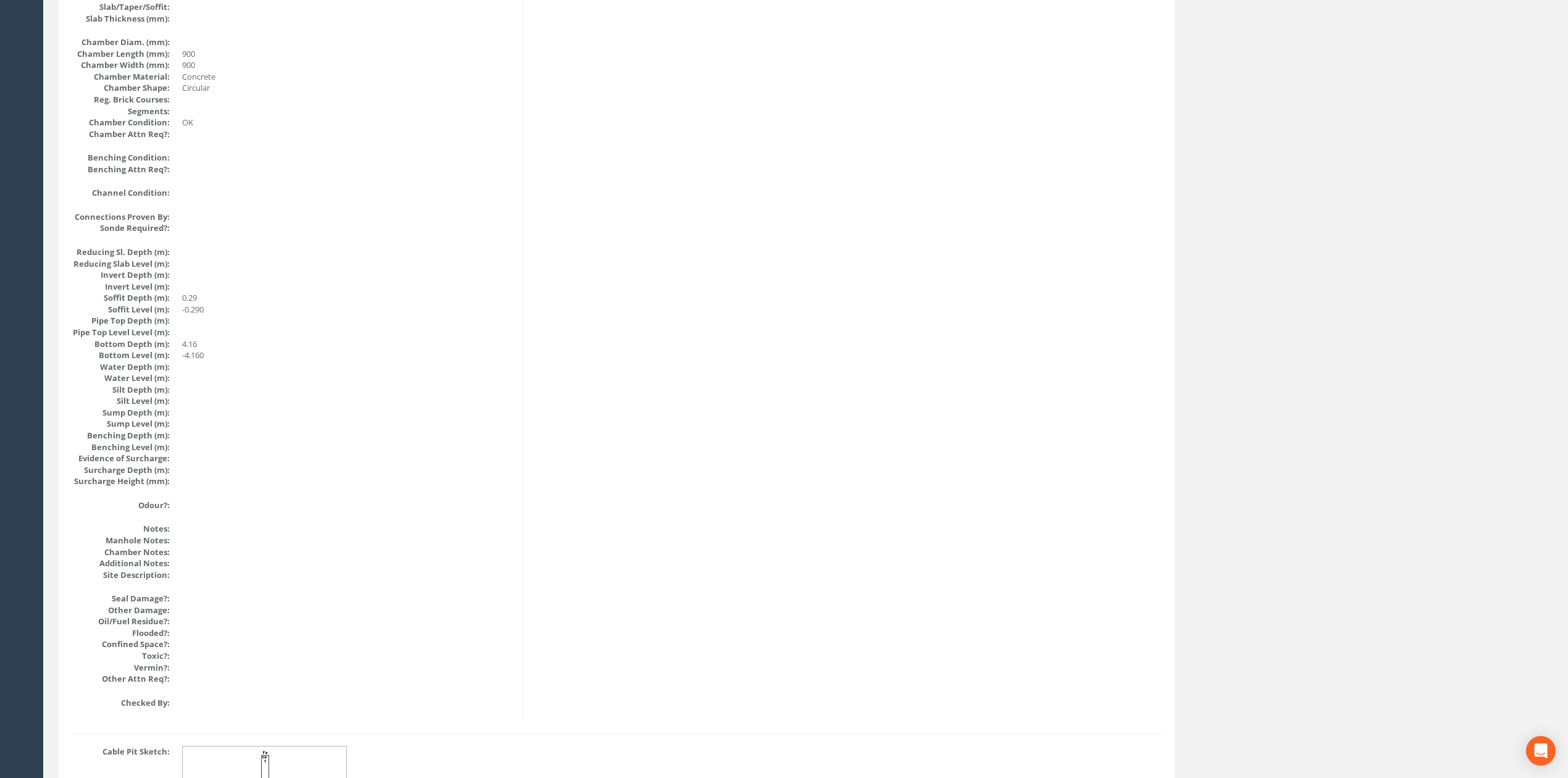
drag, startPoint x: 996, startPoint y: 477, endPoint x: 963, endPoint y: 241, distance: 238.3
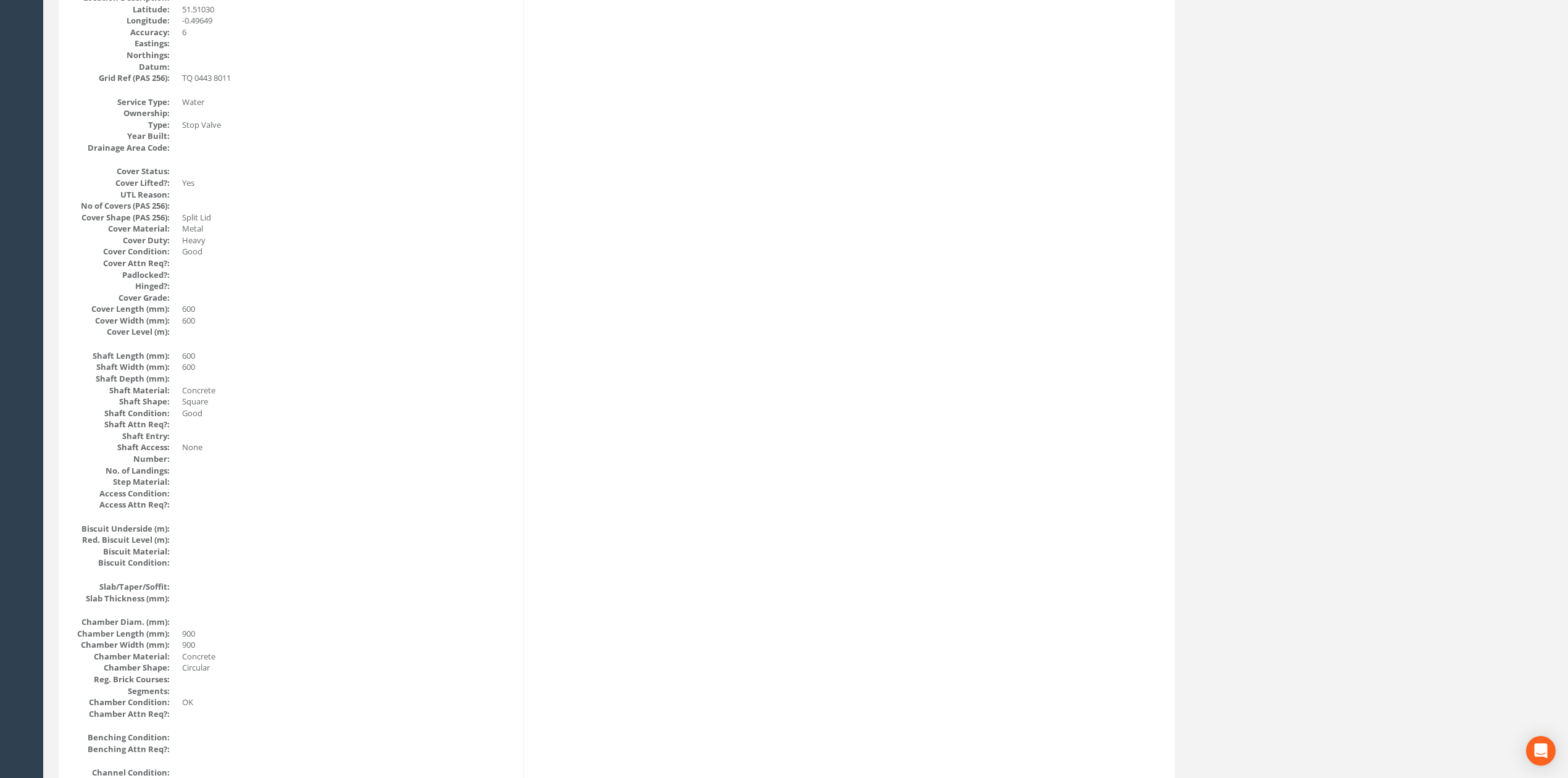
scroll to position [0, 0]
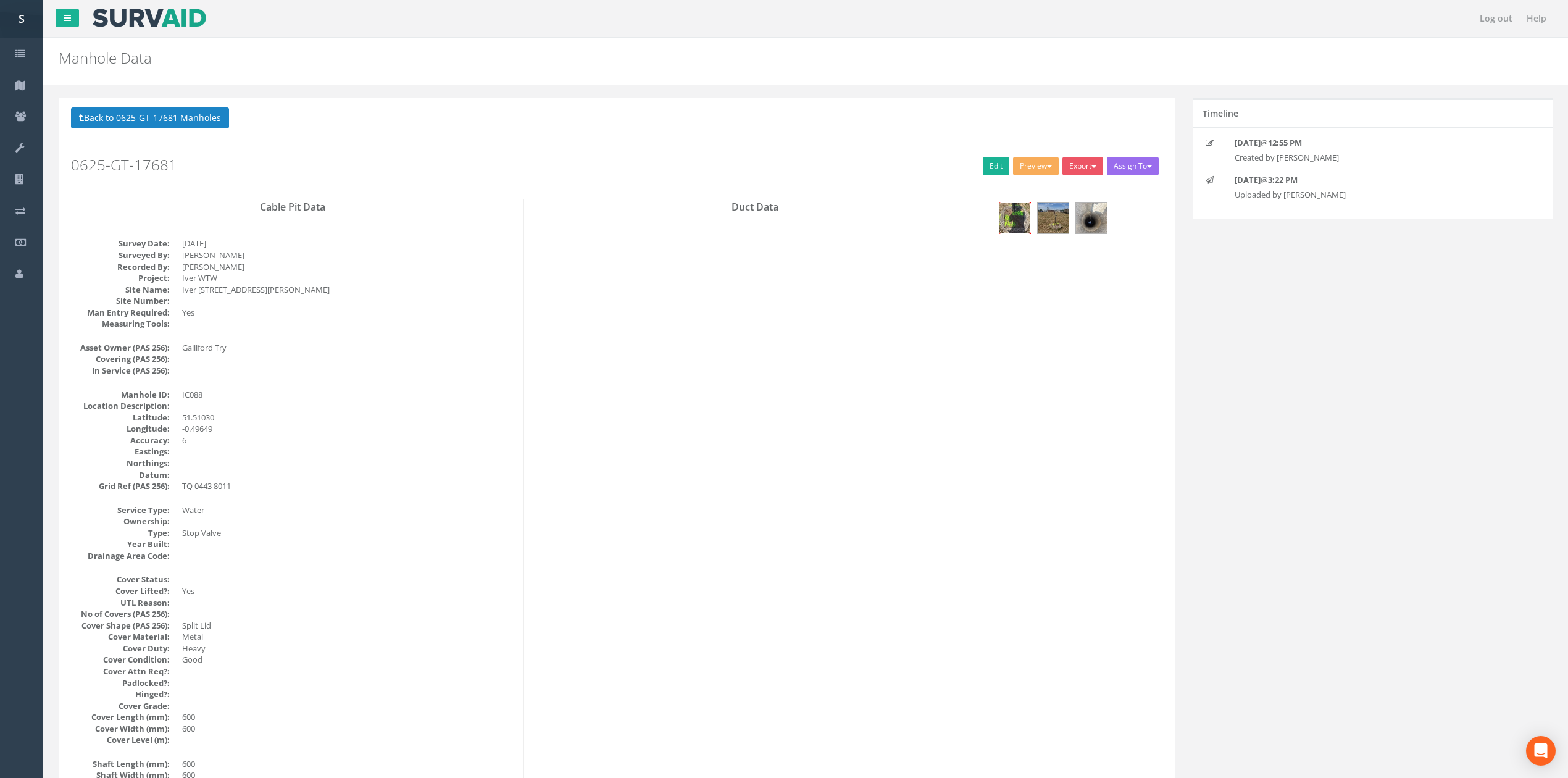
click at [1020, 207] on img at bounding box center [1015, 217] width 31 height 31
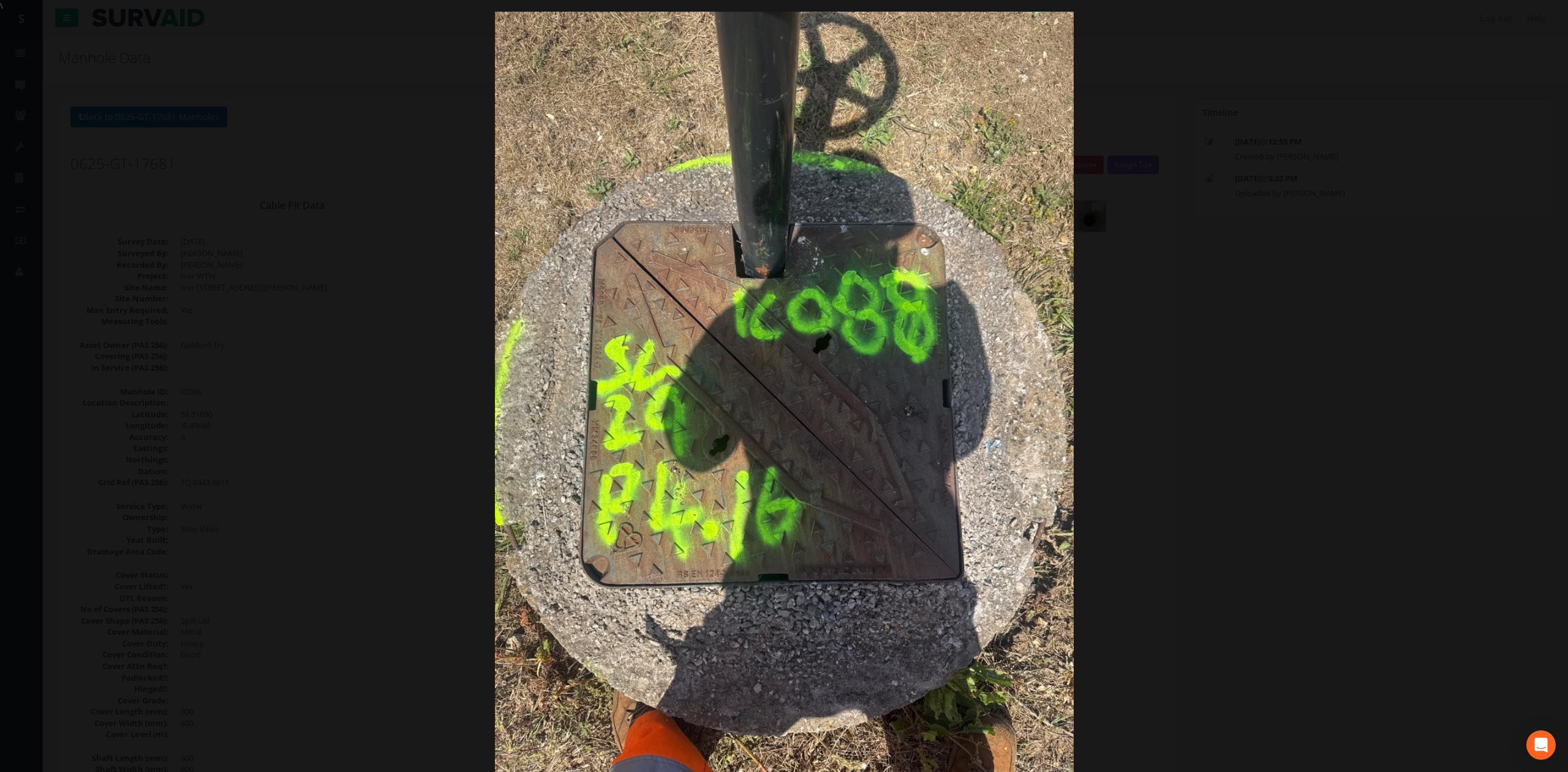
click at [1375, 339] on div at bounding box center [784, 397] width 1568 height 772
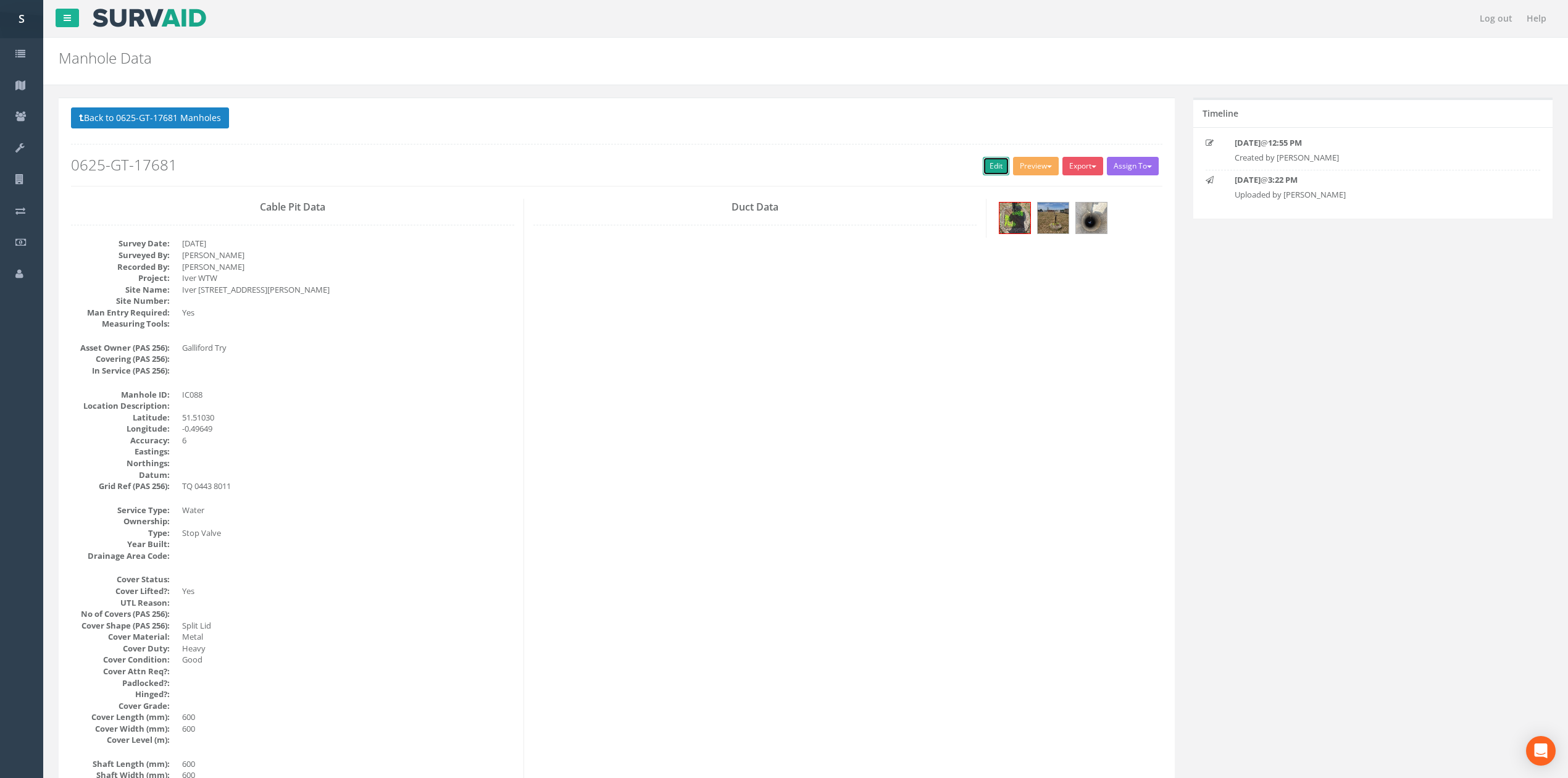
drag, startPoint x: 984, startPoint y: 168, endPoint x: 504, endPoint y: 75, distance: 488.9
click at [984, 168] on link "Edit" at bounding box center [996, 166] width 27 height 19
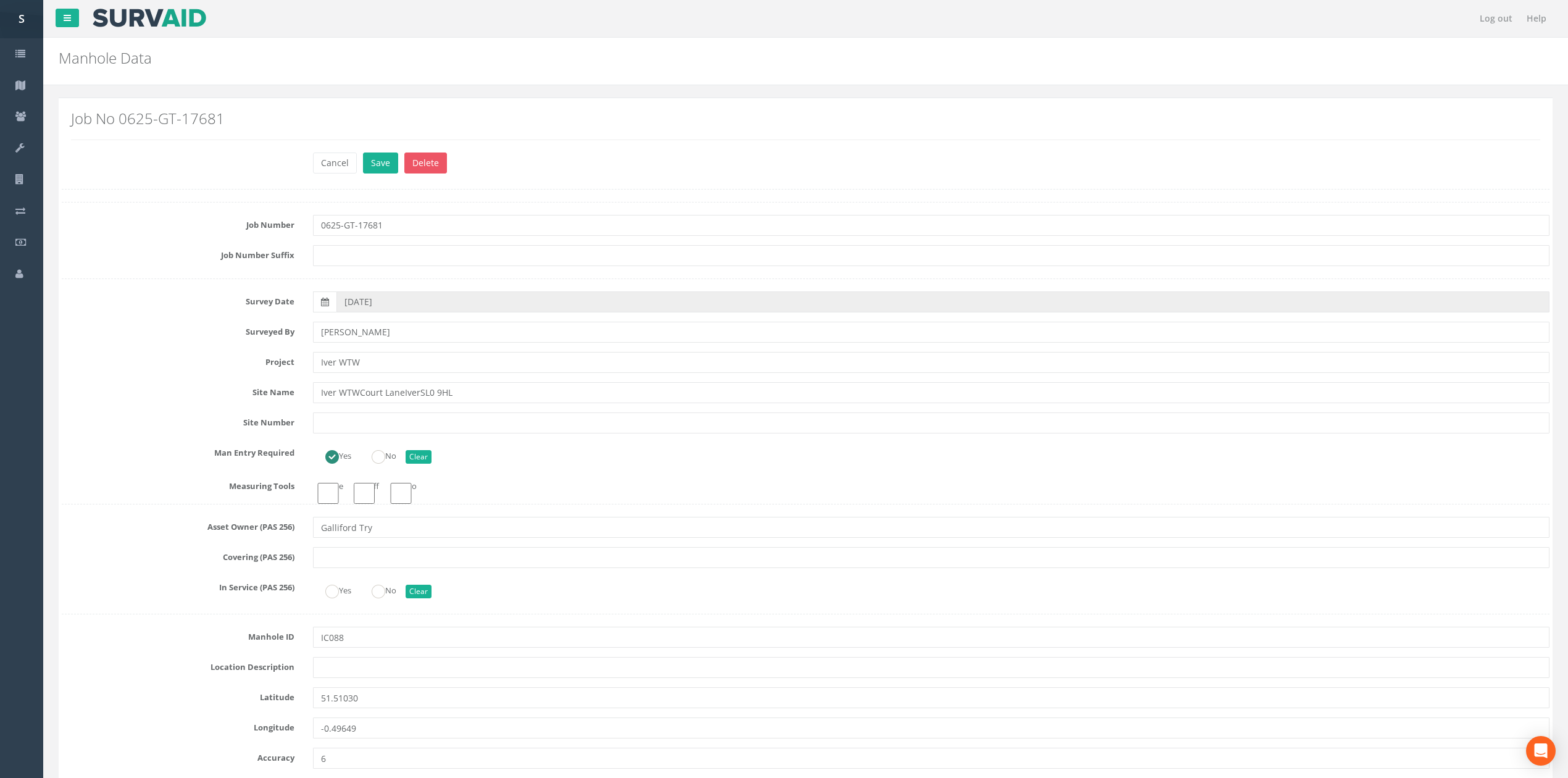
type input "[PERSON_NAME]"
click at [363, 152] on button "Save" at bounding box center [381, 163] width 35 height 21
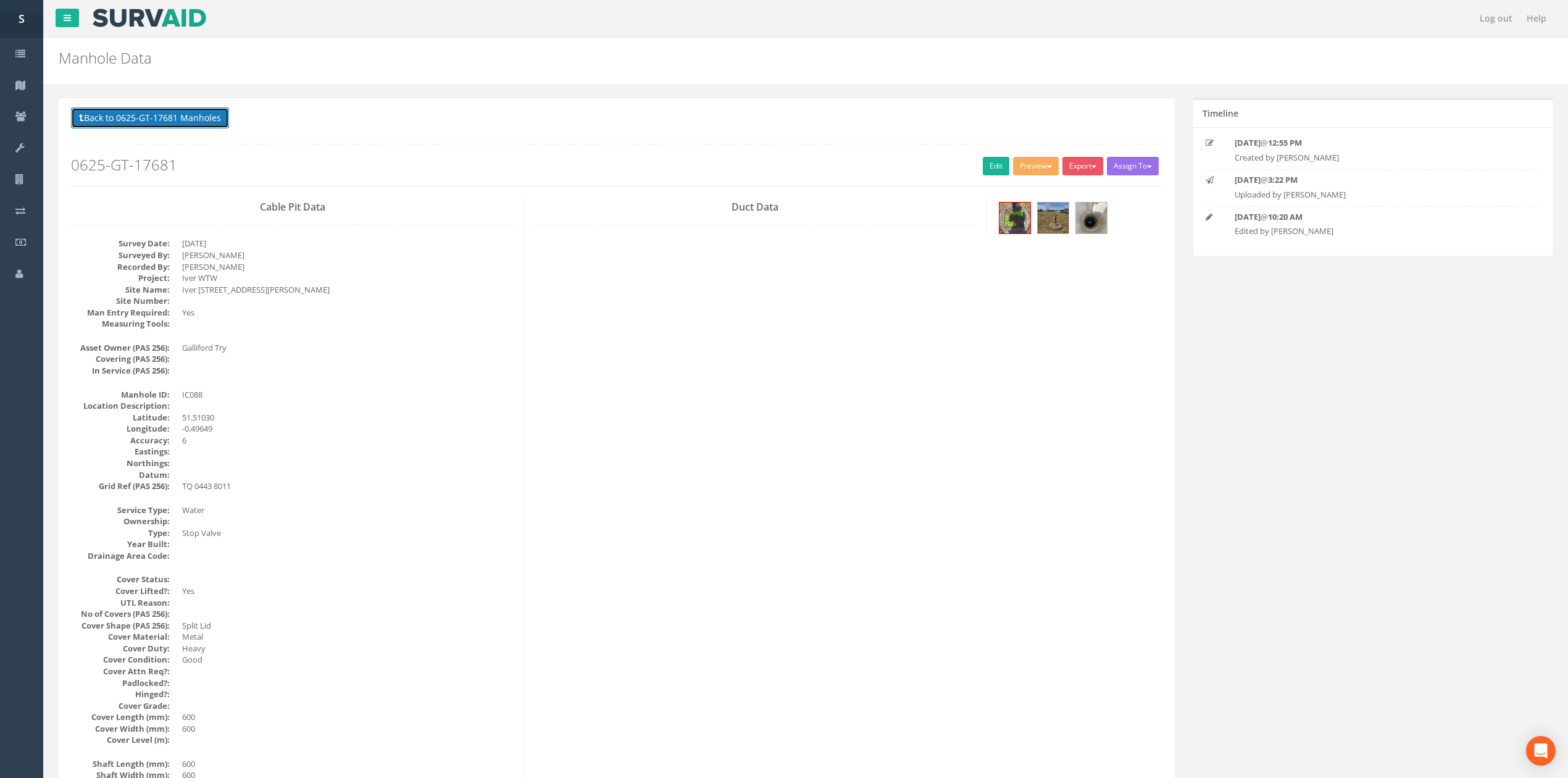
click at [142, 122] on button "Back to 0625-GT-17681 Manholes" at bounding box center [150, 118] width 158 height 21
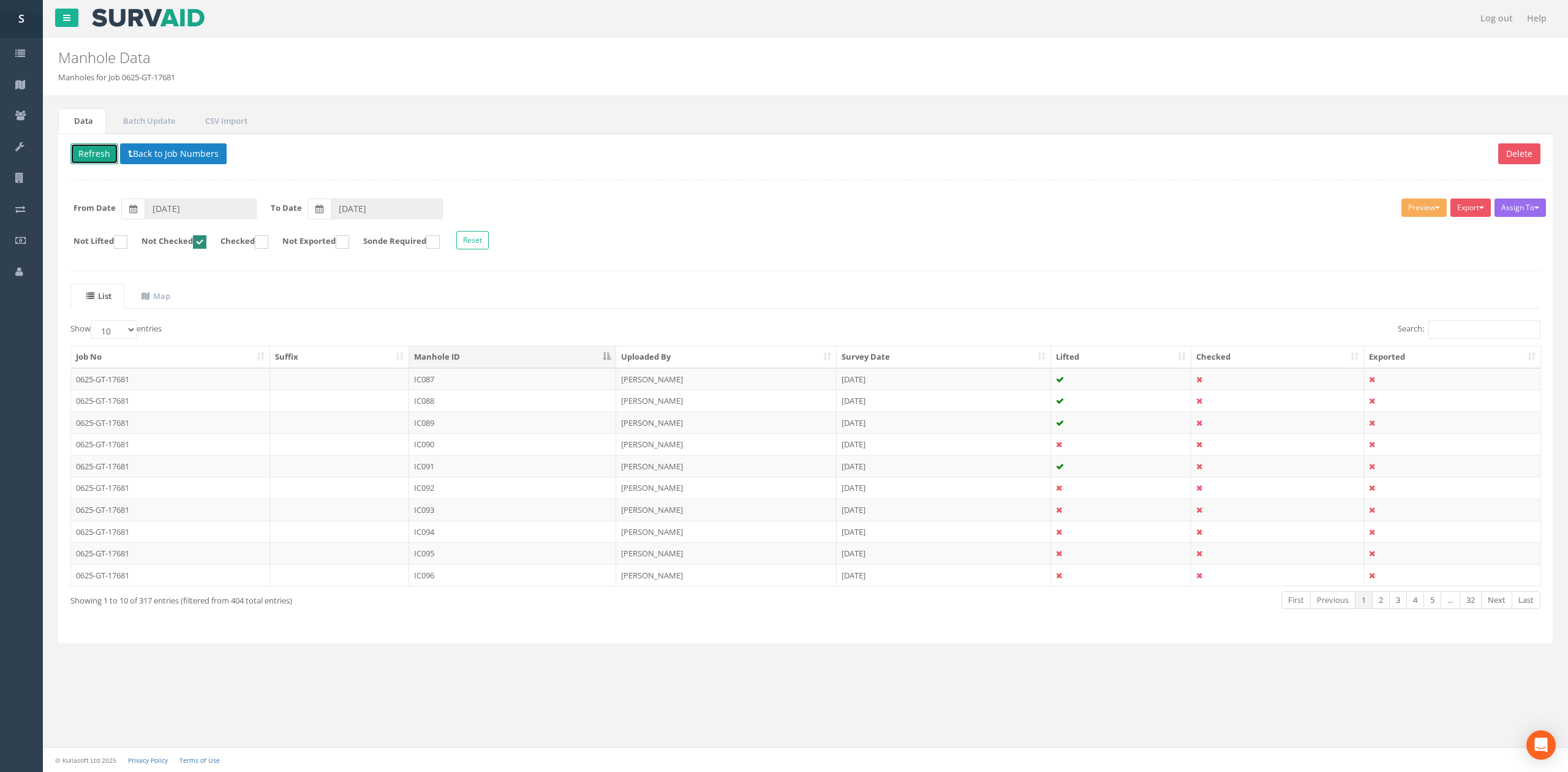
click at [90, 156] on button "Refresh" at bounding box center [94, 154] width 47 height 21
click at [478, 378] on td "IC089" at bounding box center [512, 379] width 207 height 22
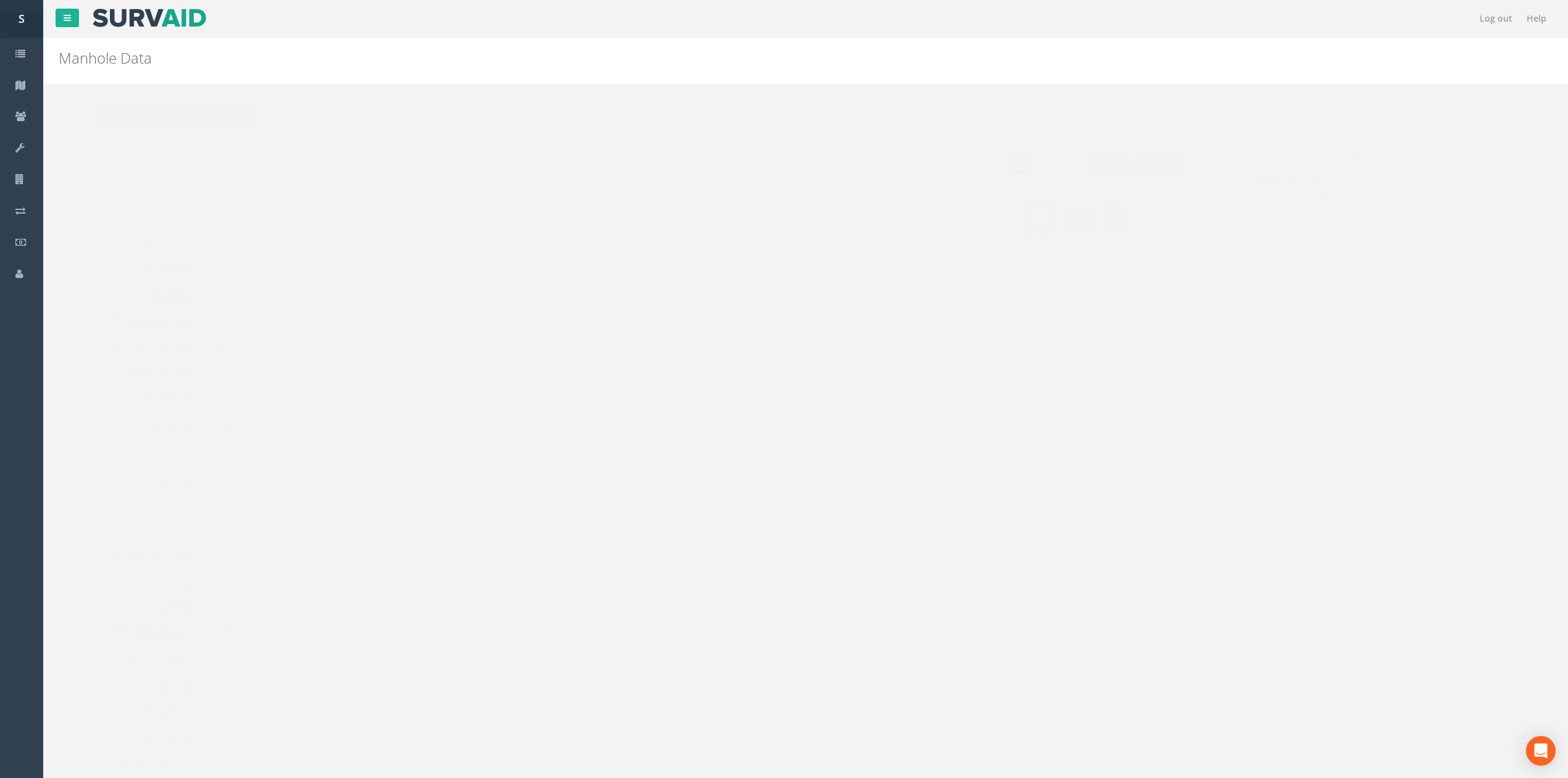
click at [998, 168] on link "Edit" at bounding box center [996, 166] width 27 height 19
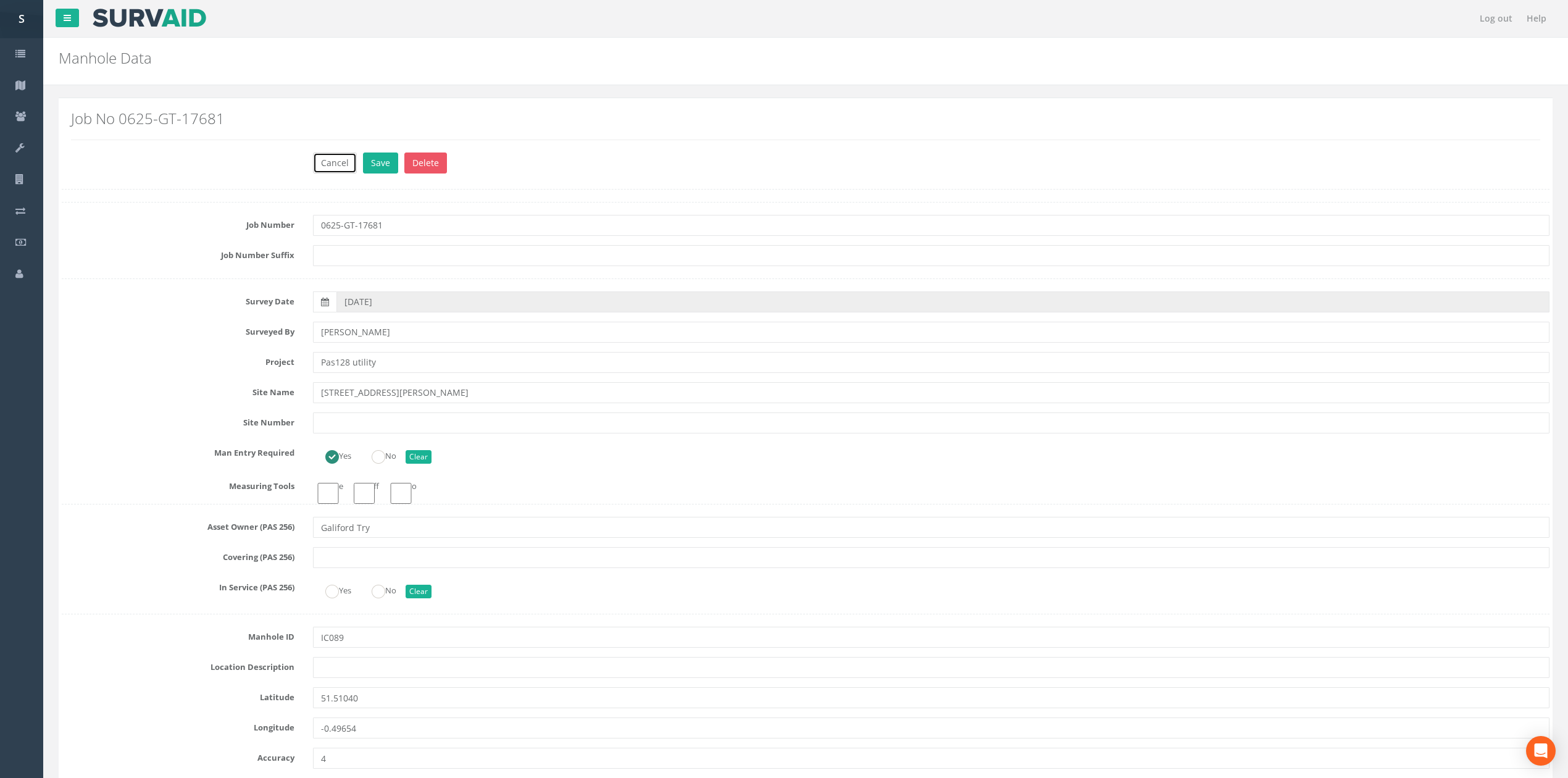
click at [320, 159] on button "Cancel" at bounding box center [334, 163] width 43 height 21
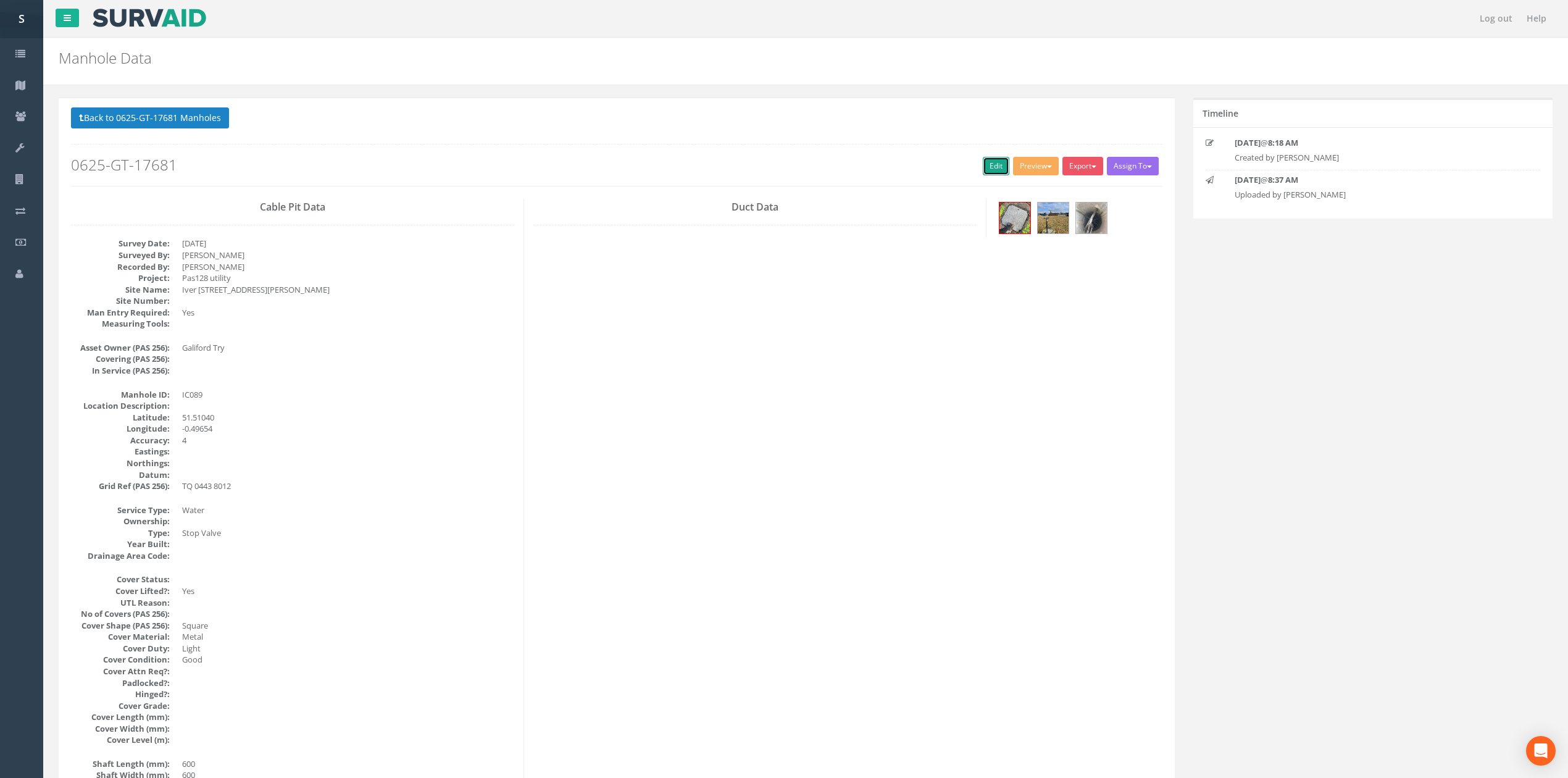
click at [986, 160] on link "Edit" at bounding box center [996, 166] width 27 height 19
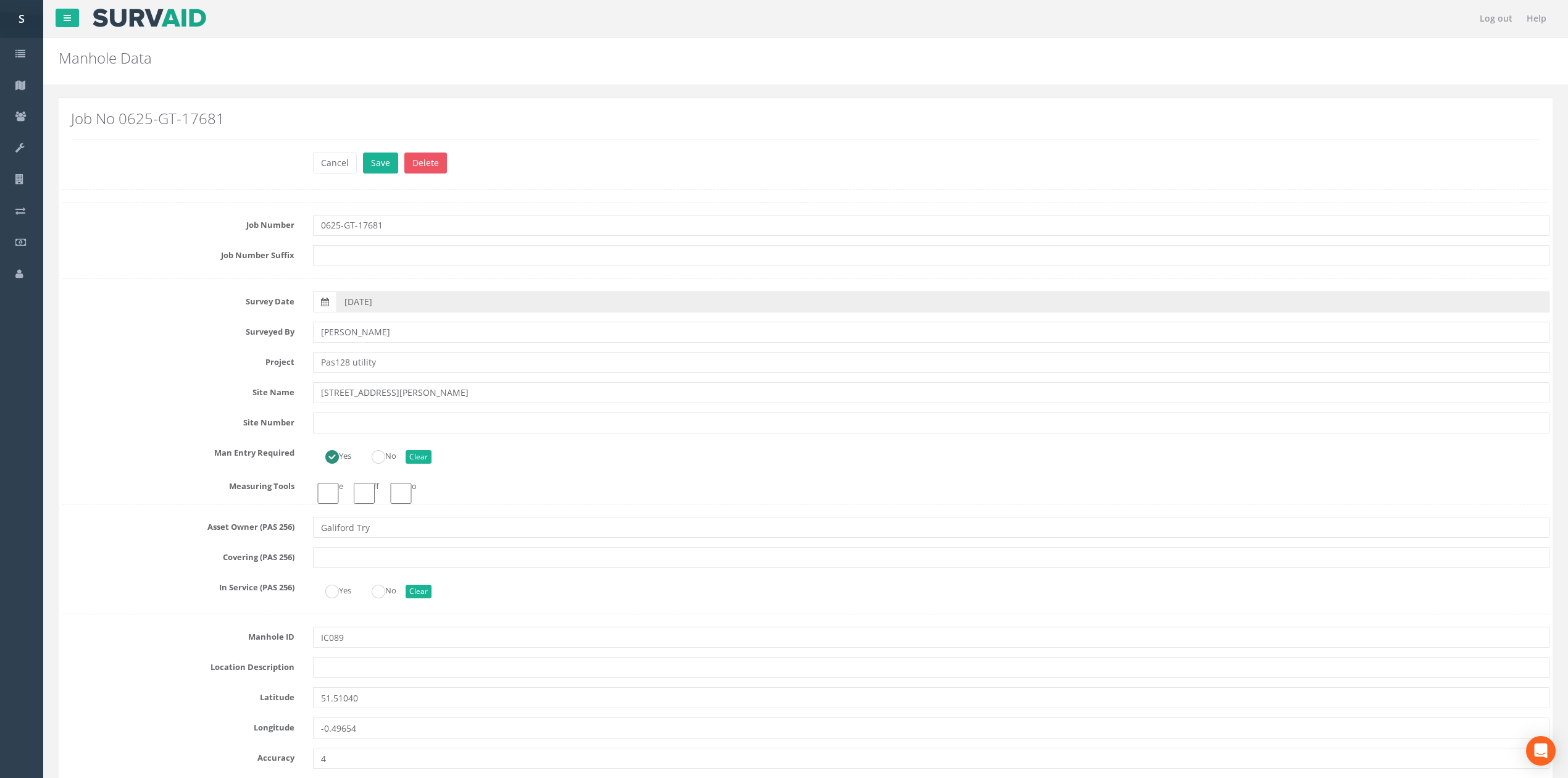
click button "Save" at bounding box center [381, 163] width 35 height 21
click button "Save" at bounding box center [385, 163] width 43 height 21
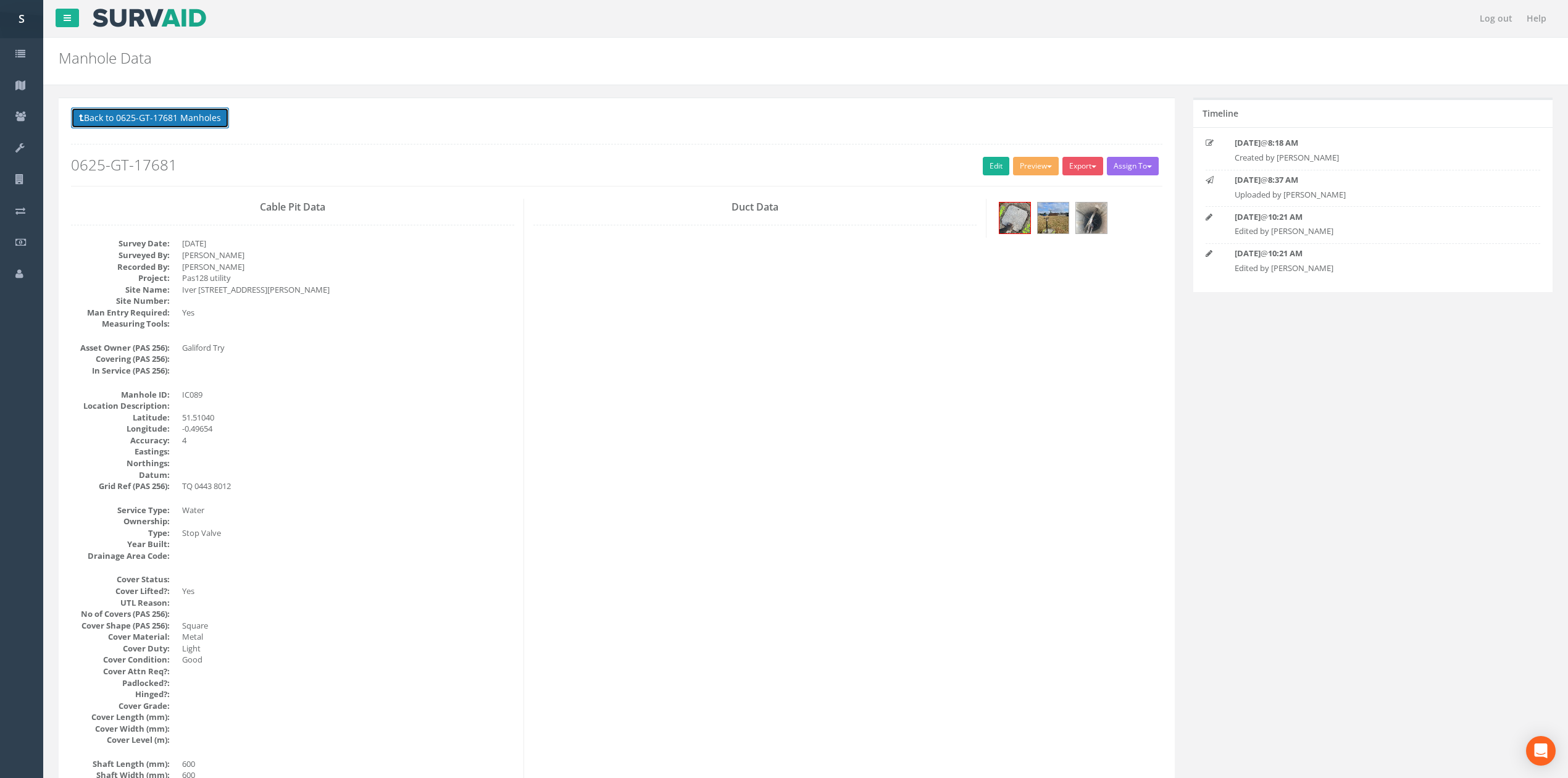
click at [129, 119] on button "Back to 0625-GT-17681 Manholes" at bounding box center [150, 118] width 158 height 21
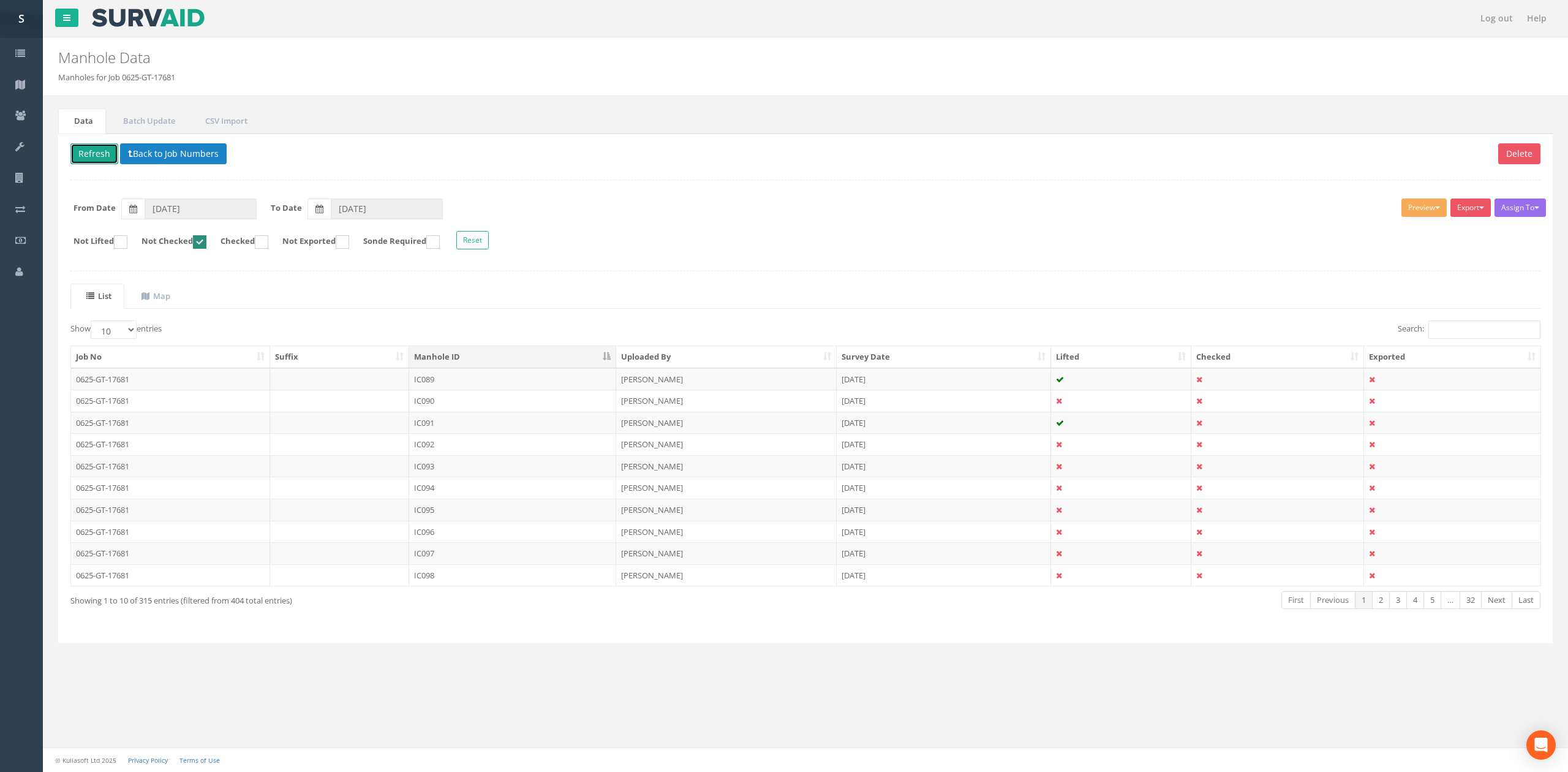
click at [104, 159] on button "Refresh" at bounding box center [94, 154] width 47 height 21
click at [91, 157] on button "Loading" at bounding box center [98, 154] width 57 height 21
click at [461, 408] on td "IC090" at bounding box center [512, 400] width 207 height 22
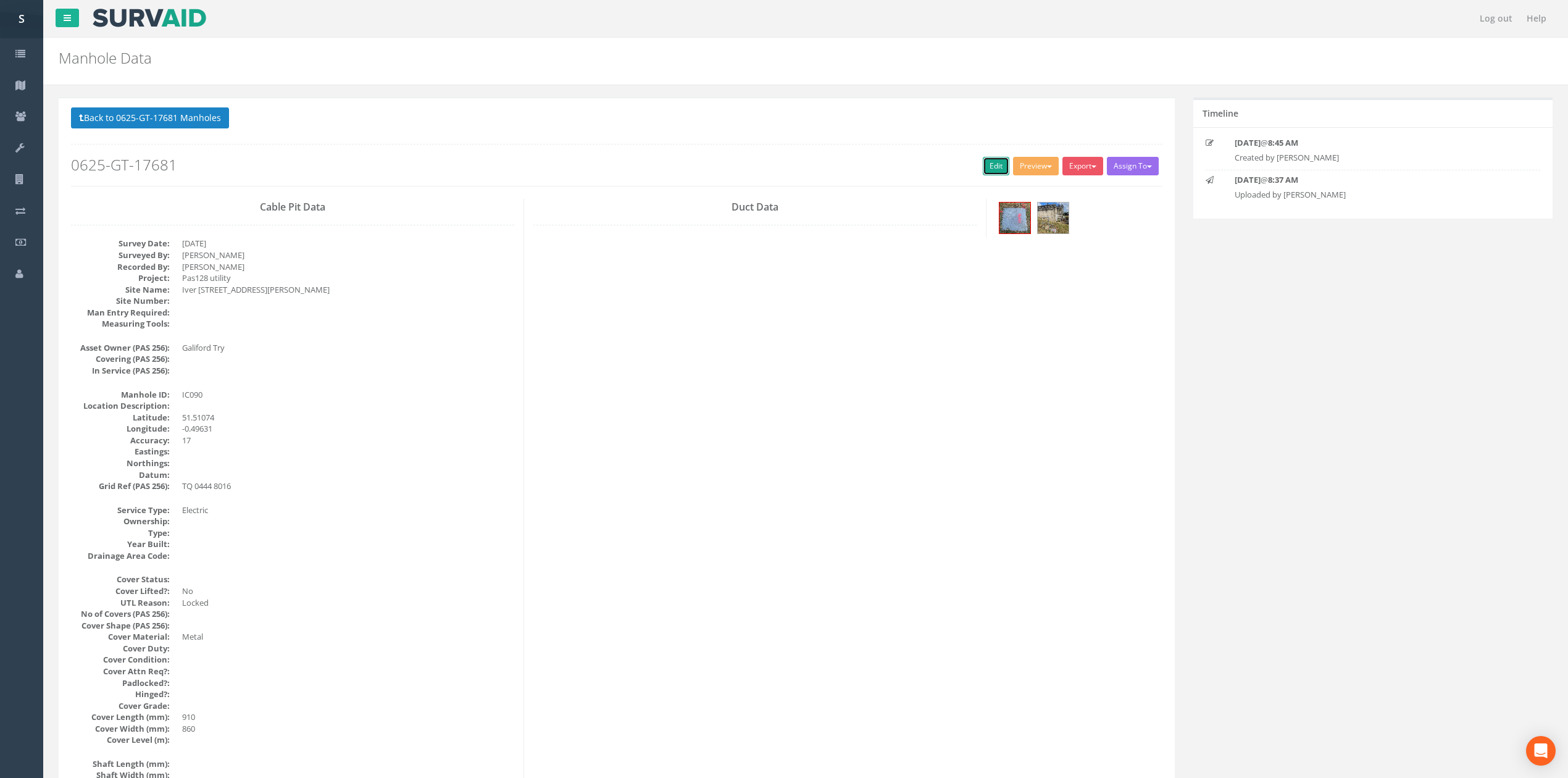
click at [994, 164] on link "Edit" at bounding box center [996, 166] width 27 height 19
click at [204, 114] on button "Back to 0625-GT-17681 Manholes" at bounding box center [150, 118] width 158 height 21
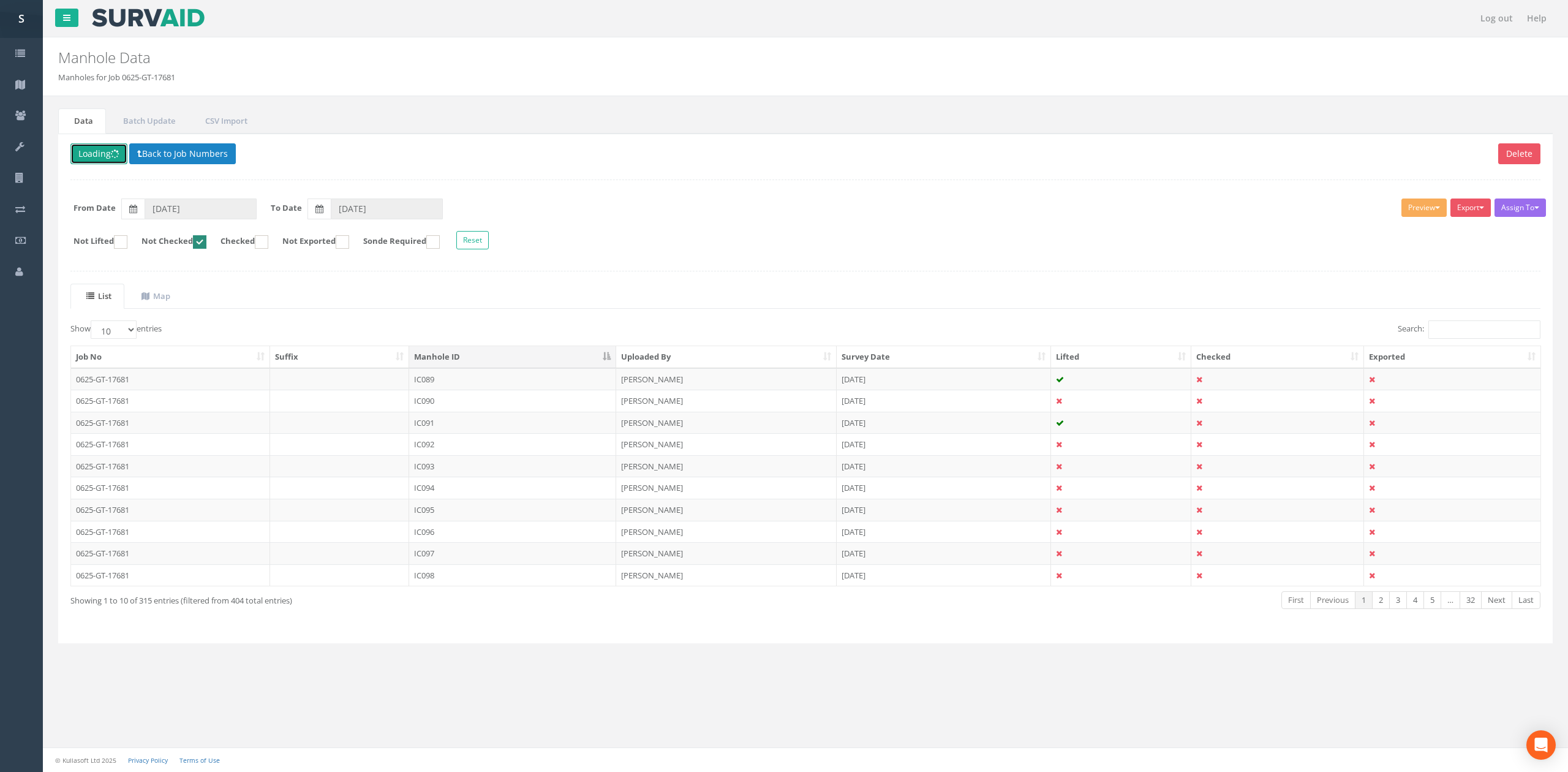
click at [96, 147] on button "Loading" at bounding box center [98, 154] width 57 height 21
click at [192, 158] on button "Back to Job Numbers" at bounding box center [182, 154] width 106 height 21
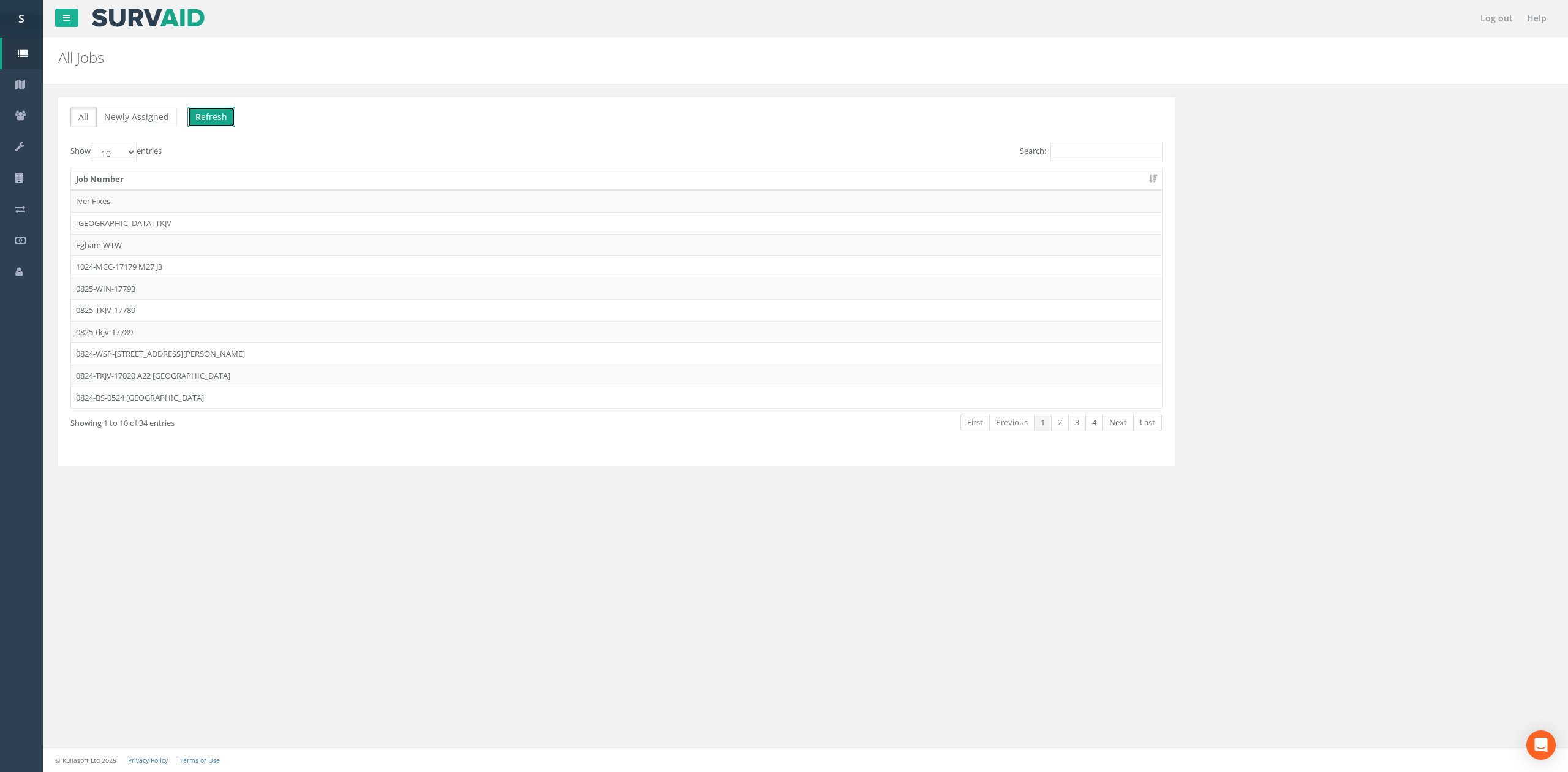
click at [197, 115] on button "Refresh" at bounding box center [211, 117] width 47 height 21
click at [199, 115] on button "Refresh" at bounding box center [211, 117] width 47 height 21
click at [206, 114] on button "Loading" at bounding box center [215, 117] width 57 height 21
click at [1119, 427] on link "Next" at bounding box center [1119, 422] width 32 height 18
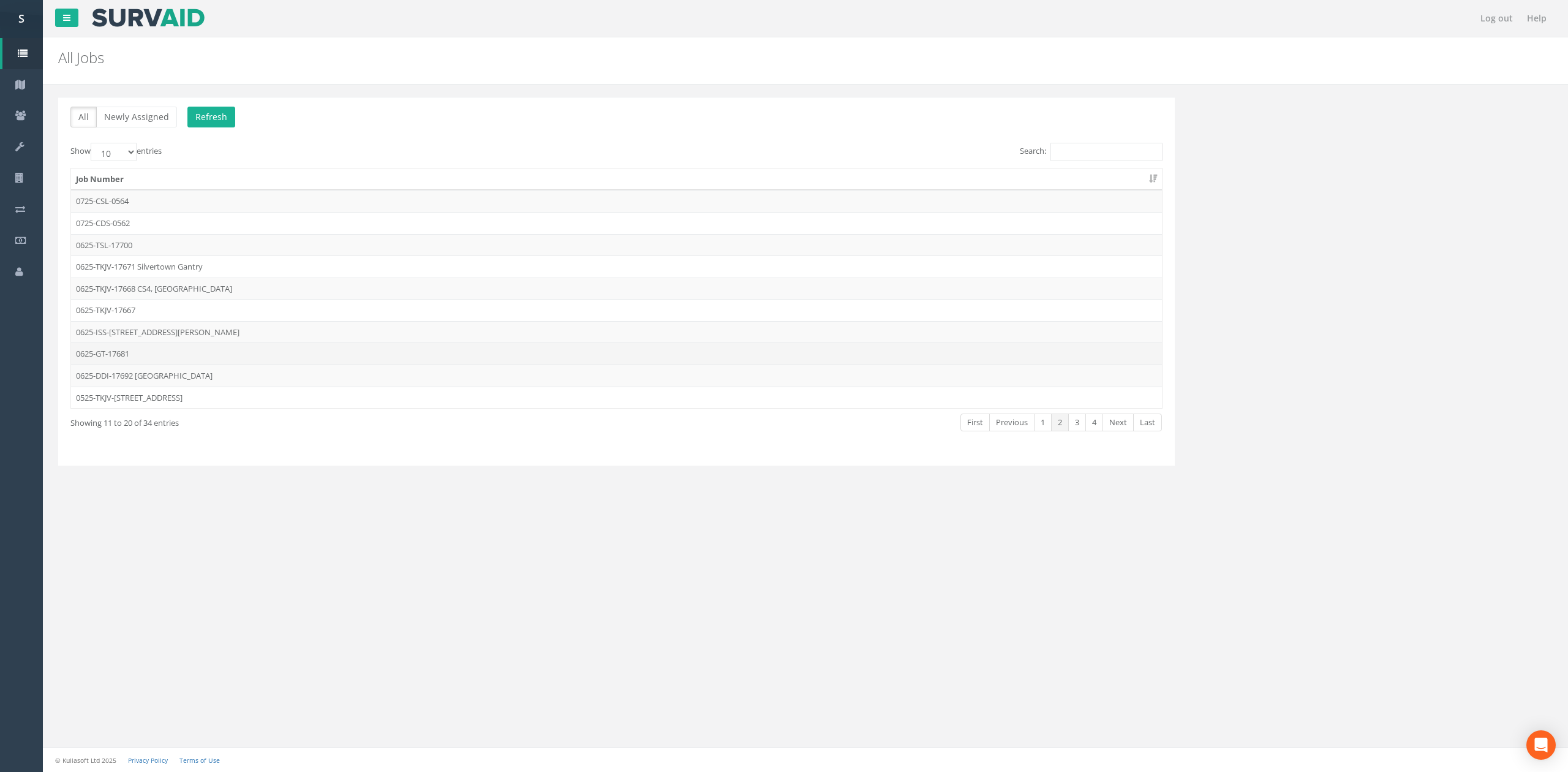
click at [137, 363] on td "0625-GT-17681" at bounding box center [616, 353] width 1091 height 22
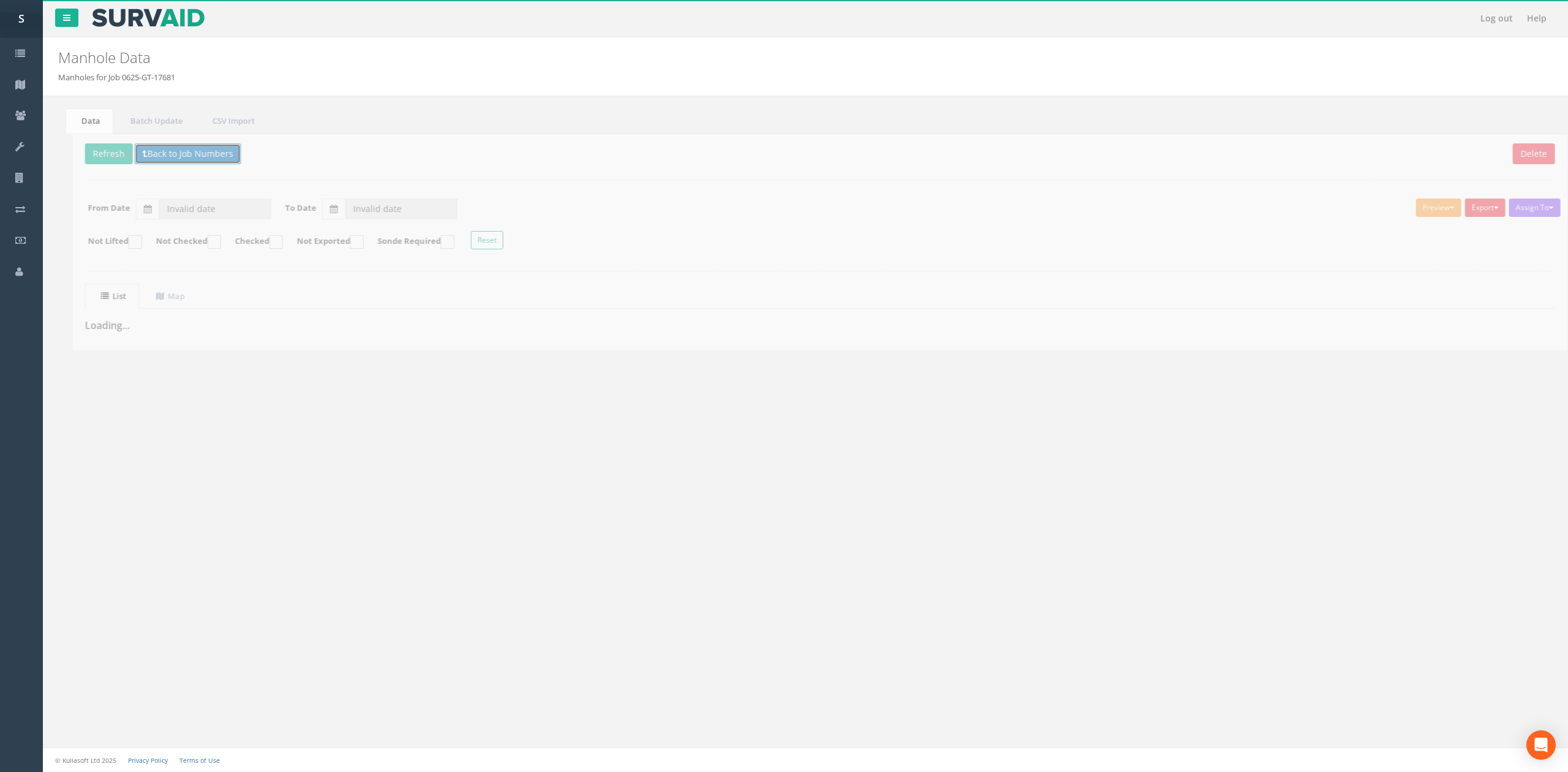
click at [135, 160] on button "Back to Job Numbers" at bounding box center [173, 154] width 106 height 21
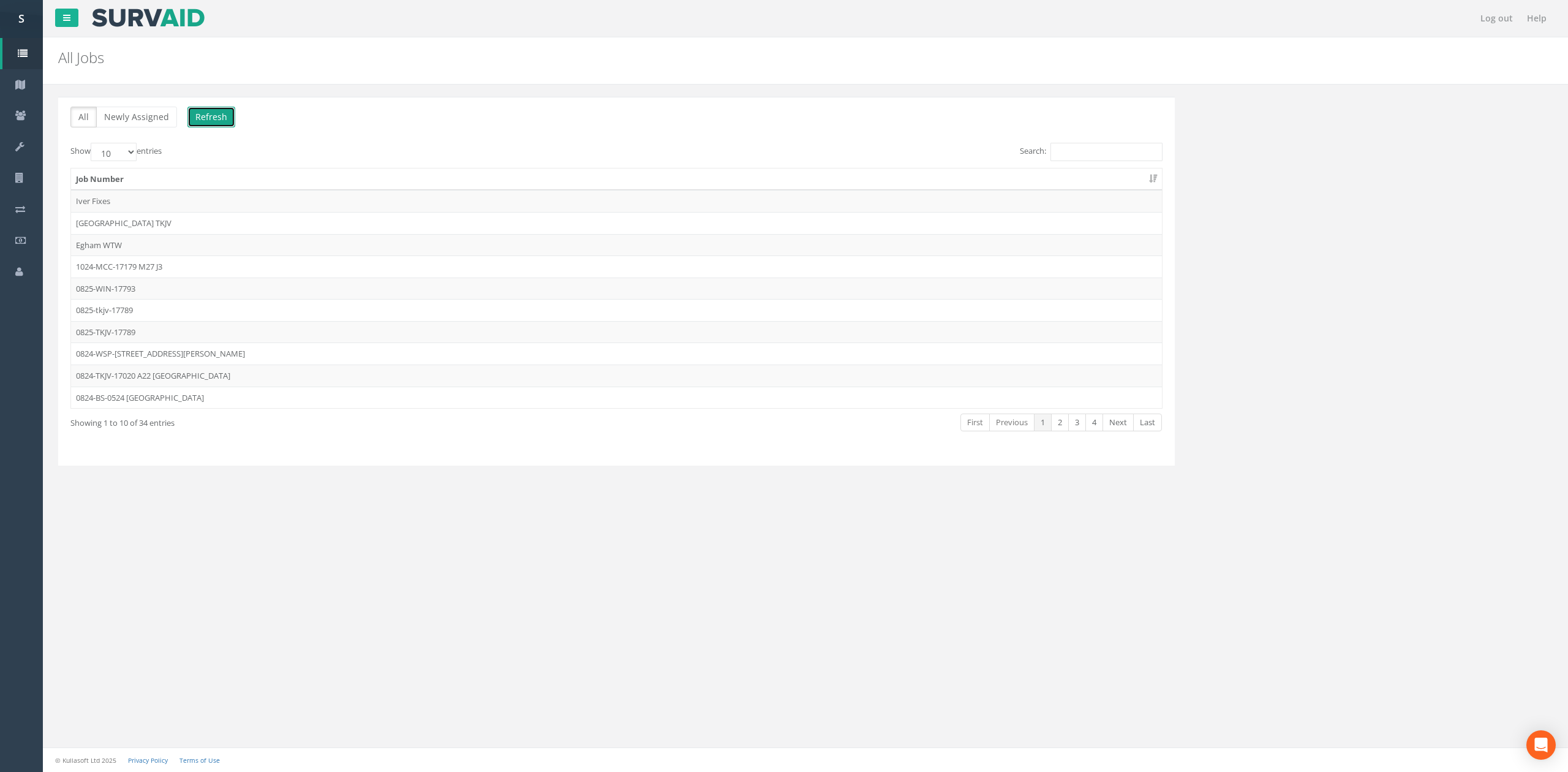
click at [219, 120] on button "Refresh" at bounding box center [211, 117] width 47 height 21
click at [1112, 425] on link "Next" at bounding box center [1119, 422] width 32 height 18
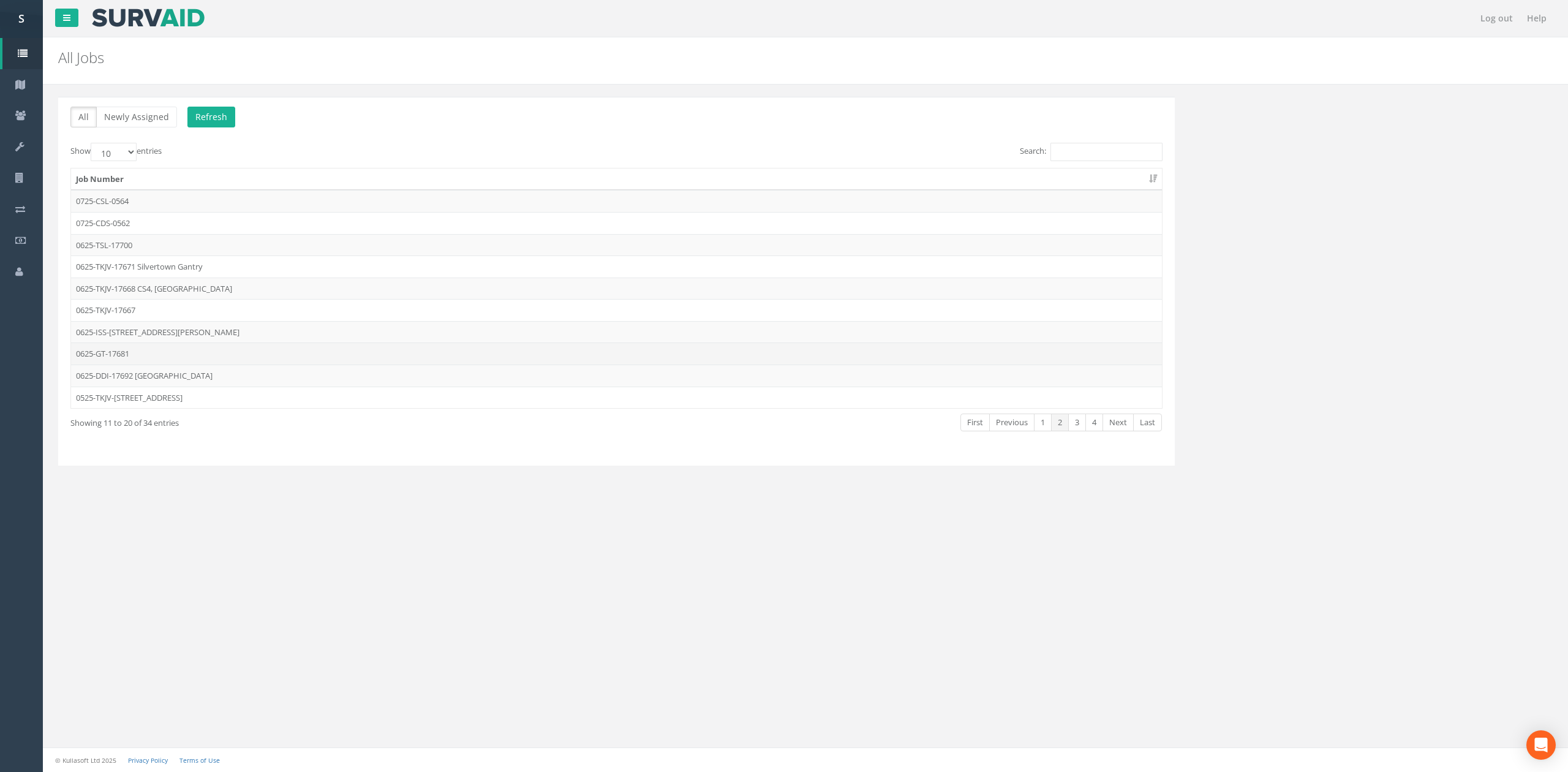
click at [143, 358] on td "0625-GT-17681" at bounding box center [616, 353] width 1091 height 22
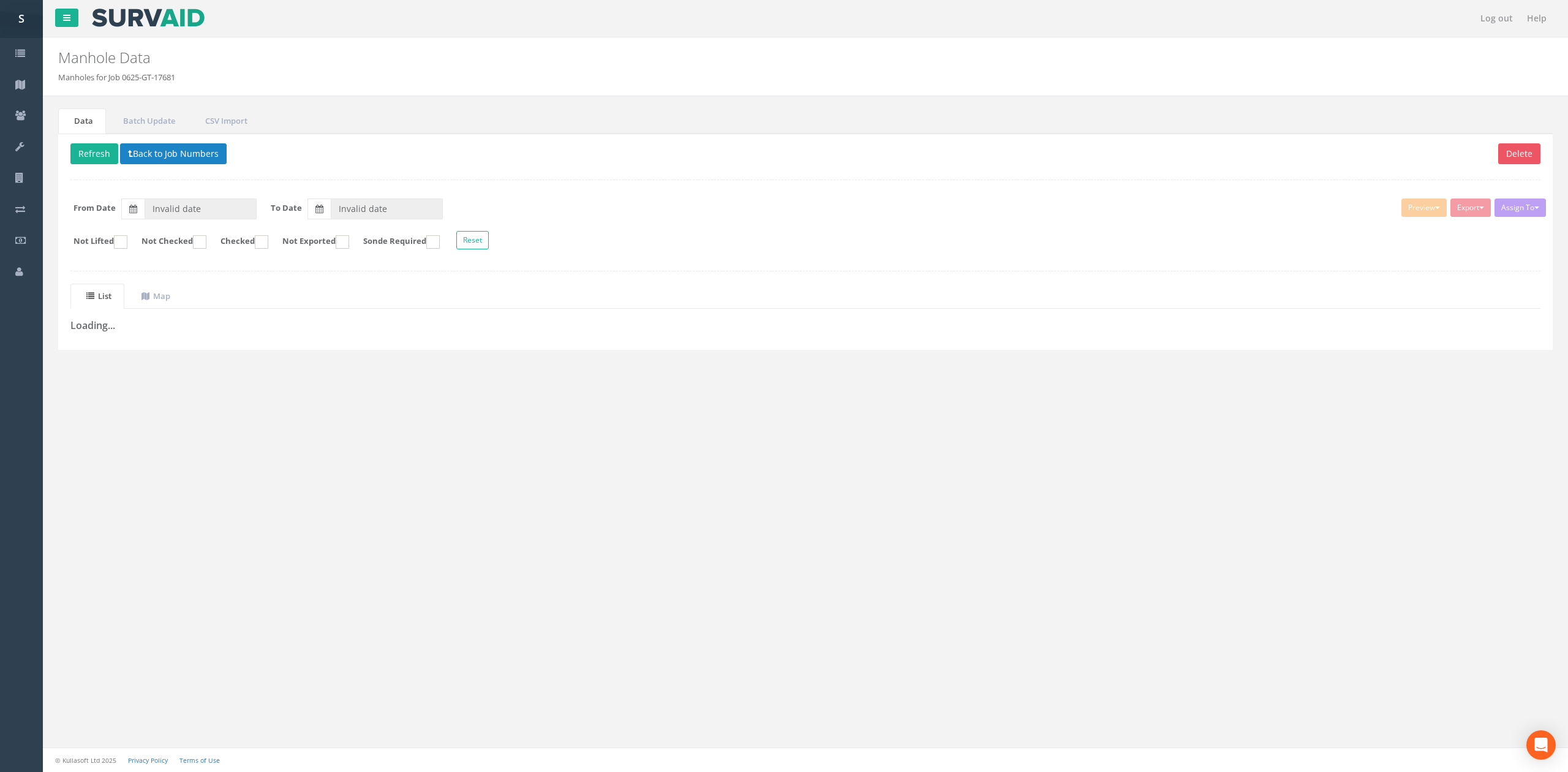
type input "[DATE]"
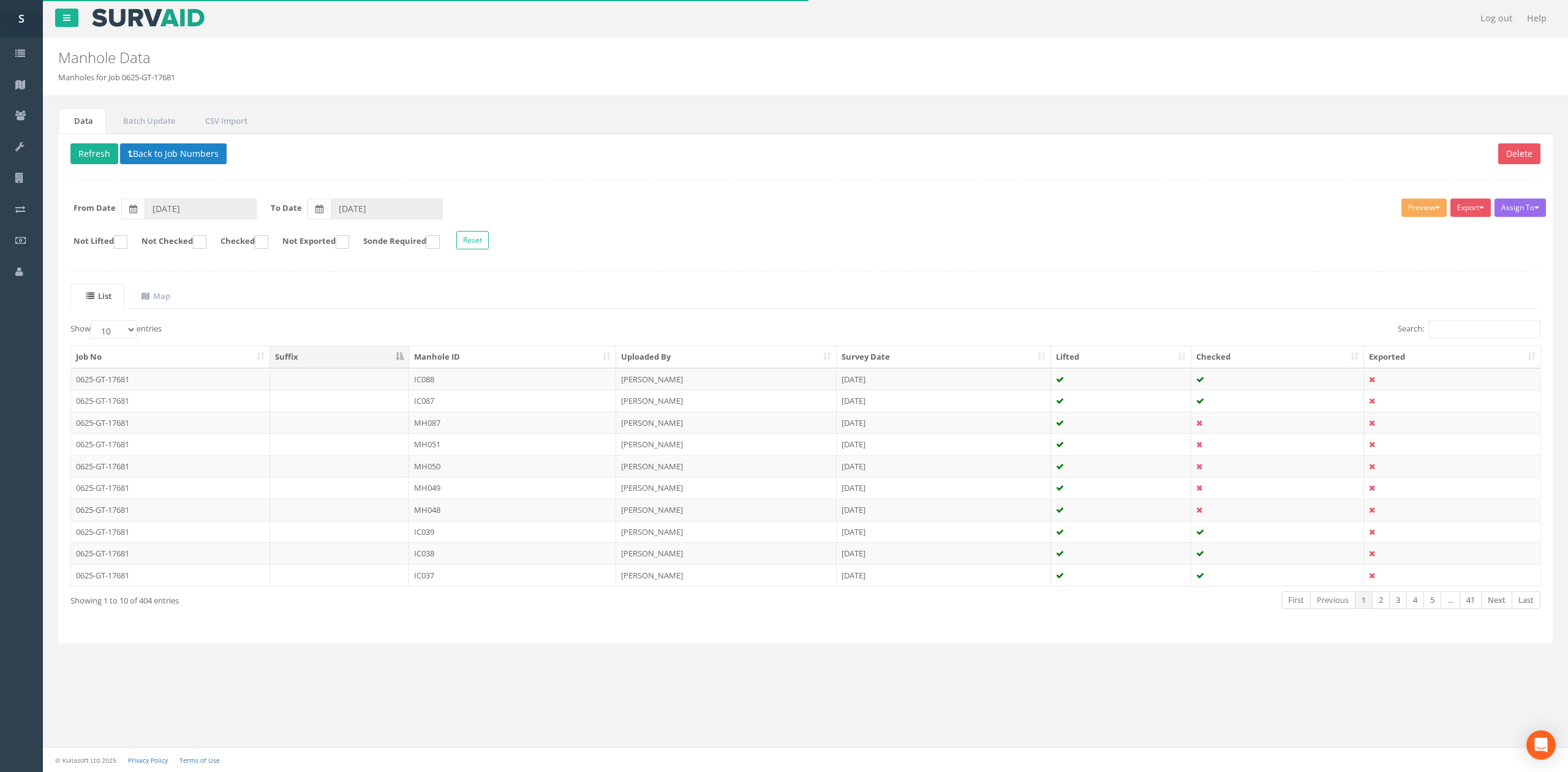
click at [207, 228] on div "Assign To No Companies Added Export SVS IC SVS MH Heathrow United Utilities Sur…" at bounding box center [806, 226] width 1489 height 67
click at [207, 244] on ins at bounding box center [199, 241] width 13 height 13
checkbox input "true"
click at [470, 353] on th "Manhole ID" at bounding box center [512, 357] width 207 height 22
click at [579, 388] on td "IC091" at bounding box center [512, 379] width 207 height 22
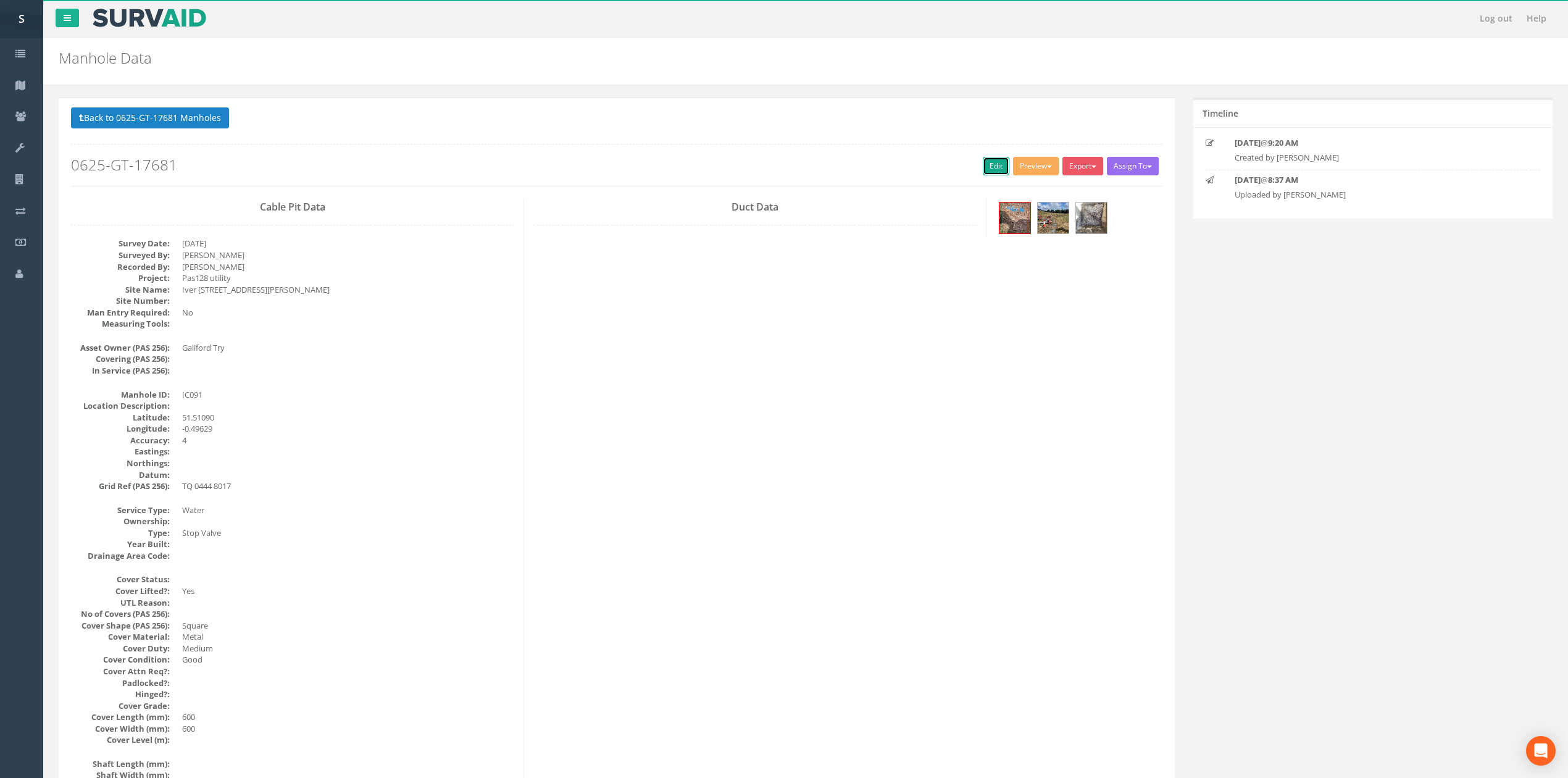
click at [991, 171] on link "Edit" at bounding box center [996, 166] width 27 height 19
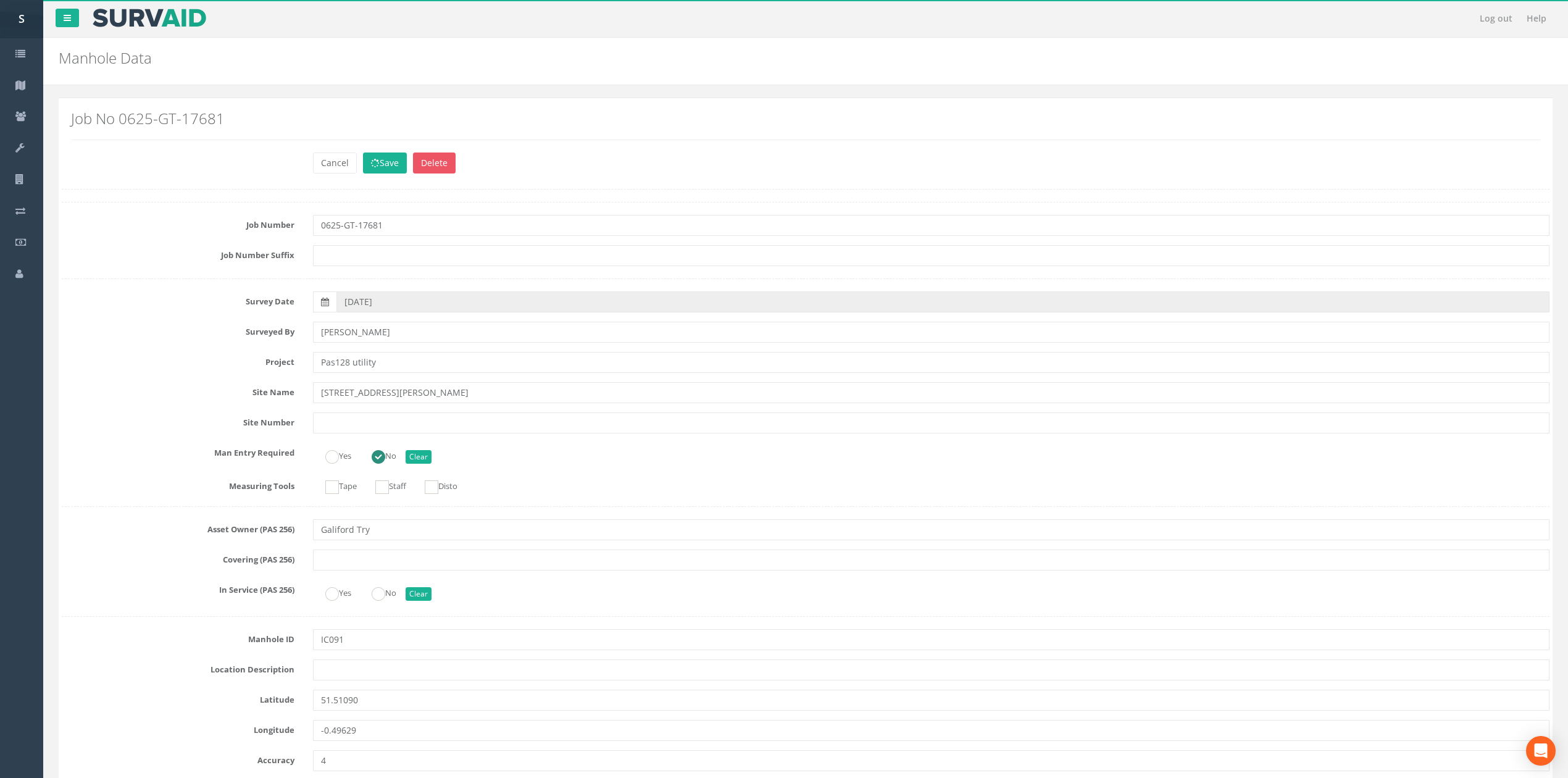
scroll to position [1010, 0]
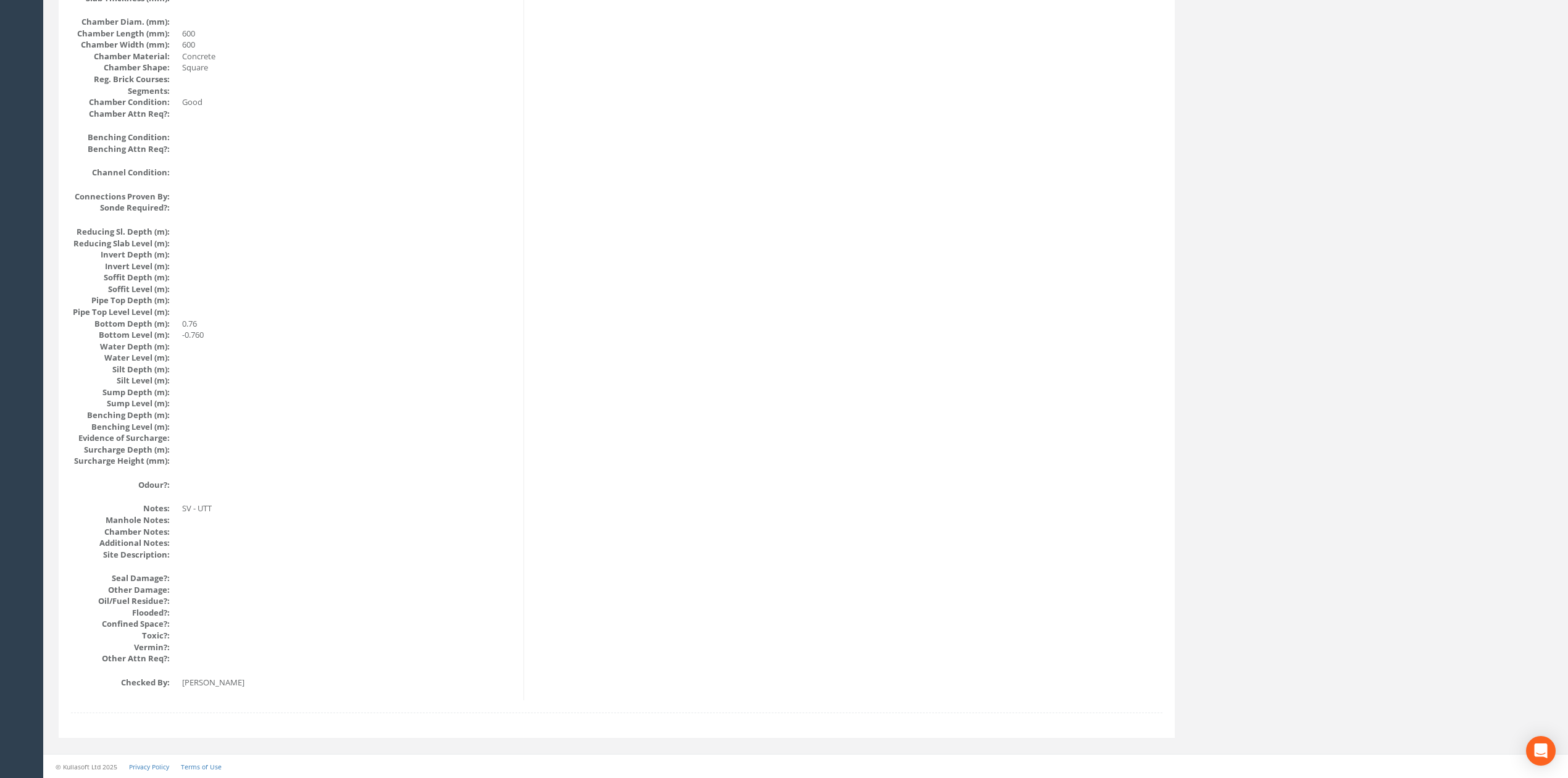
drag, startPoint x: 542, startPoint y: 638, endPoint x: 527, endPoint y: 611, distance: 30.9
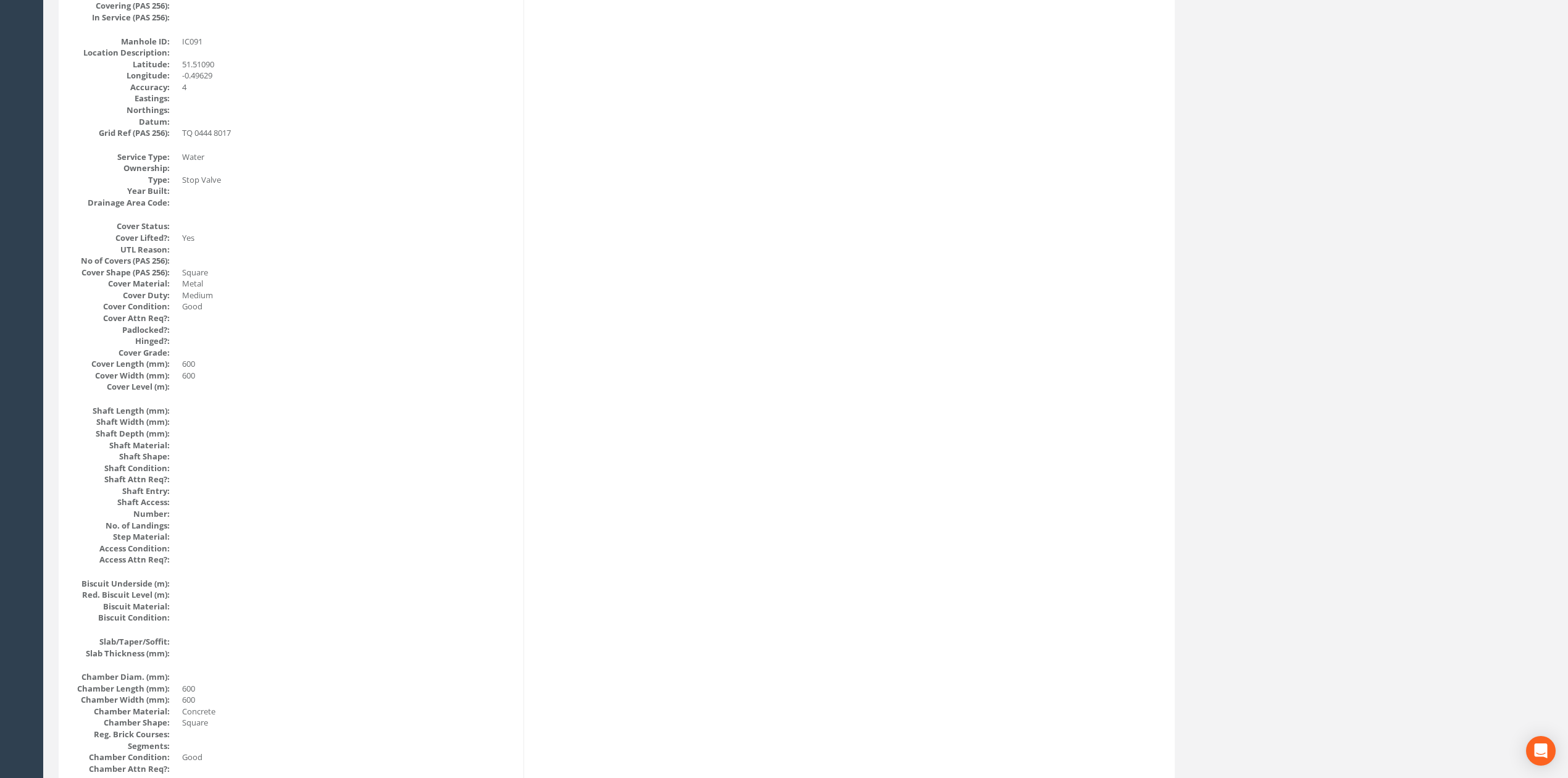
scroll to position [0, 0]
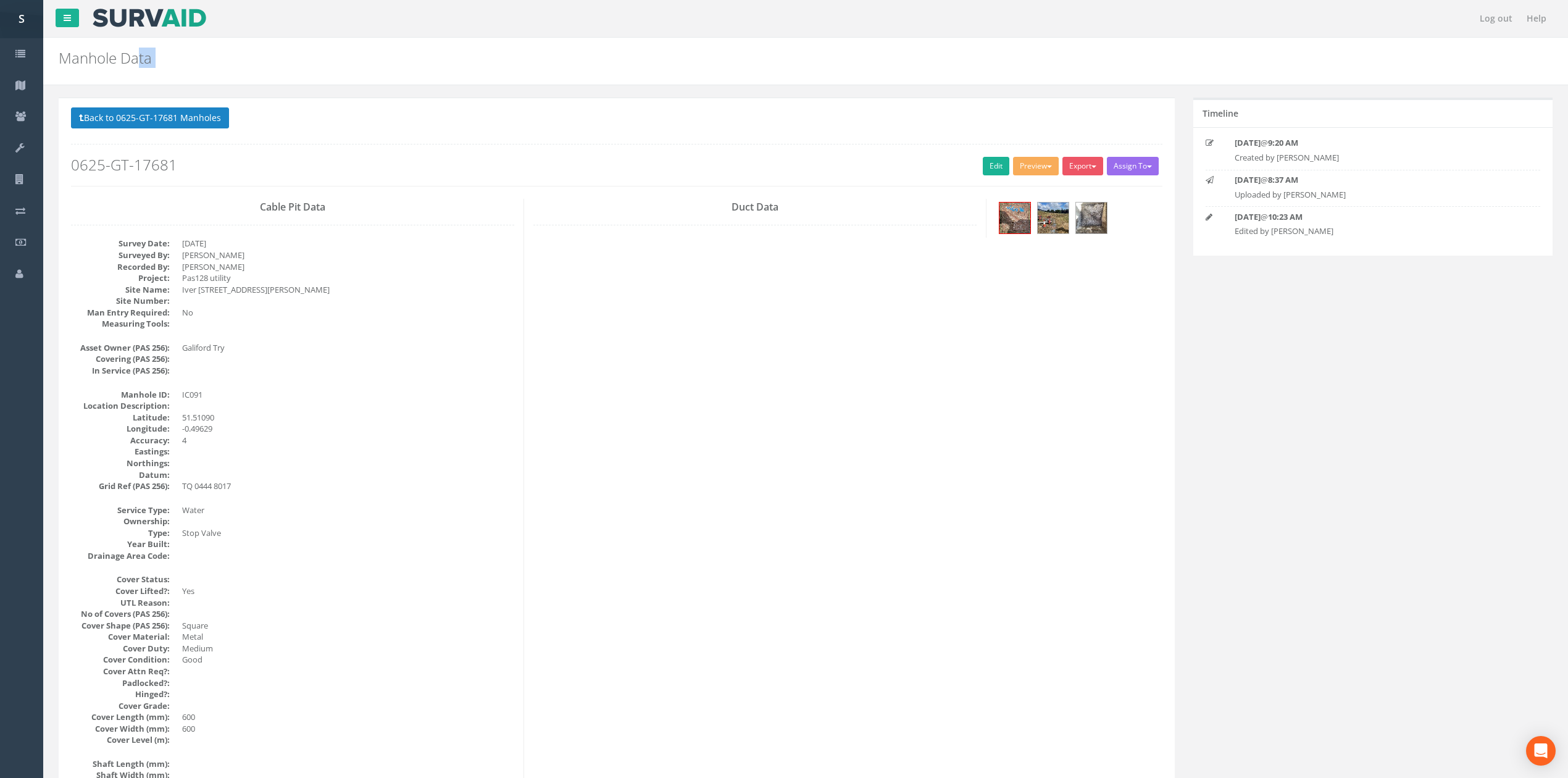
click at [139, 112] on button "Back to 0625-GT-17681 Manholes" at bounding box center [150, 118] width 158 height 21
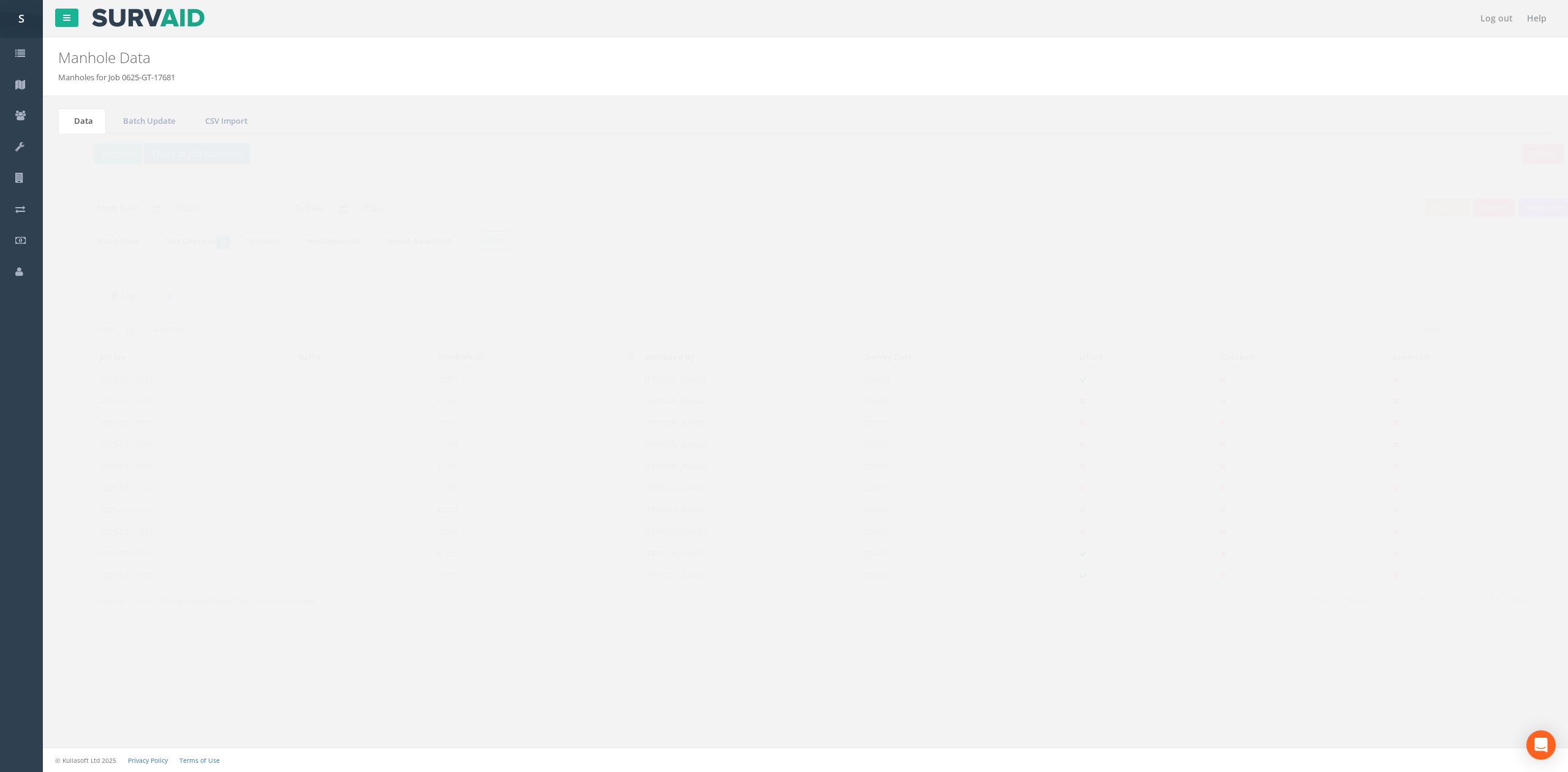
click at [452, 407] on td "IC092" at bounding box center [512, 400] width 207 height 22
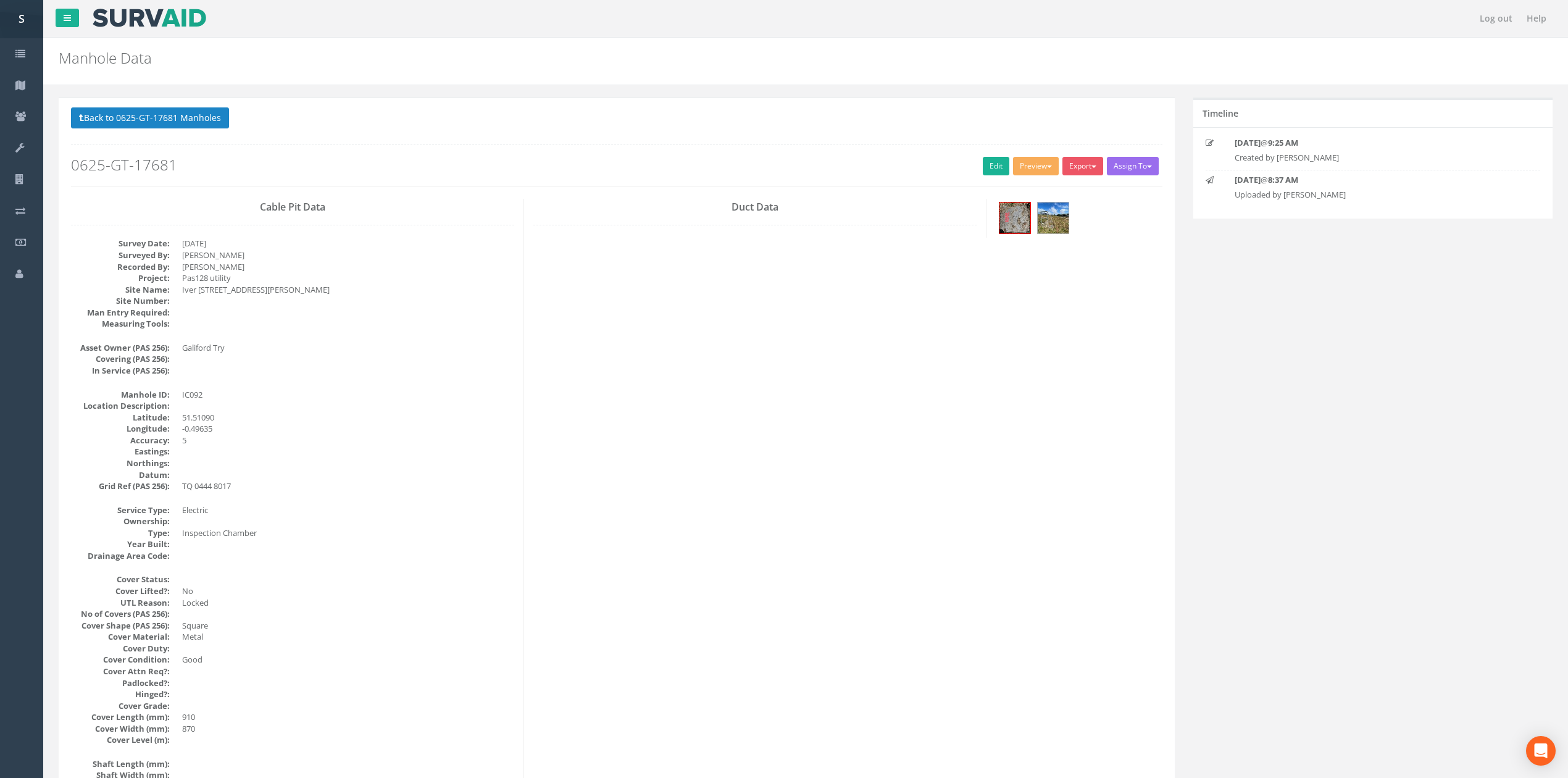
drag, startPoint x: 193, startPoint y: 593, endPoint x: 220, endPoint y: 611, distance: 32.4
click at [214, 605] on dl "Cover Status: Cover Lifted?: No UTL Reason: Locked No of Covers (PAS 256): Cove…" at bounding box center [293, 659] width 443 height 172
click at [983, 156] on div "Back to 0625-GT-17681 Manholes Back to Map Assign To No Companies Added Export …" at bounding box center [616, 146] width 1091 height 78
click at [984, 160] on link "Edit" at bounding box center [996, 166] width 27 height 19
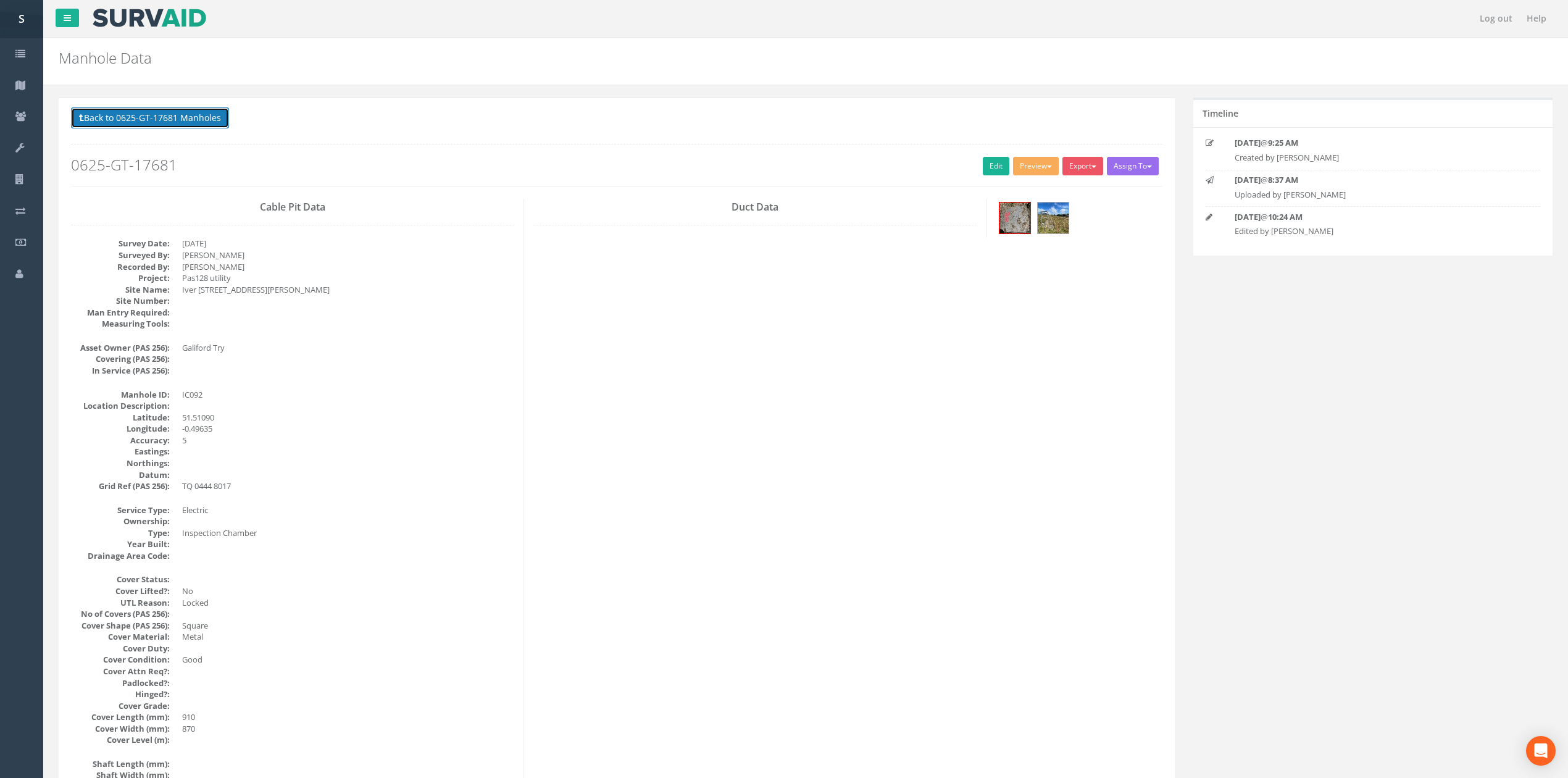
click at [100, 115] on button "Back to 0625-GT-17681 Manholes" at bounding box center [150, 118] width 158 height 21
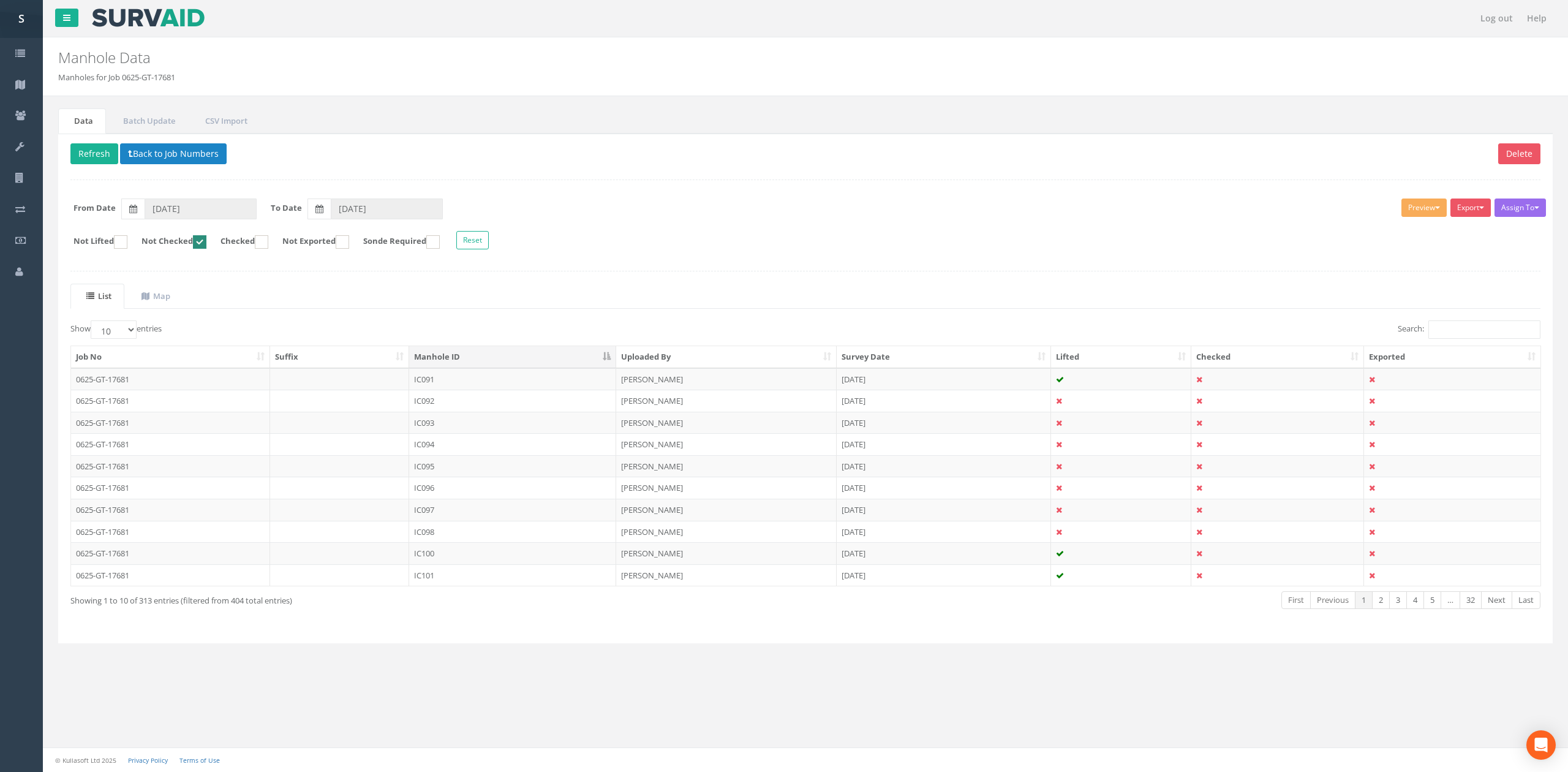
click at [88, 136] on div "Delete Refresh Back to Job Numbers Assign To No Companies Added Export SVS IC S…" at bounding box center [806, 389] width 1495 height 510
click at [91, 169] on div "Delete Refresh Back to Job Numbers Assign To No Companies Added Export SVS IC S…" at bounding box center [806, 389] width 1495 height 510
click at [91, 153] on button "Refresh" at bounding box center [94, 154] width 47 height 21
click at [471, 383] on td "IC093" at bounding box center [512, 379] width 207 height 22
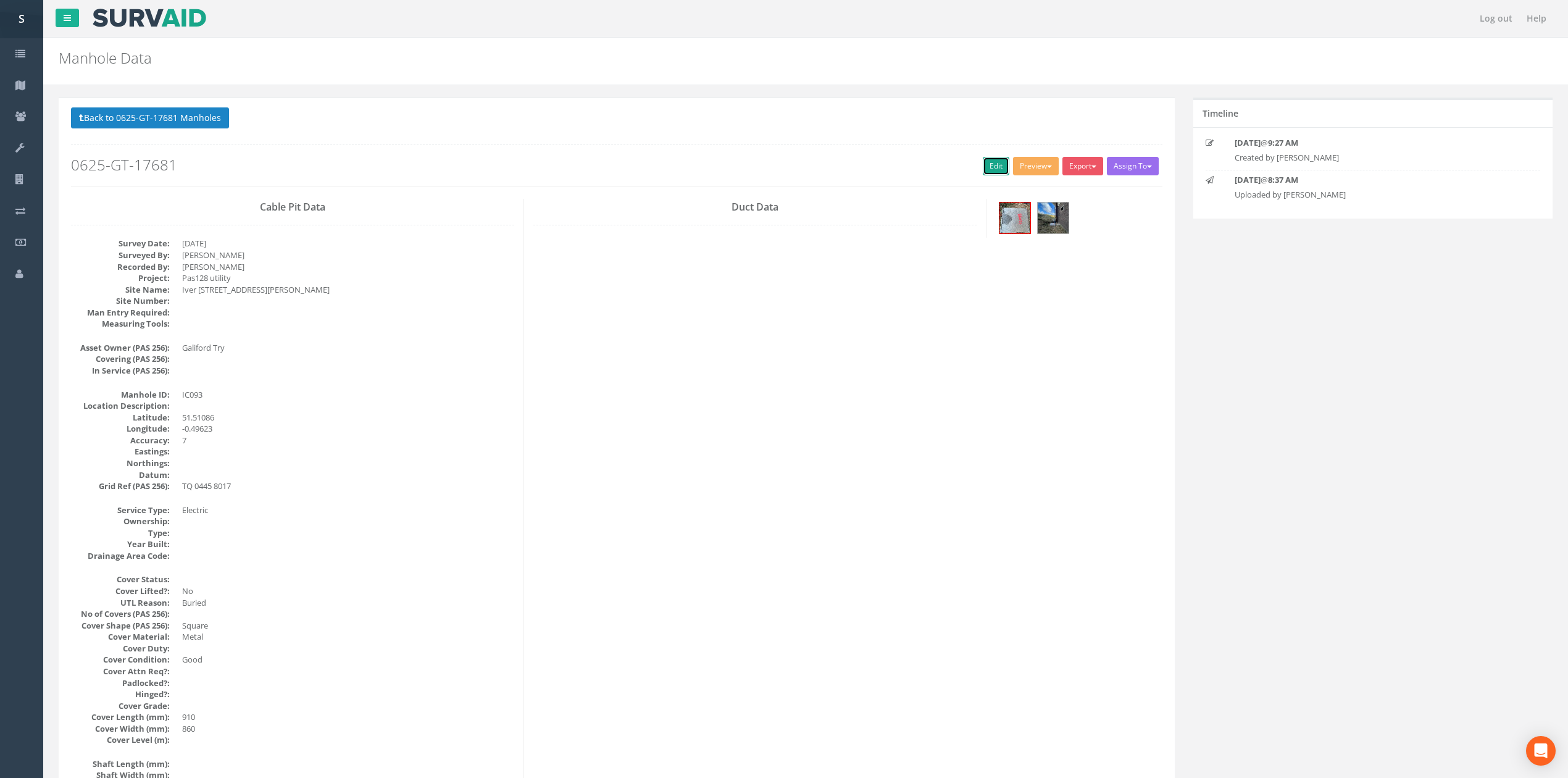
click at [983, 167] on link "Edit" at bounding box center [996, 166] width 27 height 19
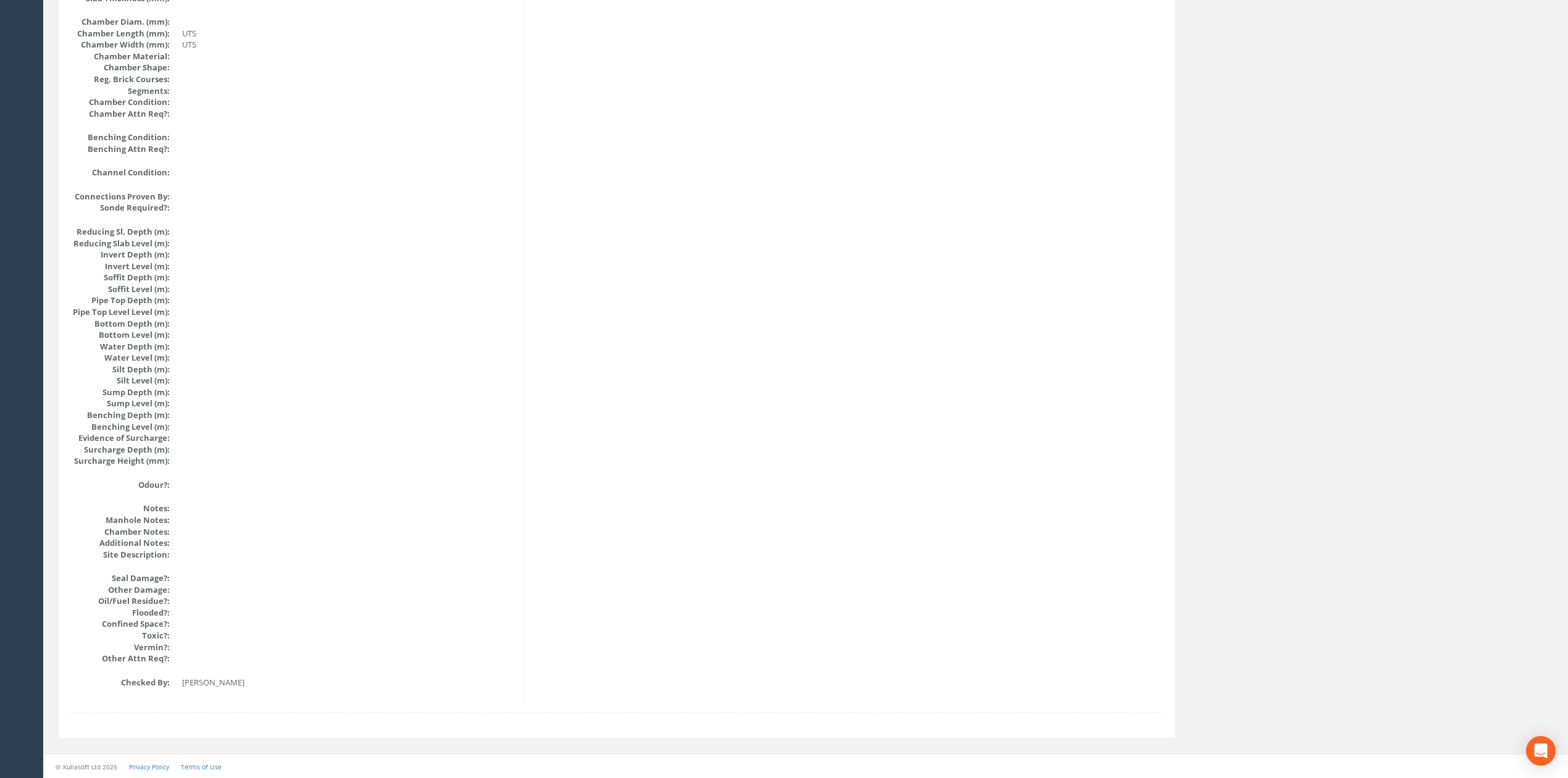
drag, startPoint x: 339, startPoint y: 719, endPoint x: 315, endPoint y: 638, distance: 84.5
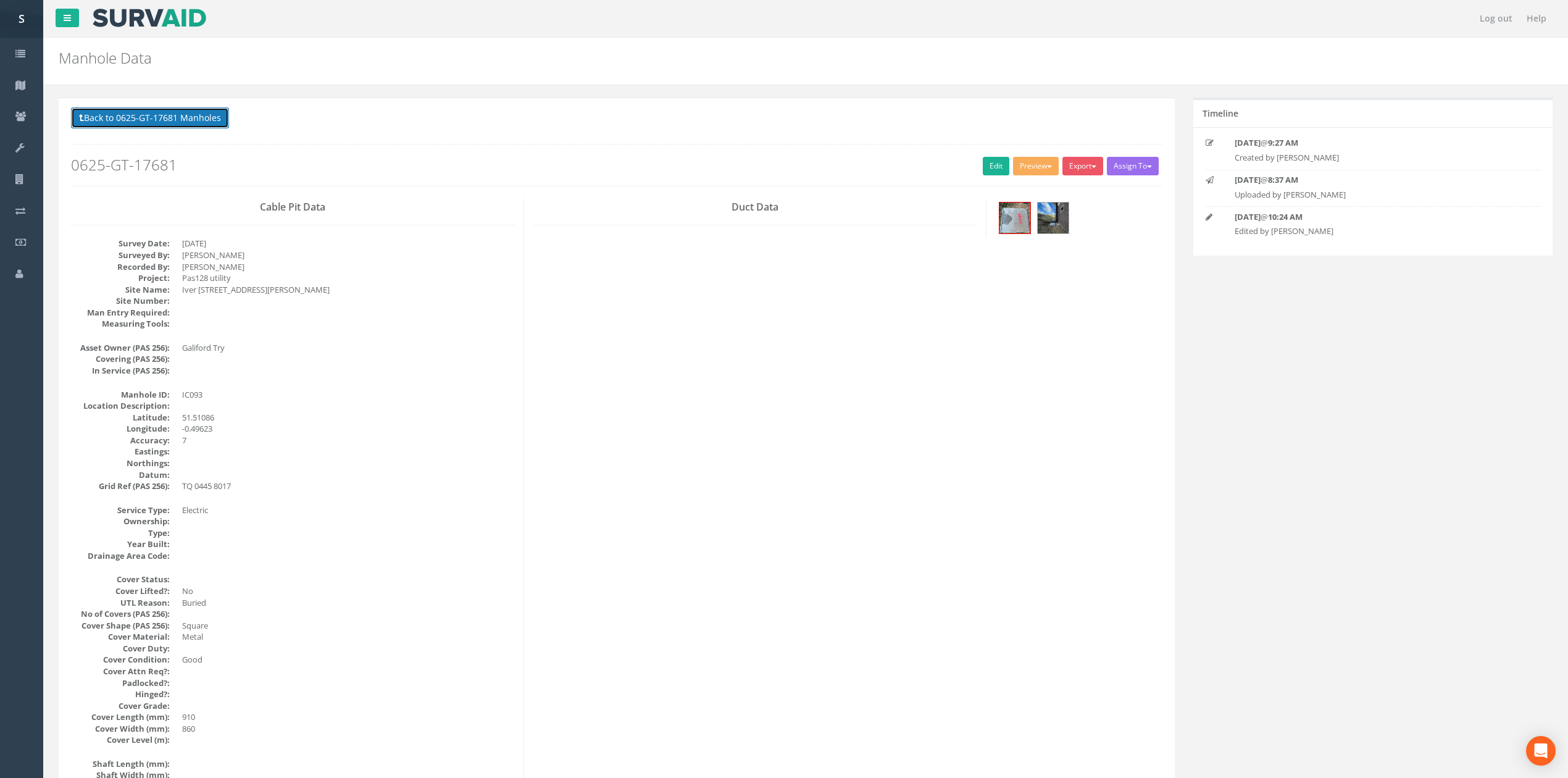
click at [200, 126] on button "Back to 0625-GT-17681 Manholes" at bounding box center [150, 118] width 158 height 21
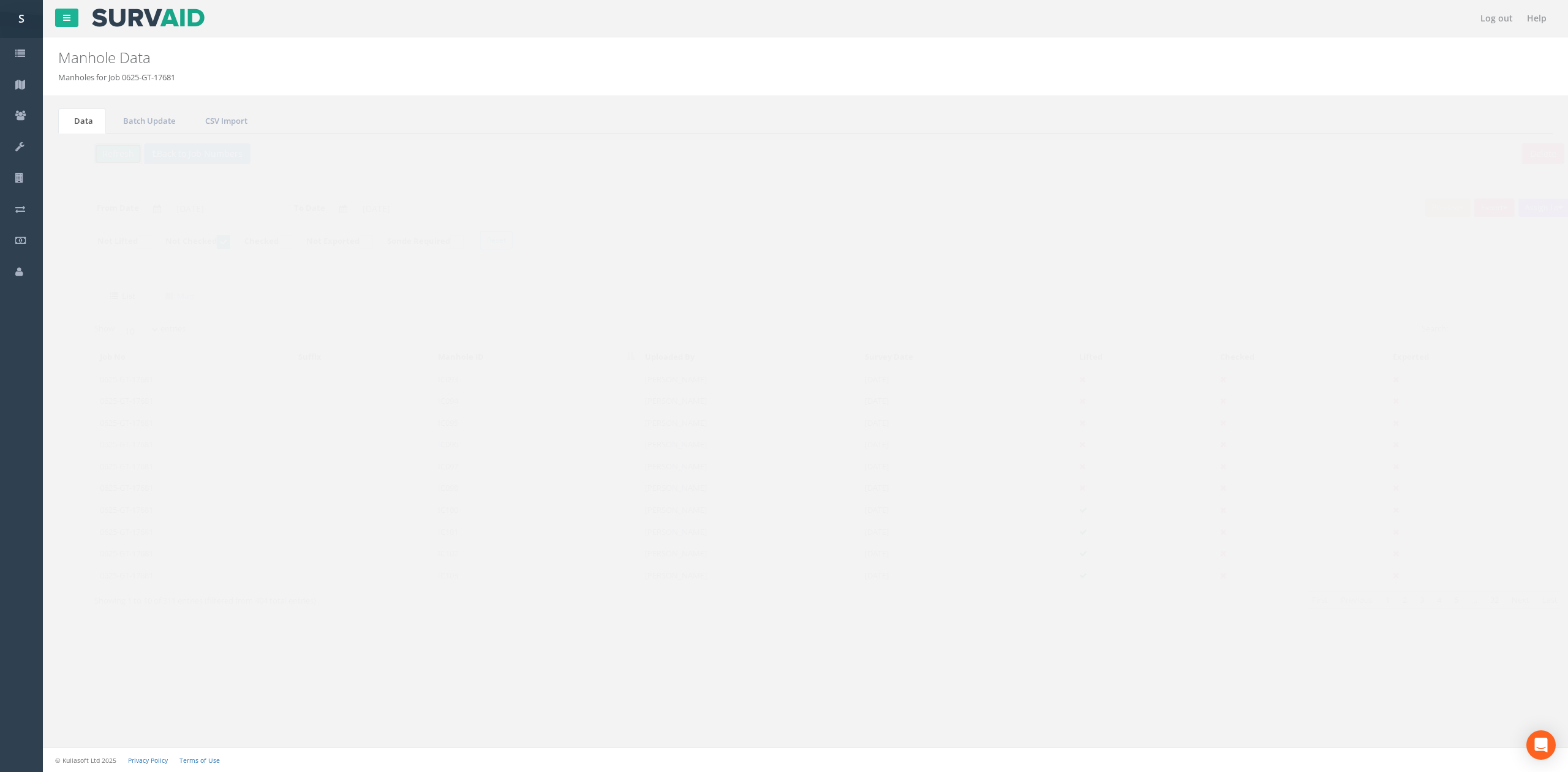
click at [82, 163] on button "Refresh" at bounding box center [94, 154] width 47 height 21
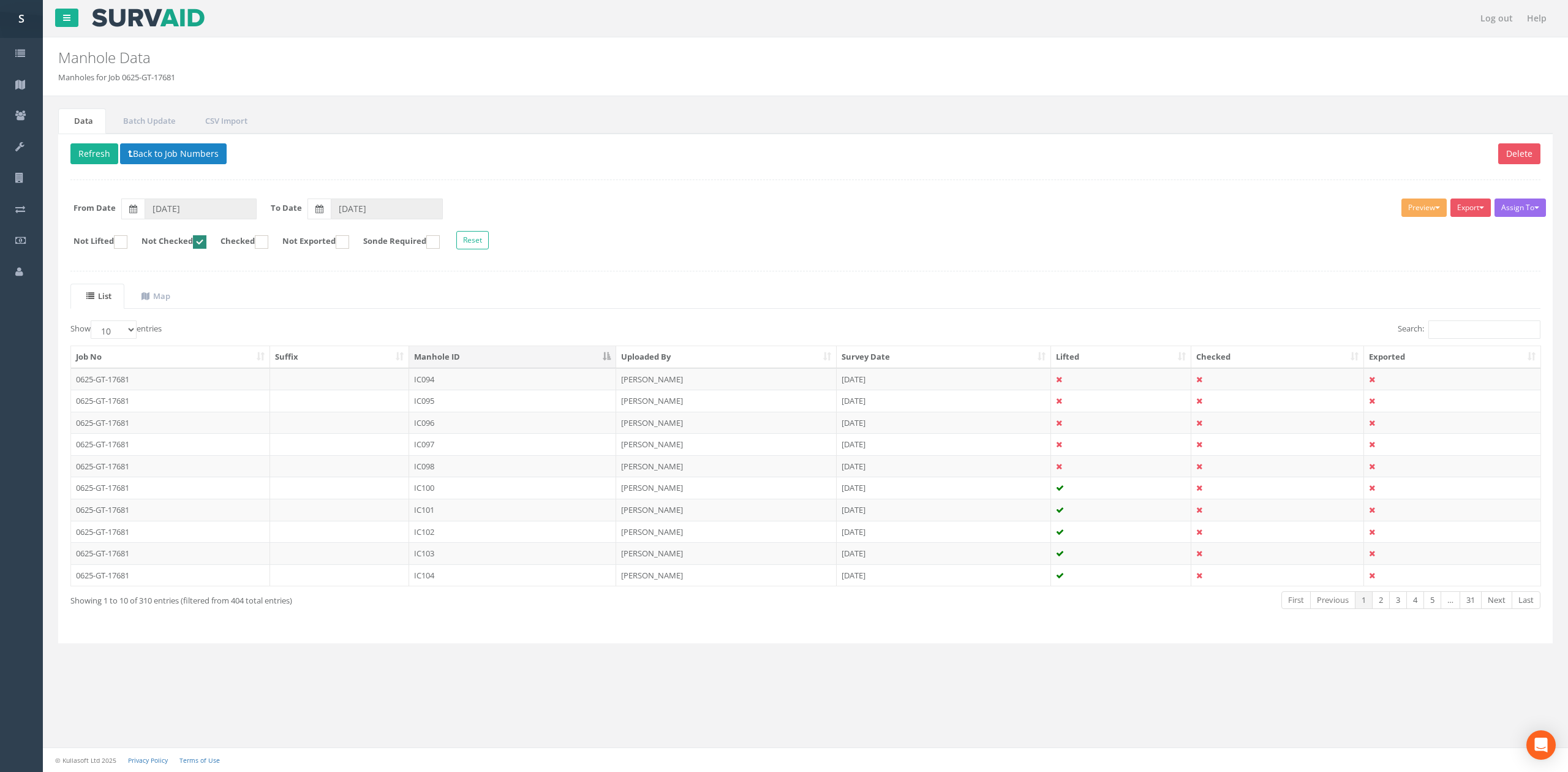
click at [346, 397] on td at bounding box center [339, 400] width 140 height 22
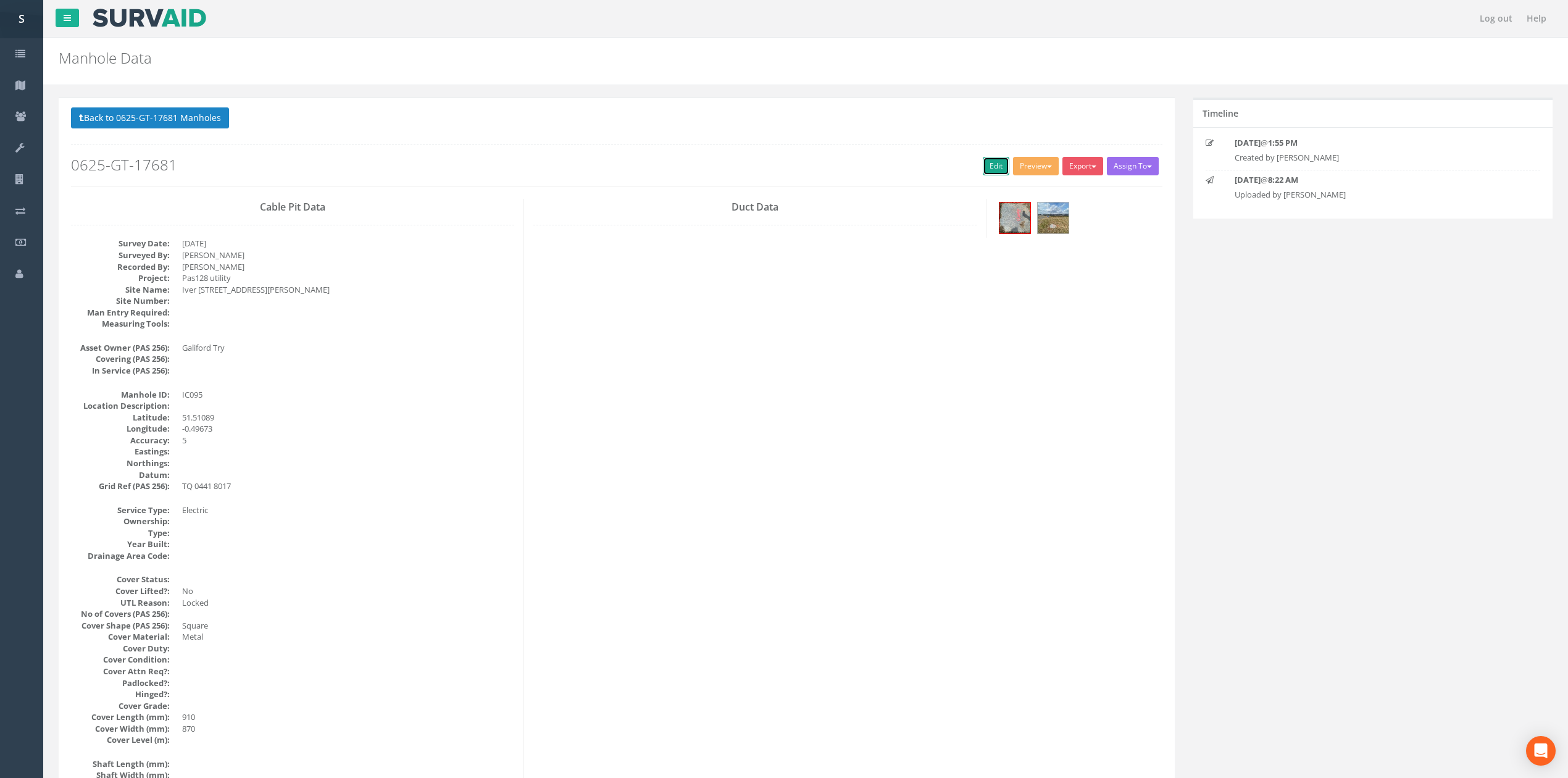
click at [986, 166] on link "Edit" at bounding box center [996, 166] width 27 height 19
click at [142, 113] on button "Back to 0625-GT-17681 Manholes" at bounding box center [150, 118] width 158 height 21
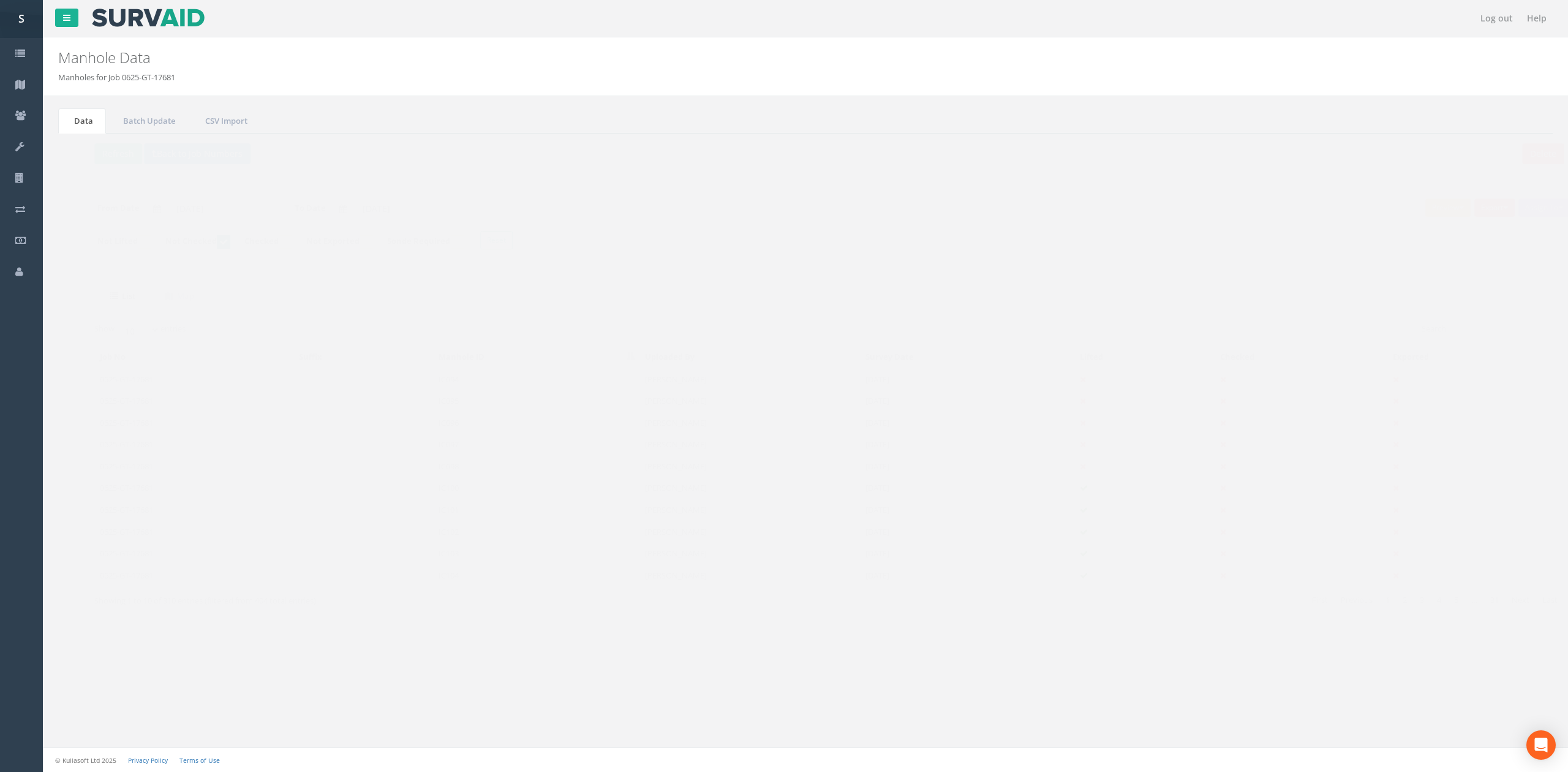
click at [457, 385] on td "IC094" at bounding box center [512, 379] width 207 height 22
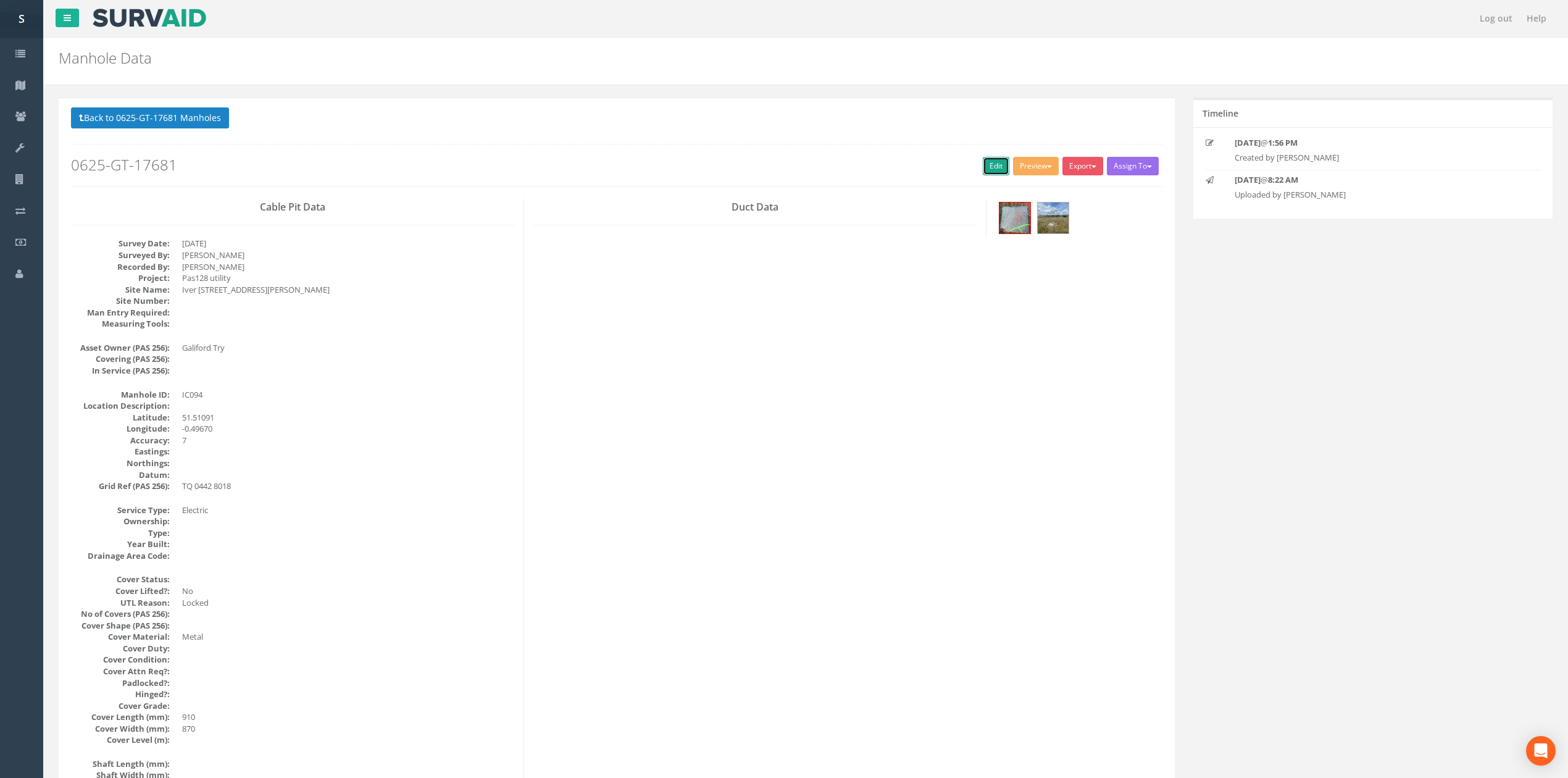
click at [986, 168] on link "Edit" at bounding box center [996, 166] width 27 height 19
click at [200, 120] on button "Back to 0625-GT-17681 Manholes" at bounding box center [150, 118] width 158 height 21
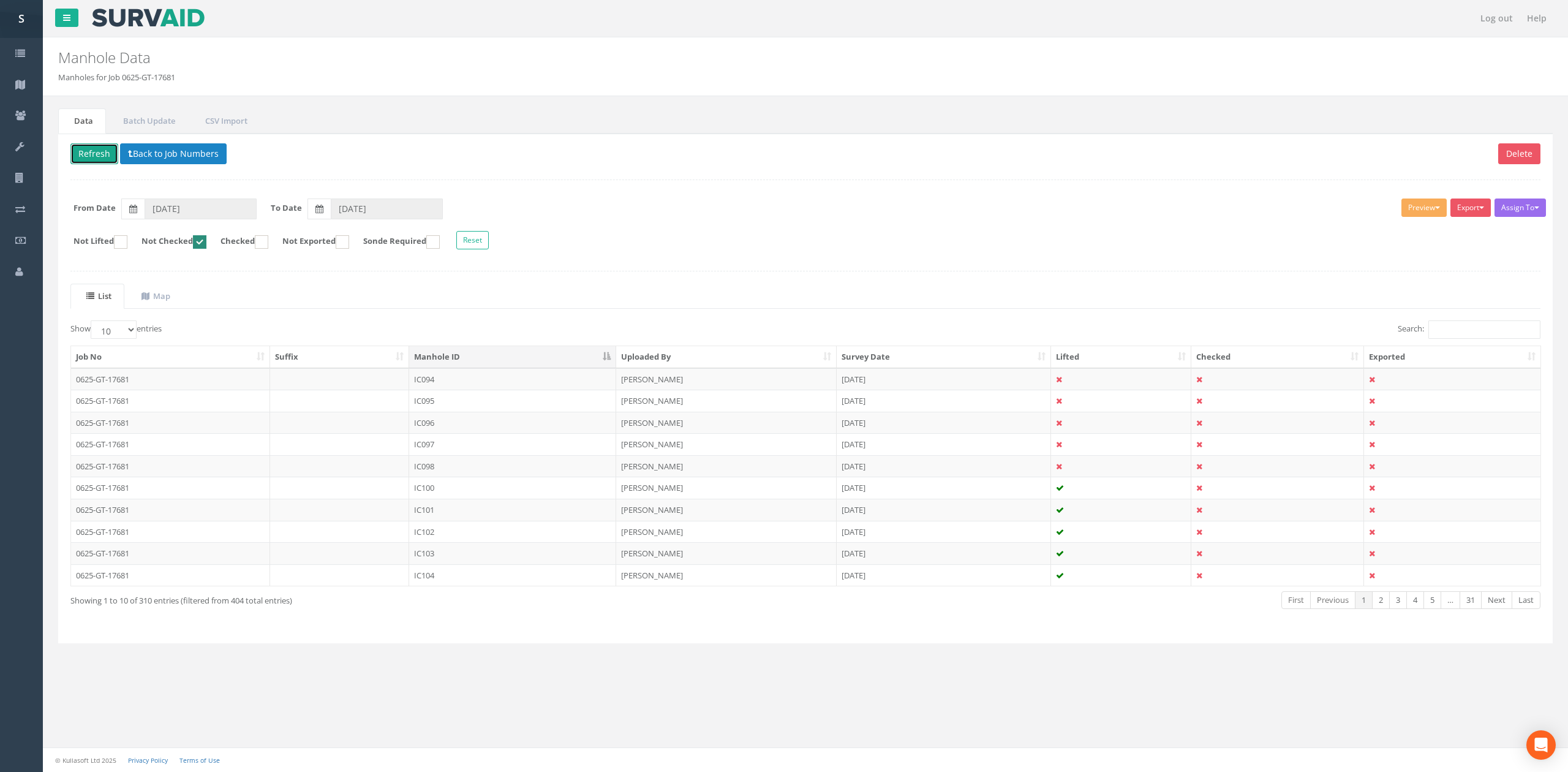
click at [99, 146] on button "Refresh" at bounding box center [94, 154] width 47 height 21
click at [429, 380] on td "IC096" at bounding box center [512, 379] width 207 height 22
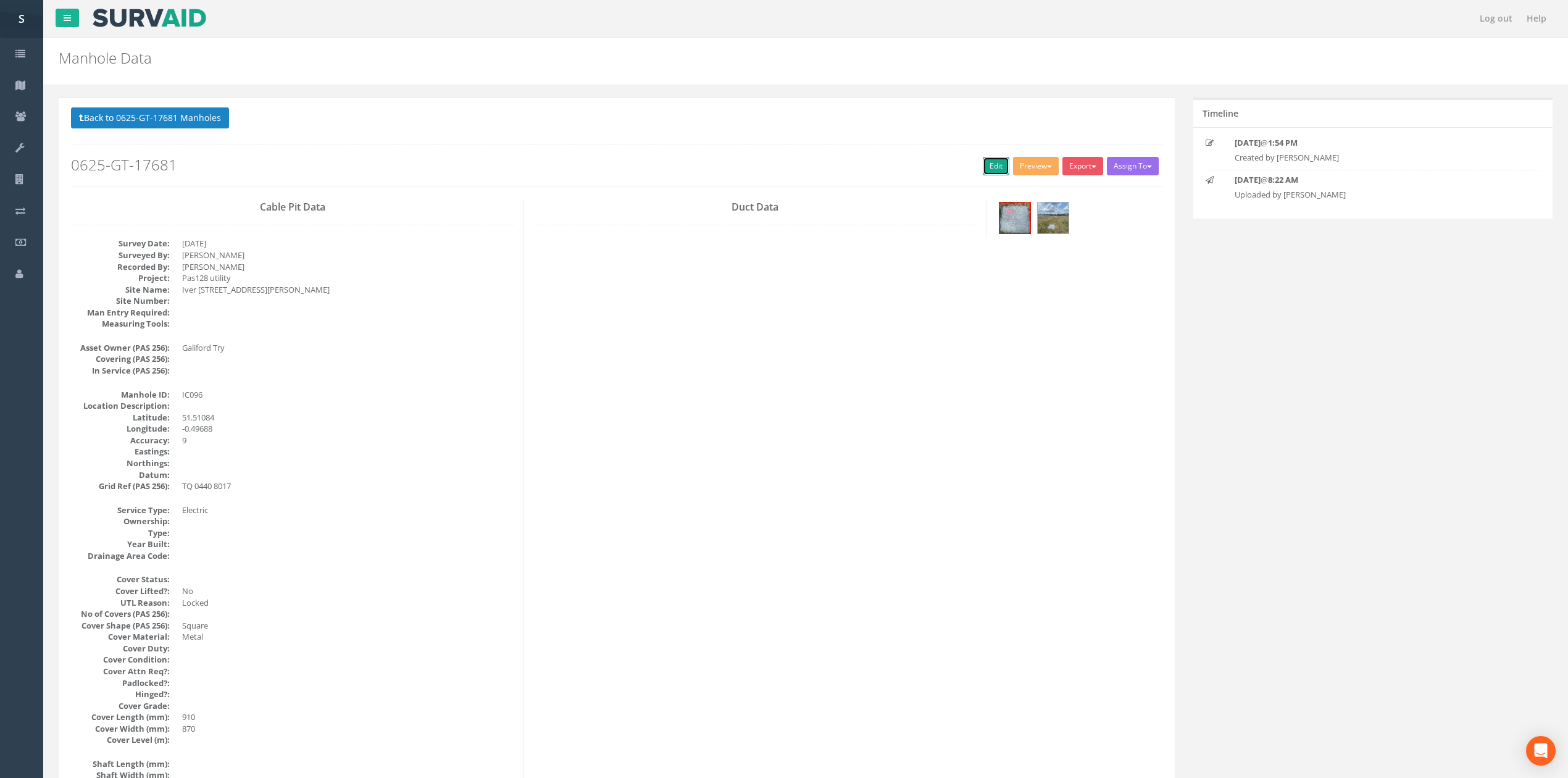
drag, startPoint x: 995, startPoint y: 170, endPoint x: 410, endPoint y: 91, distance: 590.3
click at [995, 170] on link "Edit" at bounding box center [996, 166] width 27 height 19
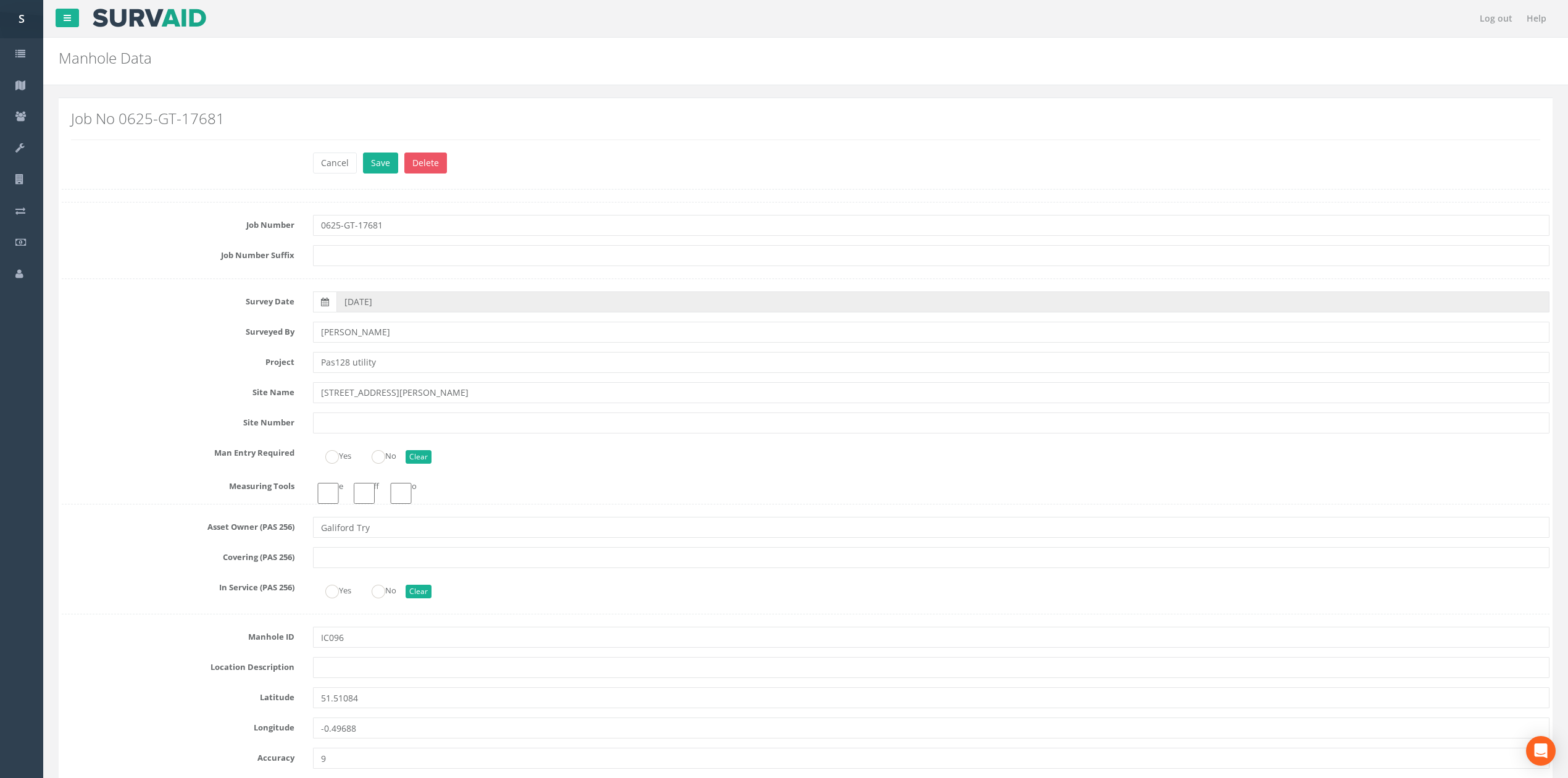
click button "Save" at bounding box center [381, 163] width 35 height 21
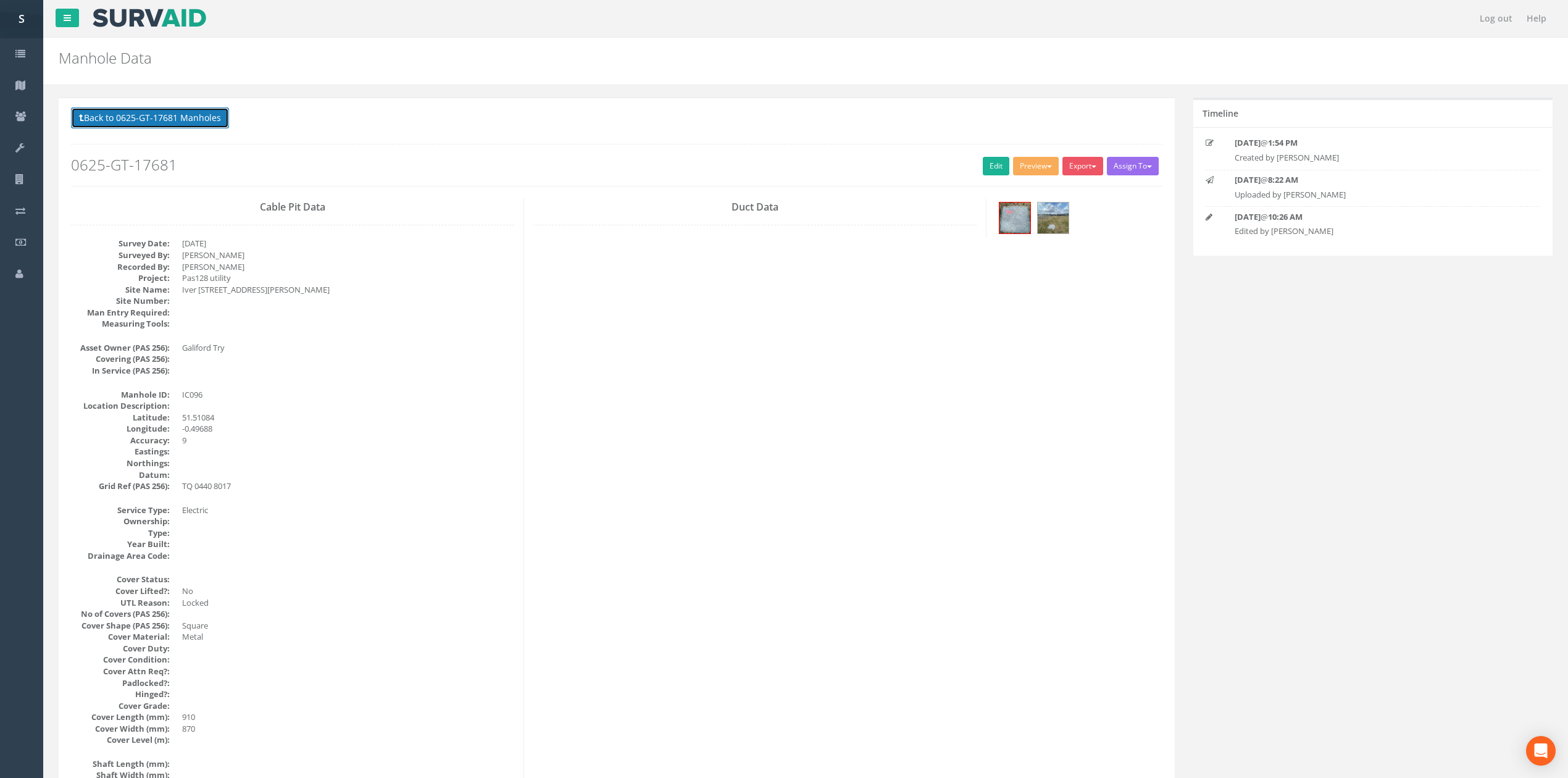
click at [186, 112] on button "Back to 0625-GT-17681 Manholes" at bounding box center [150, 118] width 158 height 21
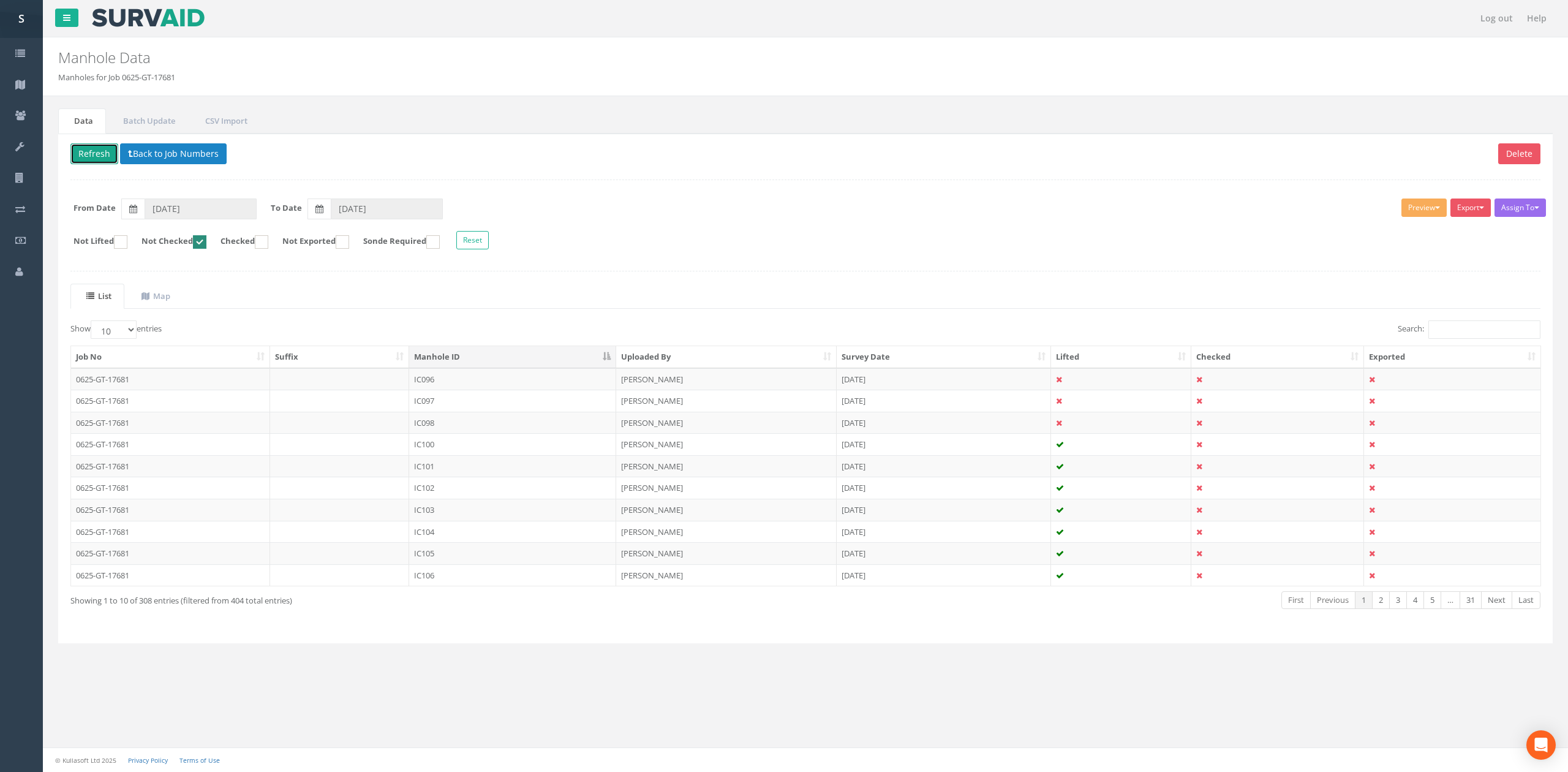
click at [93, 149] on button "Refresh" at bounding box center [94, 154] width 47 height 21
click at [520, 383] on td "IC097" at bounding box center [512, 379] width 207 height 22
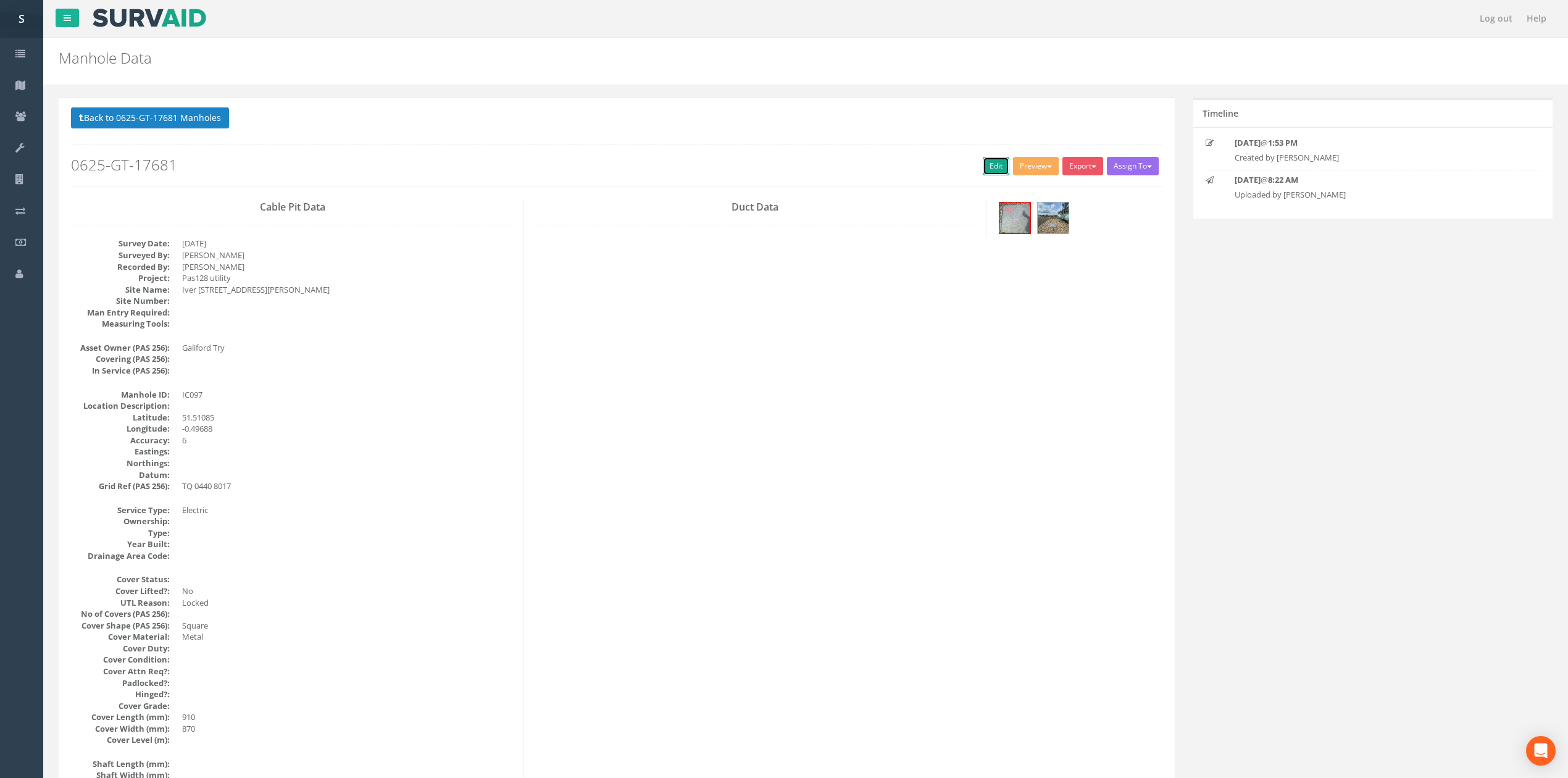
click at [987, 172] on link "Edit" at bounding box center [996, 166] width 27 height 19
click at [178, 119] on button "Back to 0625-GT-17681 Manholes" at bounding box center [150, 118] width 158 height 21
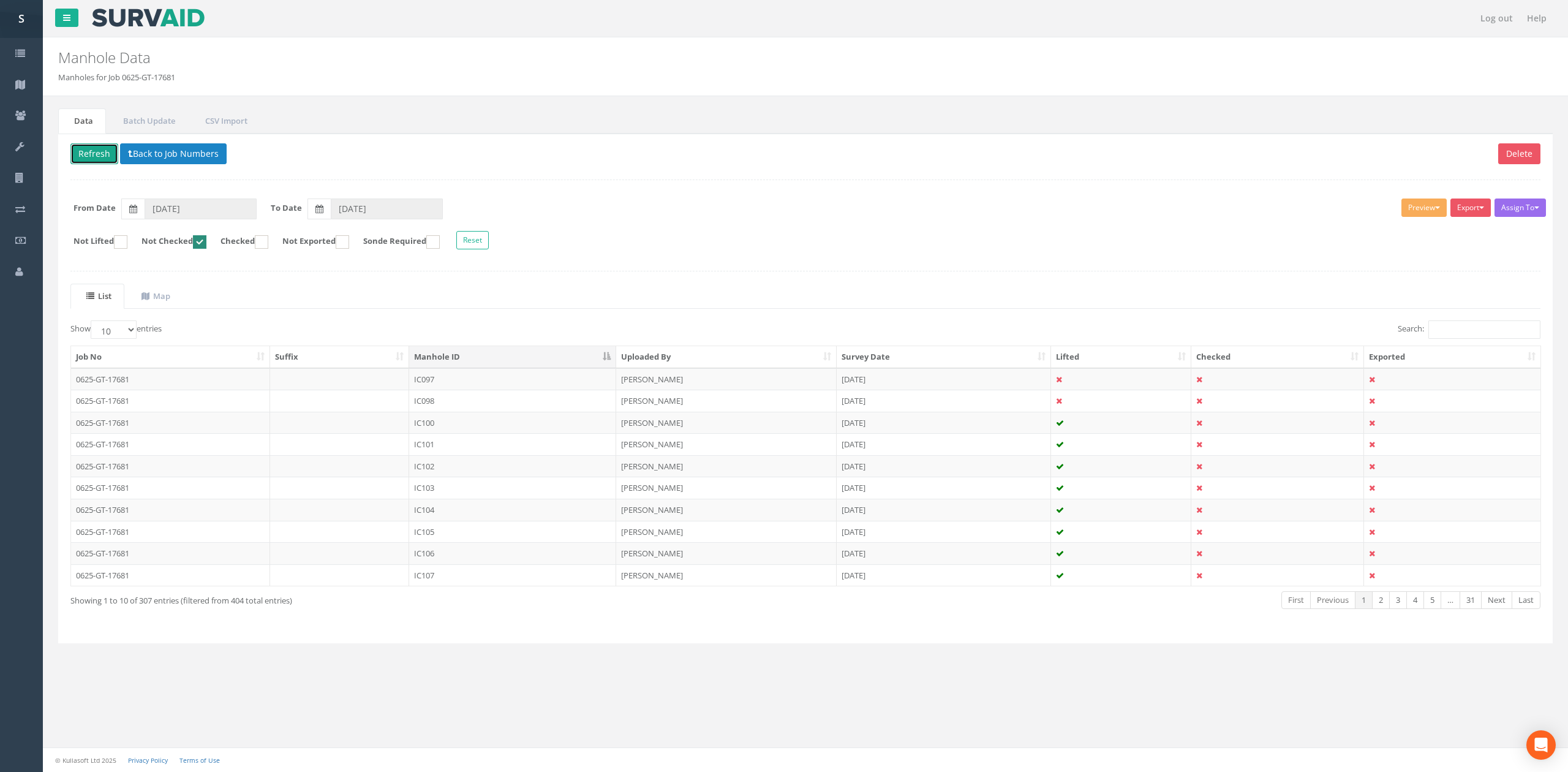
click at [97, 149] on button "Refresh" at bounding box center [94, 154] width 47 height 21
click at [441, 384] on td "IC098" at bounding box center [512, 379] width 207 height 22
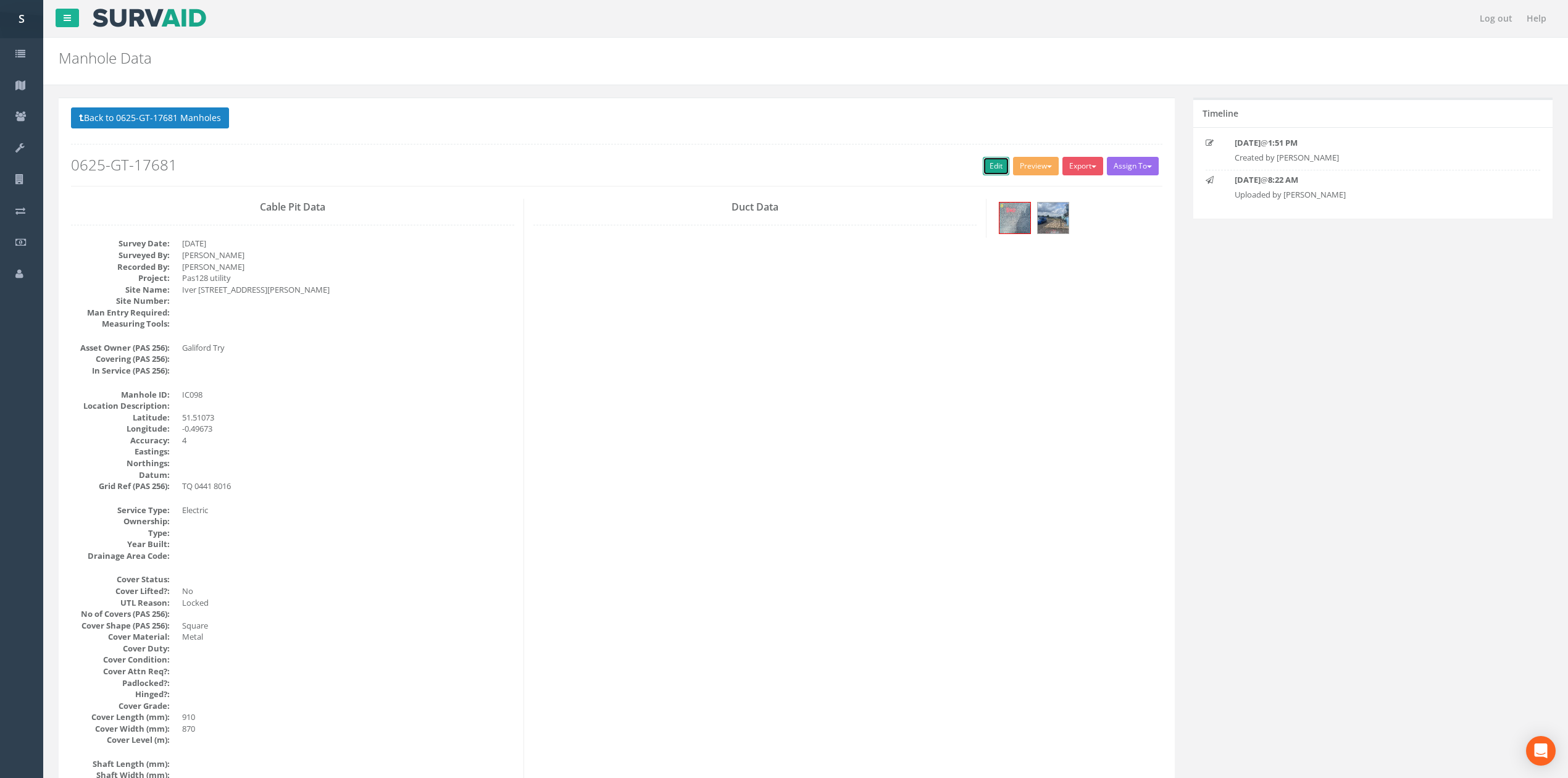
click at [984, 158] on link "Edit" at bounding box center [996, 166] width 27 height 19
click at [186, 116] on button "Back to 0625-GT-17681 Manholes" at bounding box center [150, 118] width 158 height 21
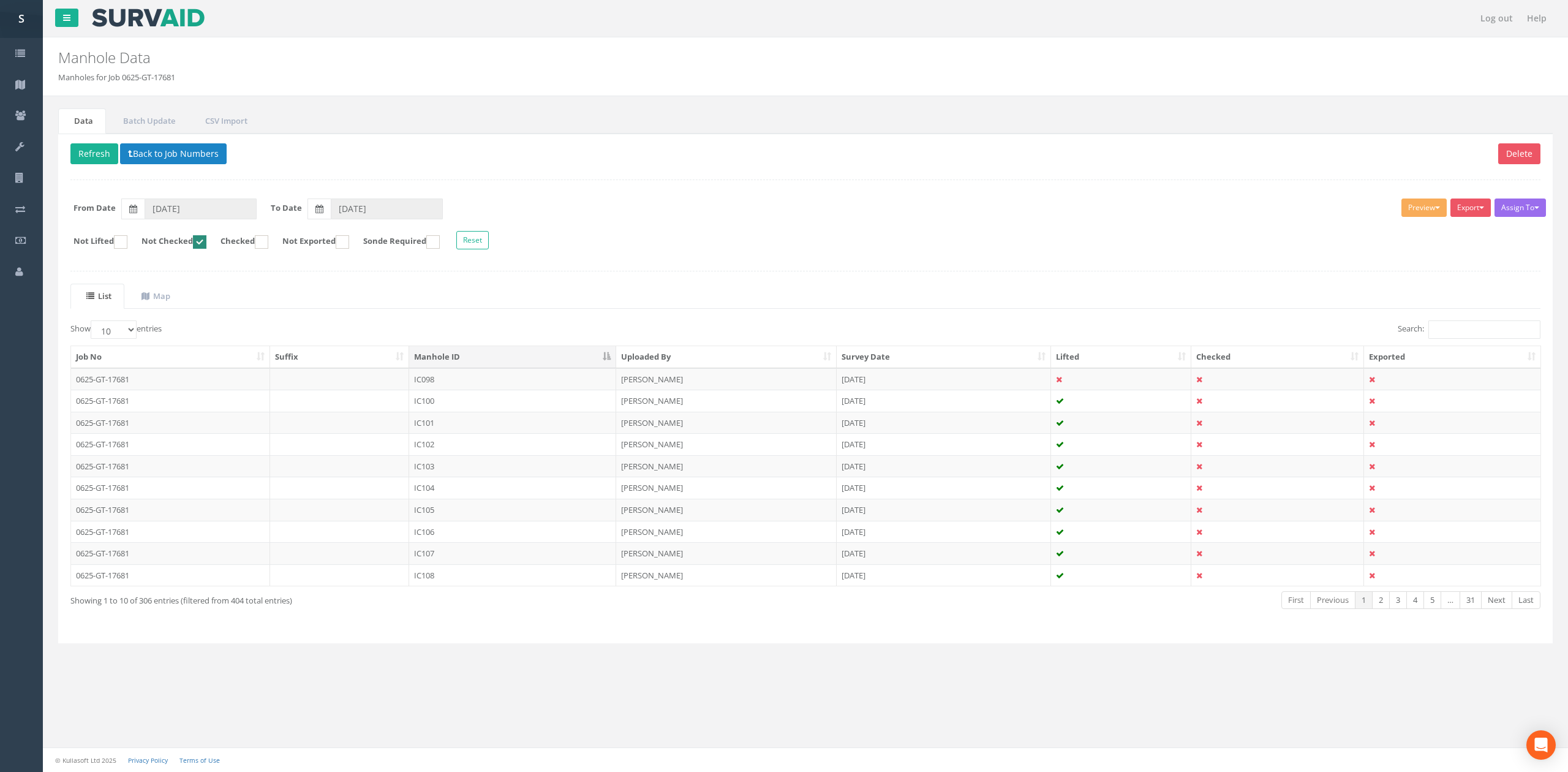
click at [88, 142] on div "Delete Refresh Back to Job Numbers Assign To No Companies Added Export SVS IC S…" at bounding box center [806, 389] width 1495 height 510
click at [90, 152] on button "Refresh" at bounding box center [94, 154] width 47 height 21
click at [96, 155] on button "Refresh" at bounding box center [94, 154] width 47 height 21
click at [481, 382] on td "IC100" at bounding box center [512, 379] width 207 height 22
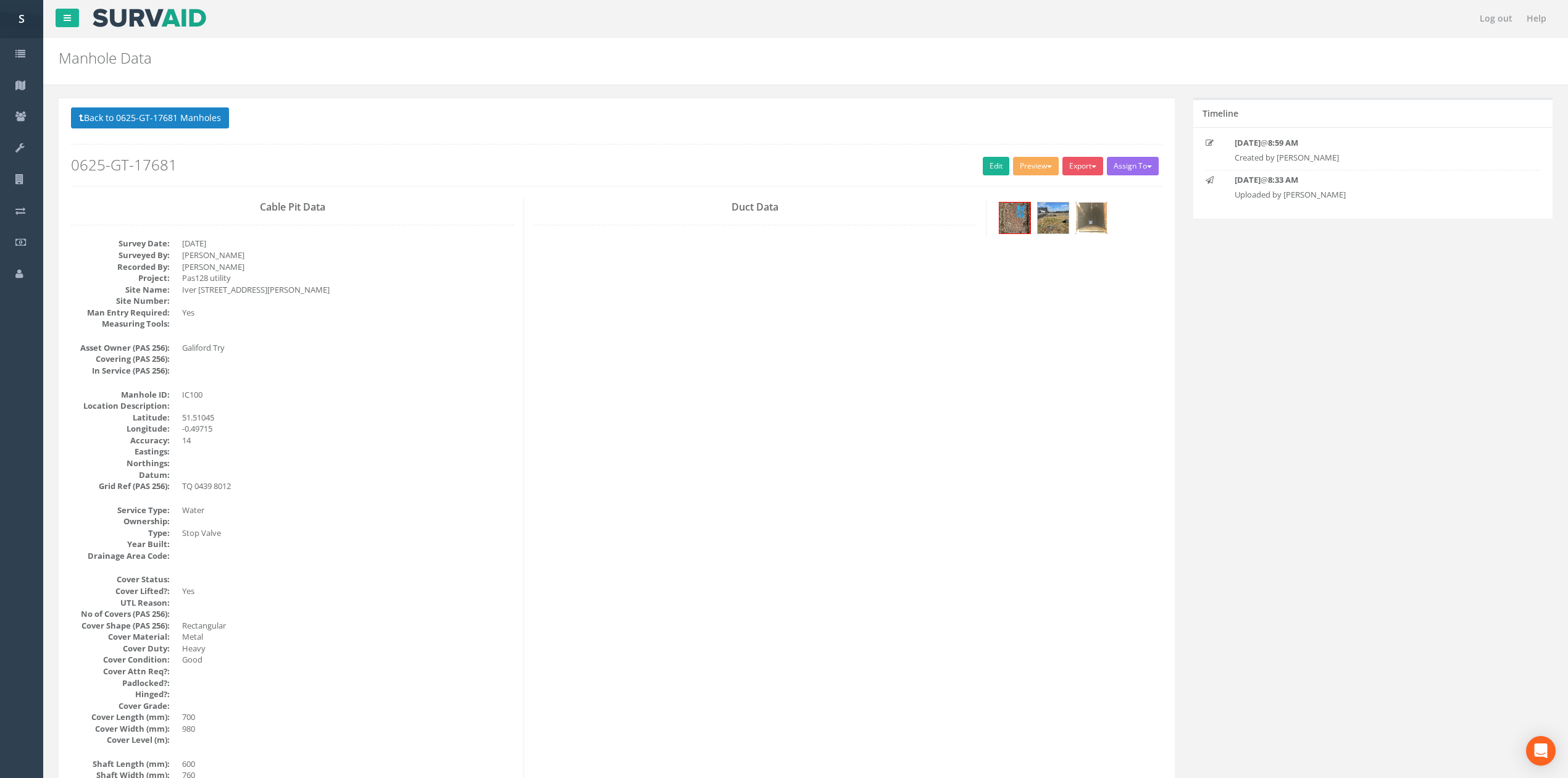
click at [1102, 231] on img at bounding box center [1091, 217] width 31 height 31
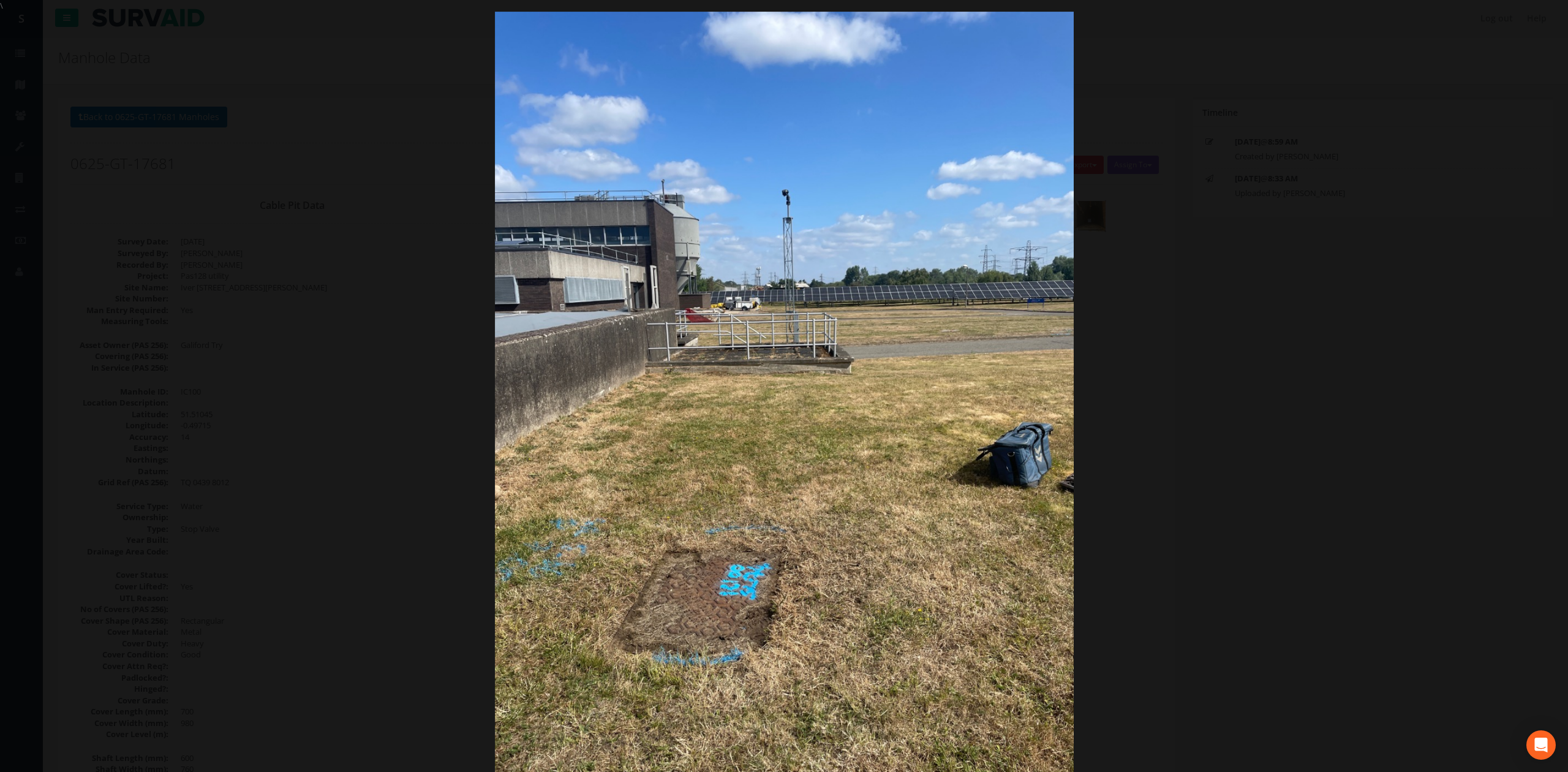
drag, startPoint x: 1474, startPoint y: 384, endPoint x: 1461, endPoint y: 388, distance: 13.6
click at [1473, 384] on div at bounding box center [784, 397] width 1568 height 772
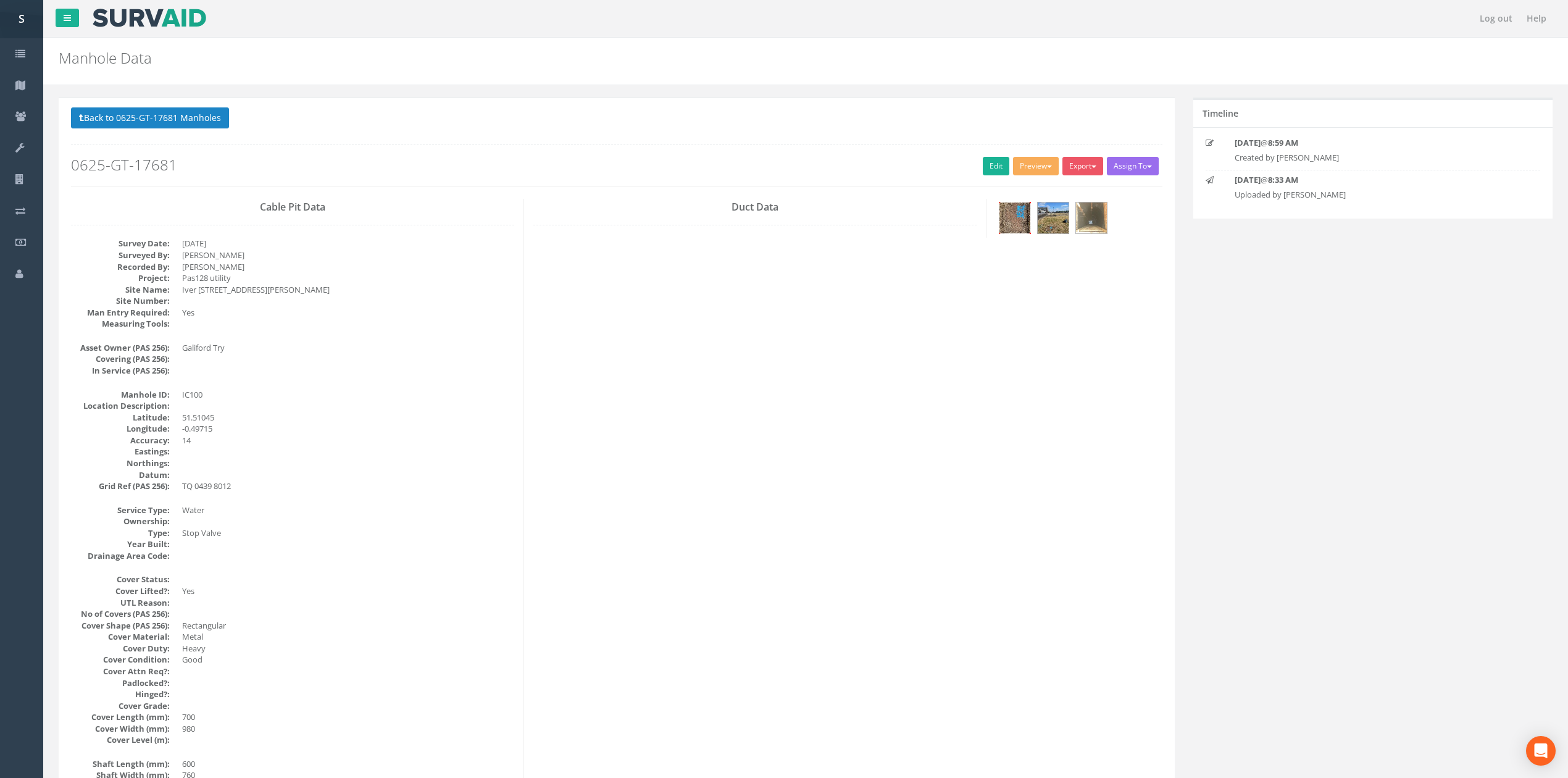
click at [1011, 221] on img at bounding box center [1015, 217] width 31 height 31
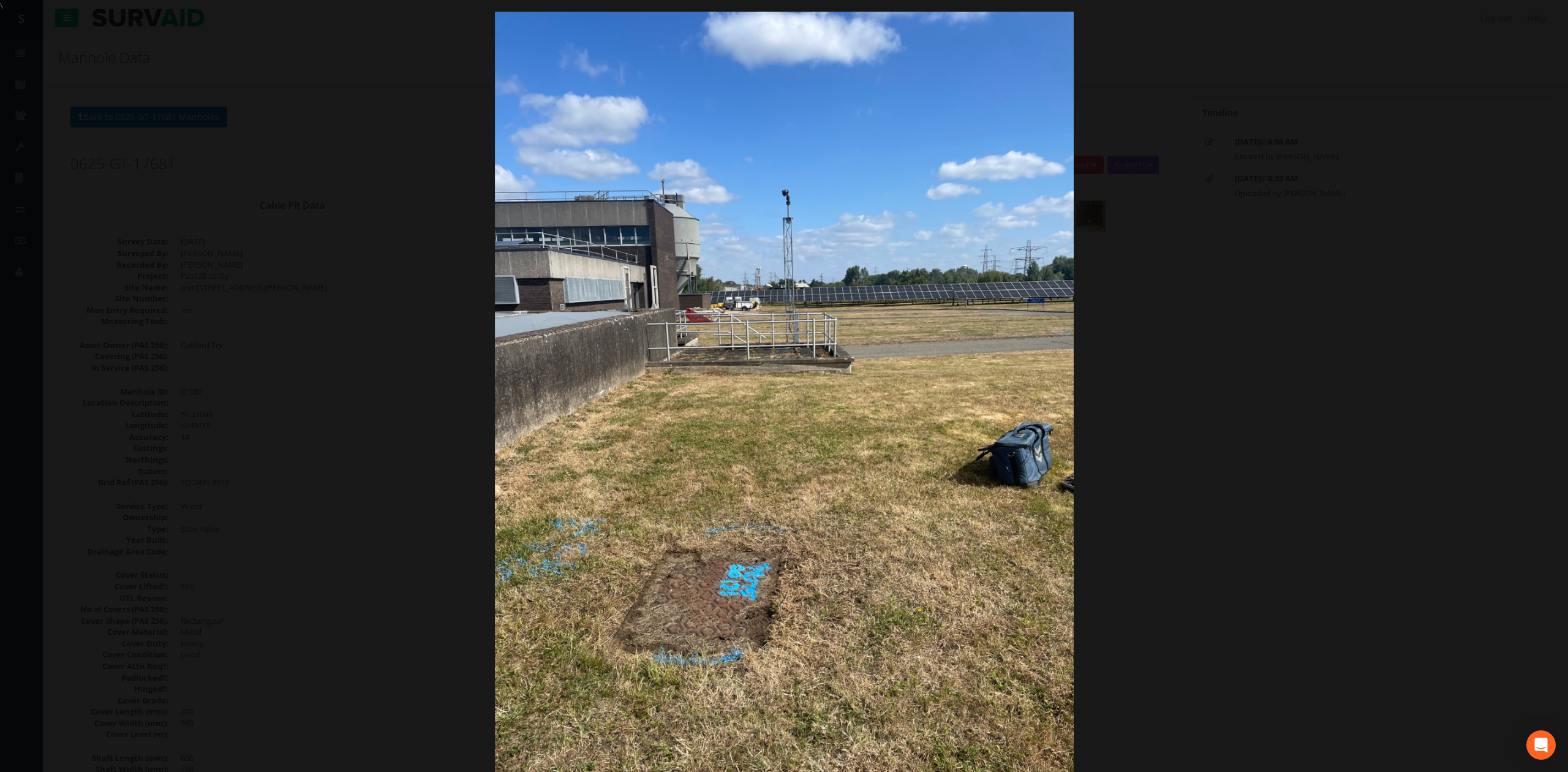
click at [239, 272] on div at bounding box center [784, 397] width 1568 height 772
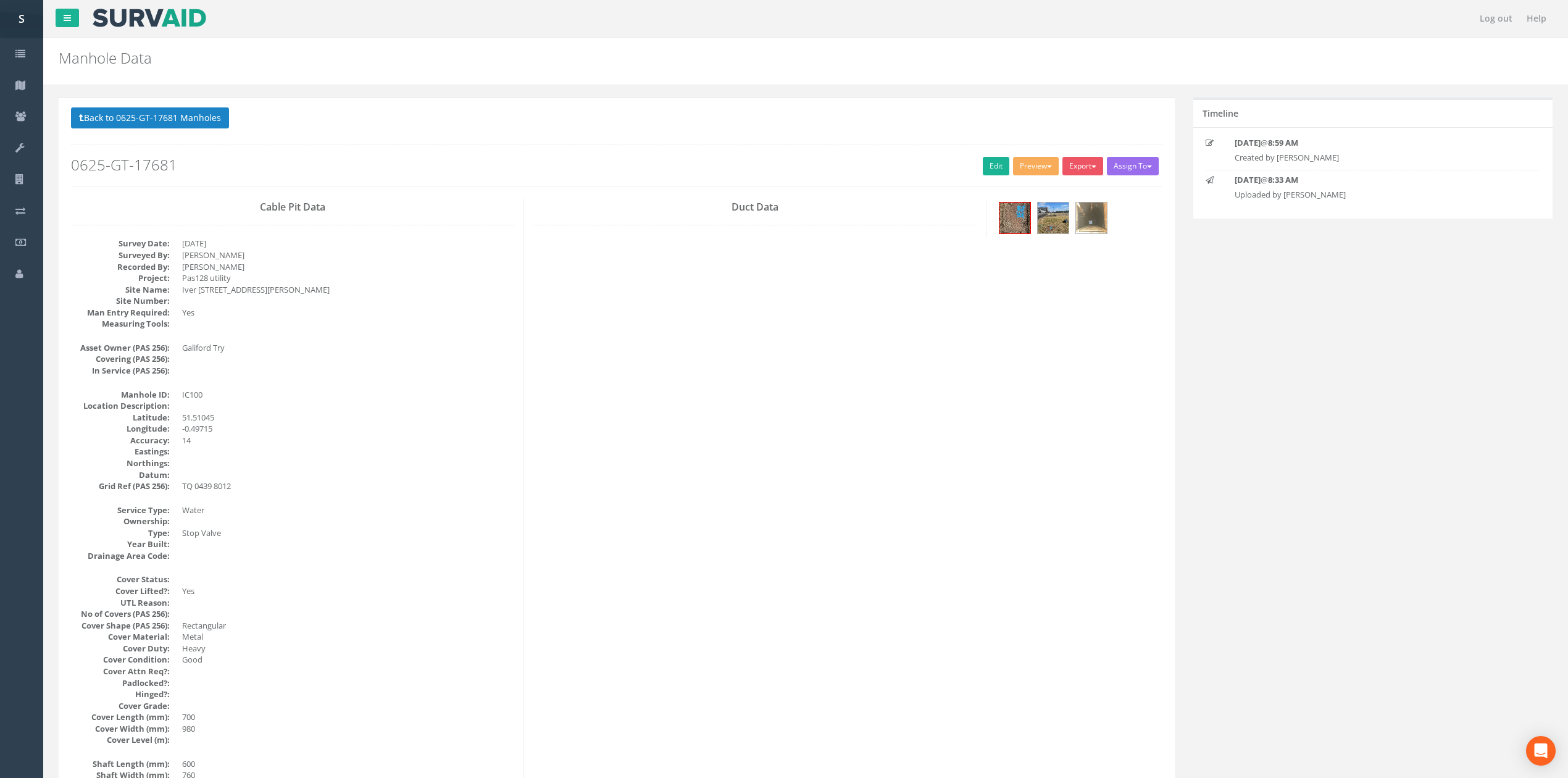
click at [168, 131] on p "Back to 0625-GT-17681 Manholes Back to Map" at bounding box center [616, 119] width 1091 height 24
click at [168, 127] on button "Back to 0625-GT-17681 Manholes" at bounding box center [150, 118] width 158 height 21
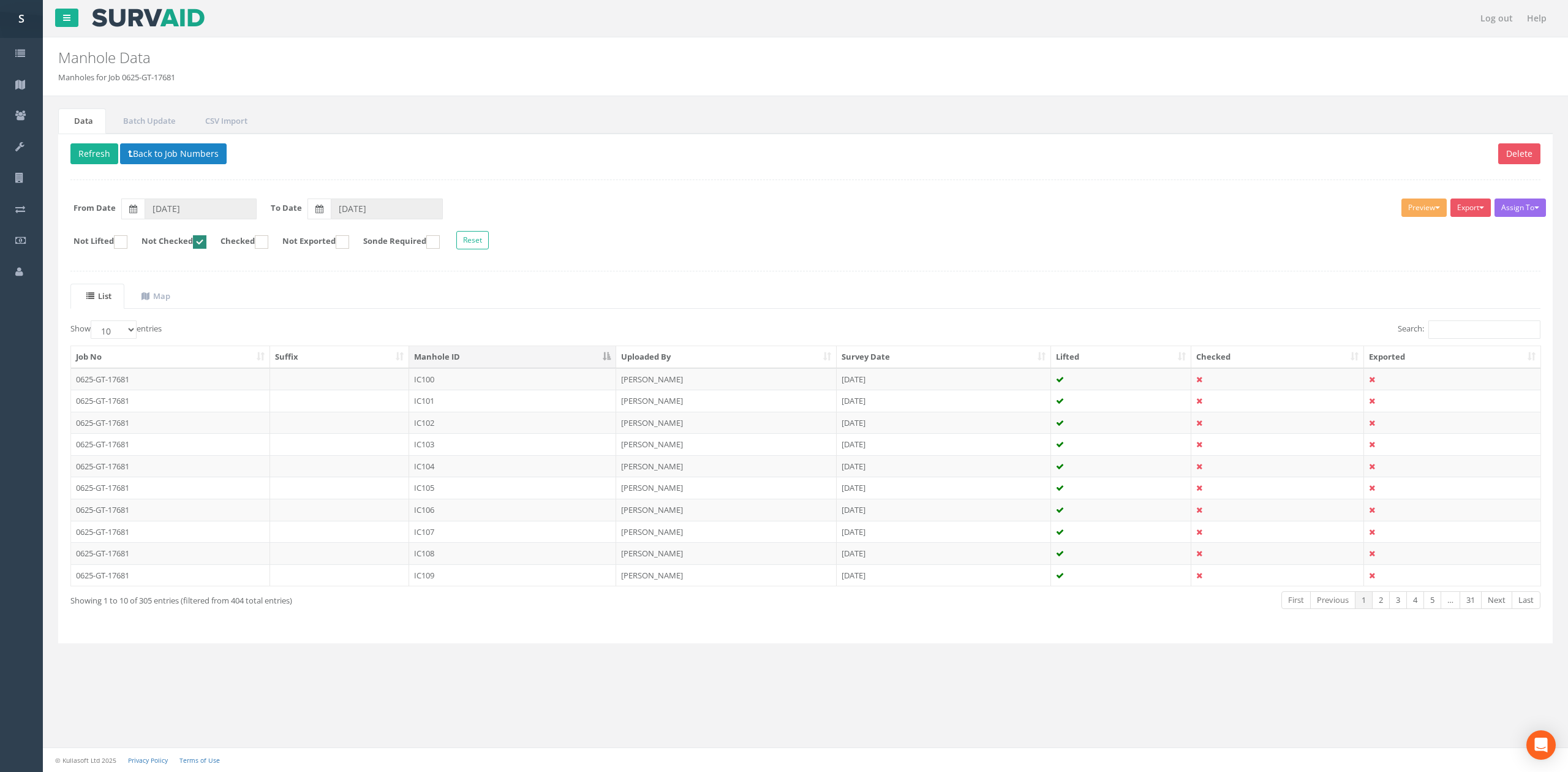
click at [164, 282] on div "Delete Refresh Back to Job Numbers Assign To No Companies Added Export SVS IC S…" at bounding box center [806, 389] width 1495 height 510
click at [163, 287] on link "Map" at bounding box center [154, 295] width 57 height 25
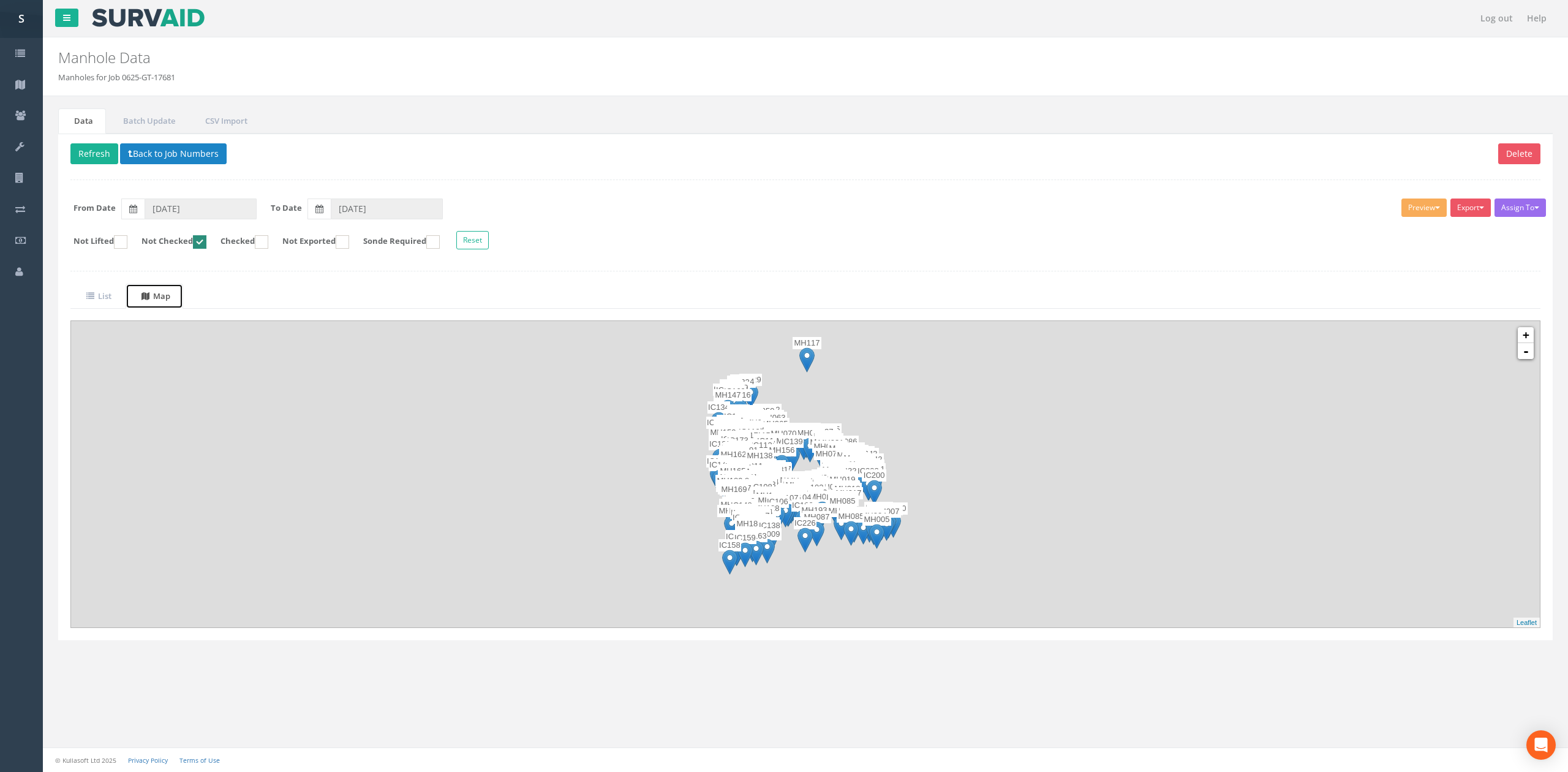
click at [163, 295] on uib-tab-heading "Map" at bounding box center [156, 295] width 29 height 11
click at [920, 466] on img at bounding box center [959, 535] width 157 height 157
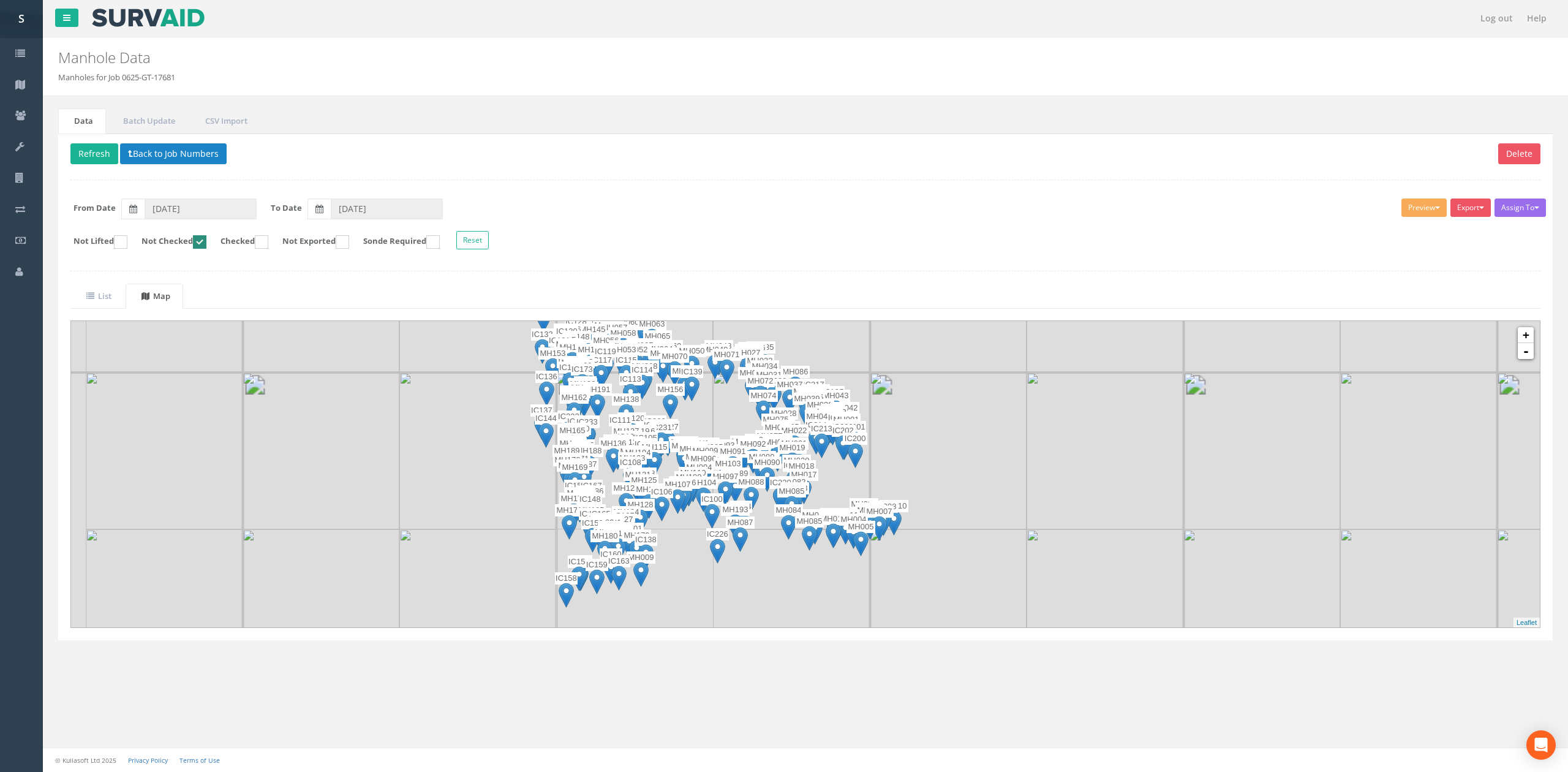
drag, startPoint x: 885, startPoint y: 468, endPoint x: 913, endPoint y: 382, distance: 90.4
click at [913, 382] on img at bounding box center [948, 450] width 157 height 157
click at [910, 389] on img at bounding box center [948, 450] width 157 height 157
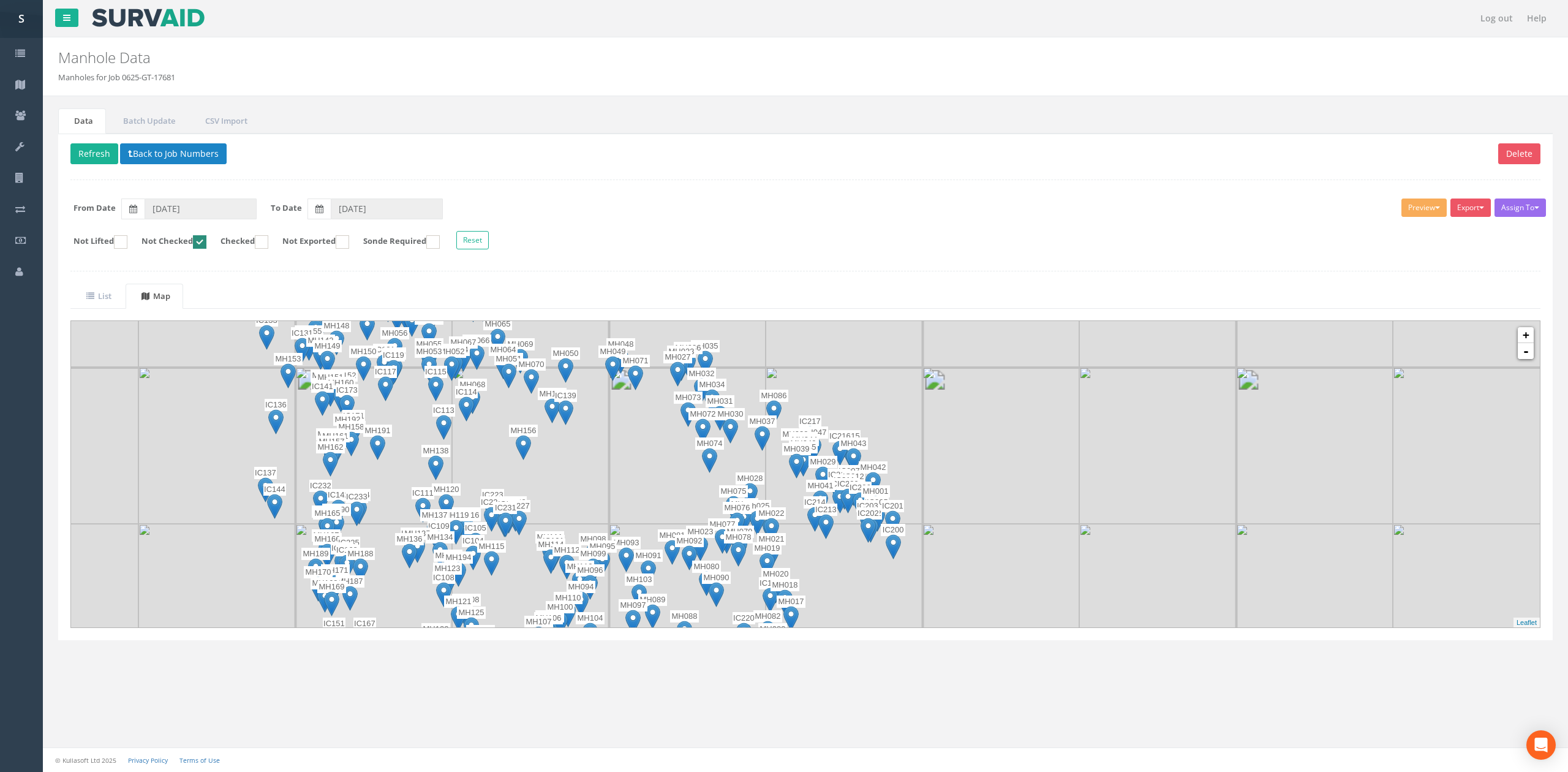
drag, startPoint x: 892, startPoint y: 457, endPoint x: 986, endPoint y: 464, distance: 94.3
click at [986, 464] on img at bounding box center [1001, 445] width 157 height 157
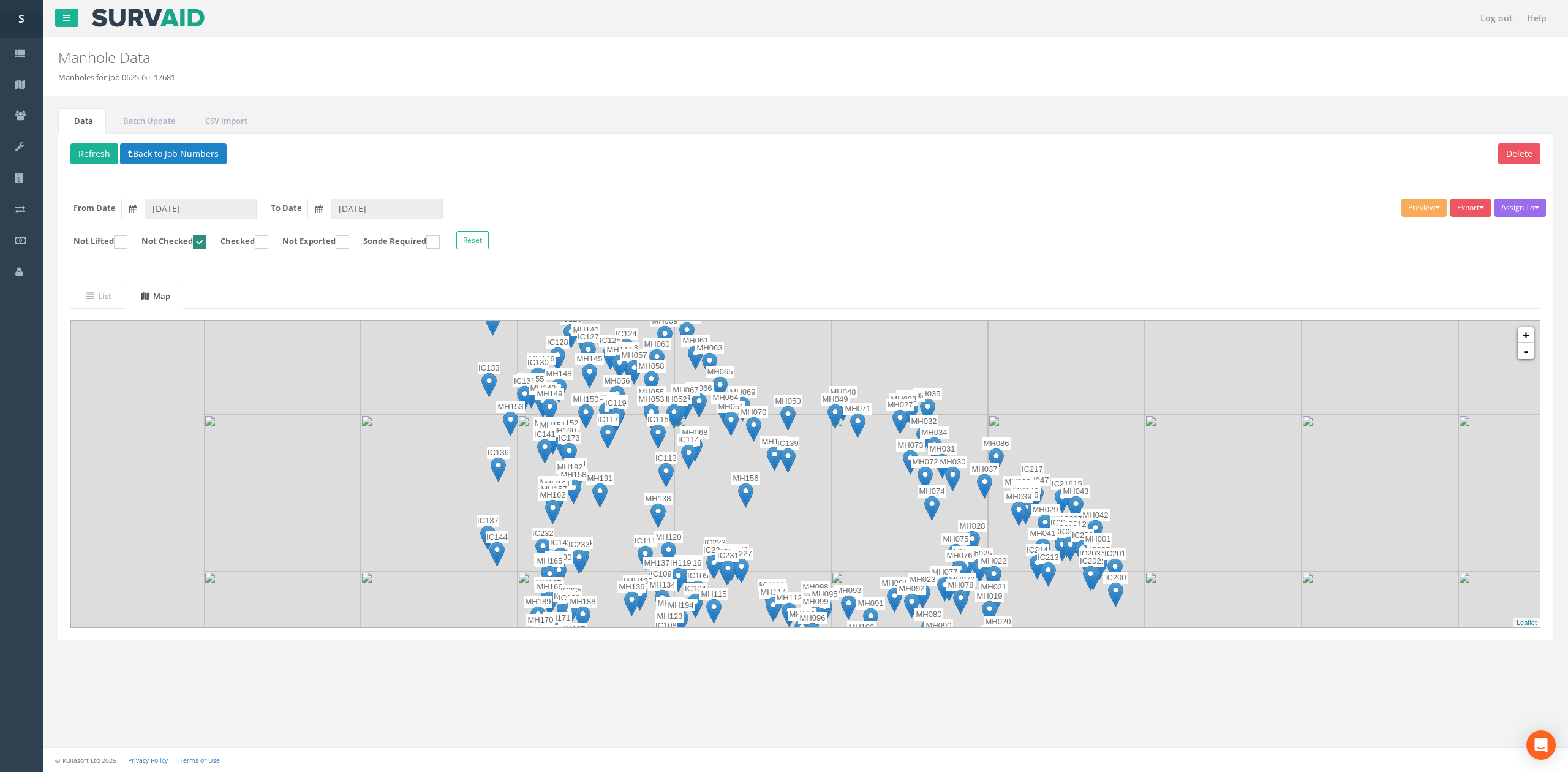
drag, startPoint x: 883, startPoint y: 389, endPoint x: 1110, endPoint y: 436, distance: 231.8
click at [1110, 436] on img at bounding box center [1067, 493] width 157 height 157
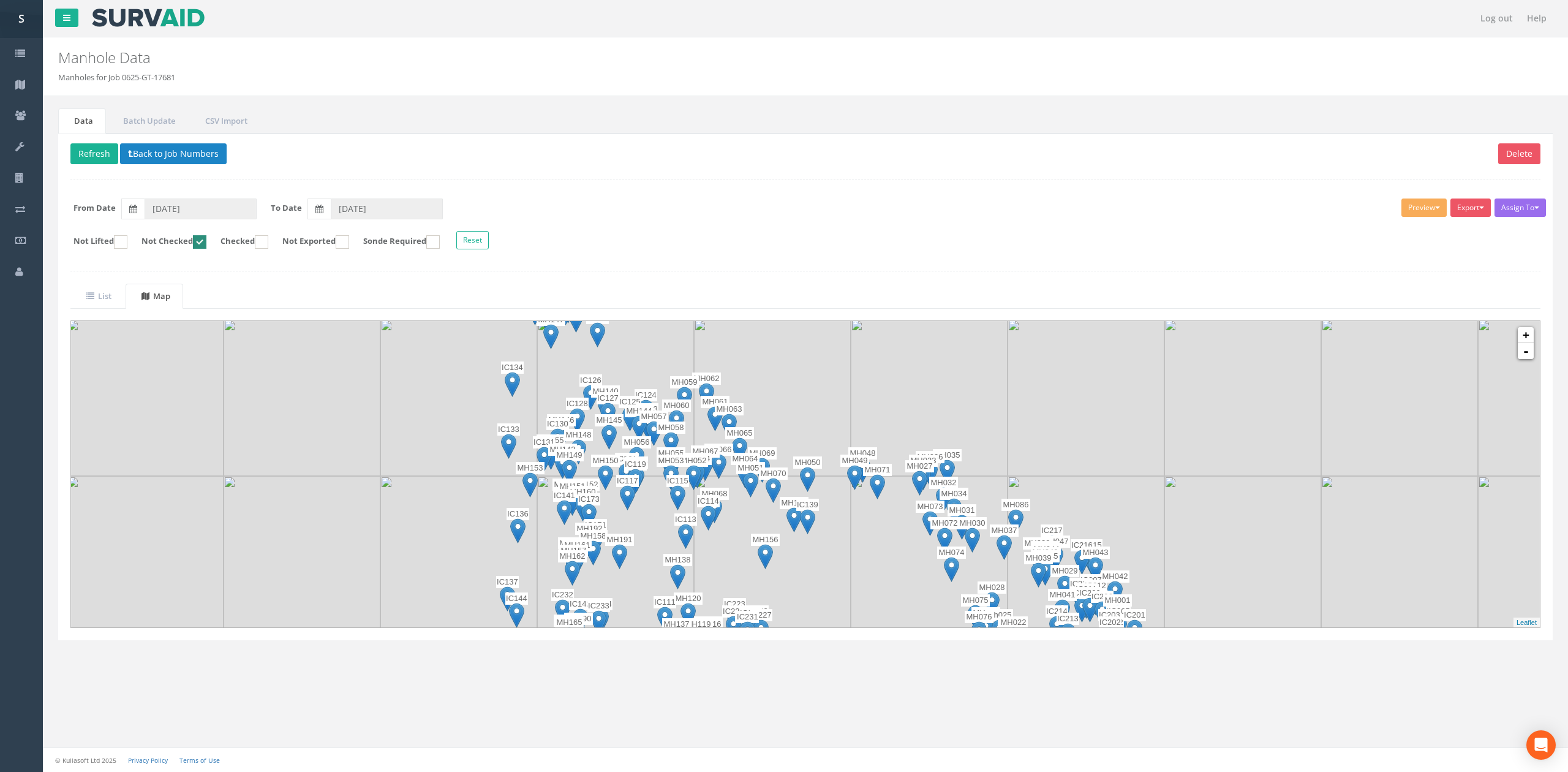
drag, startPoint x: 1008, startPoint y: 395, endPoint x: 1030, endPoint y: 466, distance: 74.3
click at [1030, 466] on img at bounding box center [1086, 397] width 157 height 157
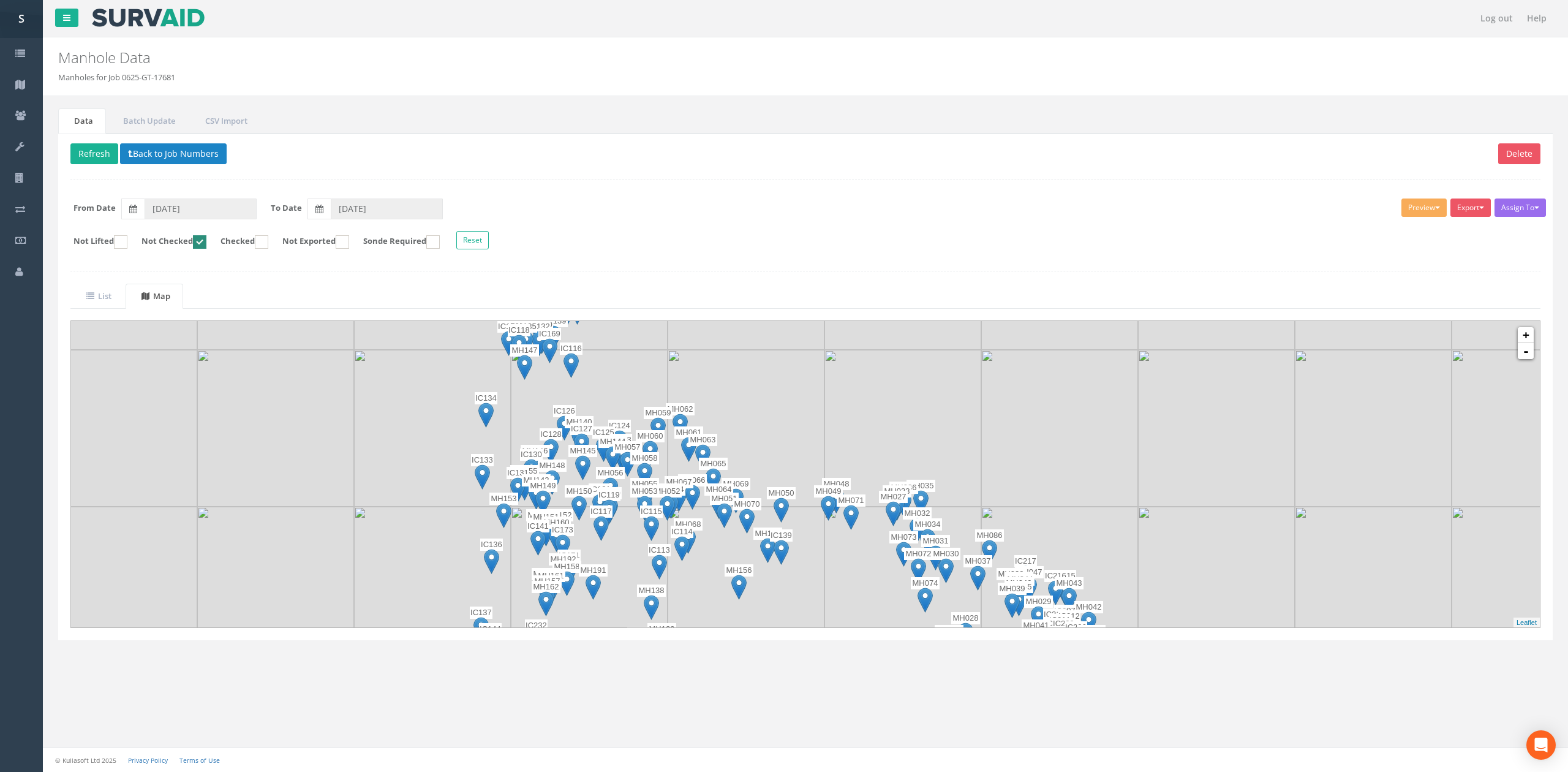
drag, startPoint x: 704, startPoint y: 390, endPoint x: 674, endPoint y: 404, distance: 33.1
click at [674, 404] on img at bounding box center [746, 428] width 157 height 157
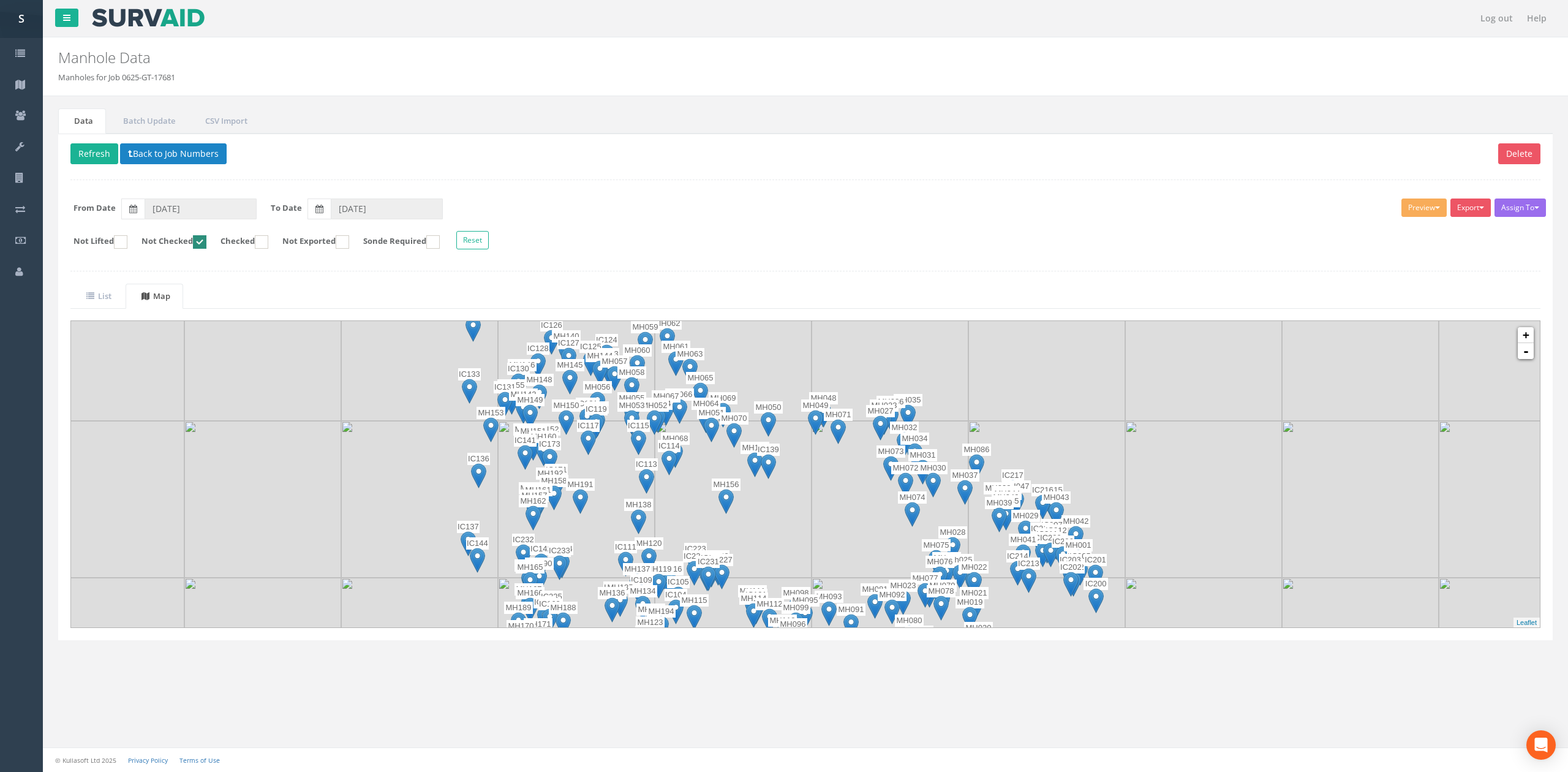
drag, startPoint x: 802, startPoint y: 452, endPoint x: 791, endPoint y: 366, distance: 86.7
click at [791, 366] on img at bounding box center [733, 342] width 157 height 157
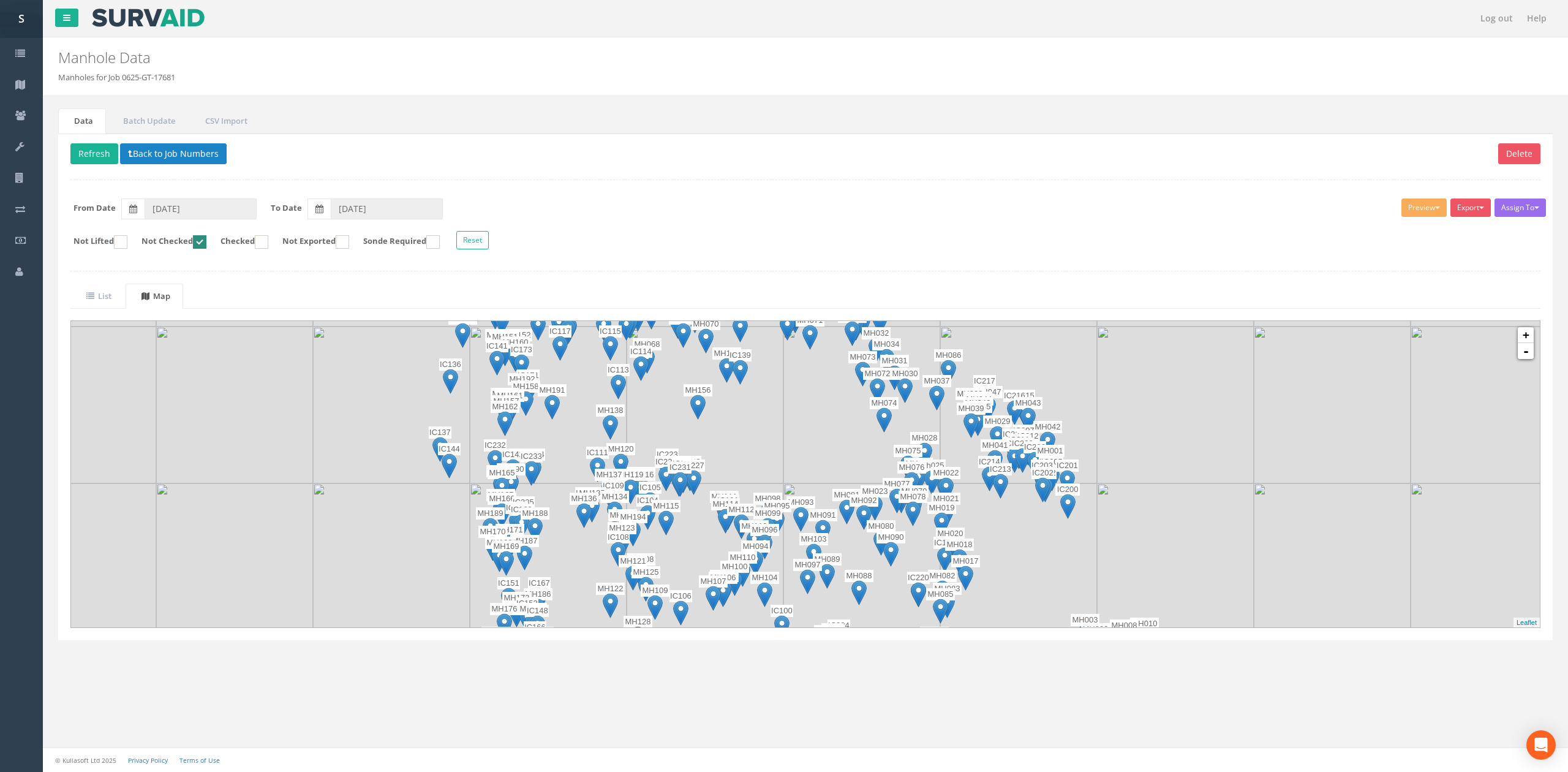
drag, startPoint x: 842, startPoint y: 513, endPoint x: 806, endPoint y: 384, distance: 133.9
click at [806, 384] on img at bounding box center [862, 404] width 157 height 157
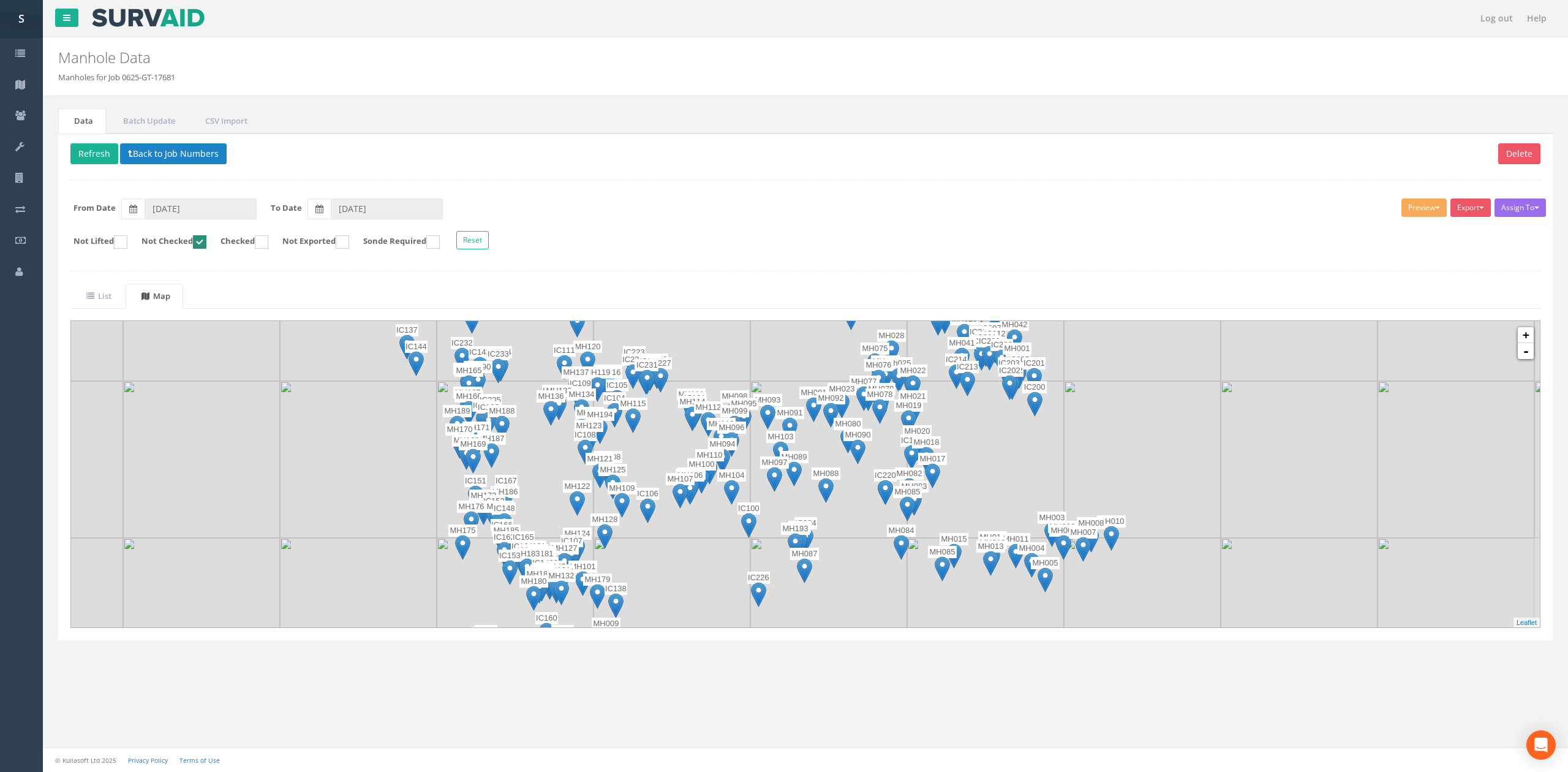
drag, startPoint x: 801, startPoint y: 443, endPoint x: 769, endPoint y: 354, distance: 94.6
click at [769, 354] on img at bounding box center [828, 302] width 157 height 157
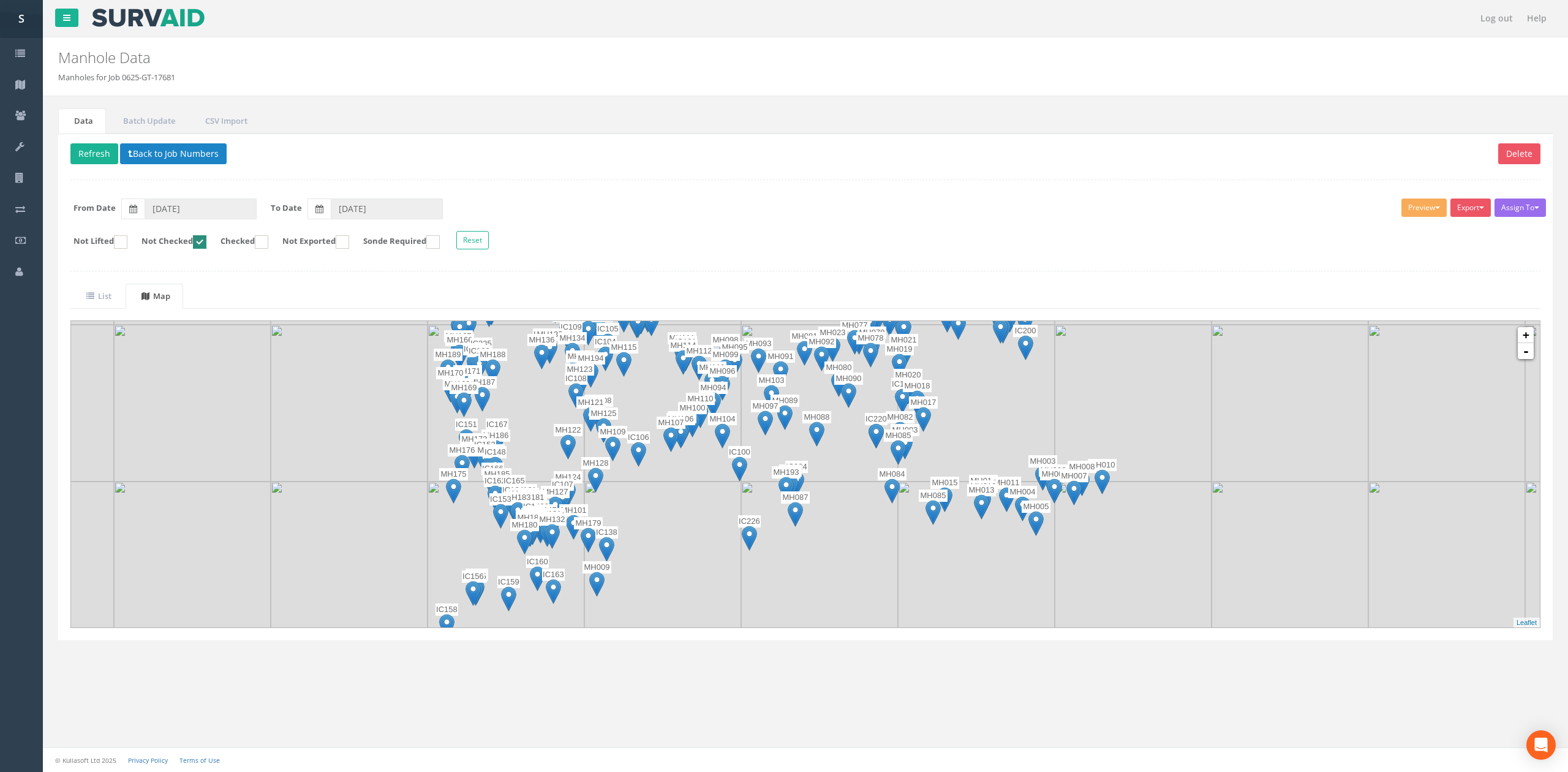
drag, startPoint x: 857, startPoint y: 586, endPoint x: 848, endPoint y: 500, distance: 86.5
click at [848, 500] on img at bounding box center [820, 559] width 157 height 157
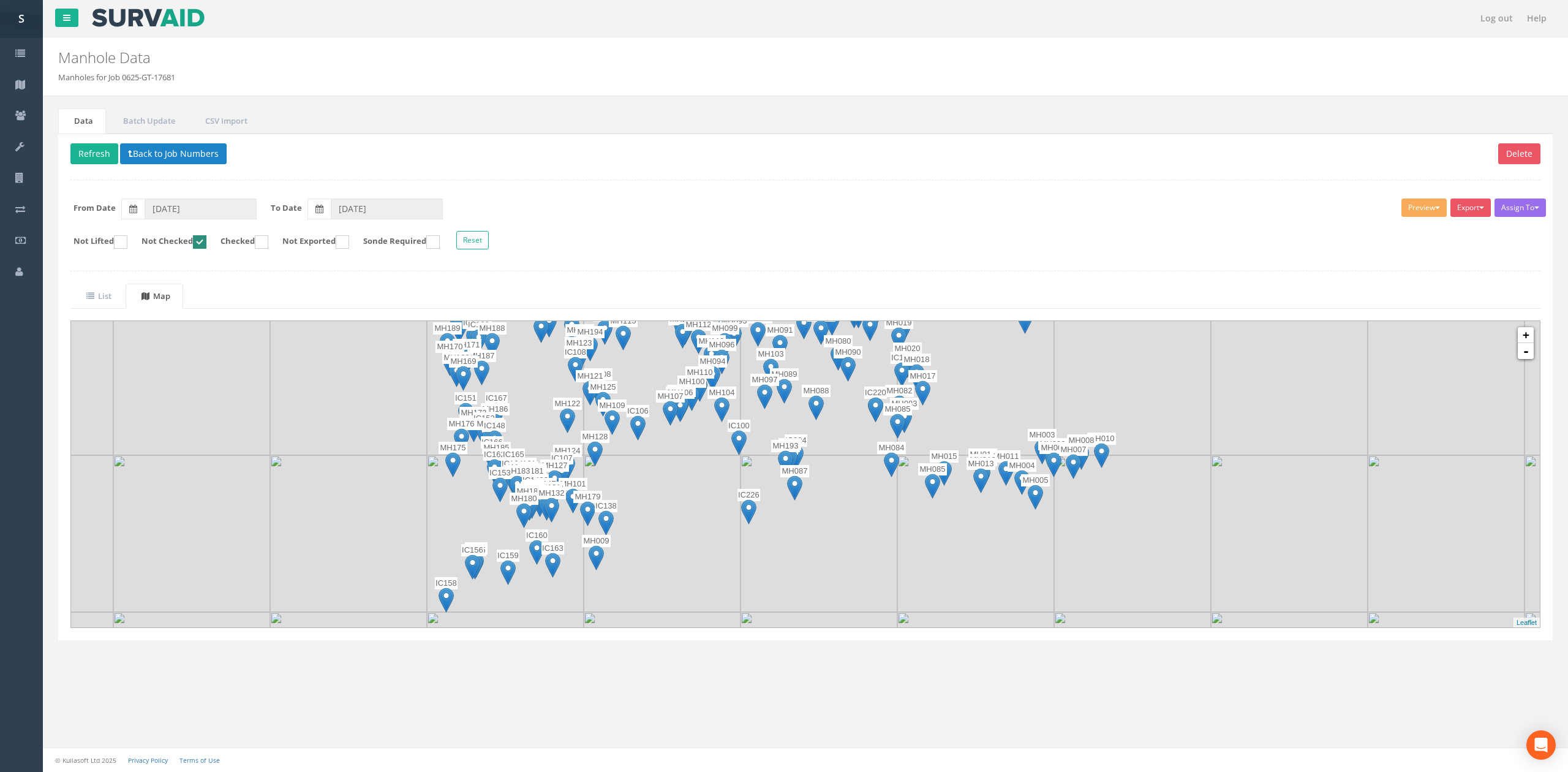
click at [744, 441] on img at bounding box center [739, 442] width 15 height 25
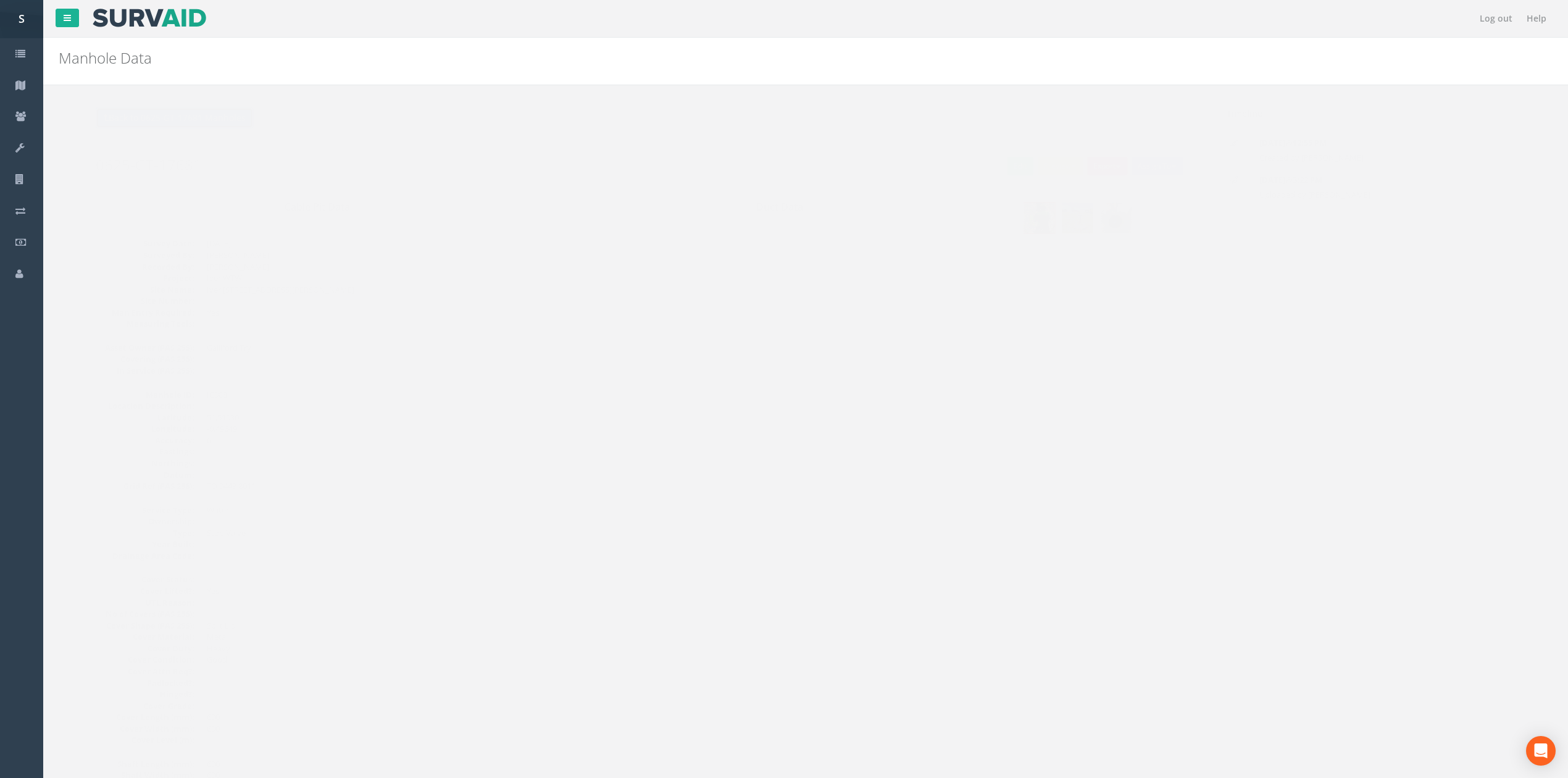
click at [152, 111] on button "Back to 0625-GT-17681 Manholes" at bounding box center [150, 118] width 158 height 21
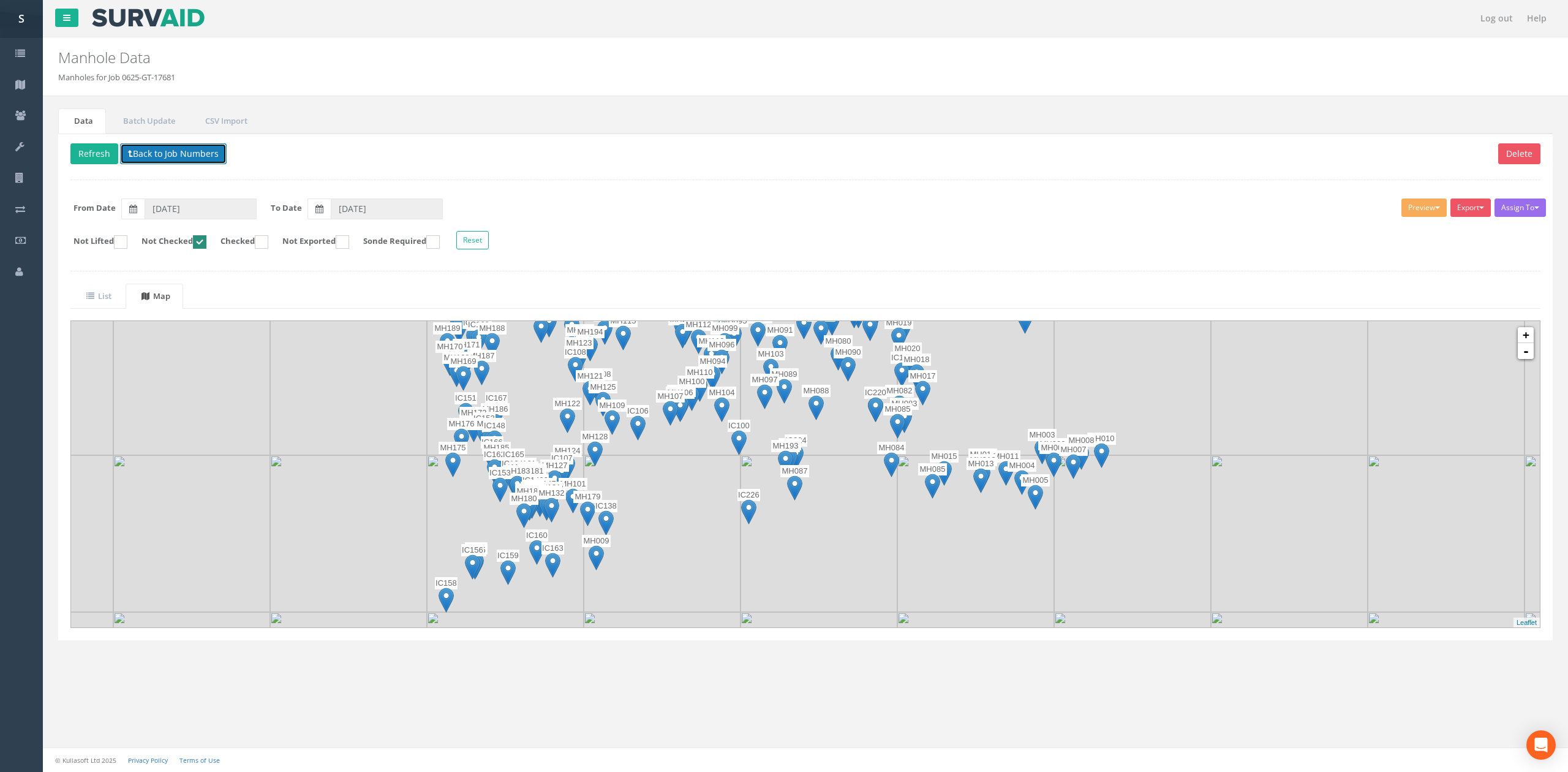
click at [152, 145] on button "Back to Job Numbers" at bounding box center [173, 154] width 106 height 21
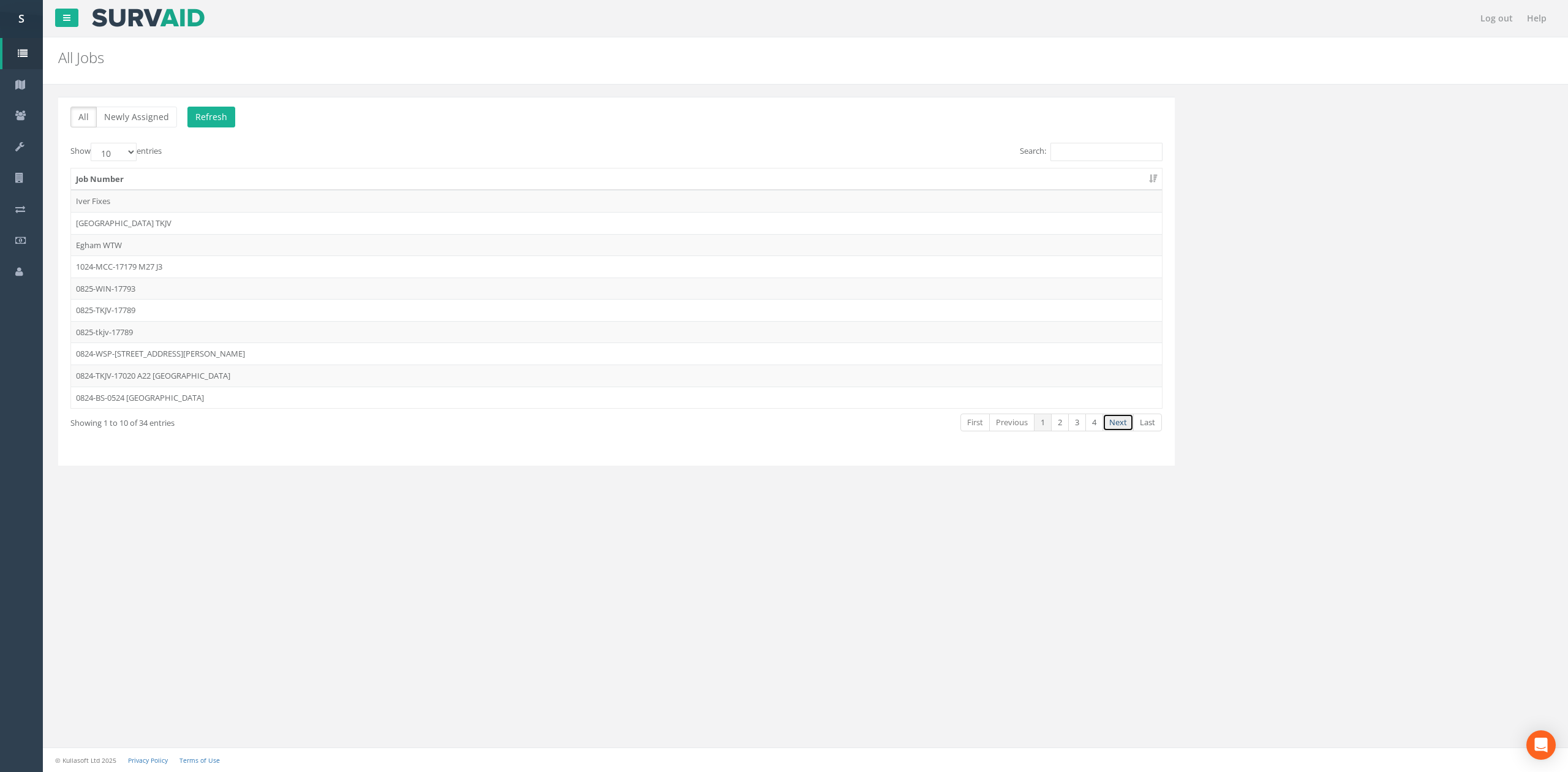
click at [1126, 426] on link "Next" at bounding box center [1119, 422] width 32 height 18
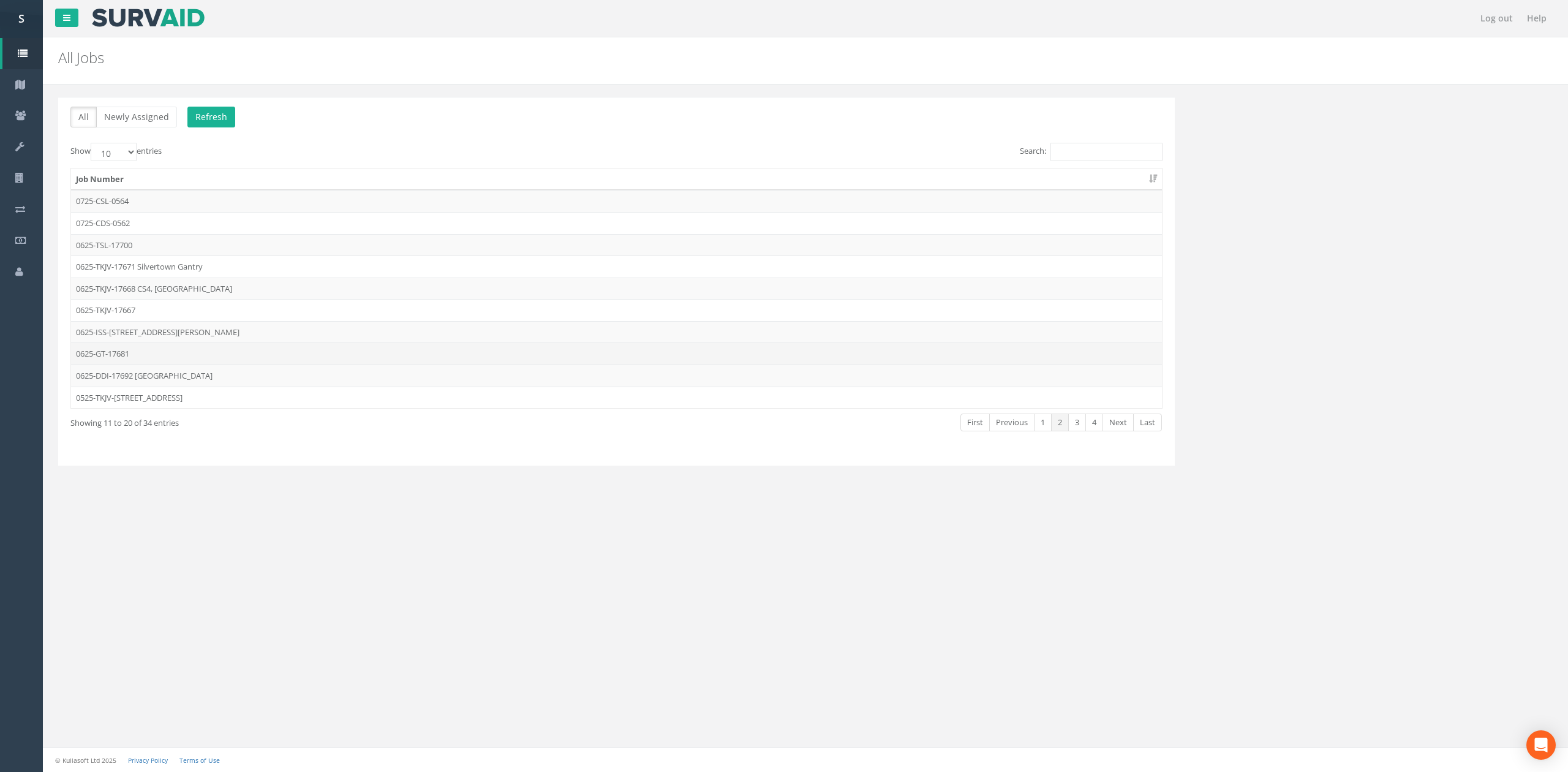
click at [145, 356] on td "0625-GT-17681" at bounding box center [616, 353] width 1091 height 22
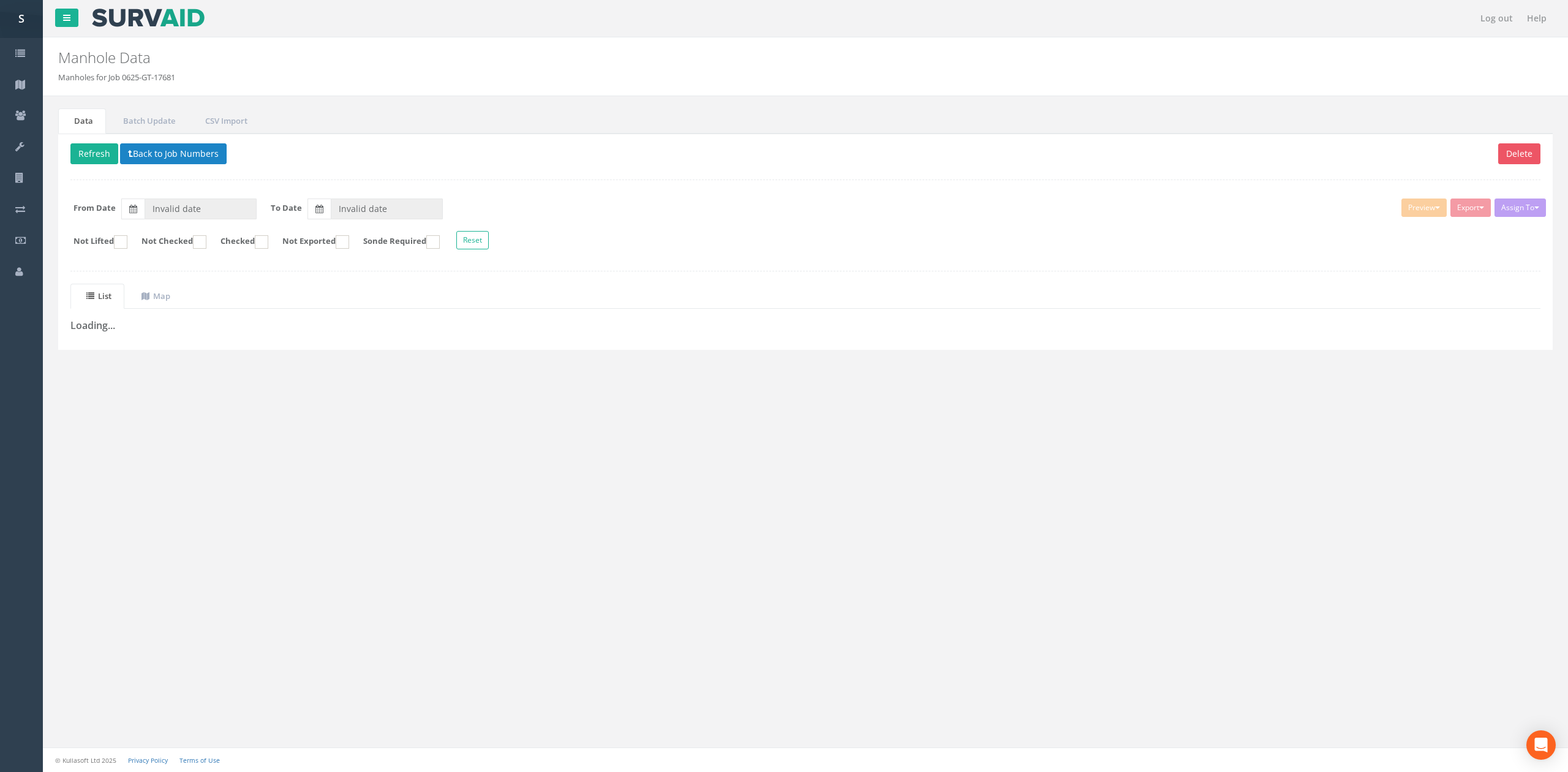
type input "[DATE]"
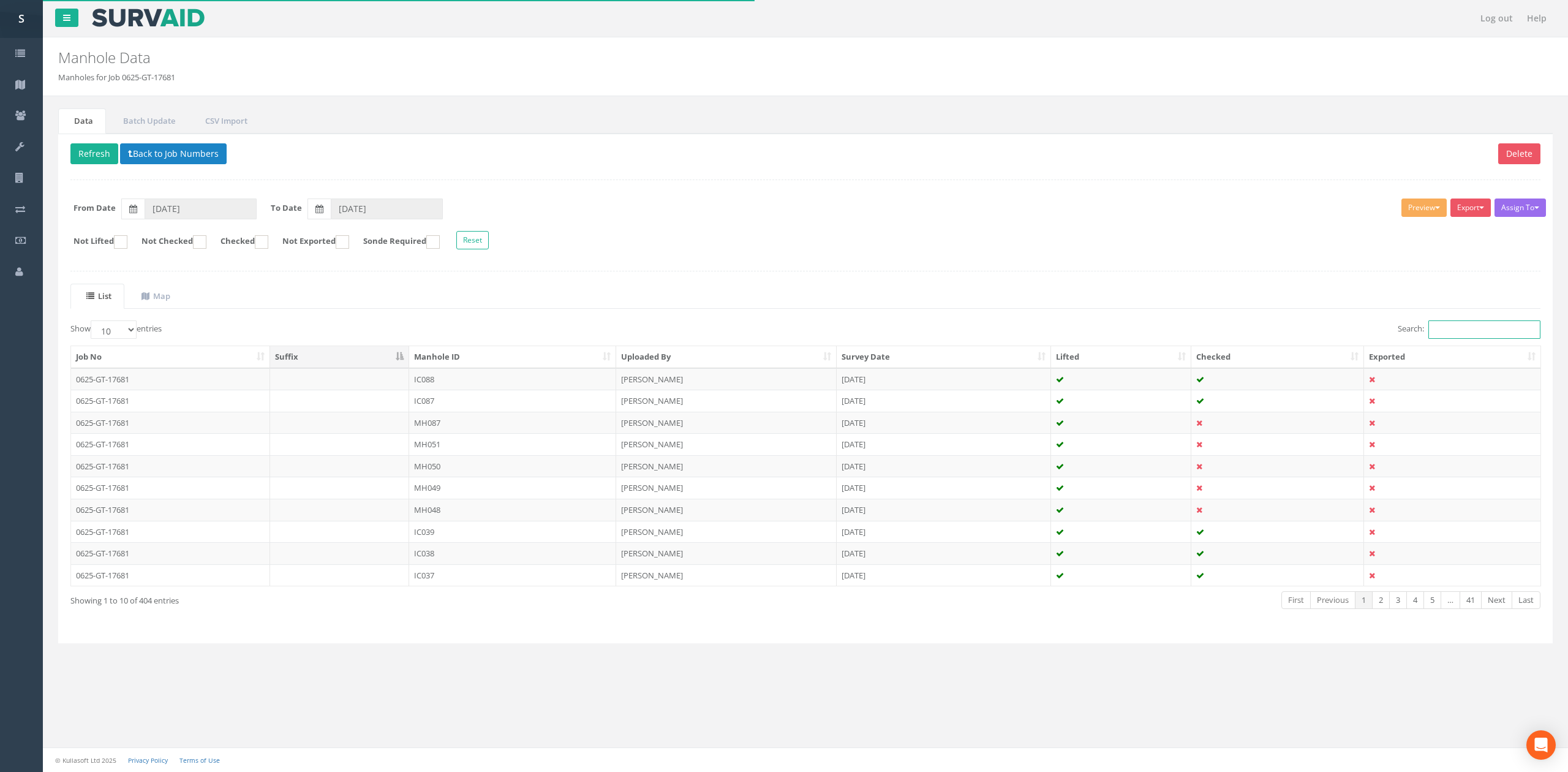
click at [1508, 331] on input "Search:" at bounding box center [1484, 329] width 112 height 18
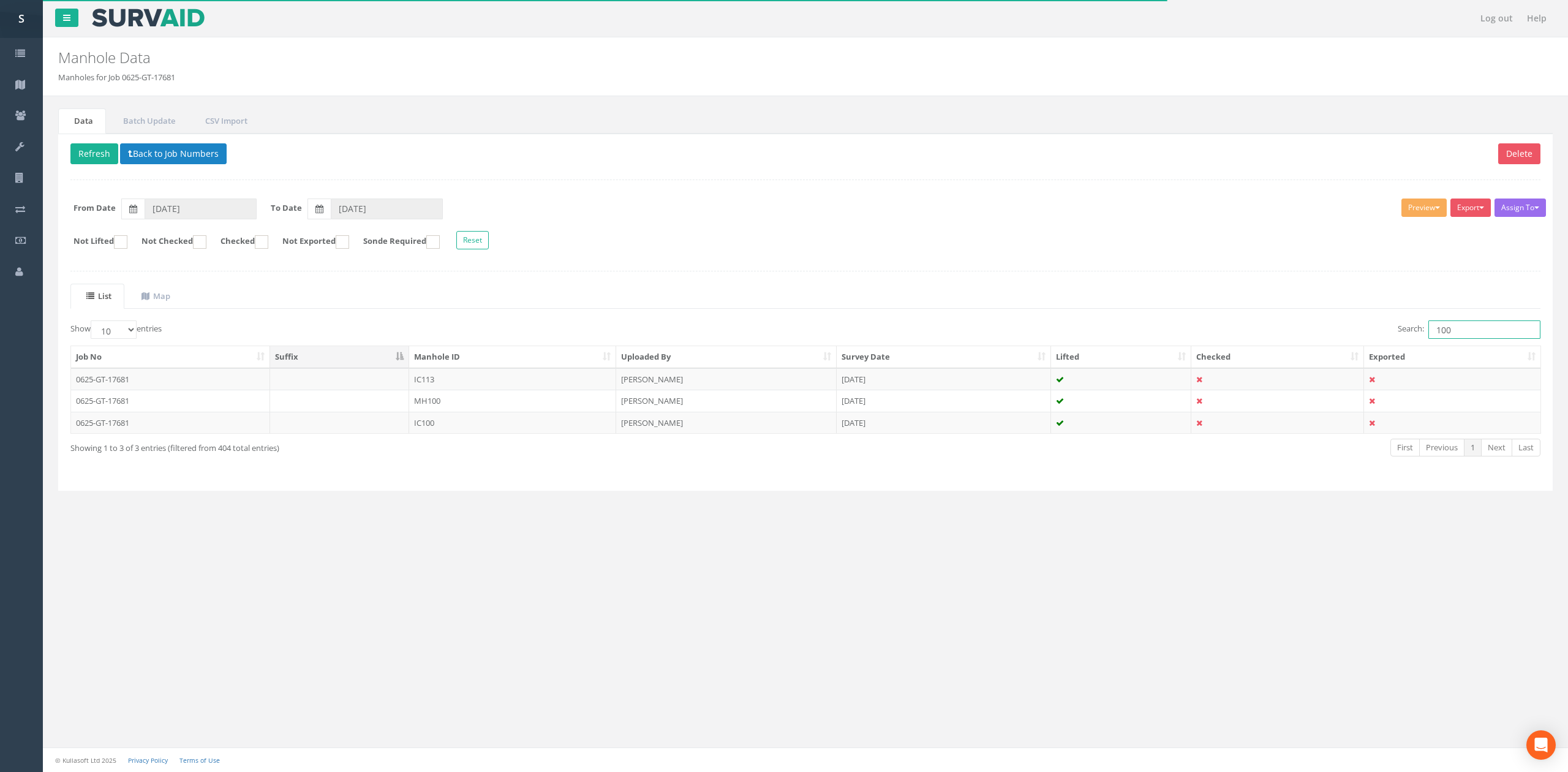
type input "100"
click at [432, 437] on div "Job No Suffix Manhole ID Uploaded By Survey Date Lifted Checked Exported 0625-G…" at bounding box center [806, 390] width 1489 height 96
click at [432, 433] on td "IC100" at bounding box center [512, 422] width 207 height 22
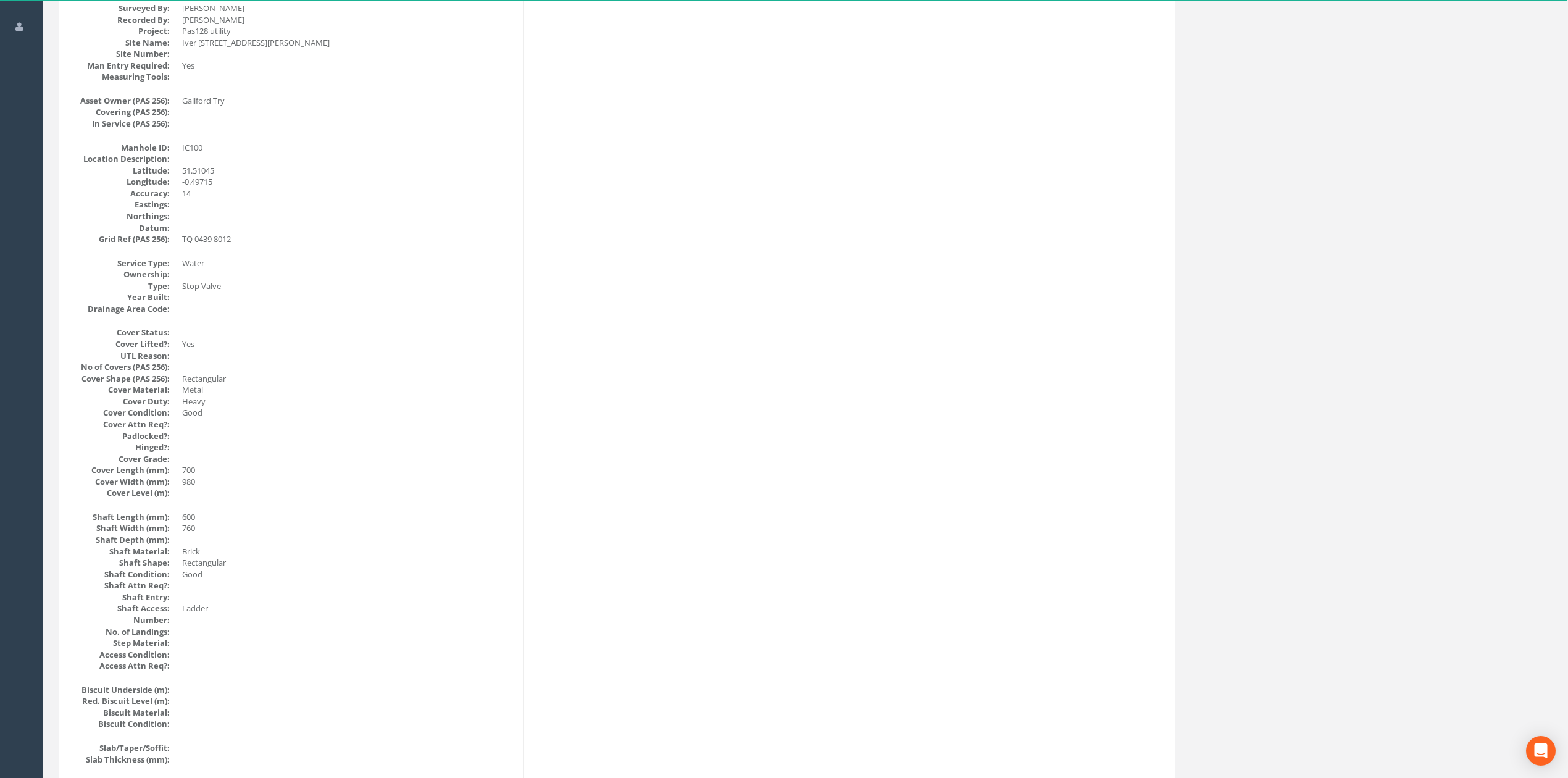
scroll to position [658, 0]
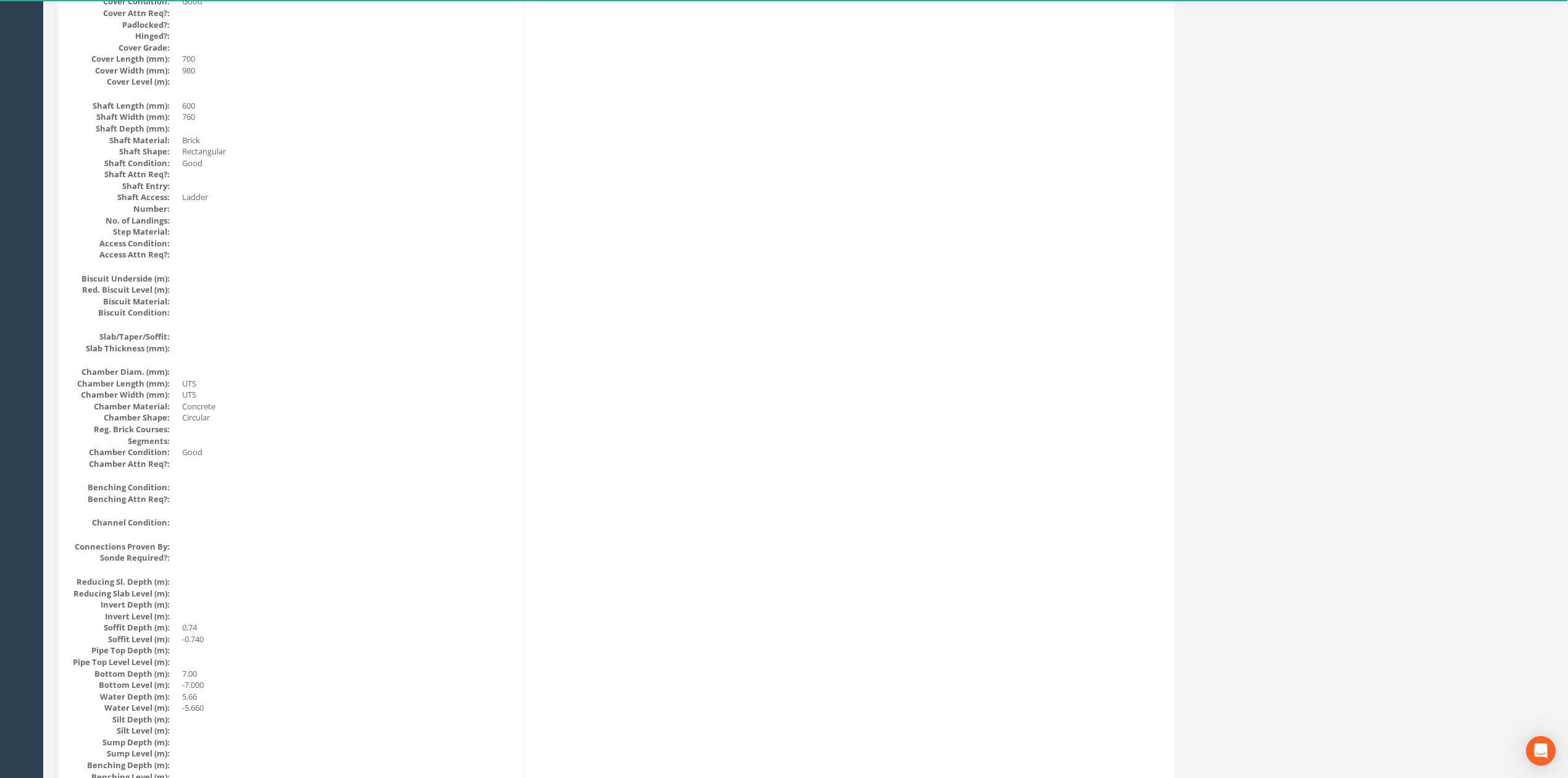
drag, startPoint x: 722, startPoint y: 540, endPoint x: 722, endPoint y: 351, distance: 189.0
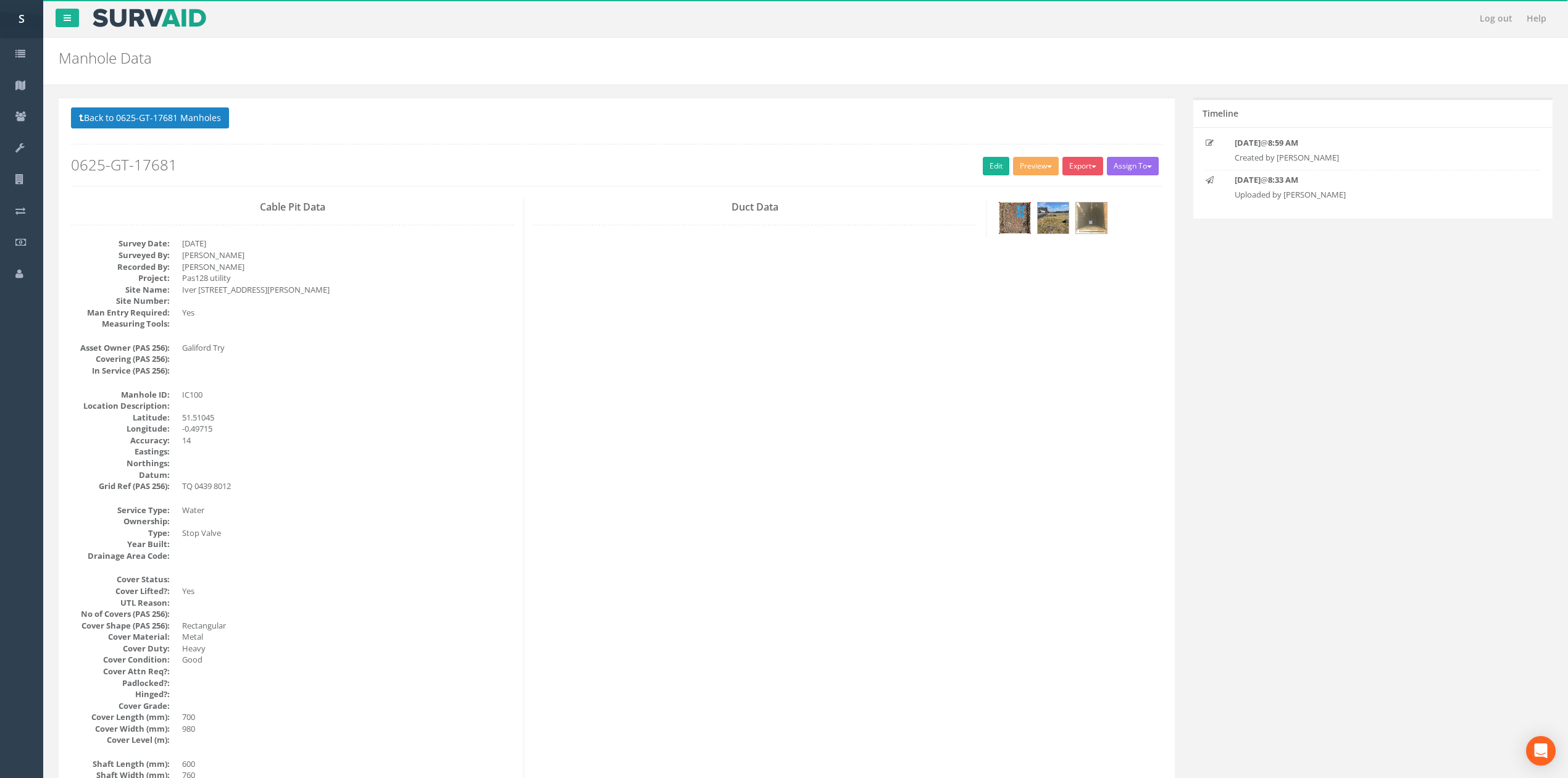
click at [1021, 217] on img at bounding box center [1015, 217] width 31 height 31
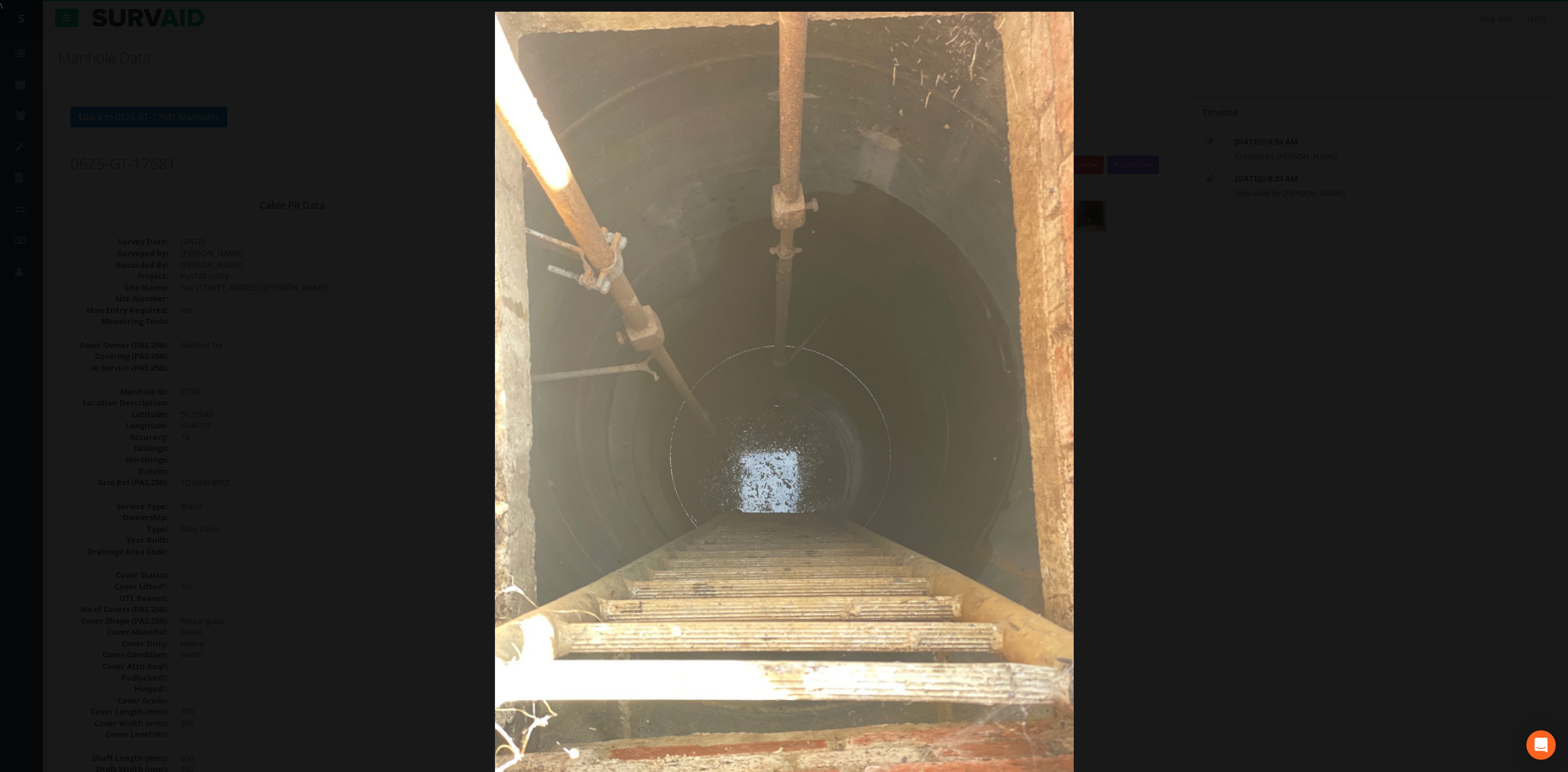
click at [1361, 305] on div at bounding box center [784, 397] width 1568 height 772
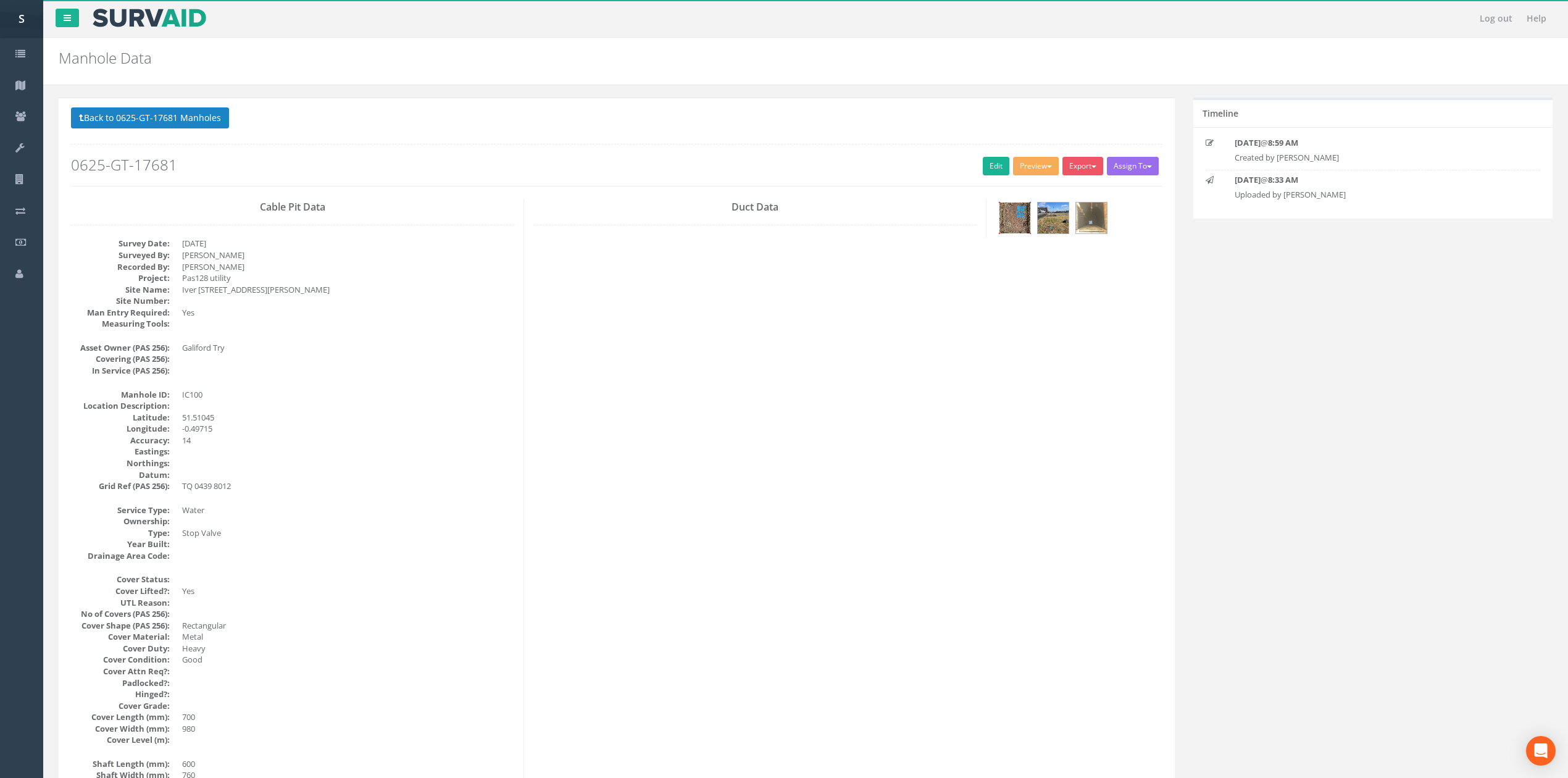
click at [1009, 225] on img at bounding box center [1015, 217] width 31 height 31
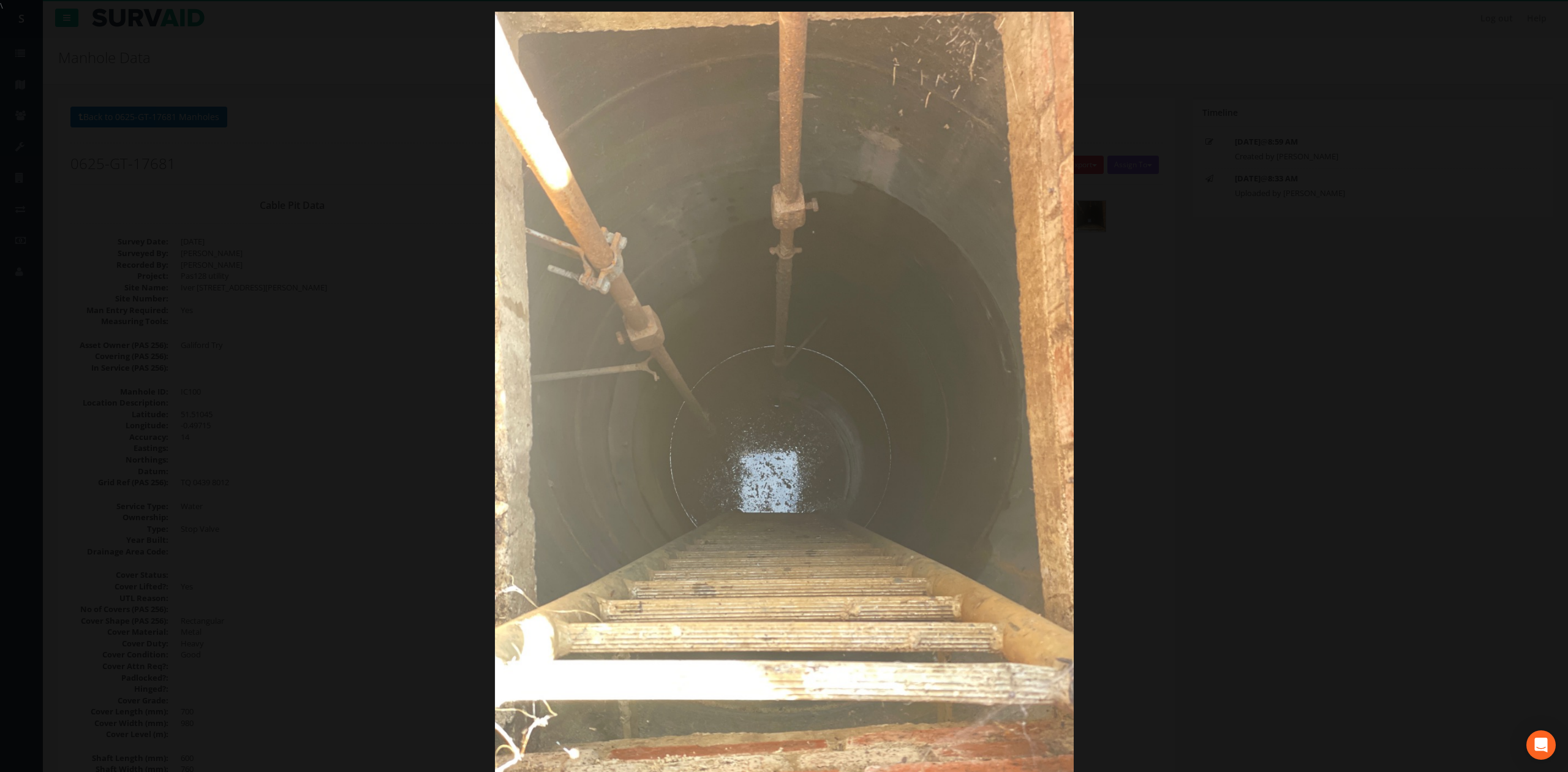
click at [1214, 282] on div at bounding box center [784, 397] width 1568 height 772
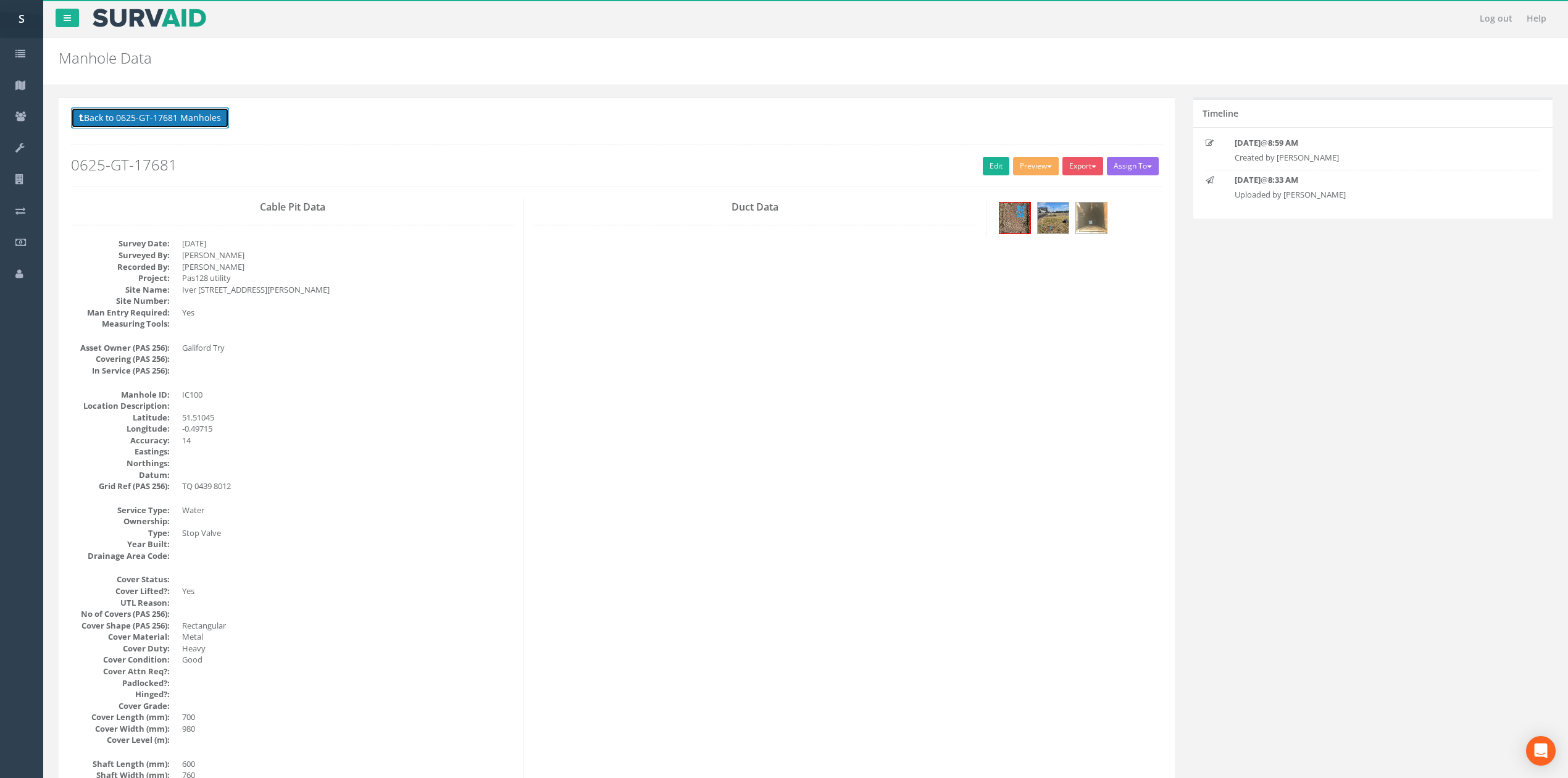
click at [149, 109] on button "Back to 0625-GT-17681 Manholes" at bounding box center [150, 118] width 158 height 21
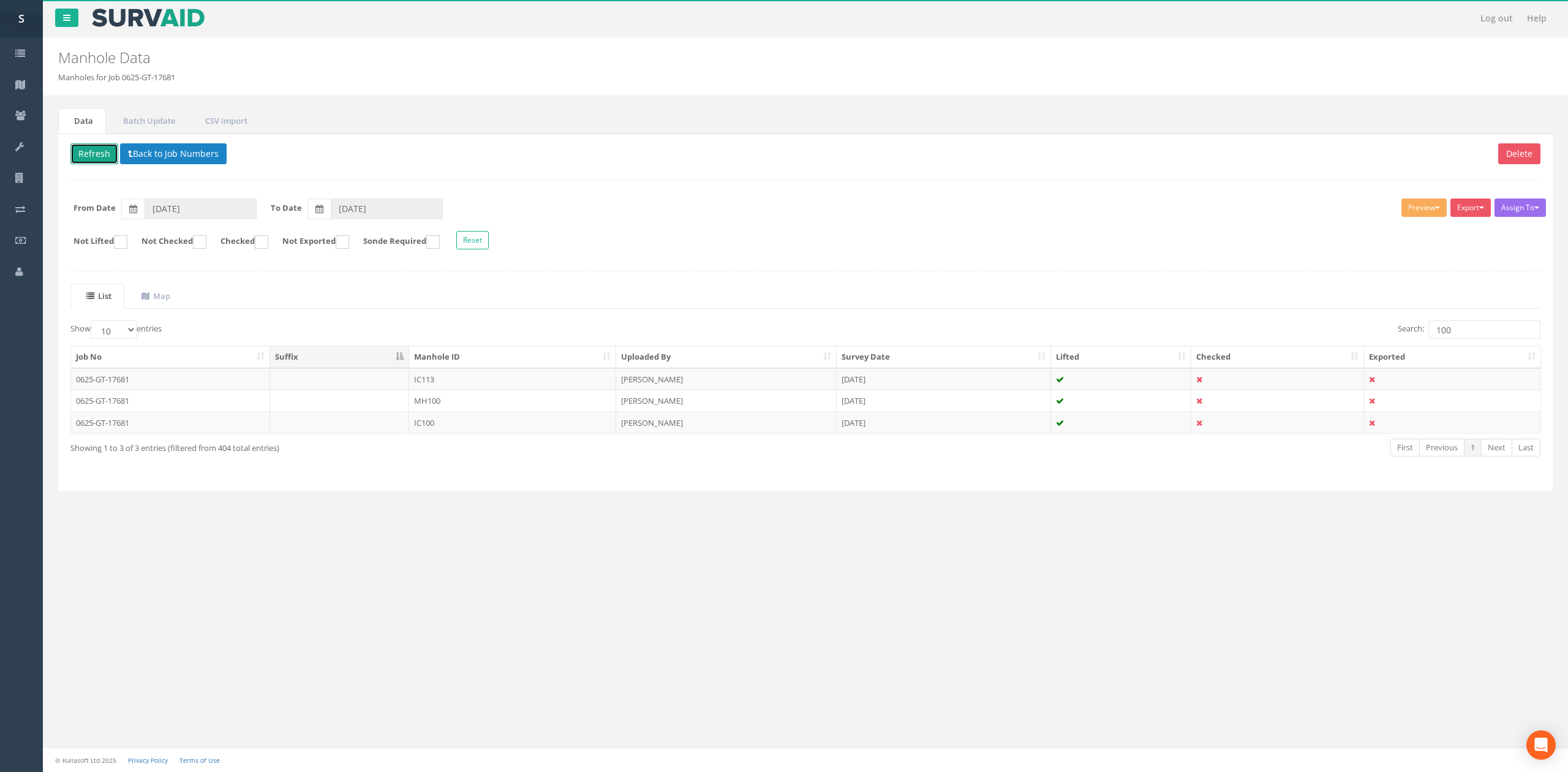
click at [99, 160] on button "Refresh" at bounding box center [94, 154] width 47 height 21
click at [533, 418] on td "IC100" at bounding box center [512, 422] width 207 height 22
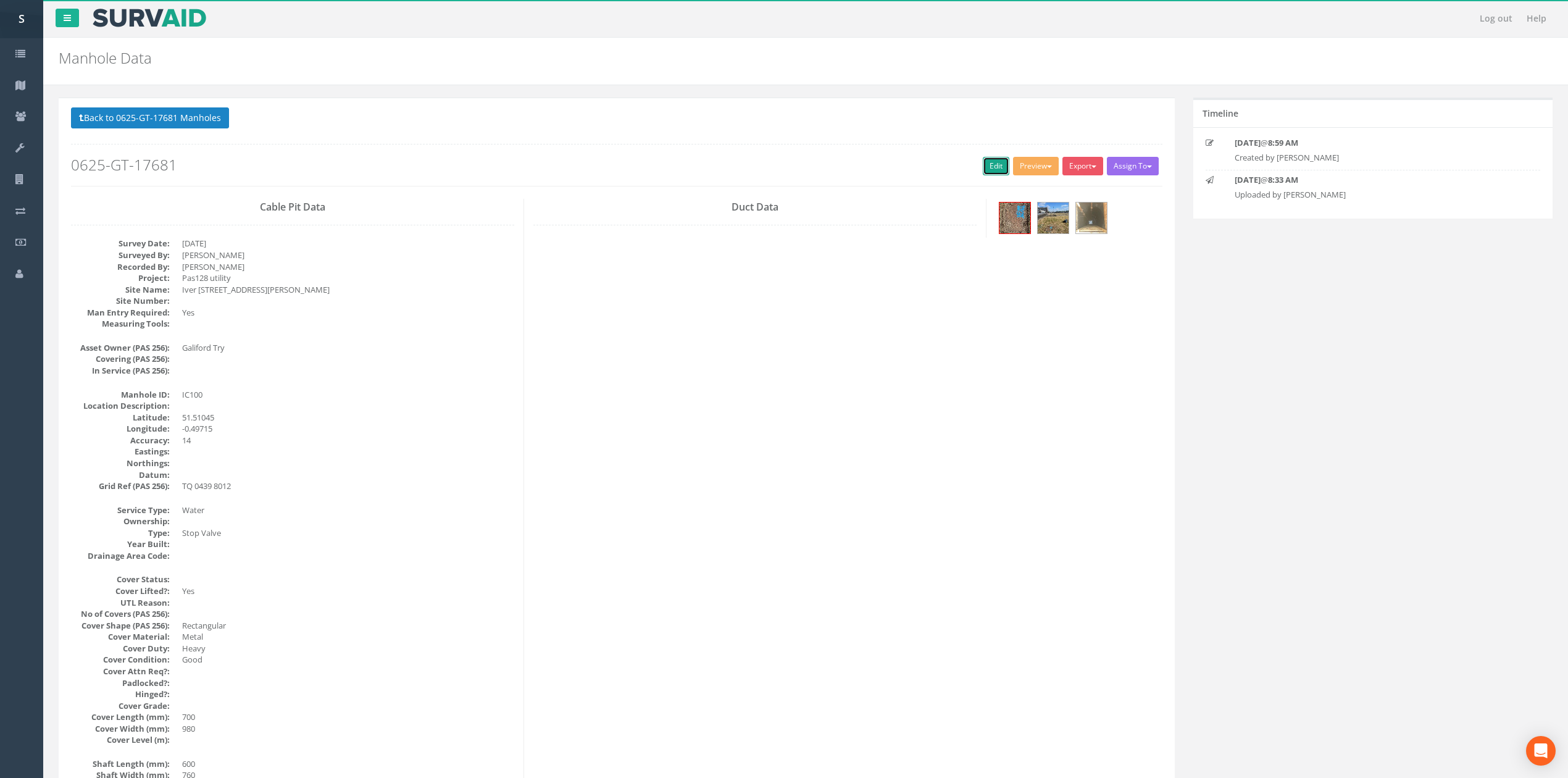
click at [983, 167] on link "Edit" at bounding box center [996, 166] width 27 height 19
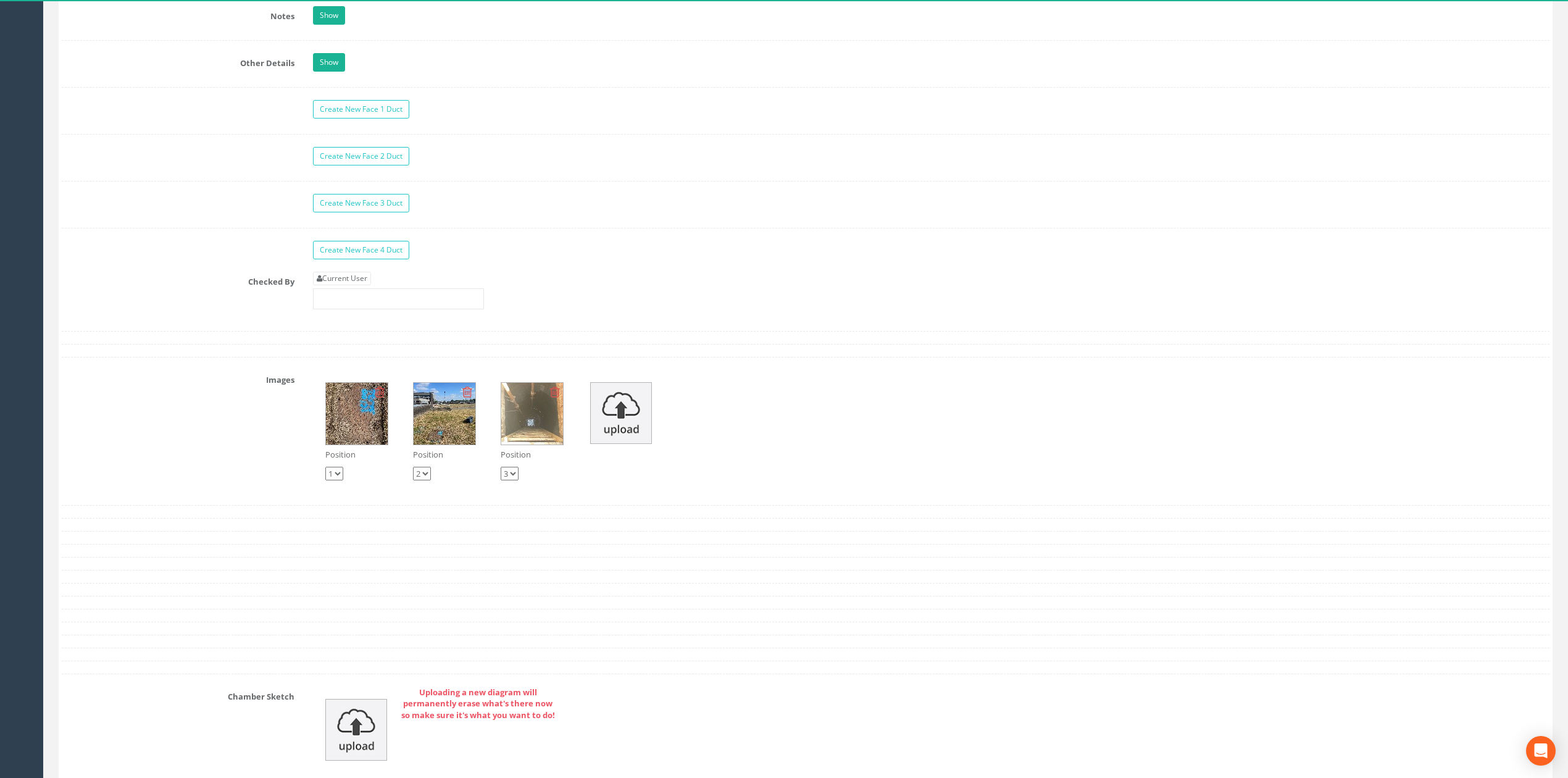
scroll to position [1893, 0]
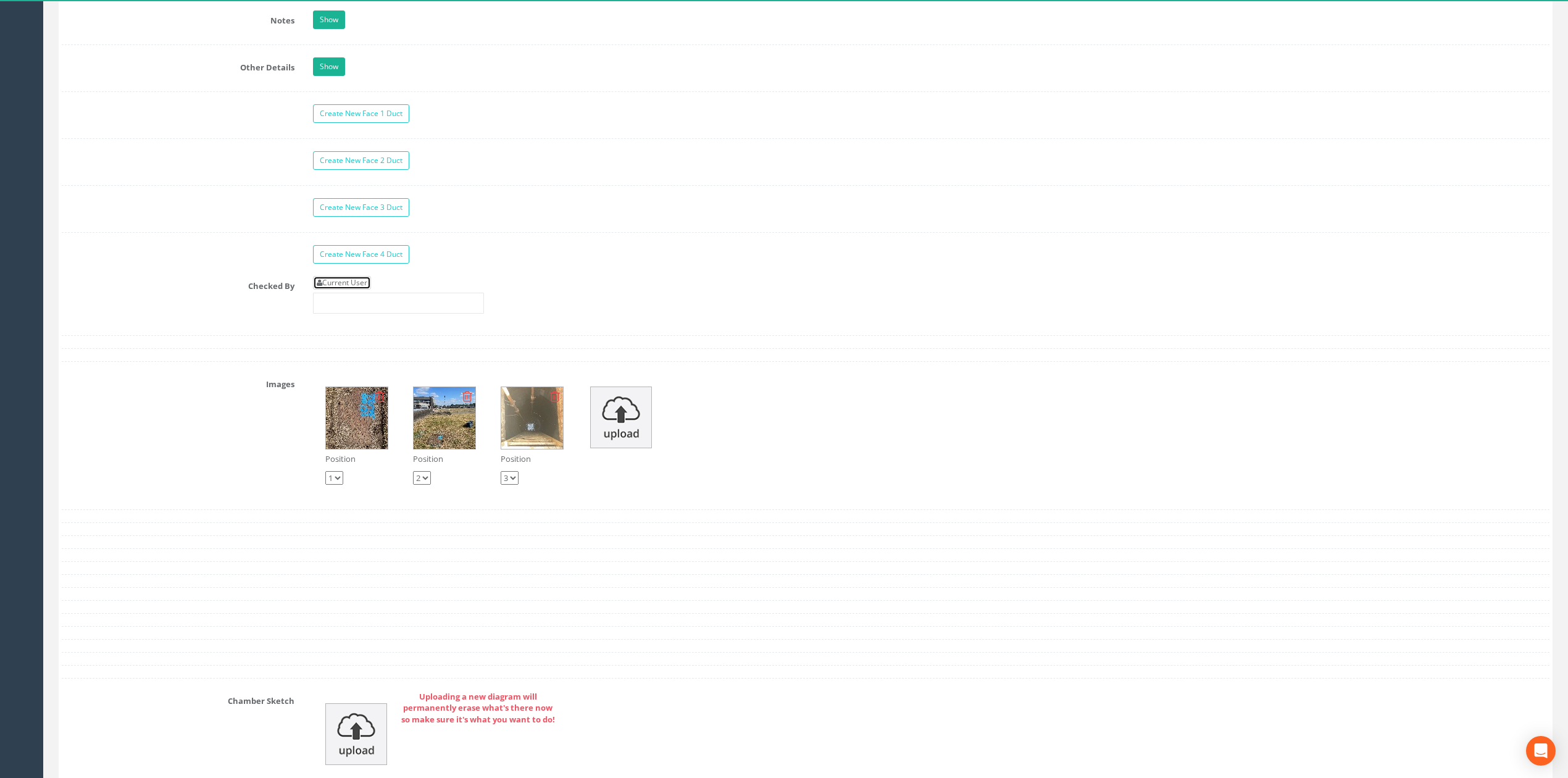
click at [345, 290] on link "Current User" at bounding box center [341, 282] width 58 height 13
type input "[PERSON_NAME]"
drag, startPoint x: 359, startPoint y: 314, endPoint x: 402, endPoint y: 315, distance: 43.0
click at [359, 314] on input "[PERSON_NAME]" at bounding box center [398, 303] width 171 height 21
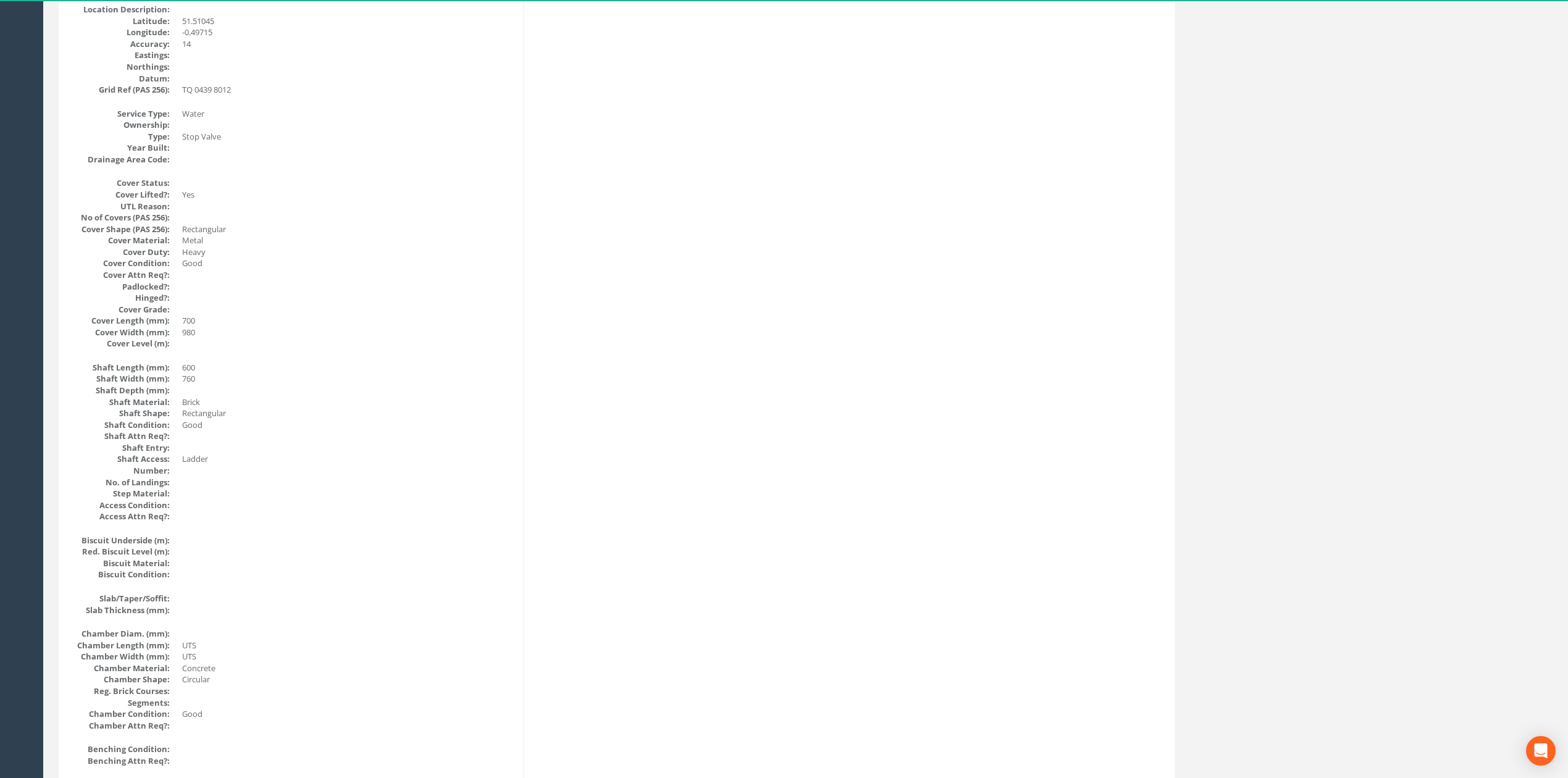
scroll to position [0, 0]
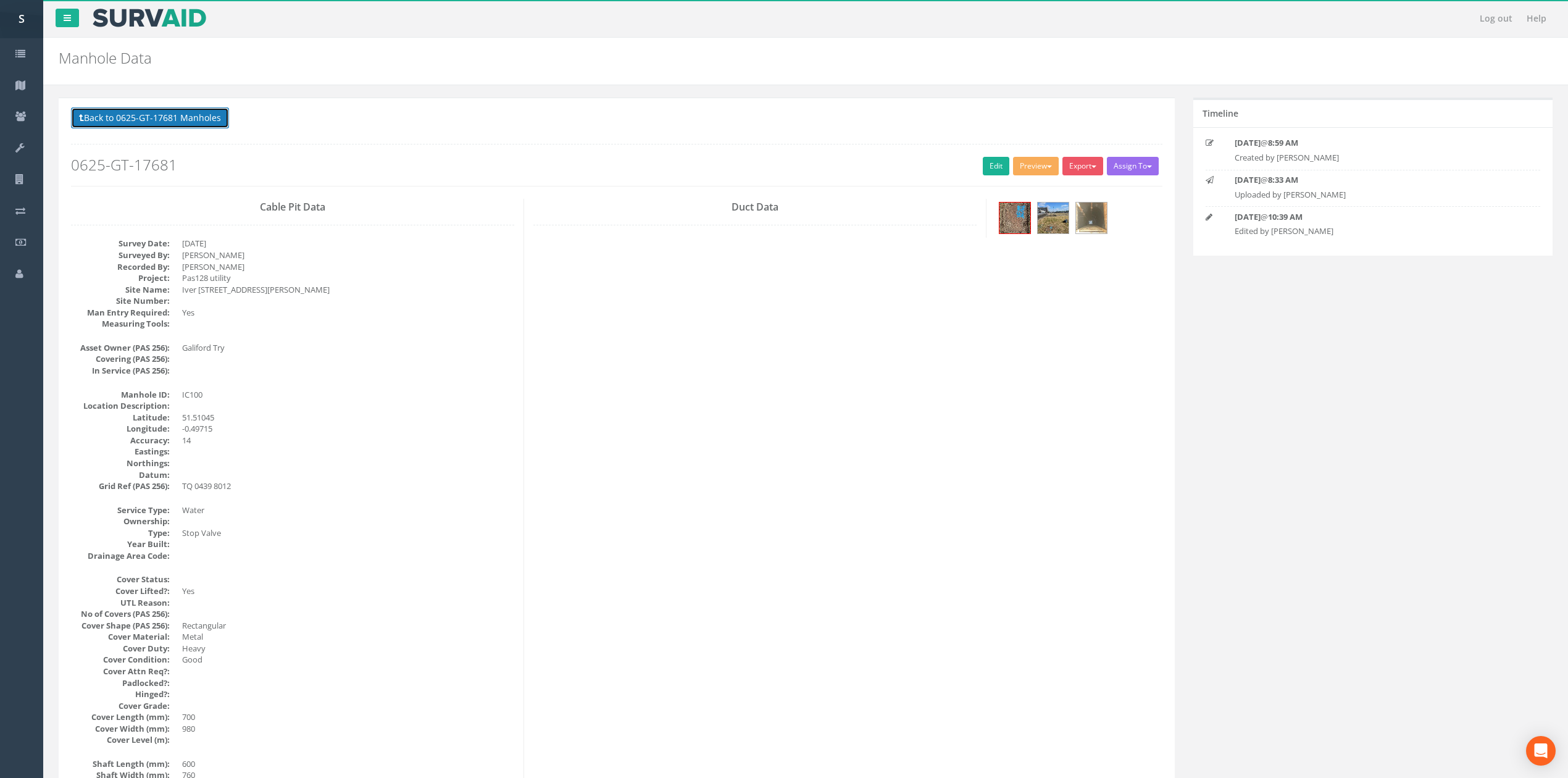
click at [161, 120] on button "Back to 0625-GT-17681 Manholes" at bounding box center [150, 118] width 158 height 21
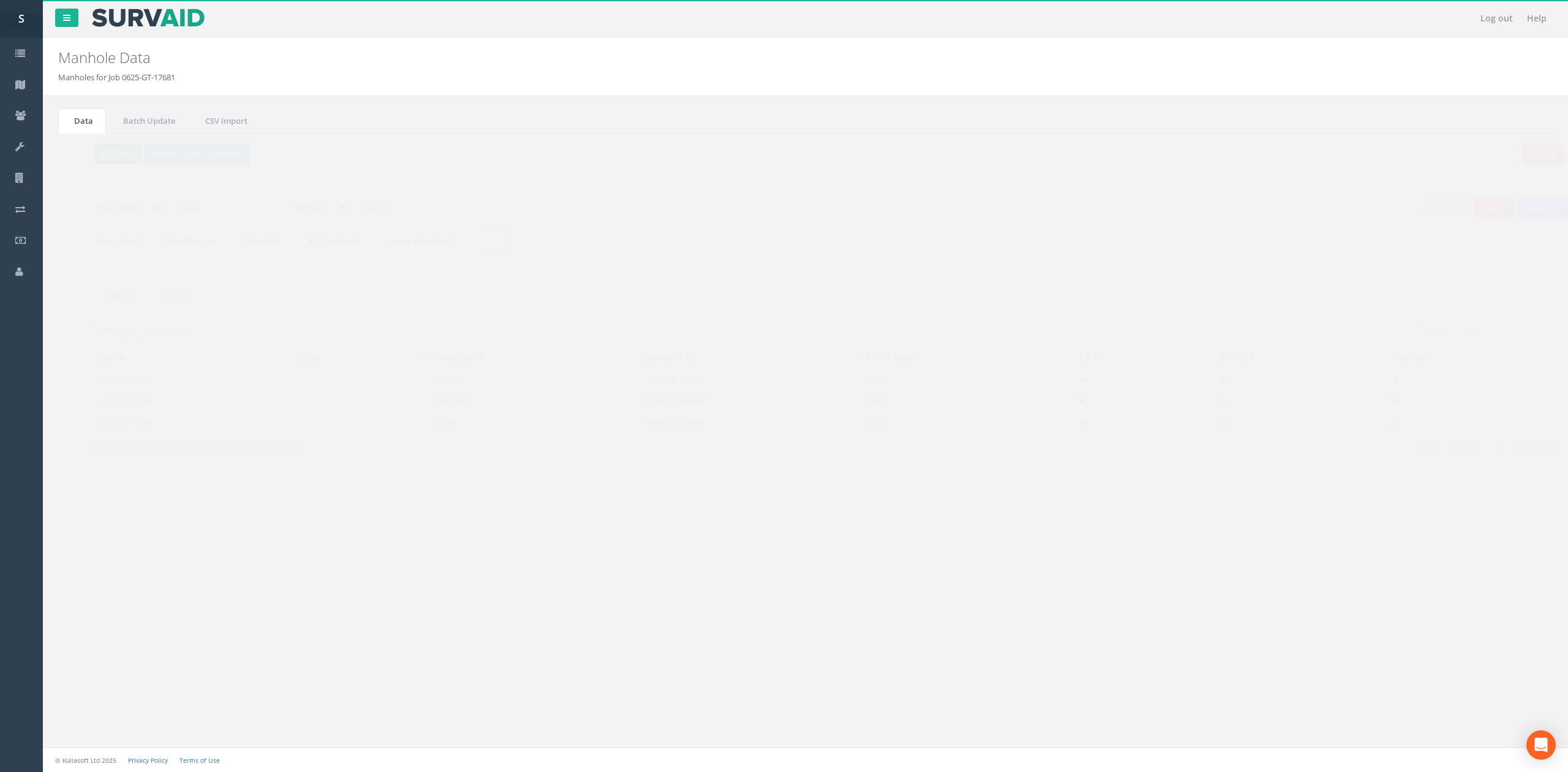
click at [91, 160] on button "Refresh" at bounding box center [94, 154] width 47 height 21
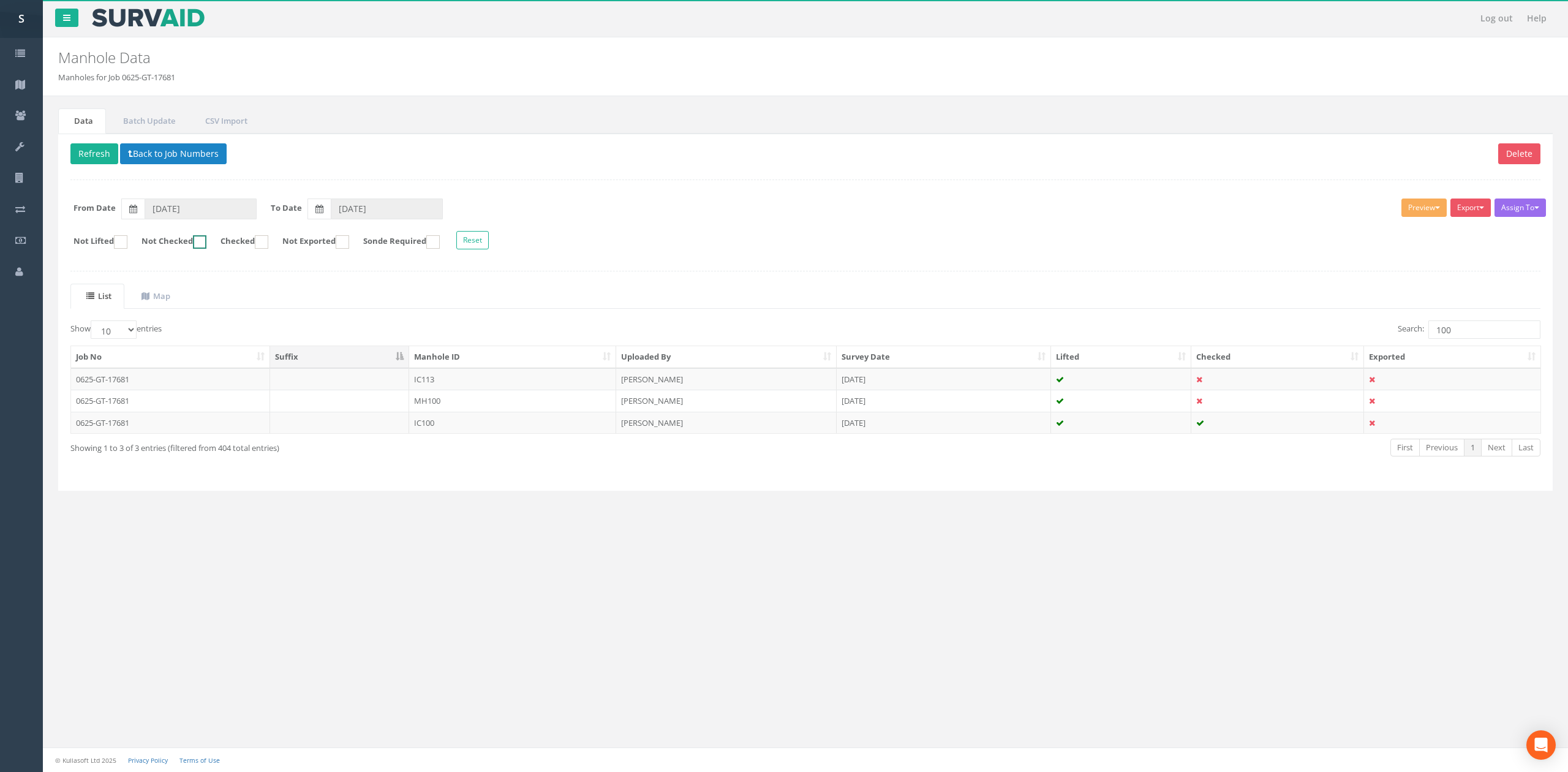
click at [185, 244] on label "Not Checked" at bounding box center [168, 241] width 77 height 13
checkbox input "true"
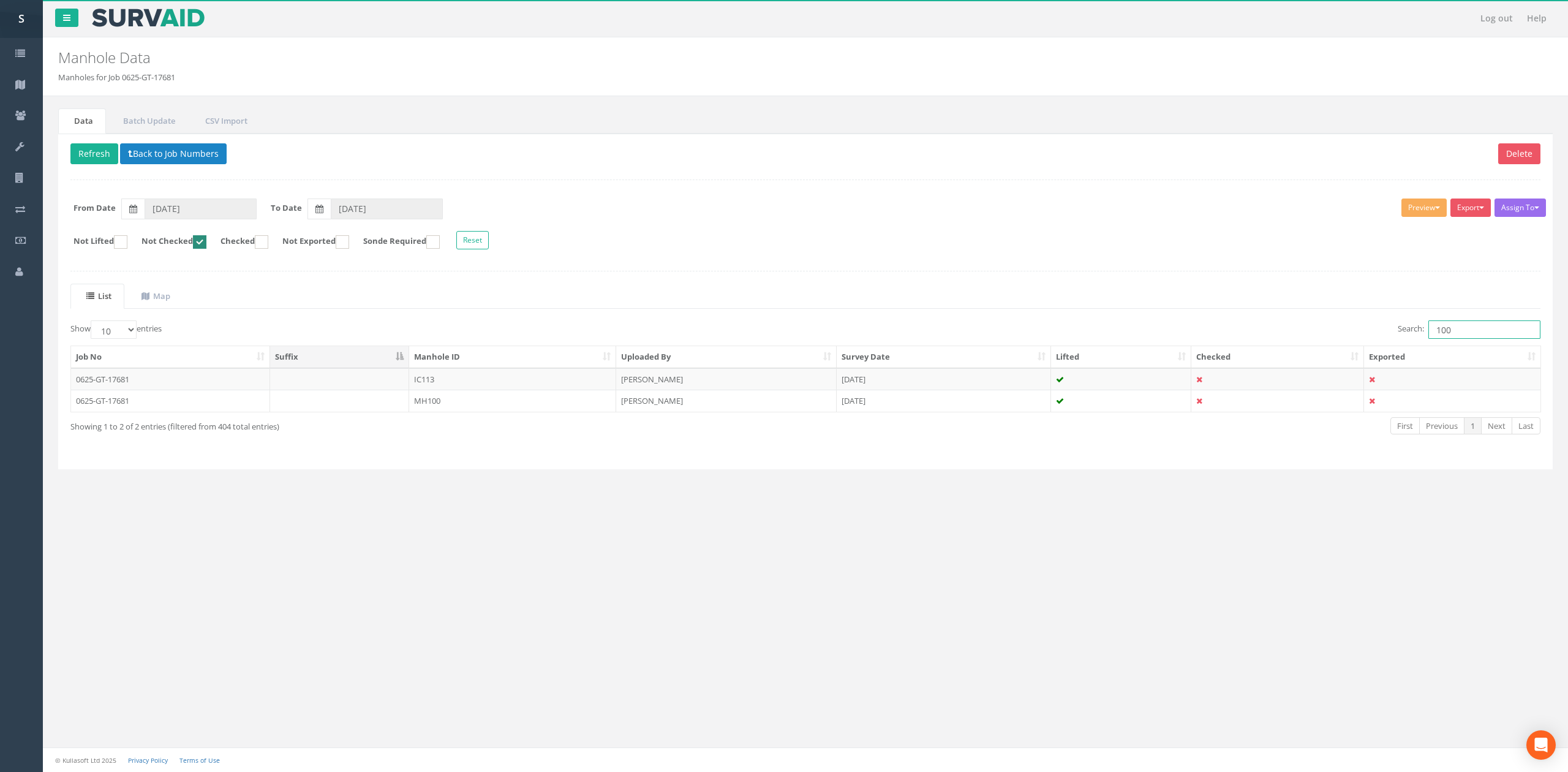
click at [1491, 333] on input "100" at bounding box center [1484, 329] width 112 height 18
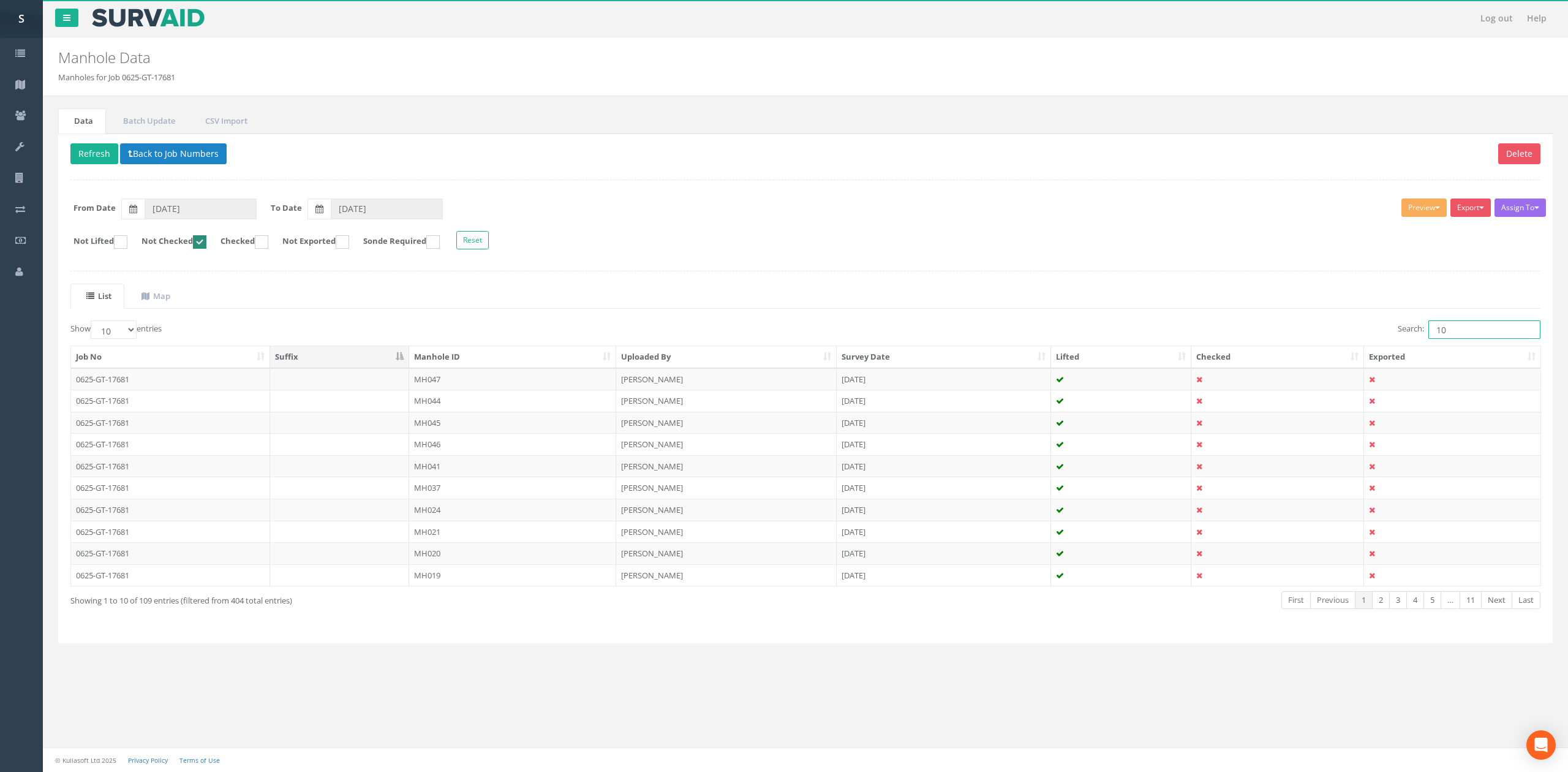
type input "1"
click at [463, 352] on th "Manhole ID" at bounding box center [512, 357] width 207 height 22
click at [467, 384] on td "IC101" at bounding box center [512, 379] width 207 height 22
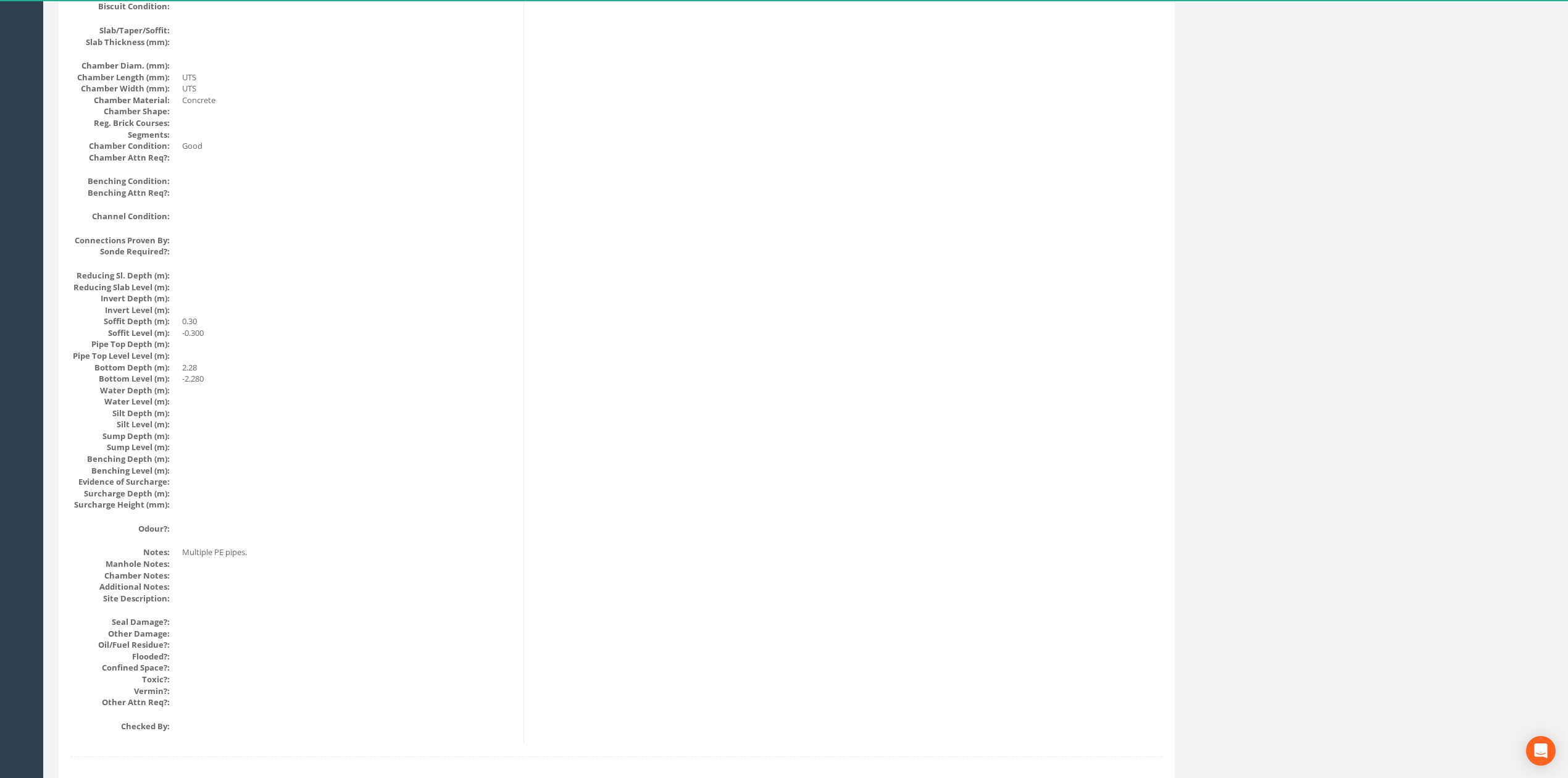
scroll to position [987, 0]
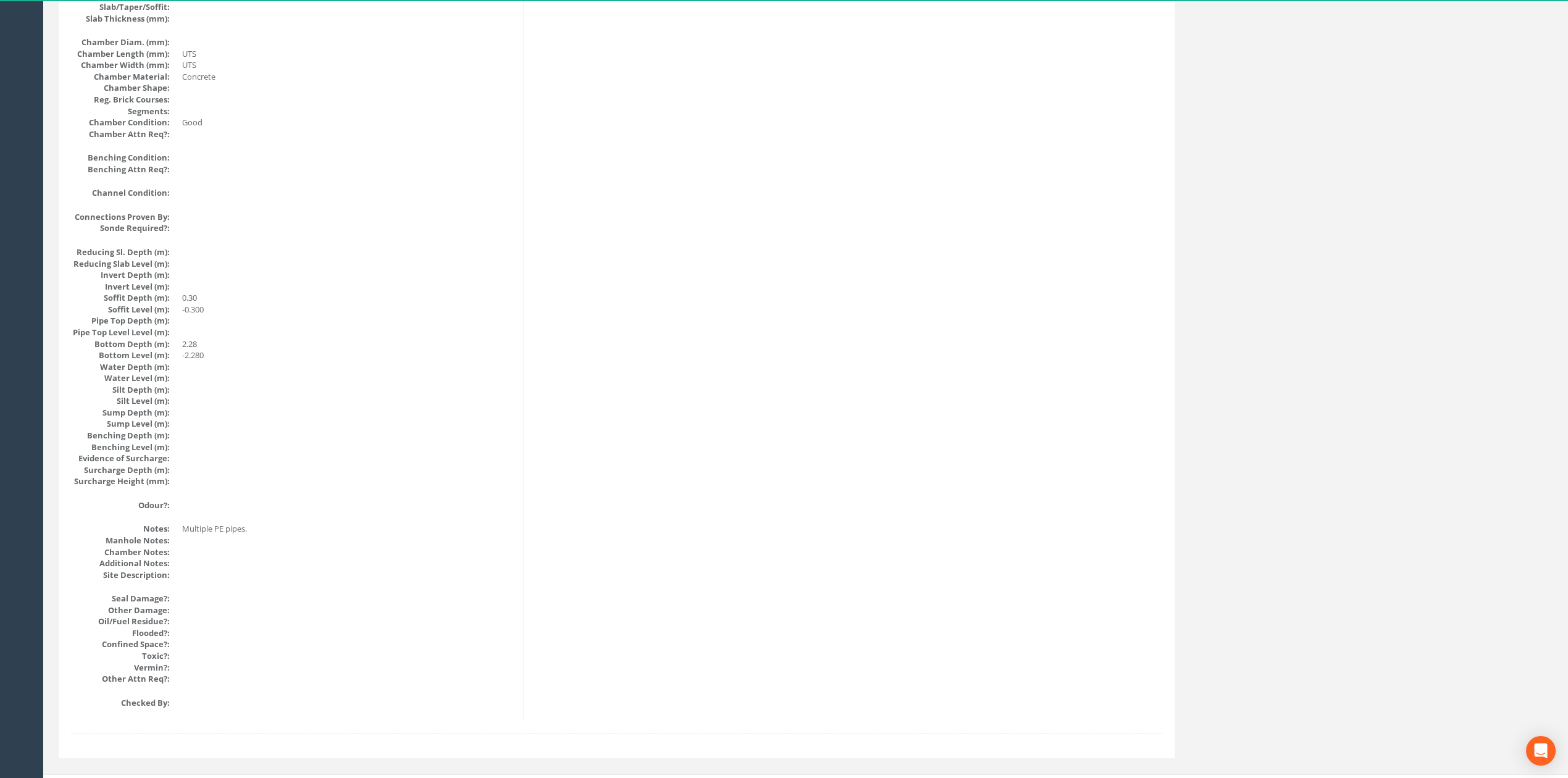
drag, startPoint x: 722, startPoint y: 580, endPoint x: 702, endPoint y: 448, distance: 133.5
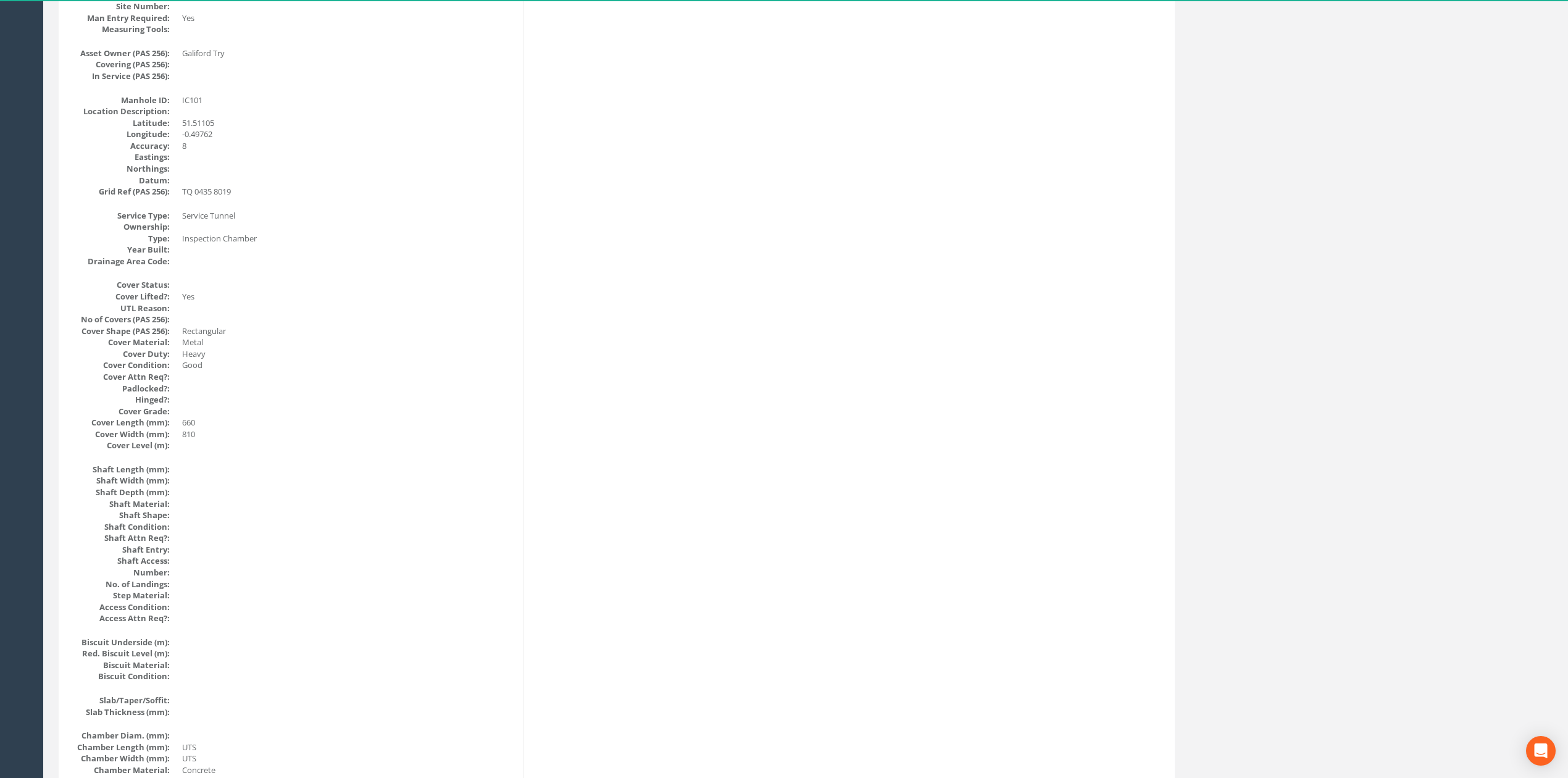
scroll to position [0, 0]
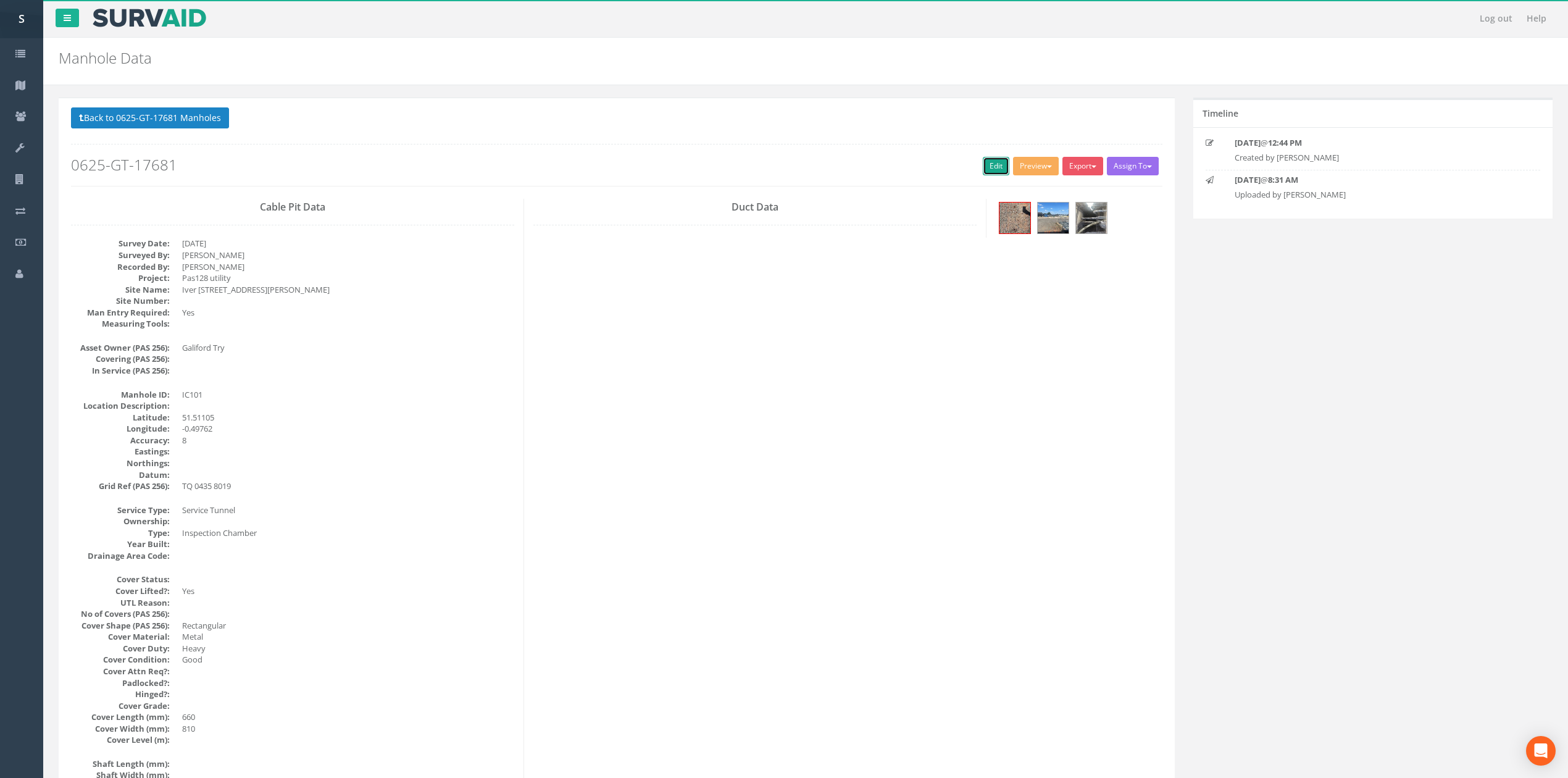
click at [989, 170] on link "Edit" at bounding box center [996, 166] width 27 height 19
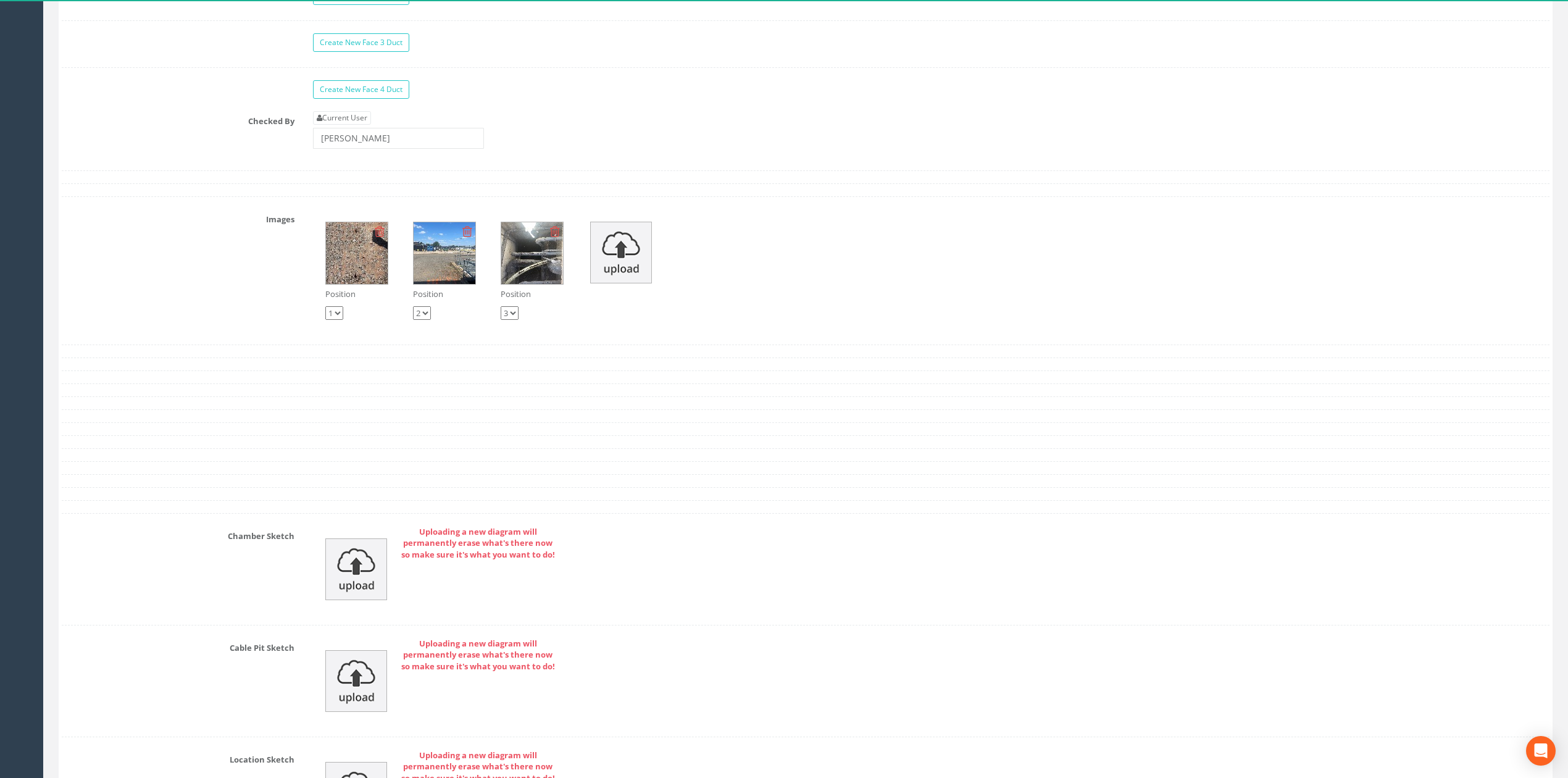
scroll to position [1010, 0]
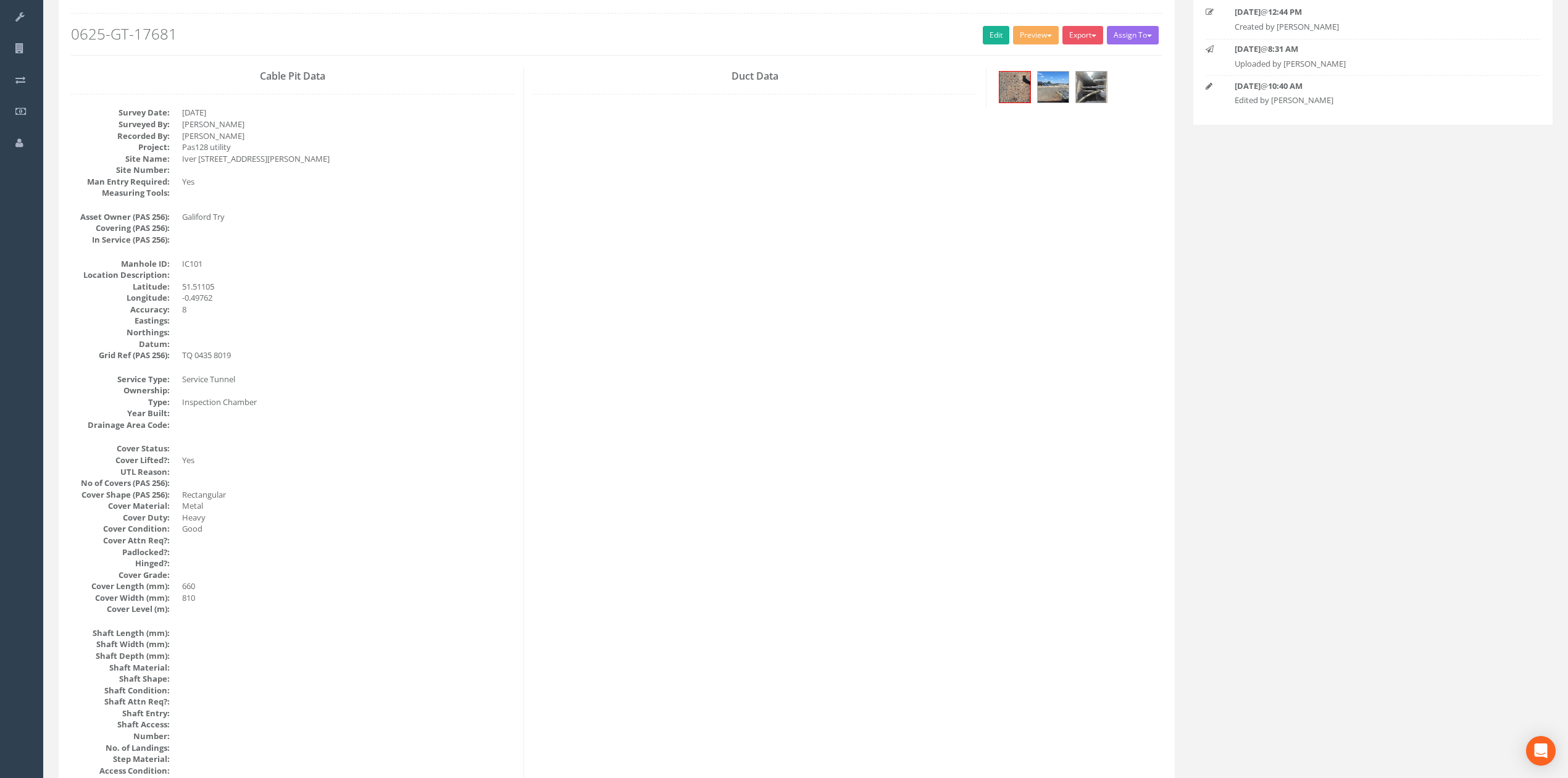
scroll to position [0, 0]
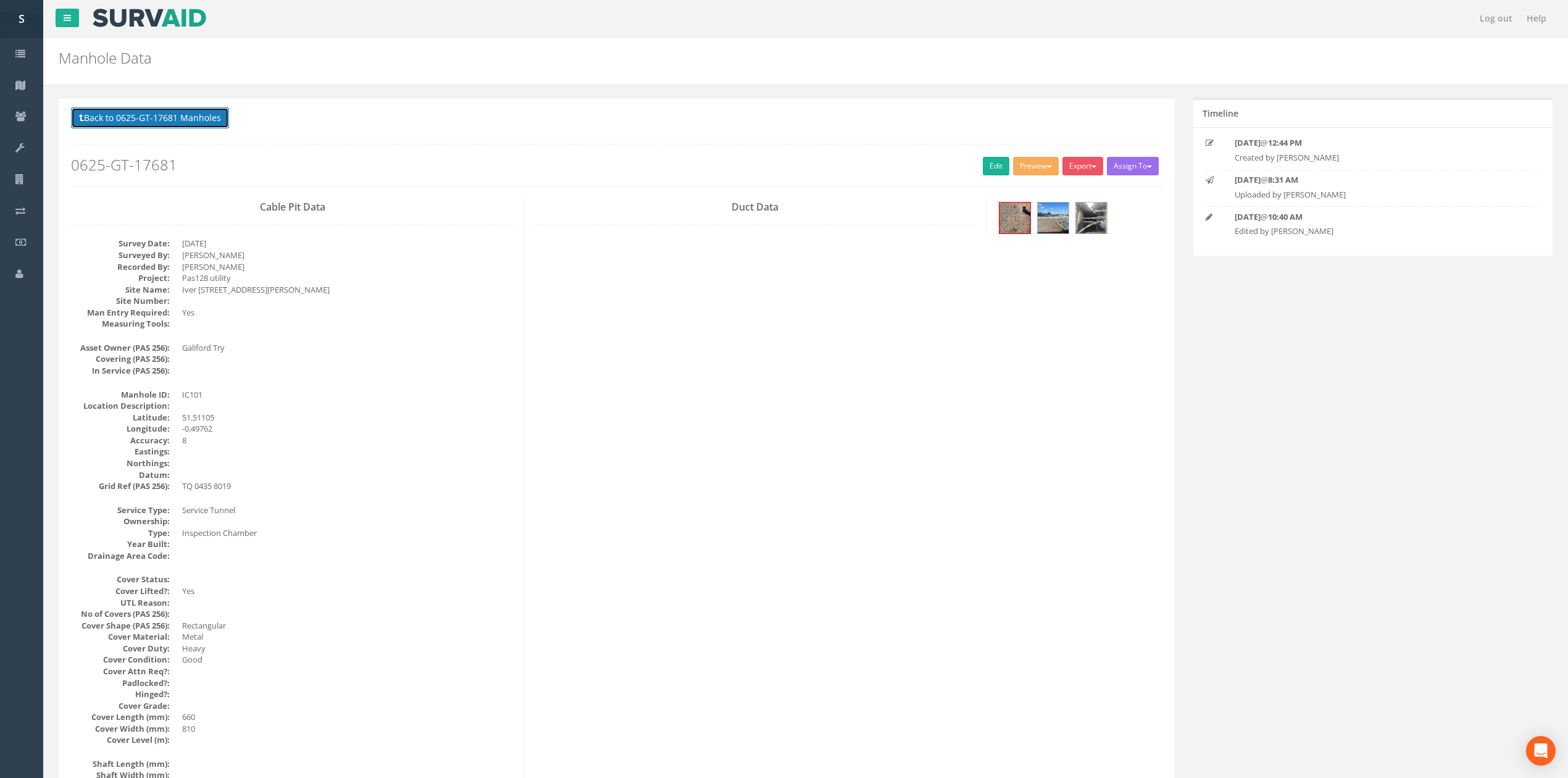
click at [186, 127] on button "Back to 0625-GT-17681 Manholes" at bounding box center [150, 118] width 158 height 21
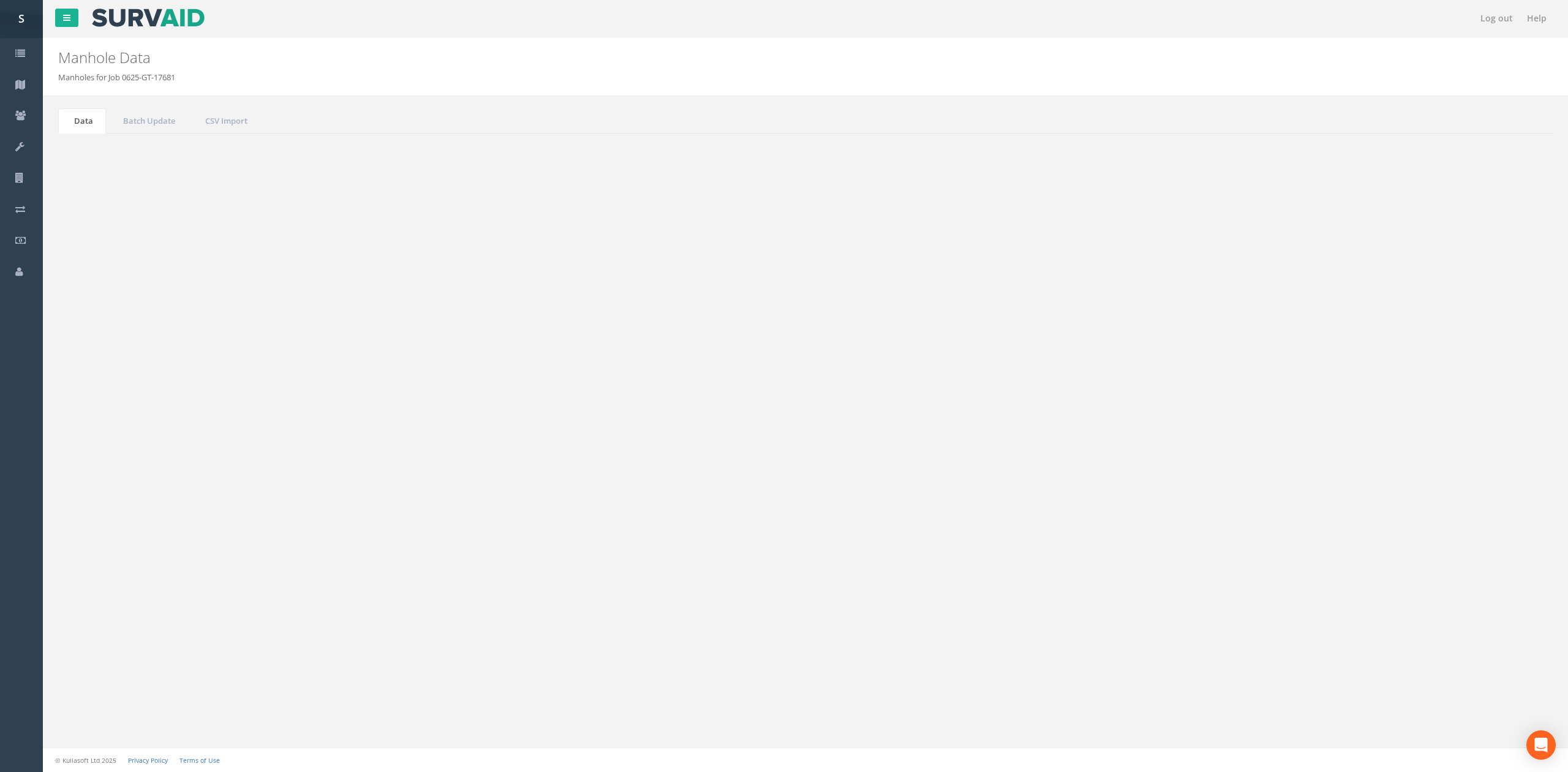
click at [99, 156] on button "Refresh" at bounding box center [94, 154] width 47 height 21
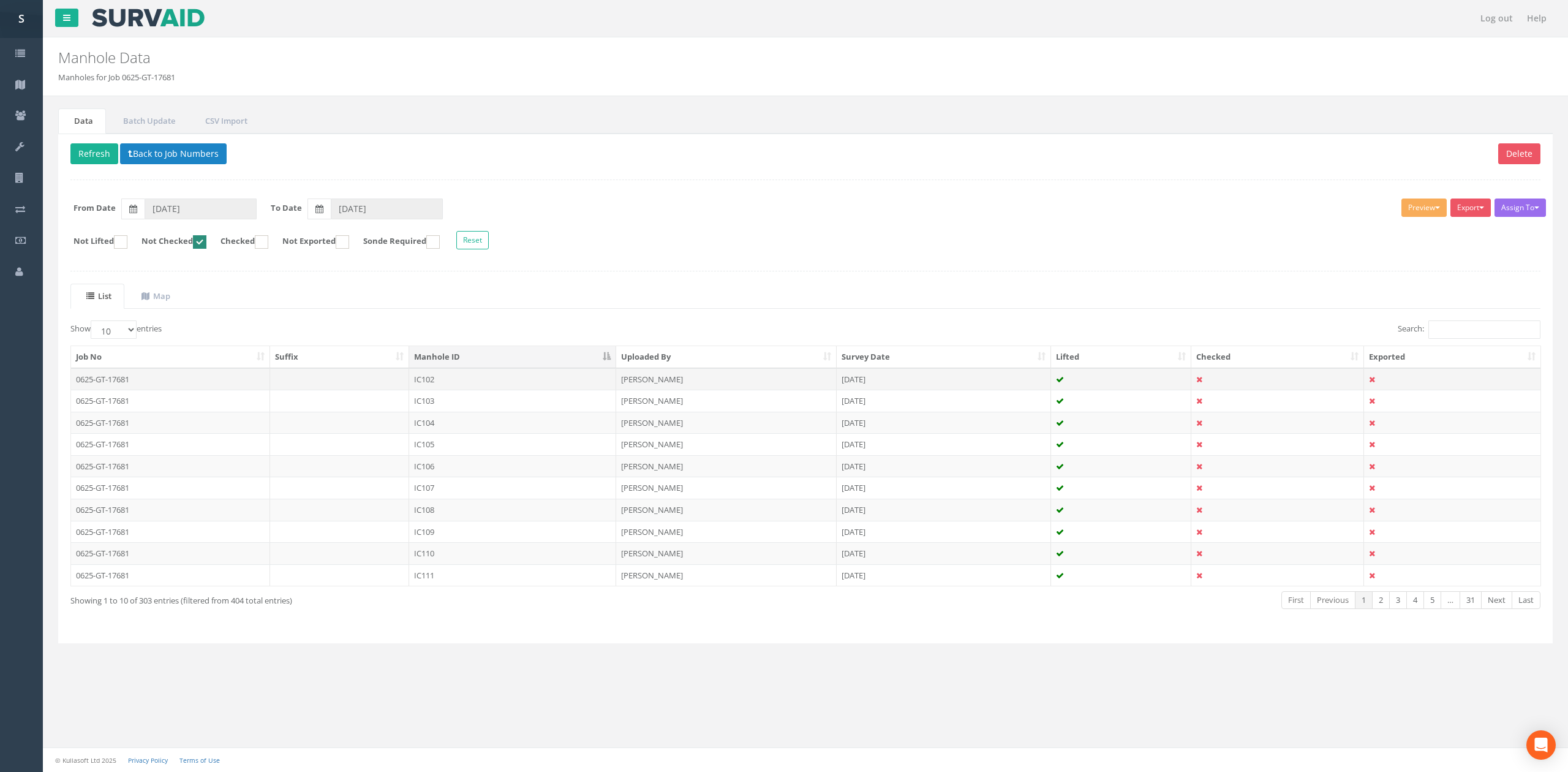
click at [456, 380] on td "IC102" at bounding box center [512, 379] width 207 height 22
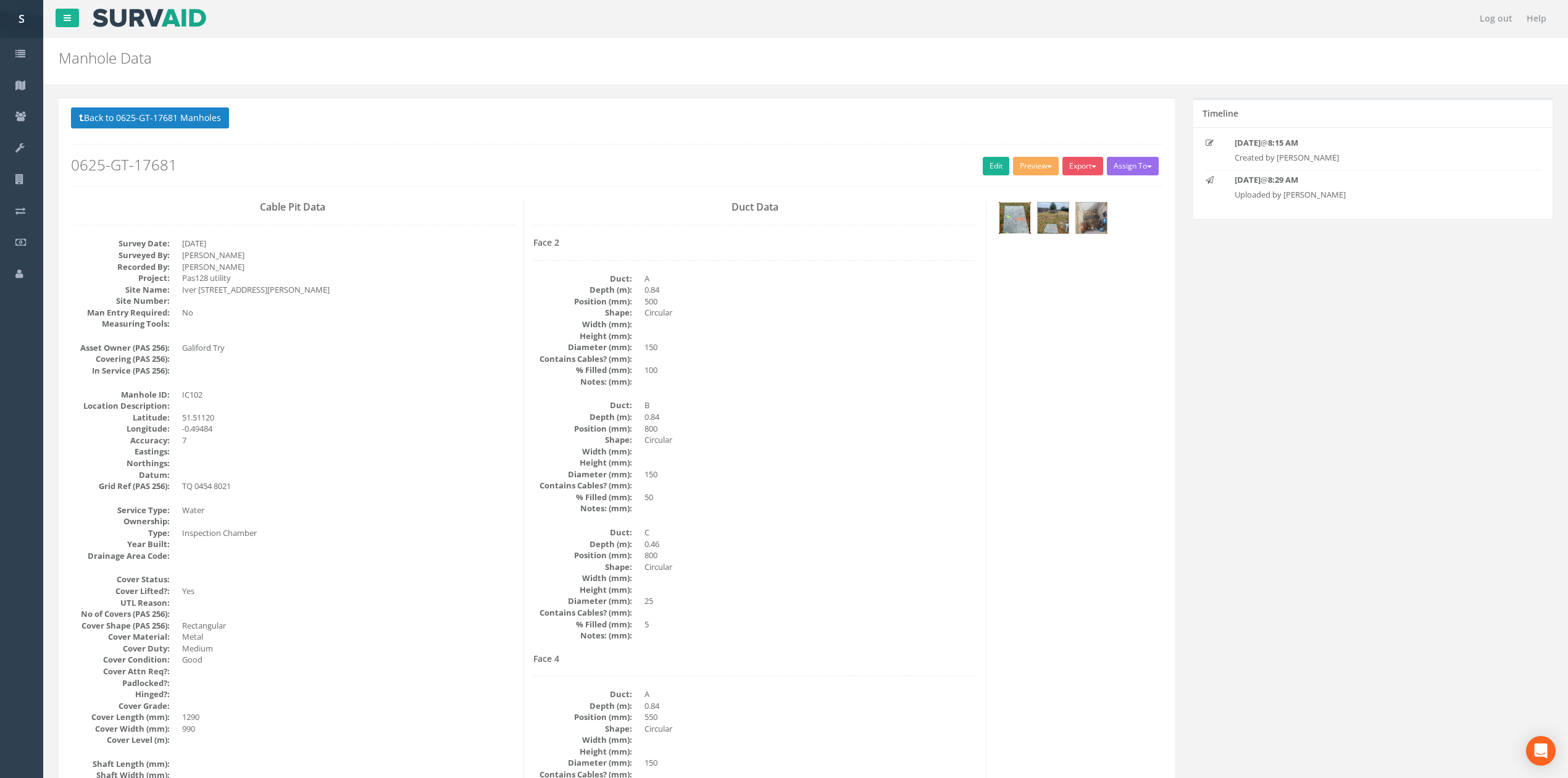
click at [1026, 220] on img at bounding box center [1015, 217] width 31 height 31
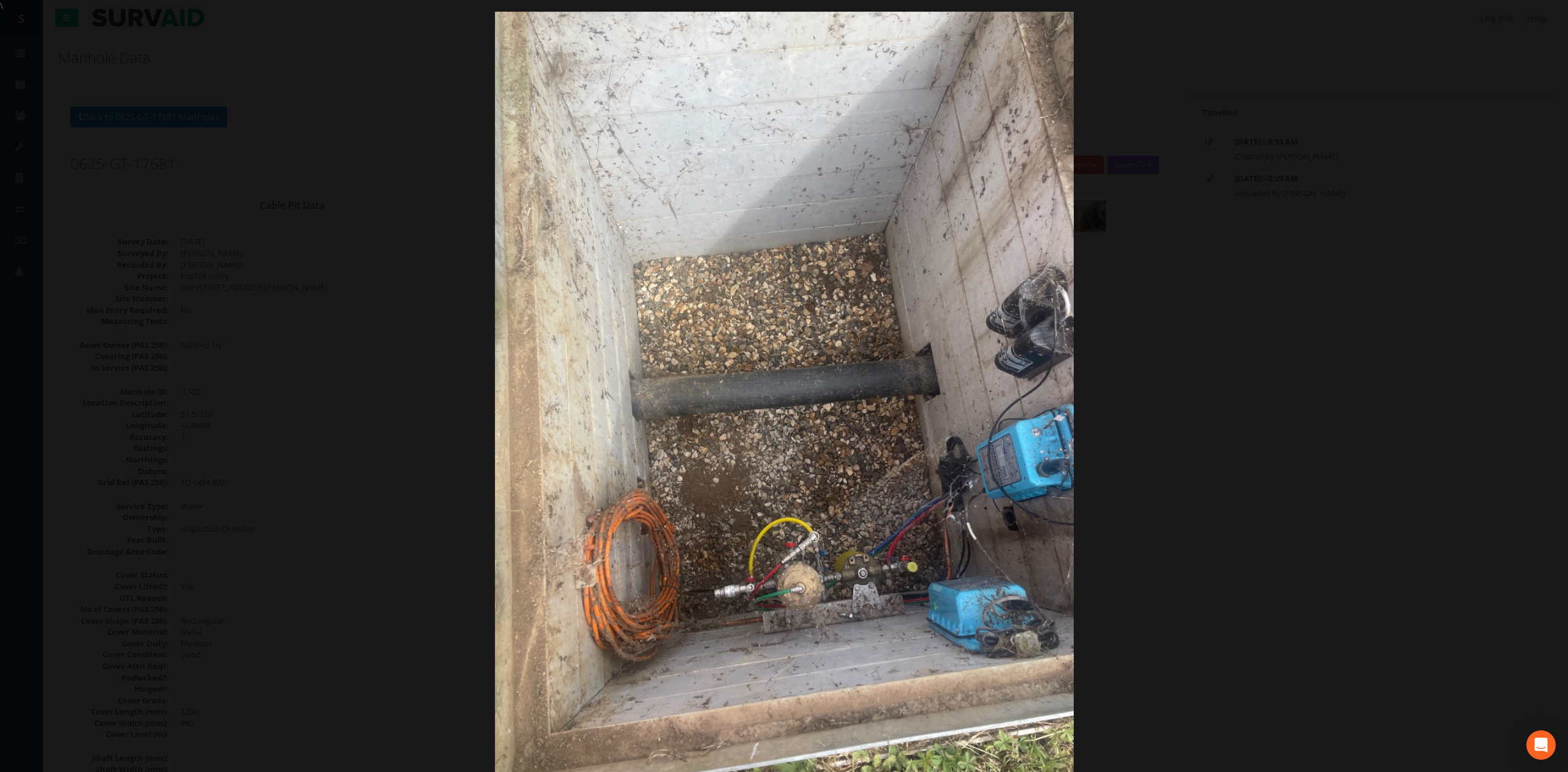
click at [1297, 382] on div at bounding box center [784, 397] width 1568 height 772
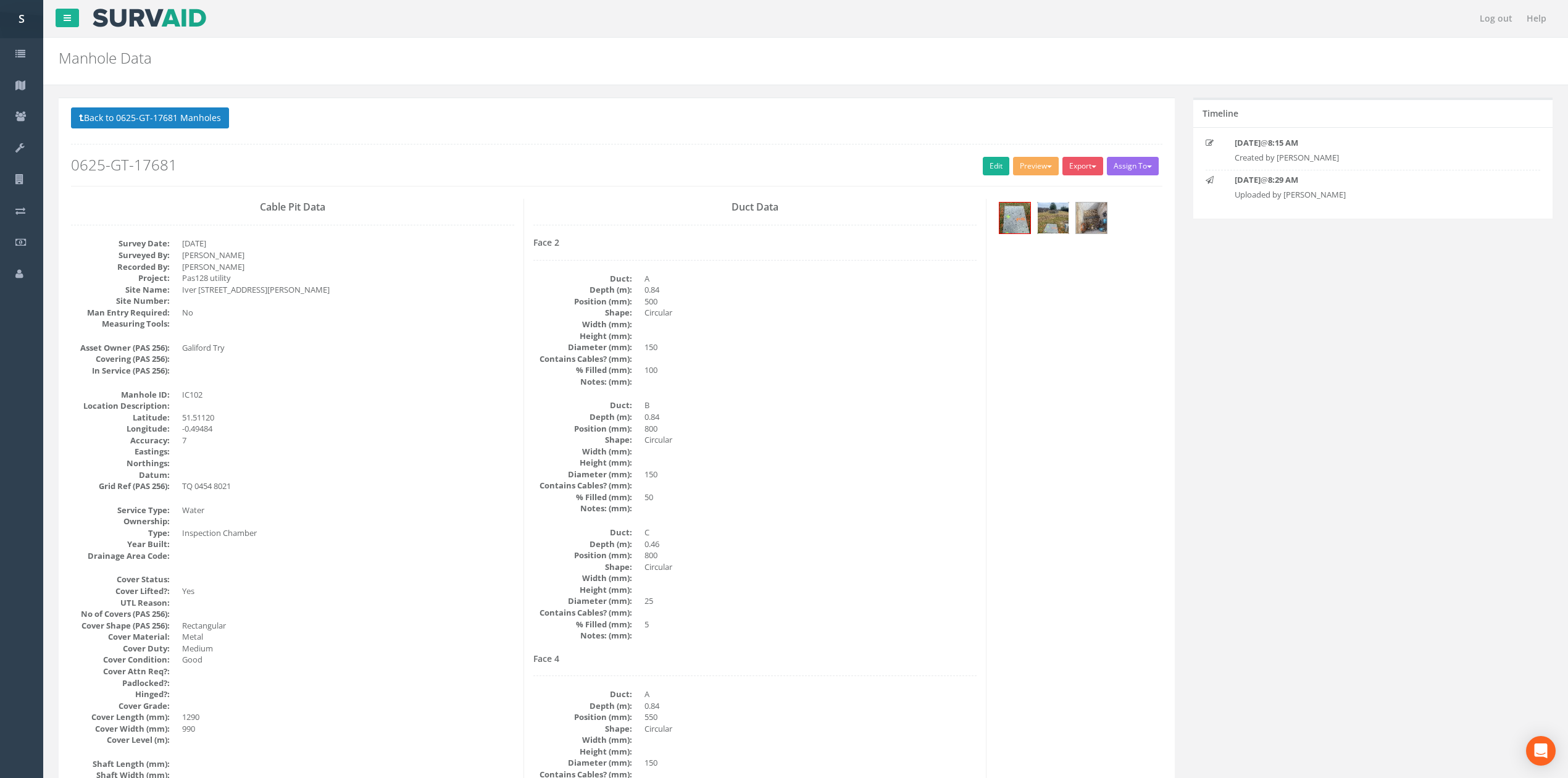
click at [1063, 223] on img at bounding box center [1053, 217] width 31 height 31
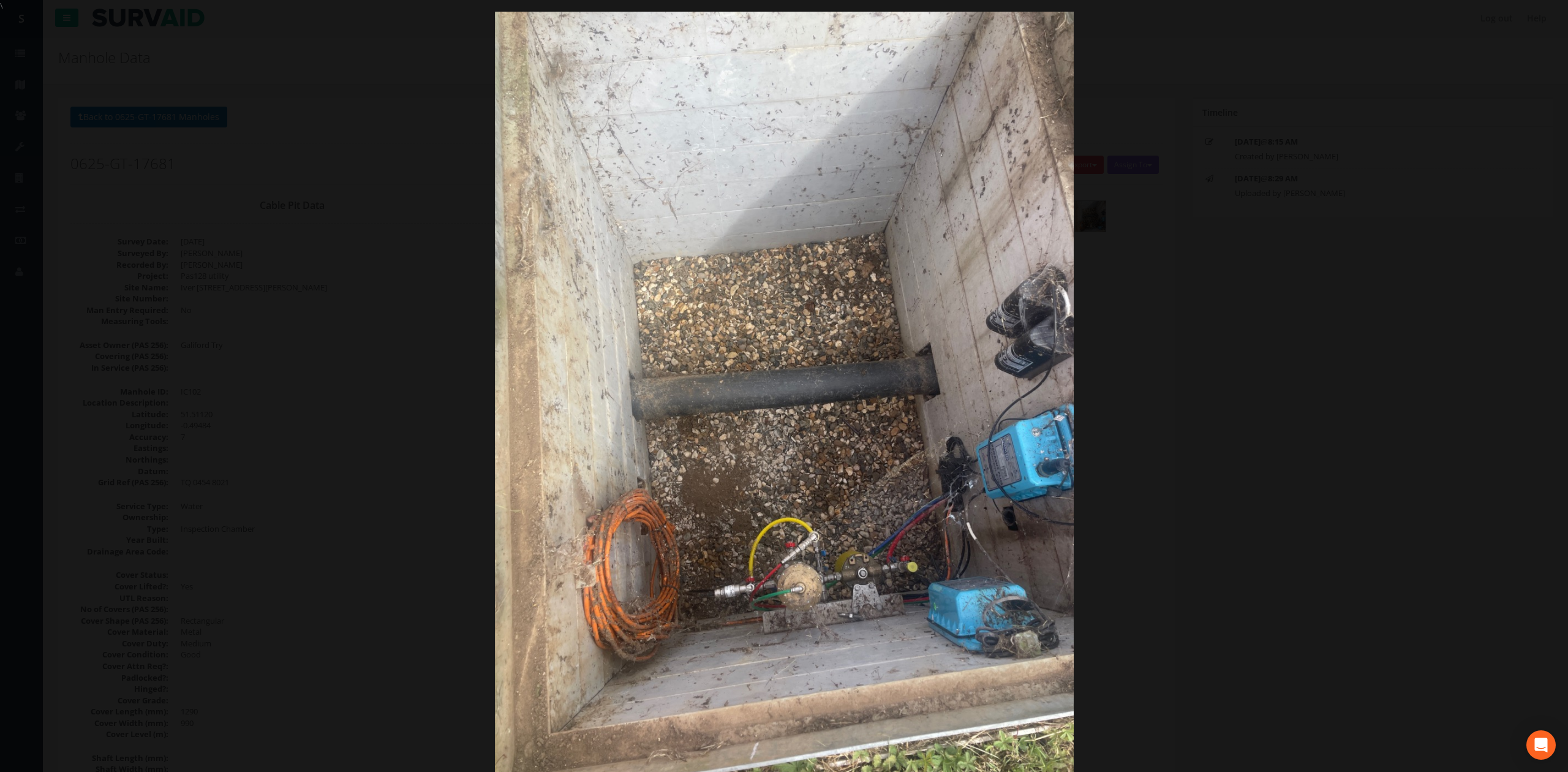
click at [1214, 300] on div at bounding box center [784, 397] width 1568 height 772
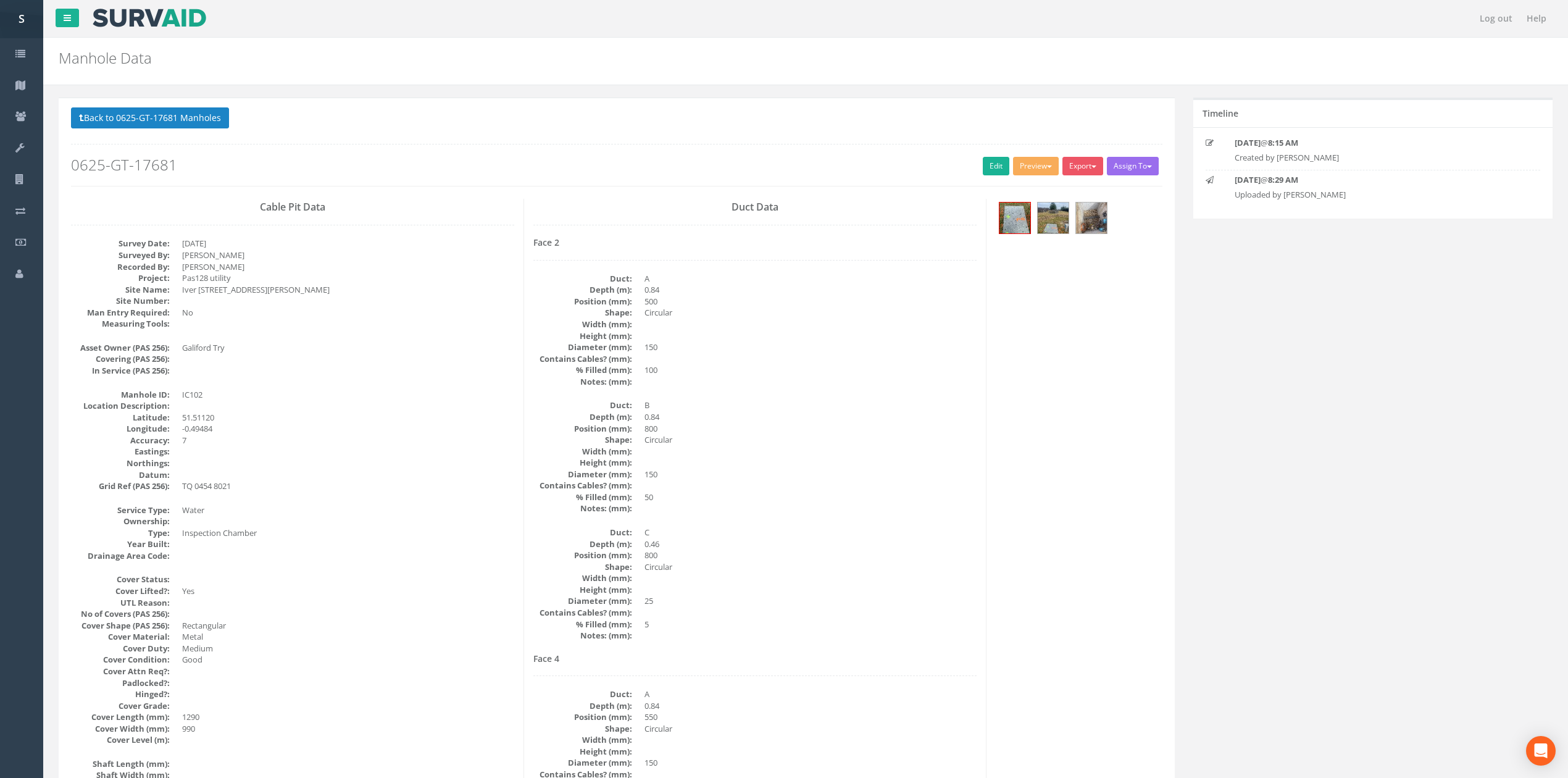
click at [987, 157] on div "Back to 0625-GT-17681 Manholes Back to Map Assign To No Companies Added Export …" at bounding box center [616, 146] width 1091 height 78
click at [993, 167] on link "Edit" at bounding box center [996, 166] width 27 height 19
click at [983, 173] on link "Edit" at bounding box center [996, 166] width 27 height 19
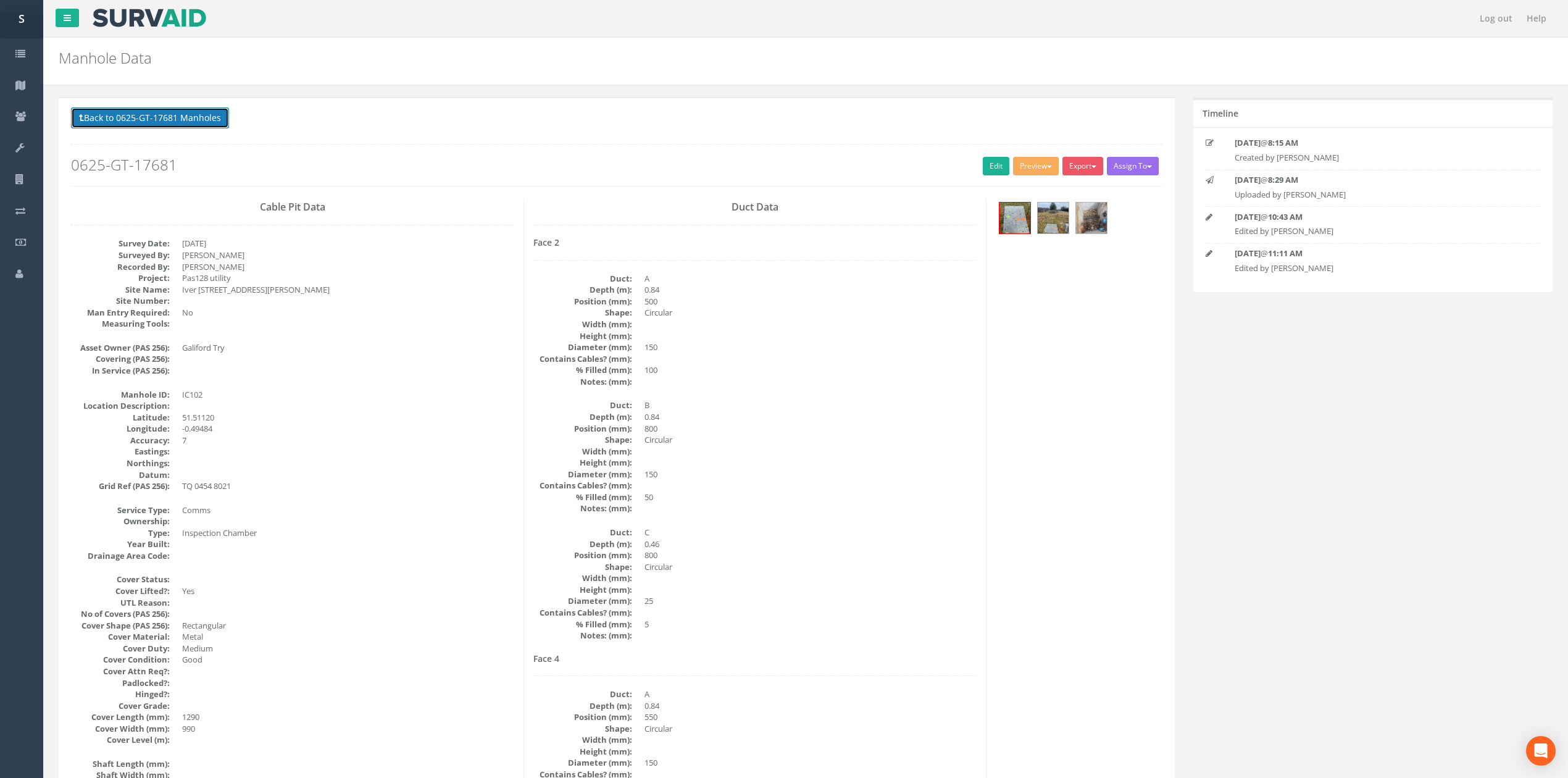
click at [156, 125] on button "Back to 0625-GT-17681 Manholes" at bounding box center [150, 118] width 158 height 21
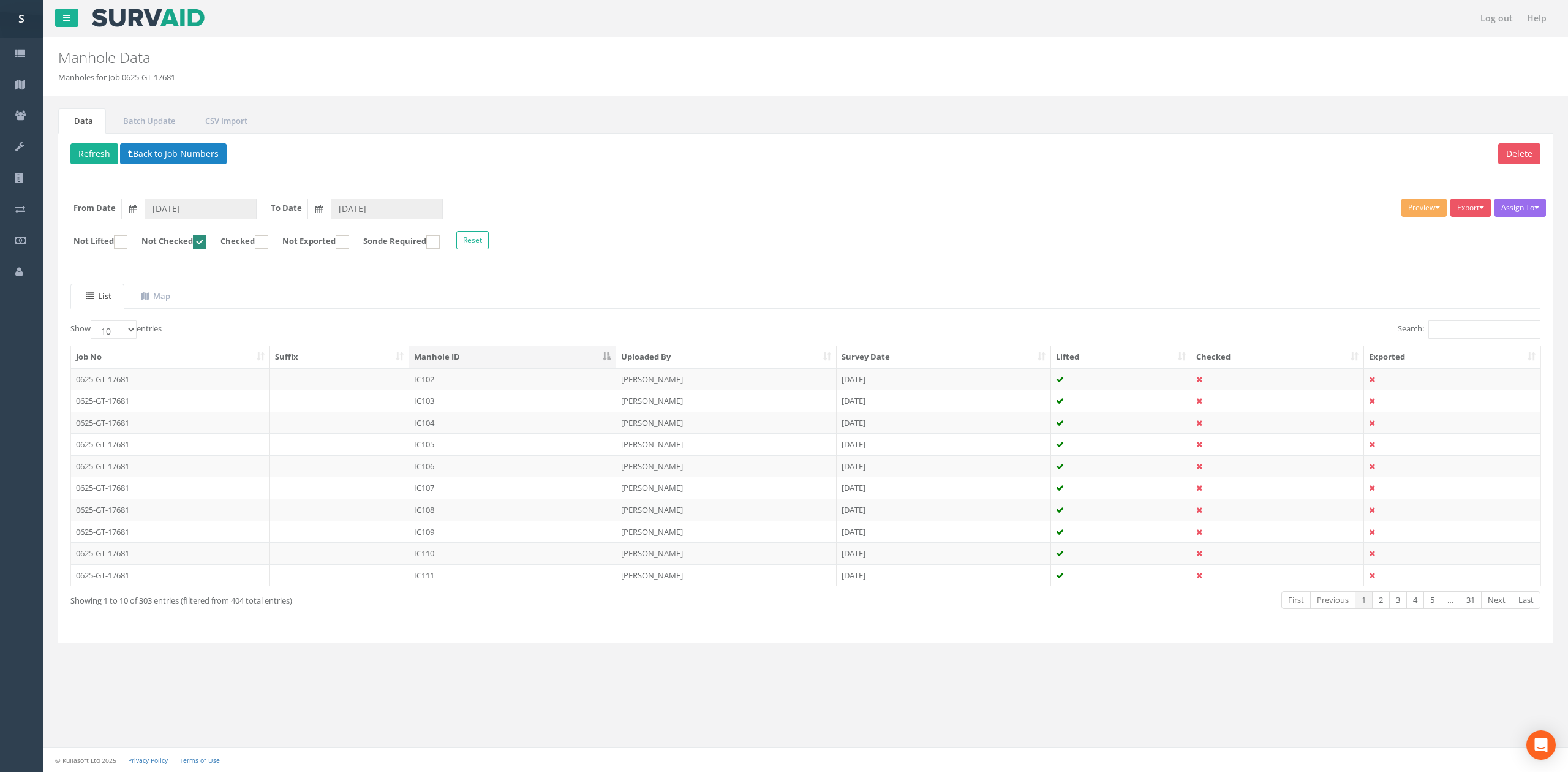
click at [651, 237] on form "Not Lifted Not Checked Checked Not Exported Sonde Required Reset" at bounding box center [806, 242] width 1489 height 21
click at [464, 376] on td "IC102" at bounding box center [512, 379] width 207 height 22
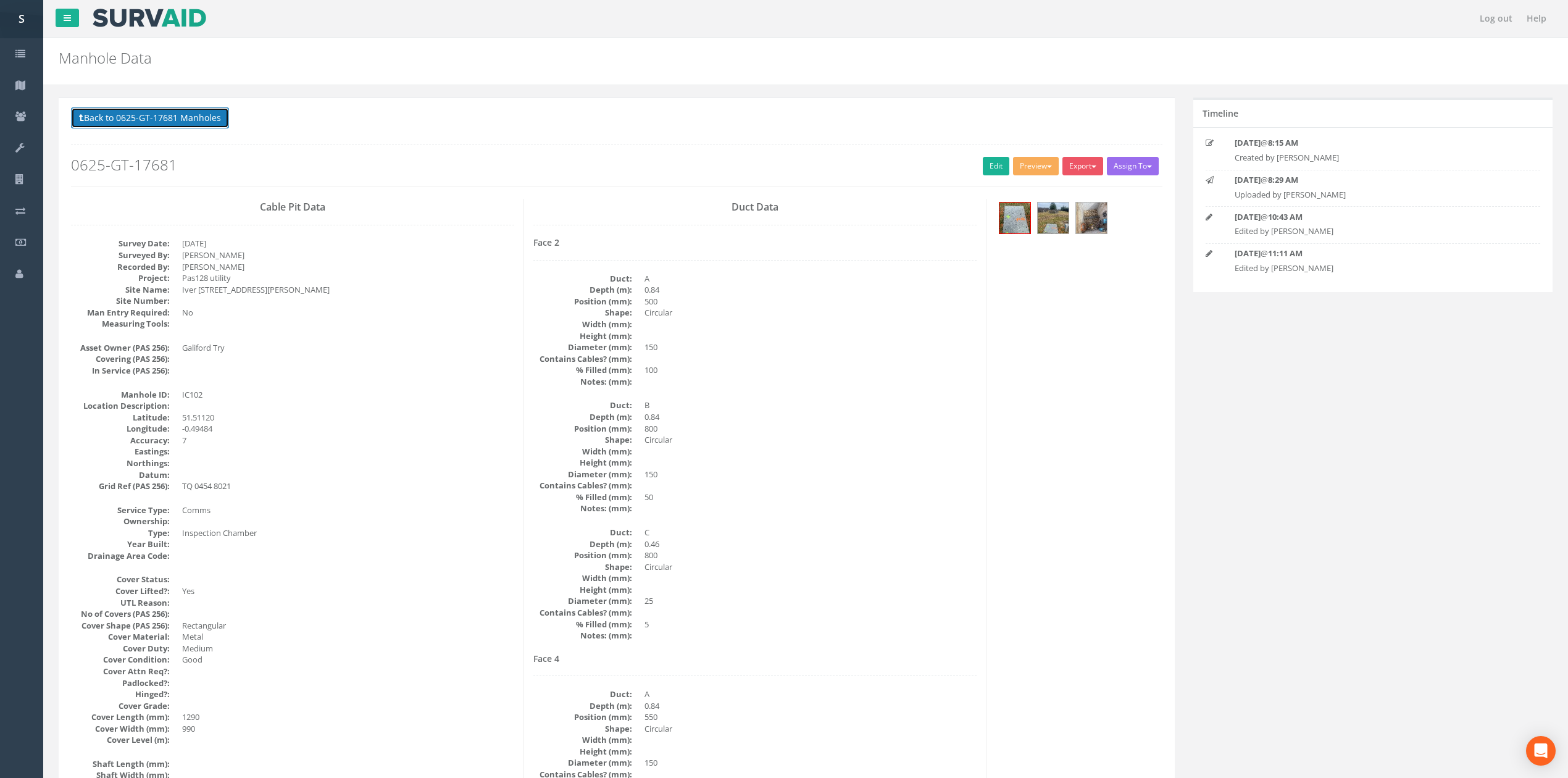
click at [158, 128] on button "Back to 0625-GT-17681 Manholes" at bounding box center [150, 118] width 158 height 21
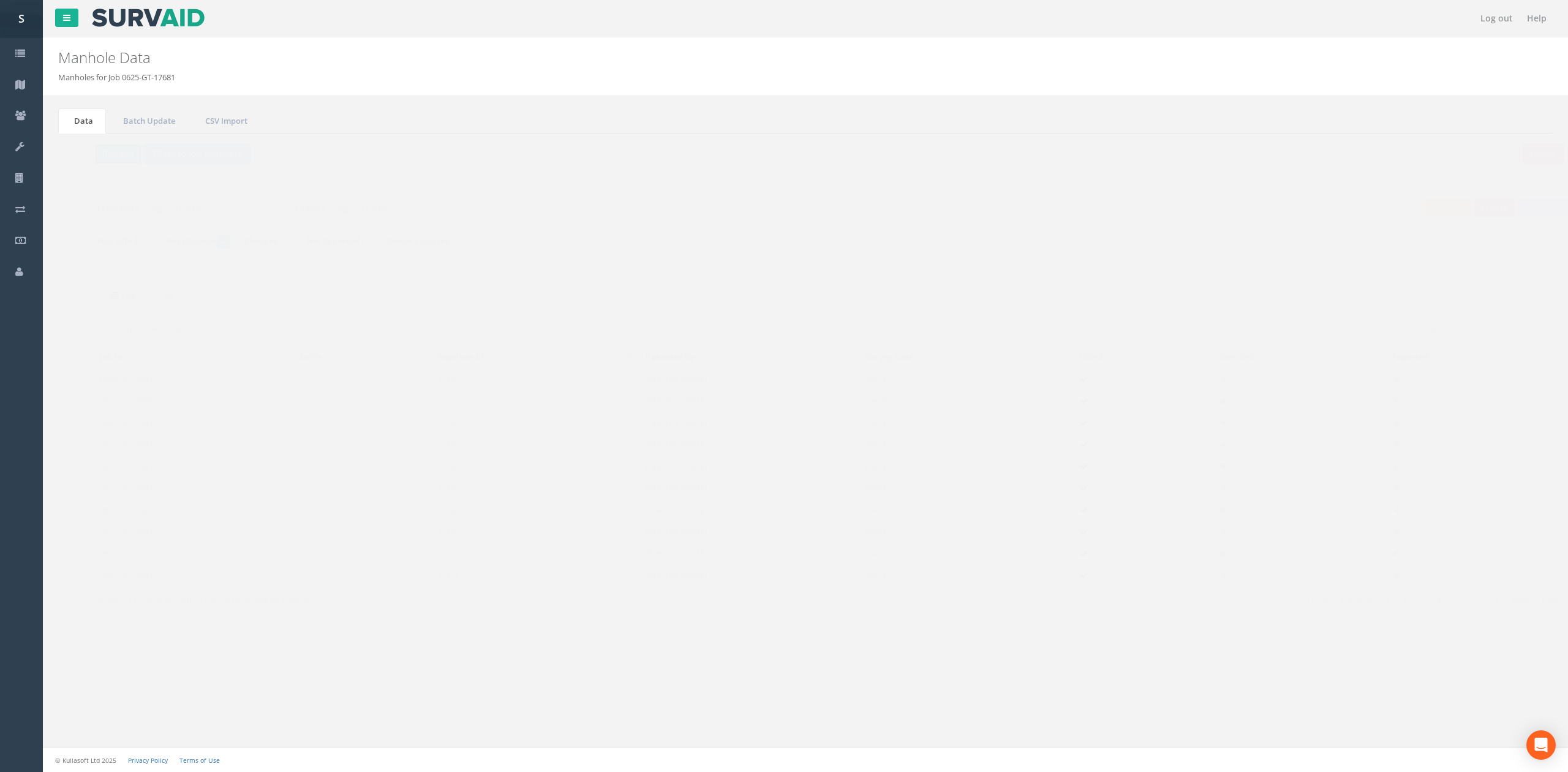
click at [106, 157] on button "Refresh" at bounding box center [94, 154] width 47 height 21
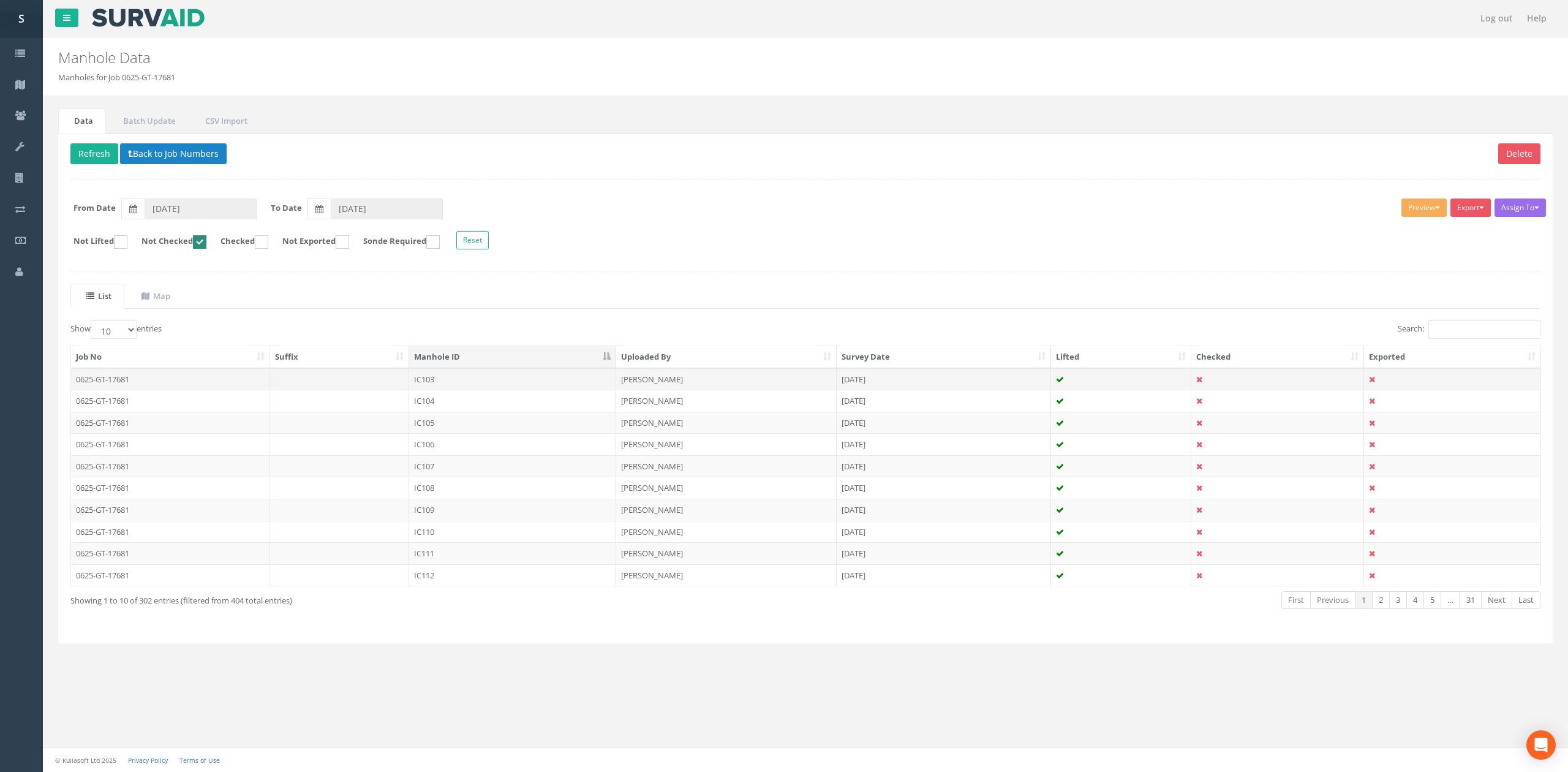
click at [464, 381] on td "IC103" at bounding box center [512, 379] width 207 height 22
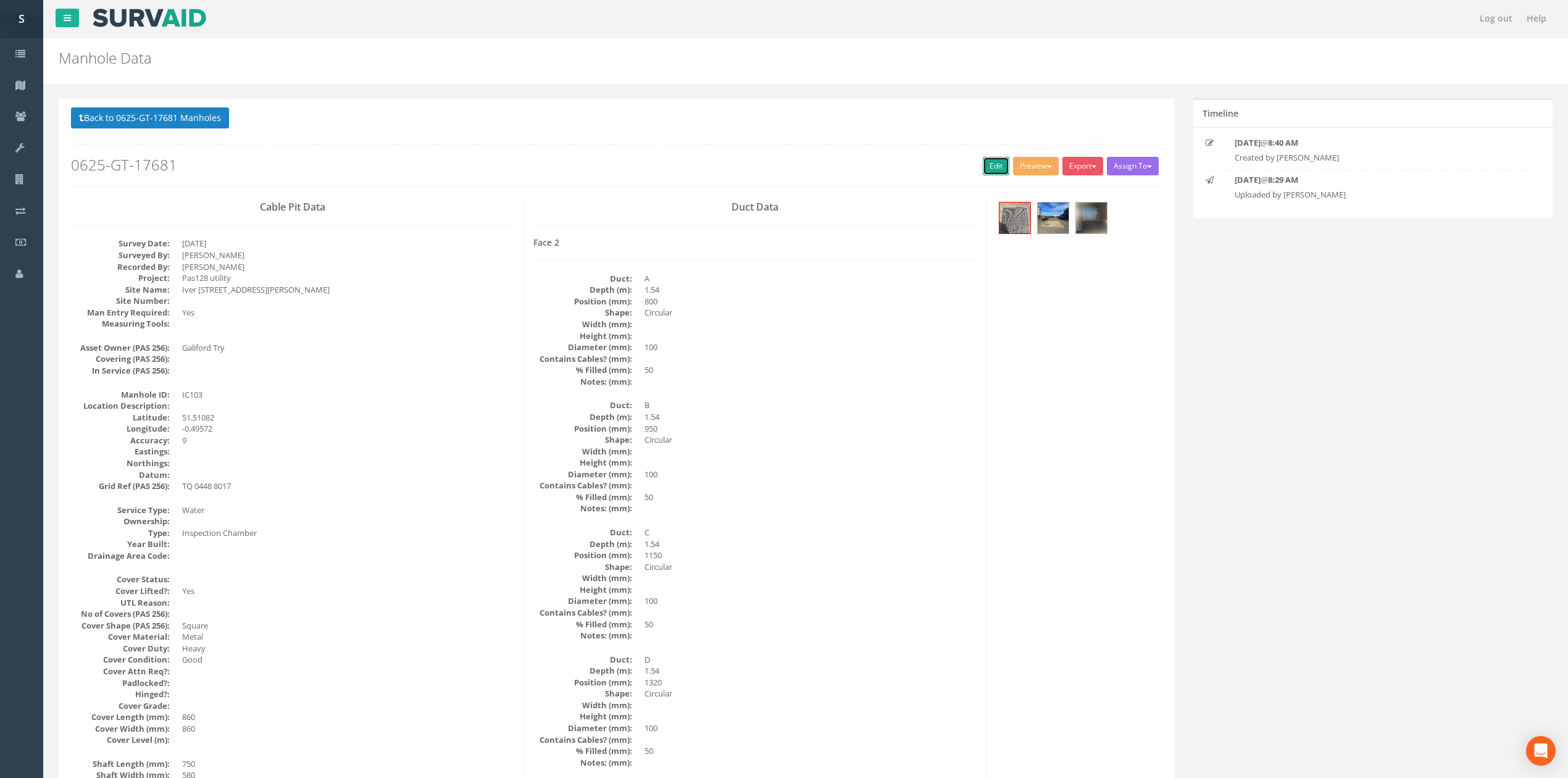
drag, startPoint x: 980, startPoint y: 161, endPoint x: 453, endPoint y: 90, distance: 531.8
click at [983, 161] on link "Edit" at bounding box center [996, 166] width 27 height 19
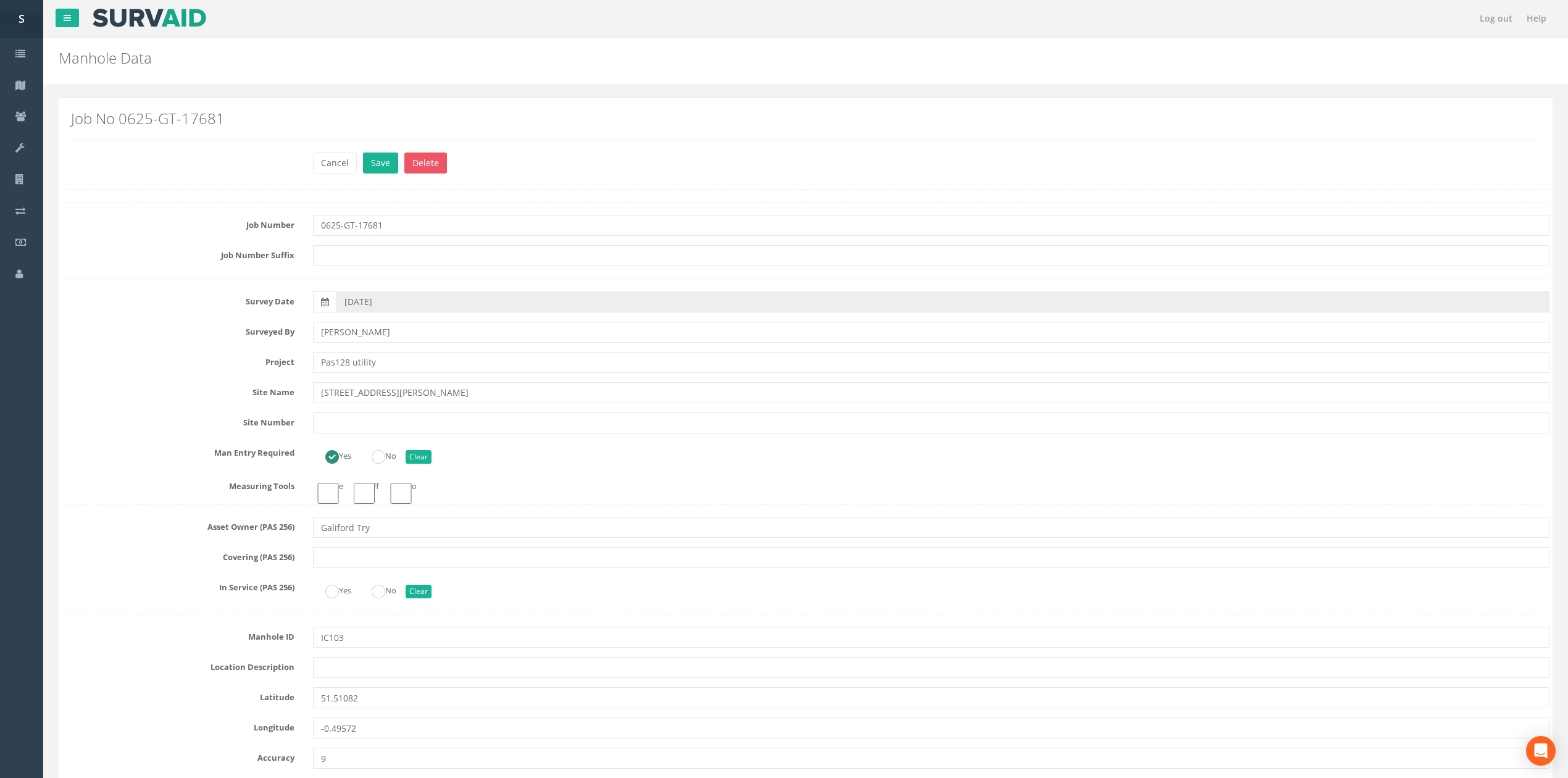
type input "[PERSON_NAME]"
click at [363, 152] on button "Save" at bounding box center [381, 163] width 35 height 21
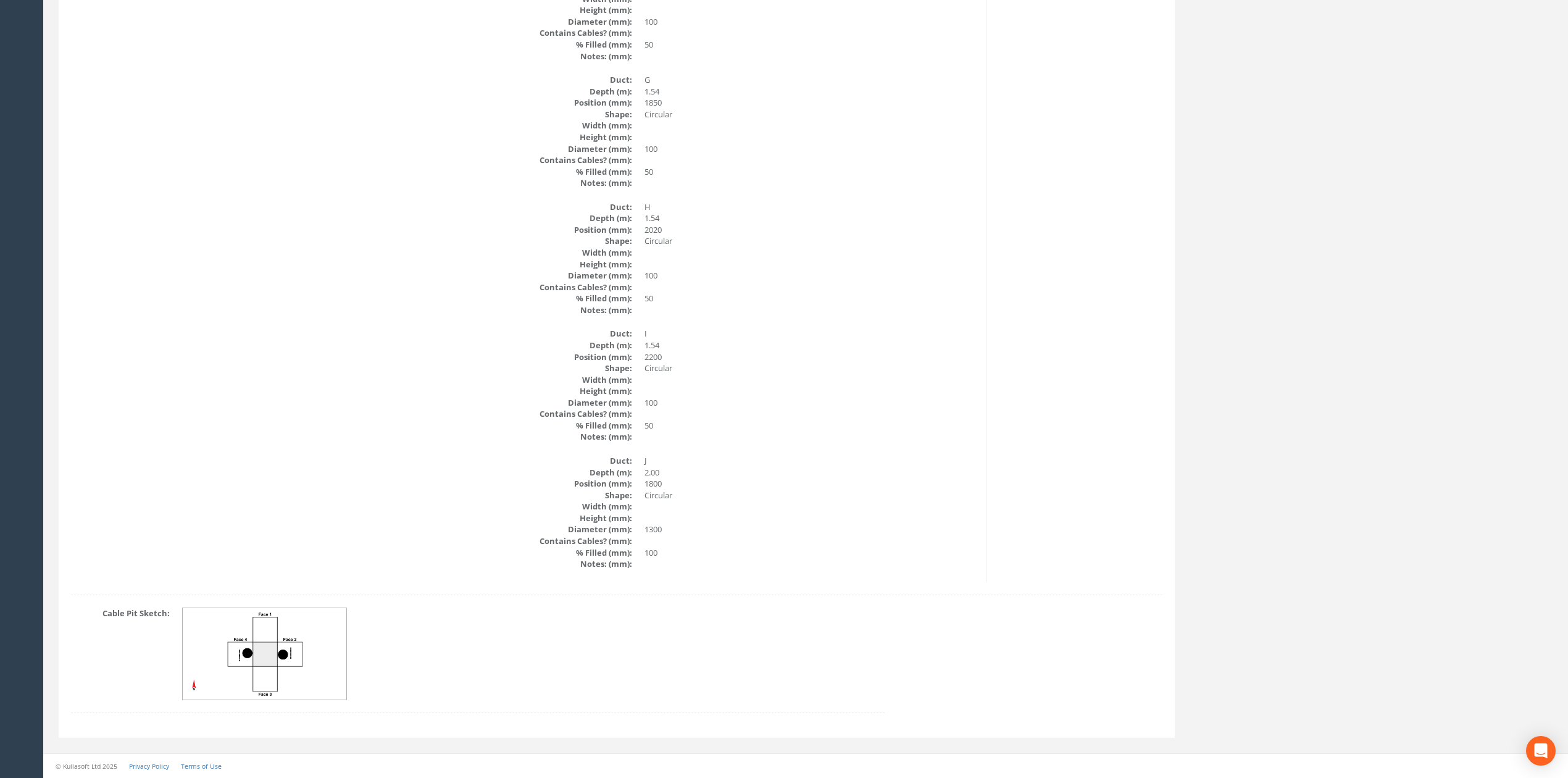
drag, startPoint x: 282, startPoint y: 591, endPoint x: 290, endPoint y: 414, distance: 177.2
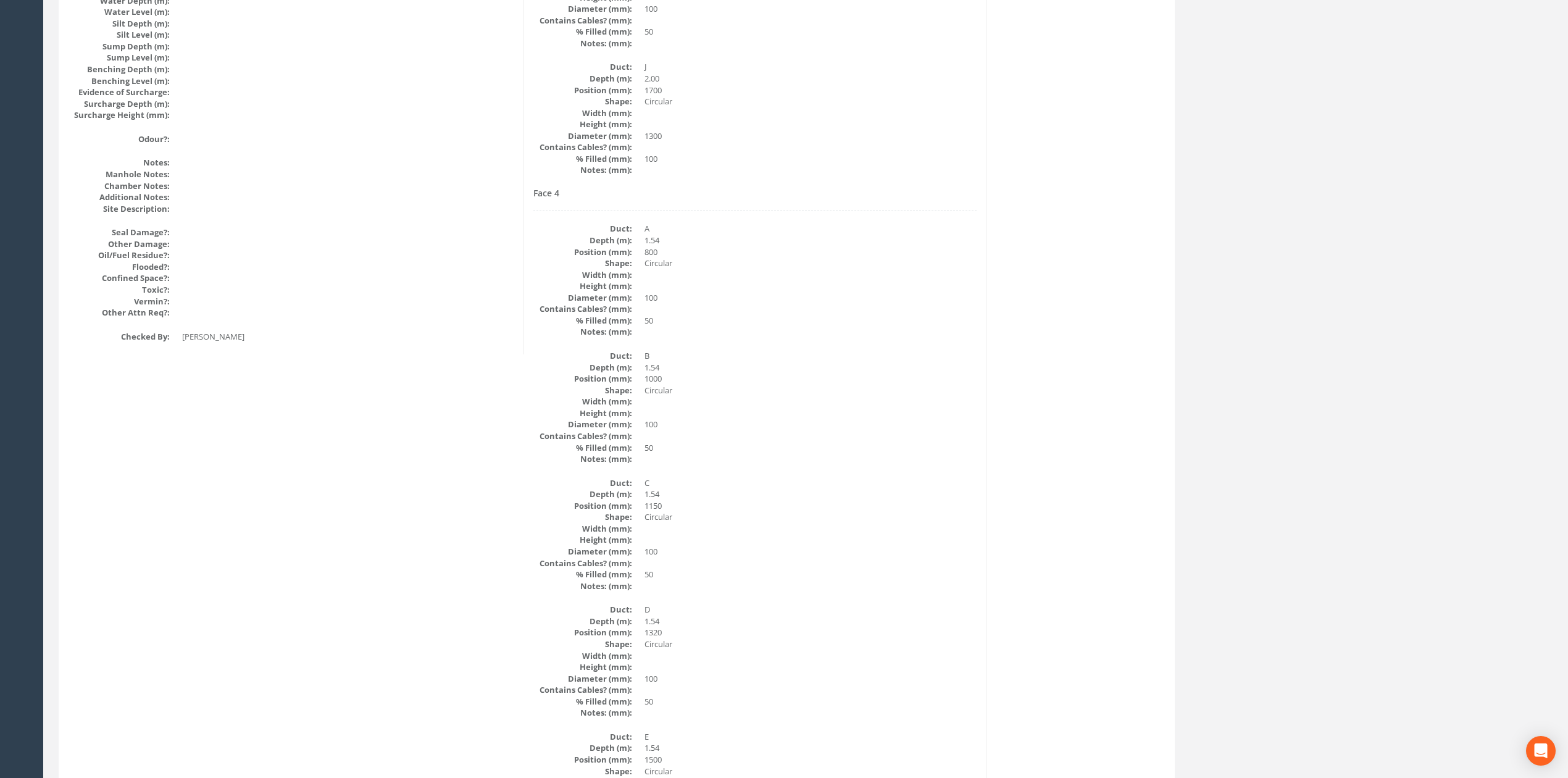
scroll to position [0, 0]
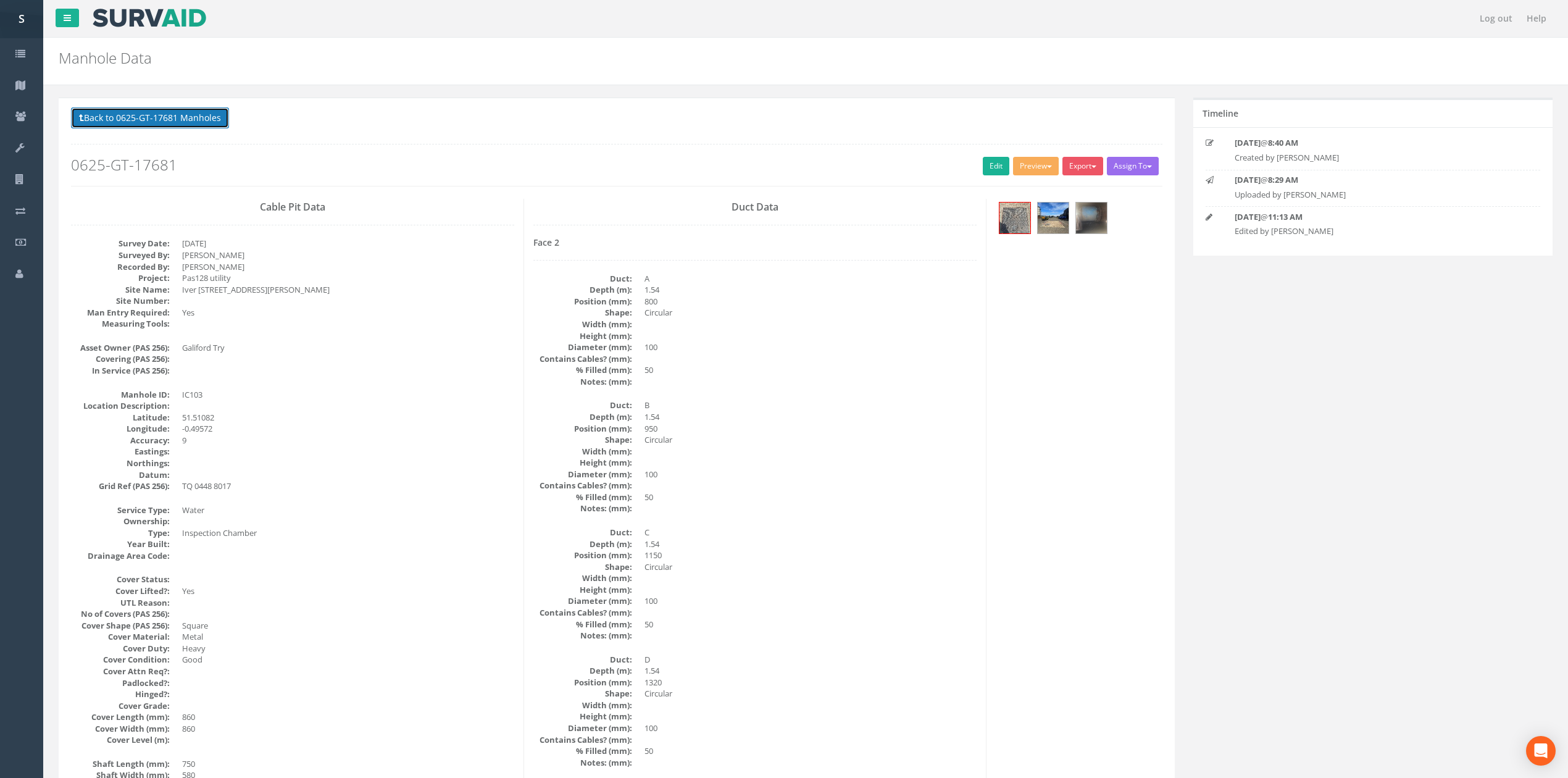
click at [176, 127] on button "Back to 0625-GT-17681 Manholes" at bounding box center [150, 118] width 158 height 21
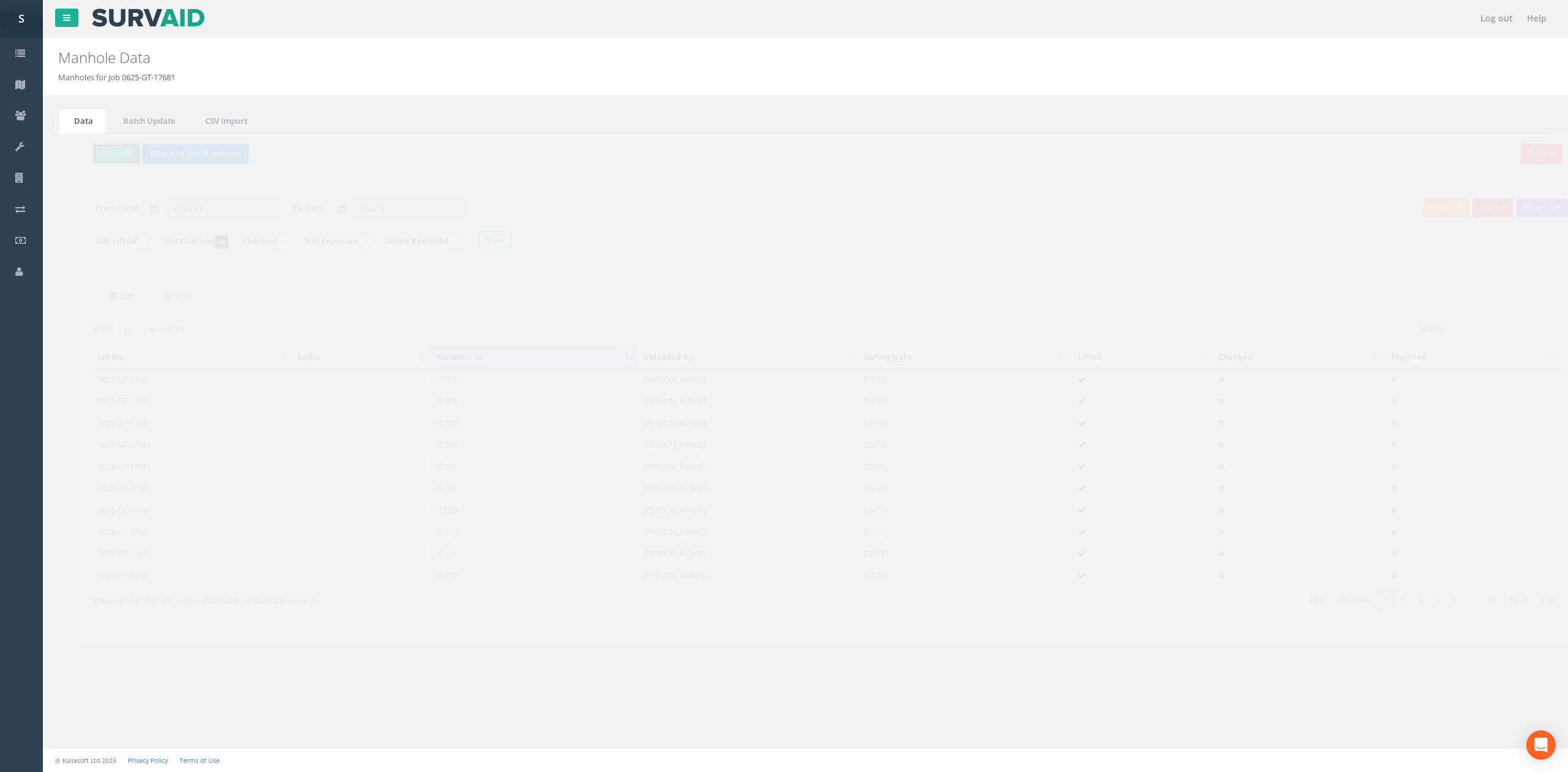
click at [110, 155] on button "Refresh" at bounding box center [94, 154] width 47 height 21
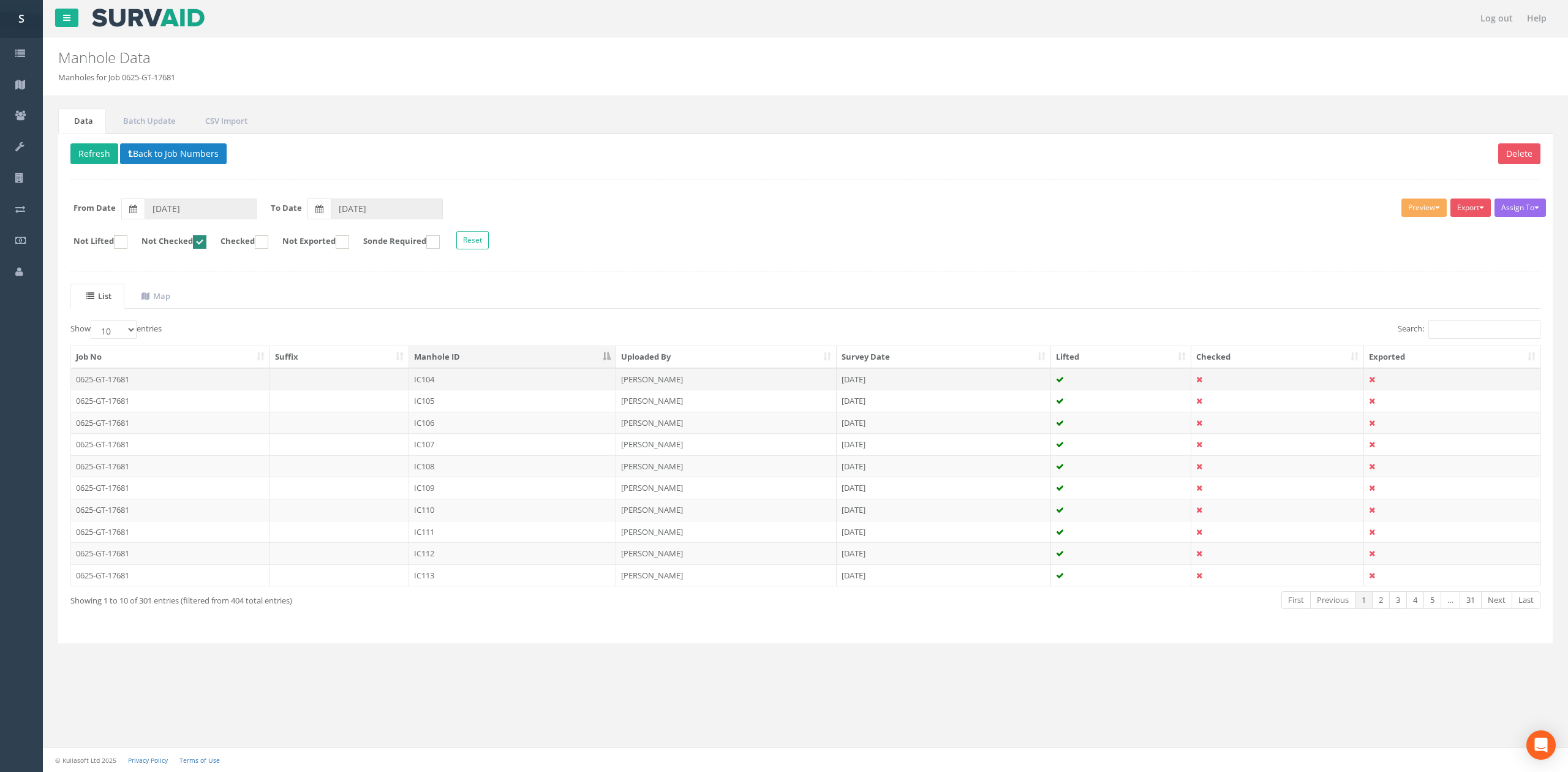
click at [485, 377] on td "IC104" at bounding box center [512, 379] width 207 height 22
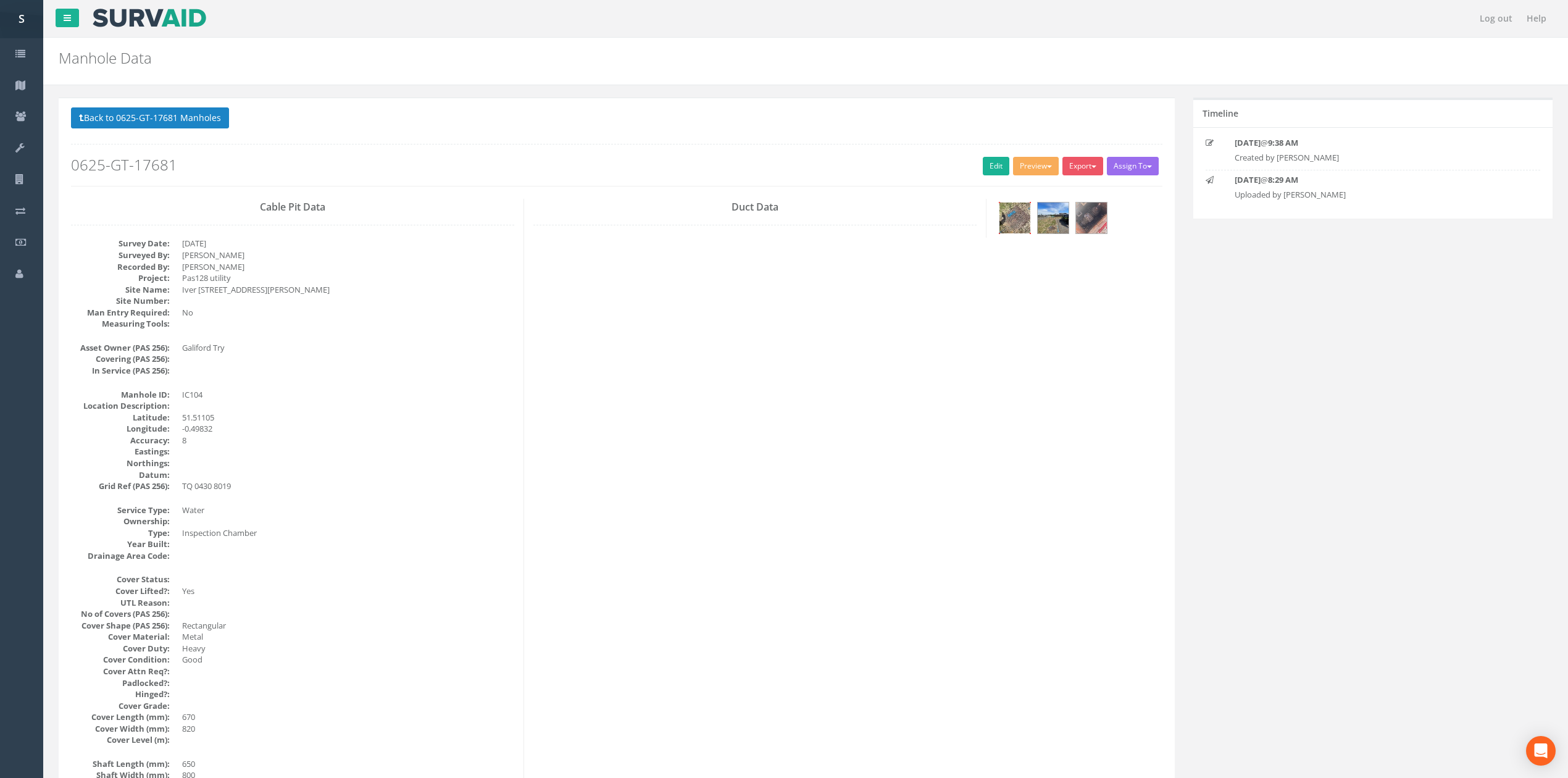
click at [1025, 225] on img at bounding box center [1015, 217] width 31 height 31
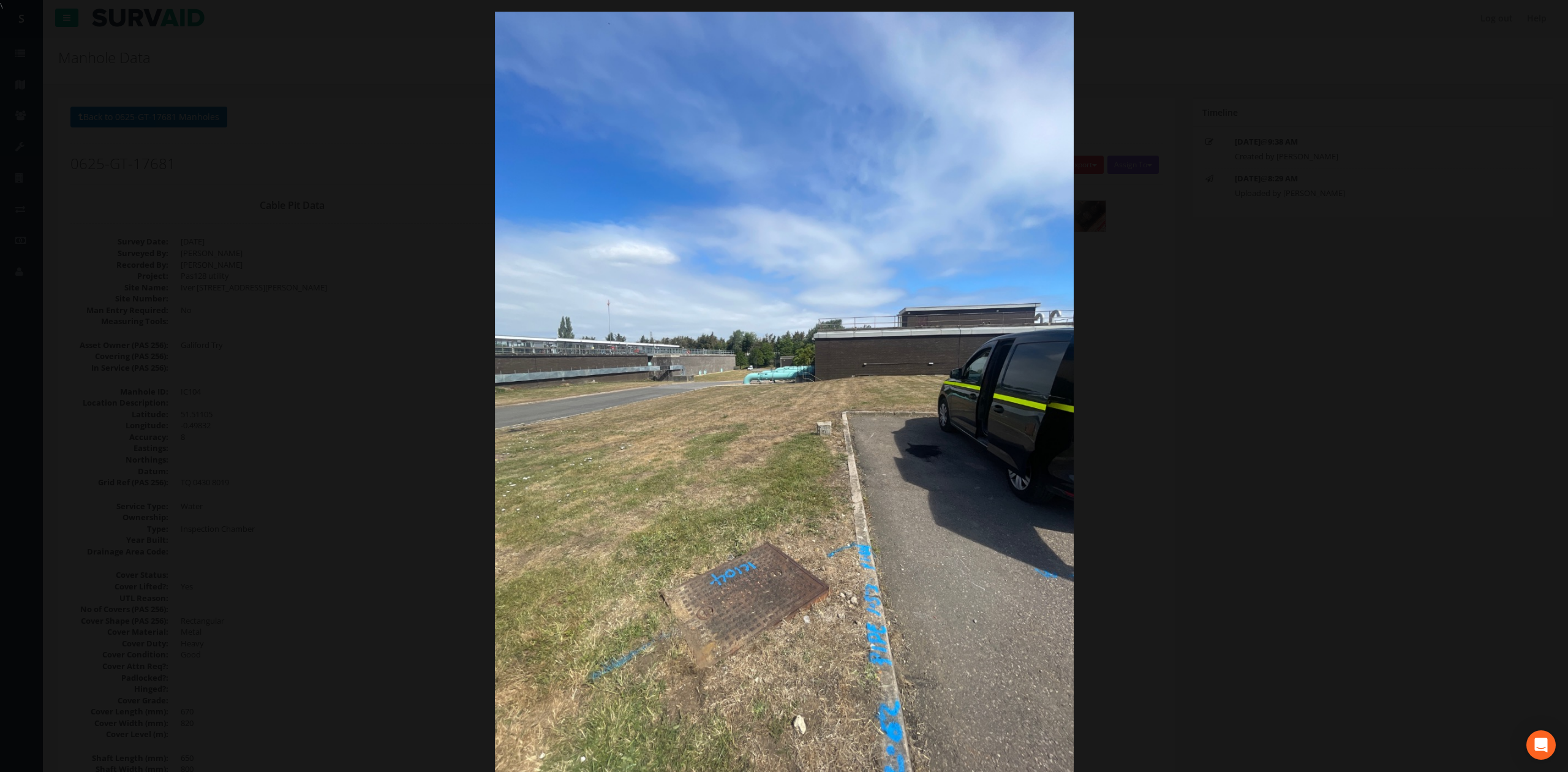
click at [1368, 352] on div at bounding box center [784, 397] width 1568 height 772
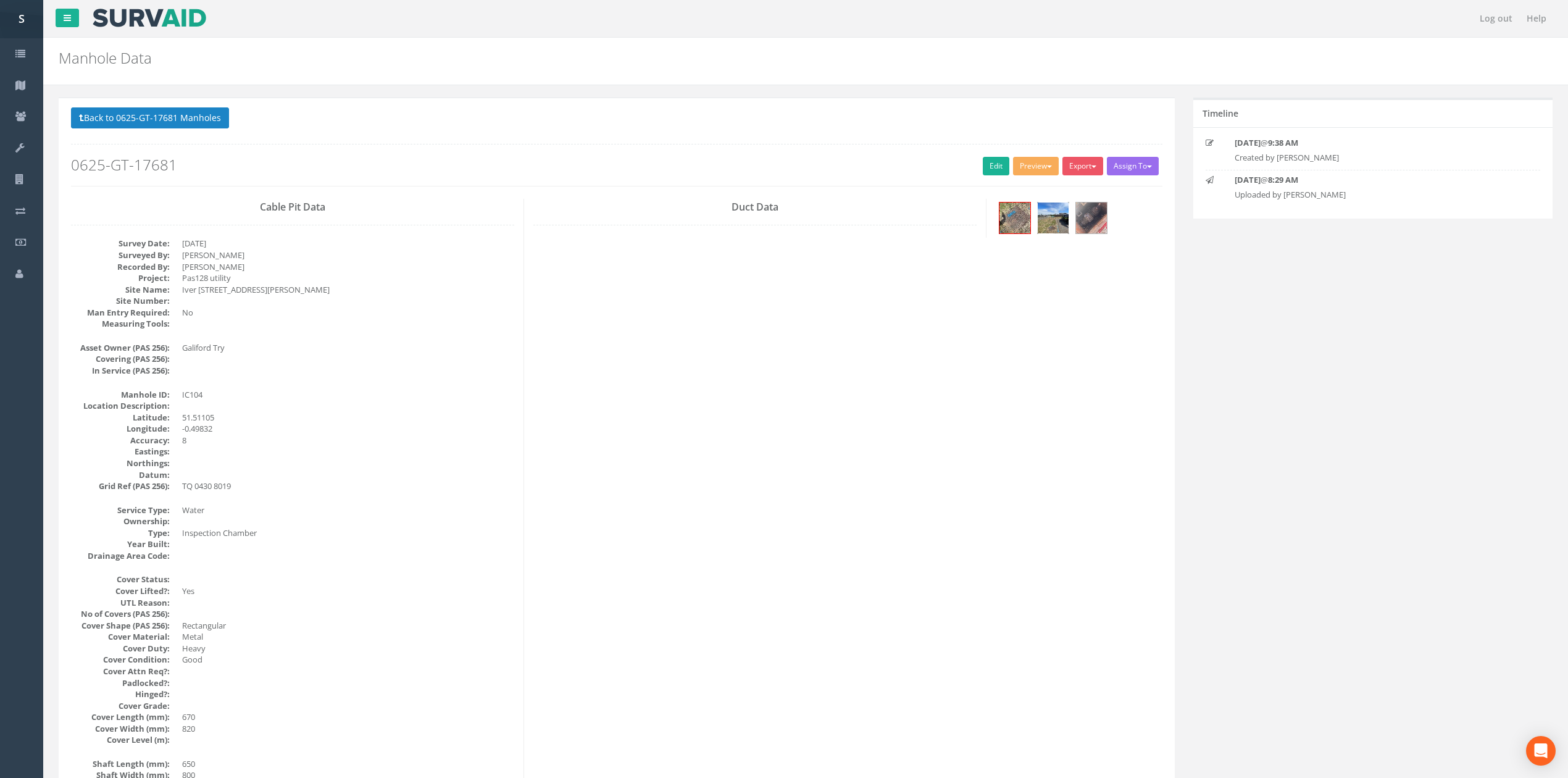
click at [1069, 228] on div at bounding box center [1053, 218] width 32 height 32
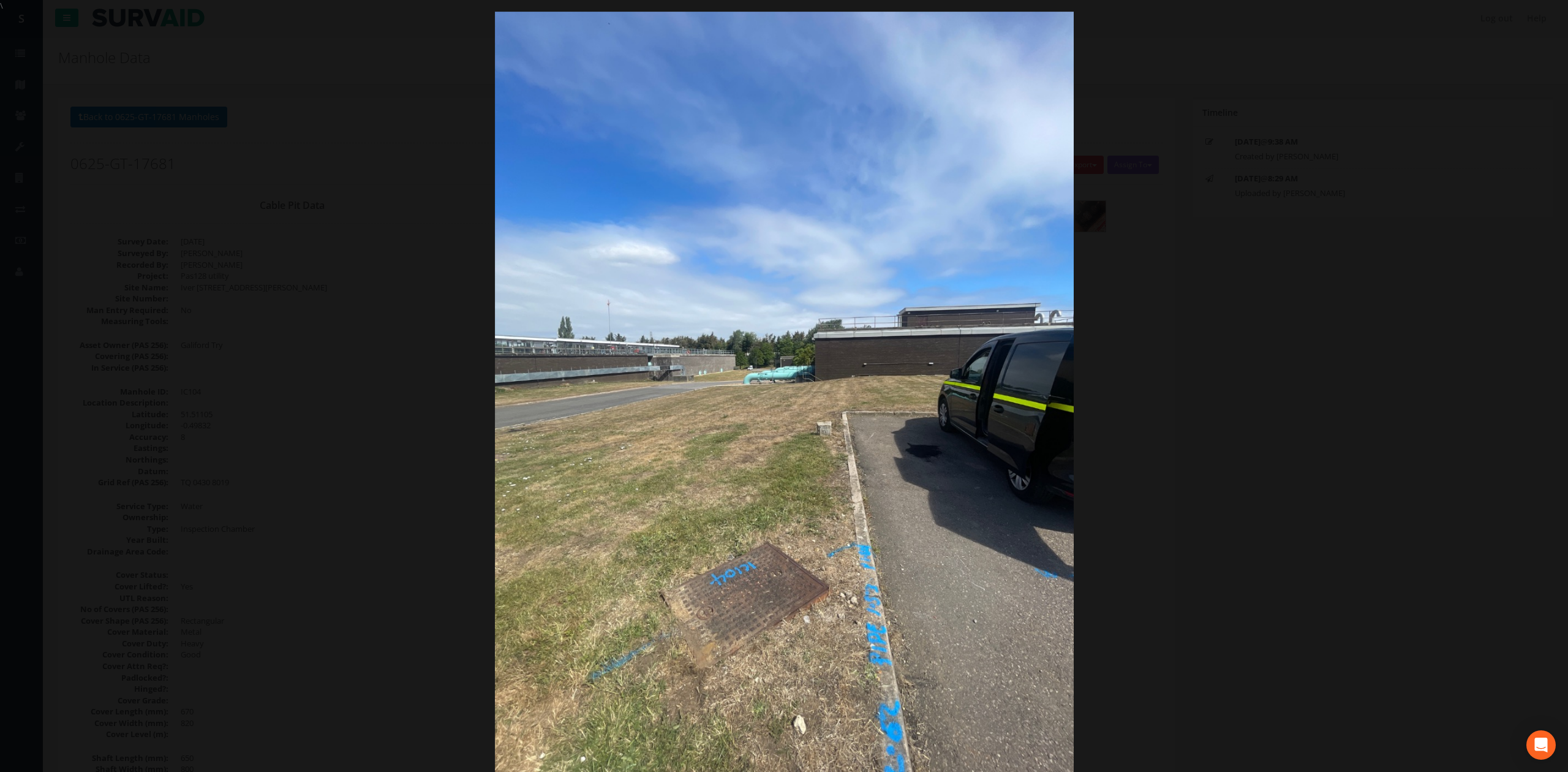
click at [359, 157] on div at bounding box center [784, 397] width 1568 height 772
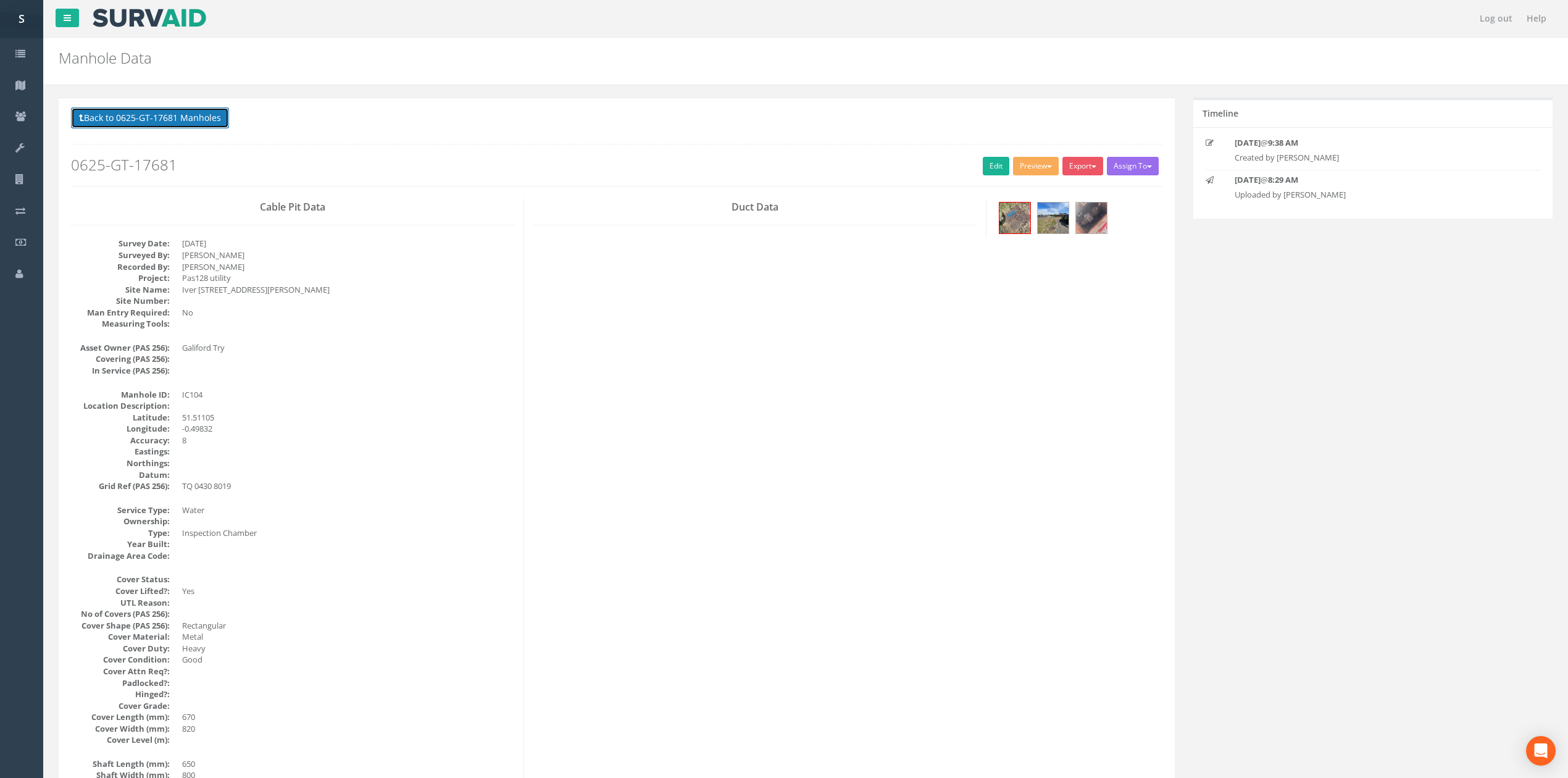
click at [191, 123] on button "Back to 0625-GT-17681 Manholes" at bounding box center [150, 118] width 158 height 21
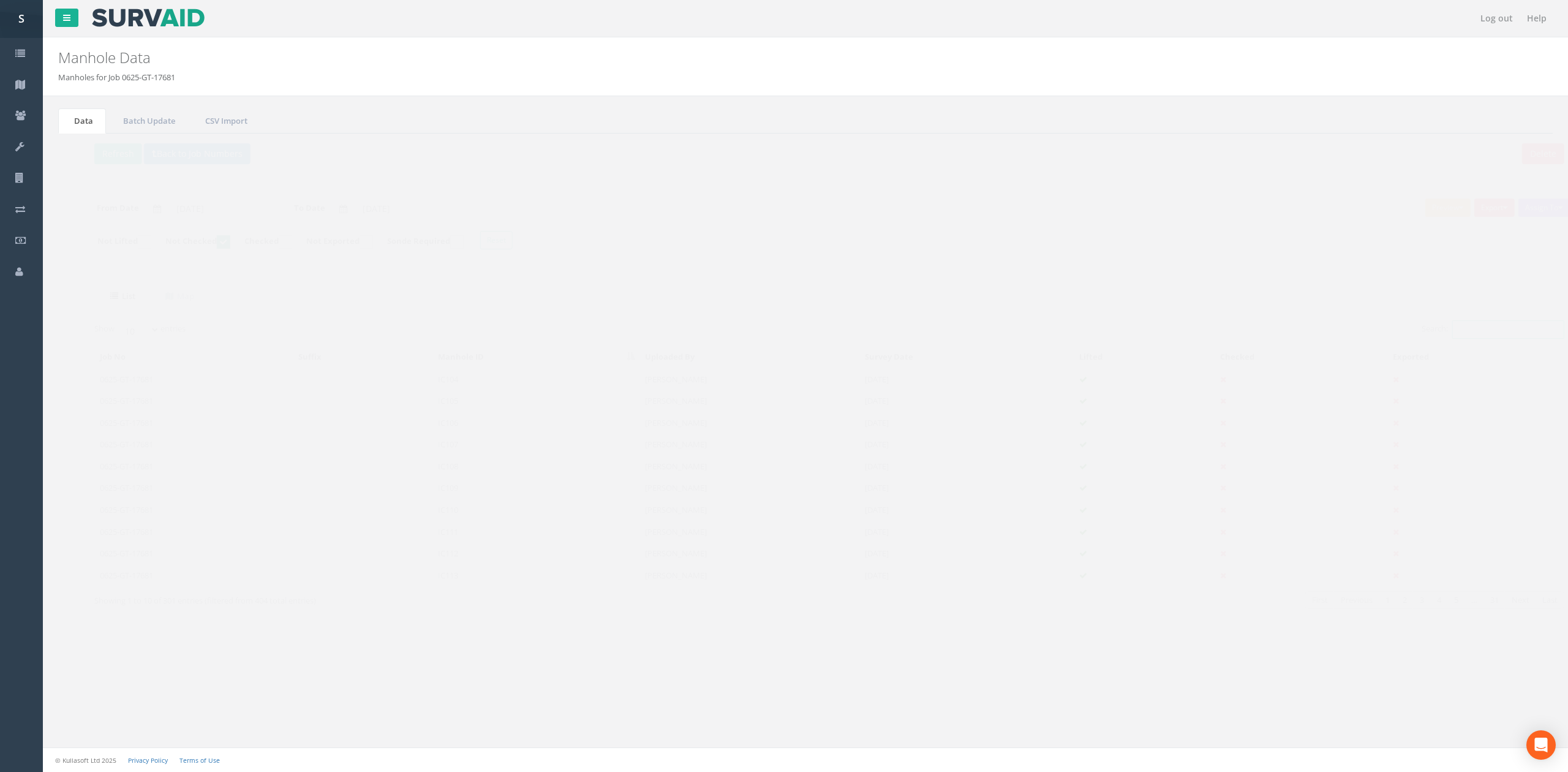
click at [1450, 331] on input "Search:" at bounding box center [1484, 329] width 112 height 18
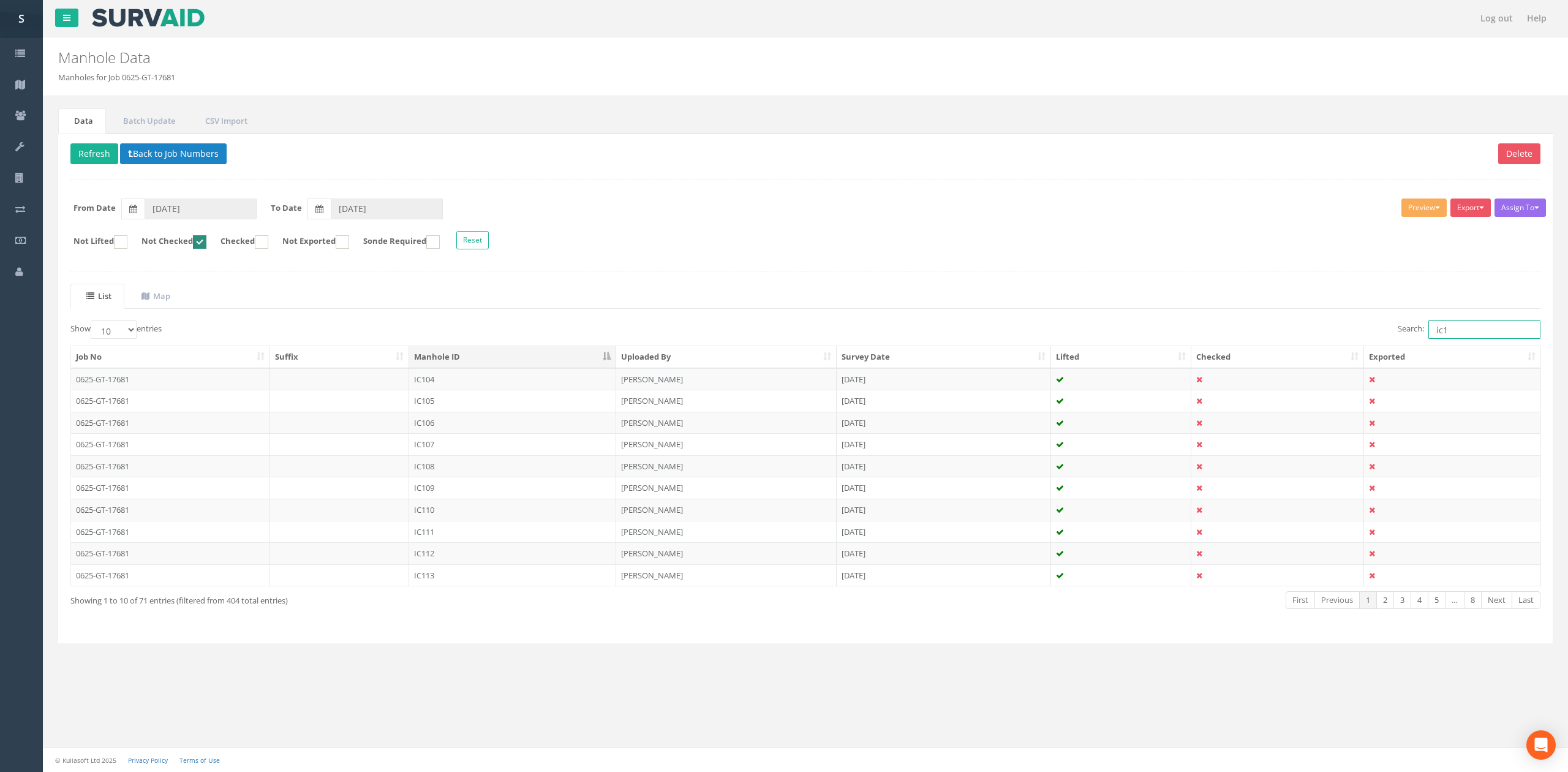
type input "ic1"
click at [150, 318] on div "List Map Show 10 25 50 100 entries Search: ic1 Job No Suffix Manhole ID Uploade…" at bounding box center [806, 456] width 1470 height 347
click at [153, 296] on span at bounding box center [147, 295] width 11 height 11
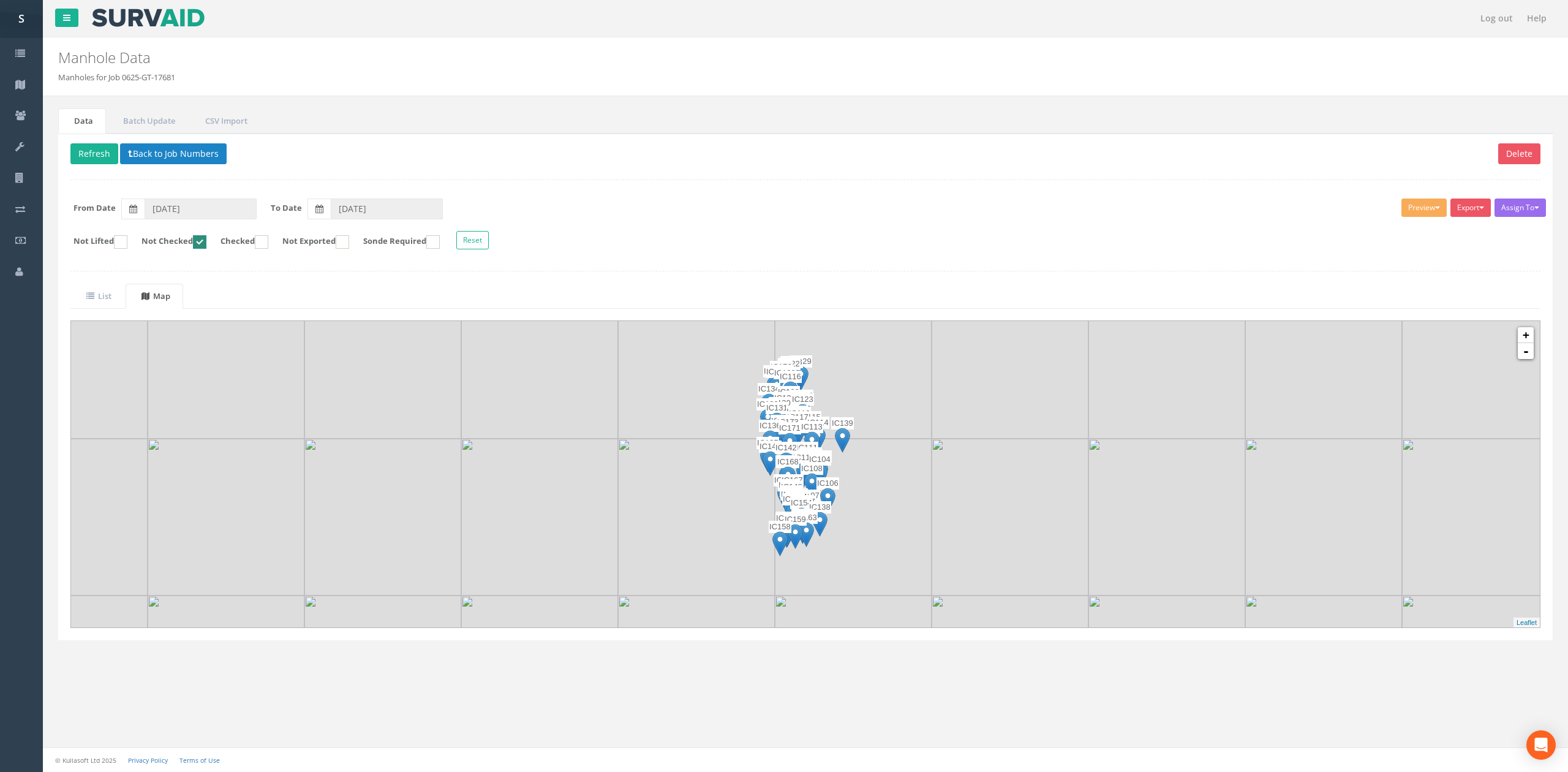
click at [883, 500] on img at bounding box center [853, 517] width 157 height 157
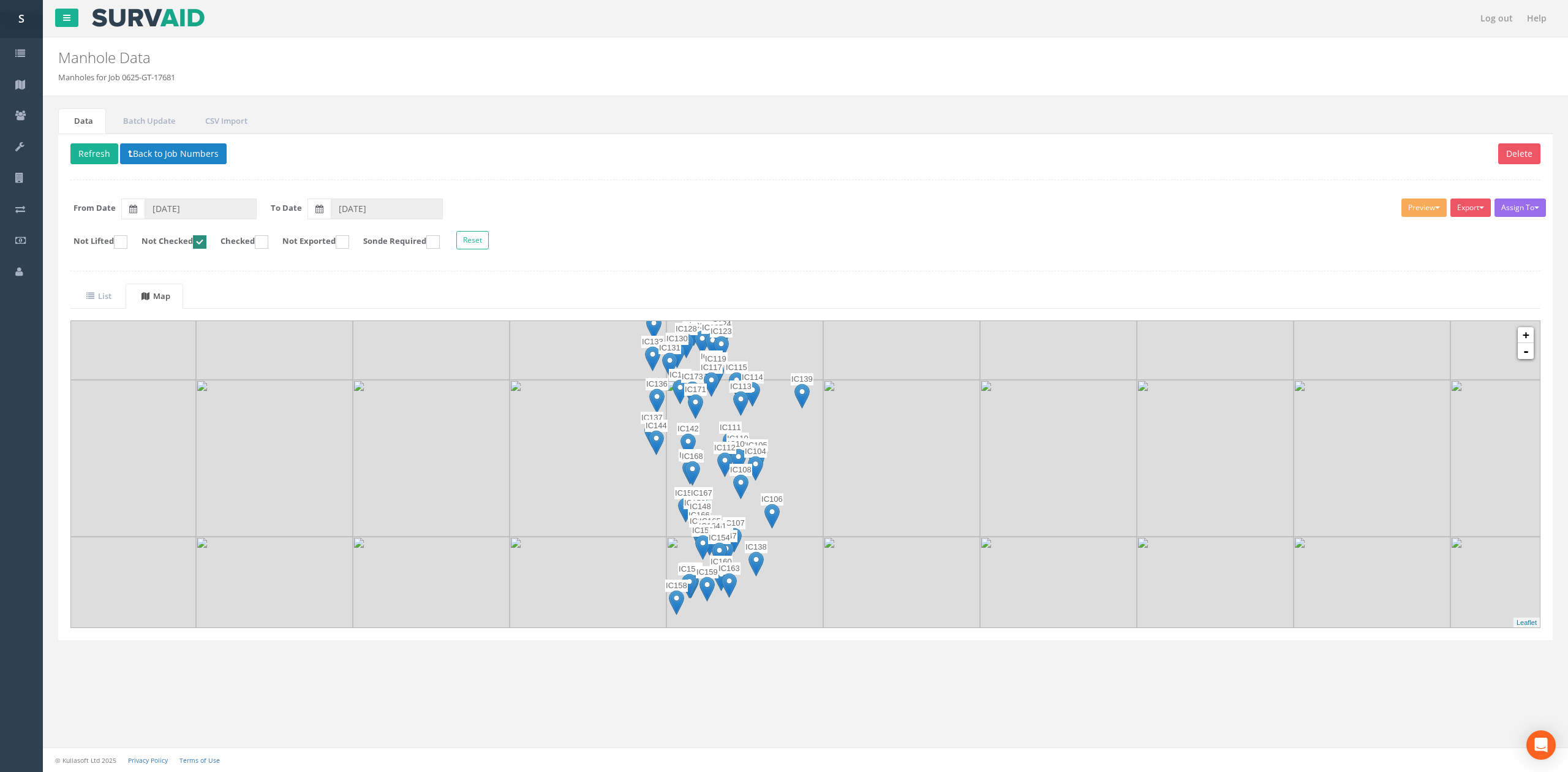
click at [844, 470] on img at bounding box center [901, 458] width 157 height 157
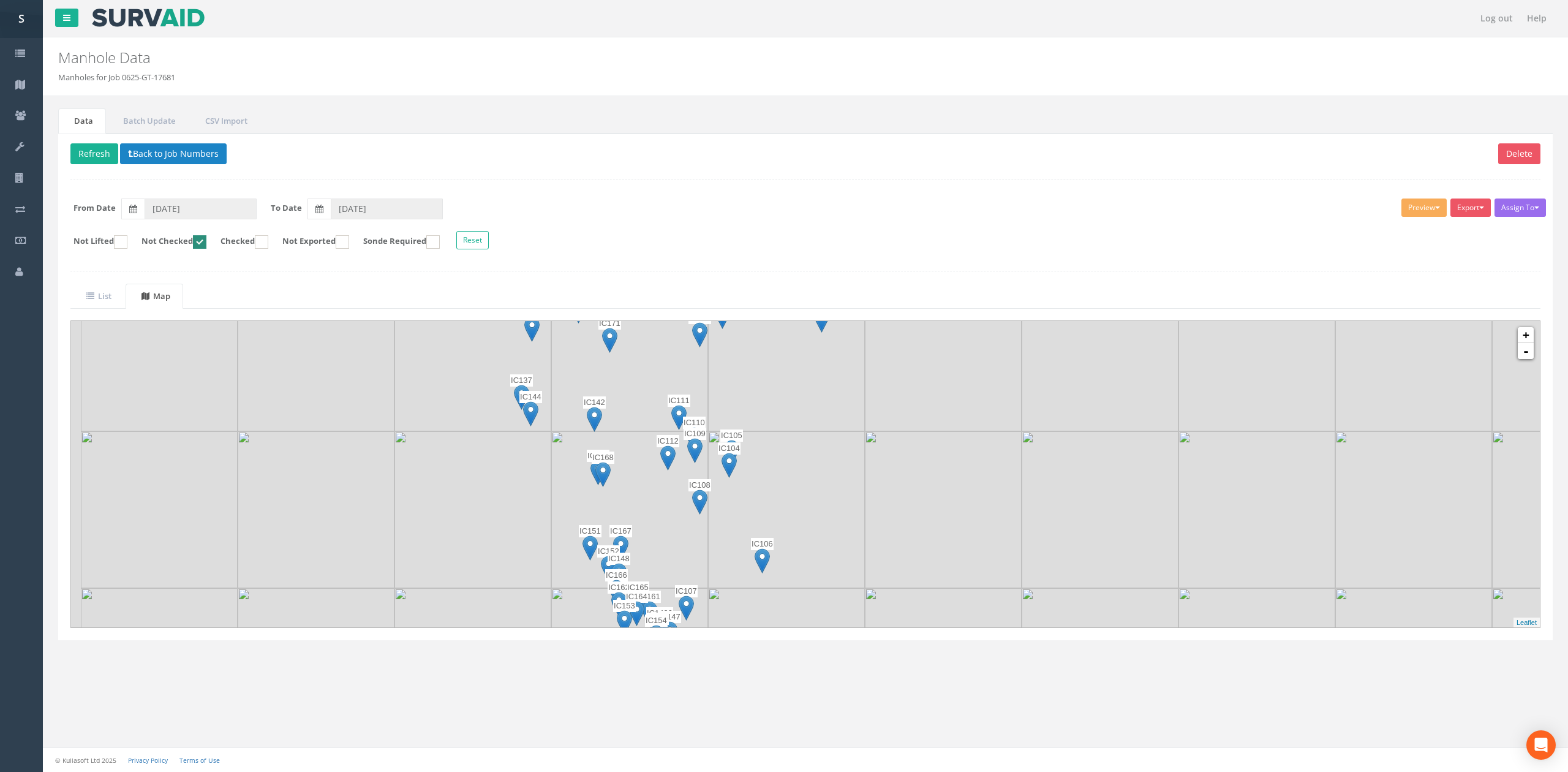
drag, startPoint x: 822, startPoint y: 476, endPoint x: 891, endPoint y: 455, distance: 72.1
click at [891, 455] on img at bounding box center [944, 509] width 157 height 157
click at [143, 155] on button "Back to Job Numbers" at bounding box center [173, 154] width 106 height 21
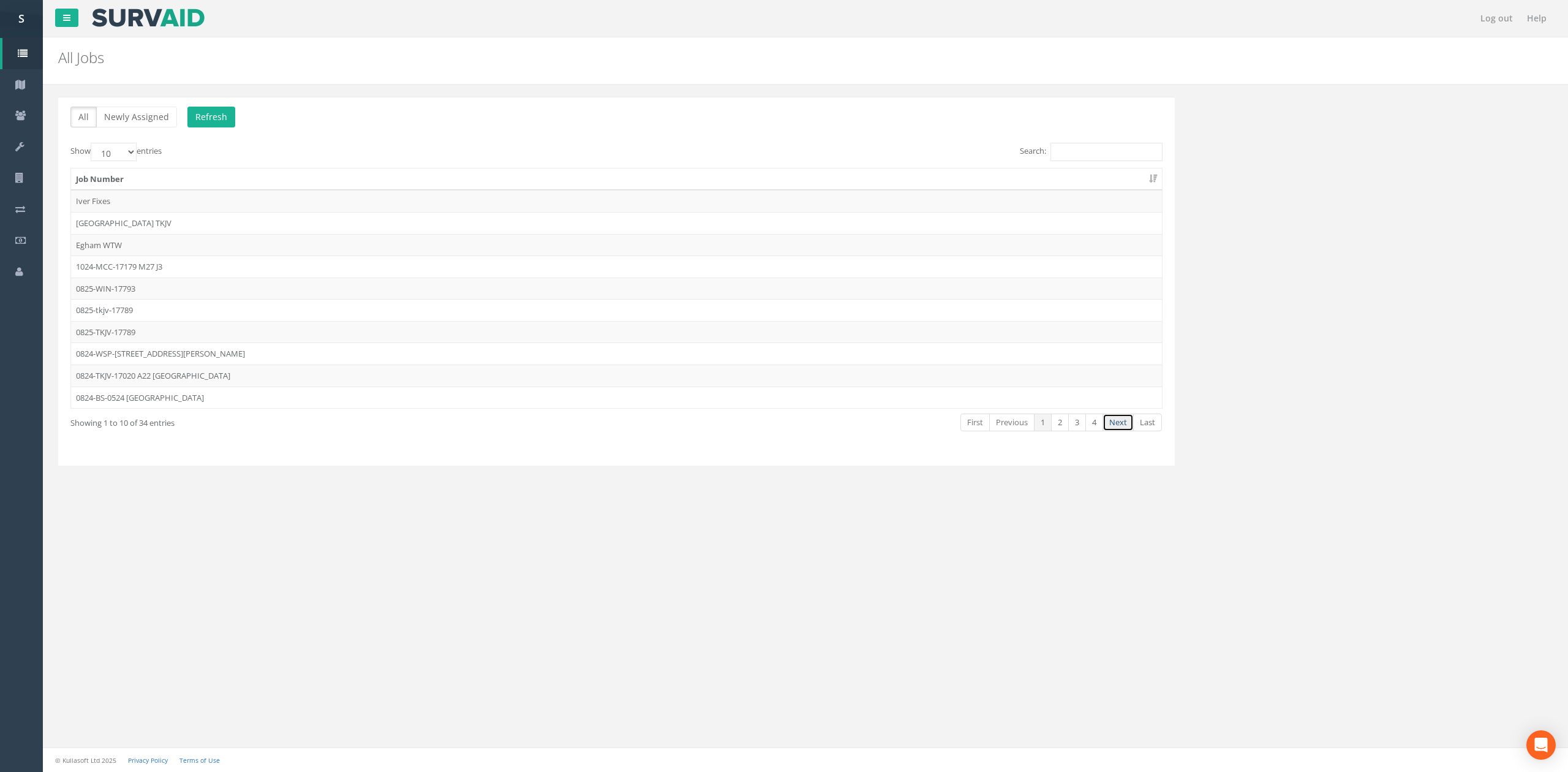
click at [1123, 431] on link "Next" at bounding box center [1119, 422] width 32 height 18
click at [155, 343] on td "0625-ISS-[STREET_ADDRESS][PERSON_NAME]" at bounding box center [616, 331] width 1091 height 22
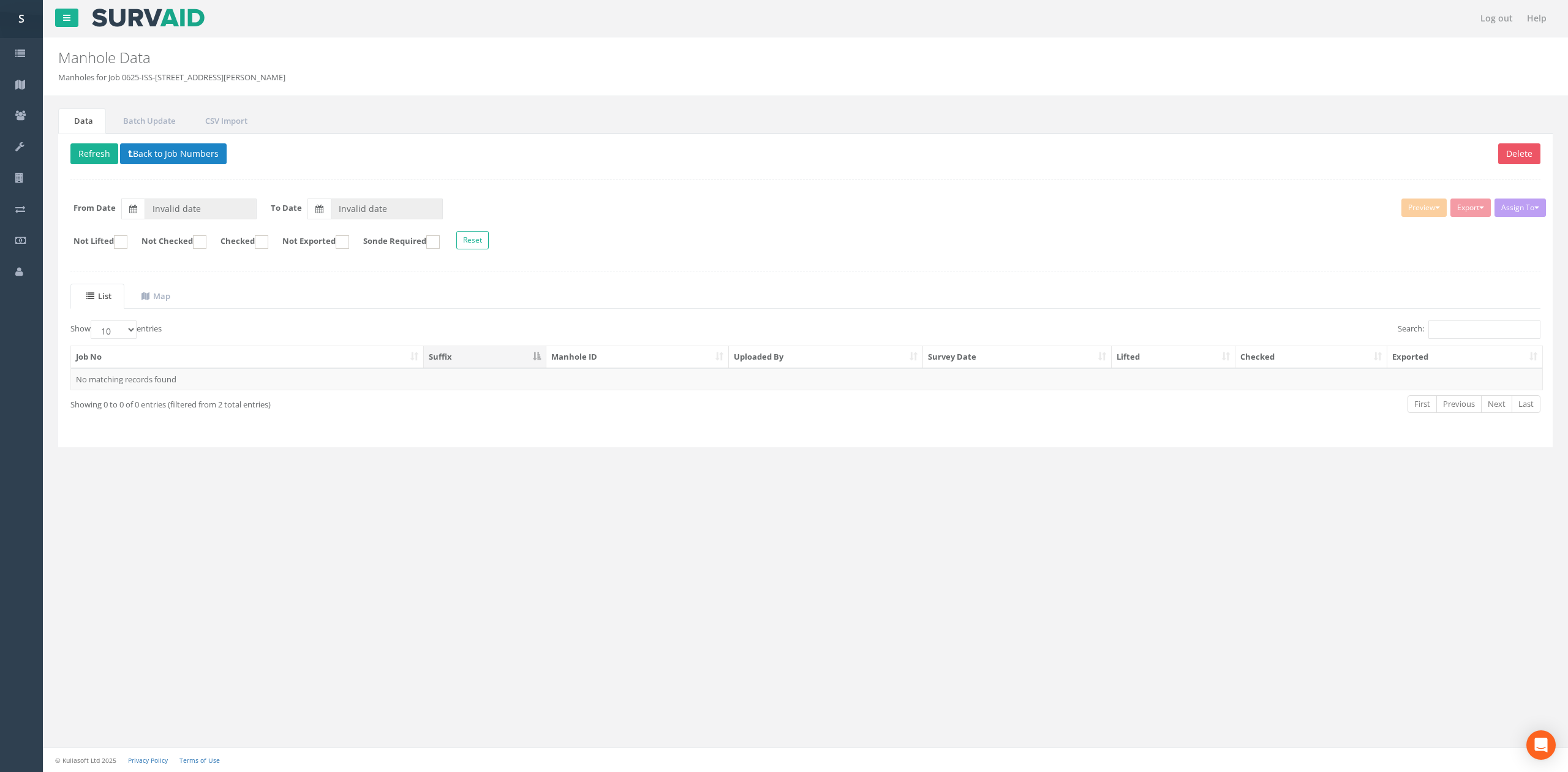
type input "[DATE]"
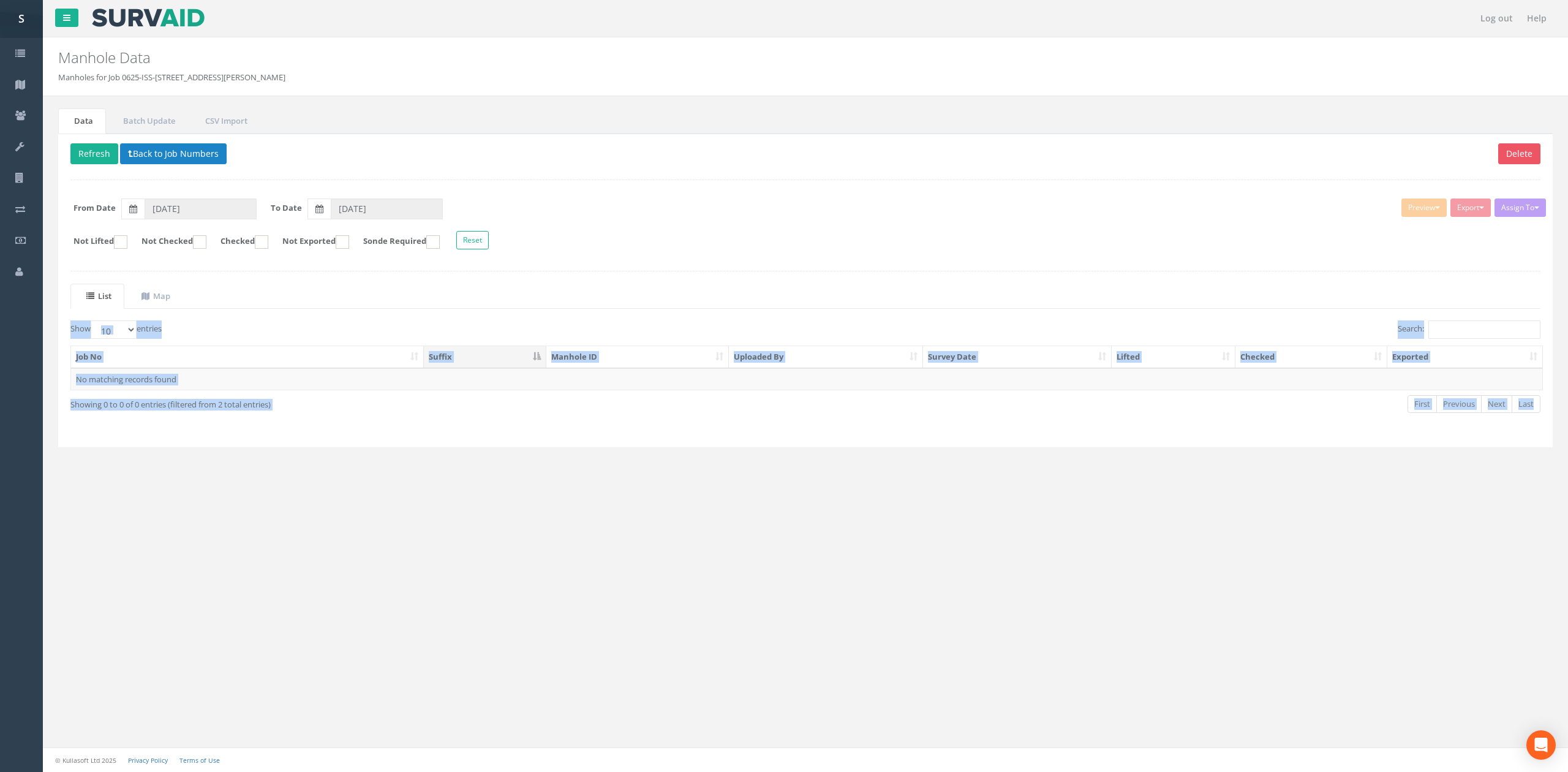
click at [160, 356] on div "Delete Refresh Back to Job Numbers Assign To No Companies Added Export SVS IC S…" at bounding box center [806, 290] width 1495 height 314
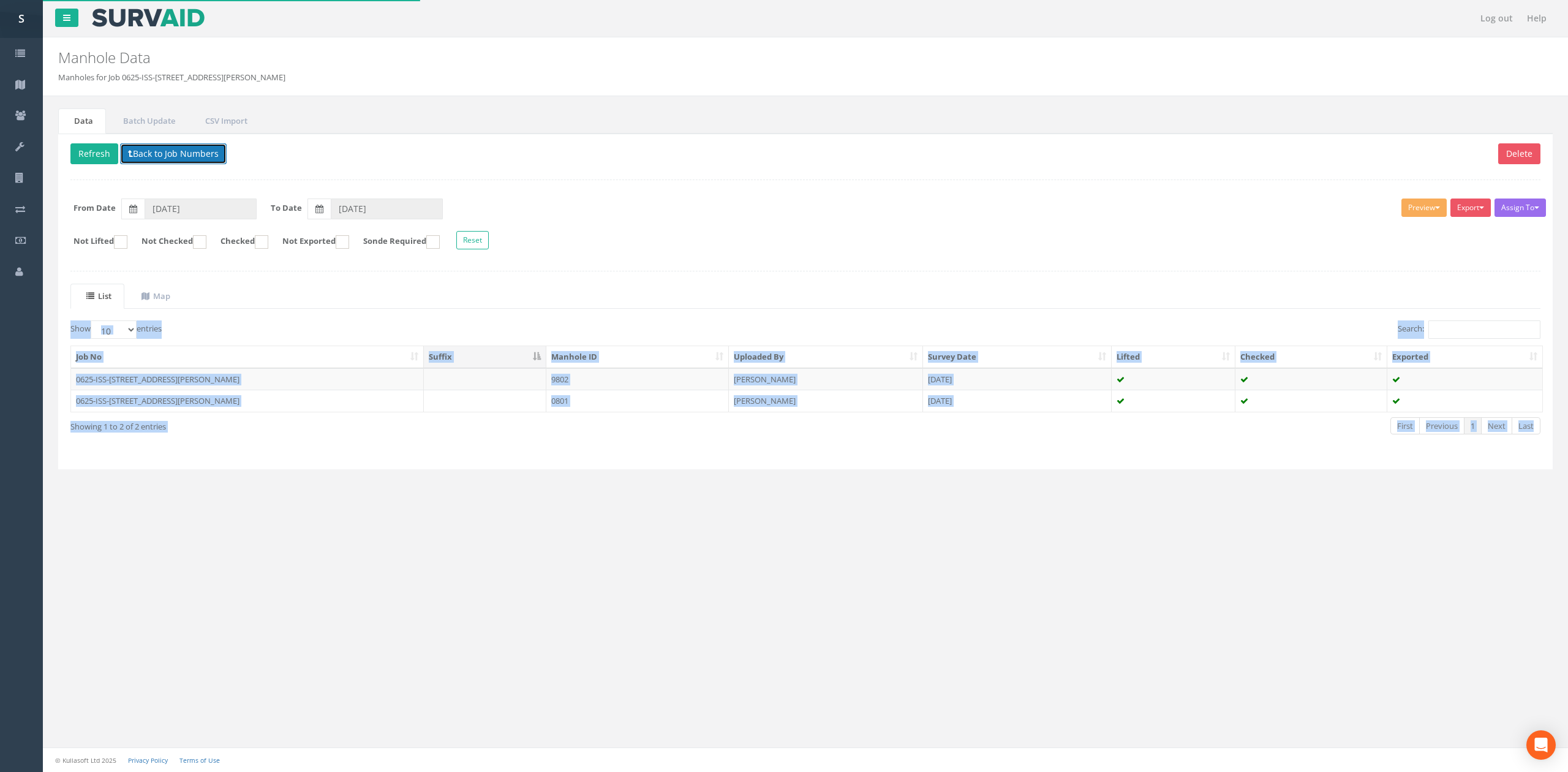
click at [190, 149] on button "Back to Job Numbers" at bounding box center [173, 154] width 106 height 21
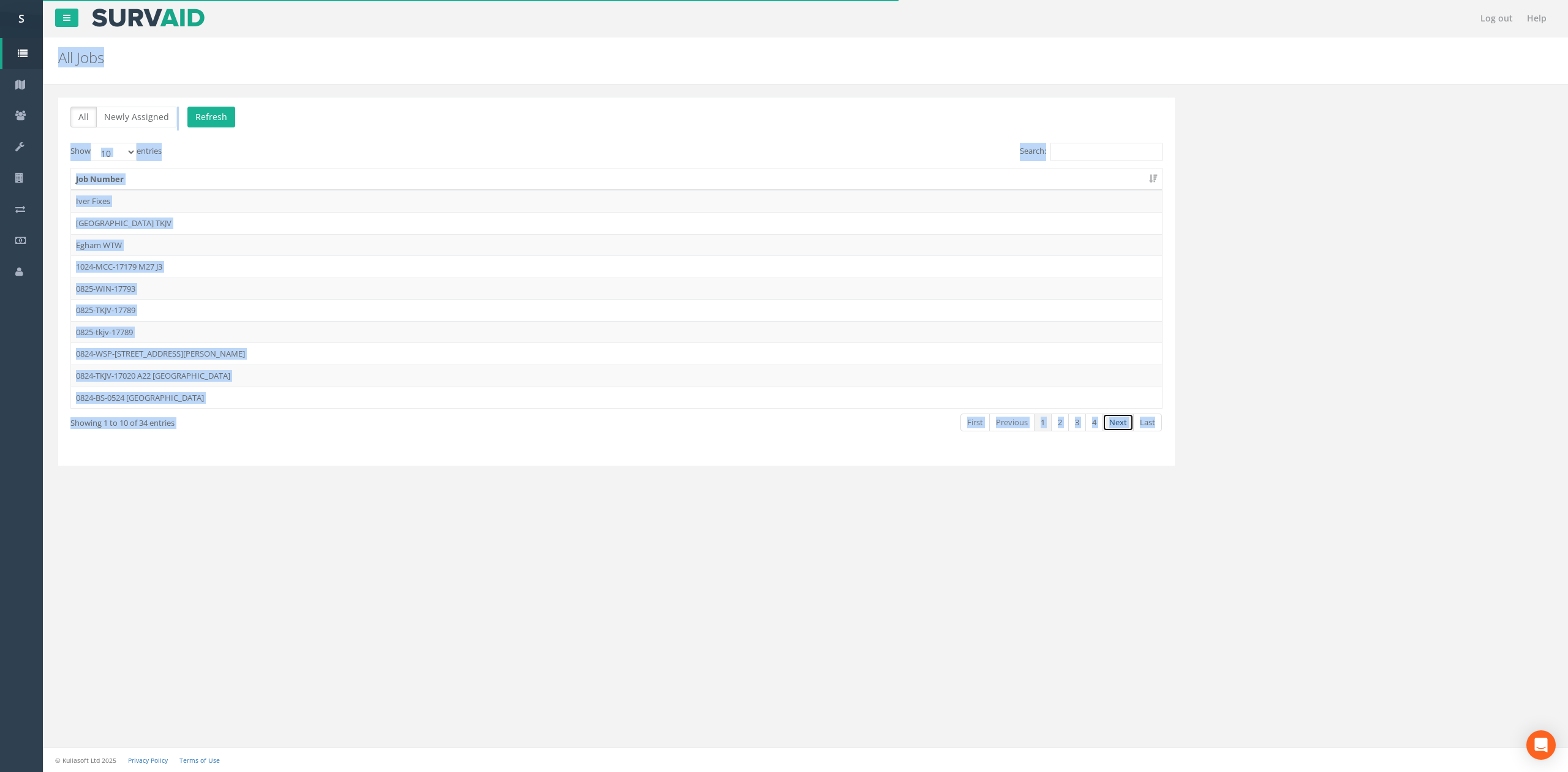
click at [1106, 422] on link "Next" at bounding box center [1119, 422] width 32 height 18
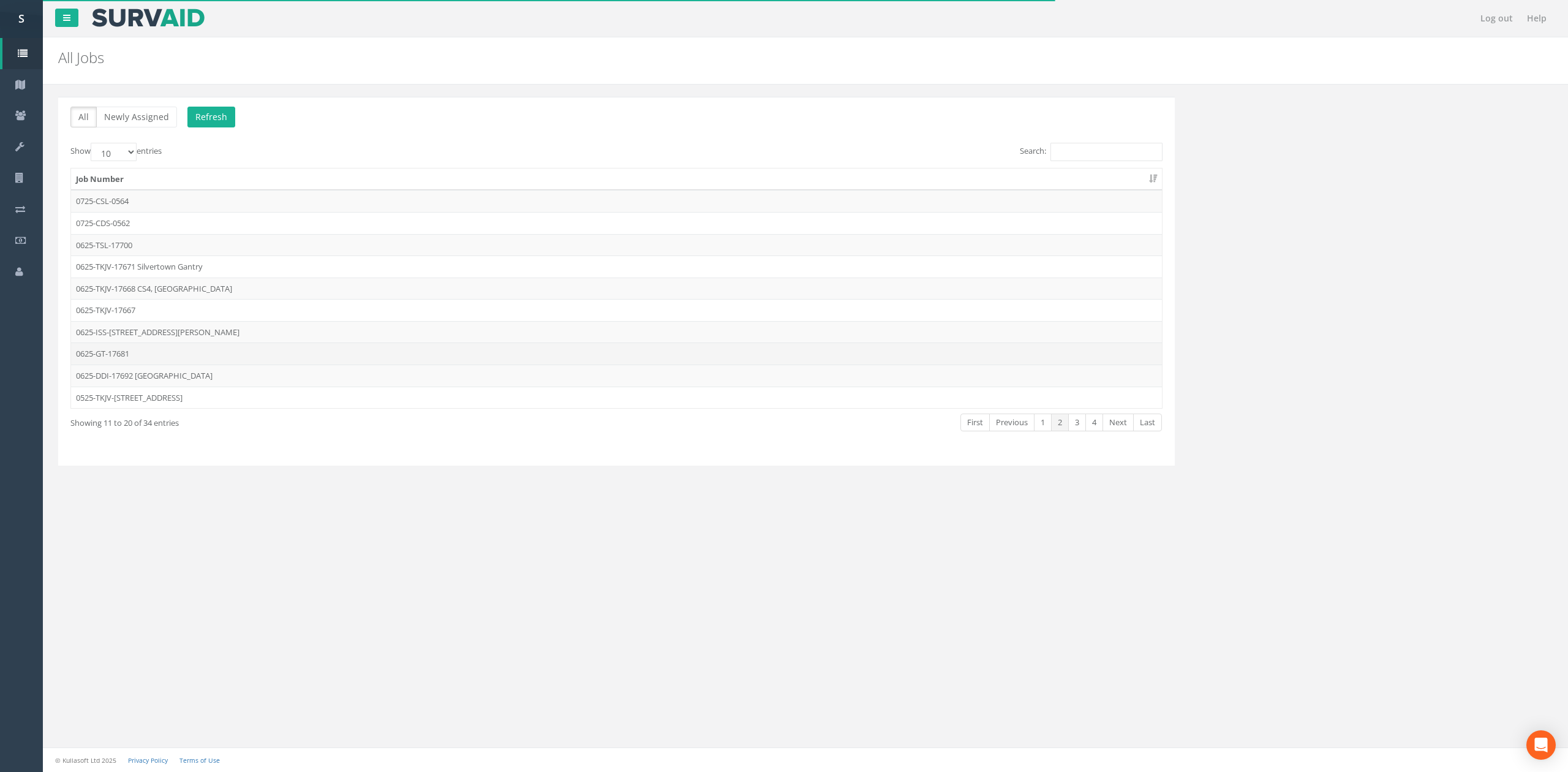
click at [153, 359] on td "0625-GT-17681" at bounding box center [616, 353] width 1091 height 22
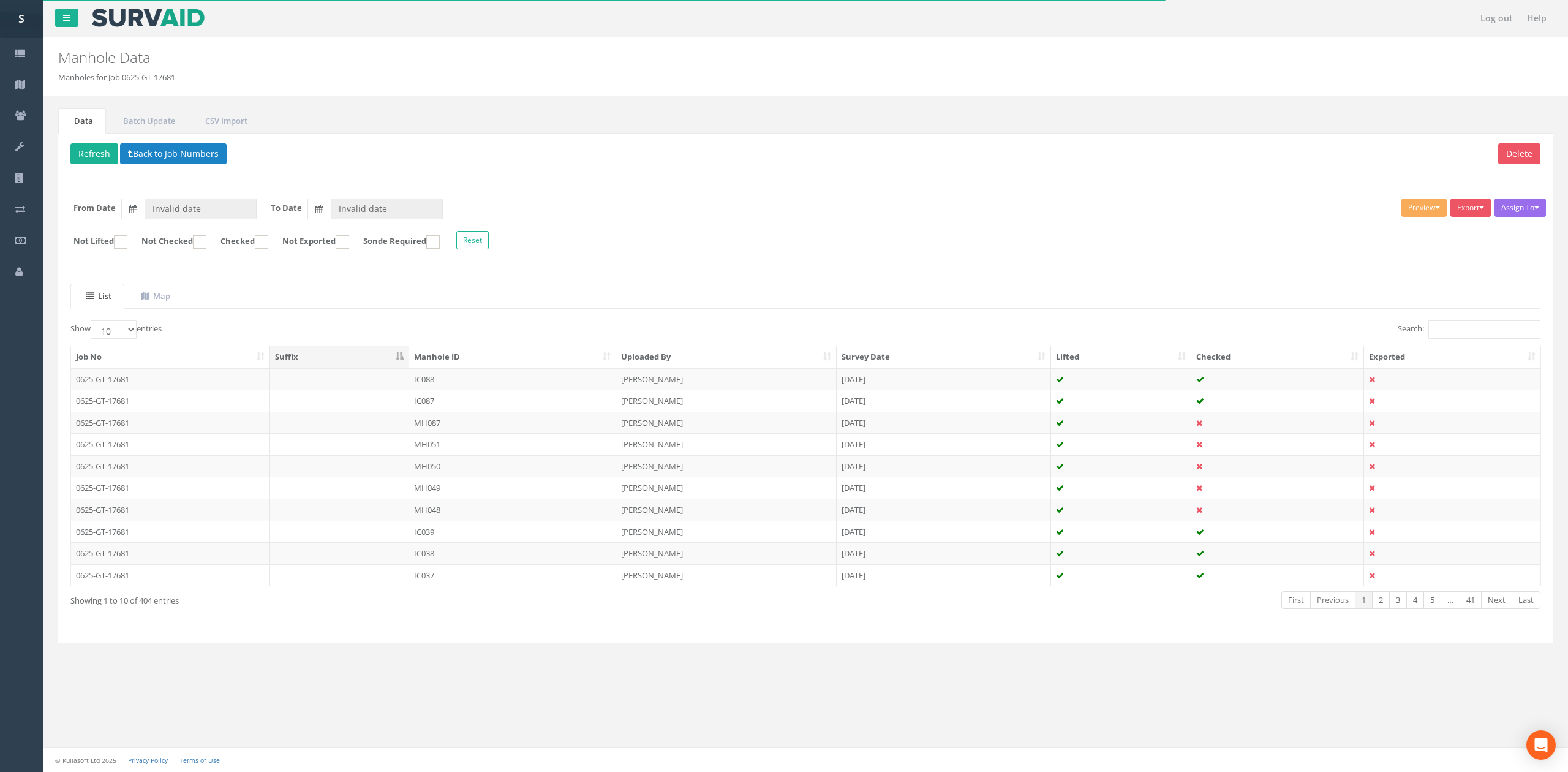
type input "[DATE]"
click at [447, 350] on th "Manhole ID" at bounding box center [512, 357] width 207 height 22
click at [207, 245] on ins at bounding box center [199, 241] width 13 height 13
checkbox input "true"
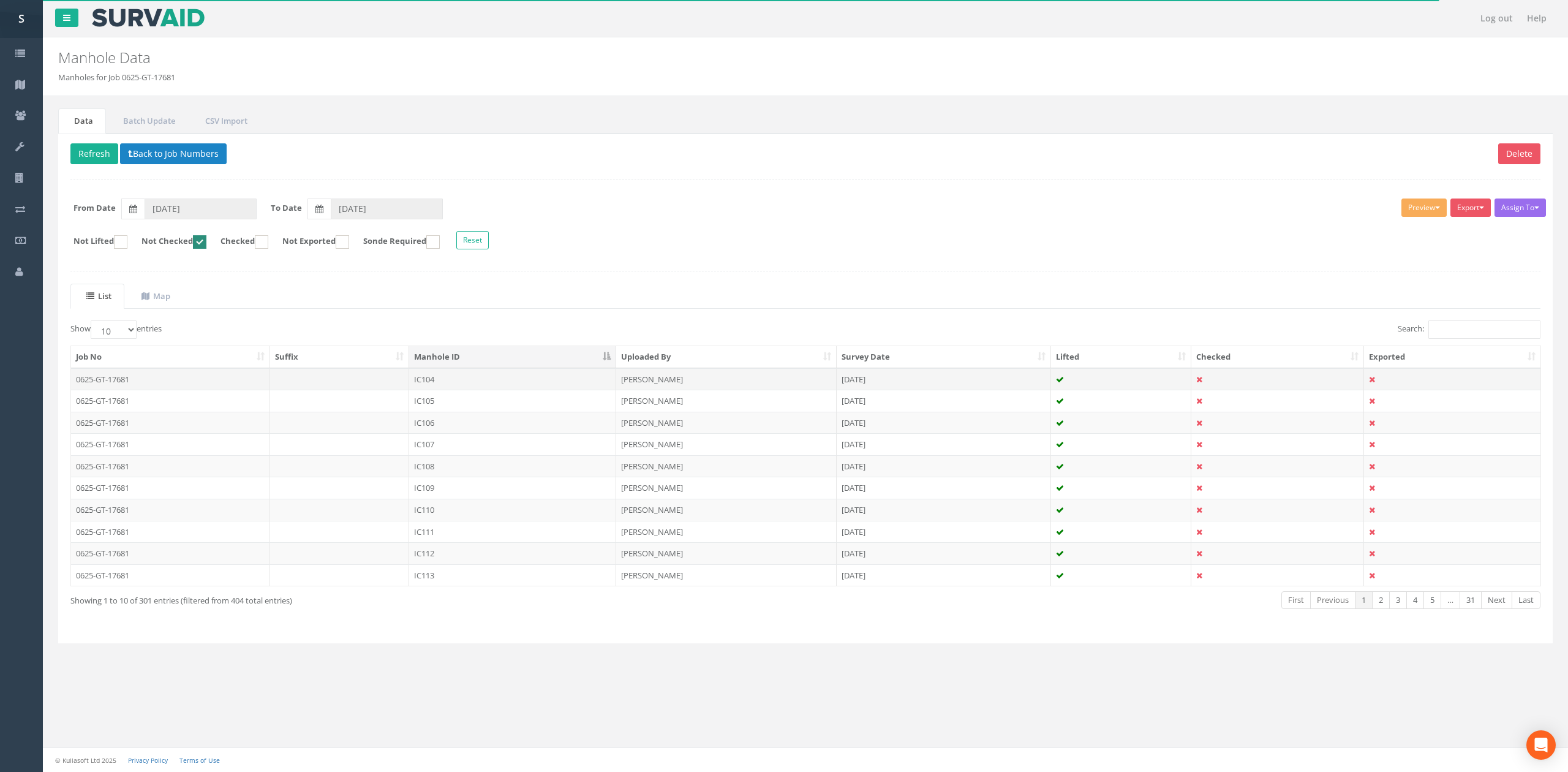
click at [456, 382] on td "IC104" at bounding box center [512, 379] width 207 height 22
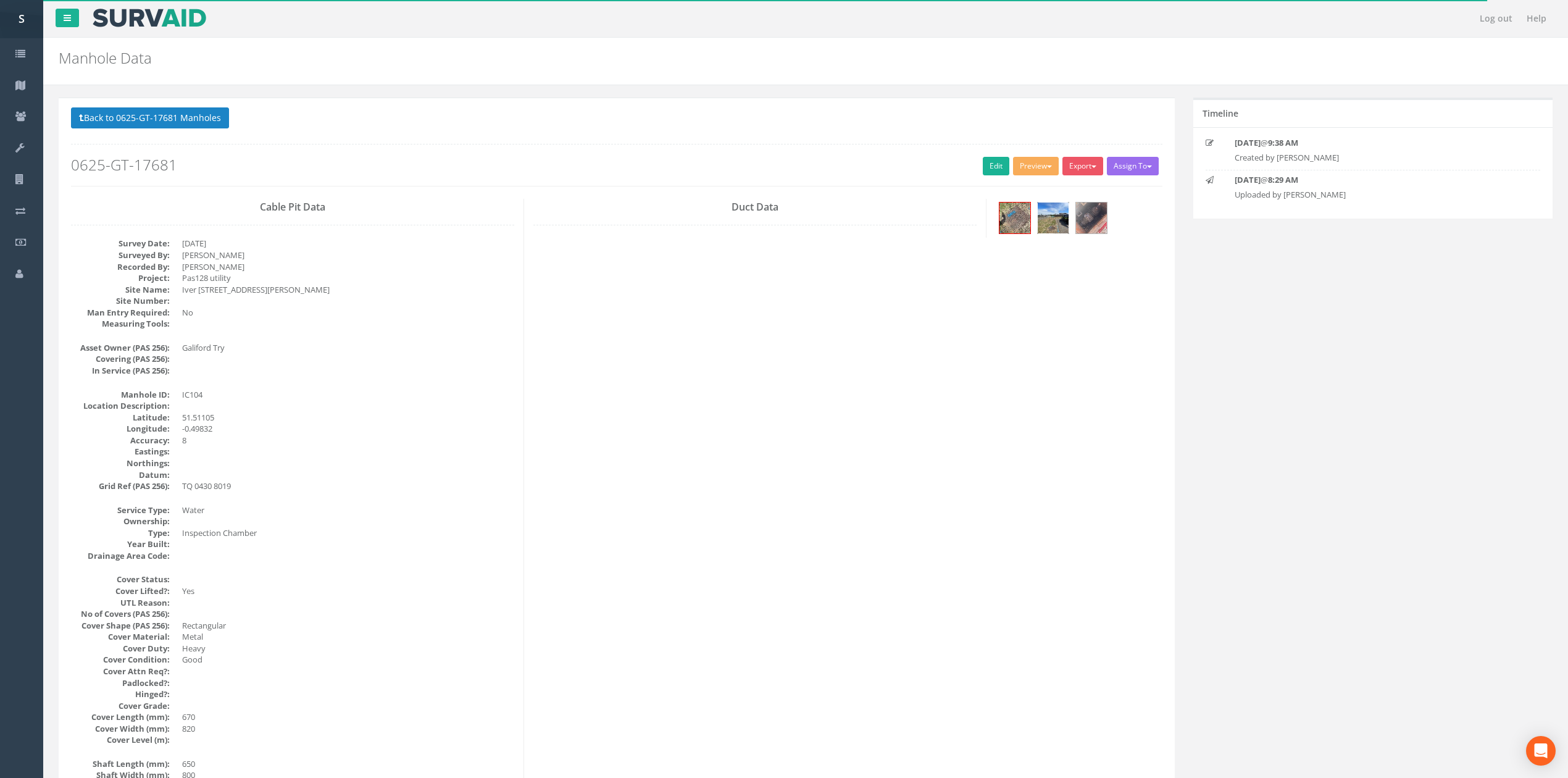
click at [1040, 222] on img at bounding box center [1053, 217] width 31 height 31
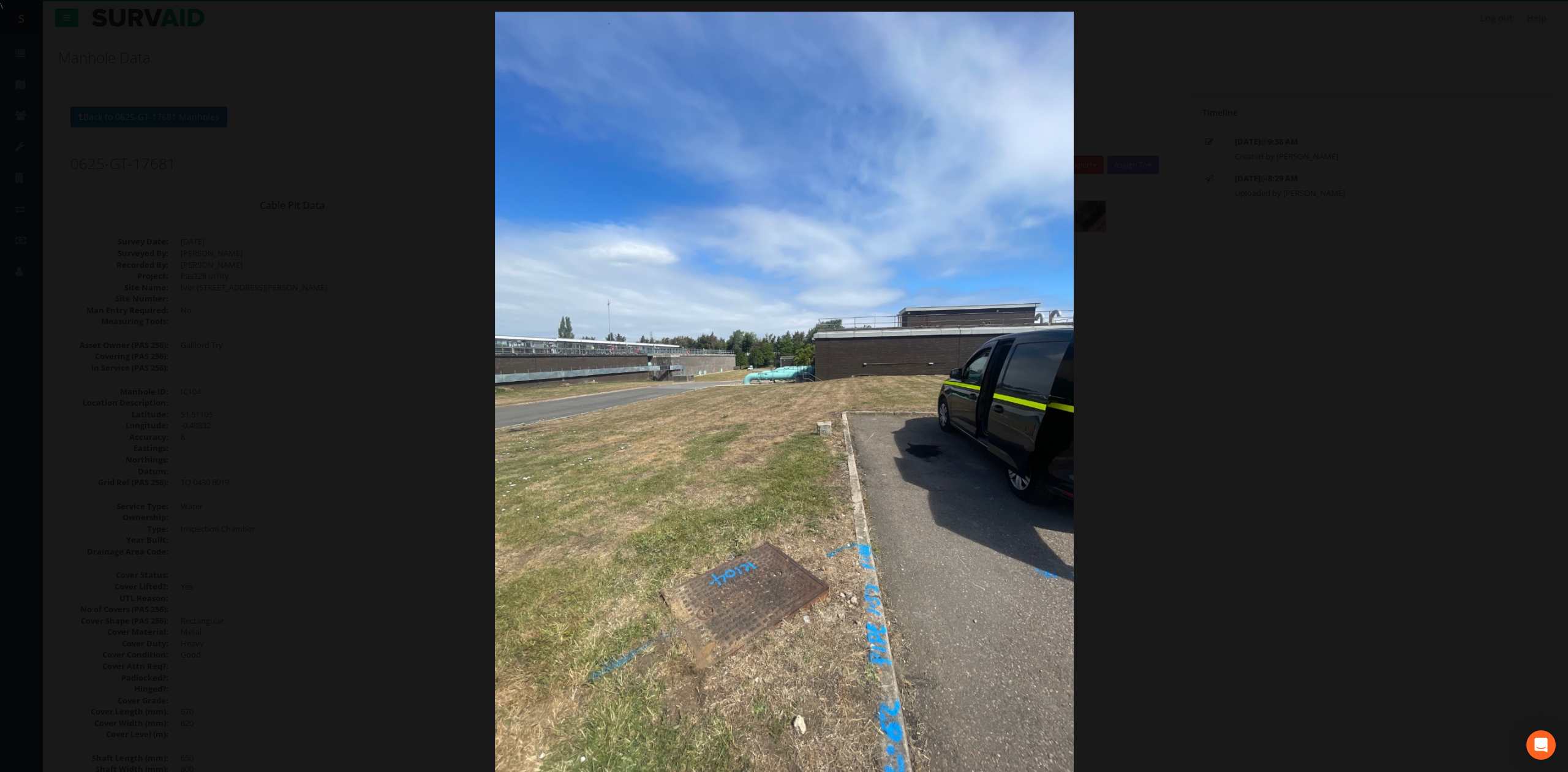
click at [292, 62] on div at bounding box center [784, 397] width 1568 height 772
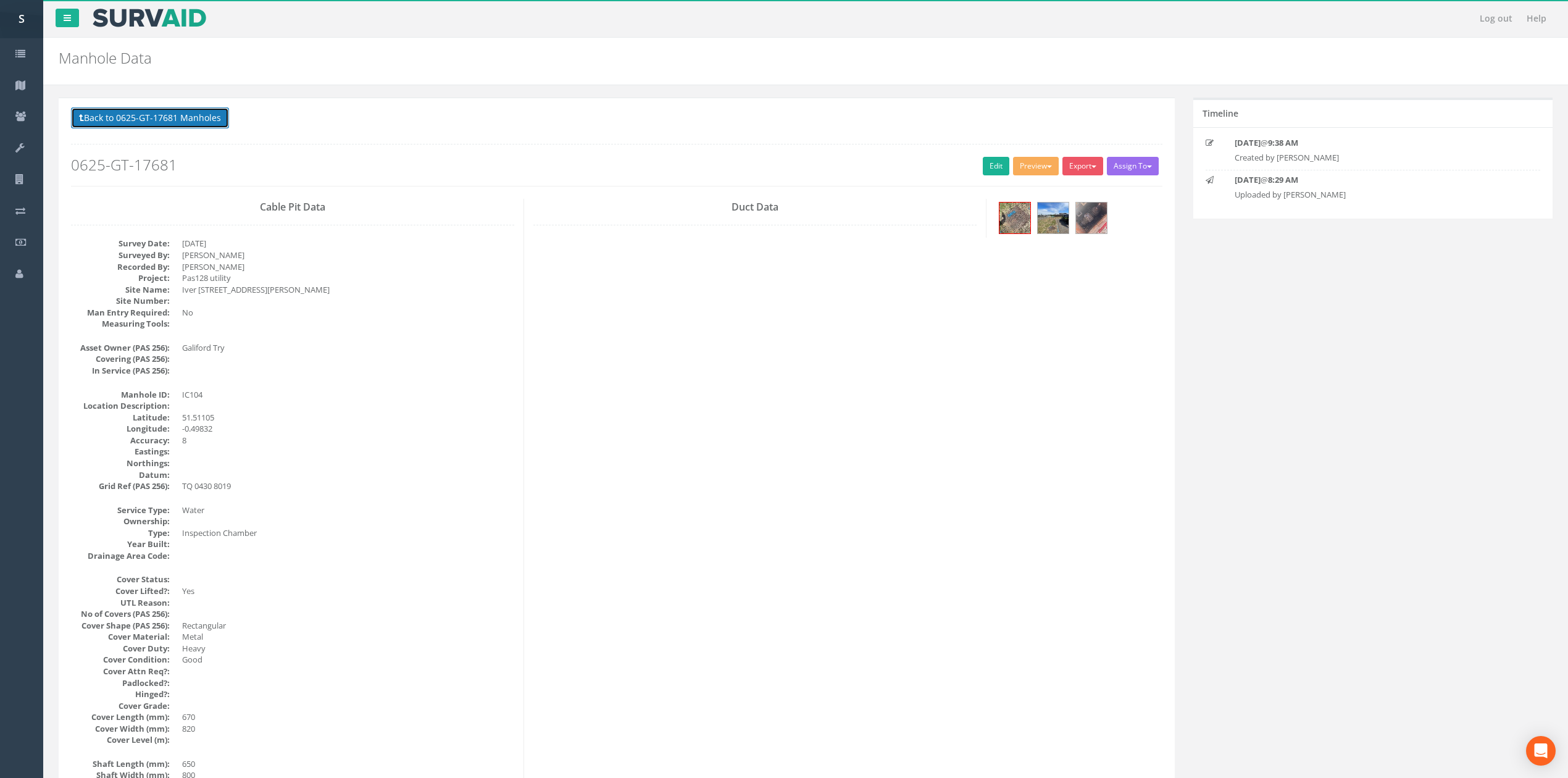
click at [163, 121] on button "Back to 0625-GT-17681 Manholes" at bounding box center [150, 118] width 158 height 21
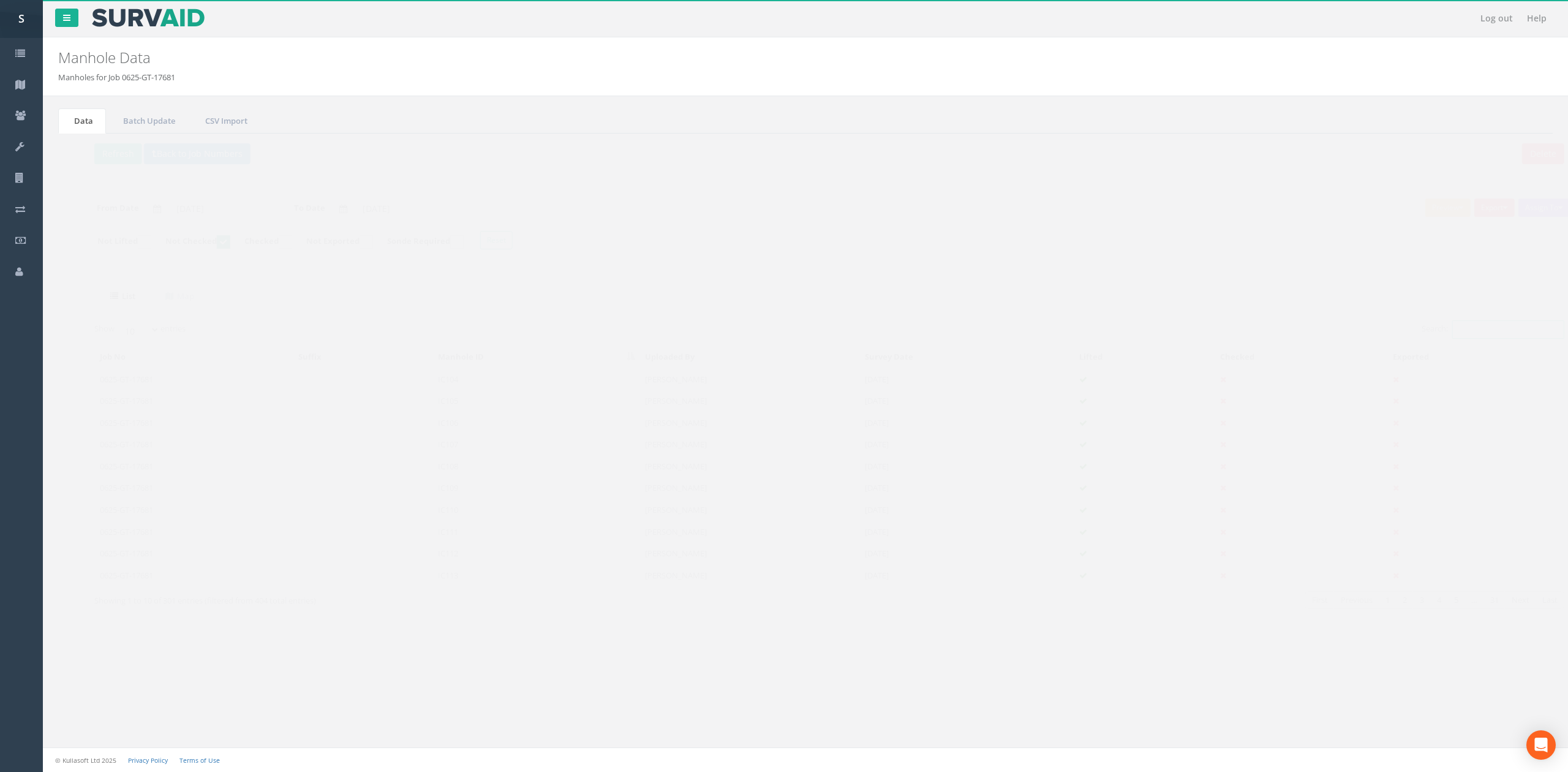
click at [1465, 331] on input "Search:" at bounding box center [1484, 329] width 112 height 18
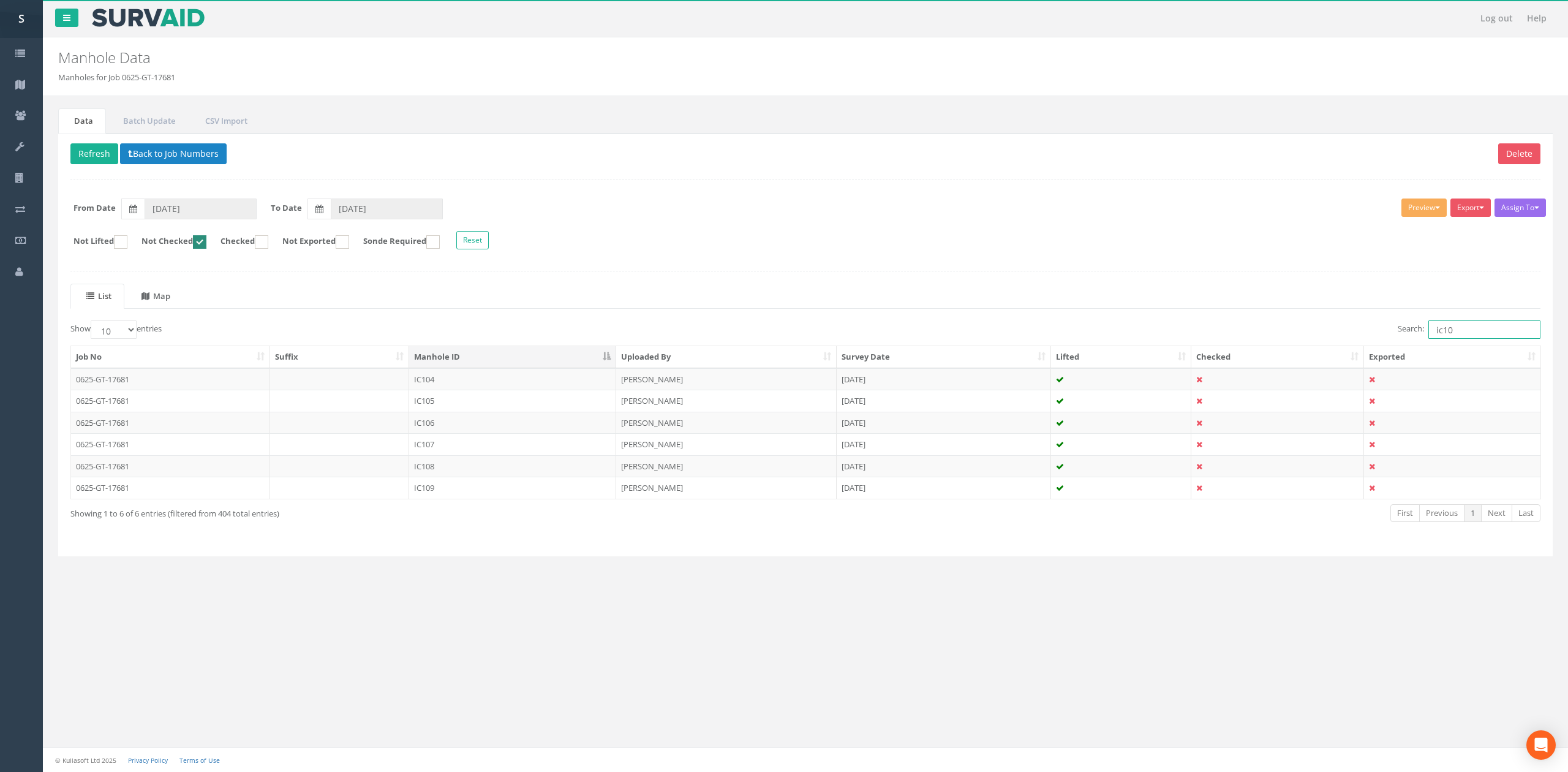
type input "ic10"
click at [171, 300] on uib-tab-heading "Map" at bounding box center [156, 295] width 29 height 11
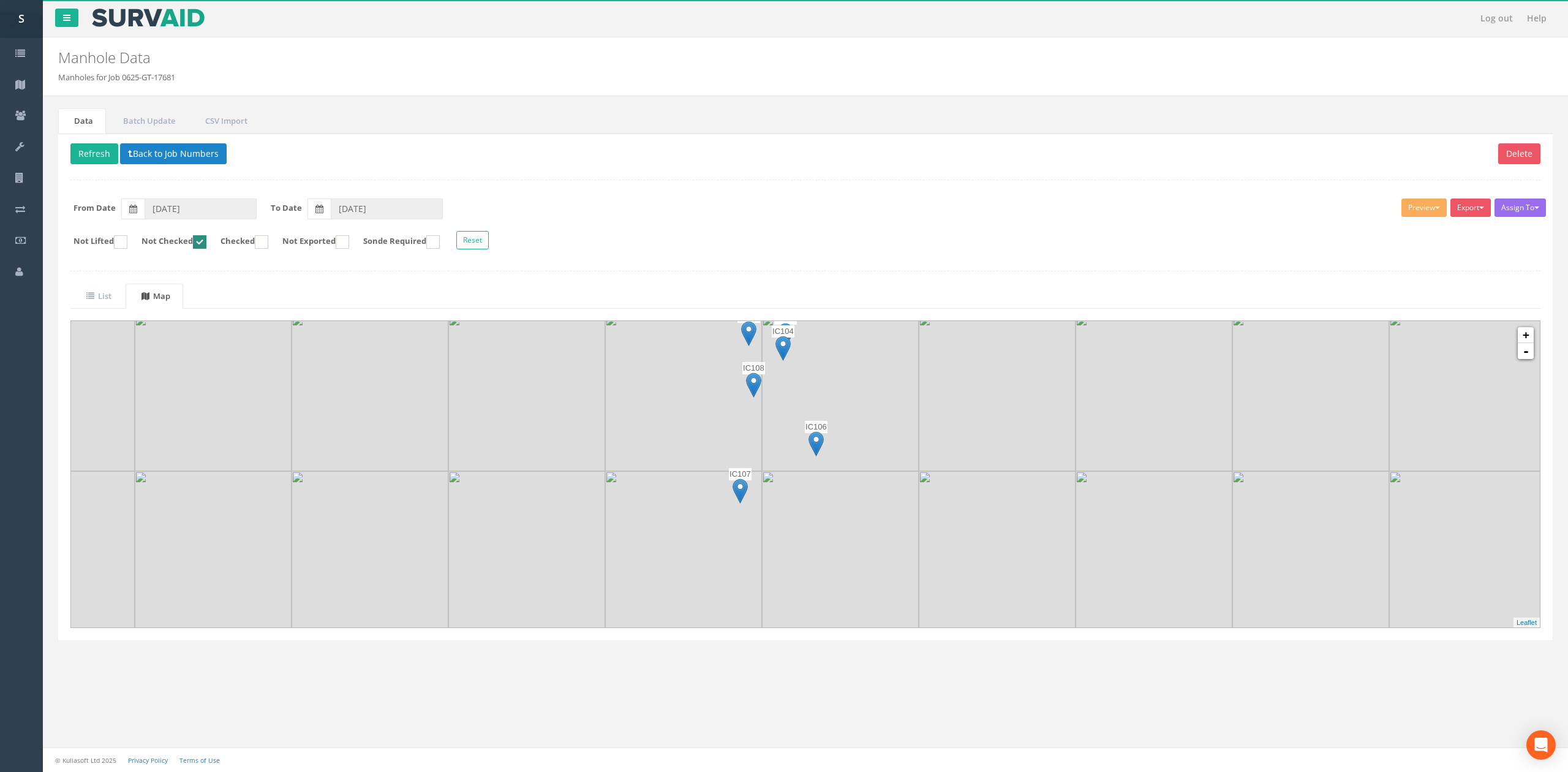
drag, startPoint x: 864, startPoint y: 579, endPoint x: 835, endPoint y: 523, distance: 63.1
click at [835, 523] on img at bounding box center [840, 550] width 157 height 157
drag, startPoint x: 839, startPoint y: 555, endPoint x: 838, endPoint y: 579, distance: 24.0
click at [838, 579] on img at bounding box center [840, 567] width 157 height 157
drag, startPoint x: 91, startPoint y: 158, endPoint x: 102, endPoint y: 157, distance: 11.0
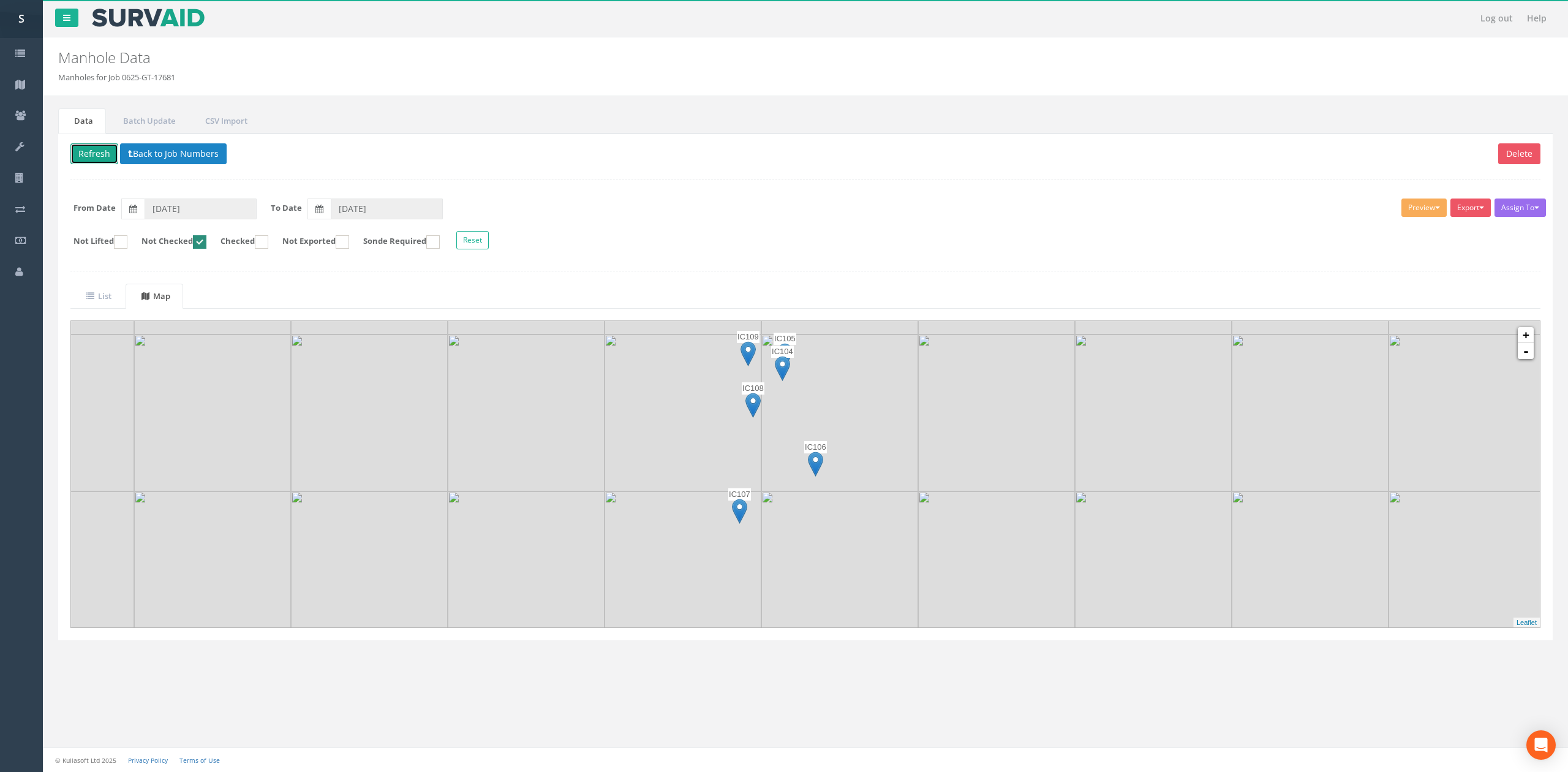
click at [91, 158] on button "Refresh" at bounding box center [94, 154] width 47 height 21
click at [113, 309] on link "List" at bounding box center [97, 295] width 54 height 25
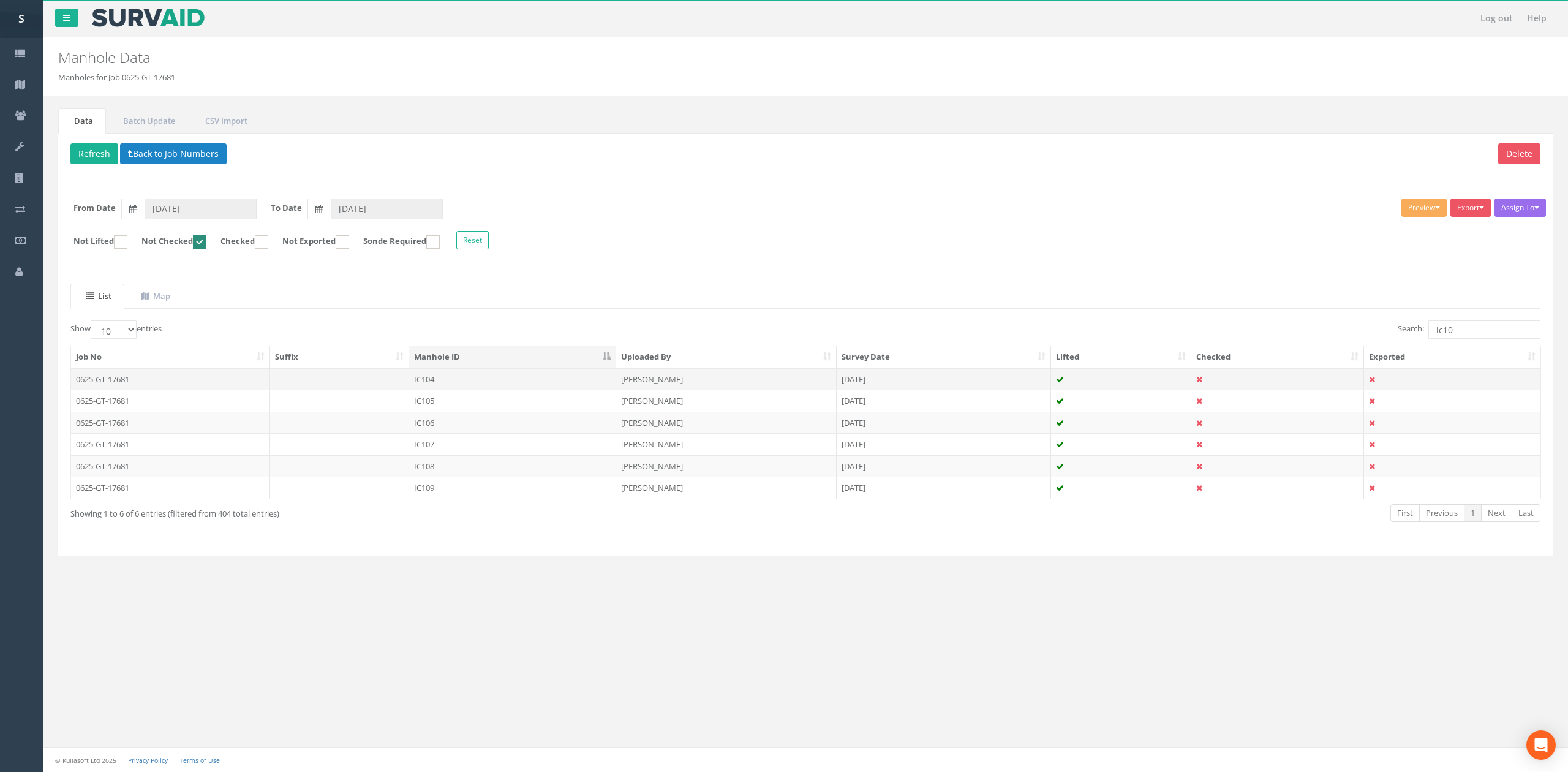
click at [337, 385] on td at bounding box center [339, 379] width 140 height 22
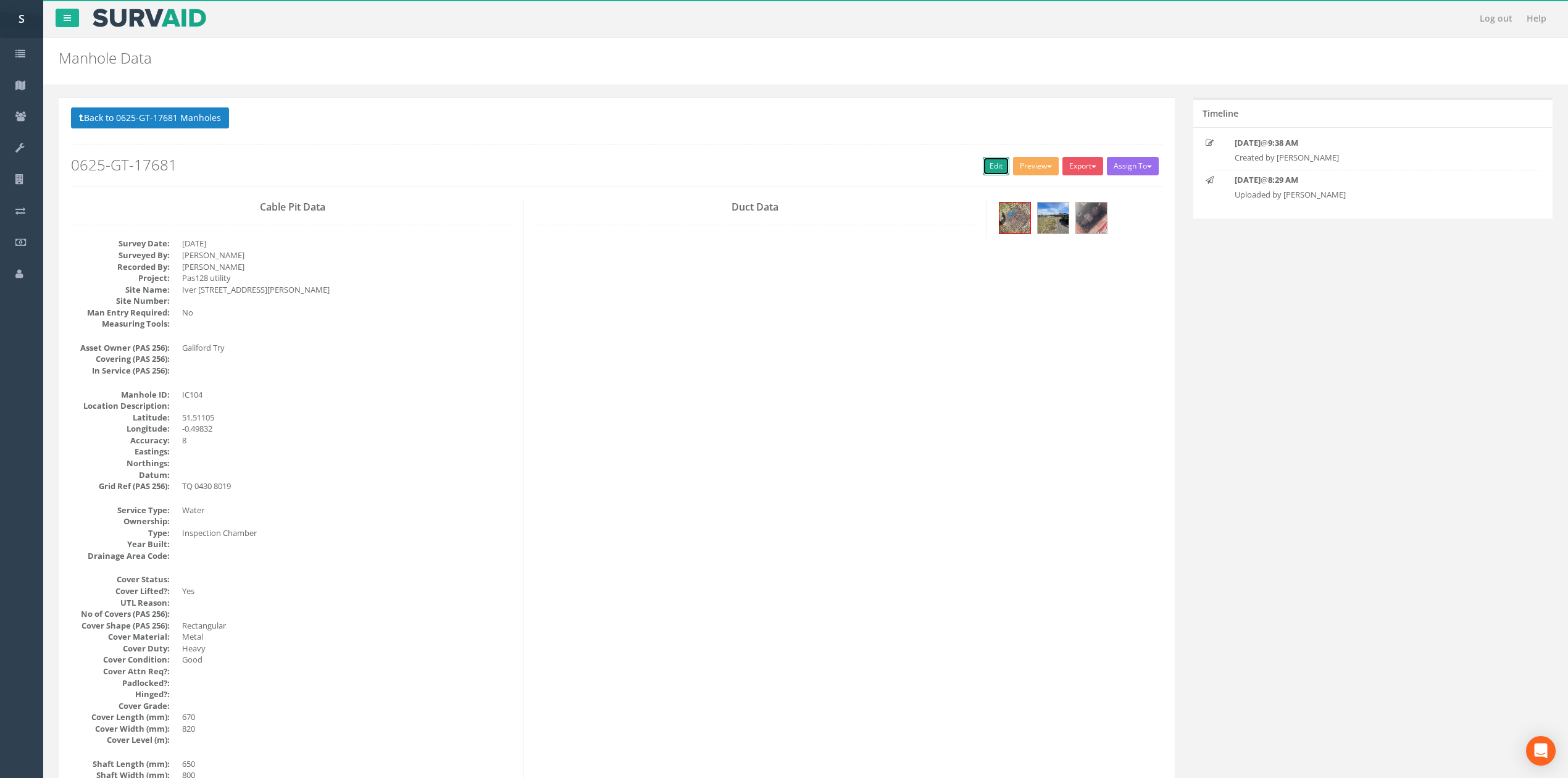
click at [998, 172] on link "Edit" at bounding box center [996, 166] width 27 height 19
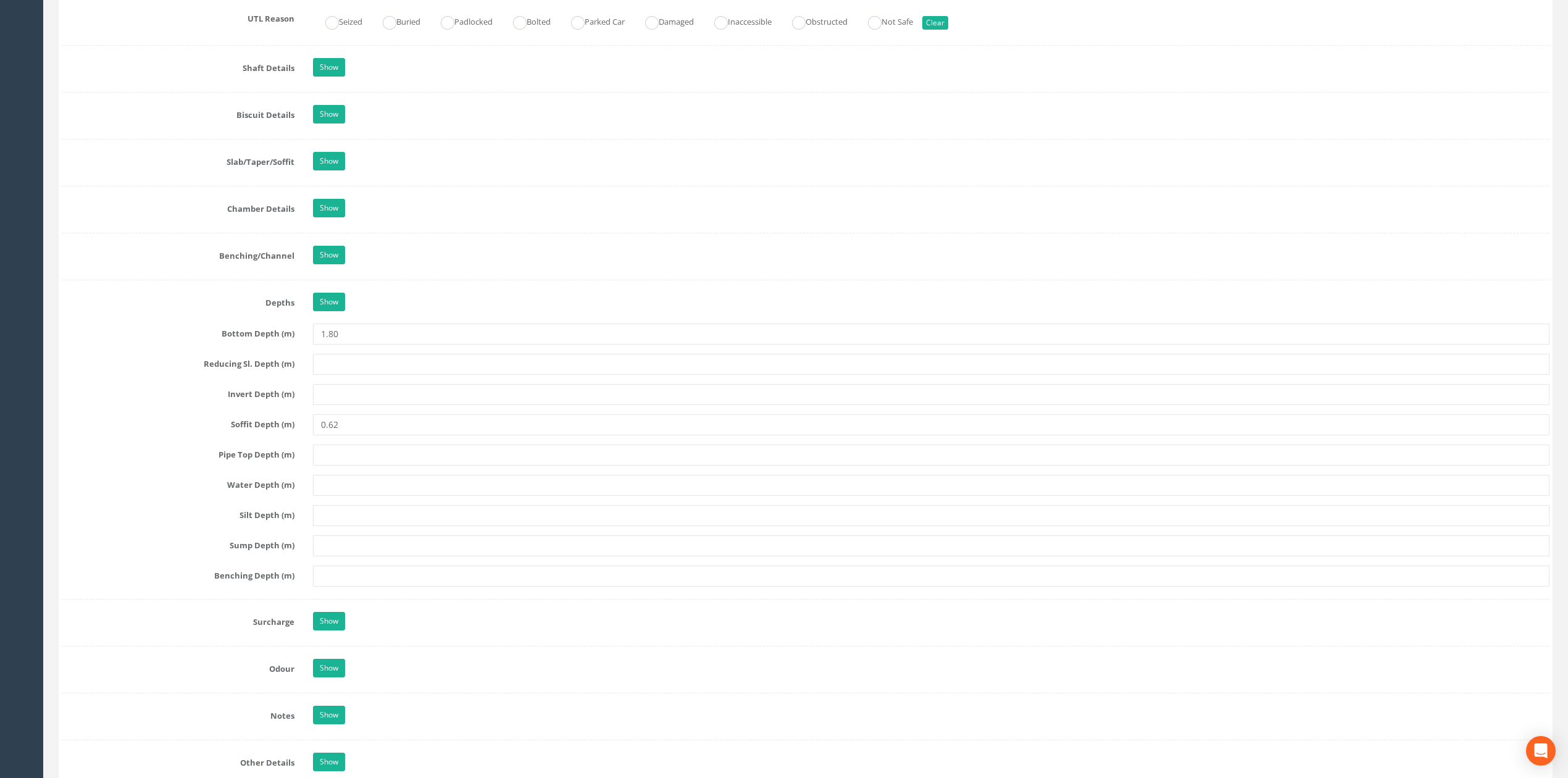
scroll to position [1317, 0]
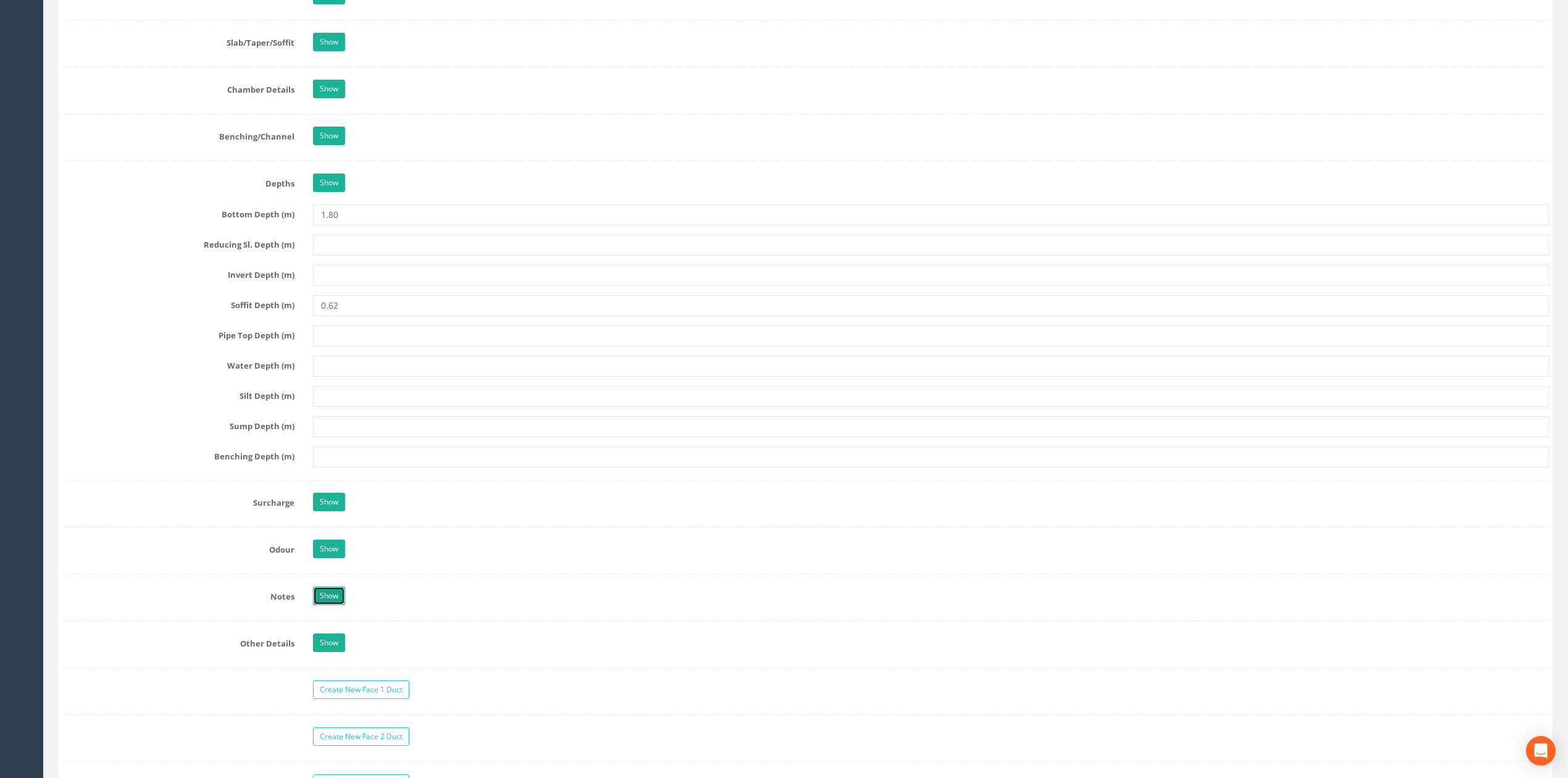
click at [336, 605] on link "Show" at bounding box center [329, 595] width 32 height 19
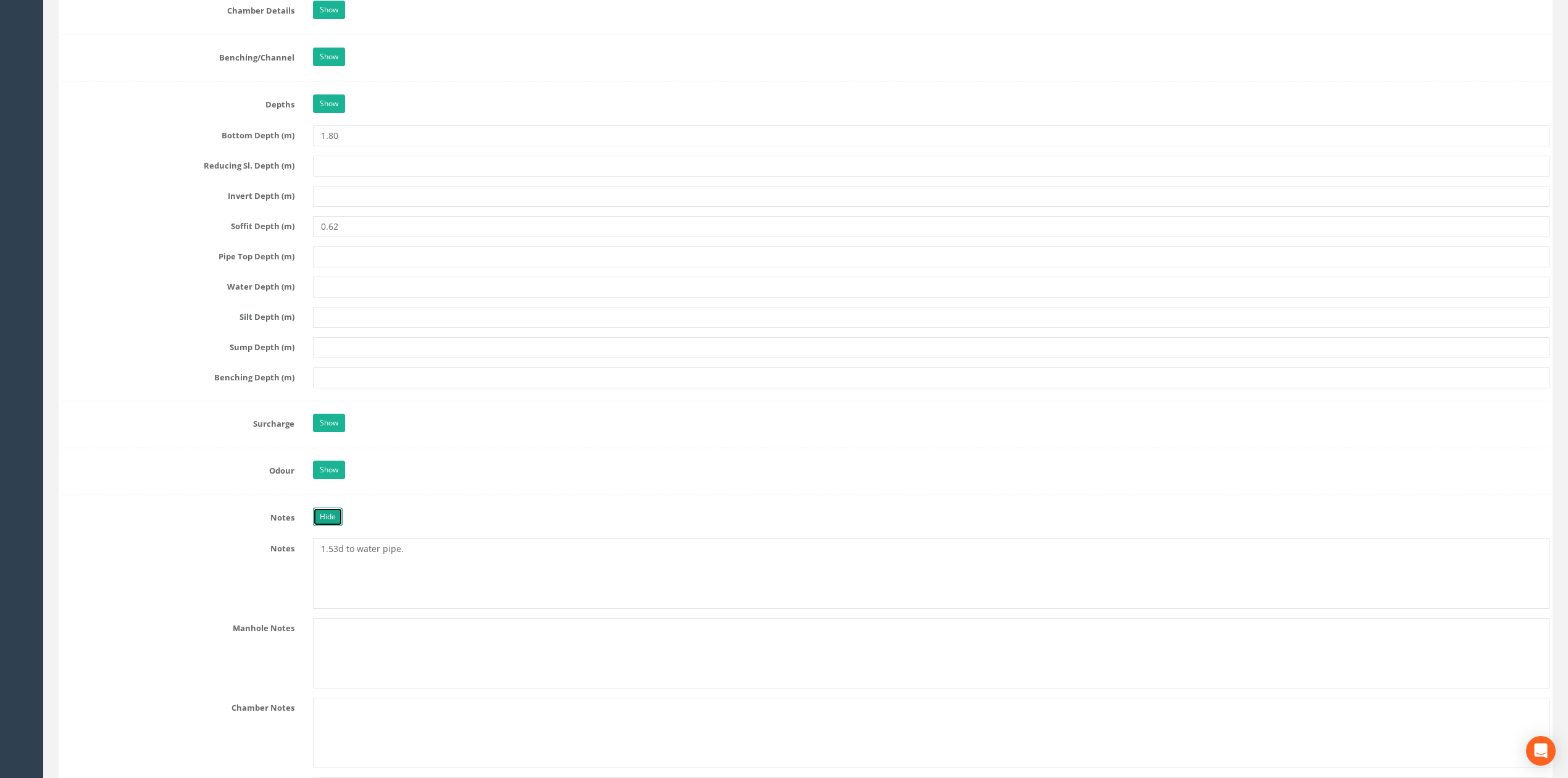
scroll to position [1482, 0]
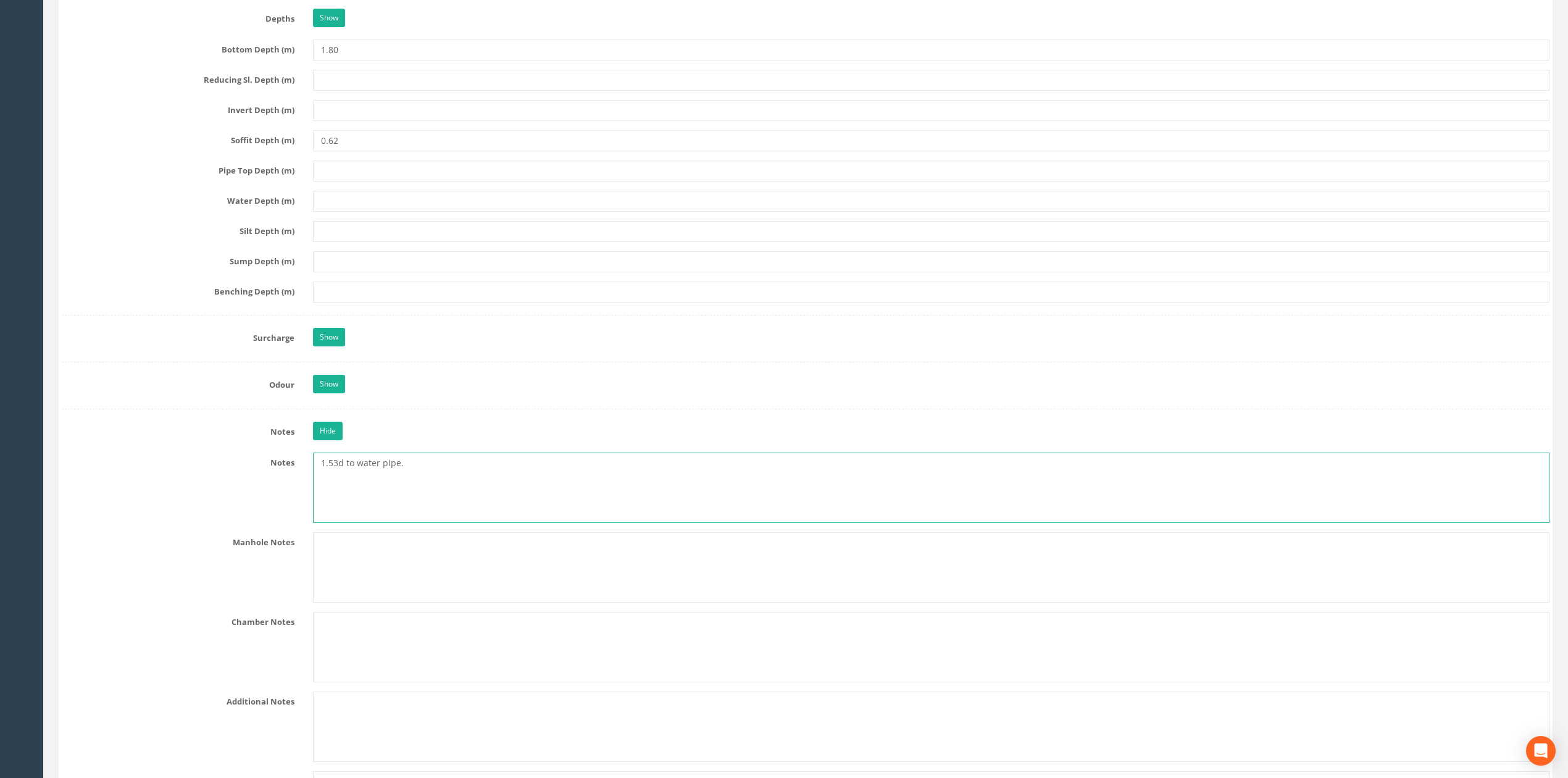
click at [337, 475] on textarea "1.53d to water pipe." at bounding box center [931, 487] width 1236 height 70
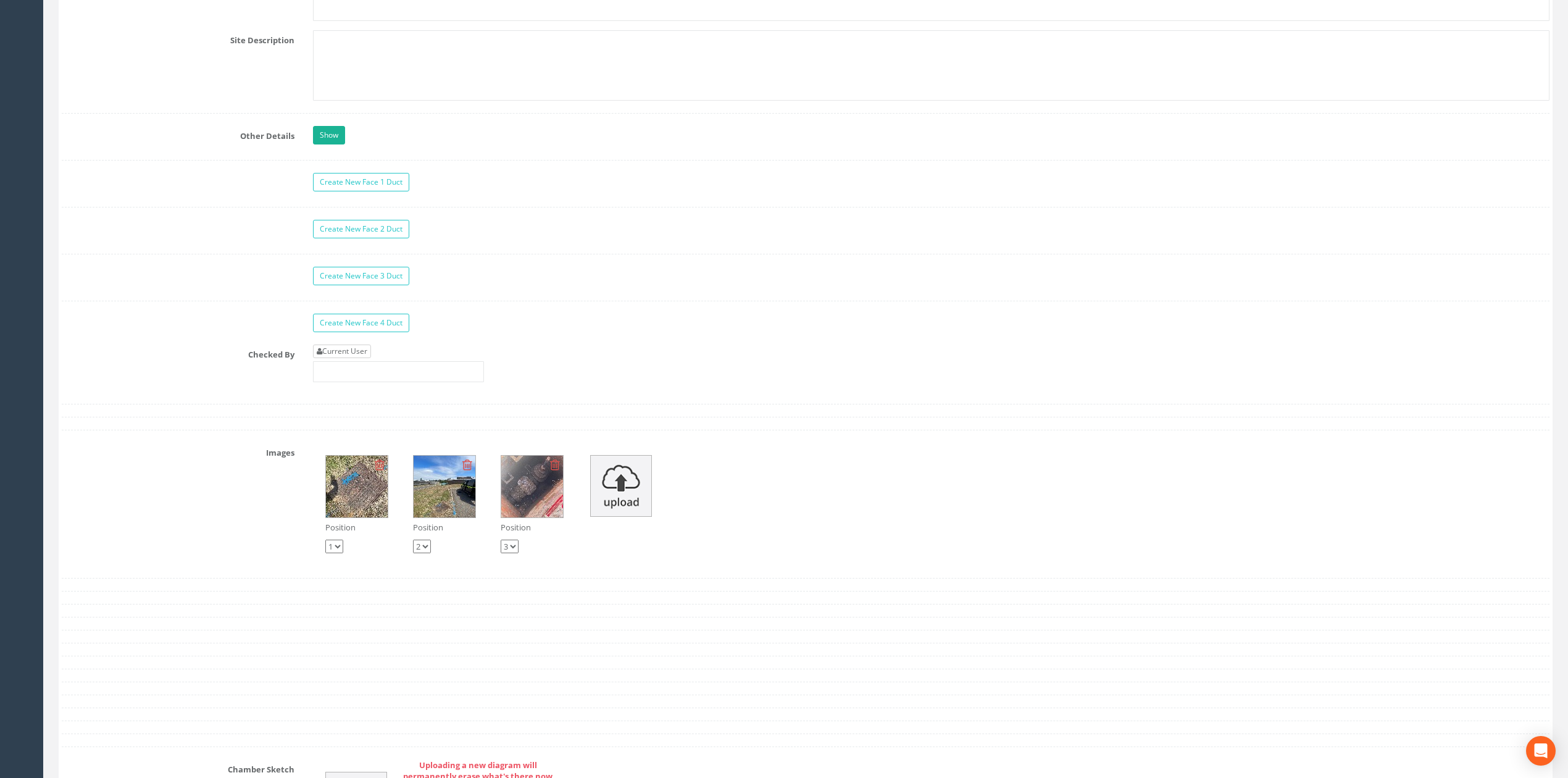
type textarea "1.55d to water pipe."
click at [361, 358] on link "Current User" at bounding box center [341, 351] width 58 height 13
type input "[PERSON_NAME]"
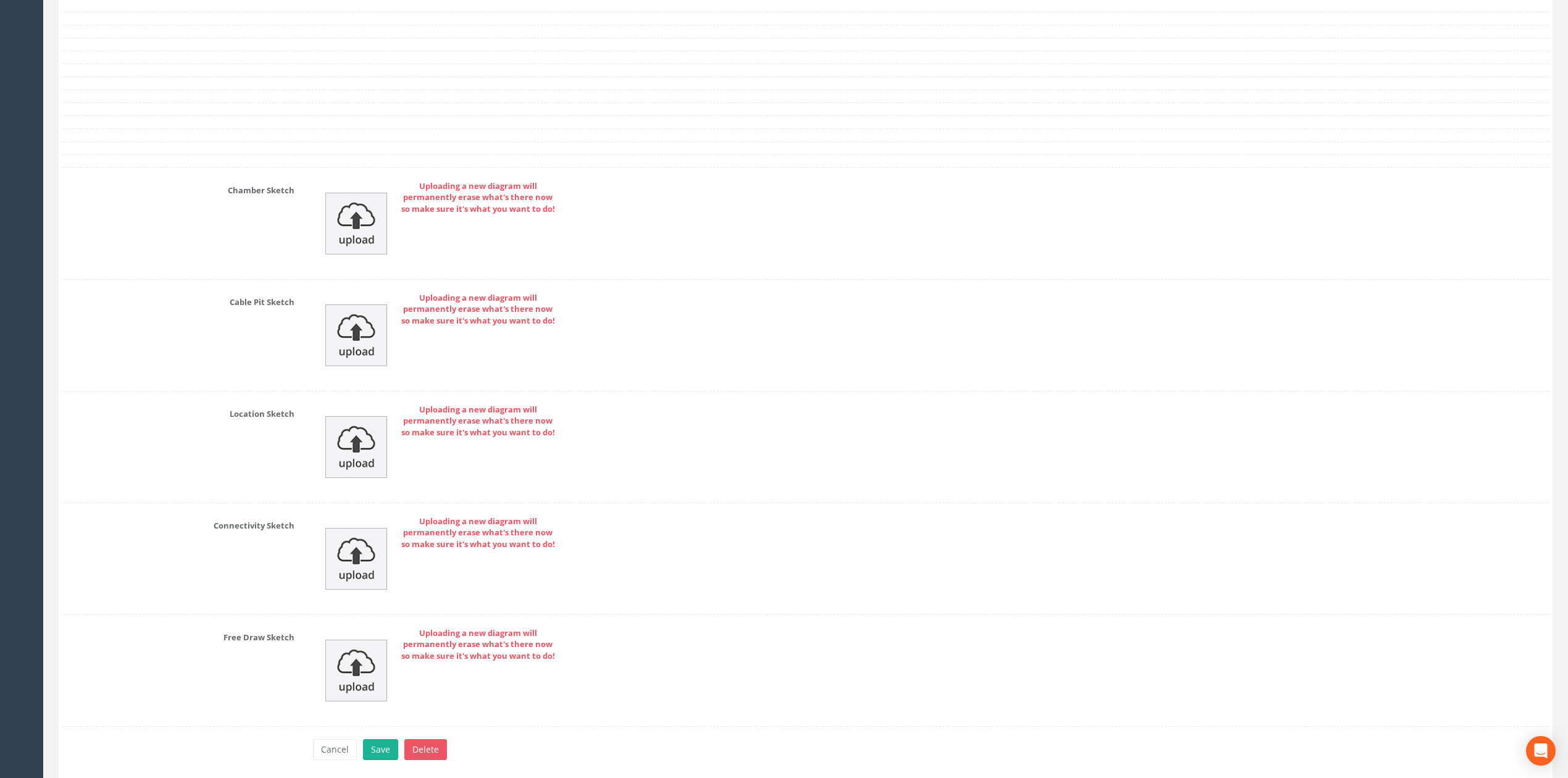
scroll to position [2869, 0]
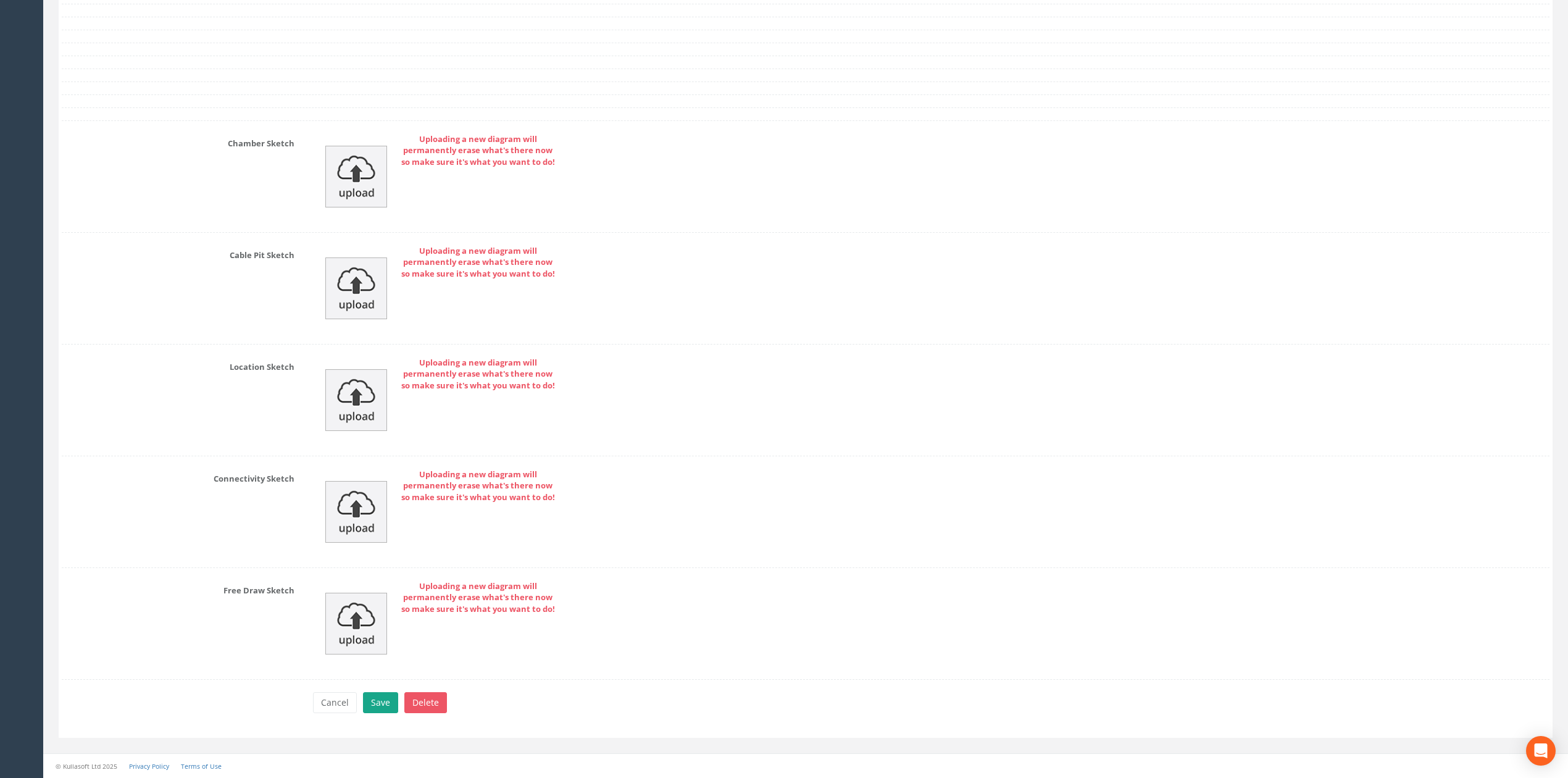
drag, startPoint x: 379, startPoint y: 679, endPoint x: 378, endPoint y: 700, distance: 21.0
click at [378, 700] on button "Save" at bounding box center [381, 703] width 35 height 21
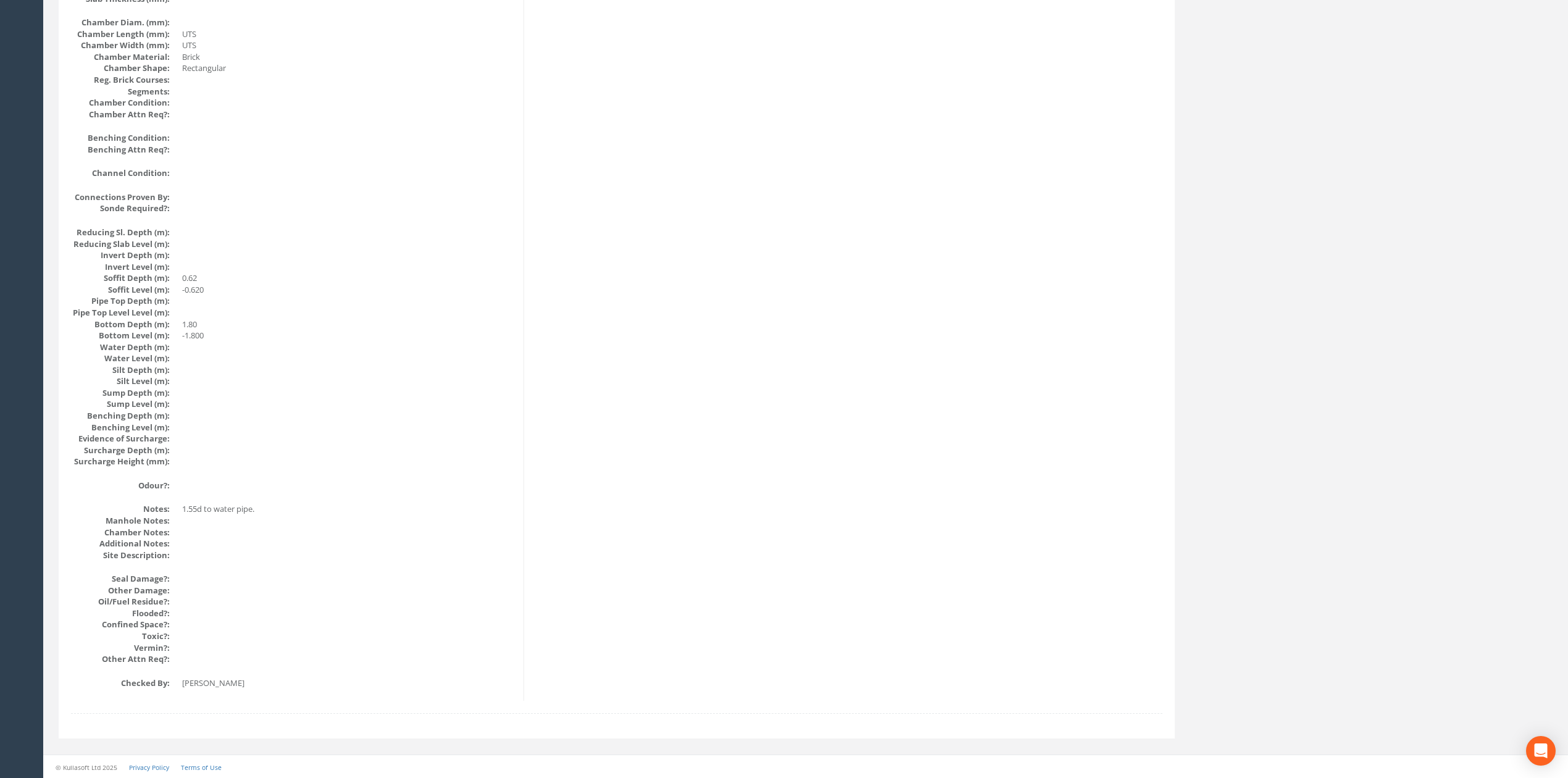
scroll to position [0, 0]
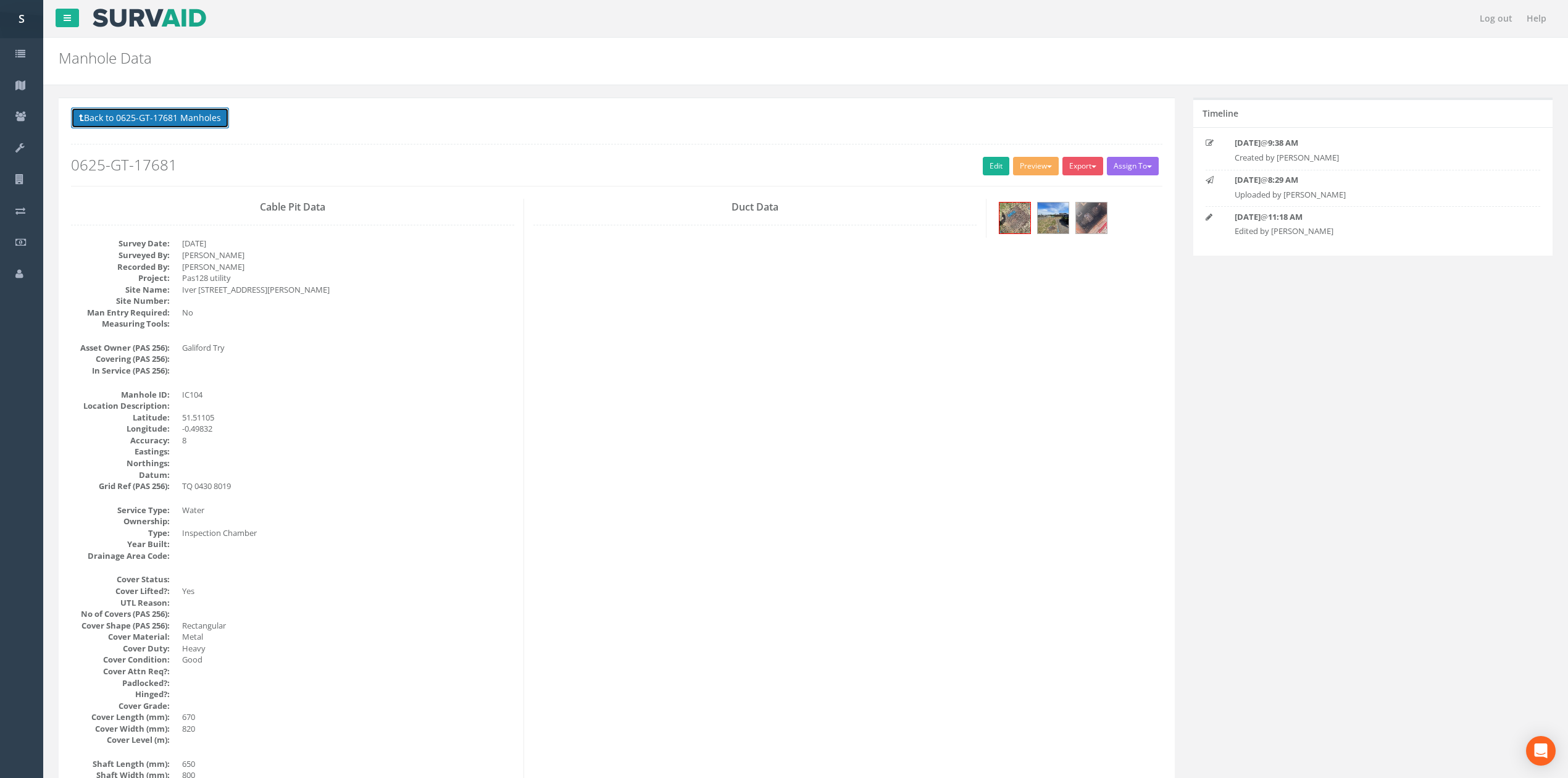
click at [126, 122] on button "Back to 0625-GT-17681 Manholes" at bounding box center [150, 118] width 158 height 21
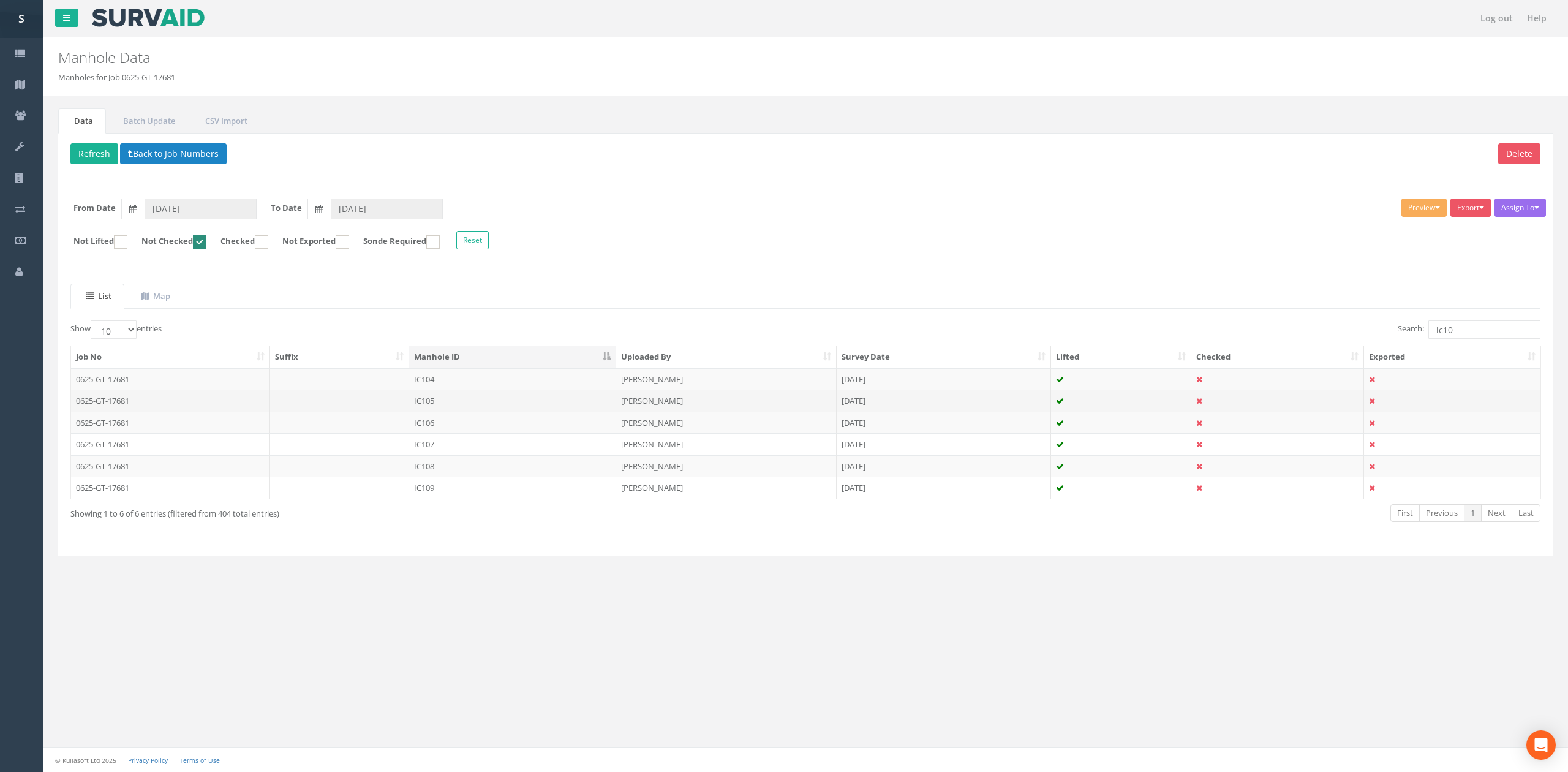
click at [397, 402] on td at bounding box center [339, 400] width 140 height 22
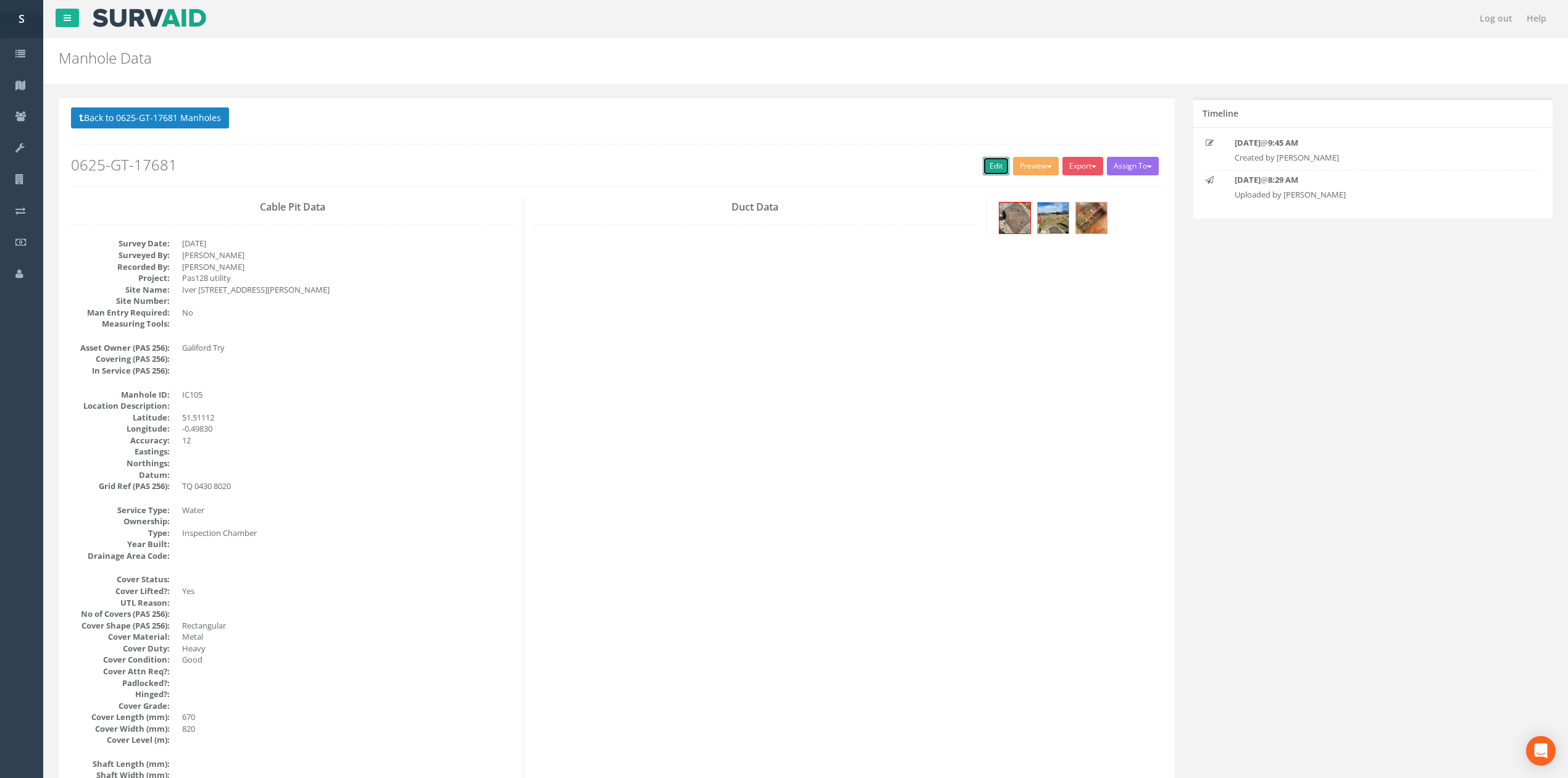
click at [996, 166] on link "Edit" at bounding box center [996, 166] width 27 height 19
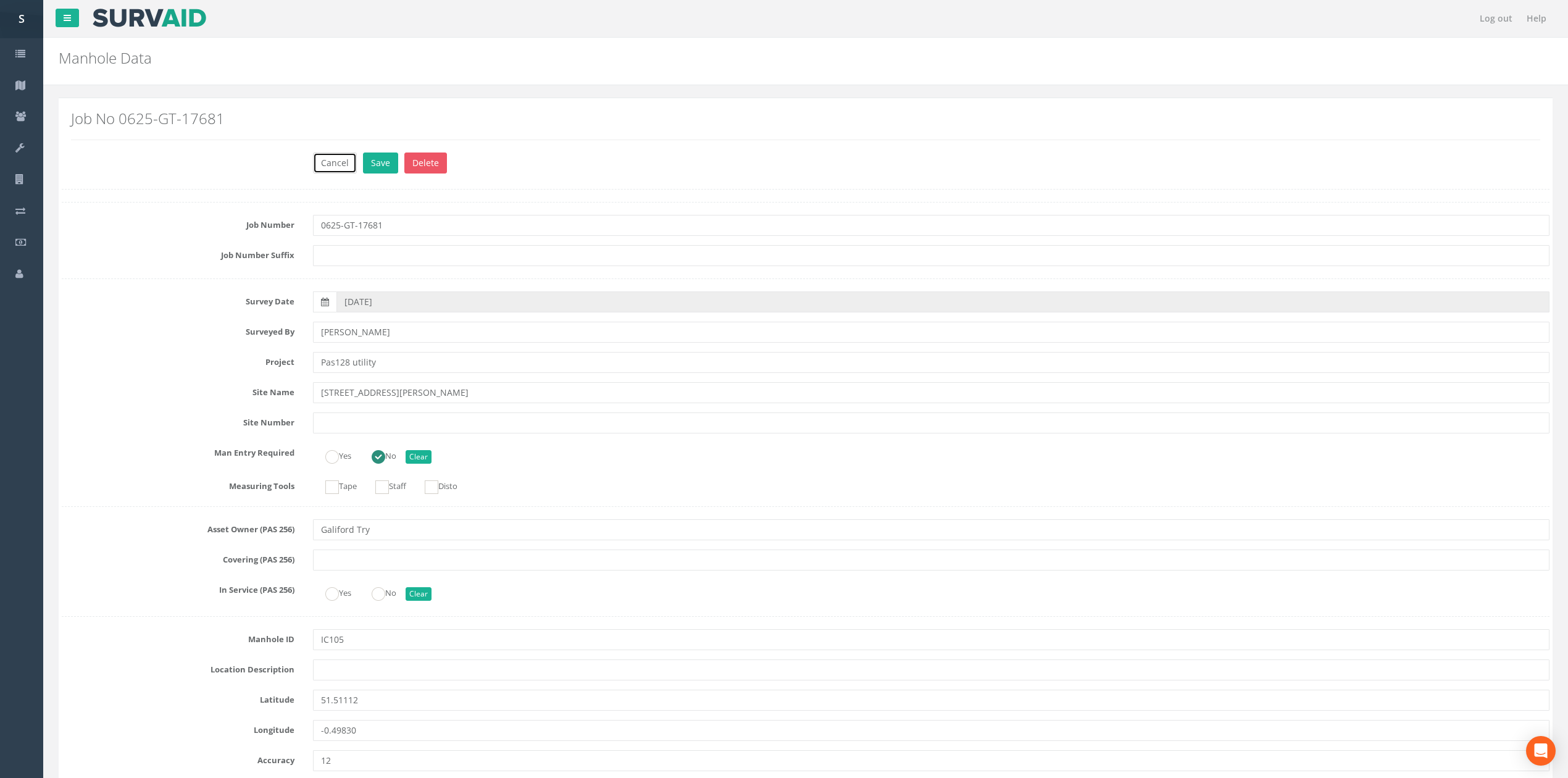
click at [336, 159] on button "Cancel" at bounding box center [334, 163] width 43 height 21
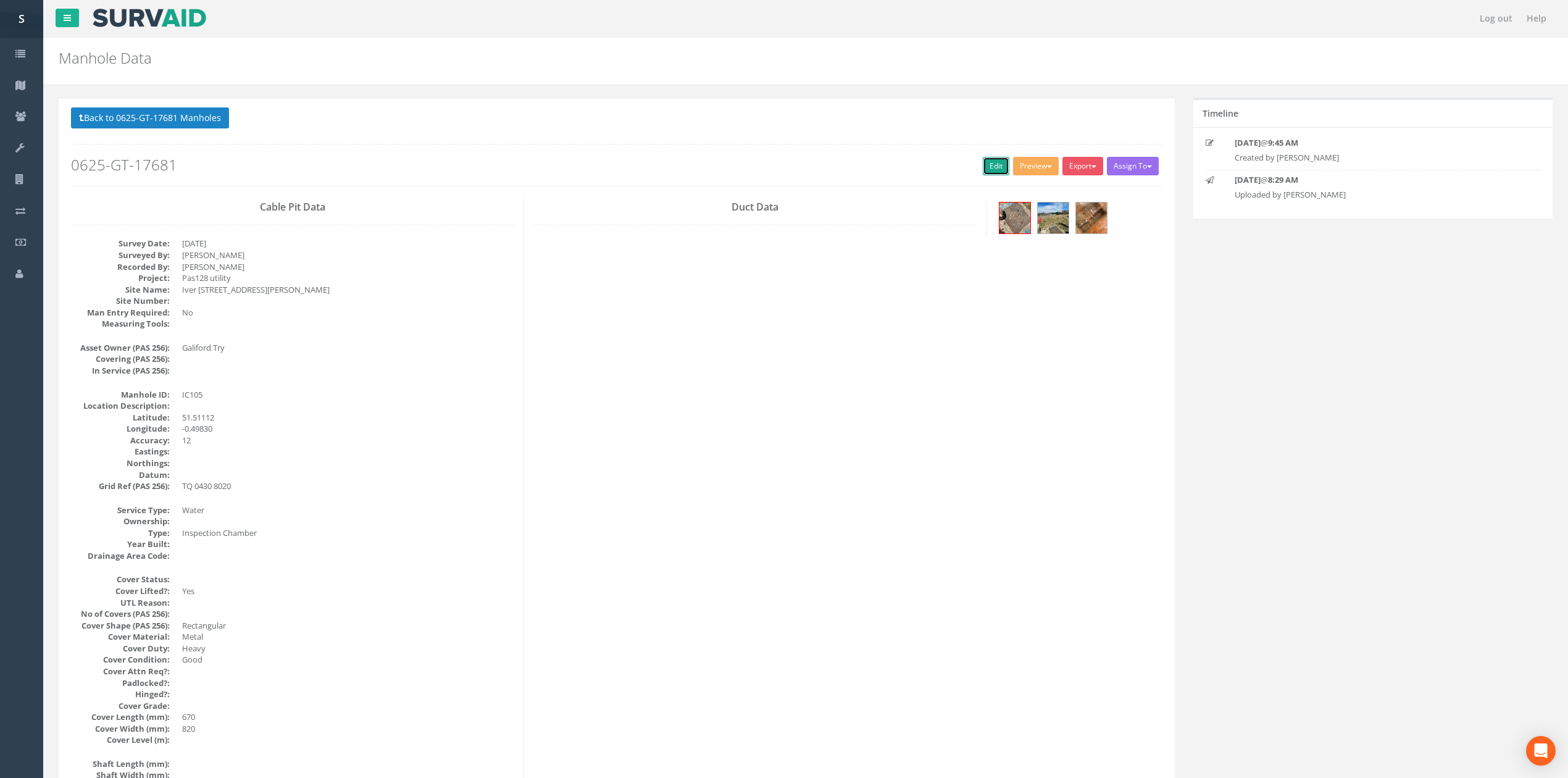
click at [988, 175] on link "Edit" at bounding box center [996, 166] width 27 height 19
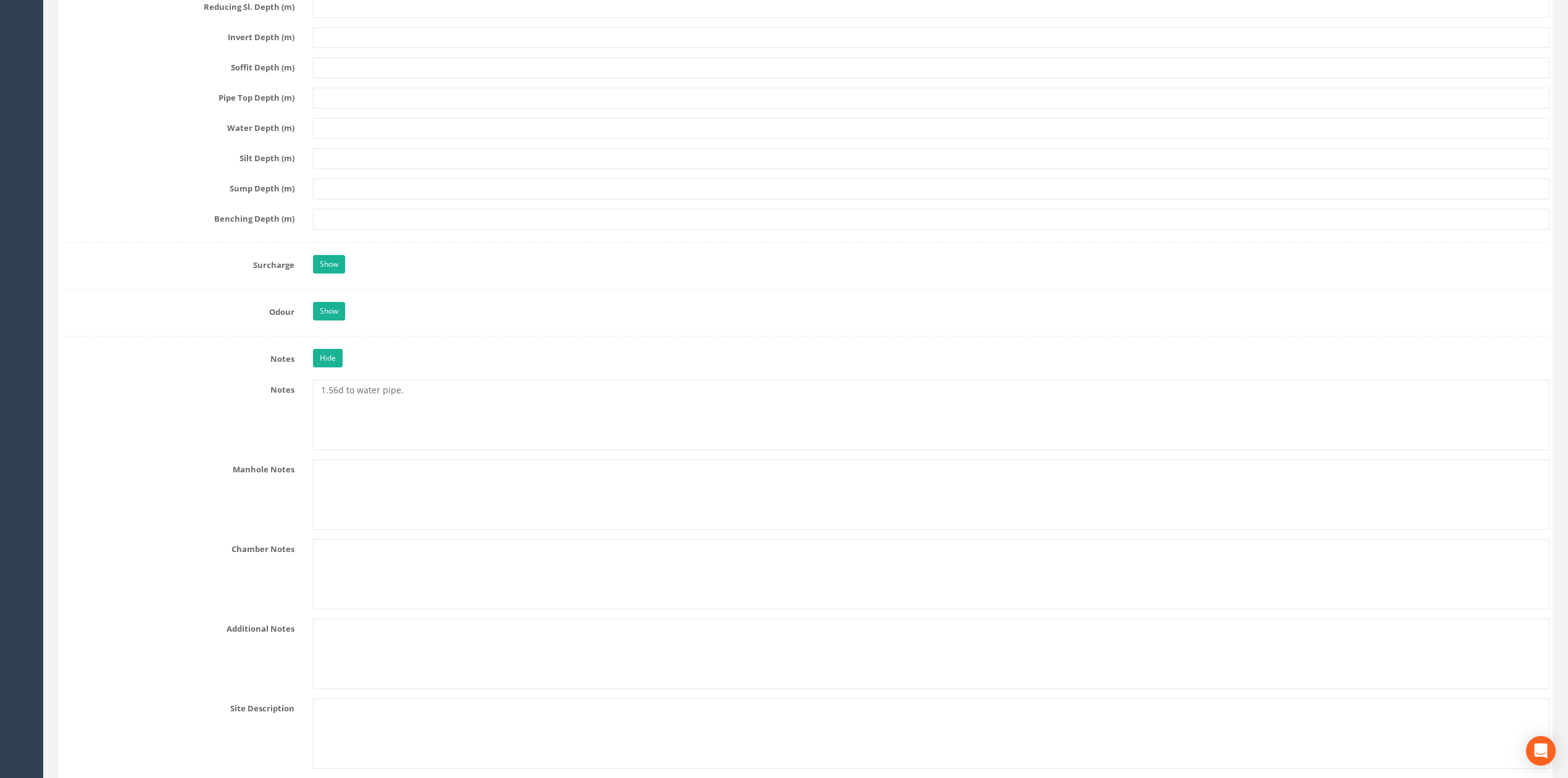
scroll to position [1552, 0]
click at [333, 401] on textarea "1.56d to water pipe." at bounding box center [931, 416] width 1236 height 70
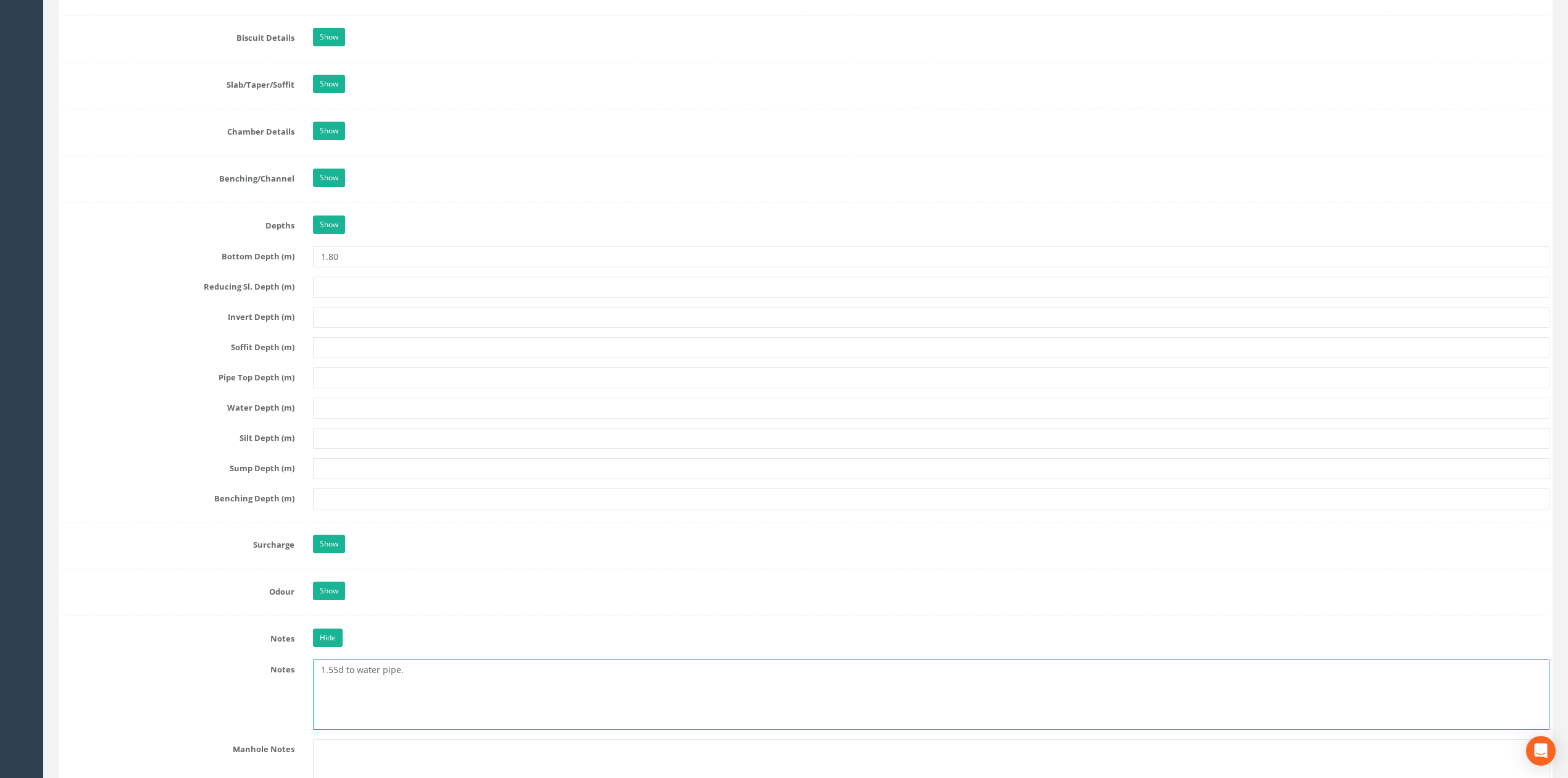
scroll to position [1223, 0]
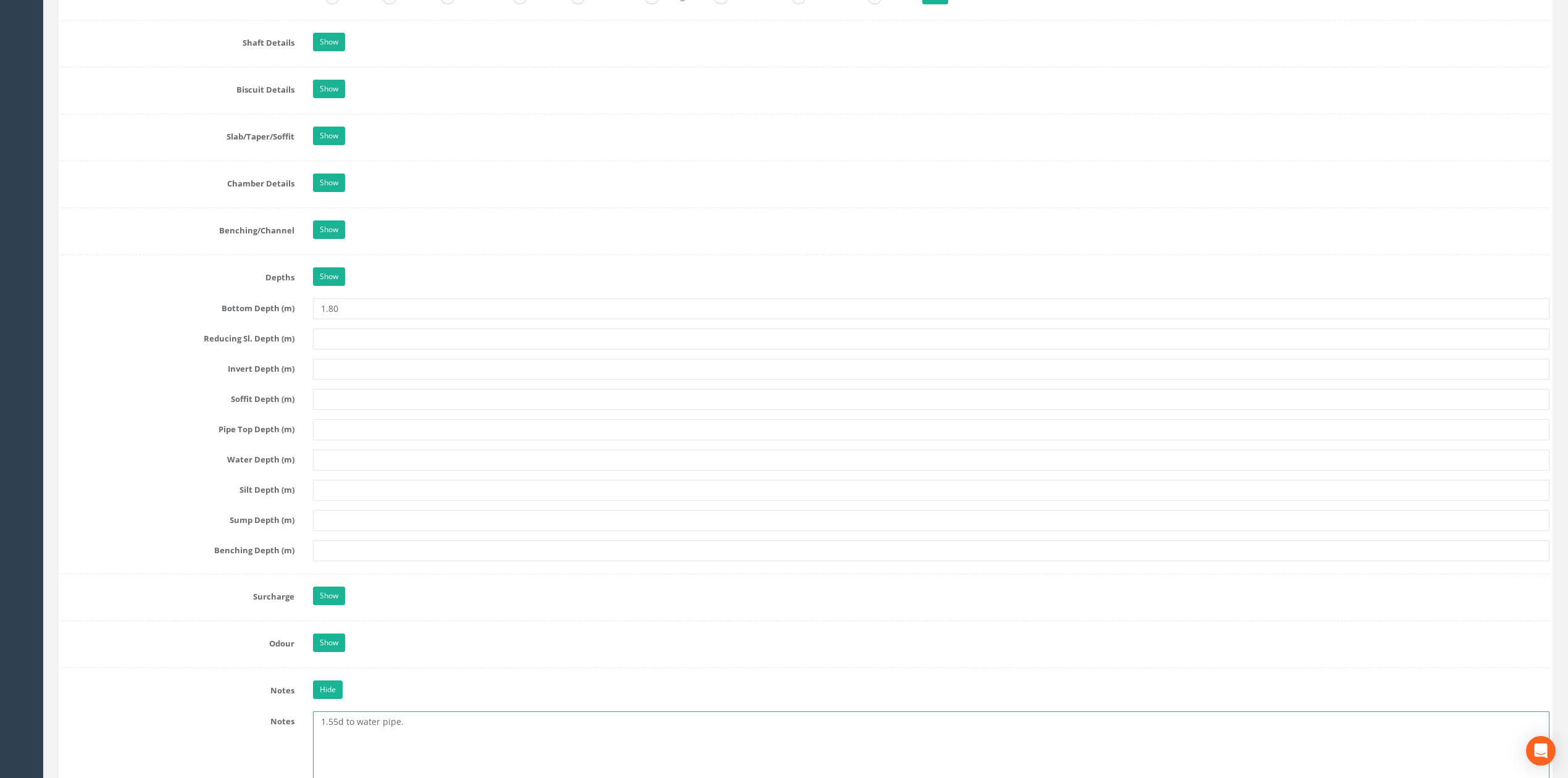
type textarea "1.55d to water pipe."
click at [351, 400] on input "text" at bounding box center [931, 400] width 1236 height 21
type input "0.1"
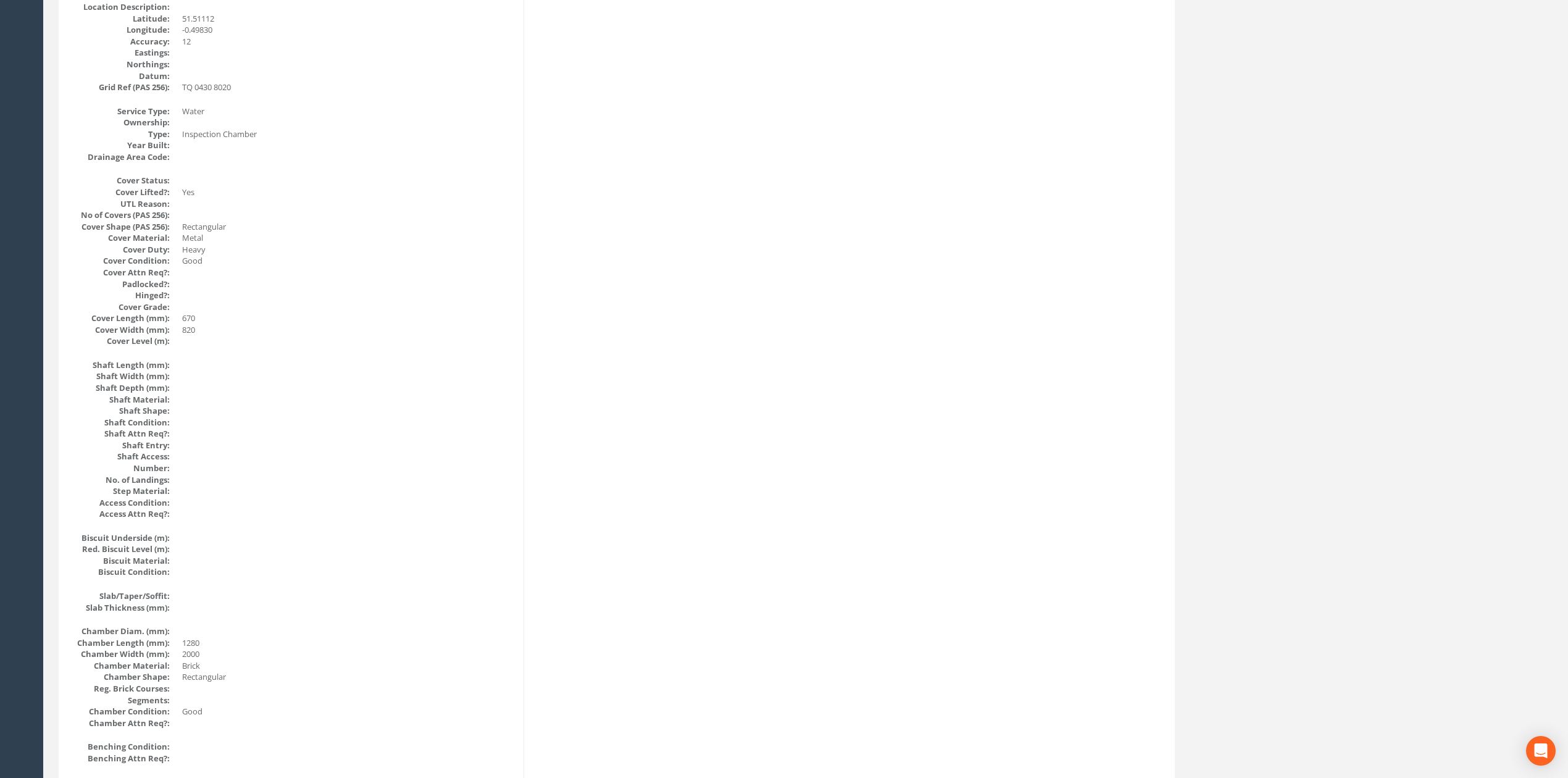
scroll to position [0, 0]
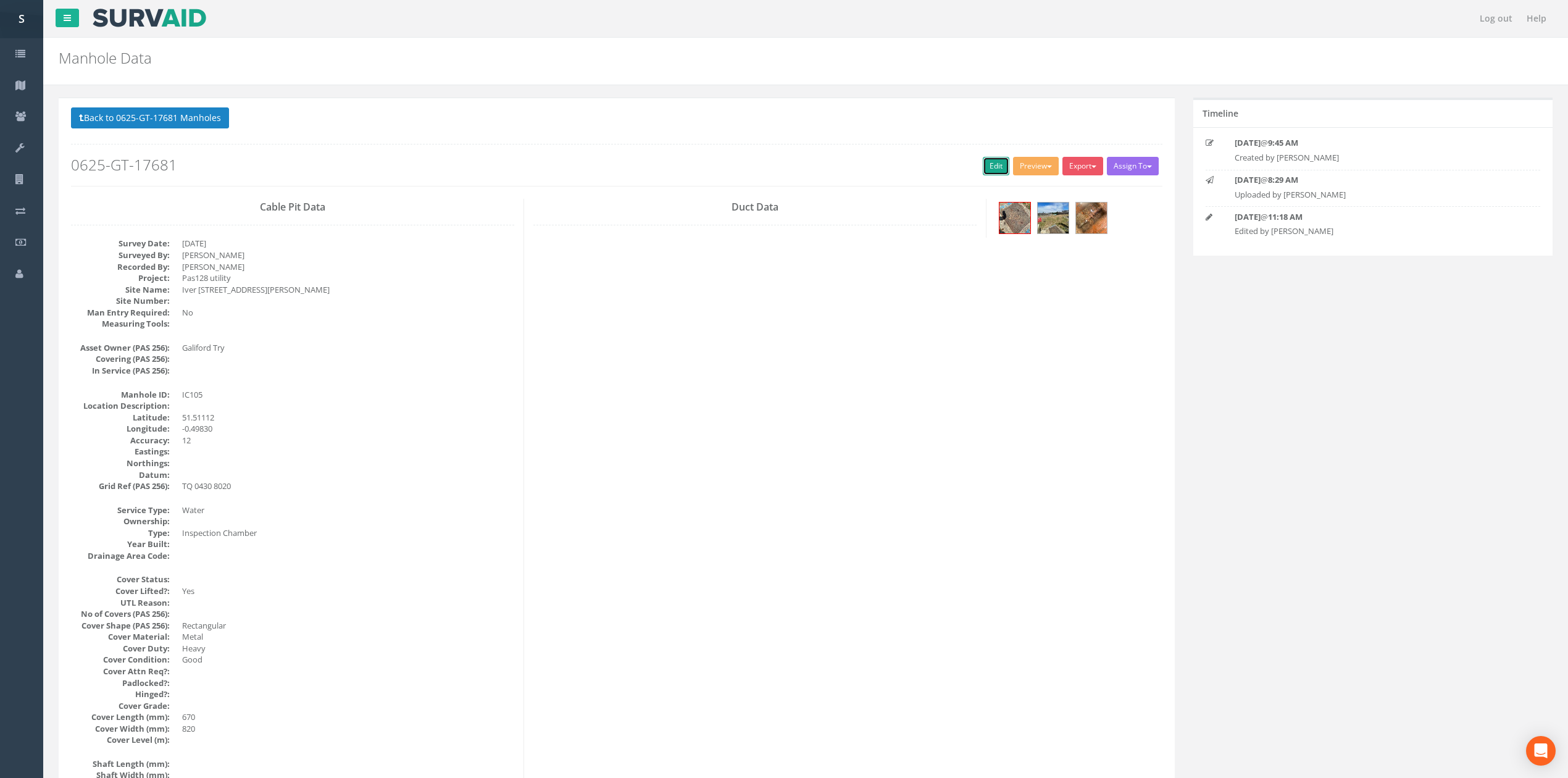
click at [986, 173] on link "Edit" at bounding box center [996, 166] width 27 height 19
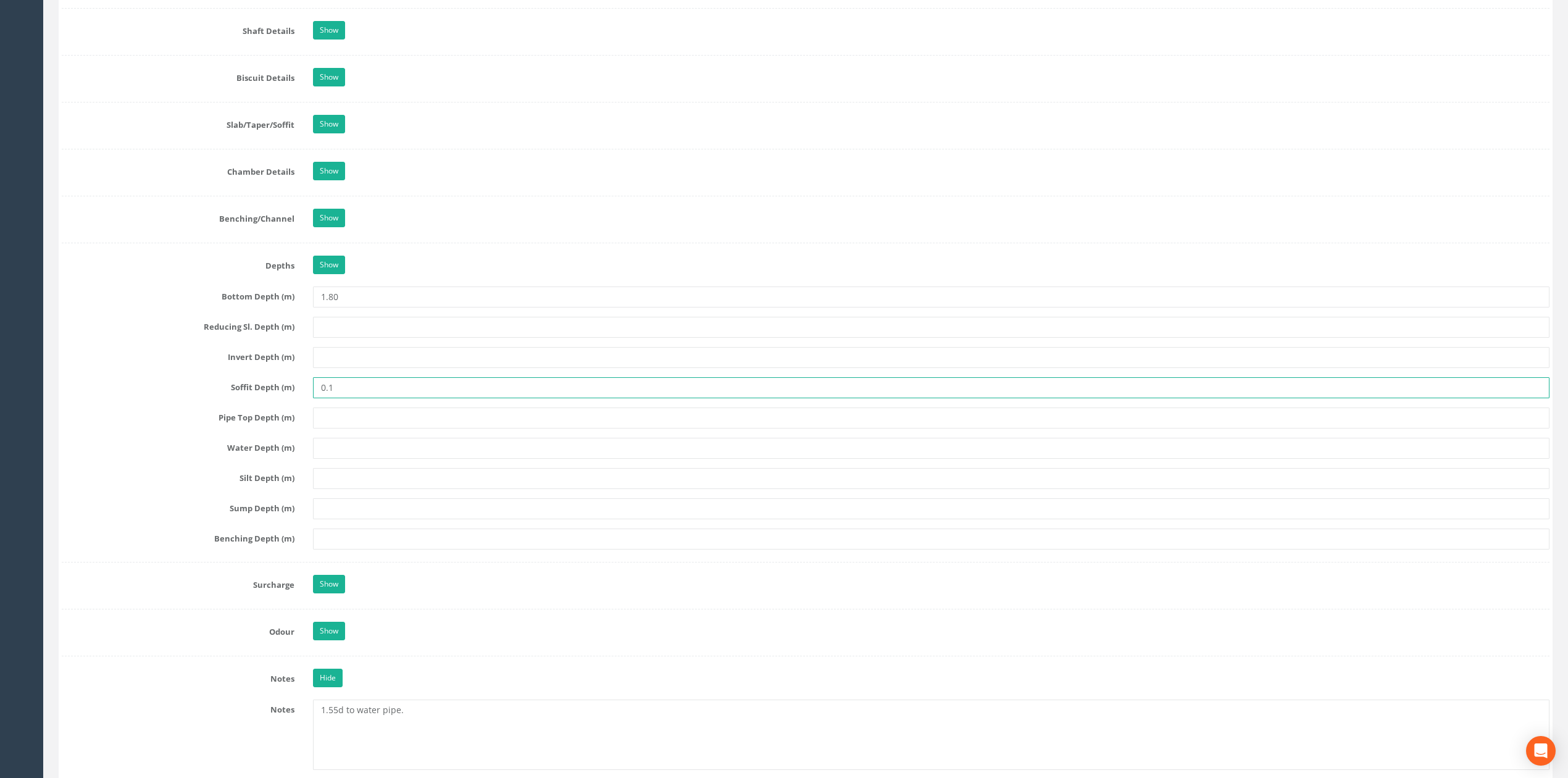
click at [352, 398] on input "0.1" at bounding box center [931, 388] width 1236 height 21
type input "0.10"
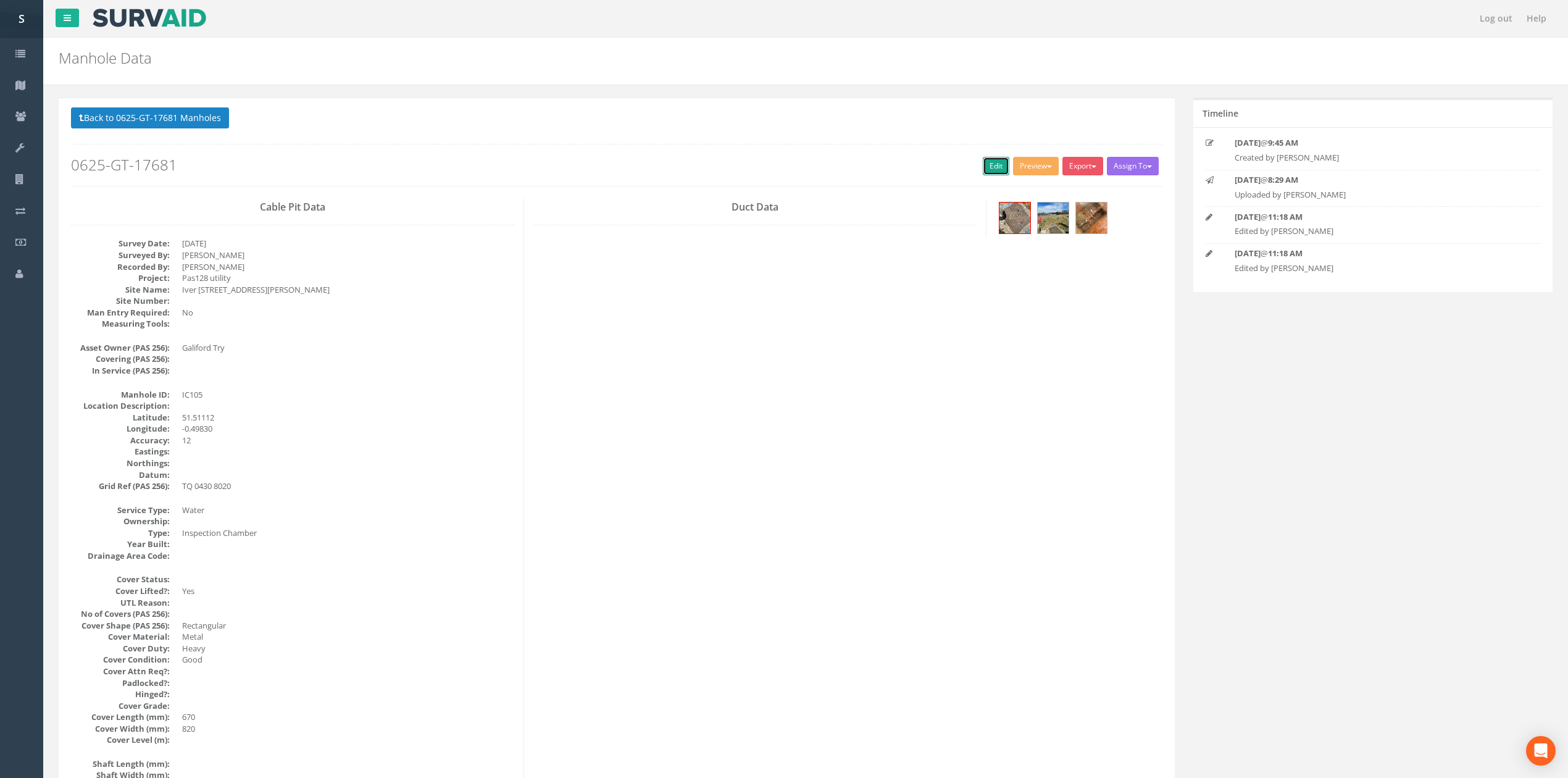
click at [988, 167] on link "Edit" at bounding box center [996, 166] width 27 height 19
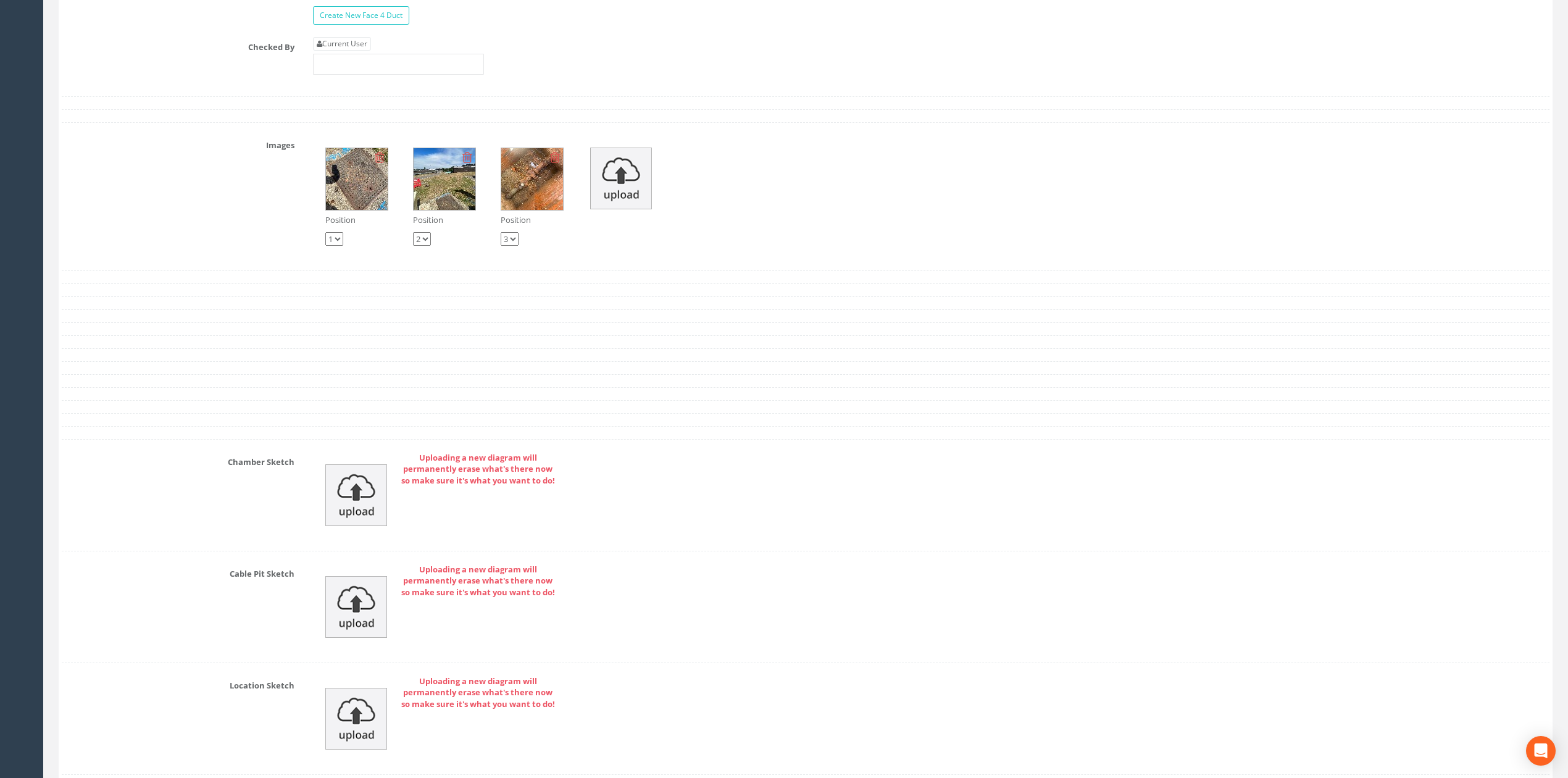
scroll to position [2457, 0]
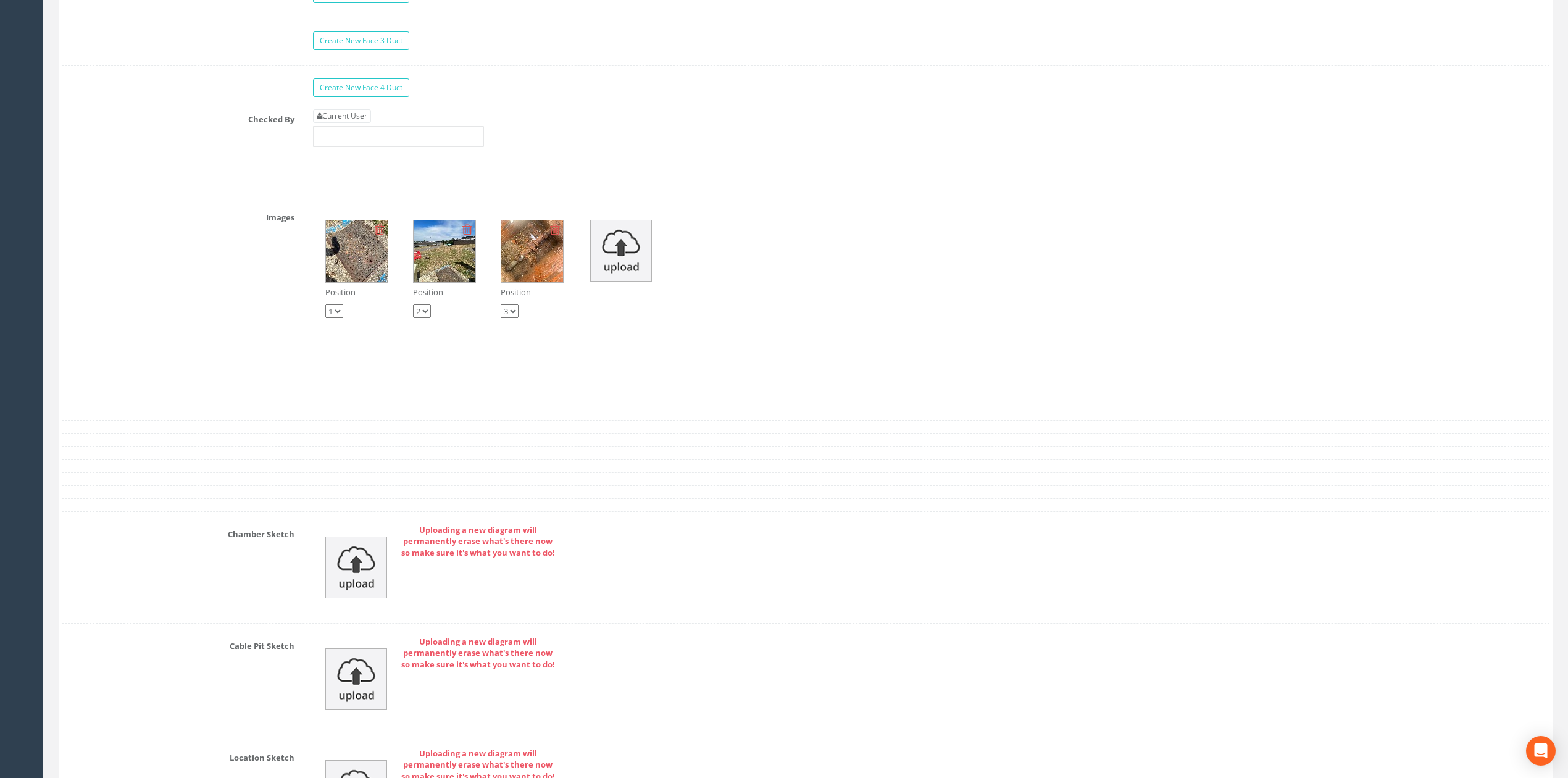
click at [347, 123] on link "Current User" at bounding box center [341, 115] width 58 height 13
type input "[PERSON_NAME]"
click at [371, 147] on input "[PERSON_NAME]" at bounding box center [398, 136] width 171 height 21
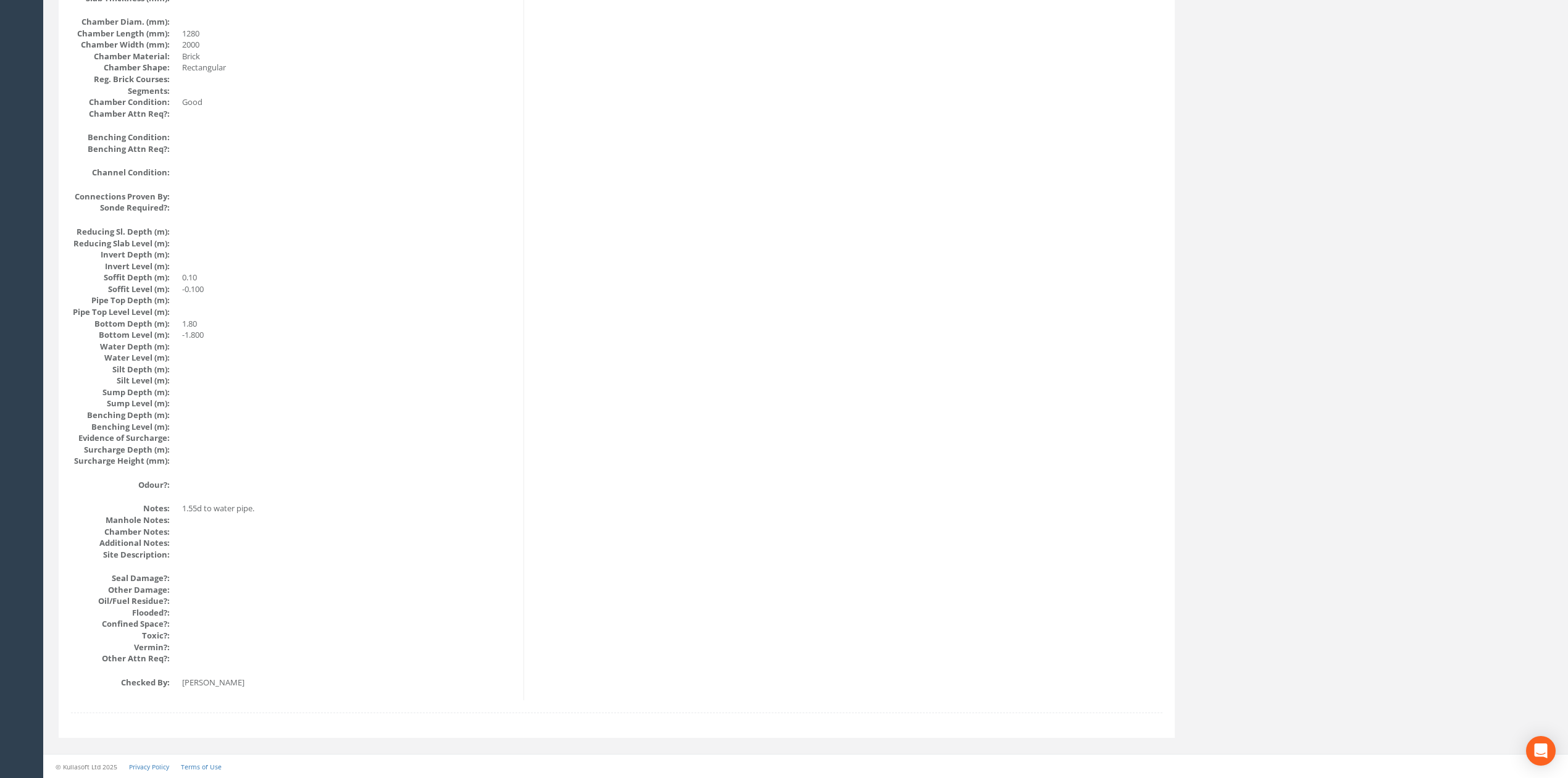
scroll to position [0, 0]
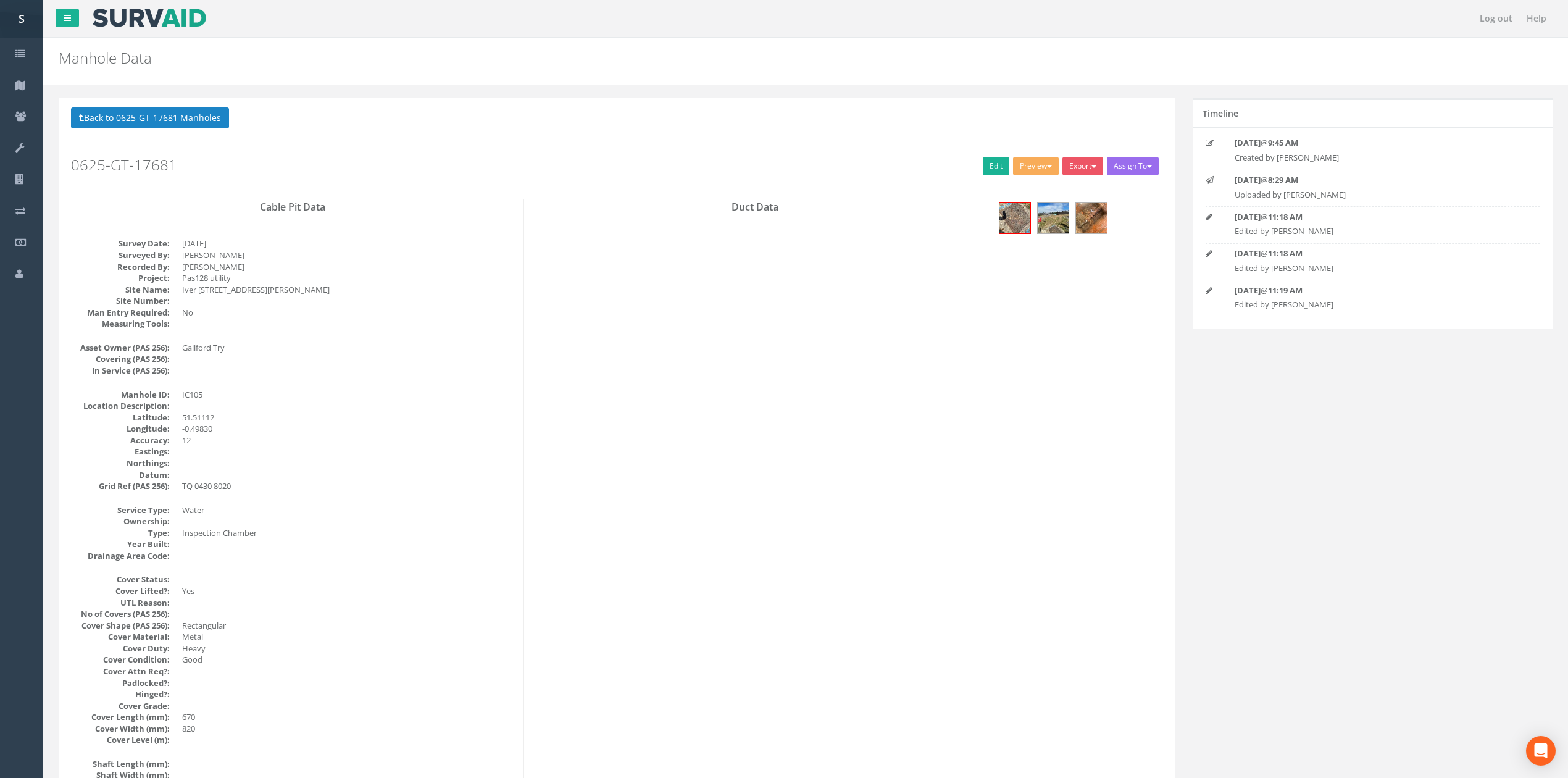
click at [113, 114] on button "Back to 0625-GT-17681 Manholes" at bounding box center [150, 118] width 158 height 21
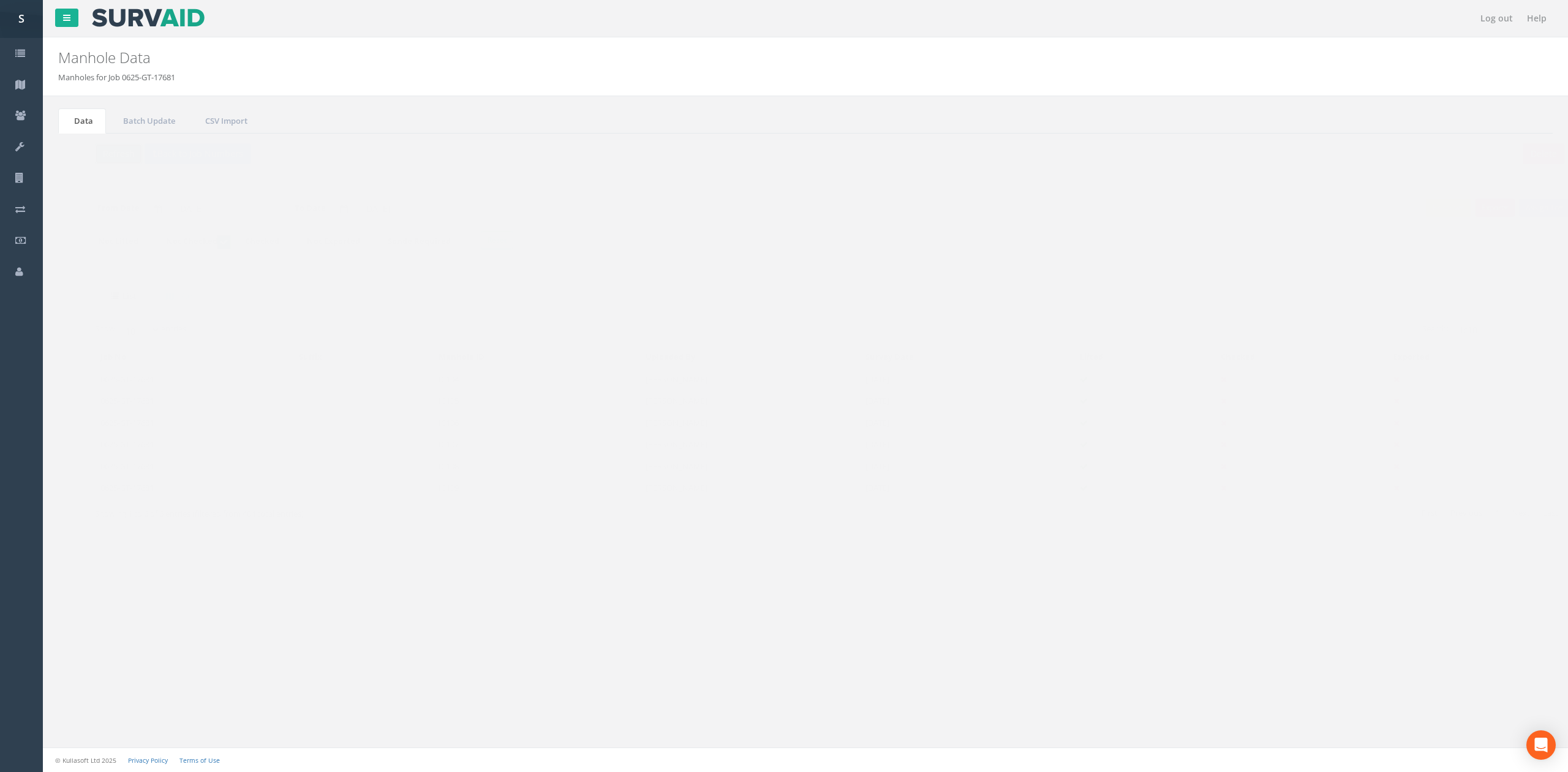
click at [91, 163] on button "Refresh" at bounding box center [94, 154] width 47 height 21
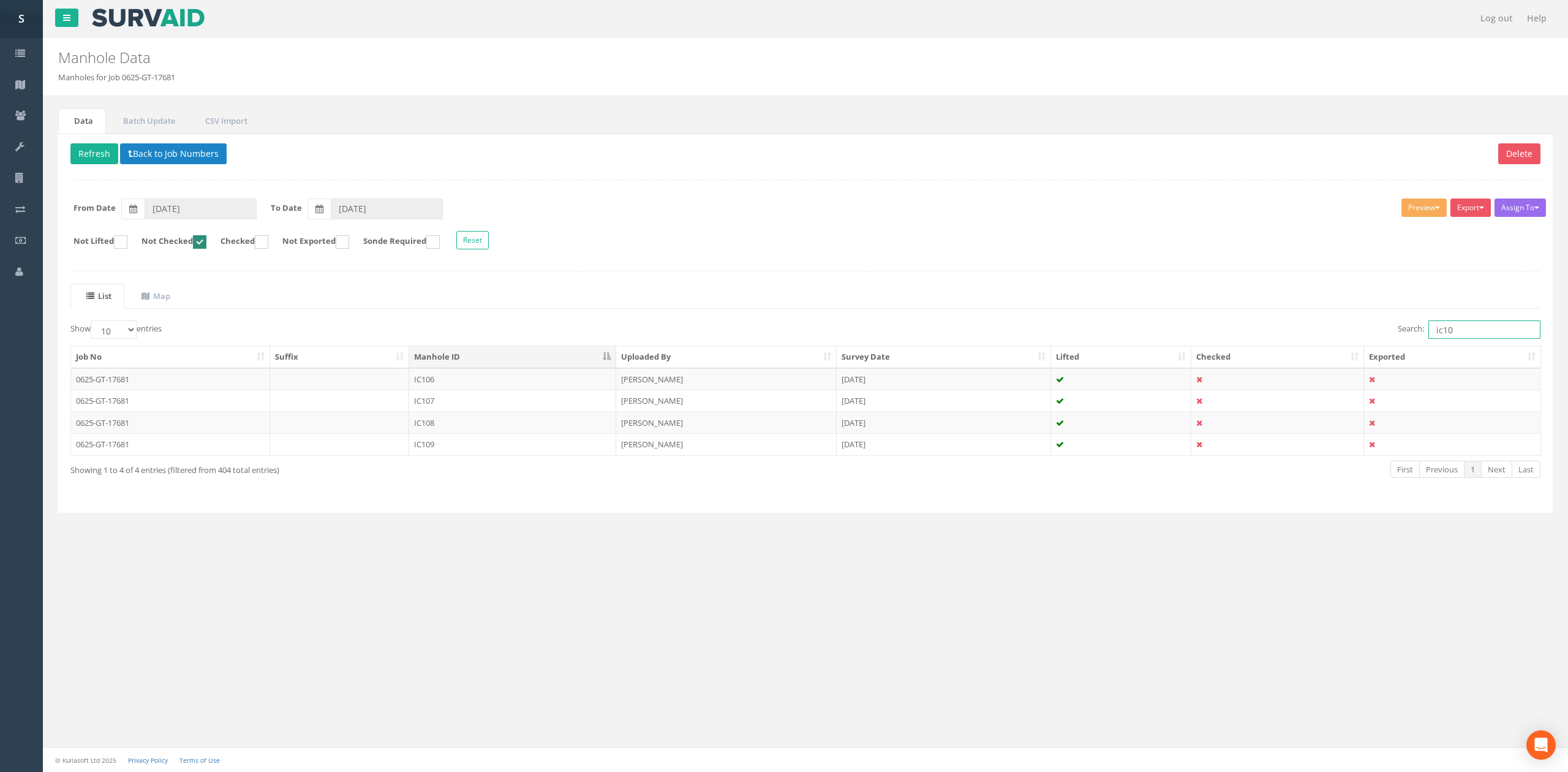
click at [1484, 334] on input "ic10" at bounding box center [1484, 329] width 112 height 18
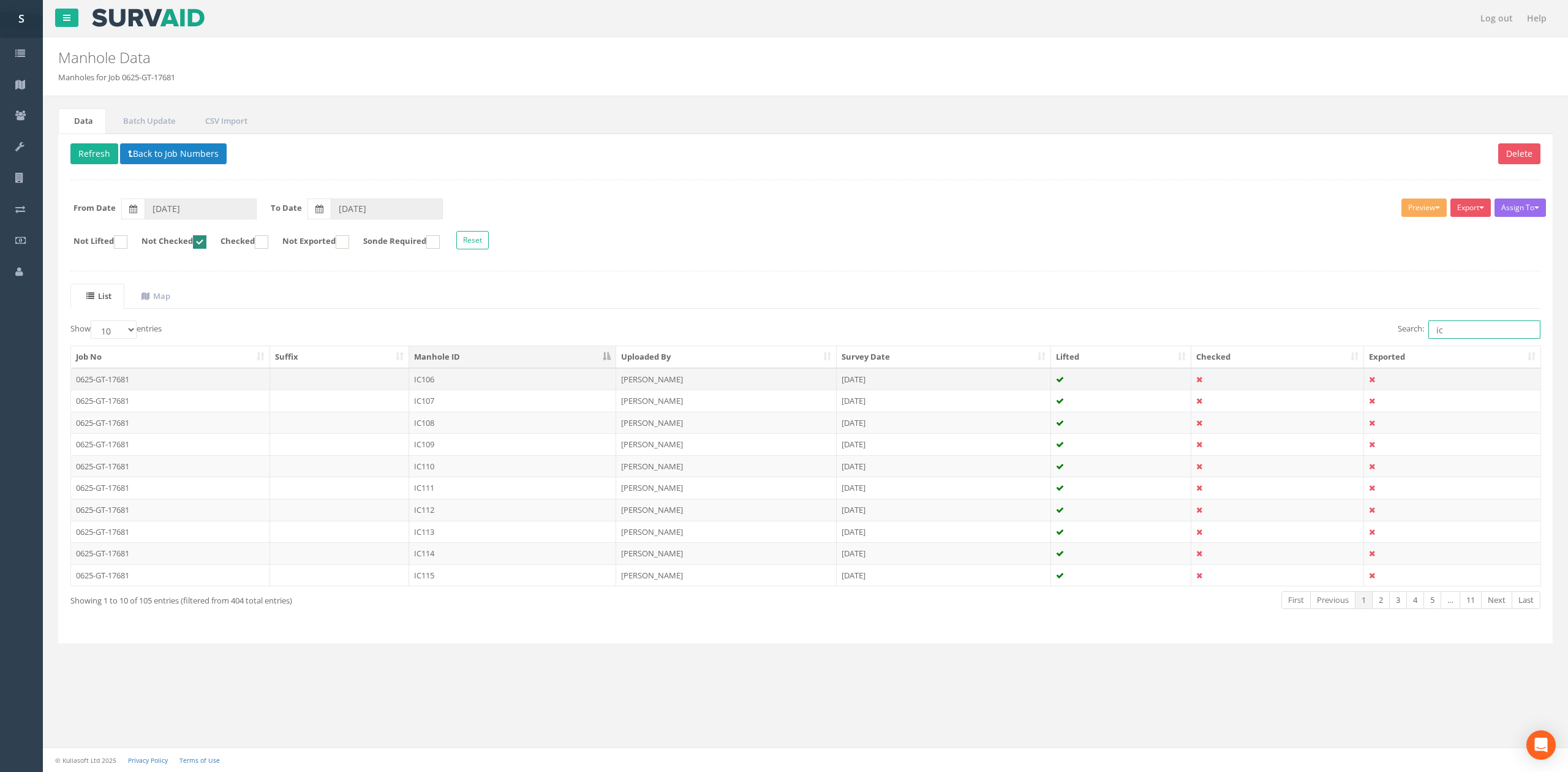
type input "ic"
click at [368, 378] on td at bounding box center [339, 379] width 140 height 22
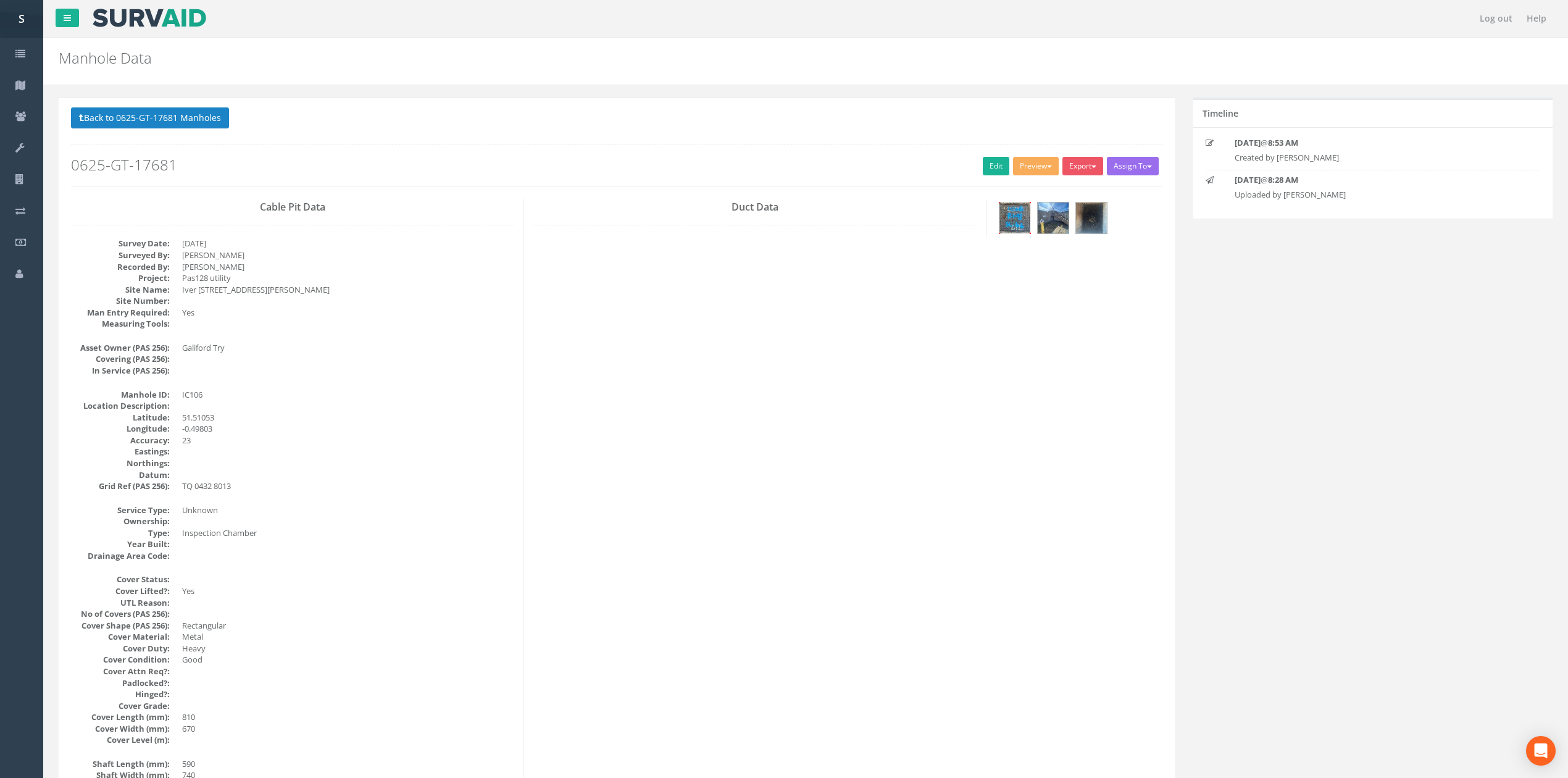
click at [1018, 218] on img at bounding box center [1015, 217] width 31 height 31
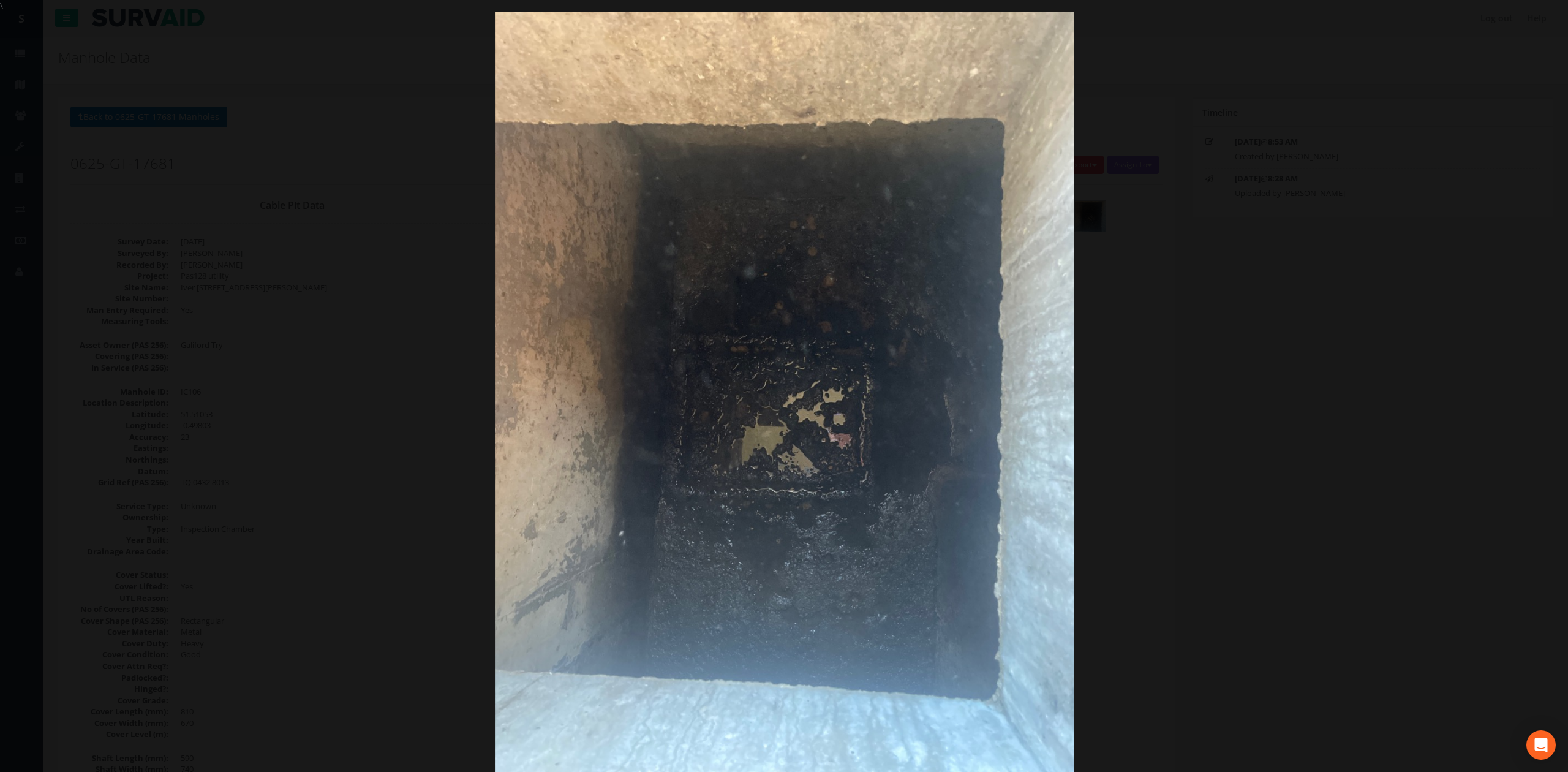
click at [1211, 368] on div at bounding box center [784, 397] width 1568 height 772
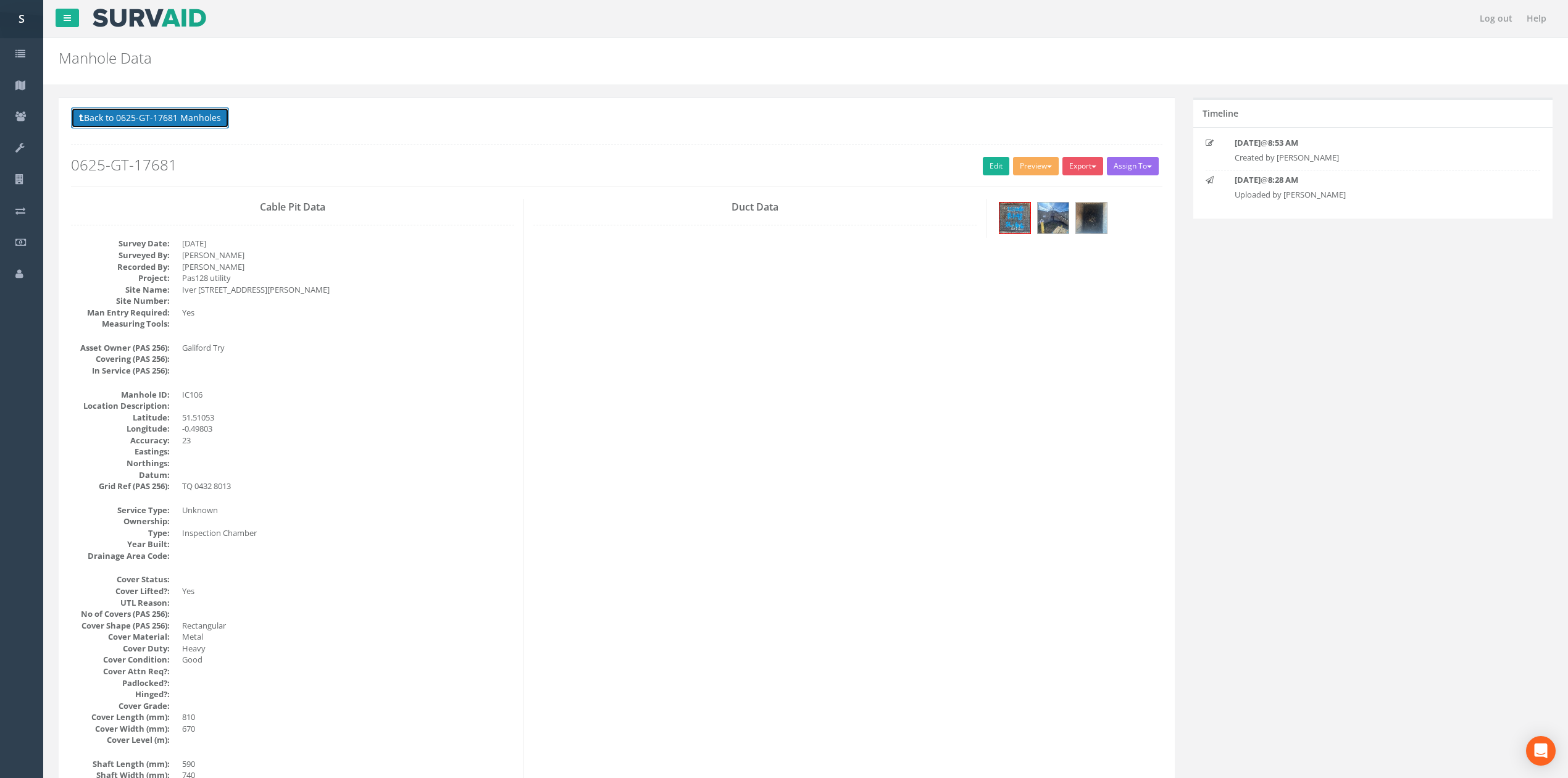
click at [199, 122] on button "Back to 0625-GT-17681 Manholes" at bounding box center [150, 118] width 158 height 21
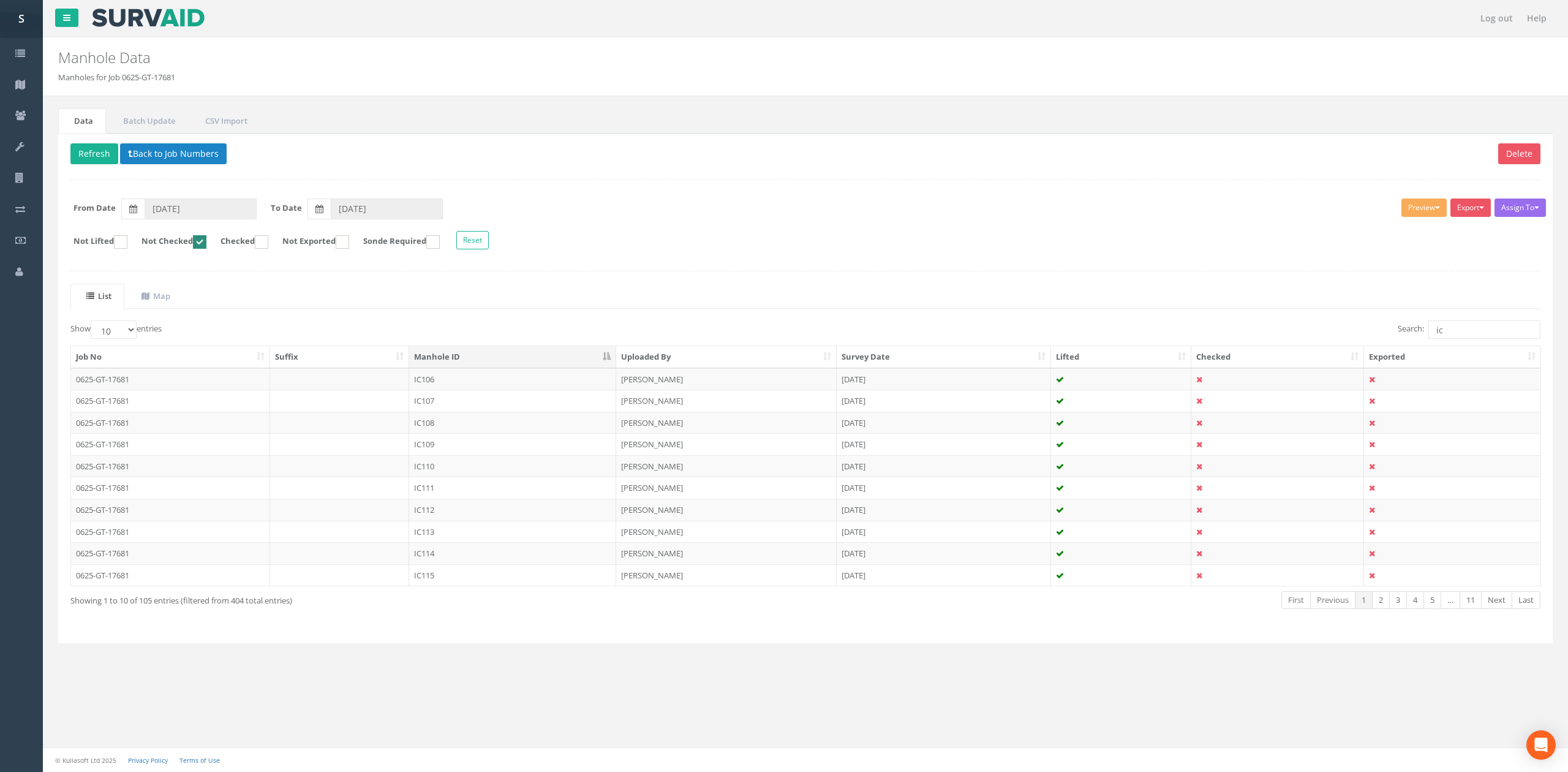
drag, startPoint x: 493, startPoint y: 403, endPoint x: 544, endPoint y: 408, distance: 51.2
click at [493, 403] on td "IC107" at bounding box center [512, 400] width 207 height 22
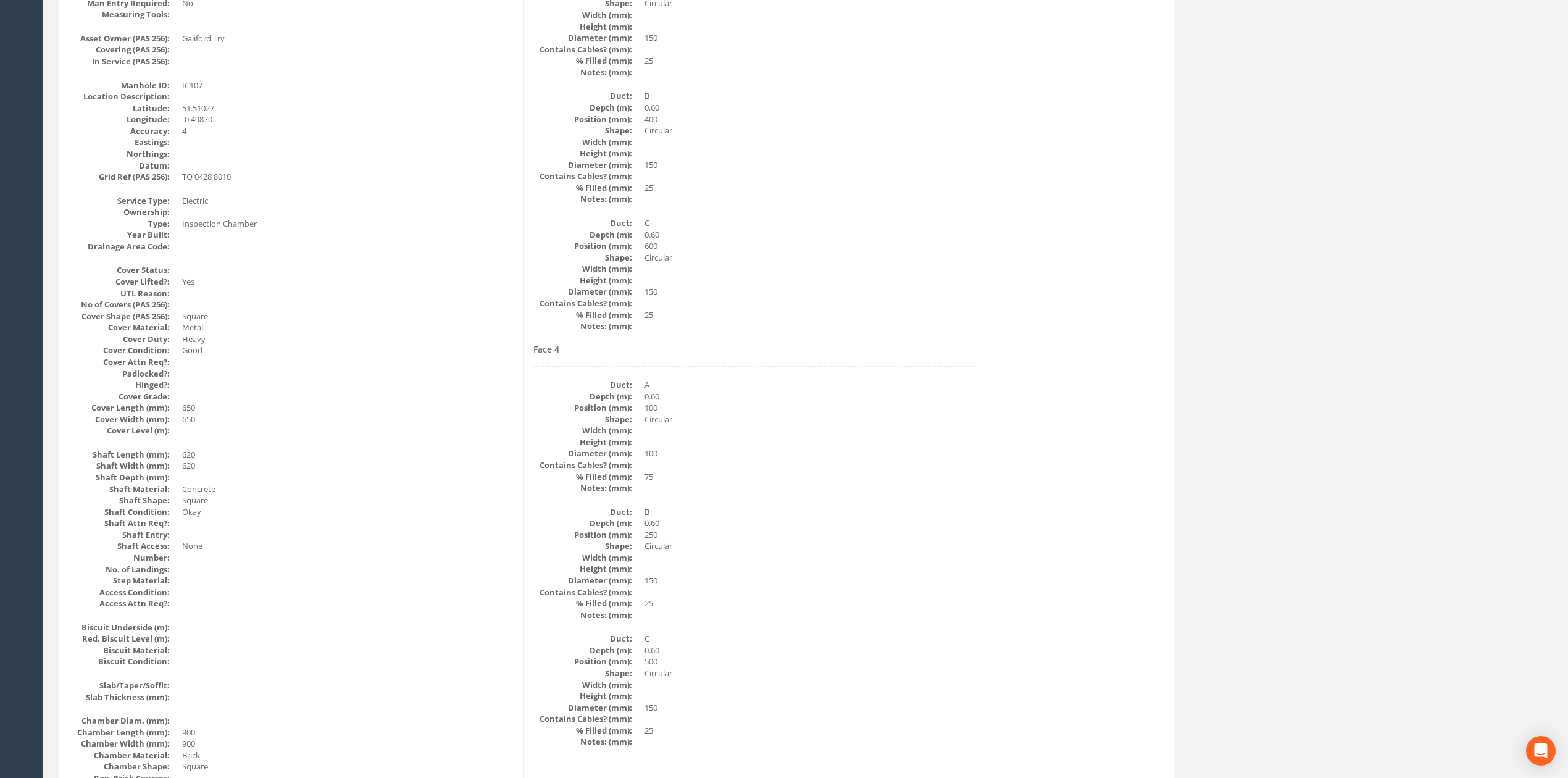
scroll to position [82, 0]
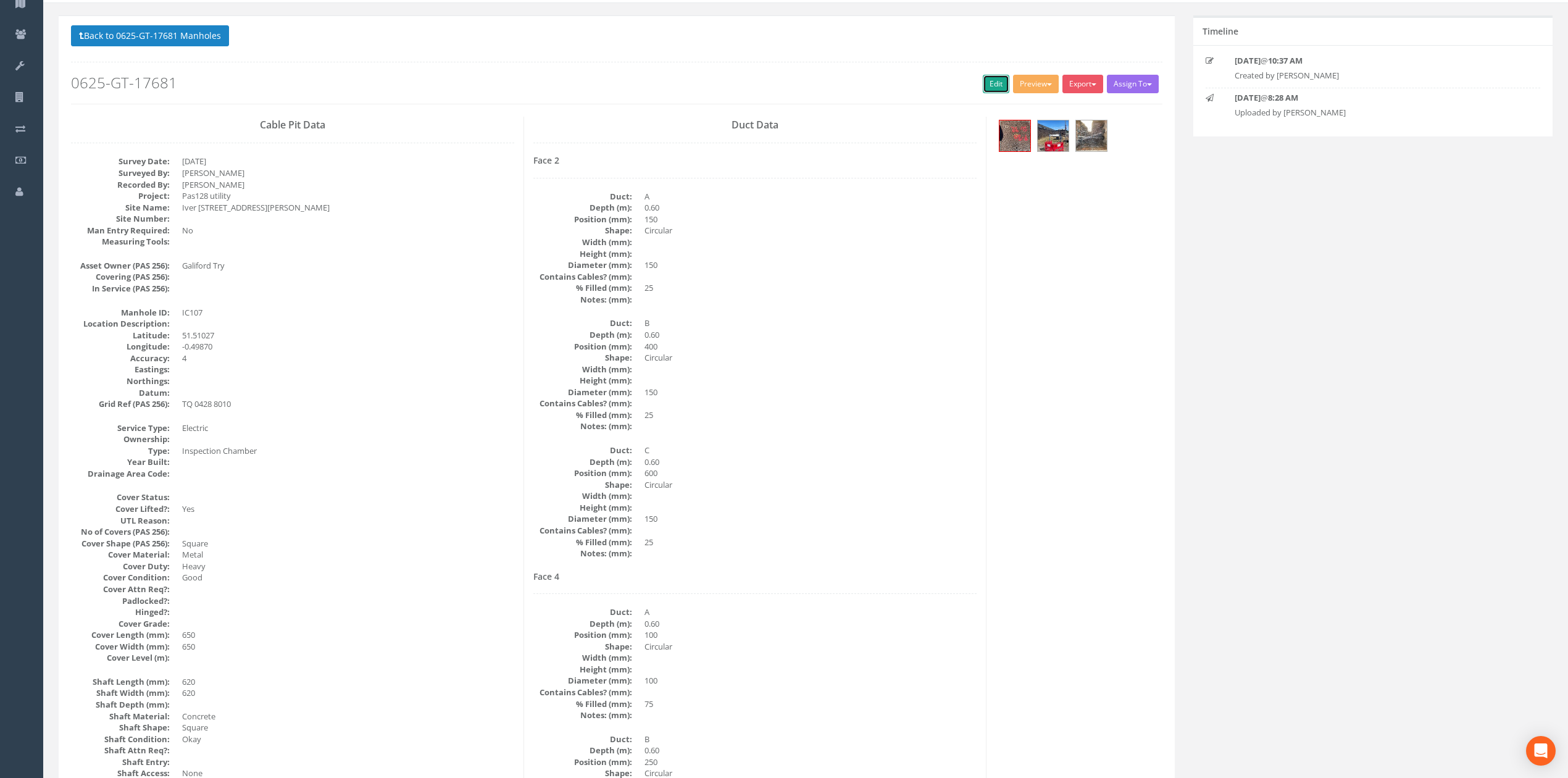
click at [983, 82] on link "Edit" at bounding box center [996, 83] width 27 height 19
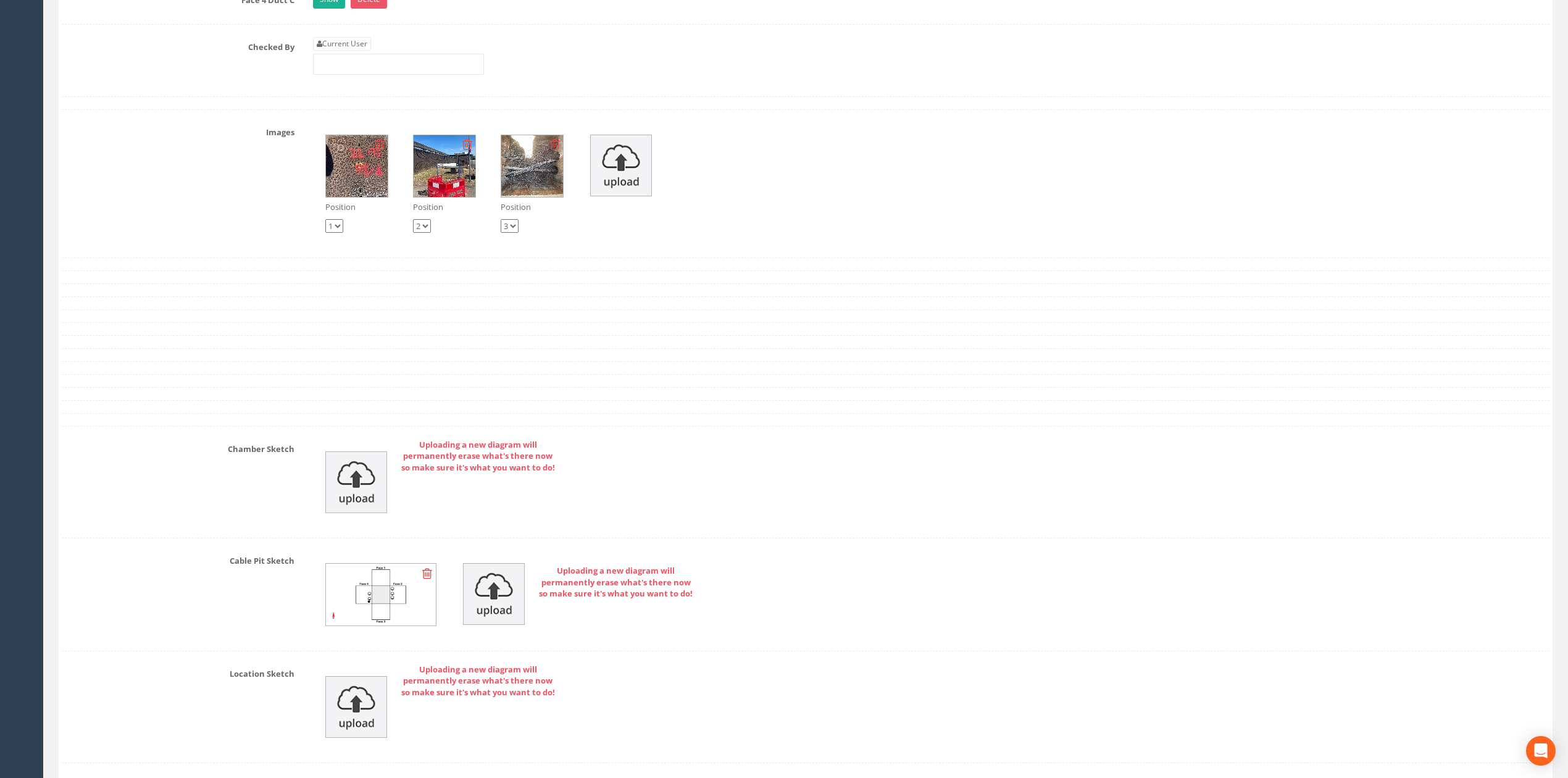
type input "[PERSON_NAME]"
click at [409, 74] on input "[PERSON_NAME]" at bounding box center [398, 65] width 171 height 21
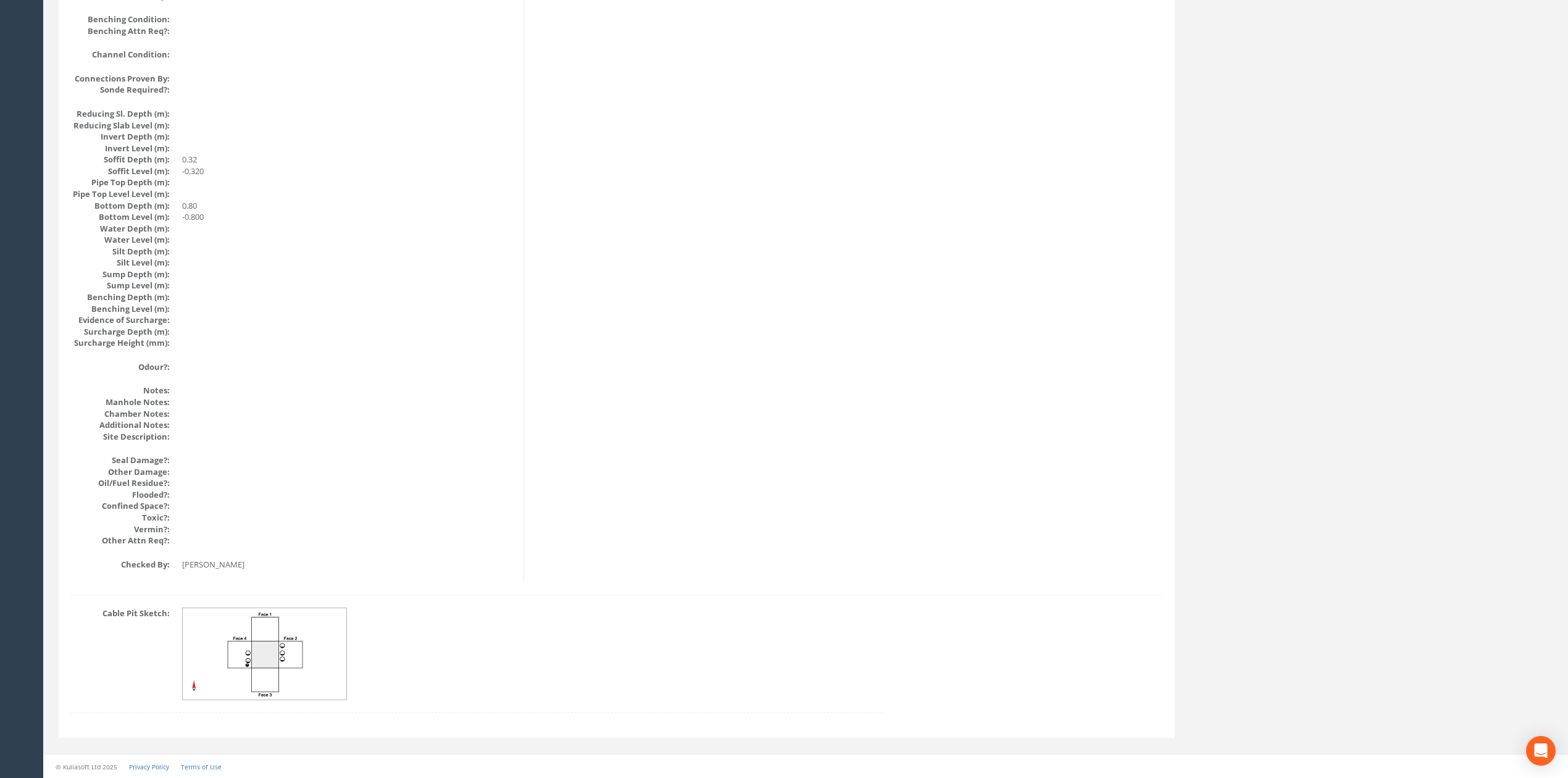
scroll to position [0, 0]
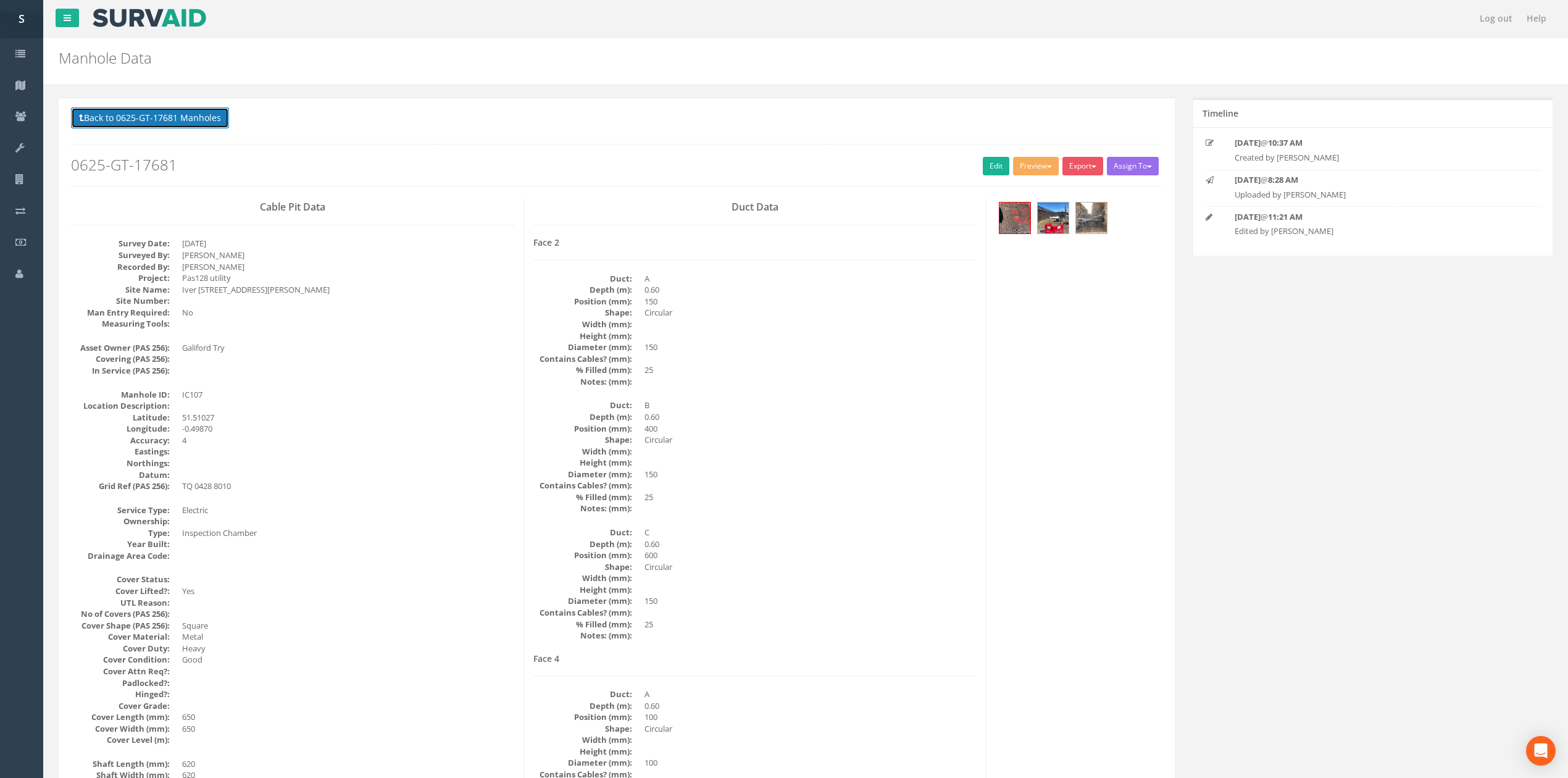
click at [149, 112] on button "Back to 0625-GT-17681 Manholes" at bounding box center [150, 118] width 158 height 21
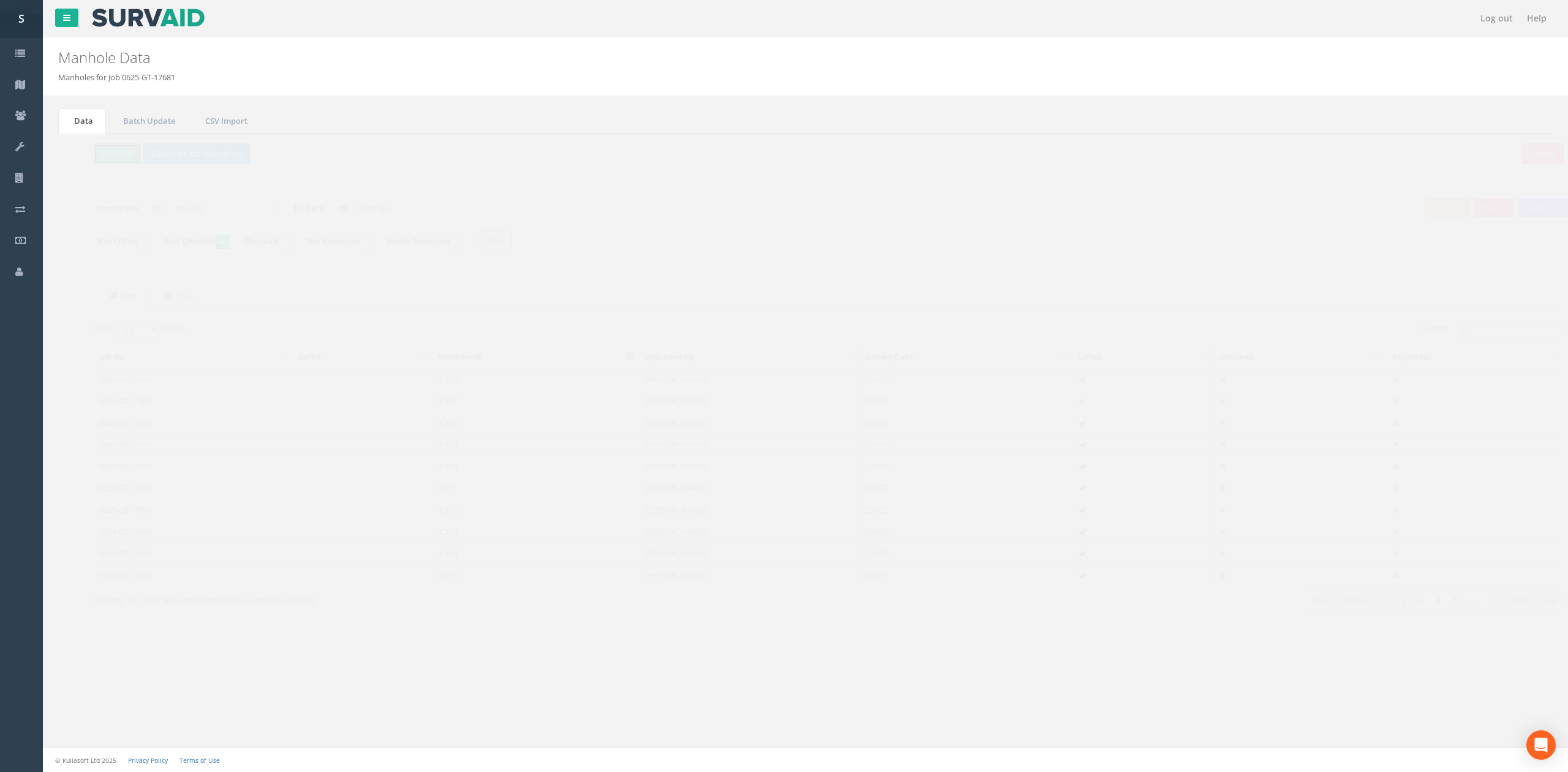
click at [87, 148] on button "Refresh" at bounding box center [94, 154] width 47 height 21
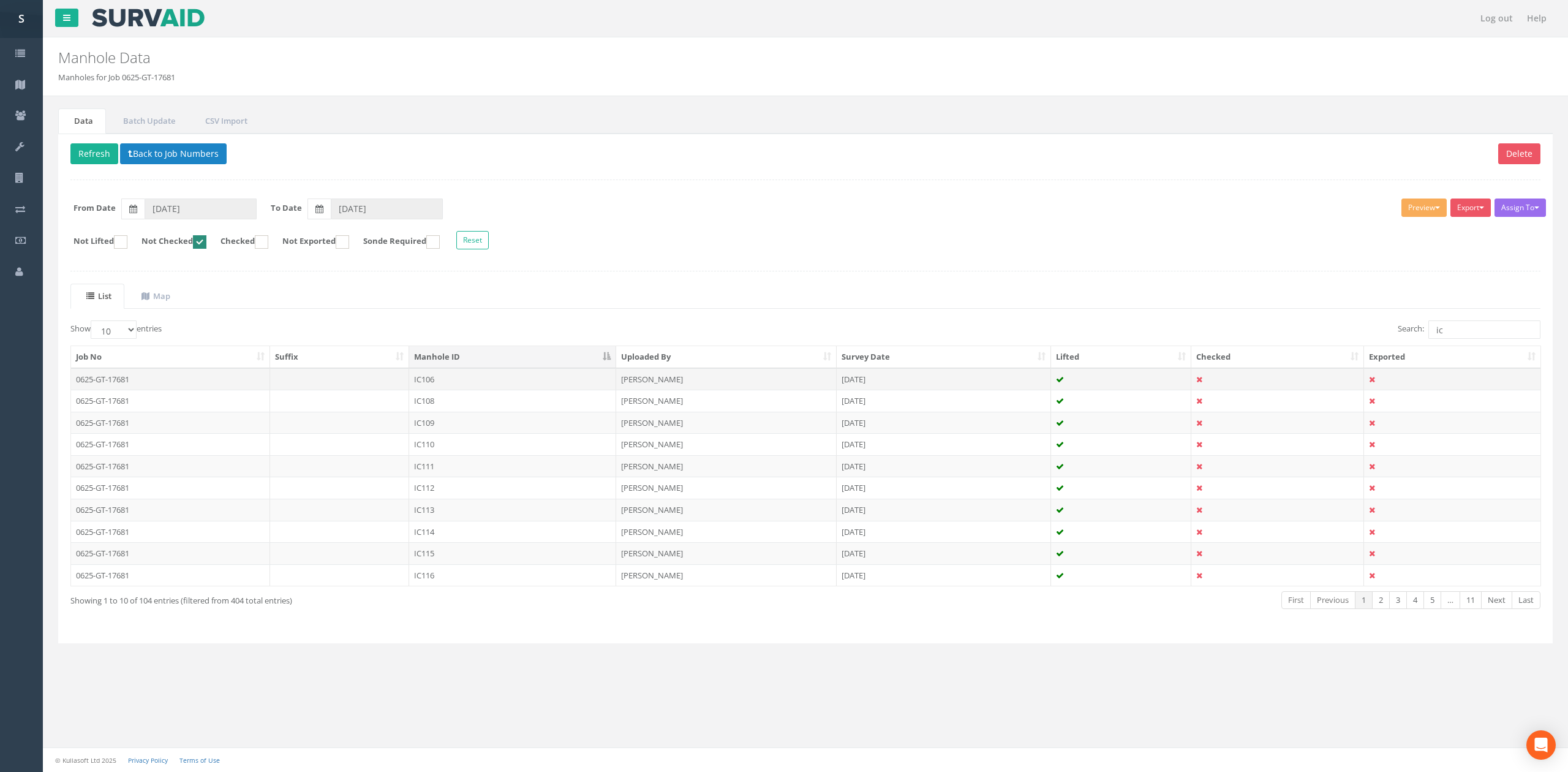
click at [481, 389] on td "IC106" at bounding box center [512, 379] width 207 height 22
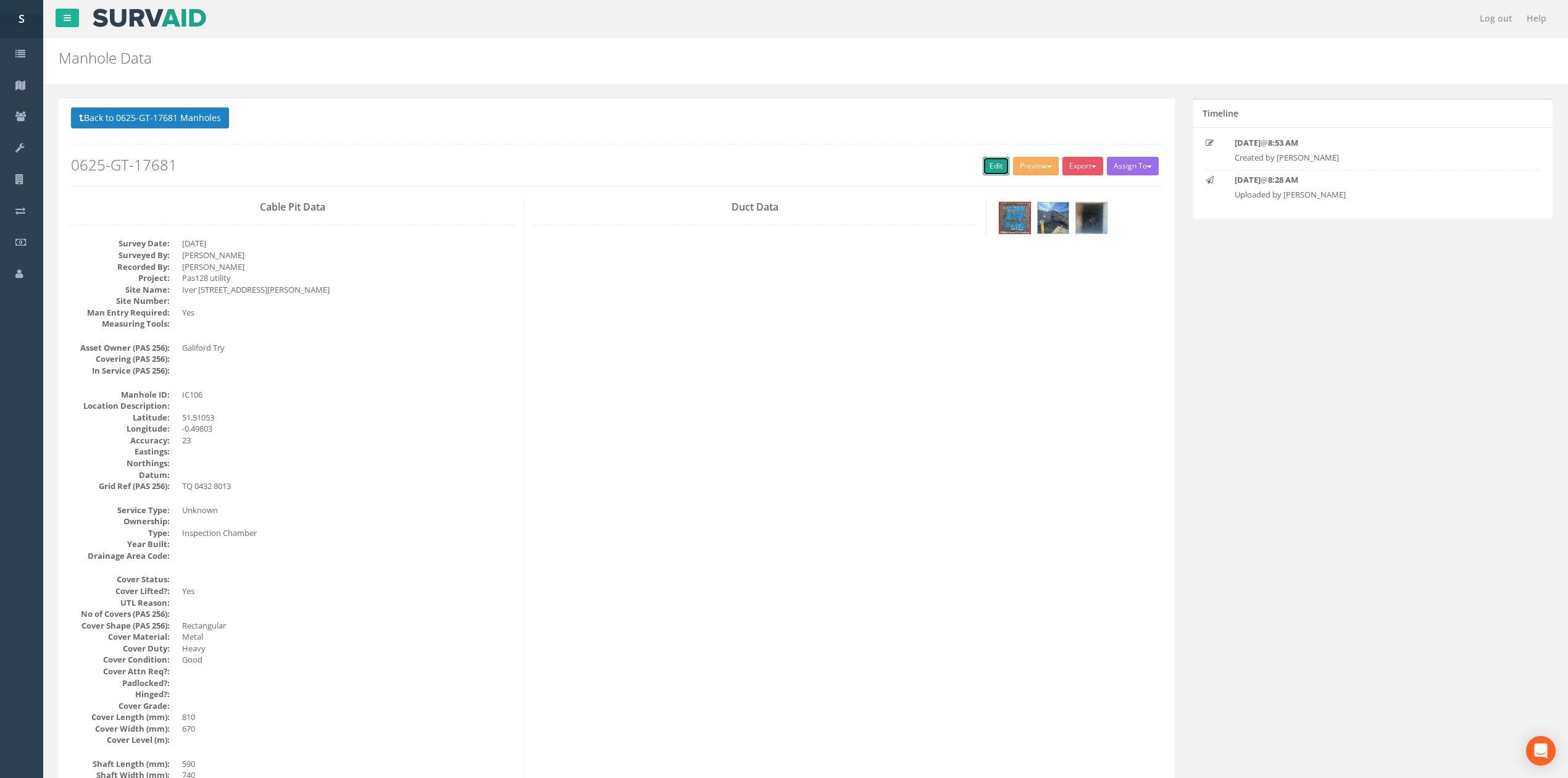
click at [1002, 173] on link "Edit" at bounding box center [996, 166] width 27 height 19
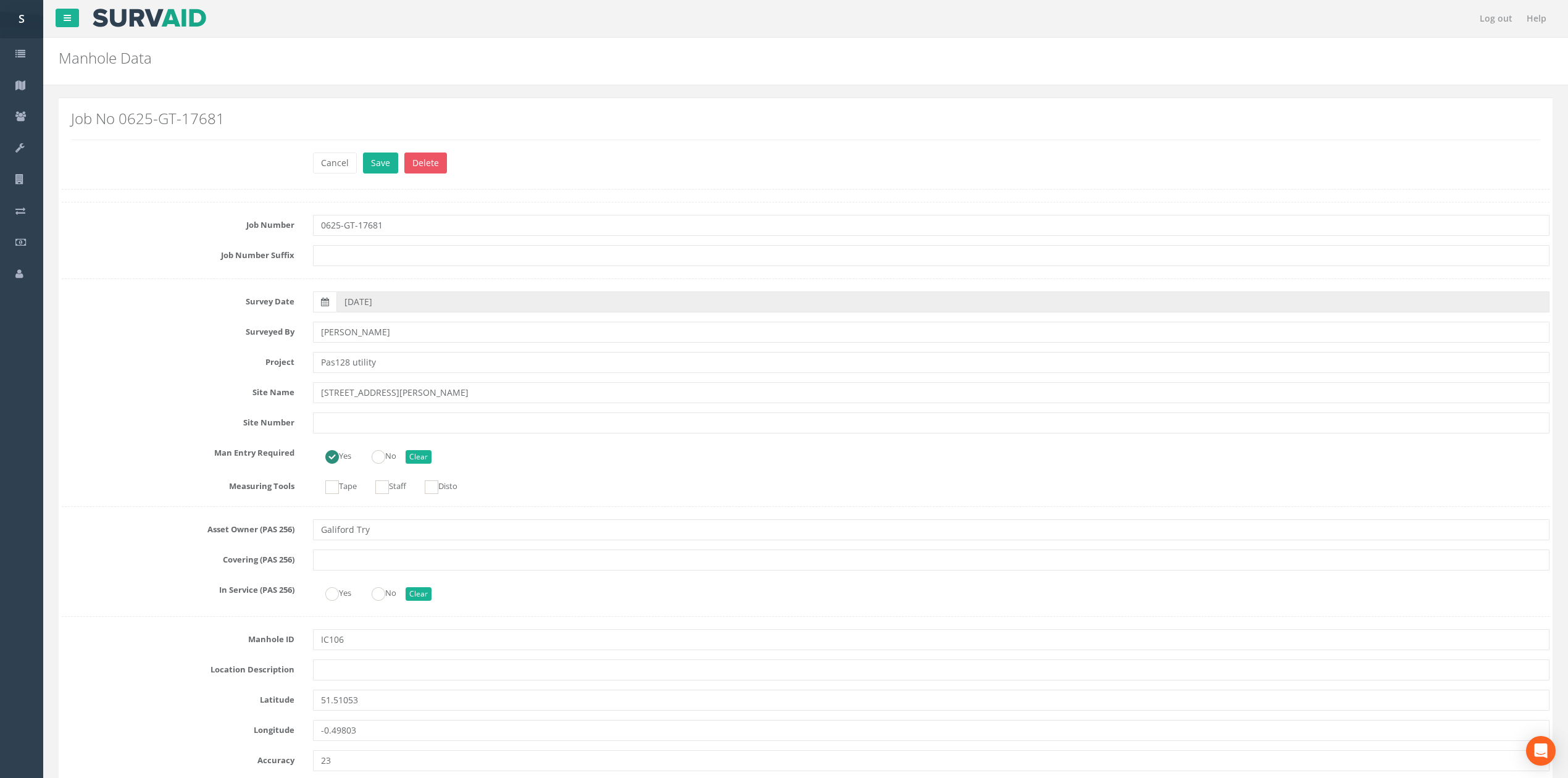
scroll to position [2538, 0]
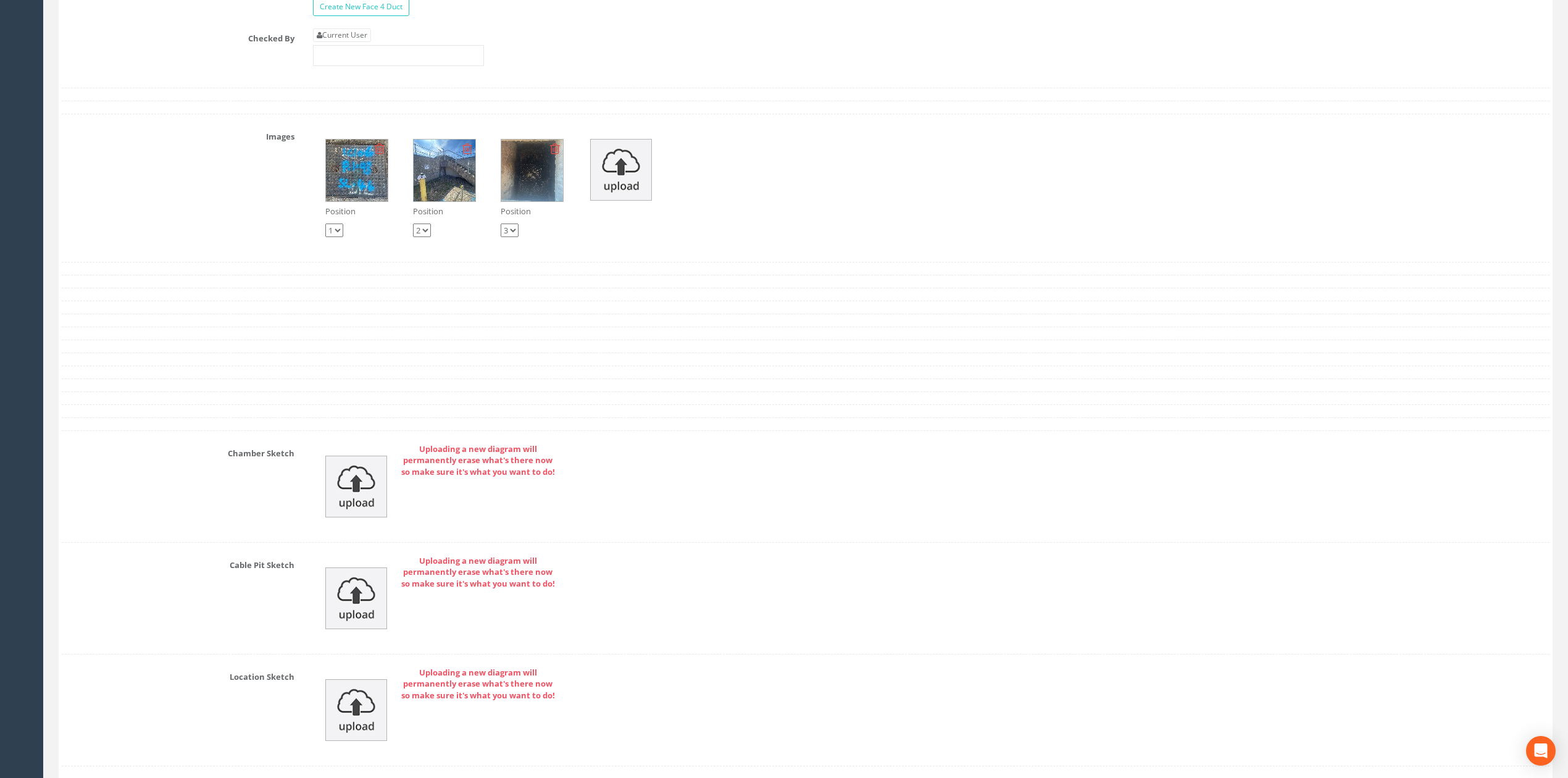
click at [362, 42] on link "Current User" at bounding box center [341, 35] width 58 height 13
type input "[PERSON_NAME]"
click at [402, 66] on input "[PERSON_NAME]" at bounding box center [398, 56] width 171 height 21
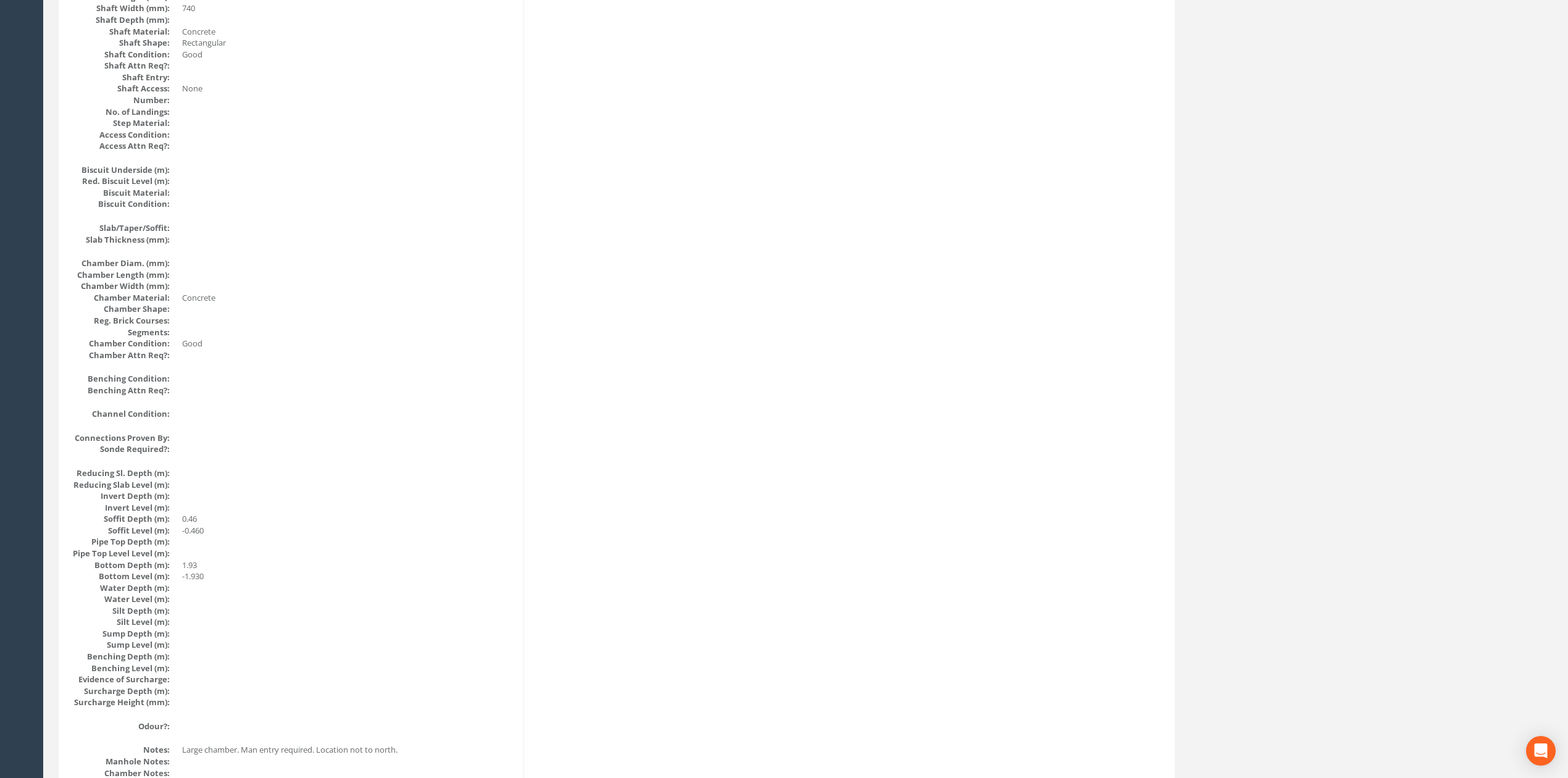
scroll to position [0, 0]
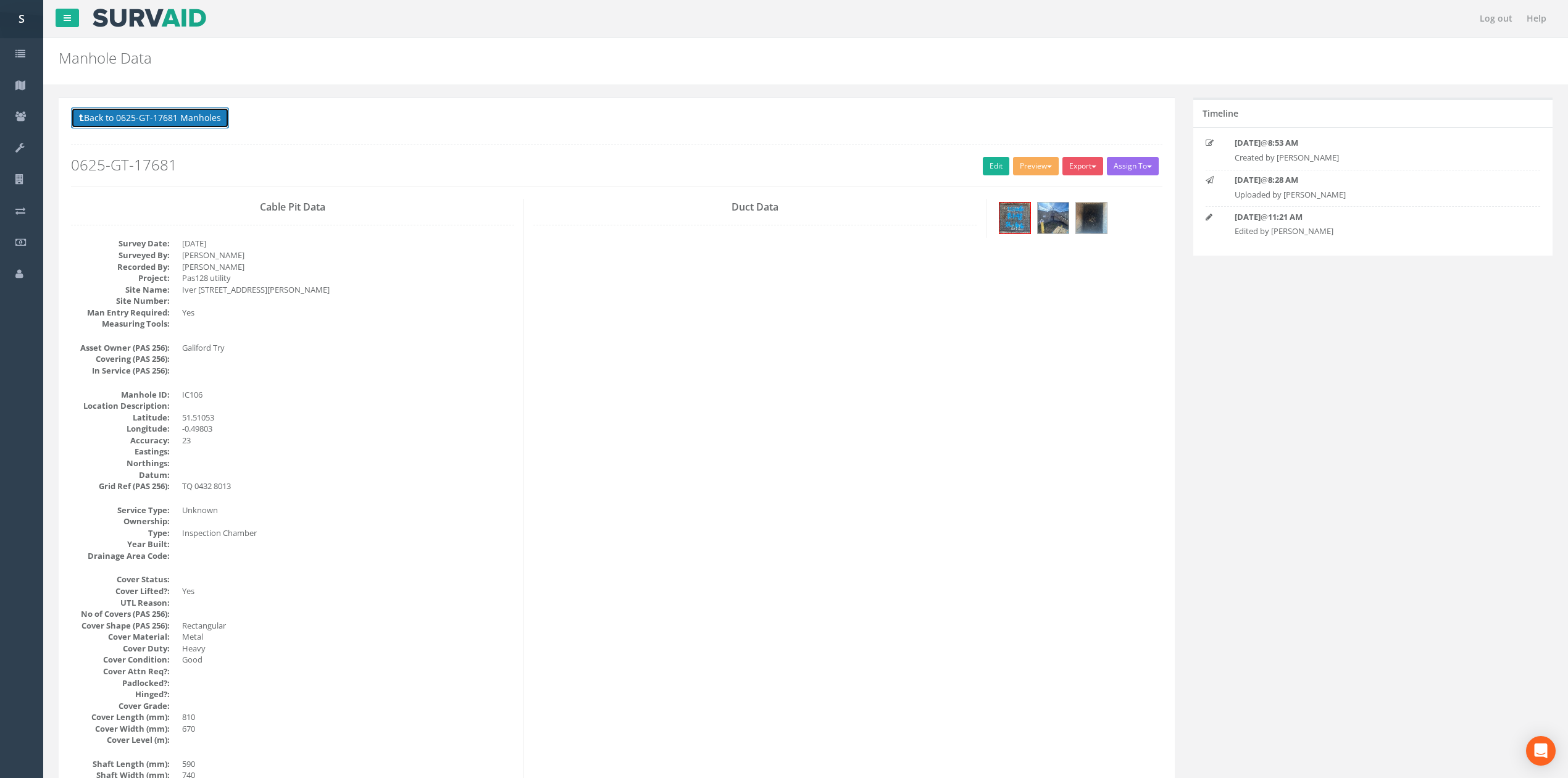
click at [158, 117] on button "Back to 0625-GT-17681 Manholes" at bounding box center [150, 118] width 158 height 21
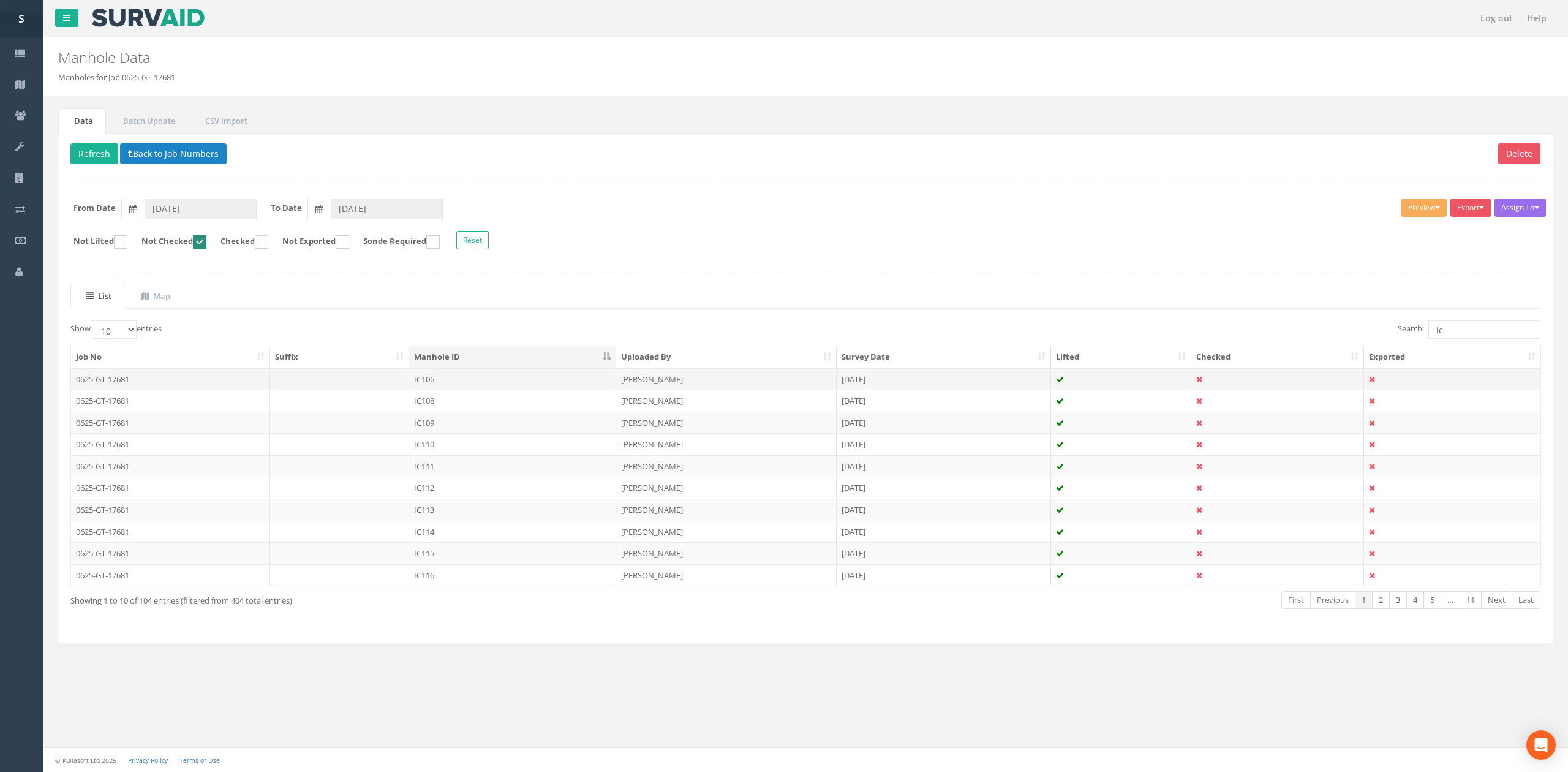
click at [449, 380] on td "IC106" at bounding box center [512, 379] width 207 height 22
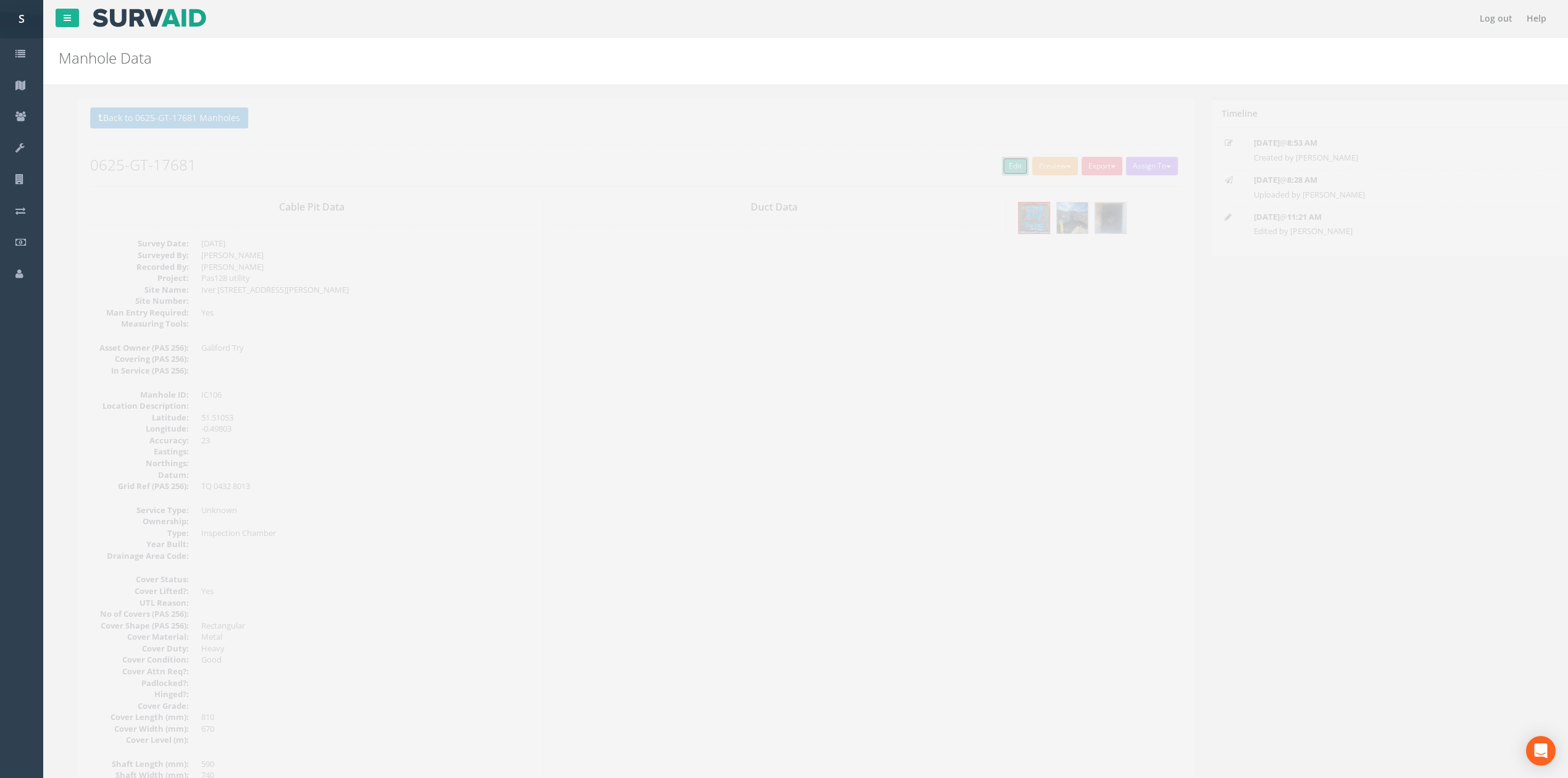
drag, startPoint x: 983, startPoint y: 169, endPoint x: 583, endPoint y: 84, distance: 408.9
click at [984, 169] on link "Edit" at bounding box center [996, 166] width 27 height 19
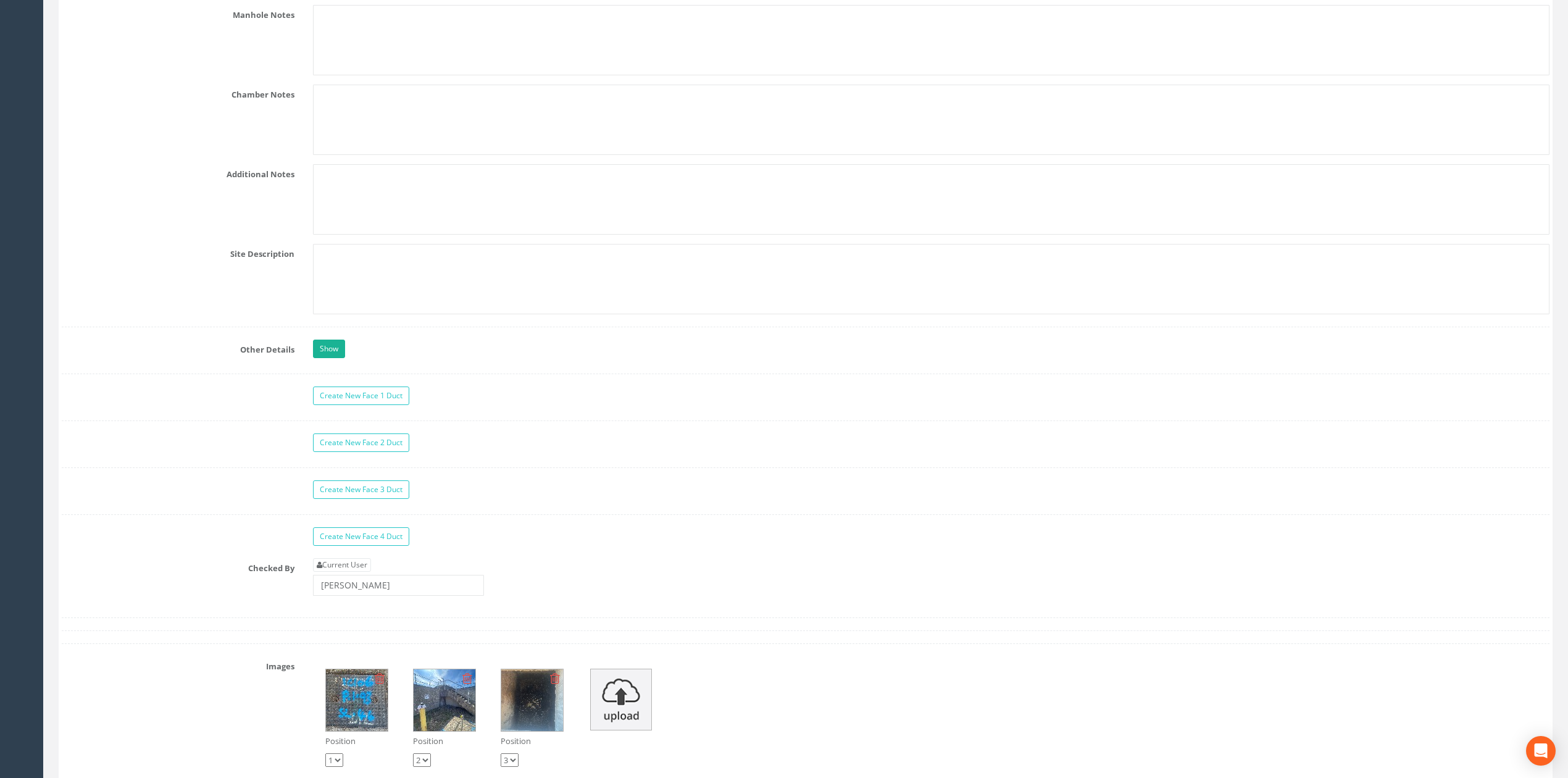
scroll to position [1879, 0]
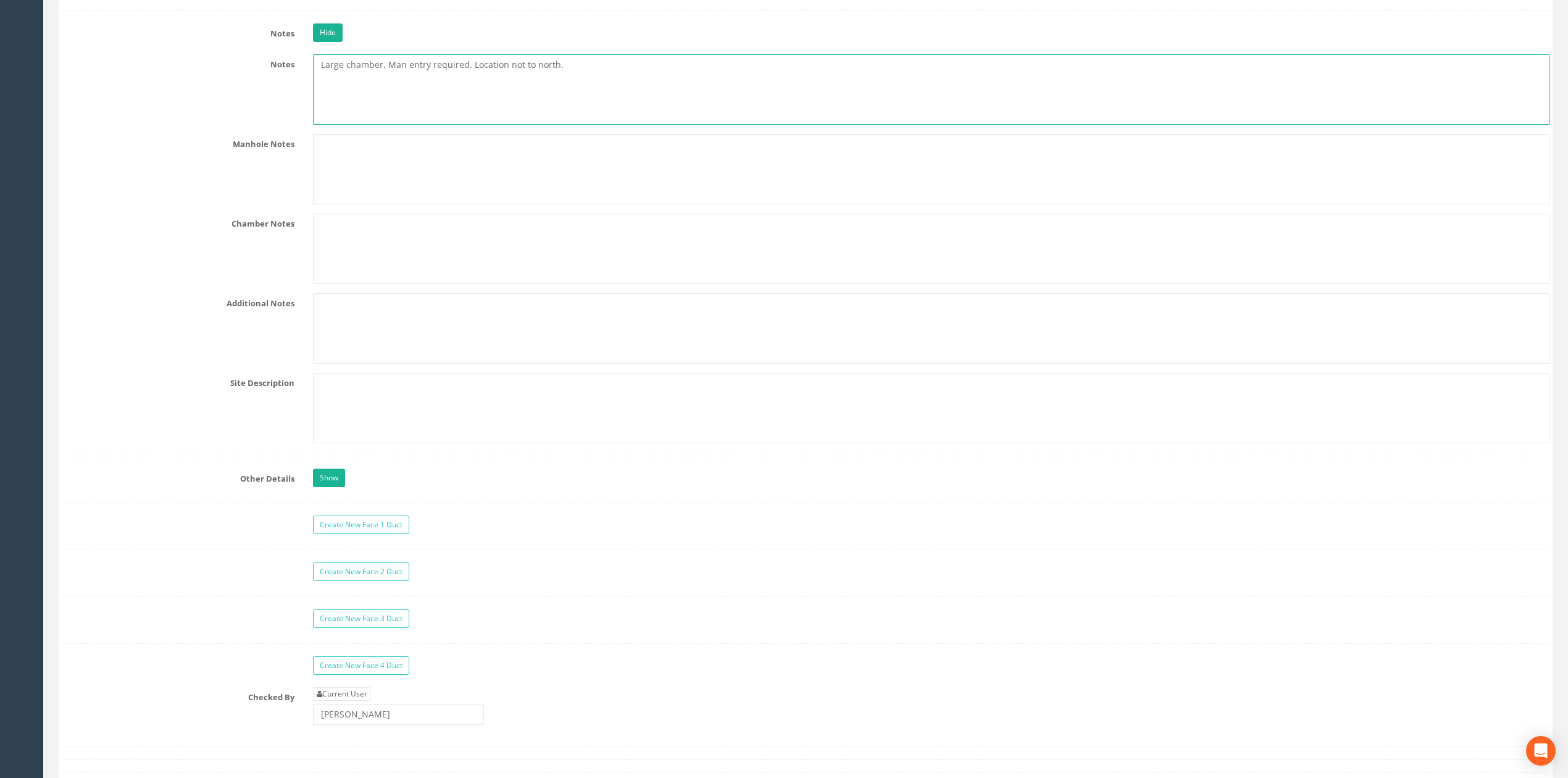
drag, startPoint x: 386, startPoint y: 77, endPoint x: 866, endPoint y: 94, distance: 480.3
click at [866, 94] on textarea "Large chamber. Man entry required. Location not to north." at bounding box center [931, 89] width 1236 height 70
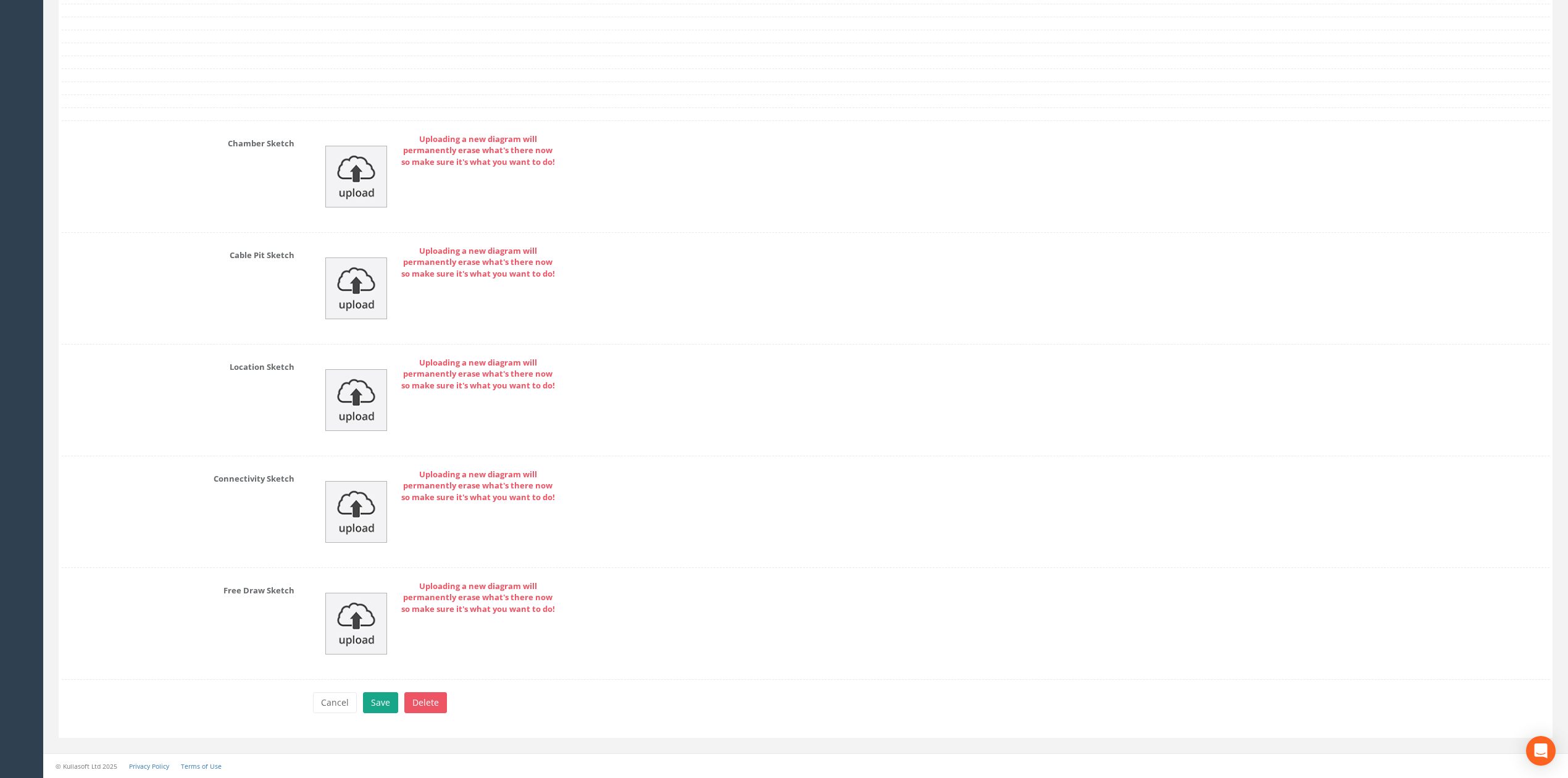
type textarea "Large chamber - No Visible Services"
click at [391, 695] on button "Save" at bounding box center [381, 703] width 35 height 21
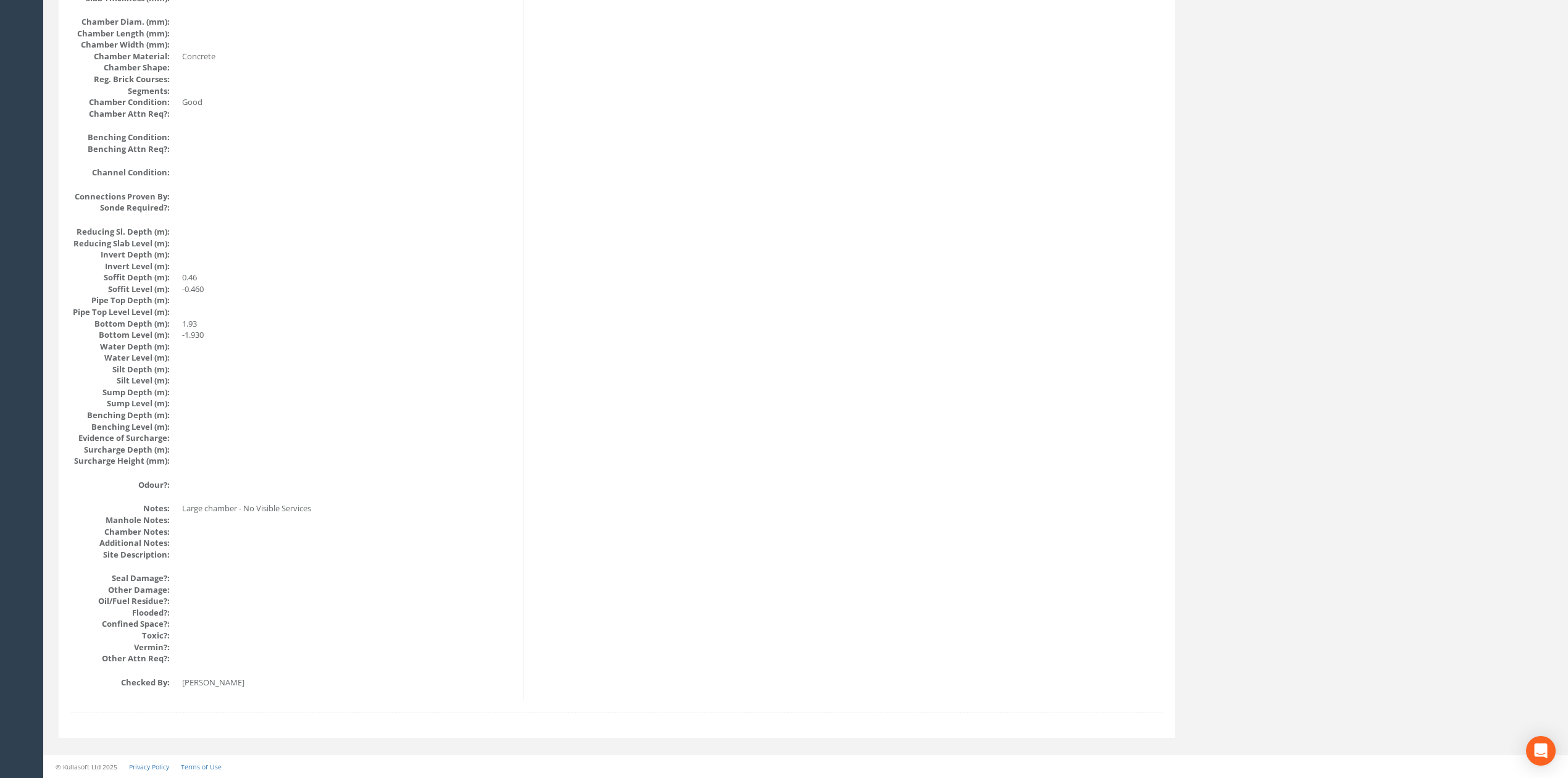
scroll to position [0, 0]
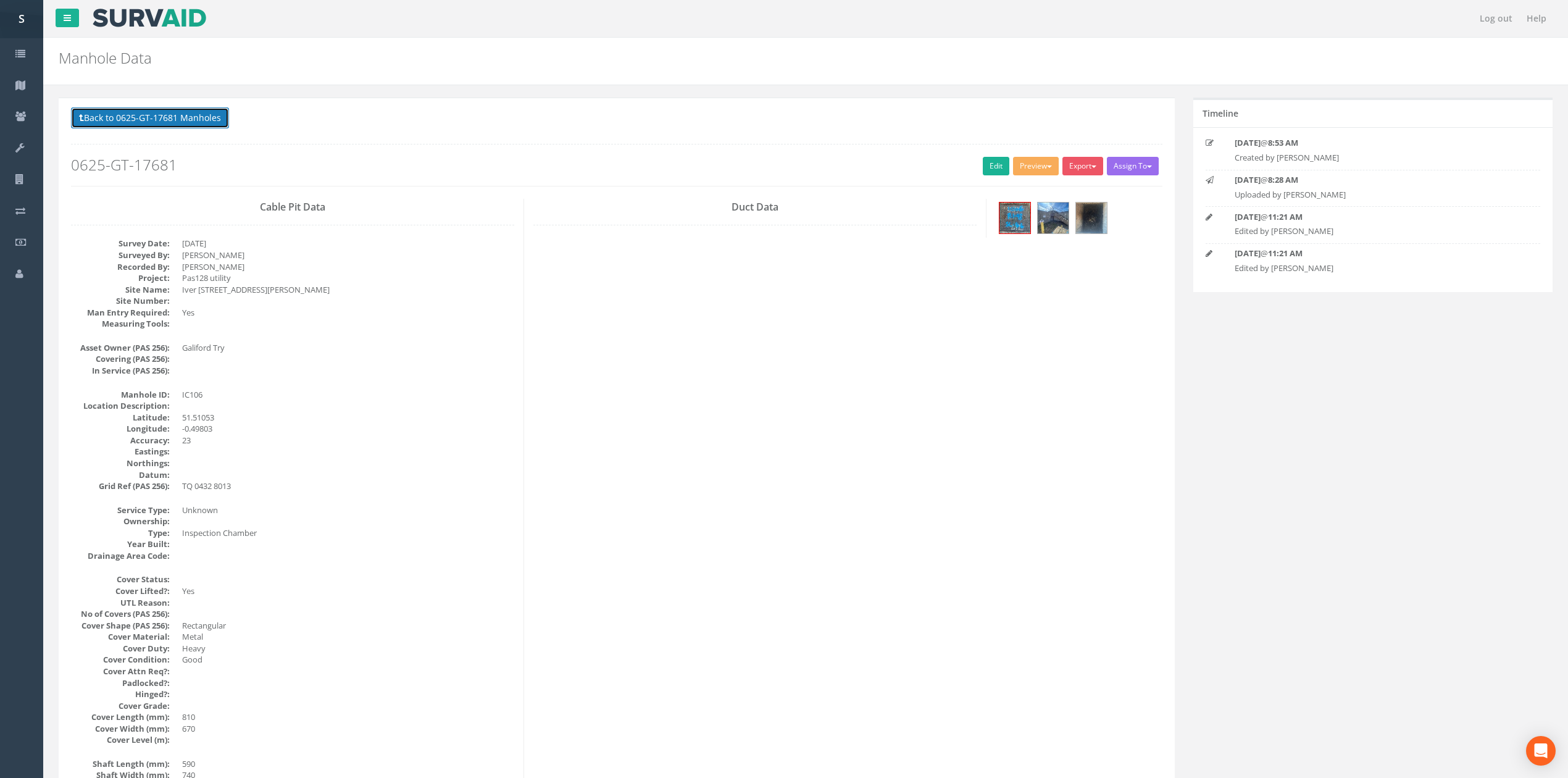
click at [221, 119] on button "Back to 0625-GT-17681 Manholes" at bounding box center [150, 118] width 158 height 21
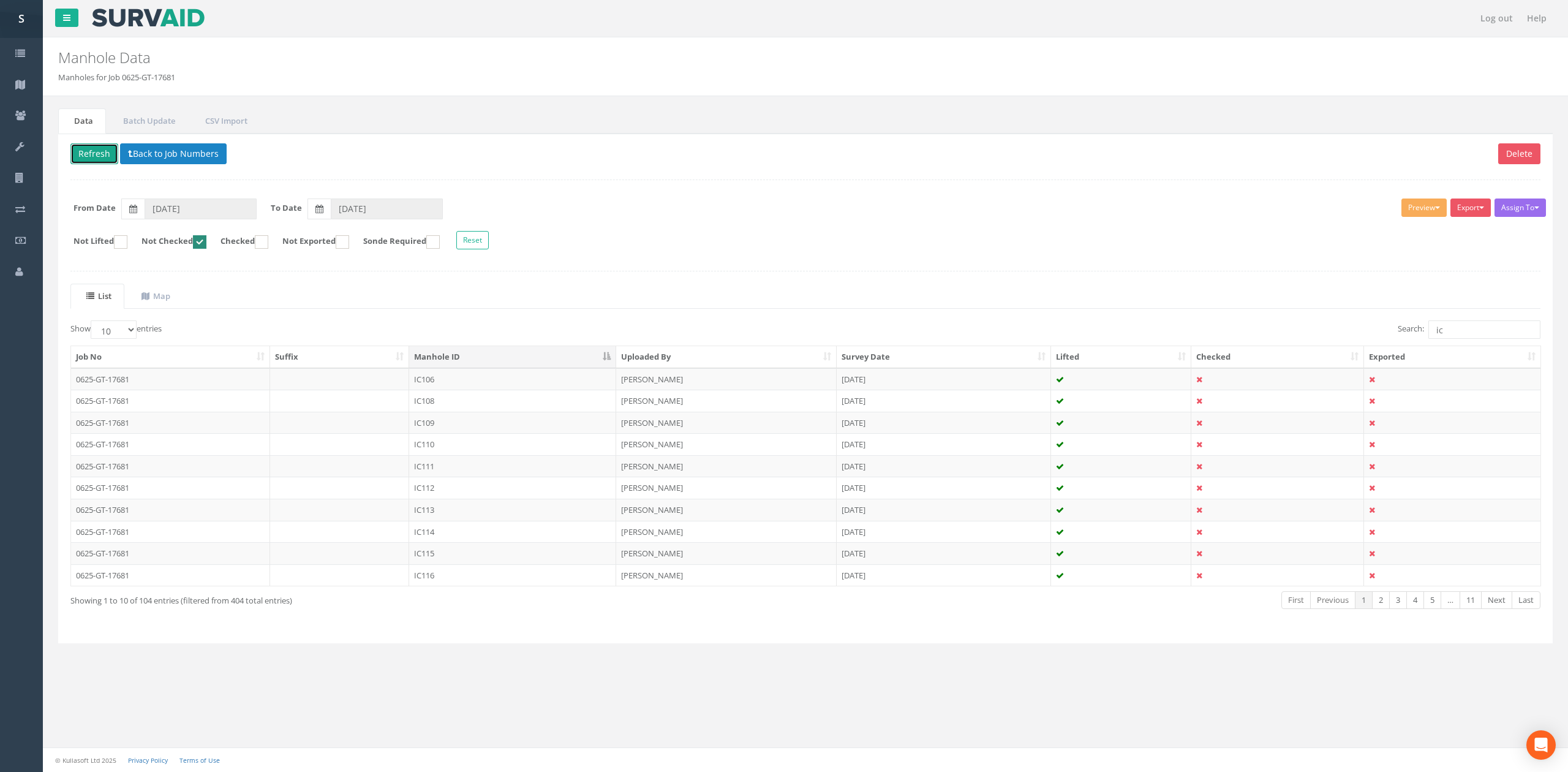
click at [91, 164] on button "Refresh" at bounding box center [94, 154] width 47 height 21
click at [476, 376] on td "IC108" at bounding box center [512, 379] width 207 height 22
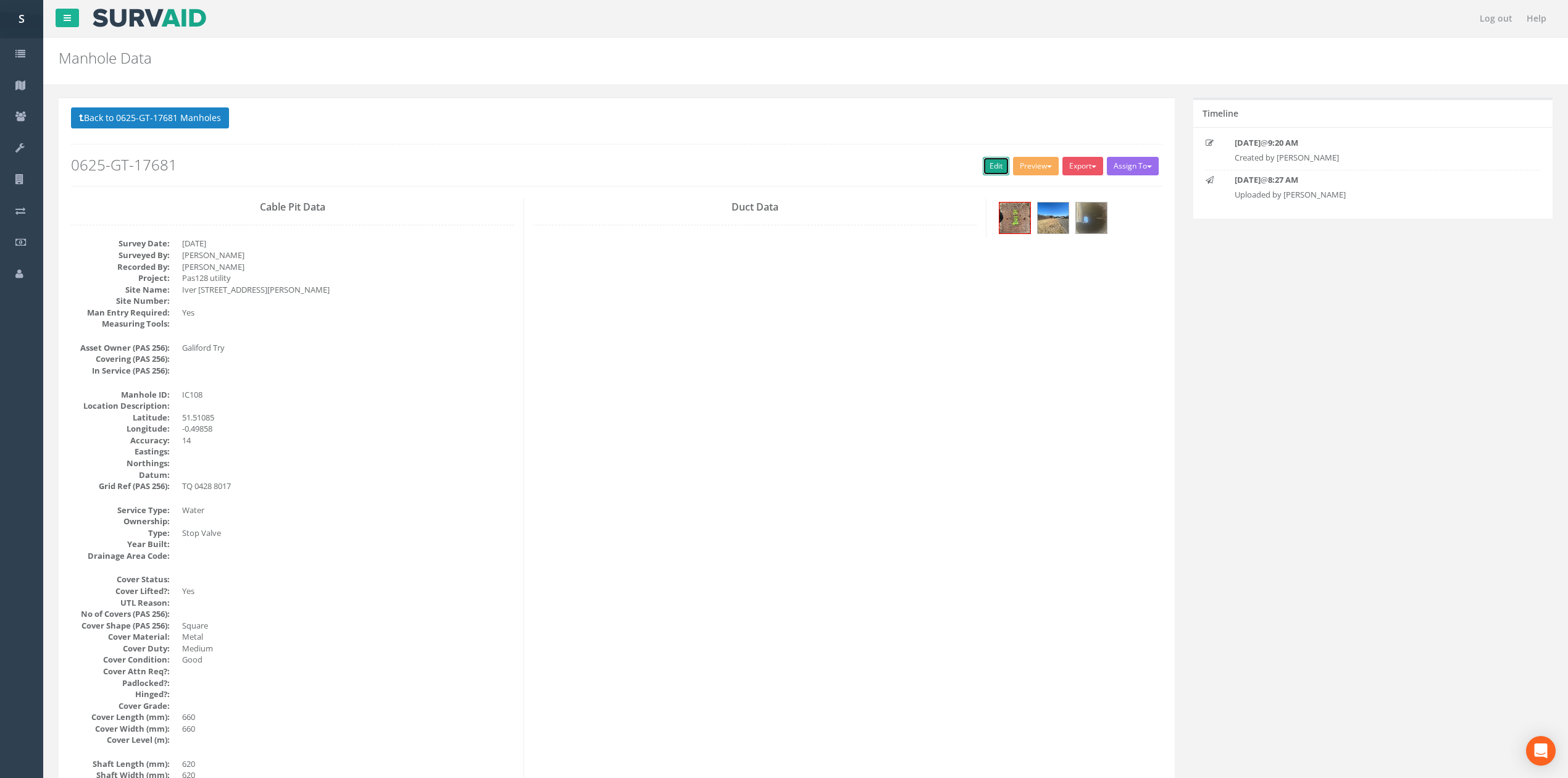
click at [988, 166] on link "Edit" at bounding box center [996, 166] width 27 height 19
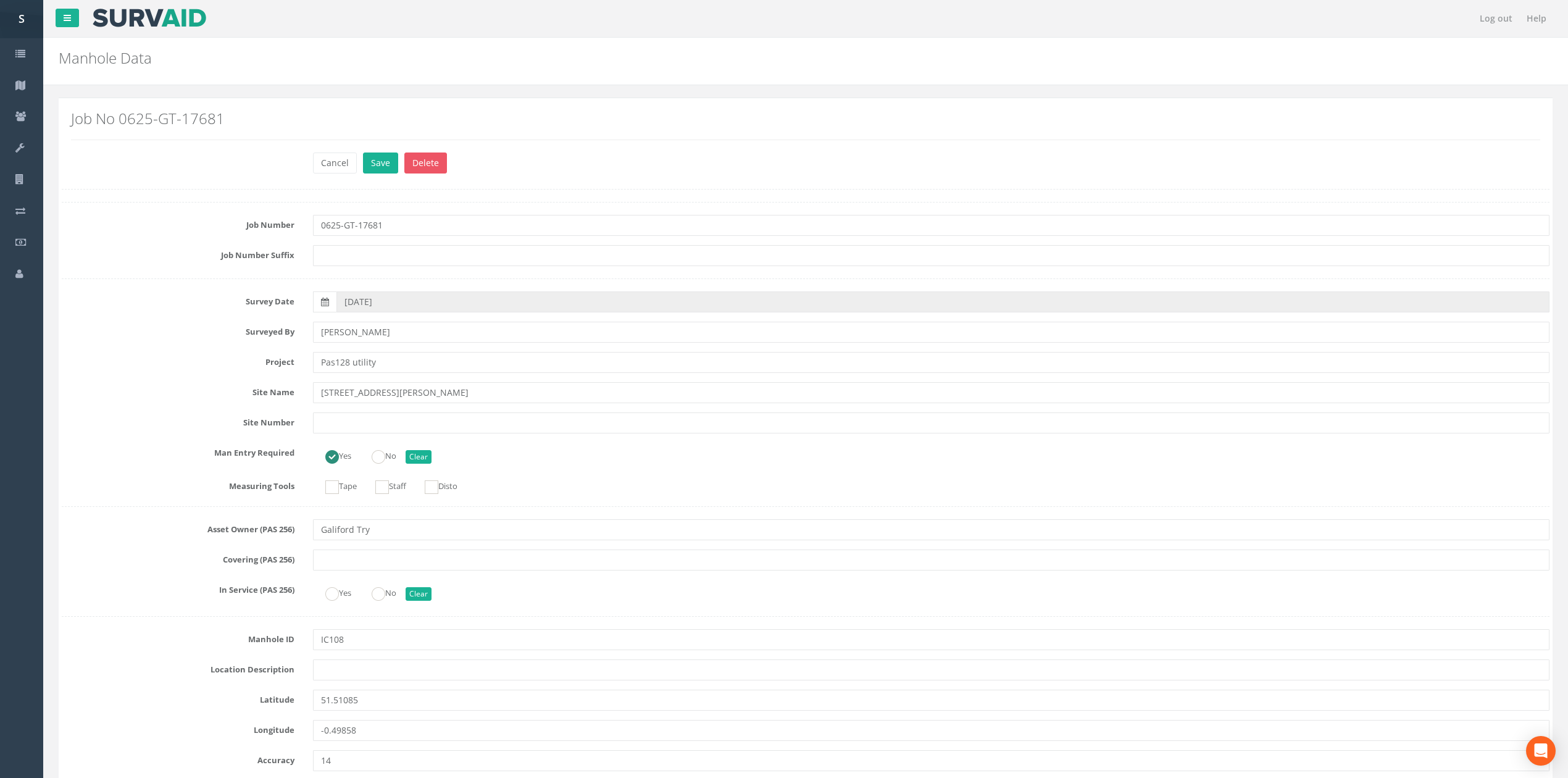
type input "[PERSON_NAME]"
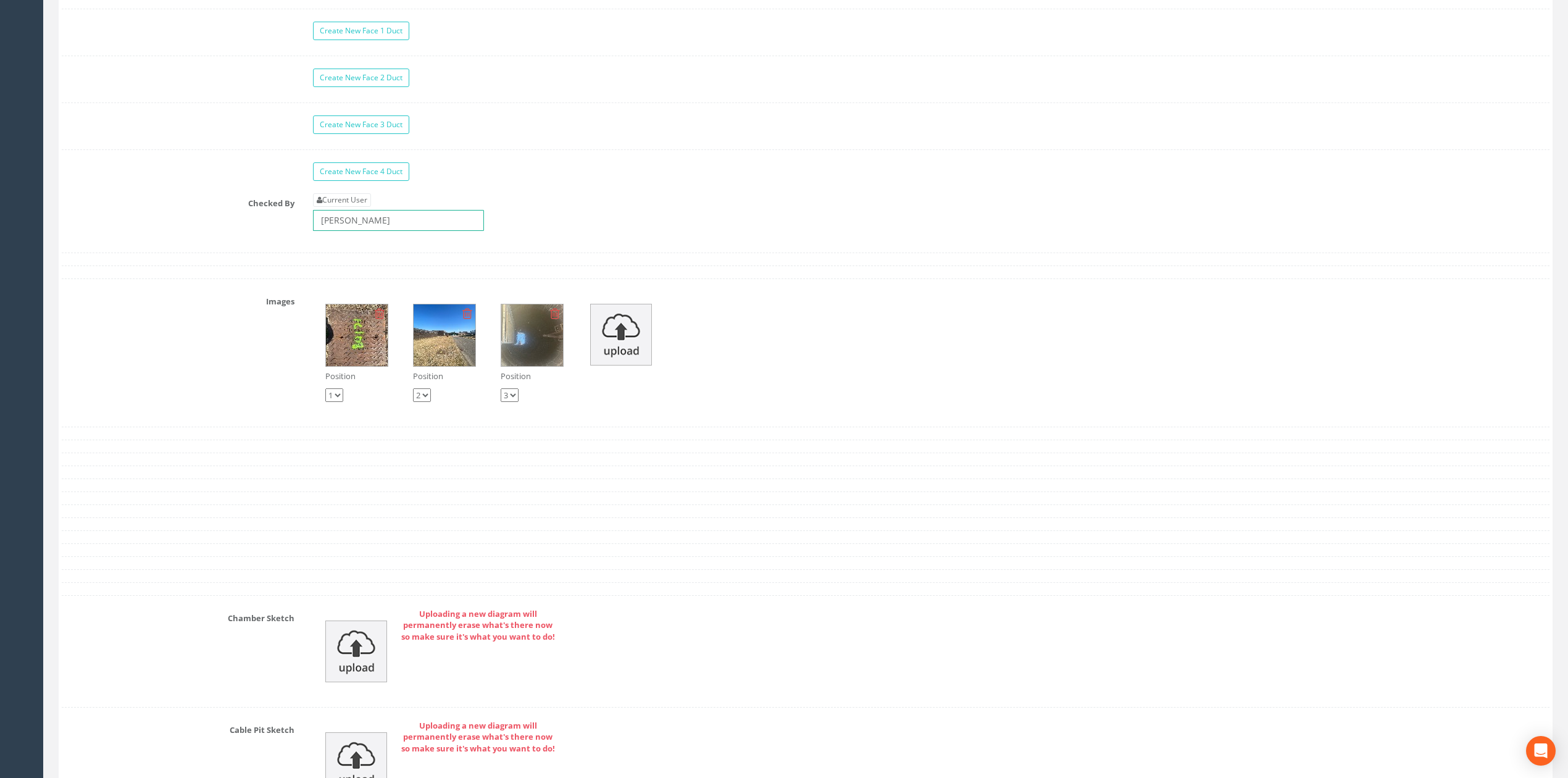
click at [384, 231] on input "[PERSON_NAME]" at bounding box center [398, 221] width 171 height 21
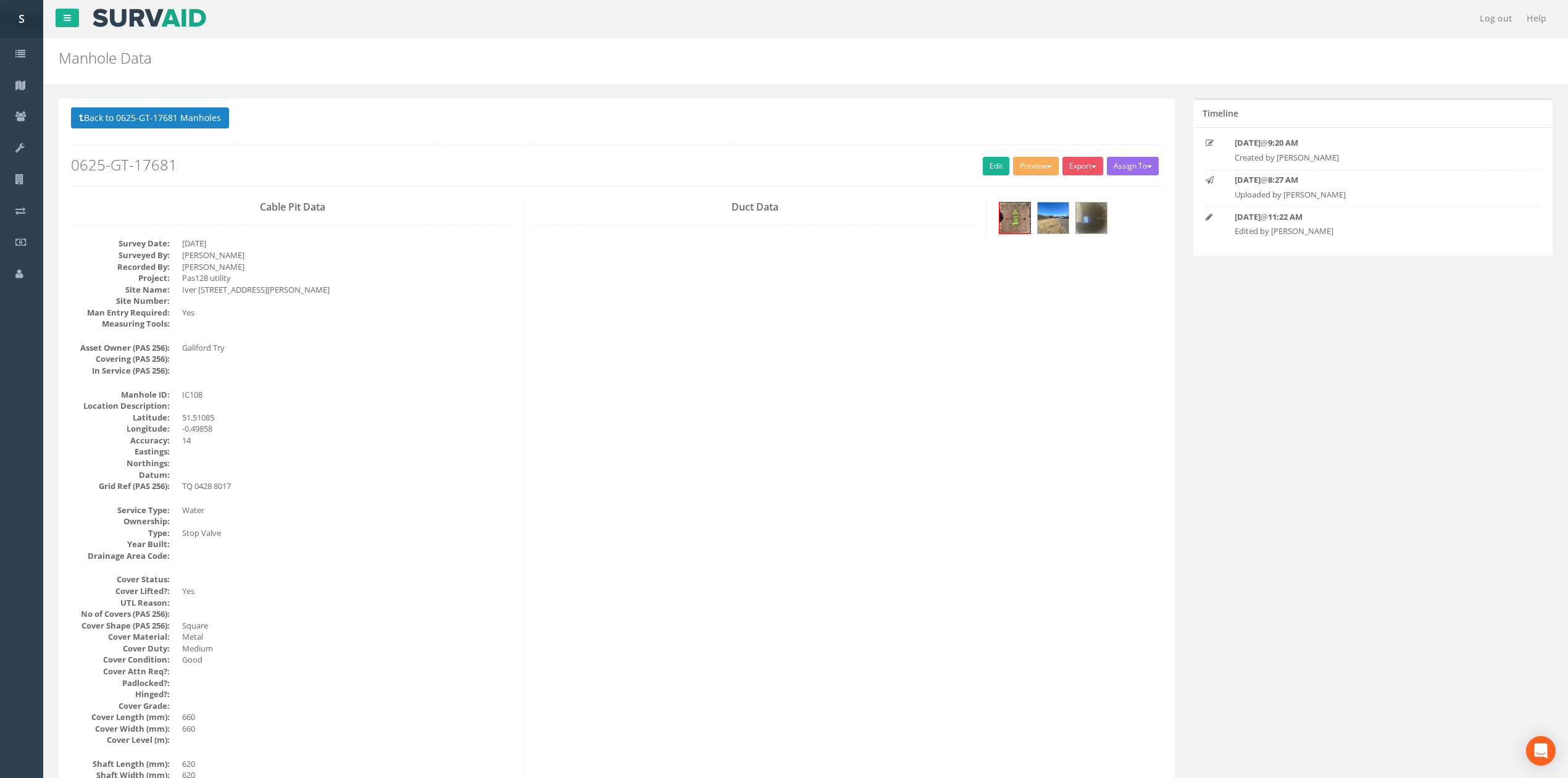
click at [217, 131] on p "Back to 0625-GT-17681 Manholes Back to Map" at bounding box center [616, 119] width 1091 height 24
click at [117, 111] on button "Back to 0625-GT-17681 Manholes" at bounding box center [150, 118] width 158 height 21
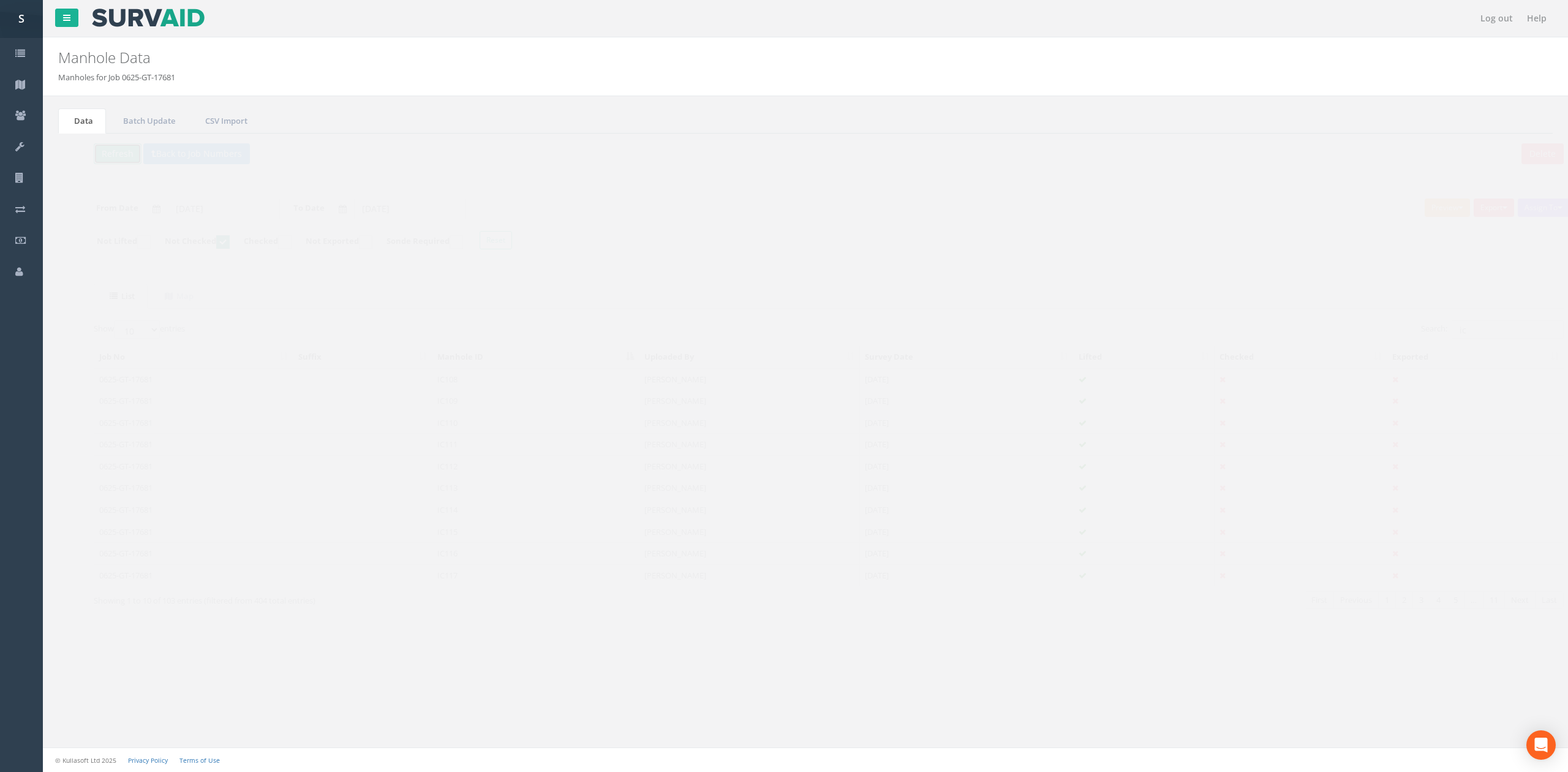
click at [104, 156] on button "Refresh" at bounding box center [94, 154] width 47 height 21
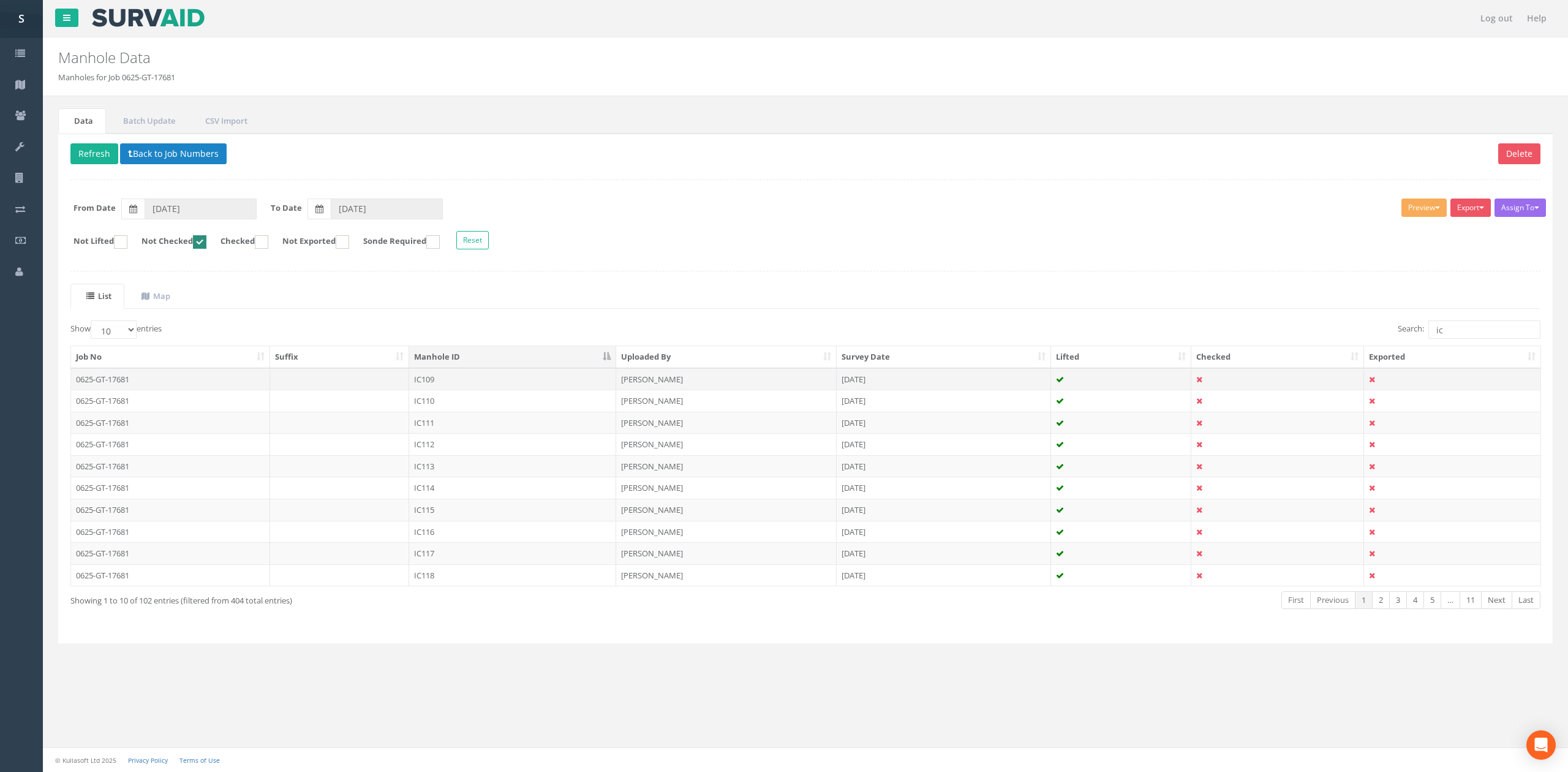
click at [477, 381] on td "IC109" at bounding box center [512, 379] width 207 height 22
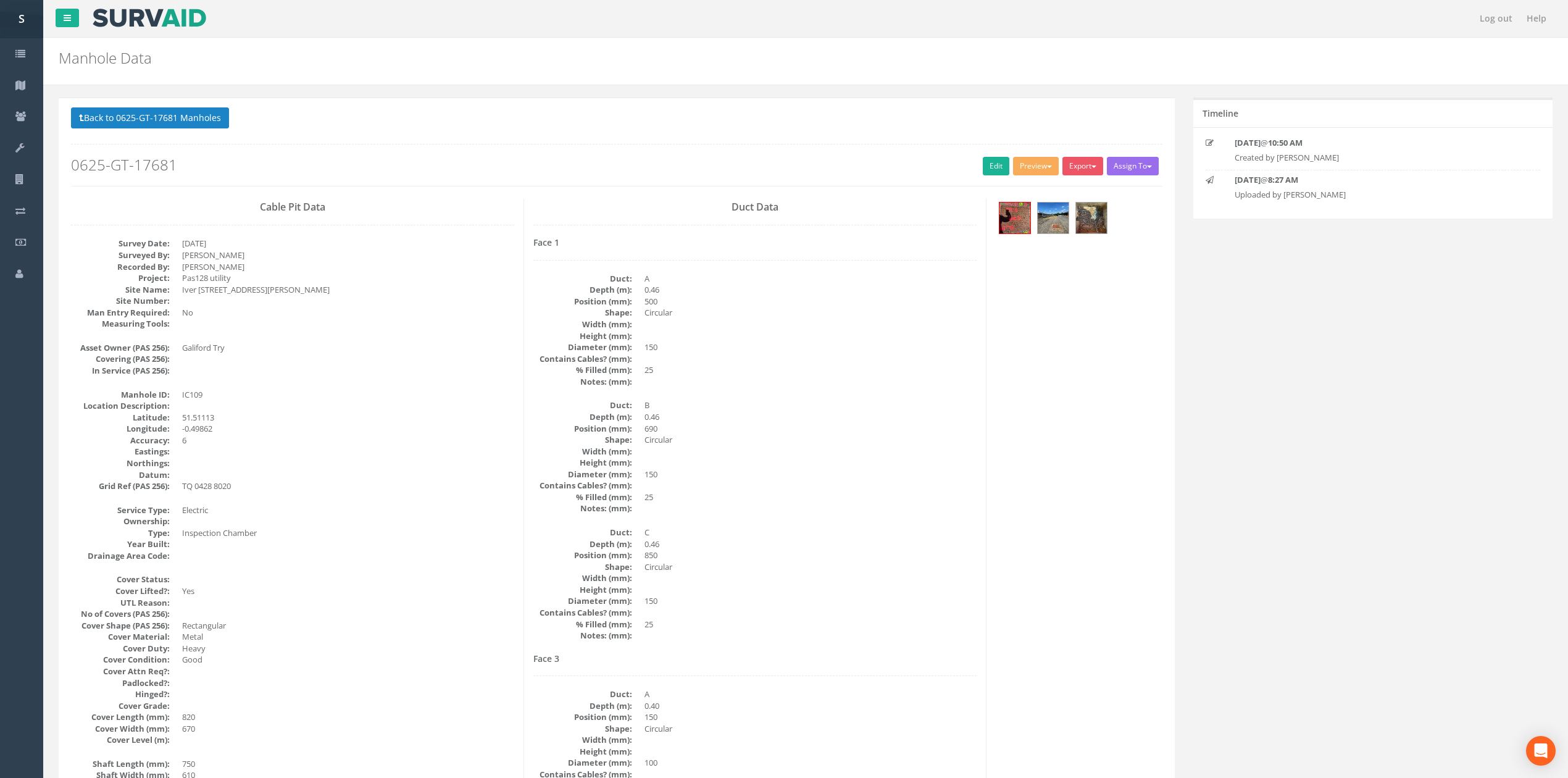
click at [838, 436] on dd "Circular" at bounding box center [810, 440] width 332 height 12
click at [983, 166] on link "Edit" at bounding box center [996, 166] width 27 height 19
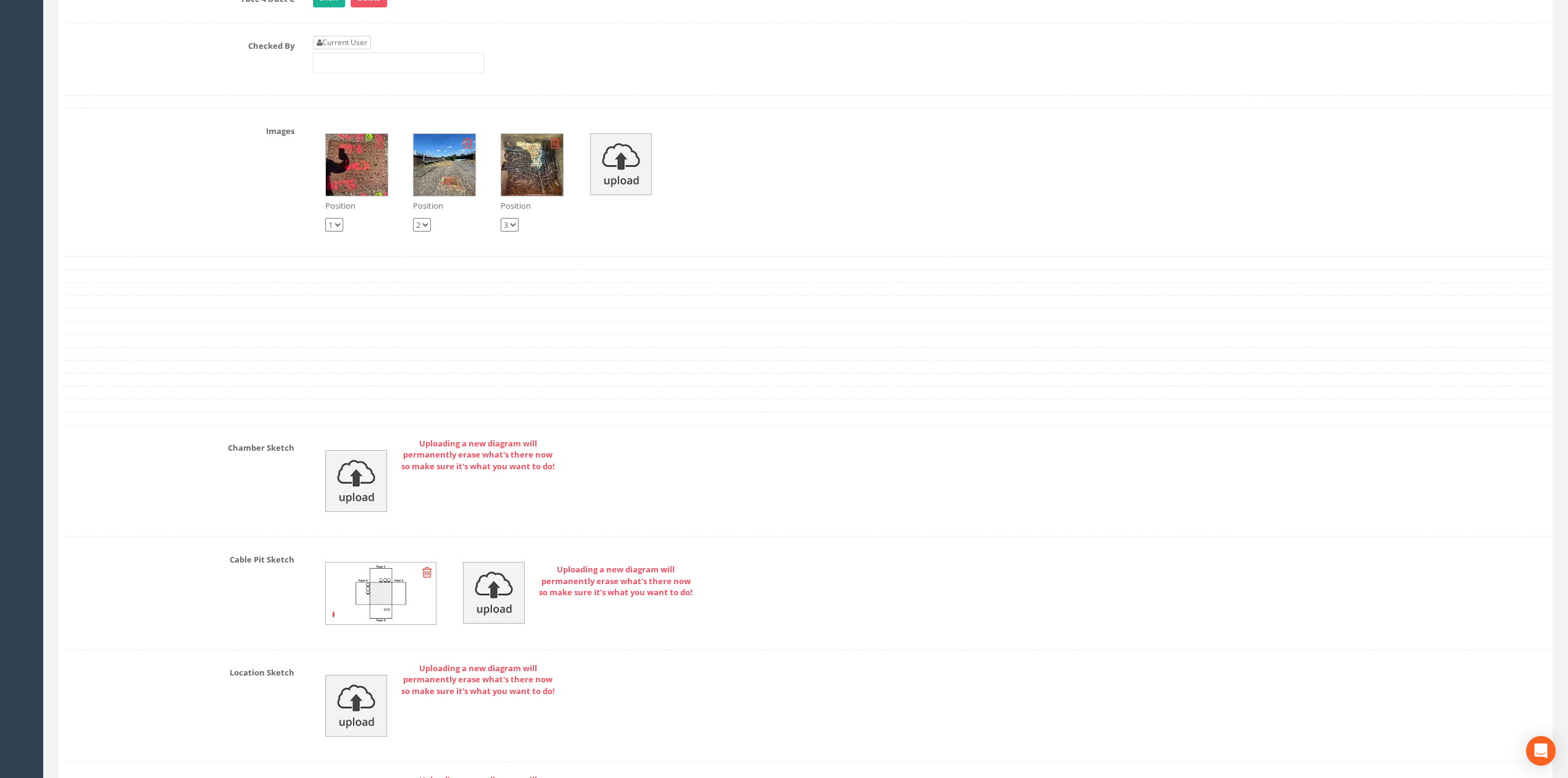
click at [358, 50] on link "Current User" at bounding box center [341, 42] width 58 height 13
type input "[PERSON_NAME]"
click at [386, 74] on input "[PERSON_NAME]" at bounding box center [398, 63] width 171 height 21
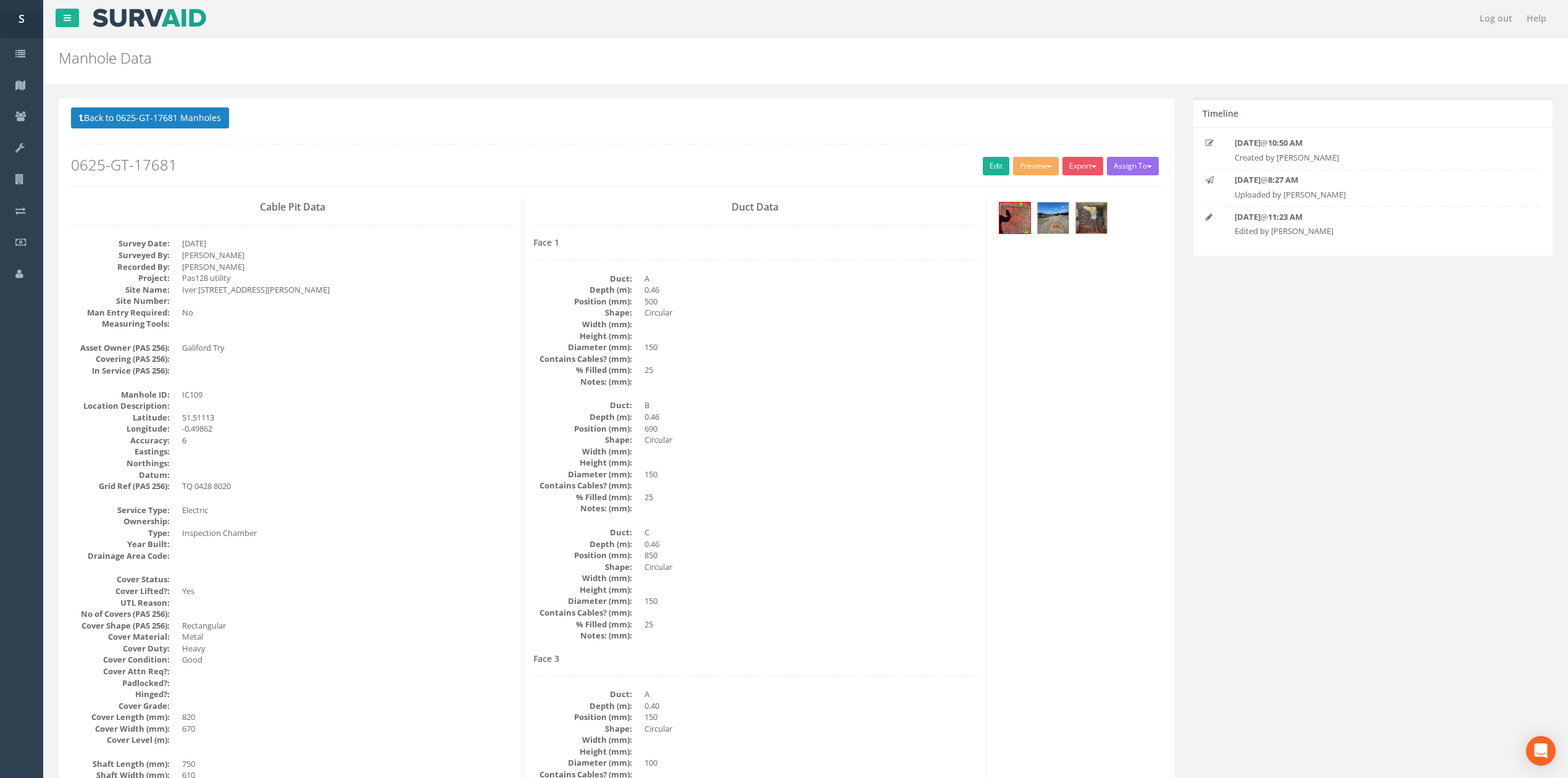
click at [161, 131] on p "Back to 0625-GT-17681 Manholes Back to Map" at bounding box center [616, 119] width 1091 height 24
click at [163, 122] on button "Back to 0625-GT-17681 Manholes" at bounding box center [150, 118] width 158 height 21
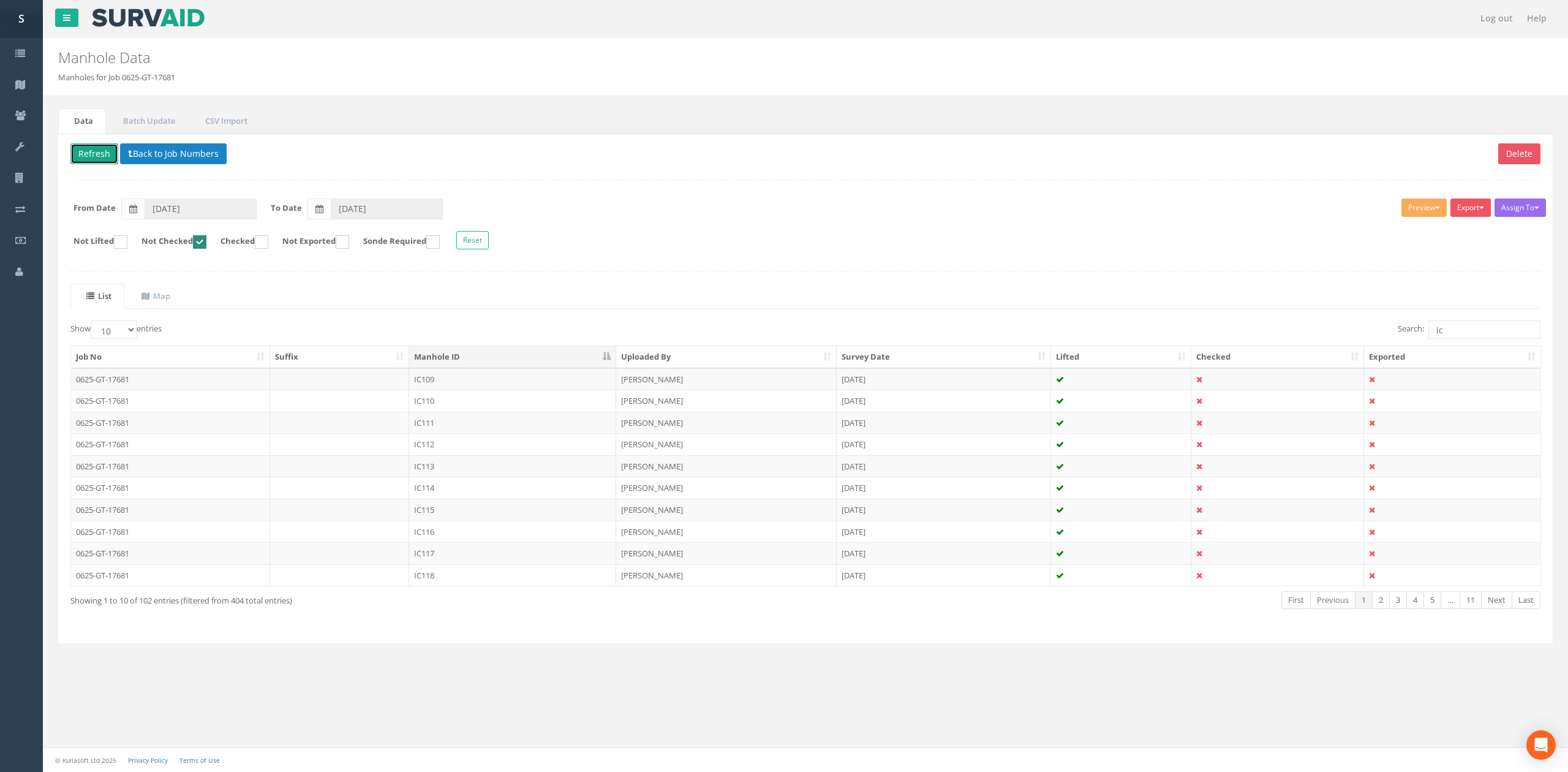
click at [94, 162] on button "Refresh" at bounding box center [94, 154] width 47 height 21
click at [98, 143] on button "Refresh" at bounding box center [94, 154] width 47 height 21
click at [521, 387] on td "IC110" at bounding box center [512, 379] width 207 height 22
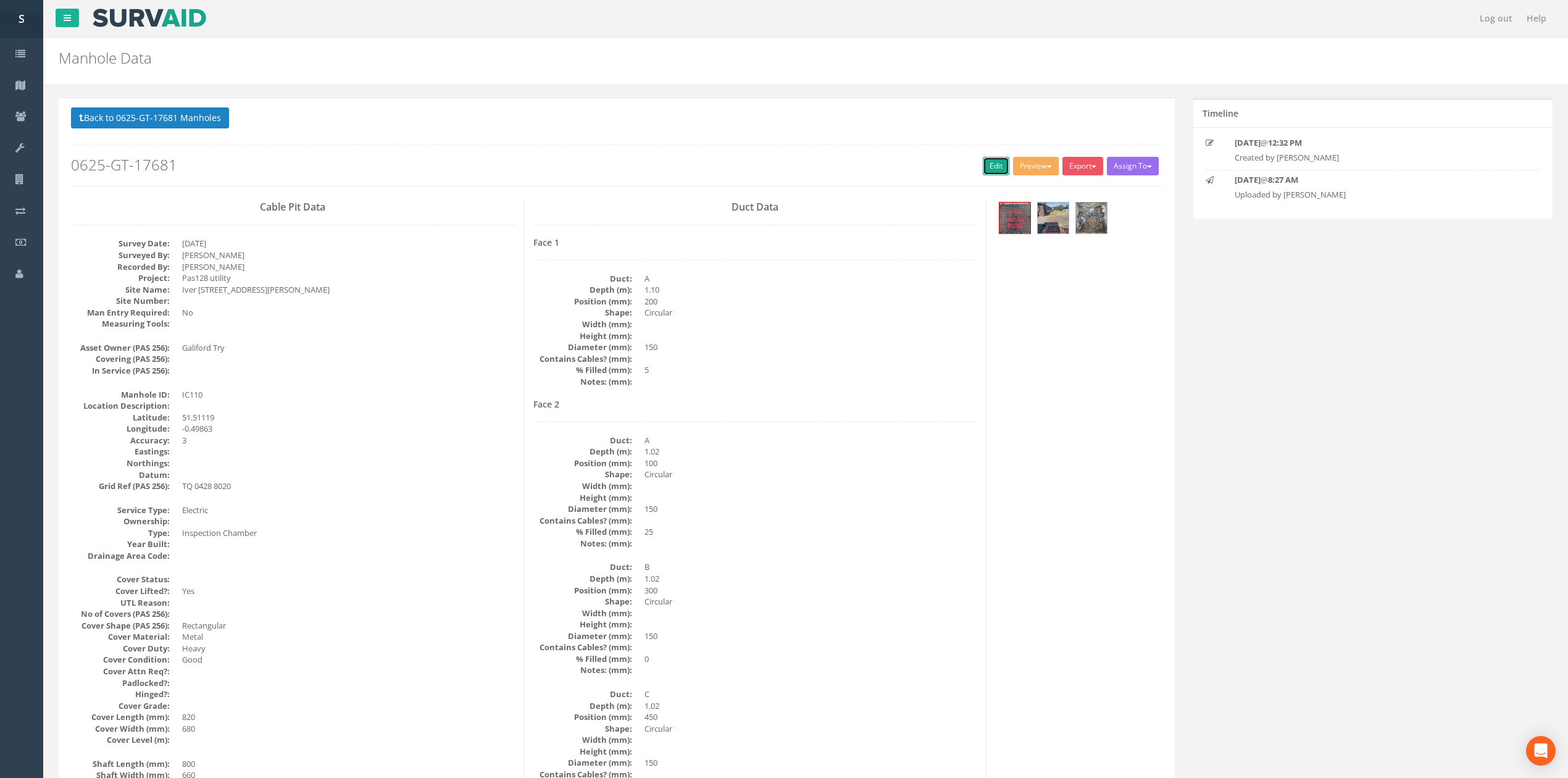
click at [983, 171] on link "Edit" at bounding box center [996, 166] width 27 height 19
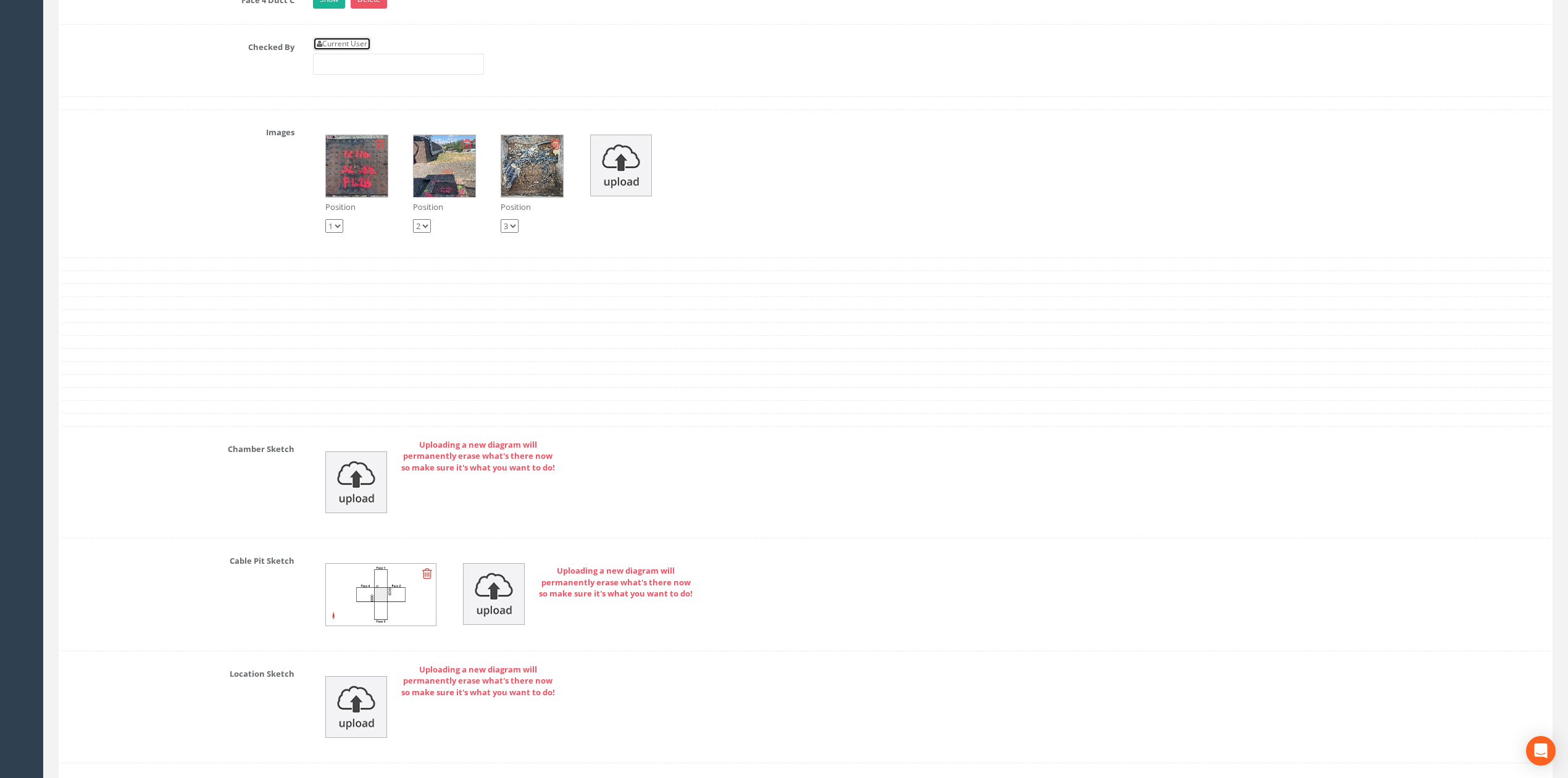
click at [342, 51] on link "Current User" at bounding box center [341, 43] width 58 height 13
type input "[PERSON_NAME]"
click at [357, 74] on input "[PERSON_NAME]" at bounding box center [398, 65] width 171 height 21
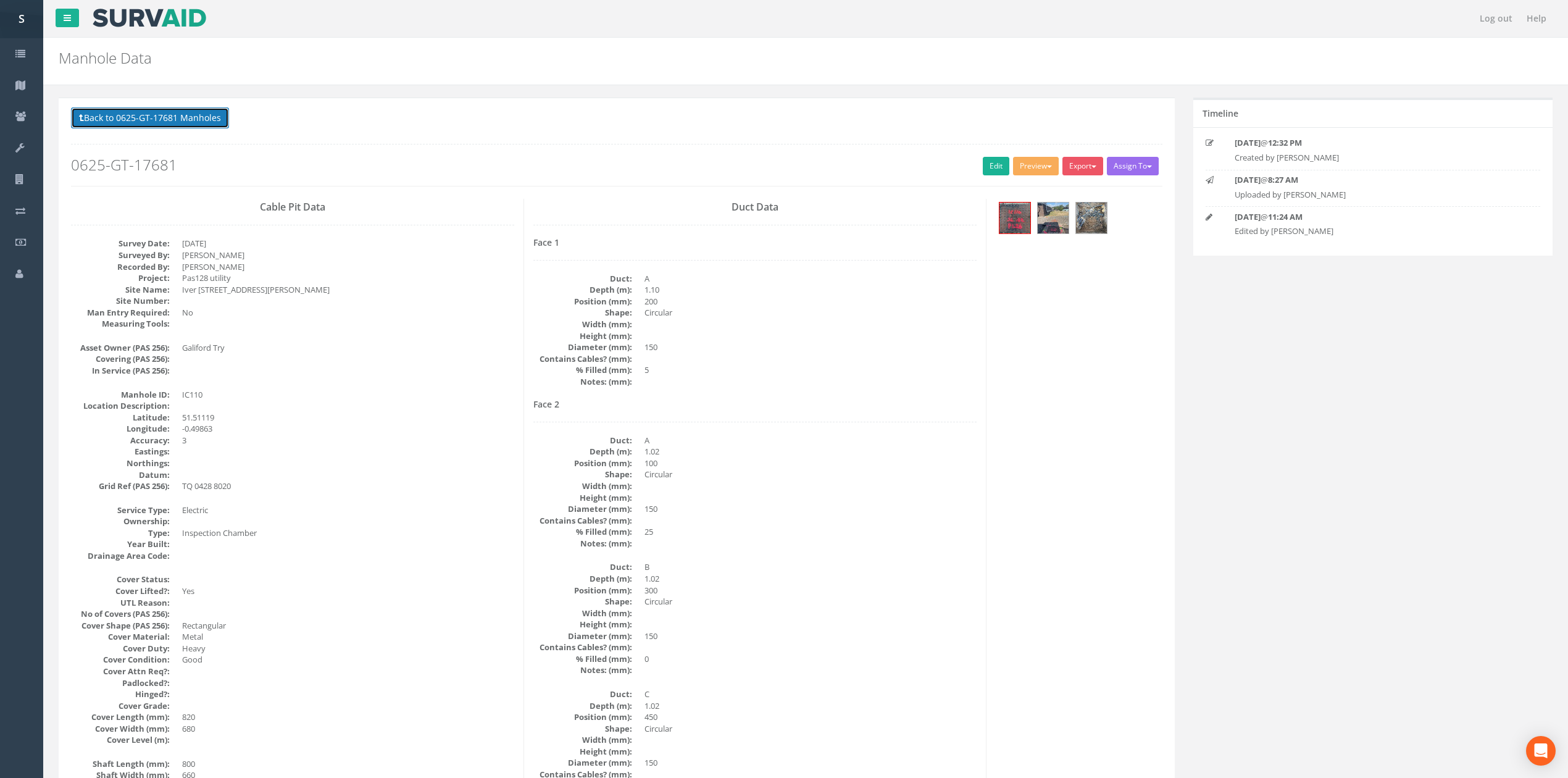
click at [172, 120] on button "Back to 0625-GT-17681 Manholes" at bounding box center [150, 118] width 158 height 21
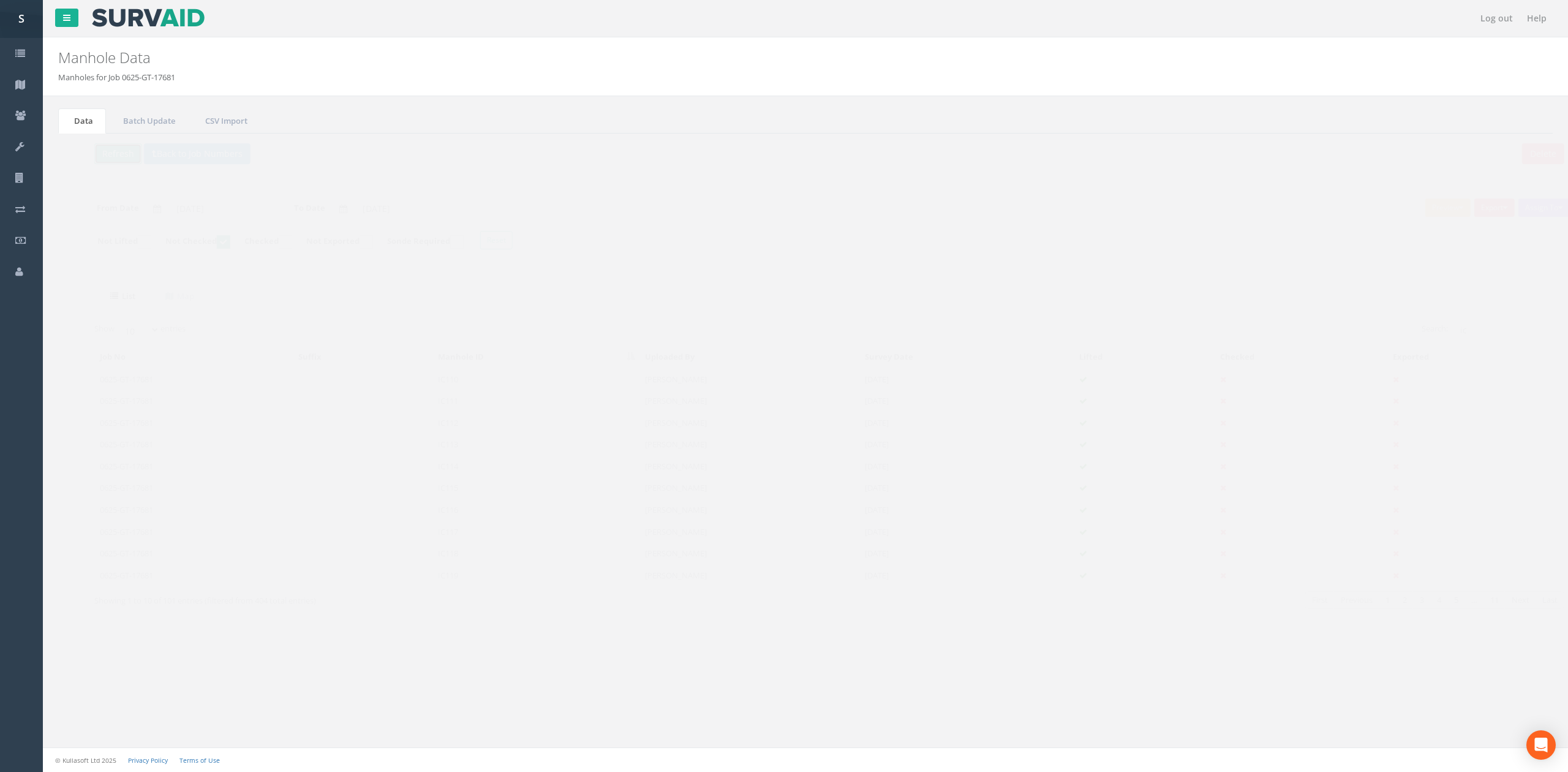
click at [97, 158] on button "Refresh" at bounding box center [94, 154] width 47 height 21
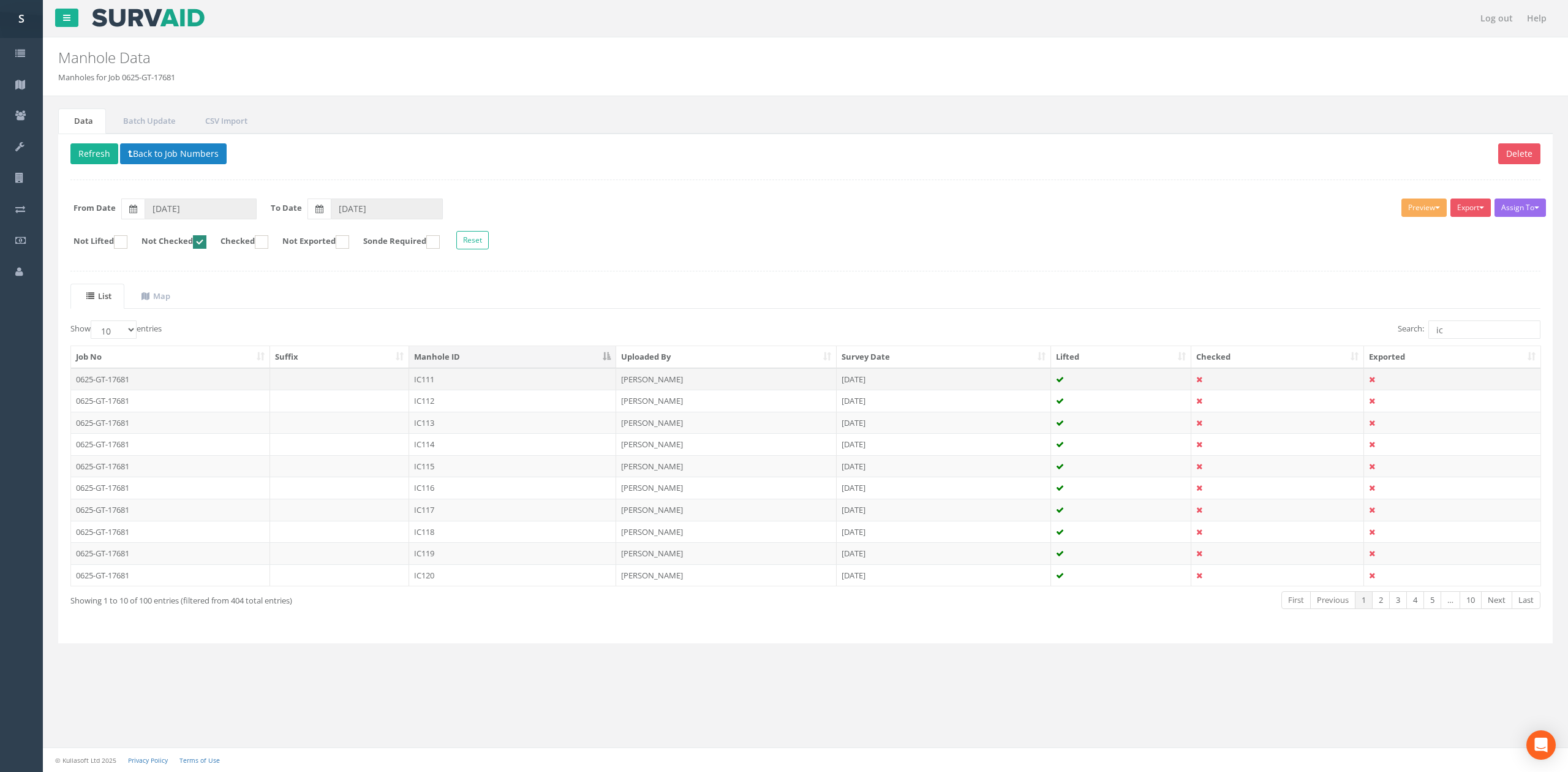
click at [518, 381] on td "IC111" at bounding box center [512, 379] width 207 height 22
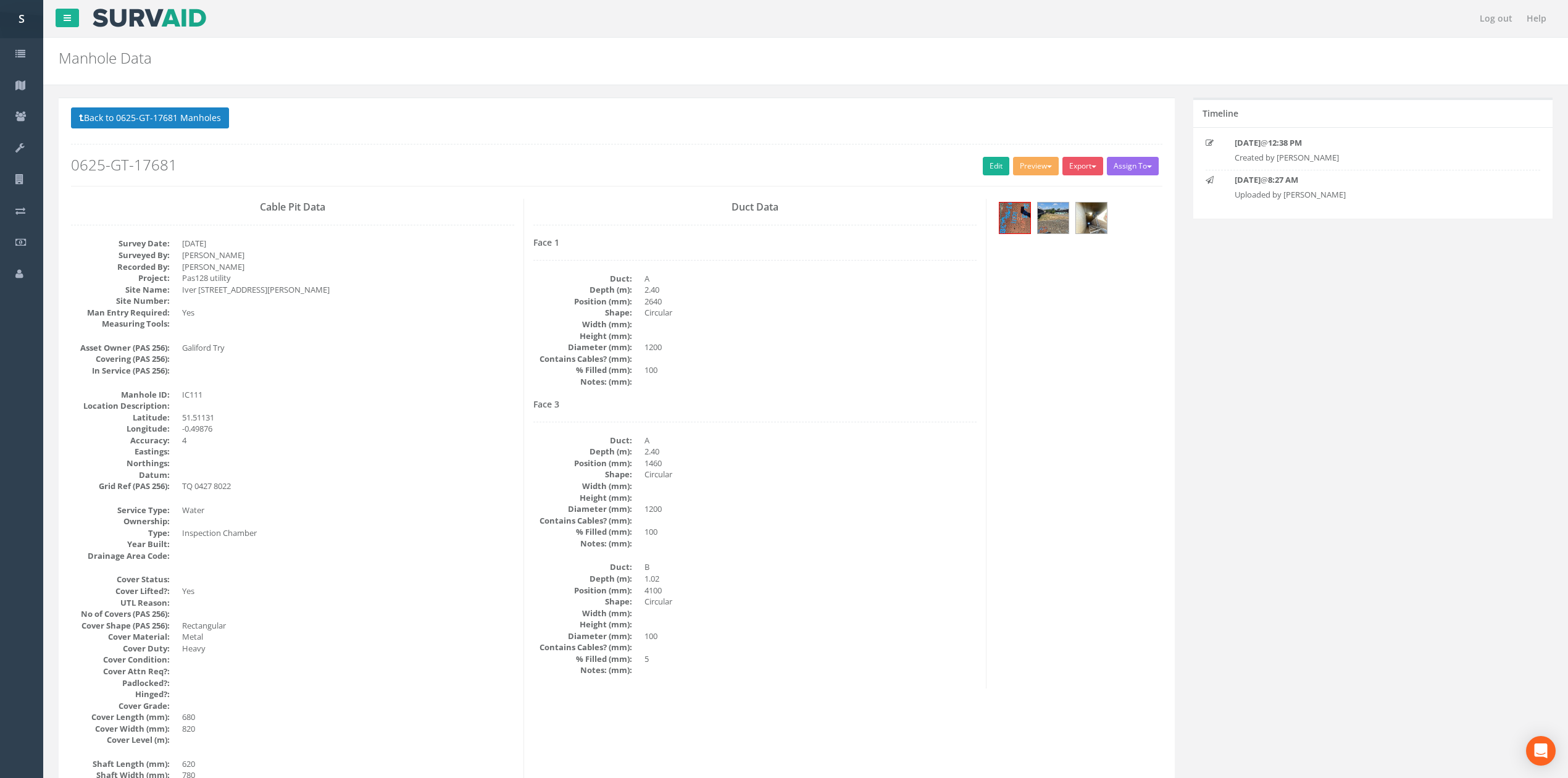
click at [968, 164] on h2 "0625-GT-17681" at bounding box center [616, 165] width 1091 height 16
click at [995, 174] on link "Edit" at bounding box center [996, 166] width 27 height 19
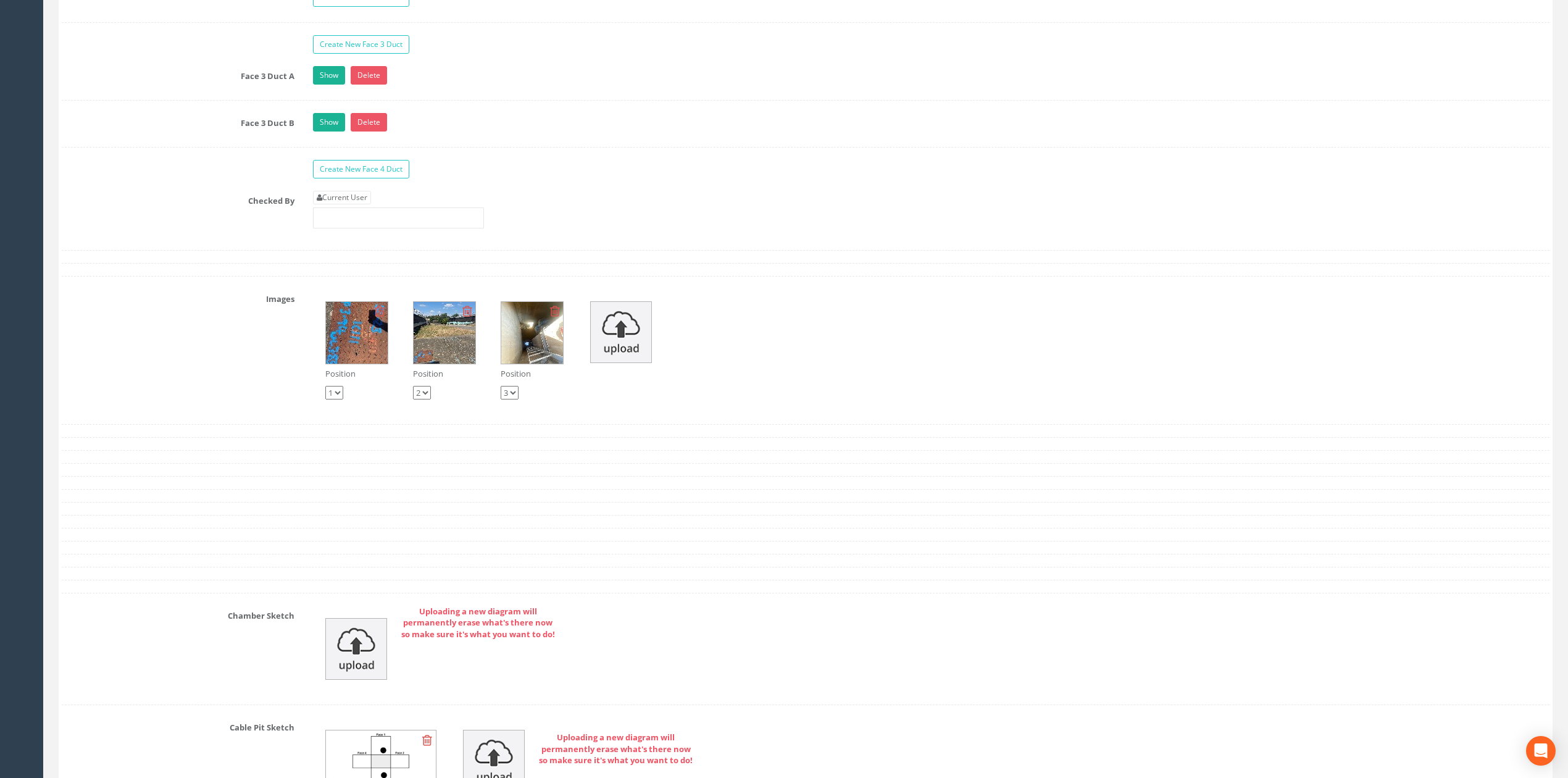
click at [377, 229] on input "text" at bounding box center [398, 218] width 171 height 21
click at [369, 205] on link "Current User" at bounding box center [341, 197] width 58 height 13
type input "[PERSON_NAME]"
click at [373, 229] on input "[PERSON_NAME]" at bounding box center [398, 218] width 171 height 21
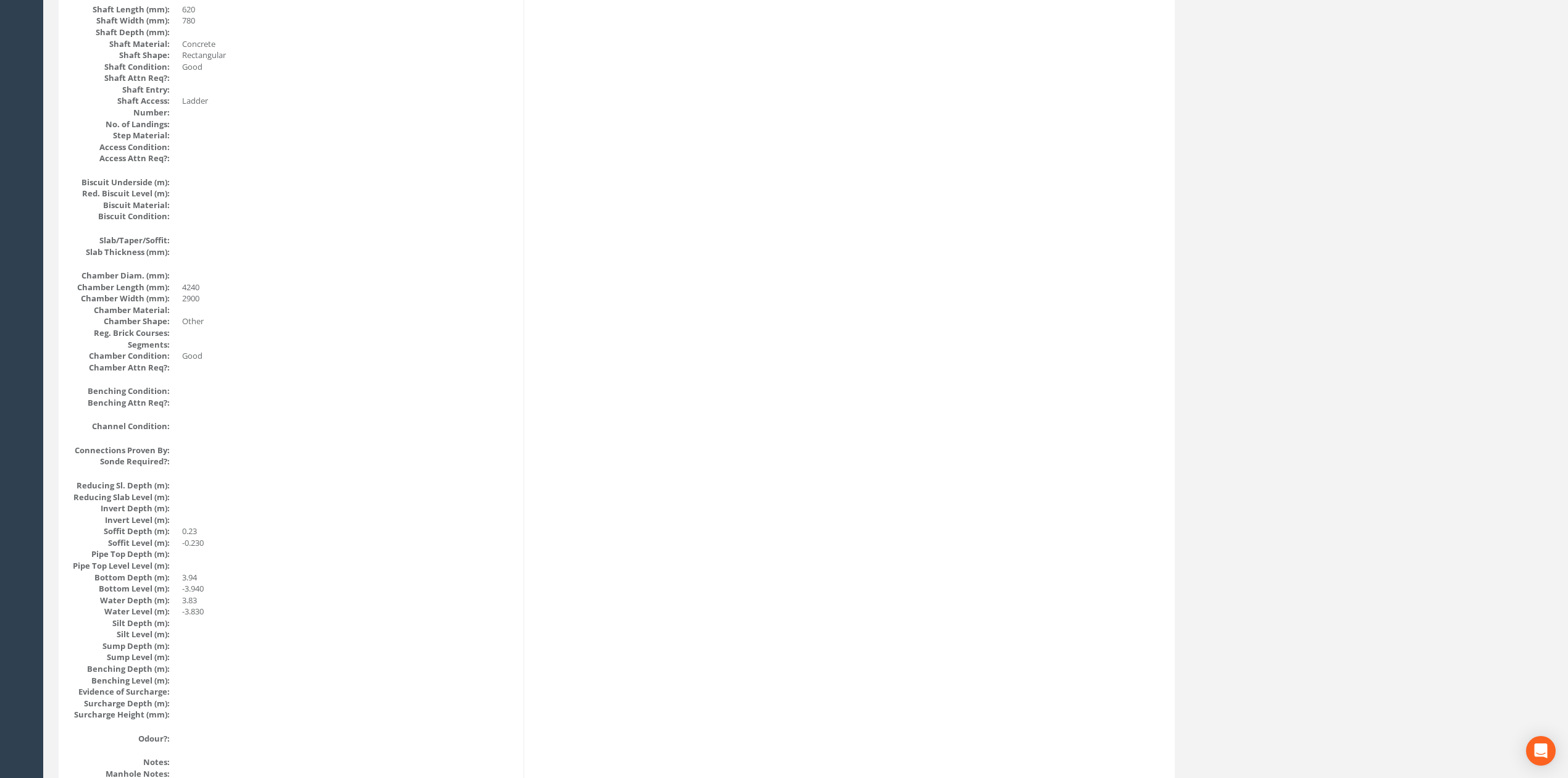
scroll to position [0, 0]
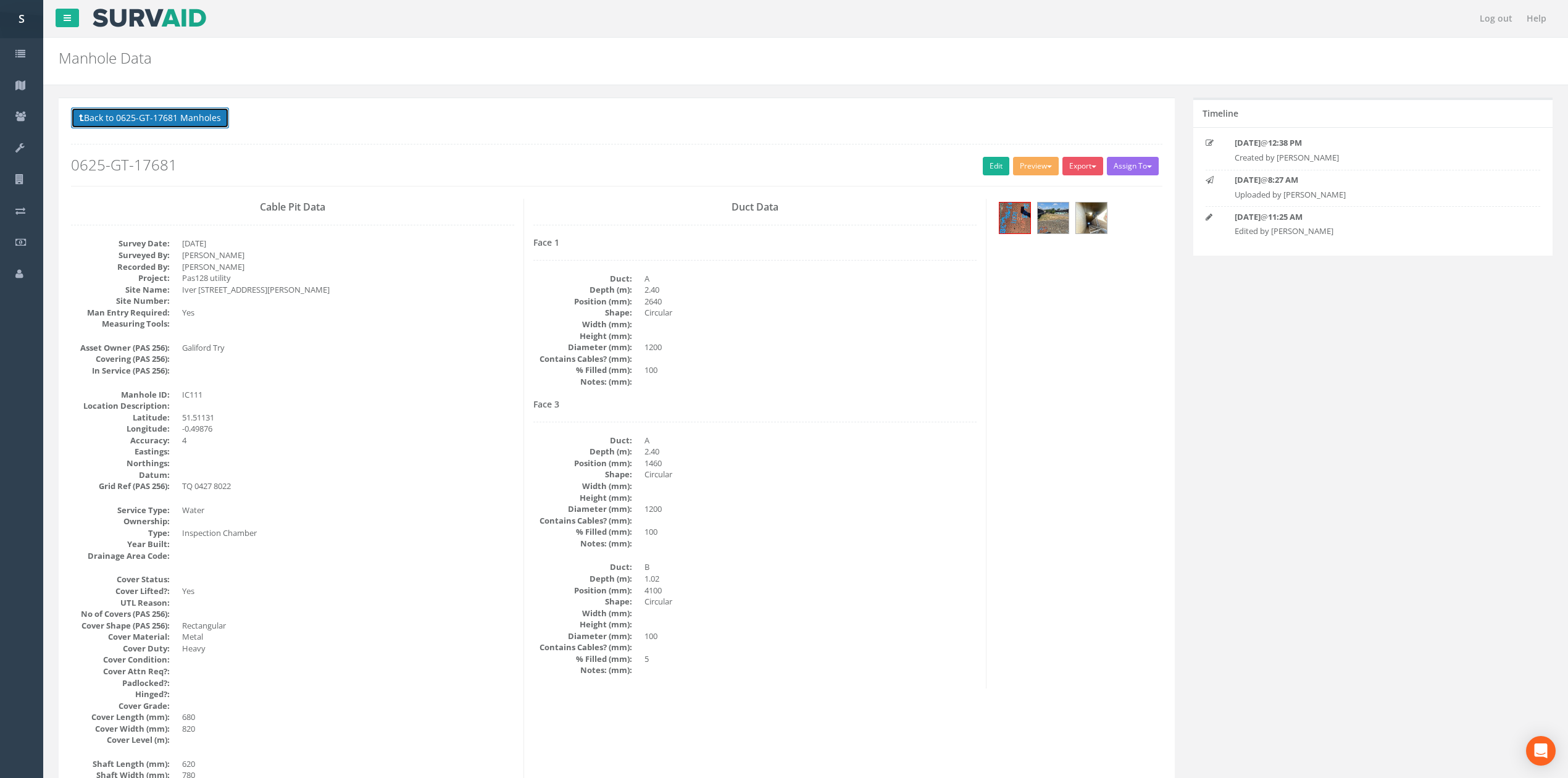
click at [188, 113] on button "Back to 0625-GT-17681 Manholes" at bounding box center [150, 118] width 158 height 21
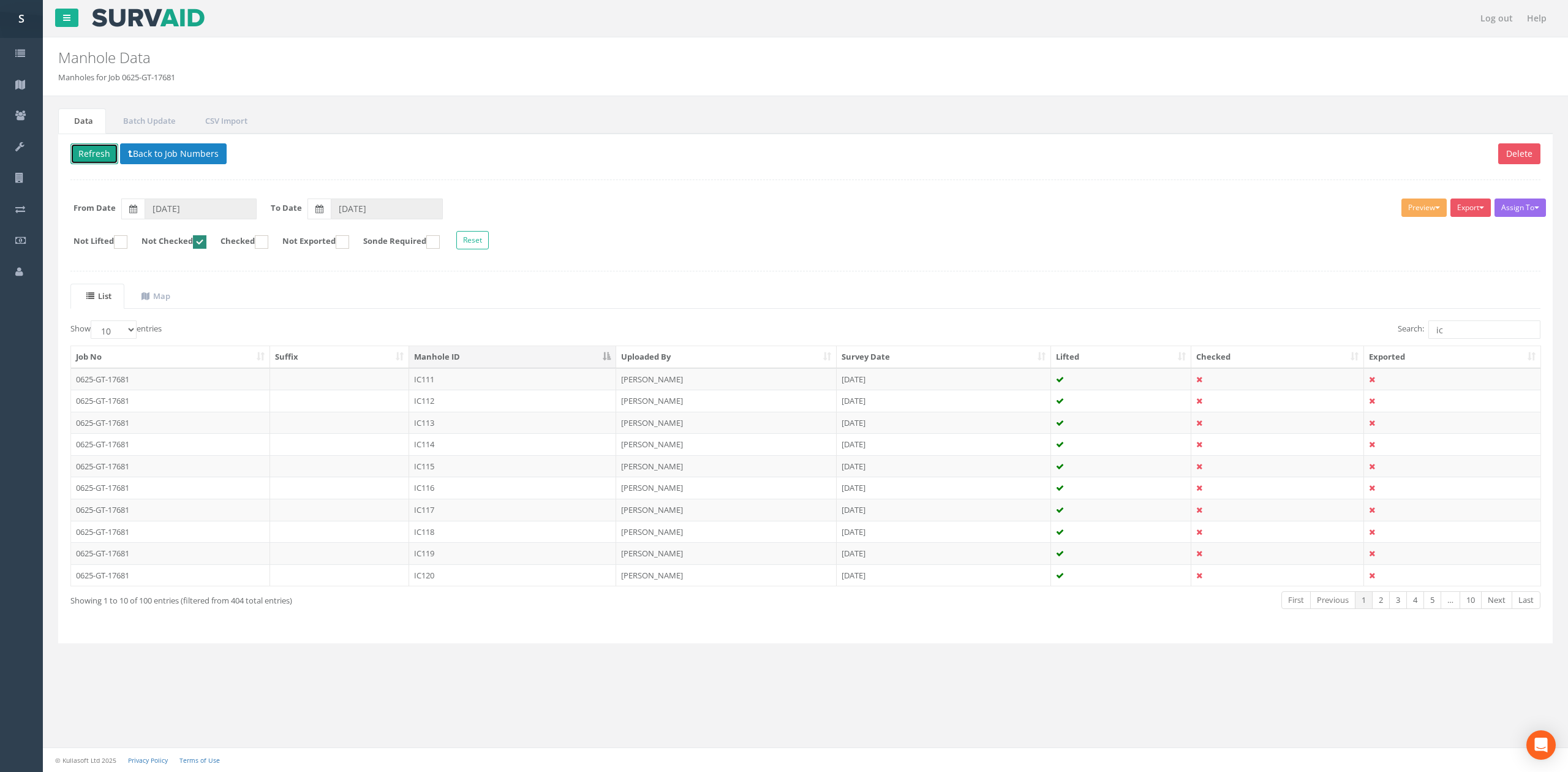
click at [97, 157] on button "Refresh" at bounding box center [94, 154] width 47 height 21
click at [477, 387] on td "IC112" at bounding box center [512, 379] width 207 height 22
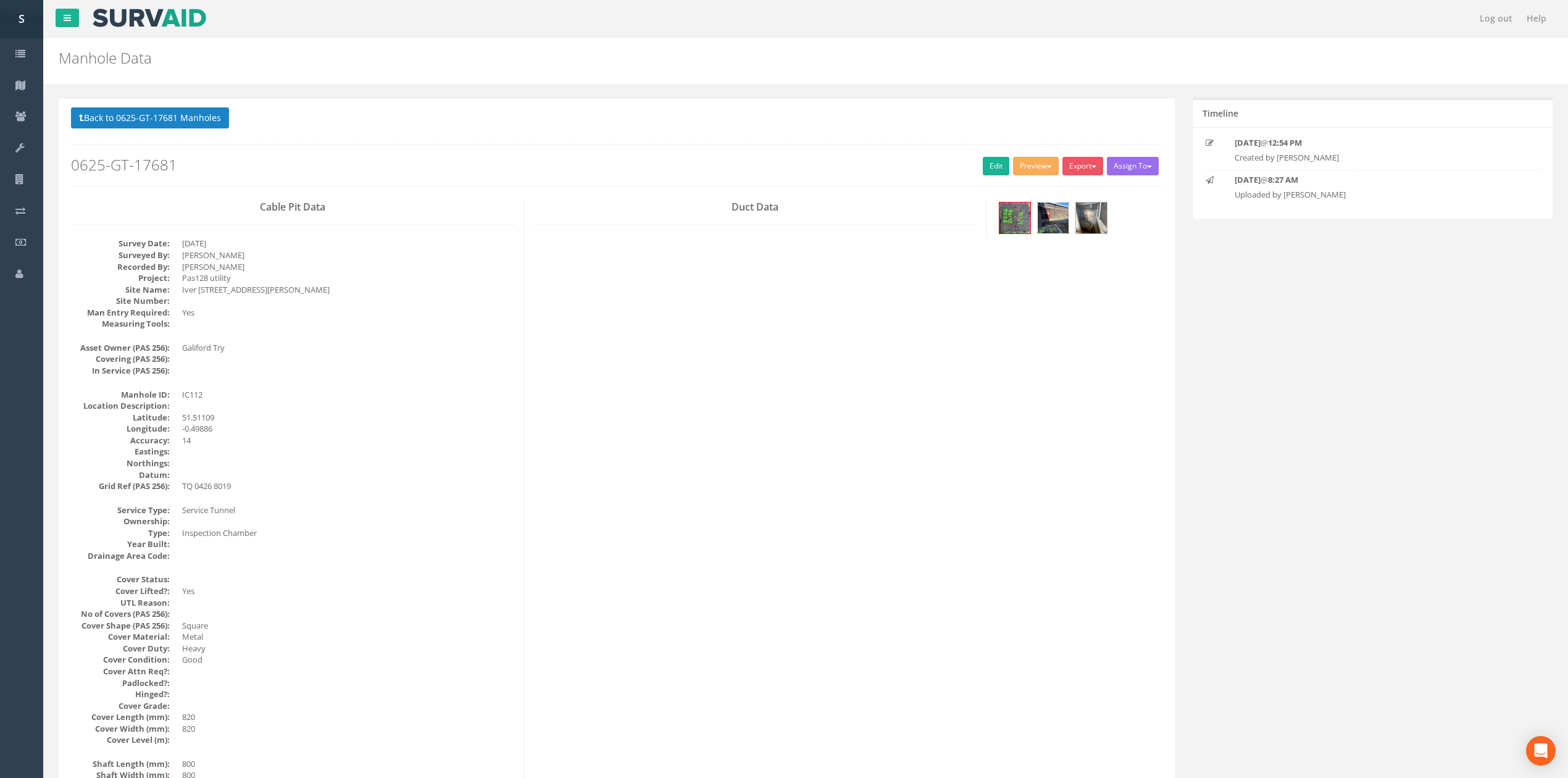
click at [1060, 226] on img at bounding box center [1053, 217] width 31 height 31
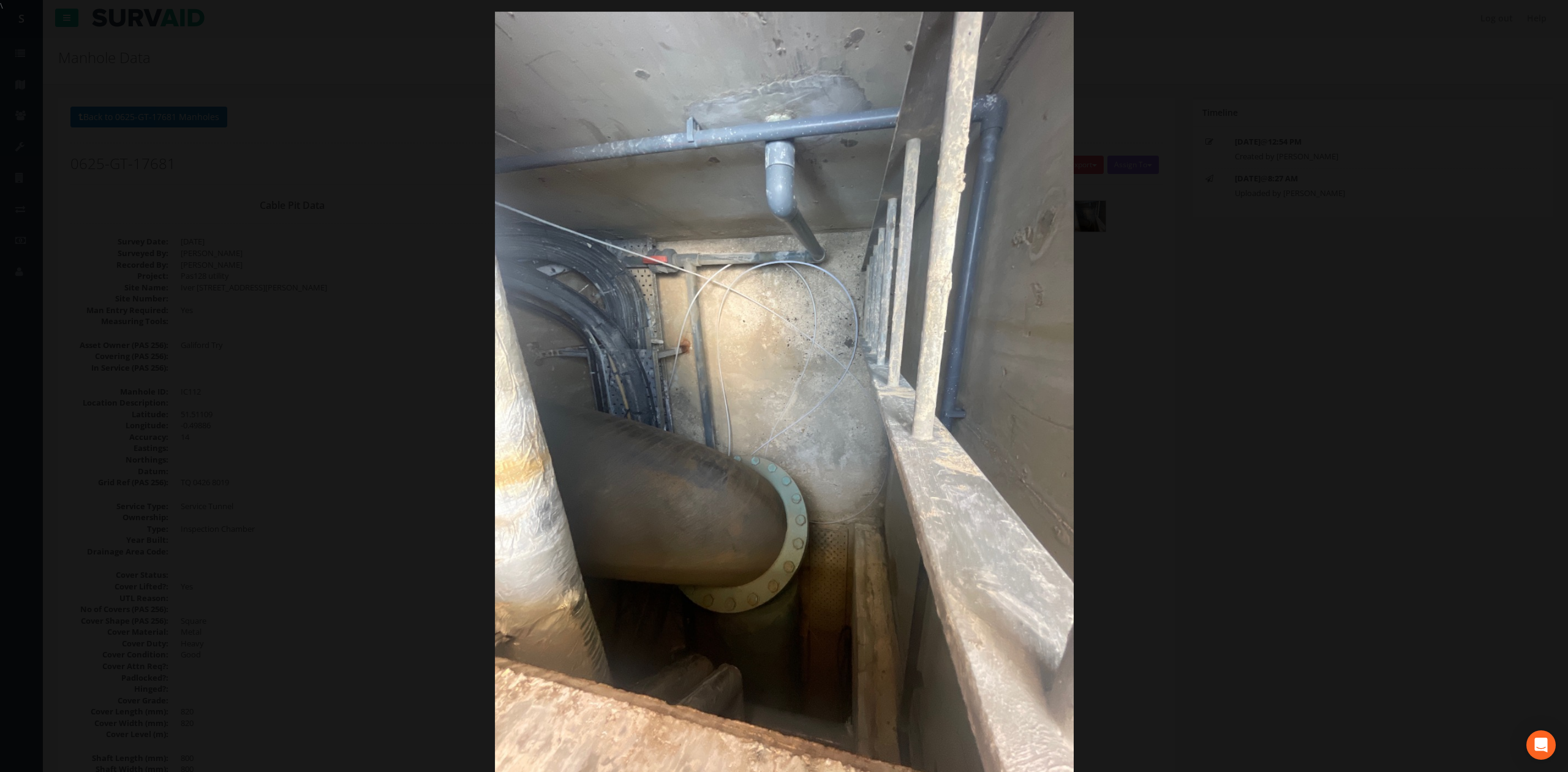
click at [1221, 322] on div at bounding box center [784, 397] width 1568 height 772
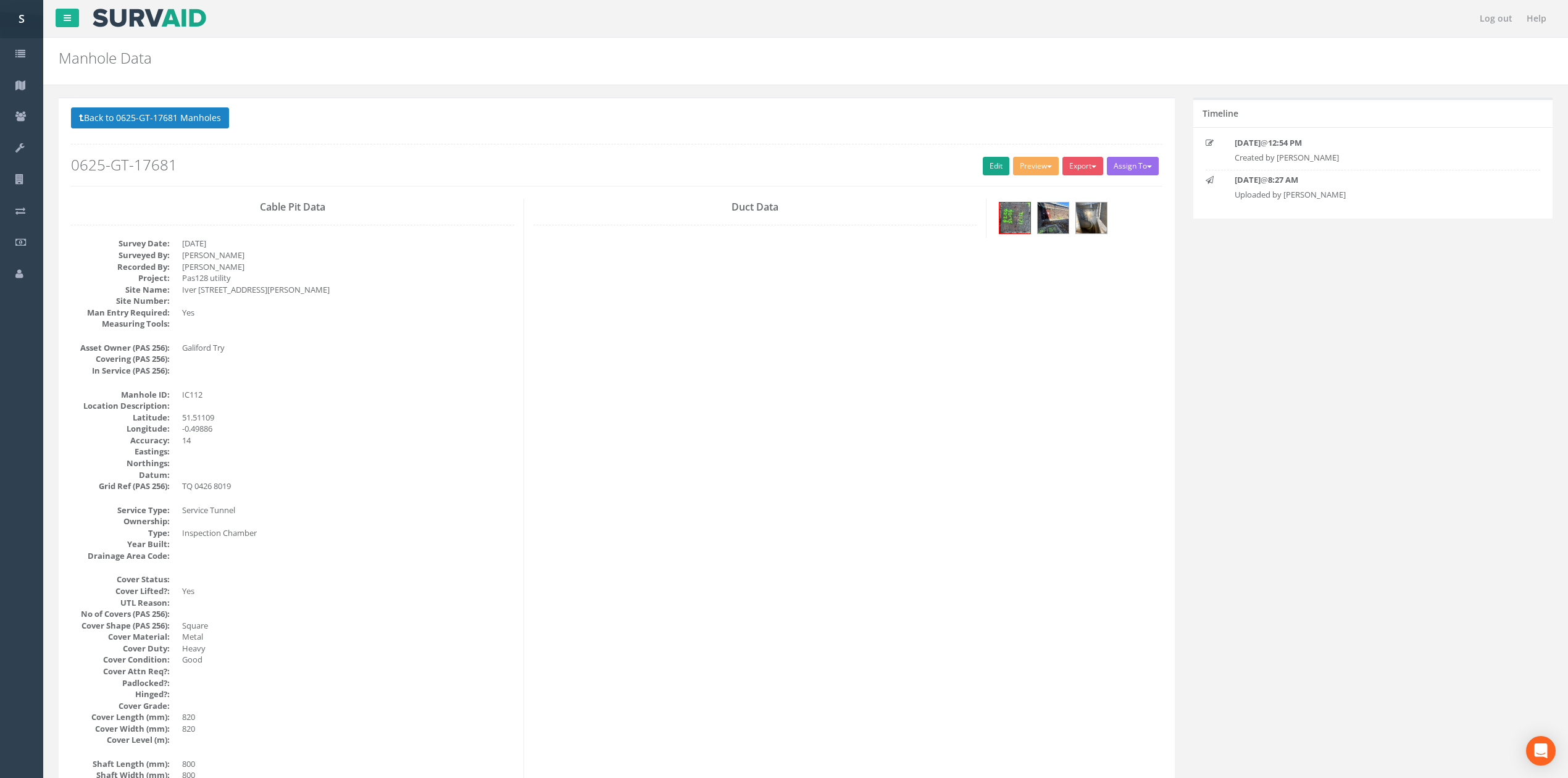
drag, startPoint x: 990, startPoint y: 183, endPoint x: 989, endPoint y: 175, distance: 8.1
click at [989, 178] on div "Back to 0625-GT-17681 Manholes Back to Map Assign To No Companies Added Export …" at bounding box center [616, 146] width 1091 height 78
click at [989, 175] on link "Edit" at bounding box center [996, 166] width 27 height 19
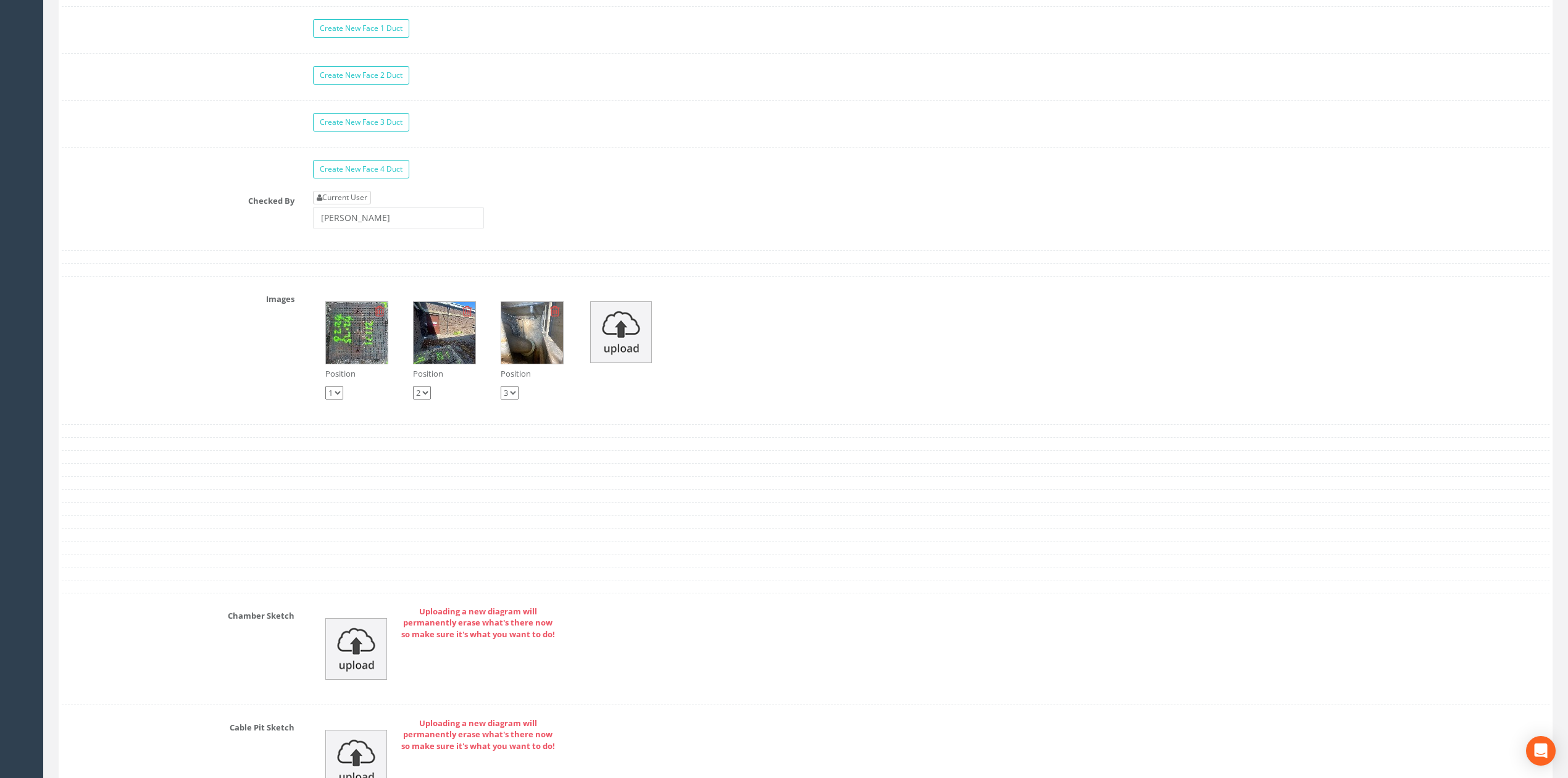
click at [356, 205] on link "Current User" at bounding box center [341, 197] width 58 height 13
click at [362, 229] on input "[PERSON_NAME]" at bounding box center [398, 218] width 171 height 21
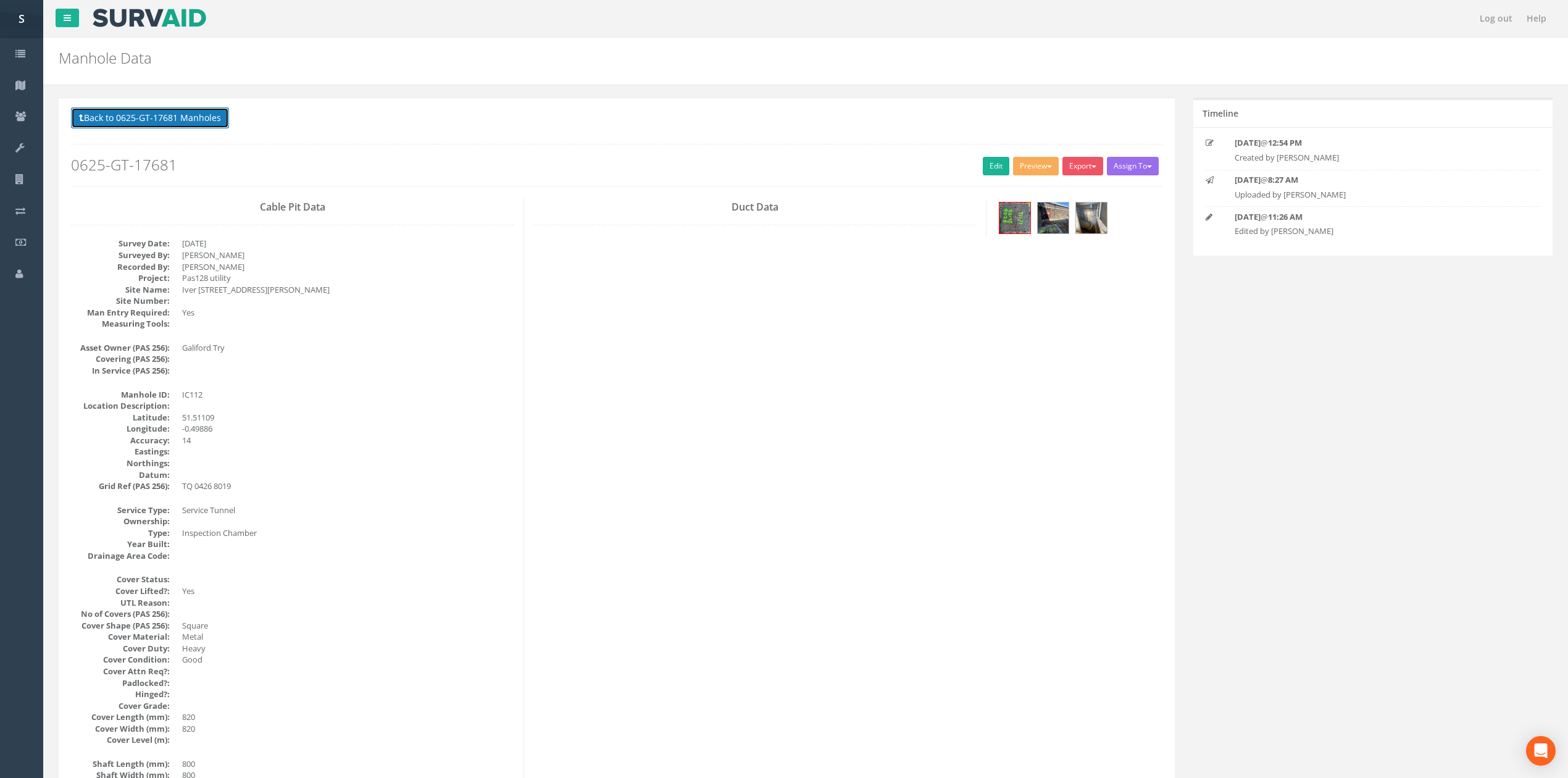
click at [213, 123] on button "Back to 0625-GT-17681 Manholes" at bounding box center [150, 118] width 158 height 21
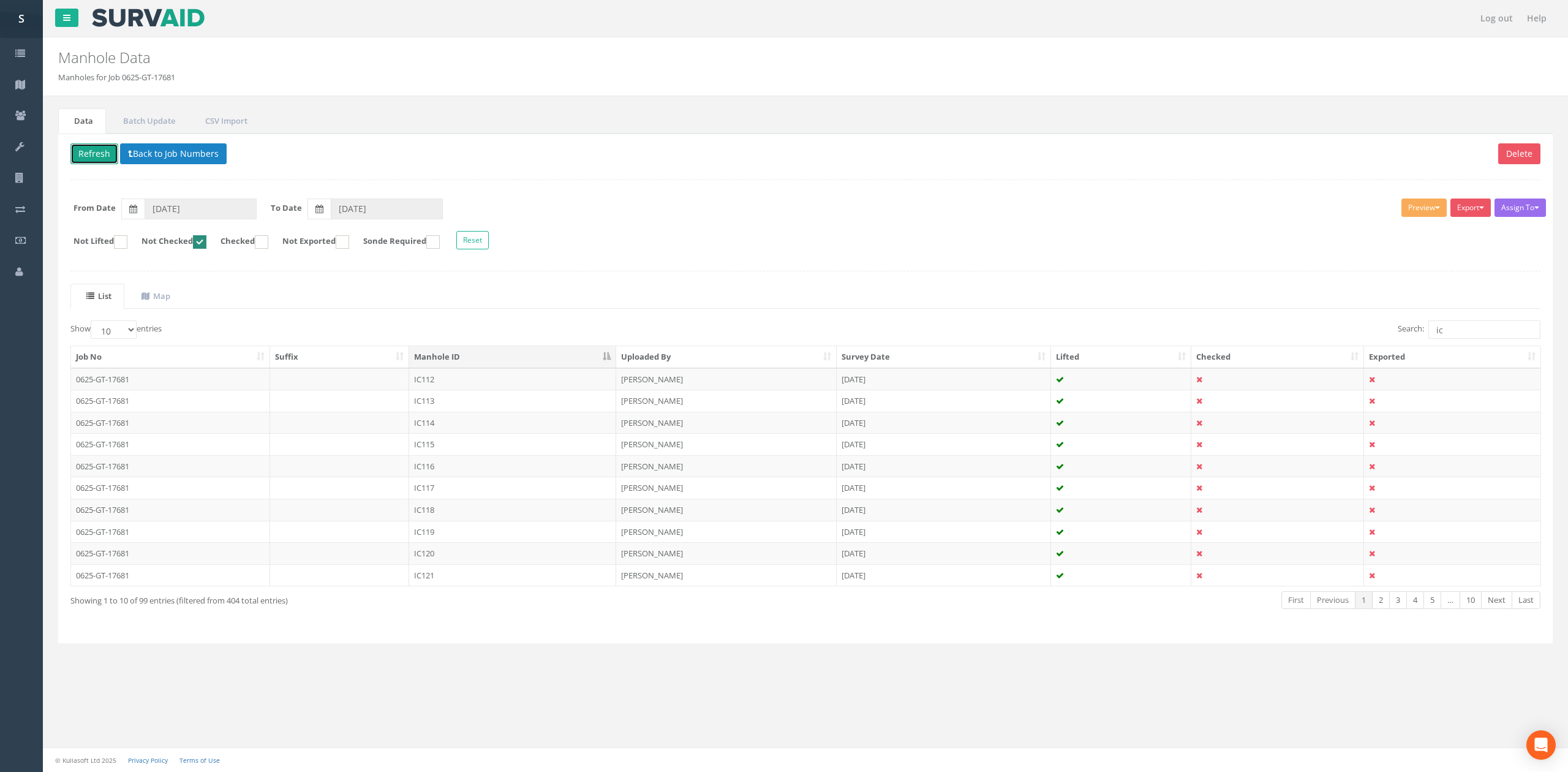
click at [84, 147] on button "Refresh" at bounding box center [94, 154] width 47 height 21
click at [548, 389] on td "IC113" at bounding box center [512, 379] width 207 height 22
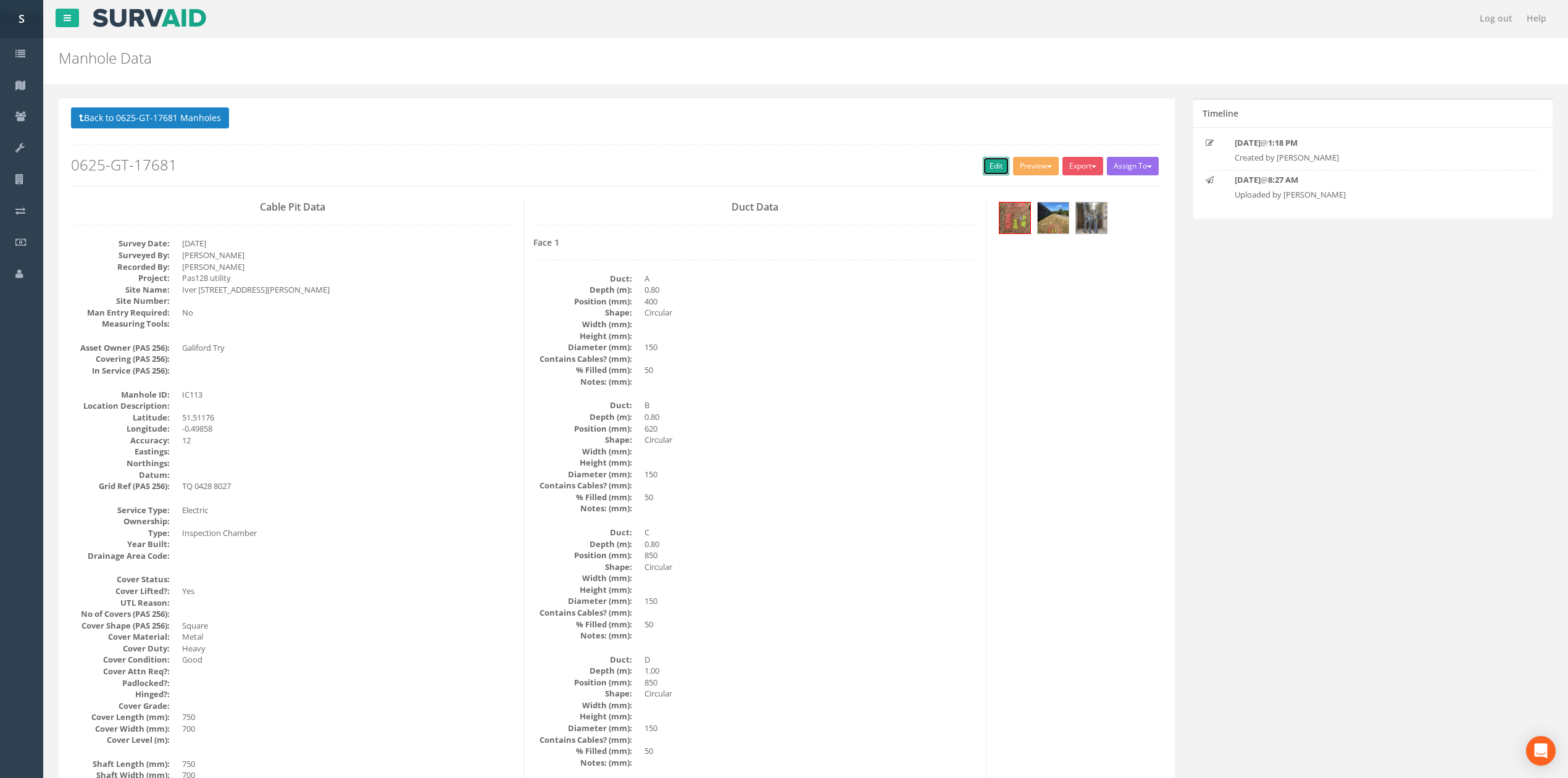
click at [983, 171] on link "Edit" at bounding box center [996, 166] width 27 height 19
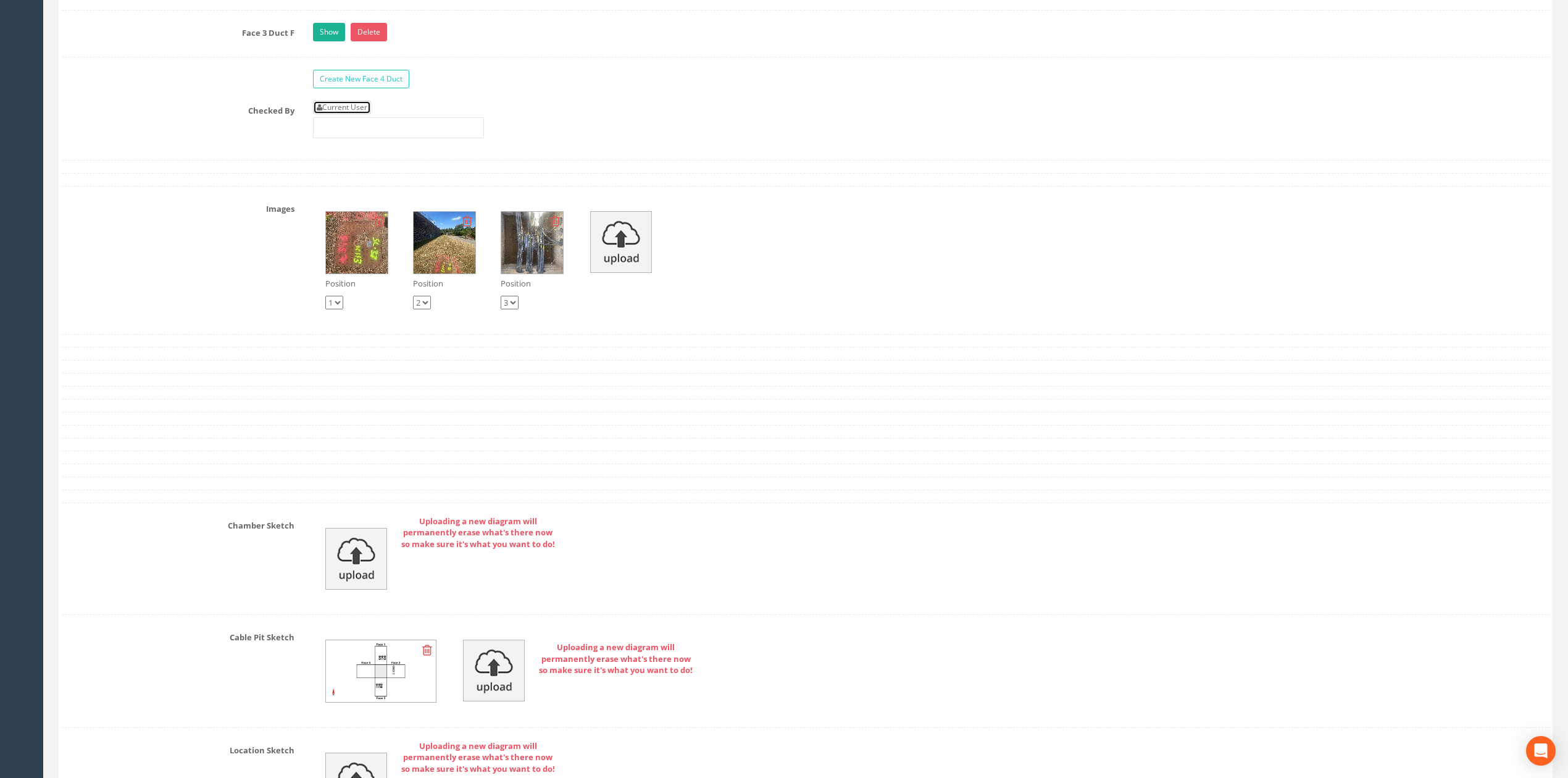
click at [371, 114] on link "Current User" at bounding box center [341, 107] width 58 height 13
type input "[PERSON_NAME]"
click at [378, 138] on input "[PERSON_NAME]" at bounding box center [398, 128] width 171 height 21
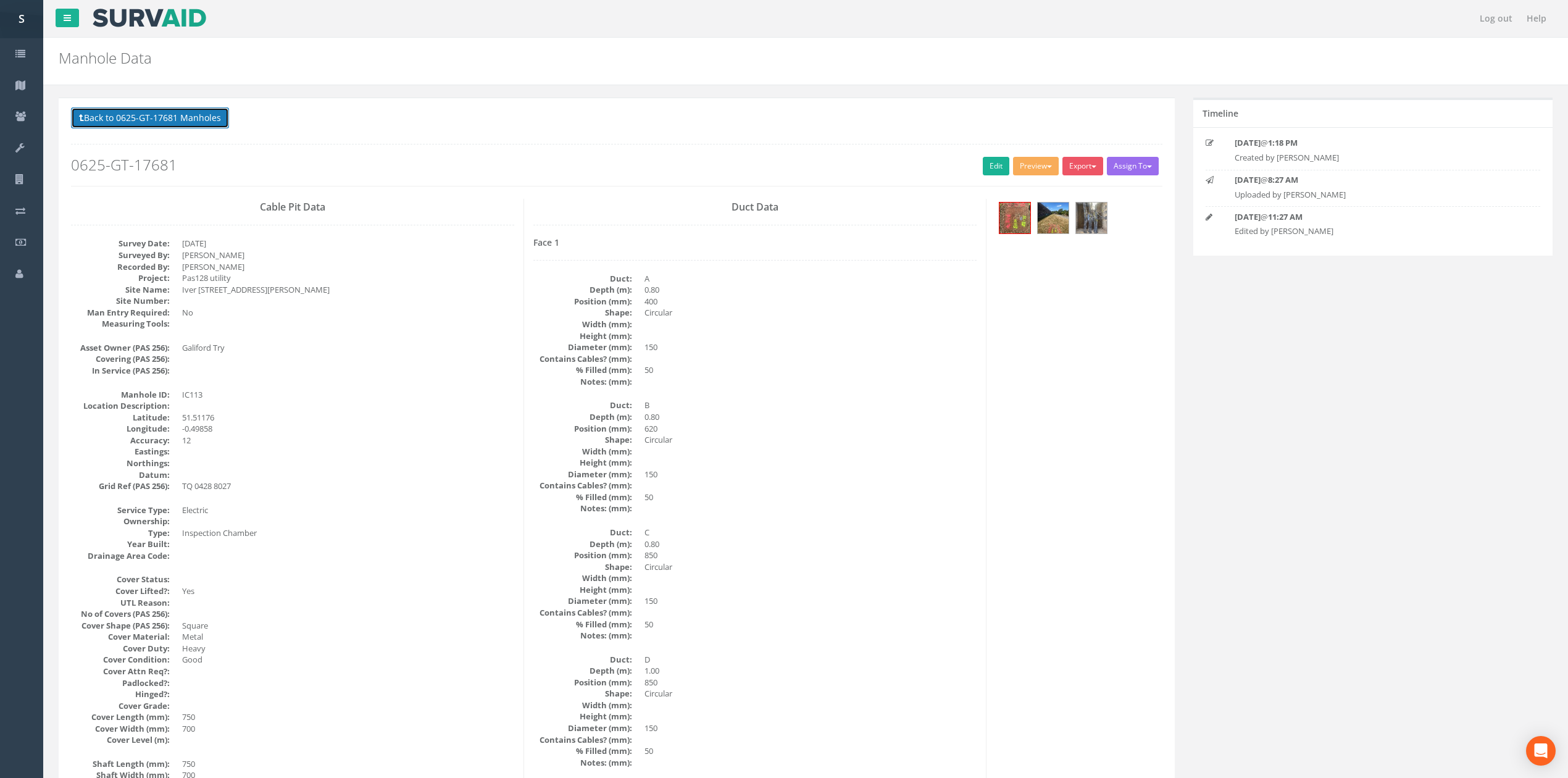
click at [164, 126] on button "Back to 0625-GT-17681 Manholes" at bounding box center [150, 118] width 158 height 21
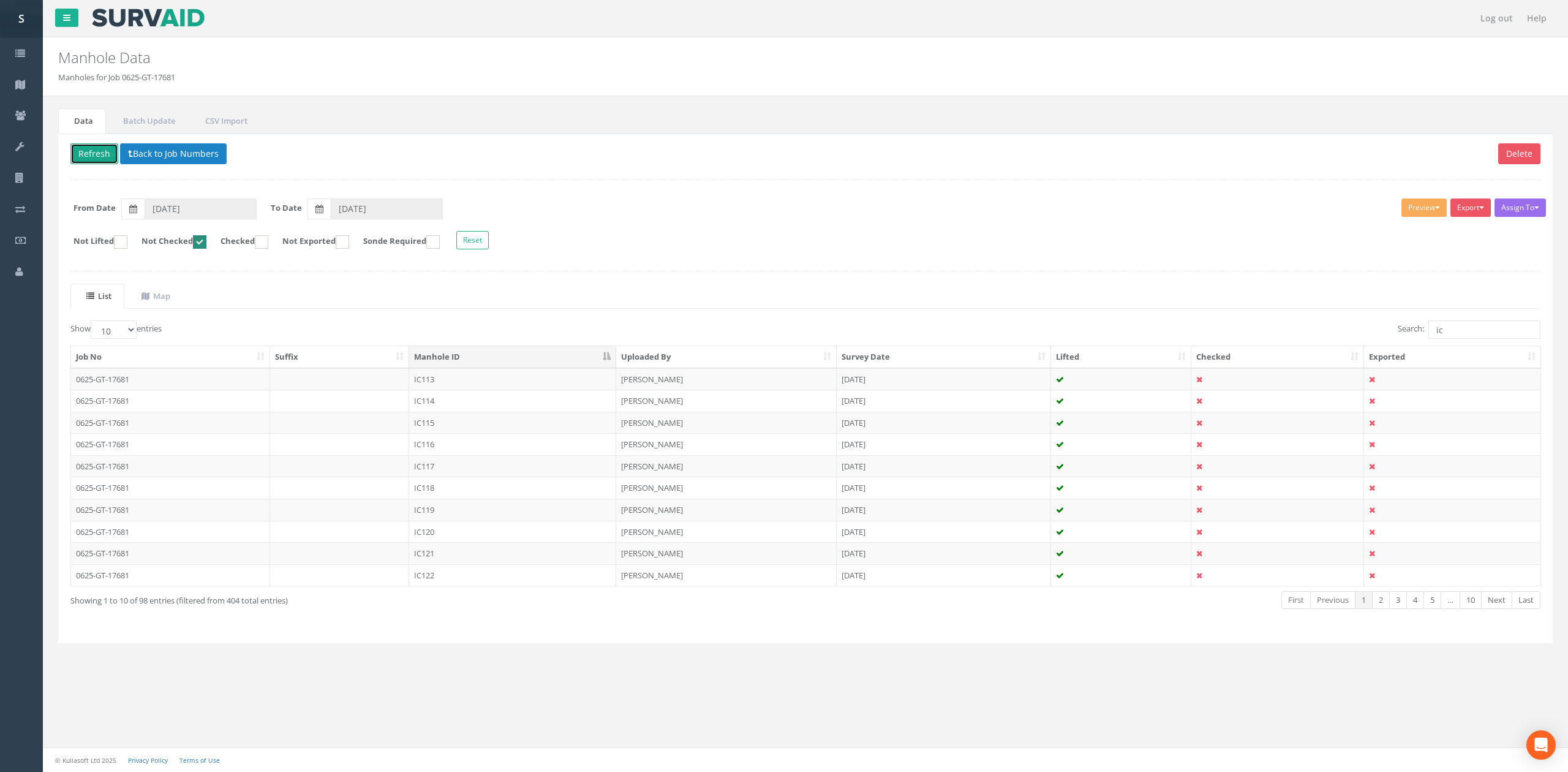
click at [77, 158] on button "Refresh" at bounding box center [94, 154] width 47 height 21
click at [440, 383] on td "IC114" at bounding box center [512, 379] width 207 height 22
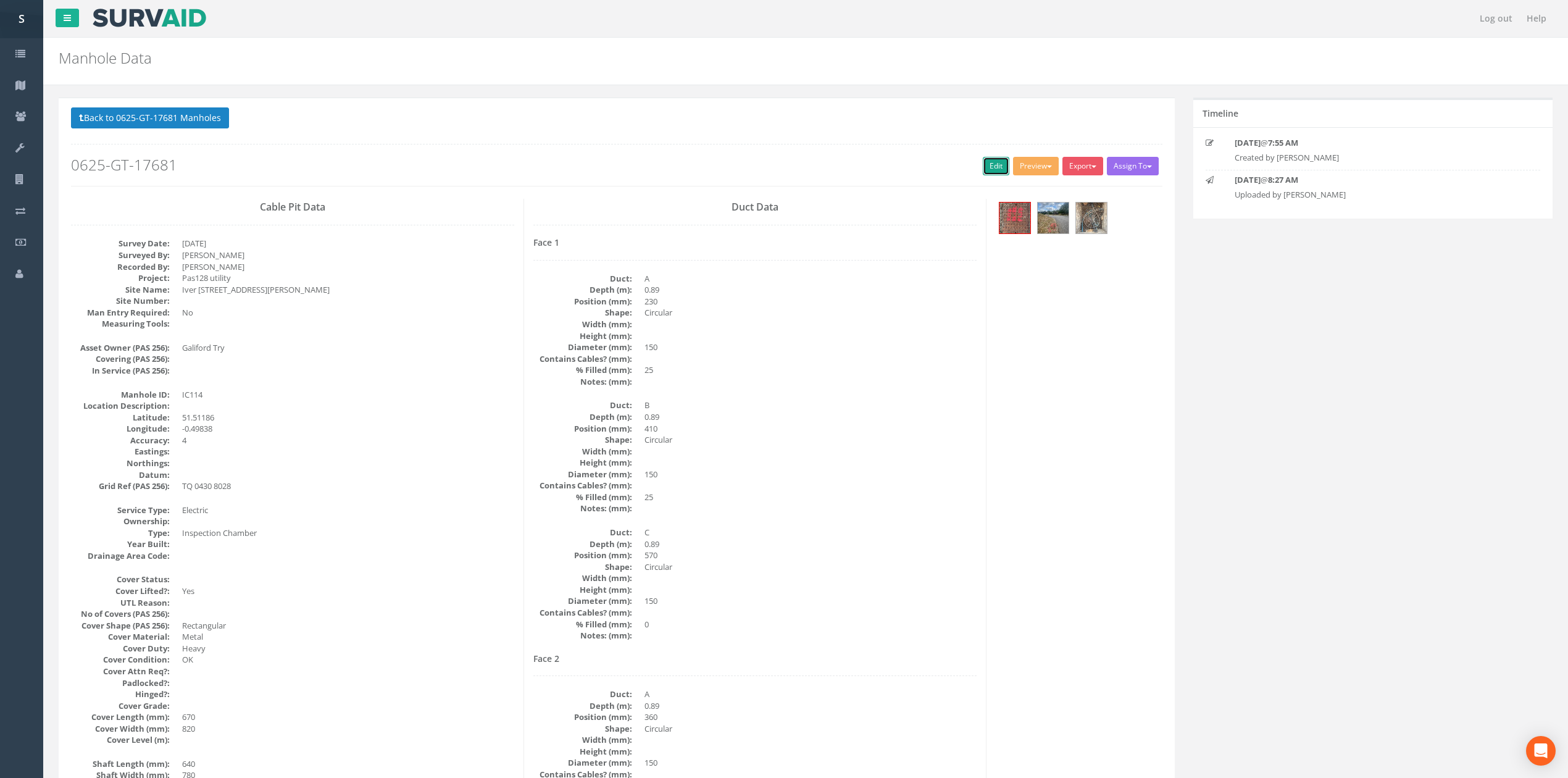
click at [984, 168] on link "Edit" at bounding box center [996, 166] width 27 height 19
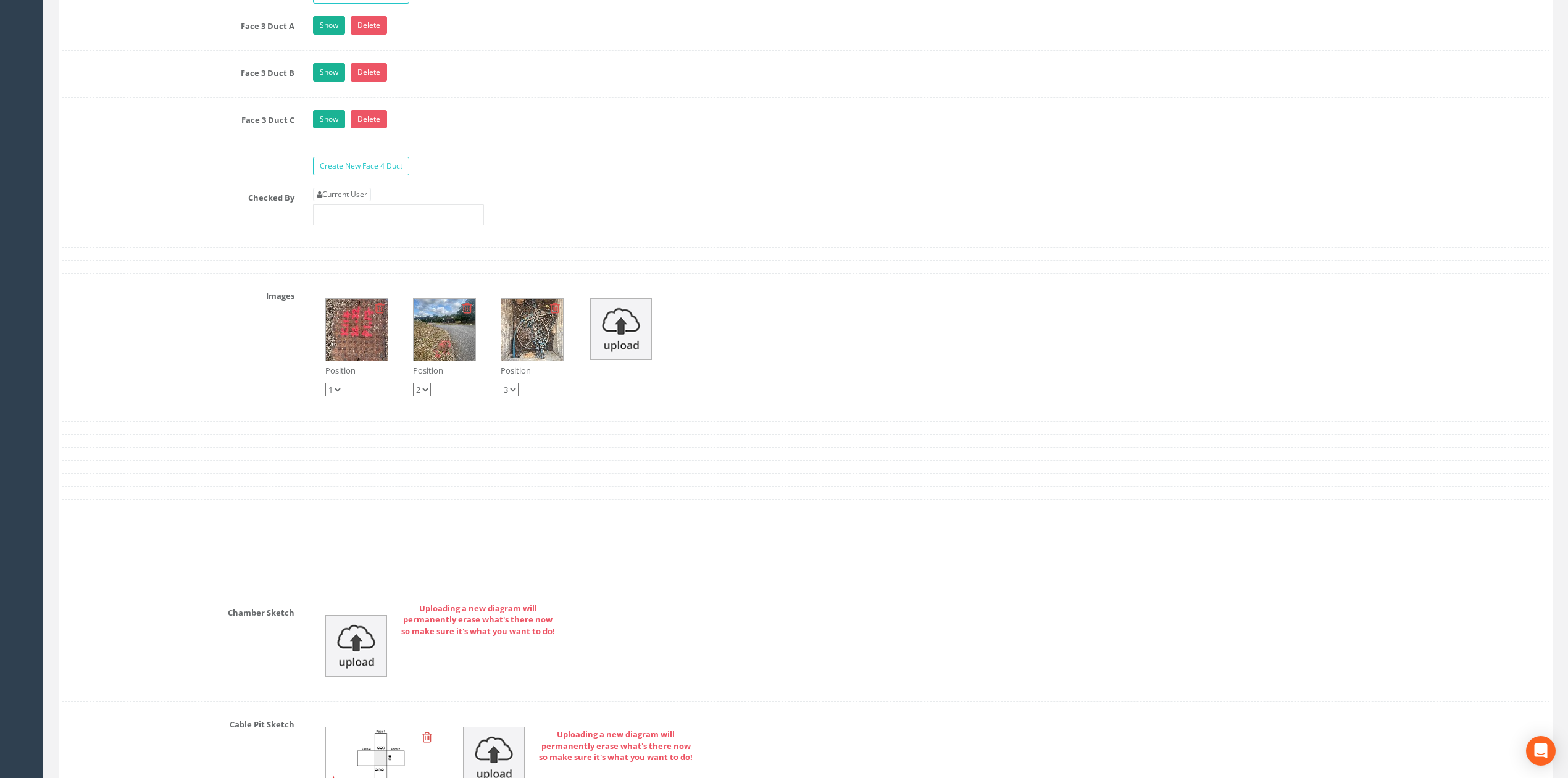
click at [348, 201] on link "Current User" at bounding box center [341, 194] width 58 height 13
type input "[PERSON_NAME]"
click at [387, 225] on input "[PERSON_NAME]" at bounding box center [398, 215] width 171 height 21
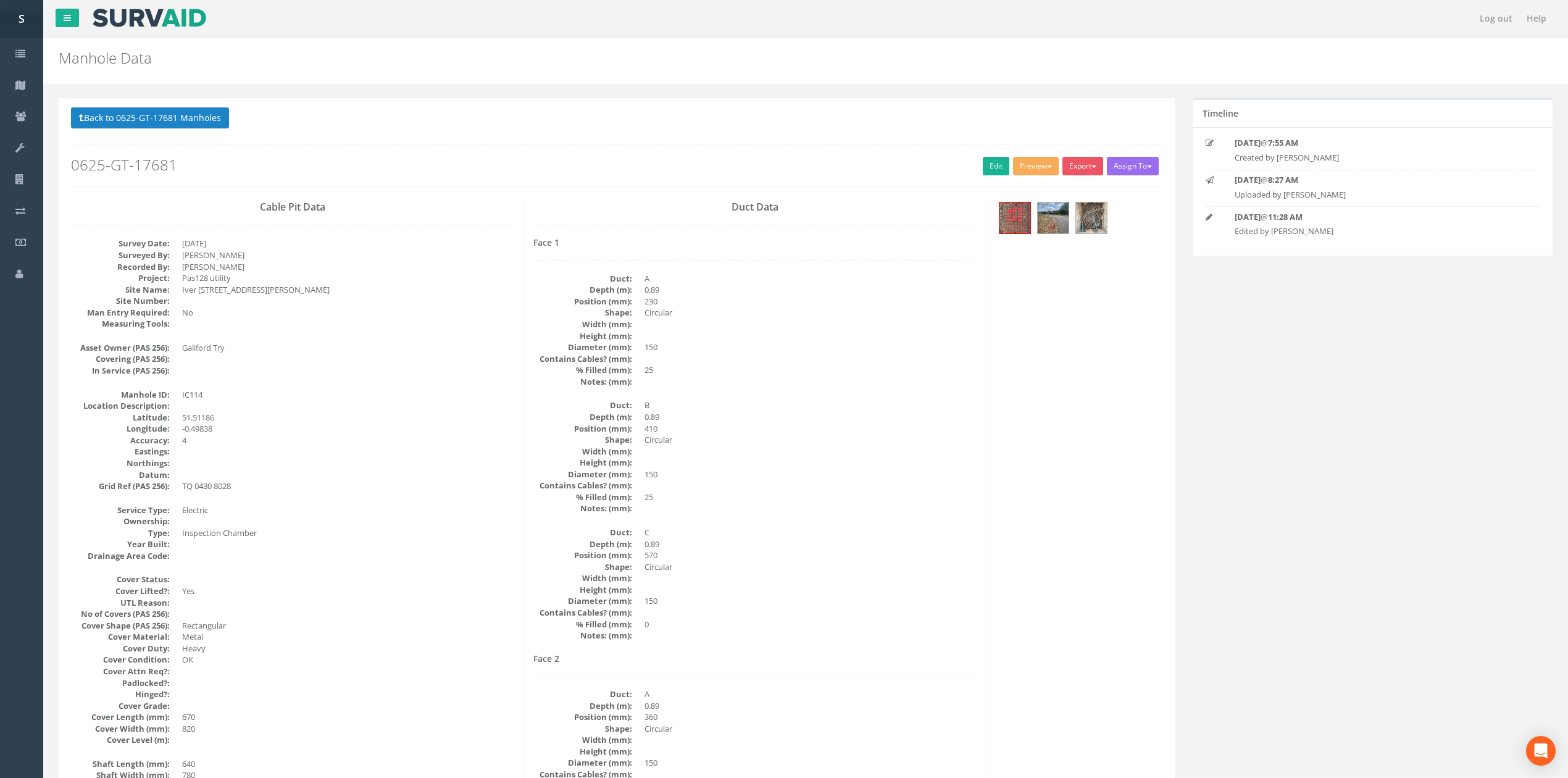
click at [153, 129] on p "Back to 0625-GT-17681 Manholes Back to Map" at bounding box center [616, 119] width 1091 height 24
click at [152, 120] on button "Back to 0625-GT-17681 Manholes" at bounding box center [150, 118] width 158 height 21
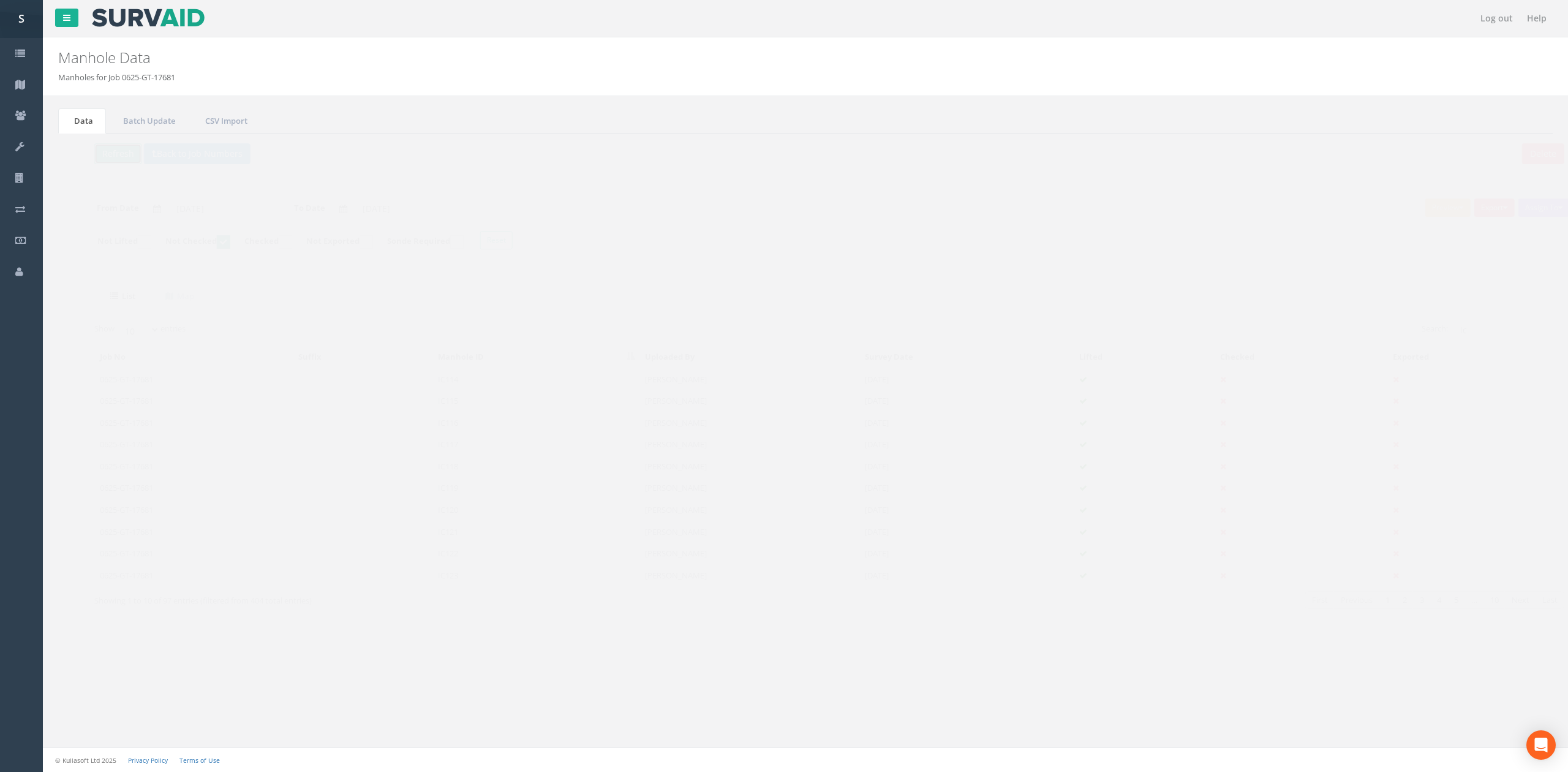
click at [98, 162] on button "Refresh" at bounding box center [94, 154] width 47 height 21
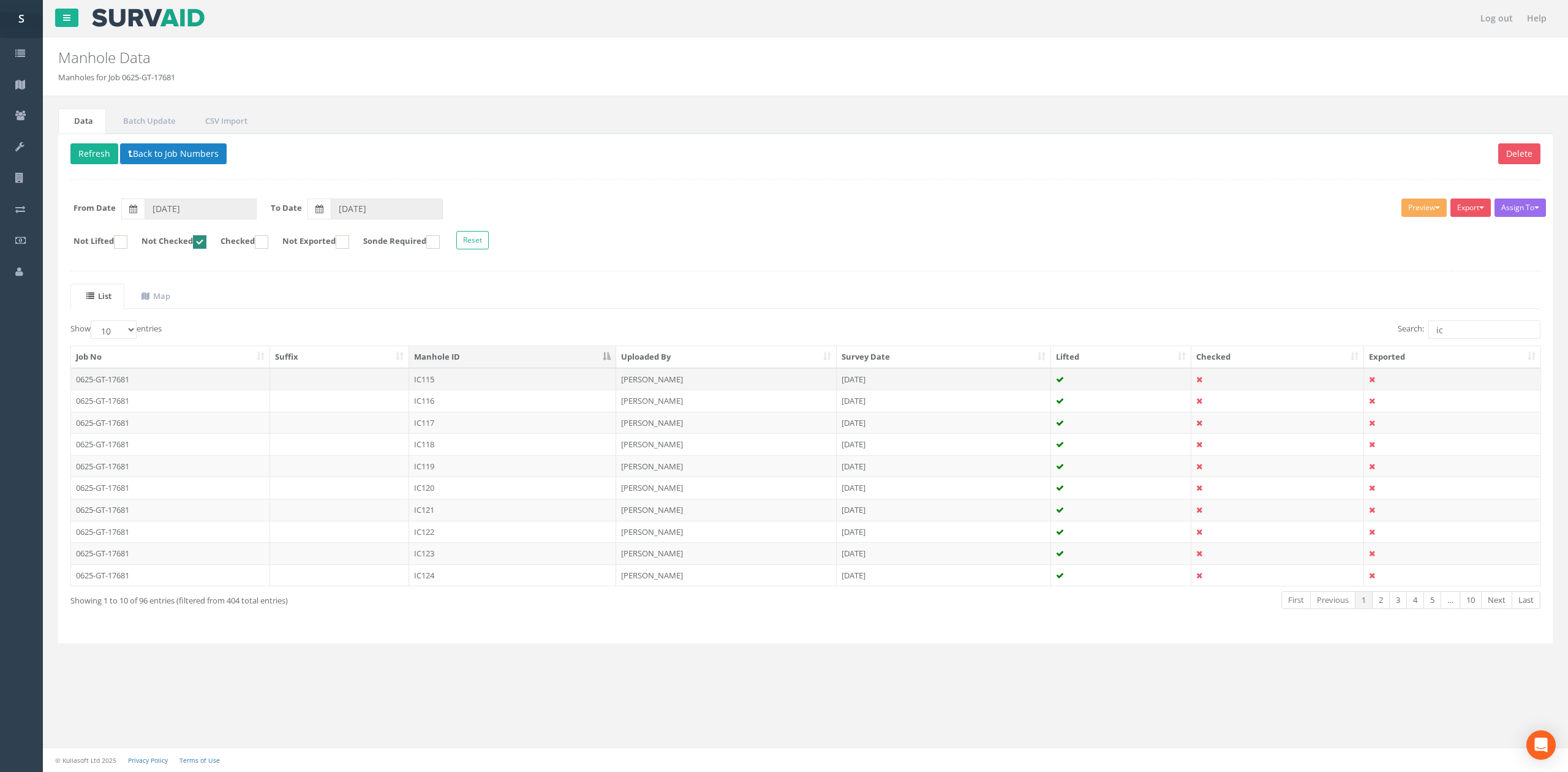
click at [471, 388] on td "IC115" at bounding box center [512, 379] width 207 height 22
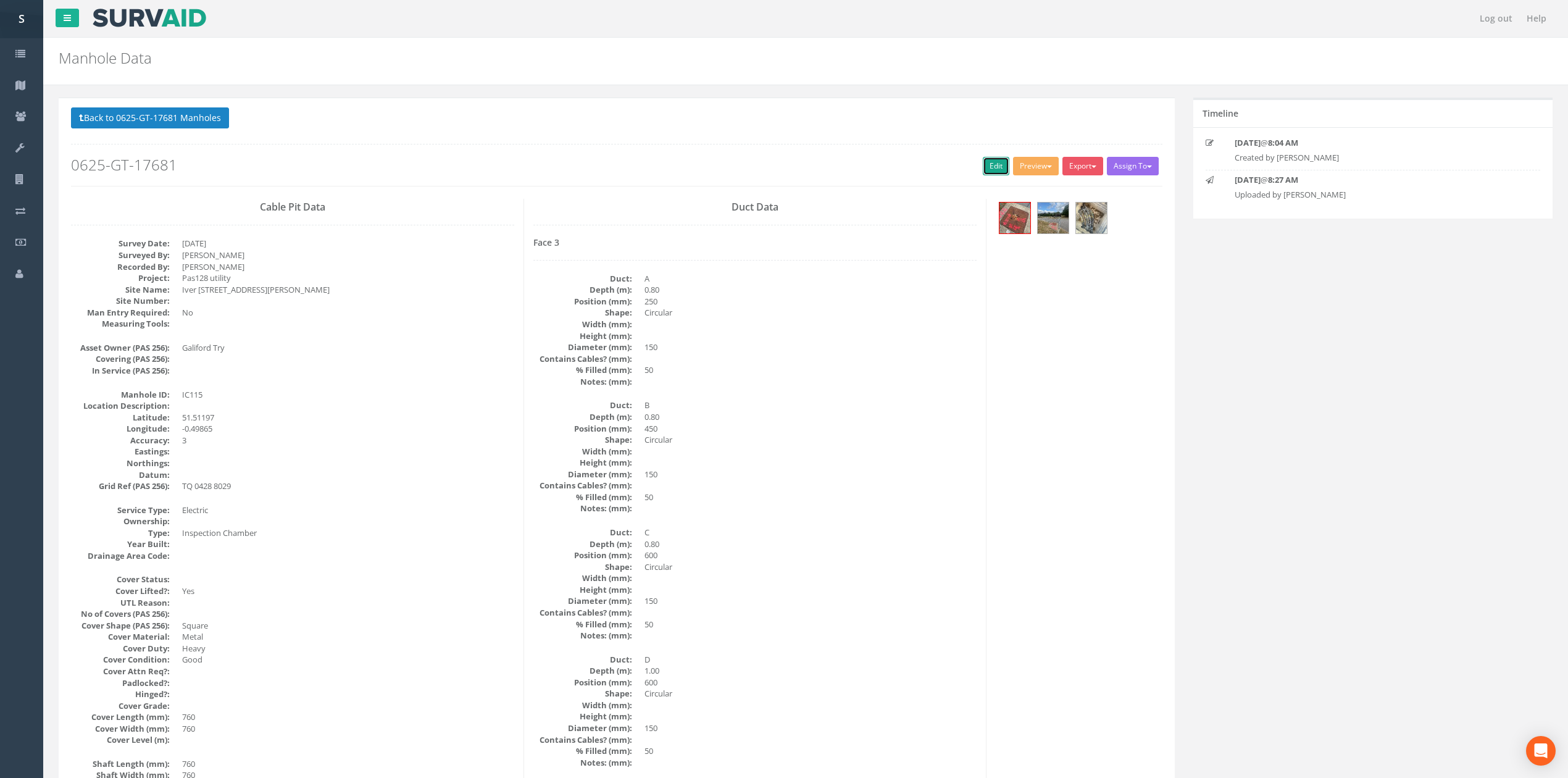
click at [986, 171] on link "Edit" at bounding box center [996, 166] width 27 height 19
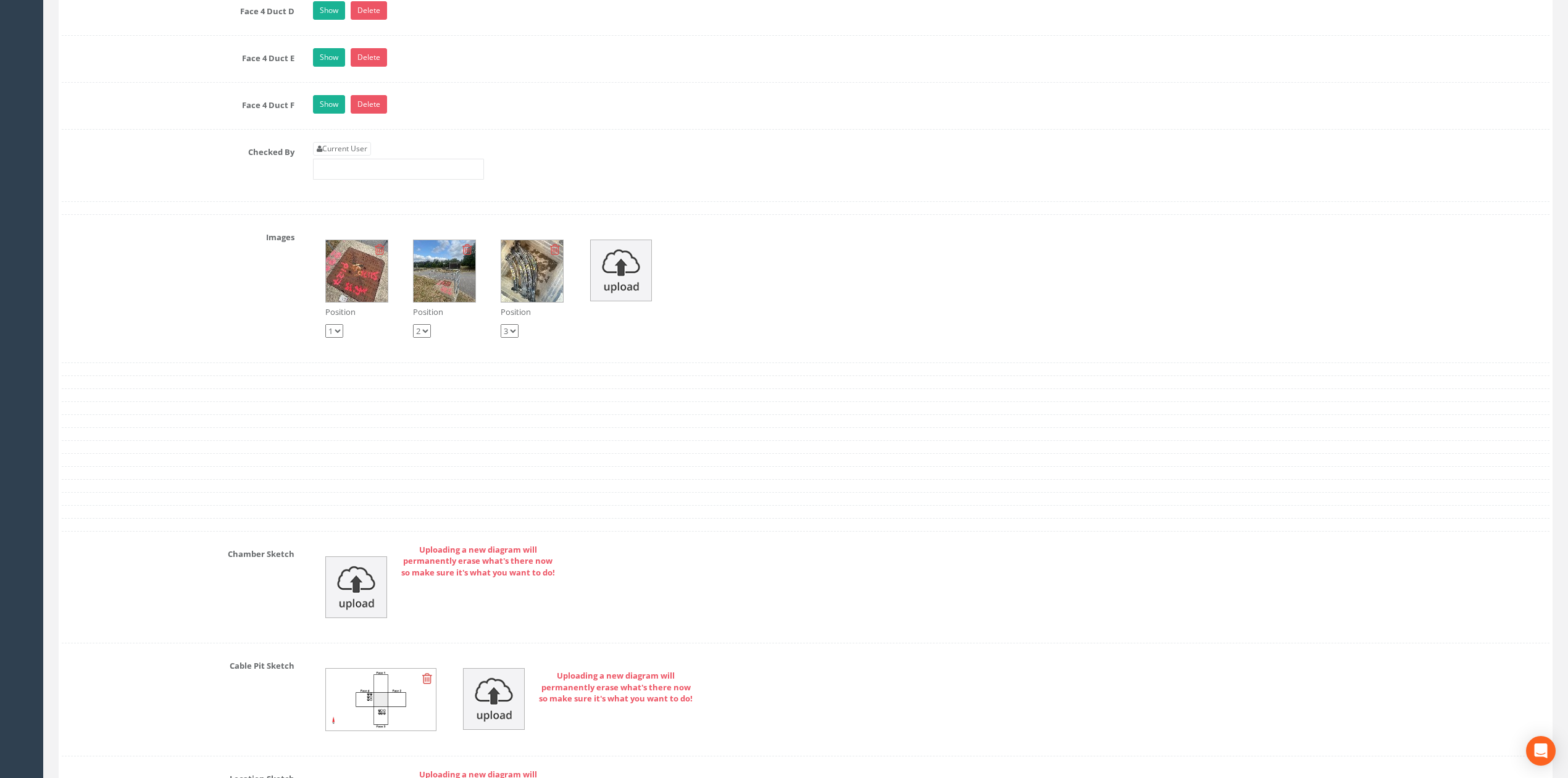
scroll to position [2917, 0]
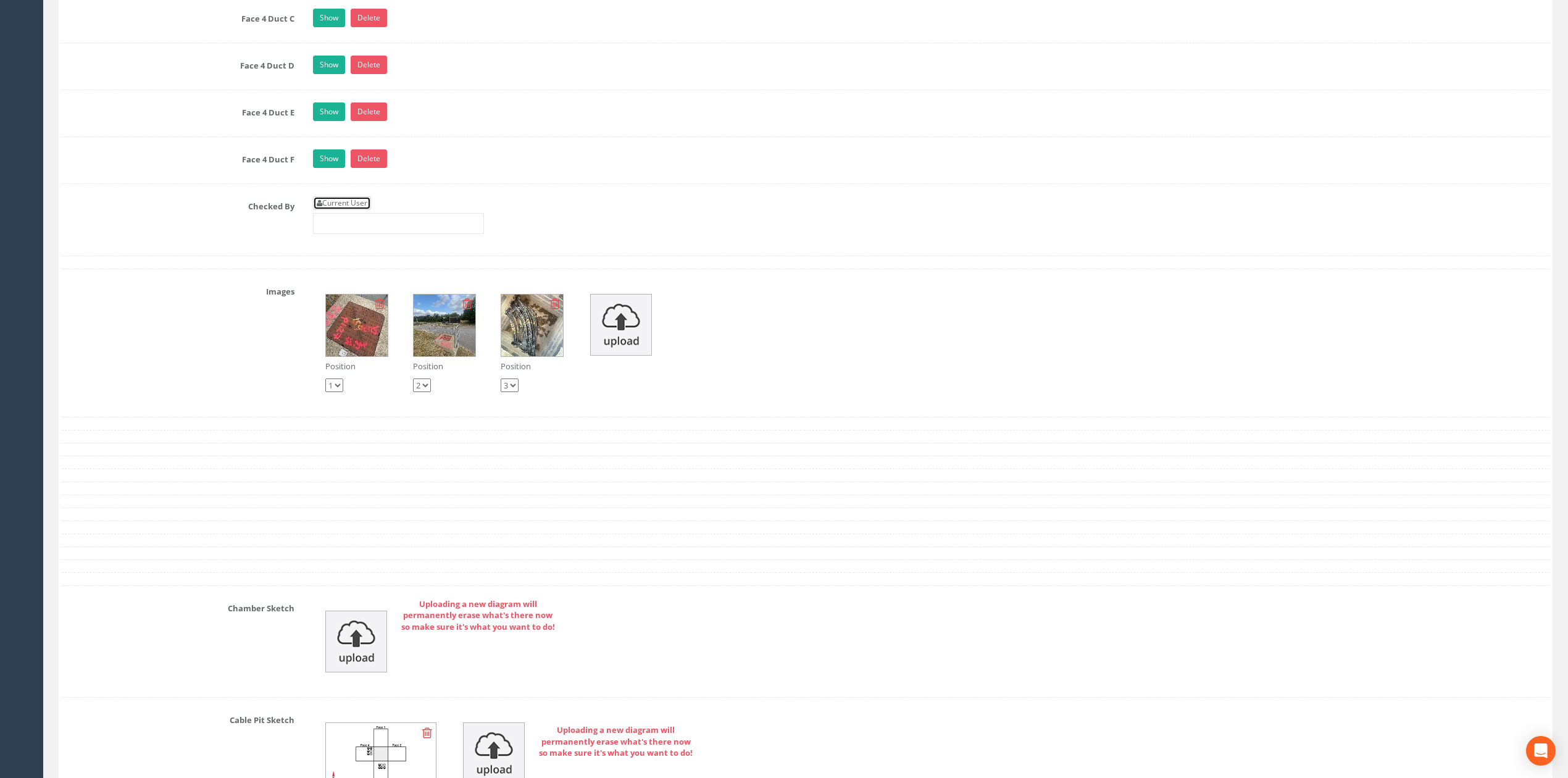
click at [364, 210] on link "Current User" at bounding box center [341, 202] width 58 height 13
type input "[PERSON_NAME]"
click at [381, 234] on input "[PERSON_NAME]" at bounding box center [398, 223] width 171 height 21
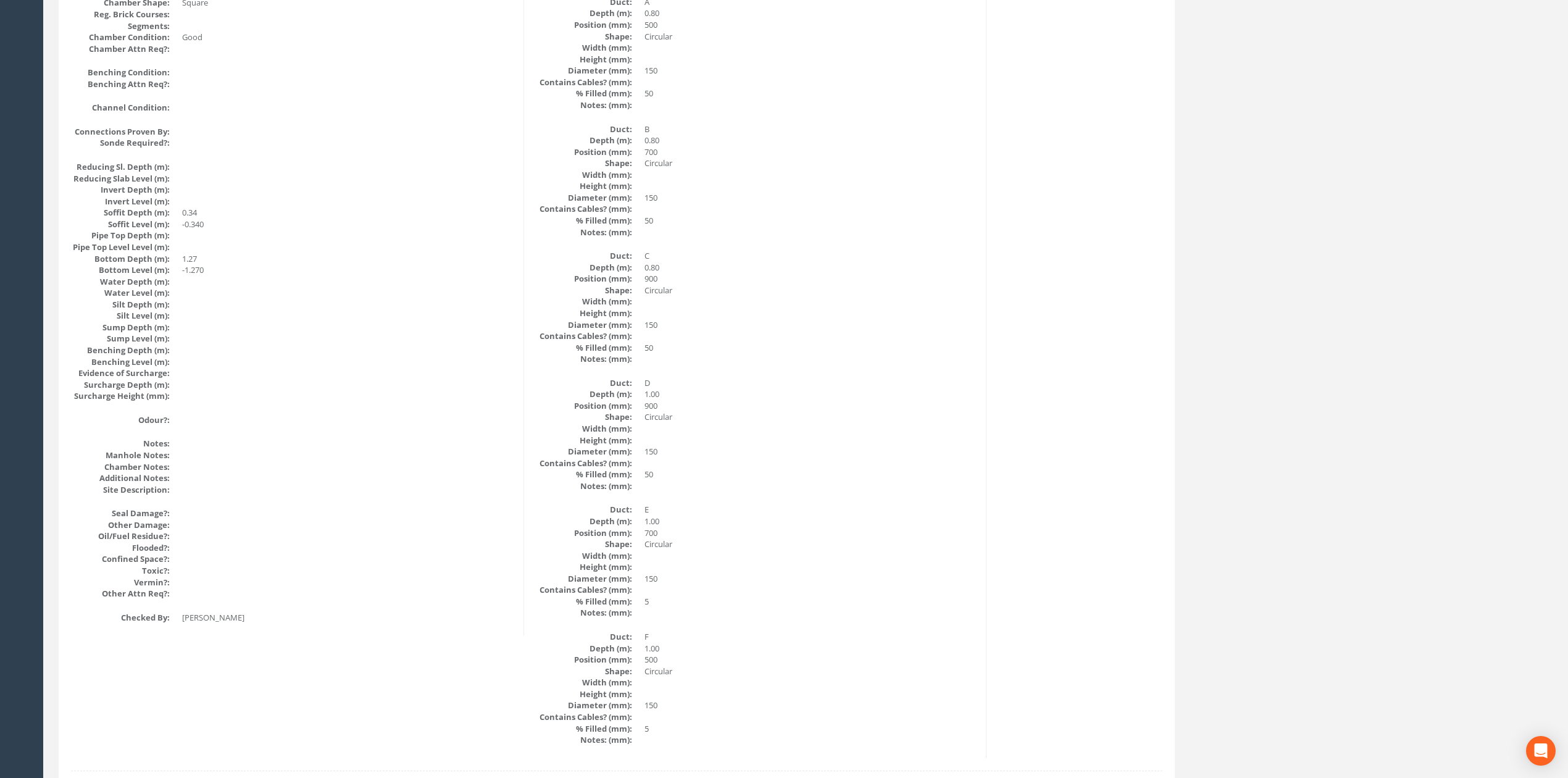
scroll to position [0, 0]
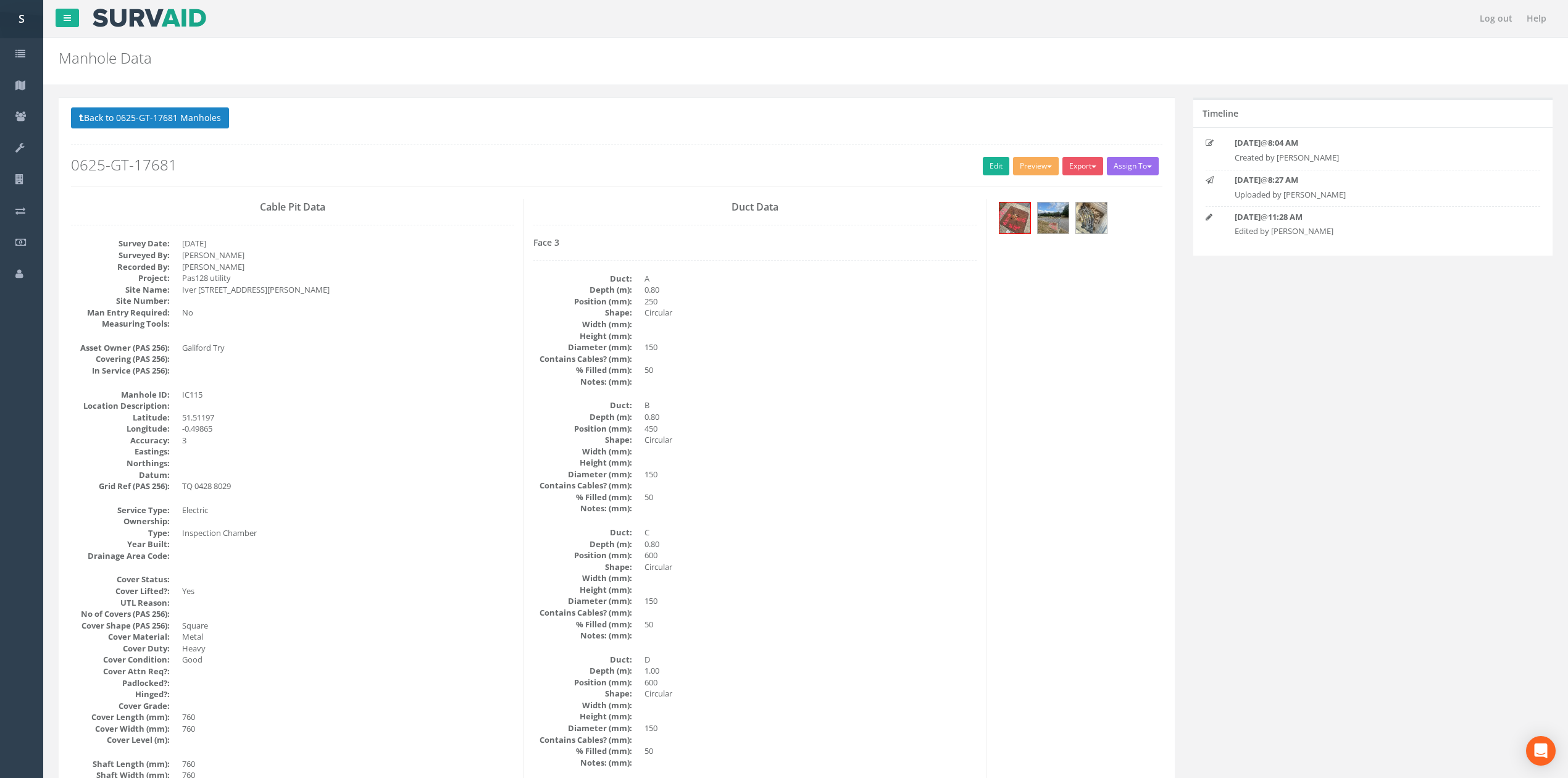
click at [170, 131] on p "Back to 0625-GT-17681 Manholes Back to Map" at bounding box center [616, 119] width 1091 height 24
click at [168, 124] on button "Back to 0625-GT-17681 Manholes" at bounding box center [150, 118] width 158 height 21
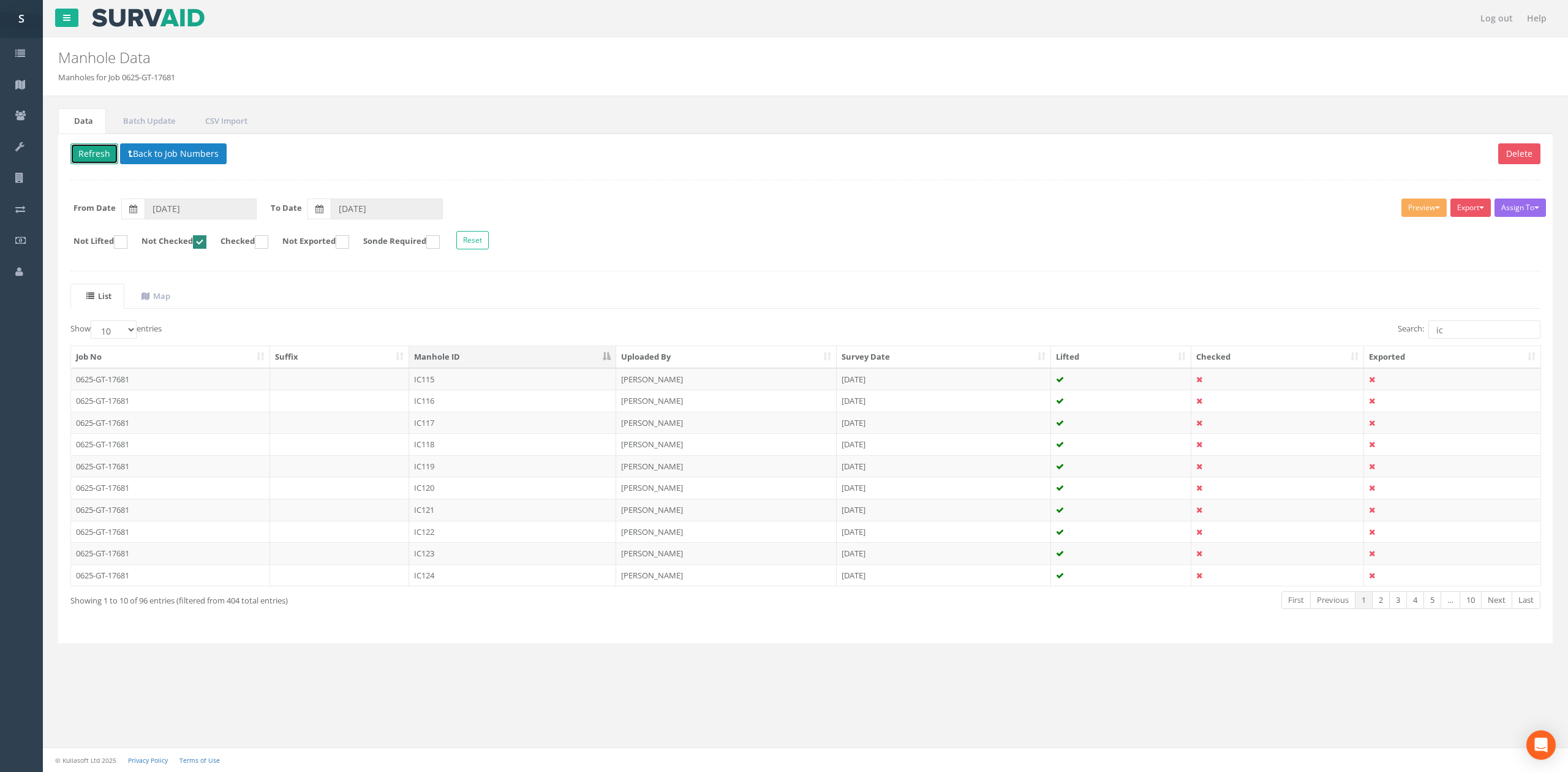
click at [99, 163] on button "Refresh" at bounding box center [94, 154] width 47 height 21
drag, startPoint x: 442, startPoint y: 382, endPoint x: 451, endPoint y: 381, distance: 9.1
click at [442, 382] on td "IC116" at bounding box center [512, 379] width 207 height 22
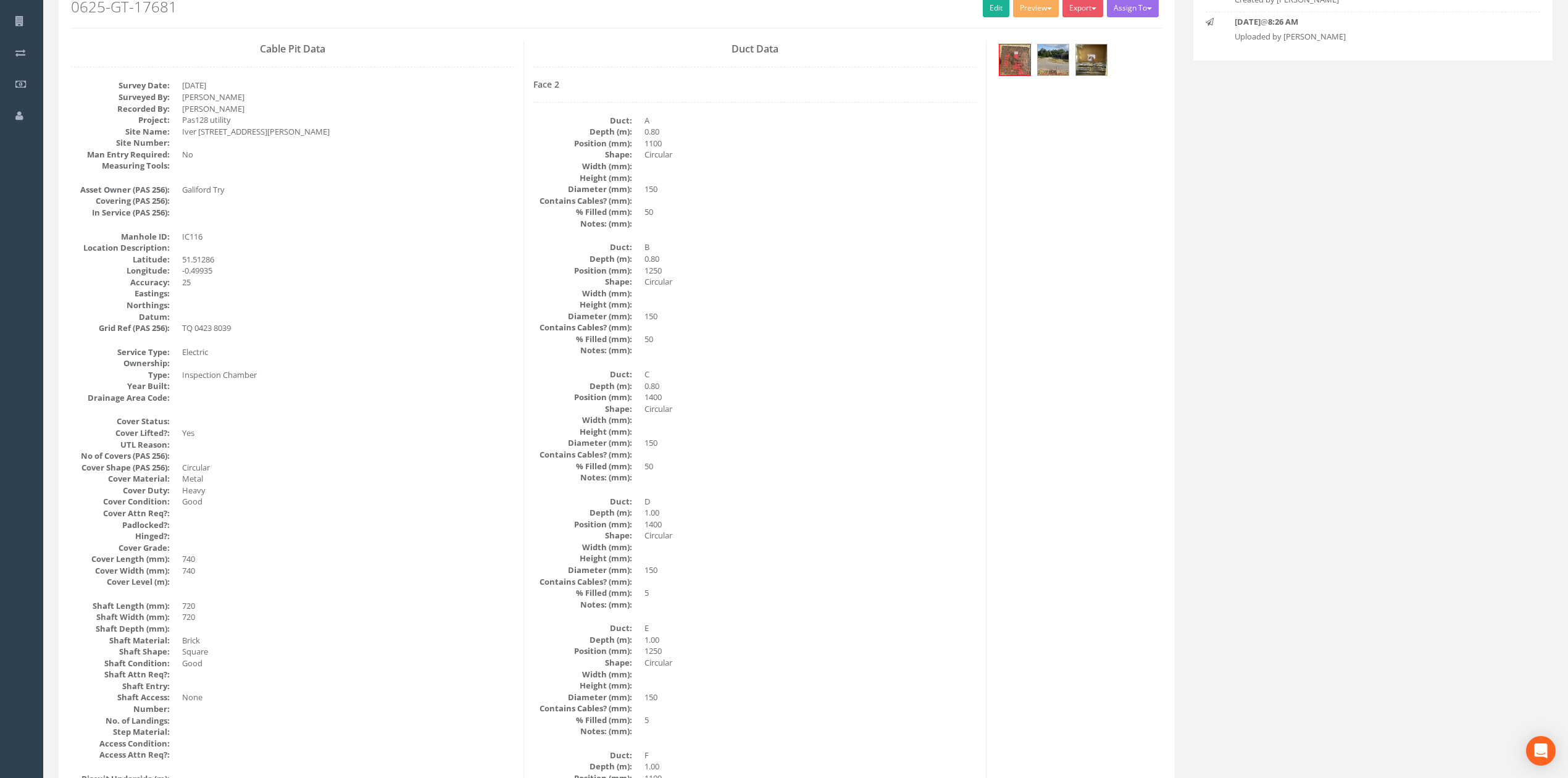
scroll to position [164, 0]
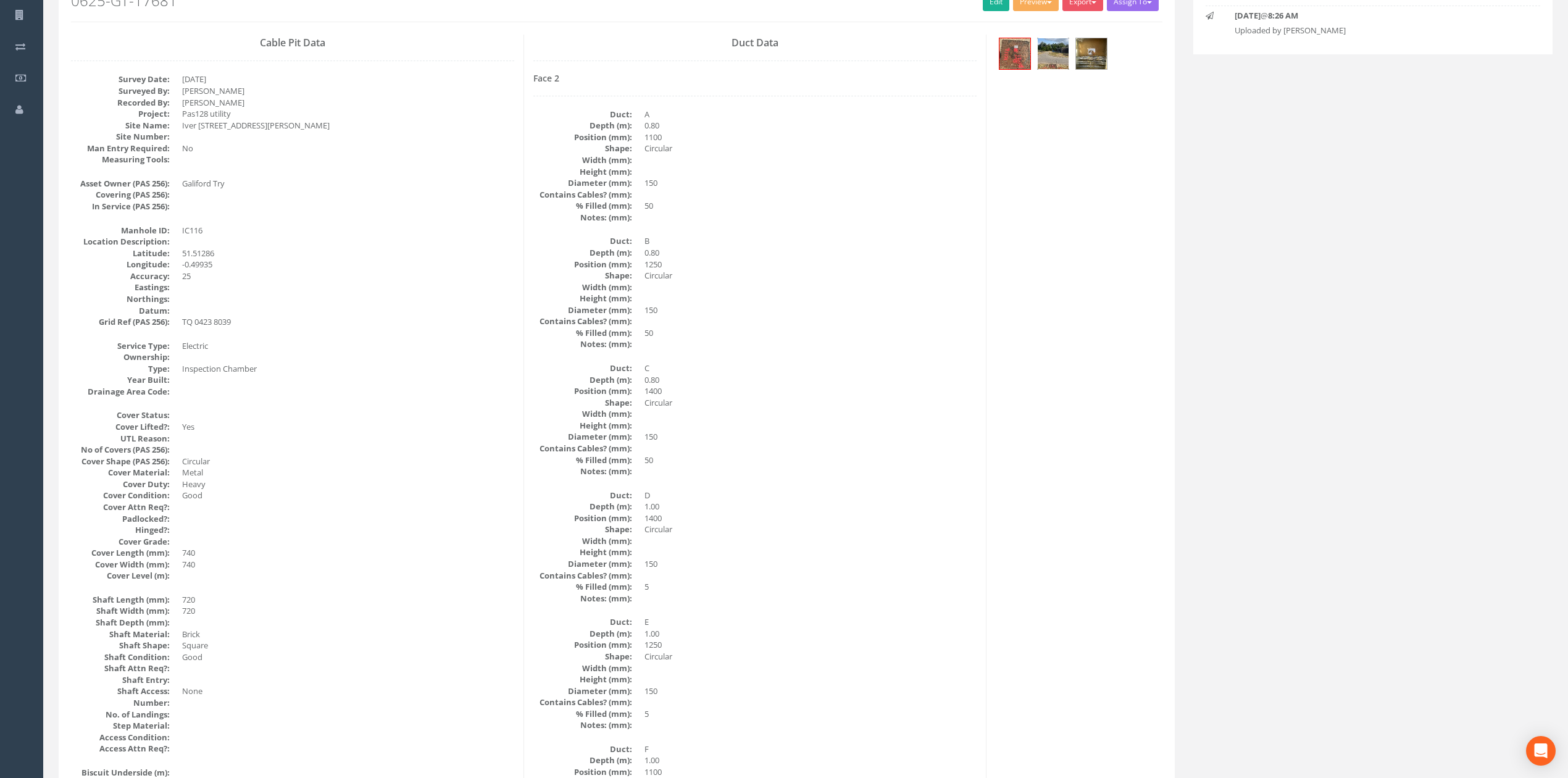
click at [1057, 66] on img at bounding box center [1053, 53] width 31 height 31
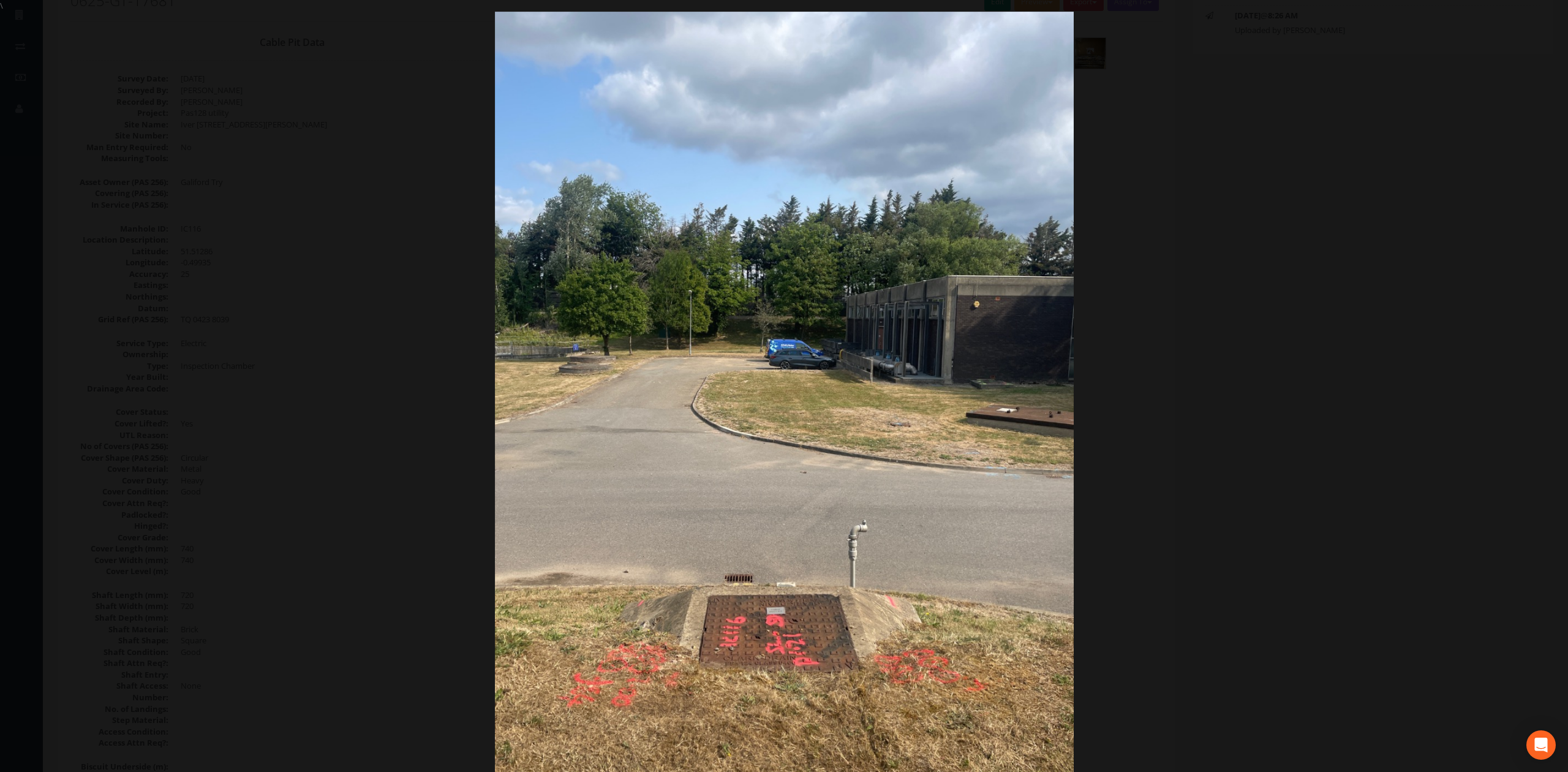
click at [1209, 282] on div at bounding box center [784, 397] width 1568 height 772
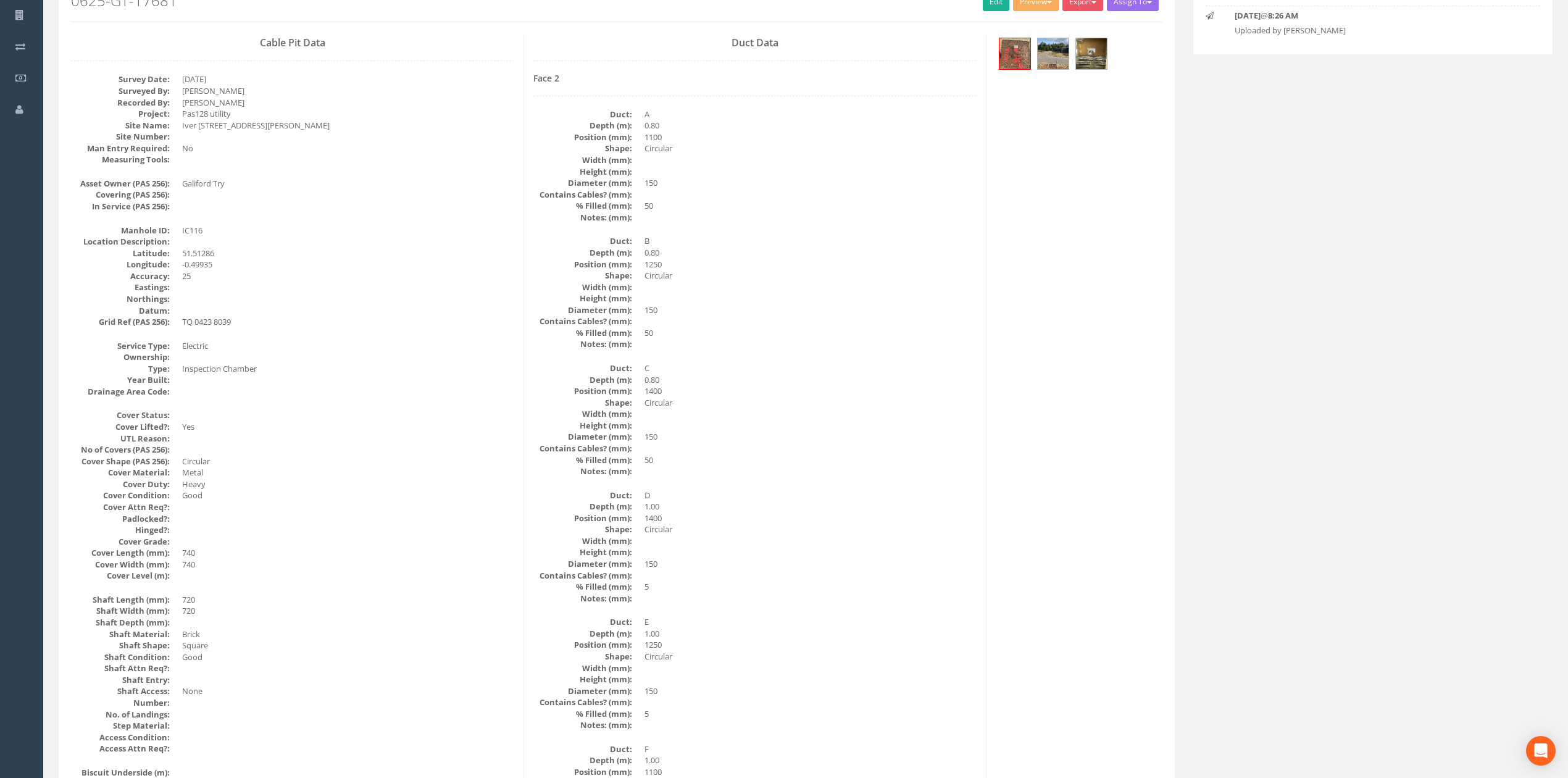
drag, startPoint x: 831, startPoint y: 422, endPoint x: 788, endPoint y: 422, distance: 43.0
click at [788, 422] on dd at bounding box center [810, 425] width 332 height 12
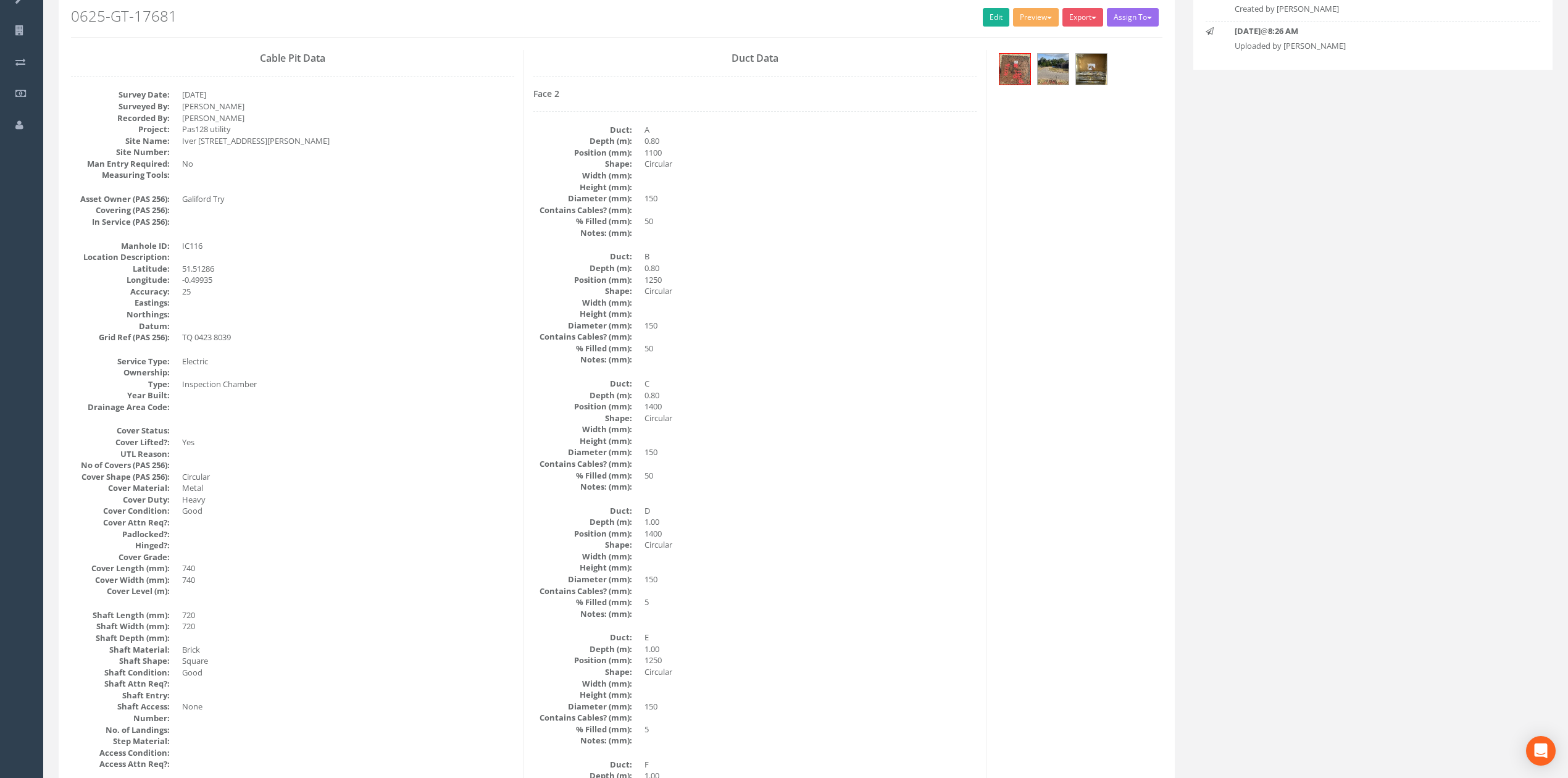
scroll to position [0, 0]
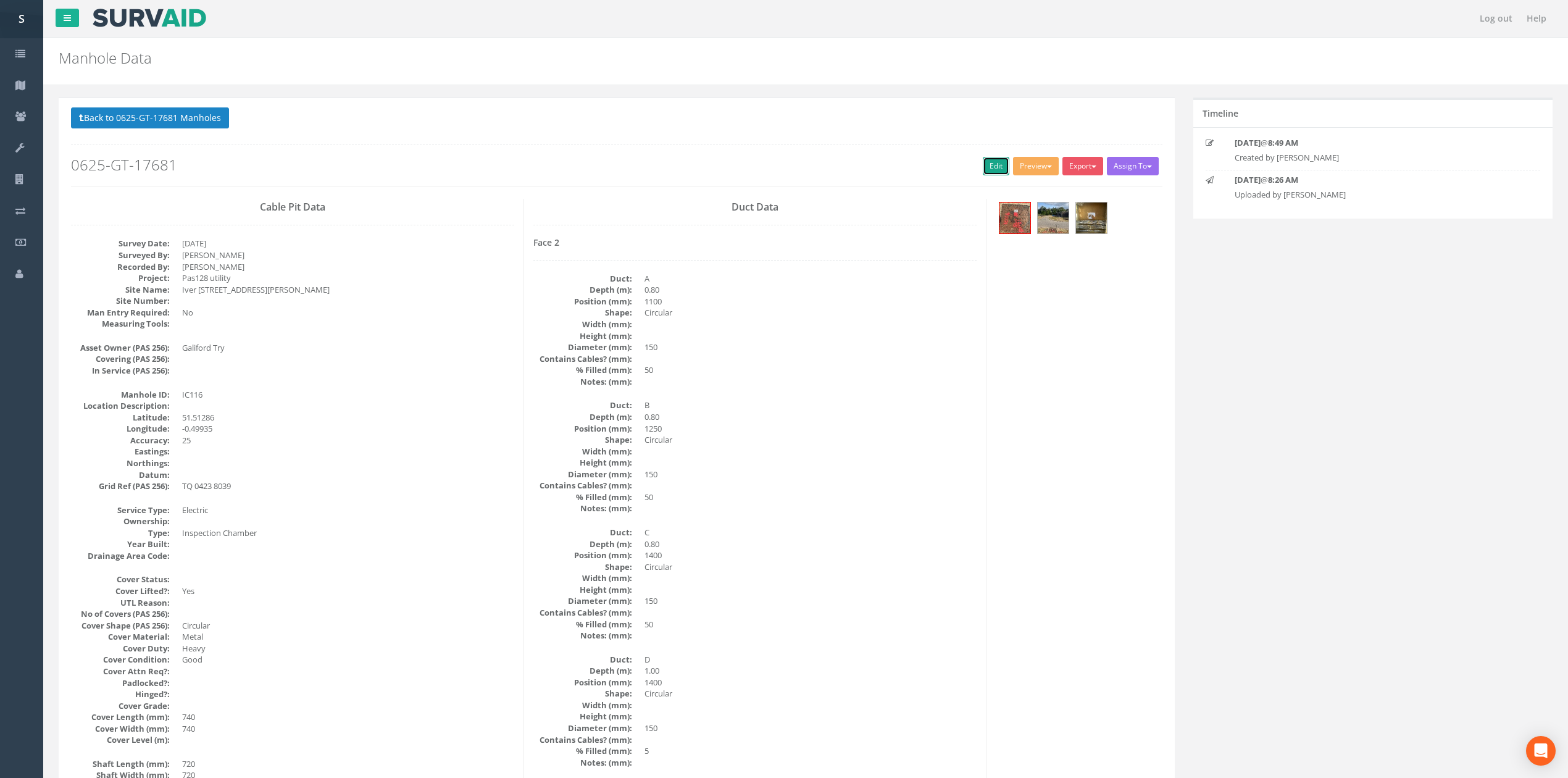
click at [994, 172] on link "Edit" at bounding box center [996, 166] width 27 height 19
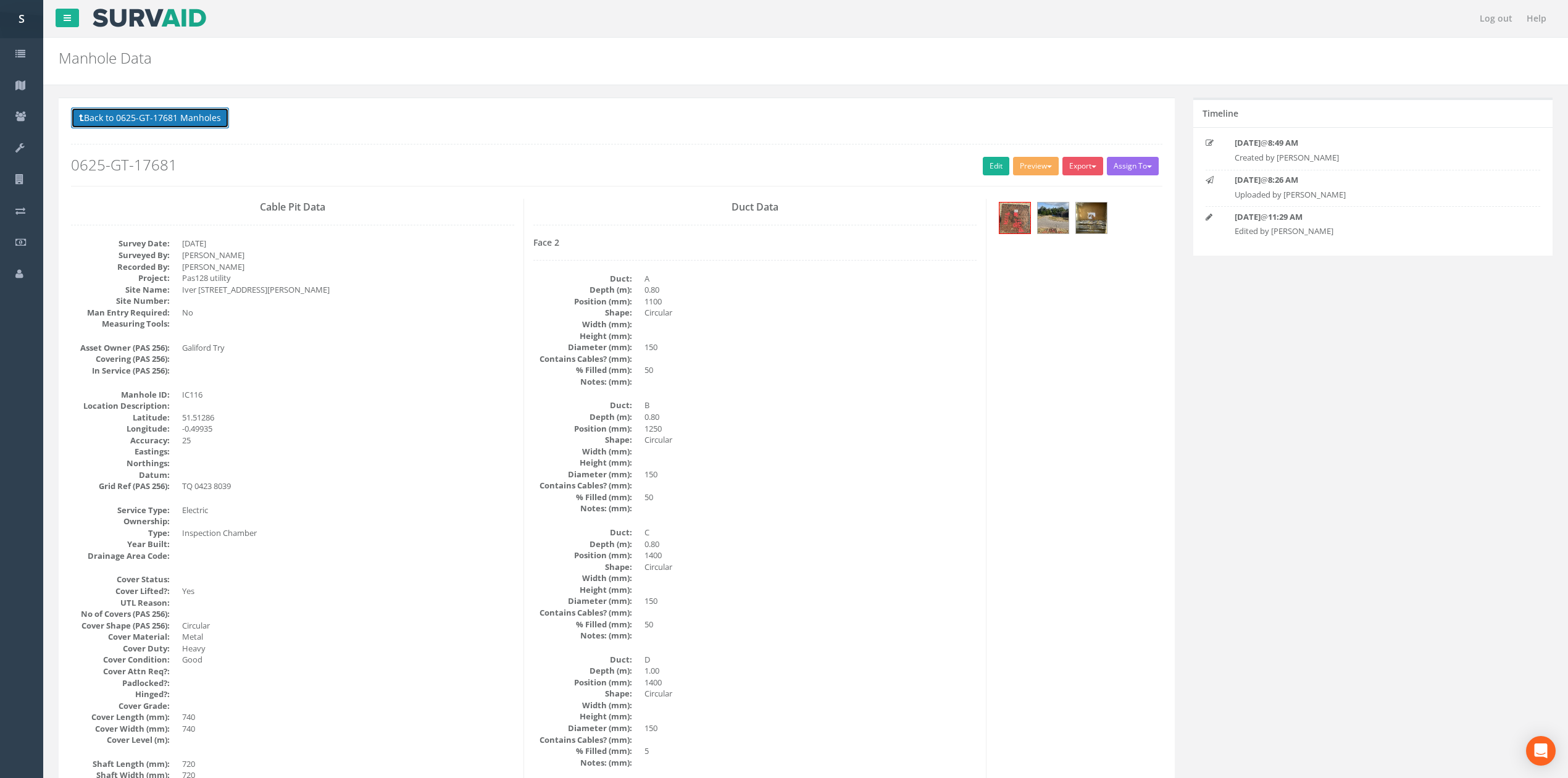
click at [95, 123] on button "Back to 0625-GT-17681 Manholes" at bounding box center [150, 118] width 158 height 21
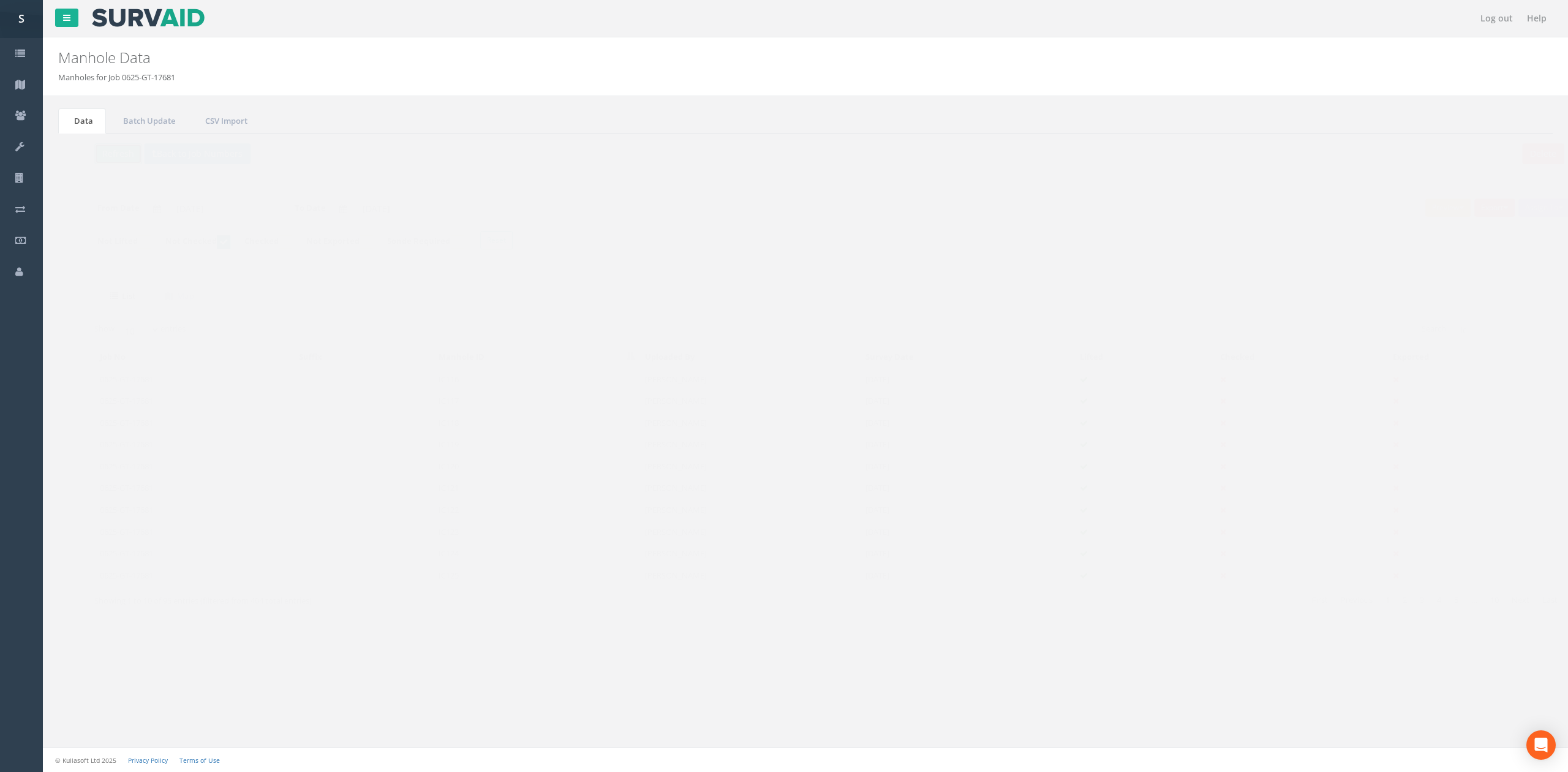
click at [97, 150] on button "Refresh" at bounding box center [94, 154] width 47 height 21
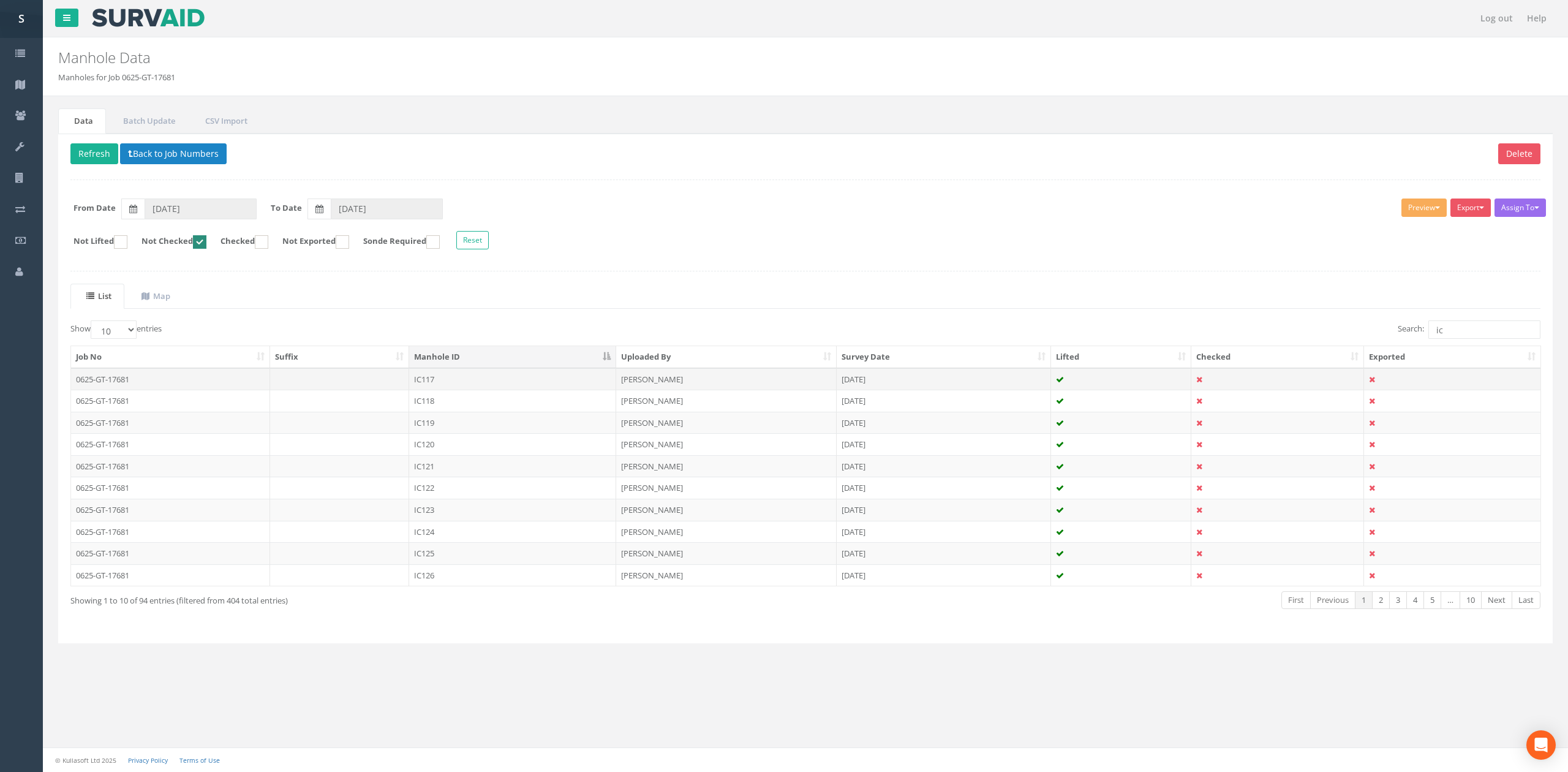
click at [451, 383] on td "IC117" at bounding box center [512, 379] width 207 height 22
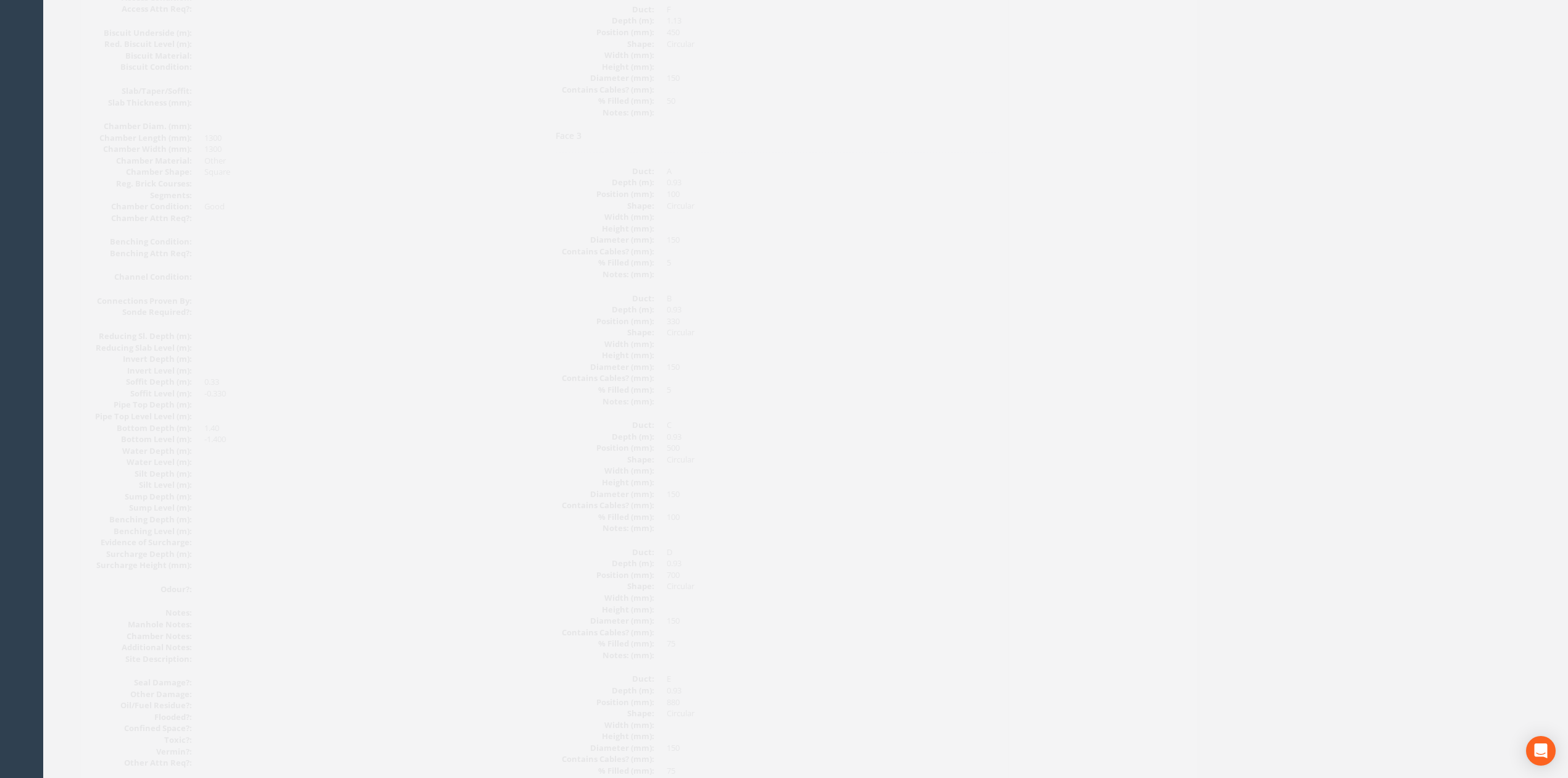
scroll to position [905, 0]
click at [610, 366] on dt "Diameter (mm):" at bounding box center [582, 365] width 98 height 12
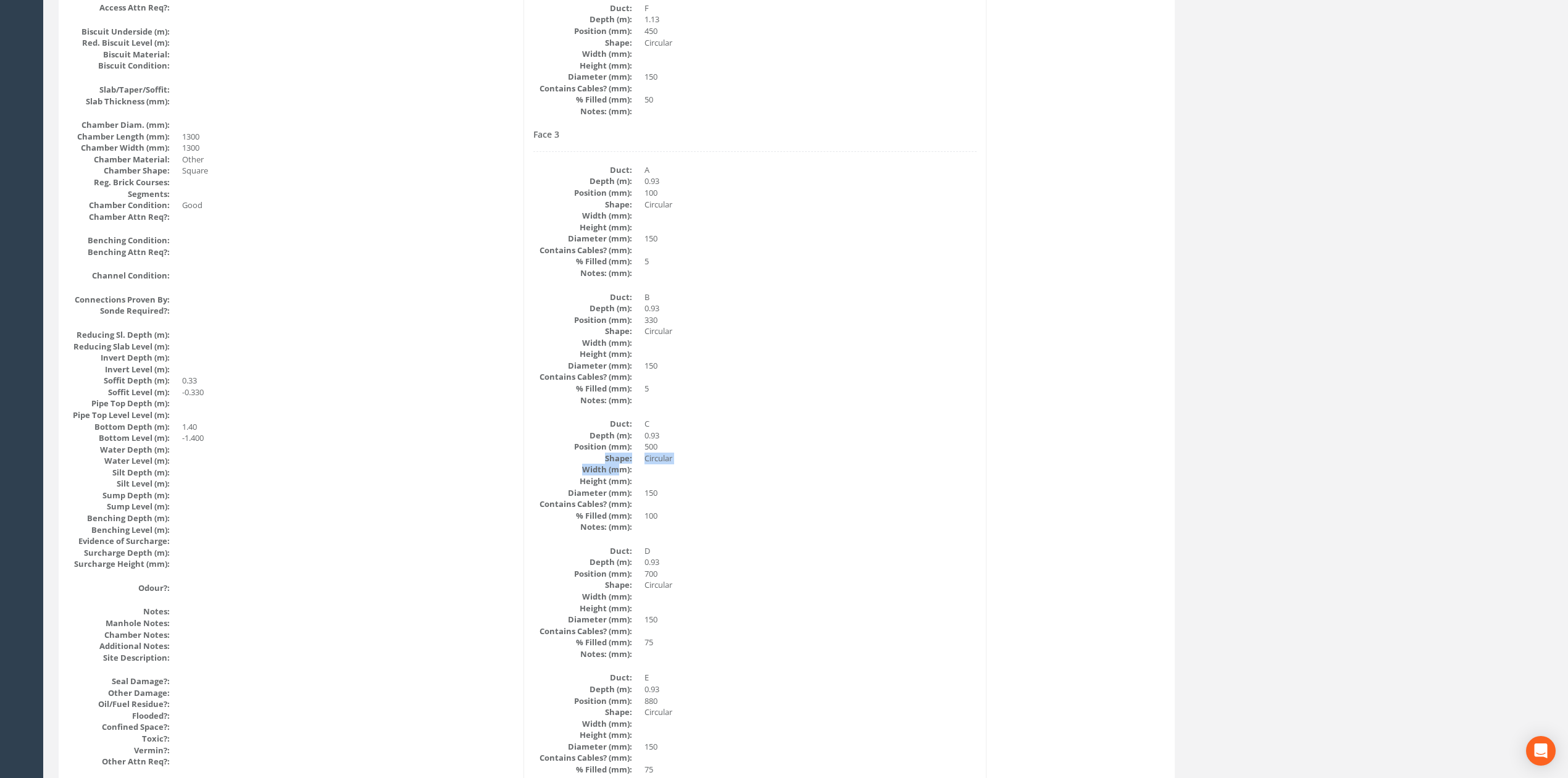
drag, startPoint x: 618, startPoint y: 464, endPoint x: 623, endPoint y: 542, distance: 78.2
click at [650, 471] on dl "Duct: C Depth (m): 0.93 Position (mm): 500 Shape: Circular Width (mm): Height (…" at bounding box center [755, 476] width 443 height 115
drag, startPoint x: 609, startPoint y: 569, endPoint x: 662, endPoint y: 586, distance: 55.7
click at [651, 580] on dl "Duct: D Depth (m): 0.93 Position (mm): 700 Shape: Circular Width (mm): Height (…" at bounding box center [755, 603] width 443 height 115
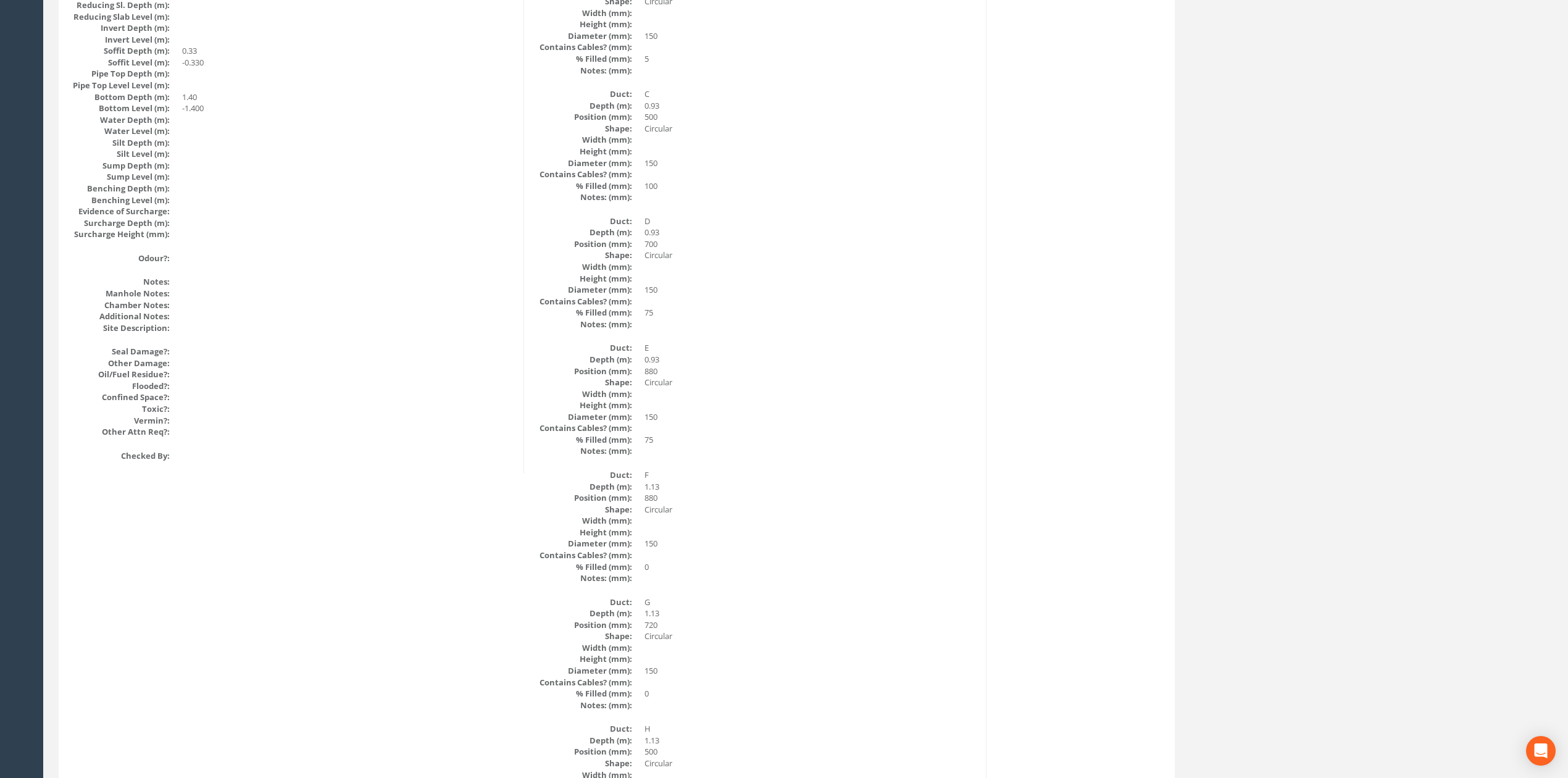
click at [624, 562] on dt "% Filled (mm):" at bounding box center [582, 566] width 98 height 12
drag, startPoint x: 607, startPoint y: 655, endPoint x: 625, endPoint y: 655, distance: 18.0
click at [610, 655] on dt "Height (mm):" at bounding box center [582, 658] width 98 height 12
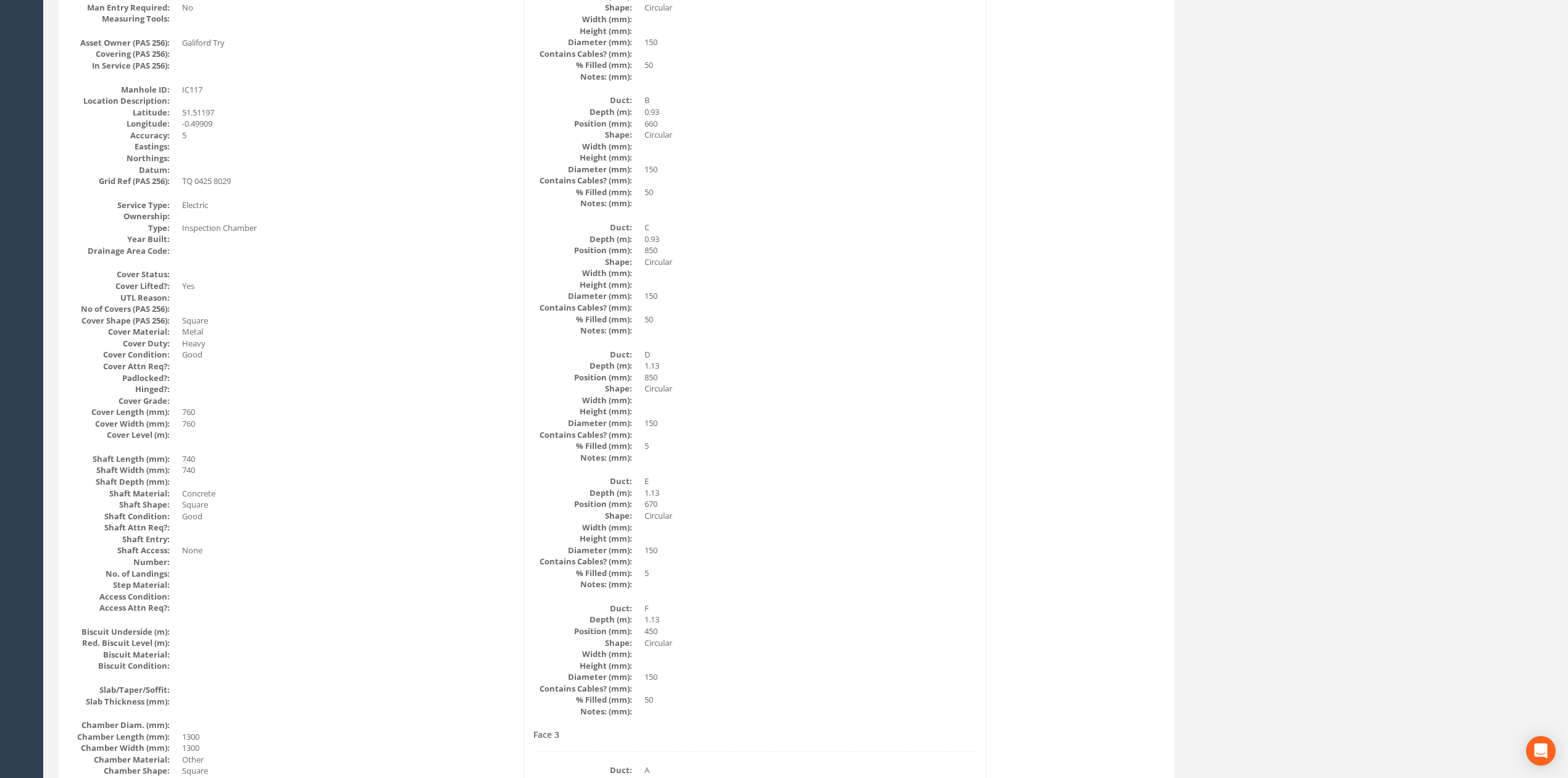
scroll to position [0, 0]
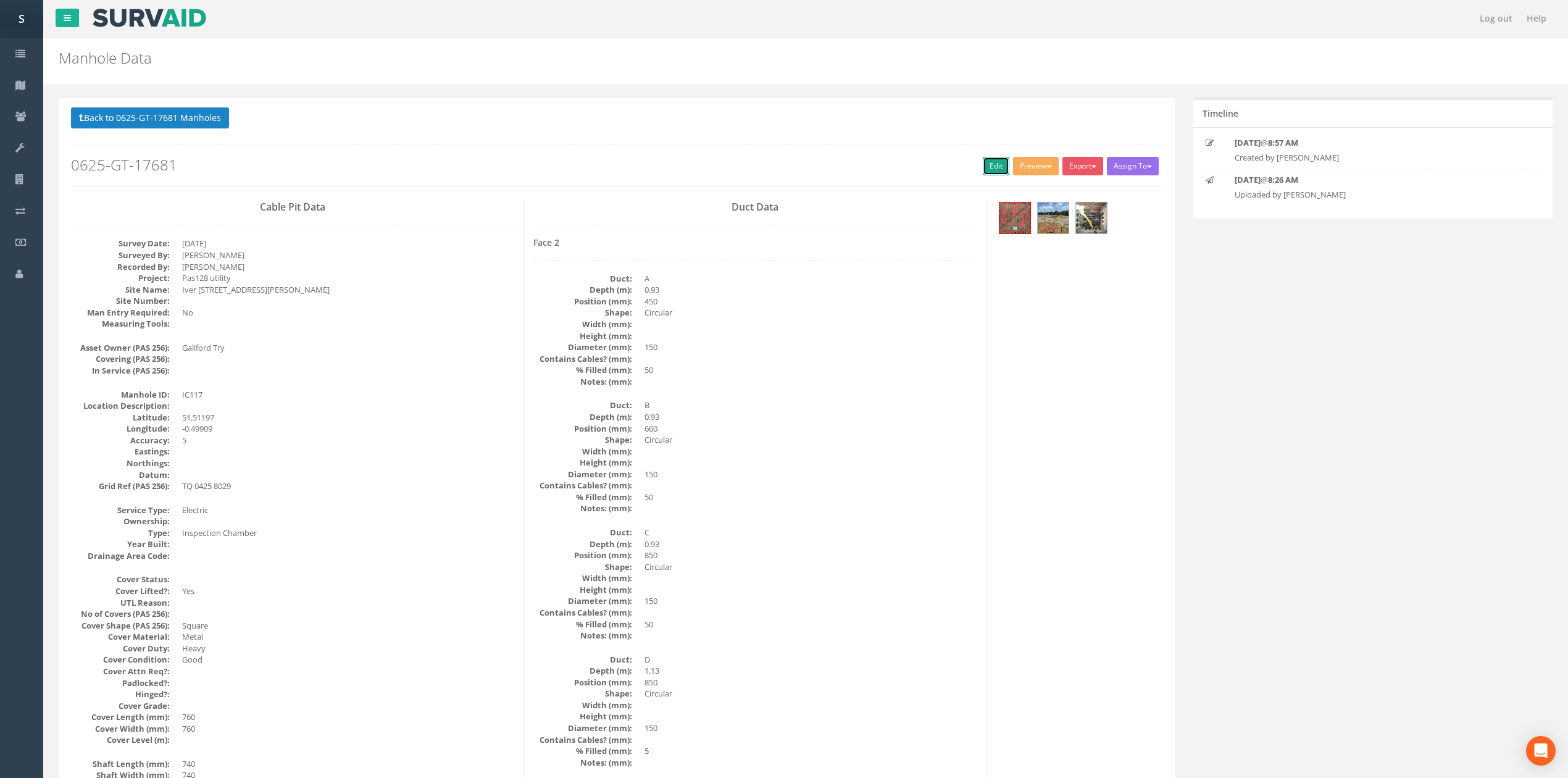
click at [989, 164] on link "Edit" at bounding box center [996, 166] width 27 height 19
click at [182, 127] on button "Back to 0625-GT-17681 Manholes" at bounding box center [150, 118] width 158 height 21
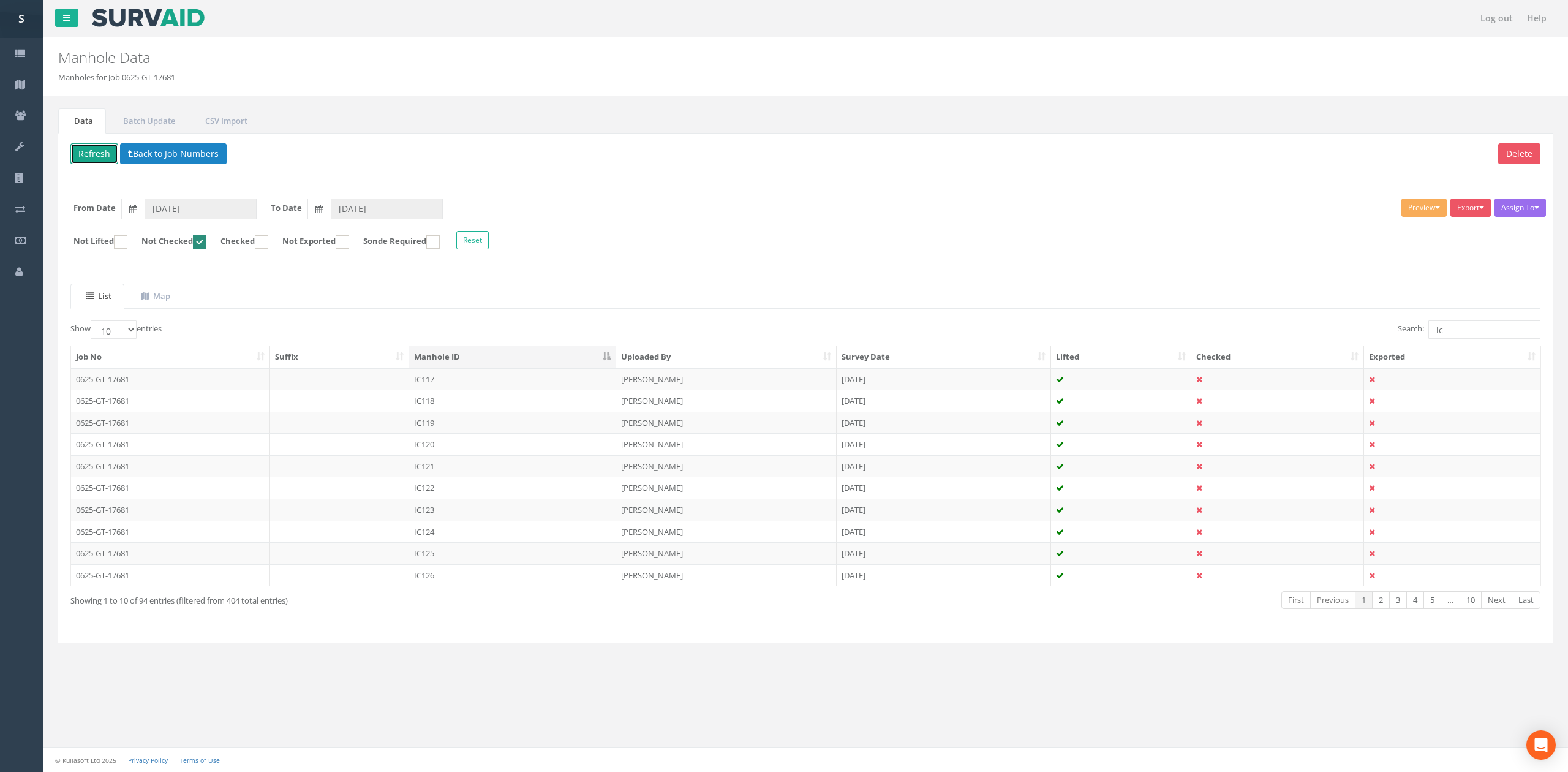
click at [89, 149] on button "Refresh" at bounding box center [94, 154] width 47 height 21
click at [479, 378] on td "IC118" at bounding box center [512, 379] width 207 height 22
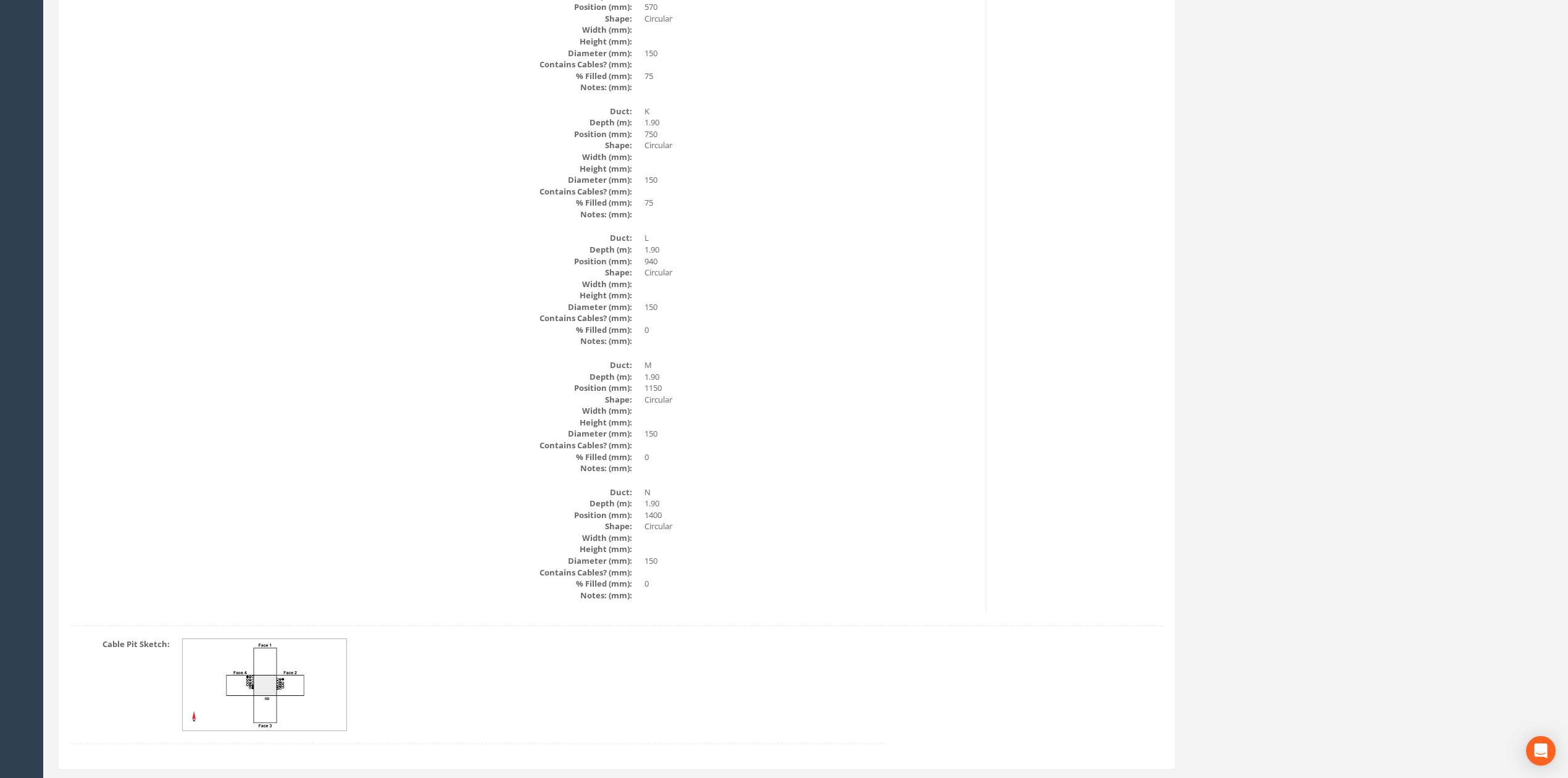
scroll to position [3538, 0]
click at [273, 696] on img at bounding box center [265, 683] width 165 height 92
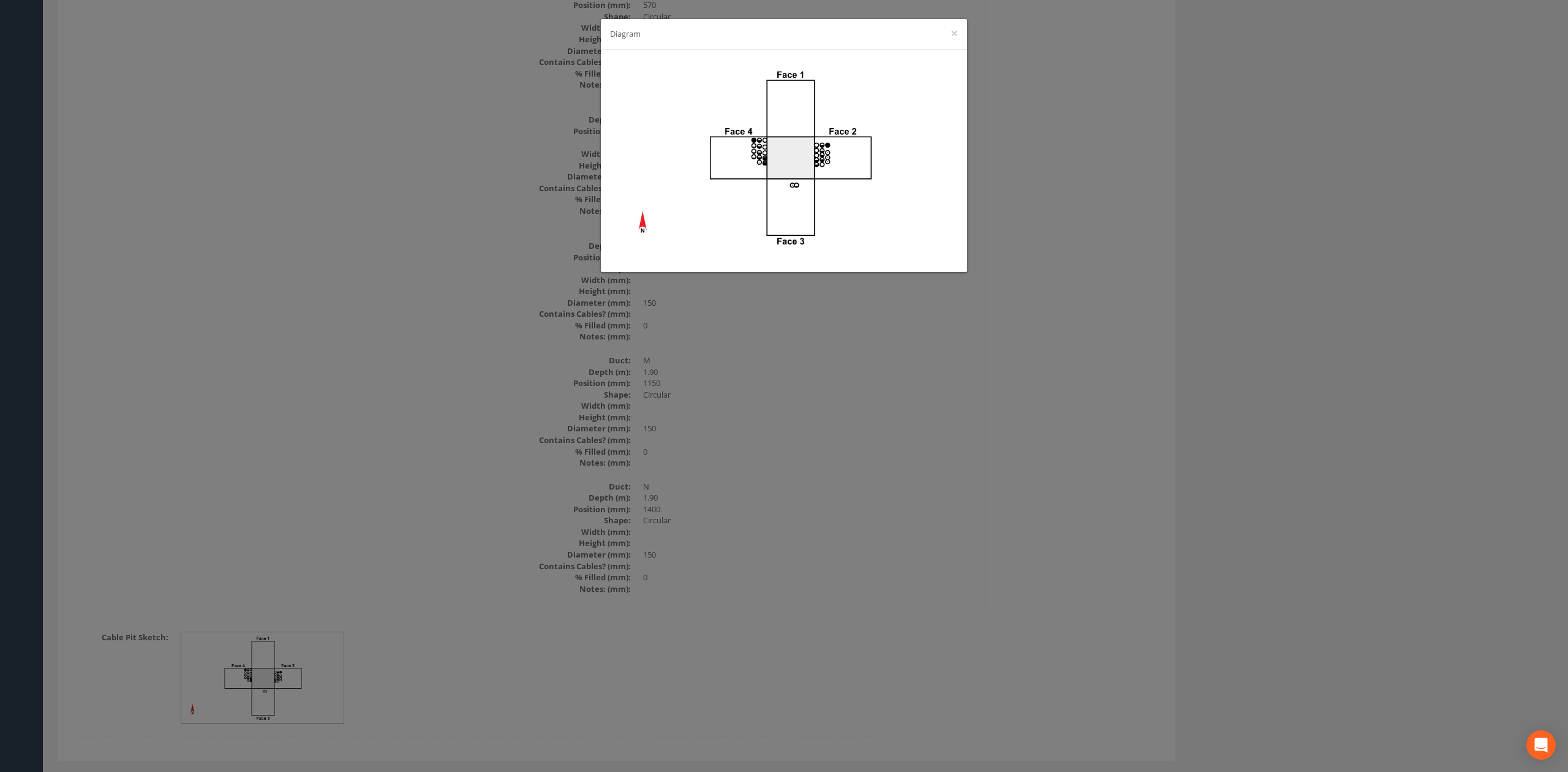
click at [561, 507] on div "Diagram ×" at bounding box center [784, 386] width 1568 height 772
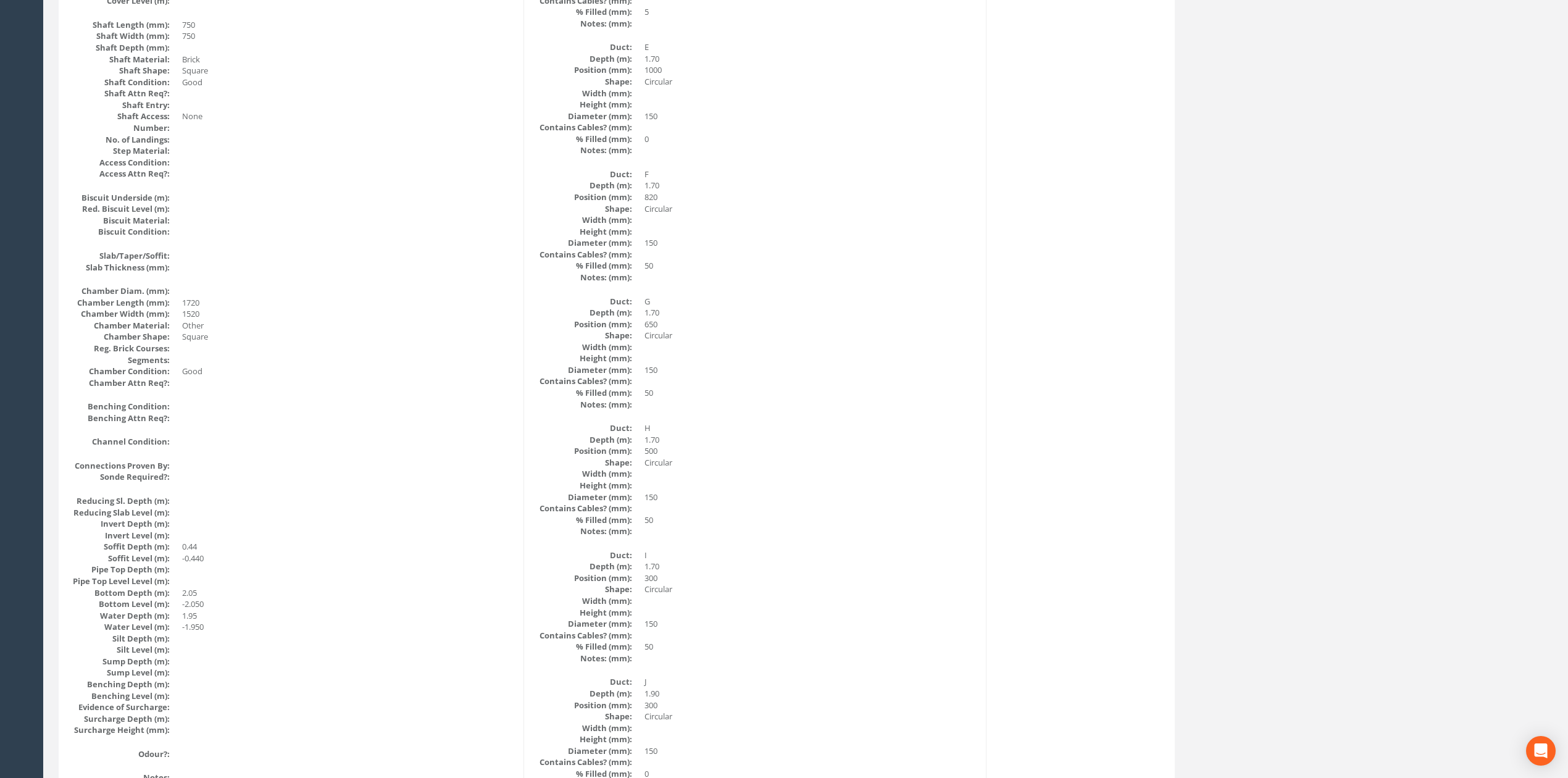
scroll to position [0, 0]
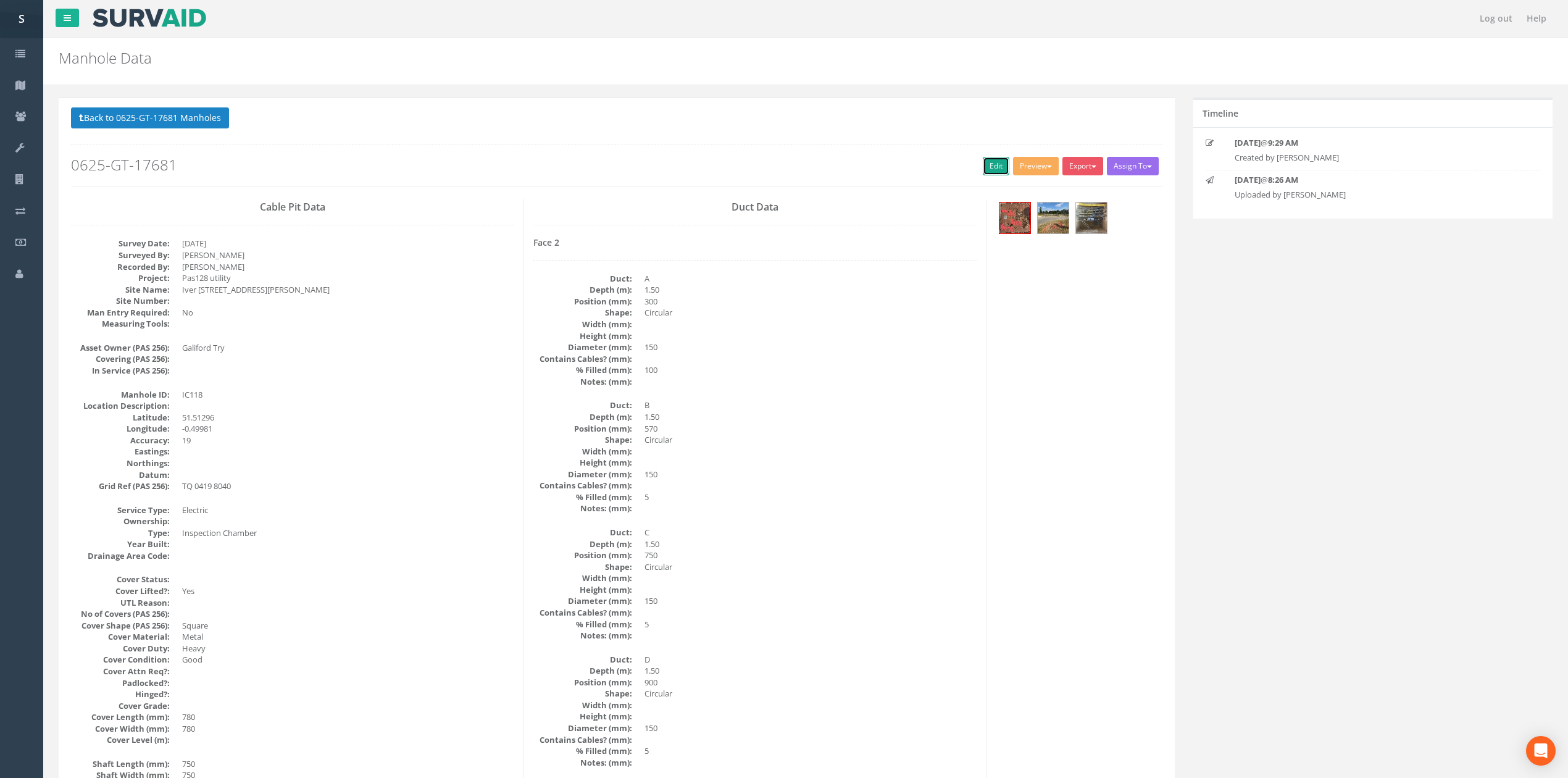
click at [989, 174] on link "Edit" at bounding box center [996, 166] width 27 height 19
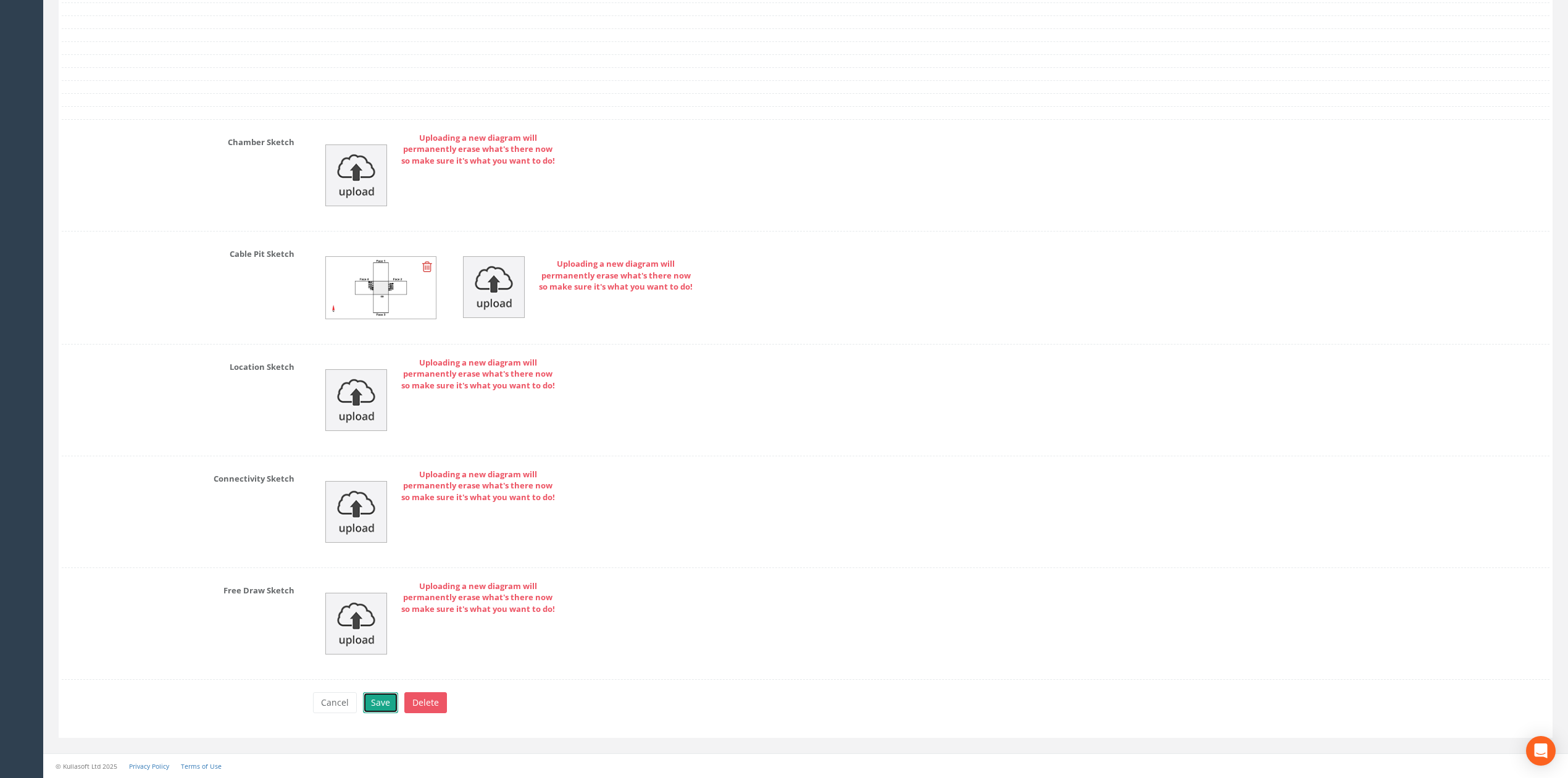
click at [388, 695] on button "Save" at bounding box center [381, 703] width 35 height 21
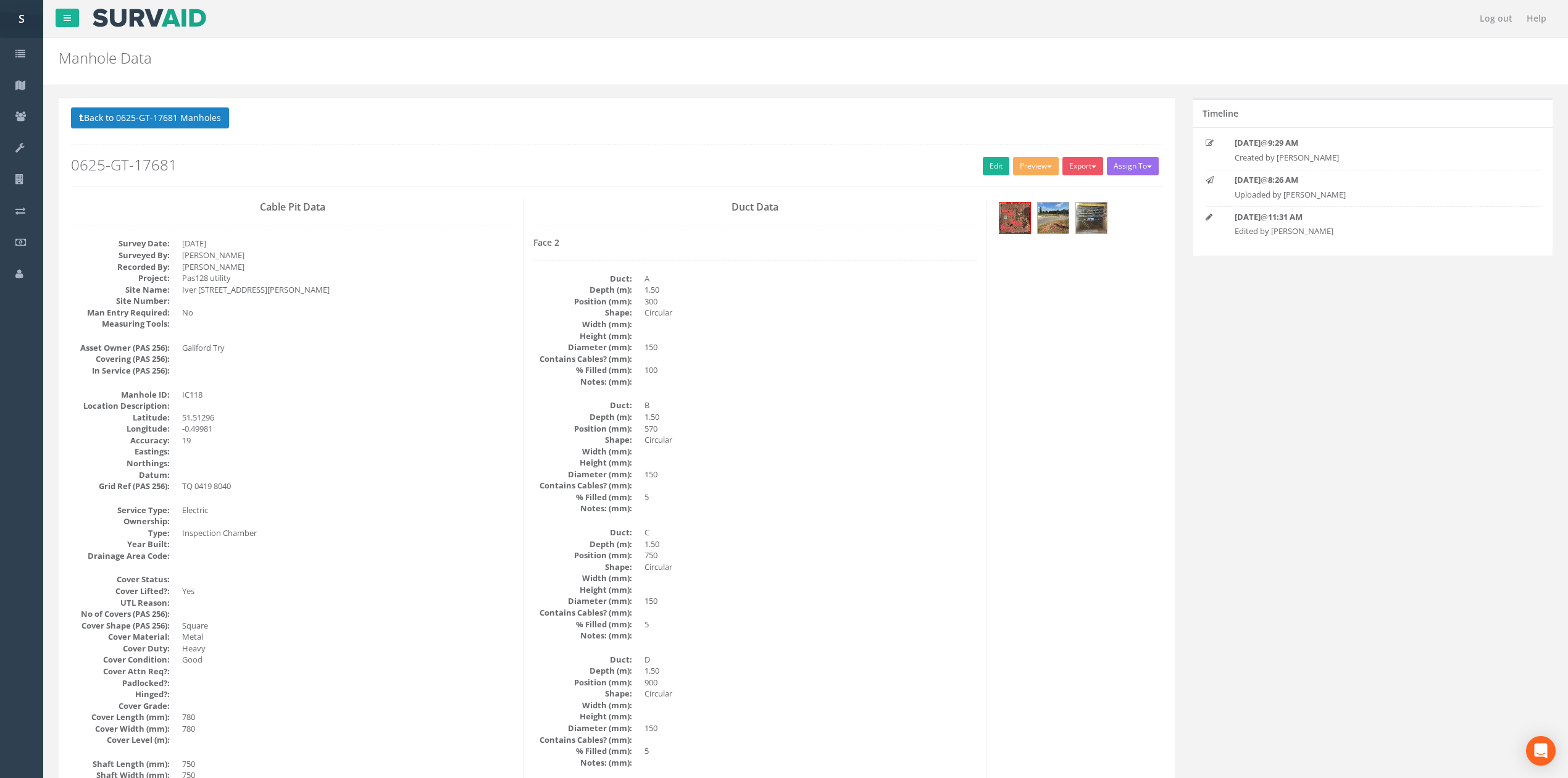
click at [199, 131] on p "Back to 0625-GT-17681 Manholes Back to Map" at bounding box center [616, 119] width 1091 height 24
click at [199, 123] on button "Back to 0625-GT-17681 Manholes" at bounding box center [150, 118] width 158 height 21
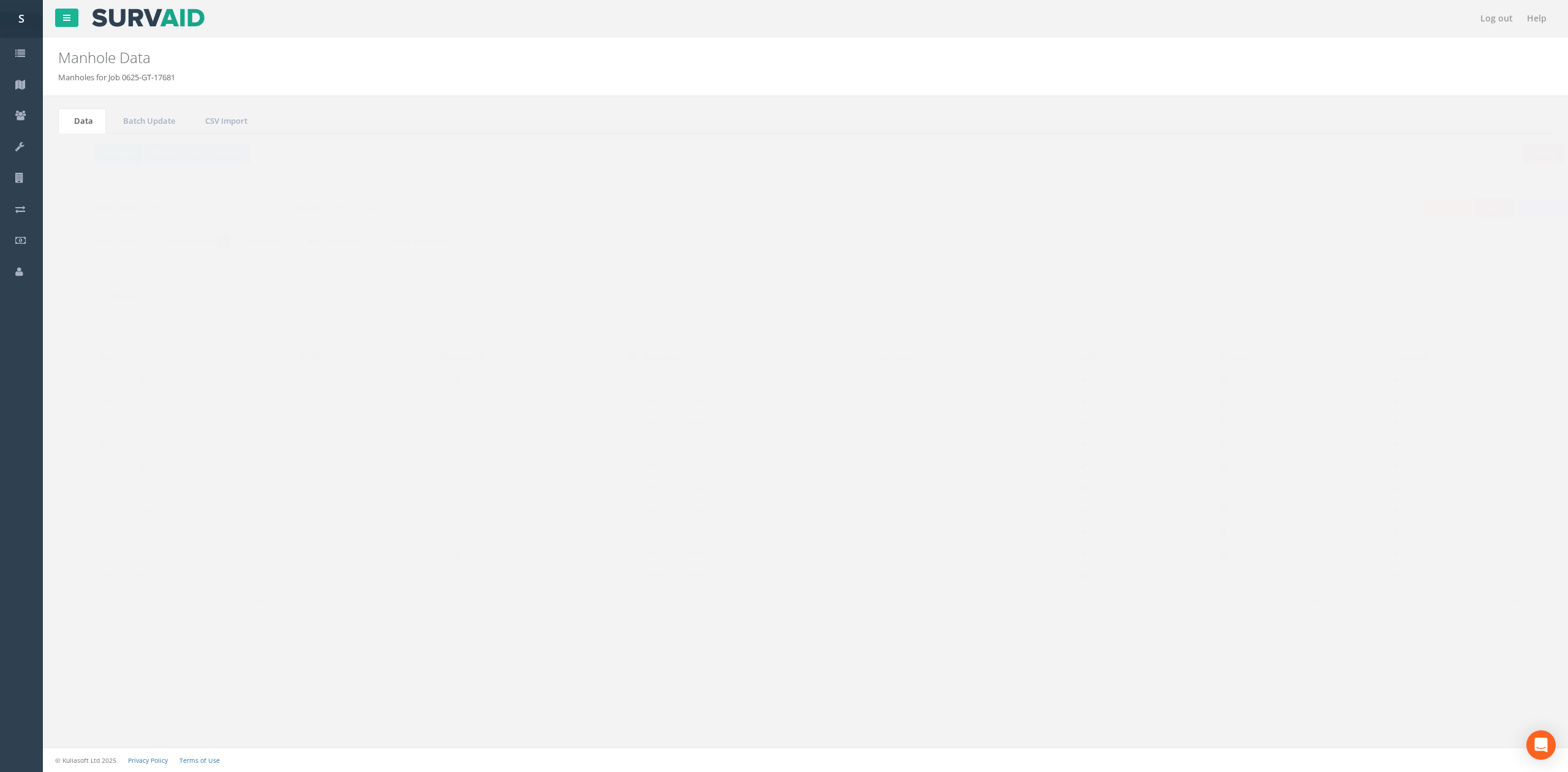
drag, startPoint x: 1472, startPoint y: 329, endPoint x: 1337, endPoint y: 339, distance: 135.4
click at [1337, 339] on div "Search: ic" at bounding box center [1177, 331] width 726 height 21
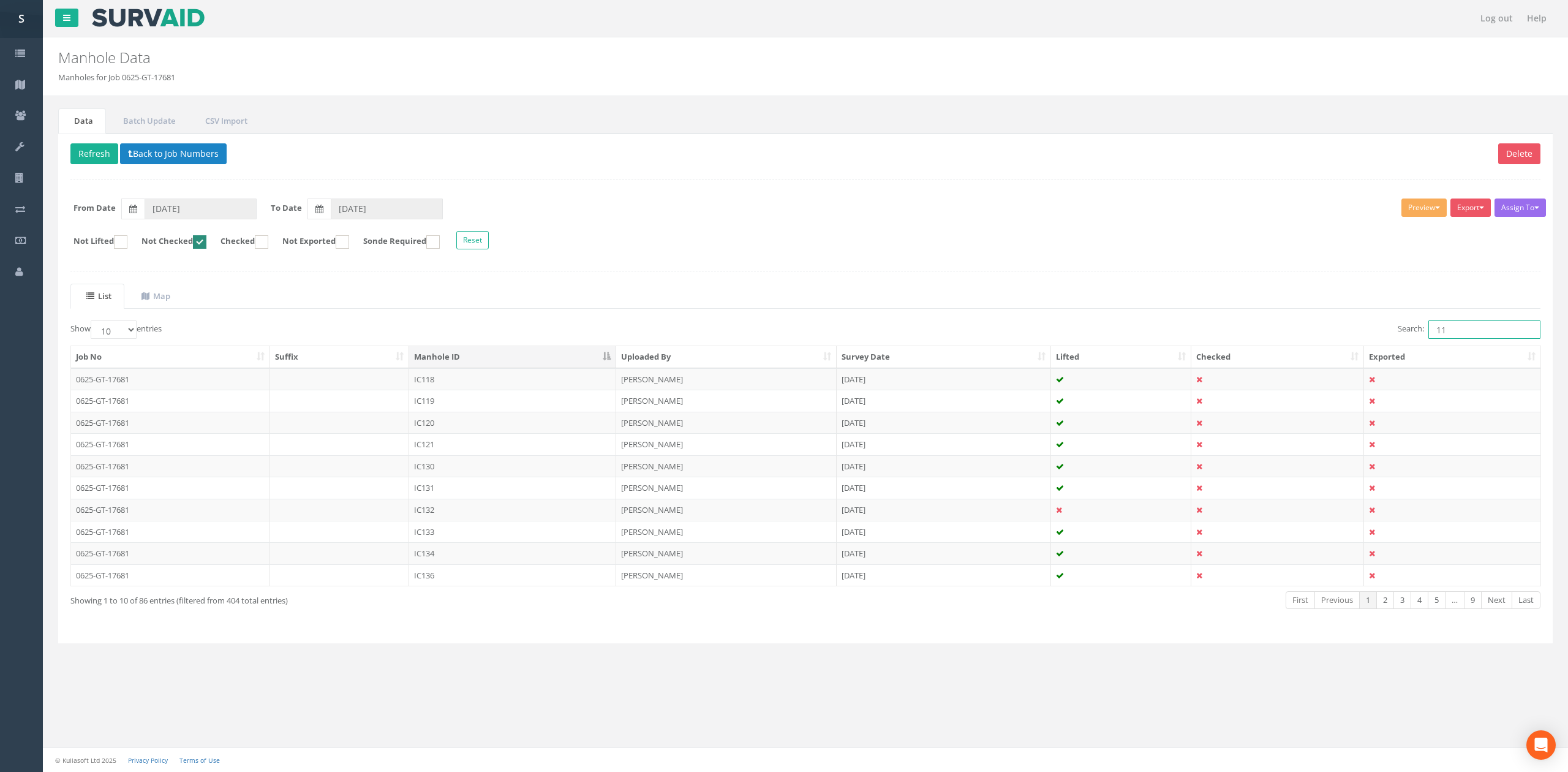
type input "117"
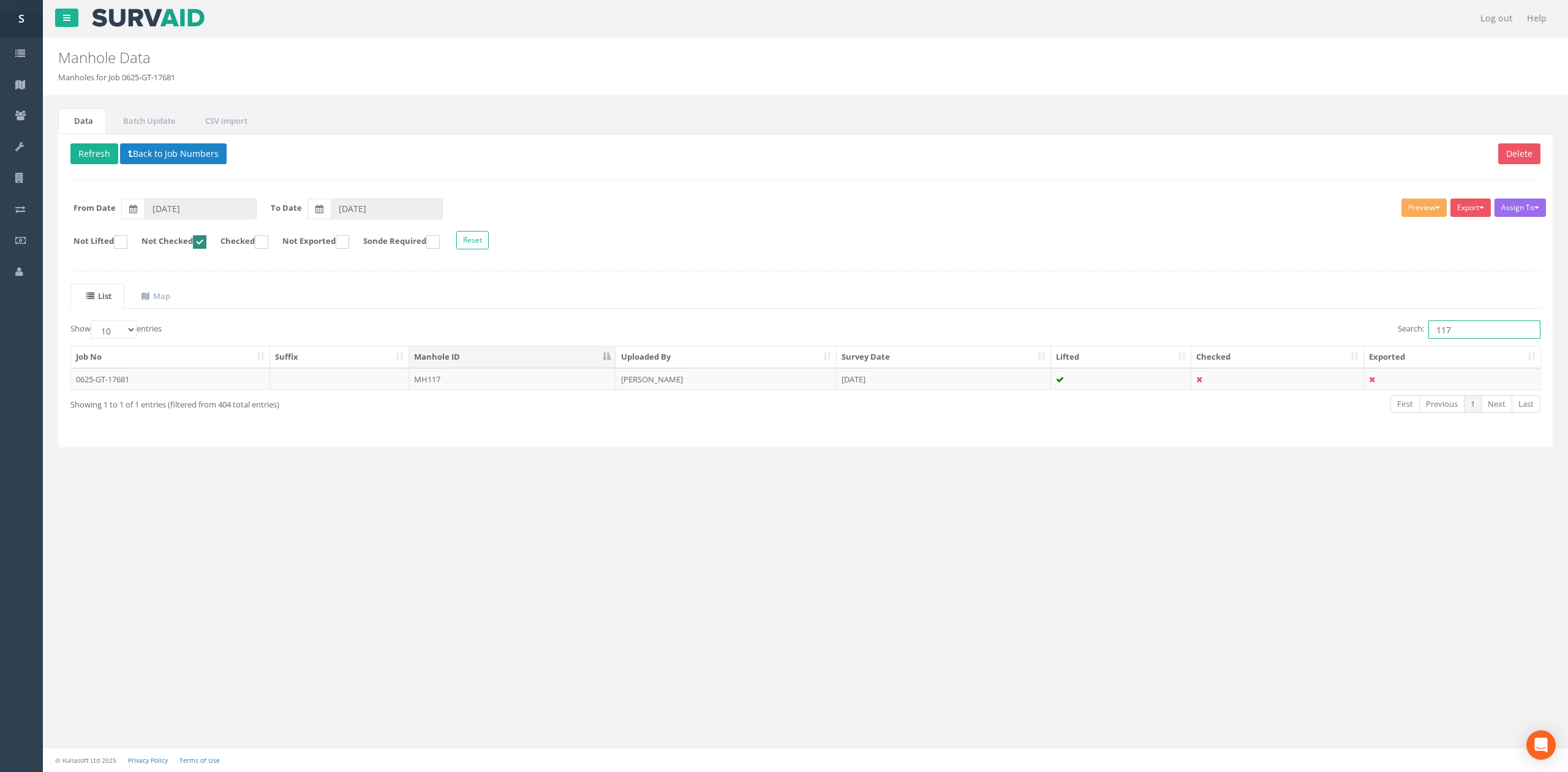
click at [207, 244] on ins at bounding box center [199, 241] width 13 height 13
checkbox input "false"
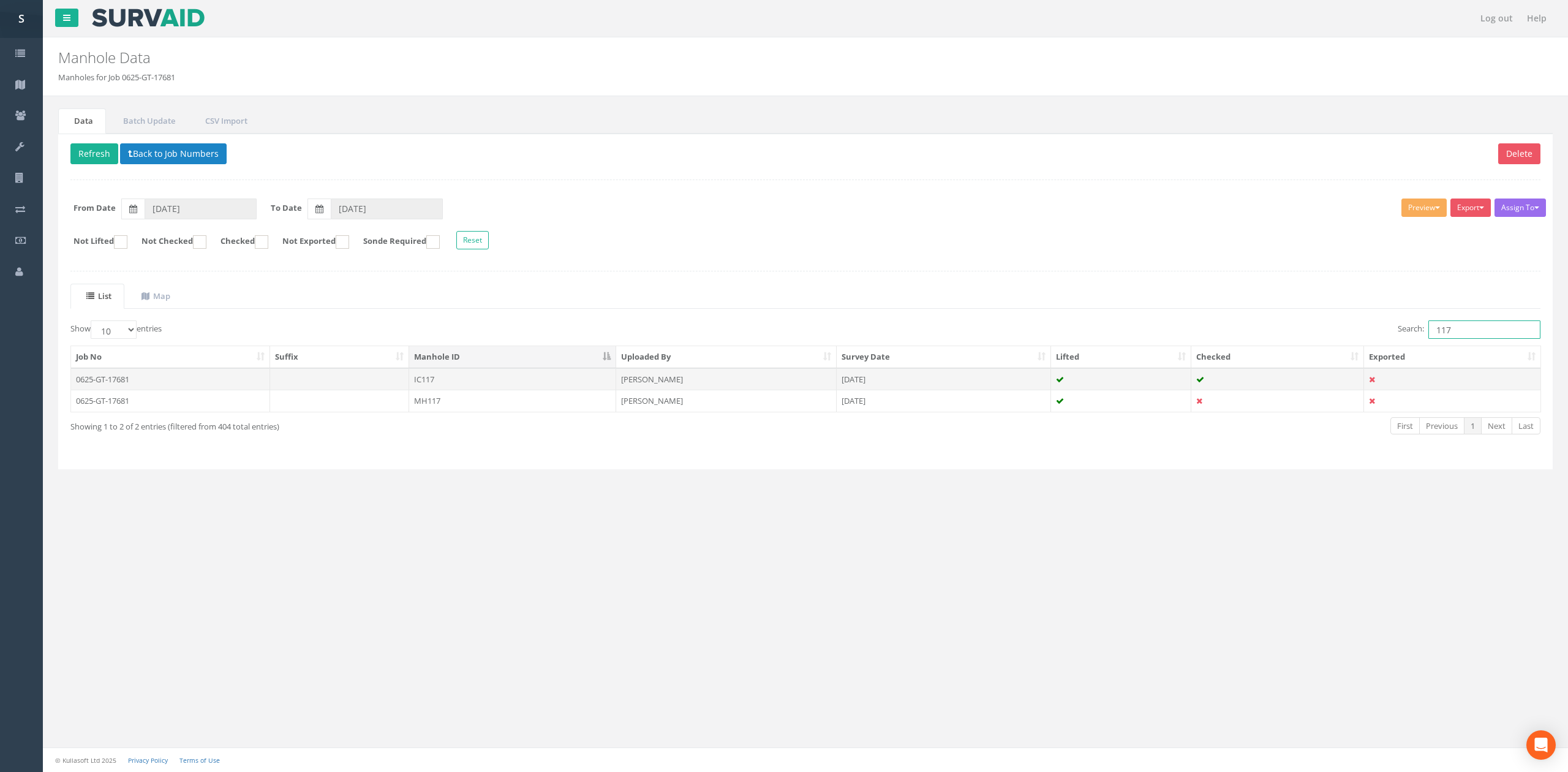
type input "117"
click at [451, 382] on td "IC117" at bounding box center [512, 379] width 207 height 22
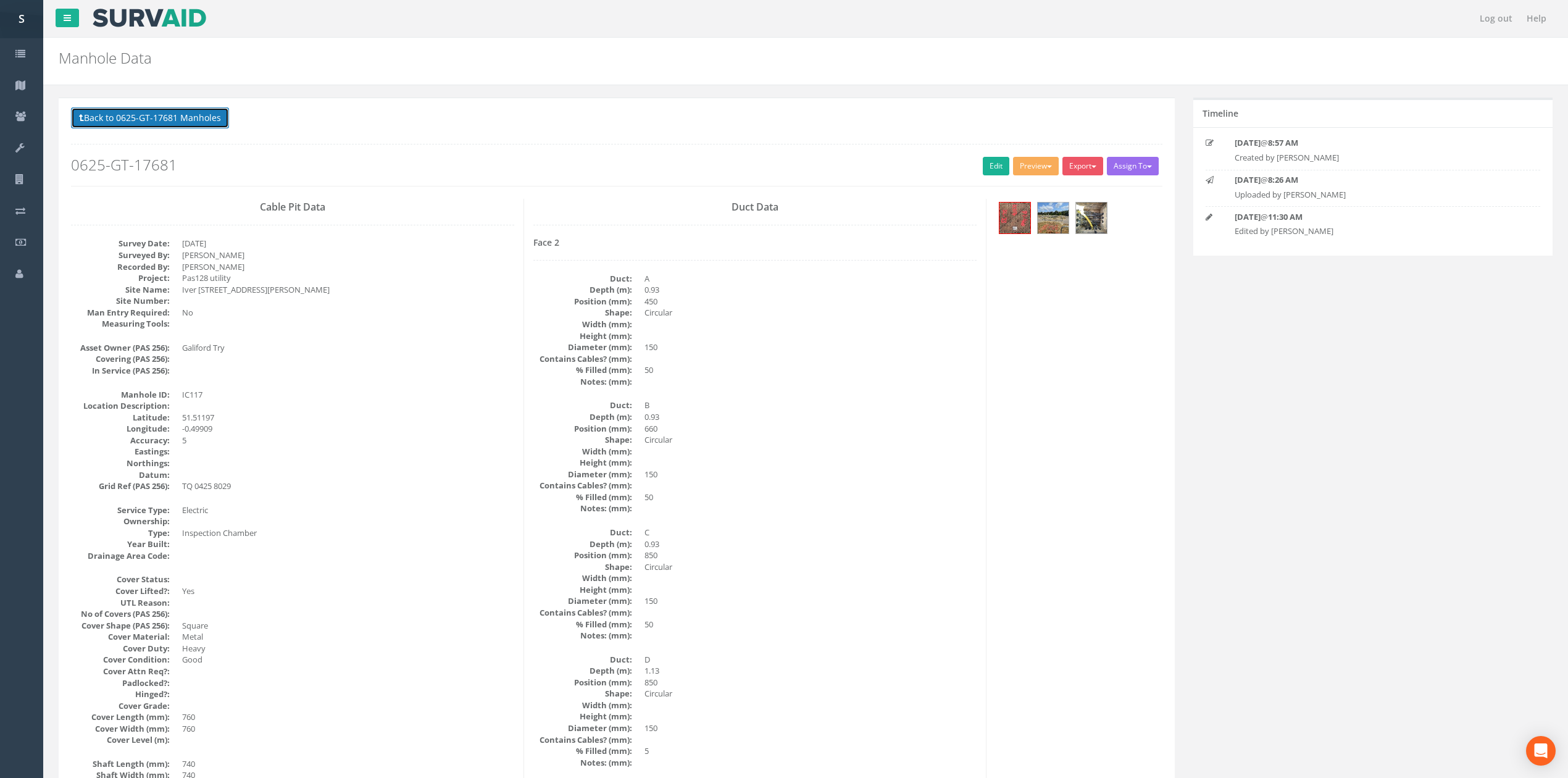
click at [161, 120] on button "Back to 0625-GT-17681 Manholes" at bounding box center [150, 118] width 158 height 21
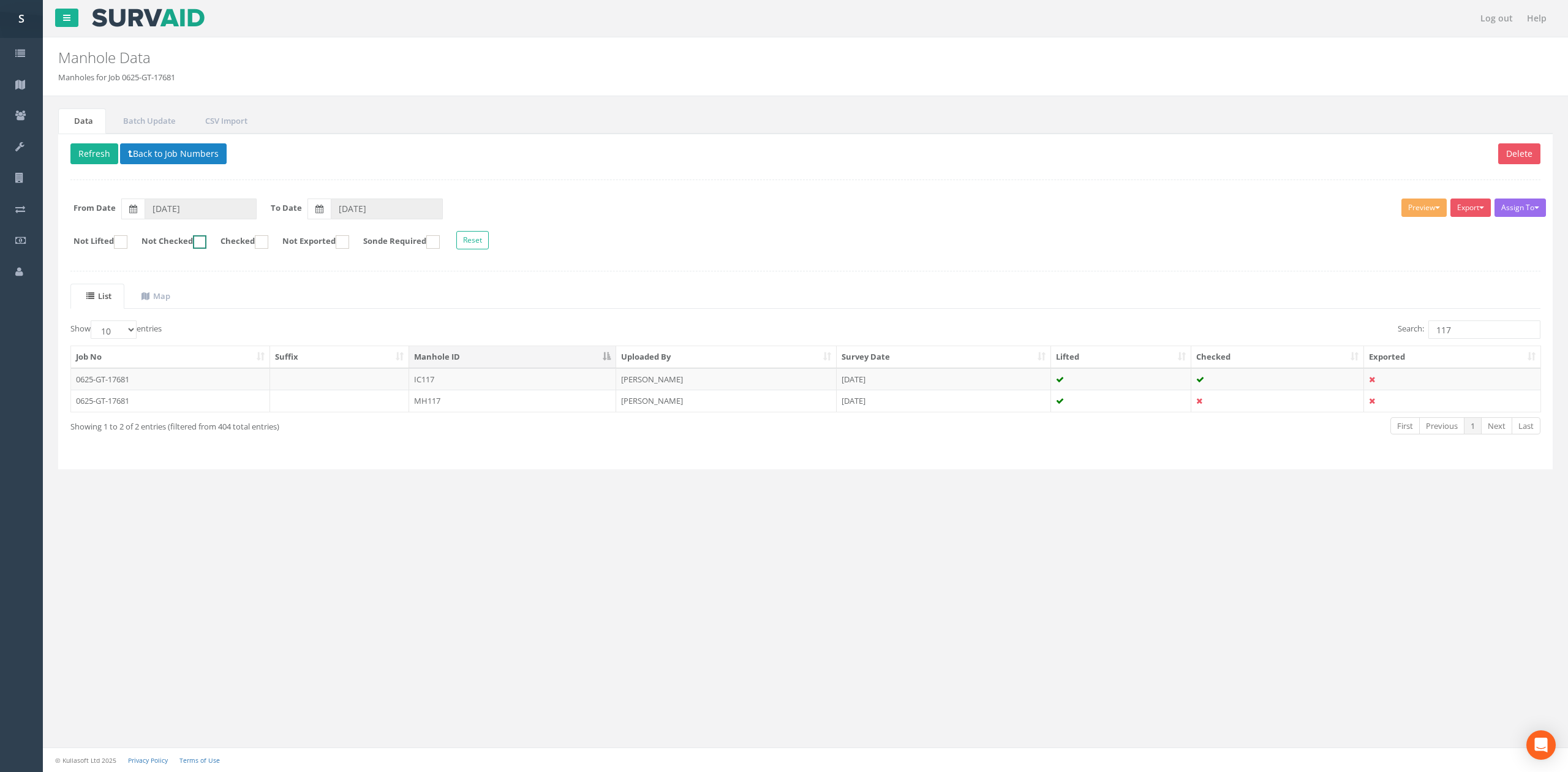
click at [207, 244] on ins at bounding box center [199, 241] width 13 height 13
checkbox input "true"
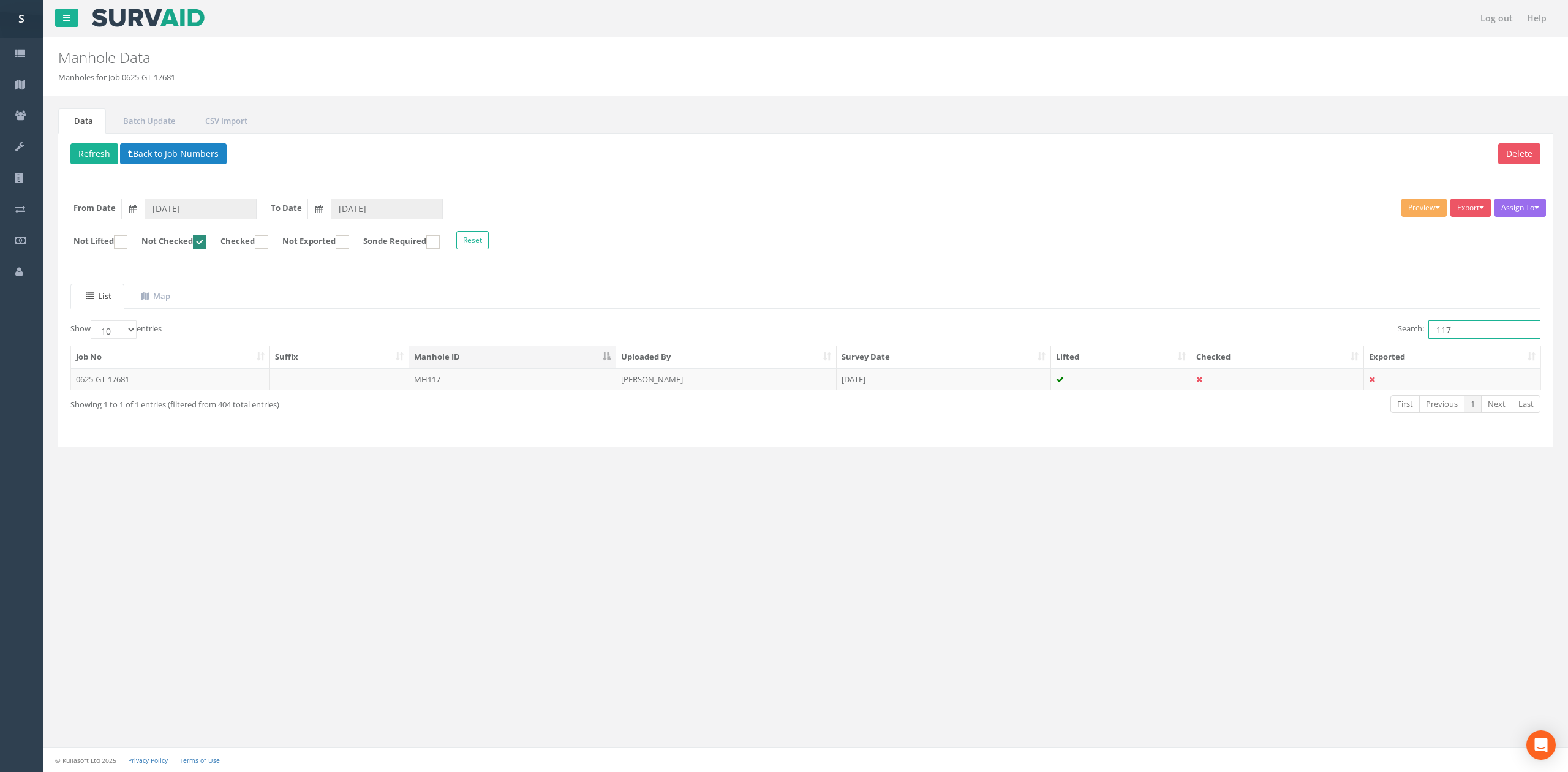
drag, startPoint x: 1492, startPoint y: 337, endPoint x: 1368, endPoint y: 334, distance: 124.0
click at [1368, 334] on div "Search: 117" at bounding box center [1177, 331] width 726 height 21
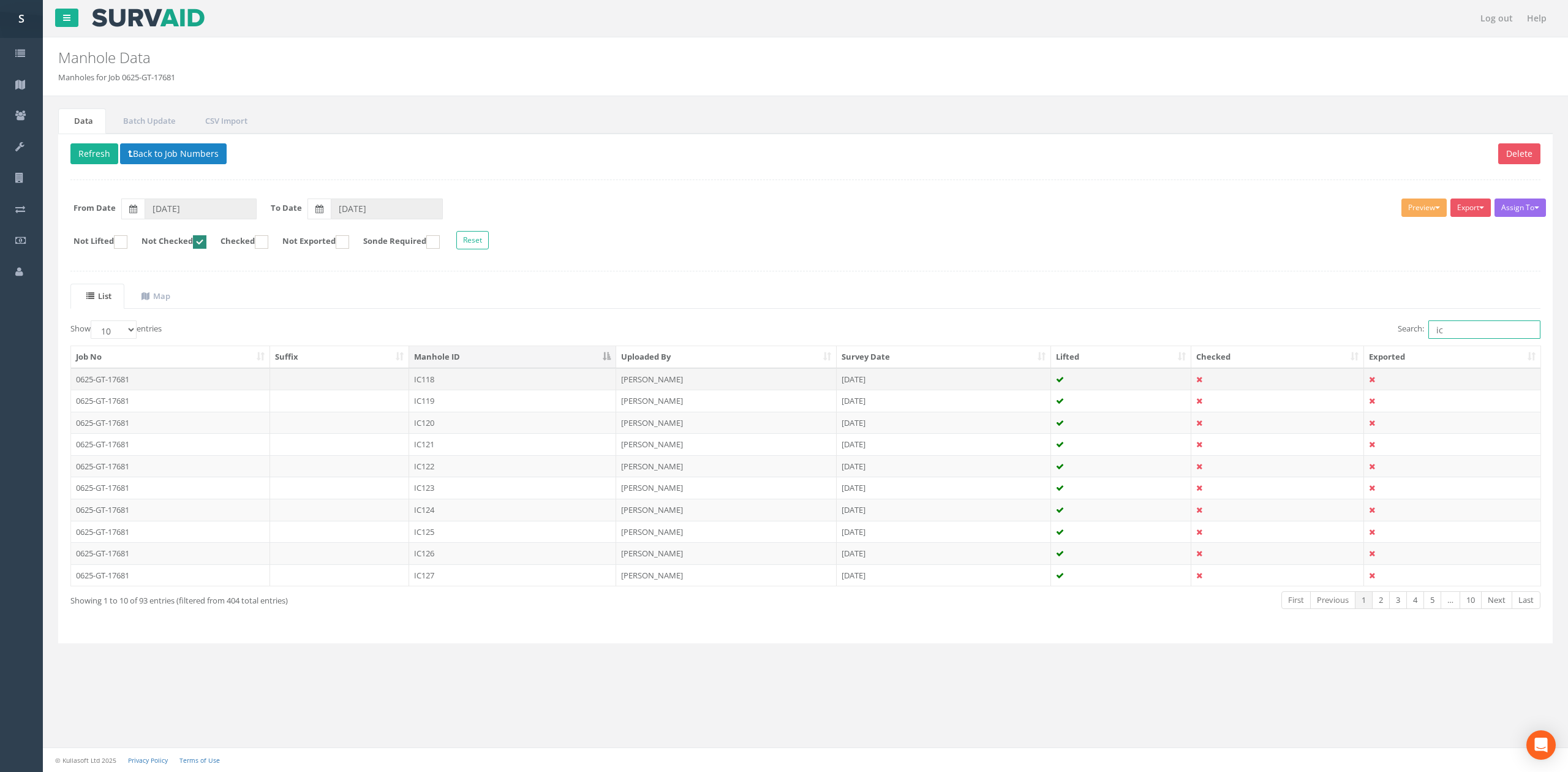
type input "ic"
click at [607, 387] on td "IC118" at bounding box center [512, 379] width 207 height 22
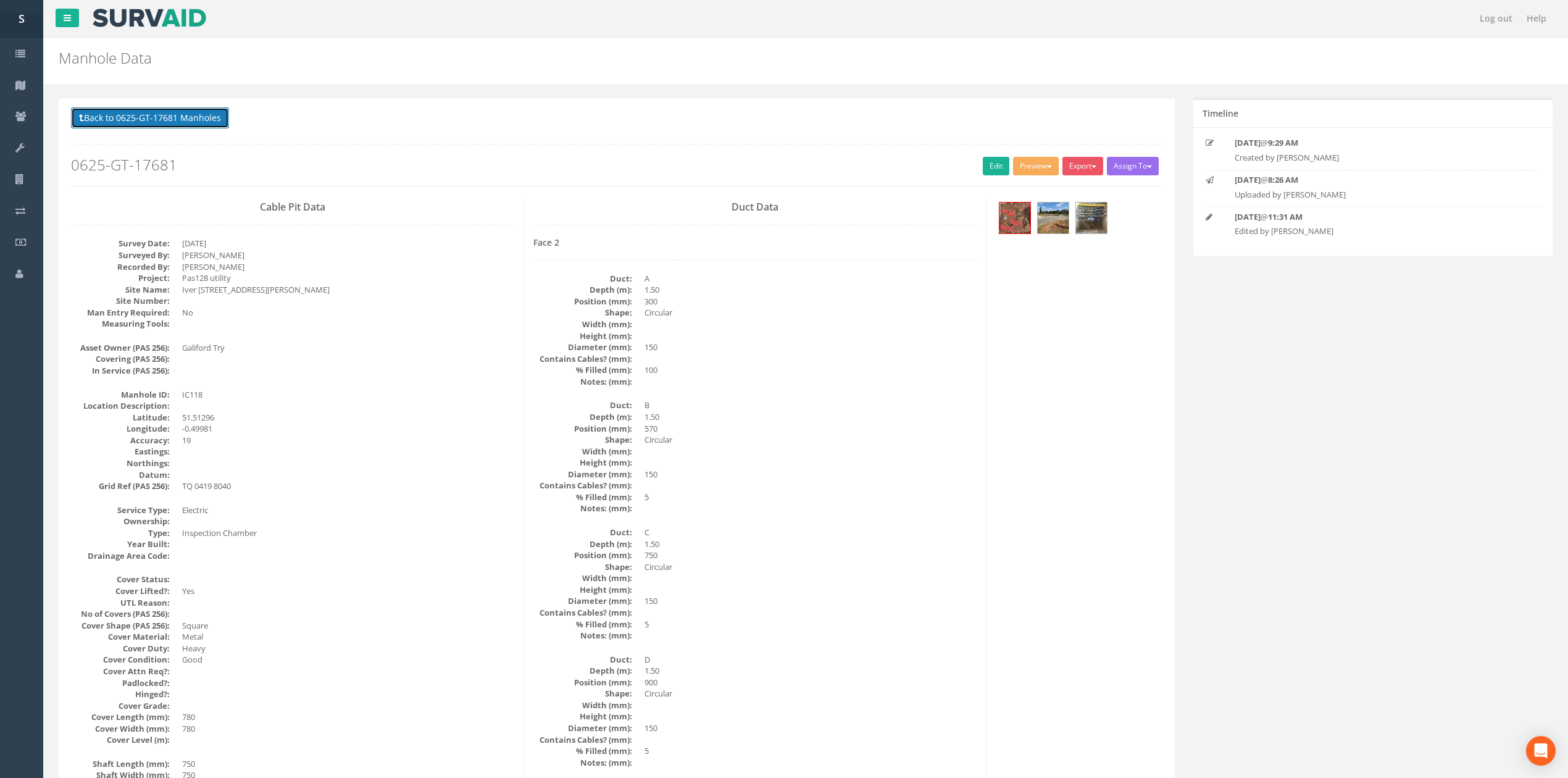
click at [146, 127] on button "Back to 0625-GT-17681 Manholes" at bounding box center [150, 118] width 158 height 21
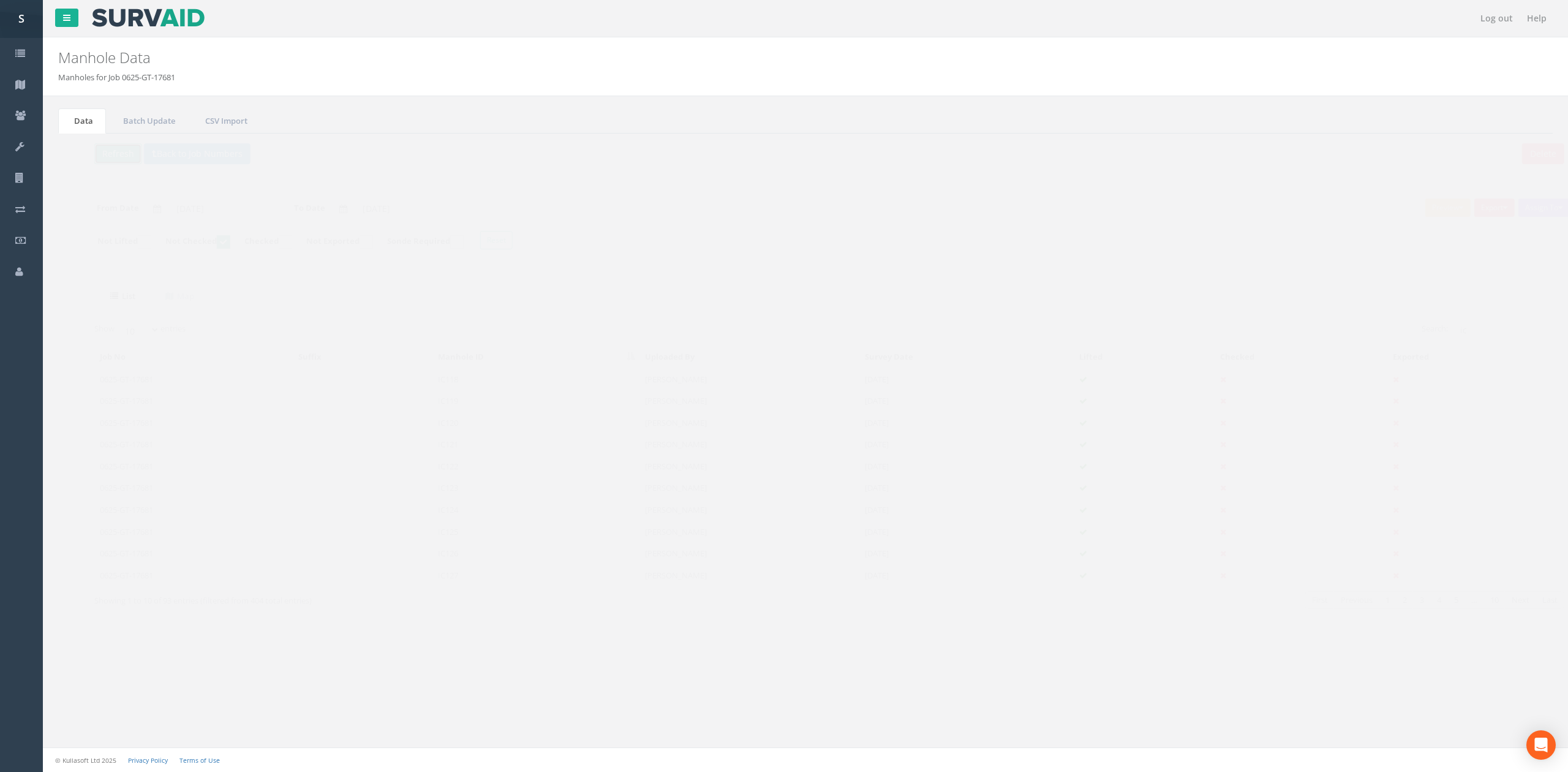
click at [94, 153] on button "Refresh" at bounding box center [94, 154] width 47 height 21
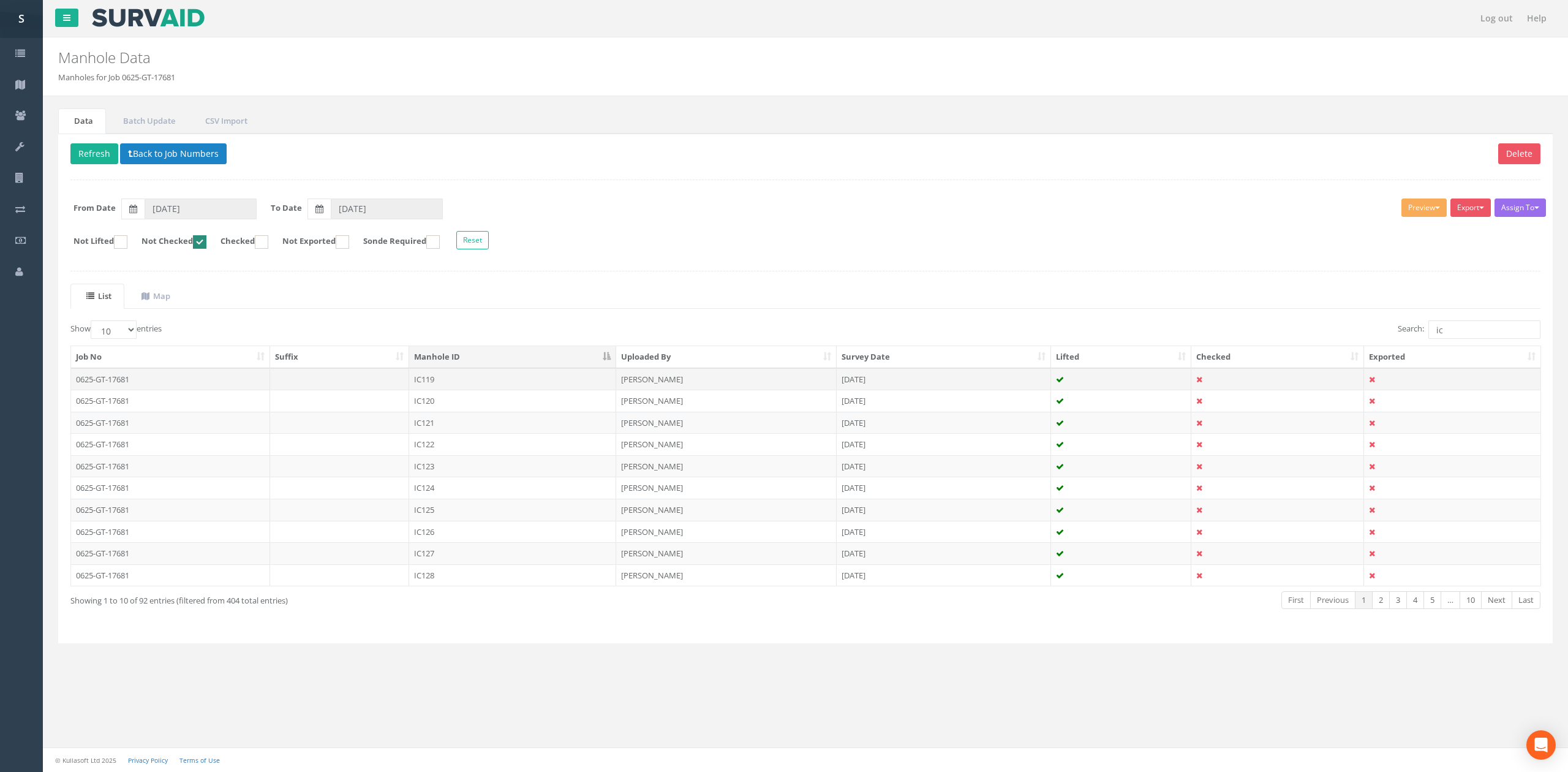
click at [545, 382] on td "IC119" at bounding box center [512, 379] width 207 height 22
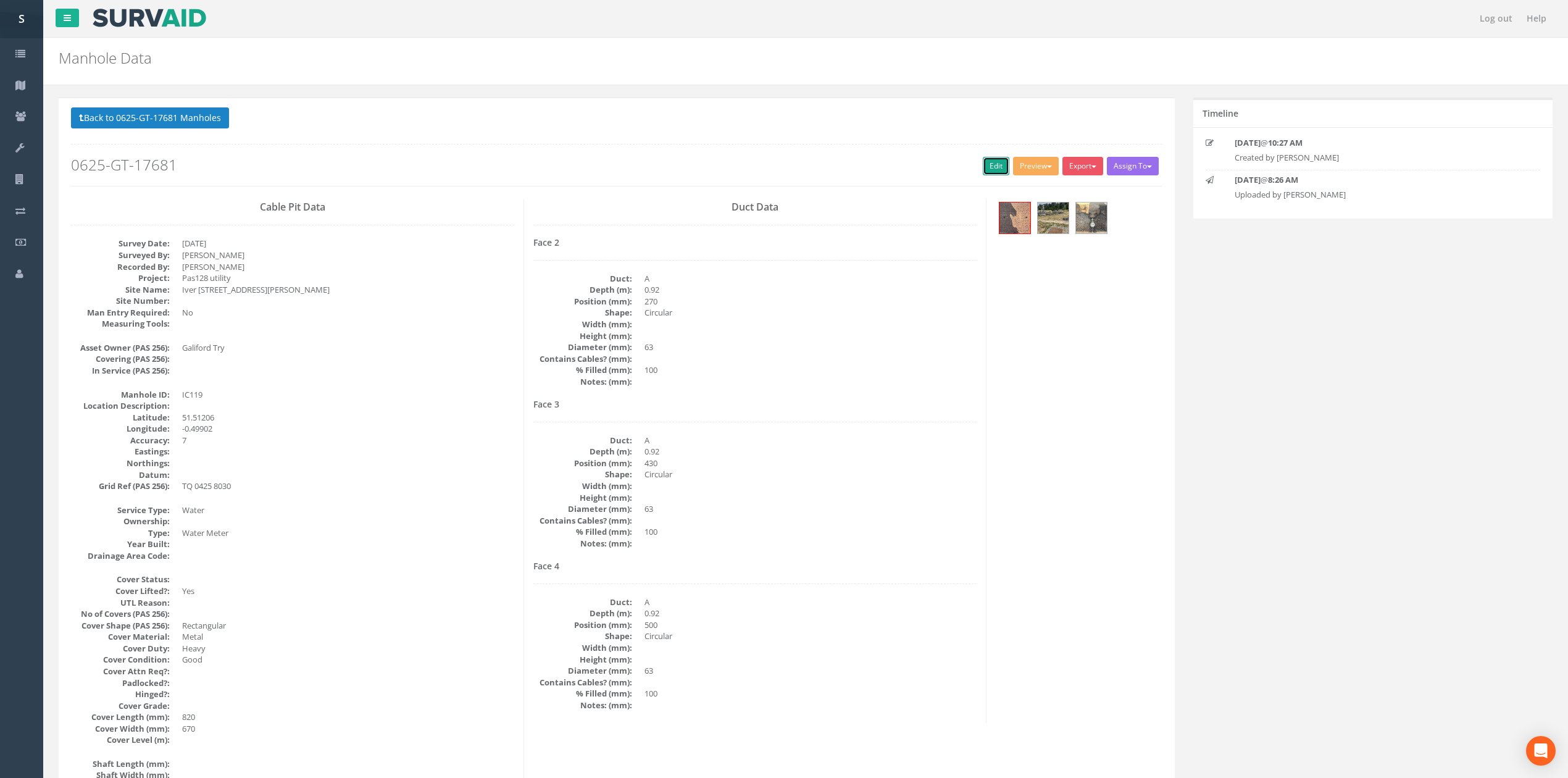
click at [984, 167] on link "Edit" at bounding box center [996, 166] width 27 height 19
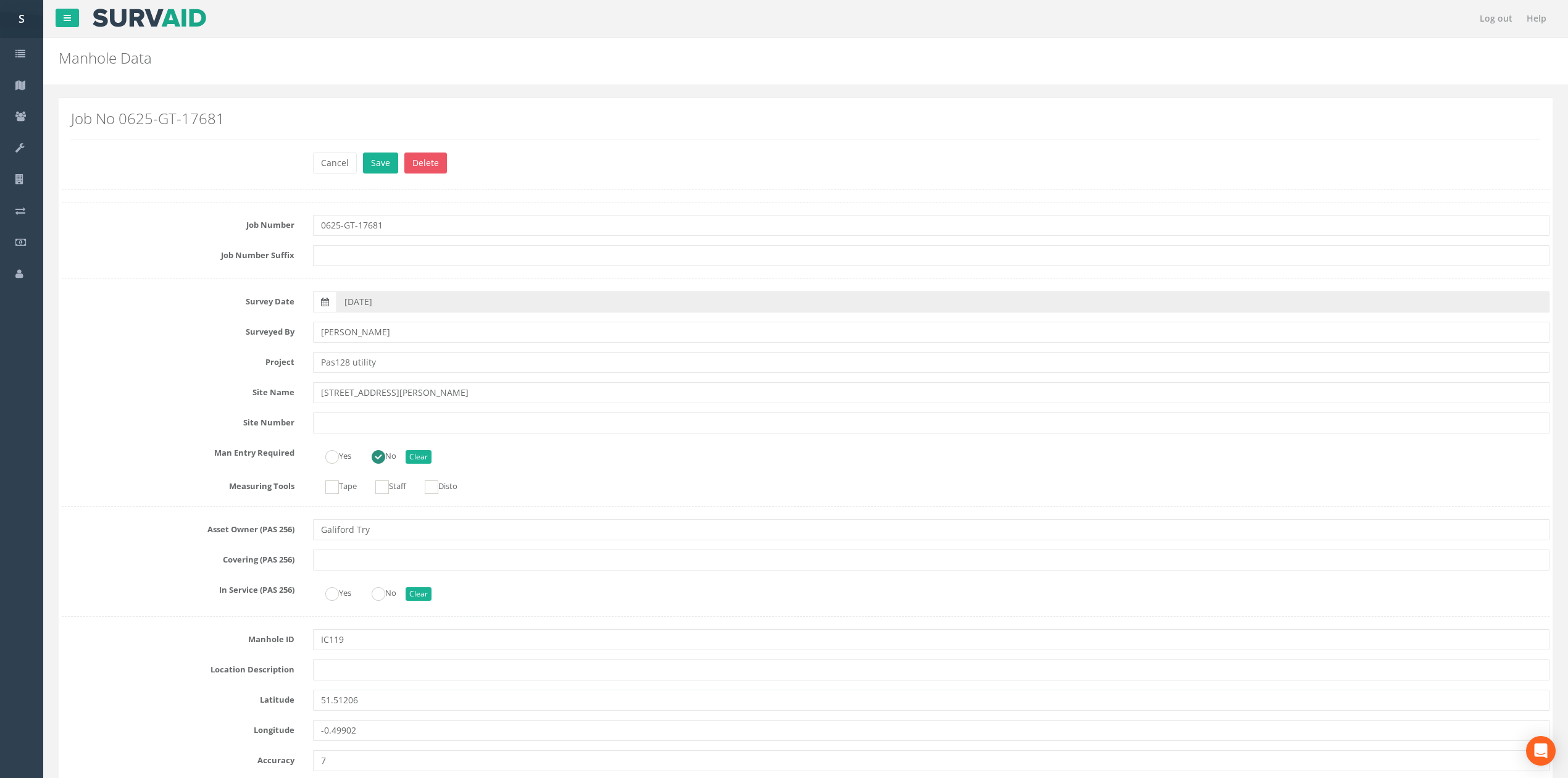
scroll to position [2551, 0]
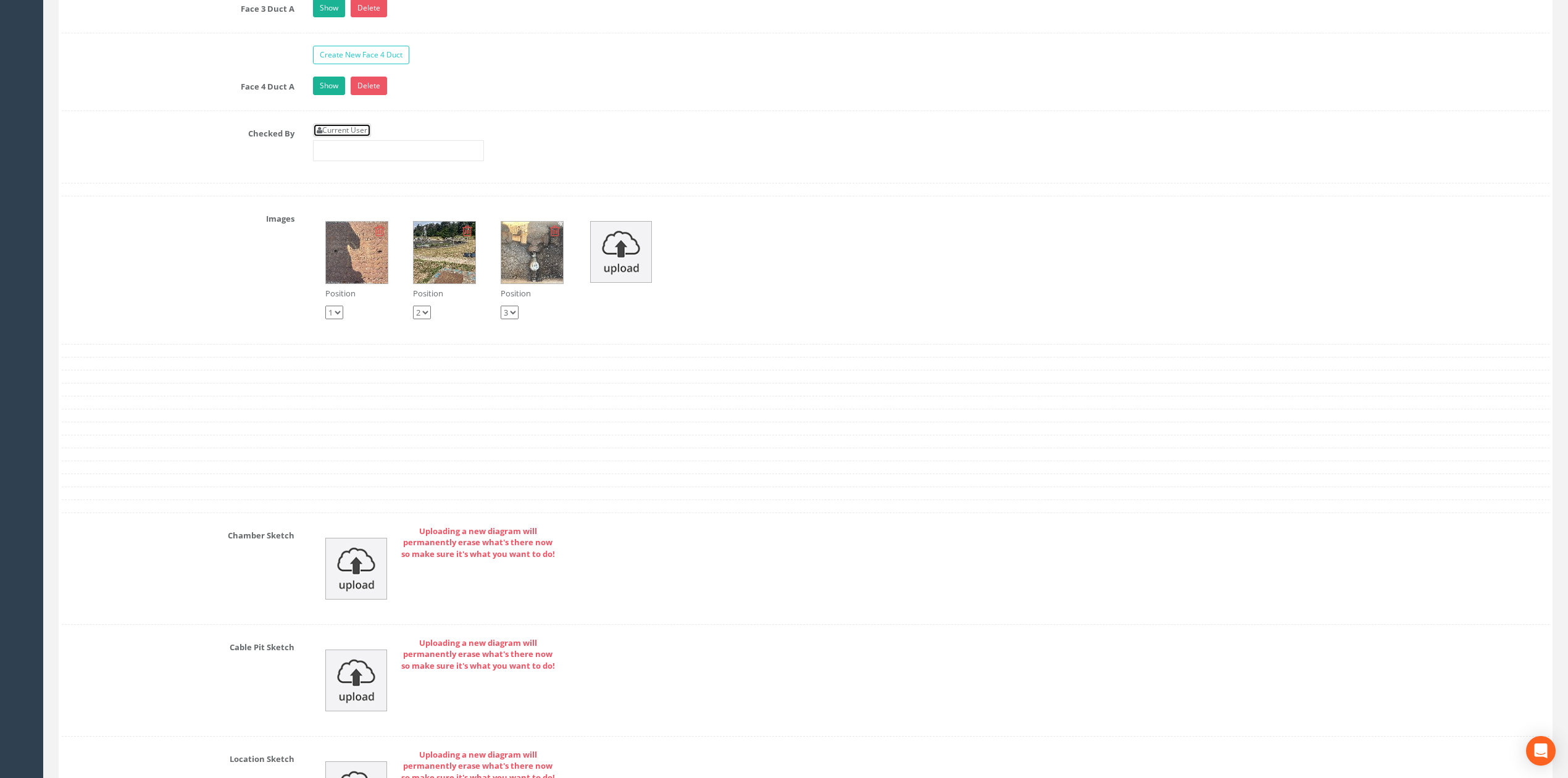
click at [366, 137] on link "Current User" at bounding box center [341, 129] width 58 height 13
type input "[PERSON_NAME]"
click at [396, 161] on input "[PERSON_NAME]" at bounding box center [398, 151] width 171 height 21
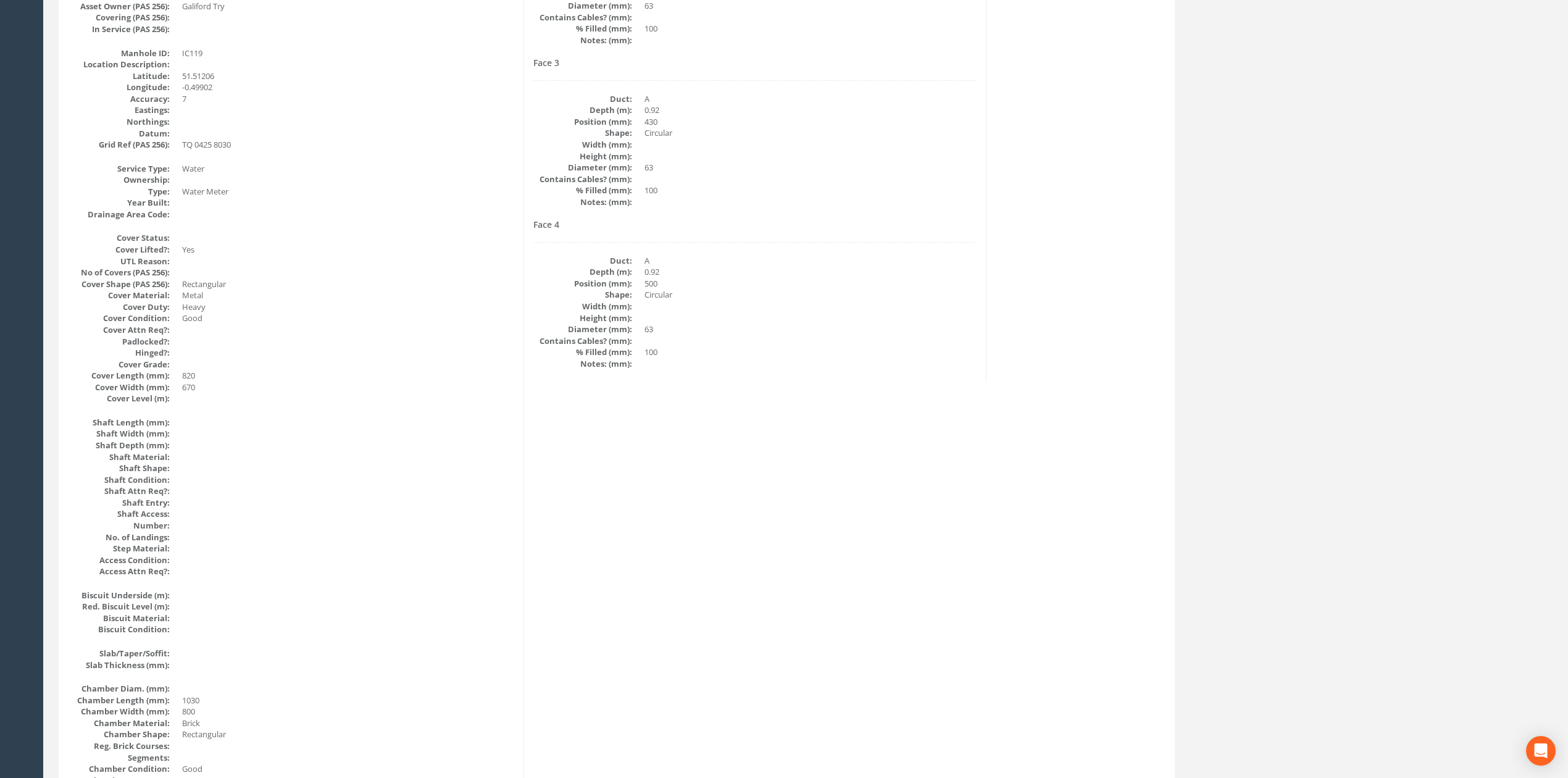
scroll to position [0, 0]
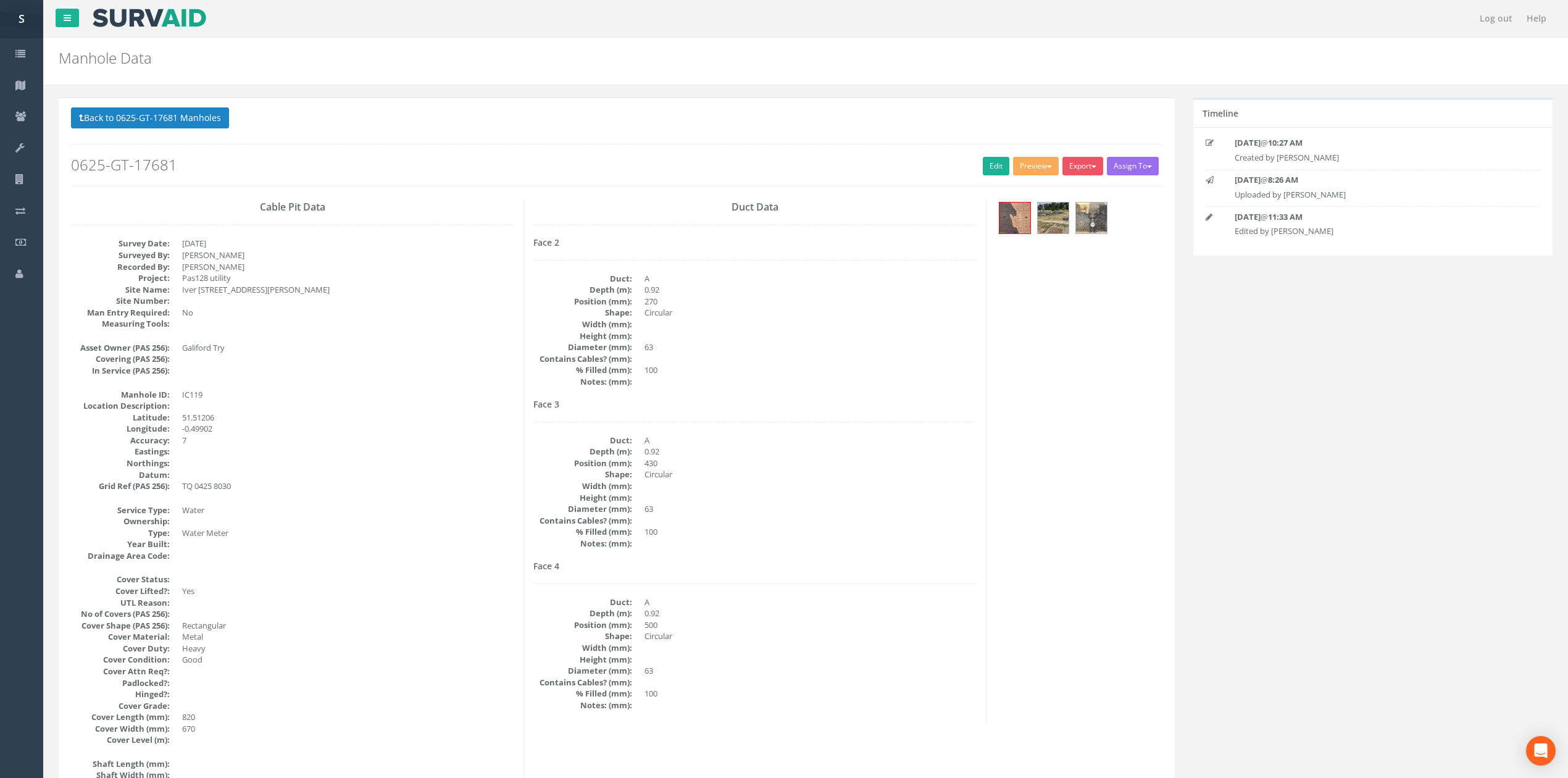
click at [132, 107] on button "Back to 0625-GT-17681 Manholes" at bounding box center [150, 118] width 158 height 21
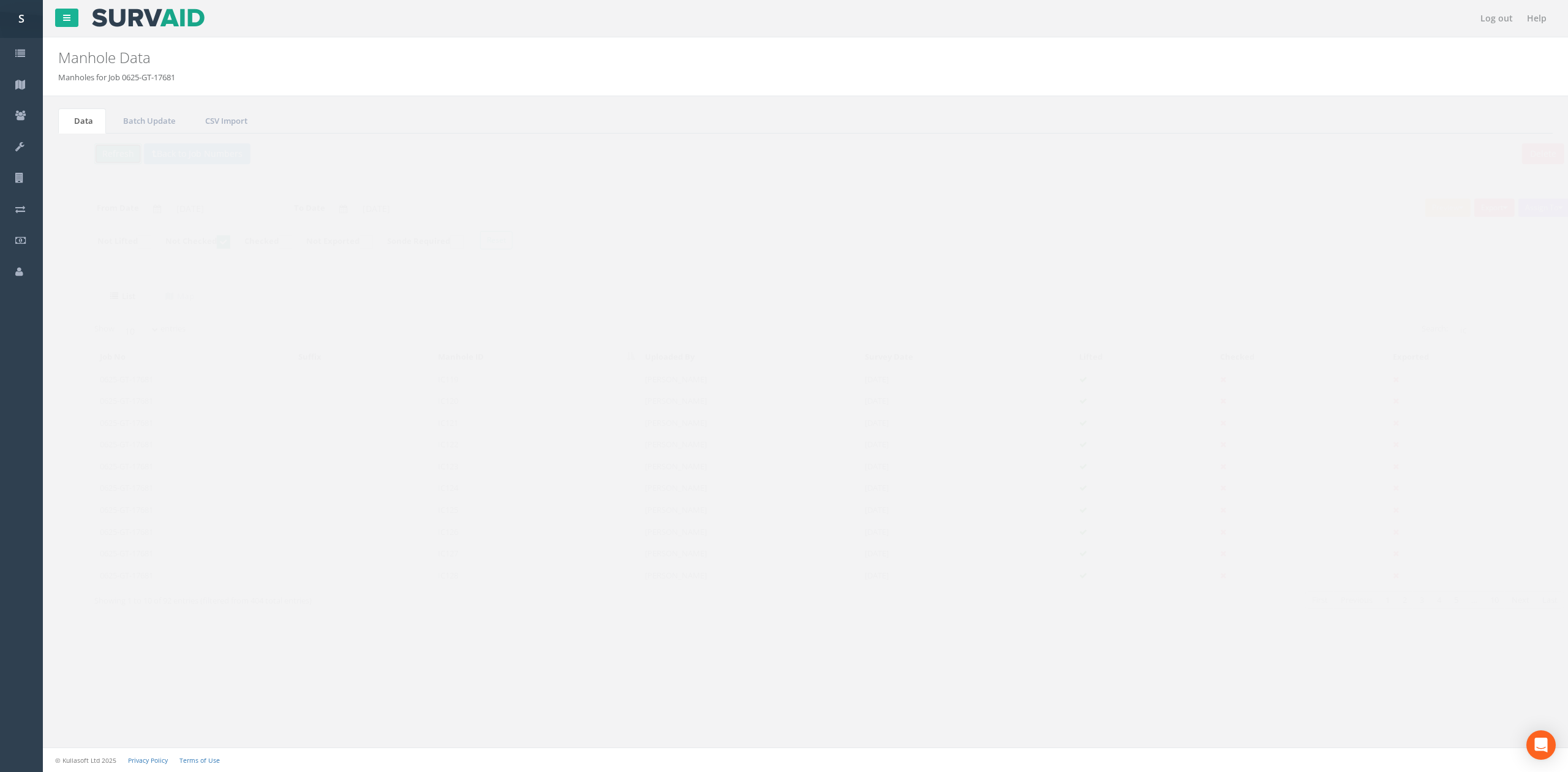
click at [89, 150] on button "Refresh" at bounding box center [94, 154] width 47 height 21
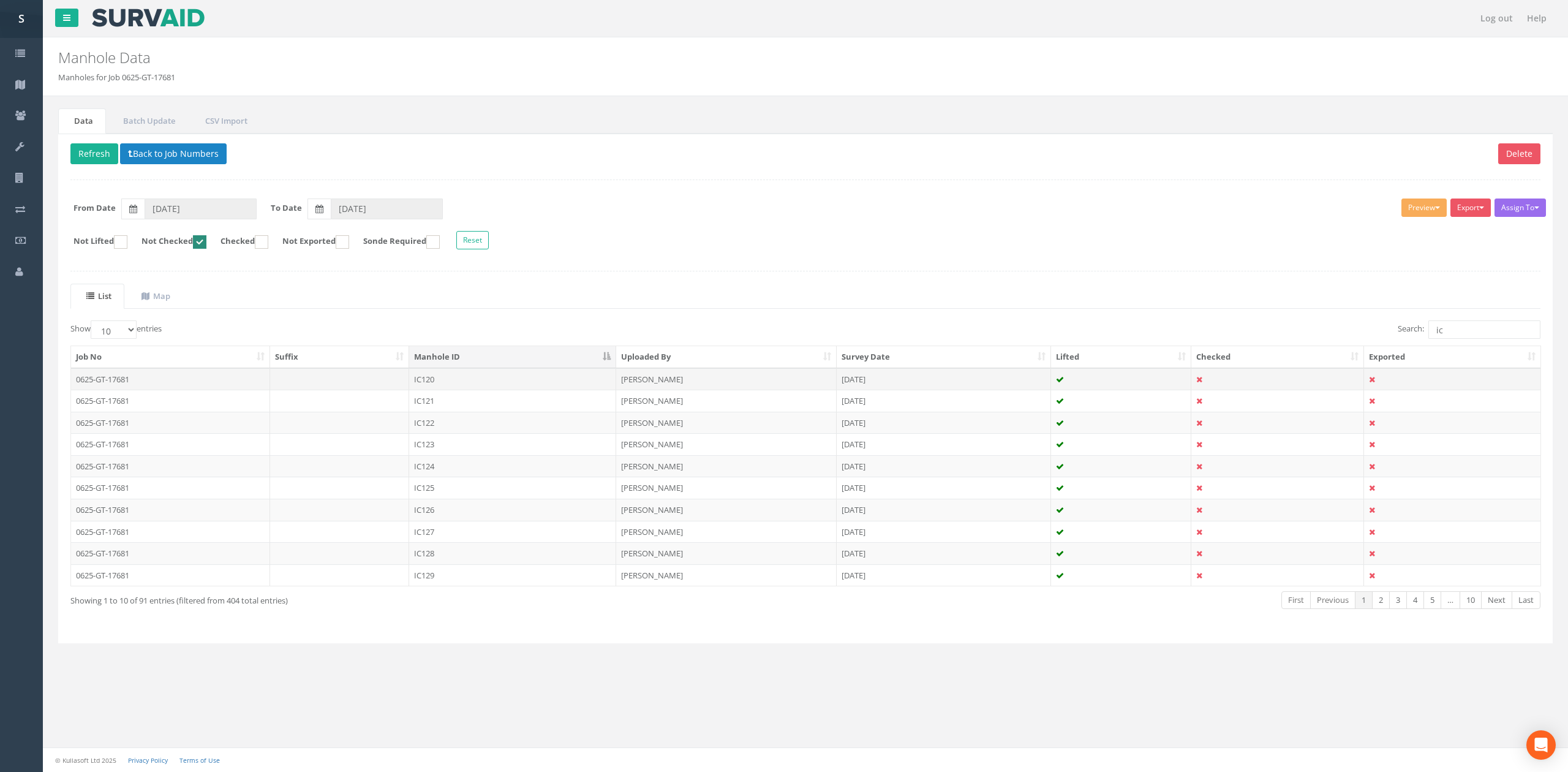
click at [264, 390] on td "0625-GT-17681" at bounding box center [171, 379] width 199 height 22
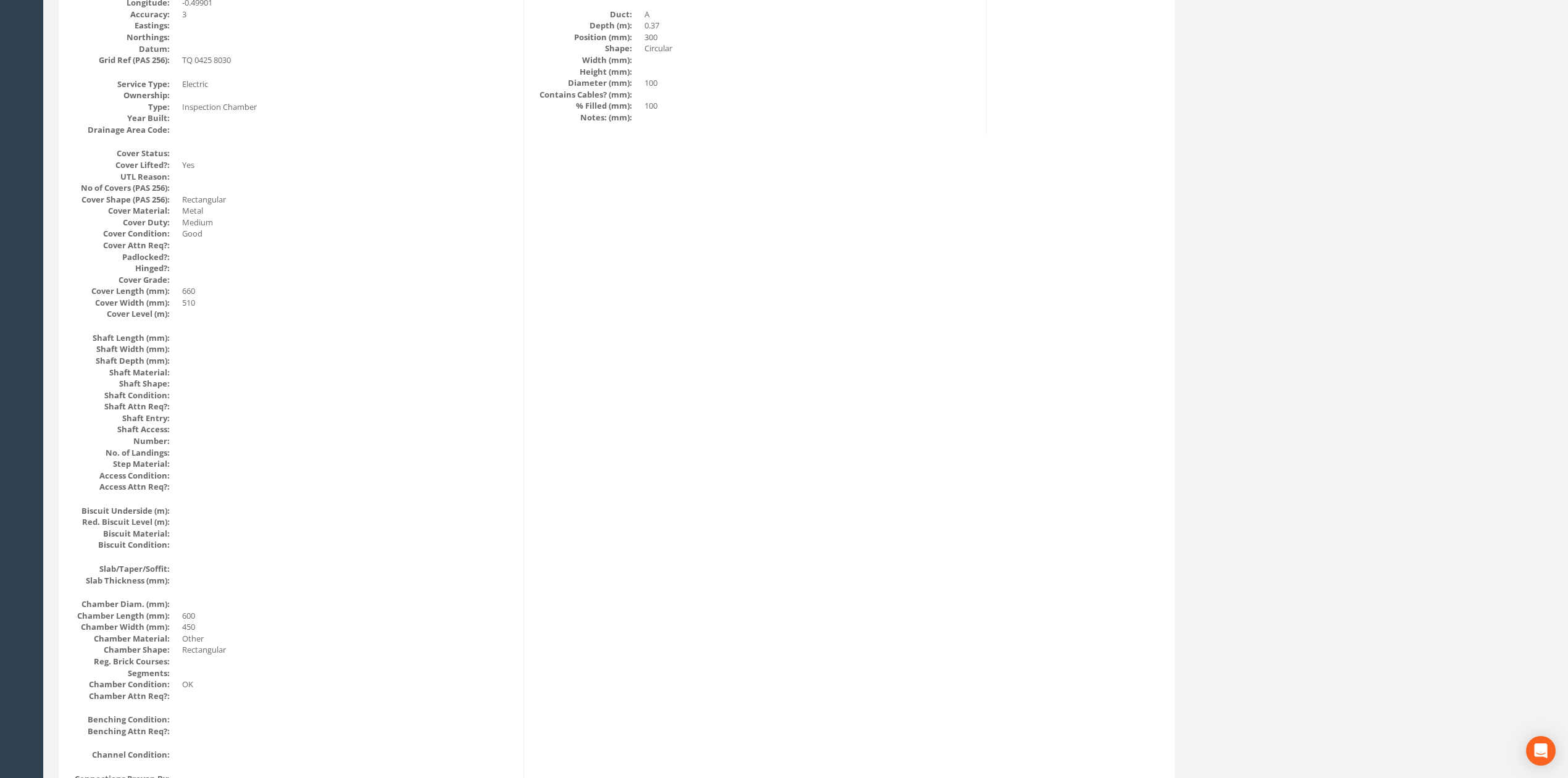
scroll to position [164, 0]
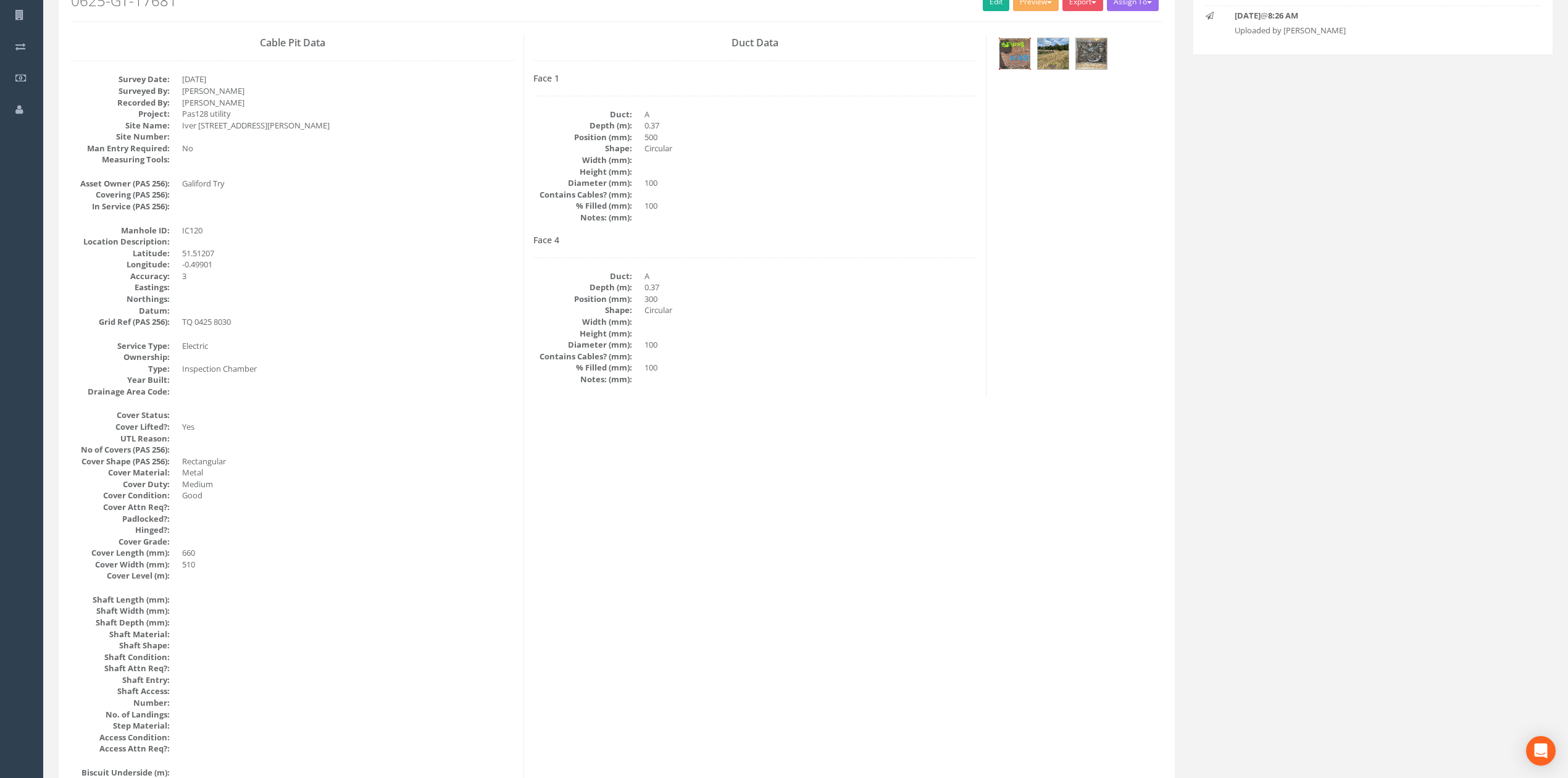
click at [1003, 64] on img at bounding box center [1015, 53] width 31 height 31
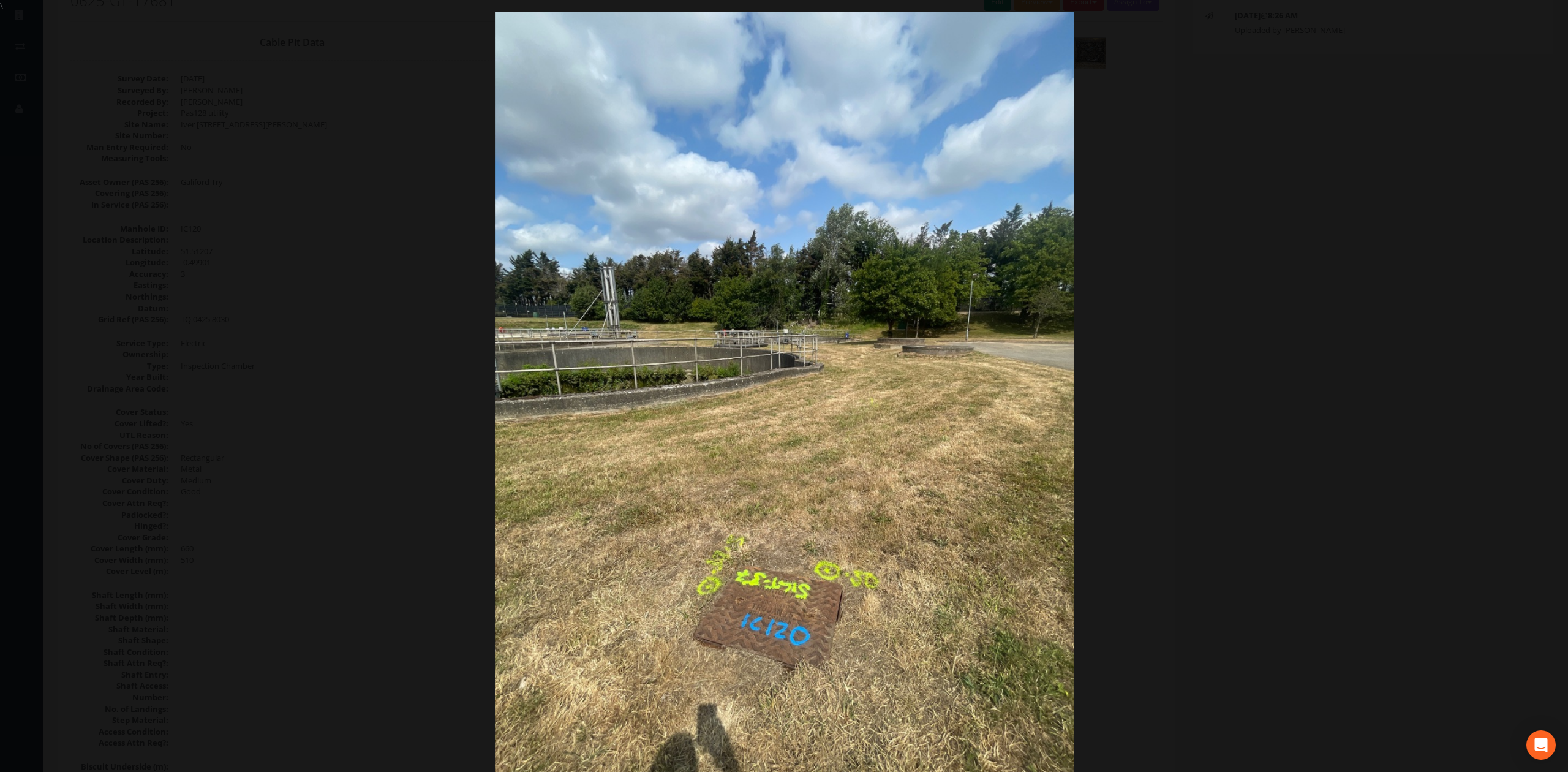
click at [1207, 370] on div at bounding box center [784, 397] width 1568 height 772
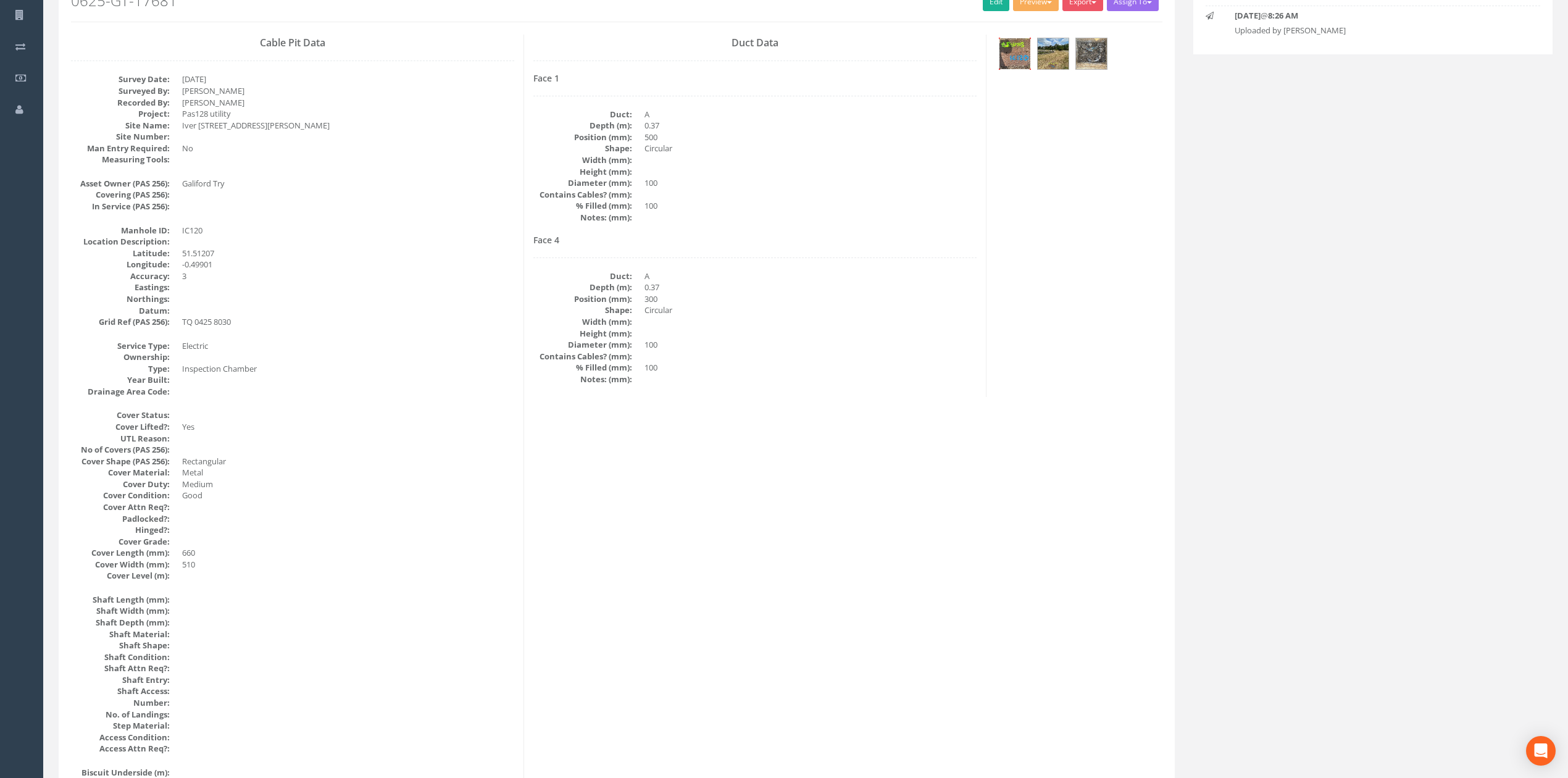
click at [1014, 43] on img at bounding box center [1015, 53] width 31 height 31
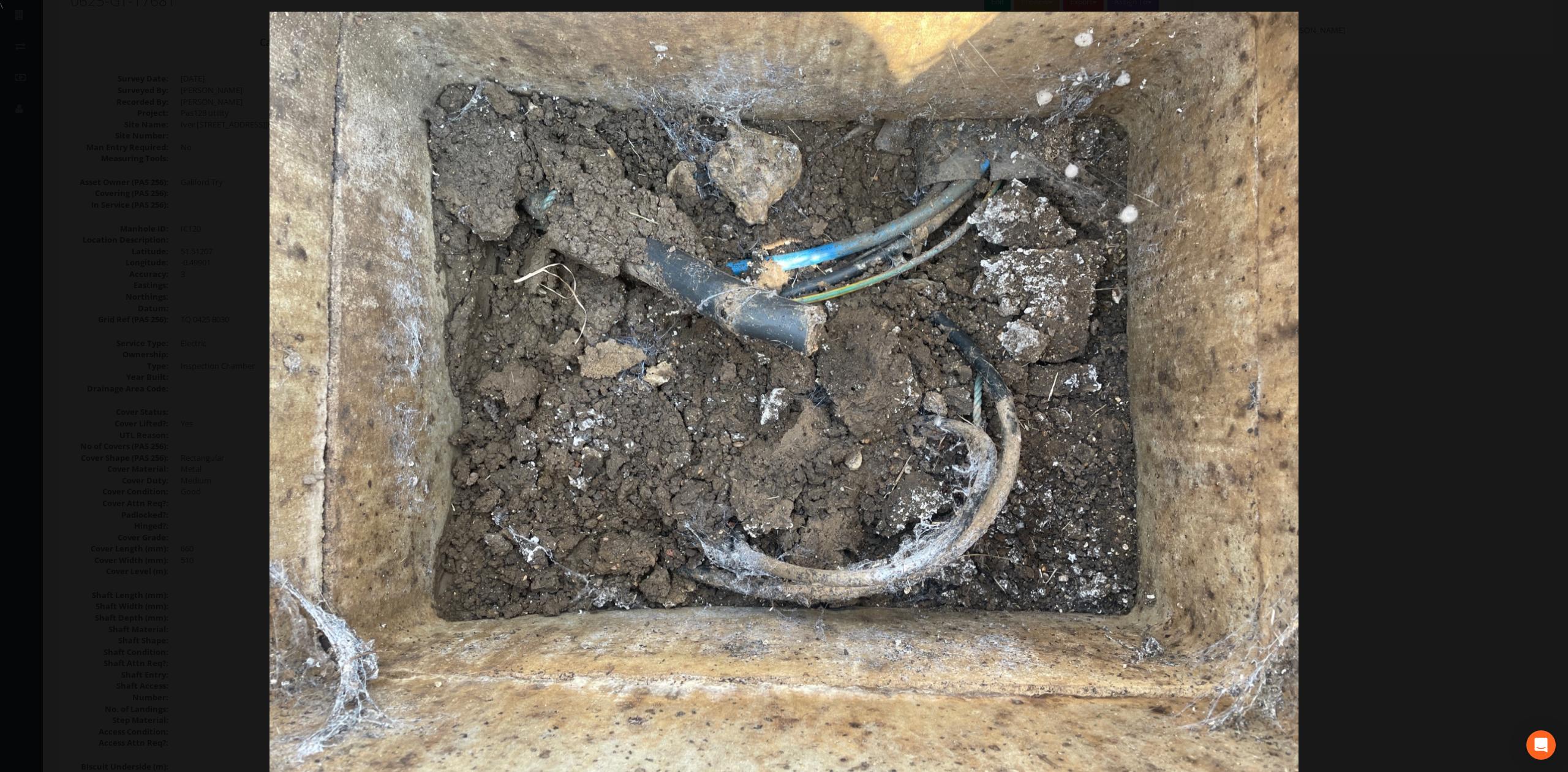
click at [1478, 310] on div at bounding box center [784, 397] width 1568 height 772
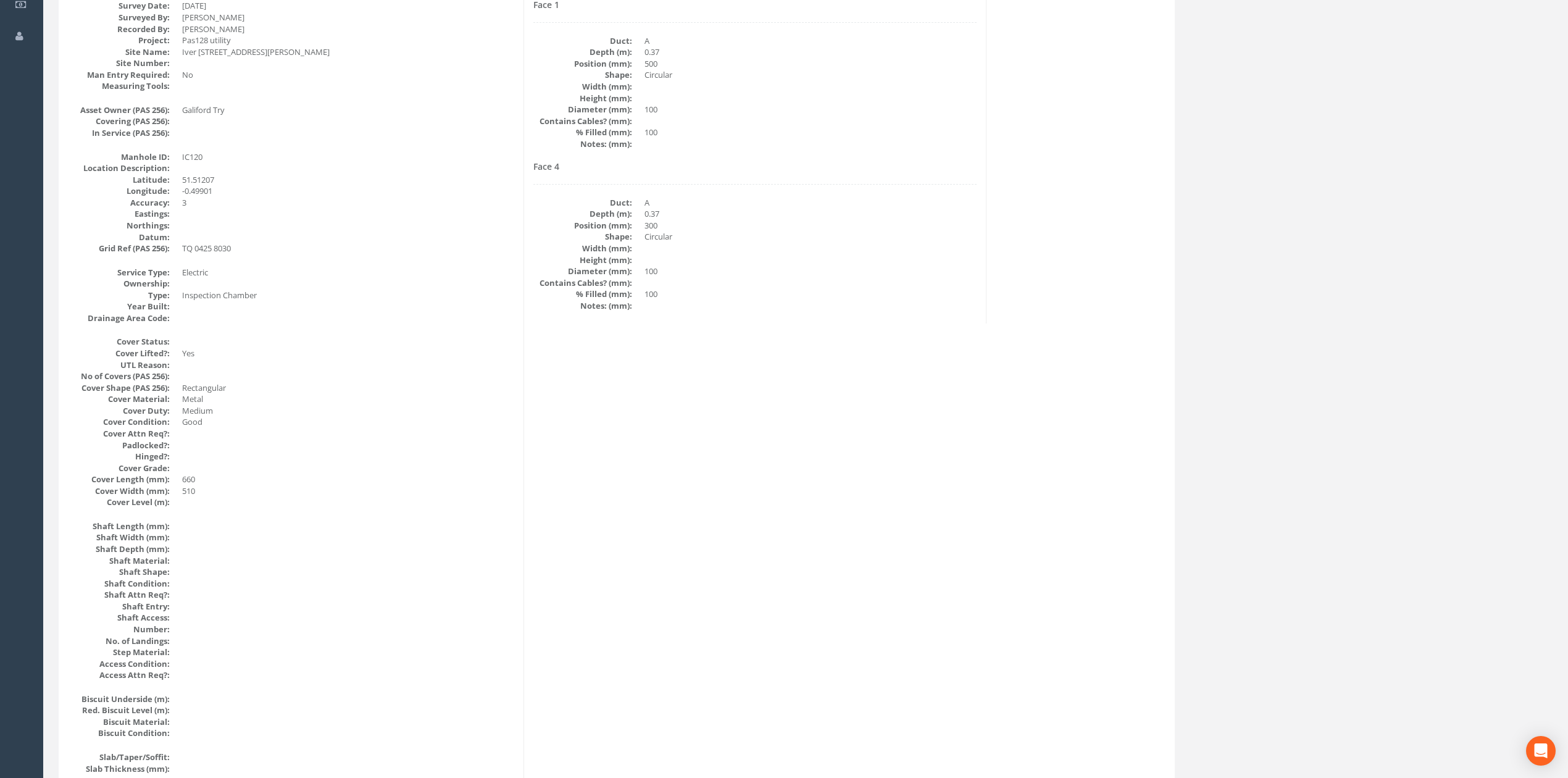
scroll to position [0, 0]
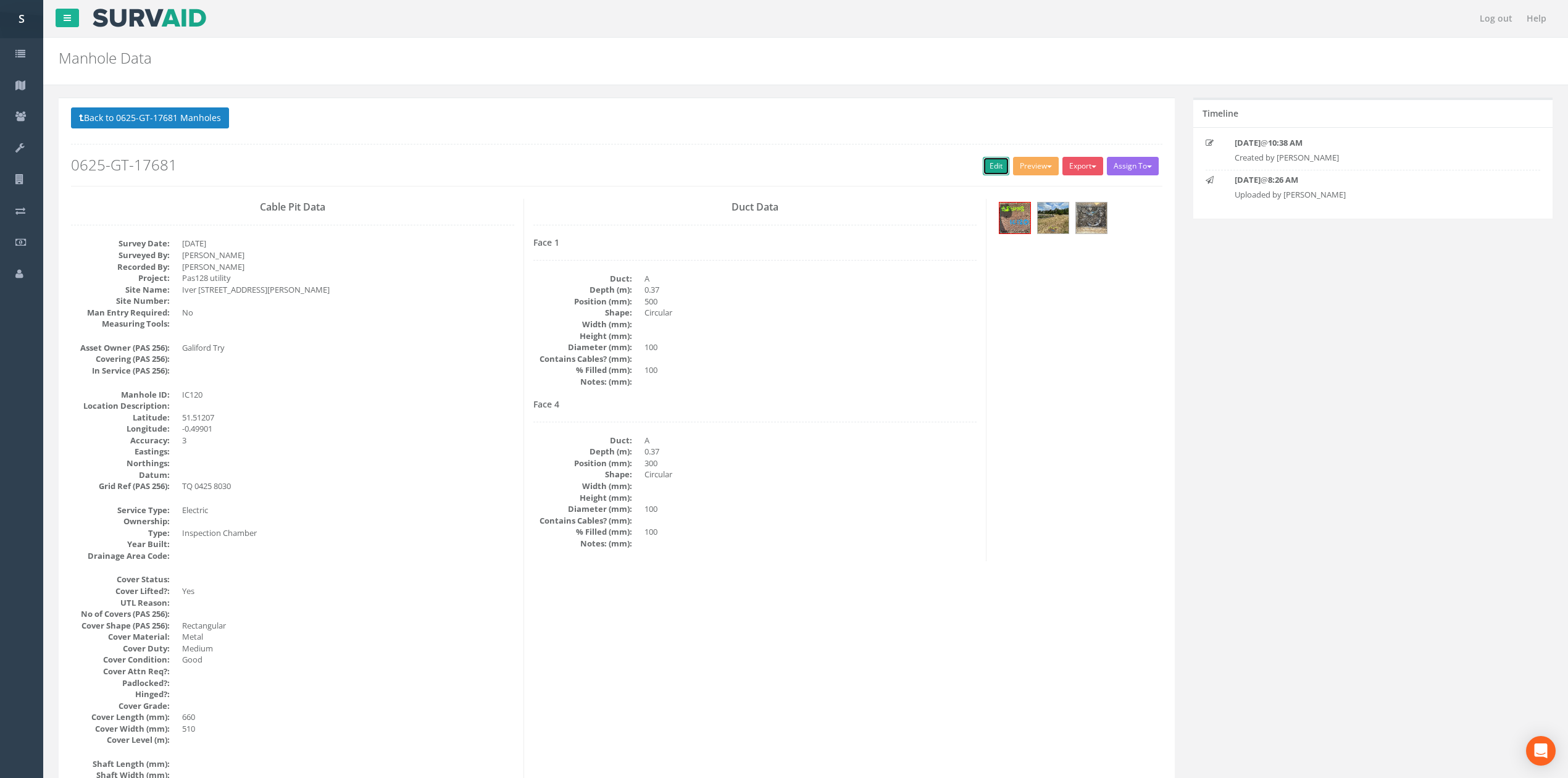
click at [993, 164] on link "Edit" at bounding box center [996, 166] width 27 height 19
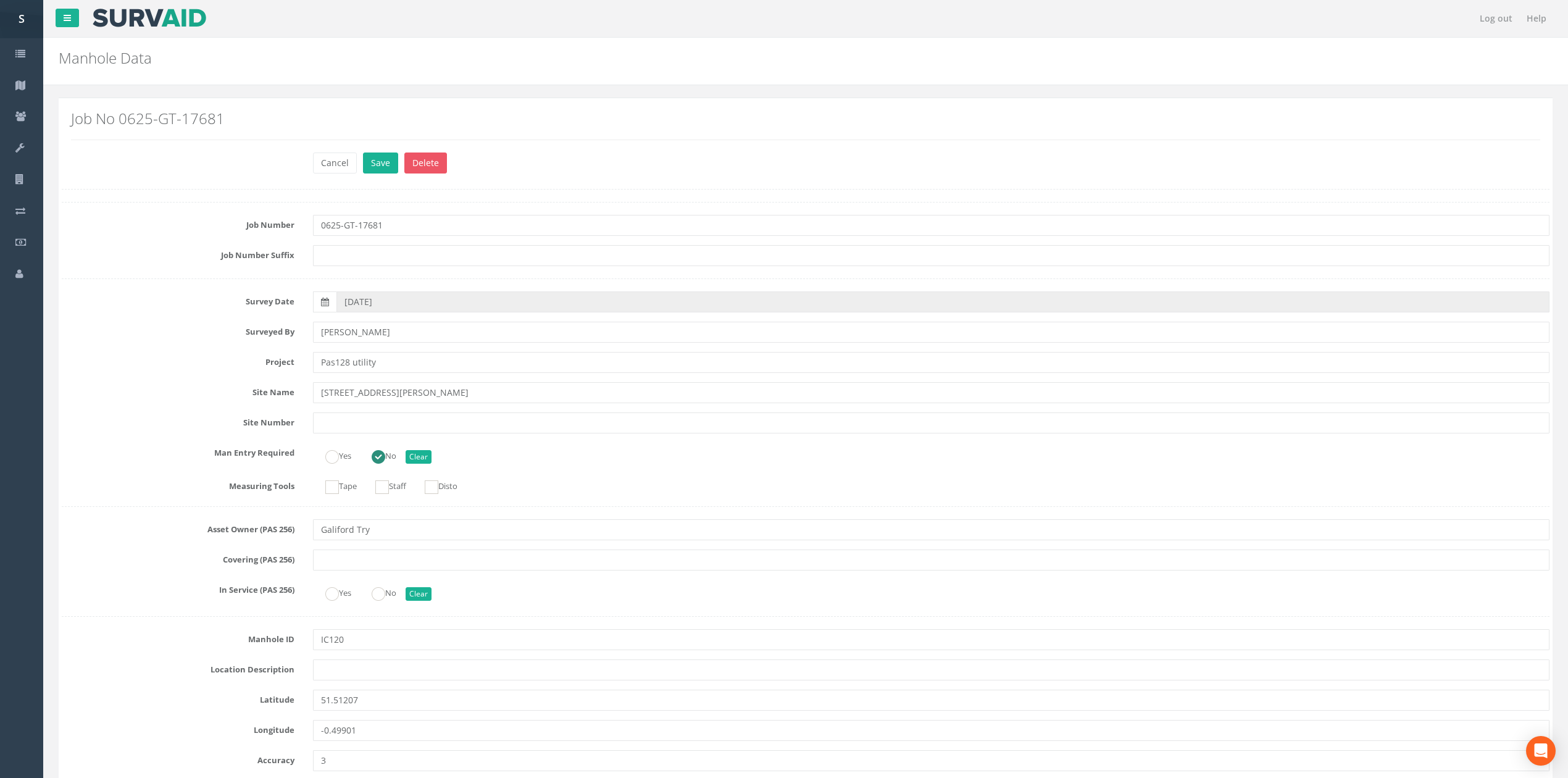
scroll to position [2111, 0]
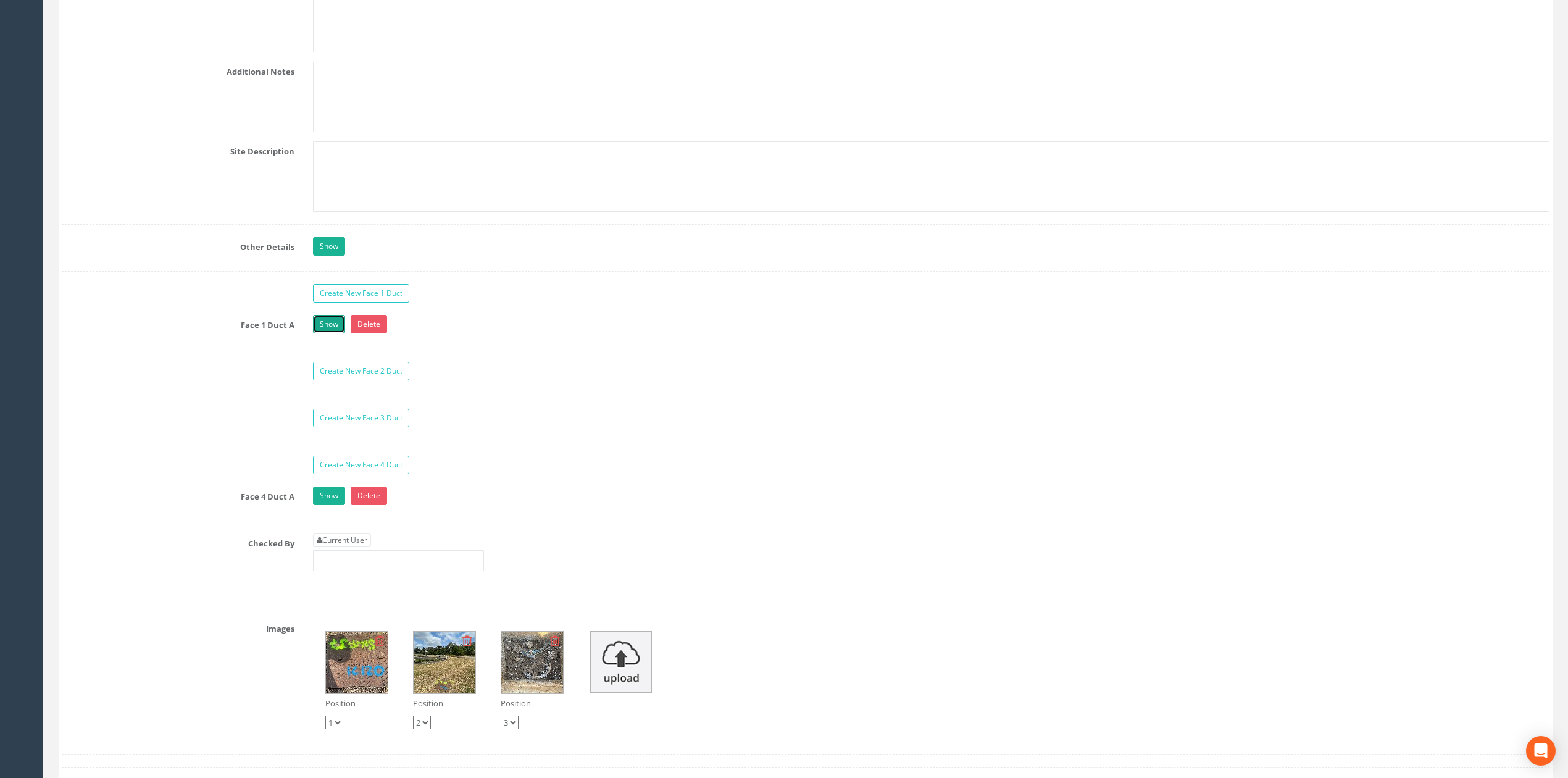
click at [339, 333] on link "Show" at bounding box center [329, 323] width 32 height 19
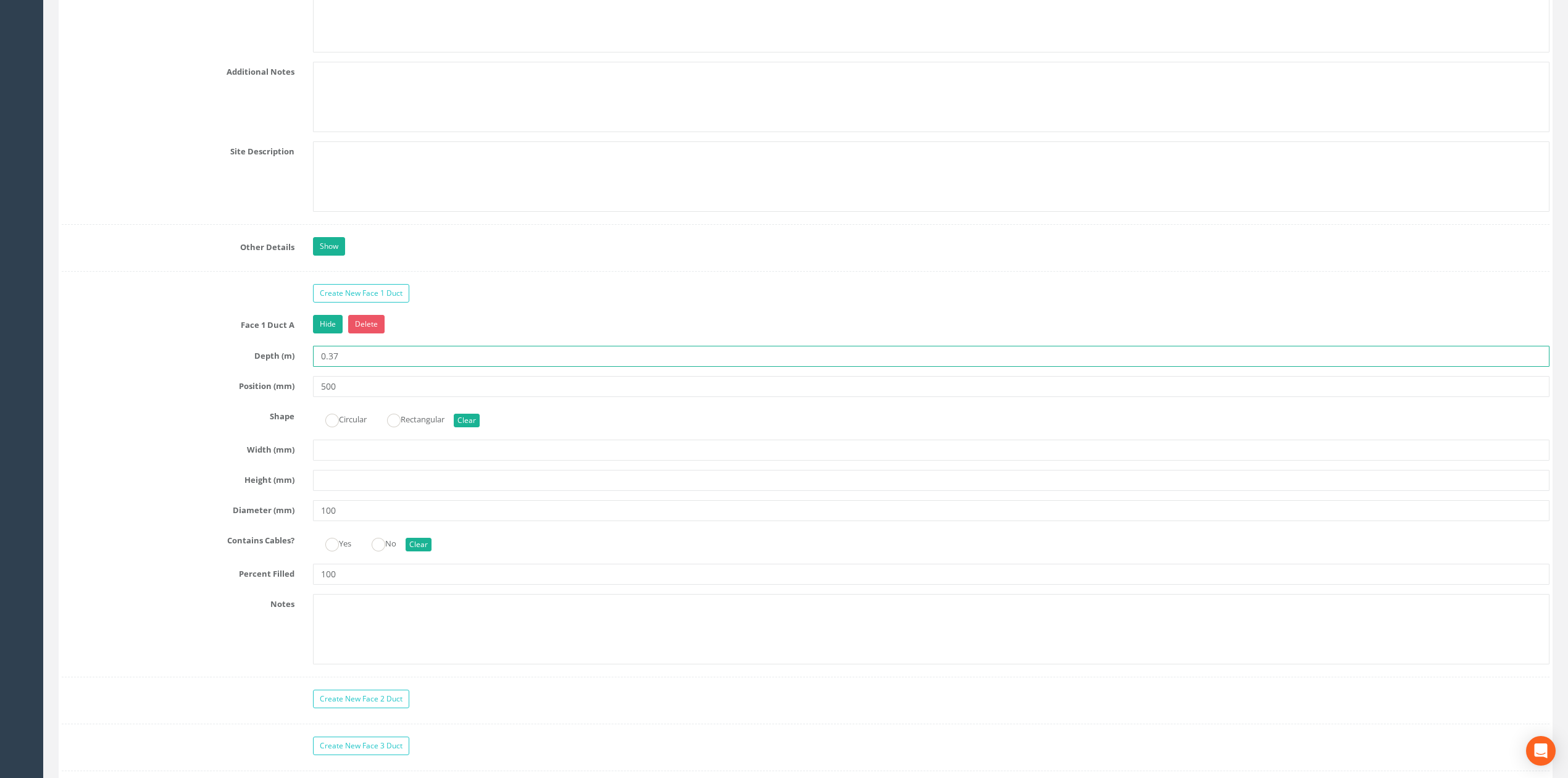
drag, startPoint x: 339, startPoint y: 364, endPoint x: 355, endPoint y: 364, distance: 16.0
click at [355, 364] on input "0.37" at bounding box center [931, 356] width 1236 height 21
type input "0.35"
drag, startPoint x: 320, startPoint y: 400, endPoint x: 326, endPoint y: 401, distance: 6.1
click at [326, 397] on input "500" at bounding box center [931, 386] width 1236 height 21
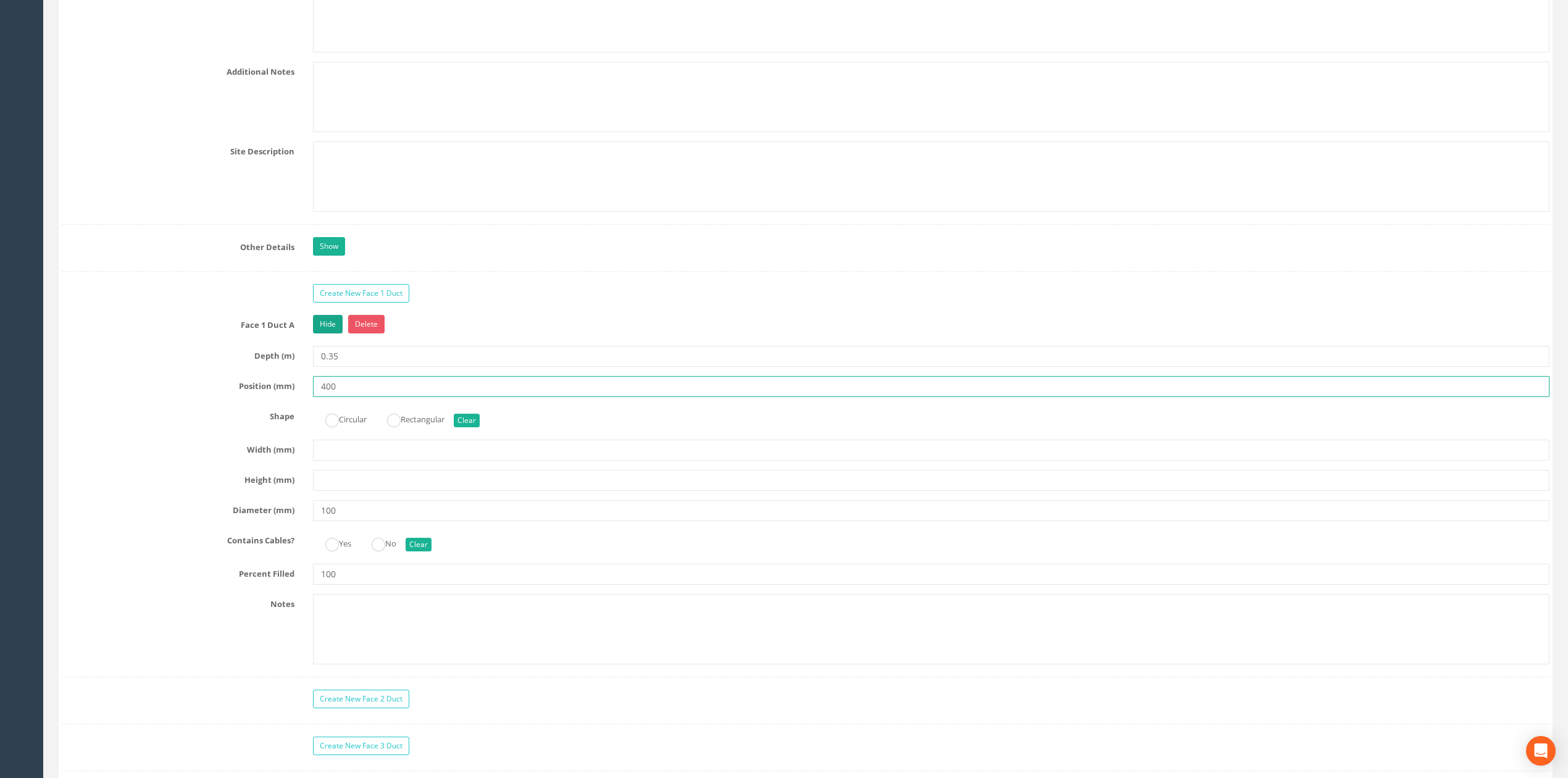
type input "400"
click at [331, 333] on link "Hide" at bounding box center [327, 323] width 29 height 19
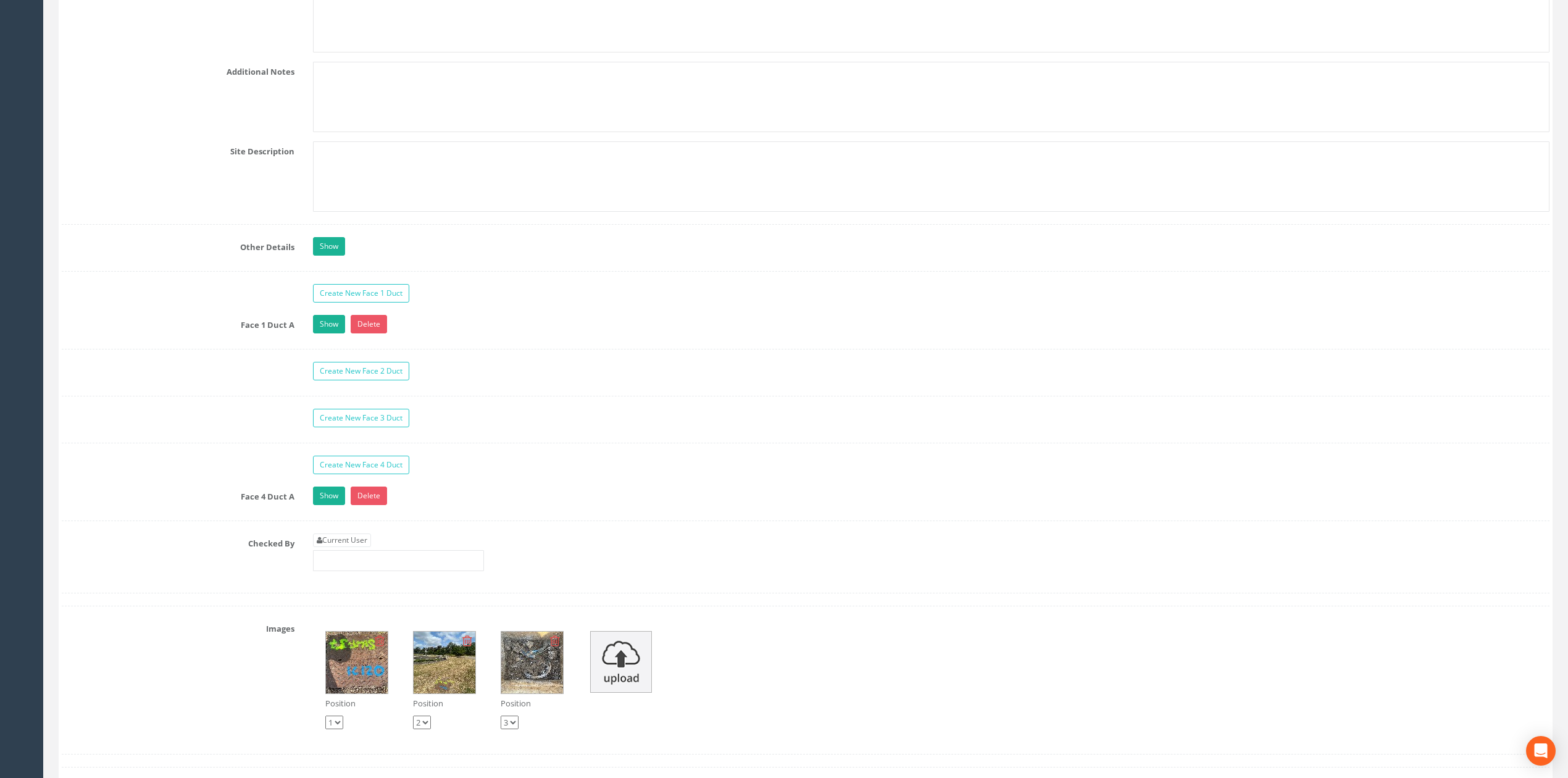
click at [371, 349] on div "Face 1 Duct A Show Delete Depth (m) 0.35 Position (mm) 400 Shape Circular Recta…" at bounding box center [806, 331] width 1488 height 35
click at [370, 271] on div at bounding box center [806, 271] width 1488 height 1
click at [371, 302] on link "Create New Face 1 Duct" at bounding box center [361, 292] width 97 height 19
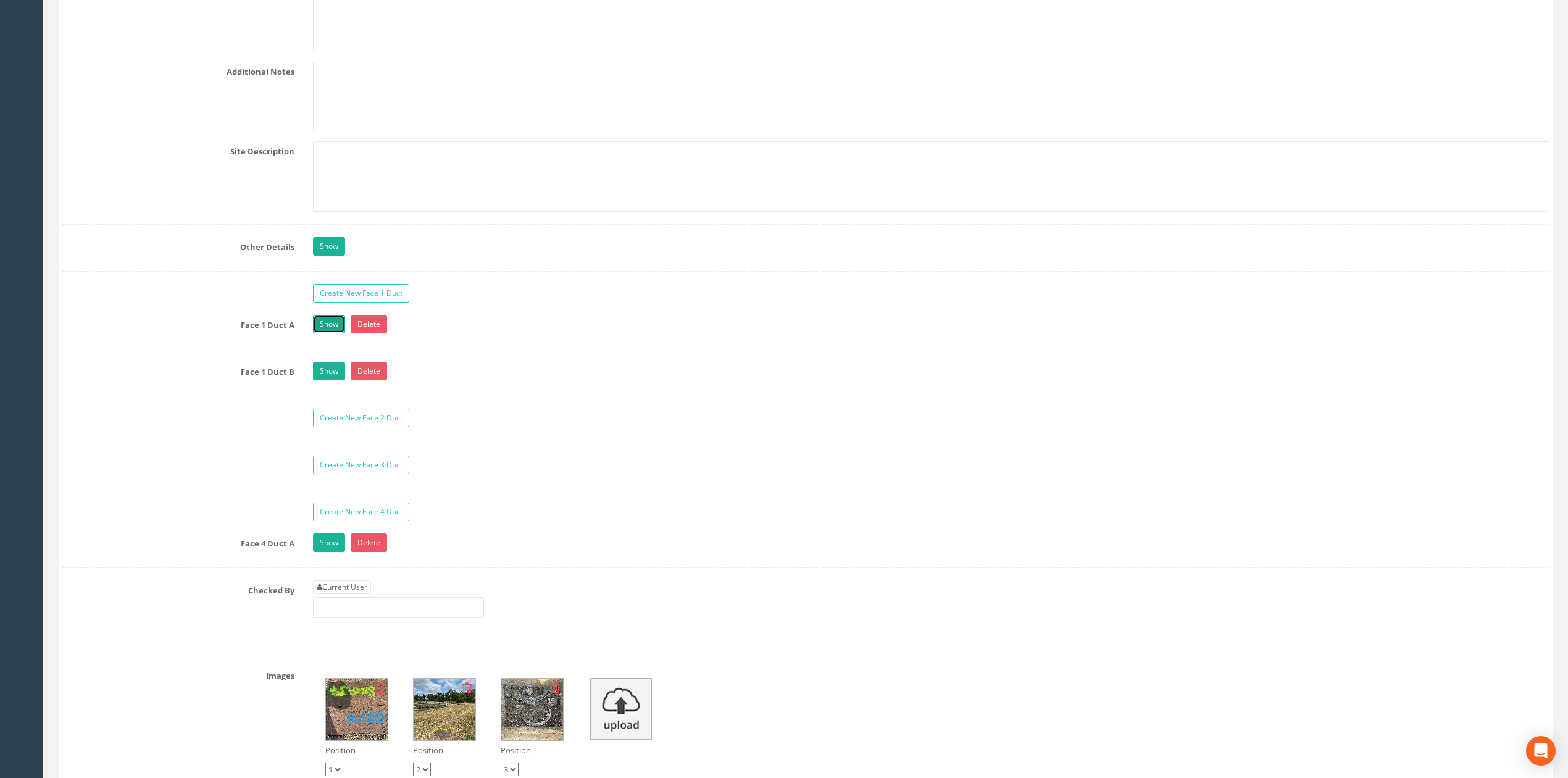
click at [332, 333] on link "Show" at bounding box center [329, 323] width 32 height 19
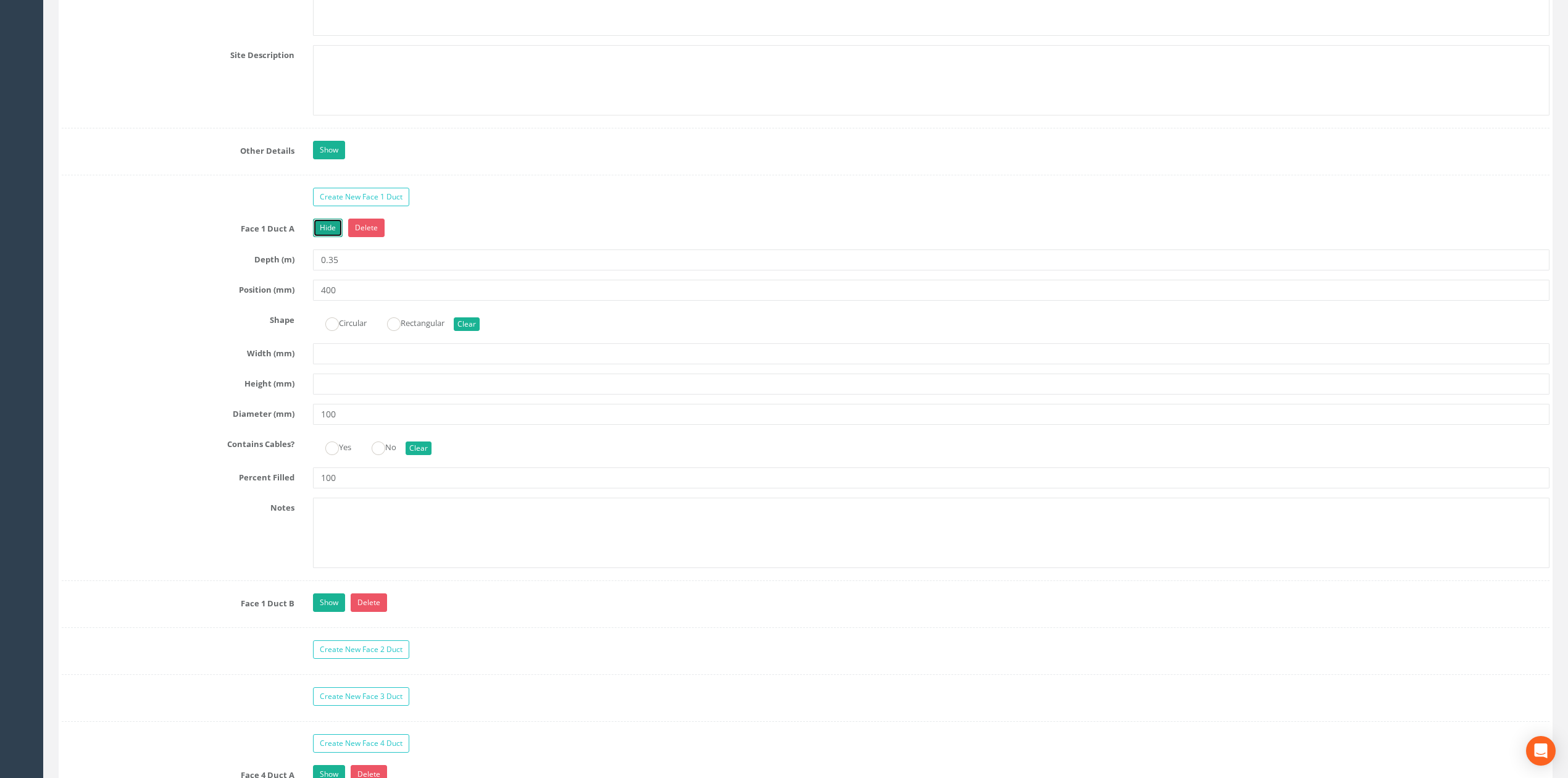
scroll to position [2358, 0]
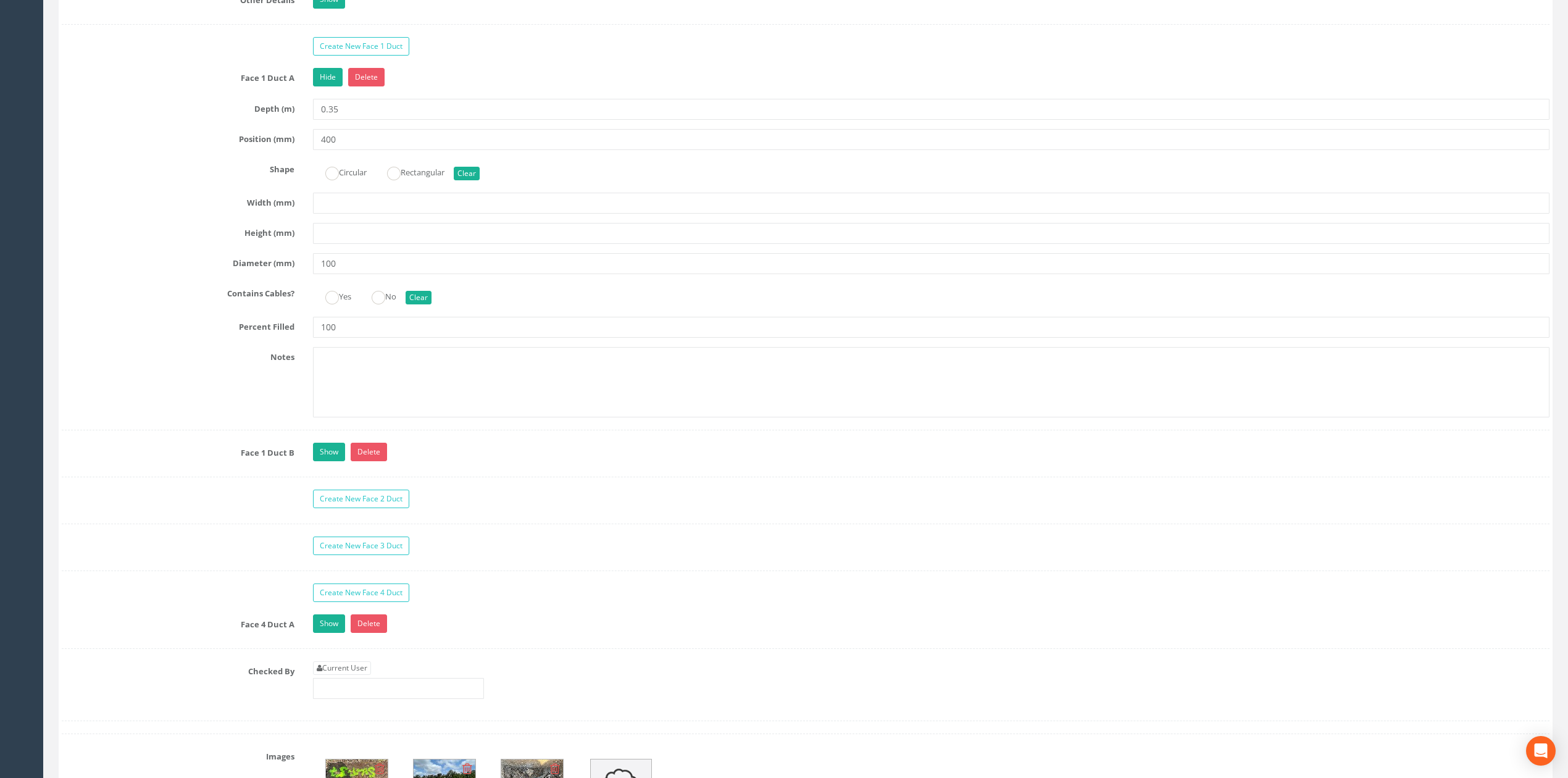
click at [331, 461] on link "Show" at bounding box center [329, 451] width 32 height 19
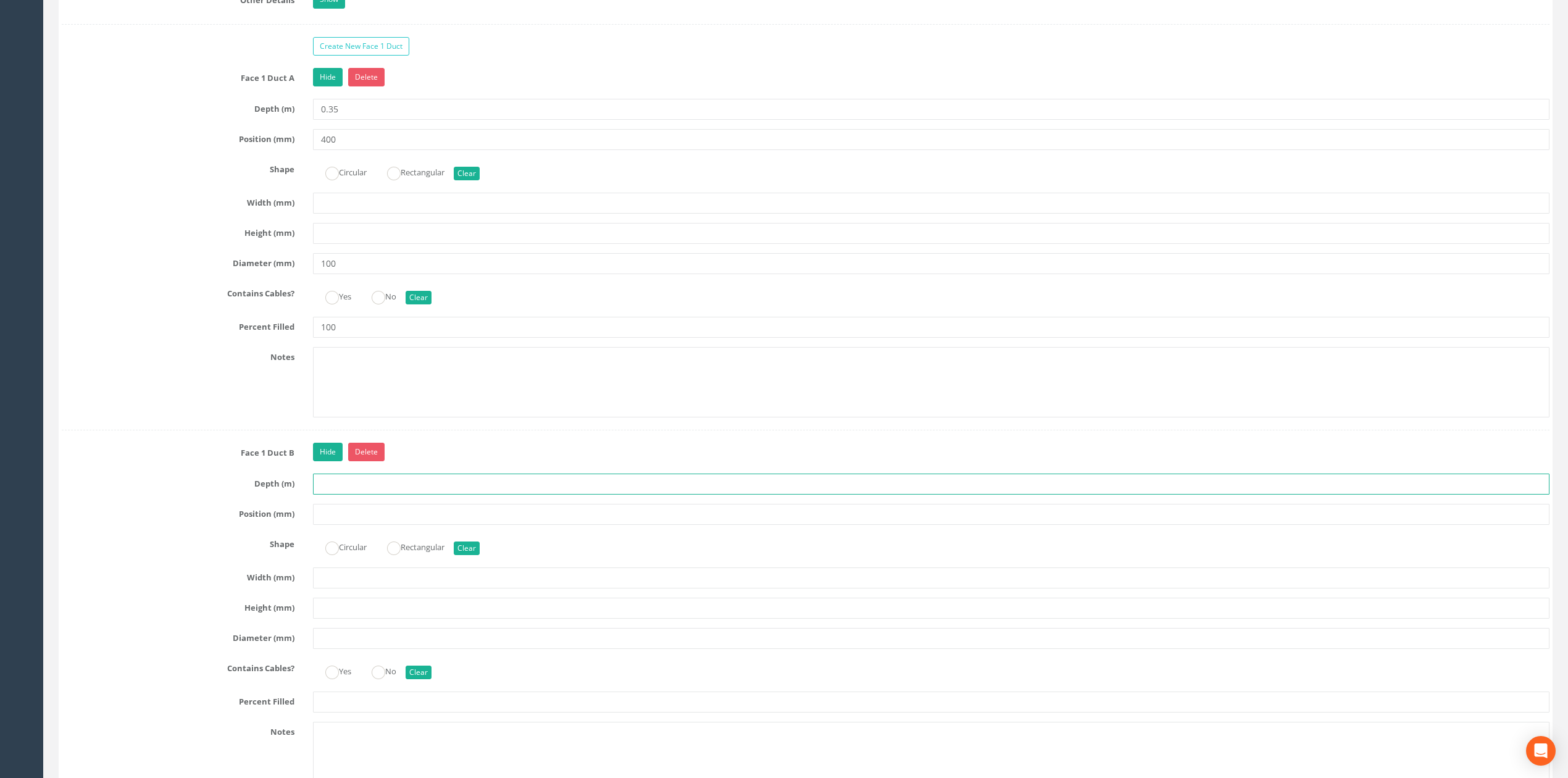
click at [348, 494] on input "text" at bounding box center [931, 484] width 1236 height 21
type input "0.35"
click at [349, 555] on label "Circular" at bounding box center [339, 546] width 54 height 18
radio input "true"
click at [357, 525] on input "text" at bounding box center [931, 514] width 1236 height 21
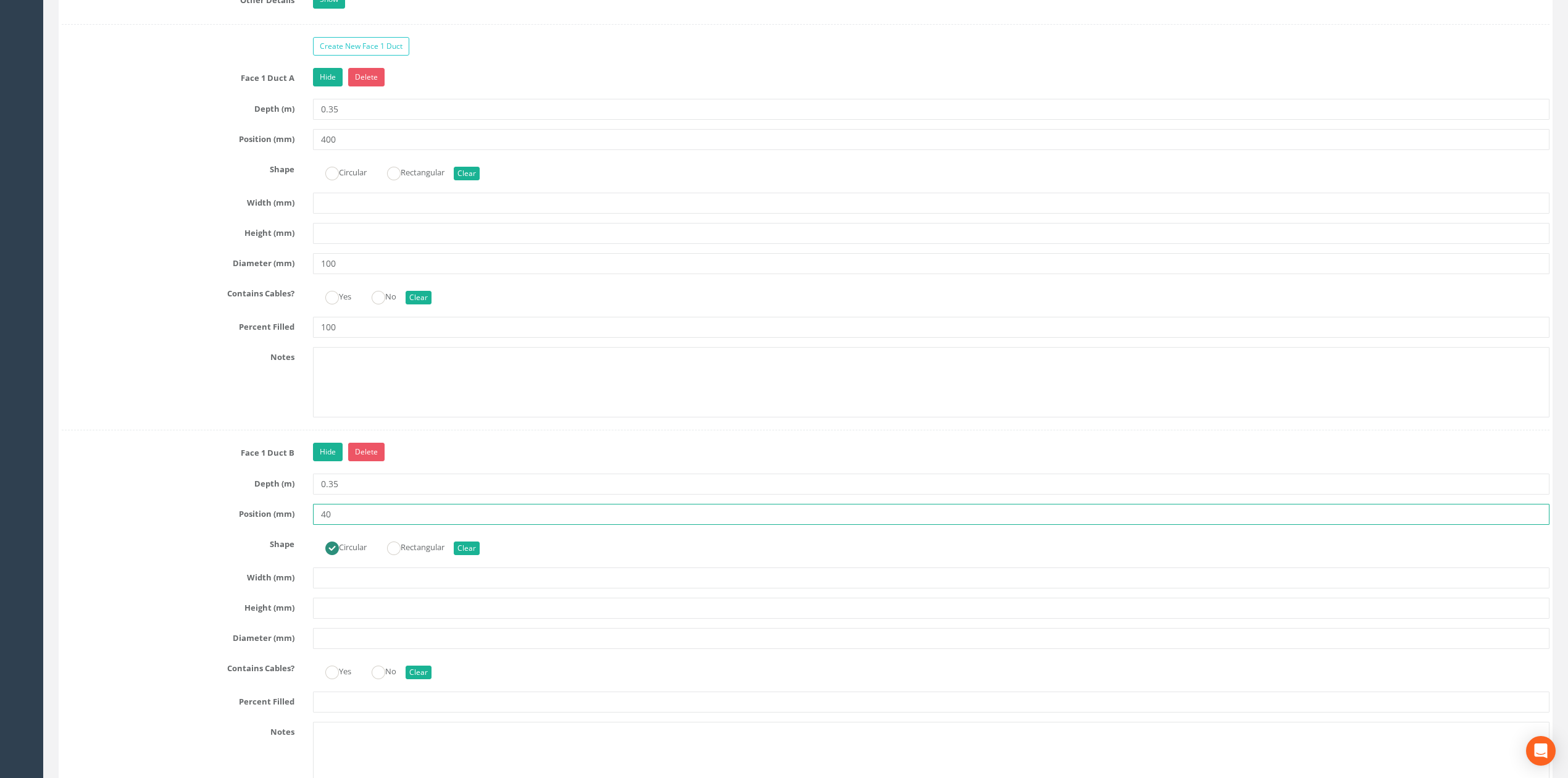
type input "4"
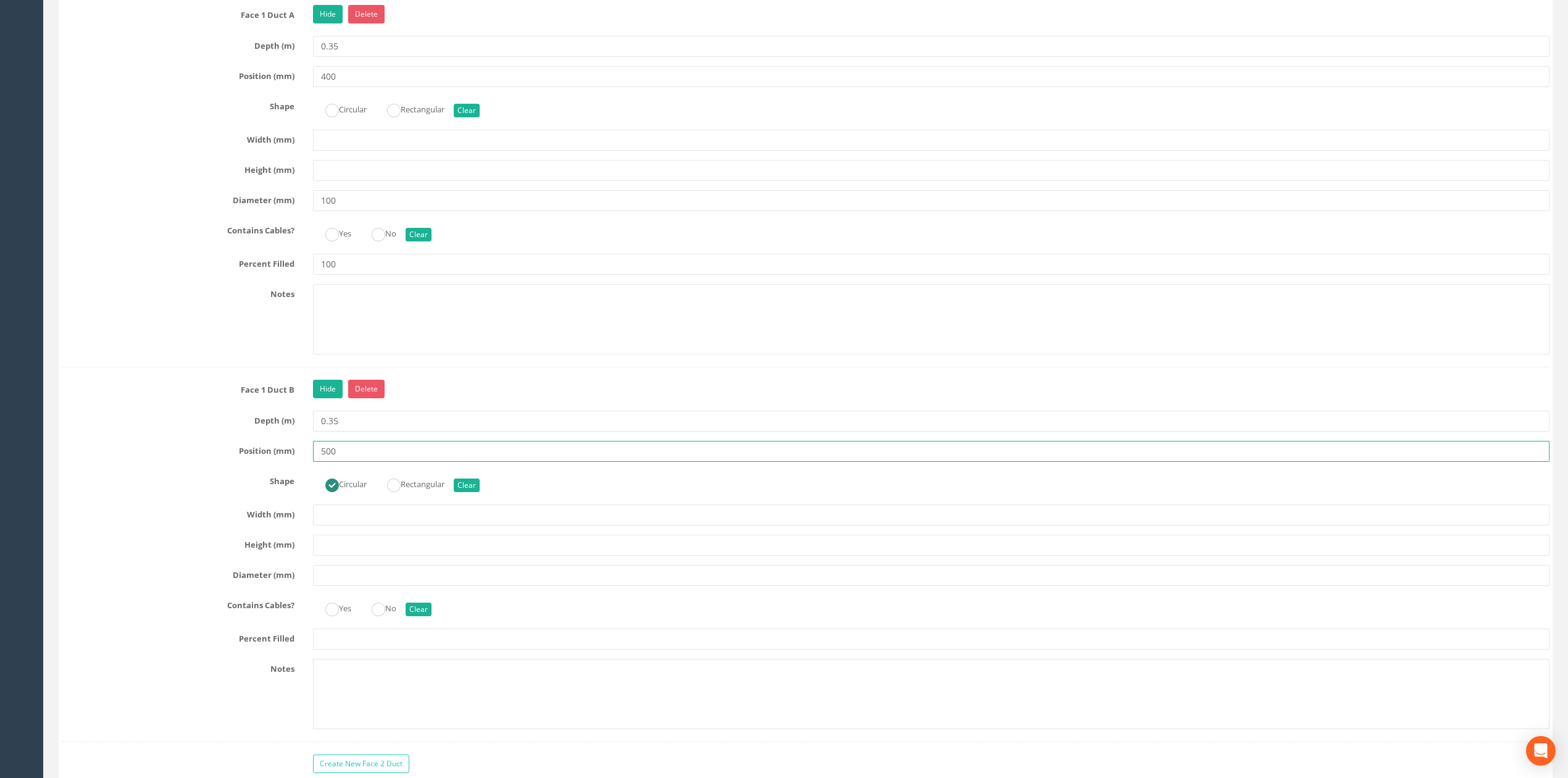
scroll to position [2439, 0]
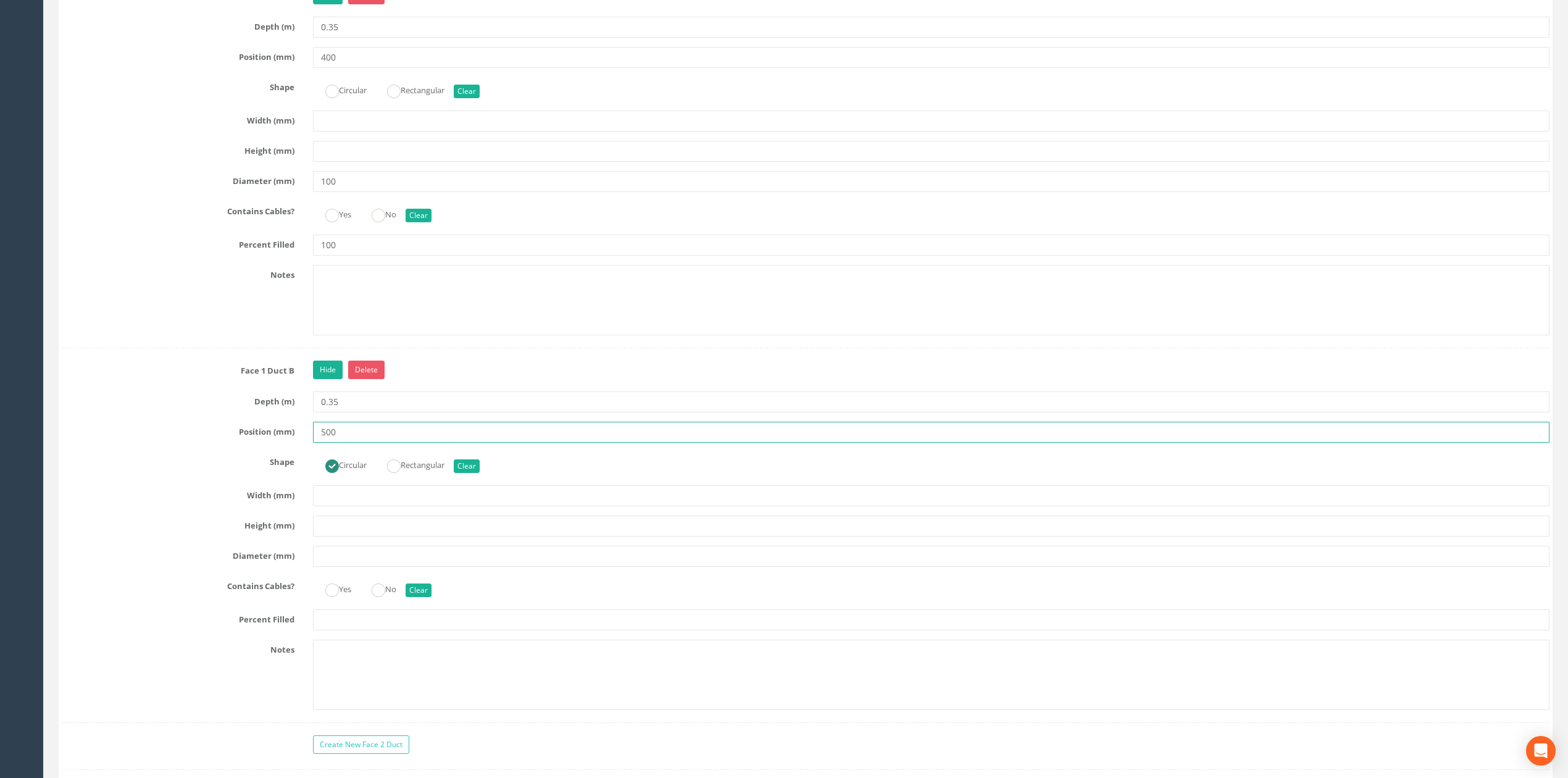
type input "500"
click at [326, 566] on input "text" at bounding box center [931, 556] width 1236 height 21
type input "100"
click at [371, 630] on input "text" at bounding box center [931, 619] width 1236 height 21
type input "100"
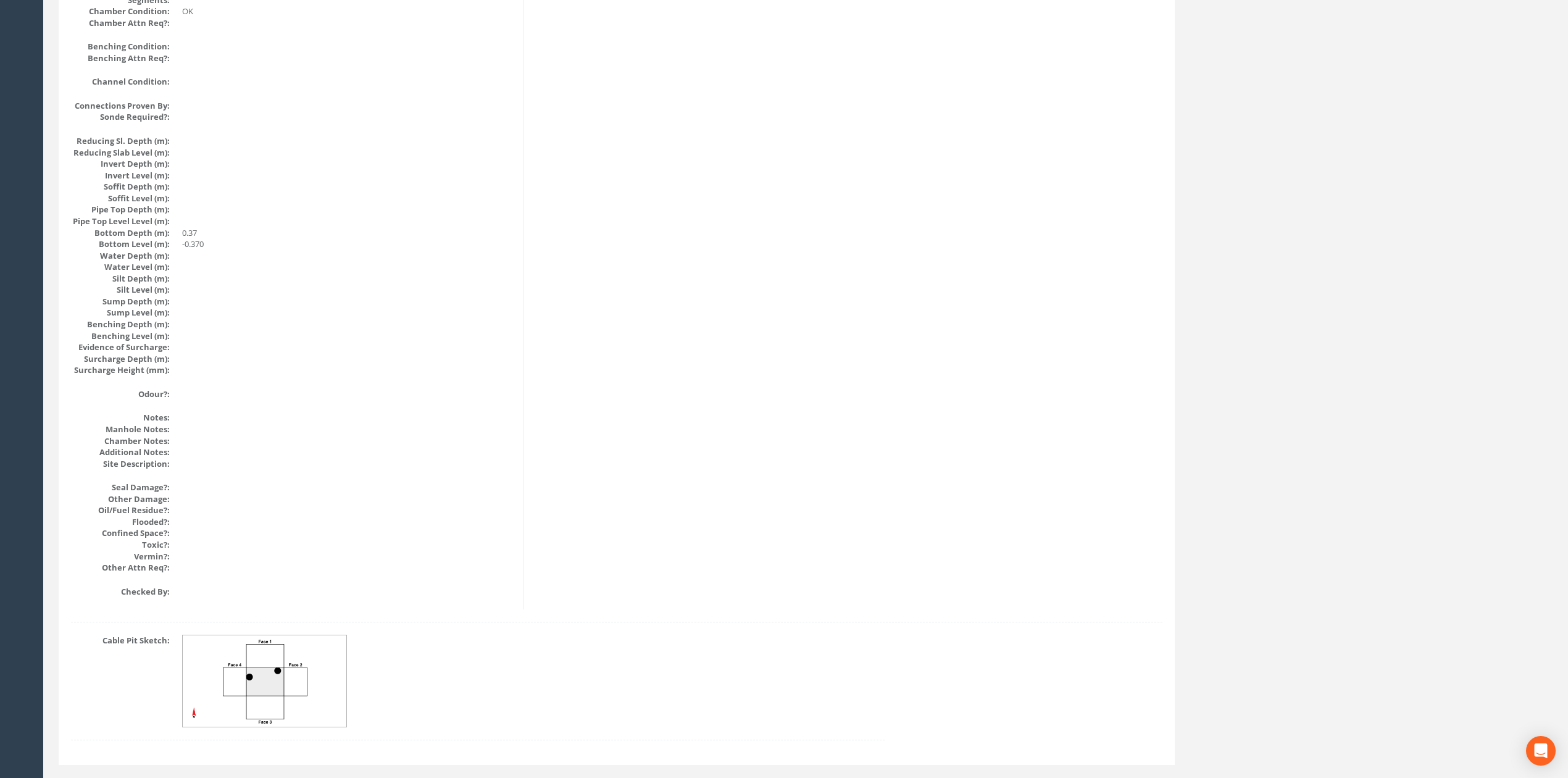
scroll to position [0, 0]
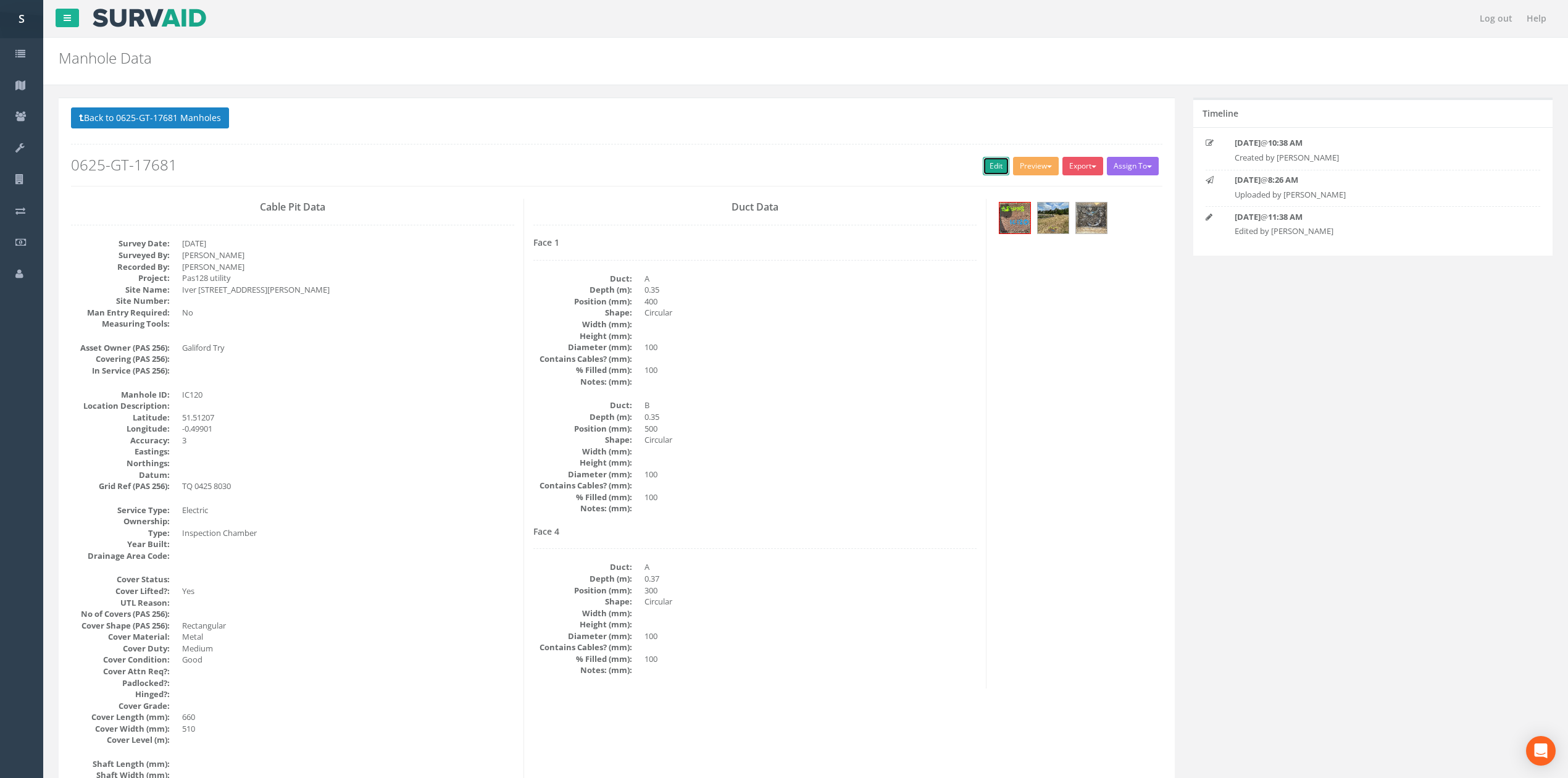
click at [983, 168] on link "Edit" at bounding box center [996, 166] width 27 height 19
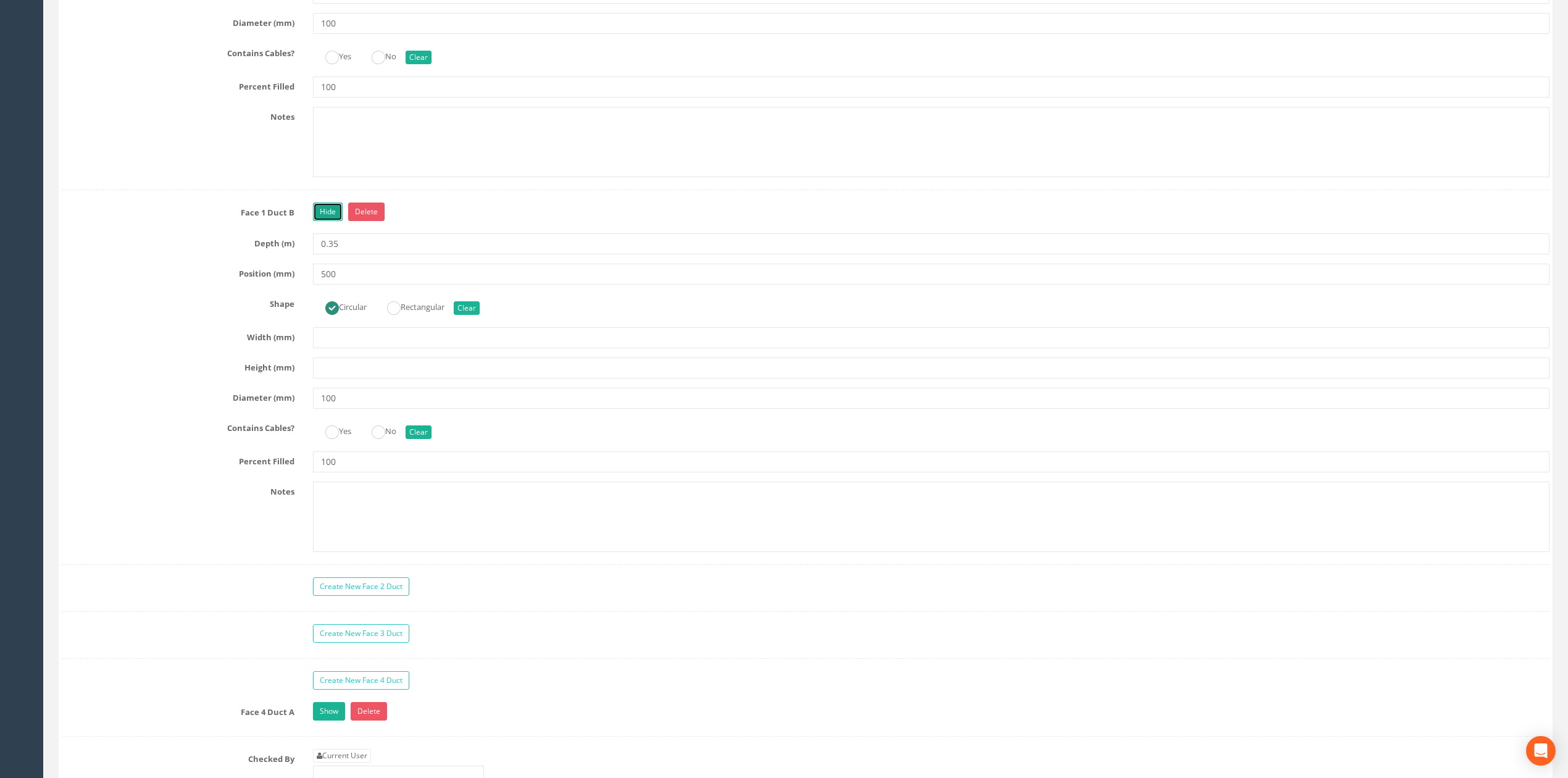
click at [330, 221] on link "Hide" at bounding box center [327, 211] width 29 height 19
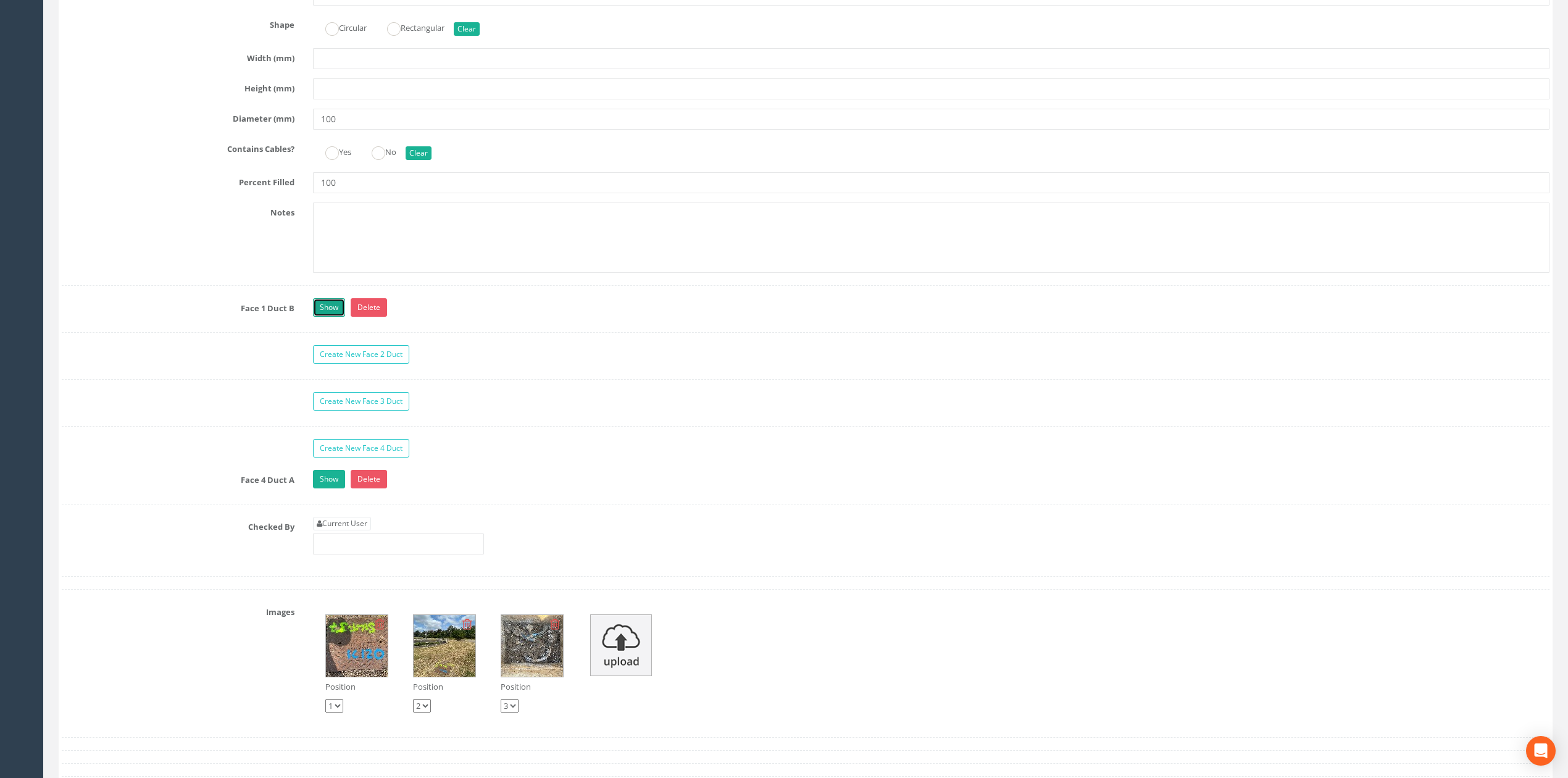
scroll to position [2186, 0]
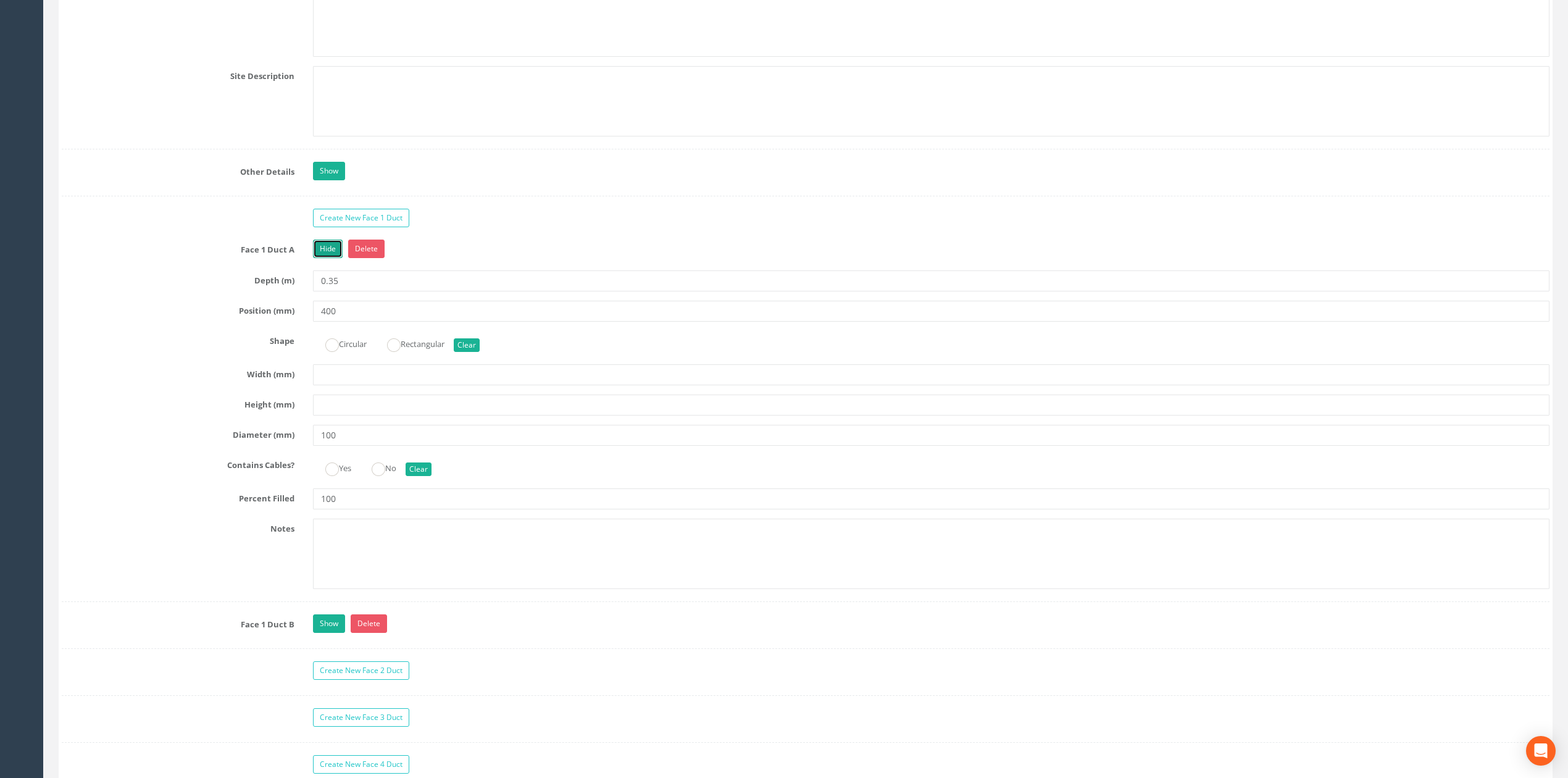
click at [327, 258] on link "Hide" at bounding box center [327, 248] width 29 height 19
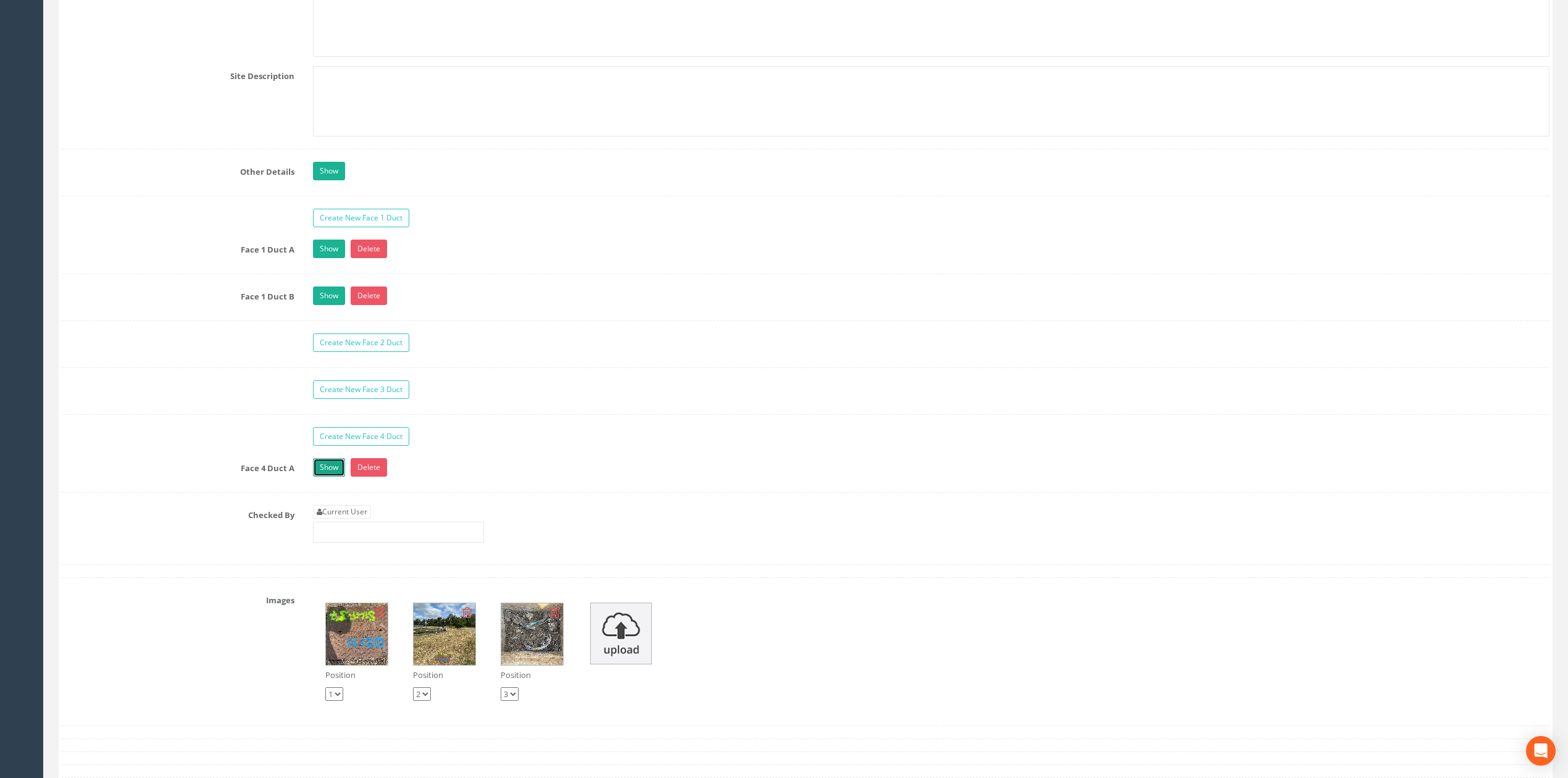
click at [329, 477] on link "Show" at bounding box center [329, 467] width 32 height 19
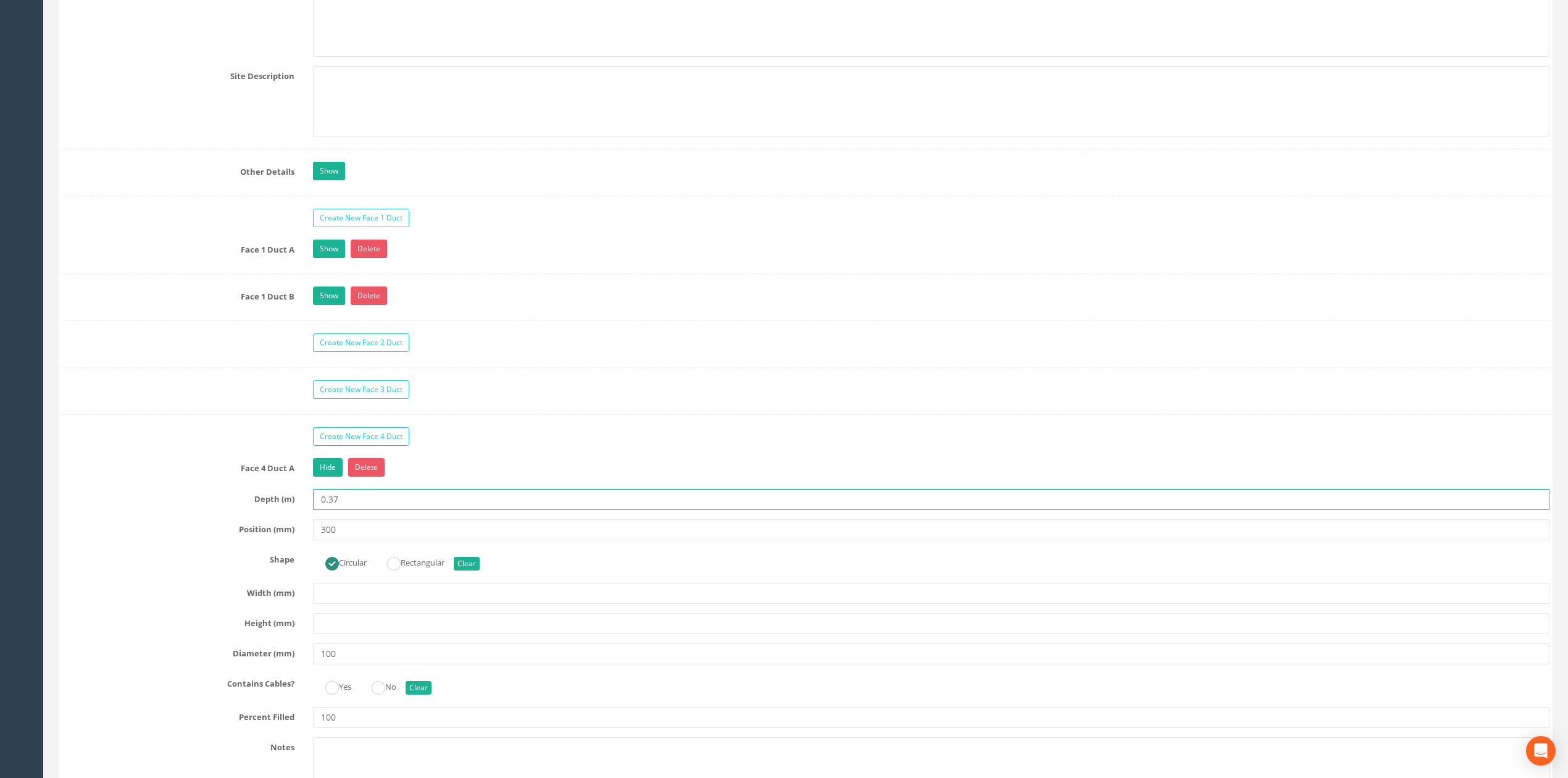
click at [339, 510] on input "0.37" at bounding box center [931, 500] width 1236 height 21
type input "0.35"
click at [329, 477] on link "Hide" at bounding box center [327, 467] width 29 height 19
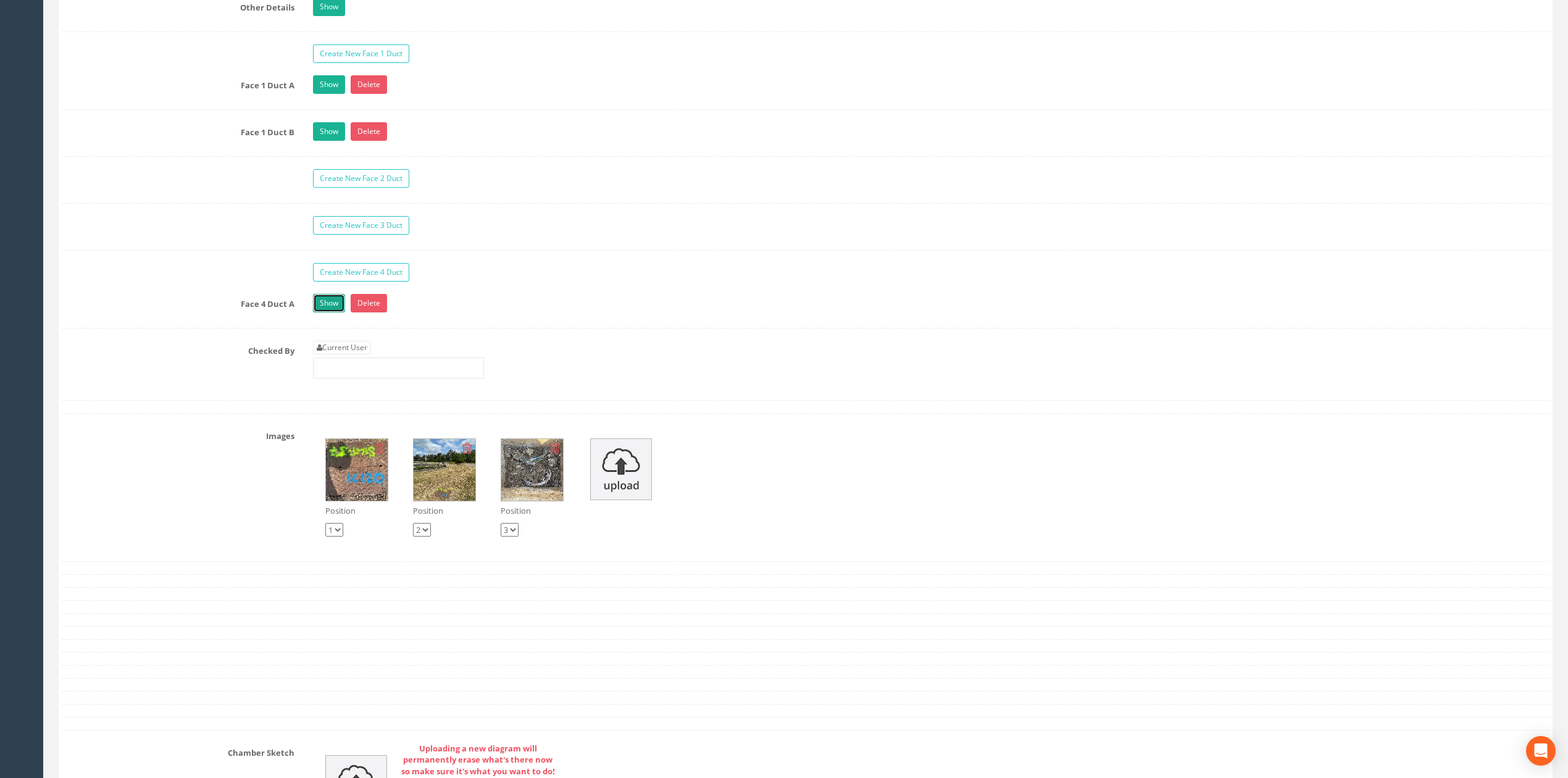
scroll to position [2351, 0]
click at [357, 354] on link "Current User" at bounding box center [341, 346] width 58 height 13
type input "[PERSON_NAME]"
click at [386, 387] on div "Current User [PERSON_NAME]" at bounding box center [932, 363] width 1255 height 47
click at [394, 377] on input "[PERSON_NAME]" at bounding box center [398, 368] width 171 height 21
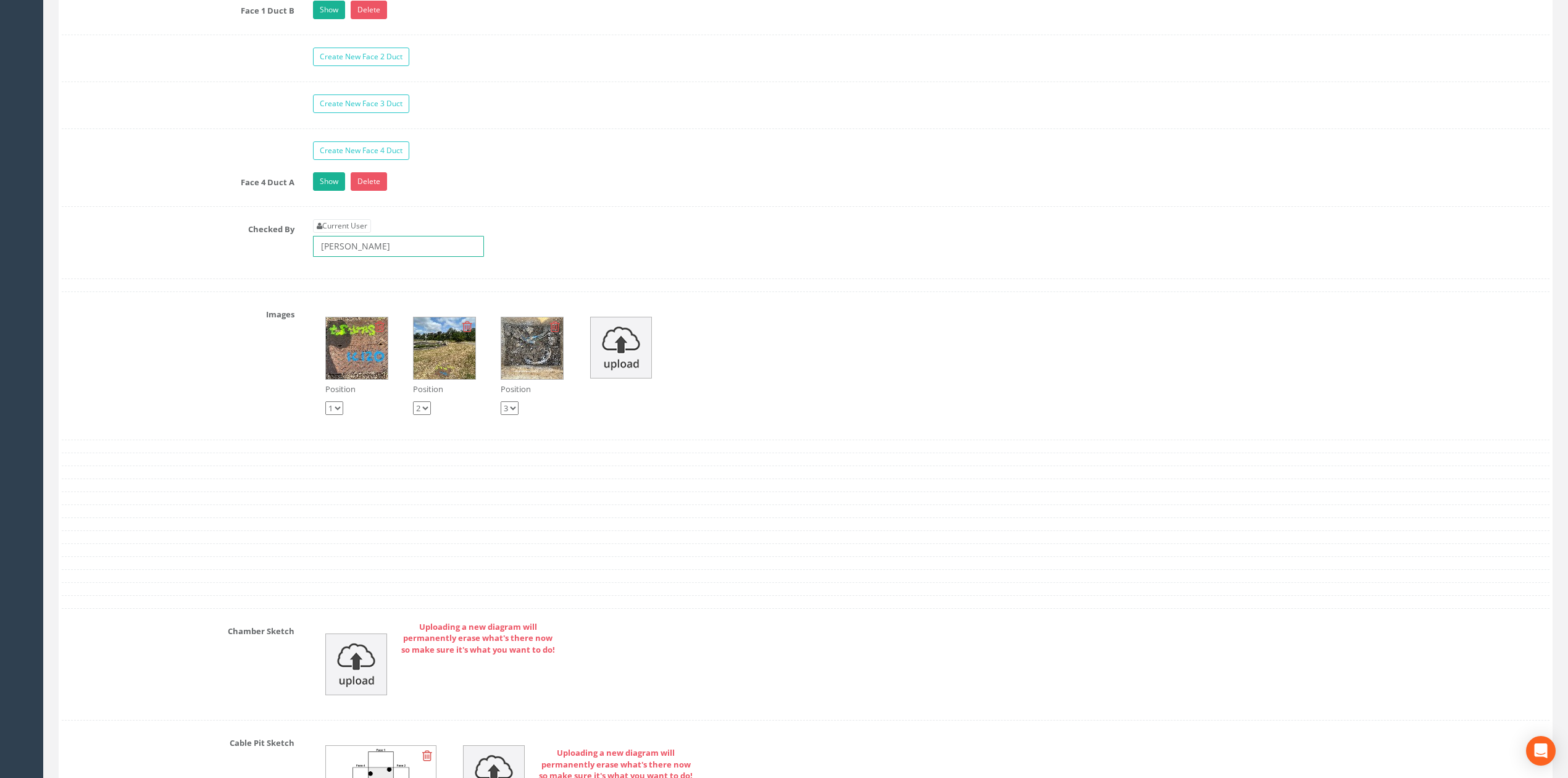
scroll to position [2680, 0]
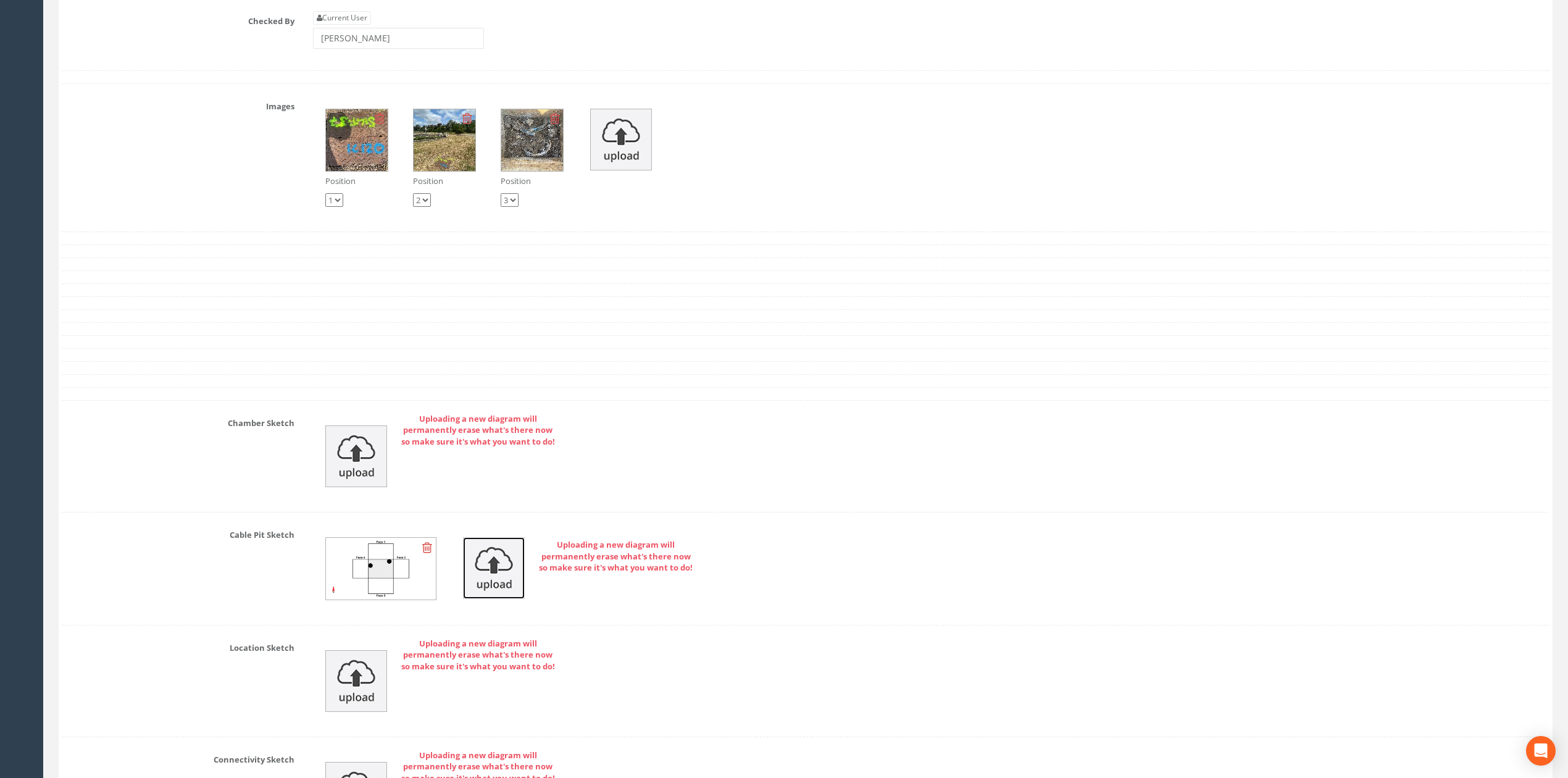
click at [485, 597] on img at bounding box center [494, 568] width 62 height 62
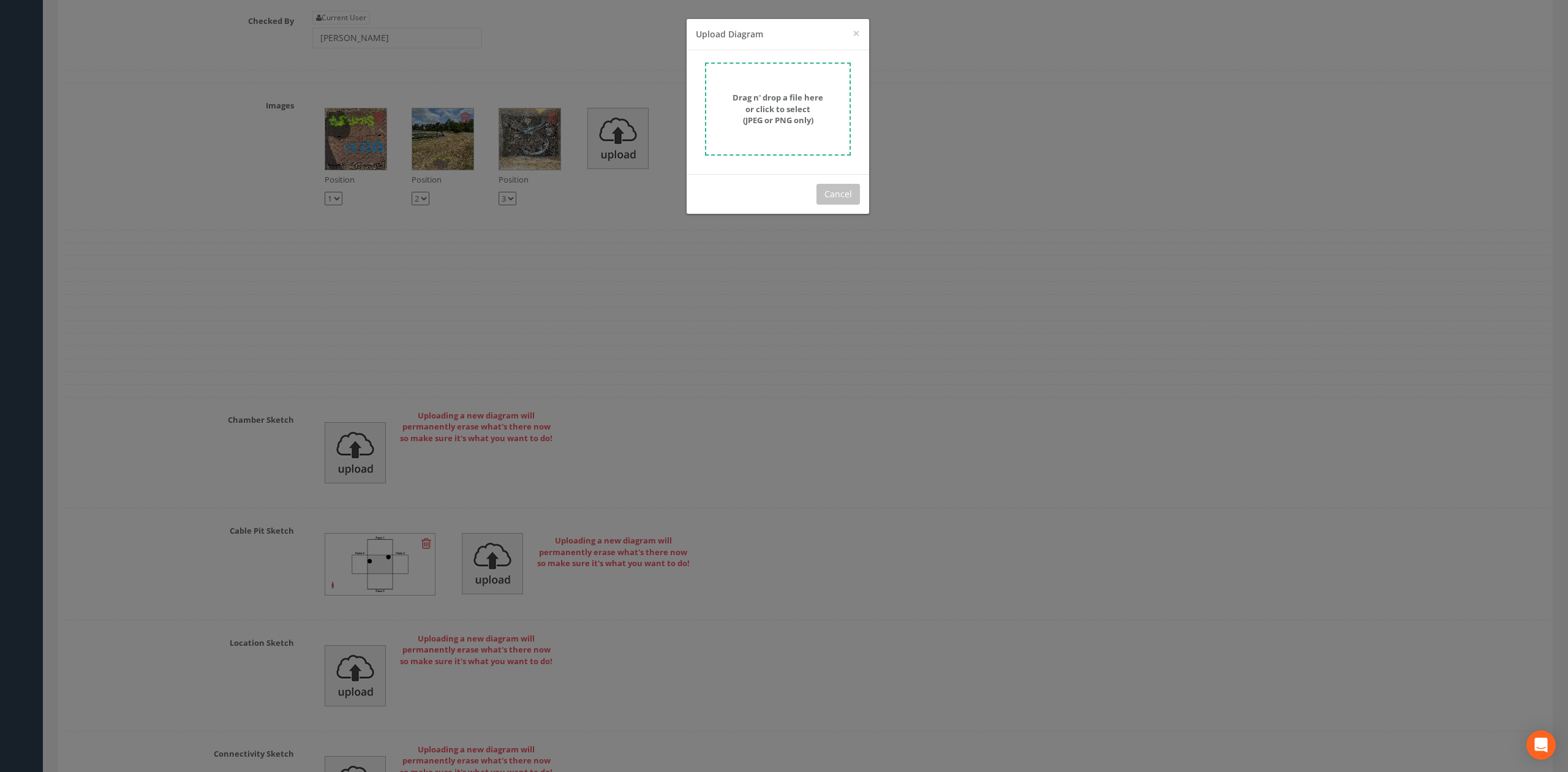
click at [836, 100] on div "Drag n' drop a file here or click to select (JPEG or PNG only)" at bounding box center [777, 108] width 119 height 34
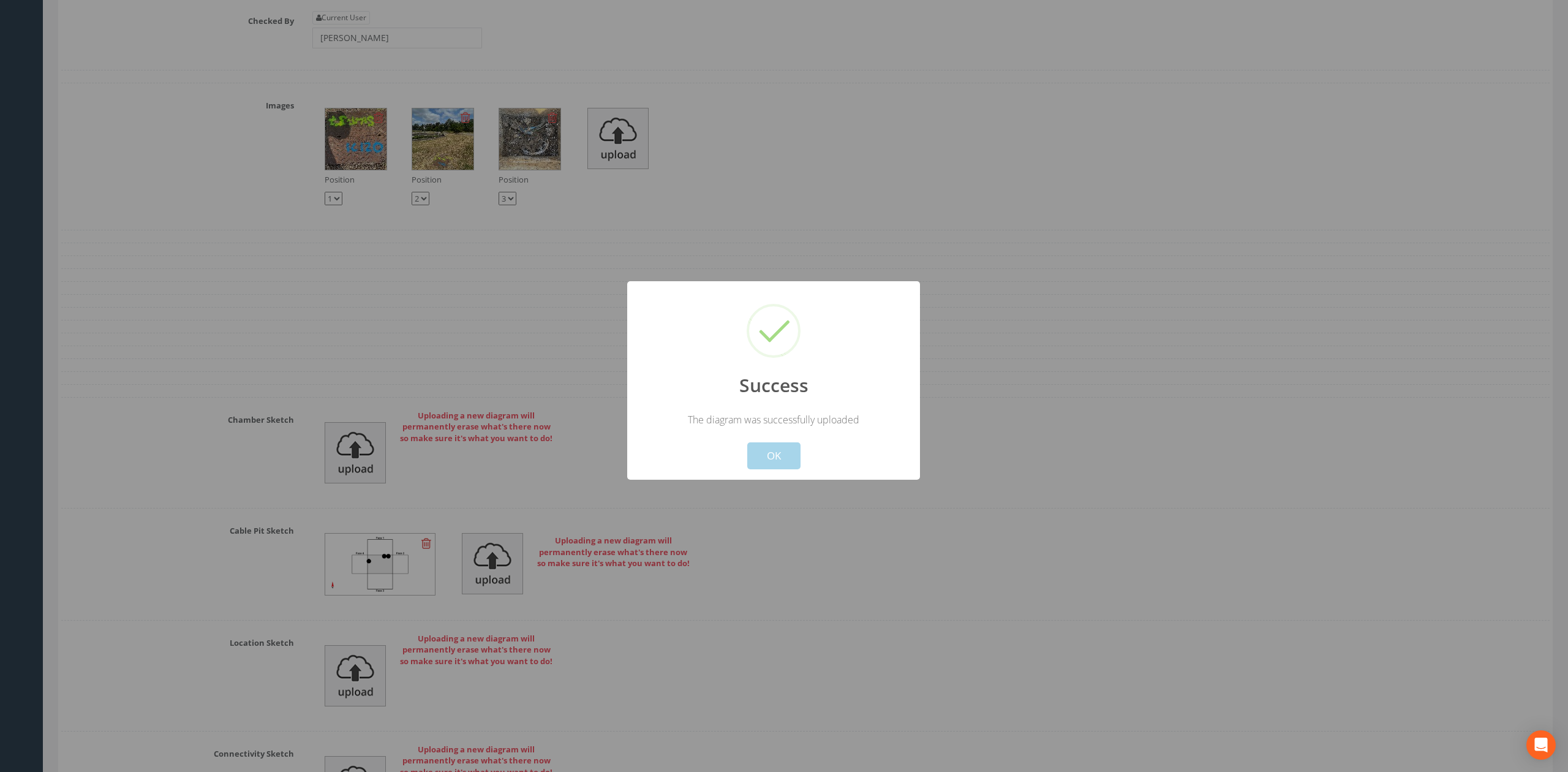
click at [785, 461] on button "OK" at bounding box center [774, 455] width 54 height 27
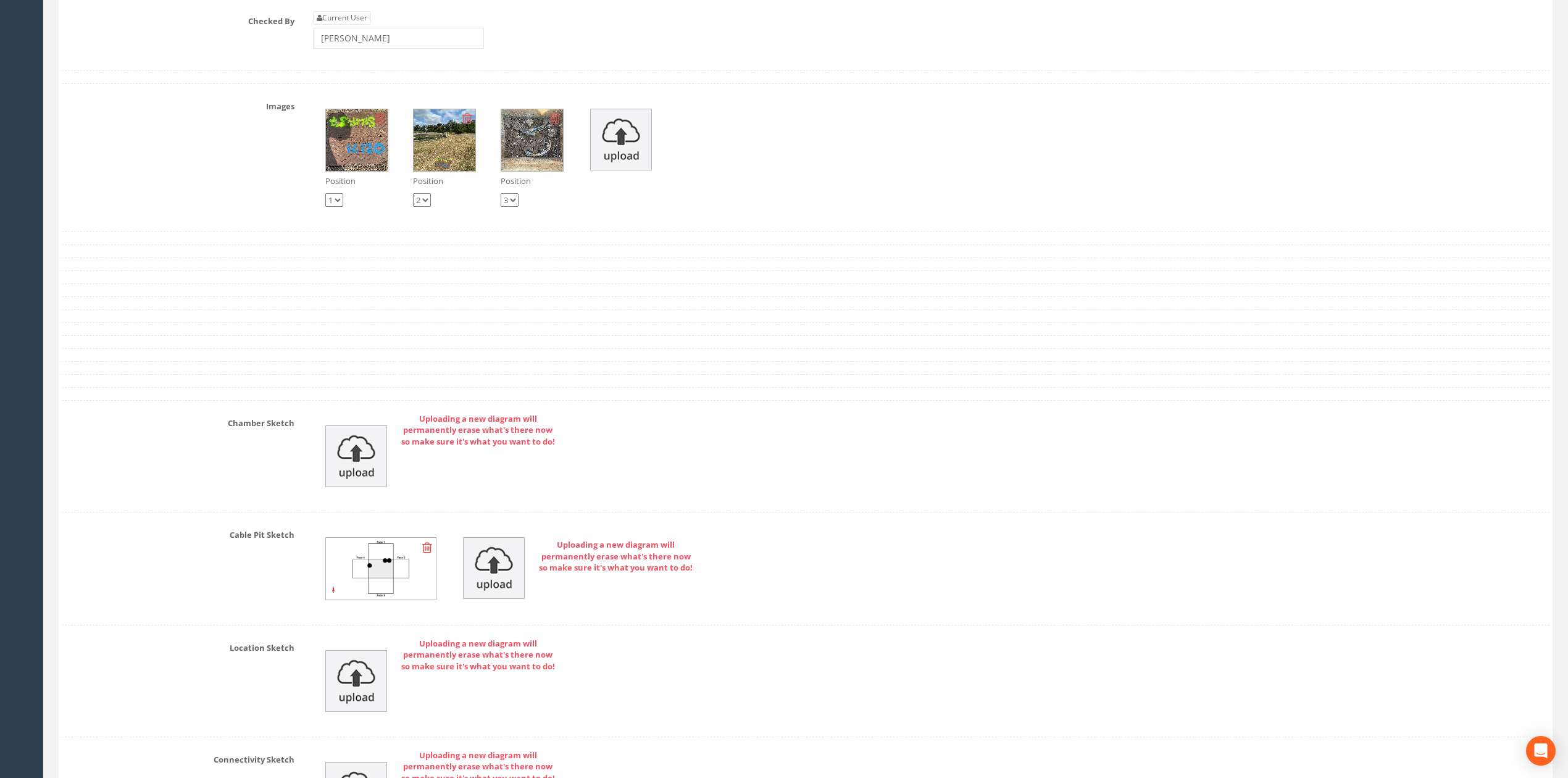
scroll to position [2984, 0]
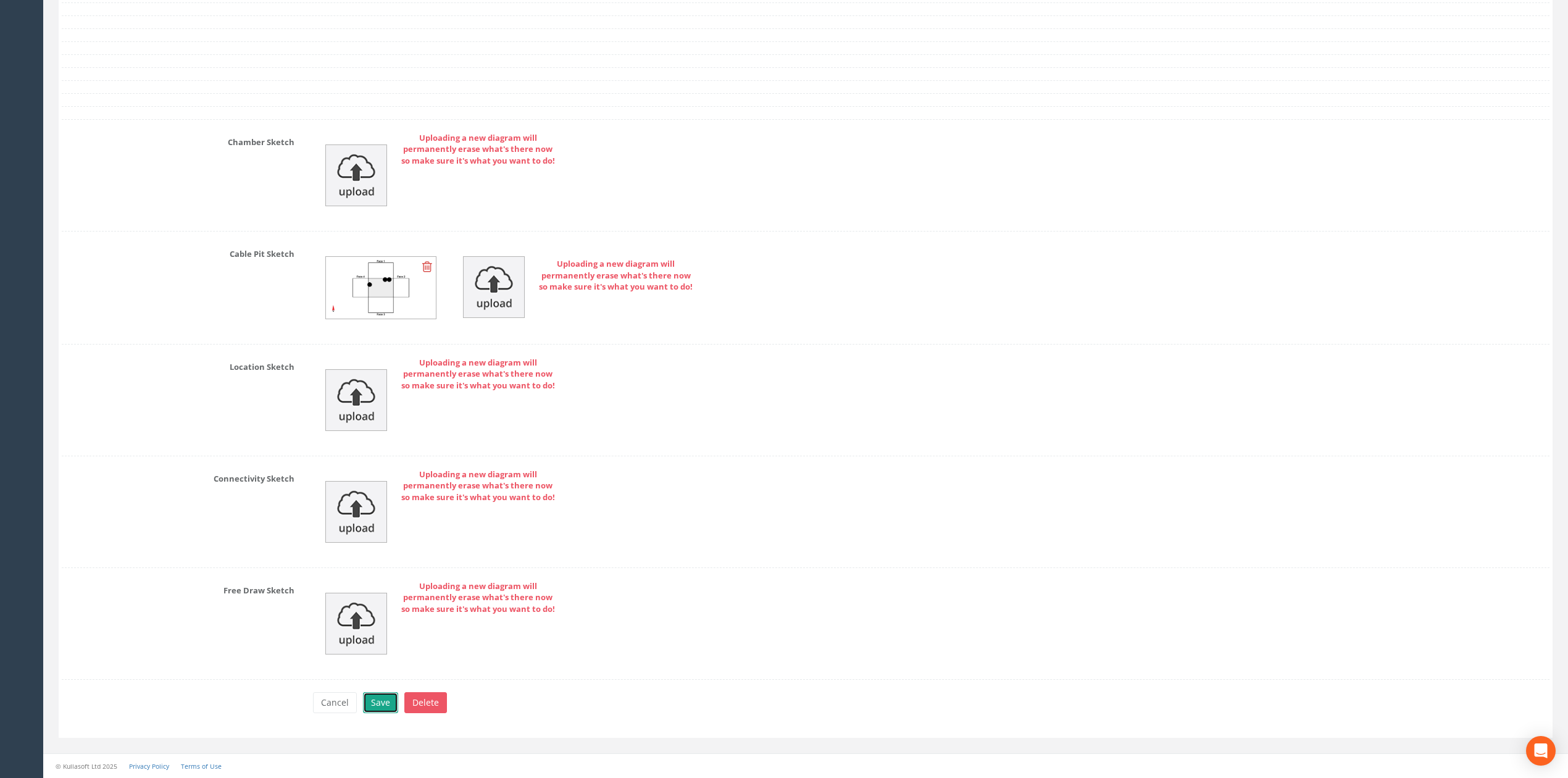
click at [370, 709] on button "Save" at bounding box center [381, 703] width 35 height 21
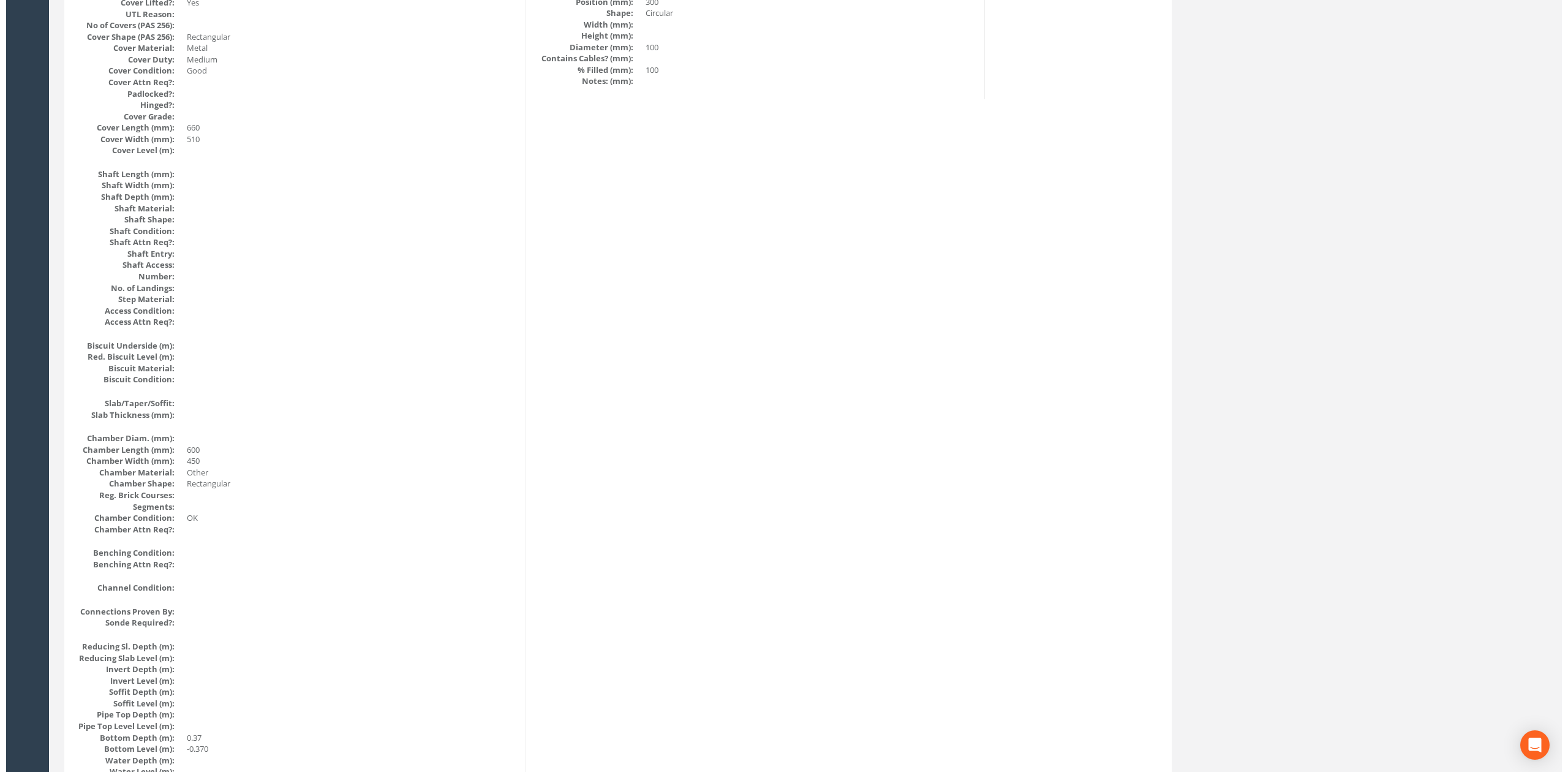
scroll to position [0, 0]
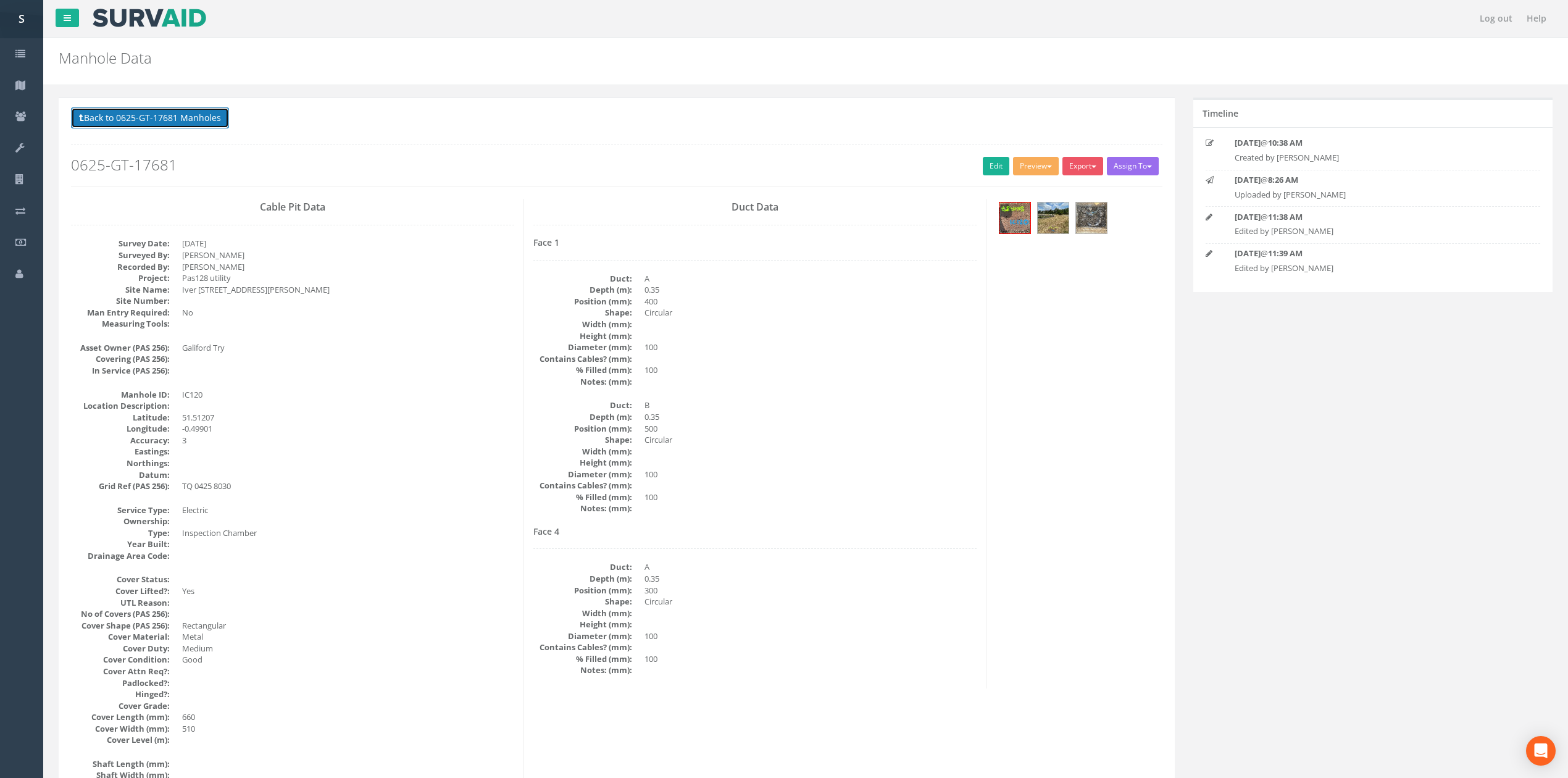
click at [200, 121] on button "Back to 0625-GT-17681 Manholes" at bounding box center [150, 118] width 158 height 21
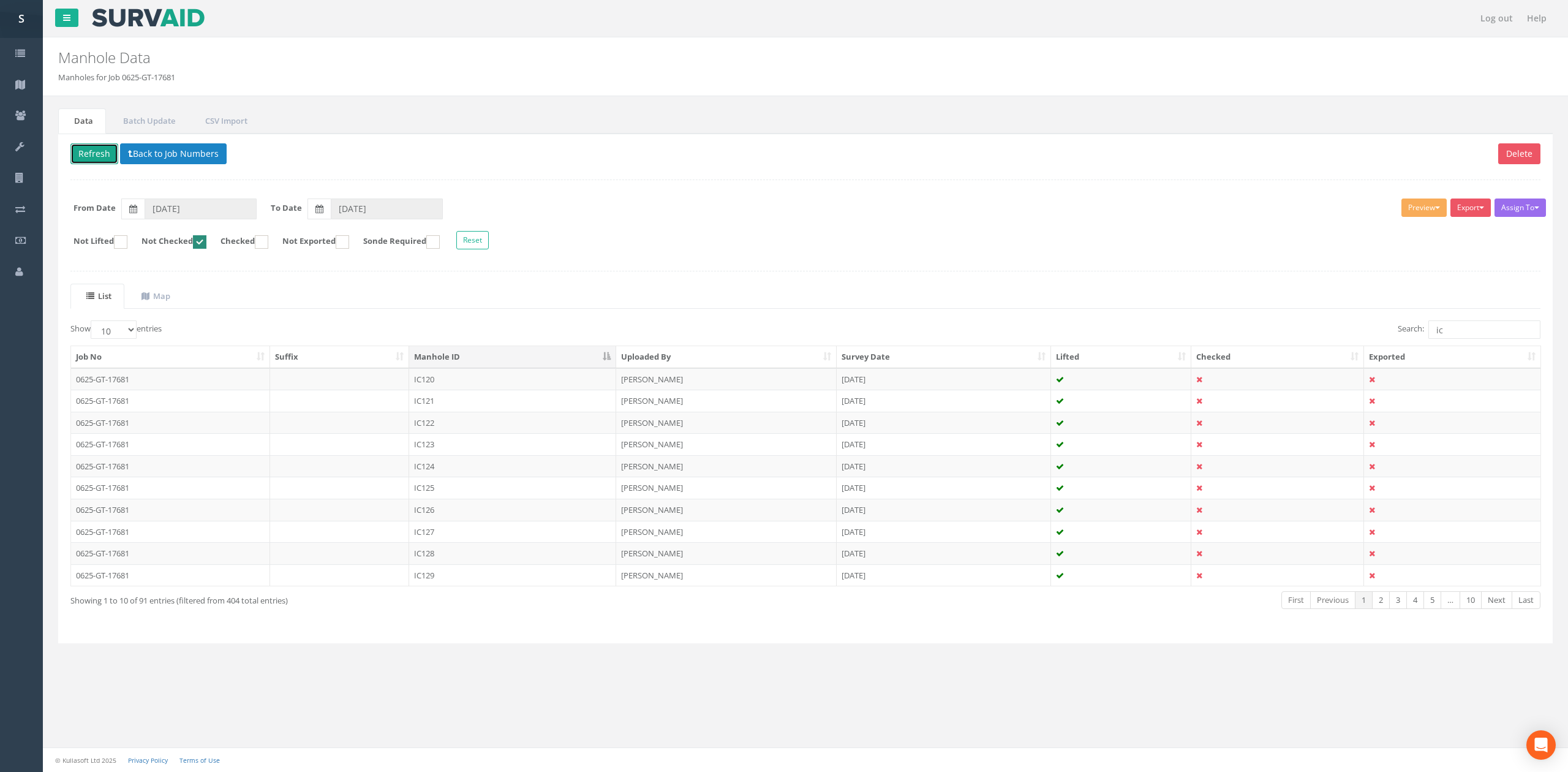
click at [84, 150] on button "Refresh" at bounding box center [94, 154] width 47 height 21
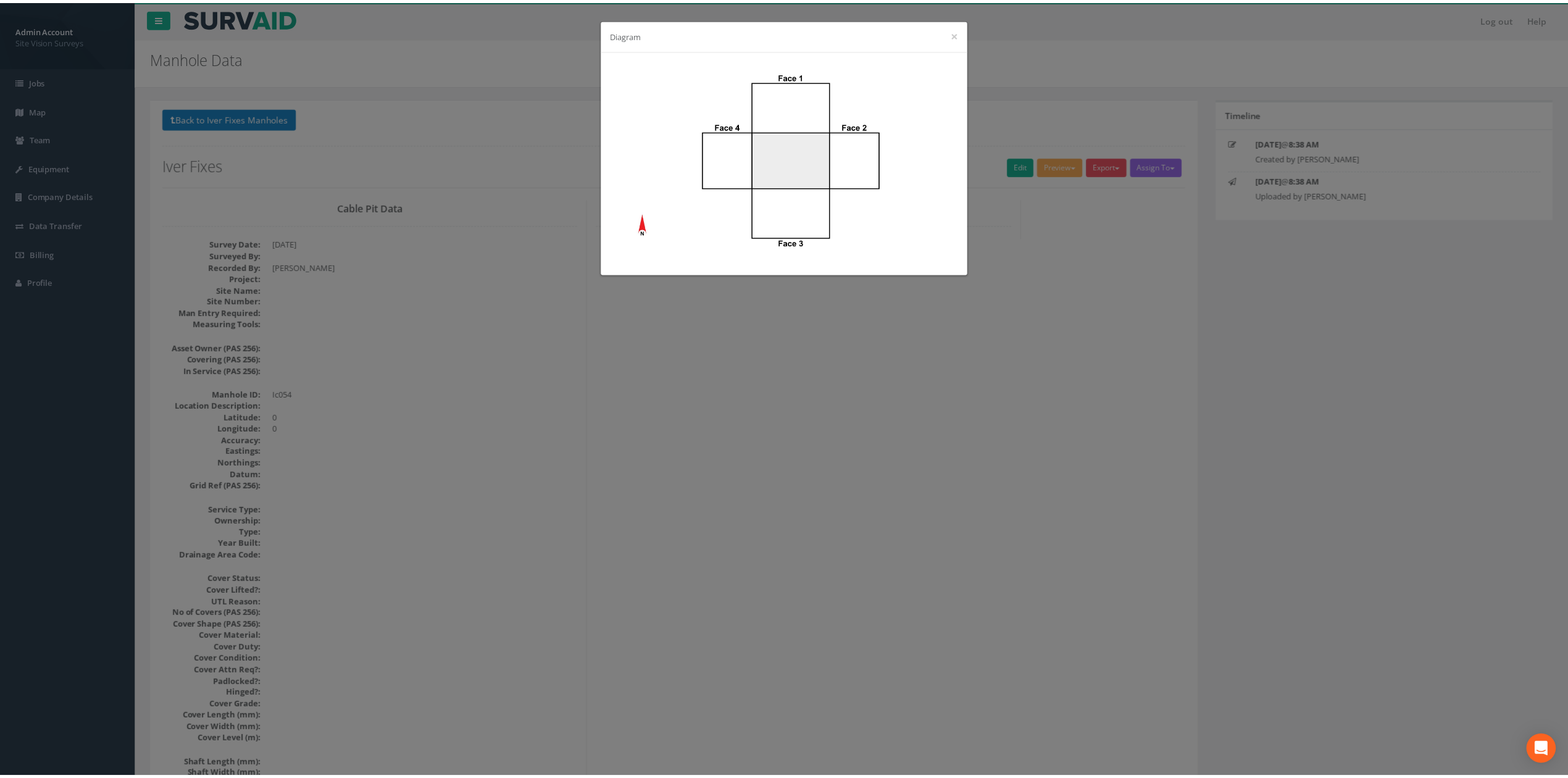
scroll to position [1128, 0]
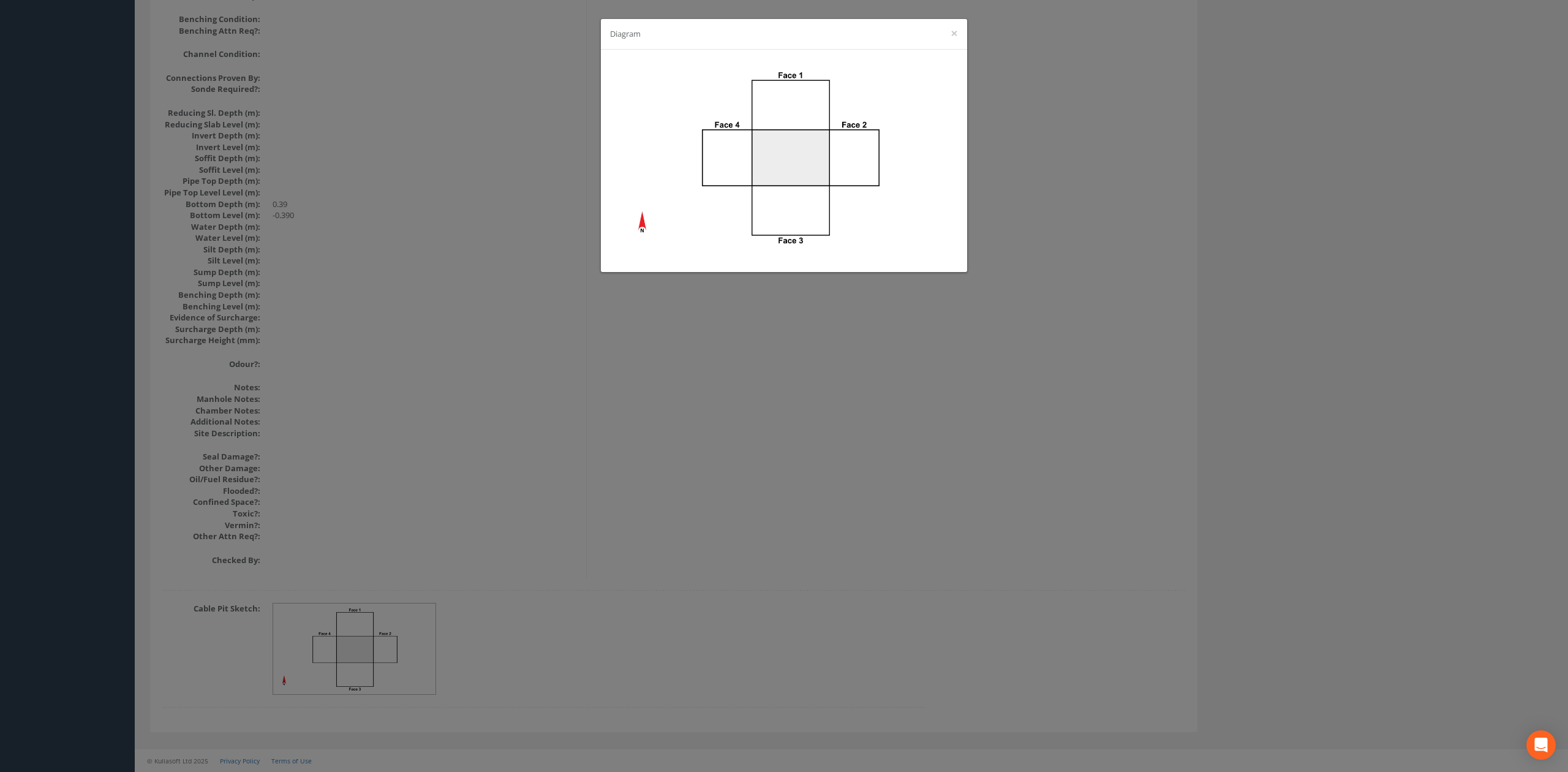
click at [471, 142] on div "Diagram ×" at bounding box center [784, 386] width 1568 height 772
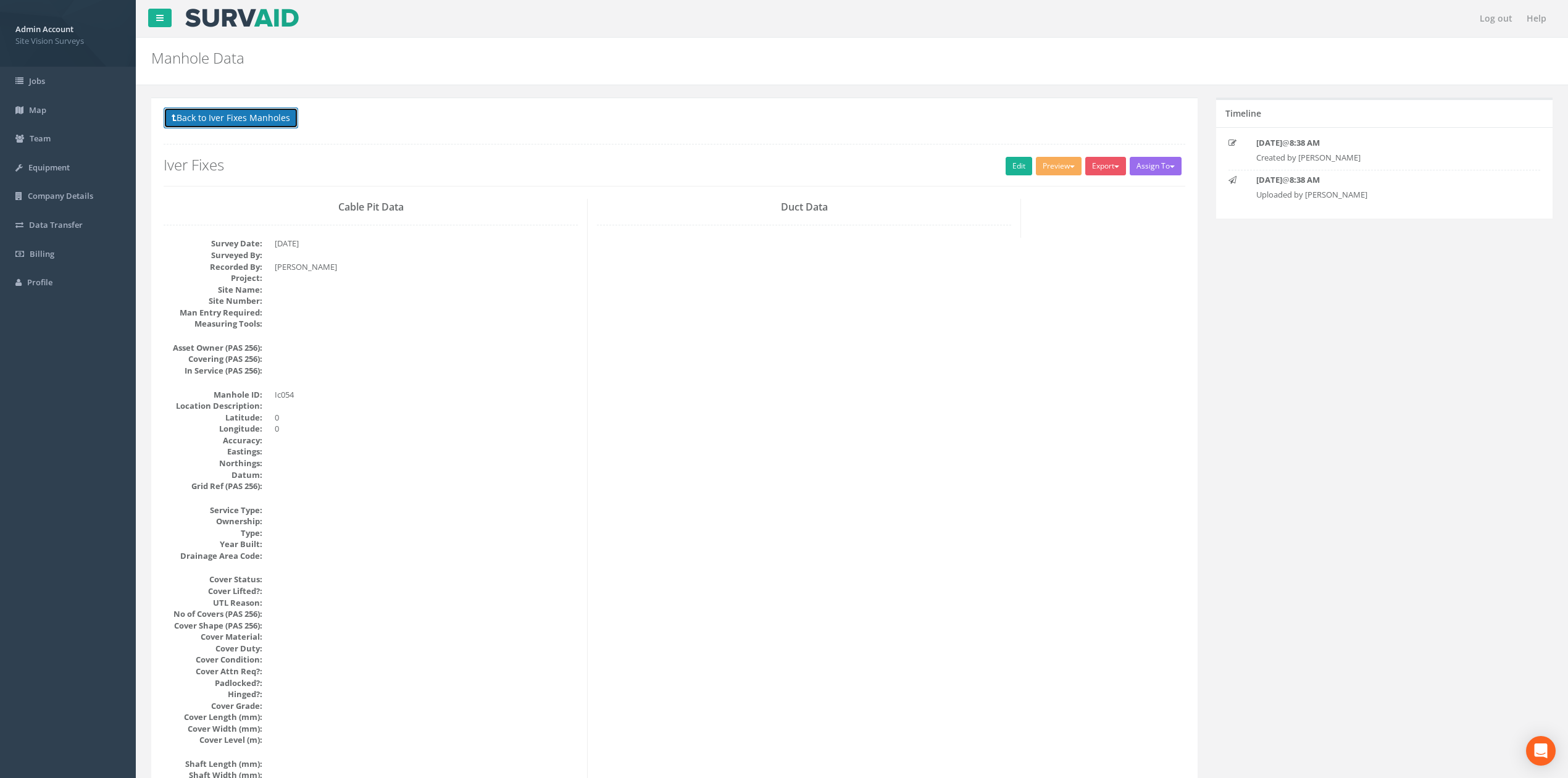
click at [206, 119] on button "Back to Iver Fixes Manholes" at bounding box center [231, 118] width 135 height 21
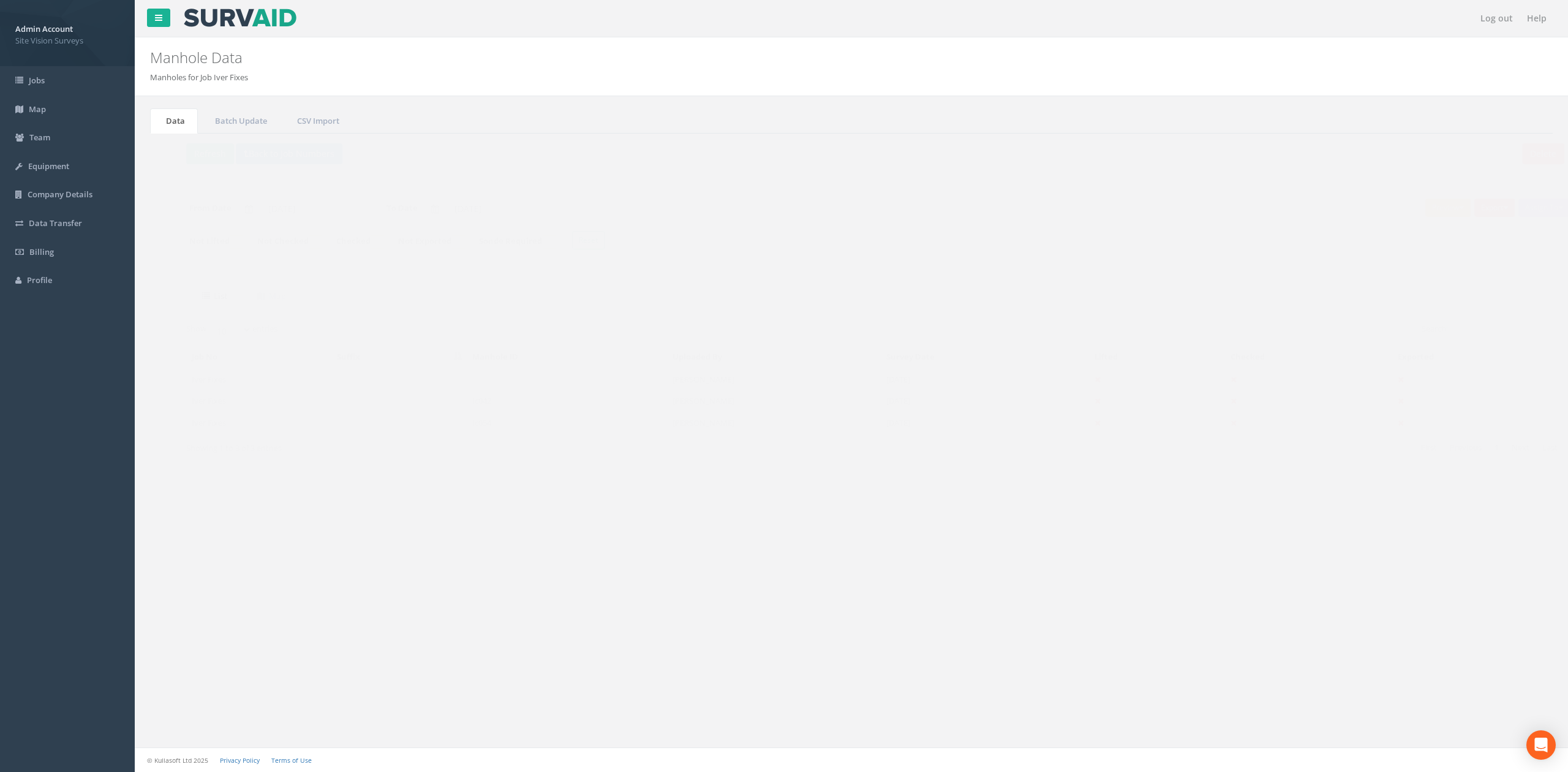
click at [186, 165] on p "Delete Refresh Back to Job Numbers" at bounding box center [851, 155] width 1378 height 24
click at [197, 163] on button "Refresh" at bounding box center [186, 154] width 47 height 21
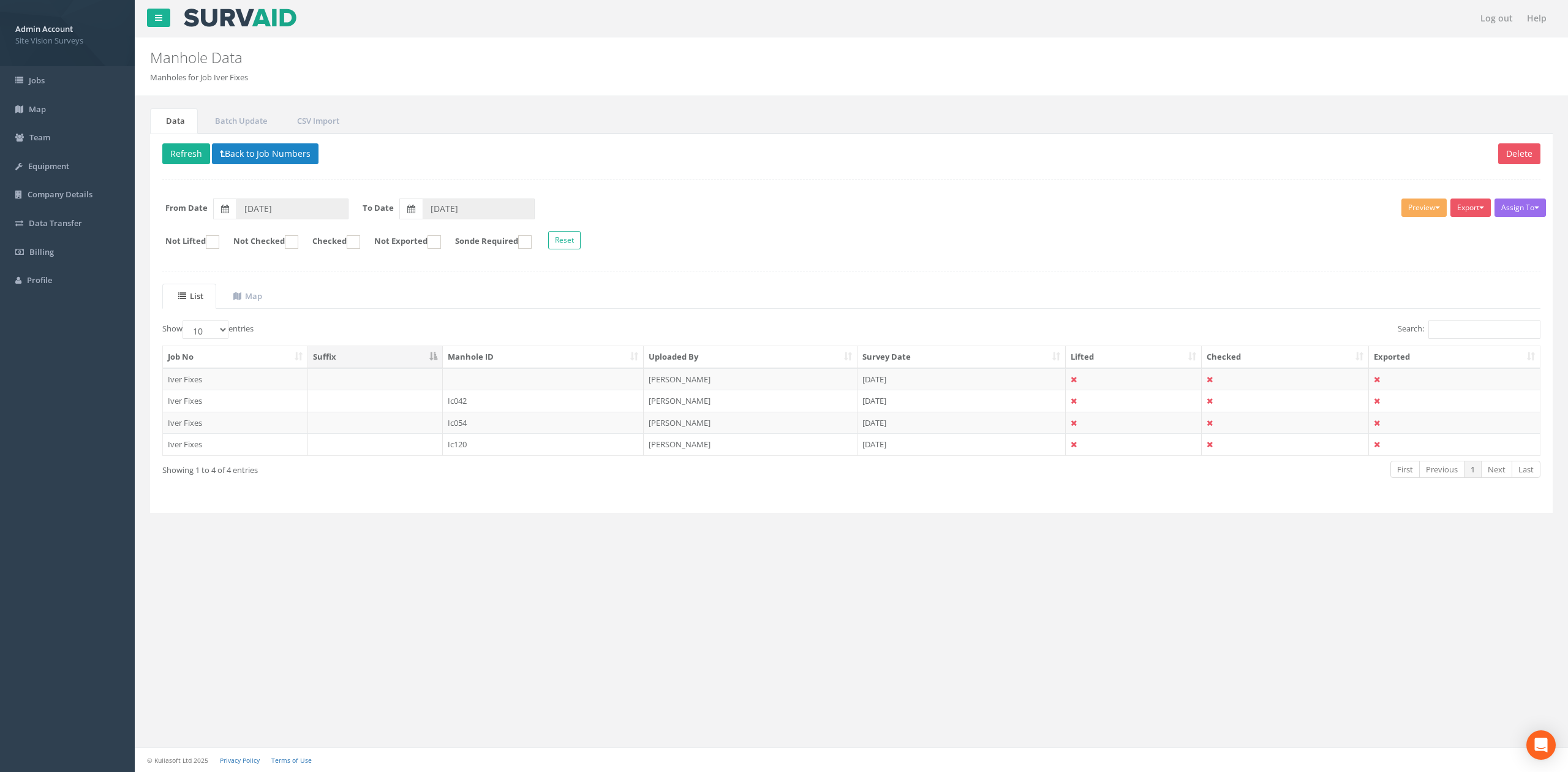
click at [536, 459] on div "Job No Suffix Manhole ID Uploaded By Survey Date Lifted Checked Exported Iver F…" at bounding box center [851, 401] width 1397 height 118
click at [530, 452] on td "Ic120" at bounding box center [543, 443] width 201 height 22
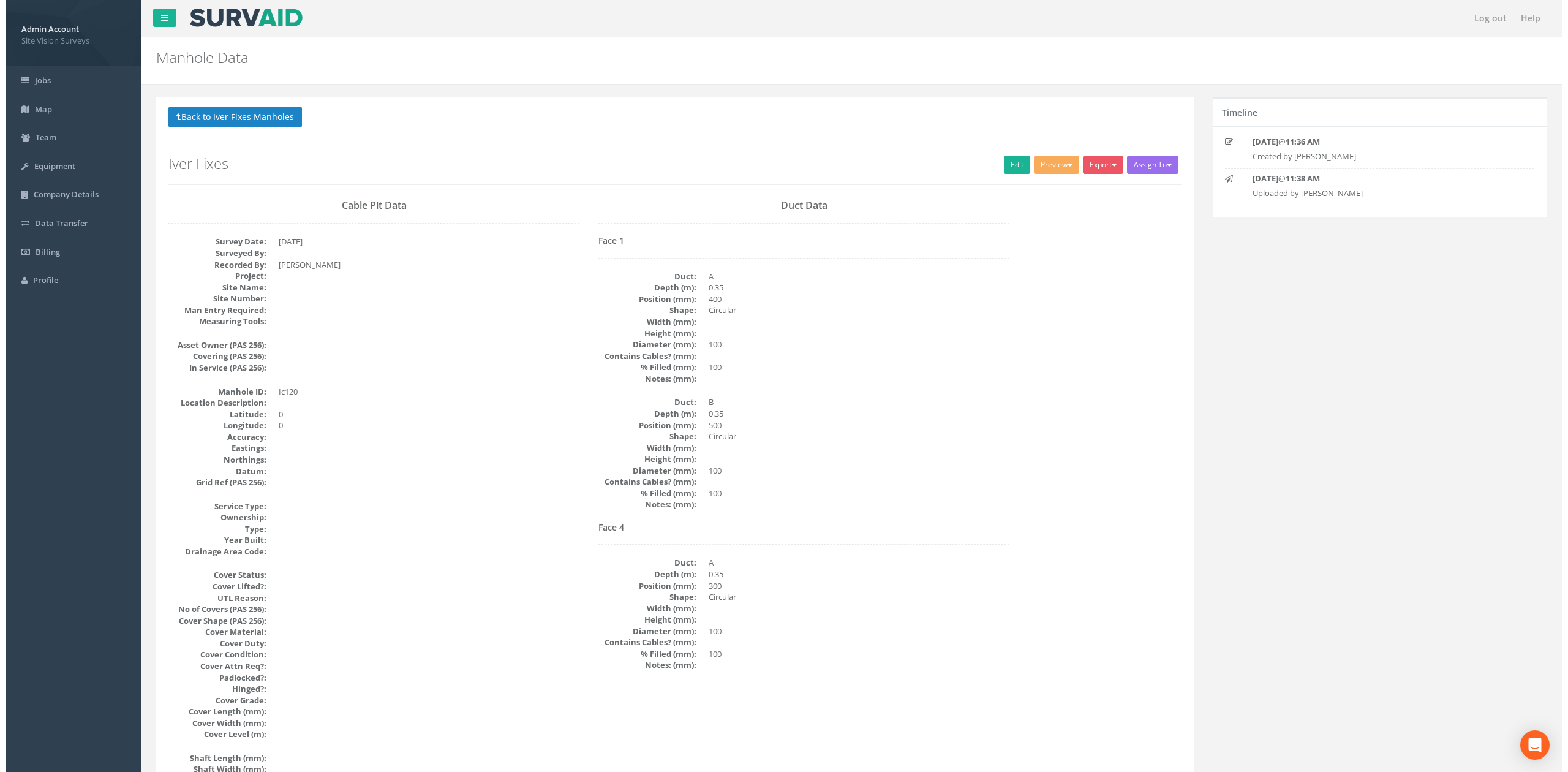
scroll to position [1119, 0]
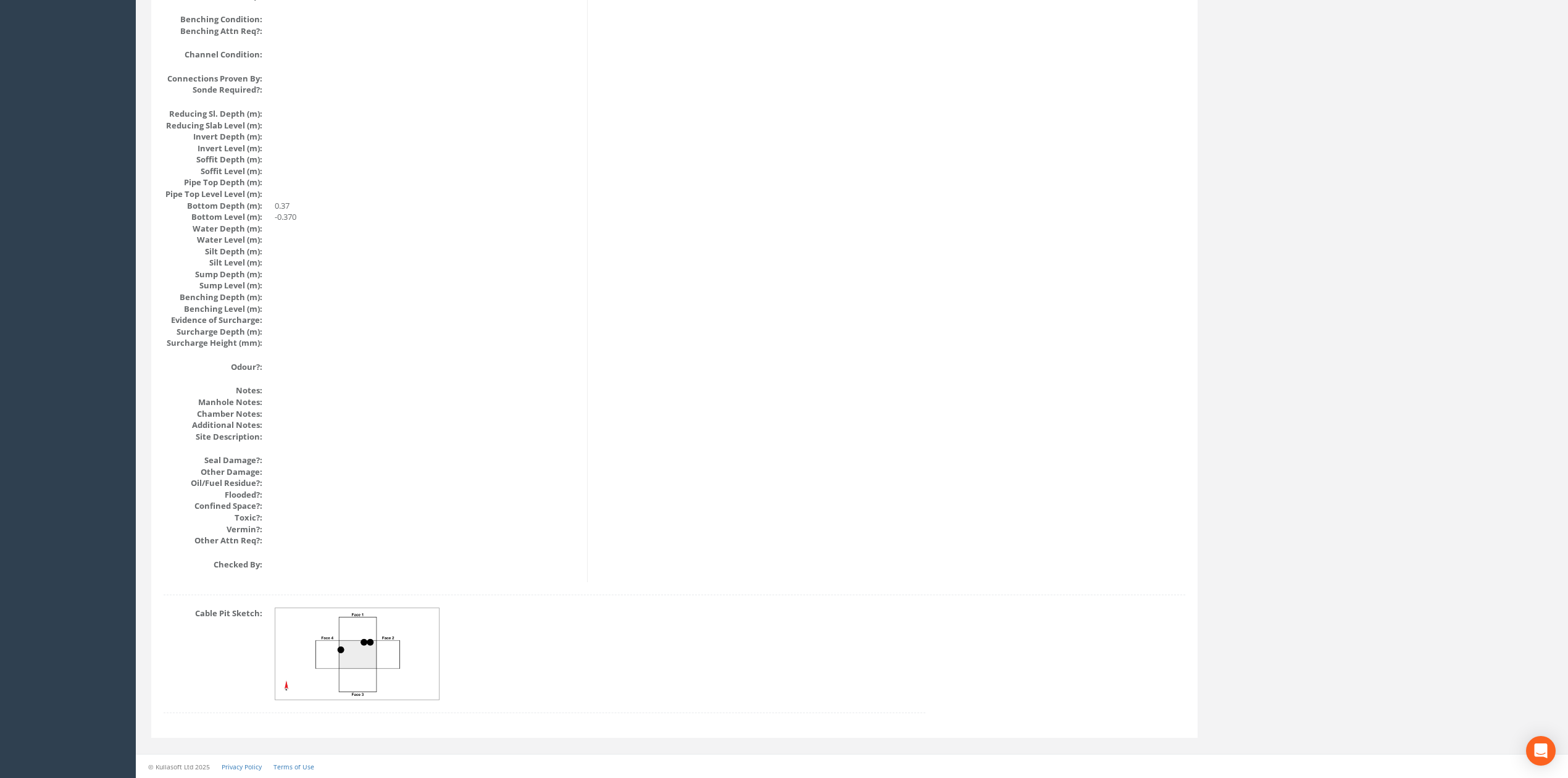
click at [406, 675] on img at bounding box center [358, 654] width 165 height 92
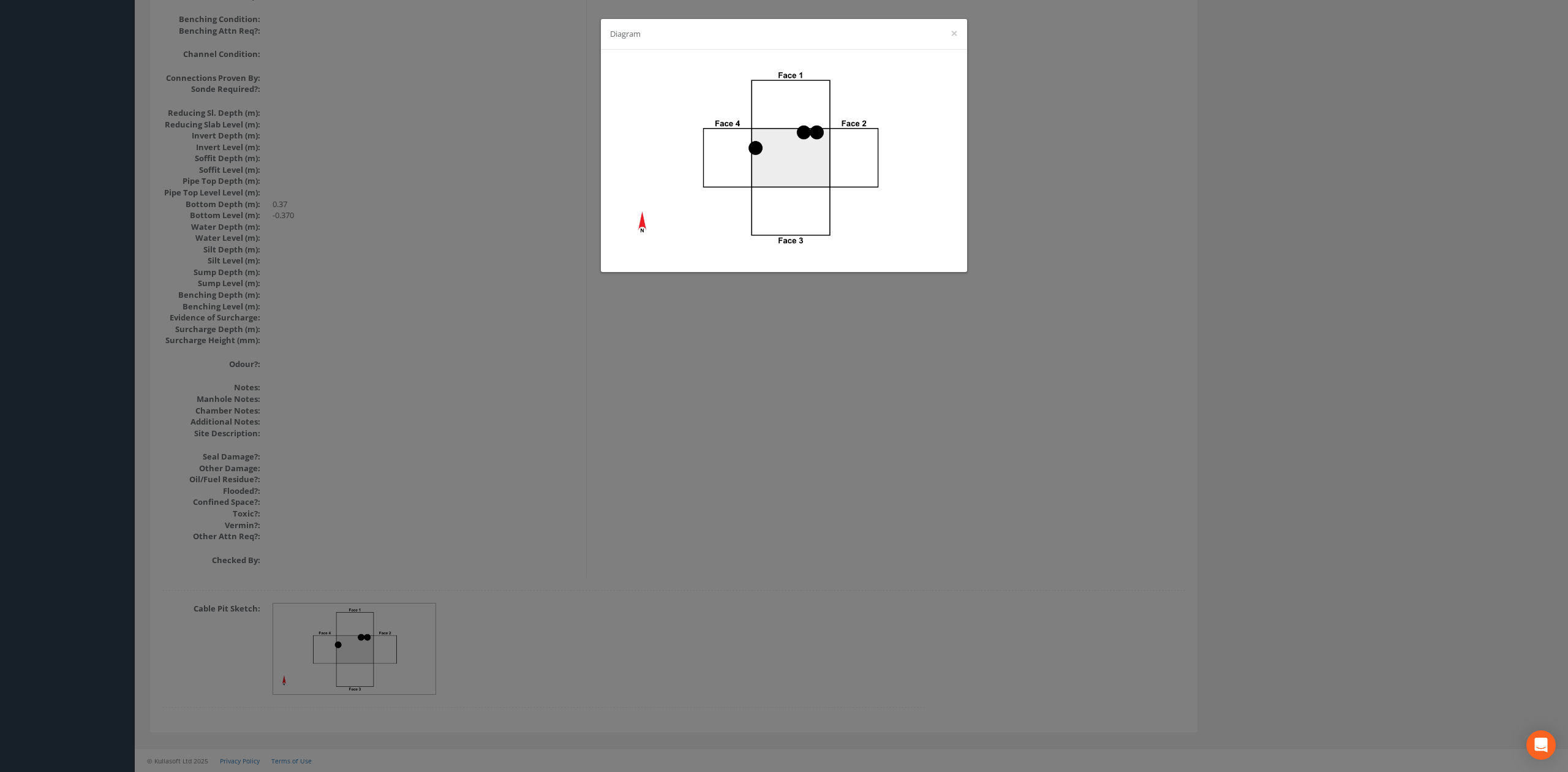
click at [650, 331] on div "Diagram ×" at bounding box center [784, 386] width 1568 height 772
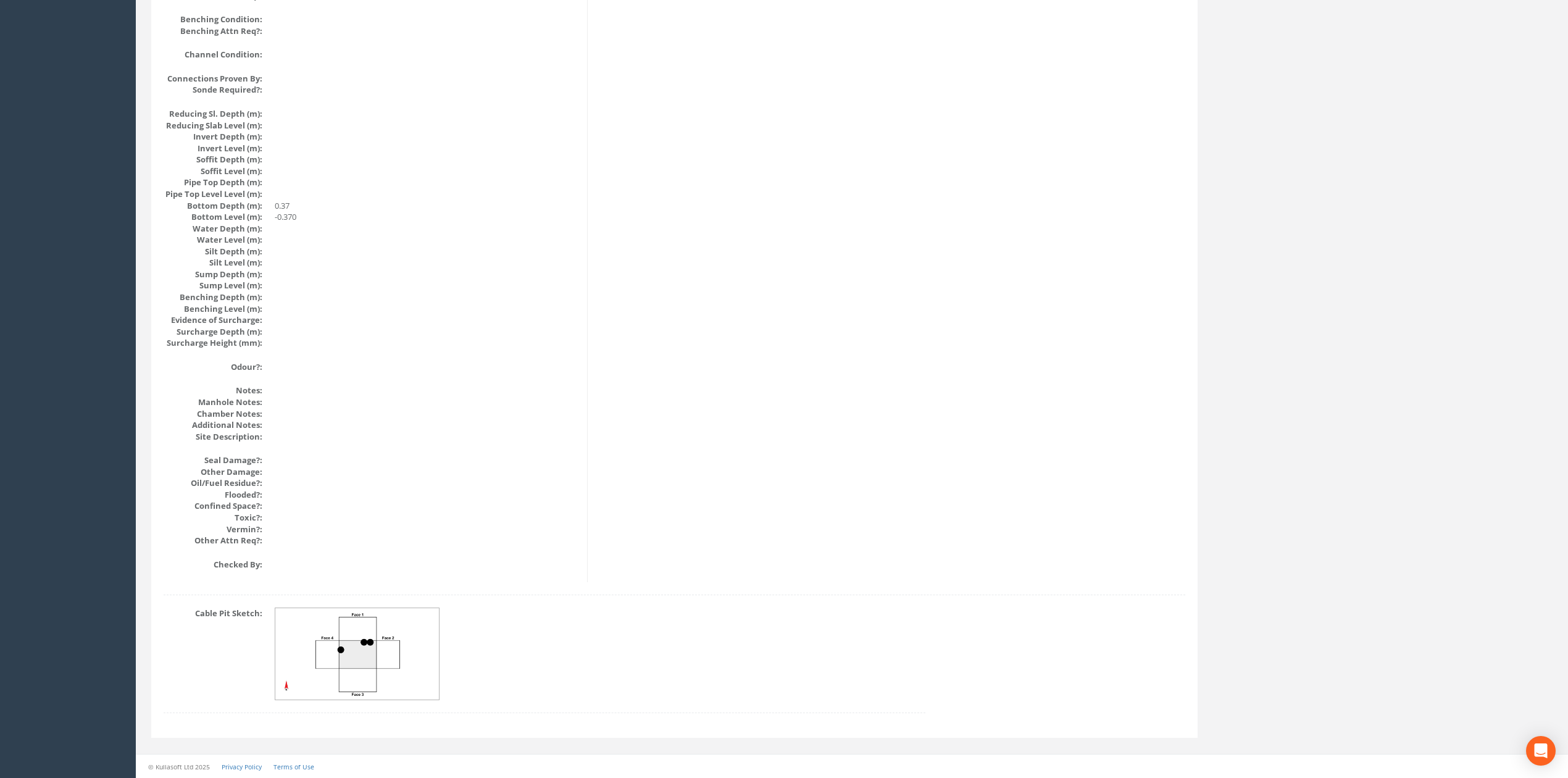
click at [381, 702] on div "Cable Pit Sketch:" at bounding box center [544, 665] width 780 height 118
click at [363, 641] on img at bounding box center [358, 654] width 165 height 92
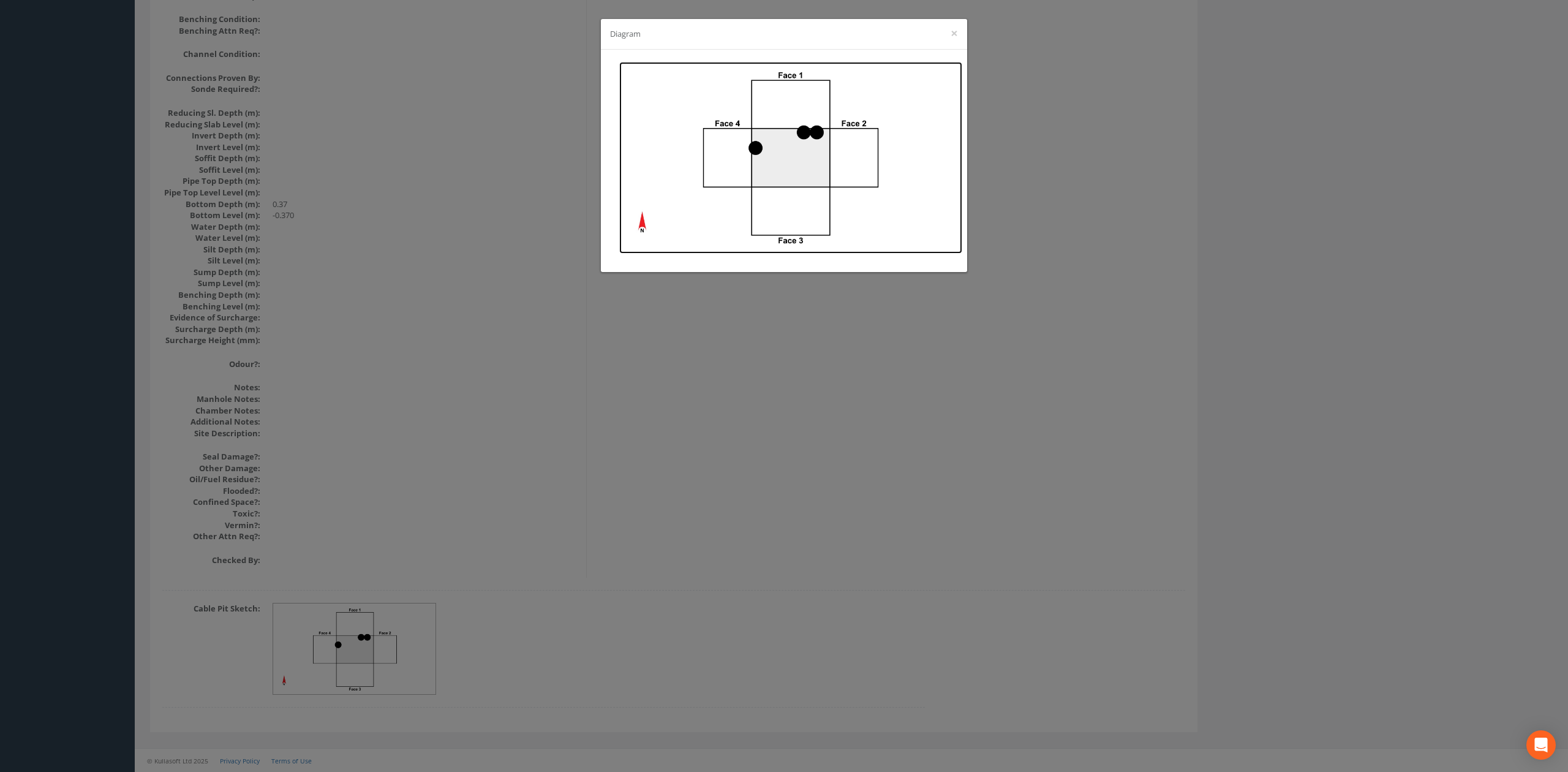
click at [752, 213] on img at bounding box center [791, 157] width 343 height 192
